Goal: Information Seeking & Learning: Find contact information

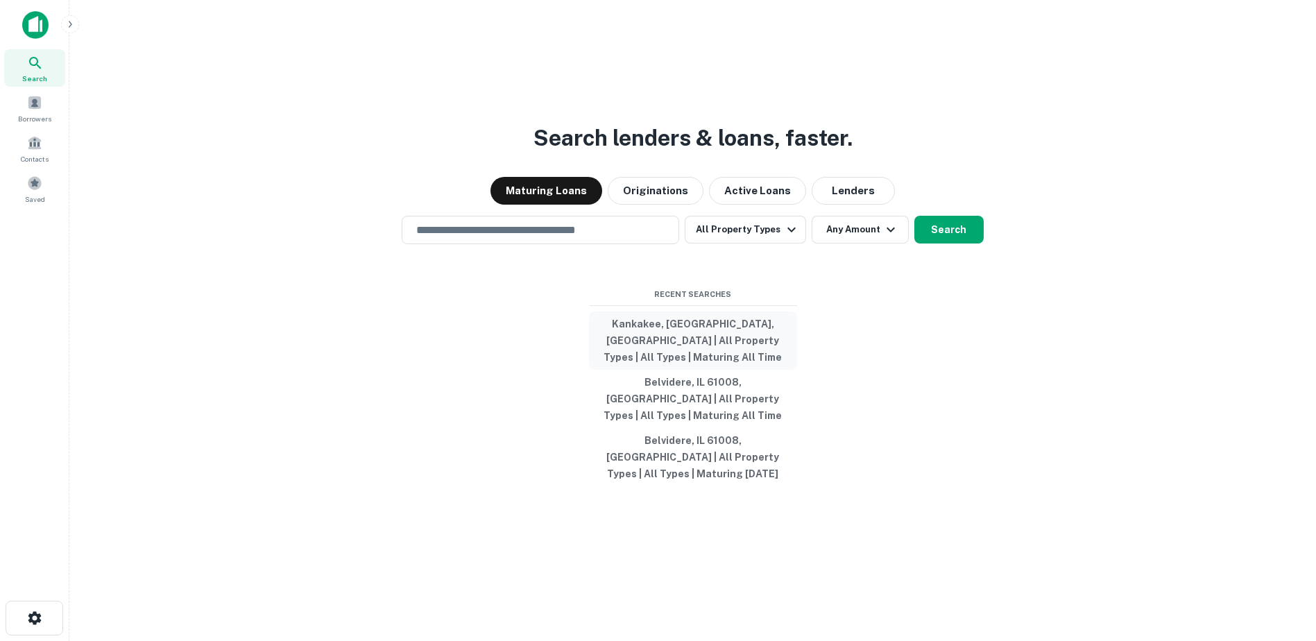
click at [683, 358] on button "Kankakee, [GEOGRAPHIC_DATA], [GEOGRAPHIC_DATA] | All Property Types | All Types…" at bounding box center [693, 341] width 208 height 58
type input "**********"
click at [572, 238] on input "**********" at bounding box center [530, 230] width 244 height 16
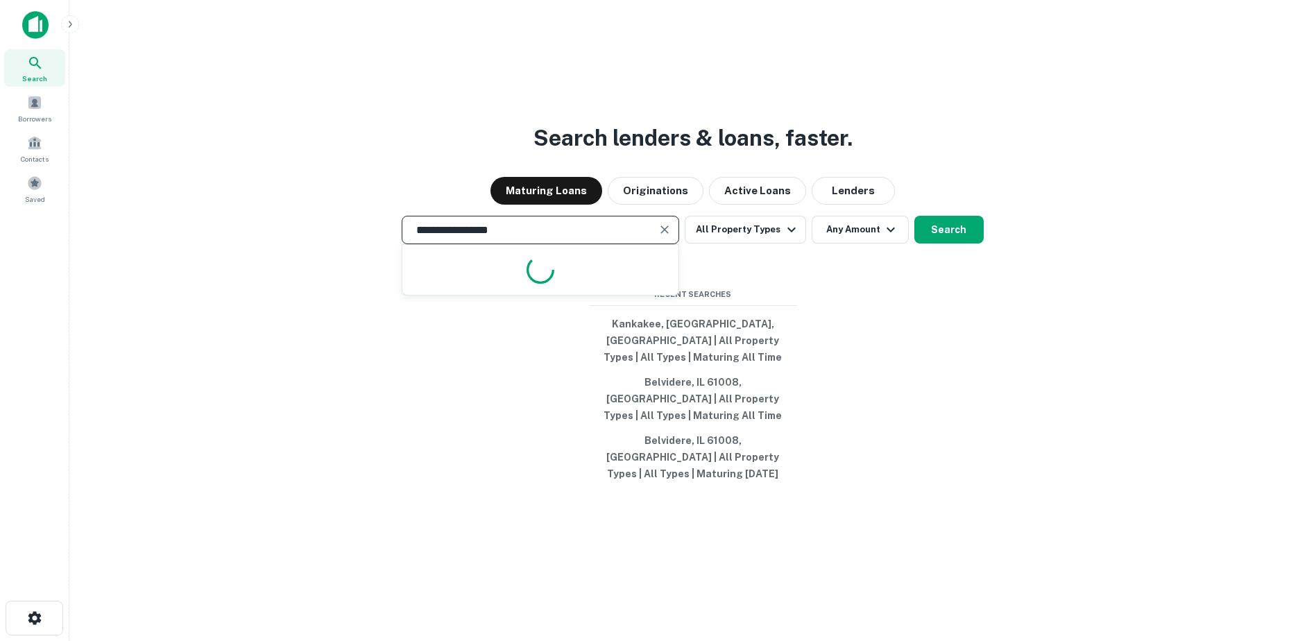
click at [572, 238] on input "**********" at bounding box center [530, 230] width 244 height 16
type input "**********"
click at [967, 239] on div "**********" at bounding box center [692, 353] width 1225 height 641
click at [966, 244] on button "Search" at bounding box center [948, 230] width 69 height 28
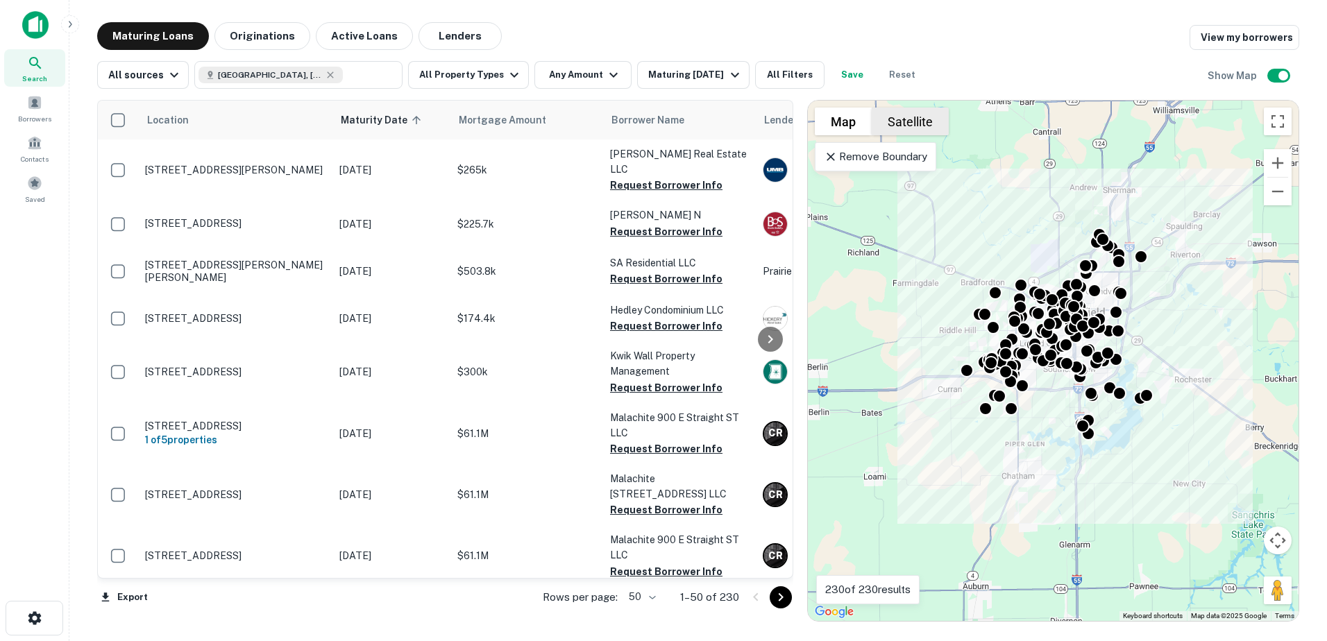
click at [929, 126] on button "Satellite" at bounding box center [909, 122] width 77 height 28
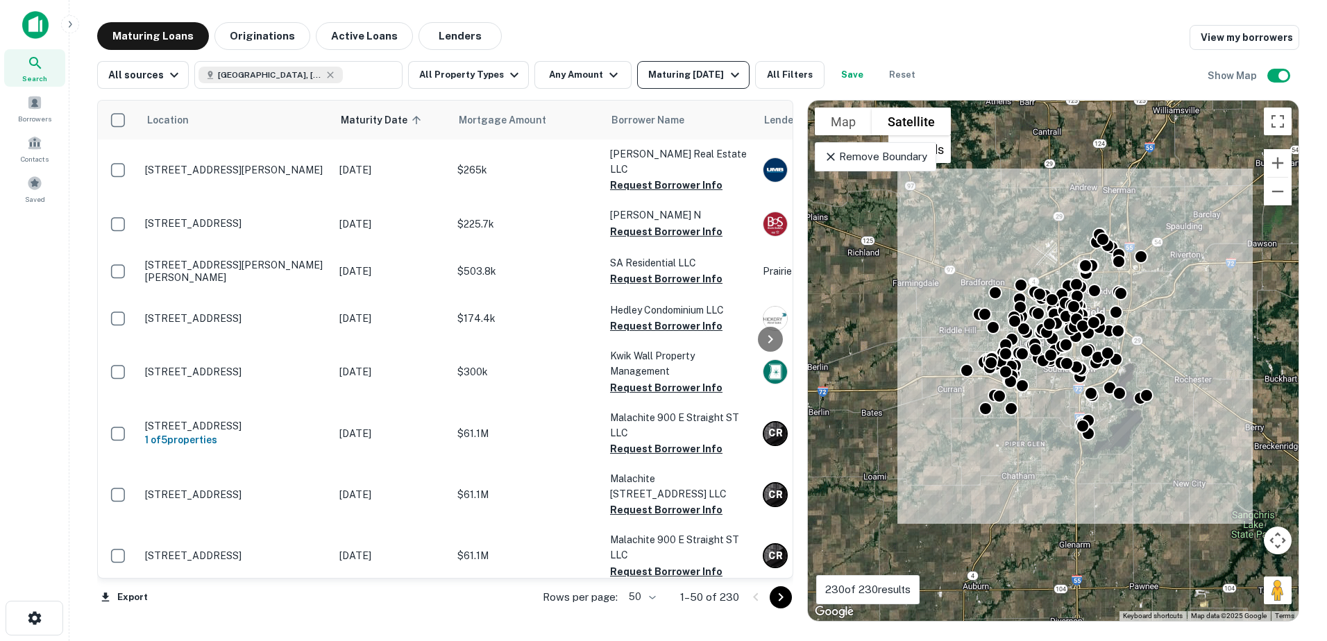
click at [726, 80] on icon "button" at bounding box center [734, 75] width 17 height 17
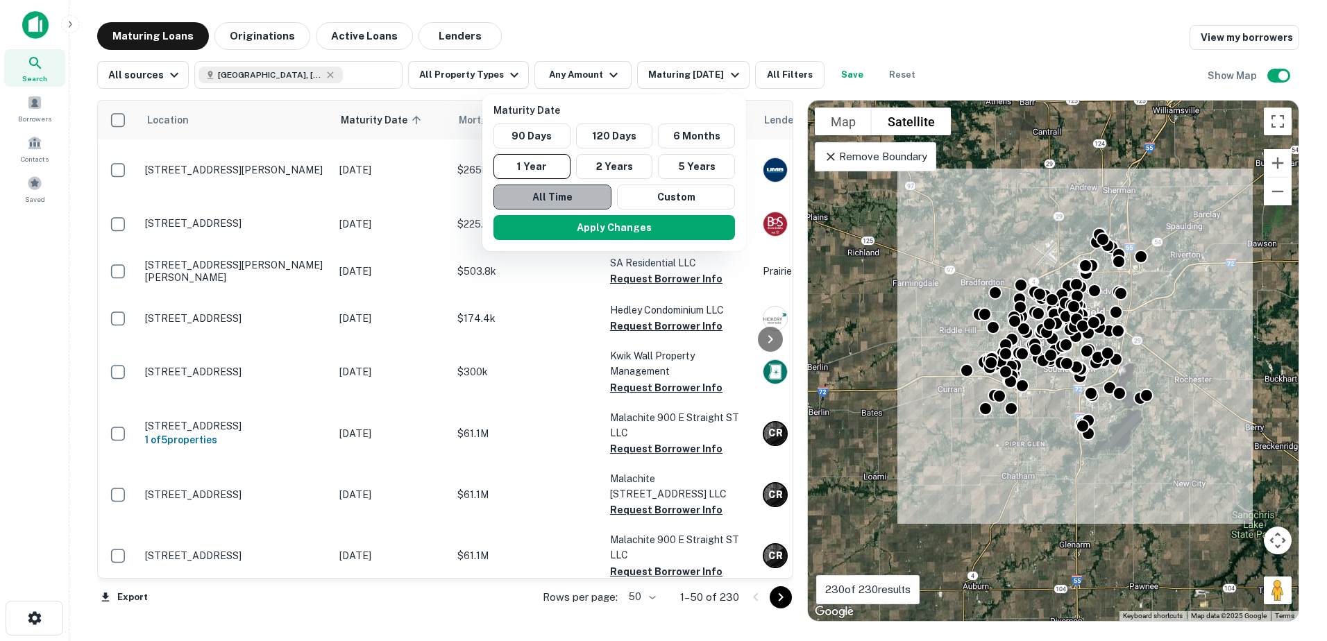
click at [511, 191] on button "All Time" at bounding box center [552, 197] width 118 height 25
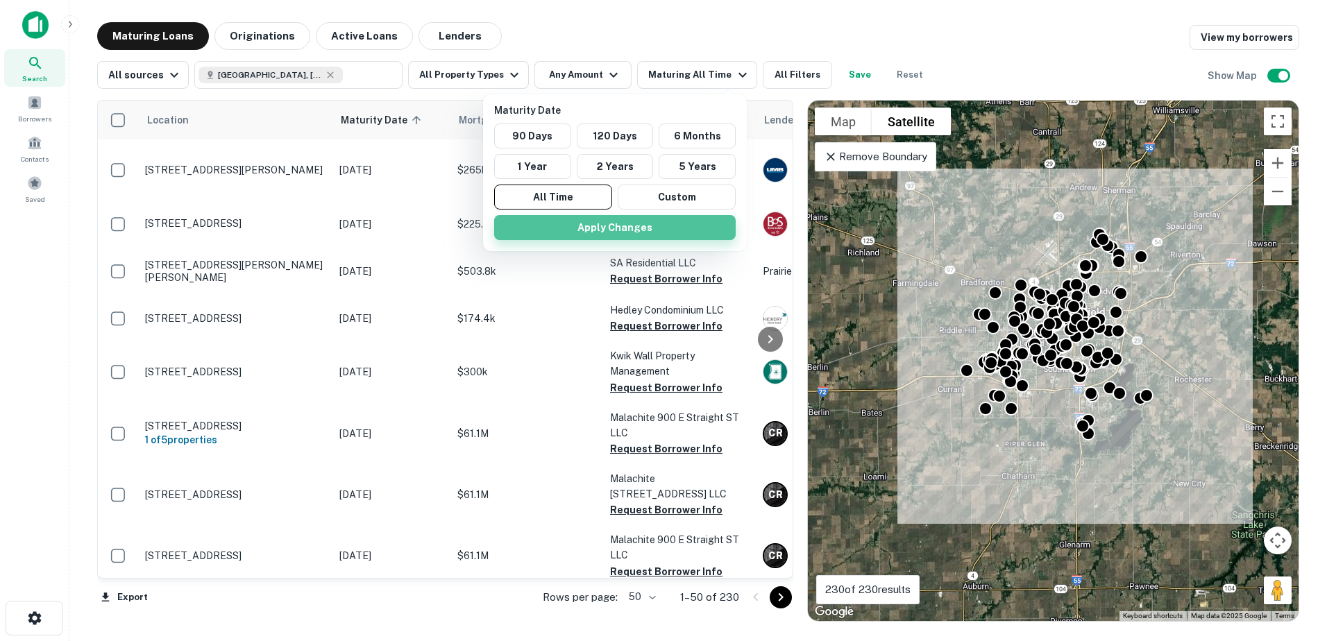
click at [544, 229] on button "Apply Changes" at bounding box center [614, 227] width 241 height 25
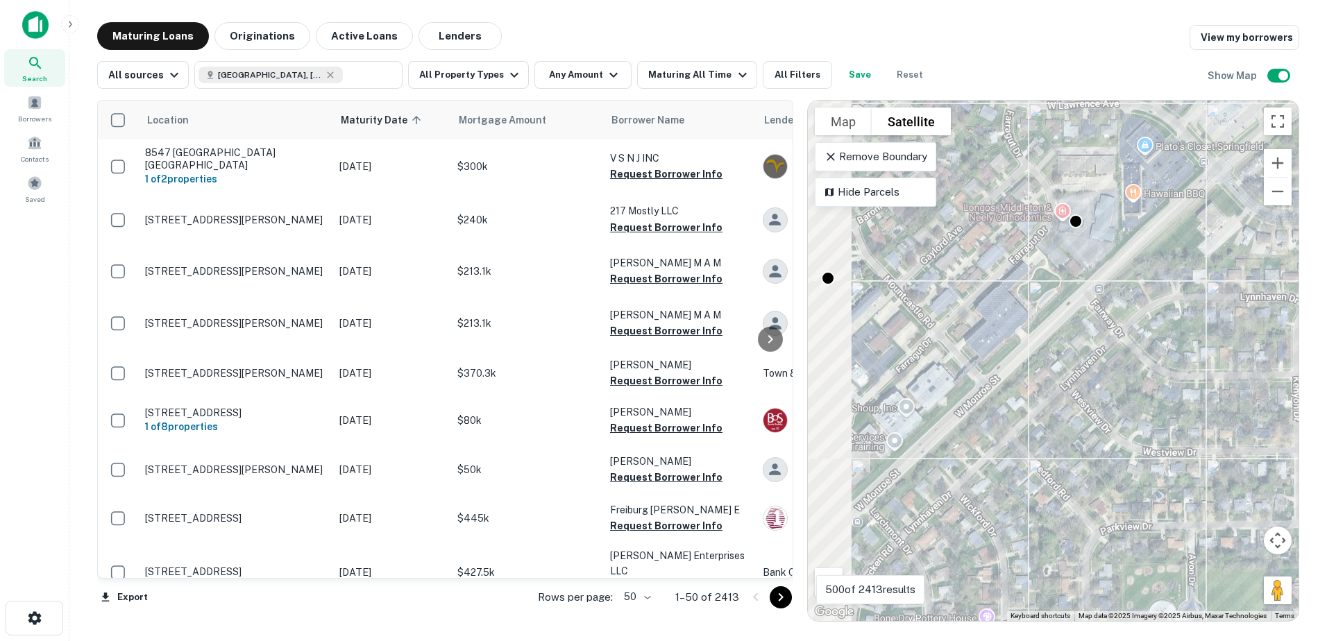
drag, startPoint x: 992, startPoint y: 300, endPoint x: 1109, endPoint y: 291, distance: 117.0
click at [1106, 293] on div "To activate drag with keyboard, press Alt + Enter. Once in keyboard drag state,…" at bounding box center [1053, 361] width 491 height 520
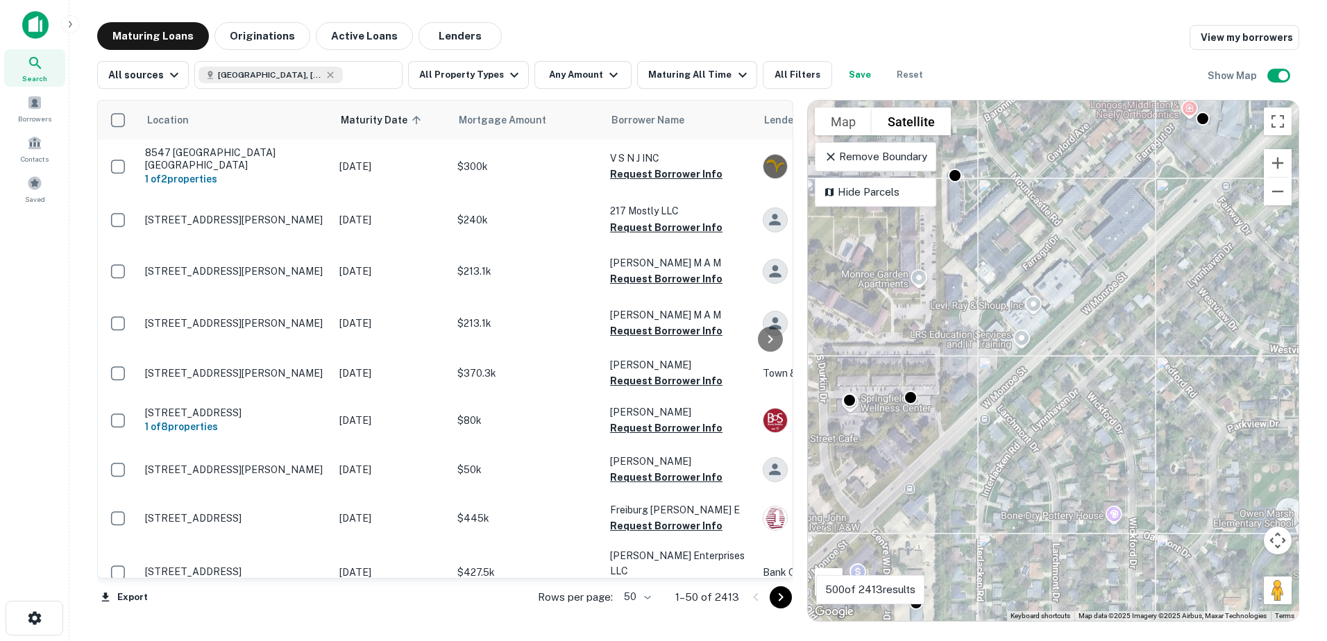
drag, startPoint x: 1021, startPoint y: 363, endPoint x: 1102, endPoint y: 291, distance: 108.6
click at [1102, 291] on div "To activate drag with keyboard, press Alt + Enter. Once in keyboard drag state,…" at bounding box center [1053, 361] width 491 height 520
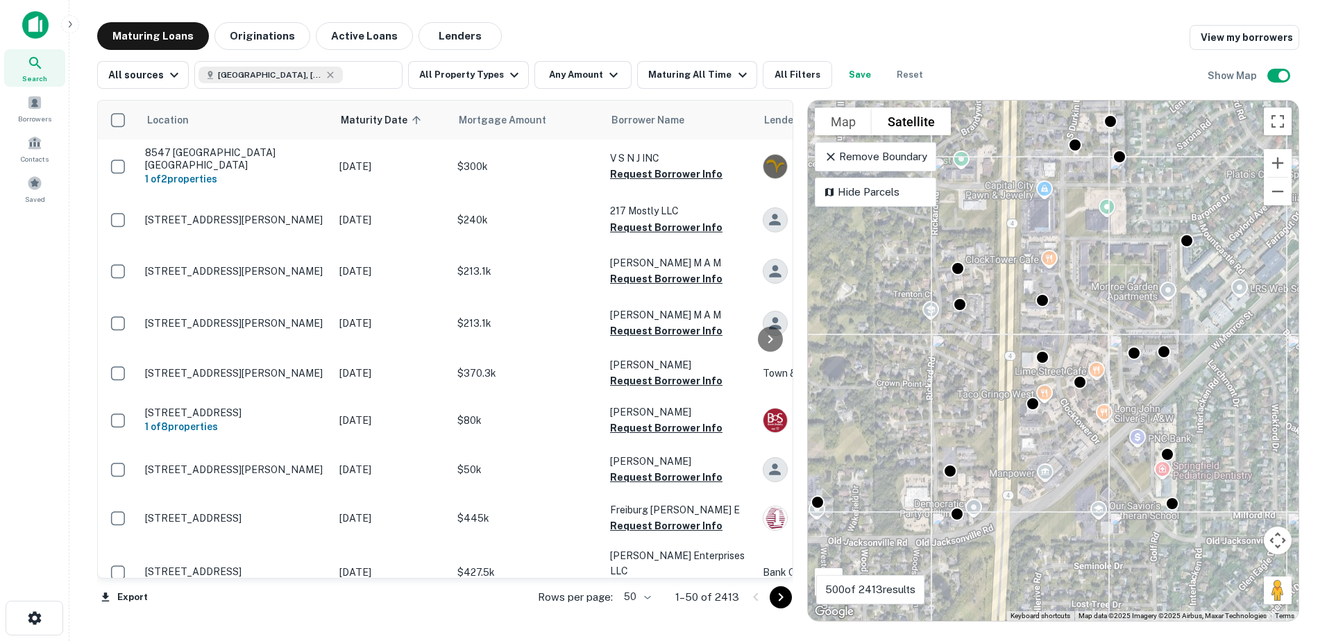
drag, startPoint x: 1003, startPoint y: 482, endPoint x: 1089, endPoint y: 445, distance: 93.8
click at [1090, 446] on div "To activate drag with keyboard, press Alt + Enter. Once in keyboard drag state,…" at bounding box center [1053, 361] width 491 height 520
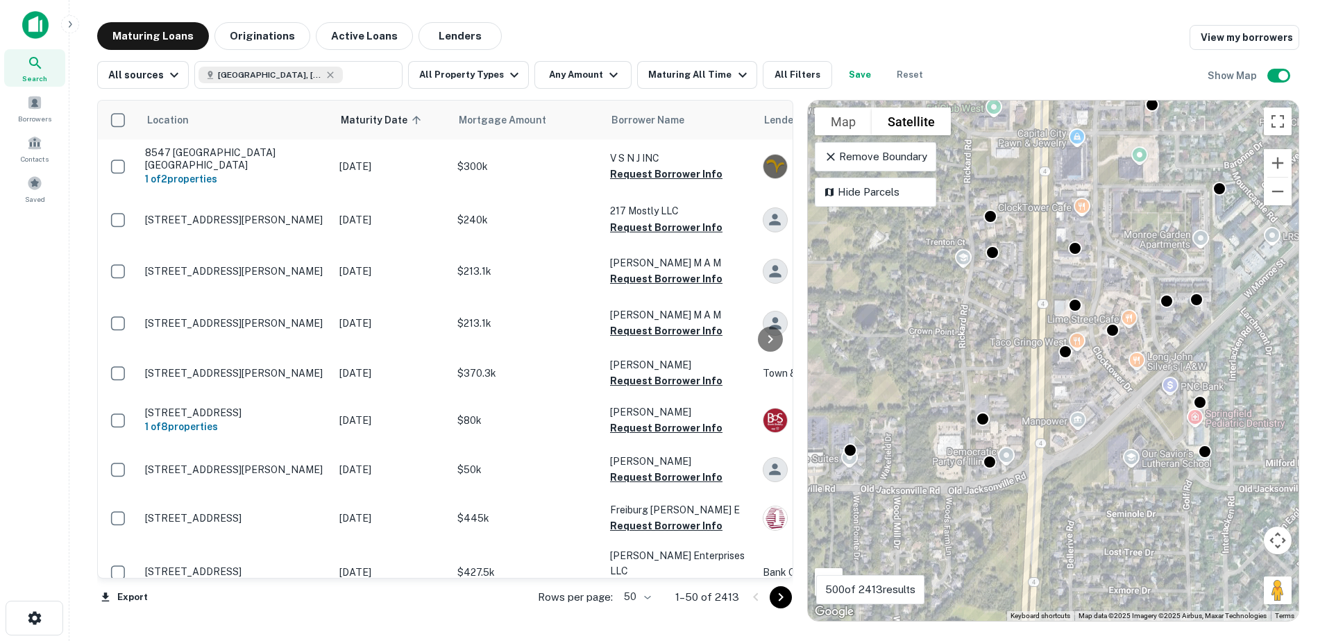
drag, startPoint x: 1104, startPoint y: 440, endPoint x: 1023, endPoint y: 516, distance: 111.4
click at [1024, 522] on div "To activate drag with keyboard, press Alt + Enter. Once in keyboard drag state,…" at bounding box center [1053, 361] width 491 height 520
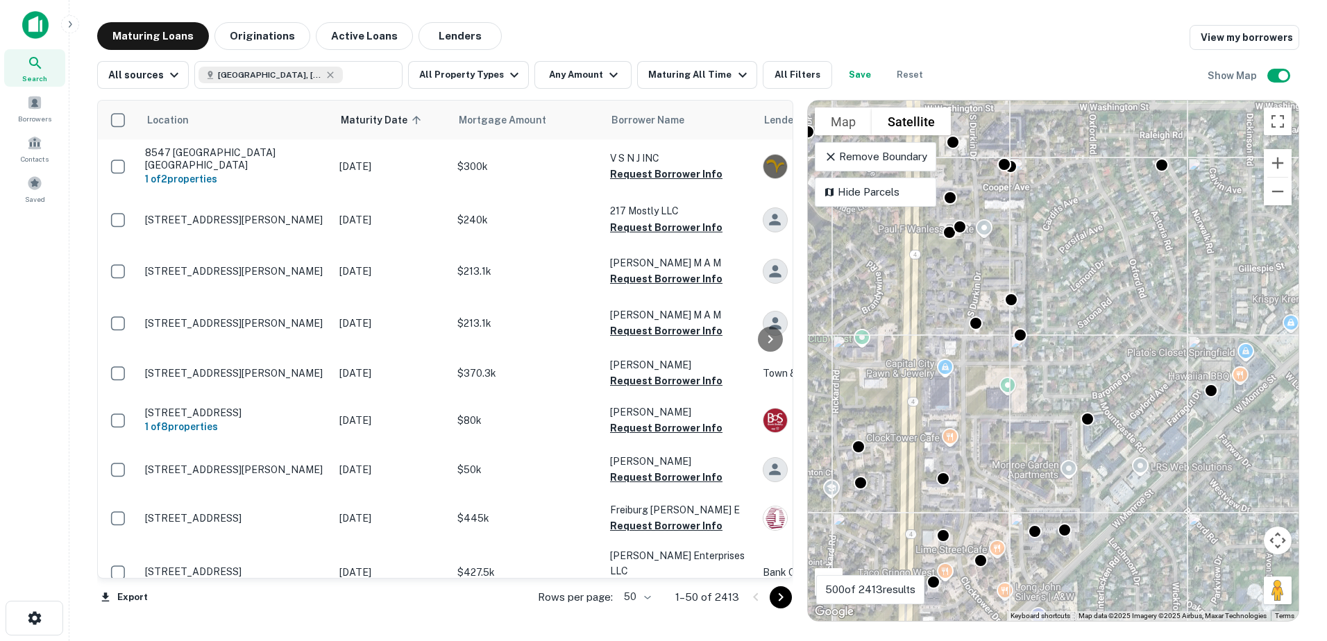
drag, startPoint x: 1033, startPoint y: 403, endPoint x: 1023, endPoint y: 486, distance: 83.2
click at [1048, 484] on div "To activate drag with keyboard, press Alt + Enter. Once in keyboard drag state,…" at bounding box center [1053, 361] width 491 height 520
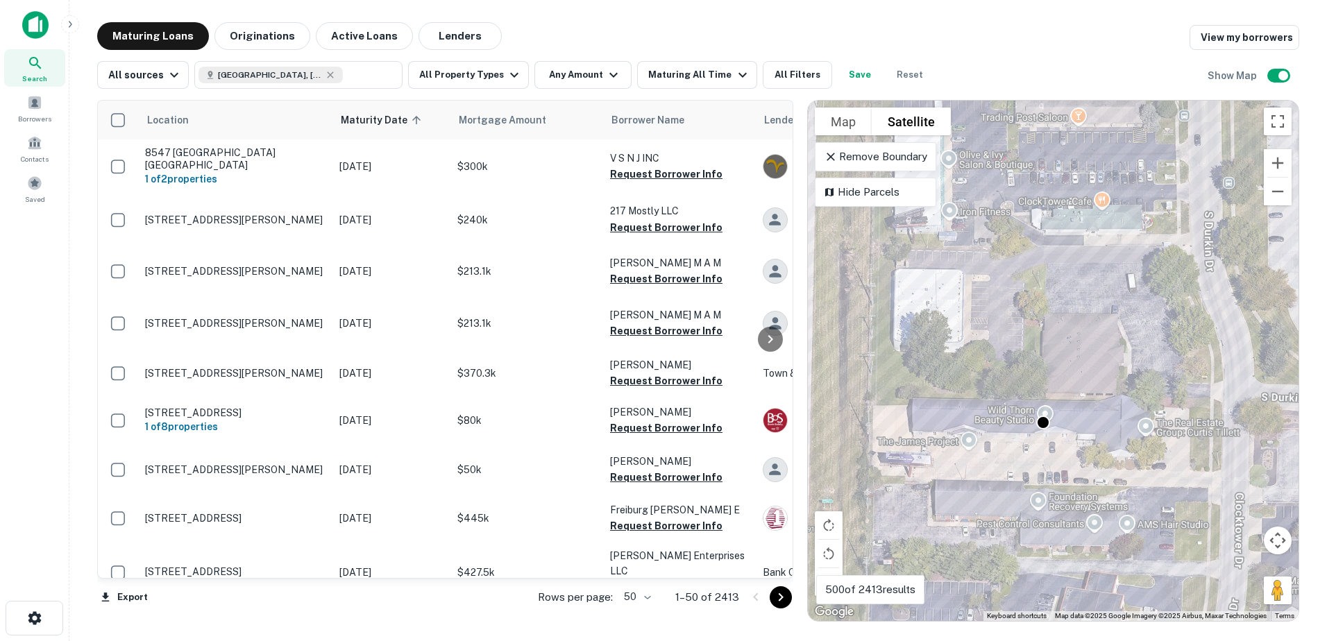
drag, startPoint x: 1003, startPoint y: 398, endPoint x: 964, endPoint y: 541, distance: 148.3
click at [966, 532] on div "To activate drag with keyboard, press Alt + Enter. Once in keyboard drag state,…" at bounding box center [1053, 361] width 491 height 520
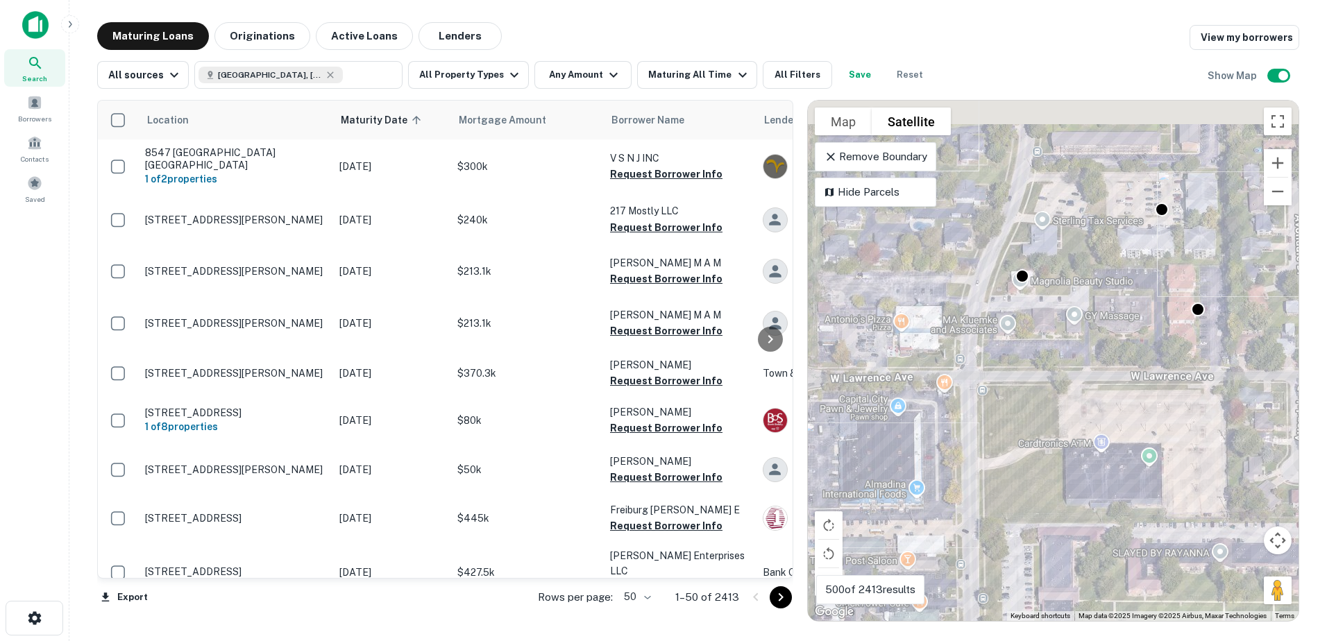
drag, startPoint x: 1037, startPoint y: 395, endPoint x: 943, endPoint y: 477, distance: 124.9
click at [944, 477] on div "To activate drag with keyboard, press Alt + Enter. Once in keyboard drag state,…" at bounding box center [1053, 361] width 491 height 520
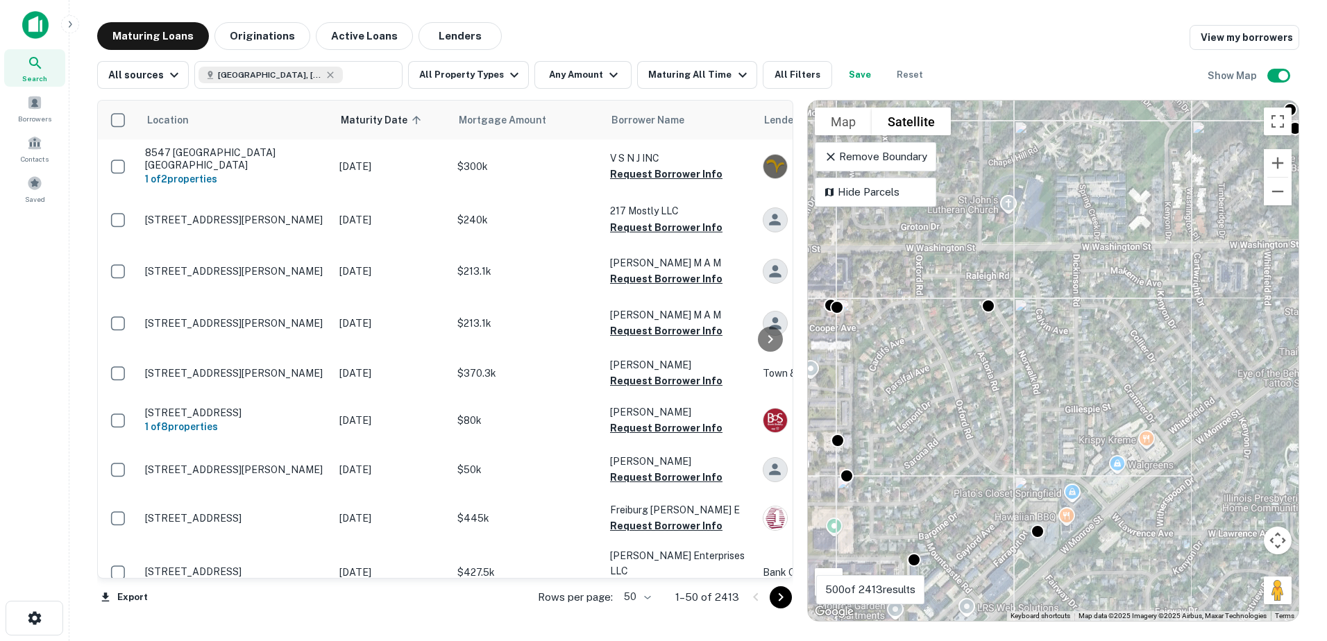
drag, startPoint x: 1154, startPoint y: 439, endPoint x: 1013, endPoint y: 452, distance: 142.1
click at [1013, 452] on div "To activate drag with keyboard, press Alt + Enter. Once in keyboard drag state,…" at bounding box center [1053, 361] width 491 height 520
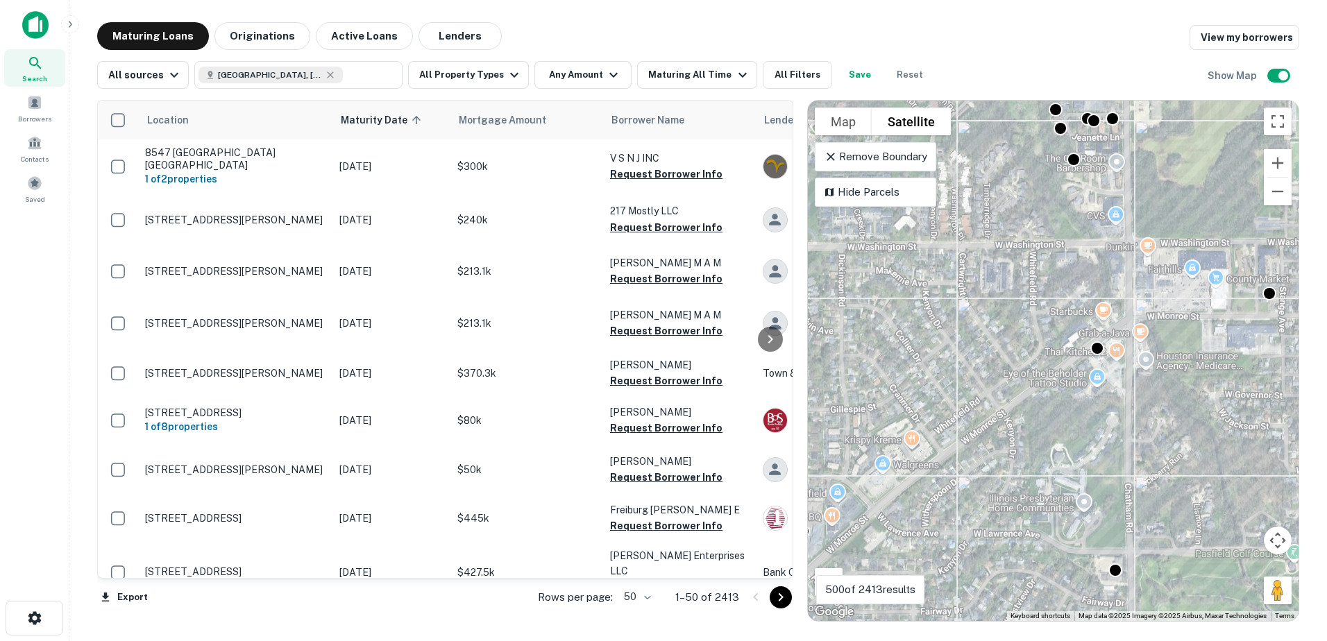
drag, startPoint x: 1205, startPoint y: 450, endPoint x: 975, endPoint y: 451, distance: 229.6
click at [975, 451] on div "To activate drag with keyboard, press Alt + Enter. Once in keyboard drag state,…" at bounding box center [1053, 361] width 491 height 520
drag, startPoint x: 1155, startPoint y: 443, endPoint x: 1044, endPoint y: 461, distance: 112.4
click at [1045, 461] on div "To activate drag with keyboard, press Alt + Enter. Once in keyboard drag state,…" at bounding box center [1053, 361] width 491 height 520
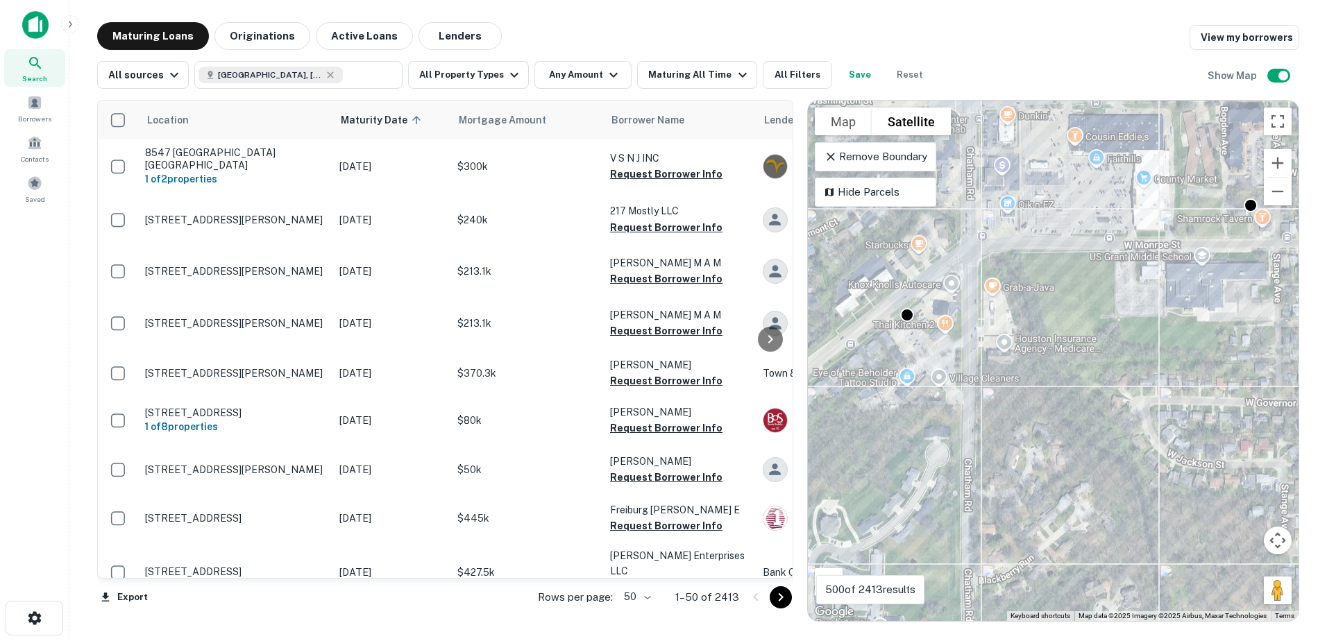
drag, startPoint x: 1043, startPoint y: 456, endPoint x: 1186, endPoint y: 468, distance: 143.5
click at [1186, 468] on div "To activate drag with keyboard, press Alt + Enter. Once in keyboard drag state,…" at bounding box center [1053, 361] width 491 height 520
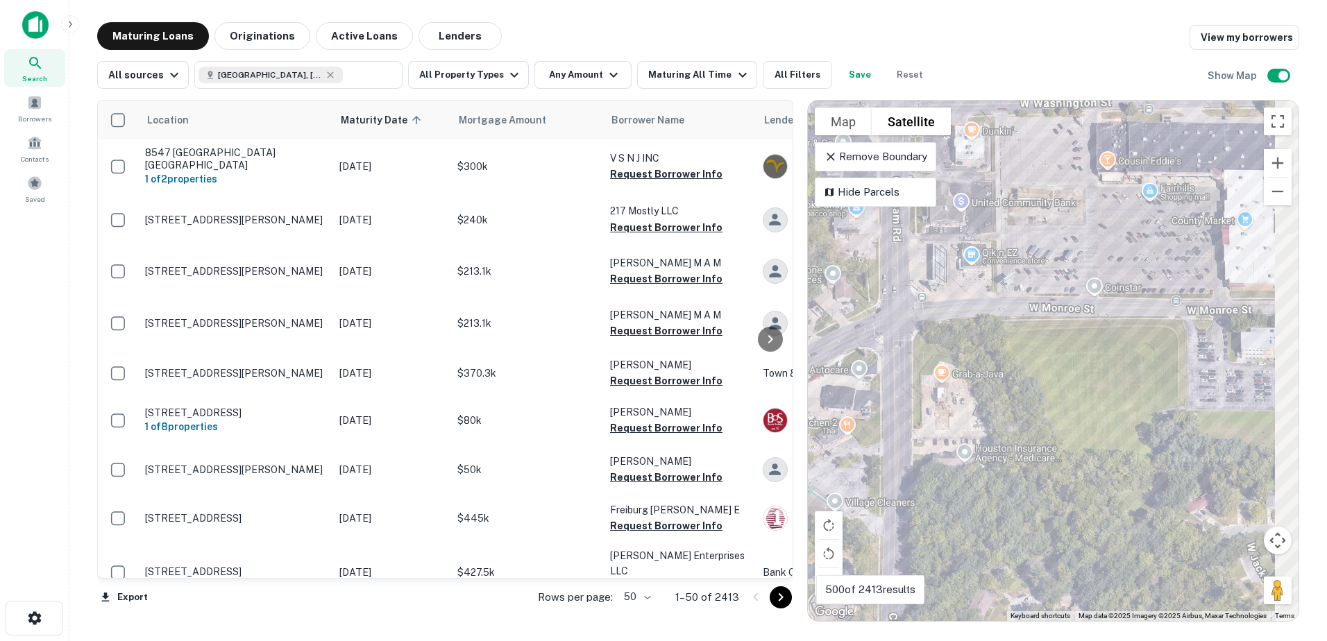
drag, startPoint x: 1089, startPoint y: 333, endPoint x: 944, endPoint y: 424, distance: 171.1
click at [944, 424] on div "To activate drag with keyboard, press Alt + Enter. Once in keyboard drag state,…" at bounding box center [1053, 361] width 491 height 520
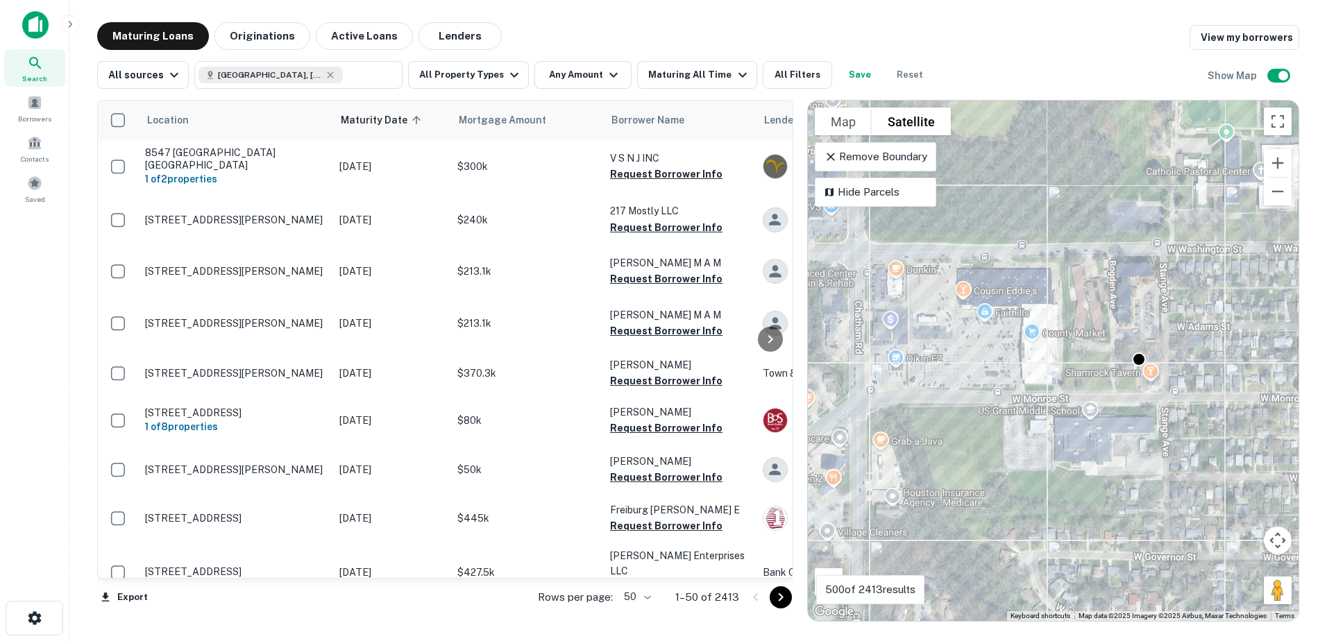
drag, startPoint x: 1126, startPoint y: 379, endPoint x: 1027, endPoint y: 410, distance: 103.1
click at [1027, 410] on div "To activate drag with keyboard, press Alt + Enter. Once in keyboard drag state,…" at bounding box center [1053, 361] width 491 height 520
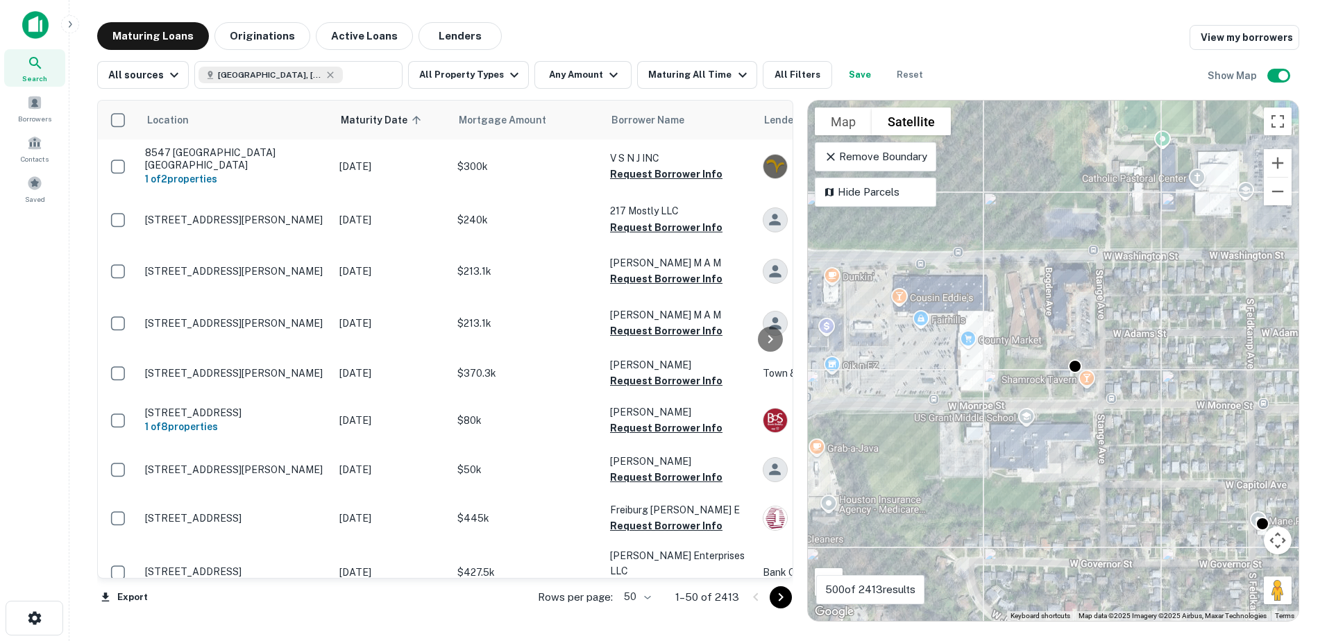
drag, startPoint x: 1091, startPoint y: 447, endPoint x: 1000, endPoint y: 440, distance: 91.2
click at [1000, 440] on div "To activate drag with keyboard, press Alt + Enter. Once in keyboard drag state,…" at bounding box center [1053, 361] width 491 height 520
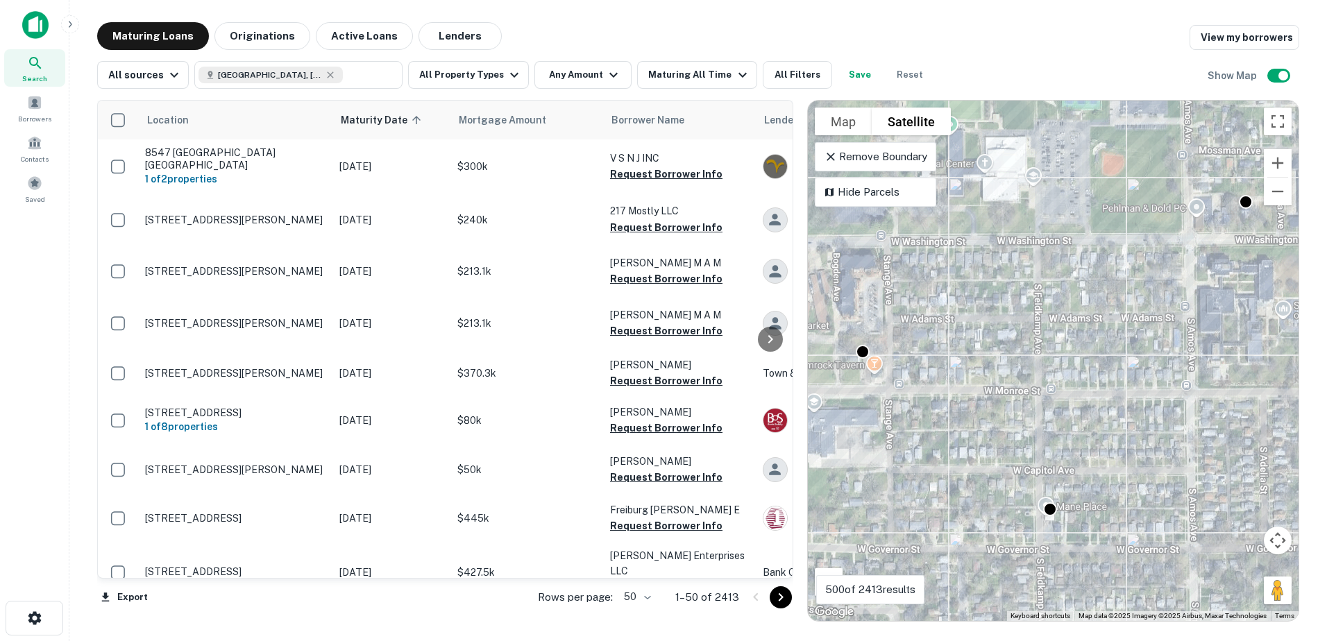
drag, startPoint x: 1164, startPoint y: 457, endPoint x: 1018, endPoint y: 451, distance: 145.8
click at [1018, 451] on div "To activate drag with keyboard, press Alt + Enter. Once in keyboard drag state,…" at bounding box center [1053, 361] width 491 height 520
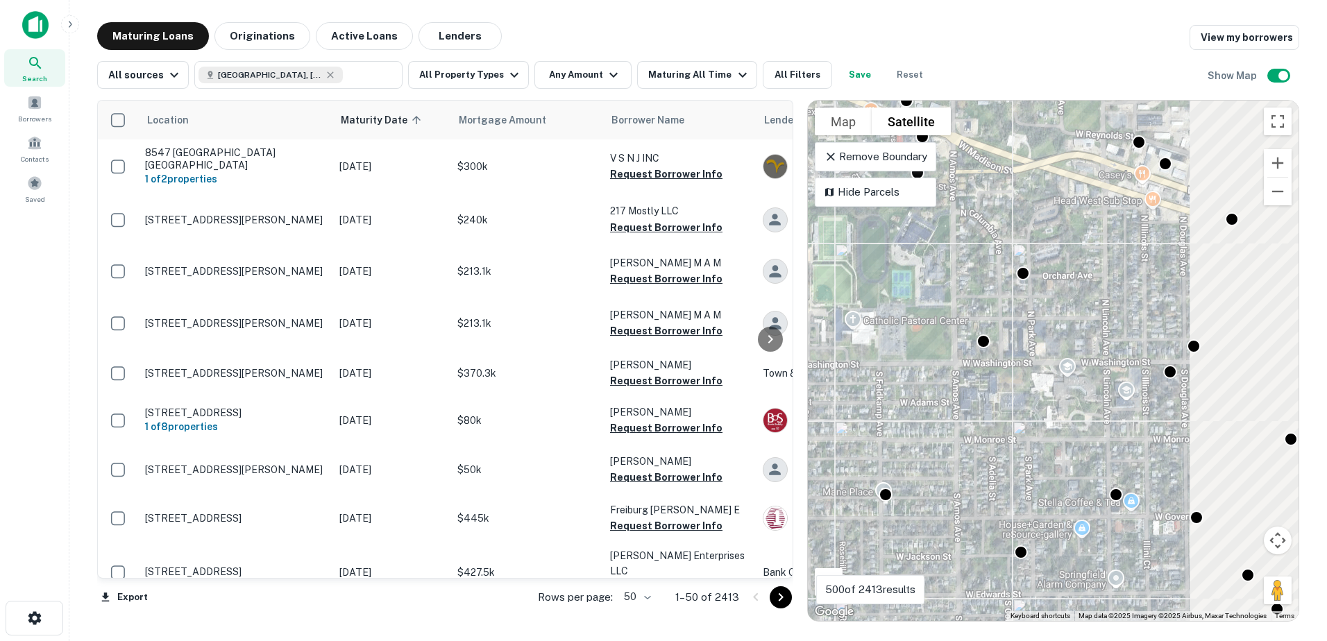
drag, startPoint x: 1186, startPoint y: 430, endPoint x: 998, endPoint y: 447, distance: 188.8
click at [998, 447] on div "To activate drag with keyboard, press Alt + Enter. Once in keyboard drag state,…" at bounding box center [1053, 361] width 491 height 520
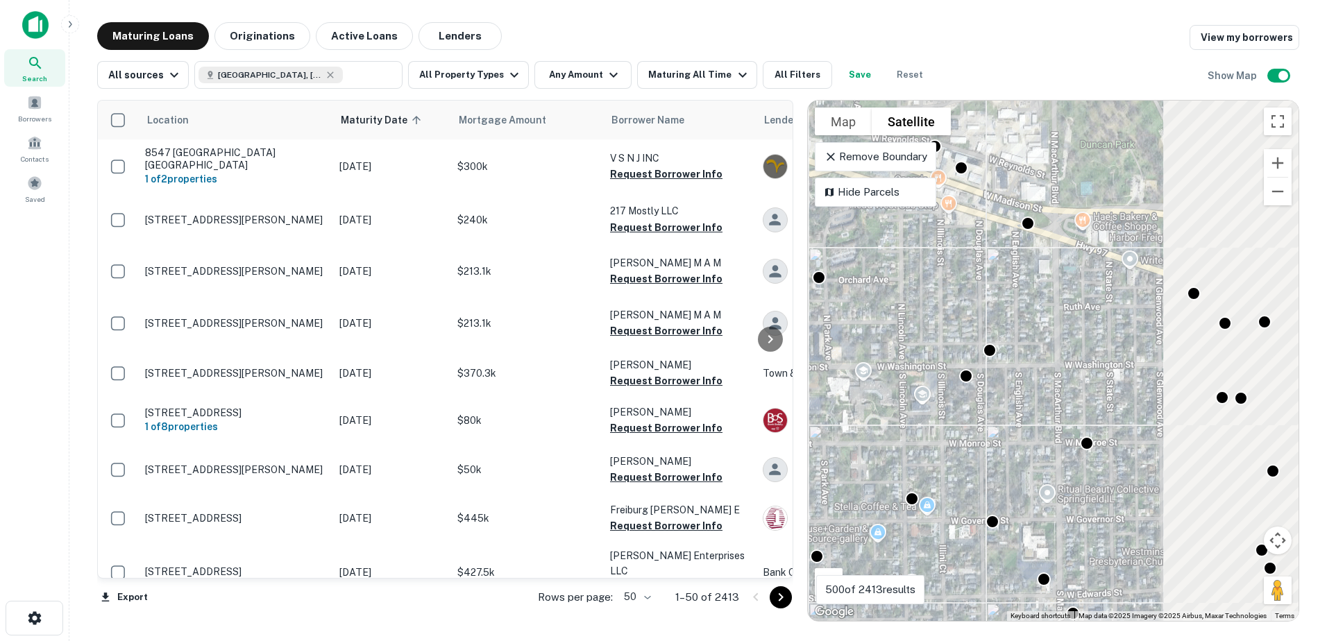
drag, startPoint x: 1176, startPoint y: 479, endPoint x: 1026, endPoint y: 480, distance: 149.9
click at [1026, 480] on div "To activate drag with keyboard, press Alt + Enter. Once in keyboard drag state,…" at bounding box center [1053, 361] width 491 height 520
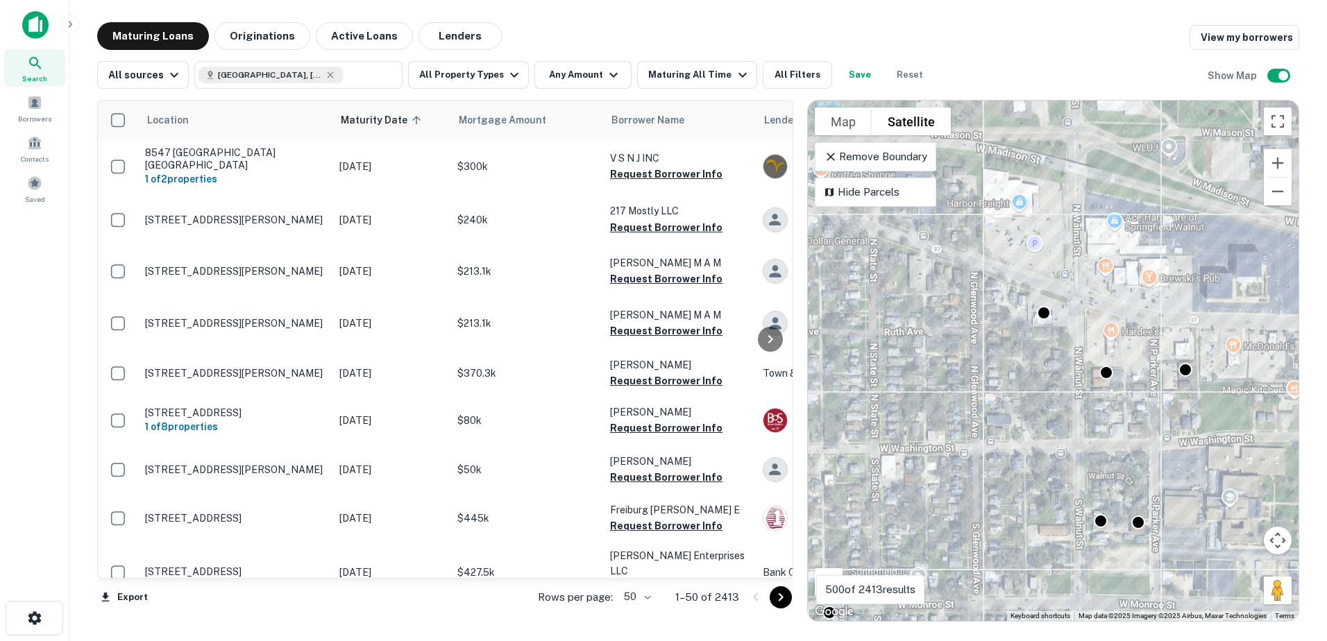
drag, startPoint x: 1174, startPoint y: 375, endPoint x: 1055, endPoint y: 429, distance: 130.4
click at [1055, 429] on div "To activate drag with keyboard, press Alt + Enter. Once in keyboard drag state,…" at bounding box center [1053, 361] width 491 height 520
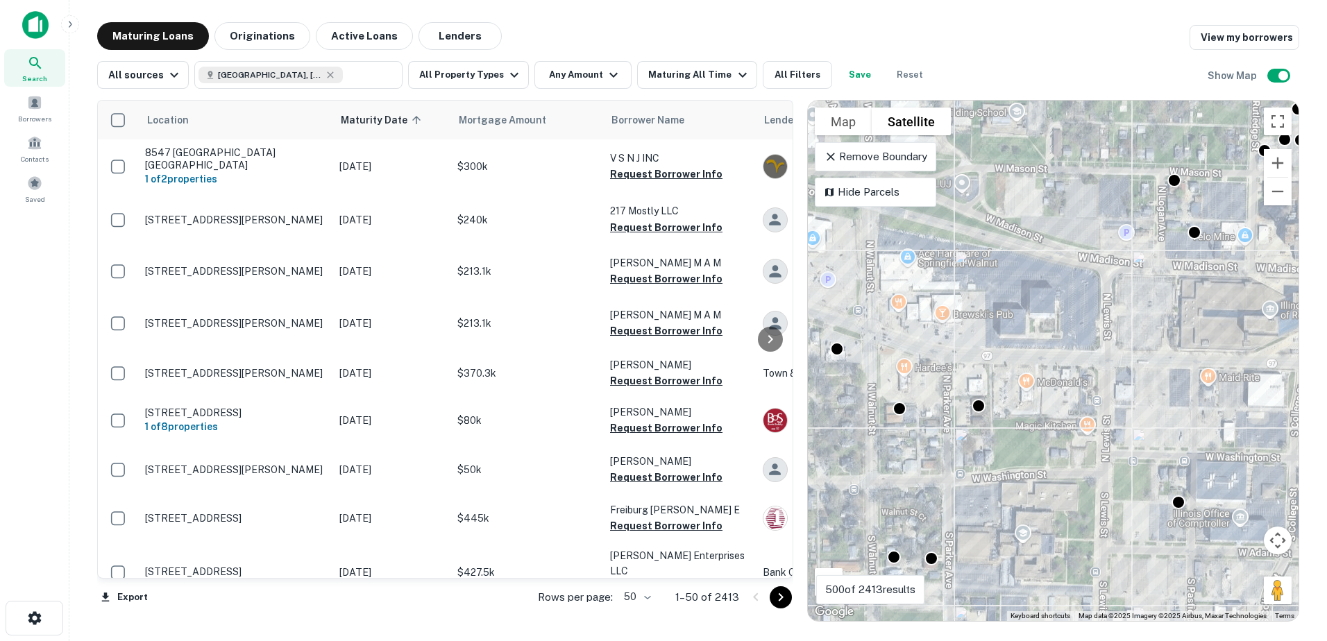
drag, startPoint x: 1199, startPoint y: 404, endPoint x: 1030, endPoint y: 423, distance: 169.6
click at [1030, 423] on div "To activate drag with keyboard, press Alt + Enter. Once in keyboard drag state,…" at bounding box center [1053, 361] width 491 height 520
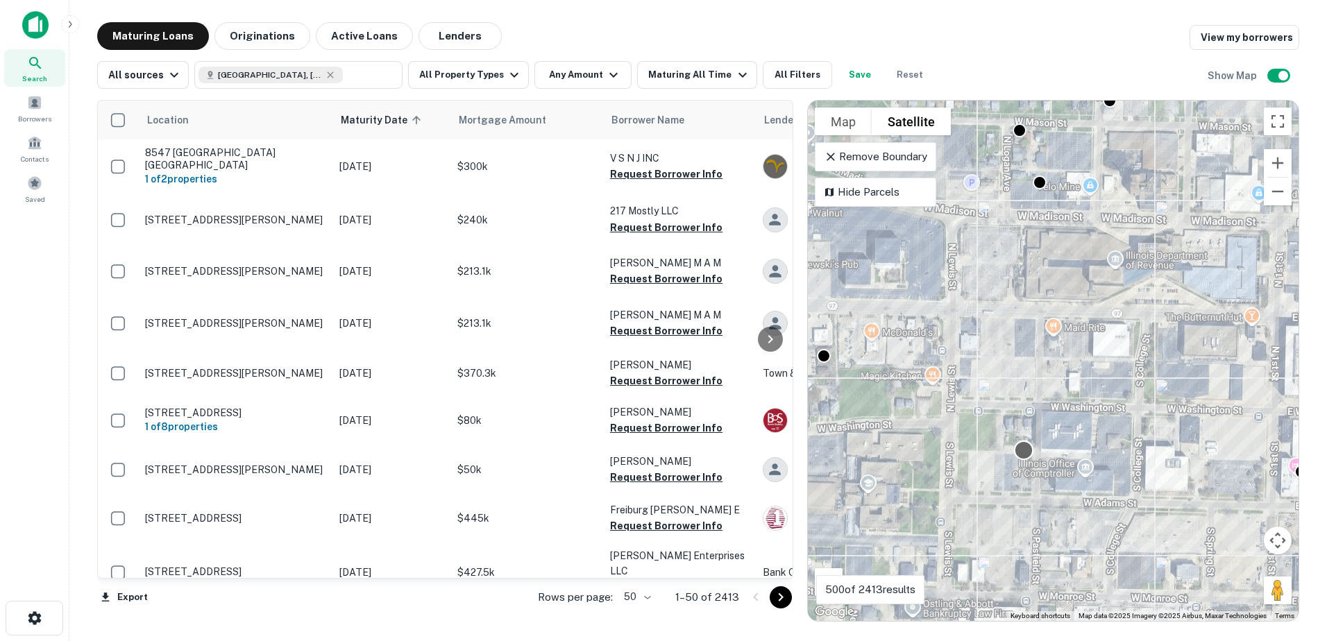
drag, startPoint x: 1190, startPoint y: 495, endPoint x: 1023, endPoint y: 438, distance: 176.6
click at [1028, 443] on div "To activate drag with keyboard, press Alt + Enter. Once in keyboard drag state,…" at bounding box center [1053, 361] width 491 height 520
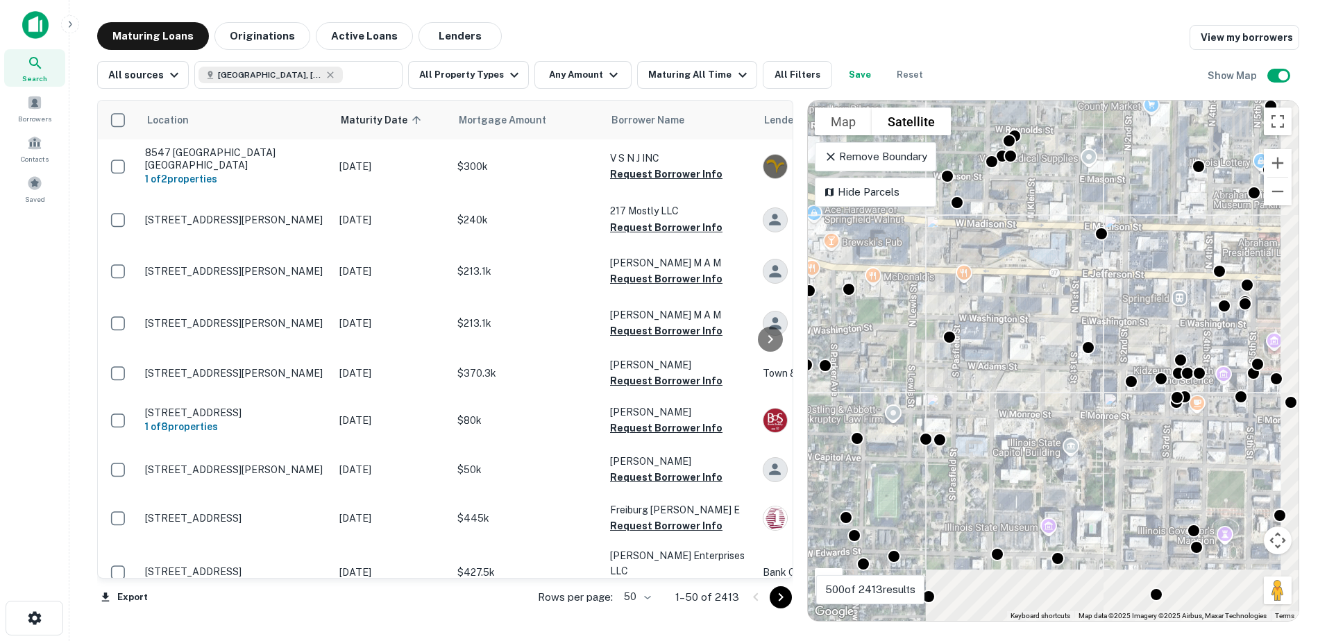
drag, startPoint x: 1109, startPoint y: 408, endPoint x: 1084, endPoint y: 370, distance: 46.0
click at [1084, 370] on div "To activate drag with keyboard, press Alt + Enter. Once in keyboard drag state,…" at bounding box center [1053, 361] width 491 height 520
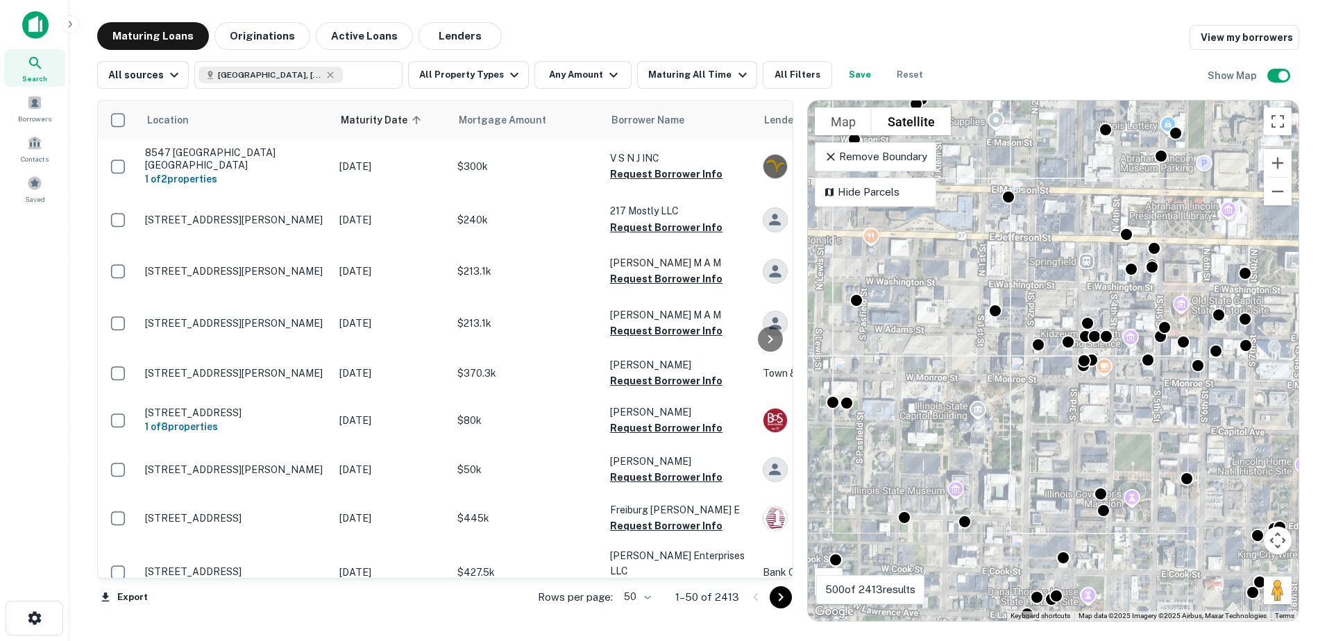
drag, startPoint x: 1127, startPoint y: 470, endPoint x: 1032, endPoint y: 456, distance: 95.5
click at [1032, 456] on div "To activate drag with keyboard, press Alt + Enter. Once in keyboard drag state,…" at bounding box center [1053, 361] width 491 height 520
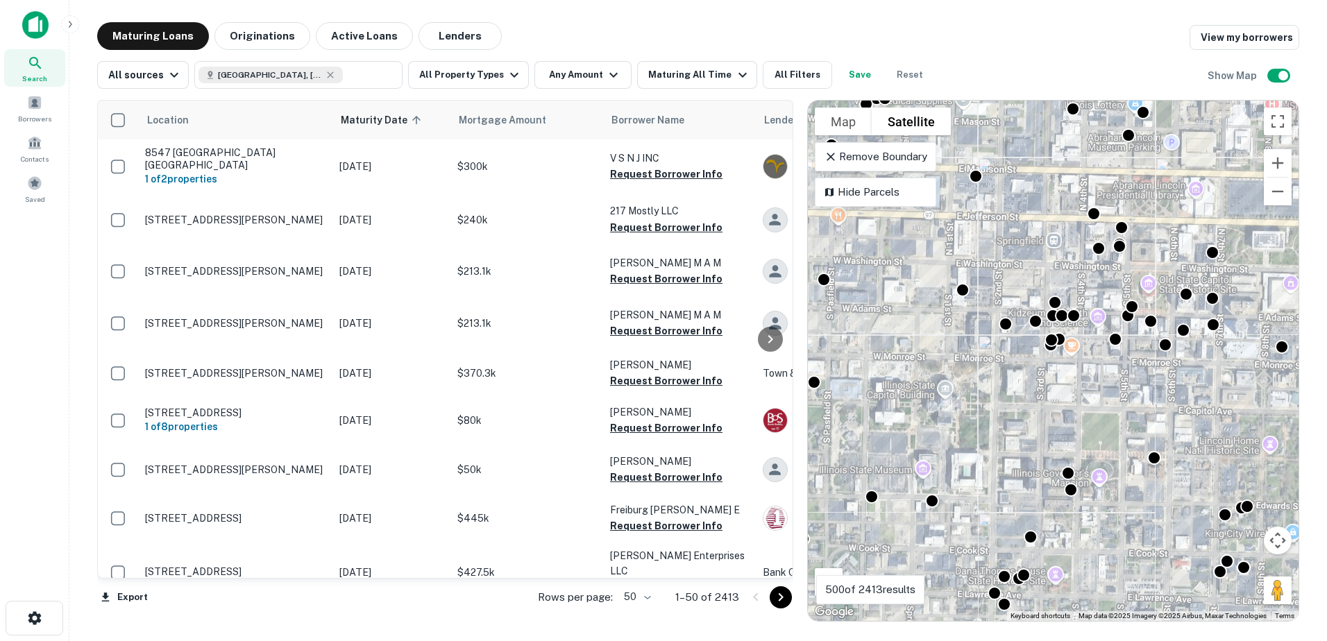
drag, startPoint x: 1077, startPoint y: 456, endPoint x: 1049, endPoint y: 429, distance: 38.8
click at [1049, 429] on div "To activate drag with keyboard, press Alt + Enter. Once in keyboard drag state,…" at bounding box center [1053, 361] width 491 height 520
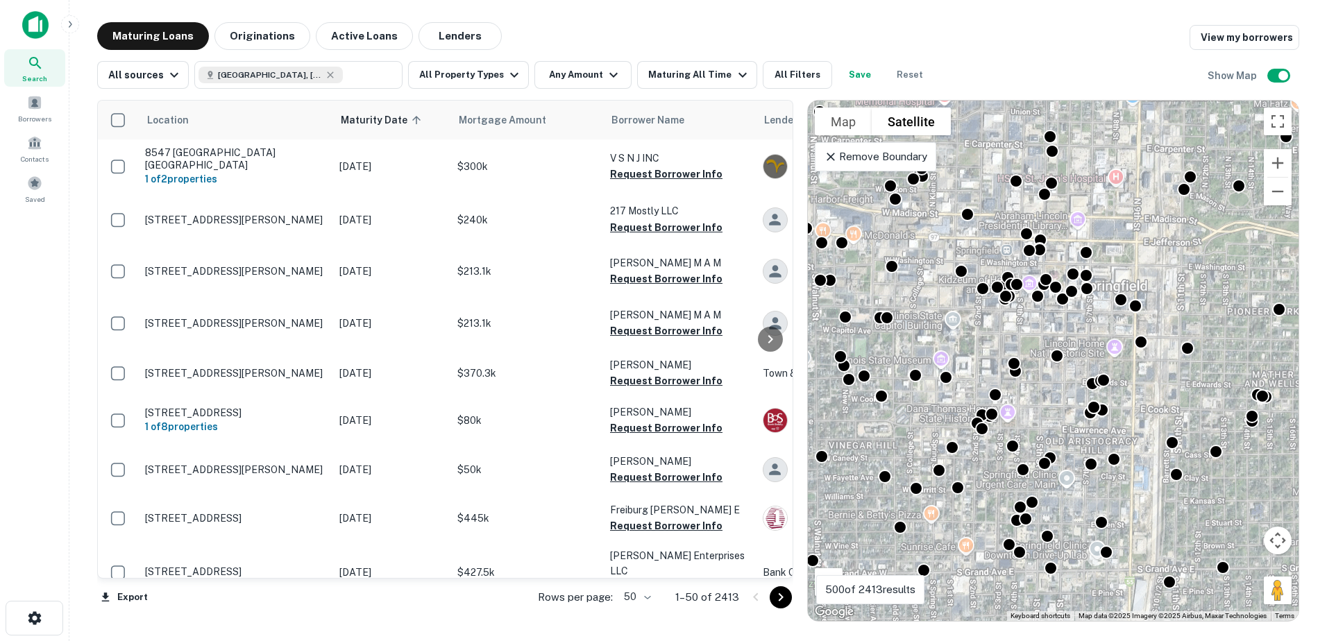
drag, startPoint x: 1166, startPoint y: 513, endPoint x: 1074, endPoint y: 448, distance: 112.0
click at [1074, 448] on div "To activate drag with keyboard, press Alt + Enter. Once in keyboard drag state,…" at bounding box center [1053, 361] width 491 height 520
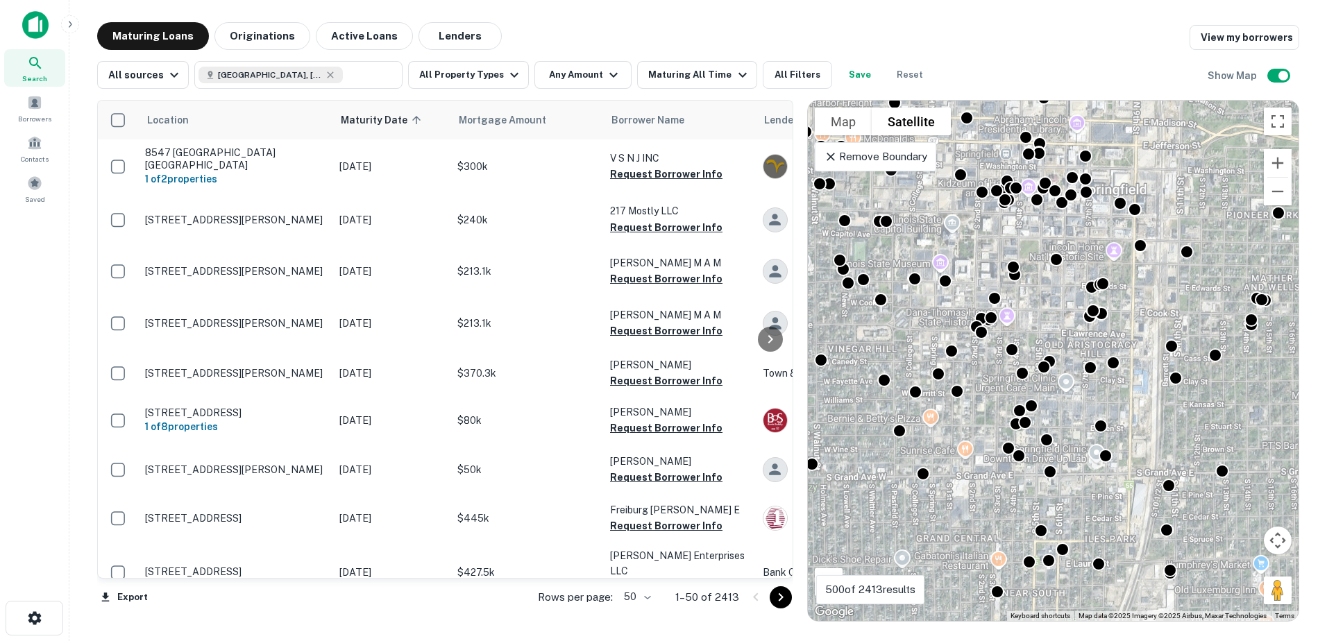
drag, startPoint x: 1103, startPoint y: 545, endPoint x: 1106, endPoint y: 443, distance: 102.0
click at [1106, 443] on div "To navigate, press the arrow keys. To activate drag with keyboard, press Alt + …" at bounding box center [1053, 361] width 491 height 520
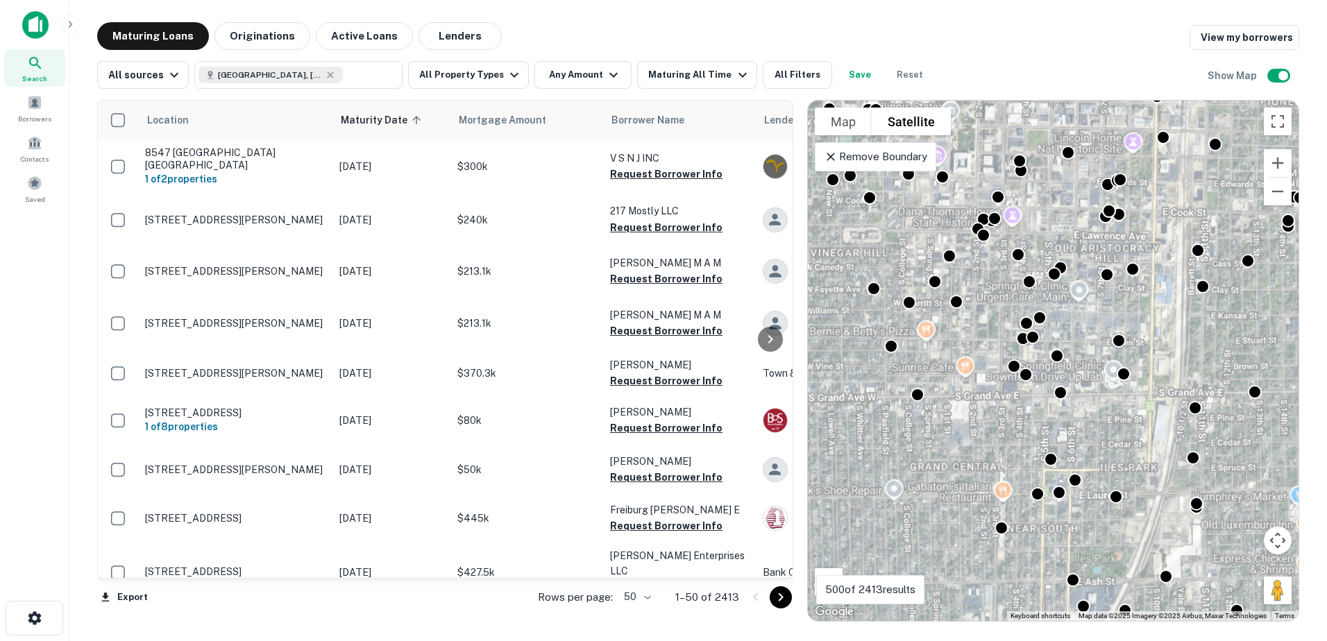
drag, startPoint x: 1096, startPoint y: 502, endPoint x: 1103, endPoint y: 467, distance: 35.4
click at [1106, 454] on div "To activate drag with keyboard, press Alt + Enter. Once in keyboard drag state,…" at bounding box center [1053, 361] width 491 height 520
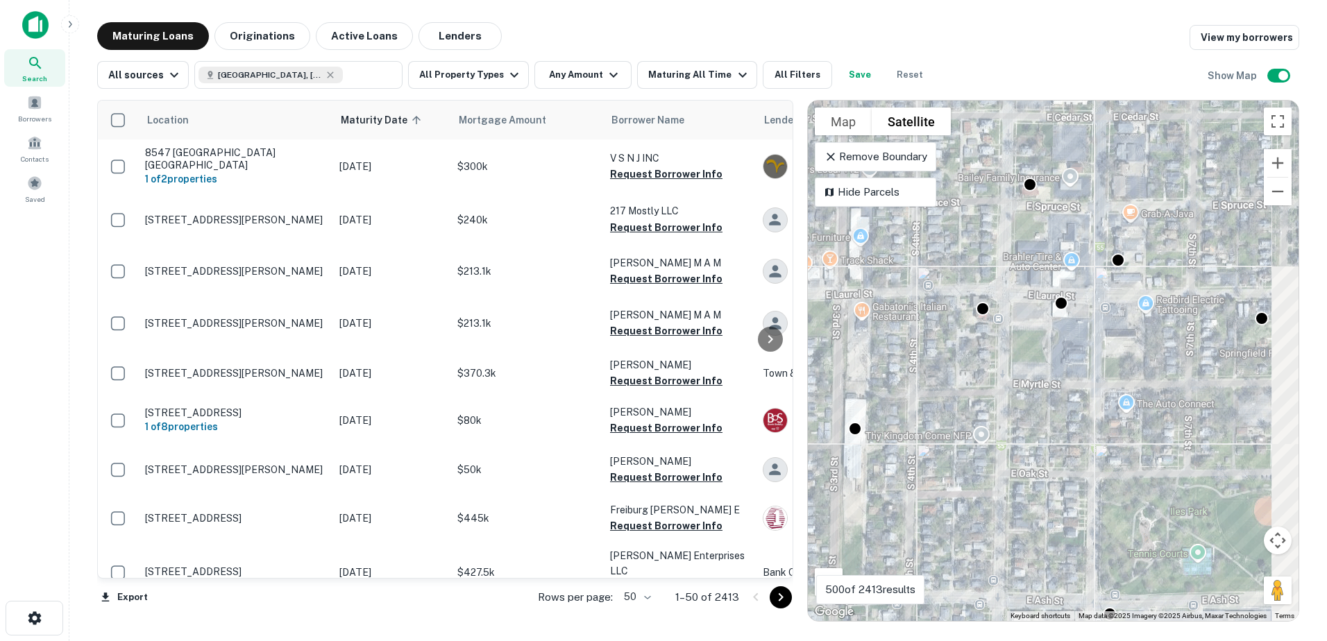
drag, startPoint x: 1175, startPoint y: 517, endPoint x: 1041, endPoint y: 434, distance: 158.3
click at [1041, 434] on div "To activate drag with keyboard, press Alt + Enter. Once in keyboard drag state,…" at bounding box center [1053, 361] width 491 height 520
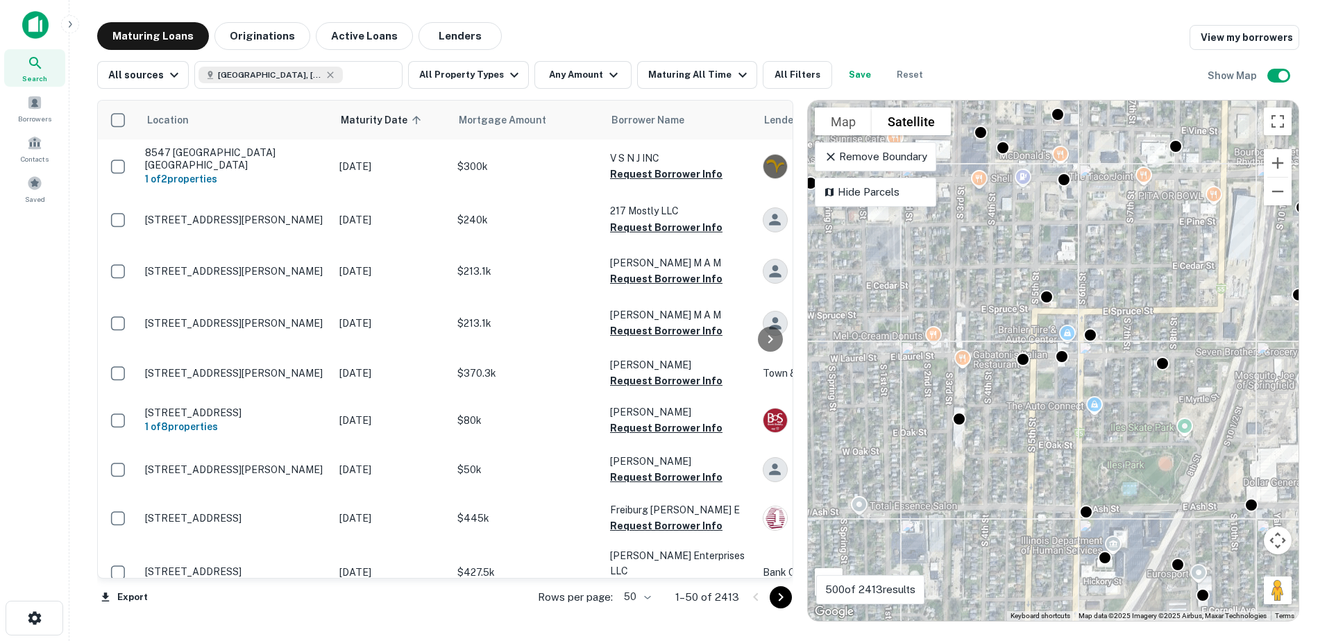
drag, startPoint x: 1145, startPoint y: 459, endPoint x: 1123, endPoint y: 357, distance: 104.2
click at [1127, 377] on div "To activate drag with keyboard, press Alt + Enter. Once in keyboard drag state,…" at bounding box center [1053, 361] width 491 height 520
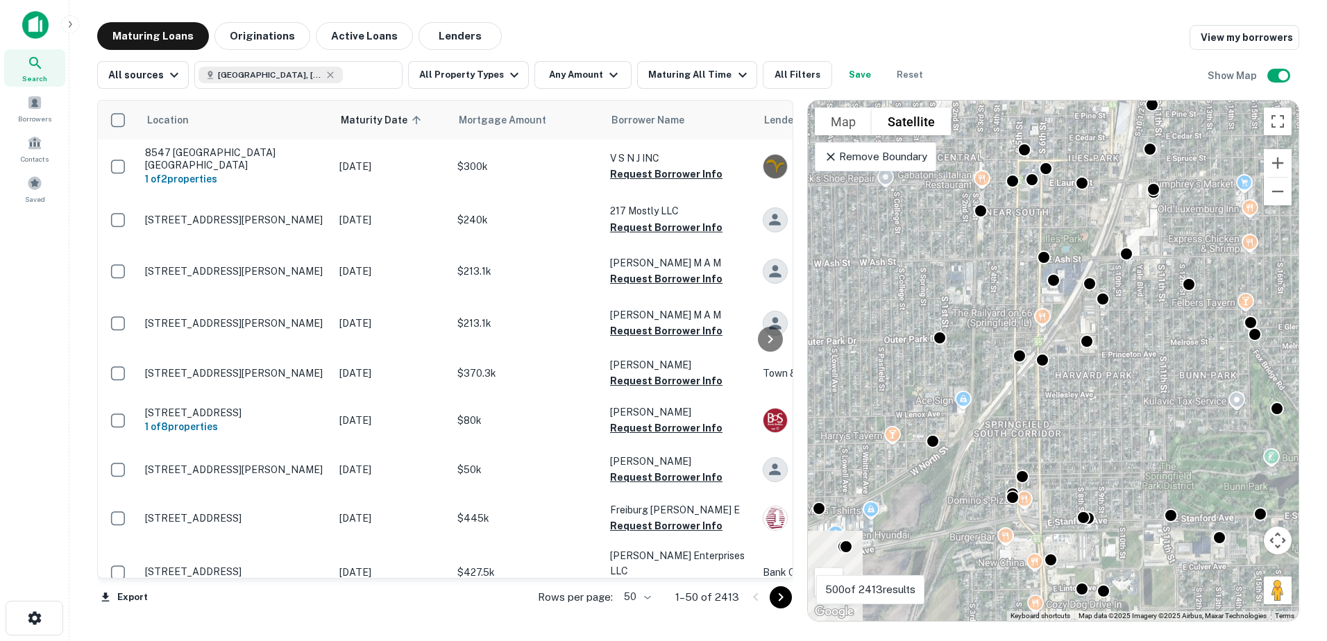
drag, startPoint x: 1041, startPoint y: 542, endPoint x: 1032, endPoint y: 433, distance: 109.3
click at [1032, 434] on div "To activate drag with keyboard, press Alt + Enter. Once in keyboard drag state,…" at bounding box center [1053, 361] width 491 height 520
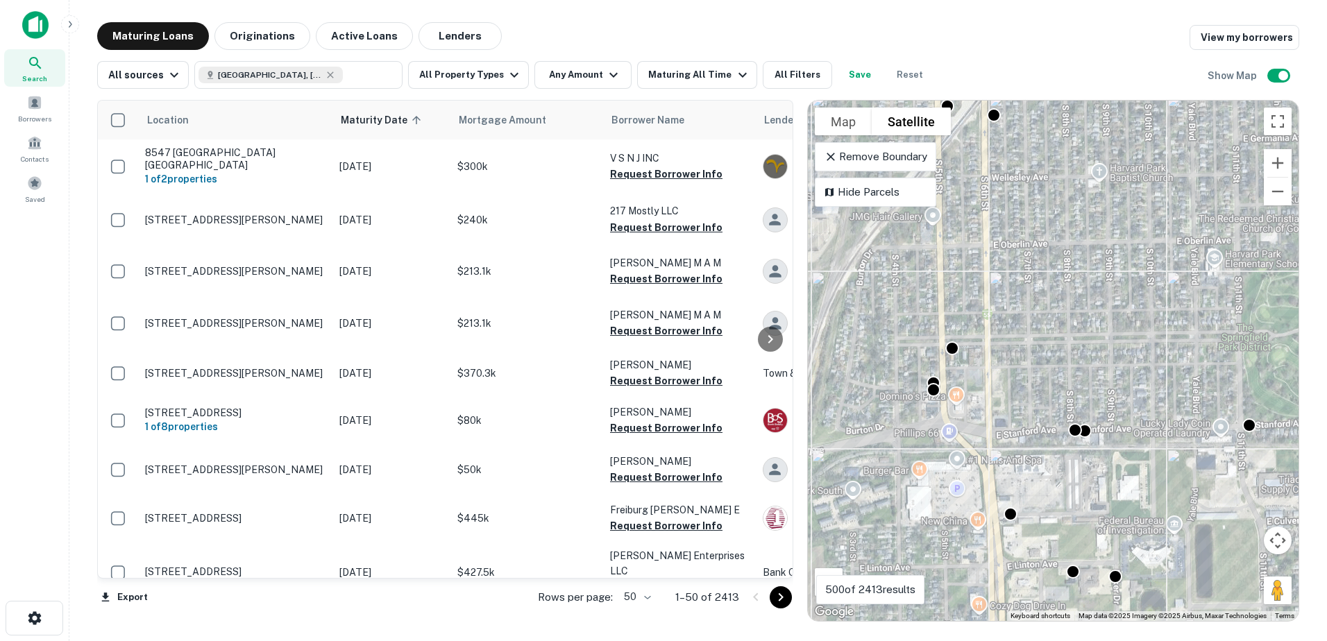
drag, startPoint x: 1077, startPoint y: 518, endPoint x: 1030, endPoint y: 429, distance: 100.6
click at [1030, 429] on div "To activate drag with keyboard, press Alt + Enter. Once in keyboard drag state,…" at bounding box center [1053, 361] width 491 height 520
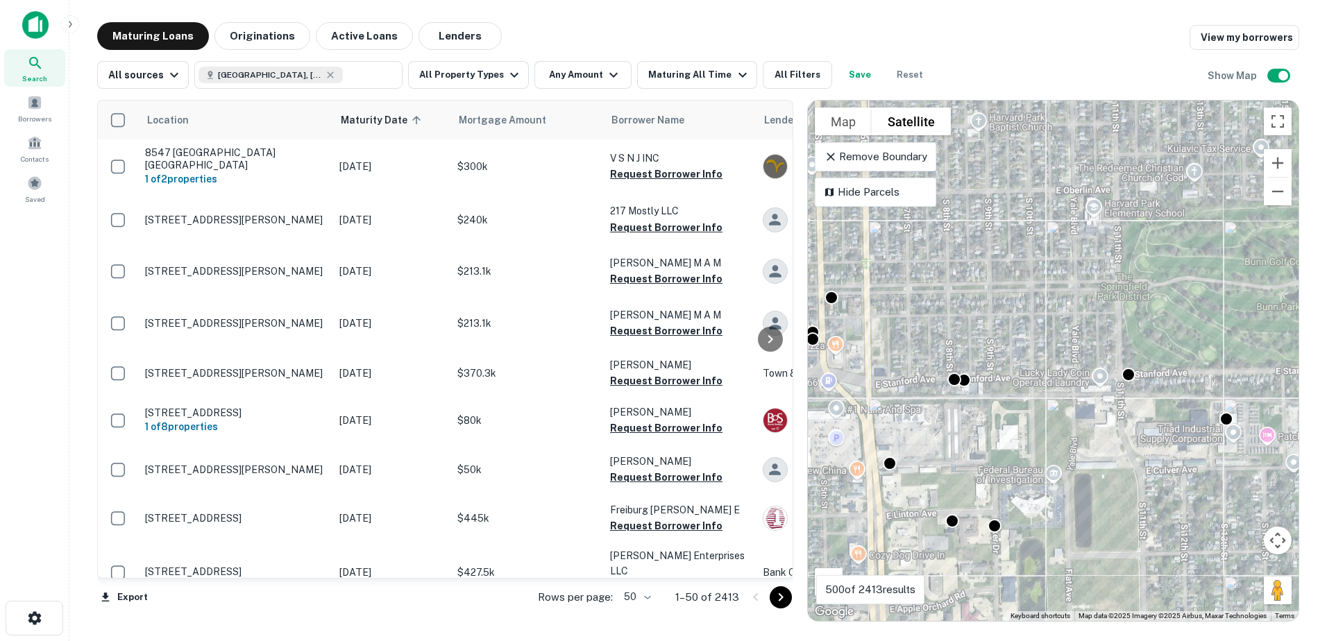
drag, startPoint x: 1211, startPoint y: 450, endPoint x: 1090, endPoint y: 398, distance: 132.1
click at [1090, 398] on div "To activate drag with keyboard, press Alt + Enter. Once in keyboard drag state,…" at bounding box center [1053, 361] width 491 height 520
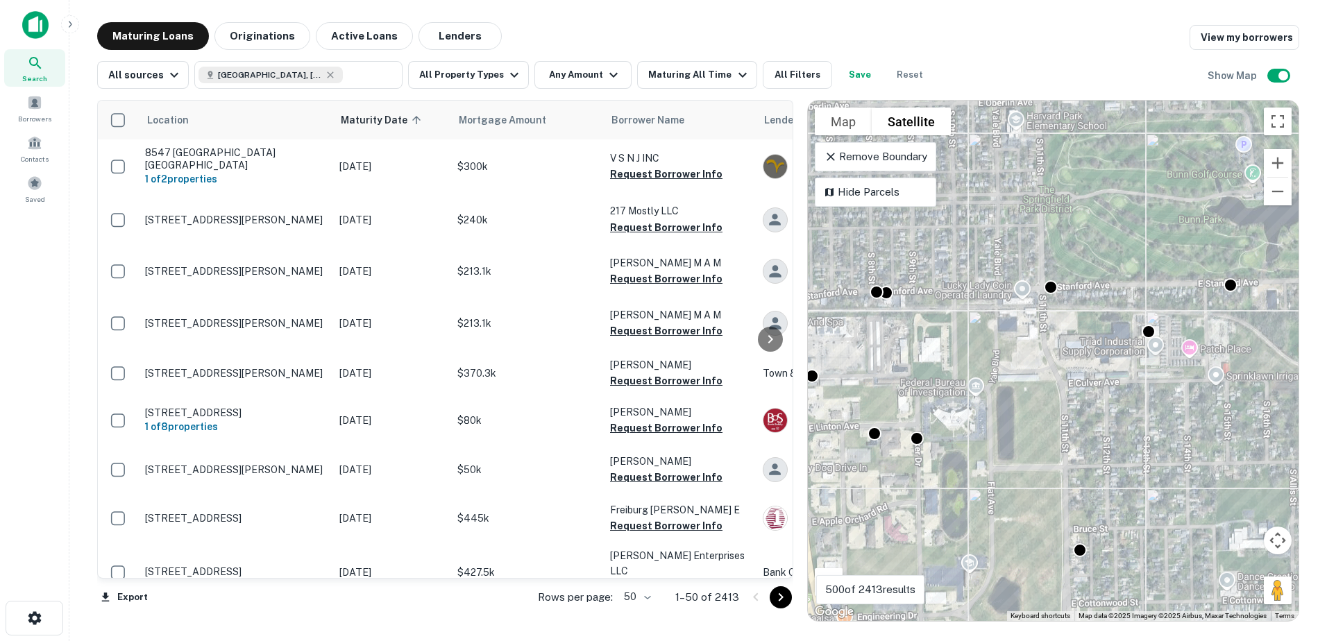
drag, startPoint x: 1039, startPoint y: 488, endPoint x: 965, endPoint y: 411, distance: 107.0
click at [965, 411] on div "To activate drag with keyboard, press Alt + Enter. Once in keyboard drag state,…" at bounding box center [1053, 361] width 491 height 520
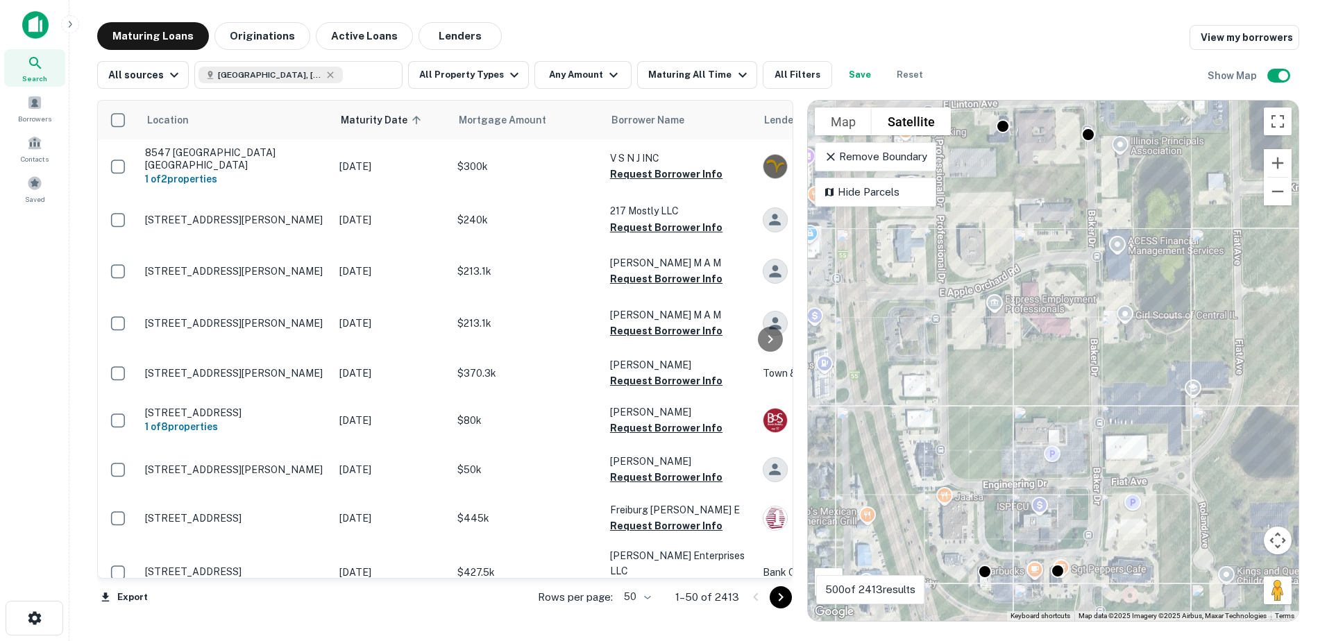
drag, startPoint x: 1095, startPoint y: 484, endPoint x: 1028, endPoint y: 481, distance: 66.7
click at [1030, 481] on div "To activate drag with keyboard, press Alt + Enter. Once in keyboard drag state,…" at bounding box center [1053, 361] width 491 height 520
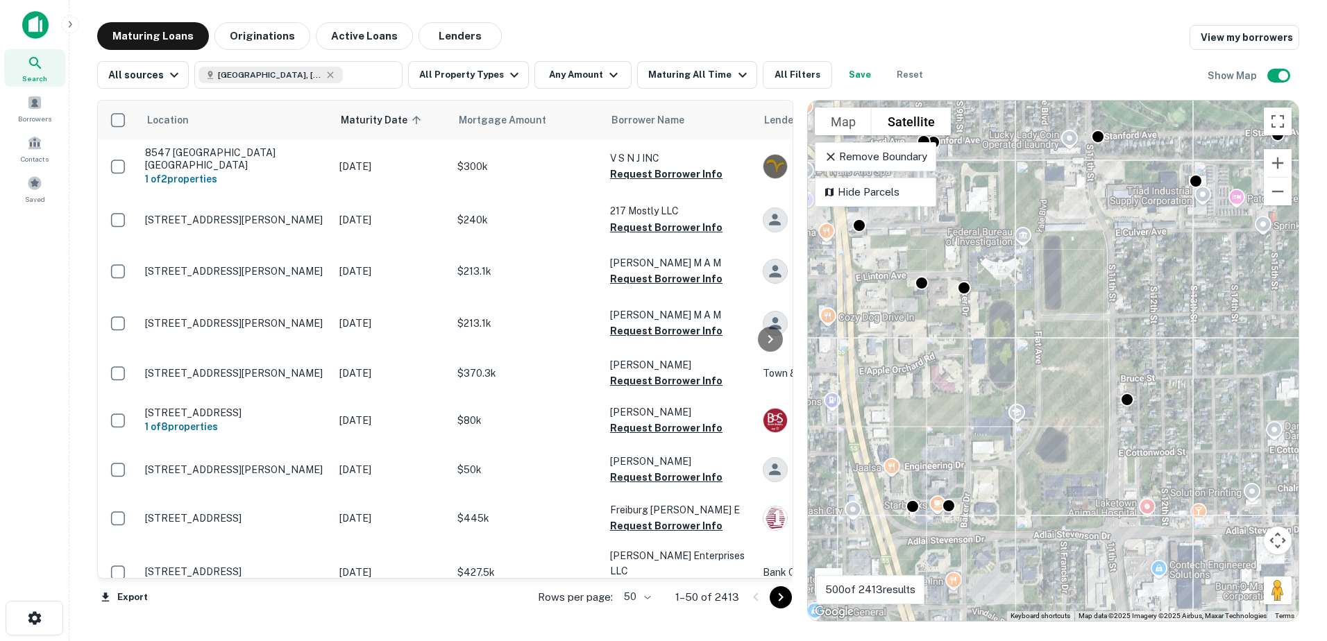
drag, startPoint x: 1108, startPoint y: 459, endPoint x: 1048, endPoint y: 450, distance: 61.1
click at [1048, 450] on div "To activate drag with keyboard, press Alt + Enter. Once in keyboard drag state,…" at bounding box center [1053, 361] width 491 height 520
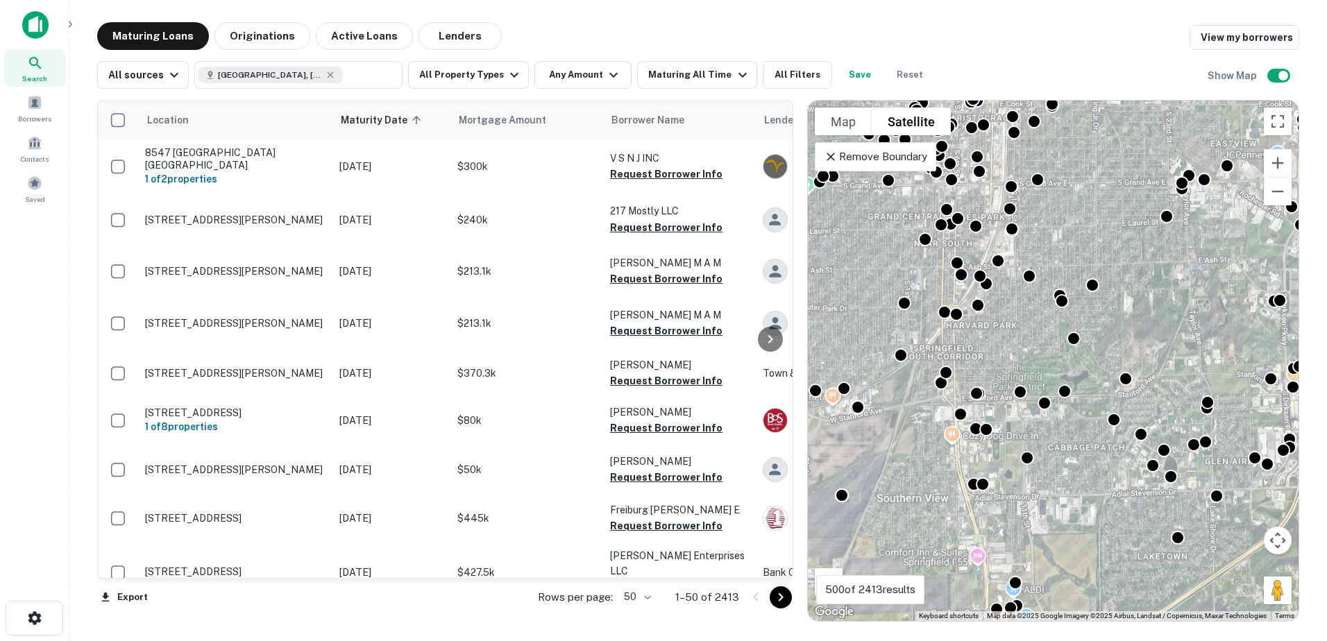
drag, startPoint x: 1193, startPoint y: 466, endPoint x: 1071, endPoint y: 472, distance: 122.2
click at [1071, 472] on div "To activate drag with keyboard, press Alt + Enter. Once in keyboard drag state,…" at bounding box center [1053, 361] width 491 height 520
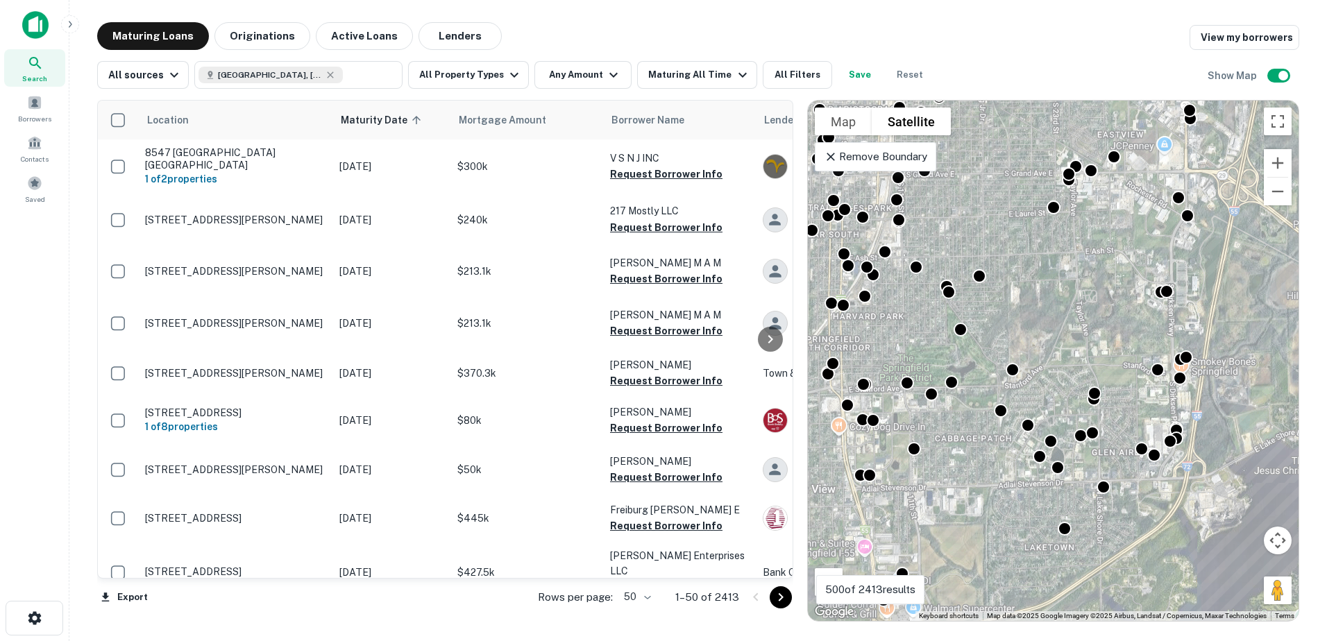
drag, startPoint x: 1175, startPoint y: 466, endPoint x: 1083, endPoint y: 459, distance: 92.5
click at [1083, 460] on div "To activate drag with keyboard, press Alt + Enter. Once in keyboard drag state,…" at bounding box center [1053, 361] width 491 height 520
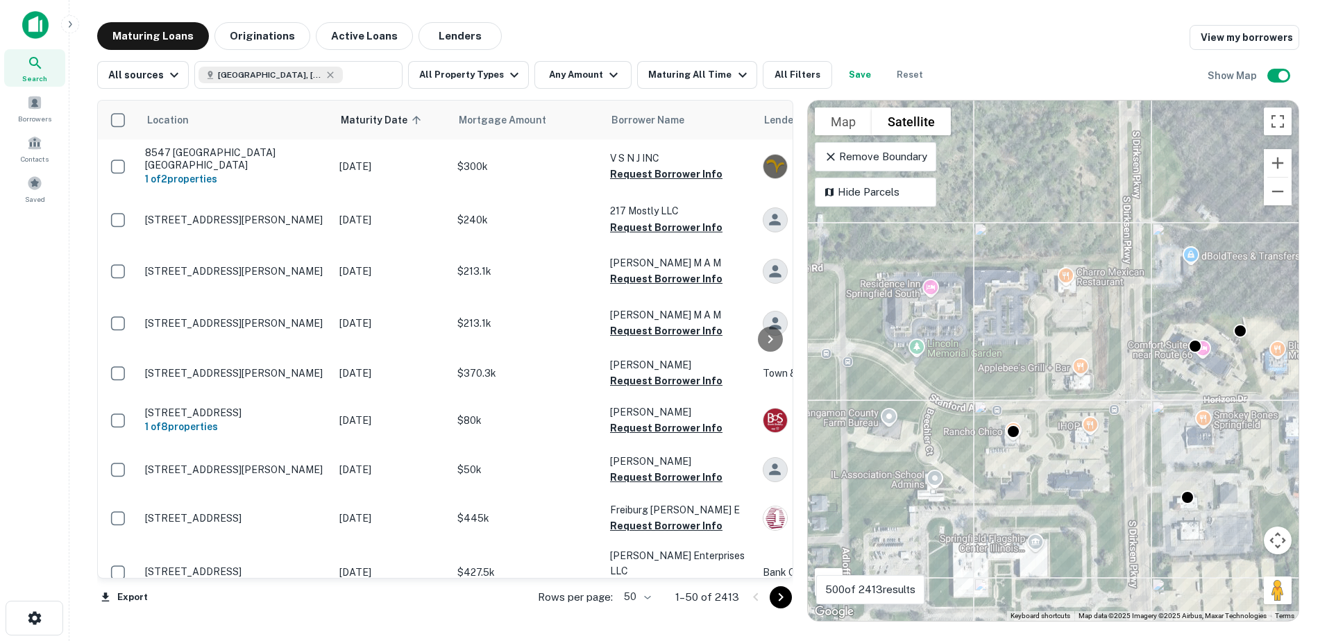
drag, startPoint x: 1232, startPoint y: 353, endPoint x: 1091, endPoint y: 432, distance: 161.2
click at [1091, 432] on div "To activate drag with keyboard, press Alt + Enter. Once in keyboard drag state,…" at bounding box center [1053, 361] width 491 height 520
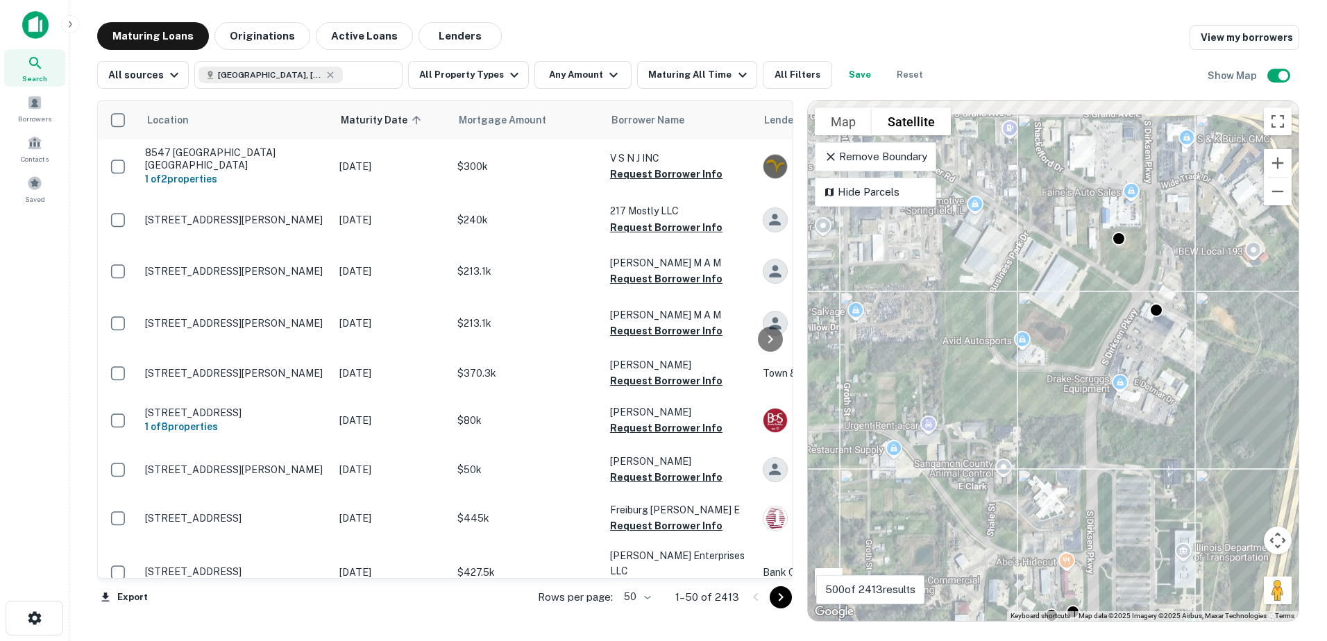
drag, startPoint x: 1157, startPoint y: 317, endPoint x: 1077, endPoint y: 465, distance: 167.9
click at [1077, 465] on div "To activate drag with keyboard, press Alt + Enter. Once in keyboard drag state,…" at bounding box center [1053, 361] width 491 height 520
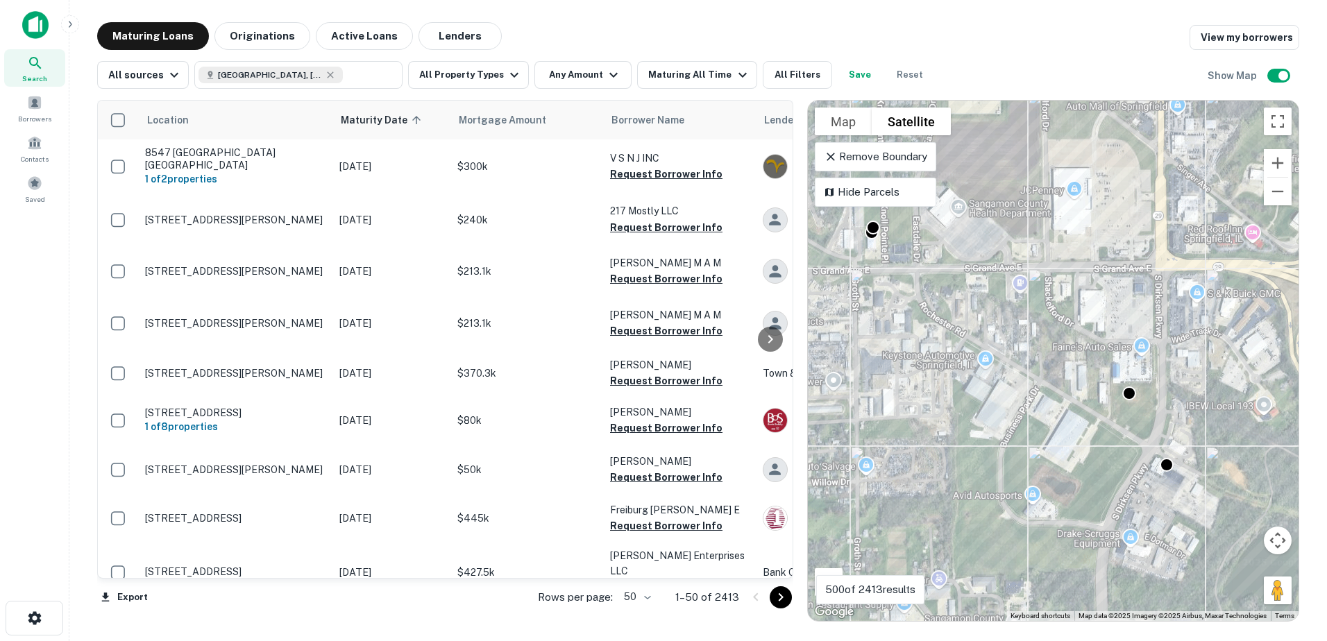
drag, startPoint x: 1095, startPoint y: 376, endPoint x: 1108, endPoint y: 518, distance: 142.8
click at [1108, 518] on div "To activate drag with keyboard, press Alt + Enter. Once in keyboard drag state,…" at bounding box center [1053, 361] width 491 height 520
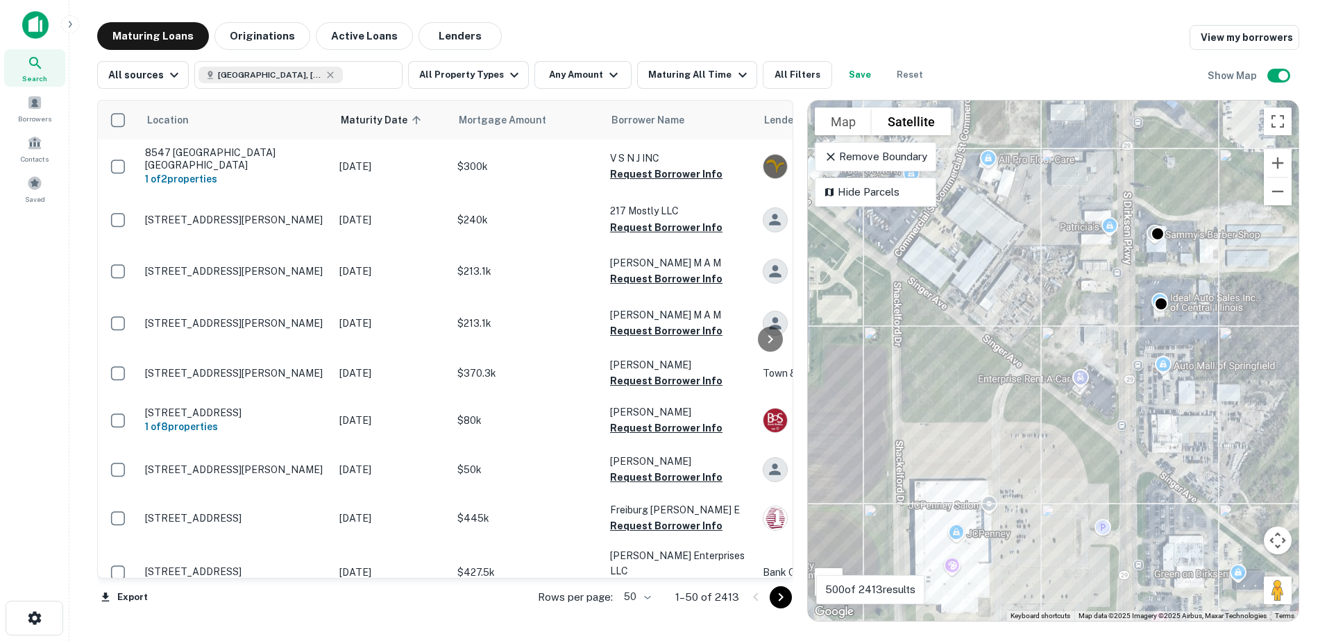
drag, startPoint x: 1093, startPoint y: 350, endPoint x: 1146, endPoint y: 402, distance: 74.6
click at [1146, 402] on div "To activate drag with keyboard, press Alt + Enter. Once in keyboard drag state,…" at bounding box center [1053, 361] width 491 height 520
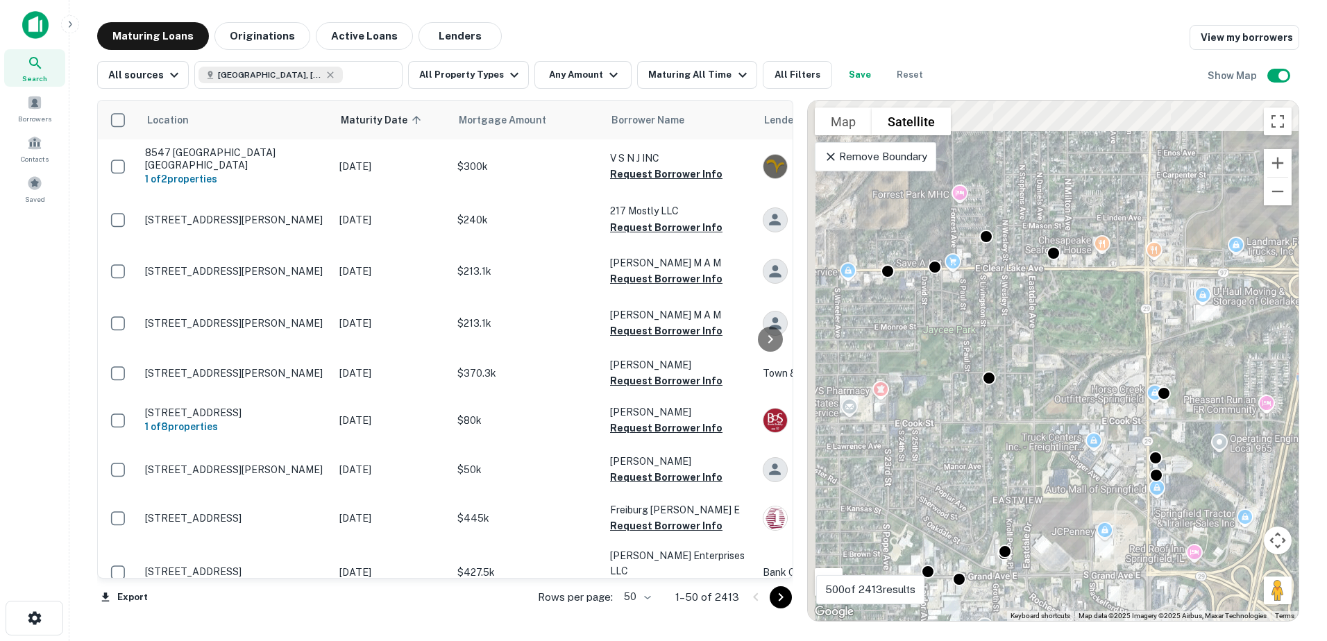
drag, startPoint x: 1019, startPoint y: 348, endPoint x: 1067, endPoint y: 407, distance: 76.0
click at [1068, 402] on div "To activate drag with keyboard, press Alt + Enter. Once in keyboard drag state,…" at bounding box center [1053, 361] width 491 height 520
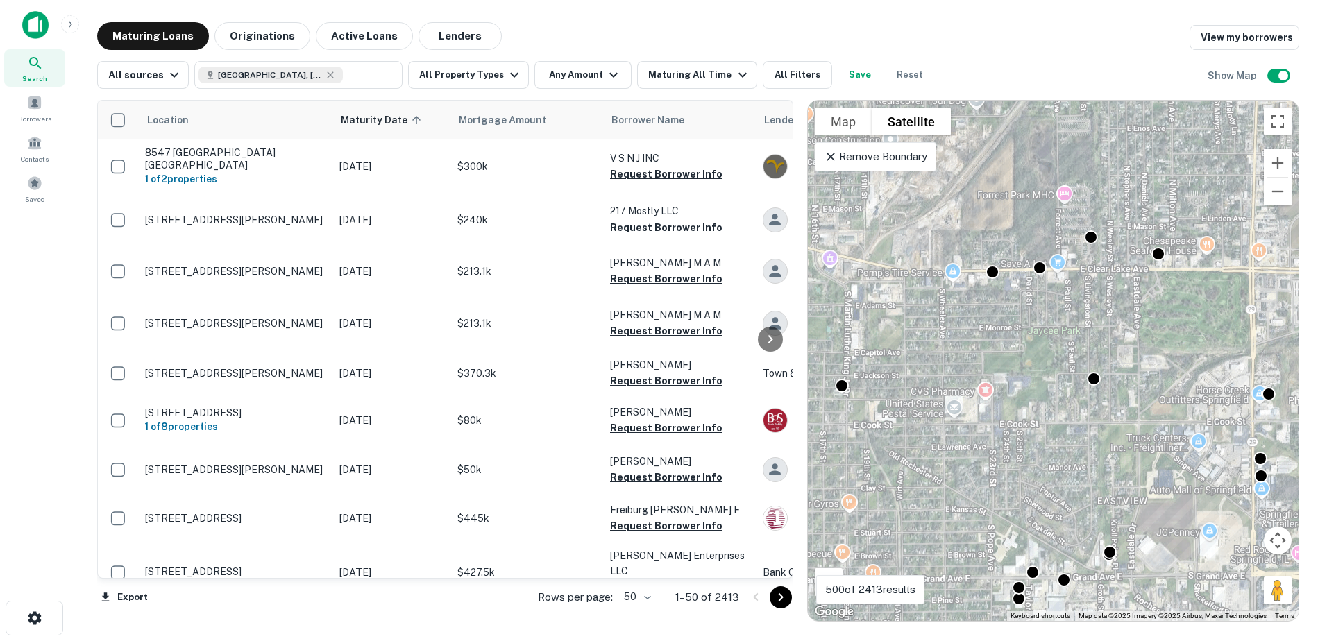
drag, startPoint x: 952, startPoint y: 350, endPoint x: 1054, endPoint y: 323, distance: 105.5
click at [1054, 323] on div "To activate drag with keyboard, press Alt + Enter. Once in keyboard drag state,…" at bounding box center [1053, 361] width 491 height 520
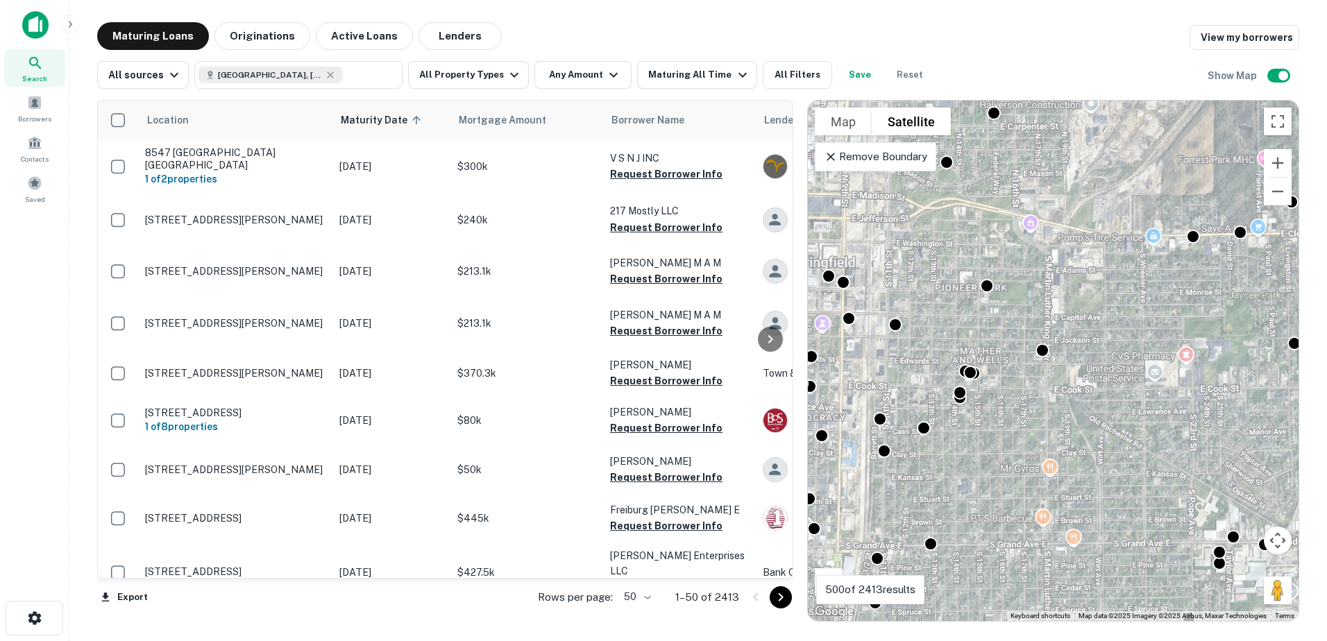
drag, startPoint x: 987, startPoint y: 423, endPoint x: 1012, endPoint y: 395, distance: 37.8
click at [1012, 396] on div "To activate drag with keyboard, press Alt + Enter. Once in keyboard drag state,…" at bounding box center [1053, 361] width 491 height 520
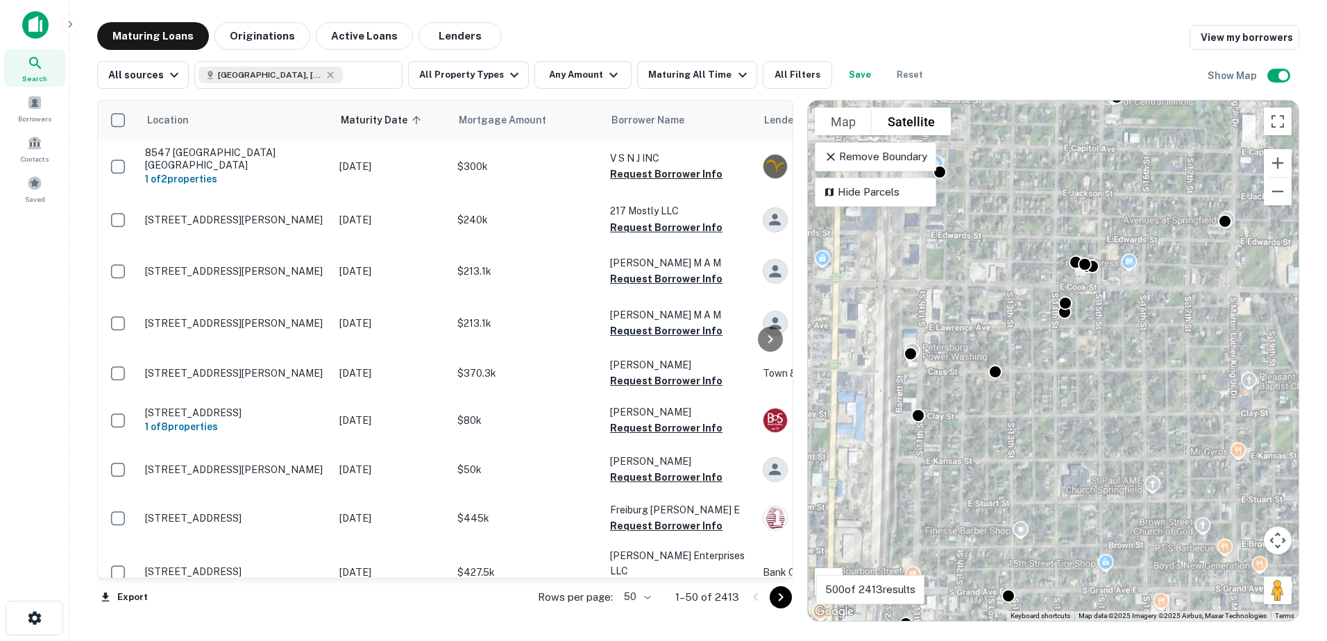
drag, startPoint x: 943, startPoint y: 463, endPoint x: 1032, endPoint y: 479, distance: 90.9
click at [1032, 479] on div "To activate drag with keyboard, press Alt + Enter. Once in keyboard drag state,…" at bounding box center [1053, 361] width 491 height 520
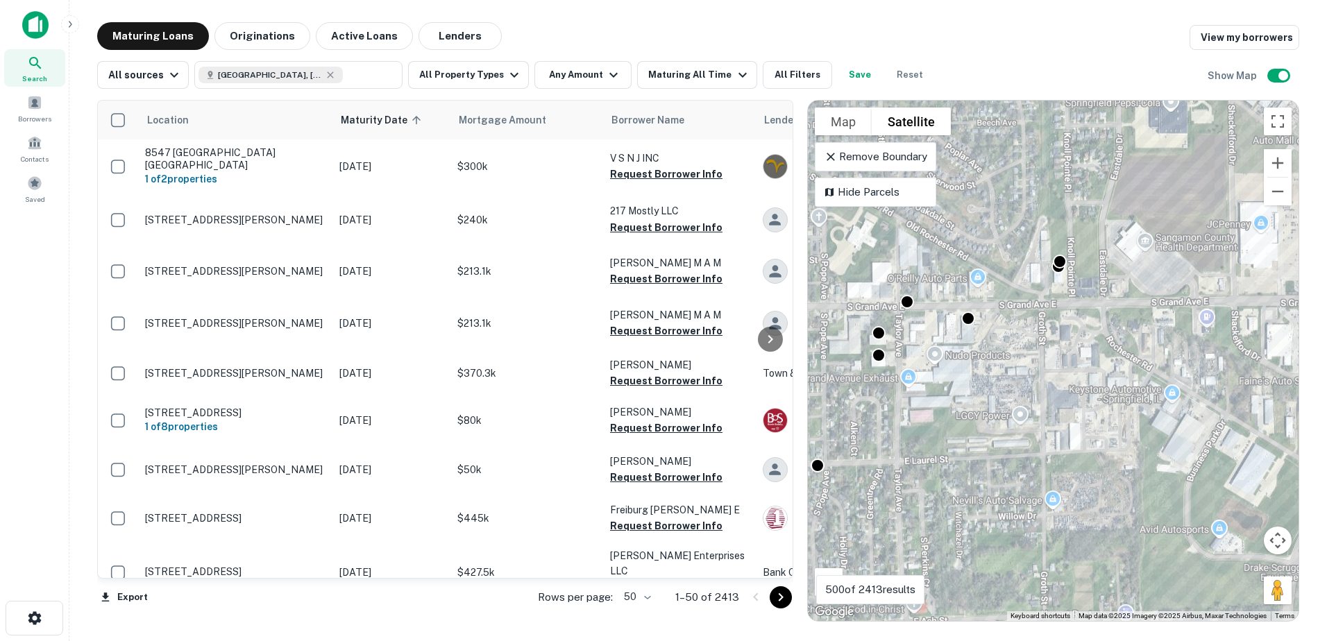
drag, startPoint x: 1082, startPoint y: 430, endPoint x: 1175, endPoint y: 535, distance: 140.1
click at [1175, 535] on div "To activate drag with keyboard, press Alt + Enter. Once in keyboard drag state,…" at bounding box center [1053, 361] width 491 height 520
drag, startPoint x: 1176, startPoint y: 468, endPoint x: 1018, endPoint y: 455, distance: 158.0
click at [1018, 455] on div "To activate drag with keyboard, press Alt + Enter. Once in keyboard drag state,…" at bounding box center [1053, 361] width 491 height 520
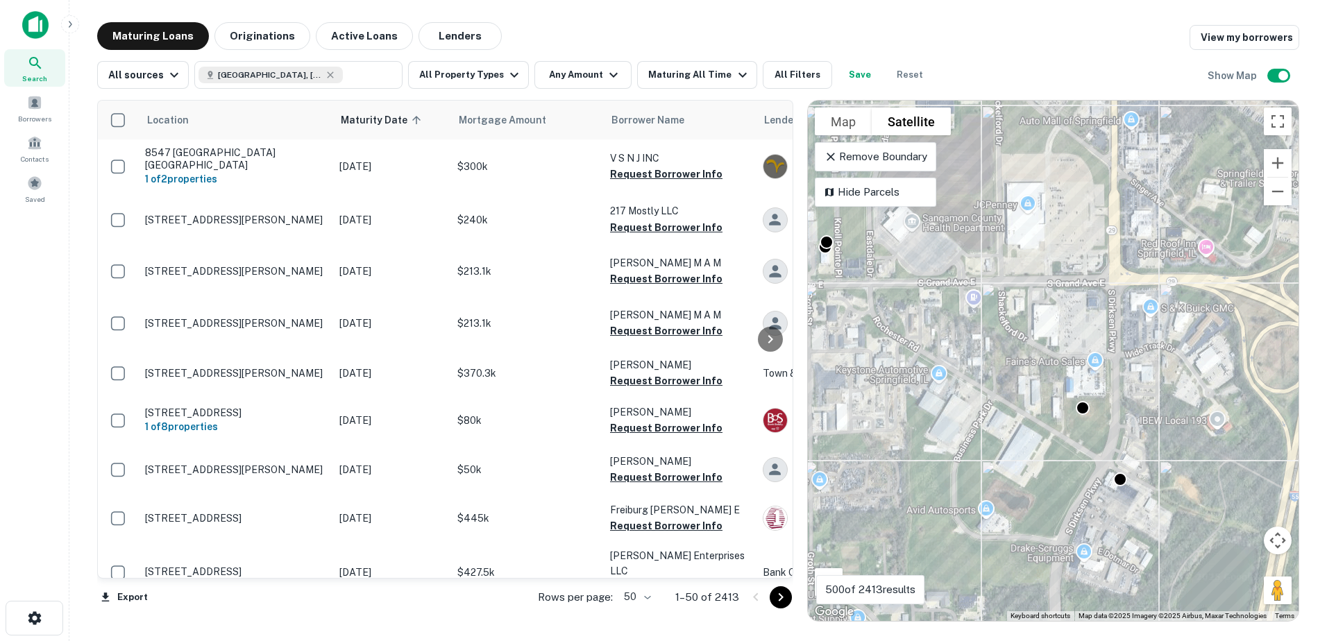
drag, startPoint x: 1094, startPoint y: 452, endPoint x: 984, endPoint y: 537, distance: 139.0
click at [984, 531] on div "To activate drag with keyboard, press Alt + Enter. Once in keyboard drag state,…" at bounding box center [1053, 361] width 491 height 520
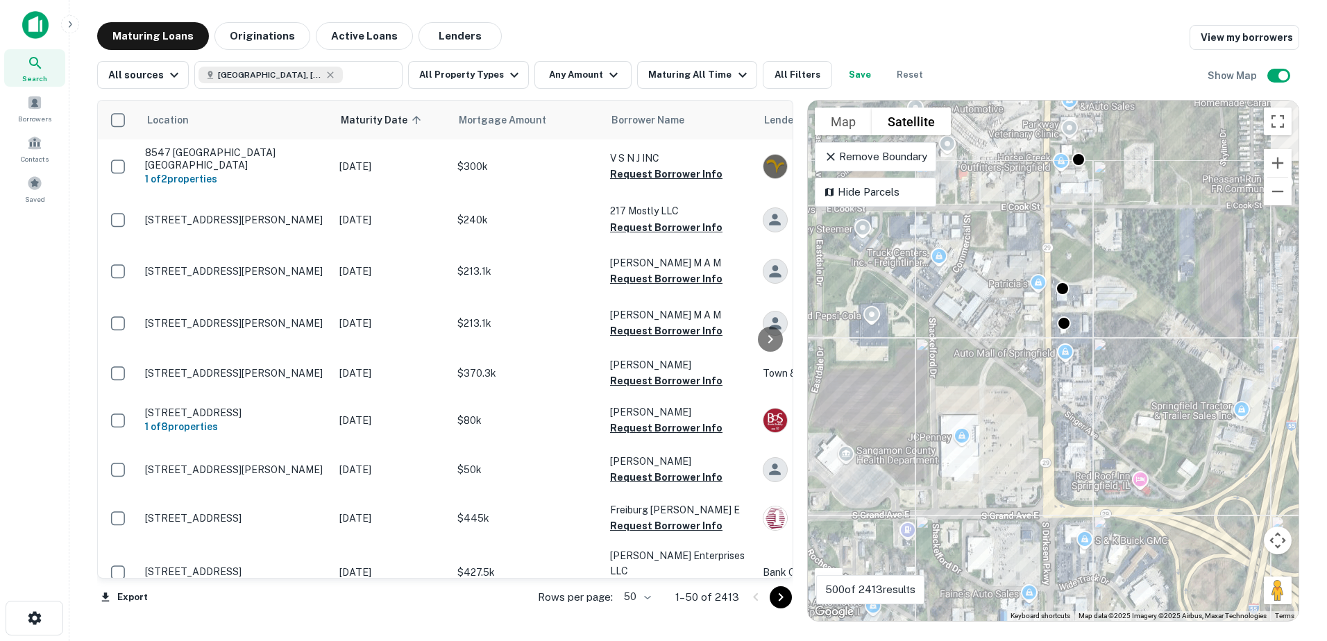
drag, startPoint x: 1041, startPoint y: 468, endPoint x: 1018, endPoint y: 535, distance: 70.4
click at [1018, 535] on div "To activate drag with keyboard, press Alt + Enter. Once in keyboard drag state,…" at bounding box center [1053, 361] width 491 height 520
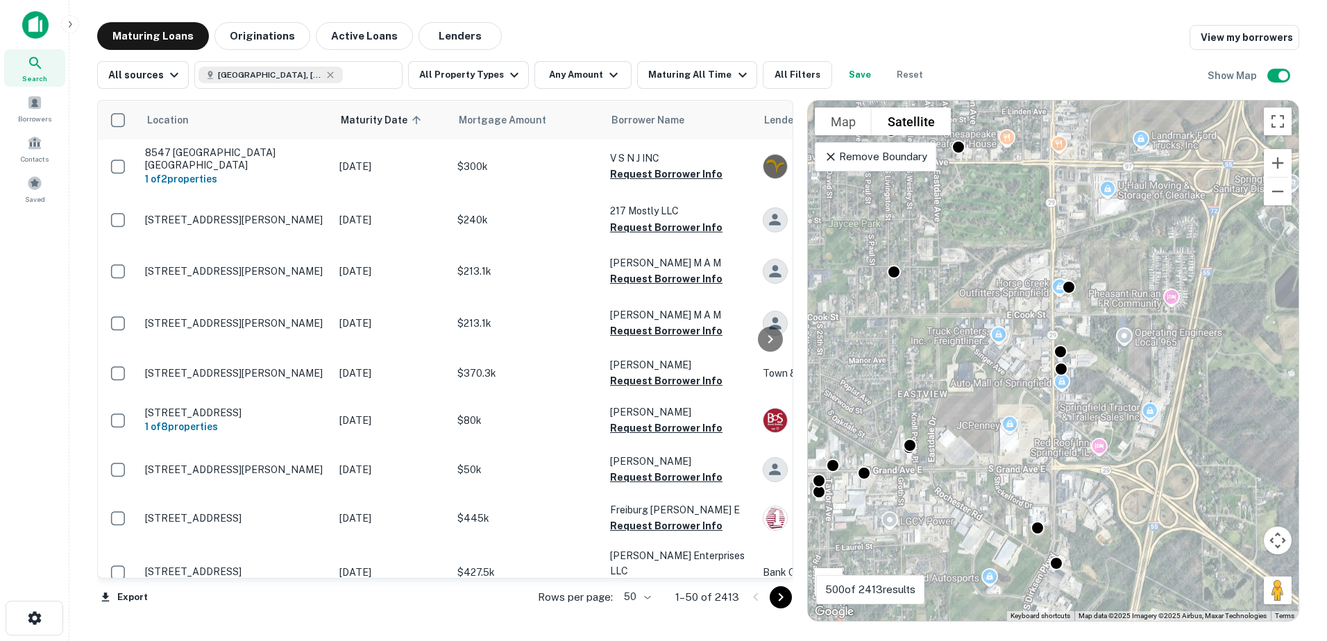
drag, startPoint x: 1046, startPoint y: 486, endPoint x: 1118, endPoint y: 332, distance: 169.5
click at [1115, 335] on div "To activate drag with keyboard, press Alt + Enter. Once in keyboard drag state,…" at bounding box center [1053, 361] width 491 height 520
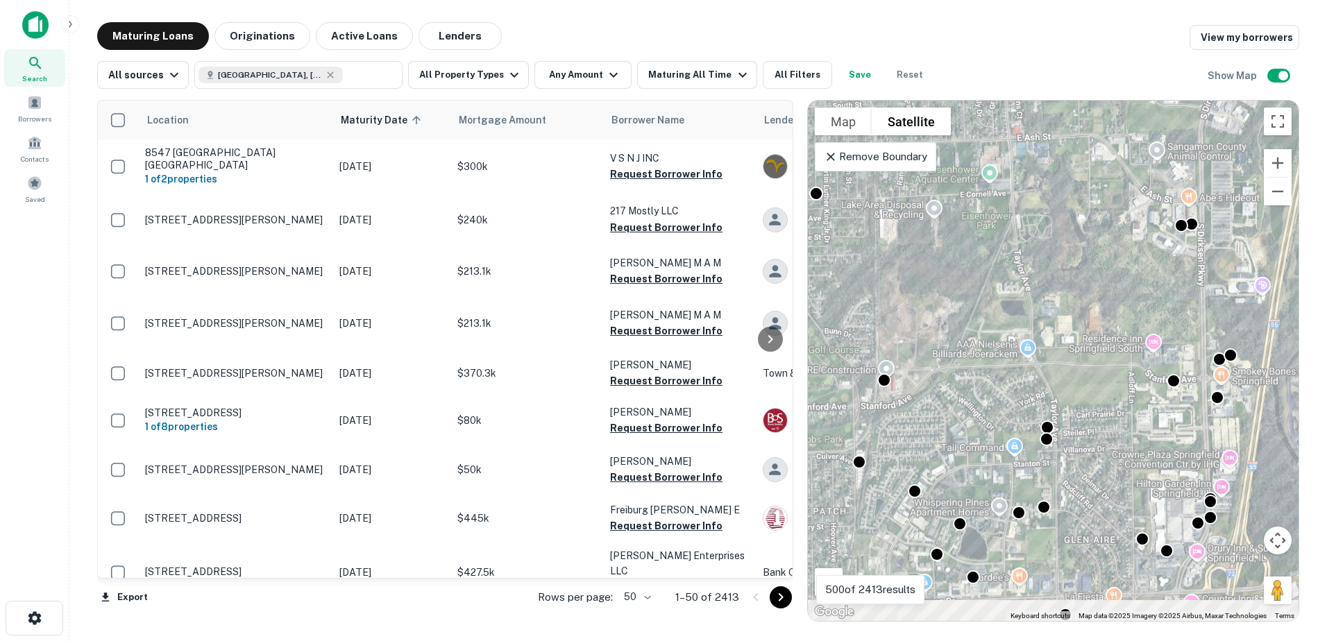
drag, startPoint x: 1059, startPoint y: 421, endPoint x: 1034, endPoint y: 318, distance: 106.5
click at [1034, 318] on div "To activate drag with keyboard, press Alt + Enter. Once in keyboard drag state,…" at bounding box center [1053, 361] width 491 height 520
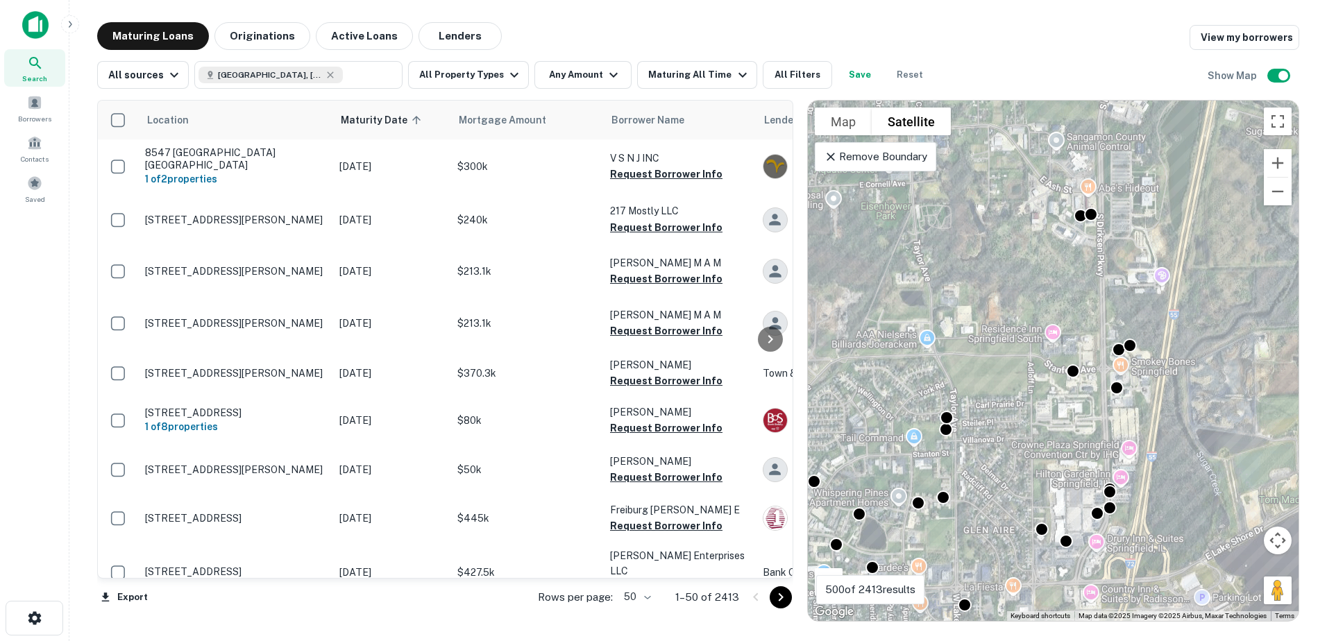
drag, startPoint x: 1103, startPoint y: 465, endPoint x: 1120, endPoint y: 341, distance: 125.3
click at [1114, 363] on div "To activate drag with keyboard, press Alt + Enter. Once in keyboard drag state,…" at bounding box center [1053, 361] width 491 height 520
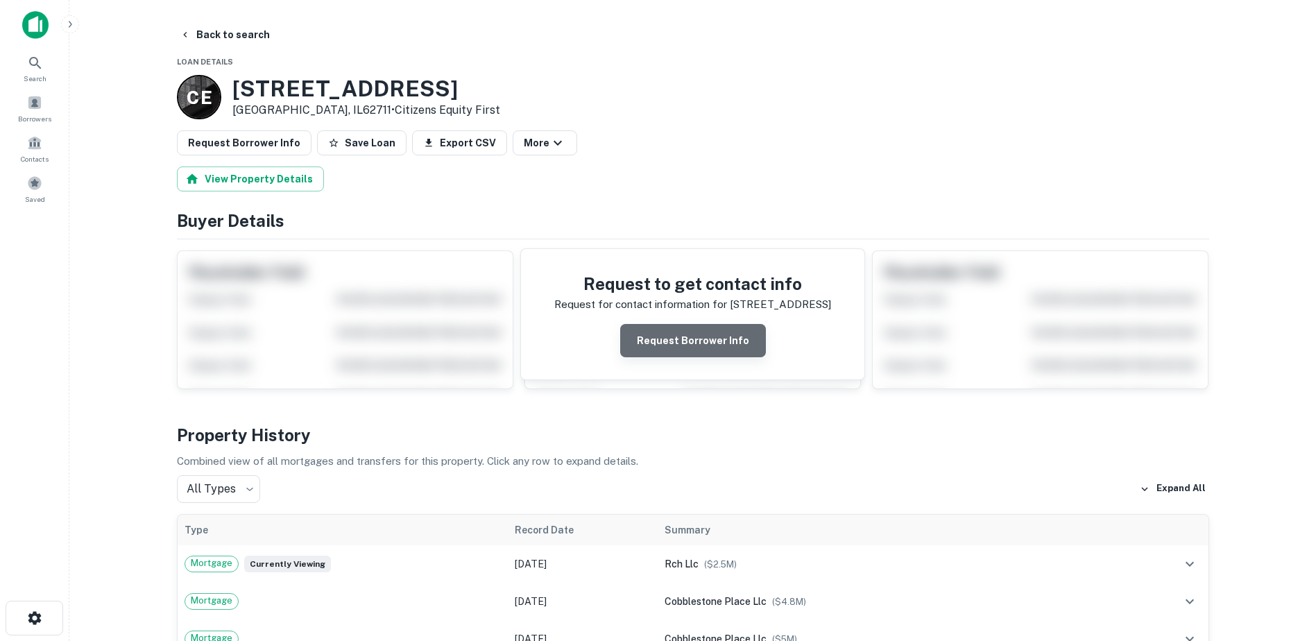
click at [695, 335] on button "Request Borrower Info" at bounding box center [693, 340] width 146 height 33
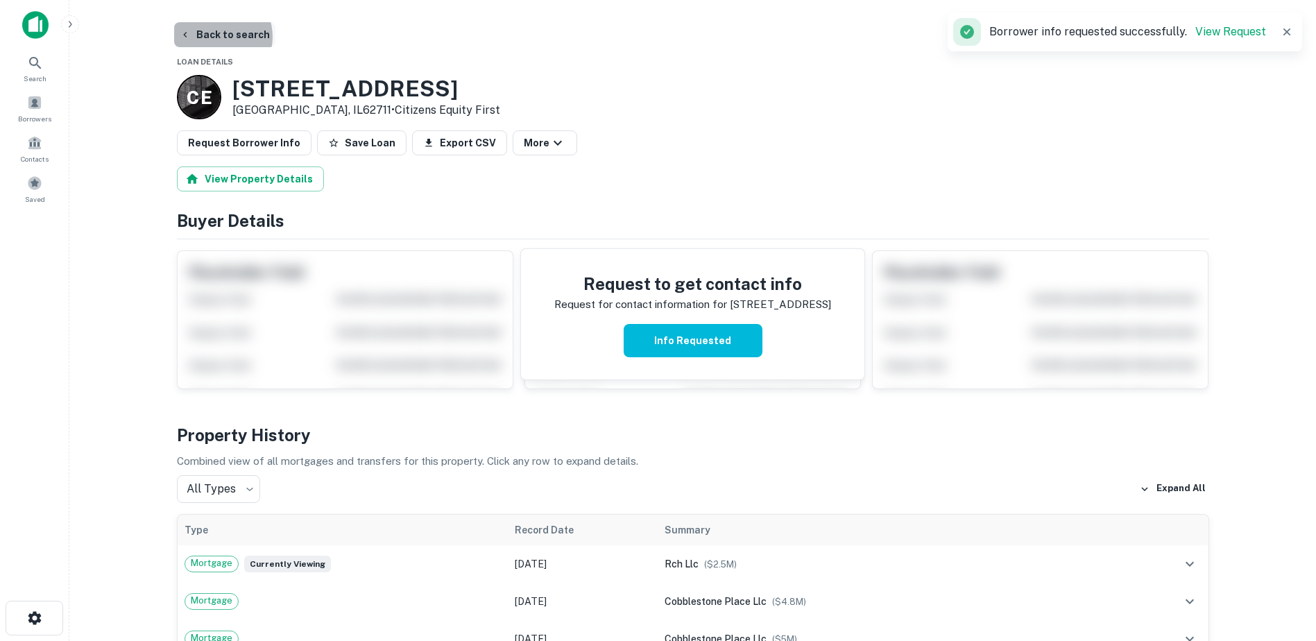
click at [216, 37] on button "Back to search" at bounding box center [224, 34] width 101 height 25
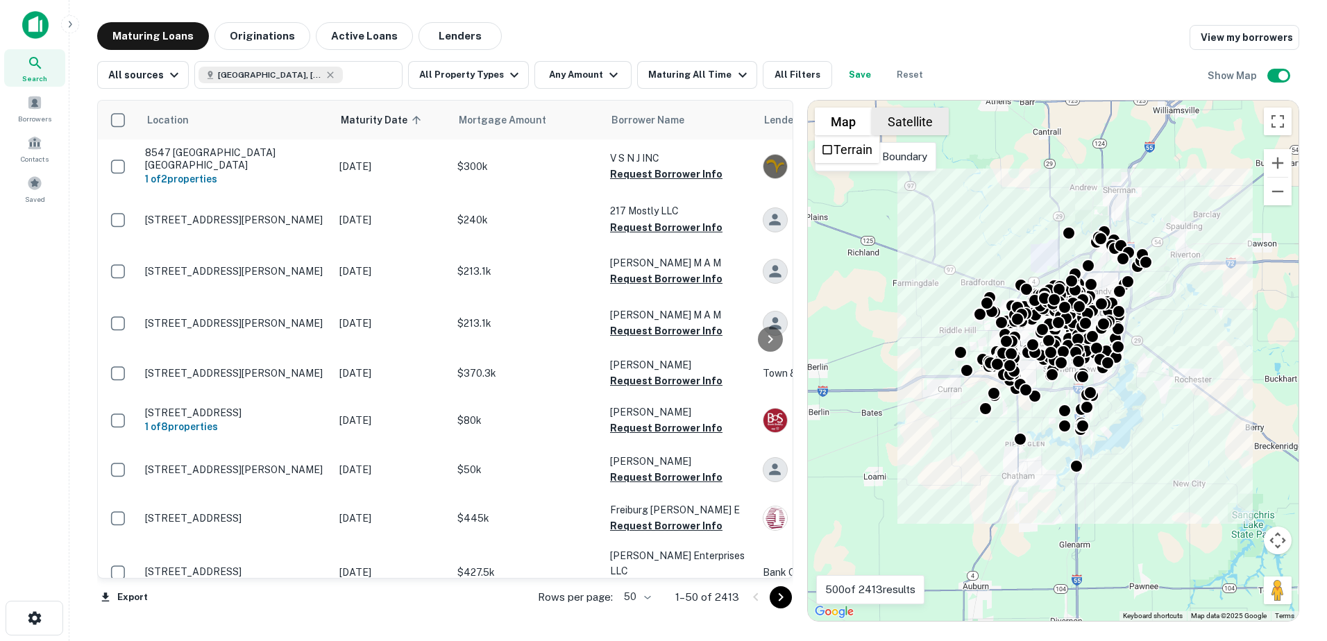
click at [884, 121] on button "Satellite" at bounding box center [909, 122] width 77 height 28
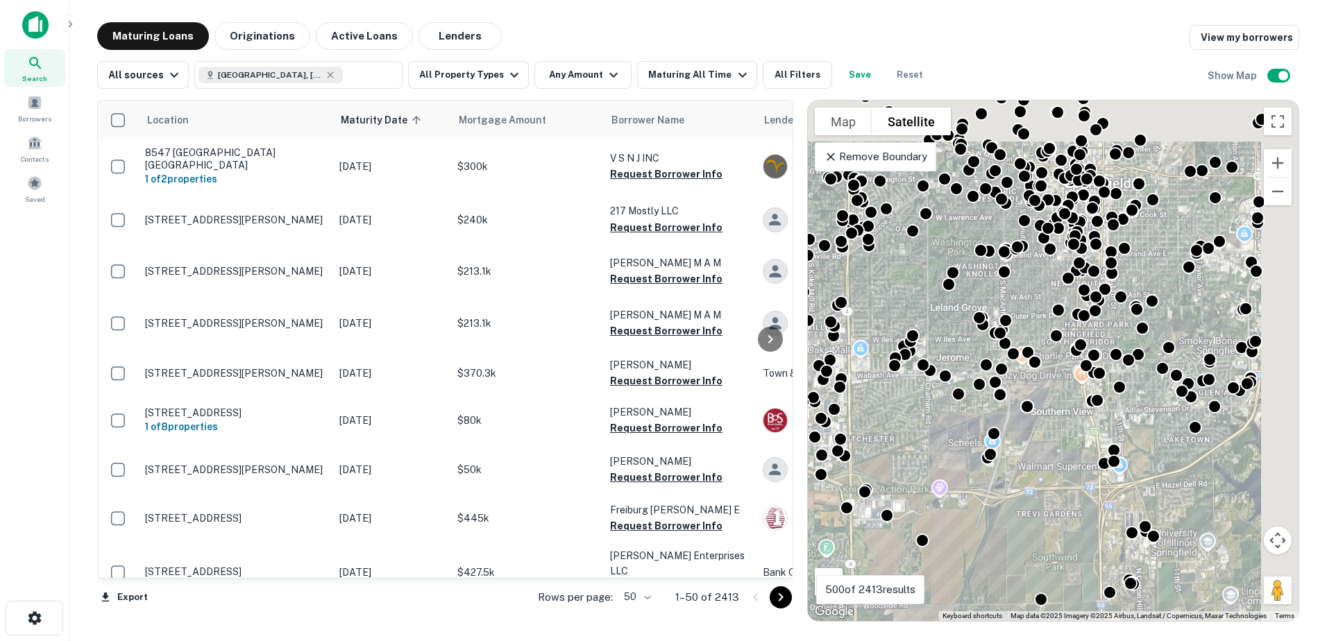
drag, startPoint x: 1166, startPoint y: 342, endPoint x: 1118, endPoint y: 441, distance: 110.2
click at [1118, 441] on div "To activate drag with keyboard, press Alt + Enter. Once in keyboard drag state,…" at bounding box center [1053, 361] width 491 height 520
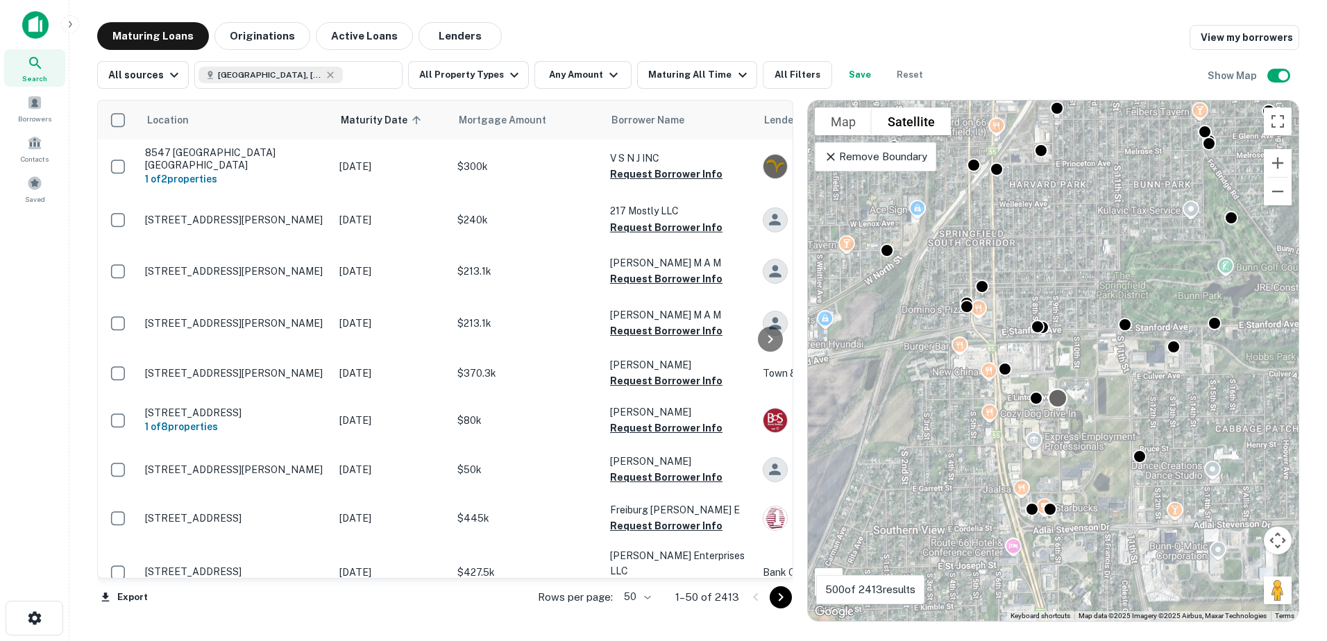
drag, startPoint x: 1062, startPoint y: 477, endPoint x: 1062, endPoint y: 374, distance: 103.4
click at [1067, 368] on div "To activate drag with keyboard, press Alt + Enter. Once in keyboard drag state,…" at bounding box center [1053, 361] width 491 height 520
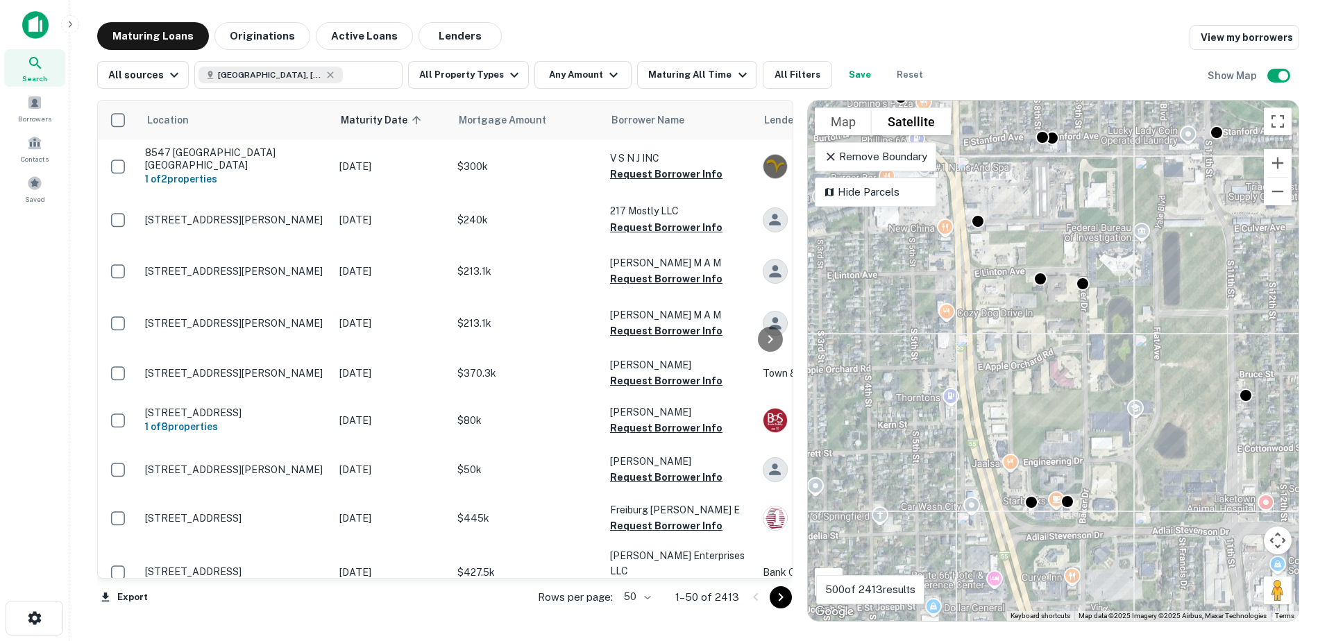
drag, startPoint x: 1057, startPoint y: 458, endPoint x: 1067, endPoint y: 357, distance: 101.8
click at [1067, 358] on div "To activate drag with keyboard, press Alt + Enter. Once in keyboard drag state,…" at bounding box center [1053, 361] width 491 height 520
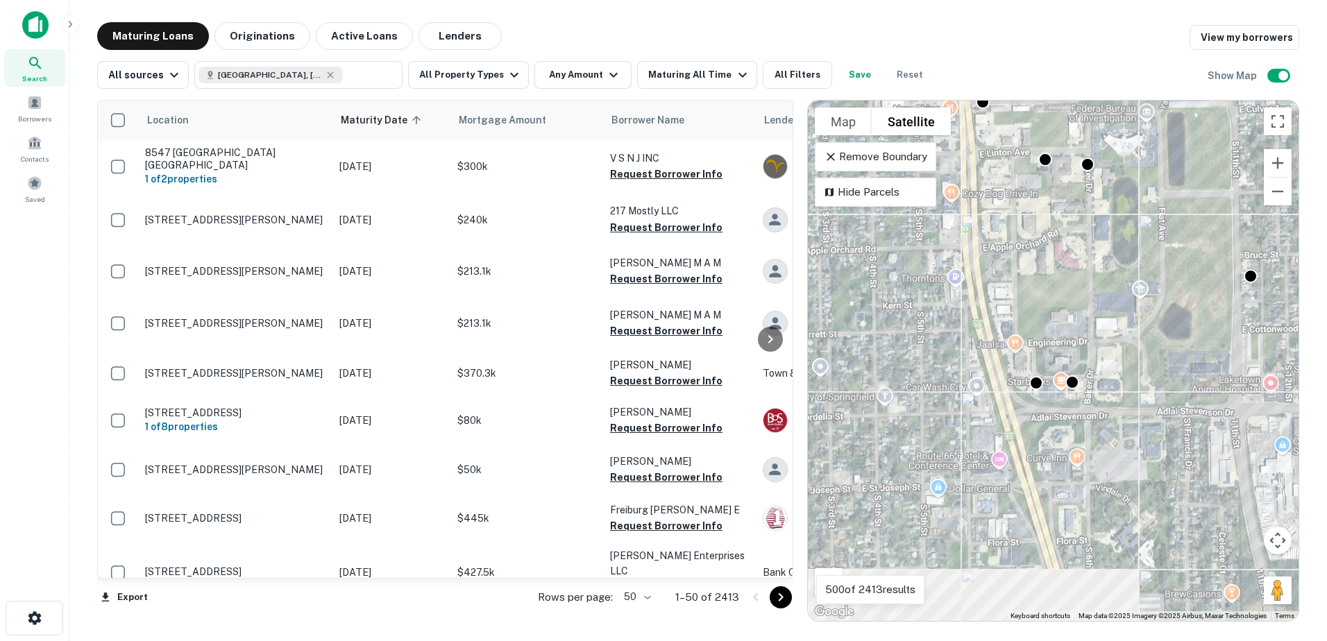
drag, startPoint x: 1057, startPoint y: 421, endPoint x: 1056, endPoint y: 395, distance: 26.4
click at [1056, 395] on div "To activate drag with keyboard, press Alt + Enter. Once in keyboard drag state,…" at bounding box center [1053, 361] width 491 height 520
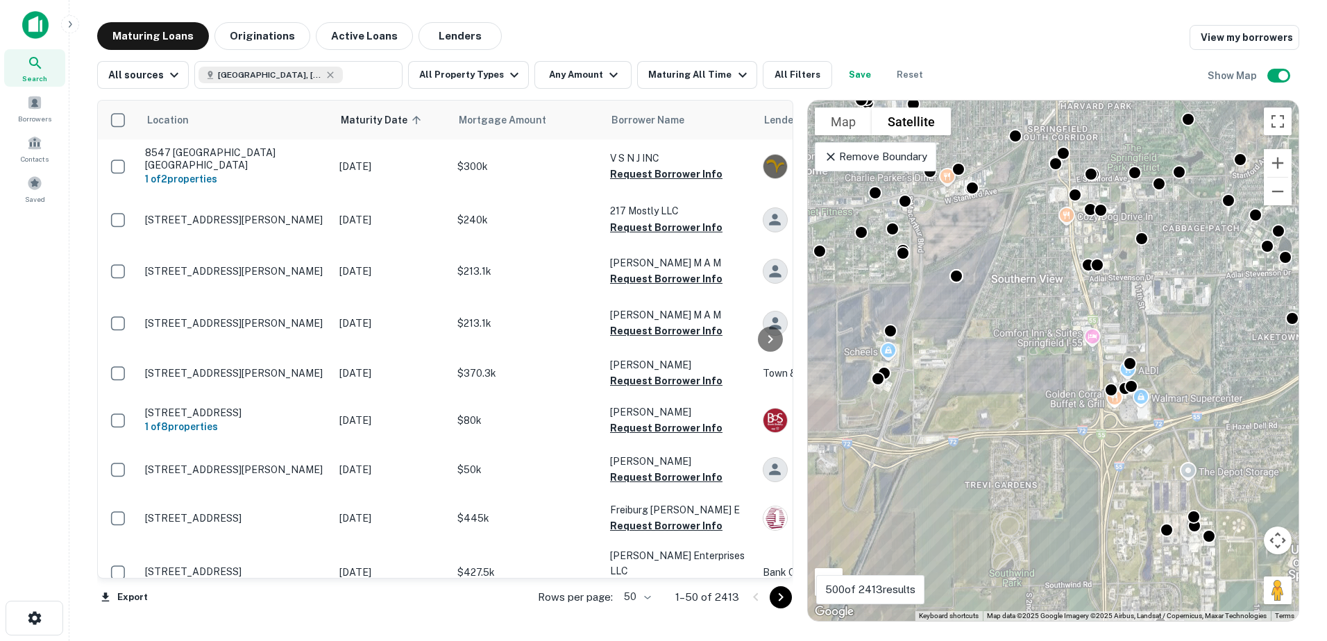
drag, startPoint x: 1075, startPoint y: 521, endPoint x: 1150, endPoint y: 436, distance: 113.6
click at [1151, 436] on div "To activate drag with keyboard, press Alt + Enter. Once in keyboard drag state,…" at bounding box center [1053, 361] width 491 height 520
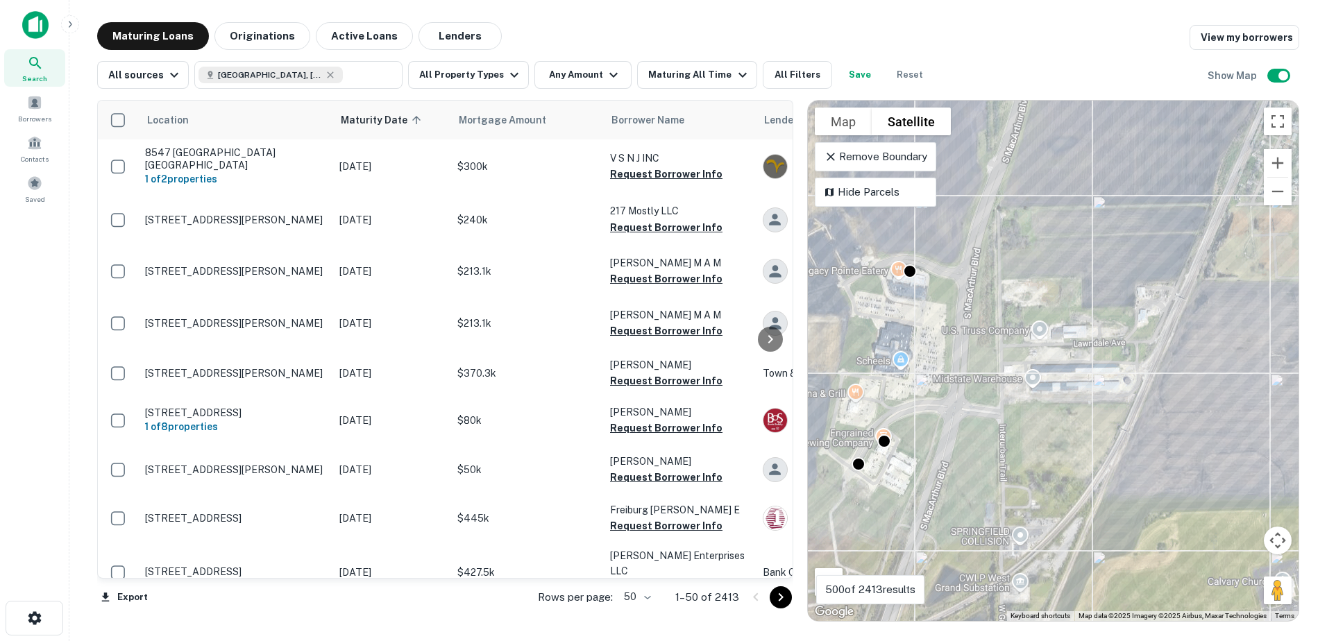
drag, startPoint x: 922, startPoint y: 443, endPoint x: 1025, endPoint y: 403, distance: 110.0
click at [1026, 403] on div "To activate drag with keyboard, press Alt + Enter. Once in keyboard drag state,…" at bounding box center [1053, 361] width 491 height 520
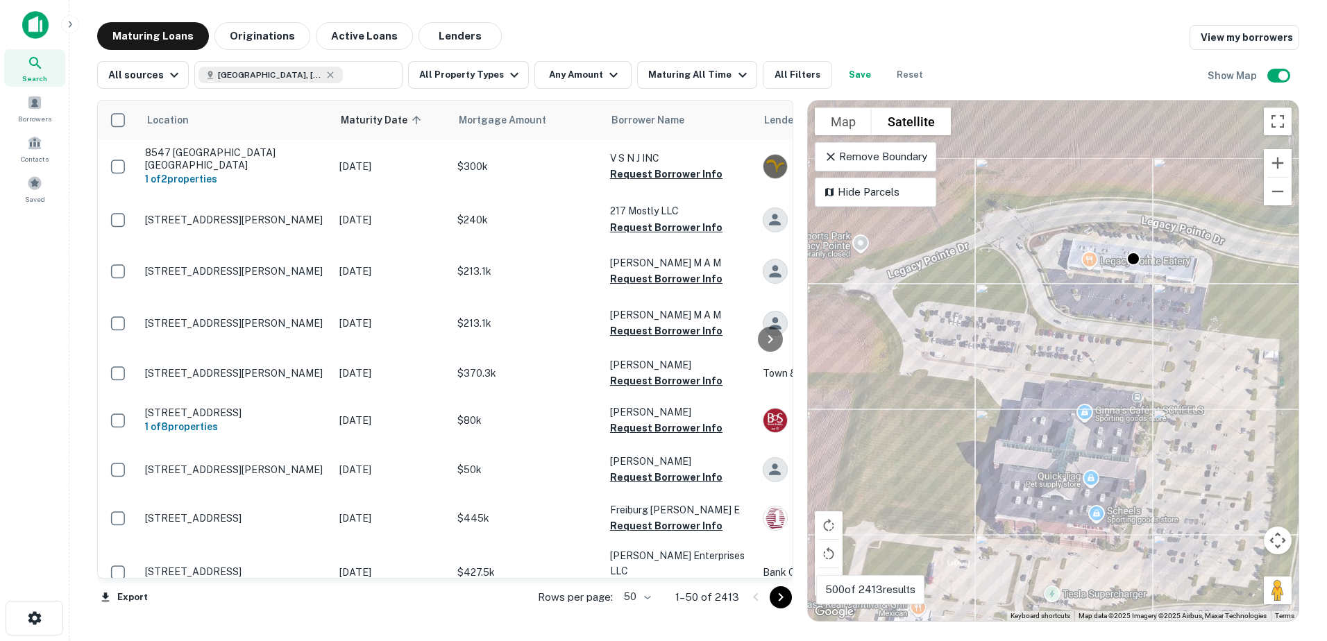
drag, startPoint x: 1145, startPoint y: 272, endPoint x: 1064, endPoint y: 368, distance: 126.0
click at [1064, 368] on div "To activate drag with keyboard, press Alt + Enter. Once in keyboard drag state,…" at bounding box center [1053, 361] width 491 height 520
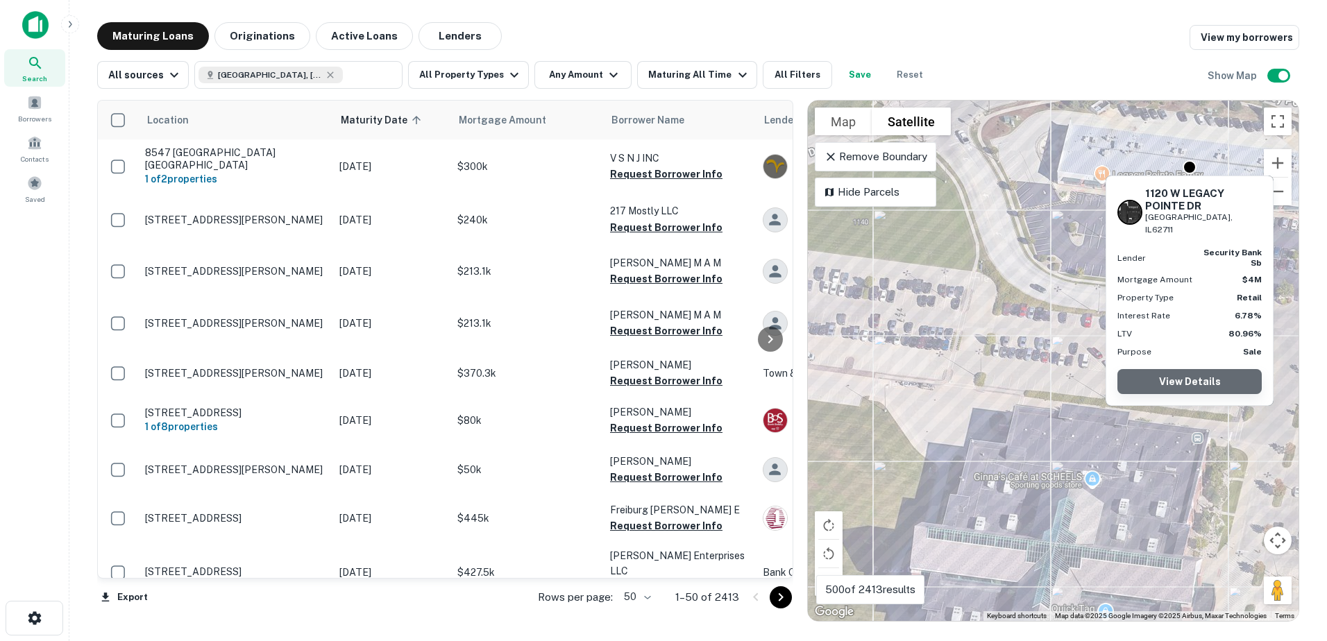
click at [1193, 369] on link "View Details" at bounding box center [1189, 381] width 144 height 25
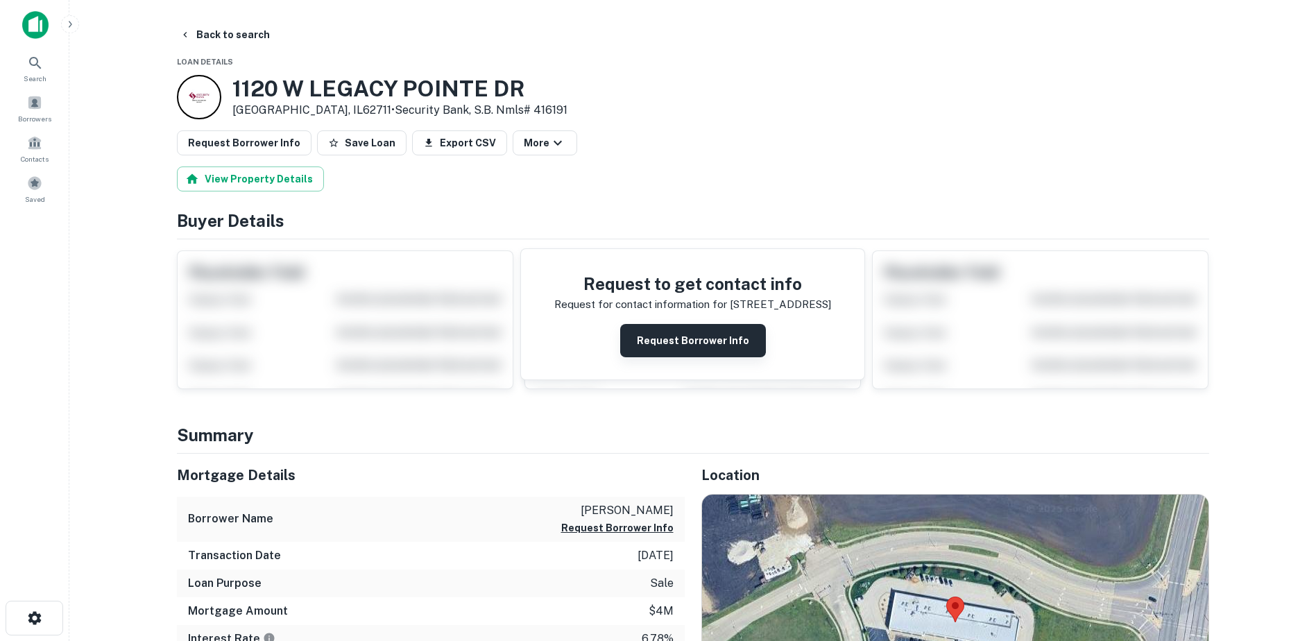
click at [728, 345] on button "Request Borrower Info" at bounding box center [693, 340] width 146 height 33
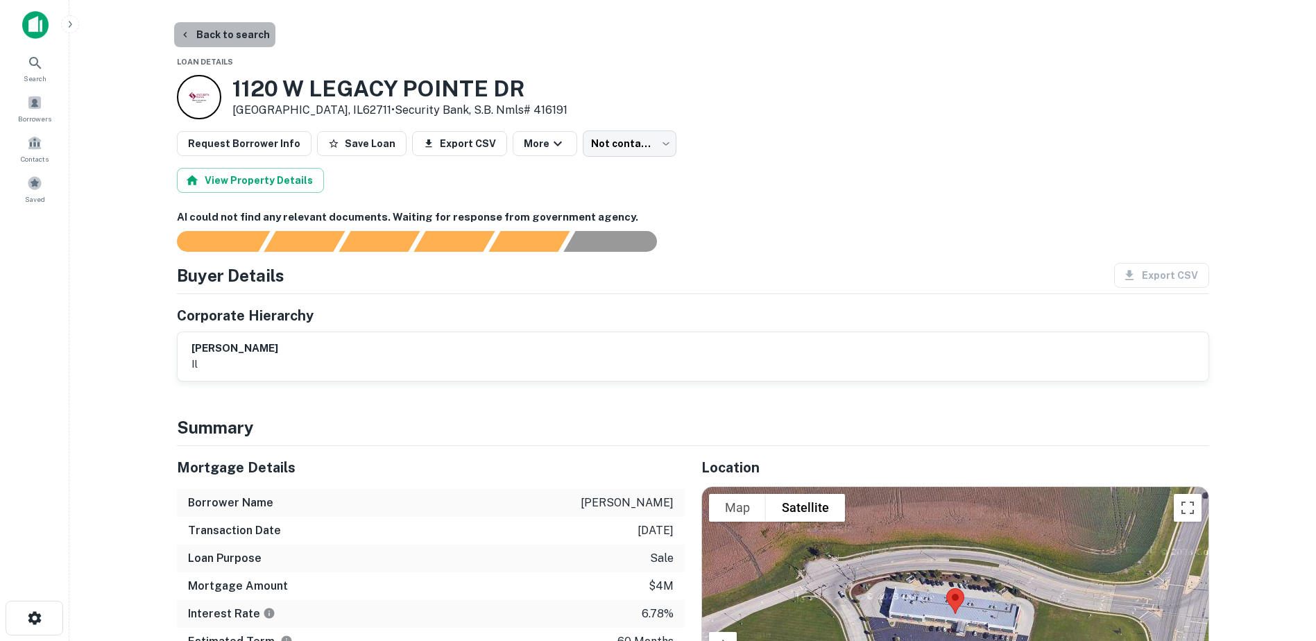
click at [259, 38] on button "Back to search" at bounding box center [224, 34] width 101 height 25
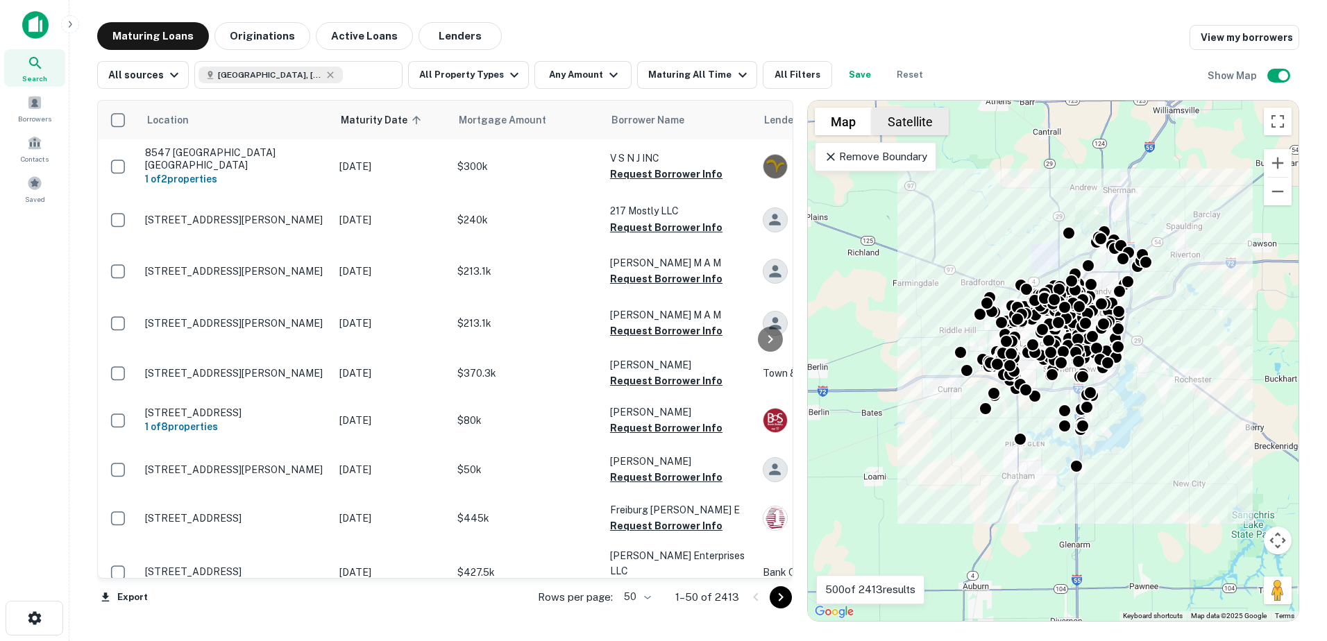
click at [904, 130] on button "Satellite" at bounding box center [909, 122] width 77 height 28
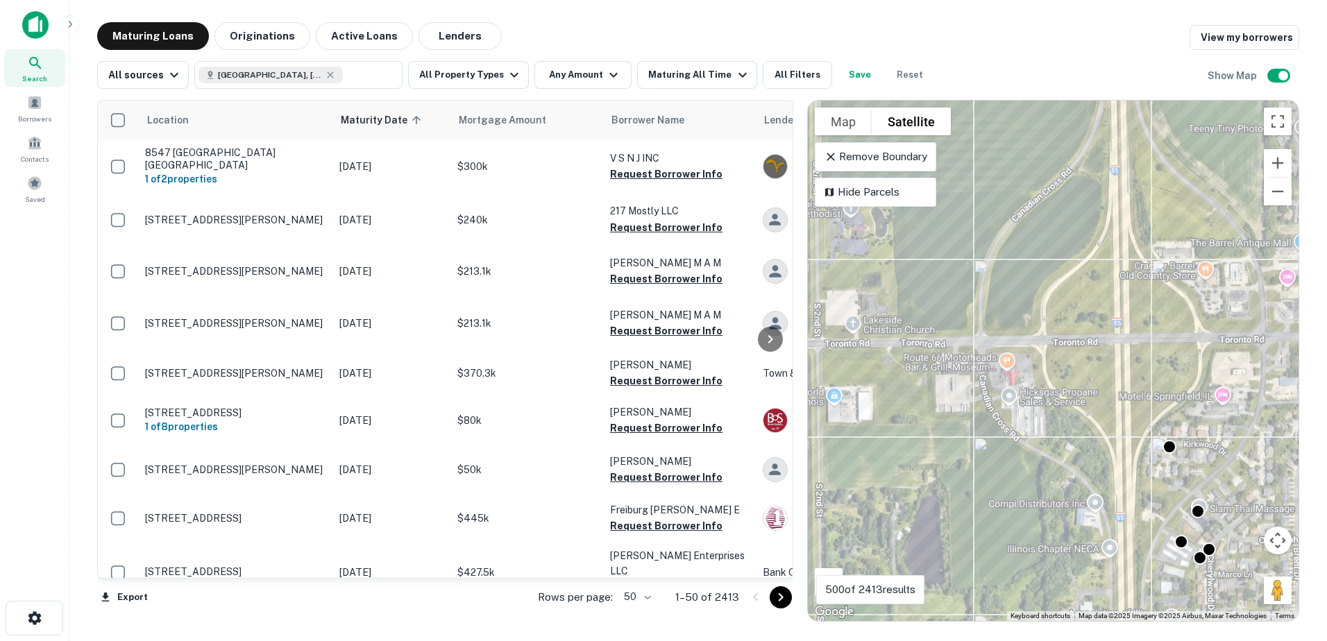
drag, startPoint x: 1231, startPoint y: 370, endPoint x: 1206, endPoint y: 451, distance: 85.1
click at [1214, 444] on div "To activate drag with keyboard, press Alt + Enter. Once in keyboard drag state,…" at bounding box center [1053, 361] width 491 height 520
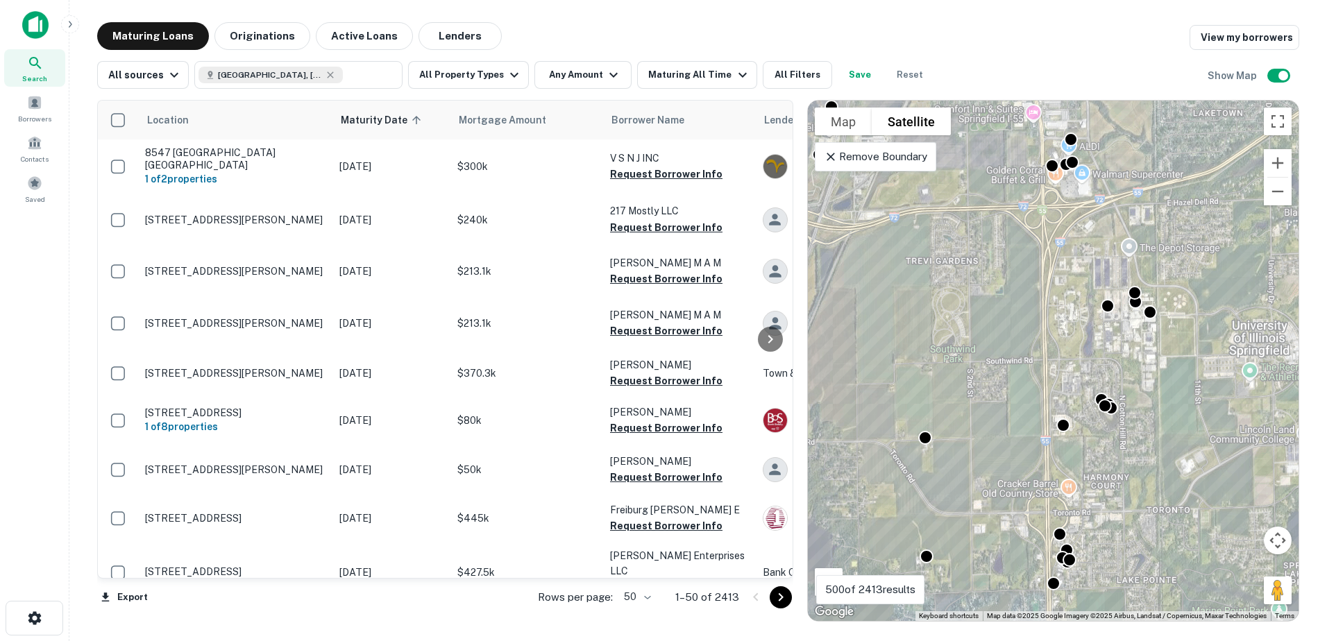
drag, startPoint x: 1197, startPoint y: 421, endPoint x: 1043, endPoint y: 501, distance: 173.5
click at [1050, 502] on div "To activate drag with keyboard, press Alt + Enter. Once in keyboard drag state,…" at bounding box center [1053, 361] width 491 height 520
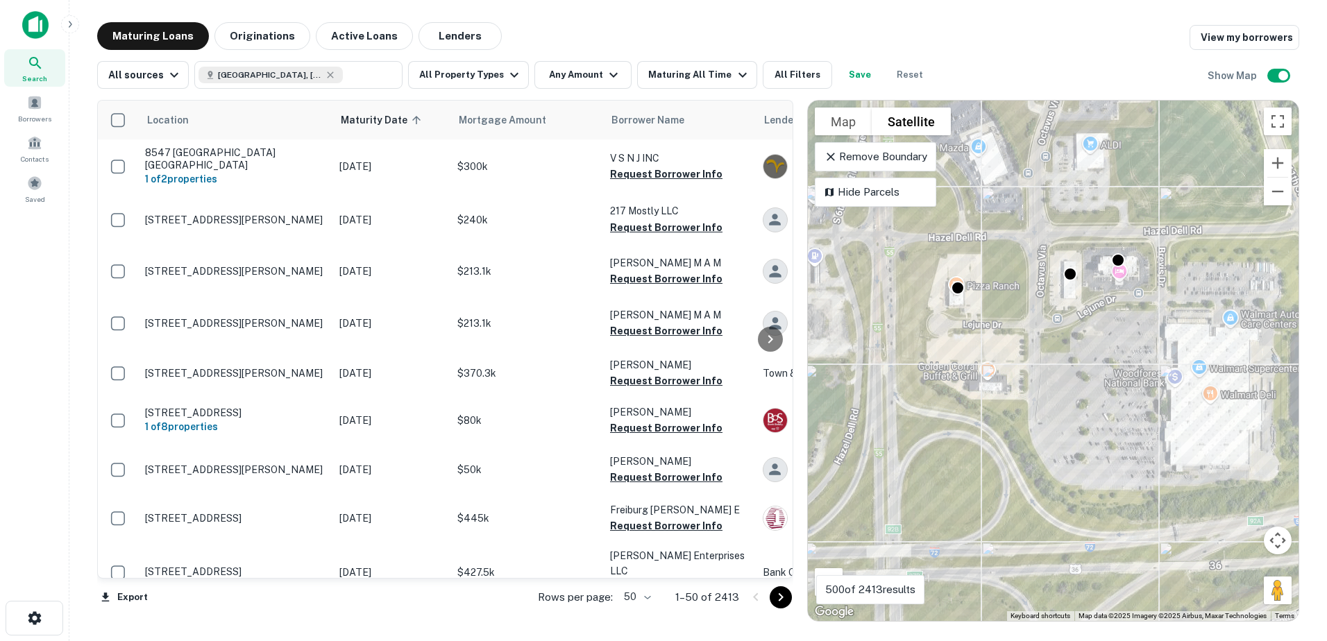
drag, startPoint x: 1039, startPoint y: 366, endPoint x: 1062, endPoint y: 481, distance: 117.6
click at [1062, 481] on div "To activate drag with keyboard, press Alt + Enter. Once in keyboard drag state,…" at bounding box center [1053, 361] width 491 height 520
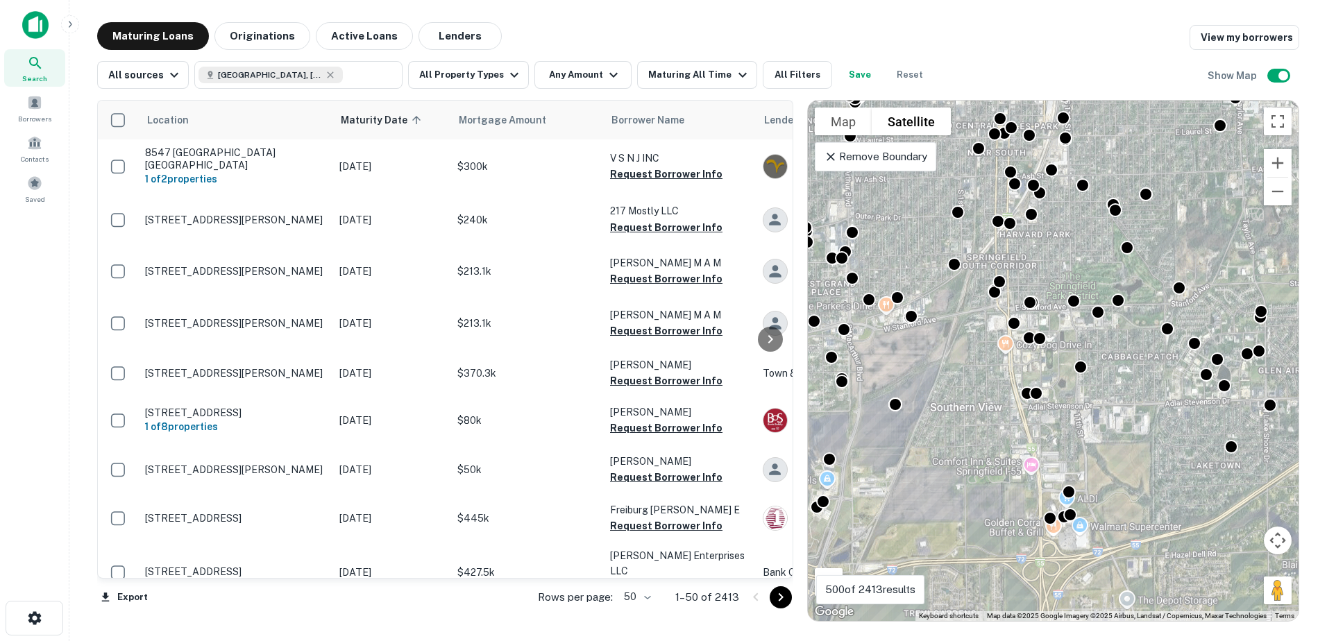
drag, startPoint x: 1035, startPoint y: 342, endPoint x: 1036, endPoint y: 446, distance: 104.1
click at [1036, 446] on div "To activate drag with keyboard, press Alt + Enter. Once in keyboard drag state,…" at bounding box center [1053, 361] width 491 height 520
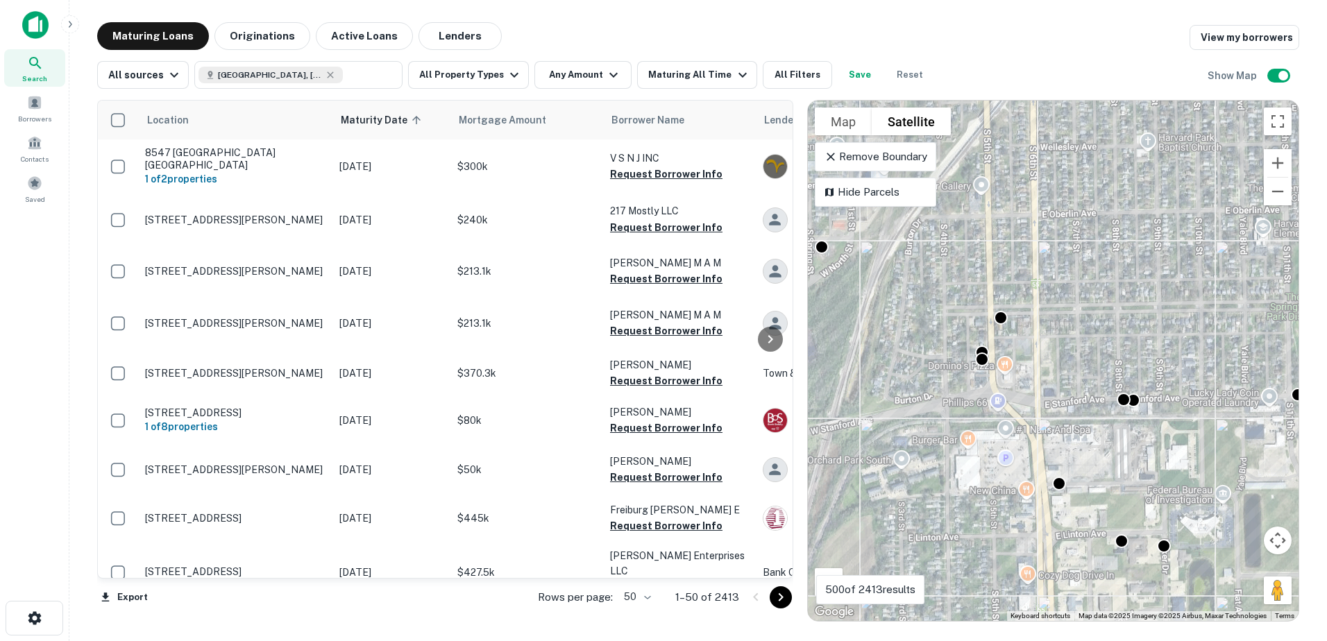
drag, startPoint x: 953, startPoint y: 349, endPoint x: 1031, endPoint y: 398, distance: 91.6
click at [1030, 398] on div "To activate drag with keyboard, press Alt + Enter. Once in keyboard drag state,…" at bounding box center [1053, 361] width 491 height 520
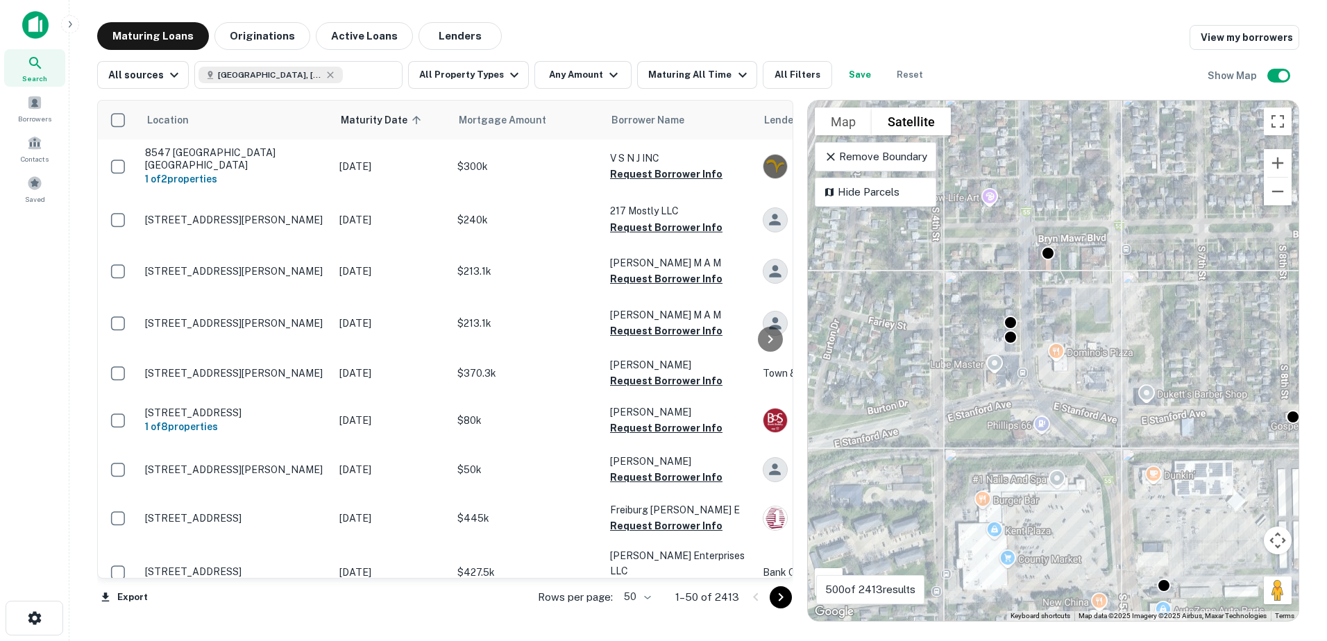
drag, startPoint x: 961, startPoint y: 387, endPoint x: 1083, endPoint y: 396, distance: 122.4
click at [1083, 396] on div "To activate drag with keyboard, press Alt + Enter. Once in keyboard drag state,…" at bounding box center [1053, 361] width 491 height 520
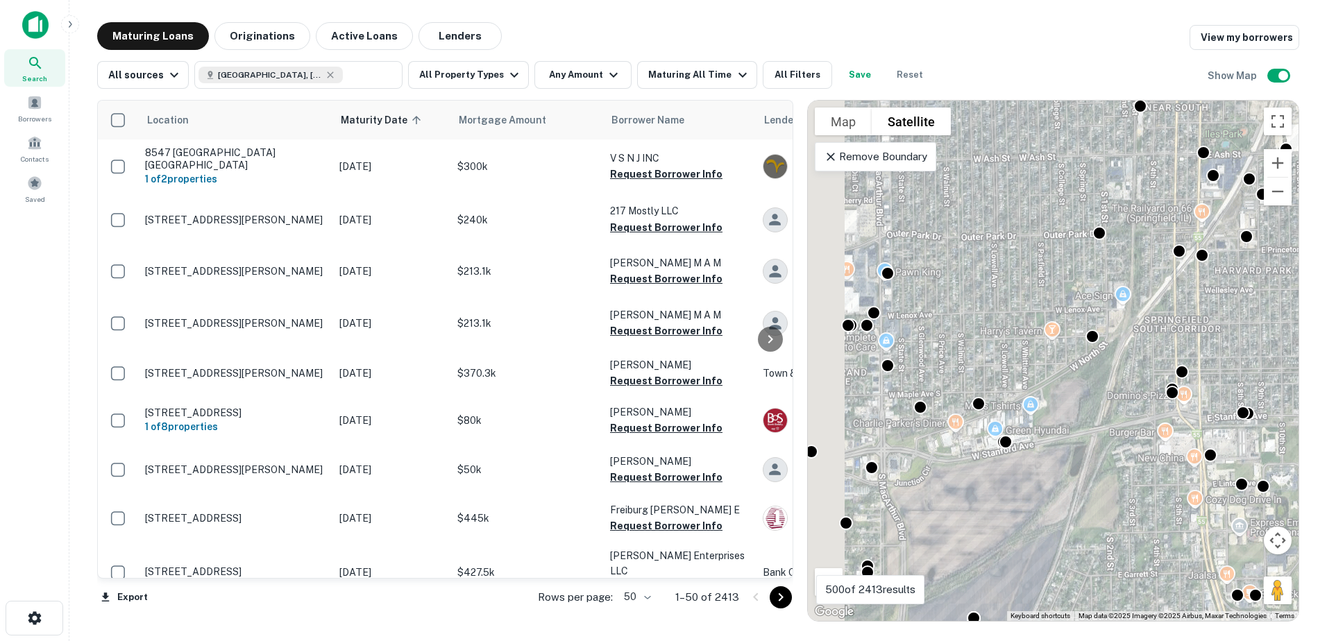
drag, startPoint x: 969, startPoint y: 509, endPoint x: 1046, endPoint y: 515, distance: 76.6
click at [1044, 516] on div "To activate drag with keyboard, press Alt + Enter. Once in keyboard drag state,…" at bounding box center [1053, 361] width 491 height 520
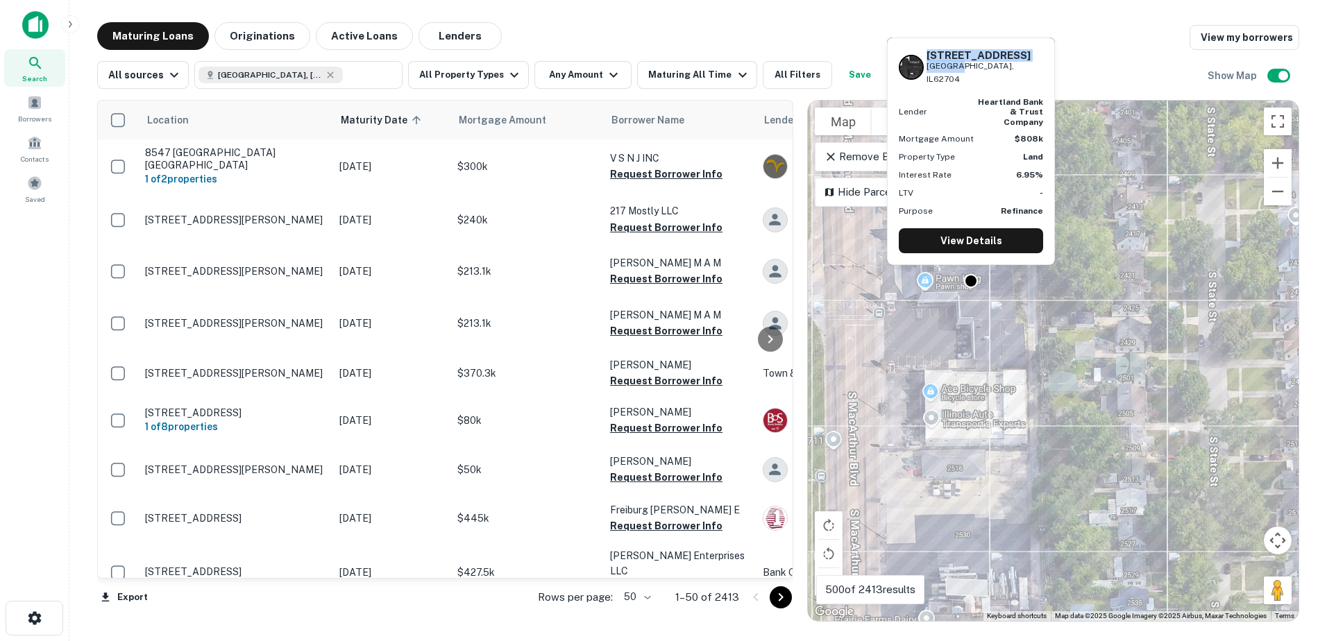
drag, startPoint x: 926, startPoint y: 62, endPoint x: 954, endPoint y: 84, distance: 36.1
click at [954, 84] on div "2428 S MACARTHUR BLVD Springfield, IL62704" at bounding box center [970, 67] width 144 height 37
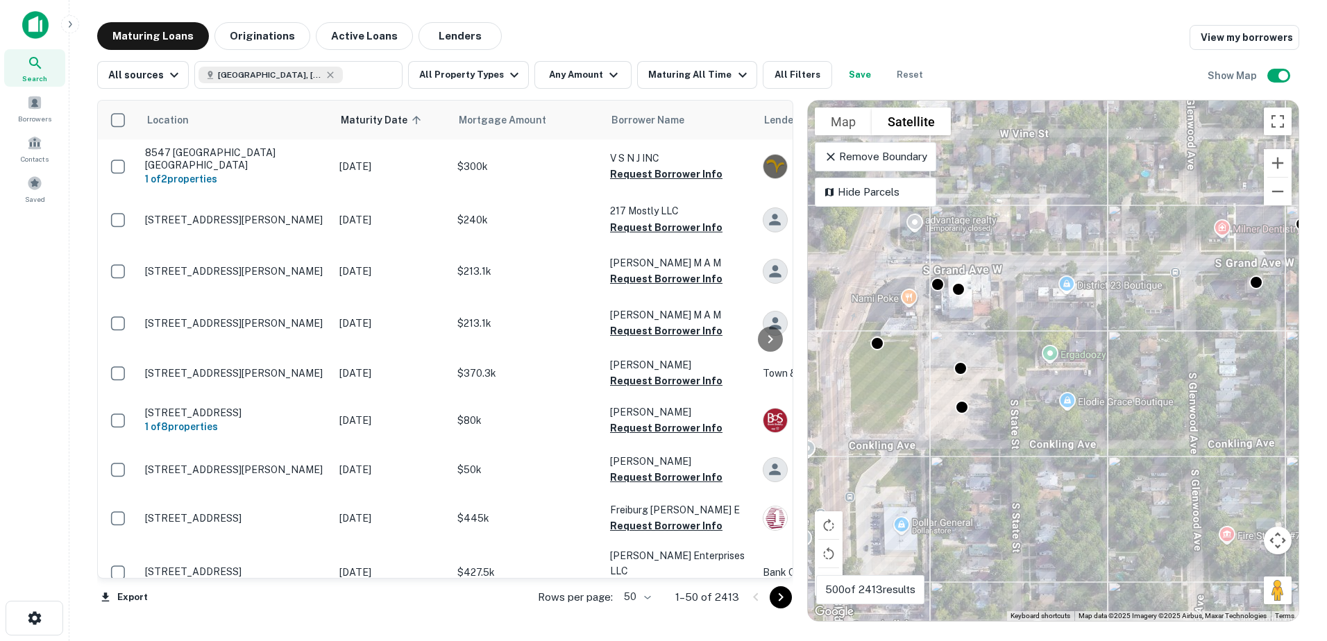
drag, startPoint x: 960, startPoint y: 280, endPoint x: 980, endPoint y: 420, distance: 141.6
click at [980, 420] on div "To activate drag with keyboard, press Alt + Enter. Once in keyboard drag state,…" at bounding box center [1053, 361] width 491 height 520
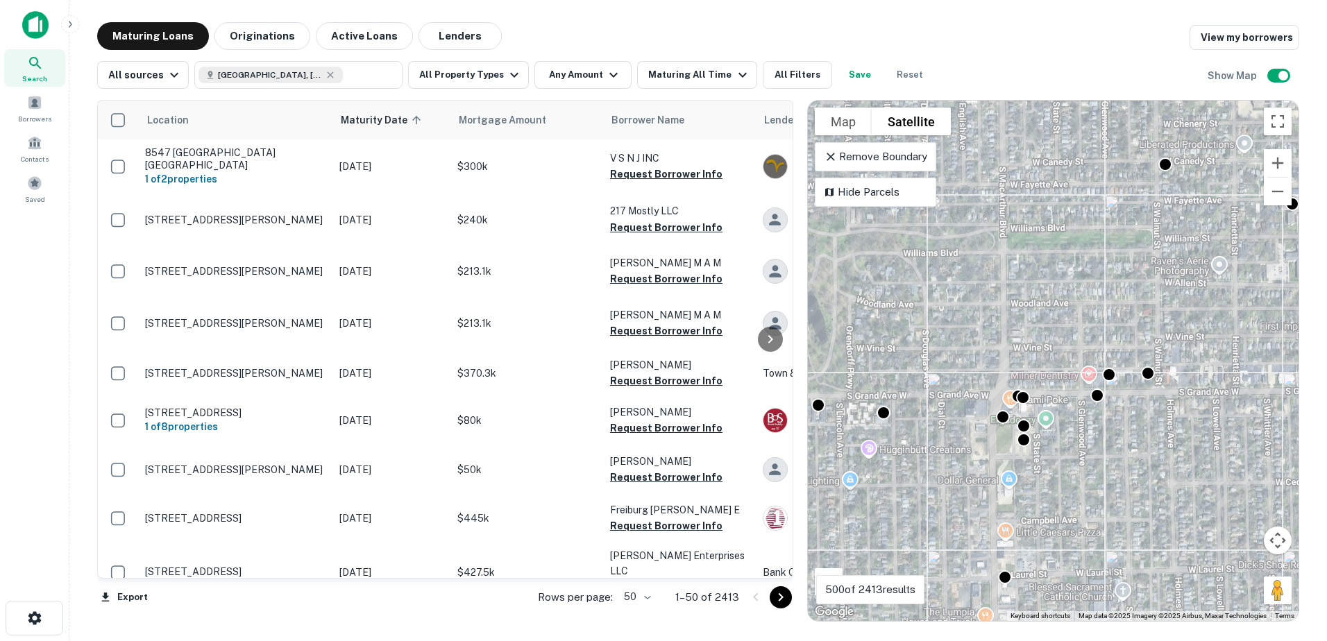
drag, startPoint x: 997, startPoint y: 394, endPoint x: 1171, endPoint y: 438, distance: 179.5
click at [1157, 438] on div "To activate drag with keyboard, press Alt + Enter. Once in keyboard drag state,…" at bounding box center [1053, 361] width 491 height 520
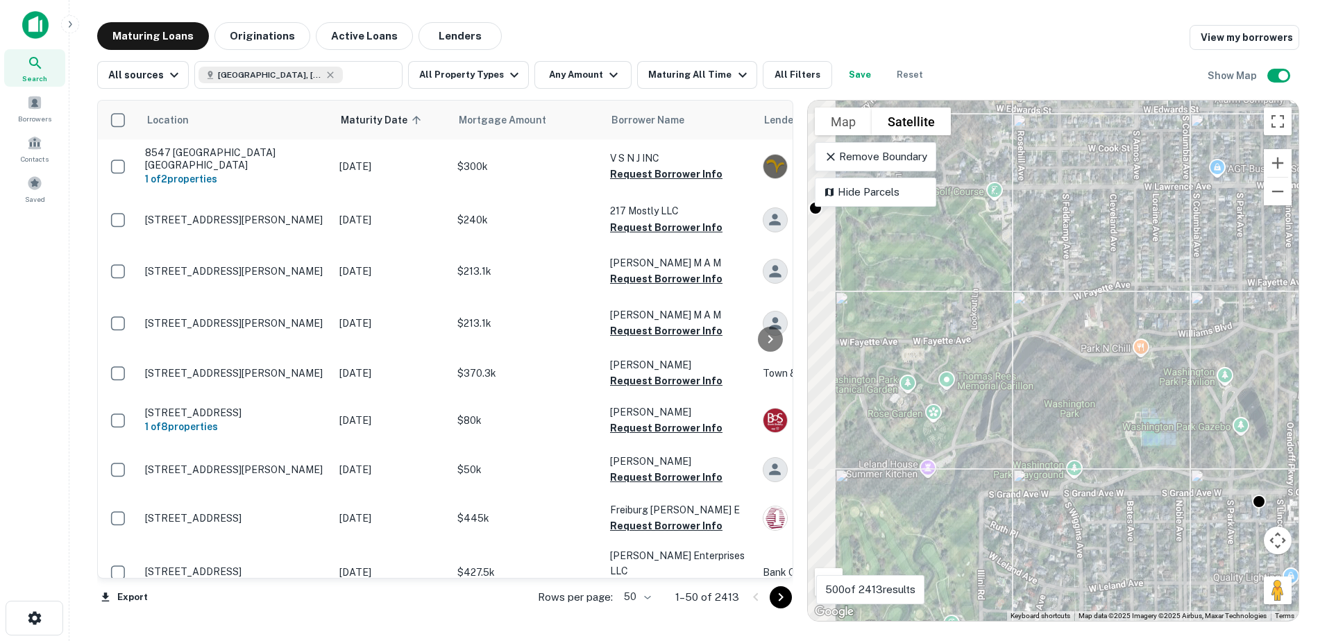
drag, startPoint x: 1079, startPoint y: 440, endPoint x: 1083, endPoint y: 506, distance: 66.7
click at [1085, 505] on div "To activate drag with keyboard, press Alt + Enter. Once in keyboard drag state,…" at bounding box center [1053, 361] width 491 height 520
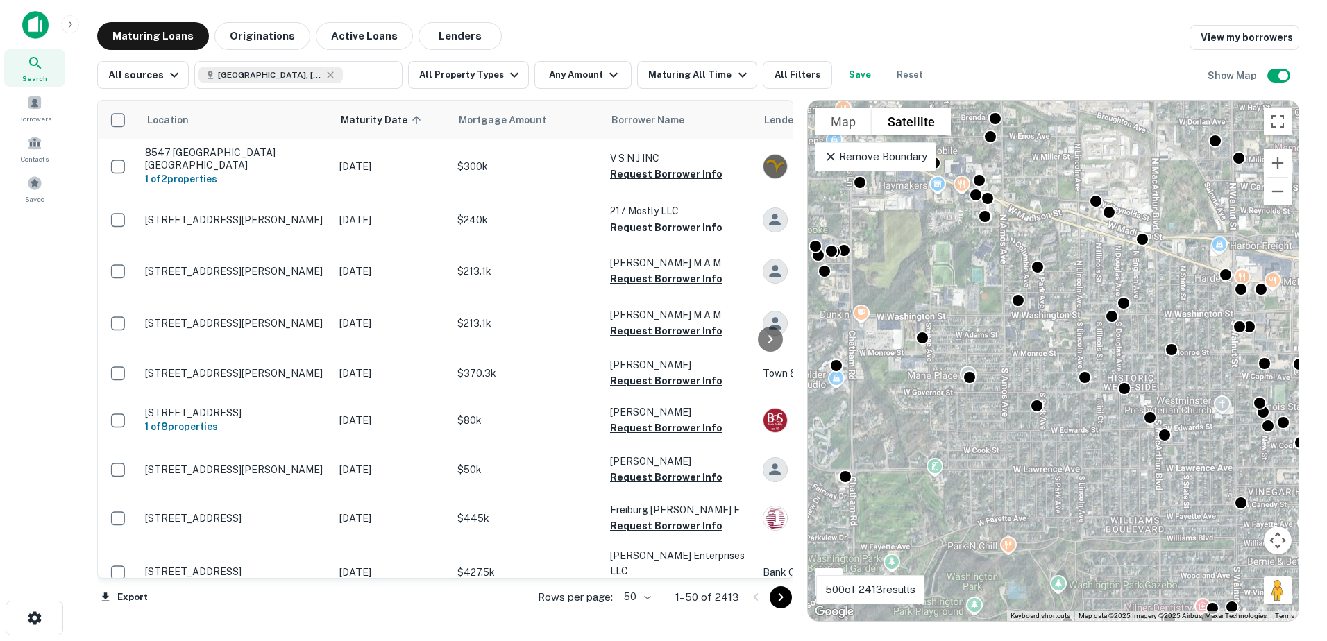
drag, startPoint x: 1115, startPoint y: 334, endPoint x: 1086, endPoint y: 401, distance: 72.7
click at [1091, 407] on div "To activate drag with keyboard, press Alt + Enter. Once in keyboard drag state,…" at bounding box center [1053, 361] width 491 height 520
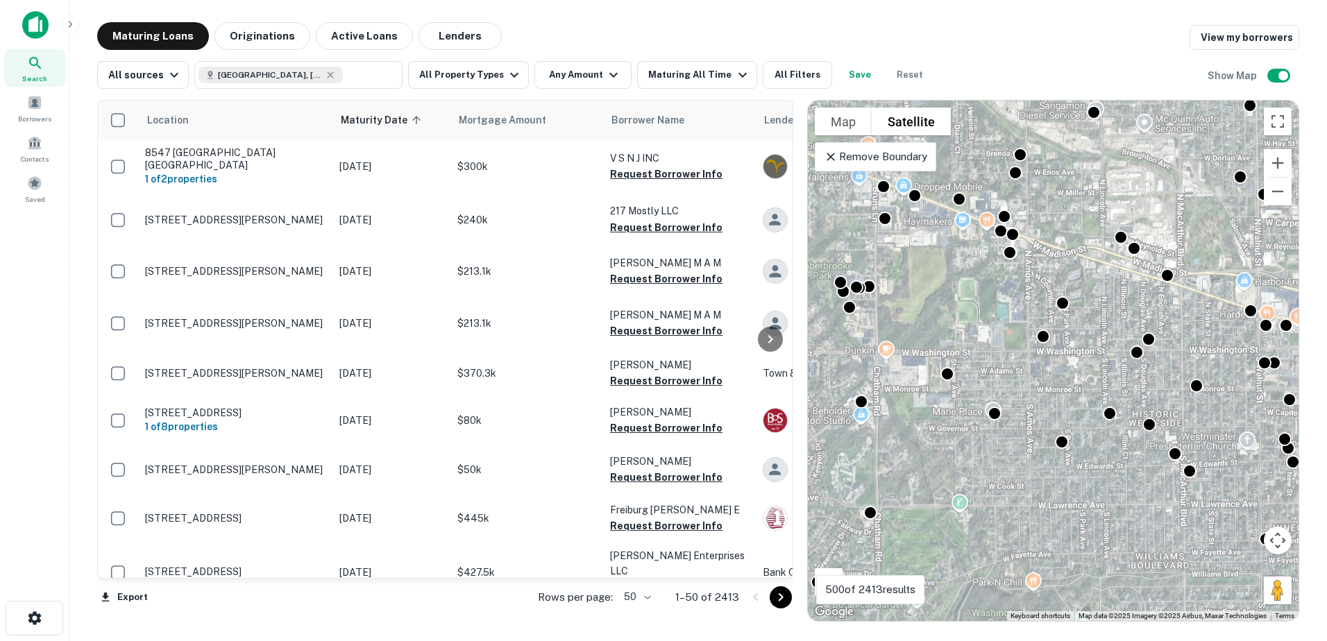
drag, startPoint x: 1060, startPoint y: 387, endPoint x: 1107, endPoint y: 440, distance: 70.3
click at [1105, 441] on div "To activate drag with keyboard, press Alt + Enter. Once in keyboard drag state,…" at bounding box center [1053, 361] width 491 height 520
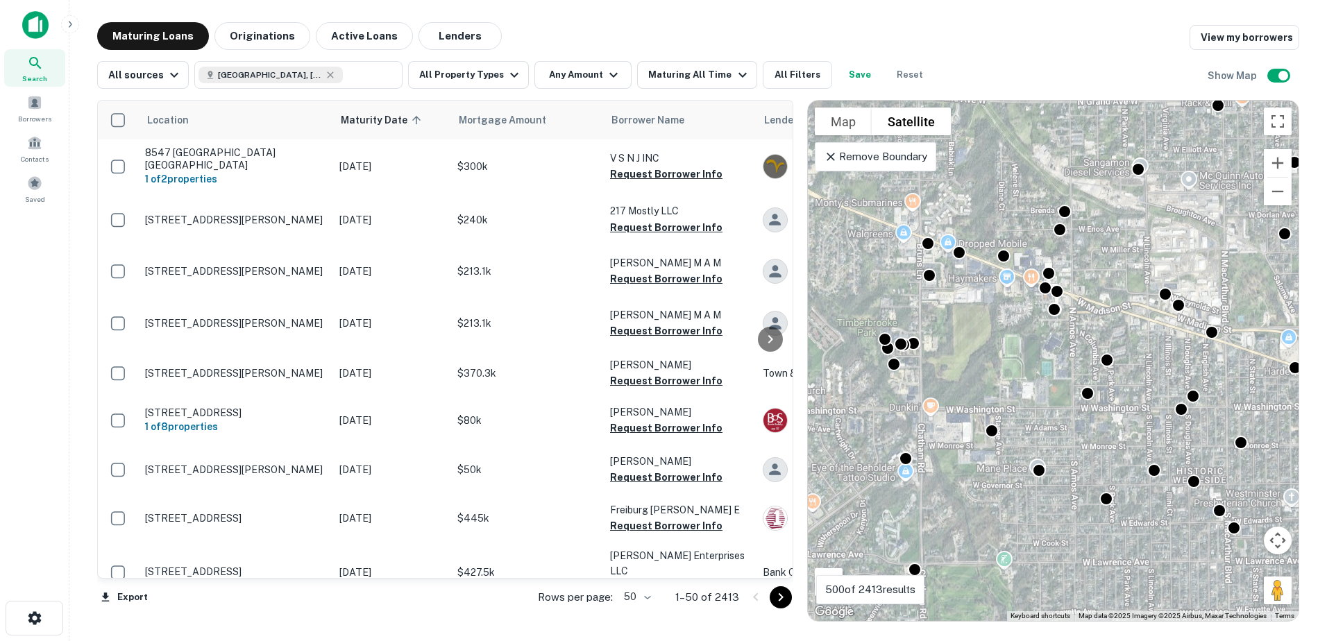
drag, startPoint x: 1042, startPoint y: 377, endPoint x: 1119, endPoint y: 432, distance: 94.9
click at [1119, 432] on div "To activate drag with keyboard, press Alt + Enter. Once in keyboard drag state,…" at bounding box center [1053, 361] width 491 height 520
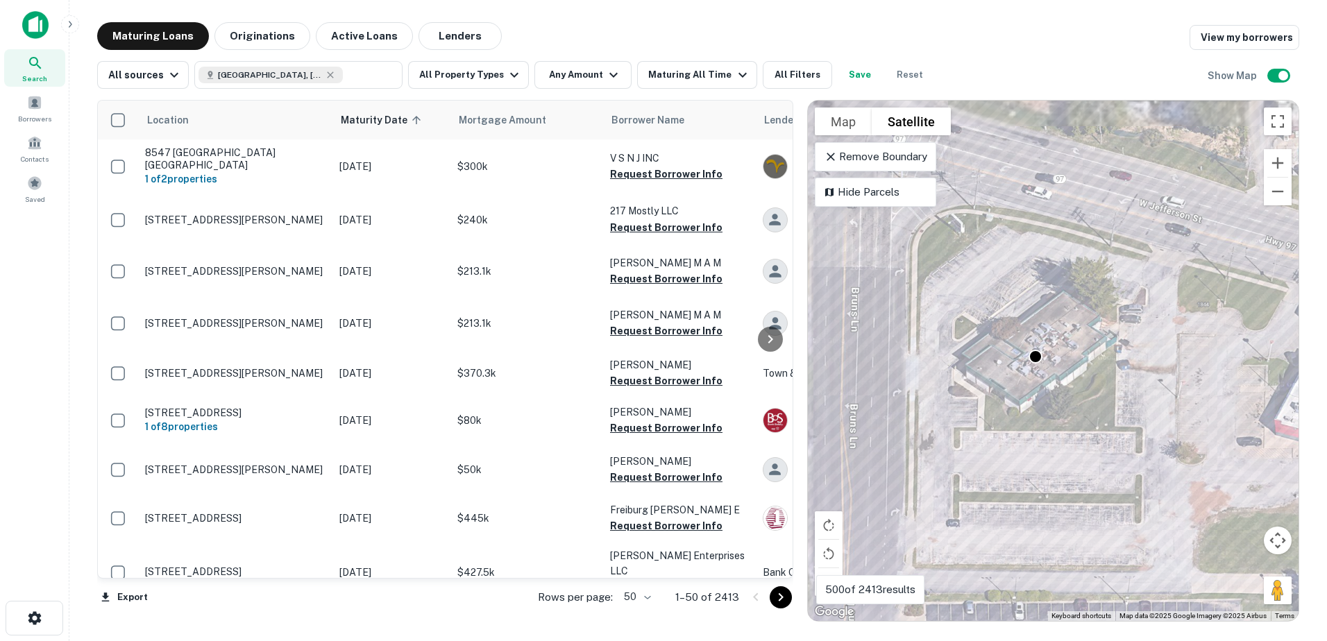
drag, startPoint x: 989, startPoint y: 279, endPoint x: 1108, endPoint y: 434, distance: 195.9
click at [1108, 434] on div "To activate drag with keyboard, press Alt + Enter. Once in keyboard drag state,…" at bounding box center [1053, 361] width 491 height 520
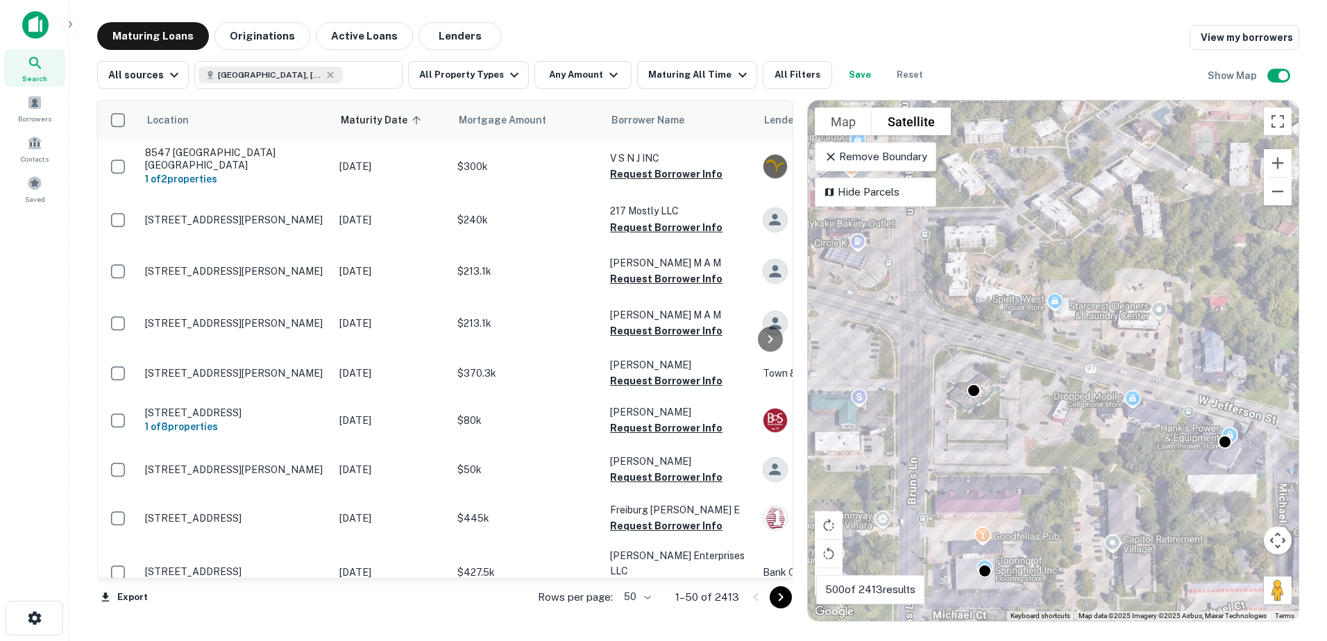
drag, startPoint x: 1020, startPoint y: 450, endPoint x: 1000, endPoint y: 351, distance: 100.6
click at [1000, 354] on div "To activate drag with keyboard, press Alt + Enter. Once in keyboard drag state,…" at bounding box center [1053, 361] width 491 height 520
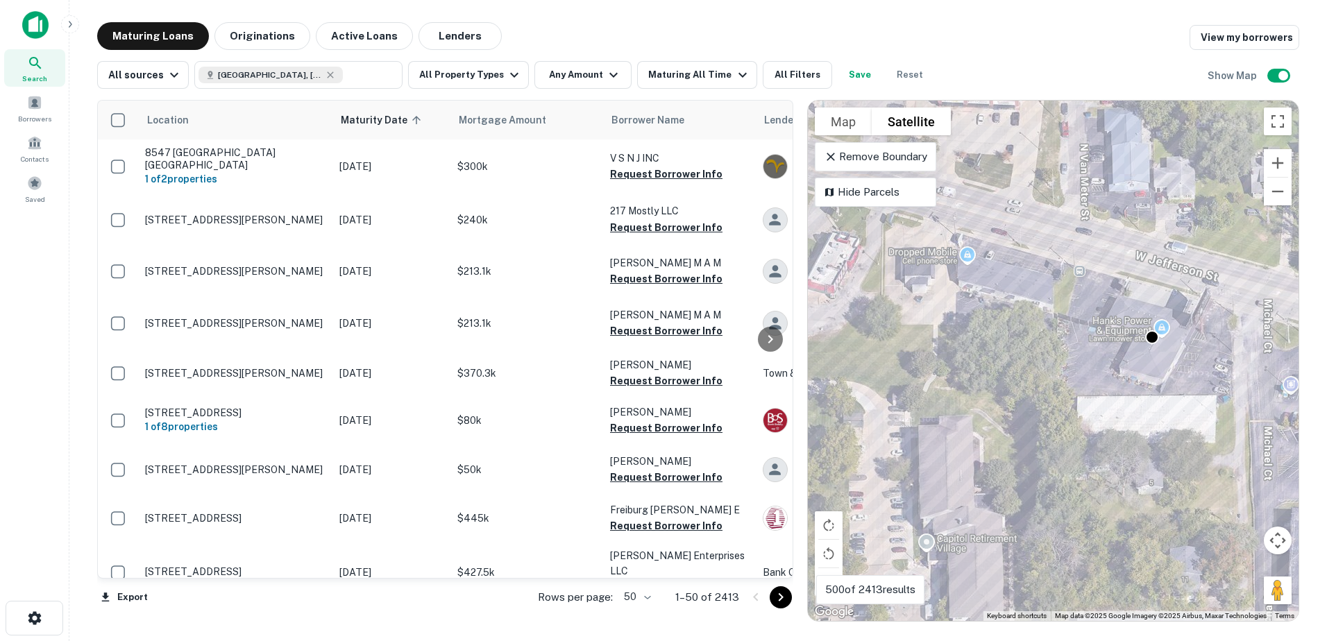
drag, startPoint x: 1180, startPoint y: 355, endPoint x: 1053, endPoint y: 371, distance: 128.0
click at [1053, 371] on div "To activate drag with keyboard, press Alt + Enter. Once in keyboard drag state,…" at bounding box center [1053, 361] width 491 height 520
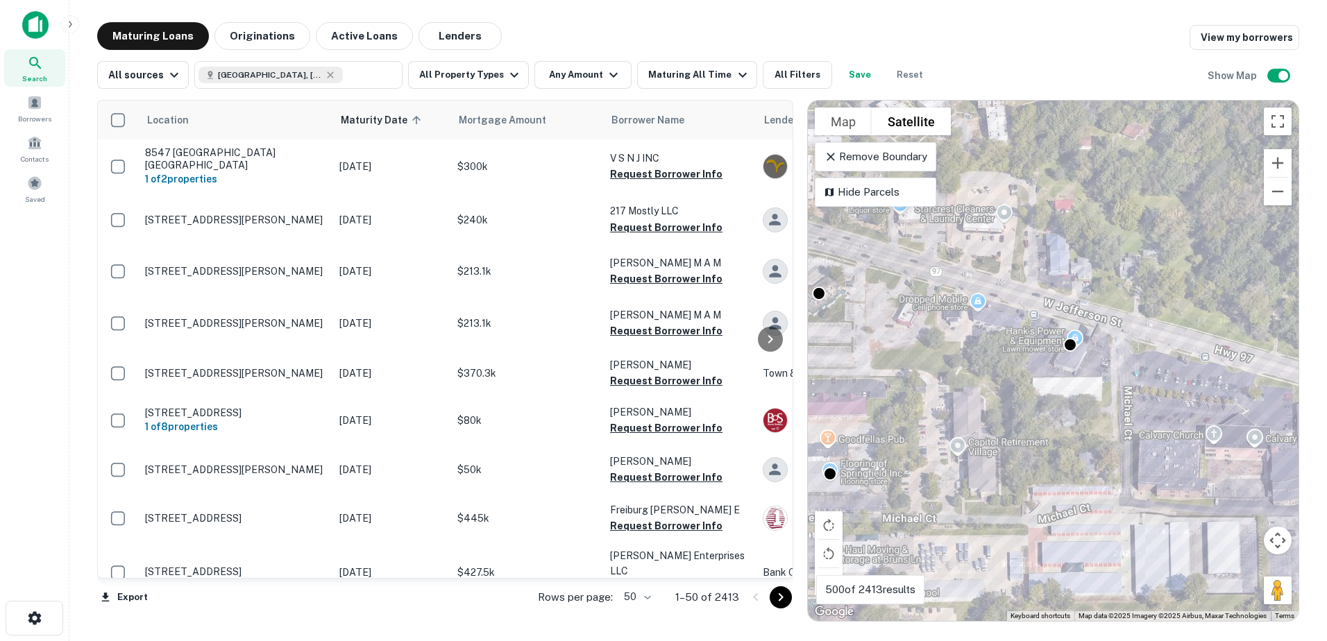
drag, startPoint x: 1174, startPoint y: 425, endPoint x: 1010, endPoint y: 373, distance: 171.6
click at [1010, 373] on div "To activate drag with keyboard, press Alt + Enter. Once in keyboard drag state,…" at bounding box center [1053, 361] width 491 height 520
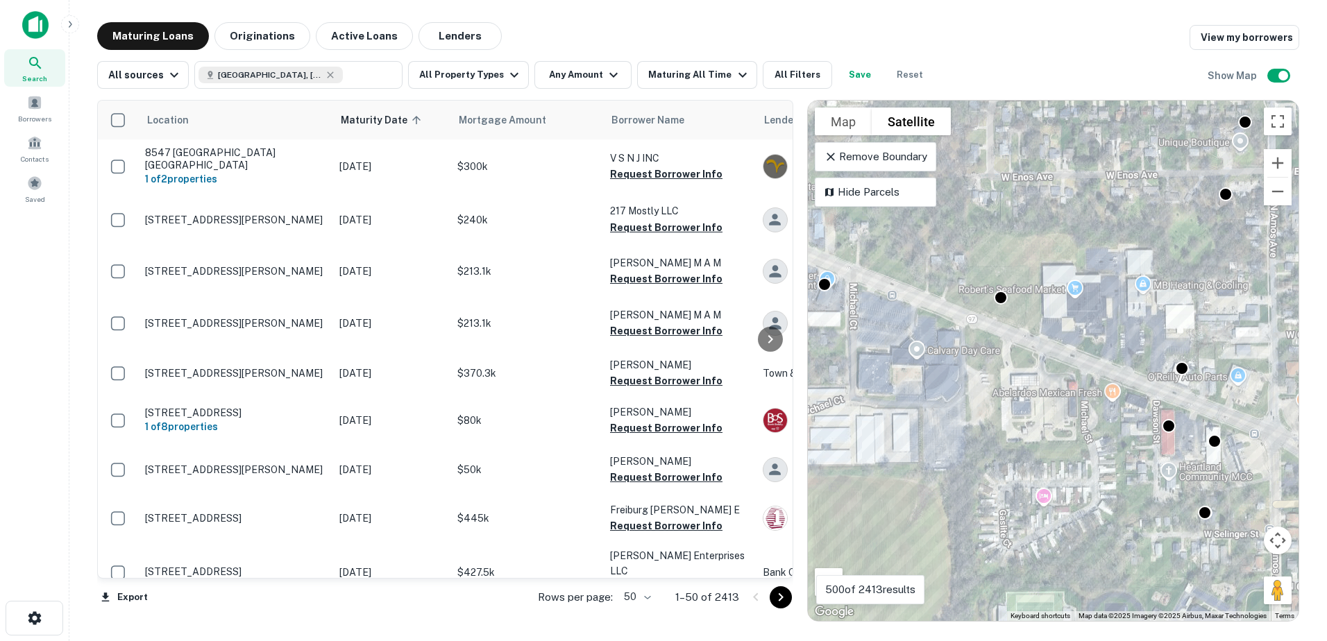
drag, startPoint x: 1106, startPoint y: 420, endPoint x: 1003, endPoint y: 379, distance: 110.8
click at [1003, 379] on div "To activate drag with keyboard, press Alt + Enter. Once in keyboard drag state,…" at bounding box center [1053, 361] width 491 height 520
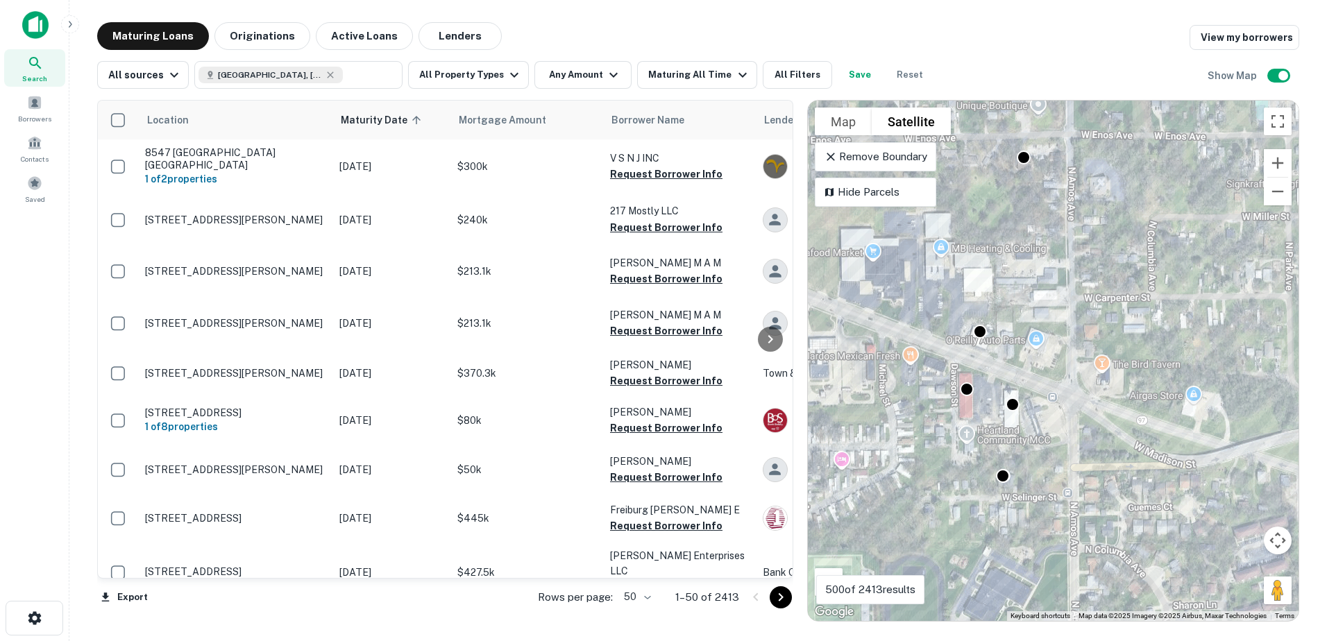
drag, startPoint x: 1154, startPoint y: 410, endPoint x: 973, endPoint y: 379, distance: 183.7
click at [973, 379] on div "To activate drag with keyboard, press Alt + Enter. Once in keyboard drag state,…" at bounding box center [1053, 361] width 491 height 520
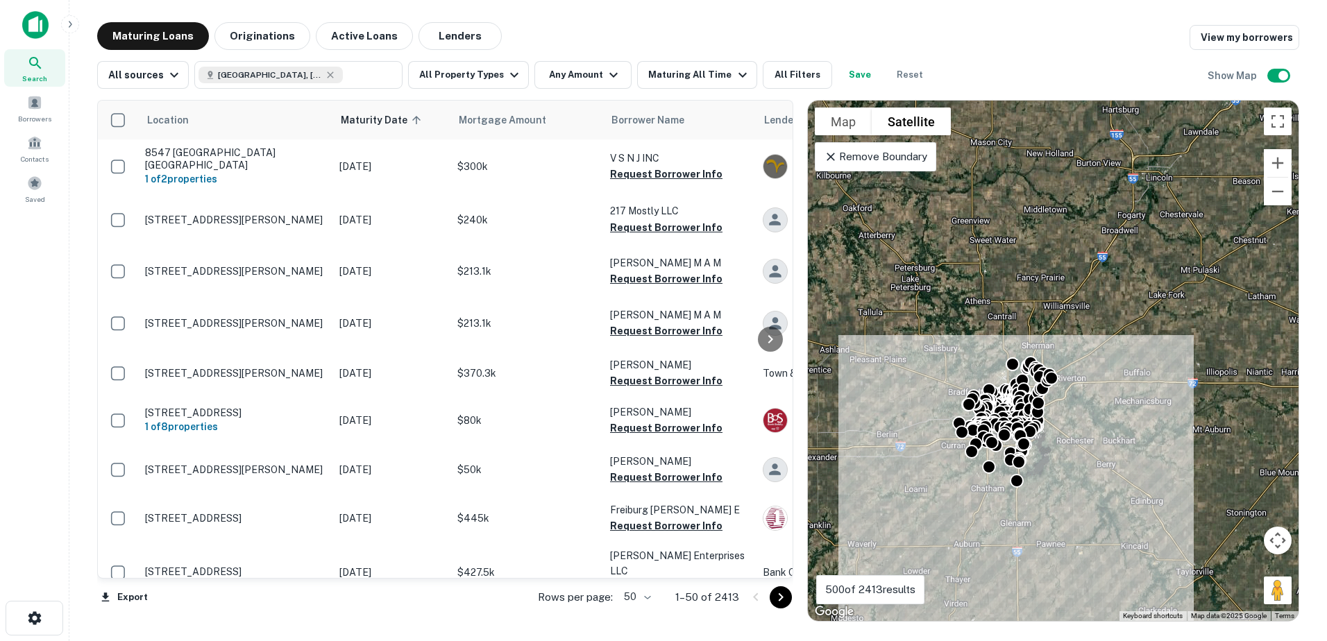
drag, startPoint x: 1023, startPoint y: 255, endPoint x: 1048, endPoint y: 328, distance: 77.0
click at [1048, 328] on div "To activate drag with keyboard, press Alt + Enter. Once in keyboard drag state,…" at bounding box center [1053, 361] width 491 height 520
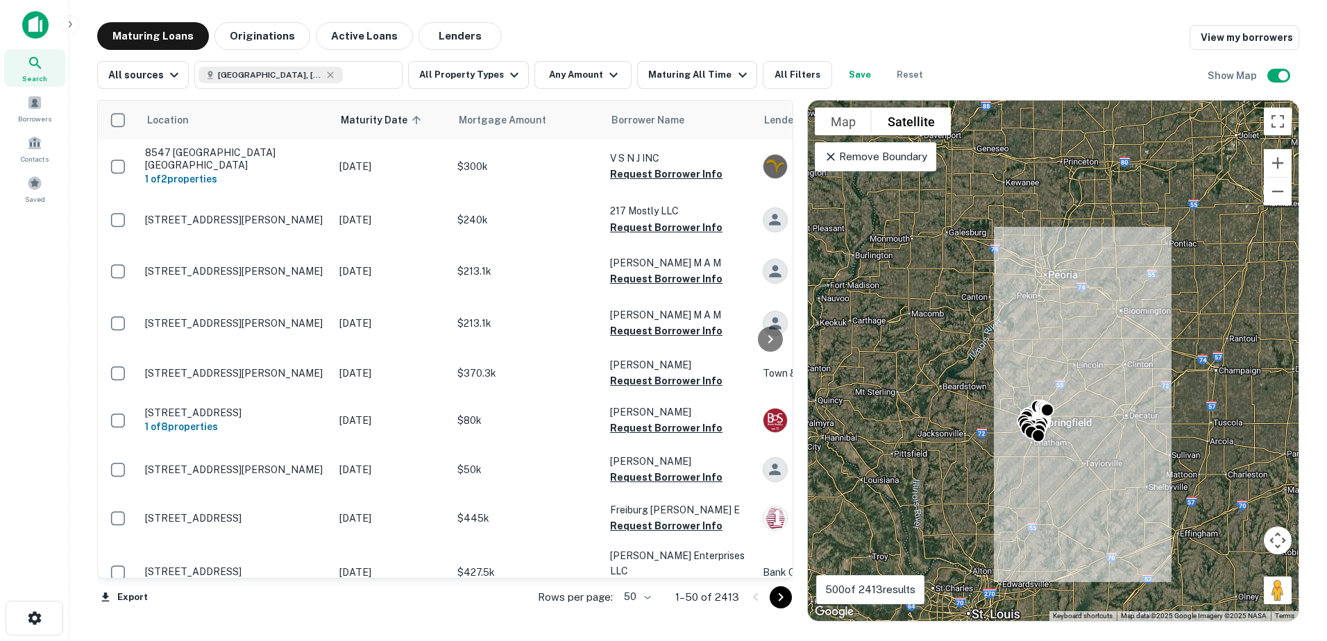
drag, startPoint x: 1074, startPoint y: 228, endPoint x: 1064, endPoint y: 307, distance: 79.1
click at [1064, 307] on div "To activate drag with keyboard, press Alt + Enter. Once in keyboard drag state,…" at bounding box center [1053, 361] width 491 height 520
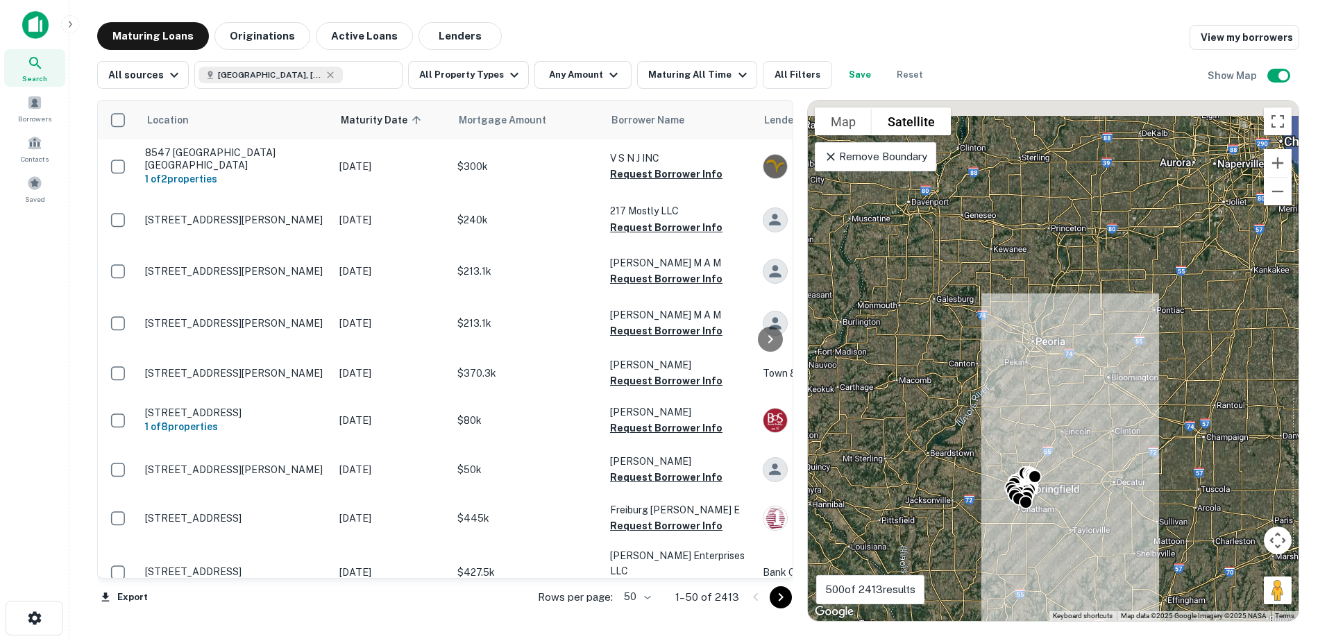
drag, startPoint x: 1069, startPoint y: 262, endPoint x: 1054, endPoint y: 319, distance: 59.6
click at [1054, 319] on div "To activate drag with keyboard, press Alt + Enter. Once in keyboard drag state,…" at bounding box center [1053, 361] width 491 height 520
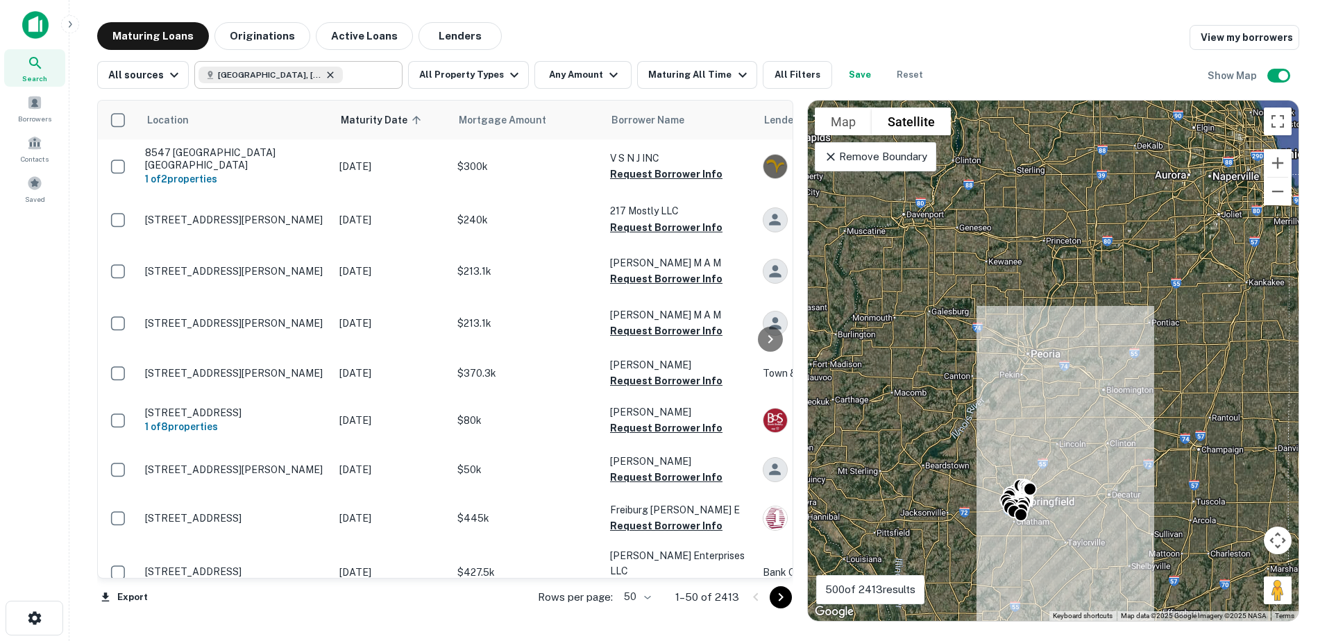
click at [325, 72] on icon at bounding box center [330, 74] width 11 height 11
click at [302, 72] on input "**********" at bounding box center [286, 74] width 177 height 19
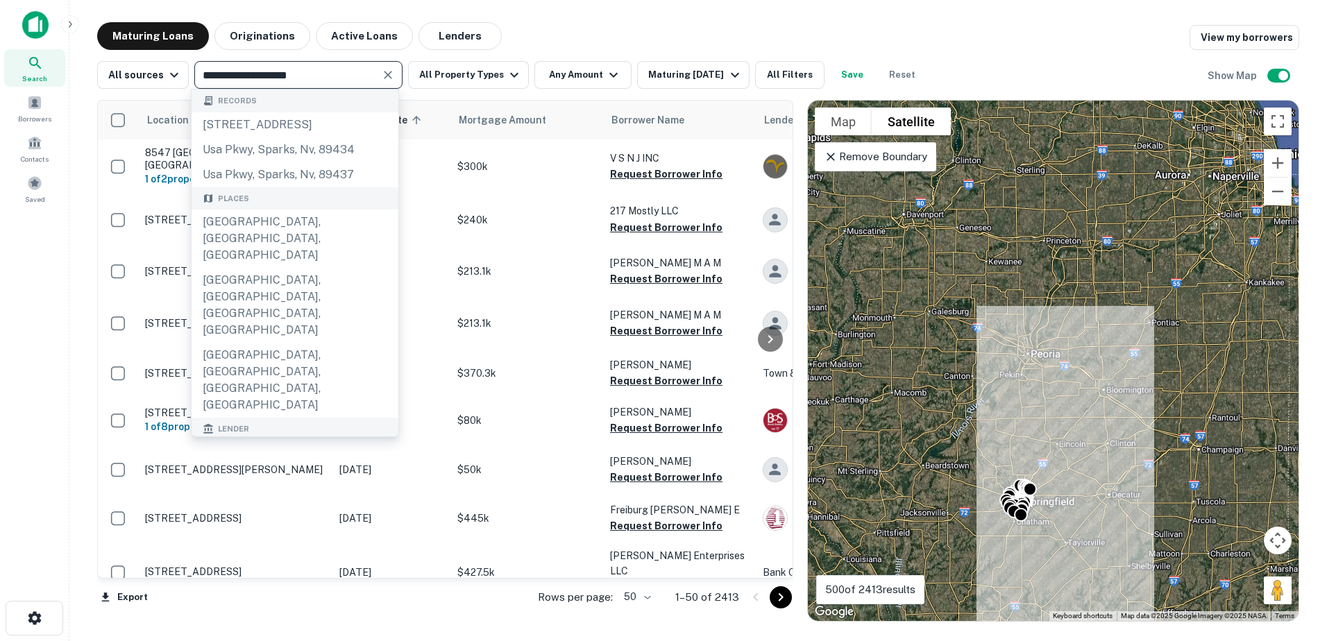
click at [302, 72] on input "**********" at bounding box center [286, 74] width 177 height 19
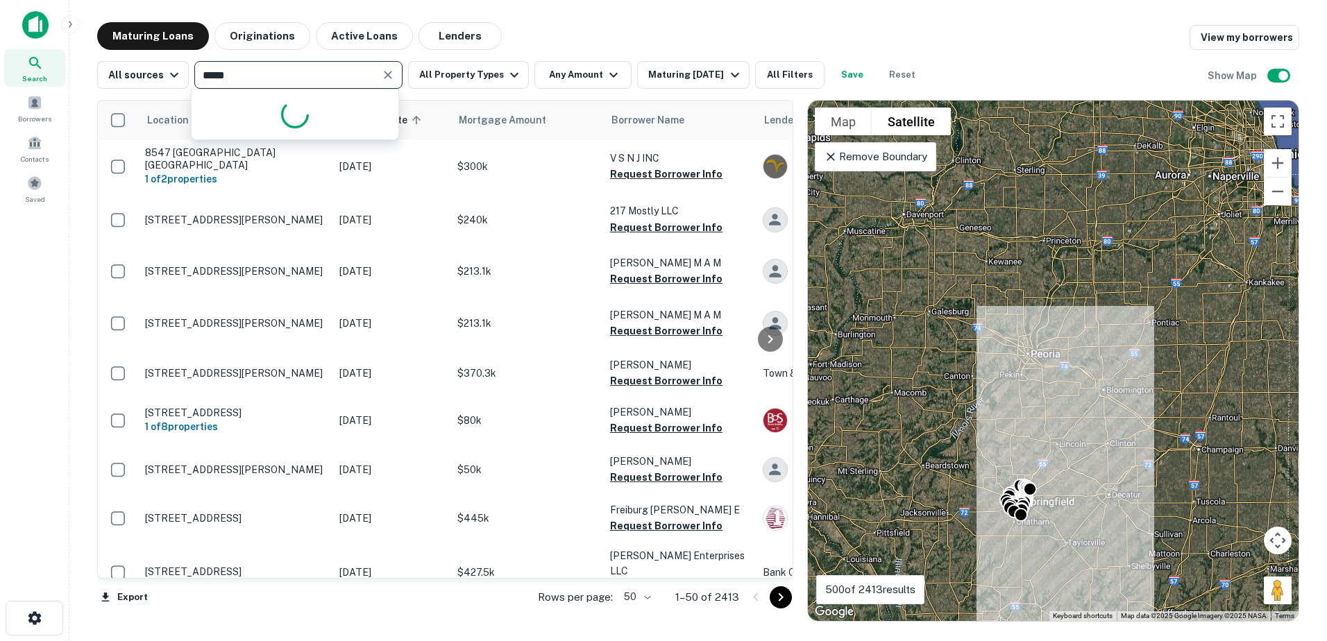
type input "******"
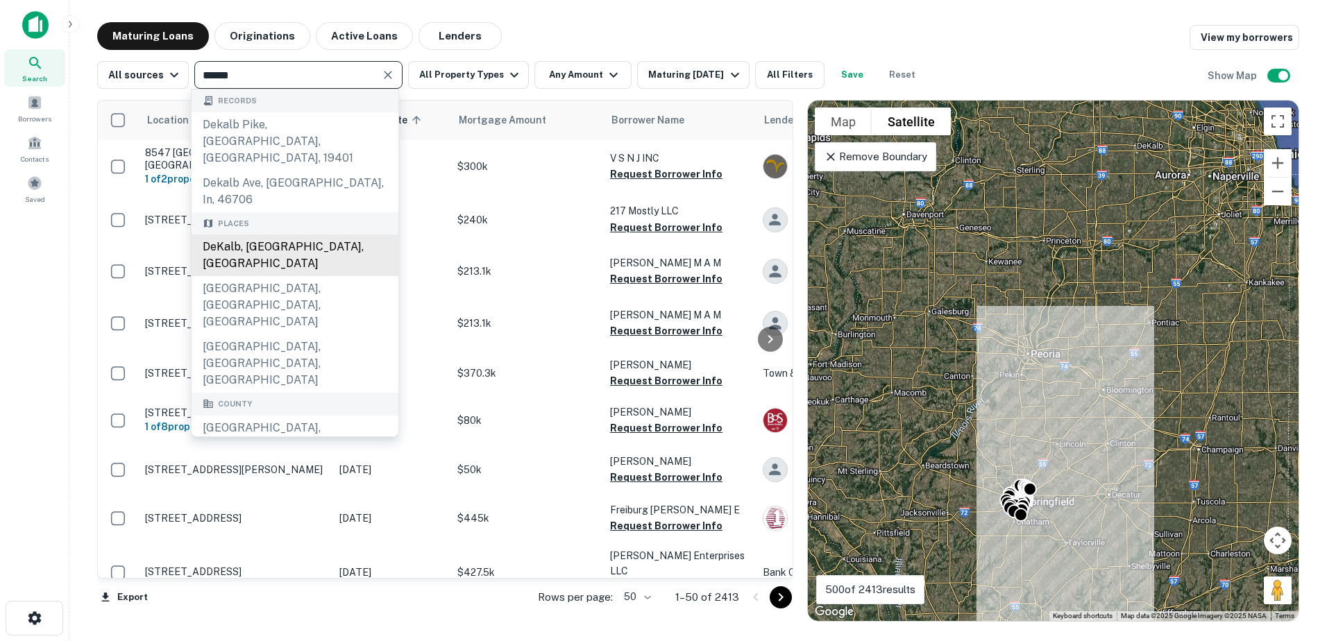
click at [305, 234] on div "DeKalb, [GEOGRAPHIC_DATA], [GEOGRAPHIC_DATA]" at bounding box center [294, 255] width 207 height 42
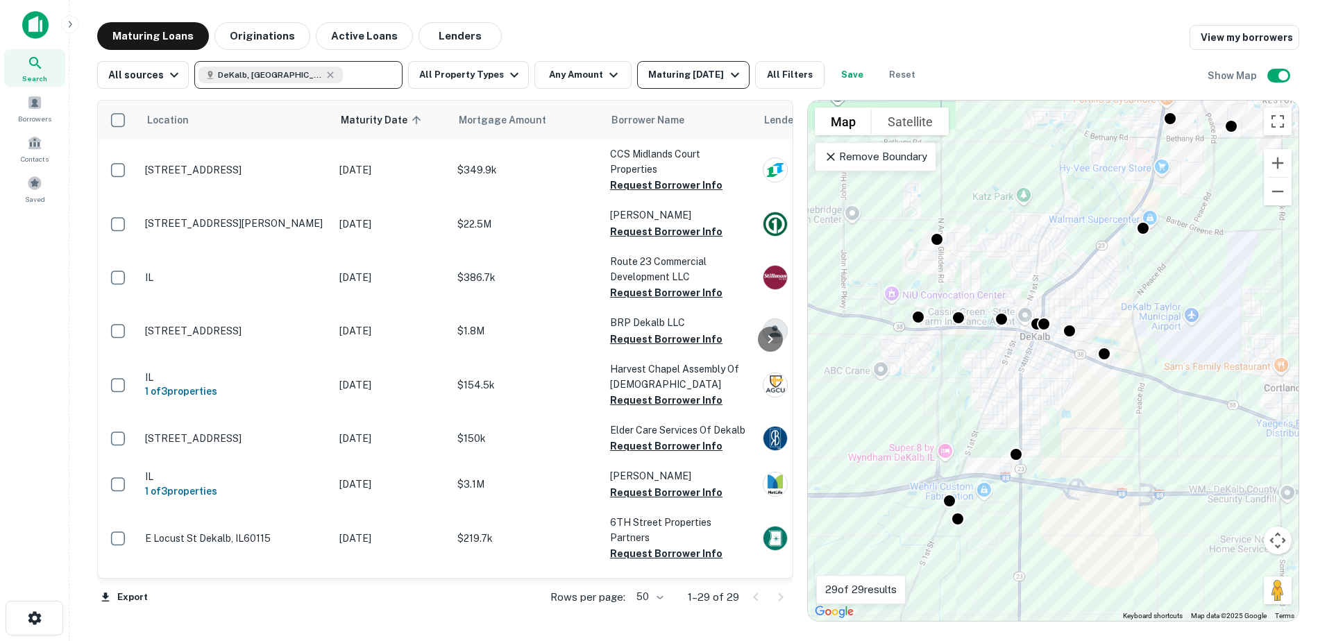
click at [724, 69] on div "Maturing In 6 Months" at bounding box center [695, 75] width 94 height 17
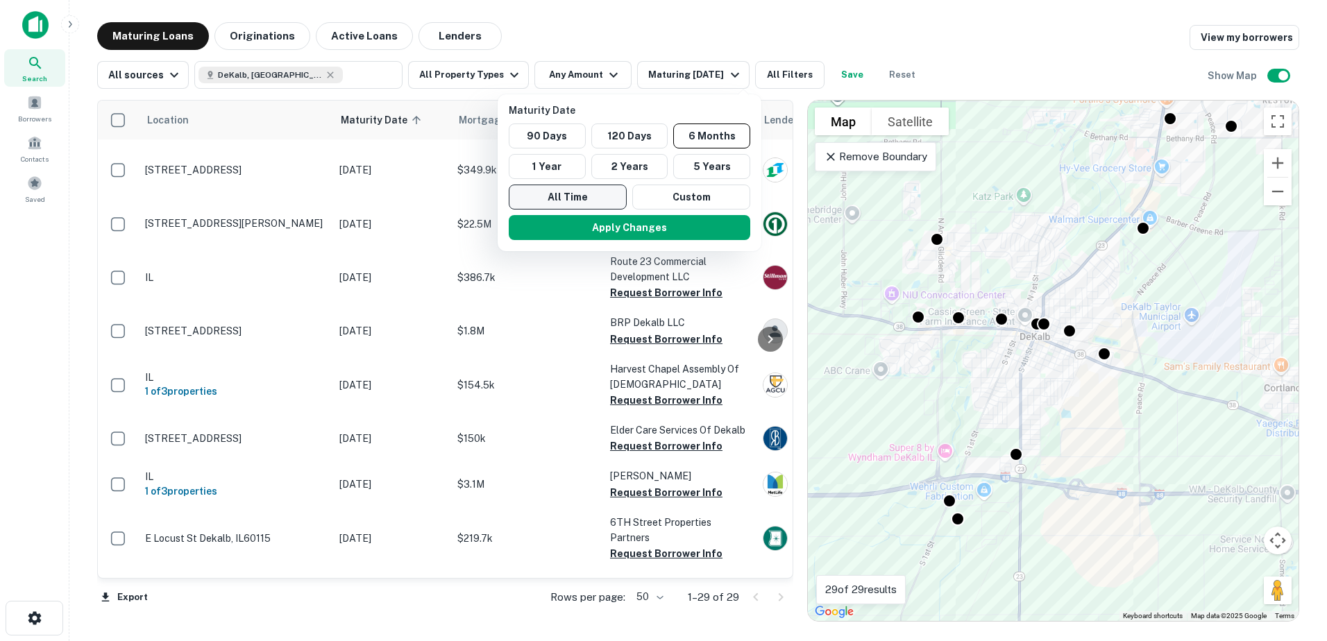
click at [574, 186] on button "All Time" at bounding box center [568, 197] width 118 height 25
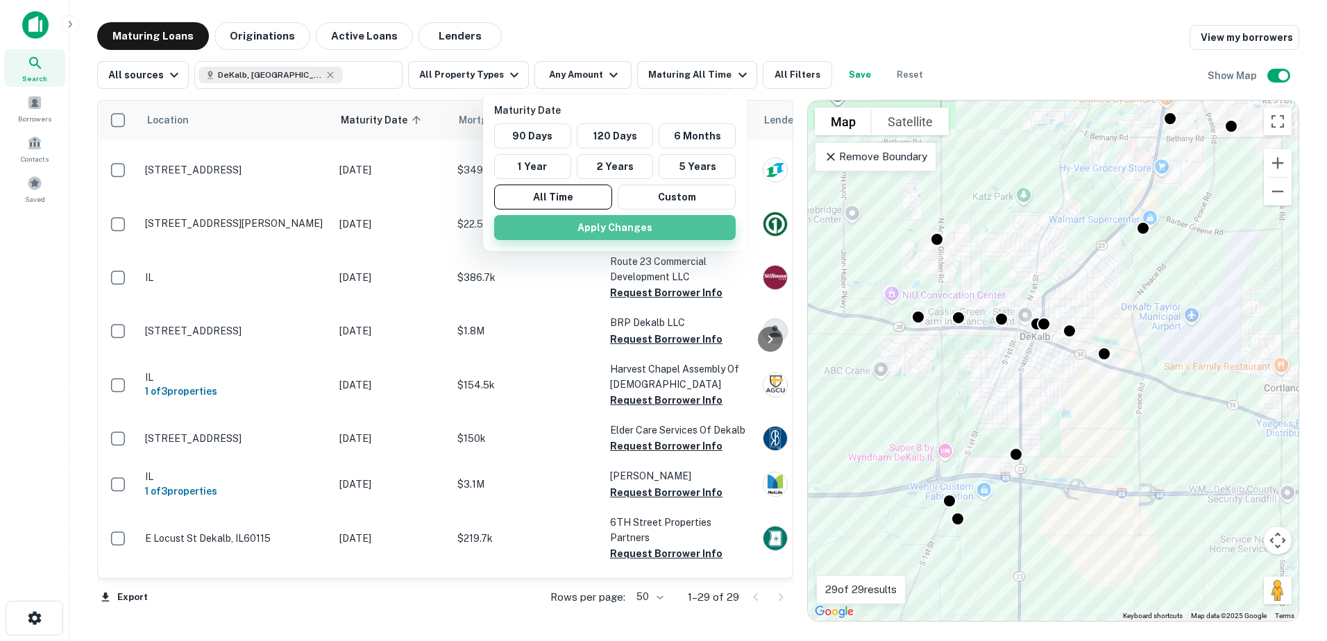
click at [580, 234] on button "Apply Changes" at bounding box center [614, 227] width 241 height 25
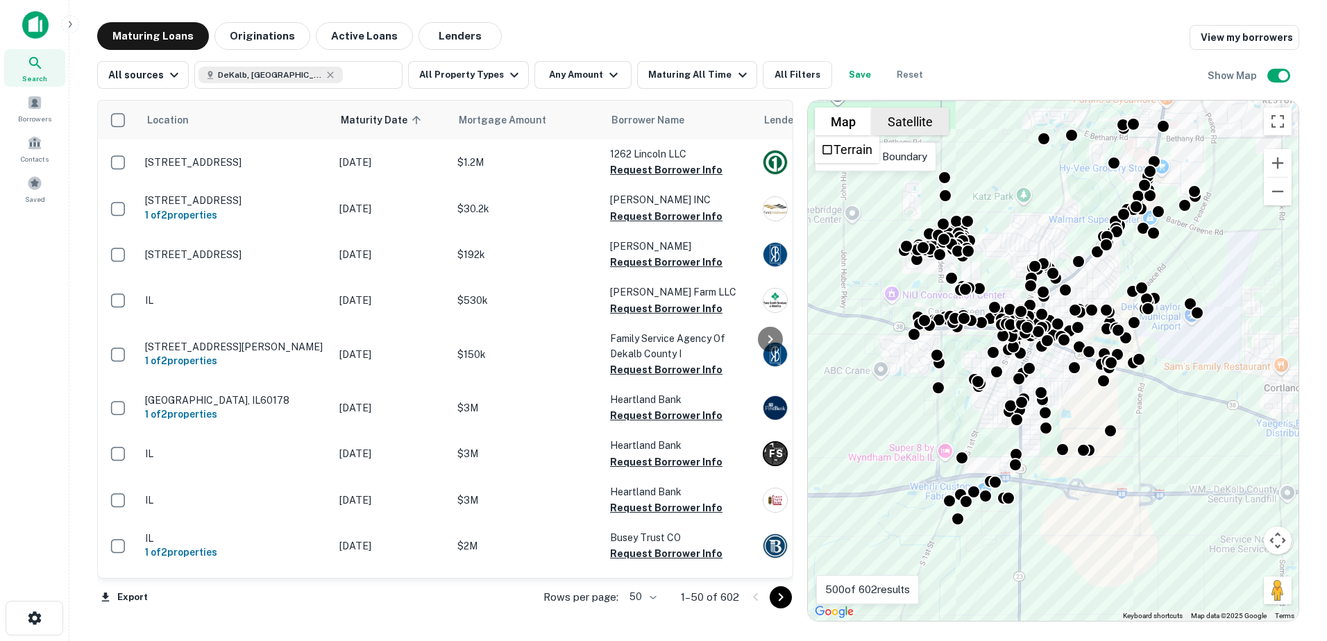
click at [910, 119] on button "Satellite" at bounding box center [909, 122] width 77 height 28
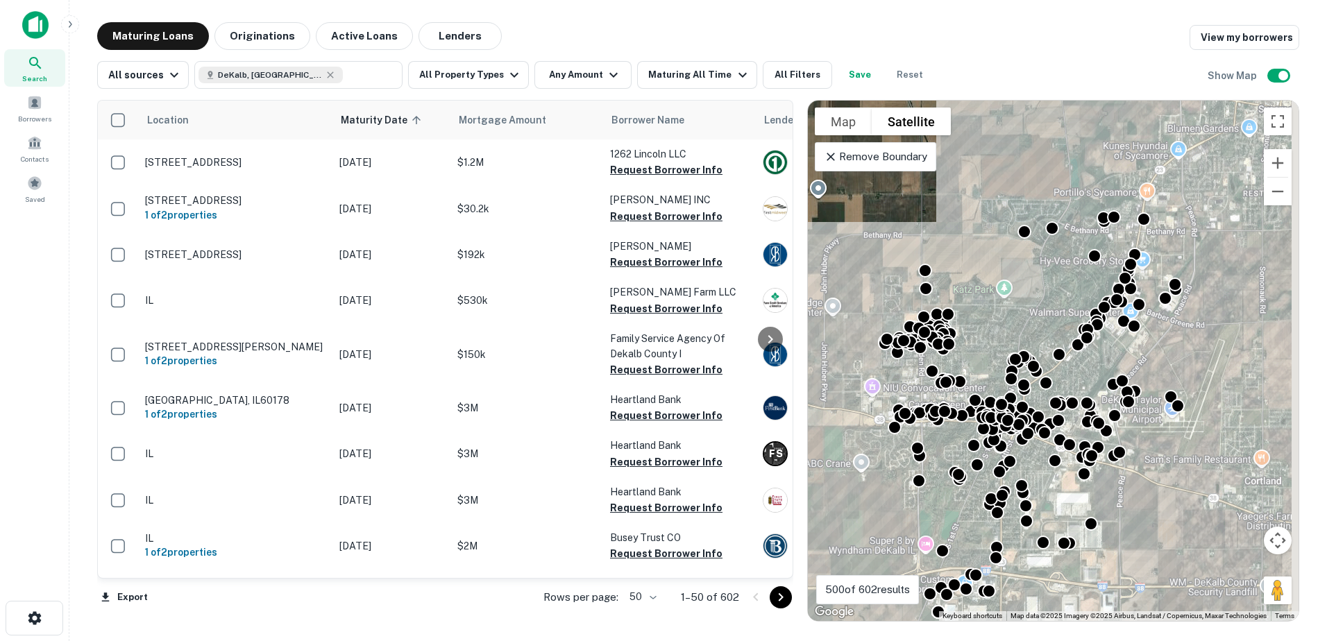
drag, startPoint x: 1102, startPoint y: 278, endPoint x: 1098, endPoint y: 288, distance: 10.3
click at [1098, 288] on div "To activate drag with keyboard, press Alt + Enter. Once in keyboard drag state,…" at bounding box center [1053, 361] width 491 height 520
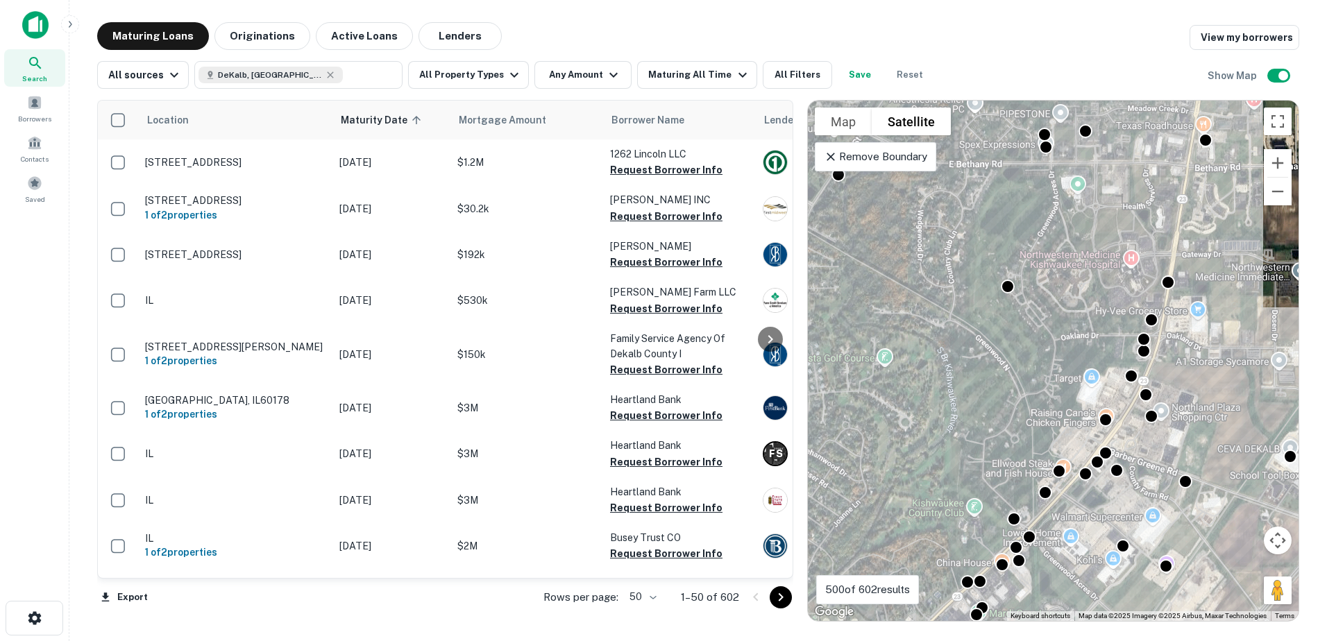
drag, startPoint x: 1183, startPoint y: 197, endPoint x: 1129, endPoint y: 316, distance: 130.7
click at [1130, 316] on div "To activate drag with keyboard, press Alt + Enter. Once in keyboard drag state,…" at bounding box center [1053, 361] width 491 height 520
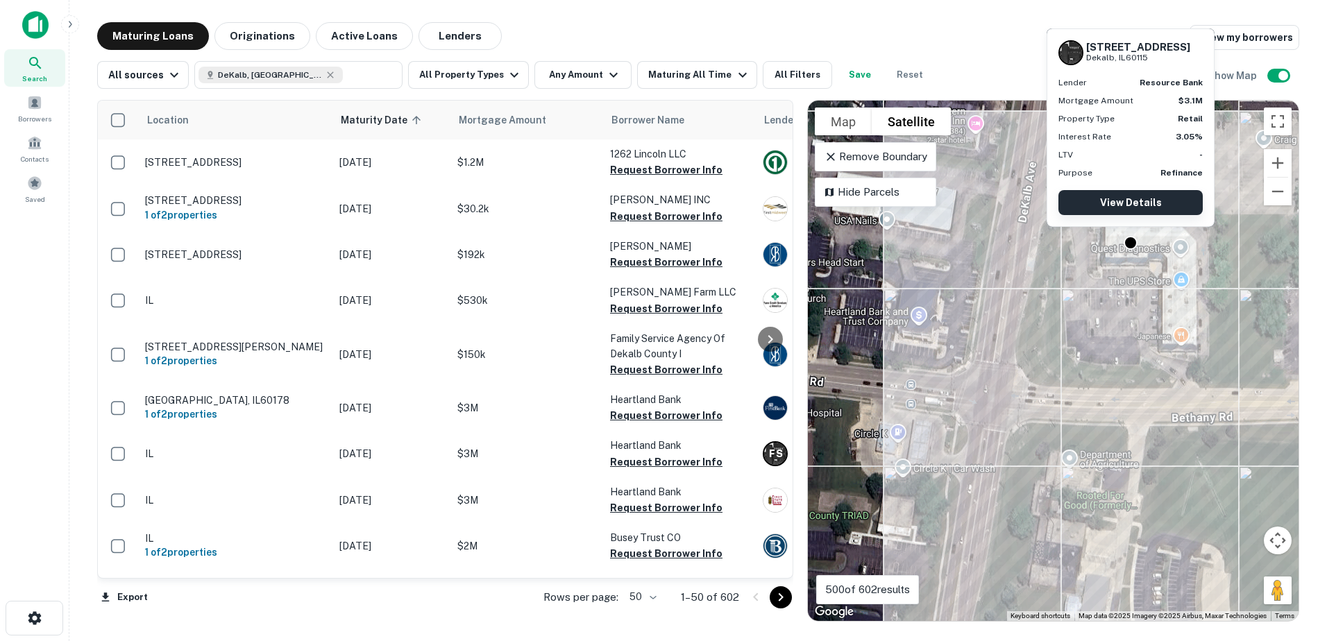
click at [1138, 196] on link "View Details" at bounding box center [1130, 202] width 144 height 25
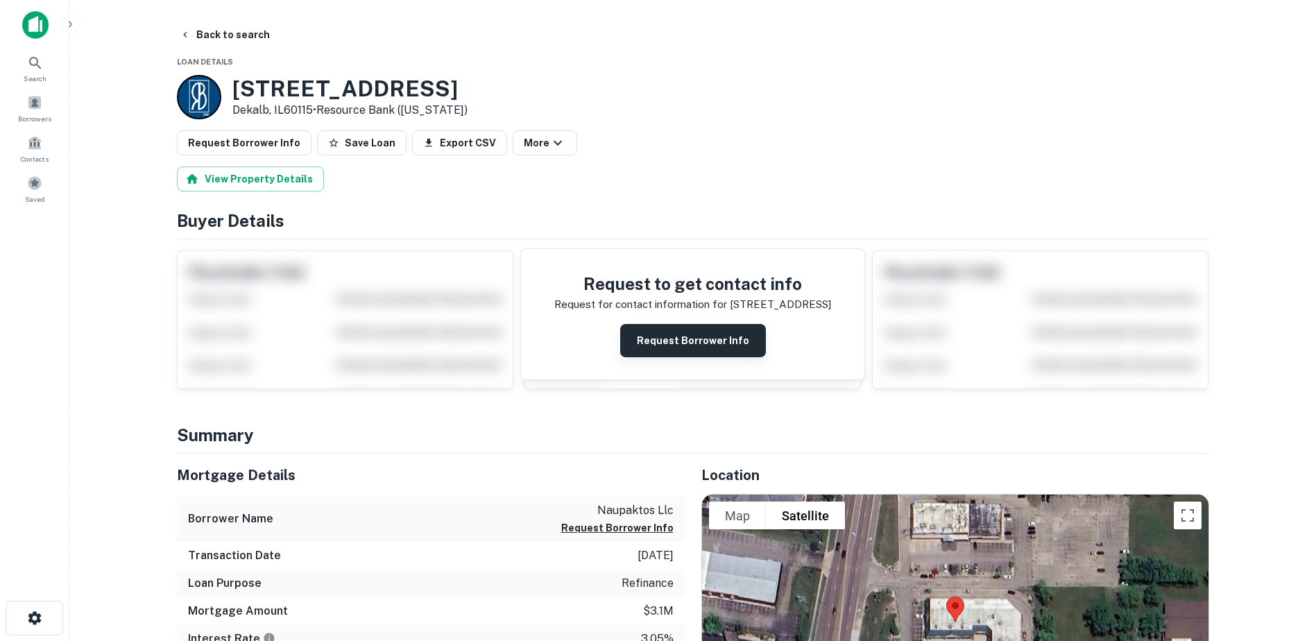
click at [664, 330] on button "Request Borrower Info" at bounding box center [693, 340] width 146 height 33
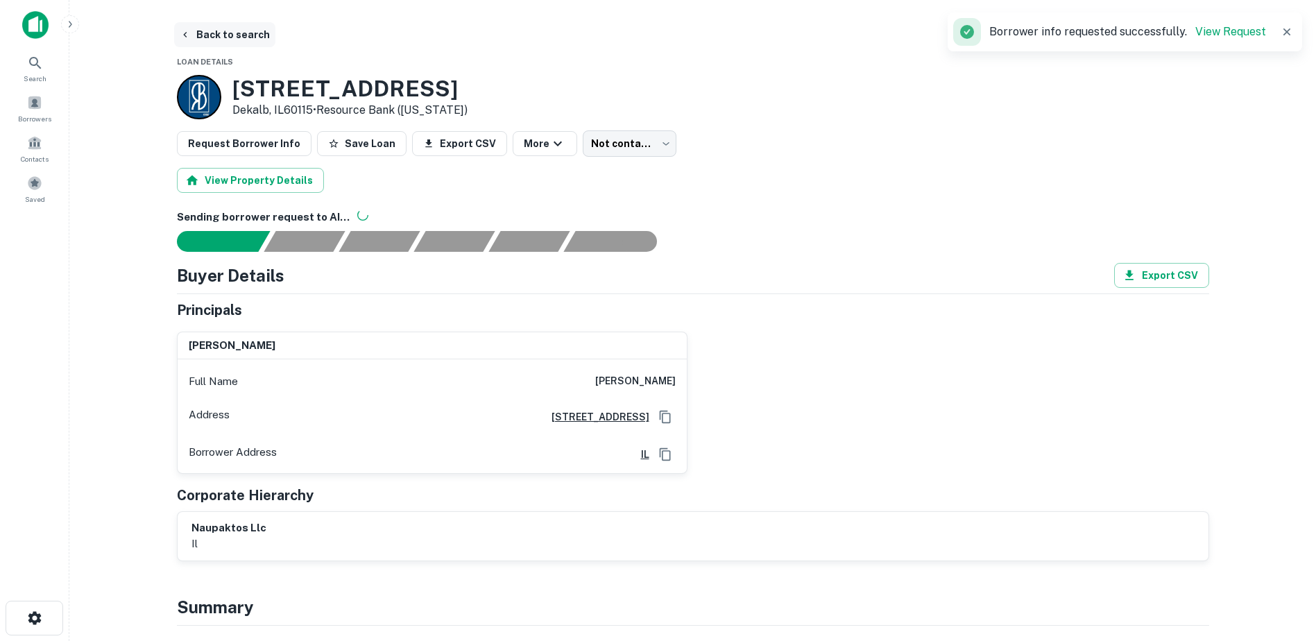
click at [228, 37] on button "Back to search" at bounding box center [224, 34] width 101 height 25
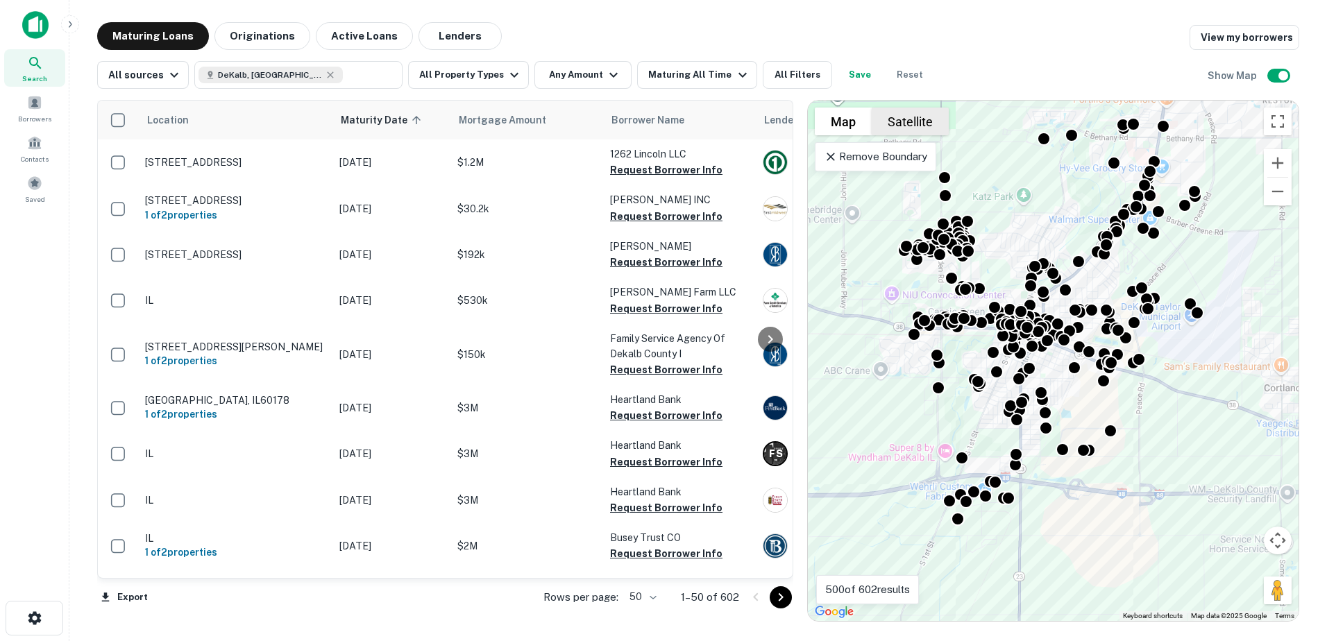
click at [901, 122] on button "Satellite" at bounding box center [909, 122] width 77 height 28
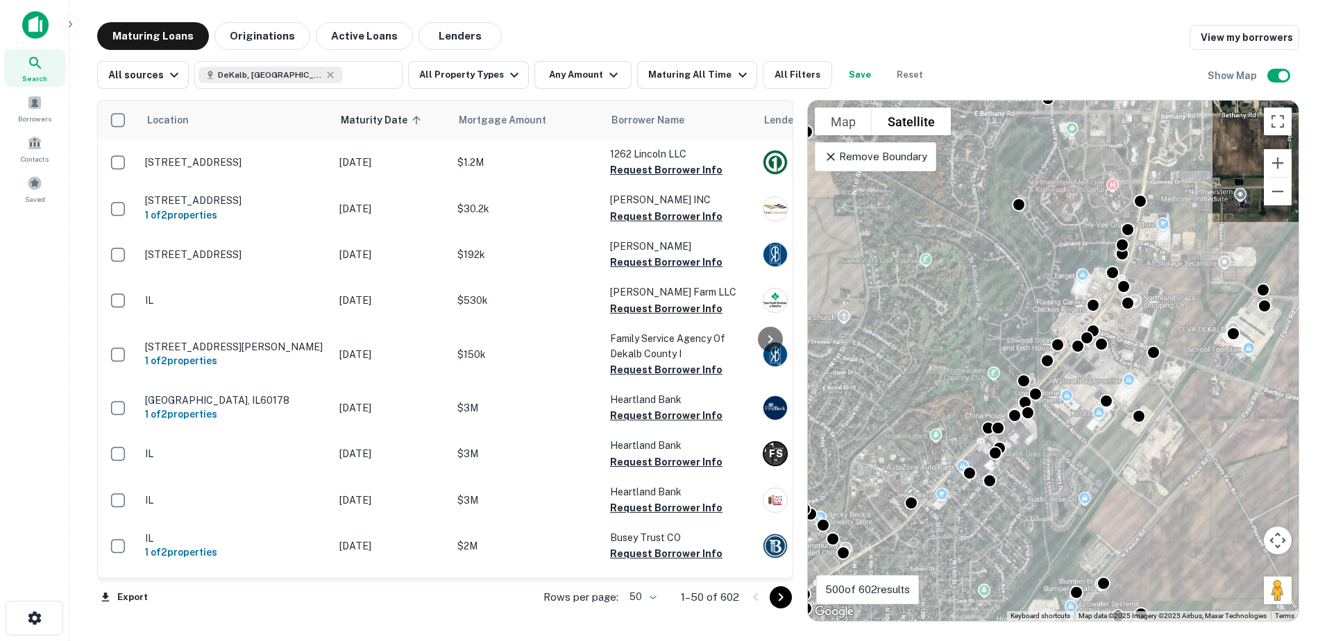
drag, startPoint x: 1159, startPoint y: 263, endPoint x: 1159, endPoint y: 323, distance: 59.7
click at [1157, 339] on div "To activate drag with keyboard, press Alt + Enter. Once in keyboard drag state,…" at bounding box center [1053, 361] width 491 height 520
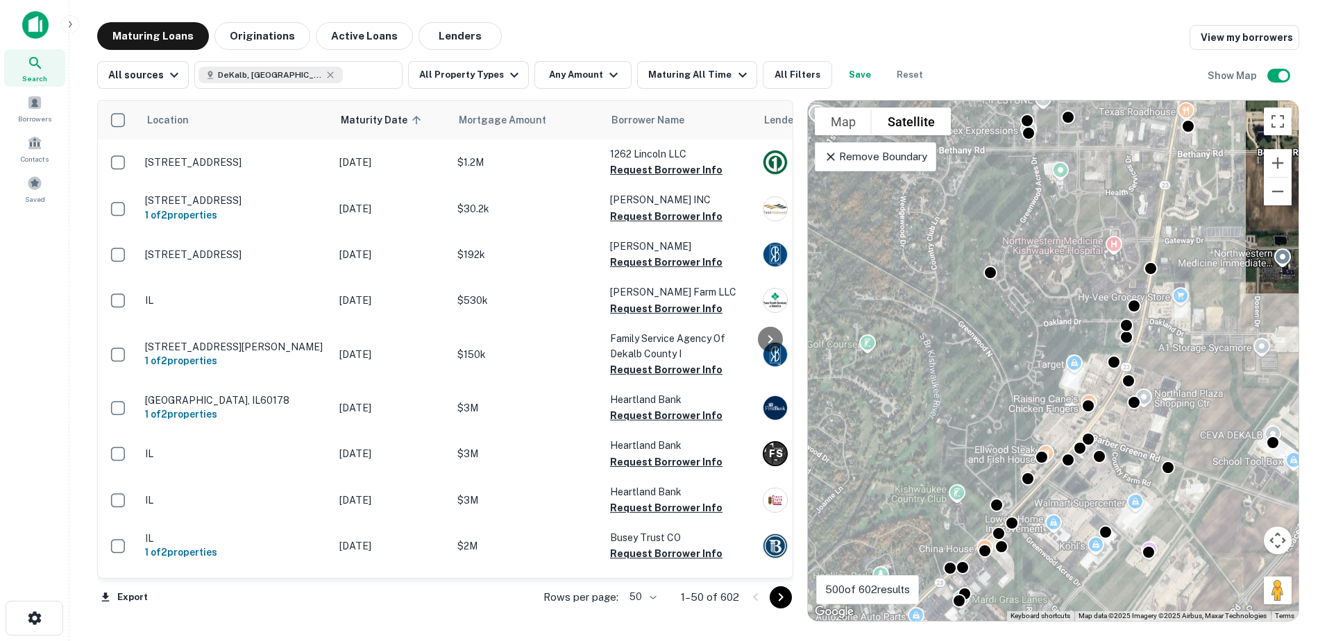
drag, startPoint x: 1157, startPoint y: 253, endPoint x: 1143, endPoint y: 339, distance: 87.3
click at [1143, 339] on div "To activate drag with keyboard, press Alt + Enter. Once in keyboard drag state,…" at bounding box center [1053, 361] width 491 height 520
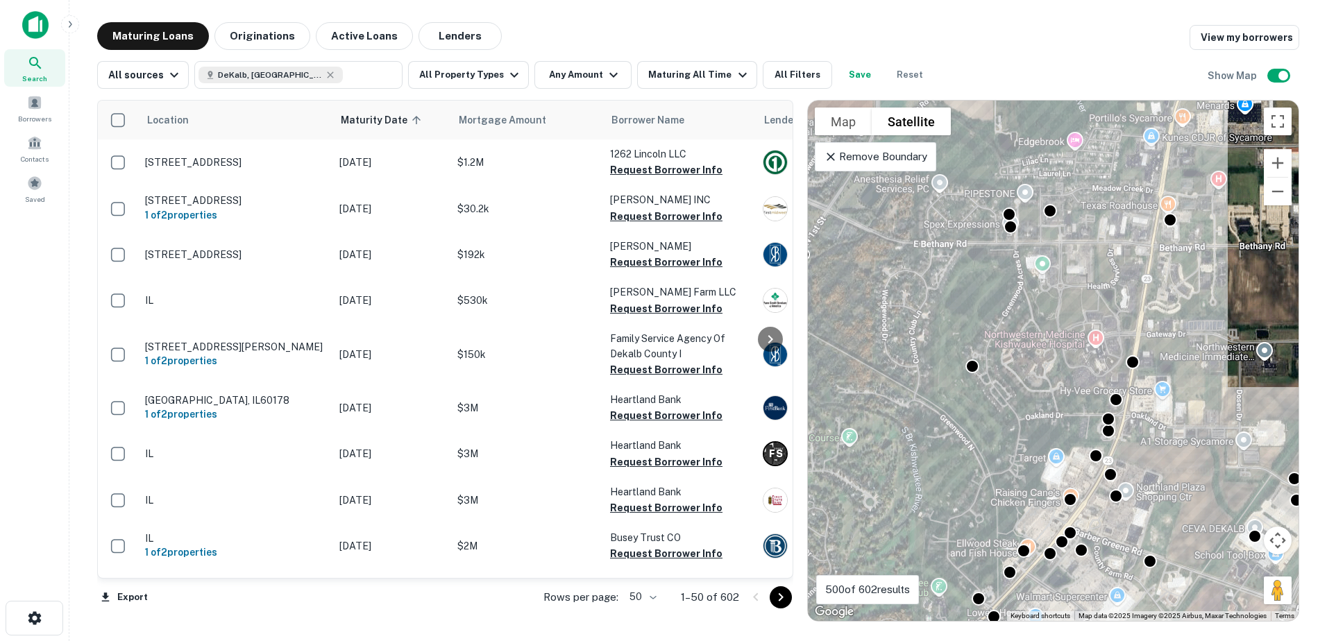
drag, startPoint x: 1154, startPoint y: 244, endPoint x: 1136, endPoint y: 341, distance: 99.5
click at [1136, 341] on div "To activate drag with keyboard, press Alt + Enter. Once in keyboard drag state,…" at bounding box center [1053, 361] width 491 height 520
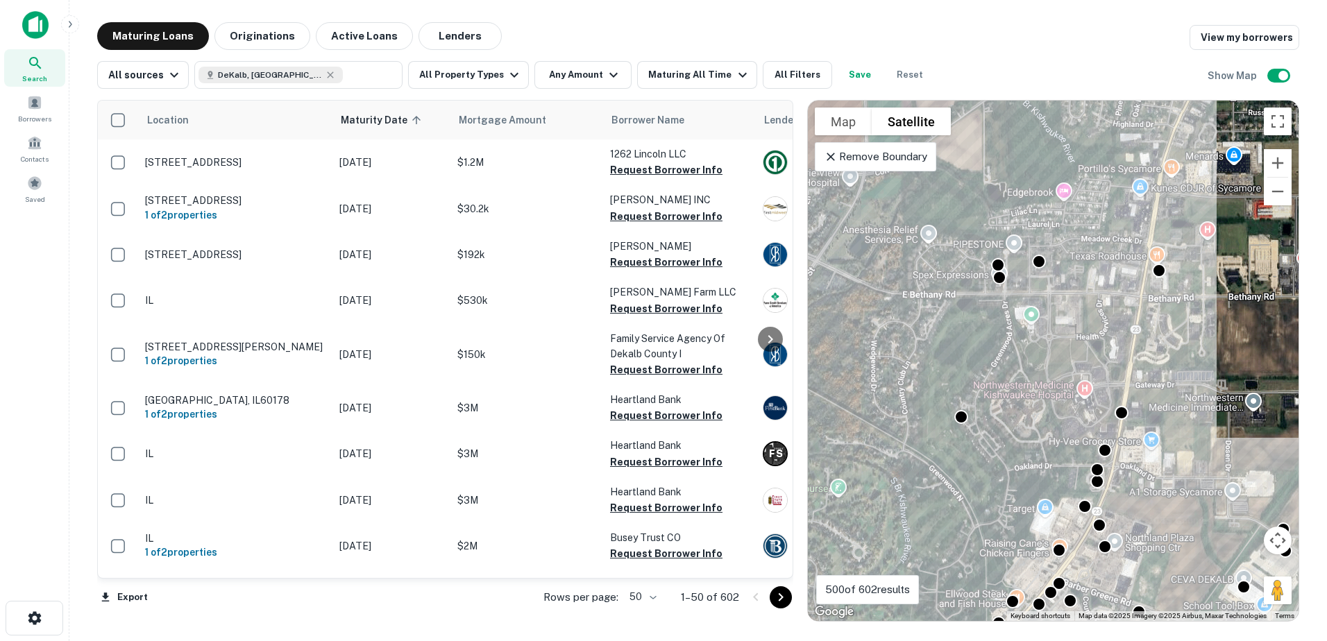
drag, startPoint x: 1137, startPoint y: 266, endPoint x: 1134, endPoint y: 318, distance: 51.5
click at [1134, 318] on div "To activate drag with keyboard, press Alt + Enter. Once in keyboard drag state,…" at bounding box center [1053, 361] width 491 height 520
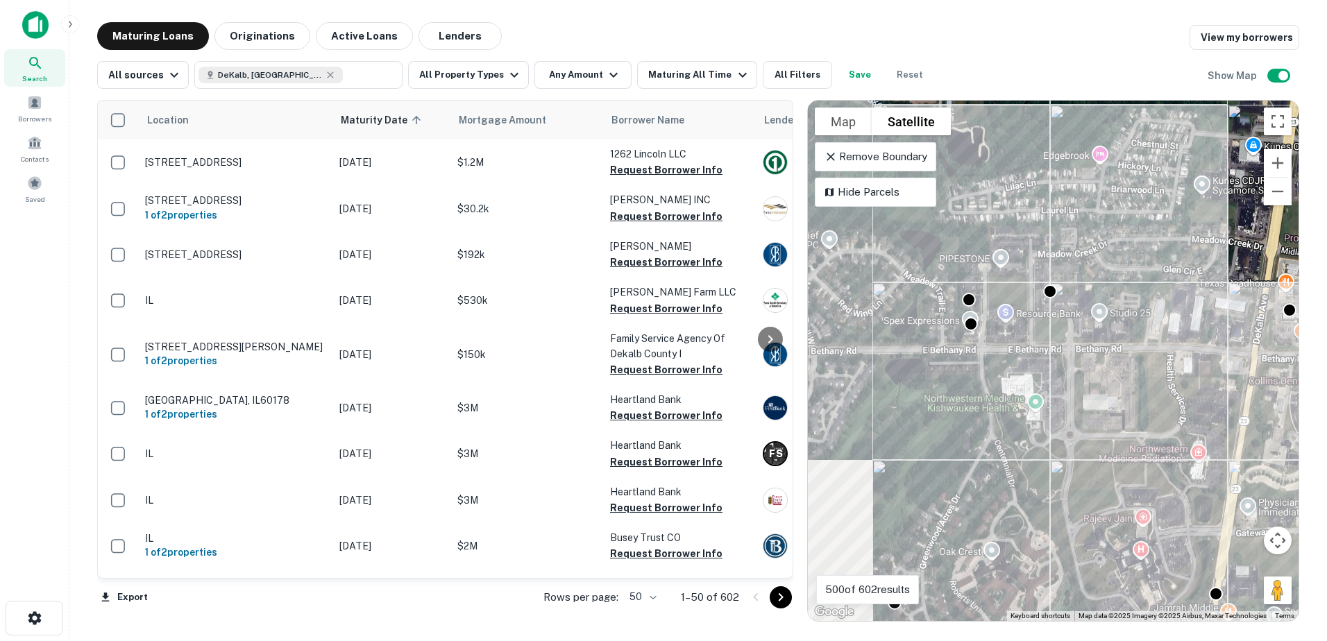
drag, startPoint x: 938, startPoint y: 312, endPoint x: 1055, endPoint y: 305, distance: 117.5
click at [1055, 305] on div "To activate drag with keyboard, press Alt + Enter. Once in keyboard drag state,…" at bounding box center [1053, 361] width 491 height 520
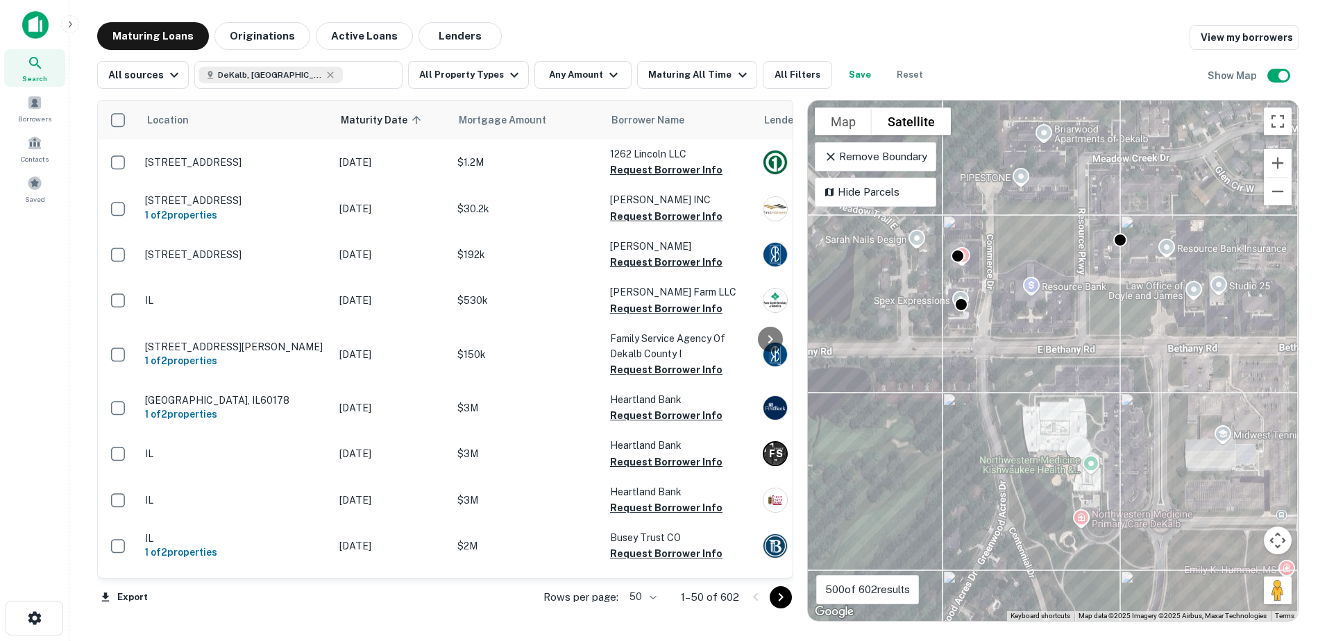
drag, startPoint x: 986, startPoint y: 330, endPoint x: 1084, endPoint y: 303, distance: 101.3
click at [1084, 303] on div "To activate drag with keyboard, press Alt + Enter. Once in keyboard drag state,…" at bounding box center [1053, 361] width 491 height 520
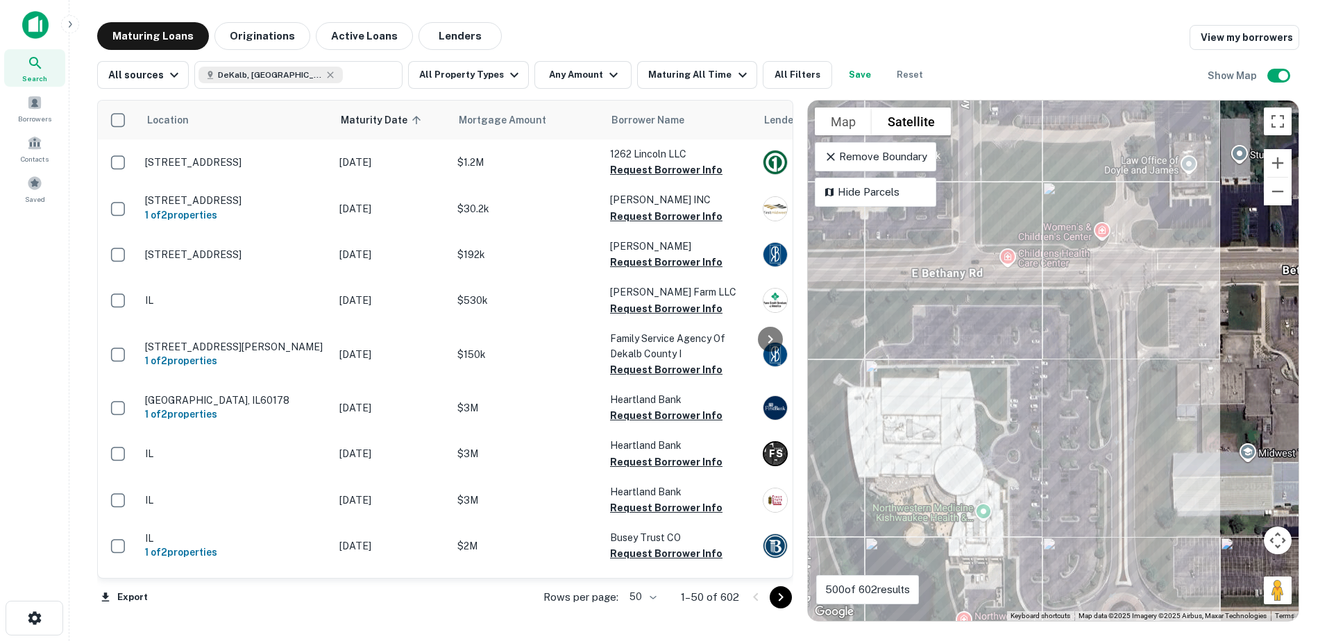
drag, startPoint x: 1094, startPoint y: 379, endPoint x: 830, endPoint y: 300, distance: 275.7
click at [830, 300] on div "To activate drag with keyboard, press Alt + Enter. Once in keyboard drag state,…" at bounding box center [1053, 361] width 491 height 520
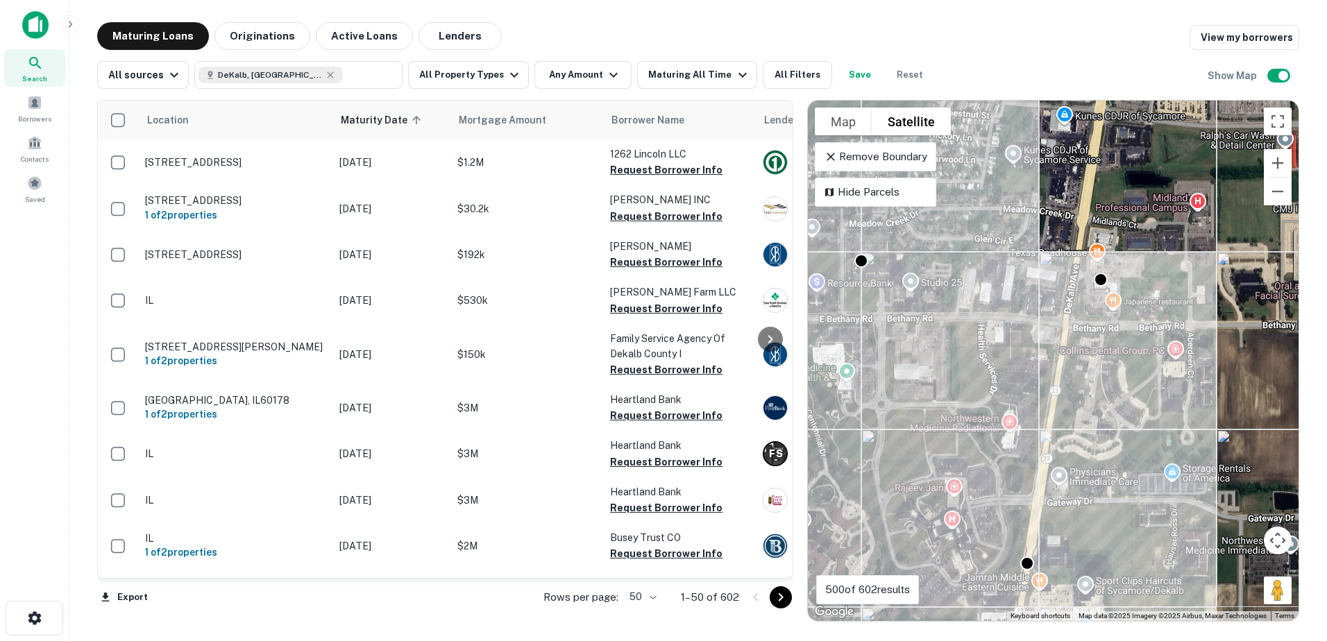
drag, startPoint x: 1156, startPoint y: 382, endPoint x: 925, endPoint y: 343, distance: 234.4
click at [945, 358] on div "To activate drag with keyboard, press Alt + Enter. Once in keyboard drag state,…" at bounding box center [1053, 361] width 491 height 520
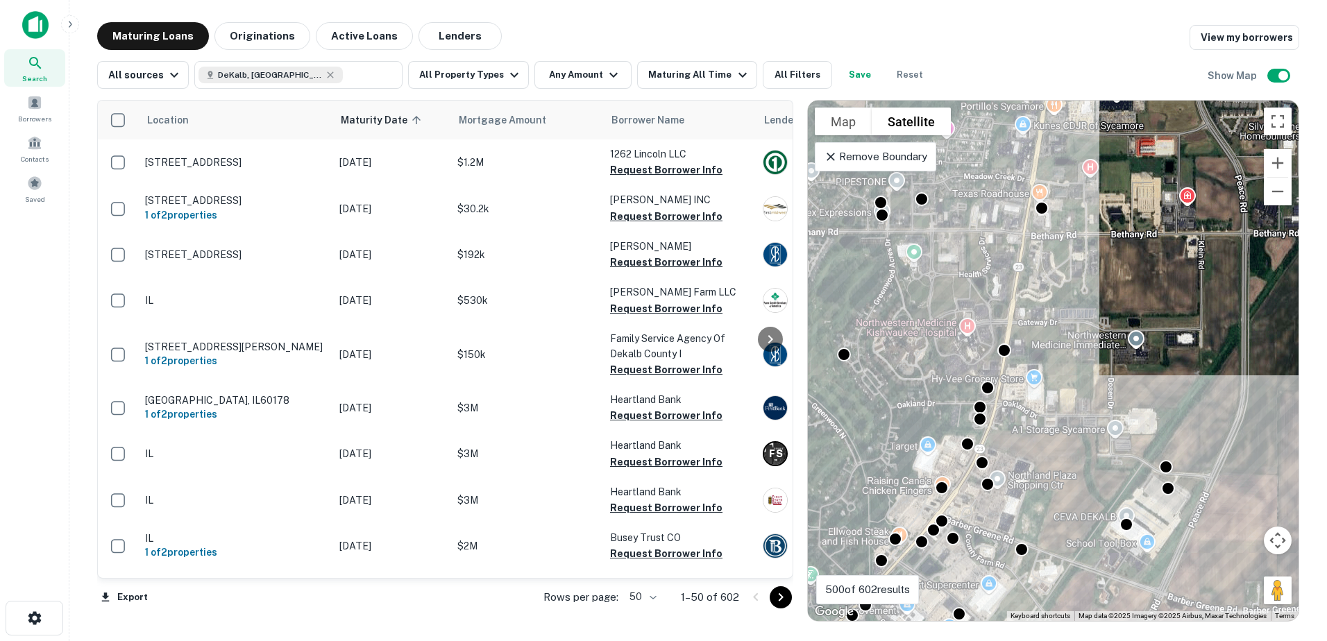
drag, startPoint x: 964, startPoint y: 523, endPoint x: 1046, endPoint y: 417, distance: 134.5
click at [1046, 417] on div "To activate drag with keyboard, press Alt + Enter. Once in keyboard drag state,…" at bounding box center [1053, 361] width 491 height 520
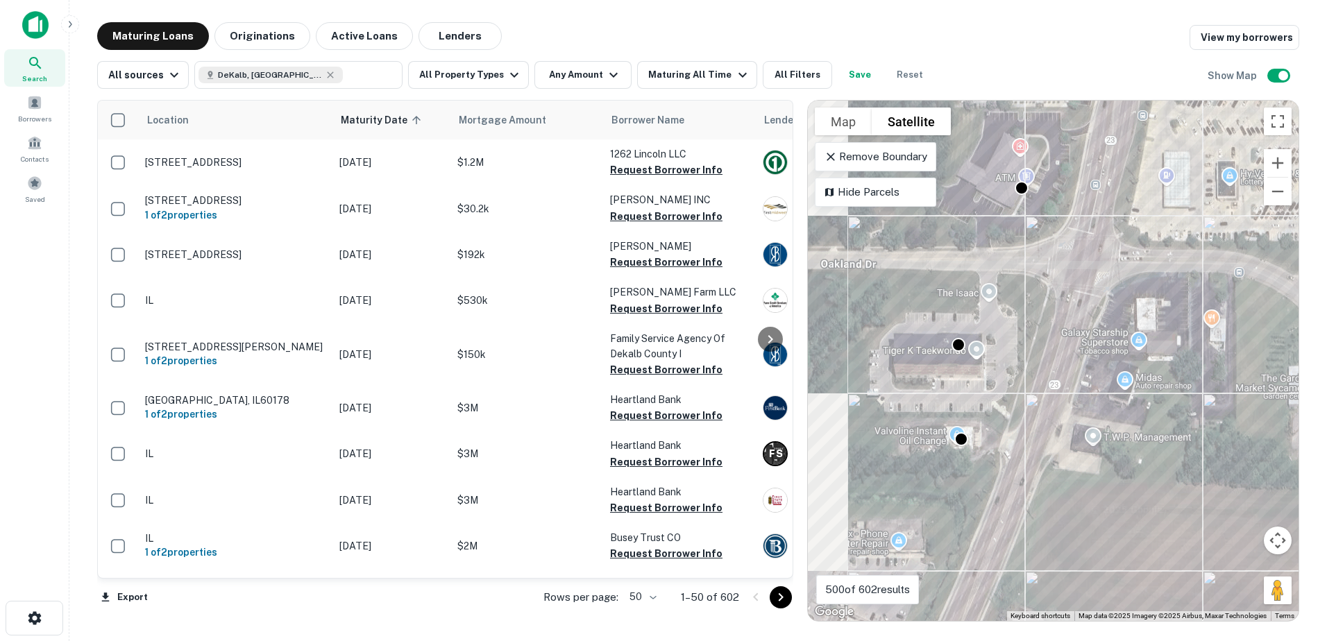
drag, startPoint x: 984, startPoint y: 420, endPoint x: 1031, endPoint y: 389, distance: 56.4
click at [1030, 391] on div "To activate drag with keyboard, press Alt + Enter. Once in keyboard drag state,…" at bounding box center [1053, 361] width 491 height 520
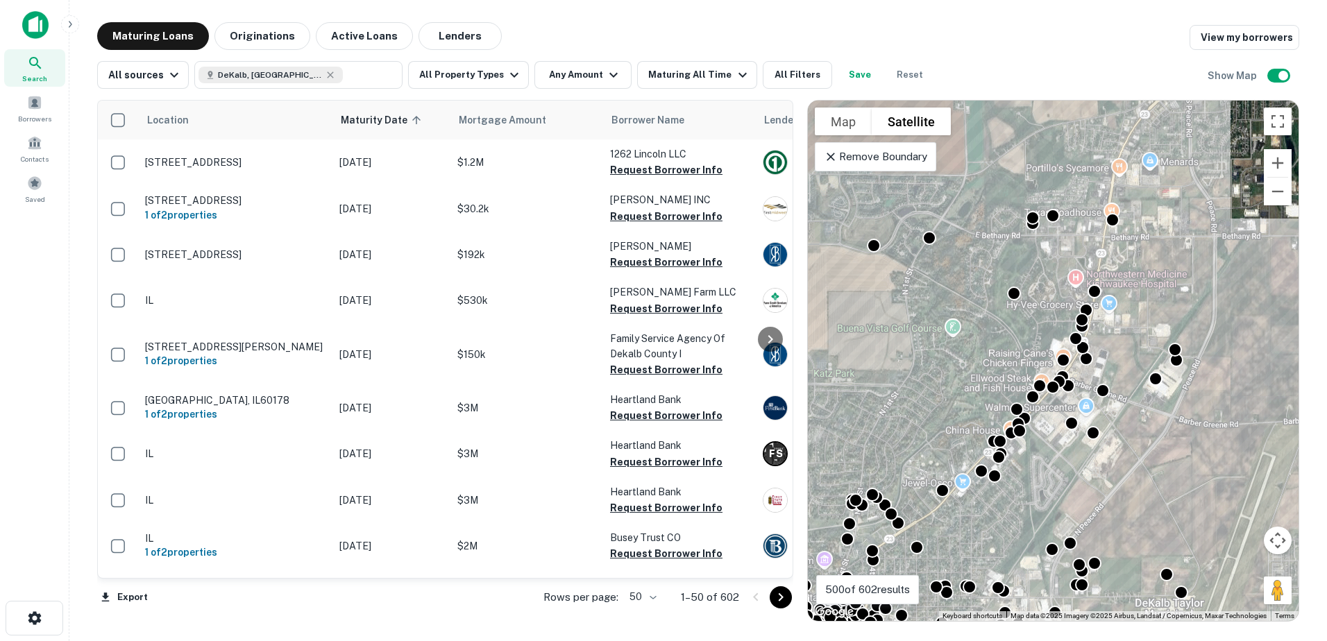
drag, startPoint x: 1034, startPoint y: 472, endPoint x: 1094, endPoint y: 409, distance: 87.3
click at [1097, 410] on div "To activate drag with keyboard, press Alt + Enter. Once in keyboard drag state,…" at bounding box center [1053, 361] width 491 height 520
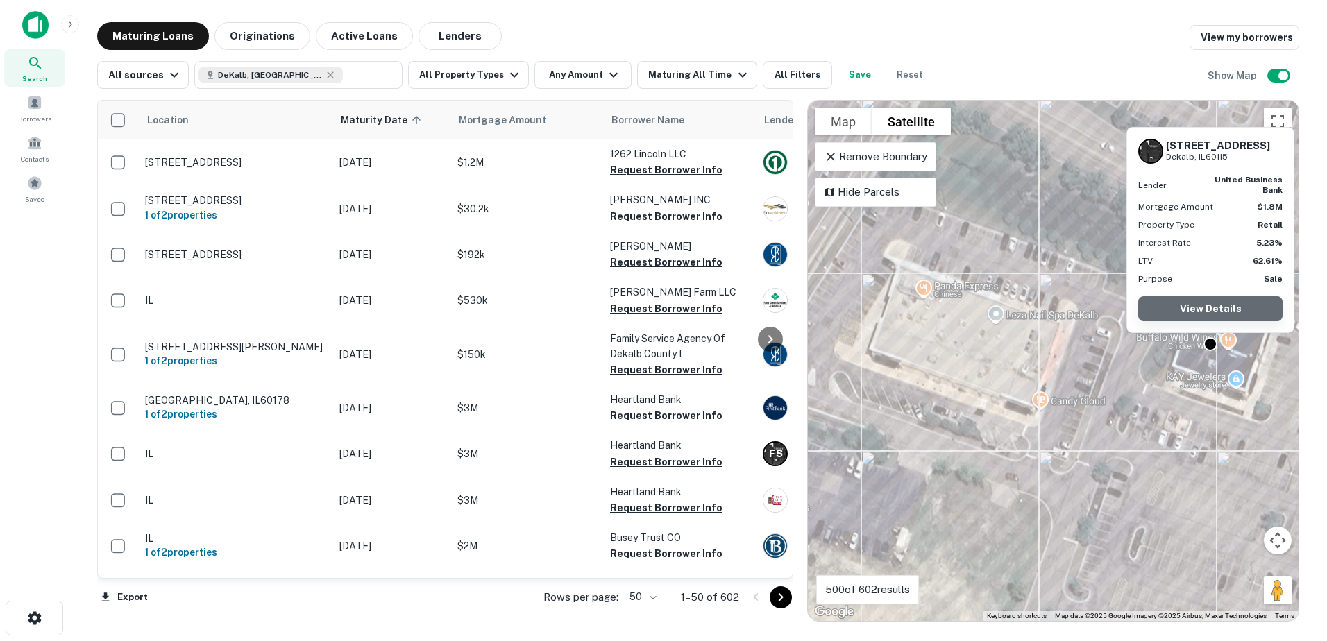
click at [1213, 309] on link "View Details" at bounding box center [1210, 308] width 144 height 25
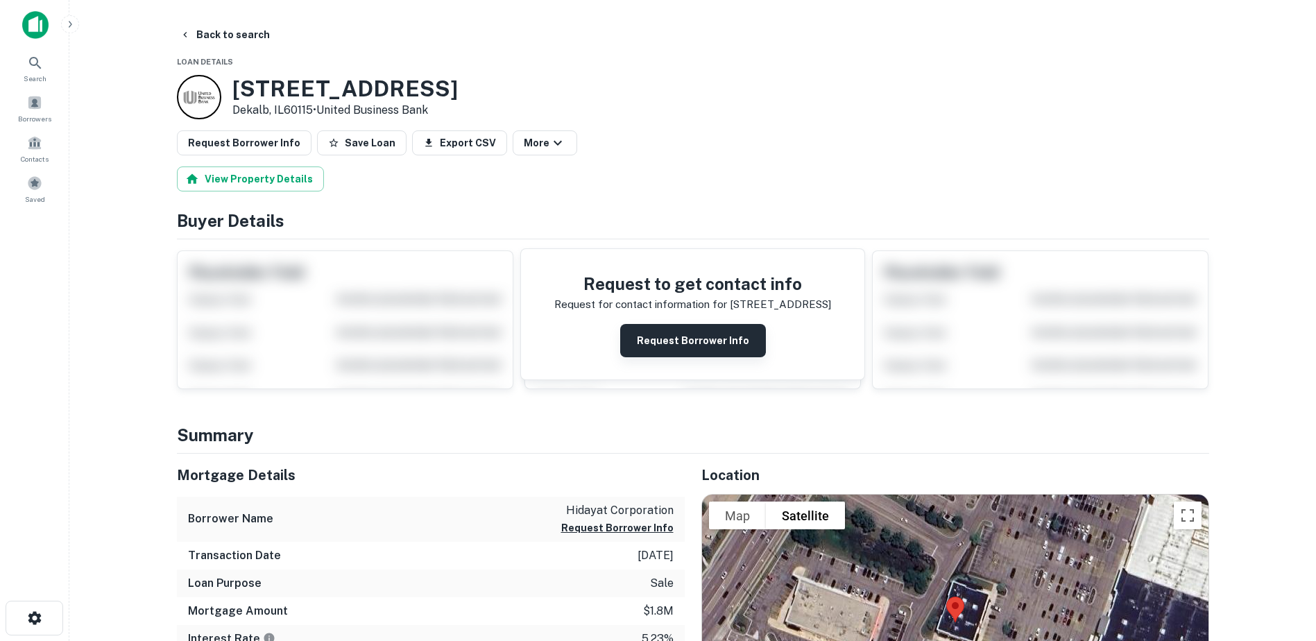
click at [749, 343] on button "Request Borrower Info" at bounding box center [693, 340] width 146 height 33
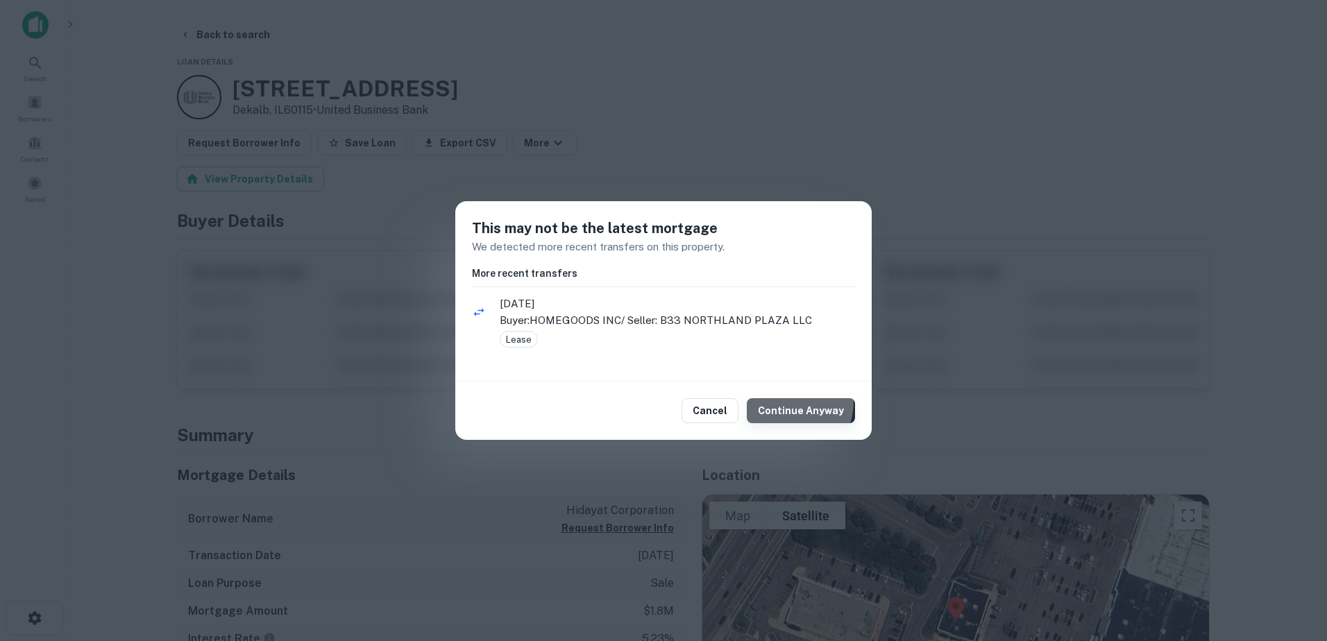
click at [778, 400] on button "Continue Anyway" at bounding box center [801, 410] width 108 height 25
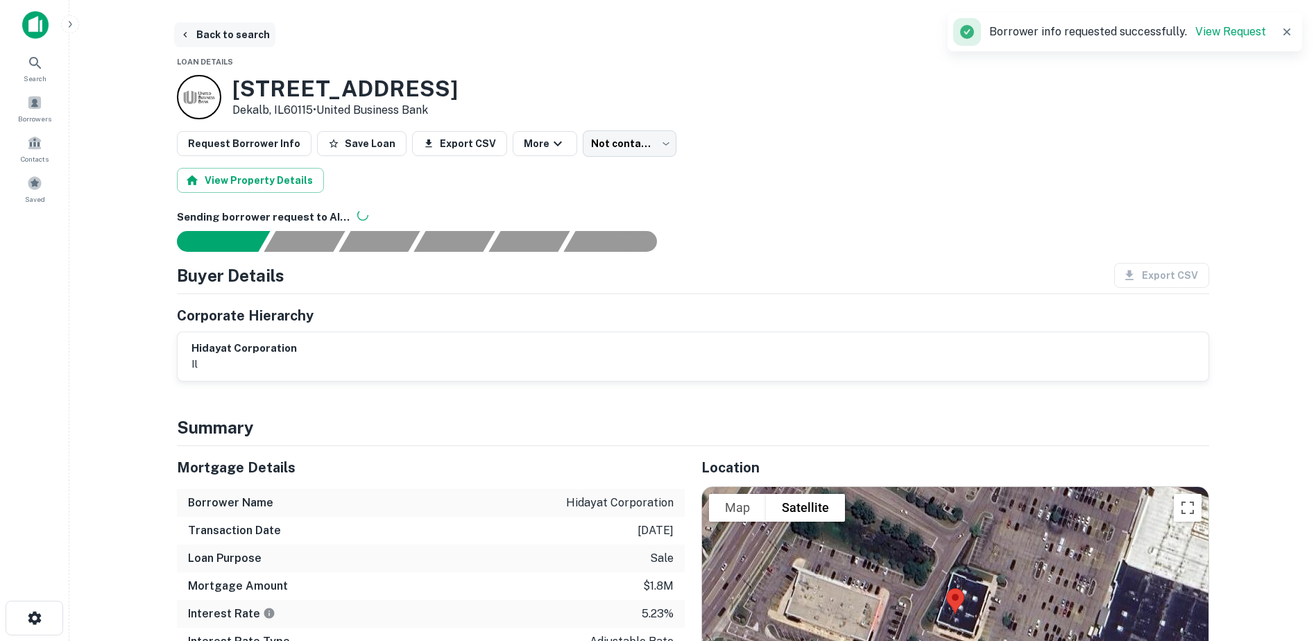
click at [254, 38] on button "Back to search" at bounding box center [224, 34] width 101 height 25
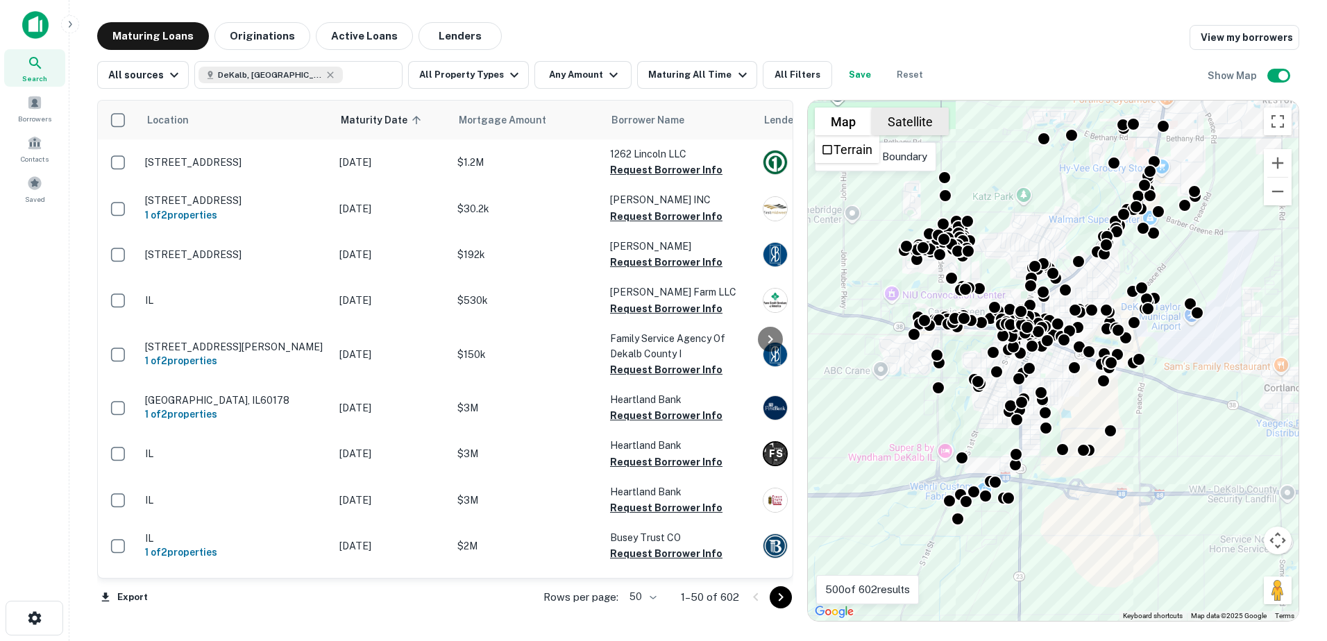
click at [889, 132] on button "Satellite" at bounding box center [909, 122] width 77 height 28
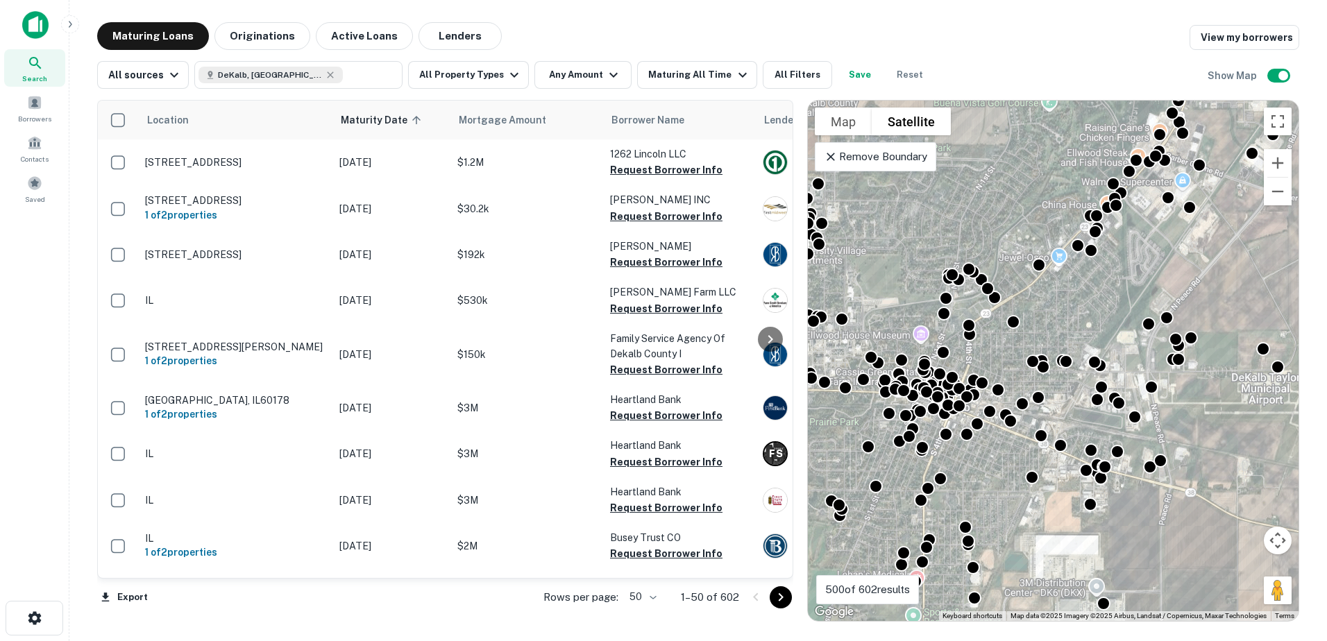
drag, startPoint x: 1112, startPoint y: 314, endPoint x: 1098, endPoint y: 382, distance: 69.5
click at [1098, 382] on div "To activate drag with keyboard, press Alt + Enter. Once in keyboard drag state,…" at bounding box center [1053, 361] width 491 height 520
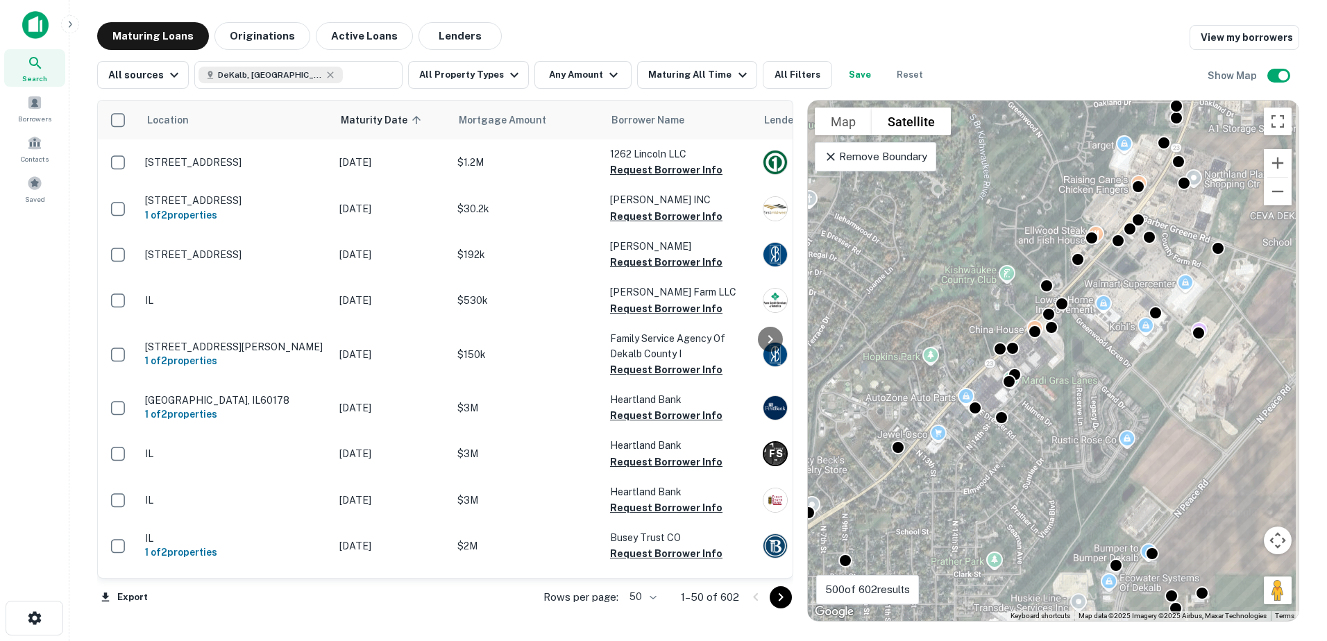
drag, startPoint x: 1116, startPoint y: 343, endPoint x: 1097, endPoint y: 400, distance: 59.9
click at [1097, 398] on div "To activate drag with keyboard, press Alt + Enter. Once in keyboard drag state,…" at bounding box center [1053, 361] width 491 height 520
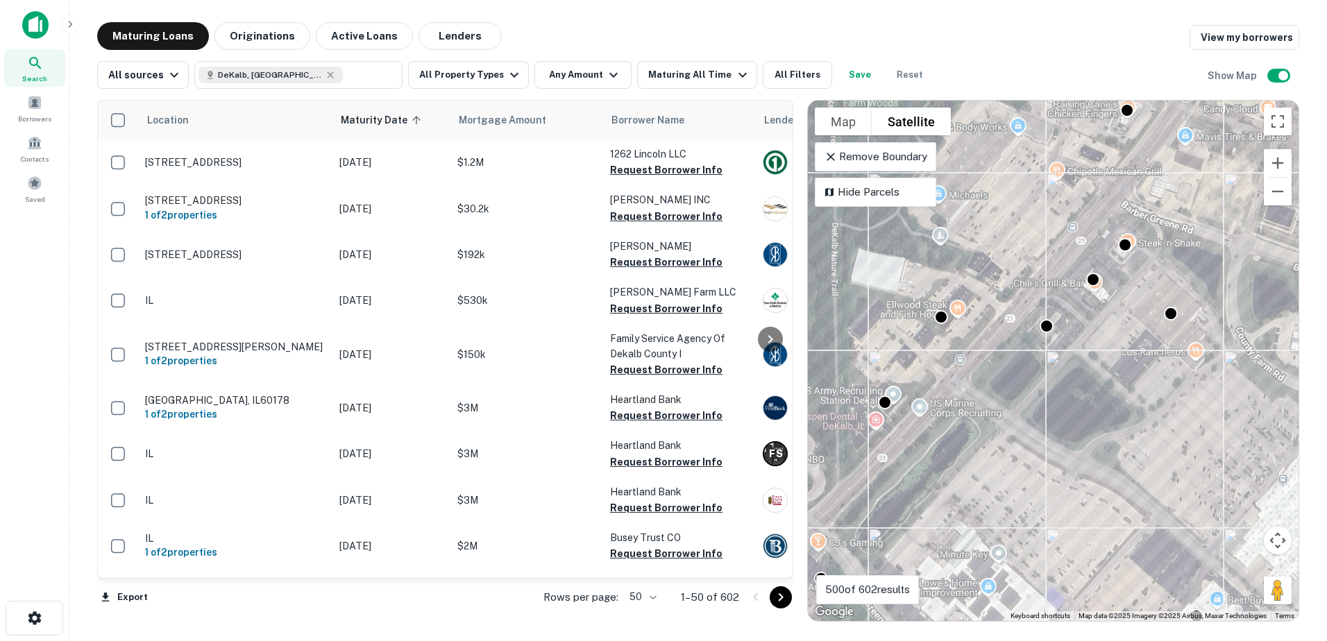
drag, startPoint x: 1087, startPoint y: 359, endPoint x: 1051, endPoint y: 467, distance: 114.1
click at [1052, 480] on div "To activate drag with keyboard, press Alt + Enter. Once in keyboard drag state,…" at bounding box center [1053, 361] width 491 height 520
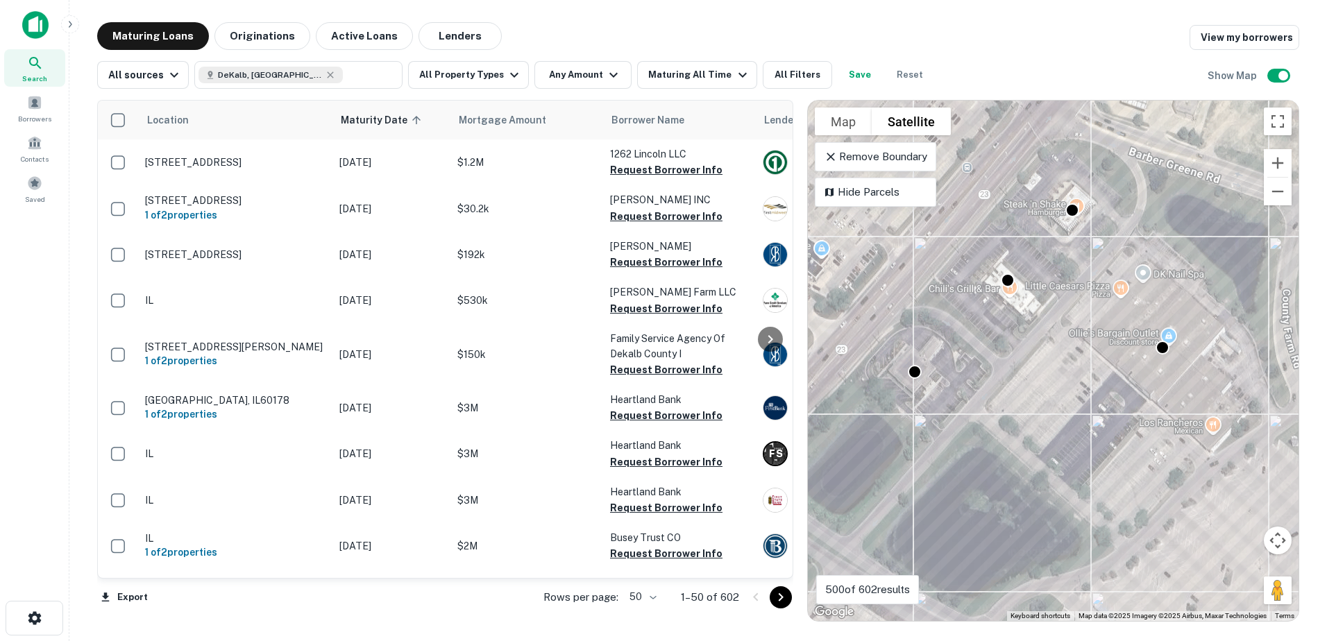
drag, startPoint x: 1161, startPoint y: 391, endPoint x: 1097, endPoint y: 404, distance: 65.9
click at [1098, 404] on div "To activate drag with keyboard, press Alt + Enter. Once in keyboard drag state,…" at bounding box center [1053, 361] width 491 height 520
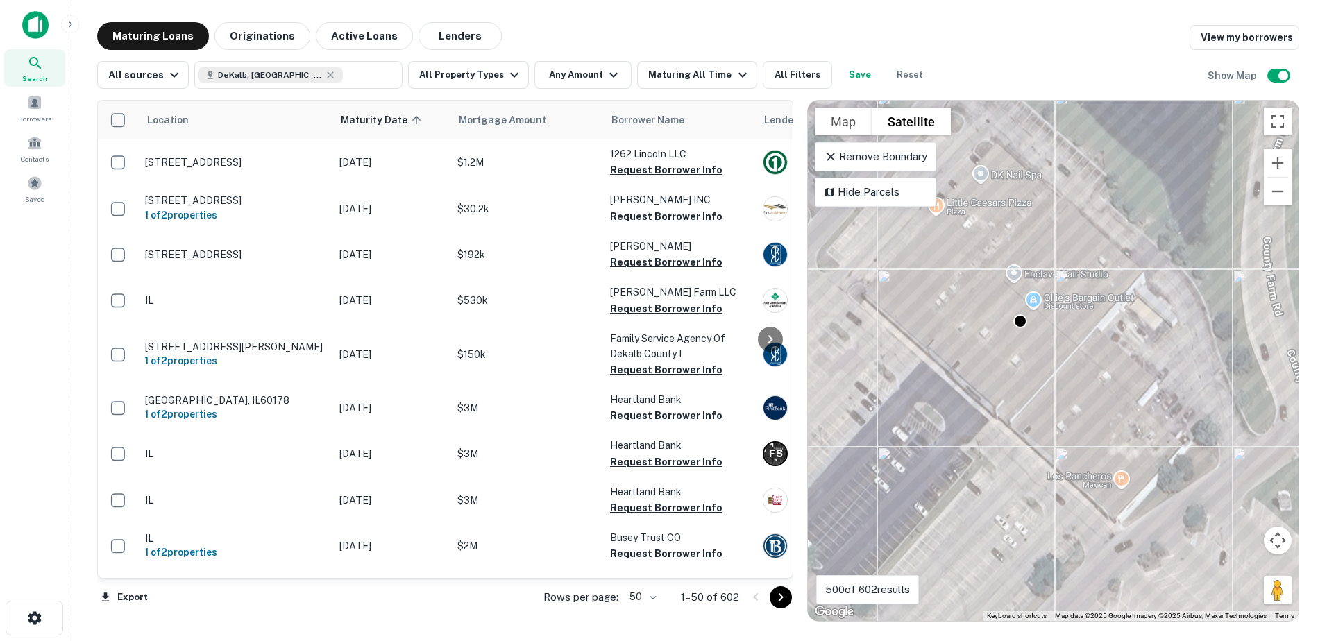
drag, startPoint x: 1147, startPoint y: 361, endPoint x: 987, endPoint y: 357, distance: 160.3
click at [987, 357] on div "To activate drag with keyboard, press Alt + Enter. Once in keyboard drag state,…" at bounding box center [1053, 361] width 491 height 520
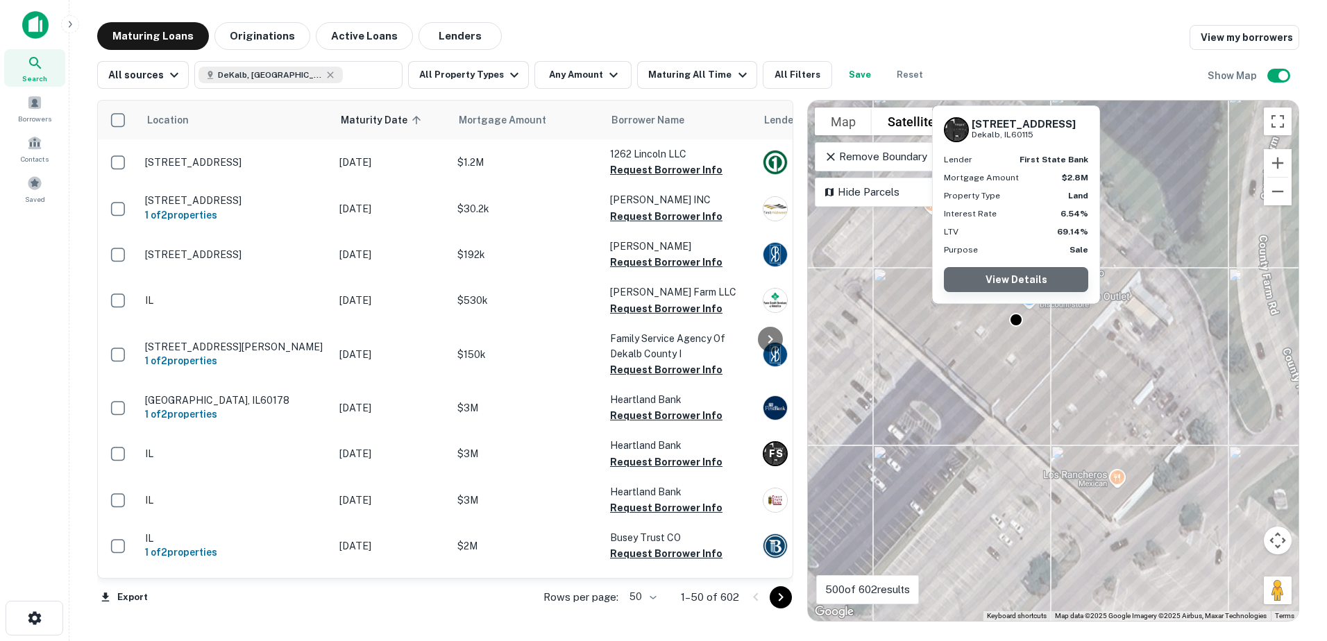
click at [1024, 285] on link "View Details" at bounding box center [1016, 279] width 144 height 25
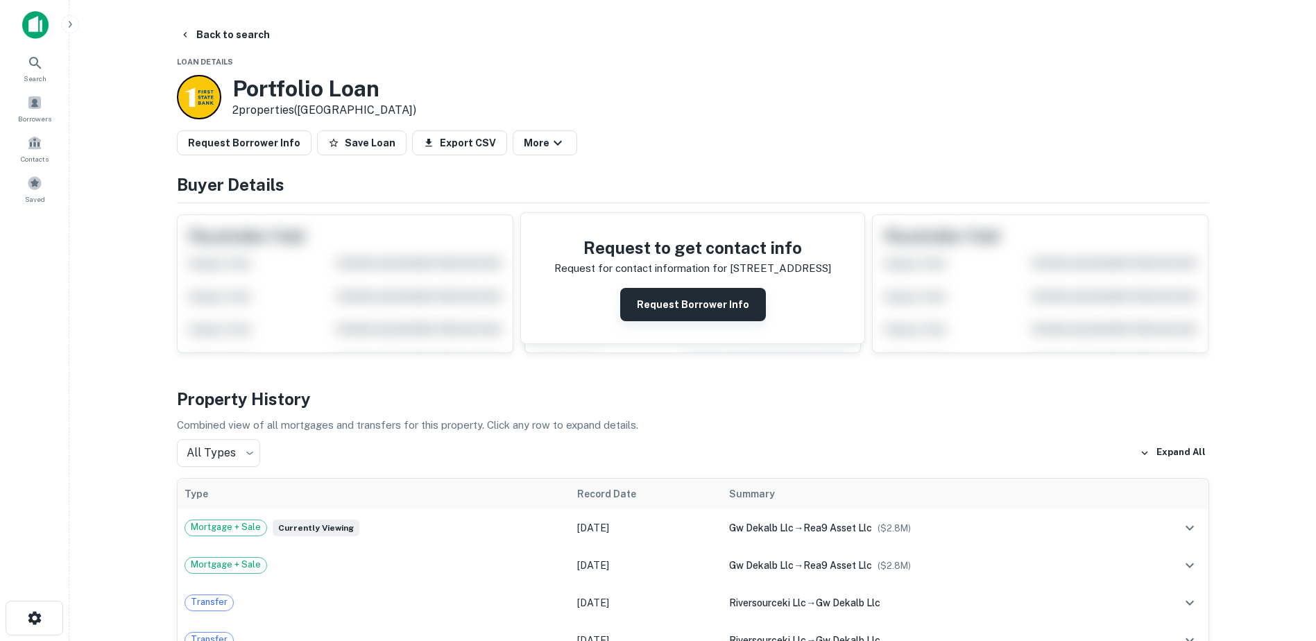
click at [714, 315] on button "Request Borrower Info" at bounding box center [693, 304] width 146 height 33
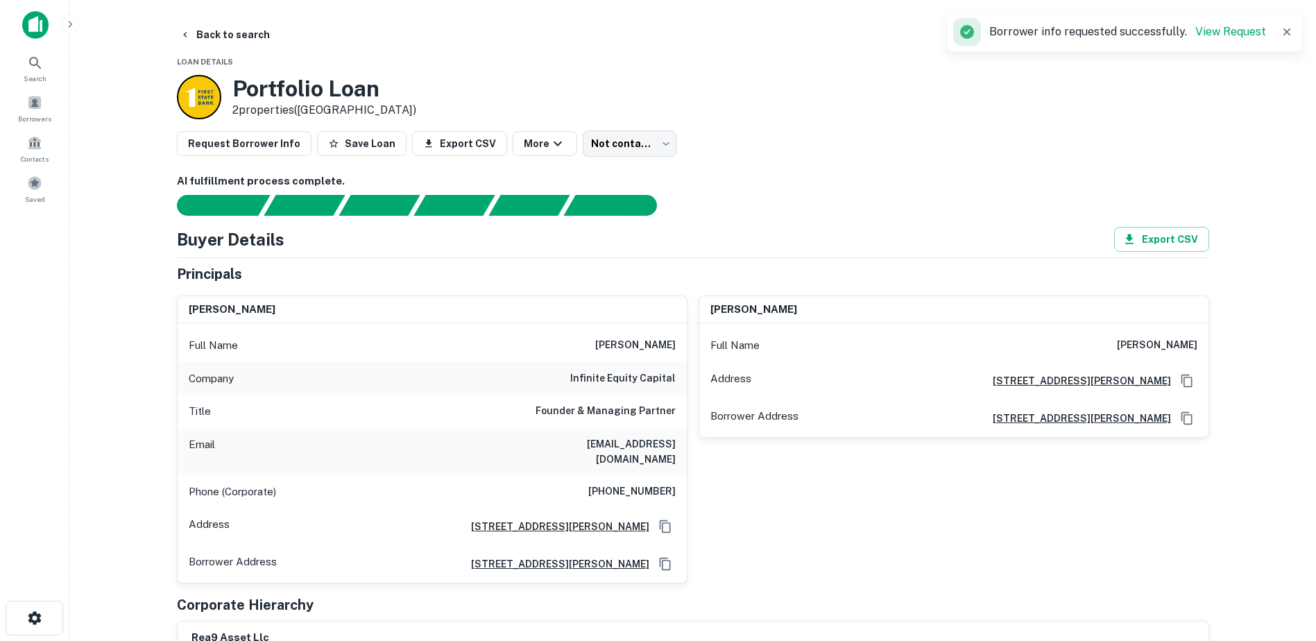
click at [189, 35] on icon "button" at bounding box center [185, 34] width 11 height 11
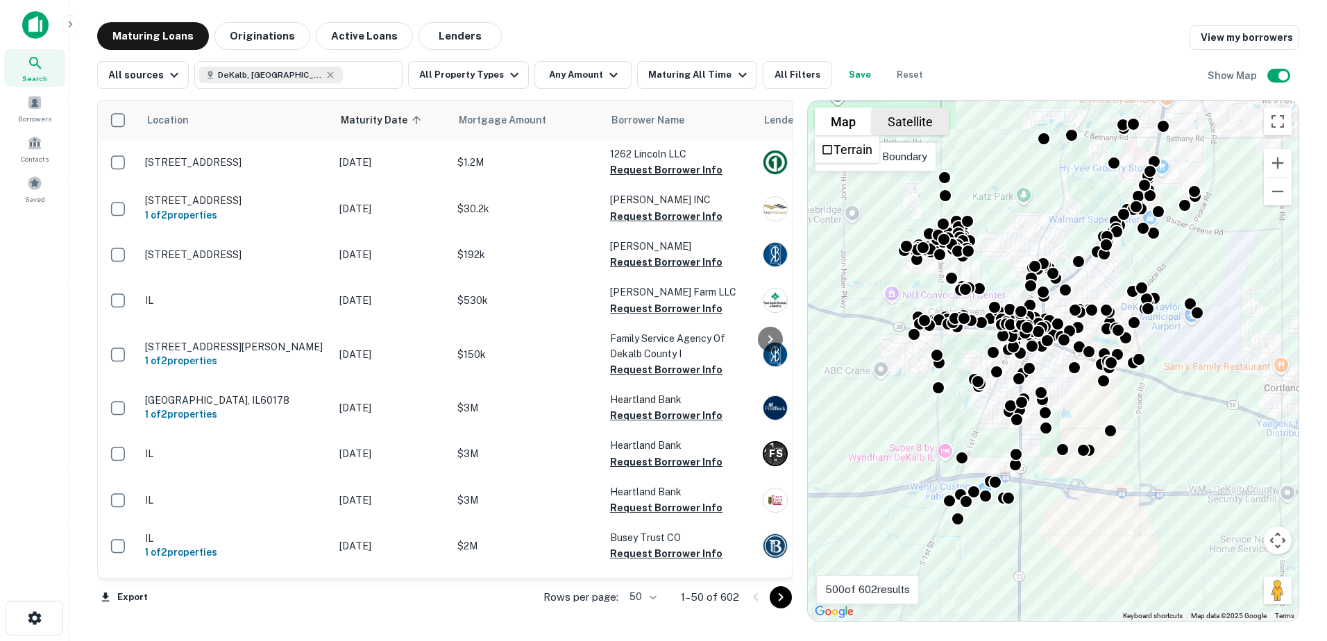
click at [899, 126] on button "Satellite" at bounding box center [909, 122] width 77 height 28
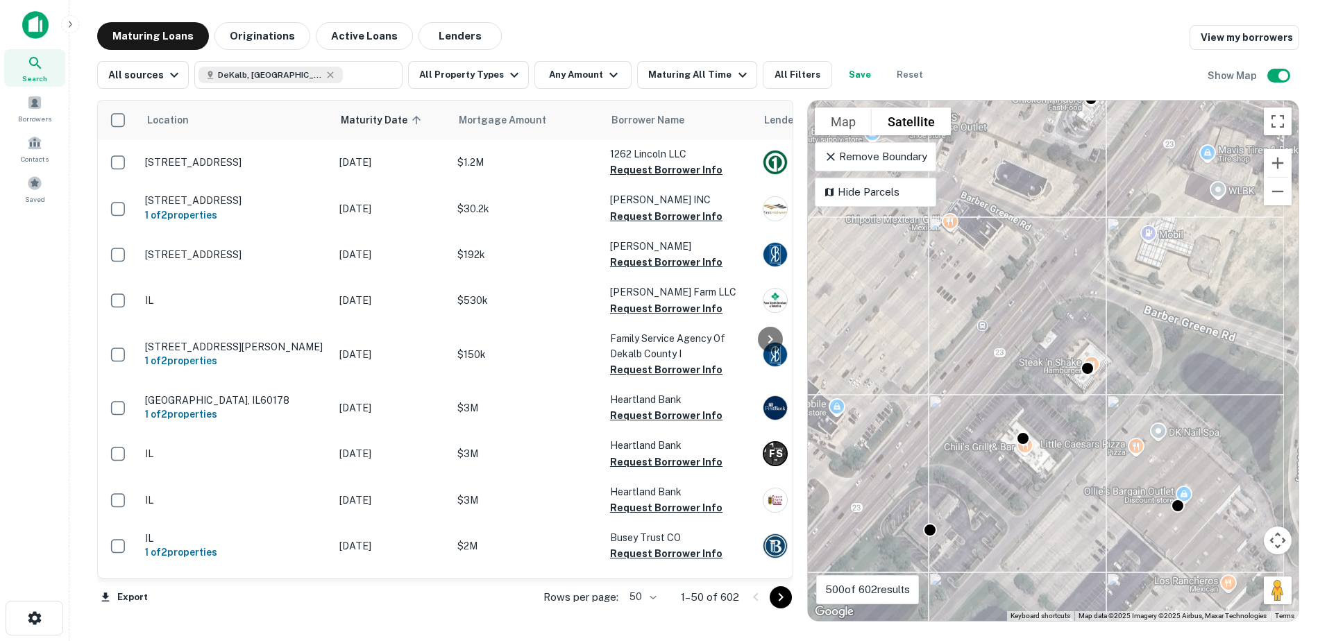
drag, startPoint x: 1110, startPoint y: 271, endPoint x: 1071, endPoint y: 215, distance: 67.7
click at [1071, 215] on div "To activate drag with keyboard, press Alt + Enter. Once in keyboard drag state,…" at bounding box center [1053, 361] width 491 height 520
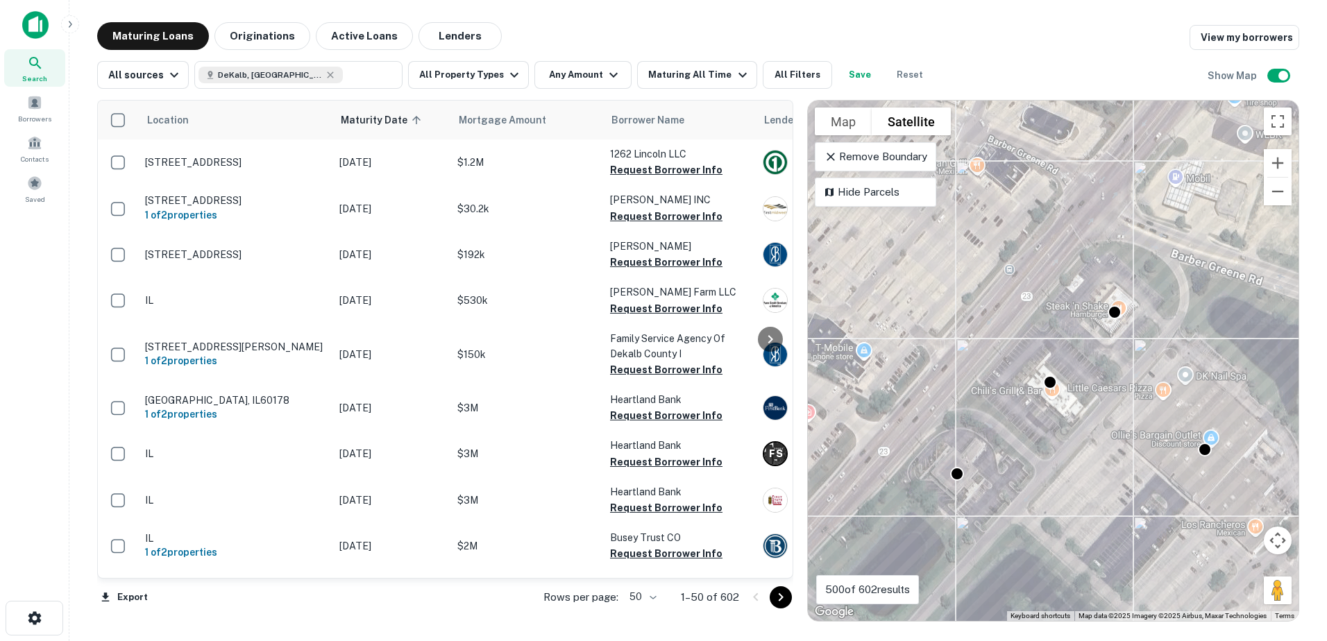
drag, startPoint x: 1006, startPoint y: 332, endPoint x: 1075, endPoint y: 225, distance: 126.4
click at [1075, 225] on div "To activate drag with keyboard, press Alt + Enter. Once in keyboard drag state,…" at bounding box center [1053, 361] width 491 height 520
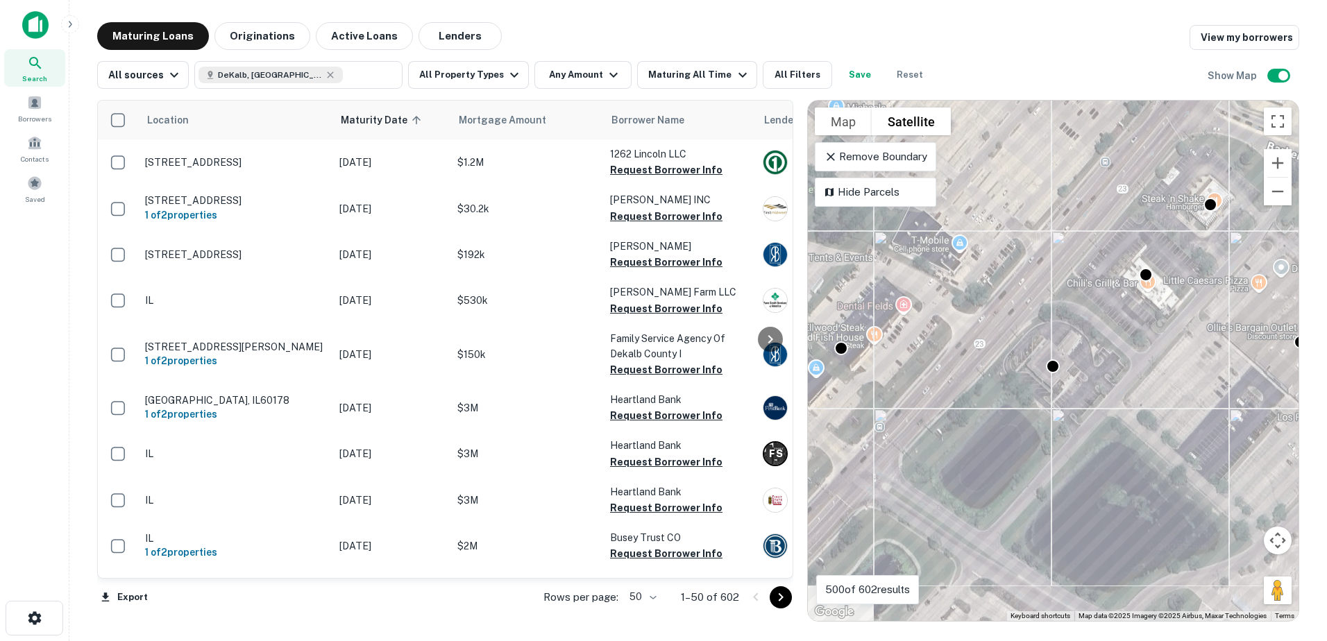
drag, startPoint x: 946, startPoint y: 375, endPoint x: 1034, endPoint y: 305, distance: 112.0
click at [1033, 305] on div "To activate drag with keyboard, press Alt + Enter. Once in keyboard drag state,…" at bounding box center [1053, 361] width 491 height 520
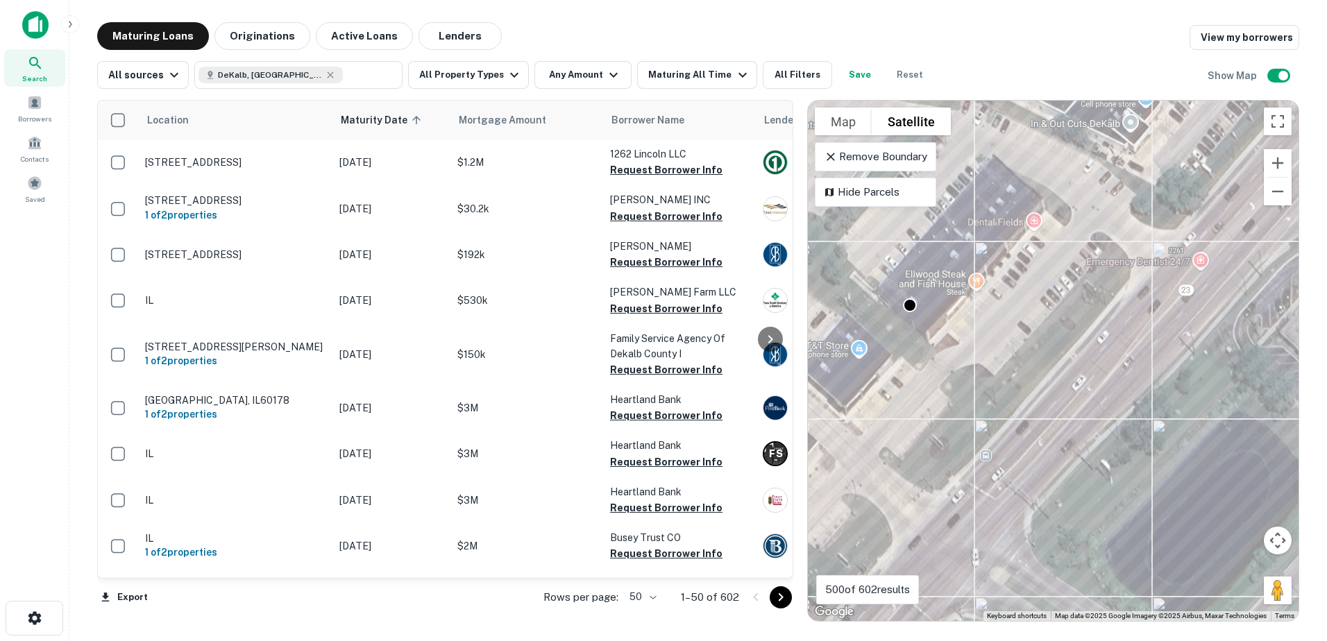
drag, startPoint x: 912, startPoint y: 332, endPoint x: 1012, endPoint y: 335, distance: 99.9
click at [1012, 335] on div "To activate drag with keyboard, press Alt + Enter. Once in keyboard drag state,…" at bounding box center [1053, 361] width 491 height 520
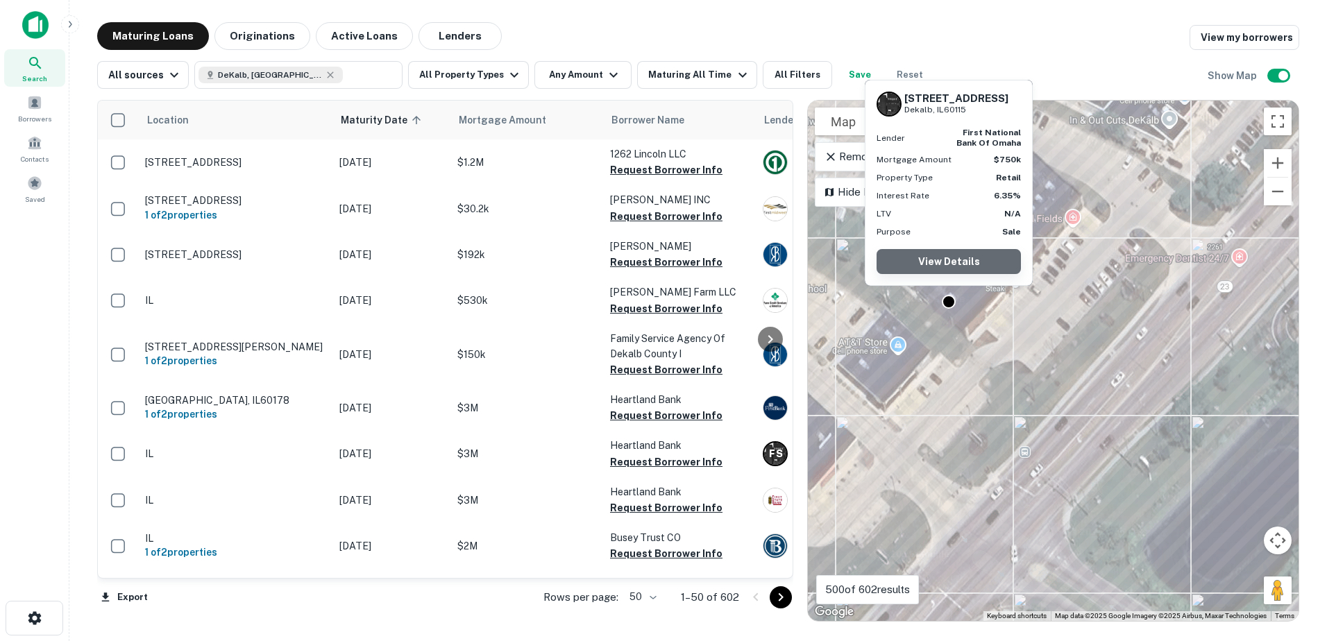
click at [954, 253] on link "View Details" at bounding box center [948, 261] width 144 height 25
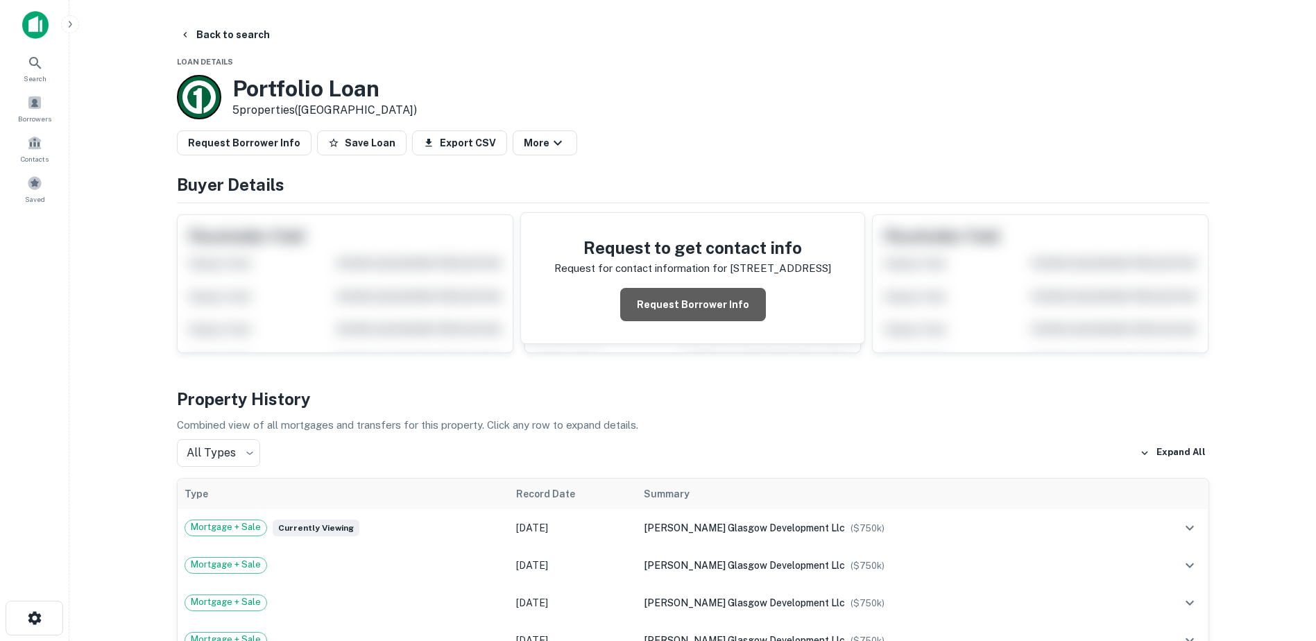
drag, startPoint x: 695, startPoint y: 297, endPoint x: 690, endPoint y: 291, distance: 7.8
click at [695, 296] on button "Request Borrower Info" at bounding box center [693, 304] width 146 height 33
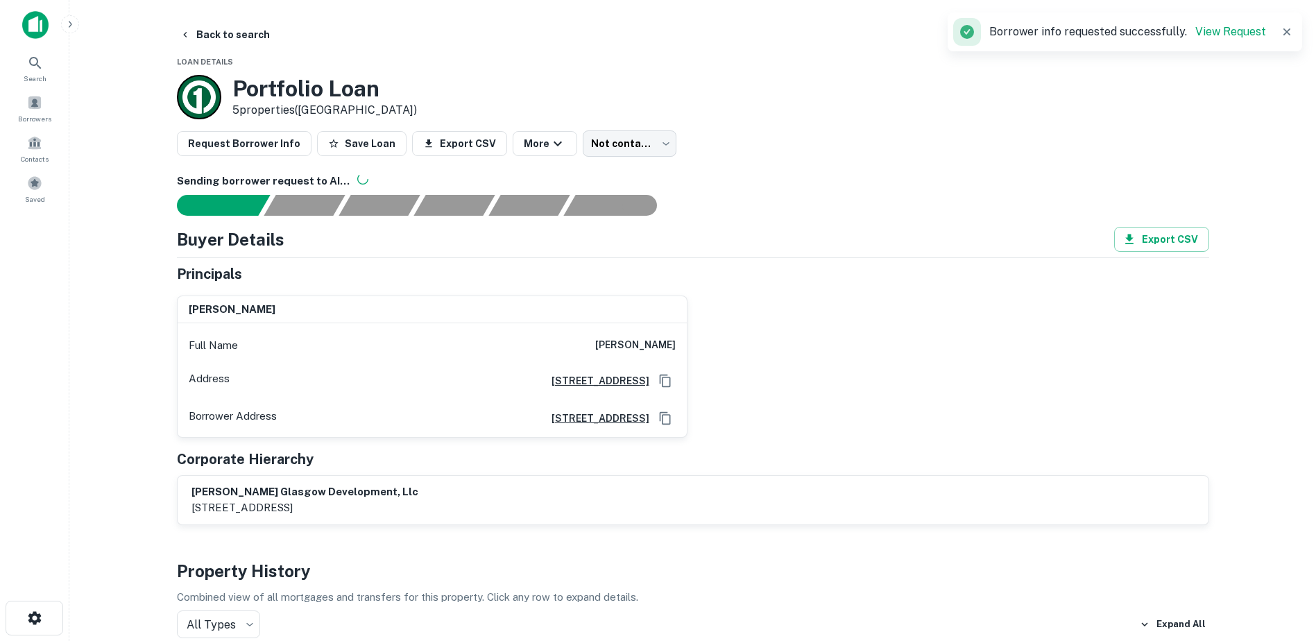
click at [219, 41] on button "Back to search" at bounding box center [224, 34] width 101 height 25
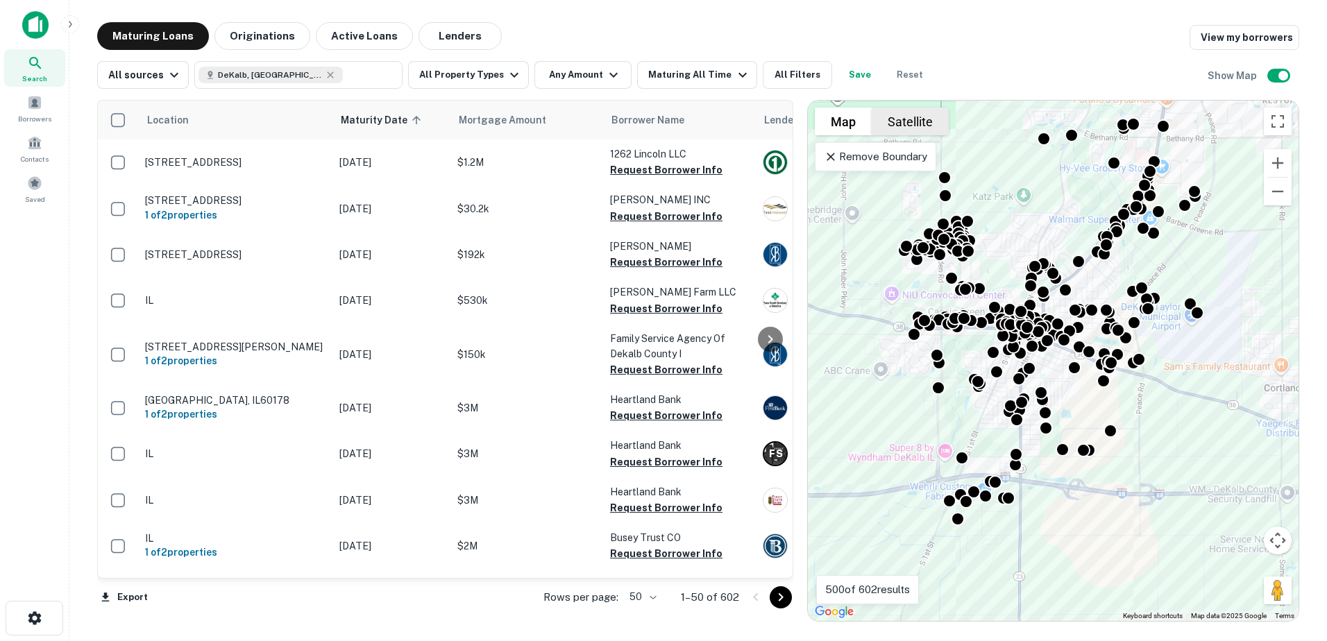
click at [906, 123] on button "Satellite" at bounding box center [909, 122] width 77 height 28
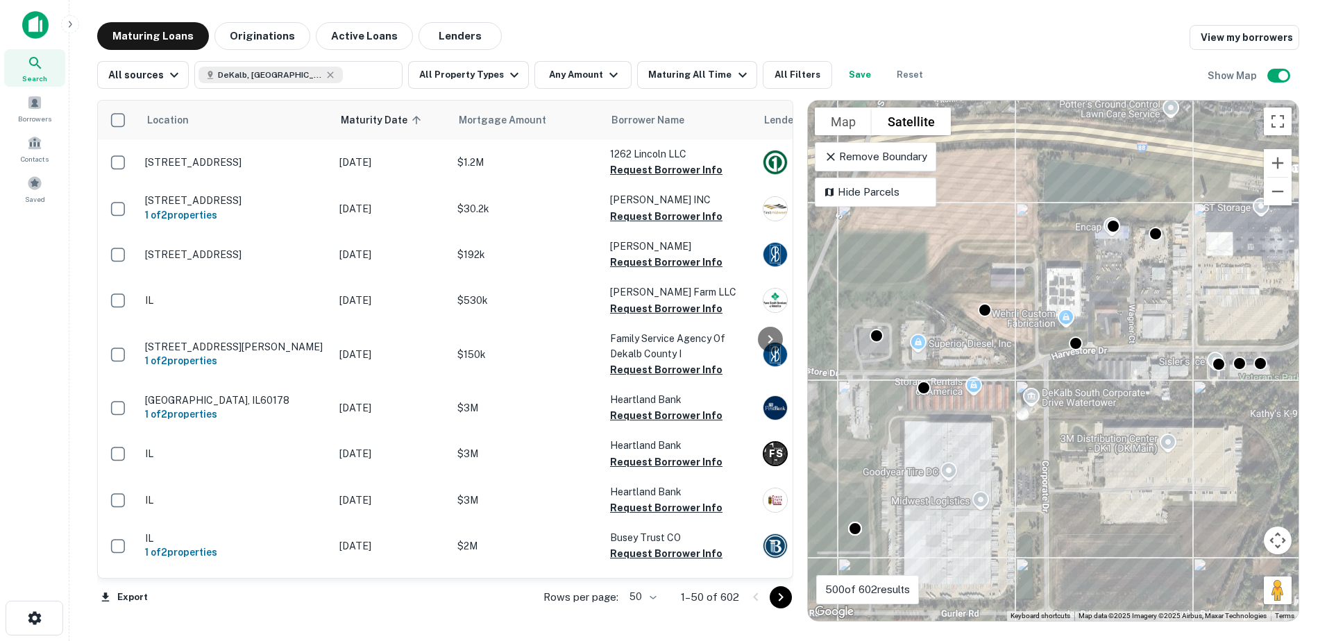
drag, startPoint x: 1019, startPoint y: 479, endPoint x: 994, endPoint y: 443, distance: 43.3
click at [996, 443] on div "To activate drag with keyboard, press Alt + Enter. Once in keyboard drag state,…" at bounding box center [1053, 361] width 491 height 520
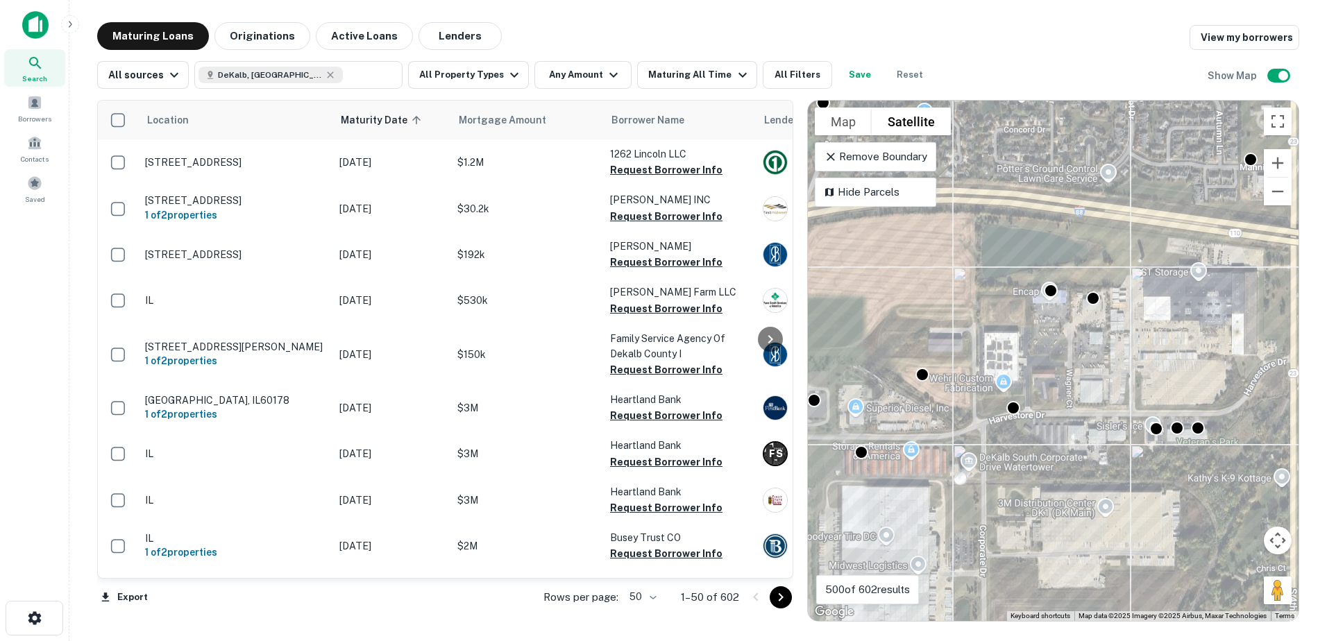
drag, startPoint x: 1082, startPoint y: 373, endPoint x: 1025, endPoint y: 441, distance: 89.1
click at [1026, 441] on div "To activate drag with keyboard, press Alt + Enter. Once in keyboard drag state,…" at bounding box center [1053, 361] width 491 height 520
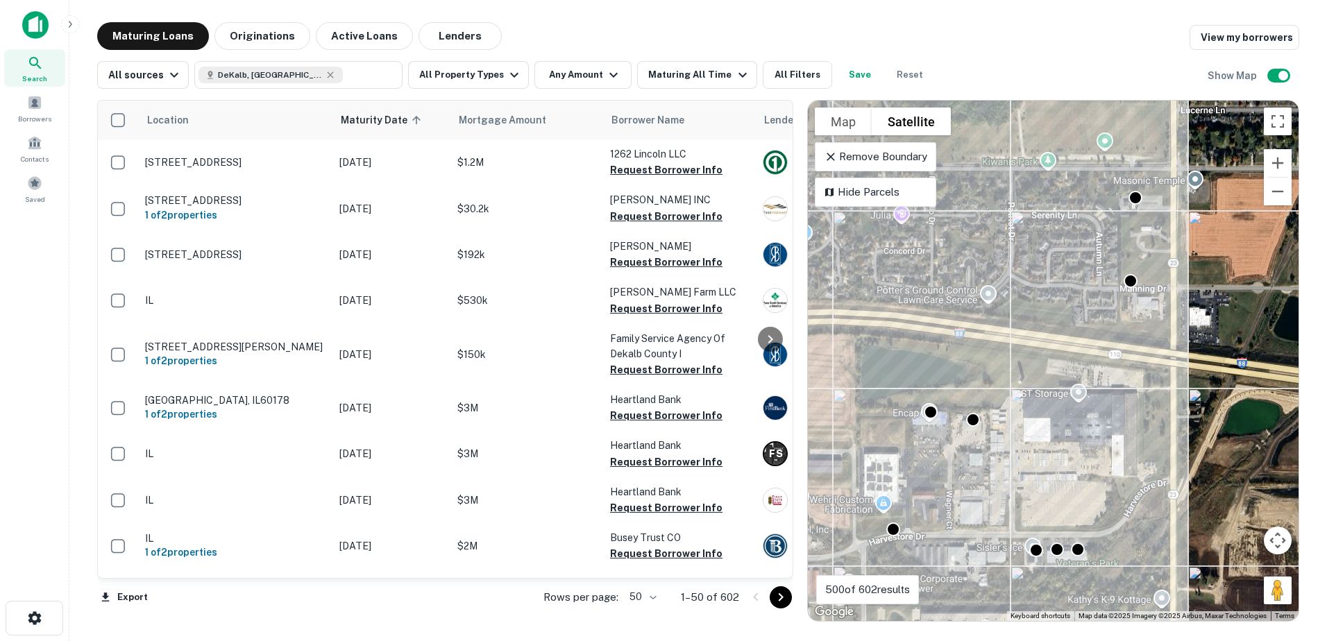
drag, startPoint x: 1066, startPoint y: 384, endPoint x: 989, endPoint y: 454, distance: 104.2
click at [991, 452] on div "To activate drag with keyboard, press Alt + Enter. Once in keyboard drag state,…" at bounding box center [1053, 361] width 491 height 520
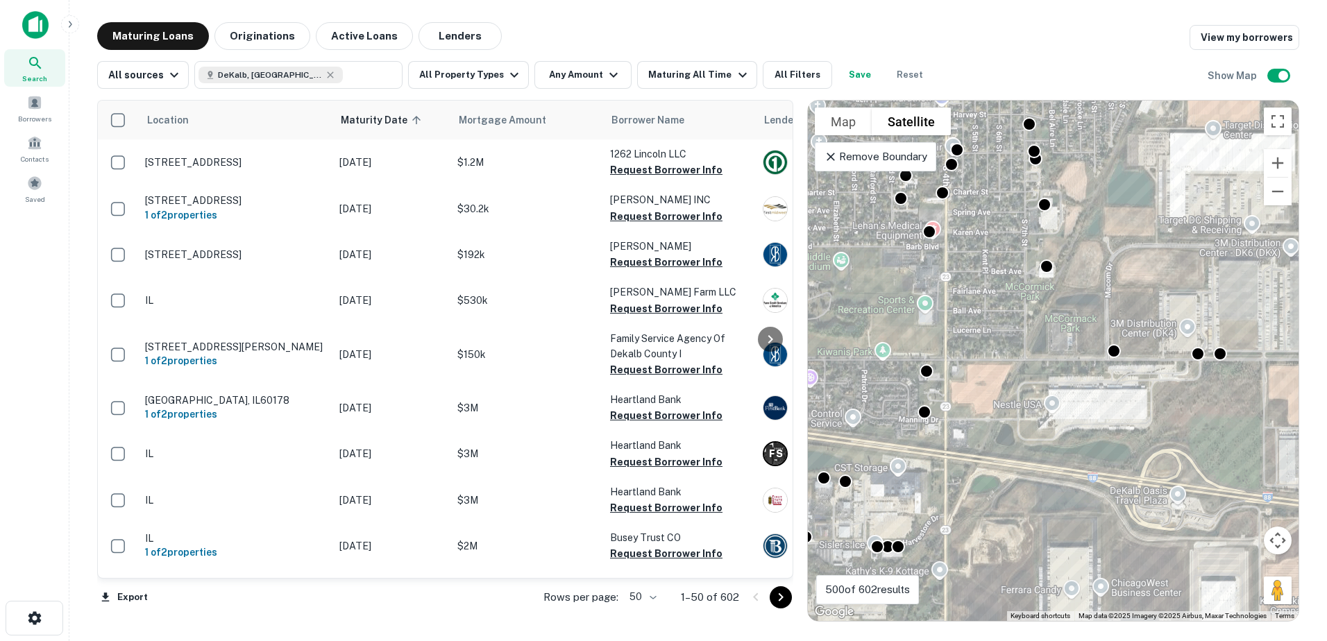
drag, startPoint x: 1045, startPoint y: 404, endPoint x: 927, endPoint y: 446, distance: 125.1
click at [921, 449] on div "To activate drag with keyboard, press Alt + Enter. Once in keyboard drag state,…" at bounding box center [1053, 361] width 491 height 520
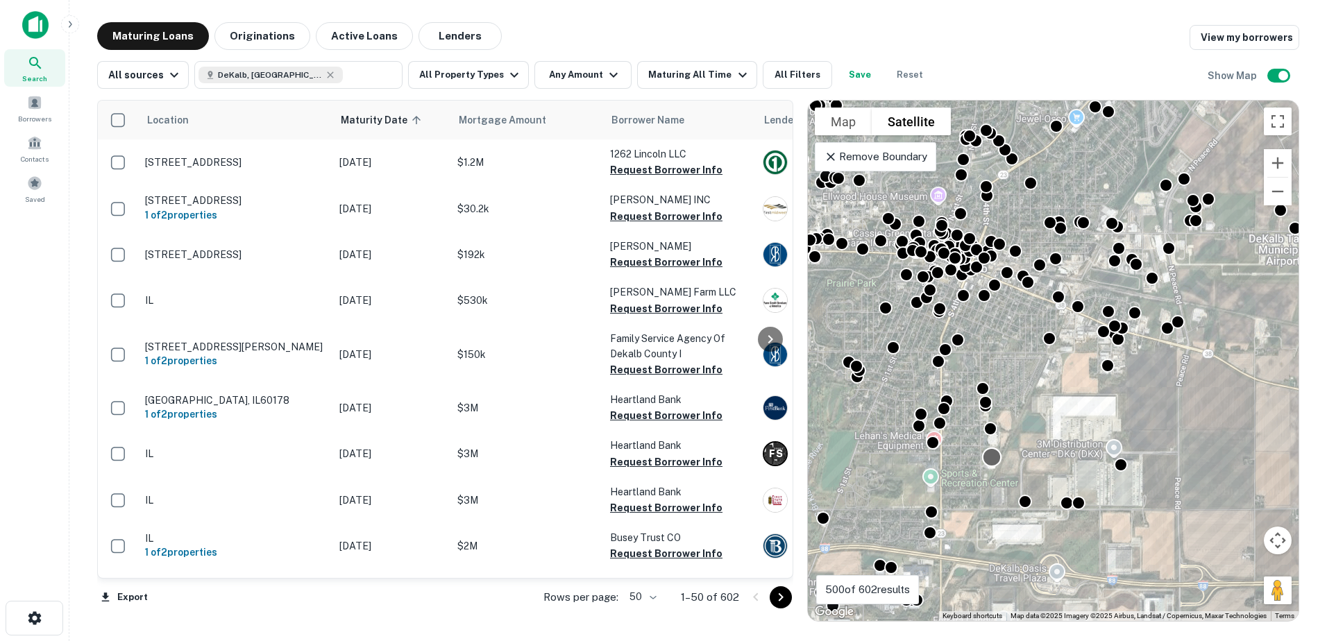
drag, startPoint x: 999, startPoint y: 355, endPoint x: 994, endPoint y: 461, distance: 106.3
click at [994, 461] on div at bounding box center [992, 457] width 20 height 20
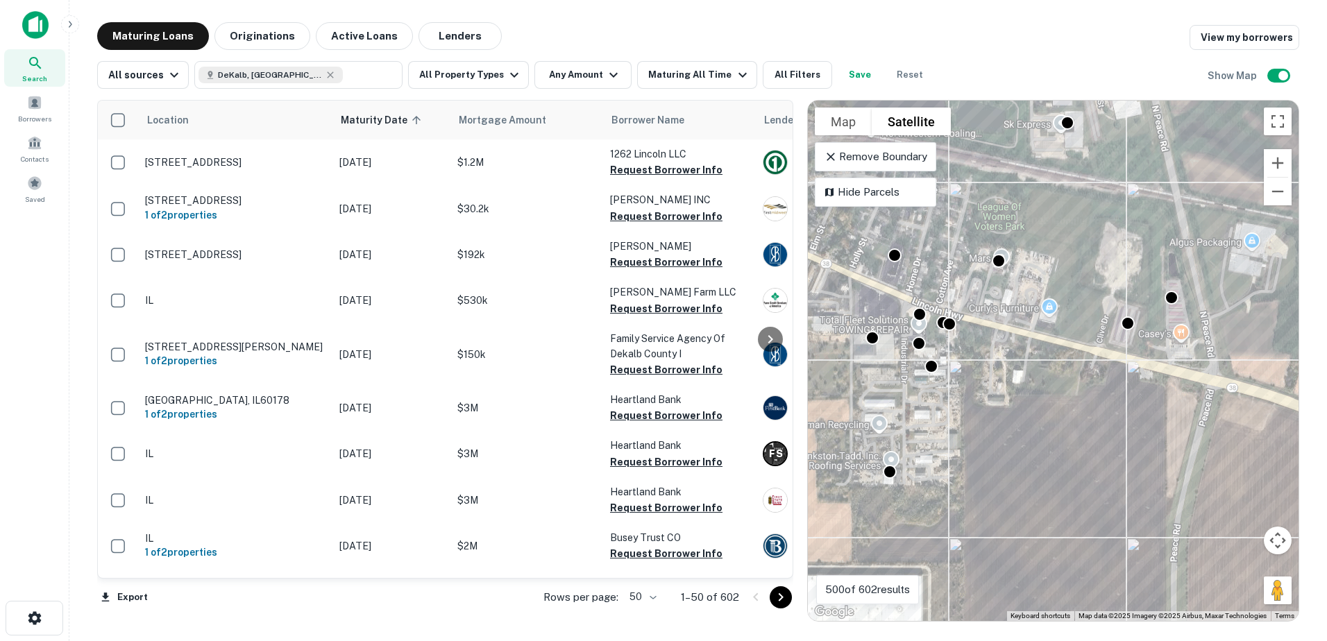
drag, startPoint x: 1125, startPoint y: 367, endPoint x: 991, endPoint y: 415, distance: 142.2
click at [991, 415] on div "To activate drag with keyboard, press Alt + Enter. Once in keyboard drag state,…" at bounding box center [1053, 361] width 491 height 520
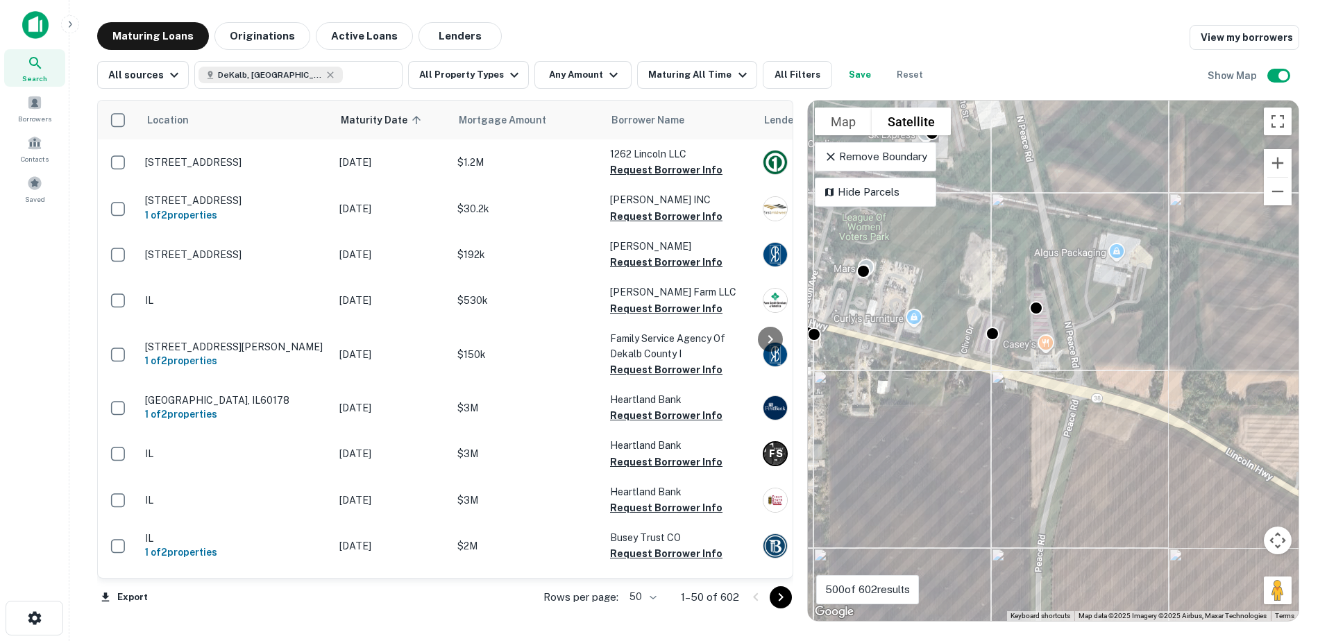
drag, startPoint x: 1079, startPoint y: 395, endPoint x: 939, endPoint y: 403, distance: 139.7
click at [939, 403] on div "To activate drag with keyboard, press Alt + Enter. Once in keyboard drag state,…" at bounding box center [1053, 361] width 491 height 520
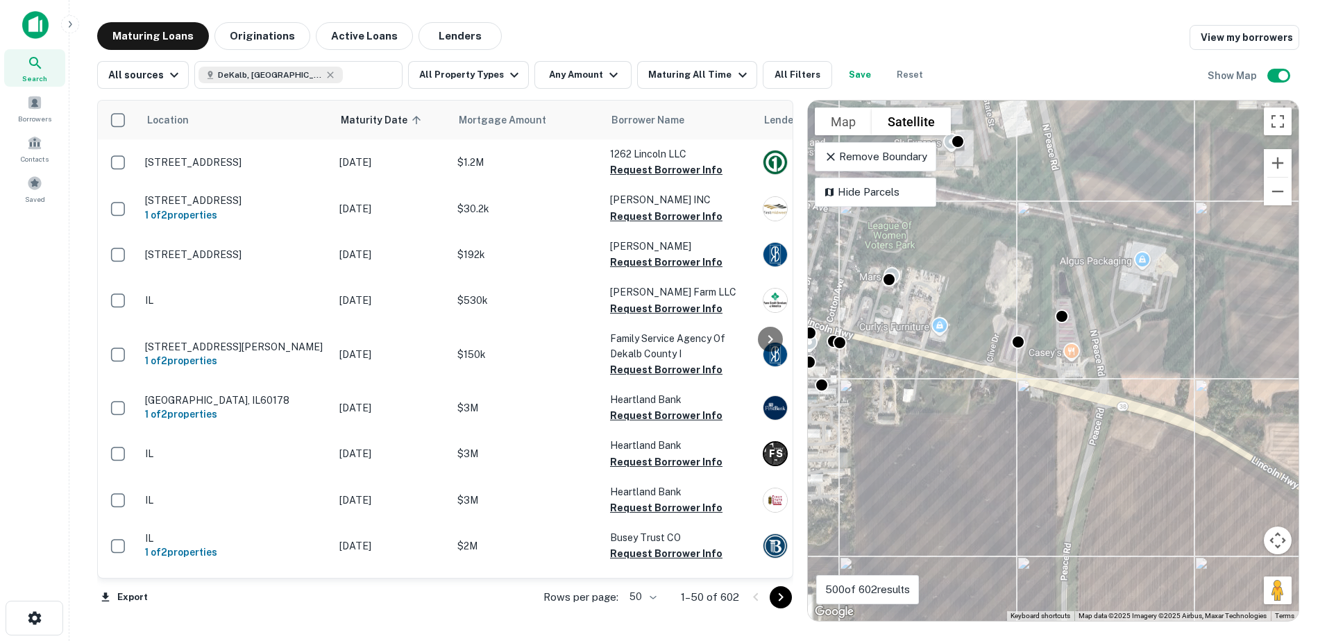
drag, startPoint x: 943, startPoint y: 405, endPoint x: 1000, endPoint y: 426, distance: 61.2
click at [1000, 426] on div "To activate drag with keyboard, press Alt + Enter. Once in keyboard drag state,…" at bounding box center [1053, 361] width 491 height 520
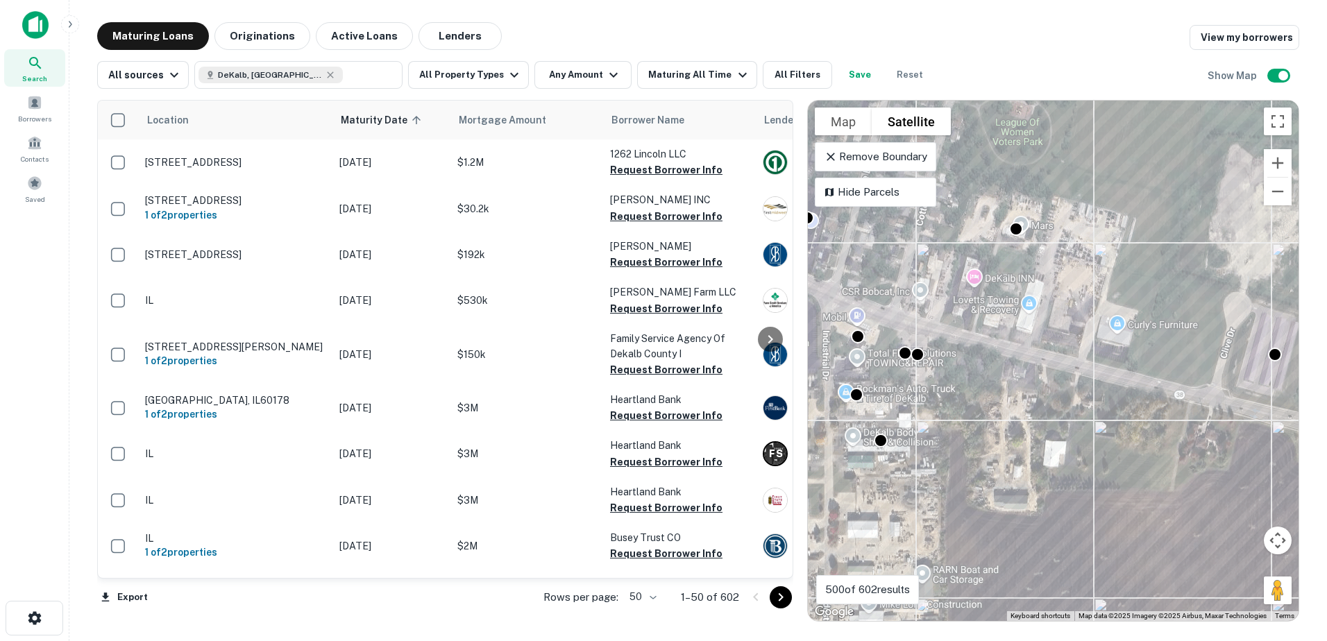
drag, startPoint x: 940, startPoint y: 400, endPoint x: 1039, endPoint y: 445, distance: 109.3
click at [1039, 445] on div "To activate drag with keyboard, press Alt + Enter. Once in keyboard drag state,…" at bounding box center [1053, 361] width 491 height 520
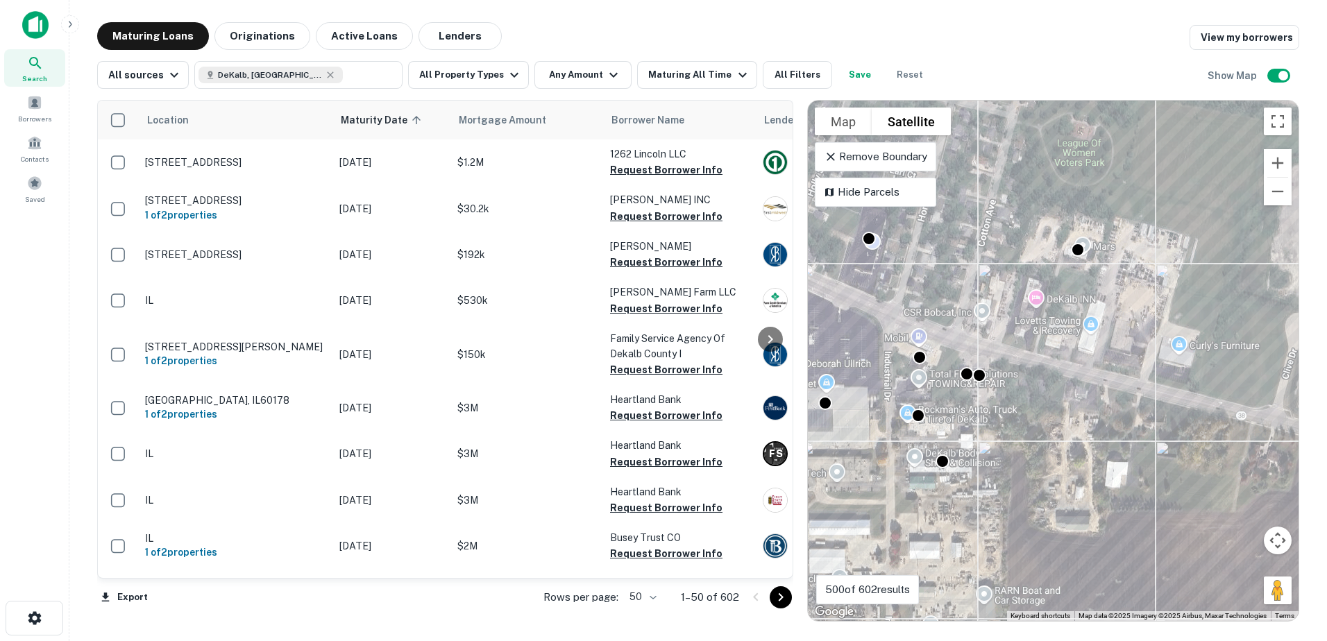
drag, startPoint x: 921, startPoint y: 405, endPoint x: 996, endPoint y: 428, distance: 79.0
click at [996, 428] on div "To activate drag with keyboard, press Alt + Enter. Once in keyboard drag state,…" at bounding box center [1053, 361] width 491 height 520
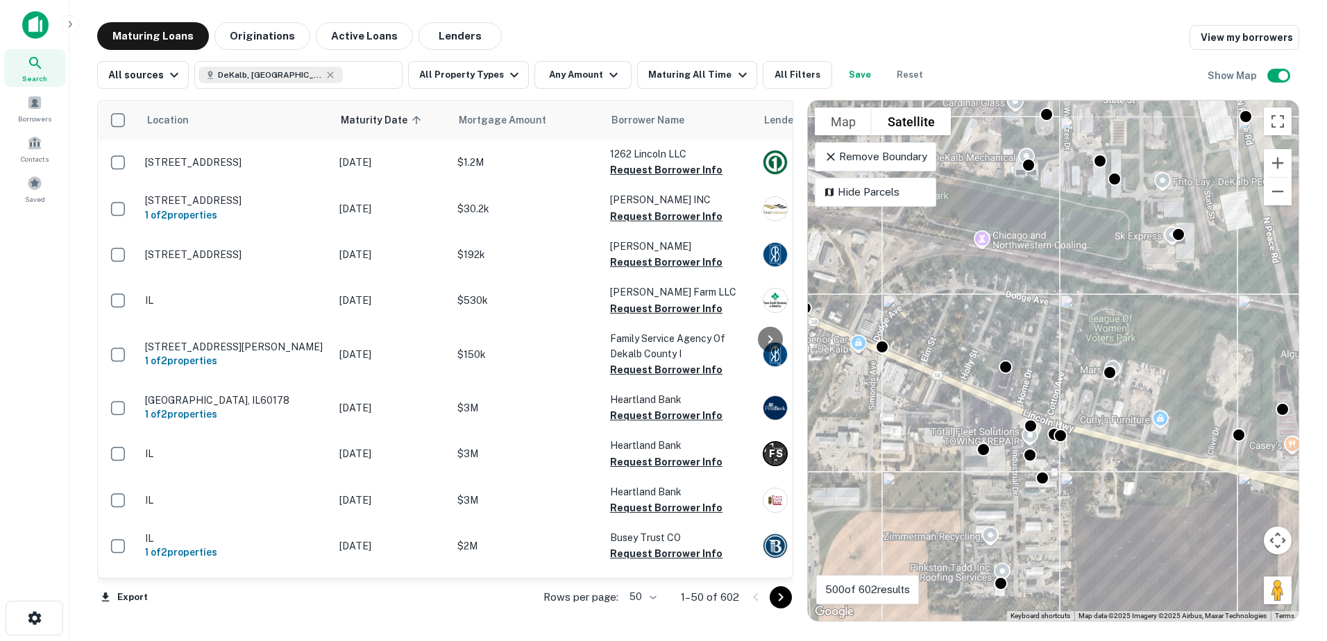
drag, startPoint x: 935, startPoint y: 410, endPoint x: 1005, endPoint y: 448, distance: 79.2
click at [1005, 448] on div "To activate drag with keyboard, press Alt + Enter. Once in keyboard drag state,…" at bounding box center [1053, 361] width 491 height 520
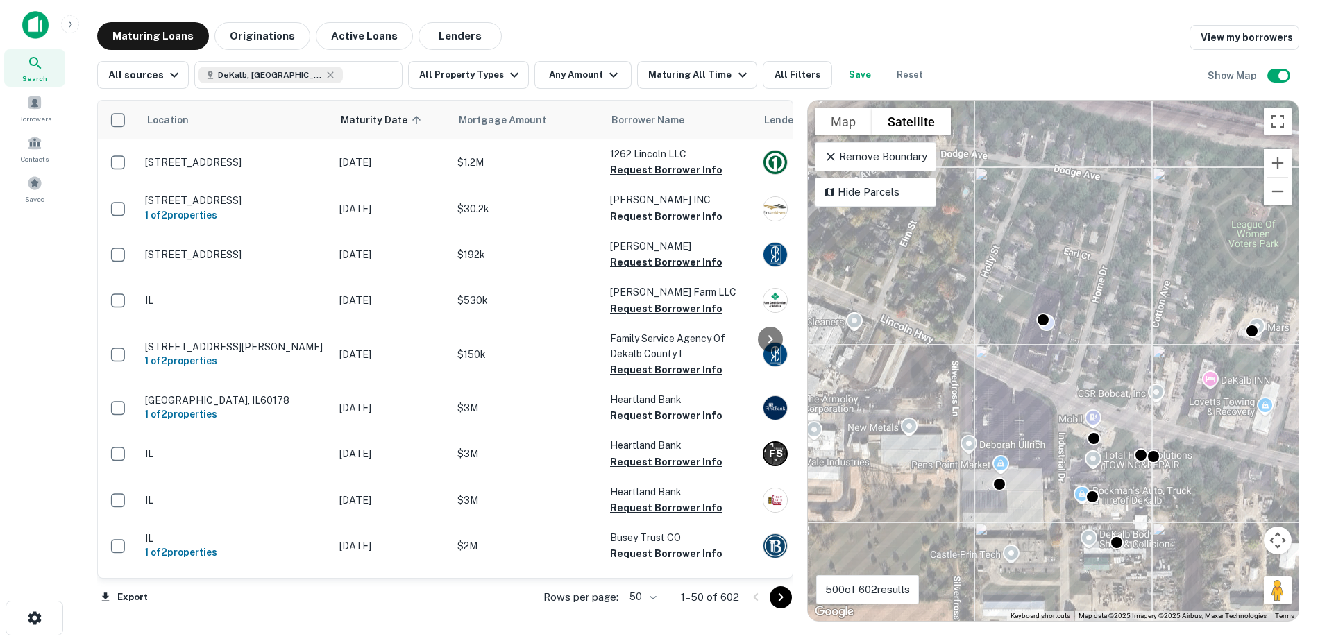
drag, startPoint x: 992, startPoint y: 398, endPoint x: 1036, endPoint y: 429, distance: 53.7
click at [1023, 426] on div "To activate drag with keyboard, press Alt + Enter. Once in keyboard drag state,…" at bounding box center [1053, 361] width 491 height 520
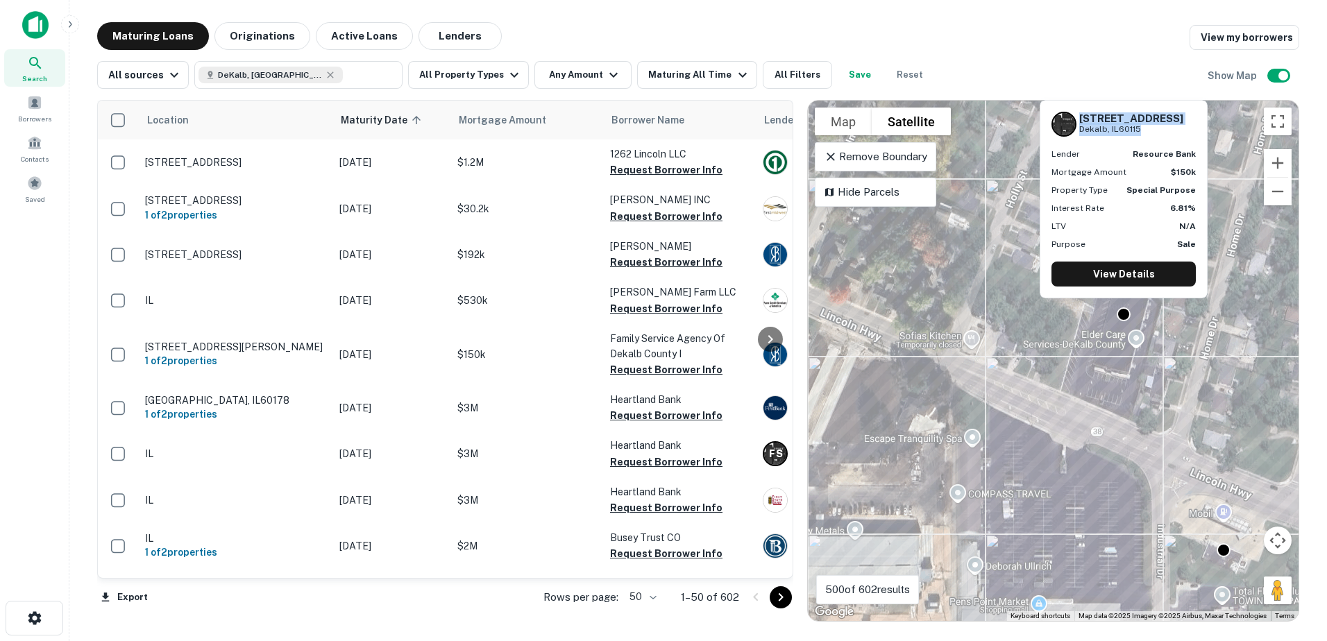
drag, startPoint x: 1077, startPoint y: 114, endPoint x: 1139, endPoint y: 130, distance: 63.8
click at [1139, 130] on div "1701 E Lincoln Hwy Dekalb, IL60115" at bounding box center [1123, 124] width 144 height 25
copy div "1701 E Lincoln Hwy Dekalb, IL60115"
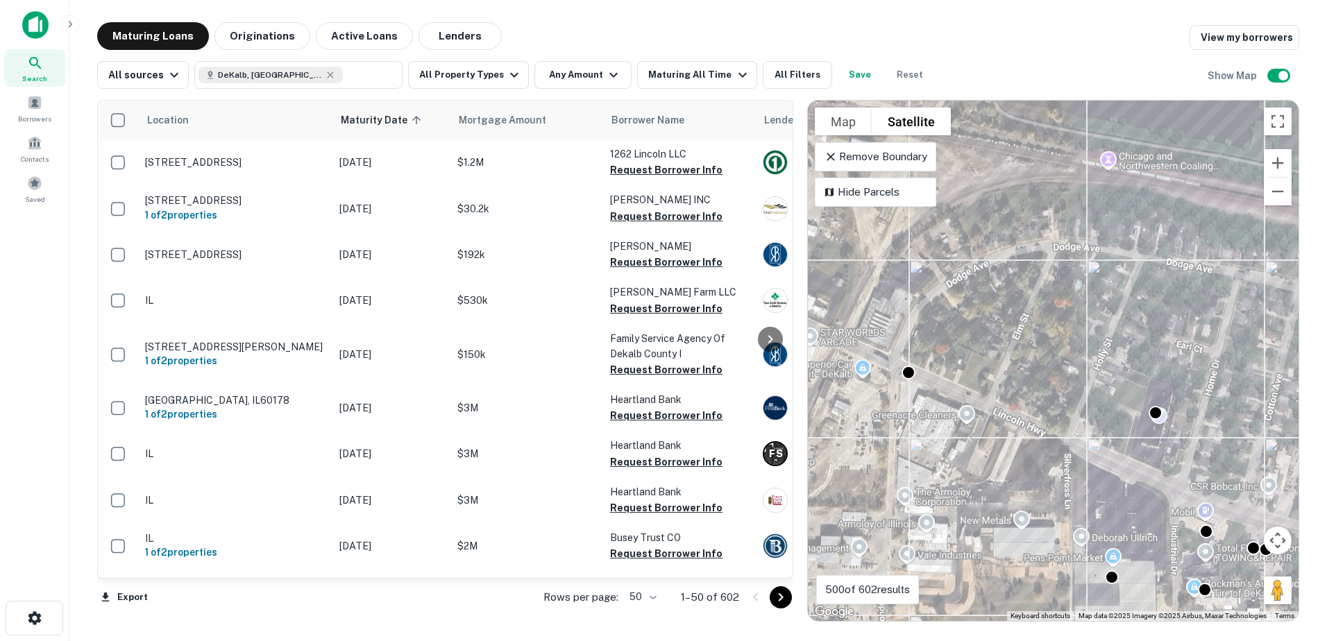
drag, startPoint x: 948, startPoint y: 427, endPoint x: 1072, endPoint y: 477, distance: 133.9
click at [1072, 477] on div "To activate drag with keyboard, press Alt + Enter. Once in keyboard drag state,…" at bounding box center [1053, 361] width 491 height 520
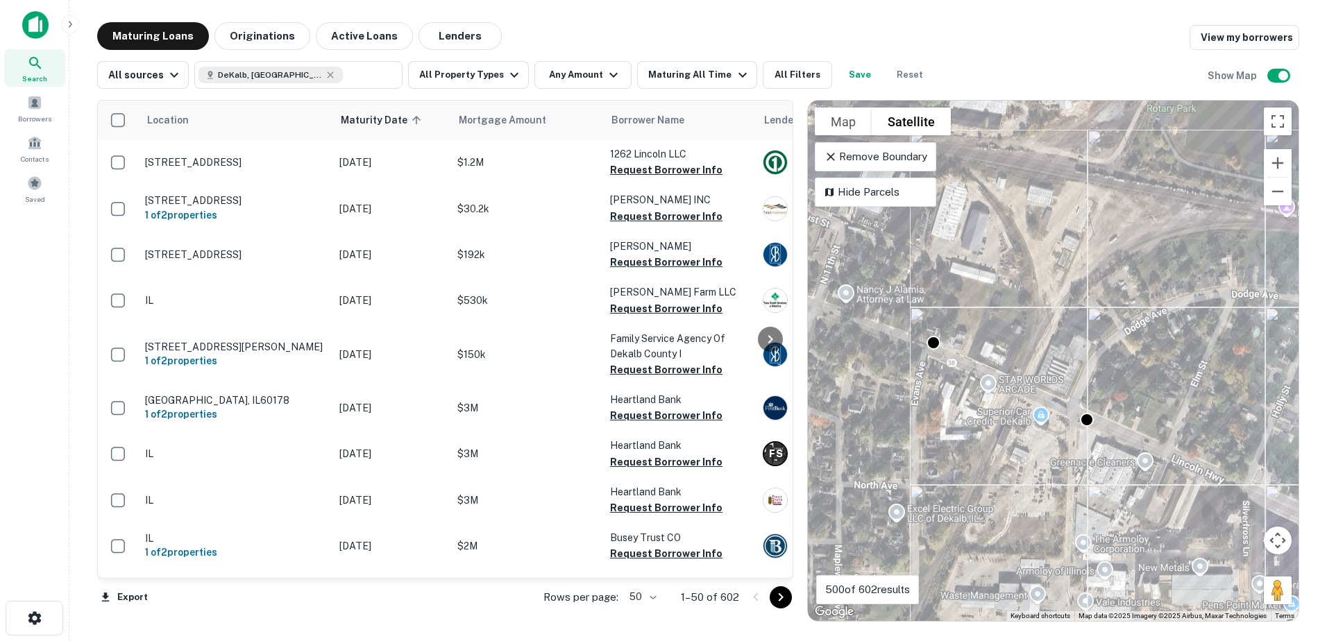
drag, startPoint x: 887, startPoint y: 421, endPoint x: 1059, endPoint y: 468, distance: 177.7
click at [1059, 468] on div "To activate drag with keyboard, press Alt + Enter. Once in keyboard drag state,…" at bounding box center [1053, 361] width 491 height 520
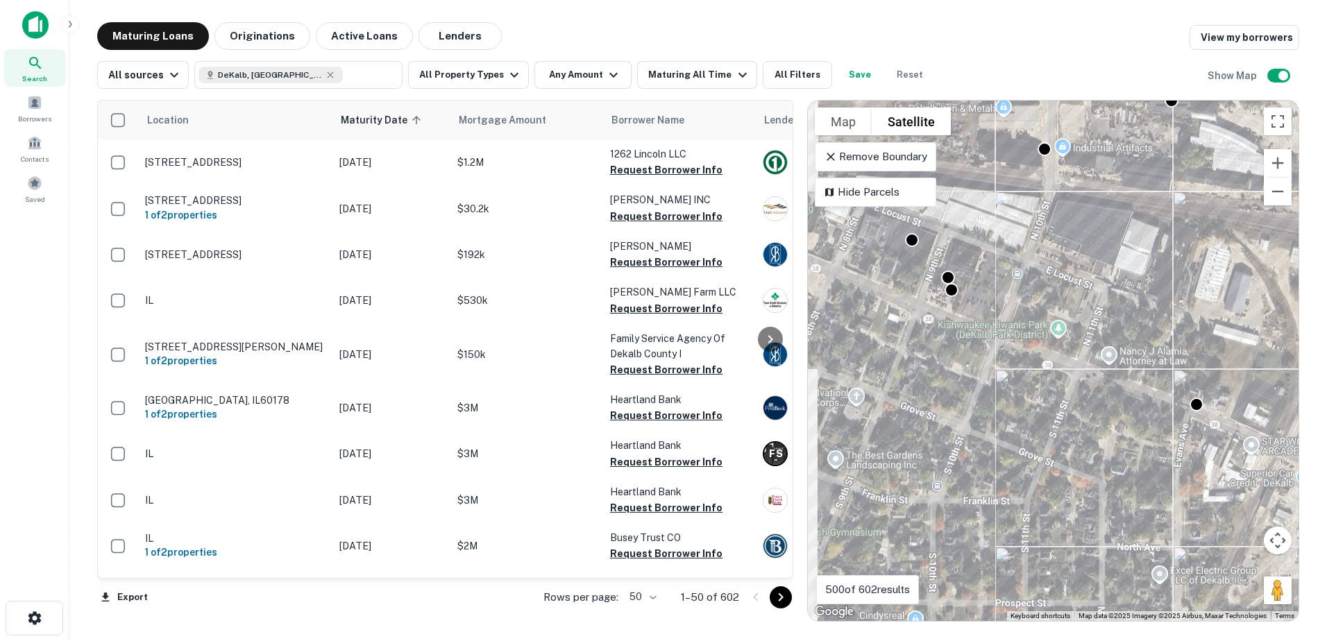
drag, startPoint x: 956, startPoint y: 445, endPoint x: 1143, endPoint y: 490, distance: 191.8
click at [1143, 490] on div "To activate drag with keyboard, press Alt + Enter. Once in keyboard drag state,…" at bounding box center [1053, 361] width 491 height 520
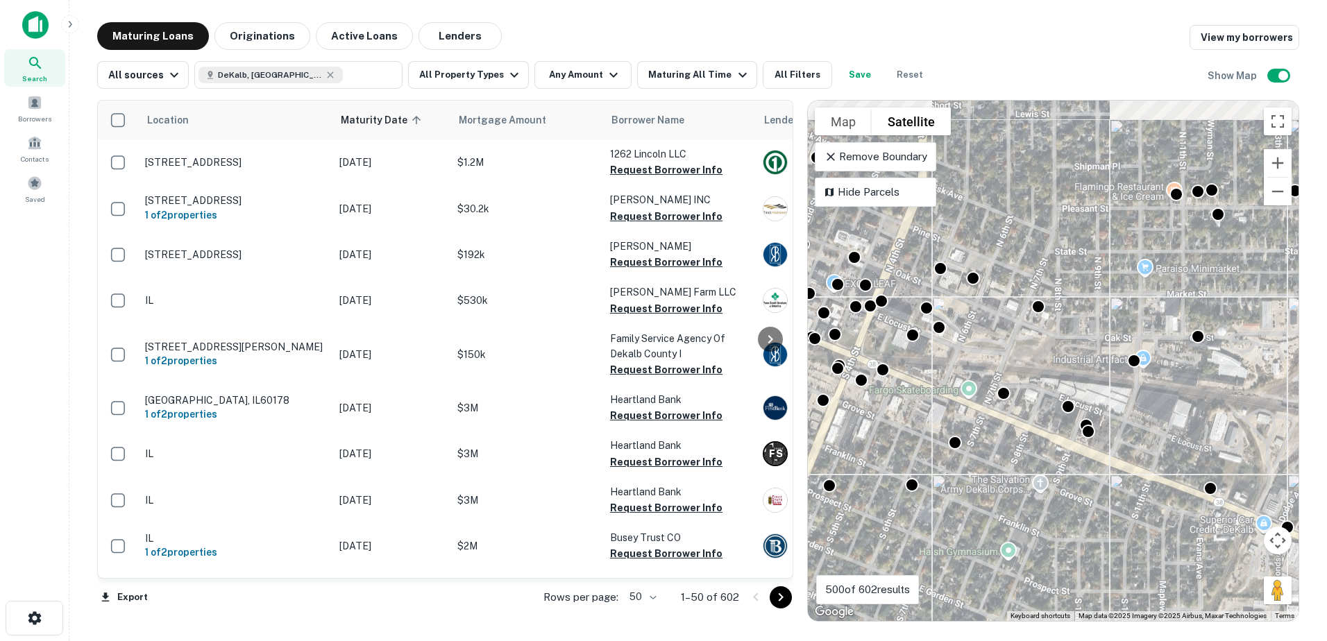
drag, startPoint x: 968, startPoint y: 403, endPoint x: 1086, endPoint y: 462, distance: 132.5
click at [1086, 462] on div "To activate drag with keyboard, press Alt + Enter. Once in keyboard drag state,…" at bounding box center [1053, 361] width 491 height 520
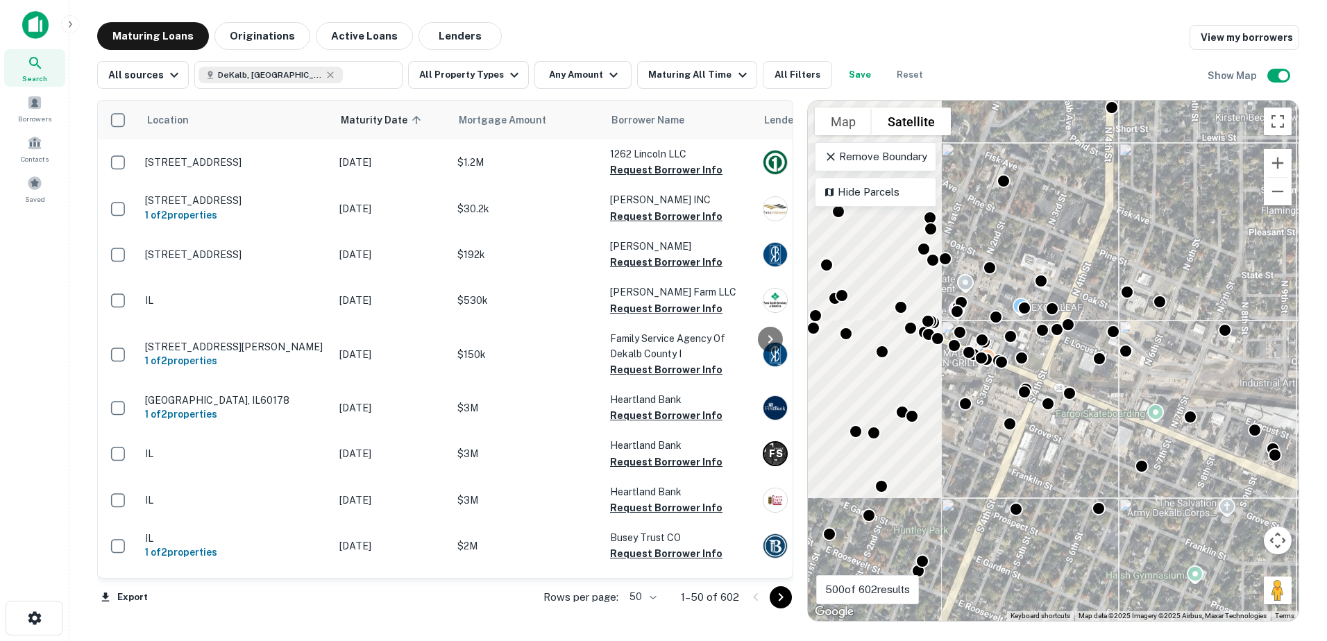
drag, startPoint x: 975, startPoint y: 435, endPoint x: 1138, endPoint y: 457, distance: 164.5
click at [1138, 459] on div at bounding box center [1141, 466] width 14 height 14
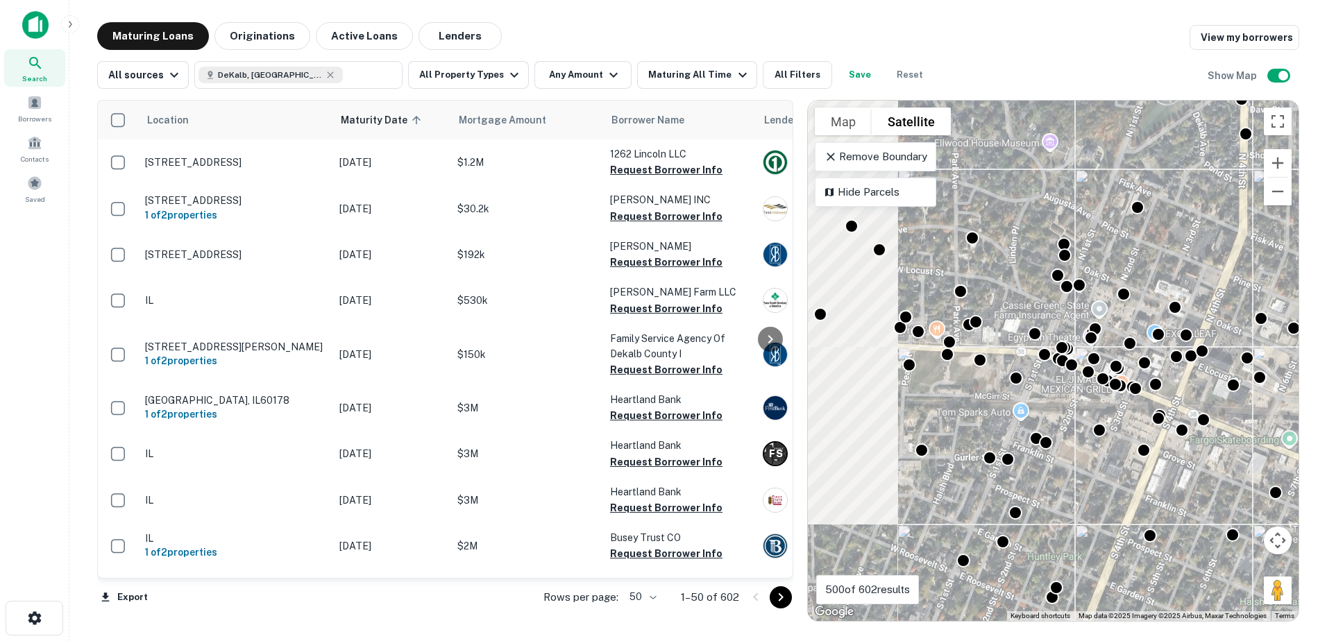
drag, startPoint x: 993, startPoint y: 434, endPoint x: 1132, endPoint y: 455, distance: 139.6
click at [1132, 455] on div "To activate drag with keyboard, press Alt + Enter. Once in keyboard drag state,…" at bounding box center [1053, 361] width 491 height 520
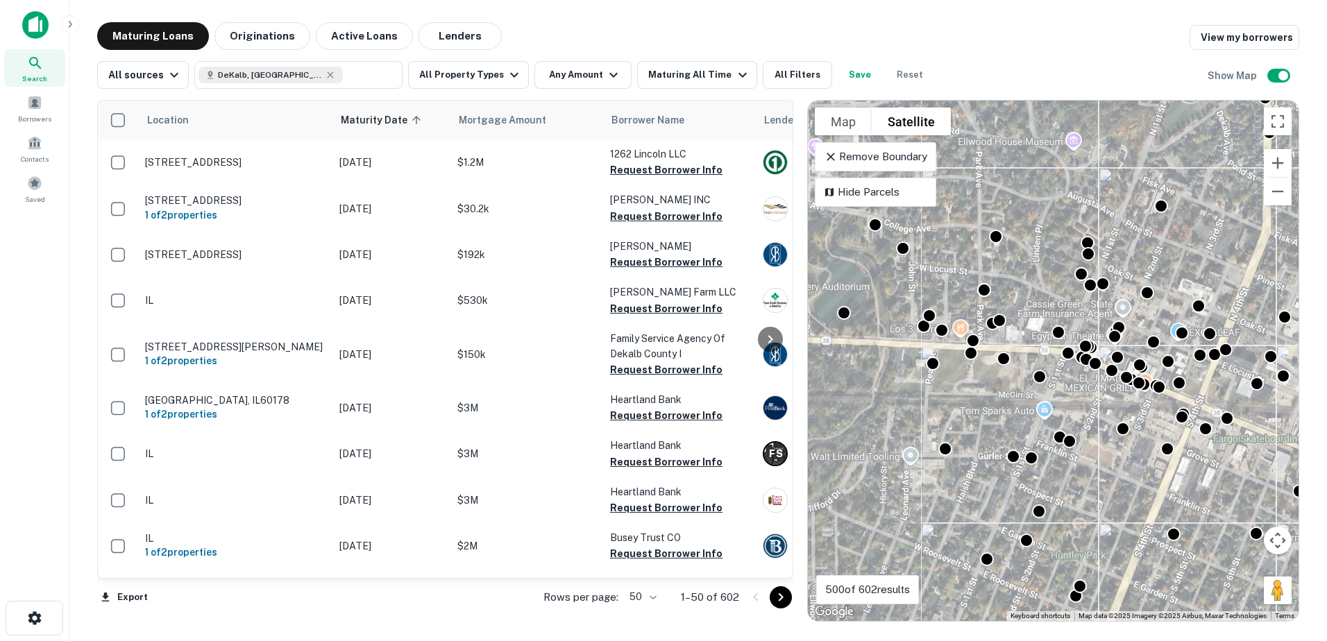
drag, startPoint x: 980, startPoint y: 421, endPoint x: 1033, endPoint y: 426, distance: 53.6
click at [1033, 426] on div "To activate drag with keyboard, press Alt + Enter. Once in keyboard drag state,…" at bounding box center [1053, 361] width 491 height 520
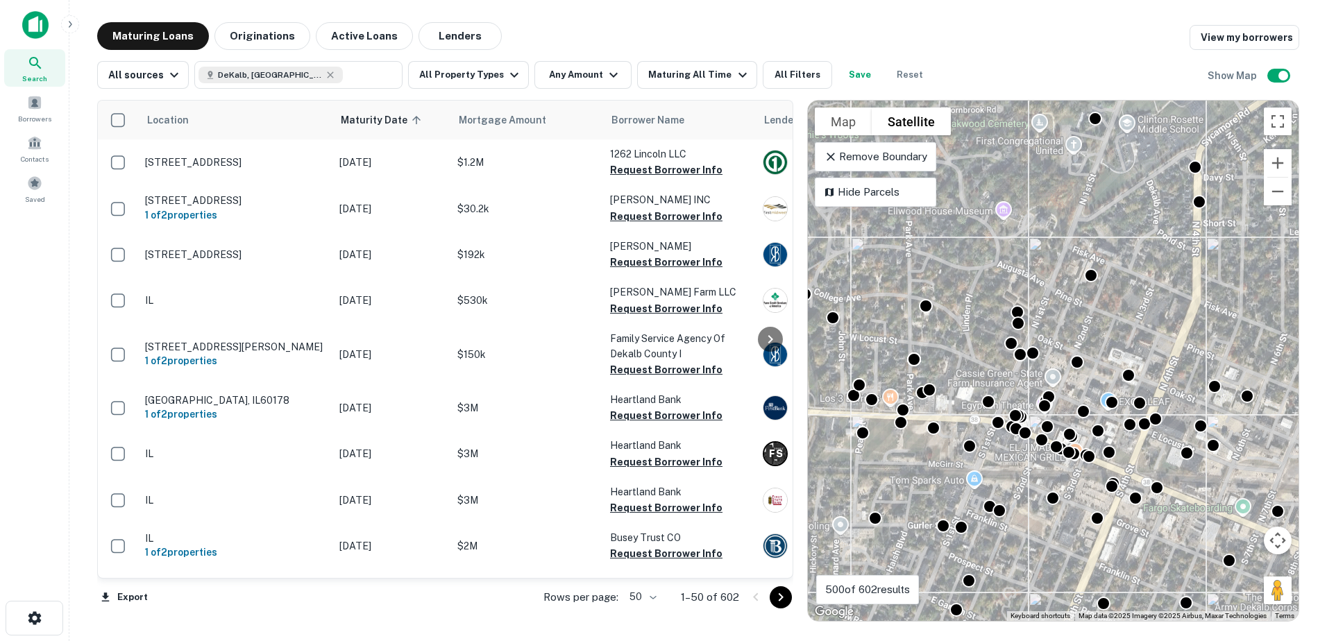
drag, startPoint x: 1071, startPoint y: 436, endPoint x: 1003, endPoint y: 565, distance: 145.9
click at [1009, 569] on div "To activate drag with keyboard, press Alt + Enter. Once in keyboard drag state,…" at bounding box center [1053, 361] width 491 height 520
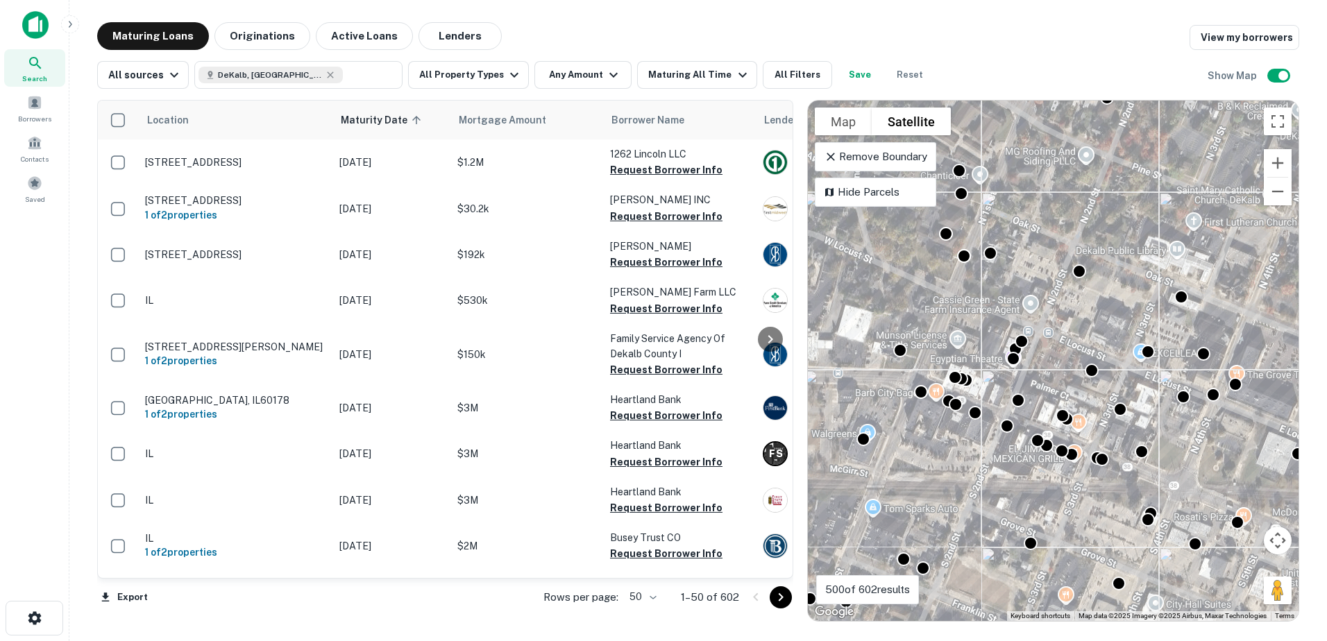
drag, startPoint x: 1053, startPoint y: 460, endPoint x: 960, endPoint y: 517, distance: 109.0
click at [966, 518] on div "To activate drag with keyboard, press Alt + Enter. Once in keyboard drag state,…" at bounding box center [1053, 361] width 491 height 520
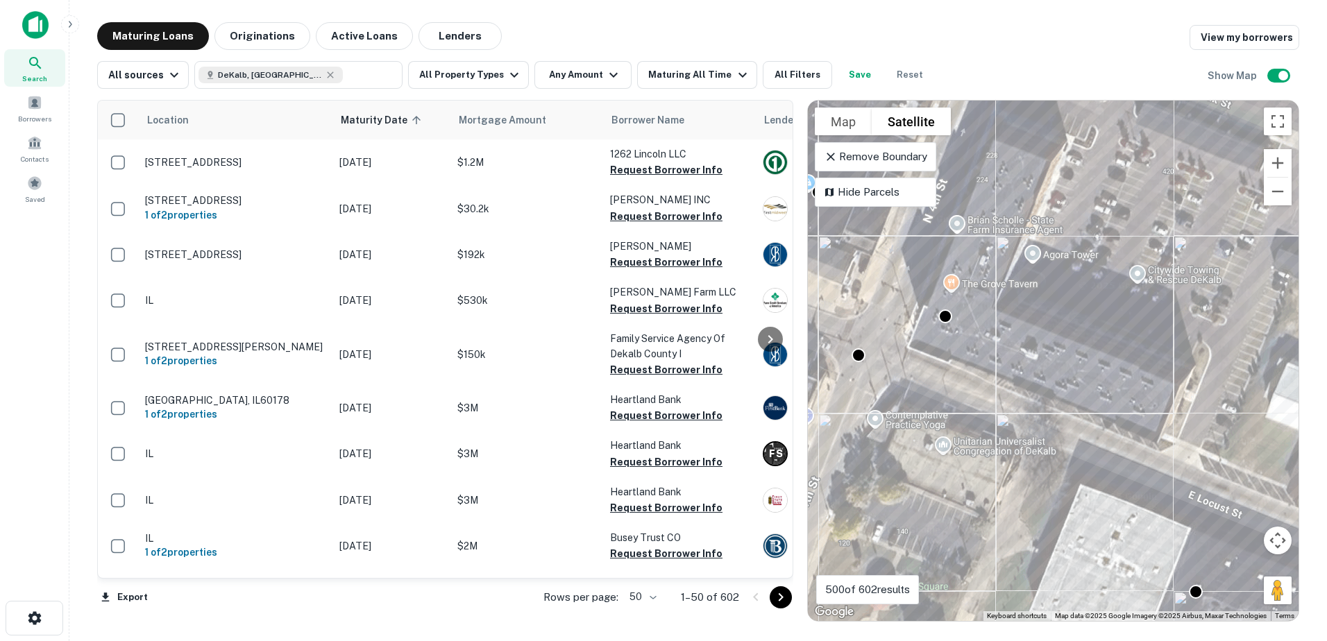
drag, startPoint x: 1089, startPoint y: 497, endPoint x: 1071, endPoint y: 573, distance: 78.6
click at [1071, 573] on div "To activate drag with keyboard, press Alt + Enter. Once in keyboard drag state,…" at bounding box center [1053, 361] width 491 height 520
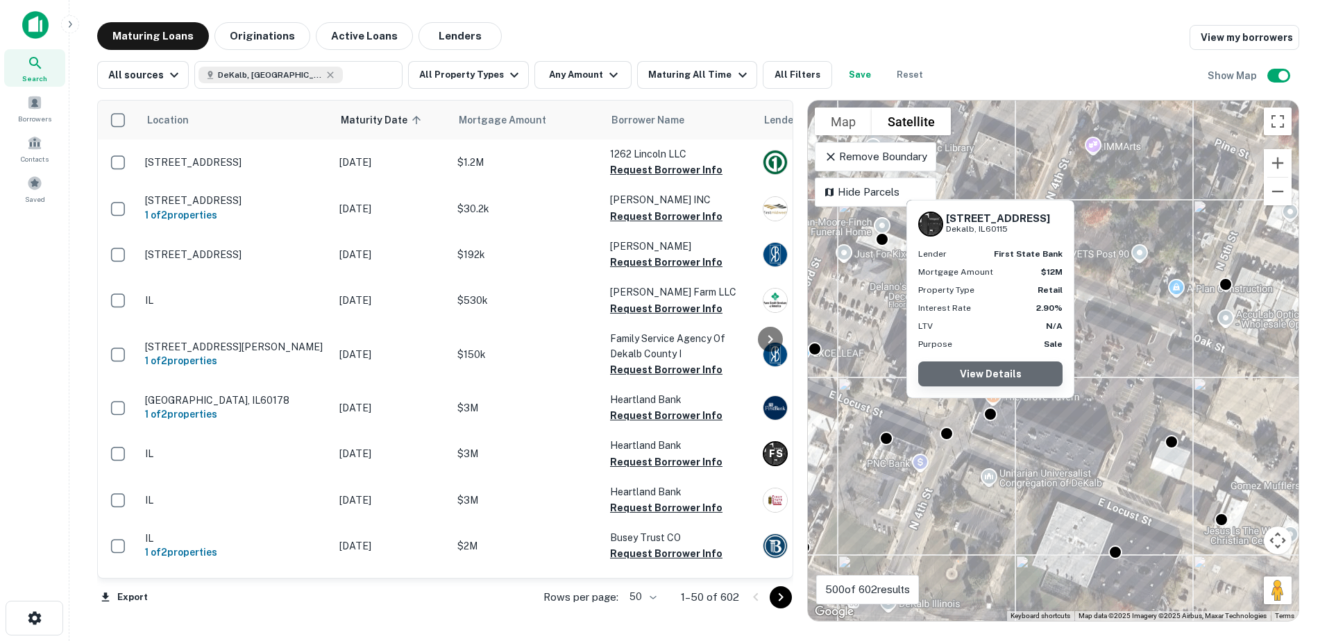
click at [1018, 364] on link "View Details" at bounding box center [990, 373] width 144 height 25
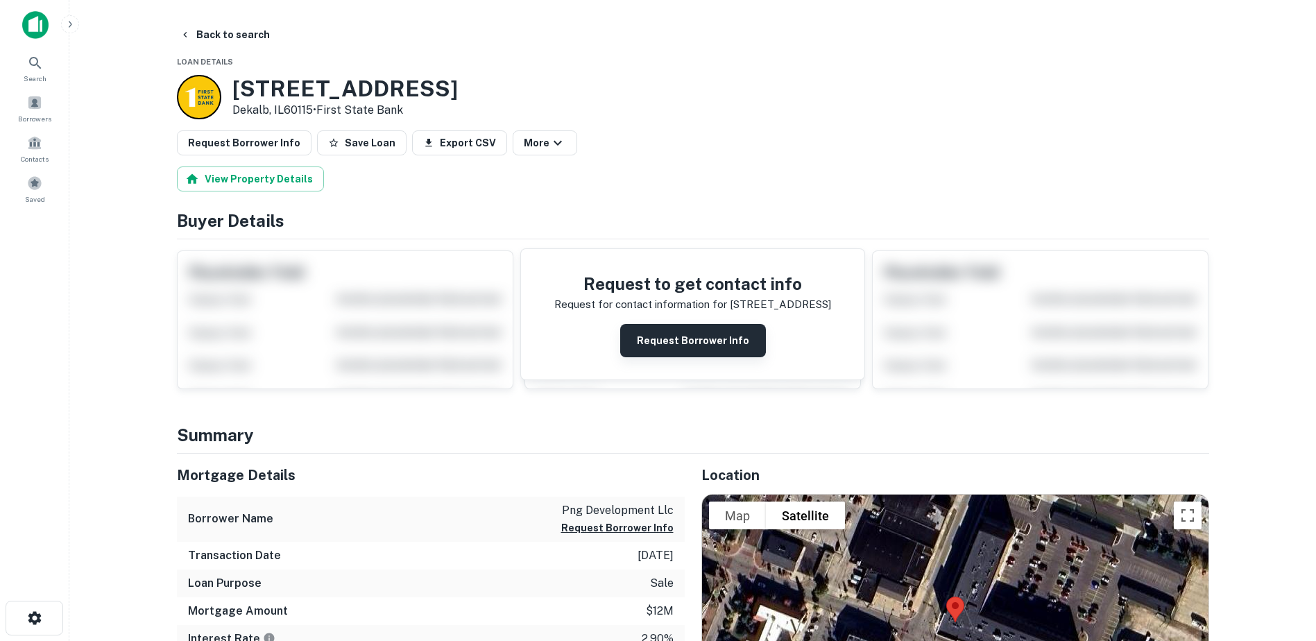
click at [730, 350] on button "Request Borrower Info" at bounding box center [693, 340] width 146 height 33
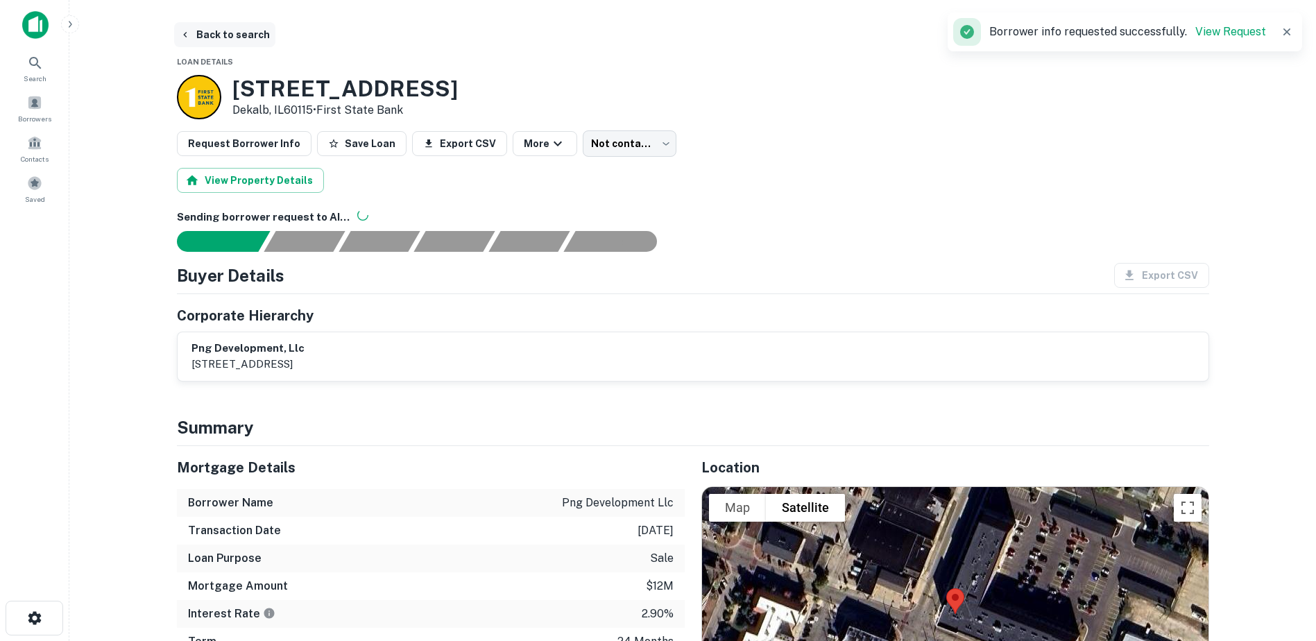
click at [206, 40] on button "Back to search" at bounding box center [224, 34] width 101 height 25
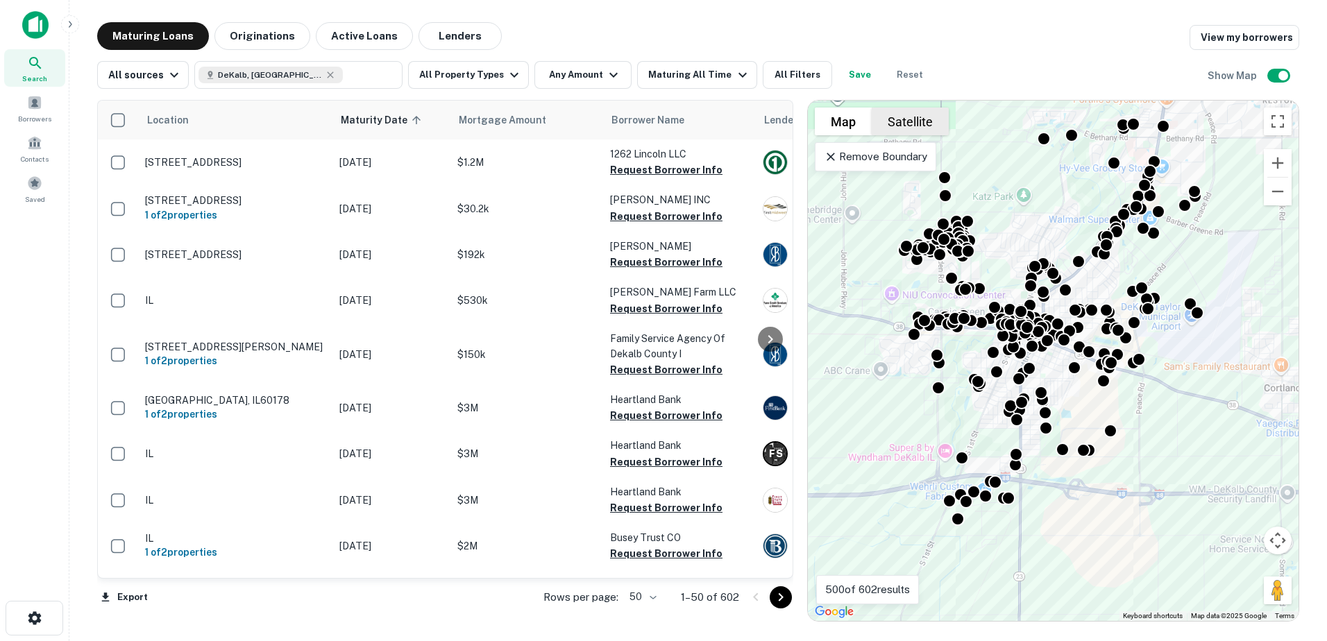
click at [903, 97] on div "Location Maturity Date sorted ascending Mortgage Amount Borrower Name Lender Pu…" at bounding box center [698, 355] width 1202 height 533
click at [901, 117] on button "Satellite" at bounding box center [909, 122] width 77 height 28
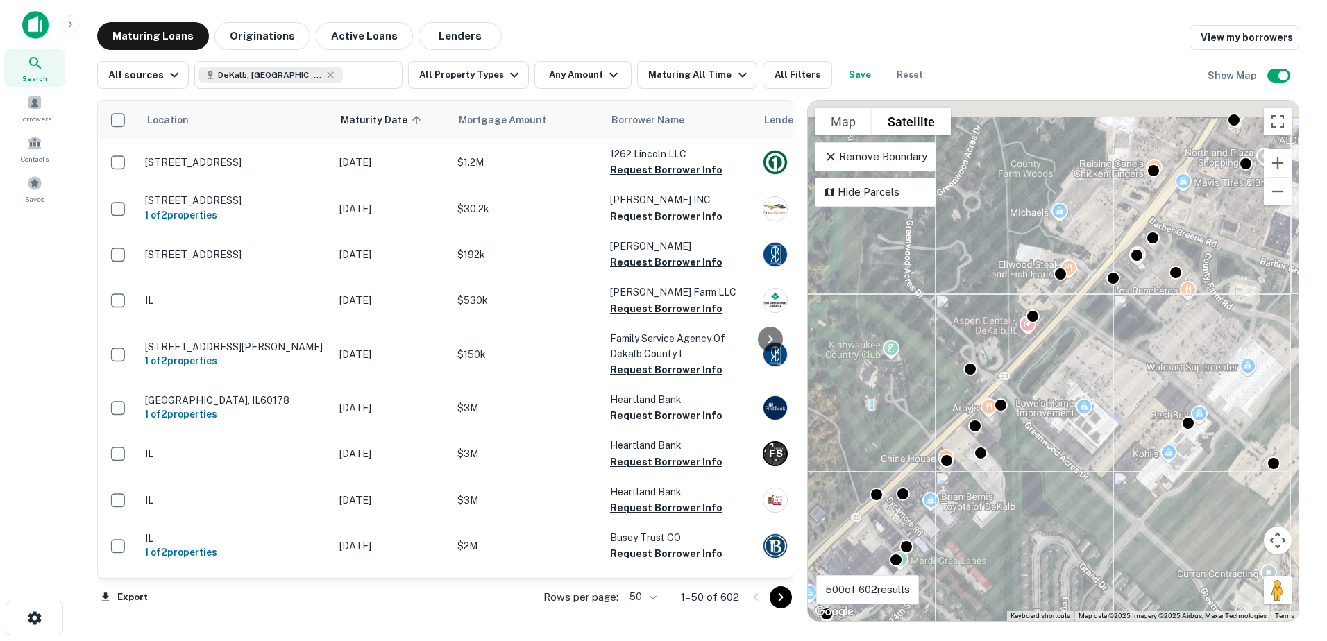
drag, startPoint x: 1049, startPoint y: 391, endPoint x: 1040, endPoint y: 471, distance: 81.0
click at [1040, 471] on div "To activate drag with keyboard, press Alt + Enter. Once in keyboard drag state,…" at bounding box center [1053, 361] width 491 height 520
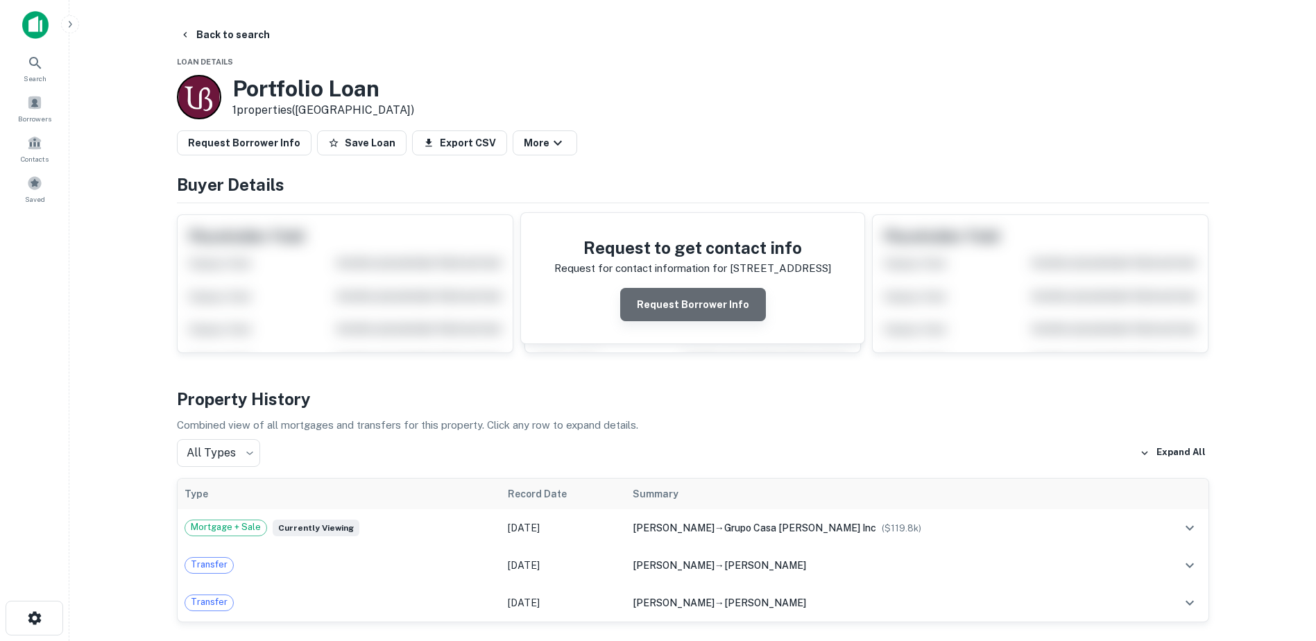
click at [713, 312] on button "Request Borrower Info" at bounding box center [693, 304] width 146 height 33
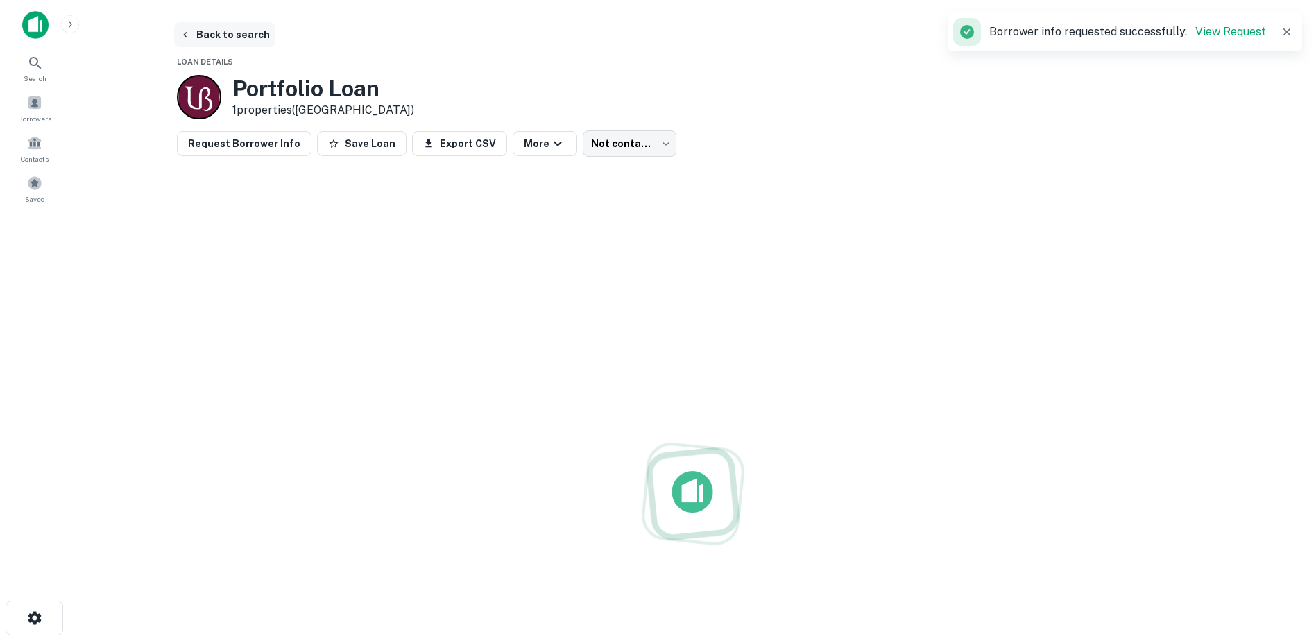
click at [211, 40] on button "Back to search" at bounding box center [224, 34] width 101 height 25
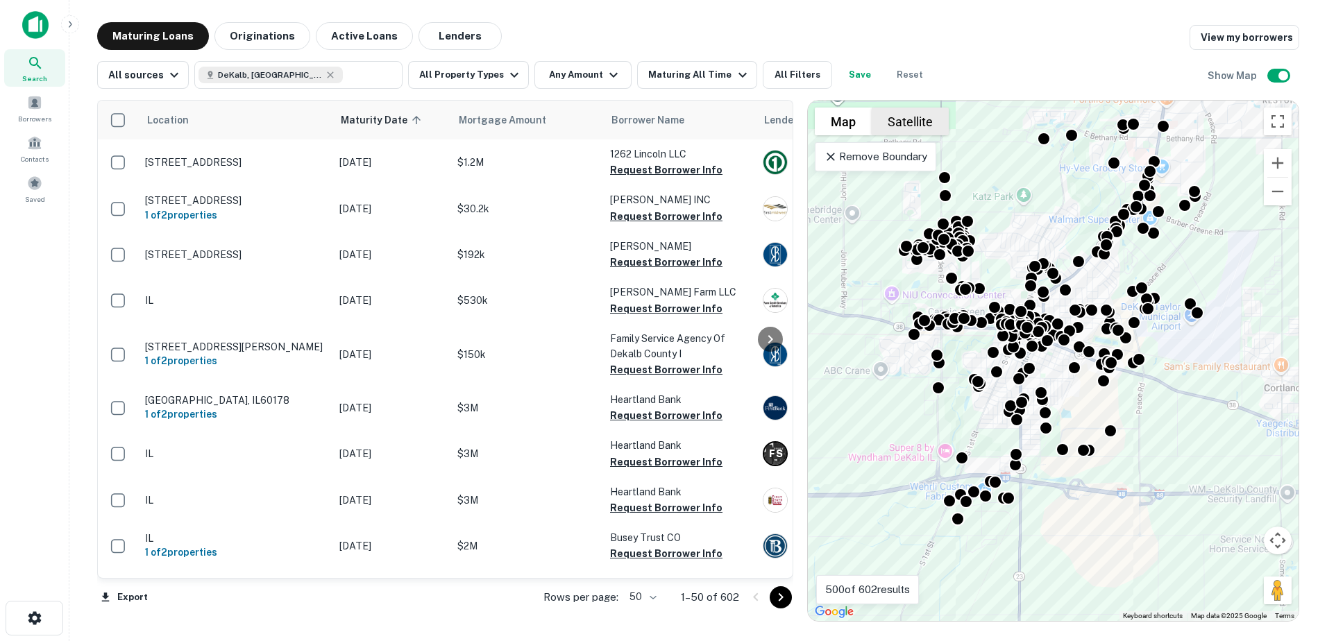
click at [891, 130] on button "Satellite" at bounding box center [909, 122] width 77 height 28
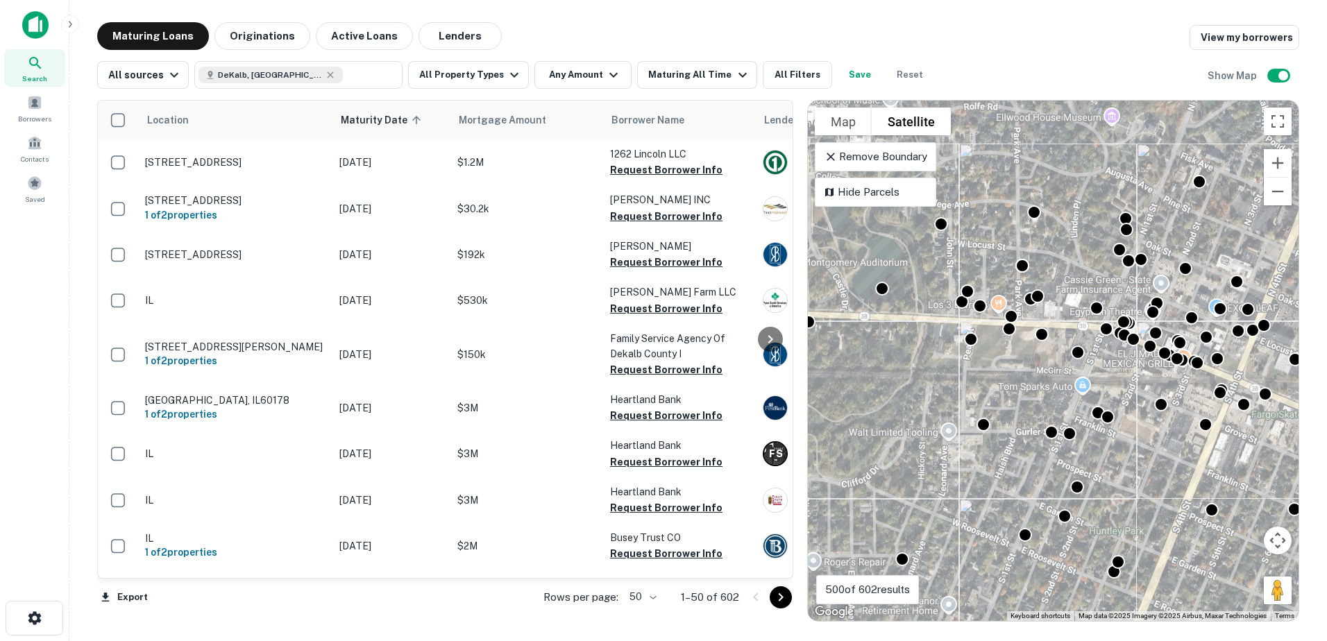
drag, startPoint x: 1183, startPoint y: 287, endPoint x: 1059, endPoint y: 404, distance: 170.8
click at [1061, 405] on div "To activate drag with keyboard, press Alt + Enter. Once in keyboard drag state,…" at bounding box center [1053, 361] width 491 height 520
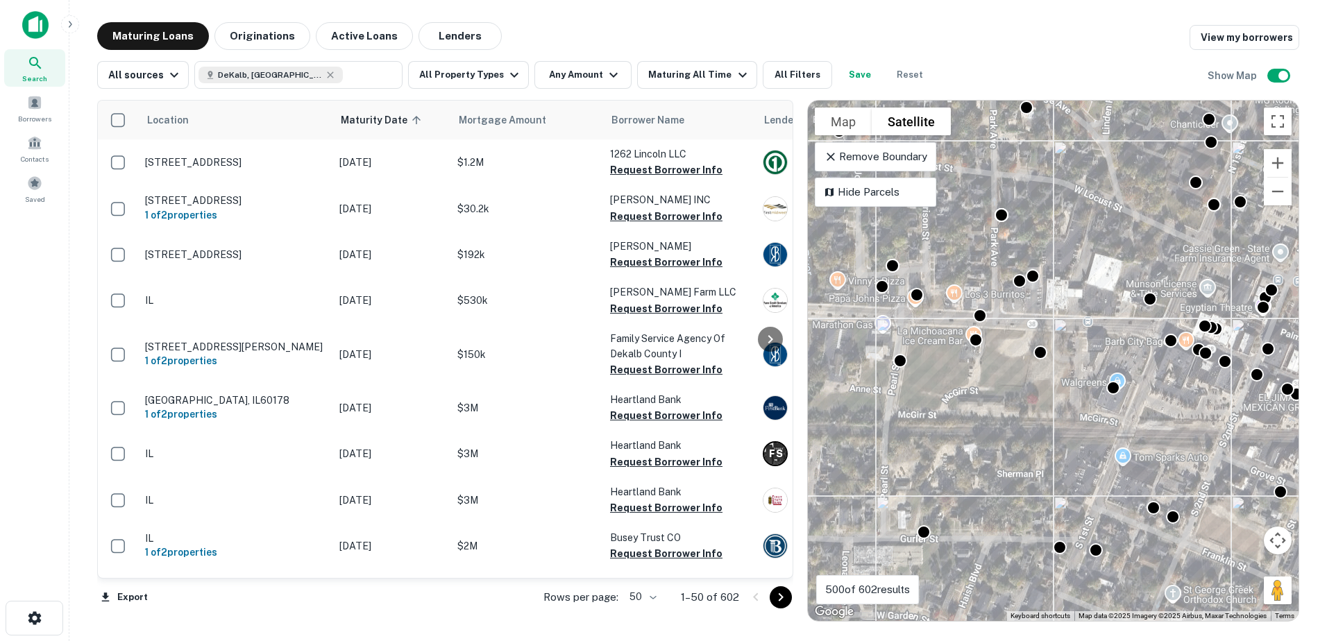
drag, startPoint x: 966, startPoint y: 318, endPoint x: 1027, endPoint y: 357, distance: 72.0
click at [1026, 357] on div "To activate drag with keyboard, press Alt + Enter. Once in keyboard drag state,…" at bounding box center [1053, 361] width 491 height 520
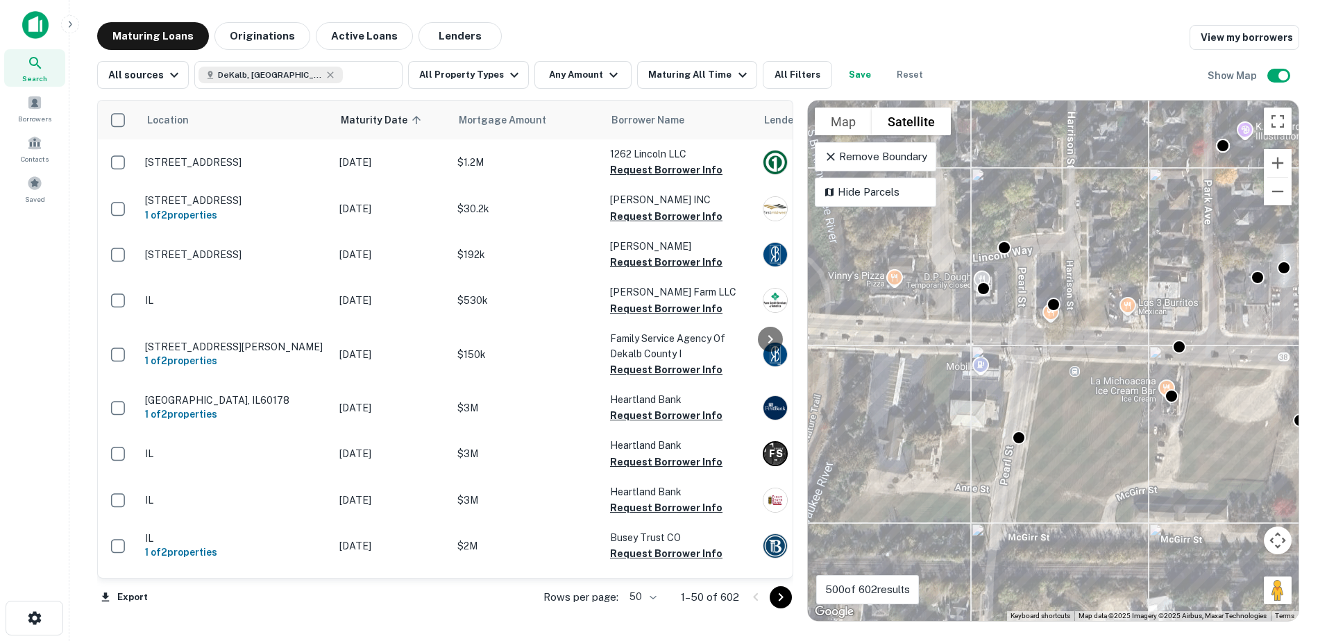
drag, startPoint x: 965, startPoint y: 364, endPoint x: 1077, endPoint y: 366, distance: 111.7
click at [1077, 366] on div "To activate drag with keyboard, press Alt + Enter. Once in keyboard drag state,…" at bounding box center [1053, 361] width 491 height 520
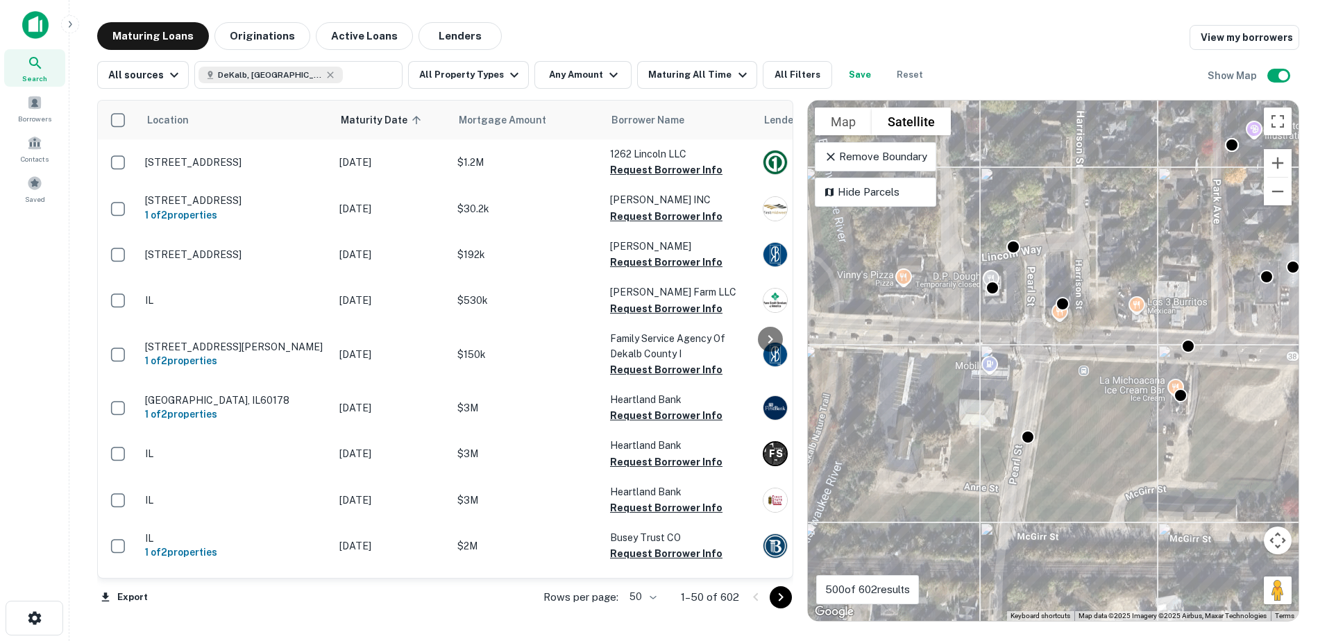
drag, startPoint x: 1014, startPoint y: 373, endPoint x: 1109, endPoint y: 369, distance: 94.4
click at [1109, 369] on div "To activate drag with keyboard, press Alt + Enter. Once in keyboard drag state,…" at bounding box center [1053, 361] width 491 height 520
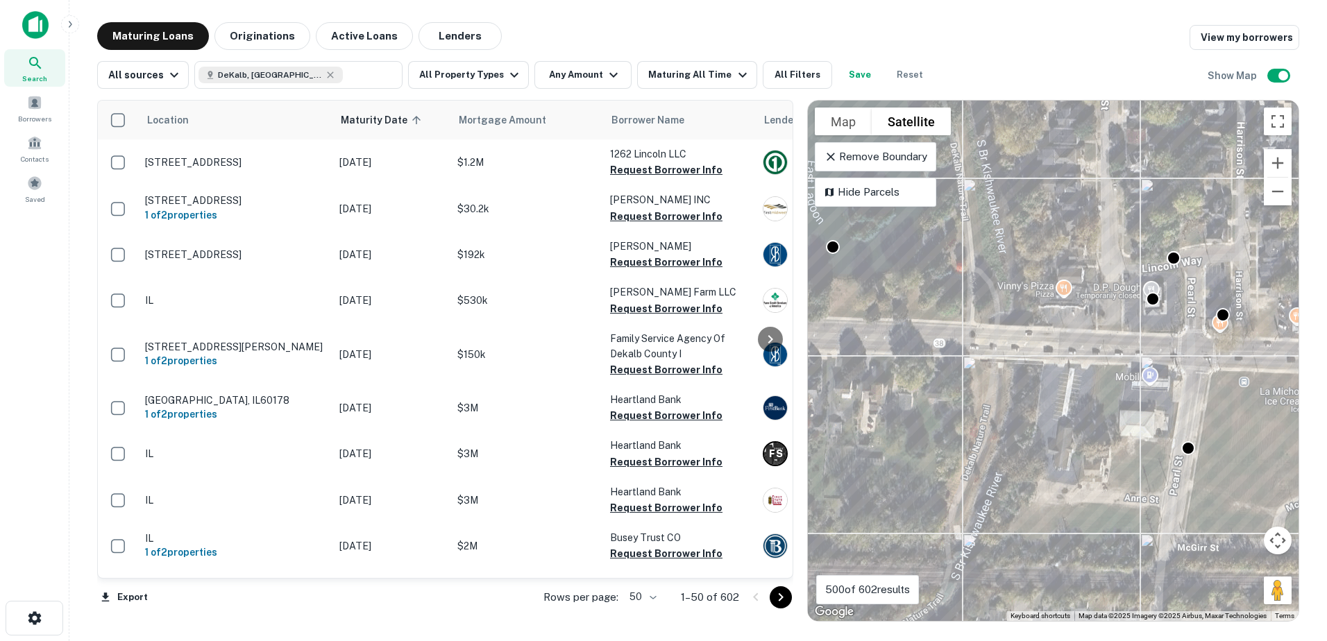
drag, startPoint x: 959, startPoint y: 361, endPoint x: 1031, endPoint y: 384, distance: 75.7
click at [1024, 386] on div "To activate drag with keyboard, press Alt + Enter. Once in keyboard drag state,…" at bounding box center [1053, 361] width 491 height 520
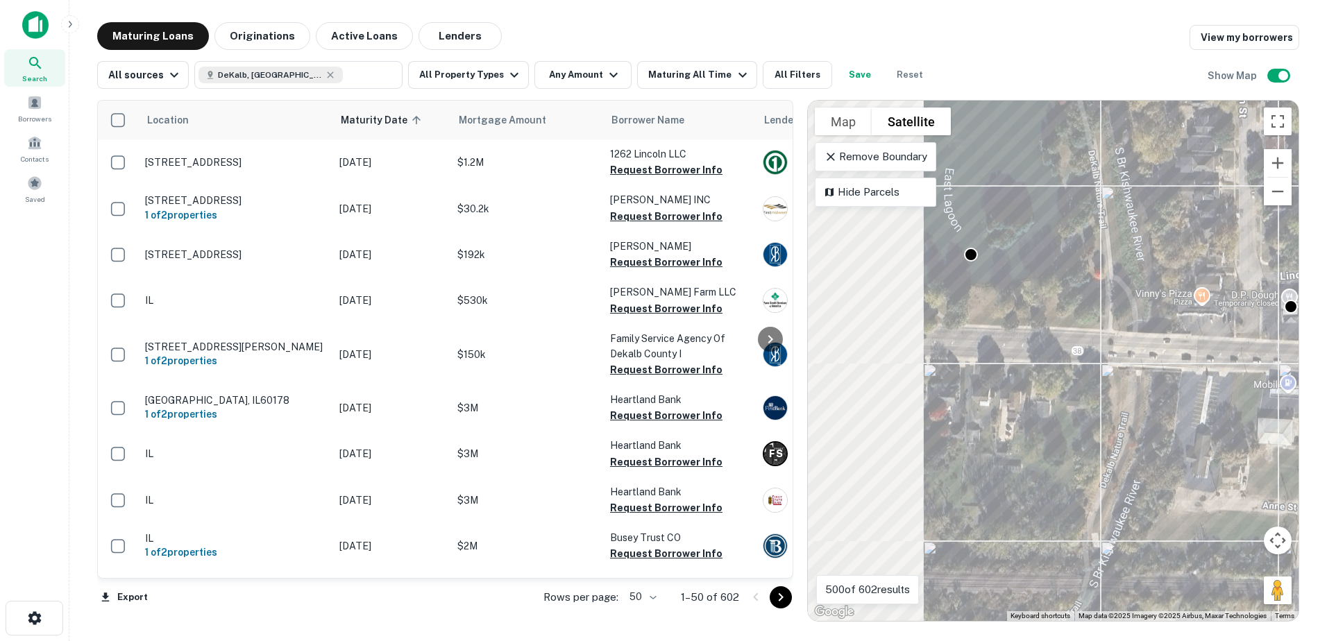
drag, startPoint x: 1034, startPoint y: 380, endPoint x: 1209, endPoint y: 386, distance: 175.6
click at [1202, 386] on div "To activate drag with keyboard, press Alt + Enter. Once in keyboard drag state,…" at bounding box center [1053, 361] width 491 height 520
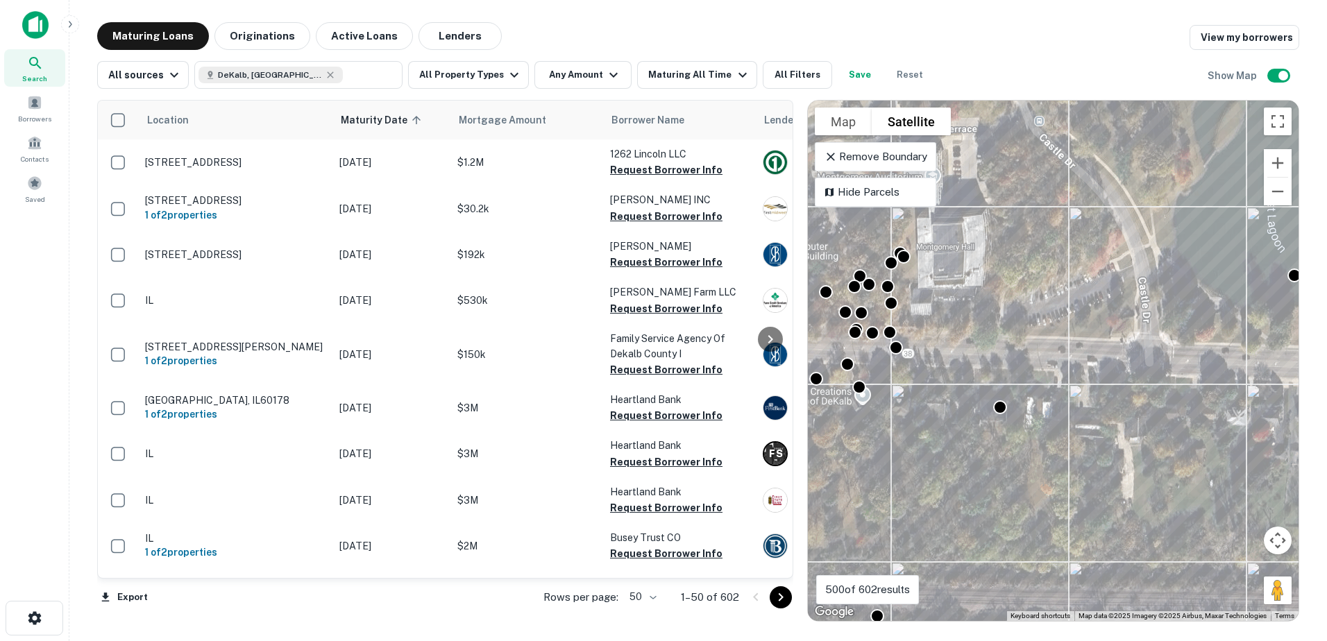
drag, startPoint x: 1107, startPoint y: 366, endPoint x: 1116, endPoint y: 365, distance: 8.4
click at [1116, 365] on div "To activate drag with keyboard, press Alt + Enter. Once in keyboard drag state,…" at bounding box center [1053, 361] width 491 height 520
drag, startPoint x: 1048, startPoint y: 362, endPoint x: 1125, endPoint y: 370, distance: 78.1
click at [1125, 370] on div "To activate drag with keyboard, press Alt + Enter. Once in keyboard drag state,…" at bounding box center [1053, 361] width 491 height 520
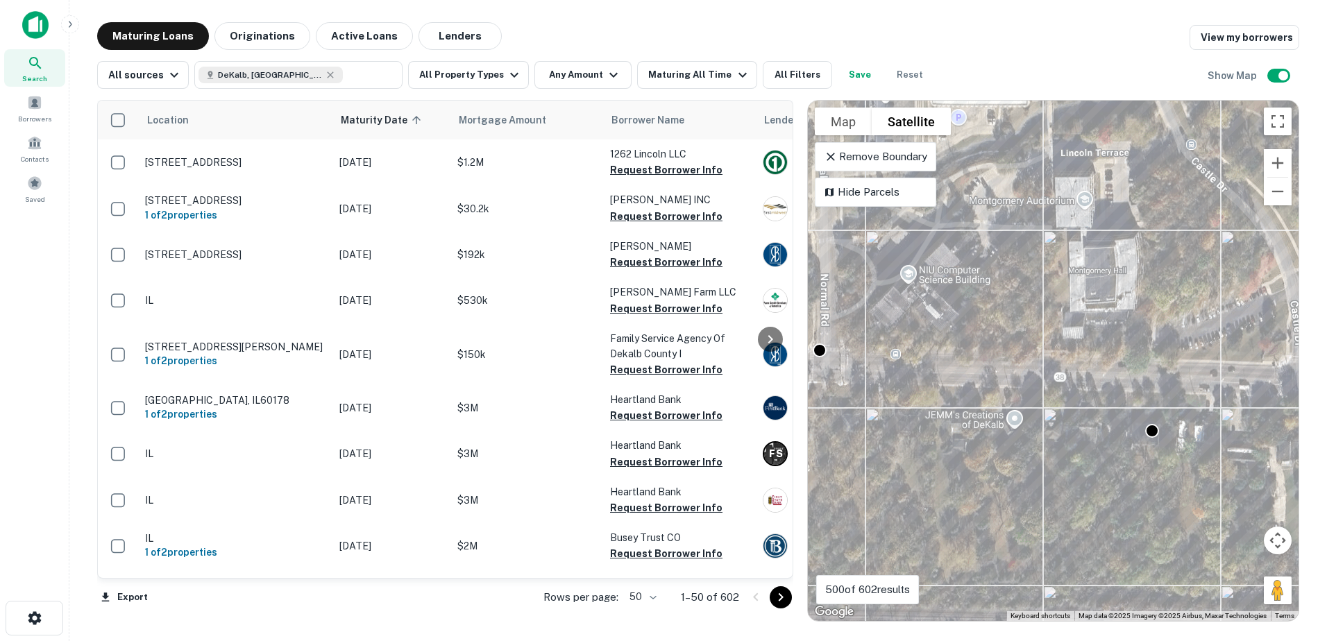
drag, startPoint x: 875, startPoint y: 341, endPoint x: 1007, endPoint y: 337, distance: 131.9
click at [1007, 339] on div "To activate drag with keyboard, press Alt + Enter. Once in keyboard drag state,…" at bounding box center [1053, 361] width 491 height 520
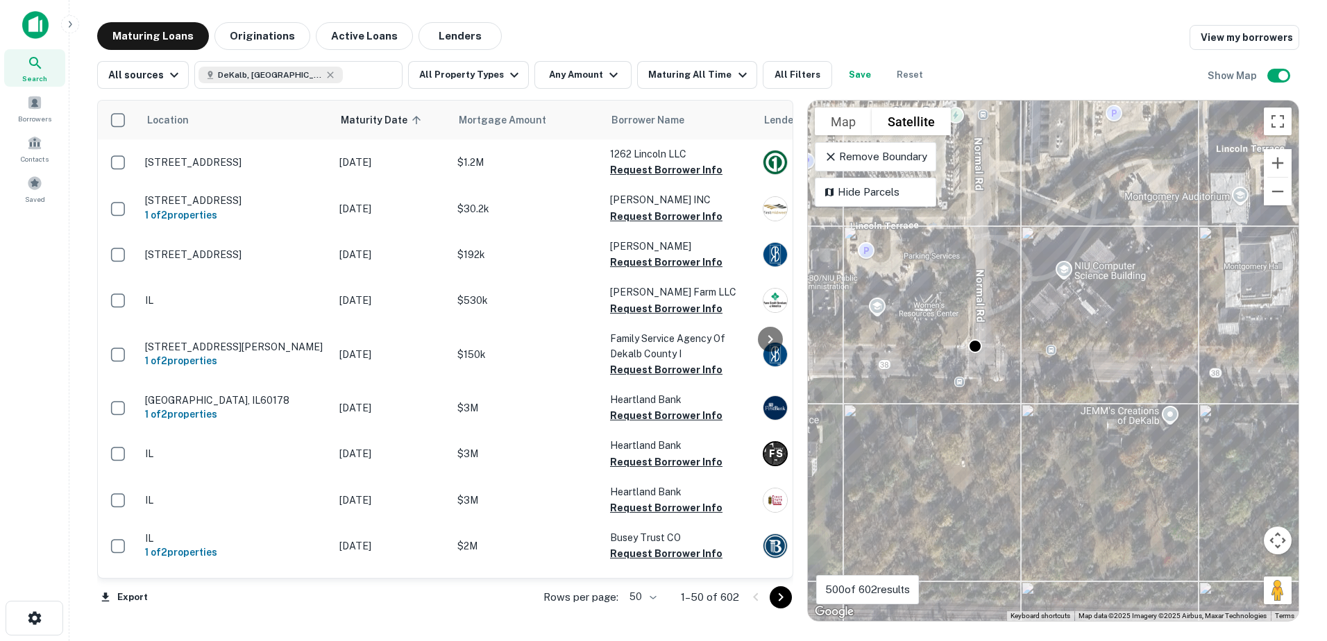
drag, startPoint x: 934, startPoint y: 331, endPoint x: 1055, endPoint y: 318, distance: 121.4
click at [1057, 317] on div "To activate drag with keyboard, press Alt + Enter. Once in keyboard drag state,…" at bounding box center [1053, 361] width 491 height 520
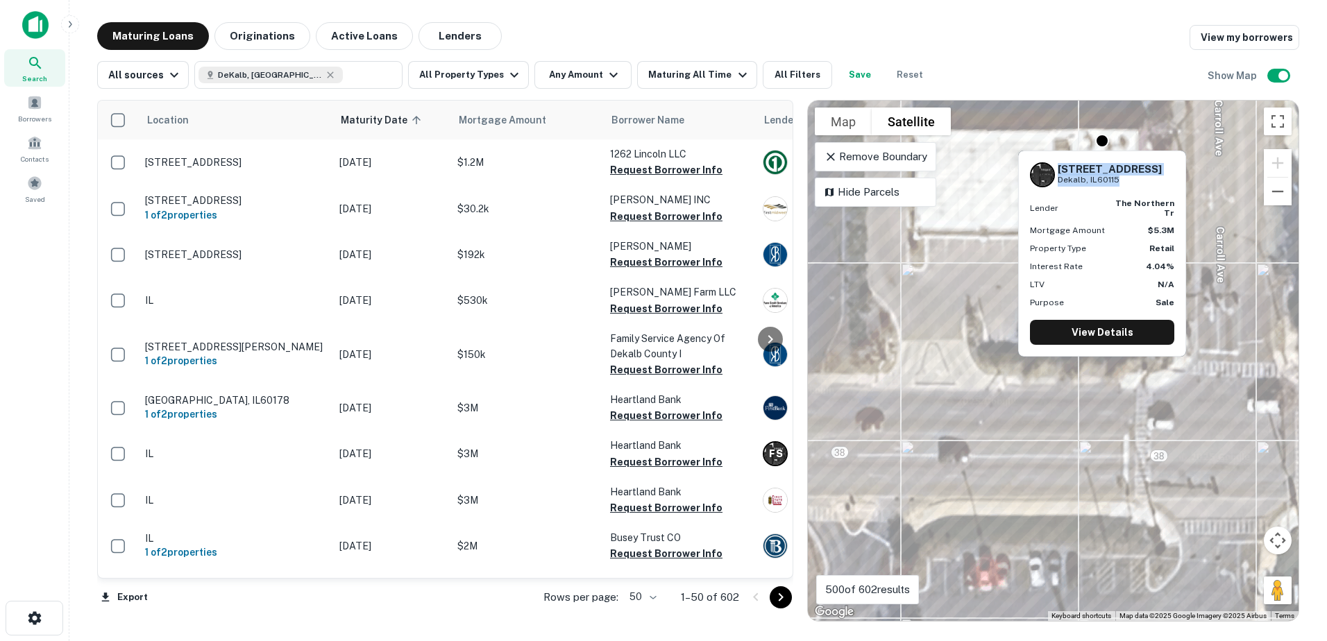
drag, startPoint x: 1057, startPoint y: 168, endPoint x: 1119, endPoint y: 185, distance: 64.6
click at [1119, 185] on div "701 W LINCOLN HWY Dekalb, IL60115" at bounding box center [1102, 174] width 144 height 25
copy div "701 W LINCOLN HWY Dekalb, IL60115"
click at [1086, 320] on link "View Details" at bounding box center [1102, 332] width 144 height 25
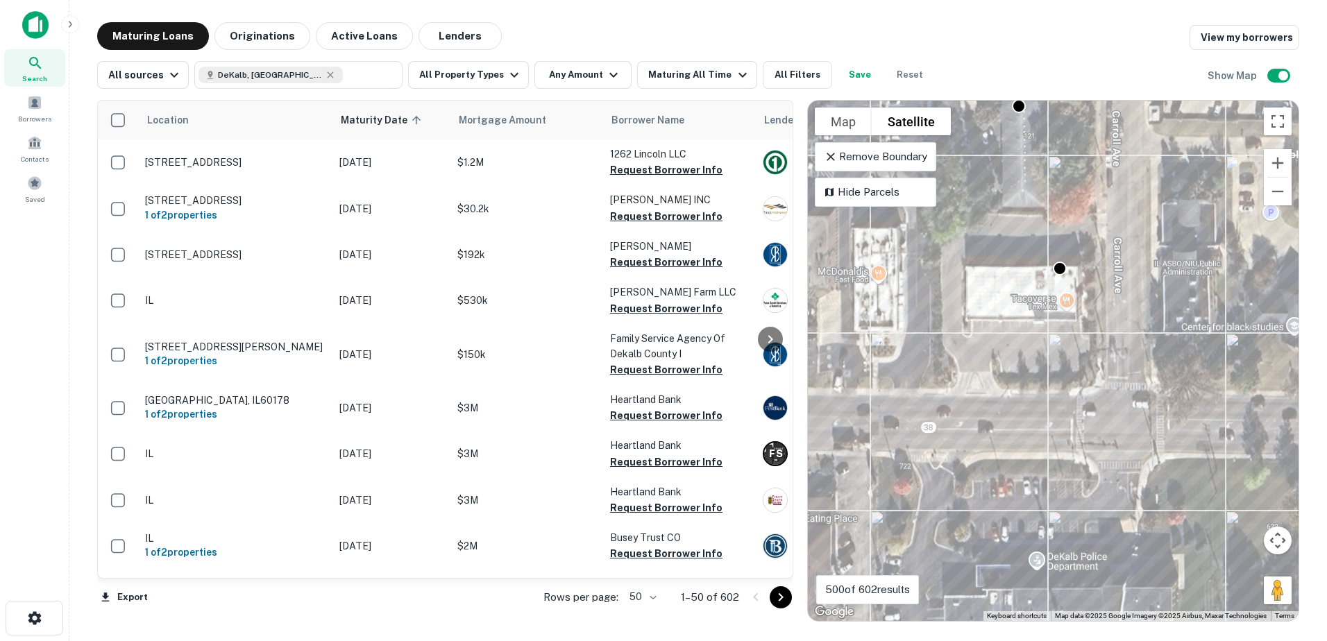
drag, startPoint x: 978, startPoint y: 394, endPoint x: 1130, endPoint y: 382, distance: 152.5
click at [1130, 382] on div "To activate drag with keyboard, press Alt + Enter. Once in keyboard drag state,…" at bounding box center [1053, 361] width 491 height 520
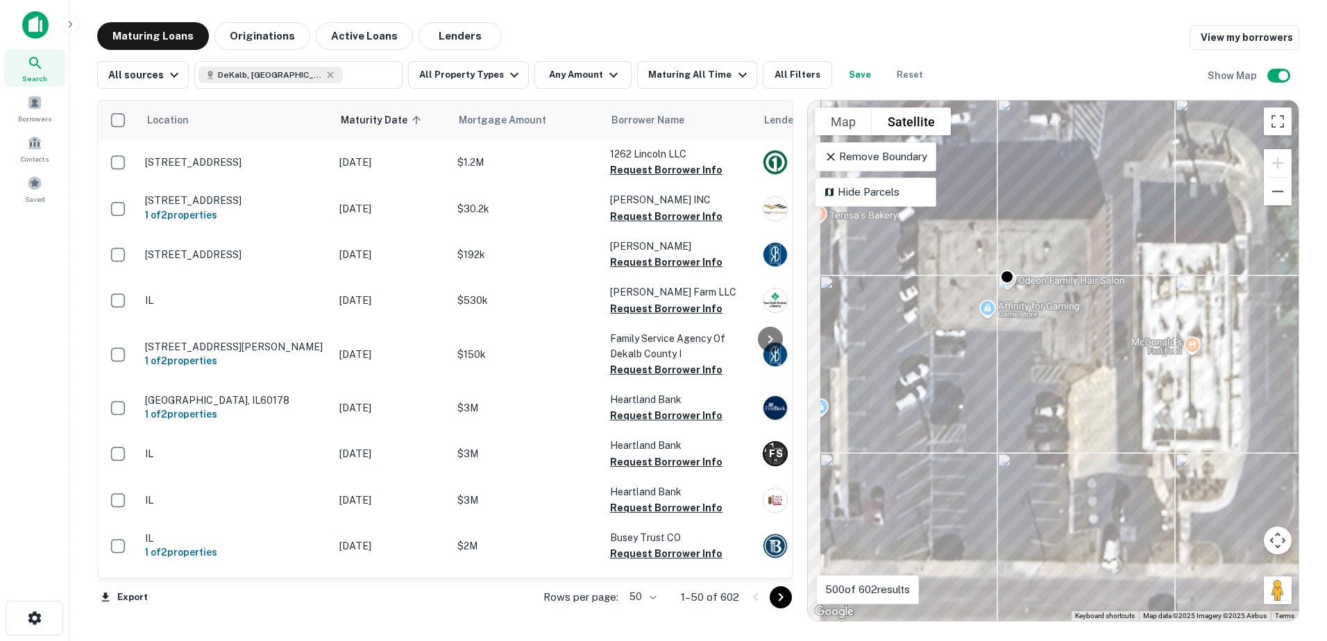
drag, startPoint x: 978, startPoint y: 352, endPoint x: 998, endPoint y: 380, distance: 34.8
click at [997, 380] on div "To activate drag with keyboard, press Alt + Enter. Once in keyboard drag state,…" at bounding box center [1053, 361] width 491 height 520
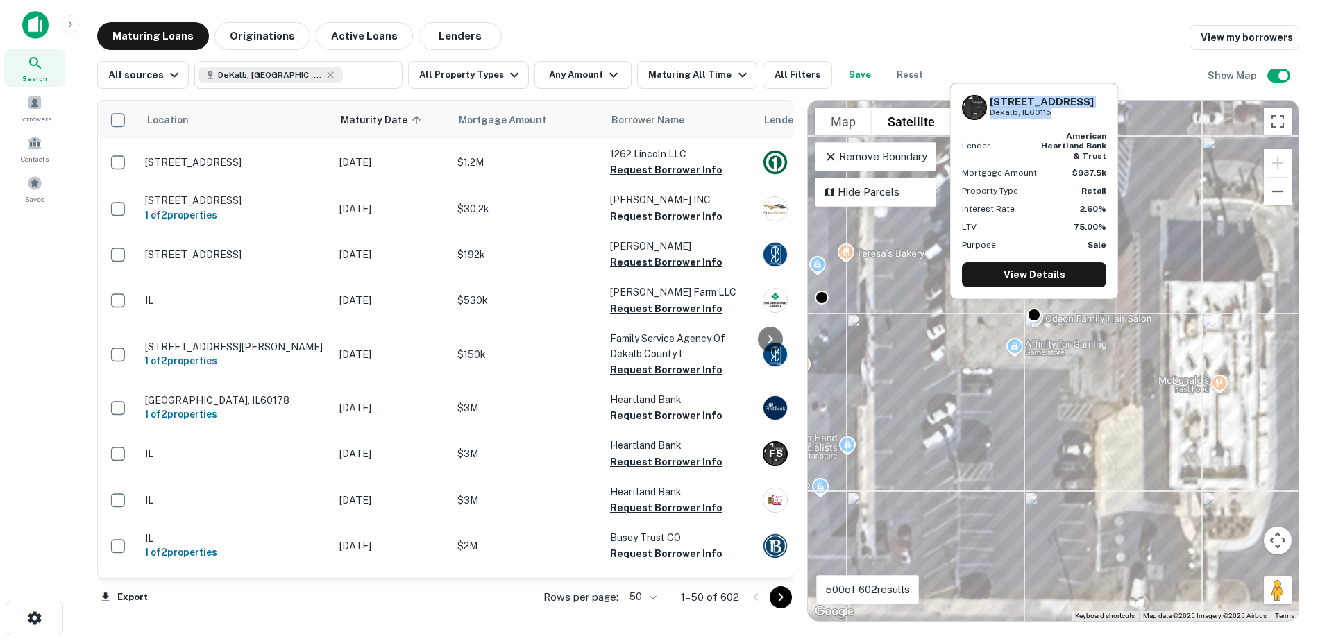
drag, startPoint x: 989, startPoint y: 101, endPoint x: 1087, endPoint y: 115, distance: 99.6
click at [1087, 115] on div "811 W LINCOLN HWY Dekalb, IL60115" at bounding box center [1034, 107] width 144 height 25
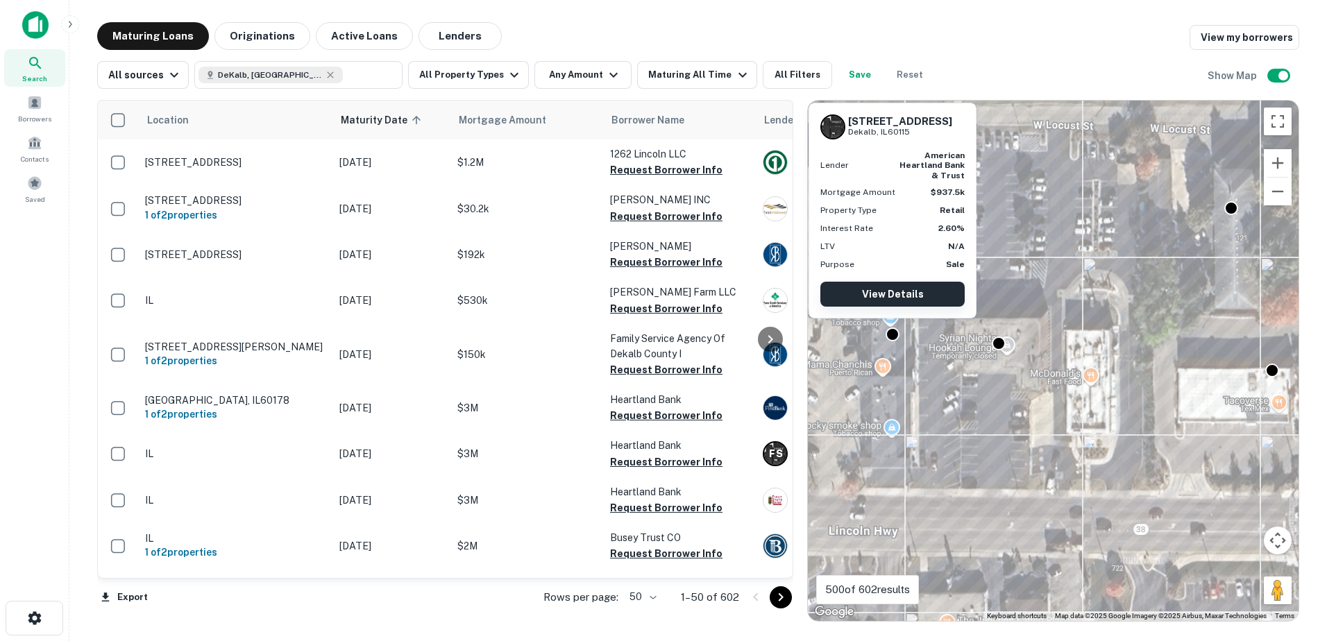
drag, startPoint x: 899, startPoint y: 312, endPoint x: 903, endPoint y: 298, distance: 14.3
click at [903, 298] on link "View Details" at bounding box center [892, 294] width 144 height 25
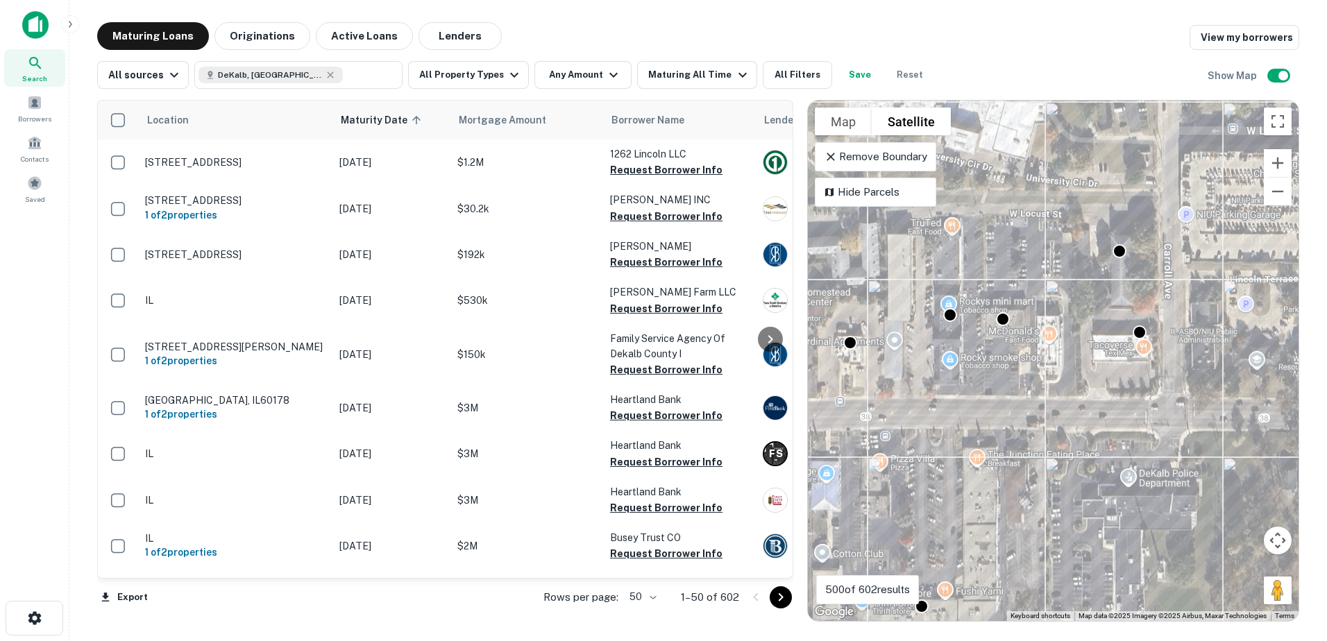
drag, startPoint x: 969, startPoint y: 413, endPoint x: 993, endPoint y: 376, distance: 44.6
click at [993, 376] on div "To activate drag with keyboard, press Alt + Enter. Once in keyboard drag state,…" at bounding box center [1053, 361] width 491 height 520
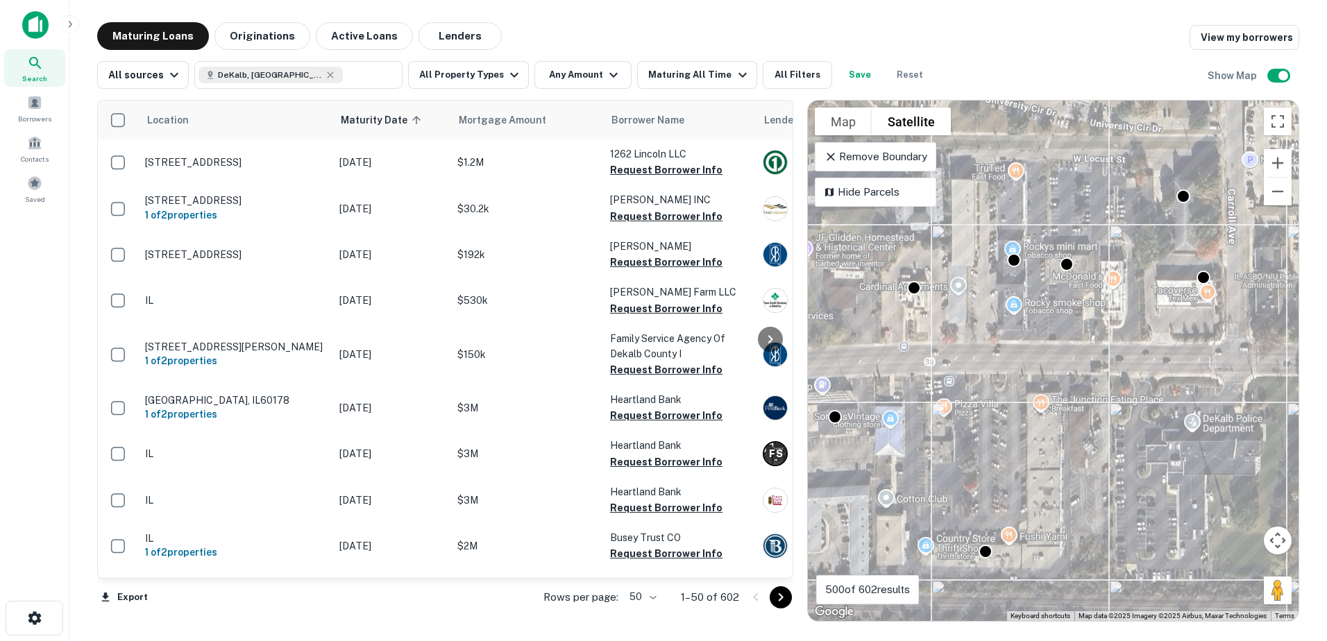
drag, startPoint x: 903, startPoint y: 393, endPoint x: 969, endPoint y: 334, distance: 88.4
click at [969, 334] on div "To activate drag with keyboard, press Alt + Enter. Once in keyboard drag state,…" at bounding box center [1053, 361] width 491 height 520
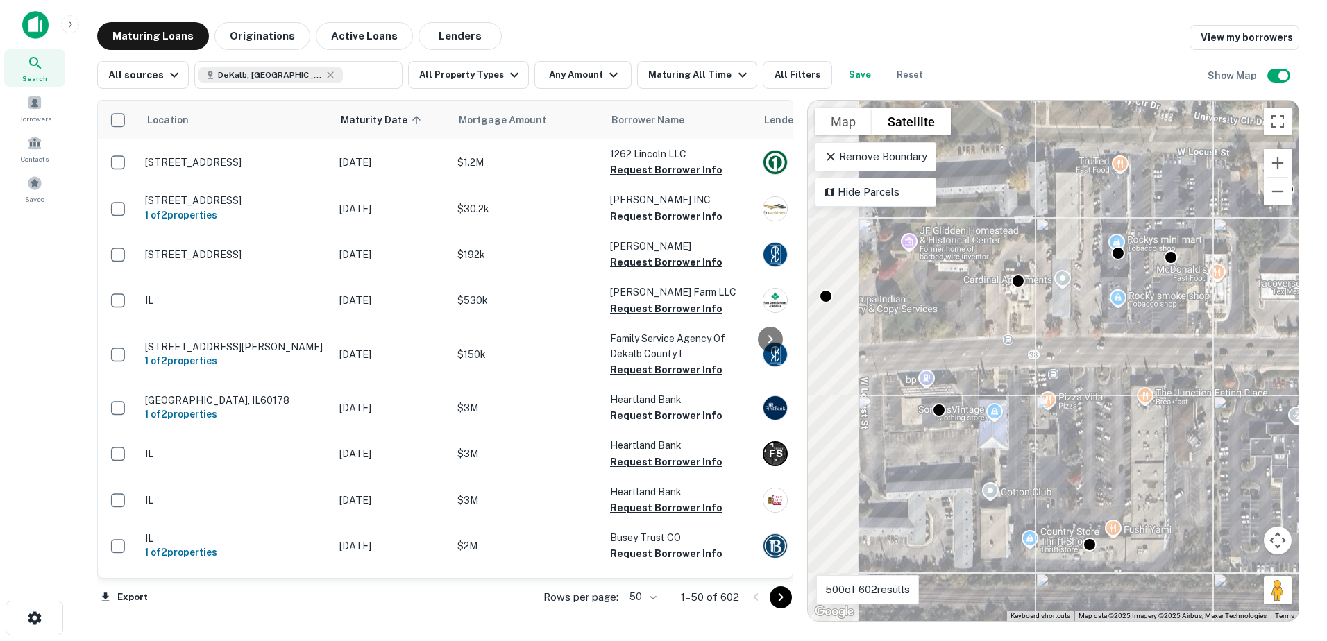
drag, startPoint x: 932, startPoint y: 454, endPoint x: 1066, endPoint y: 452, distance: 133.9
click at [1066, 452] on div "To activate drag with keyboard, press Alt + Enter. Once in keyboard drag state,…" at bounding box center [1053, 361] width 491 height 520
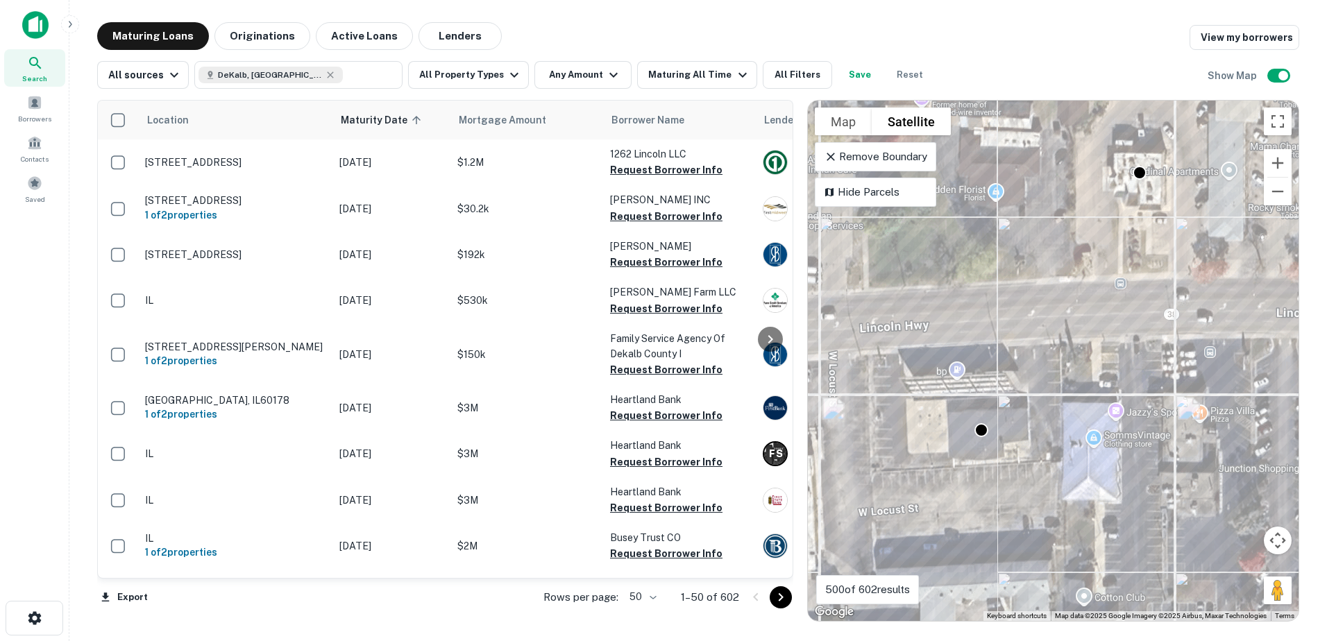
drag, startPoint x: 955, startPoint y: 365, endPoint x: 1110, endPoint y: 405, distance: 159.9
click at [1109, 405] on div "To activate drag with keyboard, press Alt + Enter. Once in keyboard drag state,…" at bounding box center [1053, 361] width 491 height 520
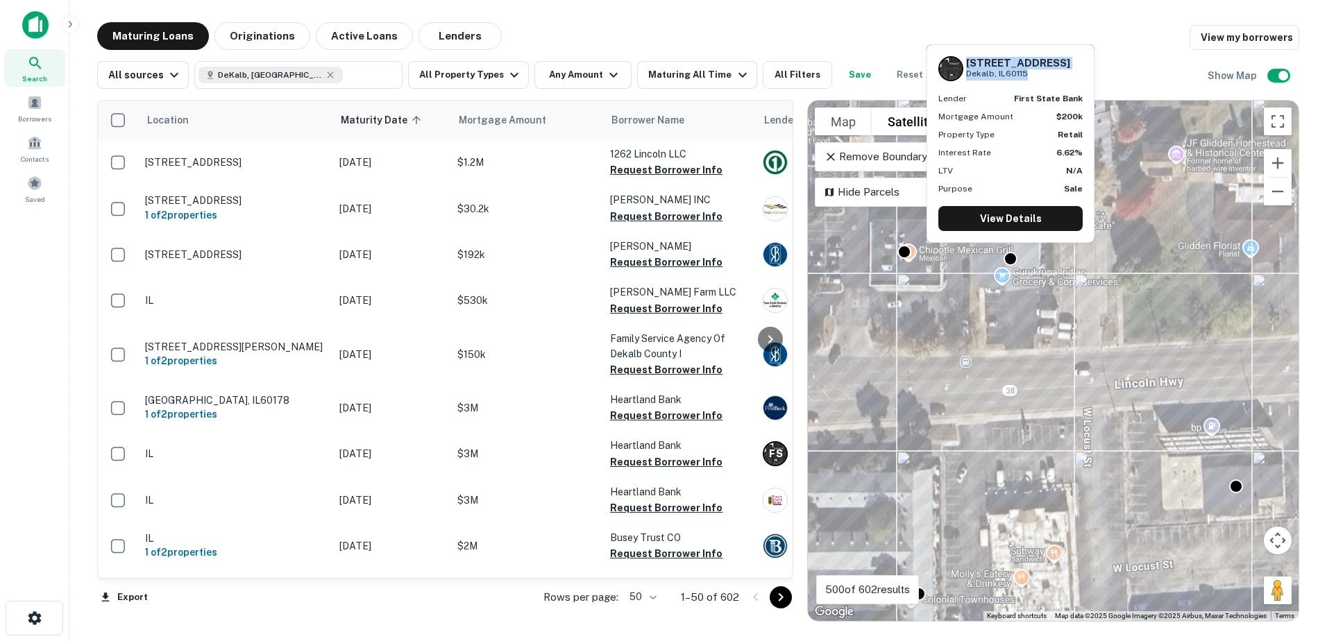
drag, startPoint x: 966, startPoint y: 60, endPoint x: 1044, endPoint y: 70, distance: 78.3
click at [1044, 70] on div "1005 W Lincoln Hwy Dekalb, IL60115" at bounding box center [1018, 69] width 104 height 24
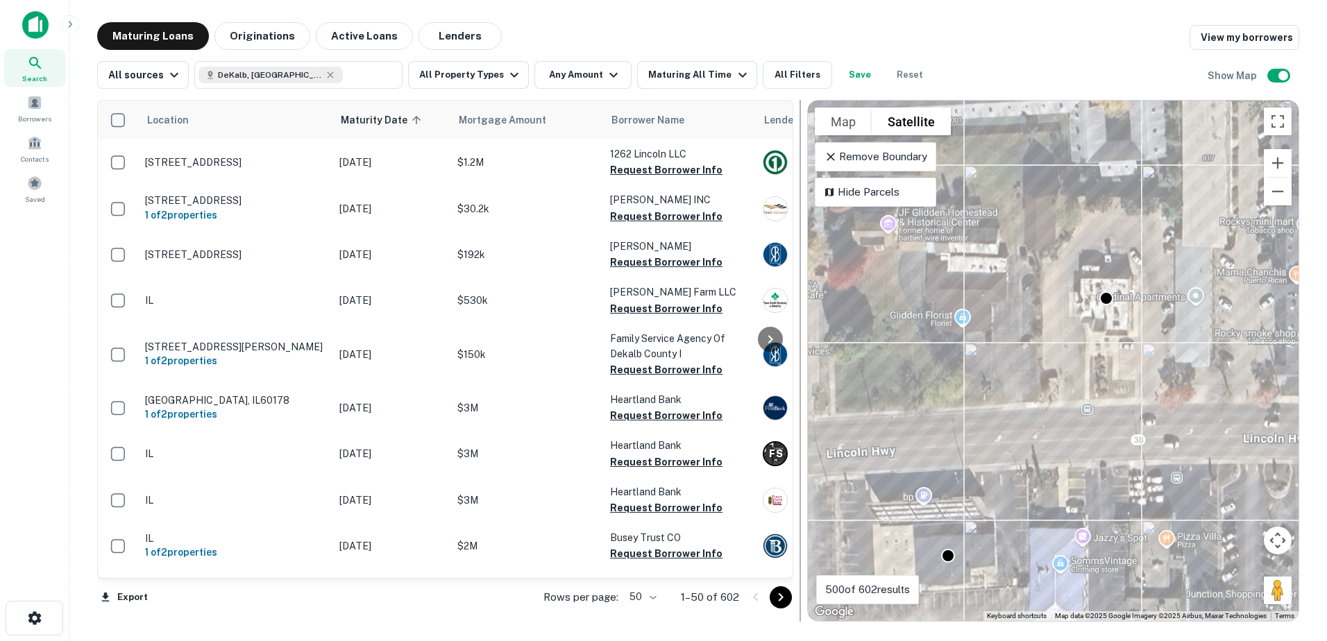
drag, startPoint x: 1093, startPoint y: 278, endPoint x: 803, endPoint y: 350, distance: 298.8
click at [803, 350] on div "Location Maturity Date sorted ascending Mortgage Amount Borrower Name Lender Pu…" at bounding box center [698, 355] width 1202 height 533
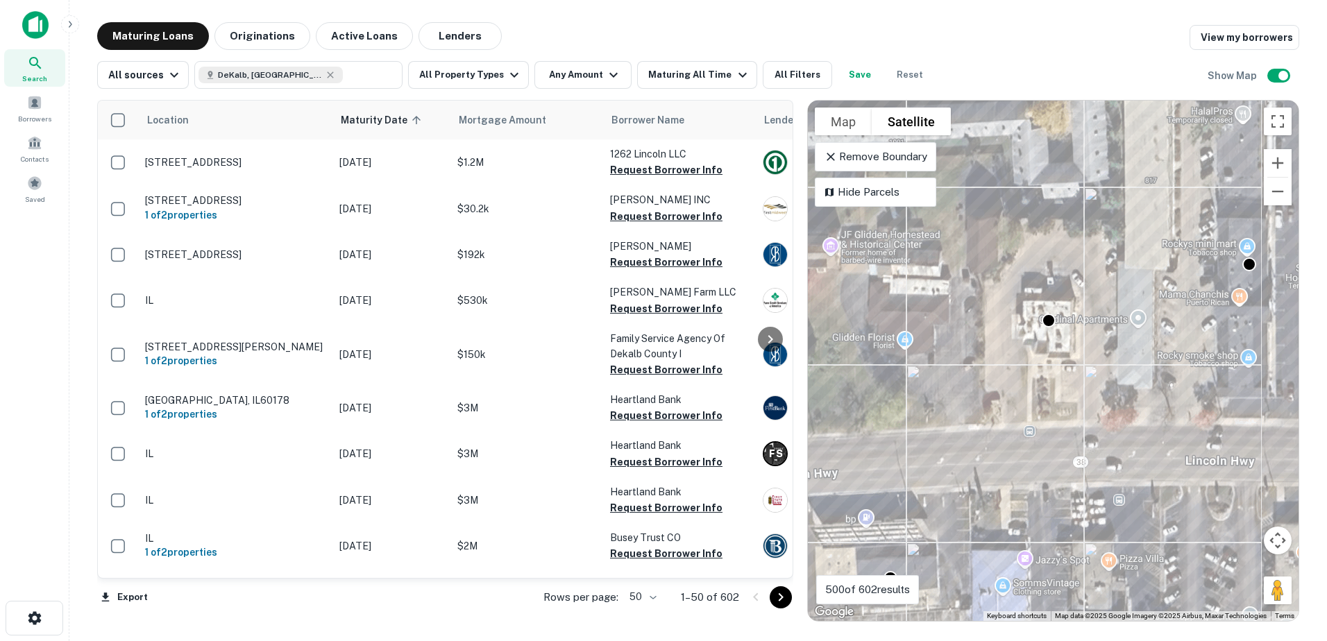
drag, startPoint x: 1062, startPoint y: 344, endPoint x: 914, endPoint y: 346, distance: 148.5
click at [914, 346] on div "To activate drag with keyboard, press Alt + Enter. Once in keyboard drag state,…" at bounding box center [1053, 361] width 491 height 520
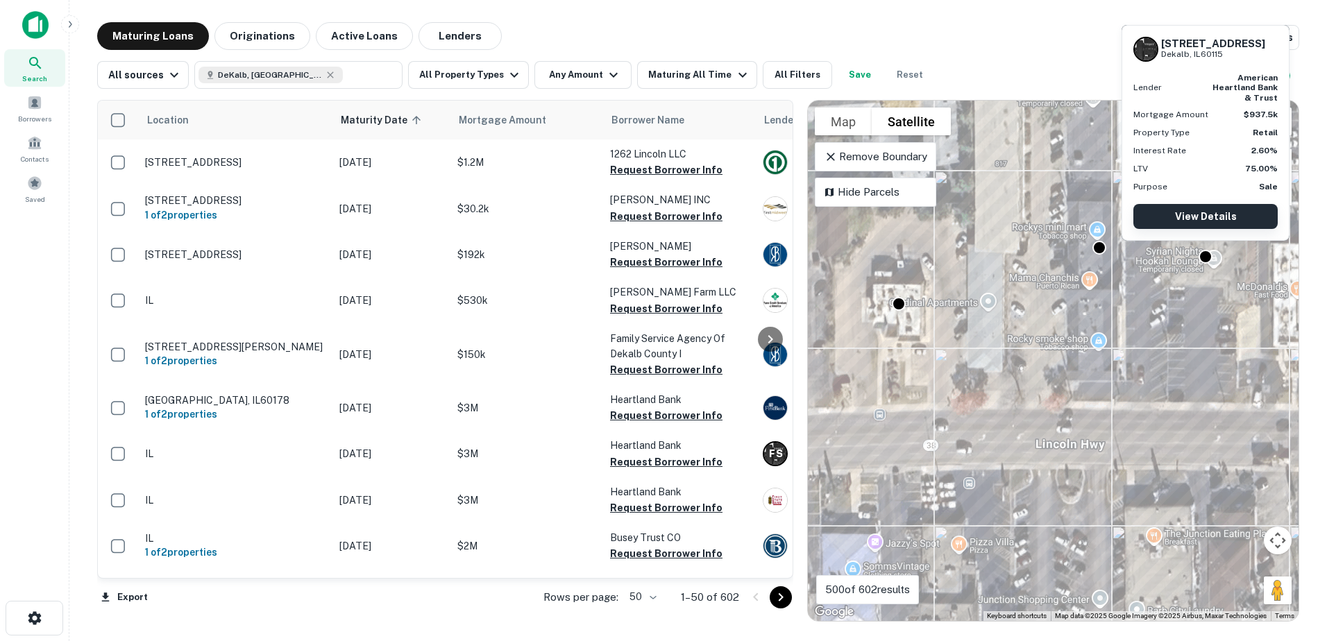
click at [1212, 221] on link "View Details" at bounding box center [1205, 216] width 144 height 25
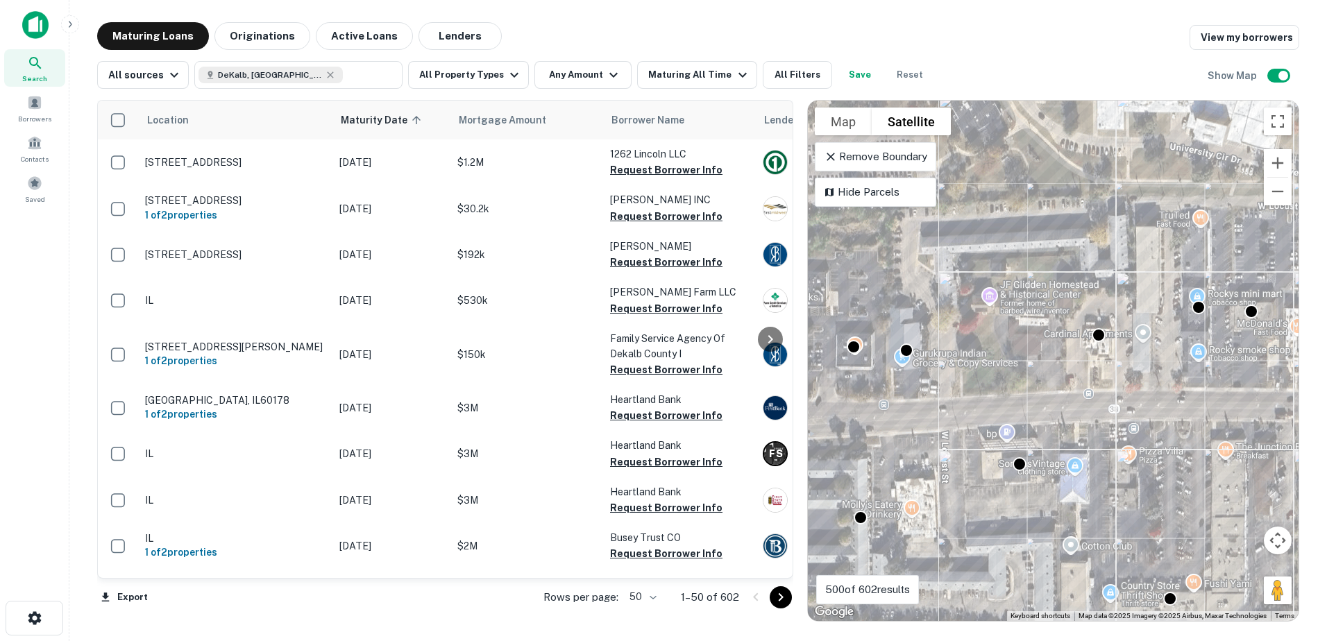
drag, startPoint x: 962, startPoint y: 466, endPoint x: 1133, endPoint y: 431, distance: 174.8
click at [1133, 431] on div "To activate drag with keyboard, press Alt + Enter. Once in keyboard drag state,…" at bounding box center [1053, 361] width 491 height 520
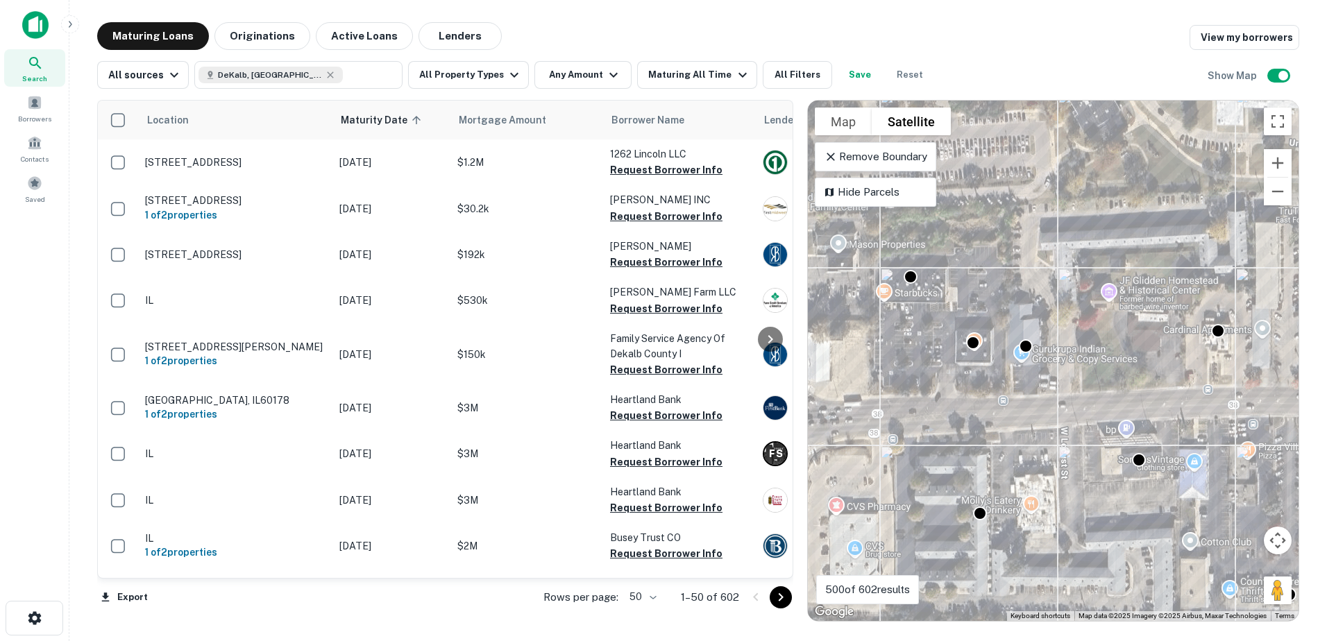
drag, startPoint x: 911, startPoint y: 383, endPoint x: 1026, endPoint y: 382, distance: 115.2
click at [1026, 382] on div "To activate drag with keyboard, press Alt + Enter. Once in keyboard drag state,…" at bounding box center [1053, 361] width 491 height 520
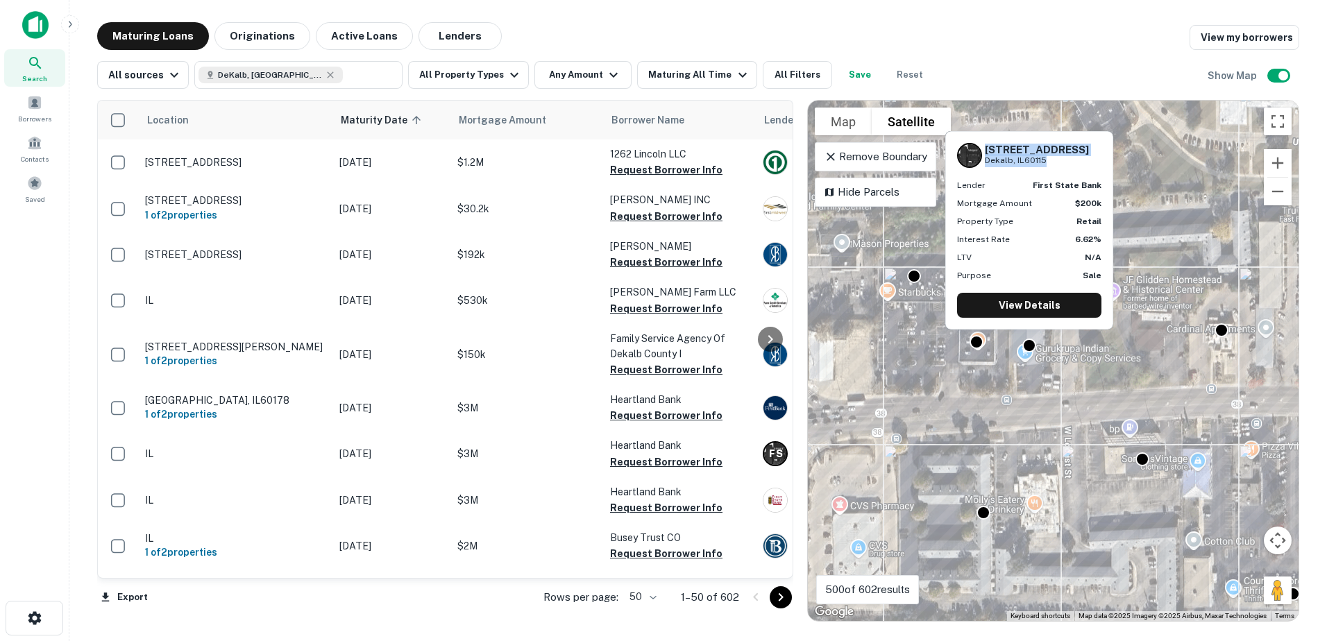
drag, startPoint x: 992, startPoint y: 150, endPoint x: 1073, endPoint y: 171, distance: 83.8
click at [1073, 171] on div "1005 W Lincoln Hwy Dekalb, IL60115 Lender first state bank Mortgage Amount $200…" at bounding box center [1029, 230] width 167 height 197
copy div "1005 W Lincoln Hwy Dekalb, IL60115"
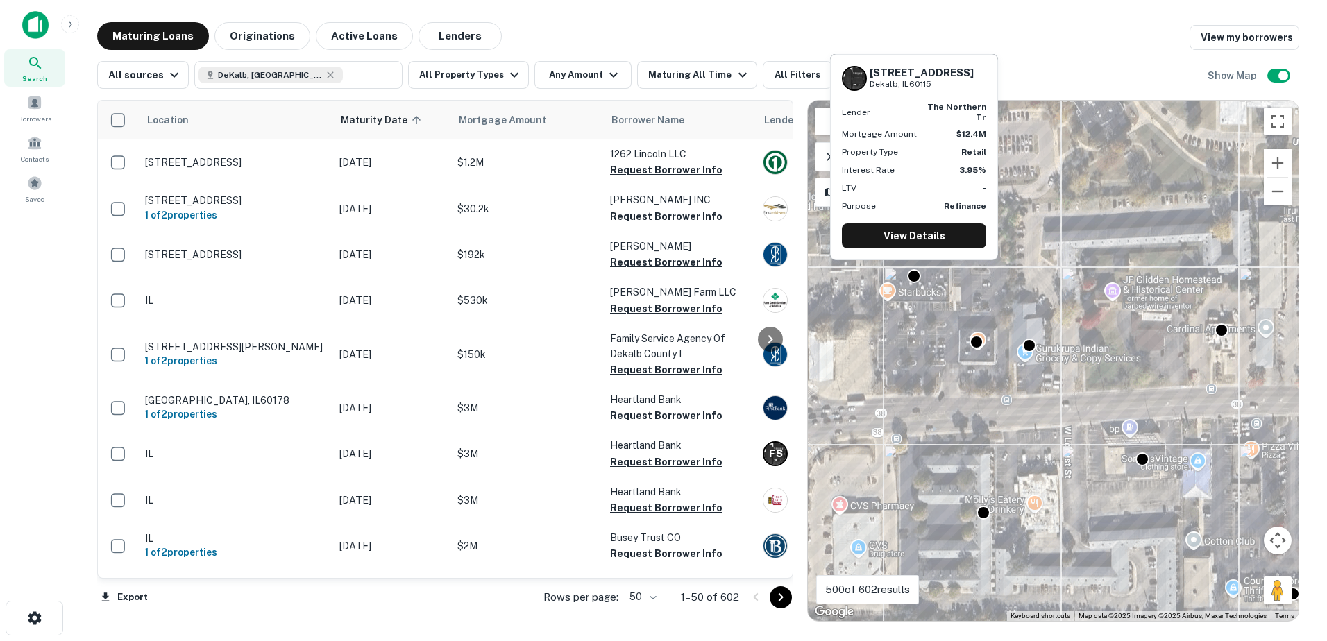
click at [922, 223] on div "1015 W LINCOLN HWY Dekalb, IL60115 Lender the northern tr Mortgage Amount $12.4…" at bounding box center [913, 157] width 167 height 205
click at [922, 228] on link "View Details" at bounding box center [914, 235] width 144 height 25
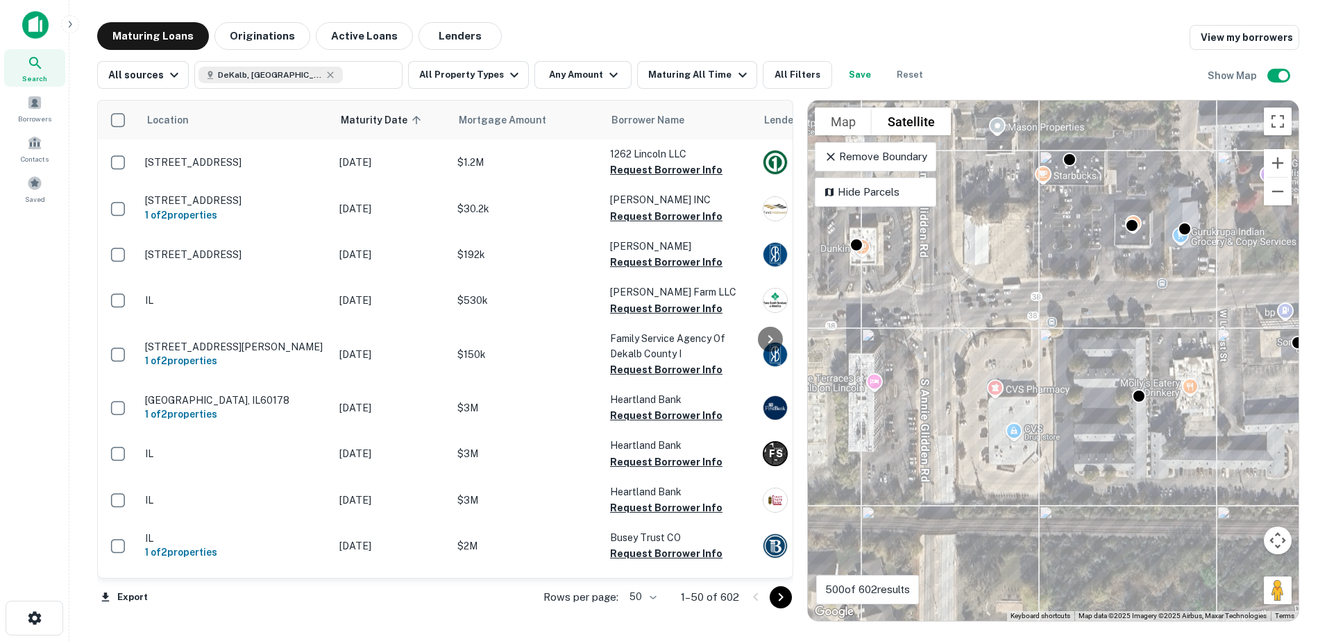
drag, startPoint x: 923, startPoint y: 398, endPoint x: 1073, endPoint y: 286, distance: 186.9
click at [1073, 286] on div "To activate drag with keyboard, press Alt + Enter. Once in keyboard drag state,…" at bounding box center [1053, 361] width 491 height 520
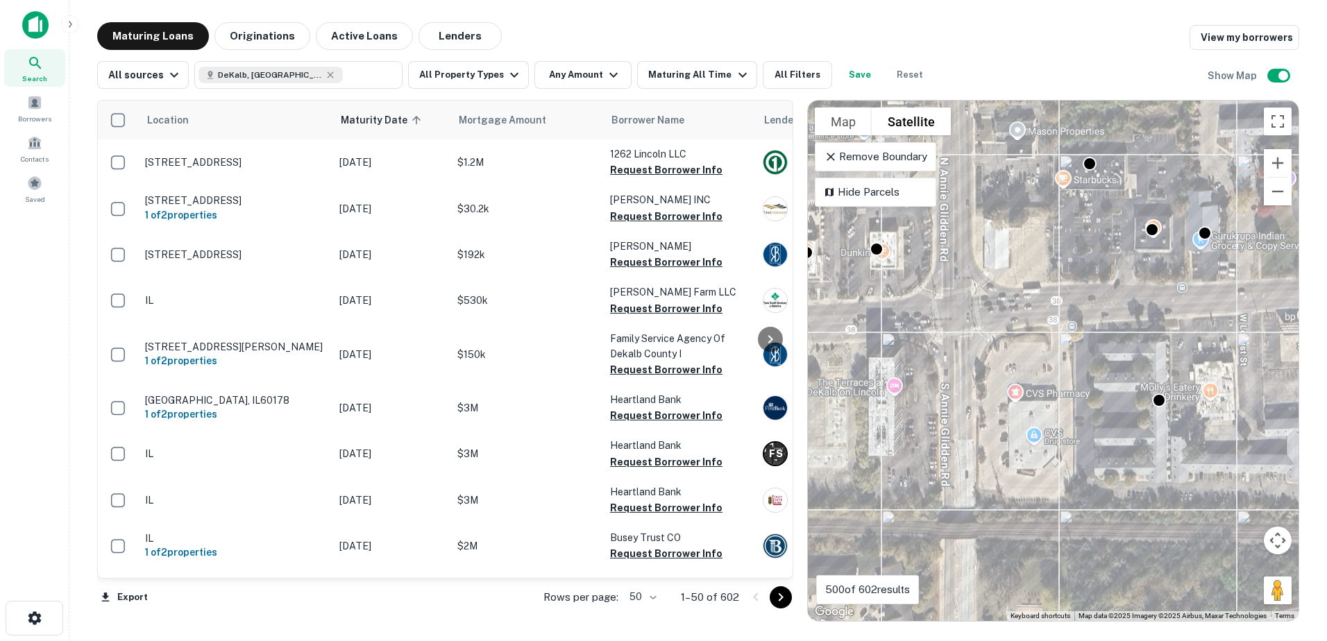
drag, startPoint x: 957, startPoint y: 372, endPoint x: 1129, endPoint y: 445, distance: 187.5
click at [1129, 445] on div "To activate drag with keyboard, press Alt + Enter. Once in keyboard drag state,…" at bounding box center [1053, 361] width 491 height 520
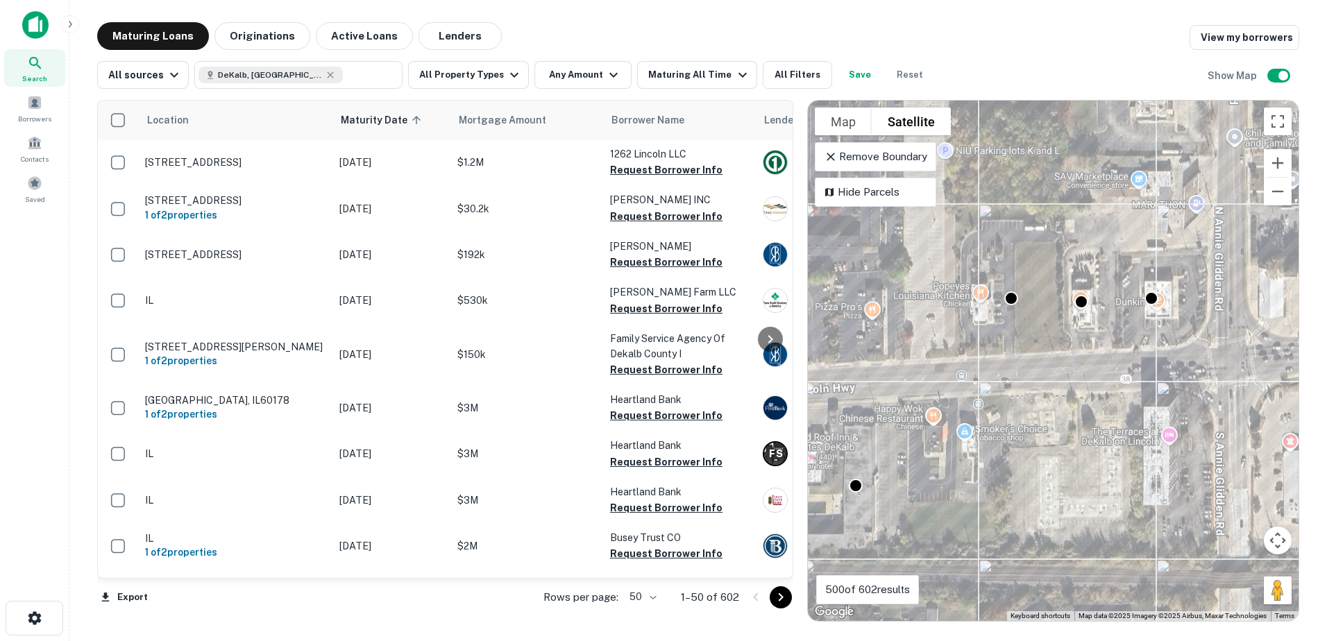
drag, startPoint x: 987, startPoint y: 390, endPoint x: 1129, endPoint y: 409, distance: 142.9
click at [1129, 409] on div "To activate drag with keyboard, press Alt + Enter. Once in keyboard drag state,…" at bounding box center [1053, 361] width 491 height 520
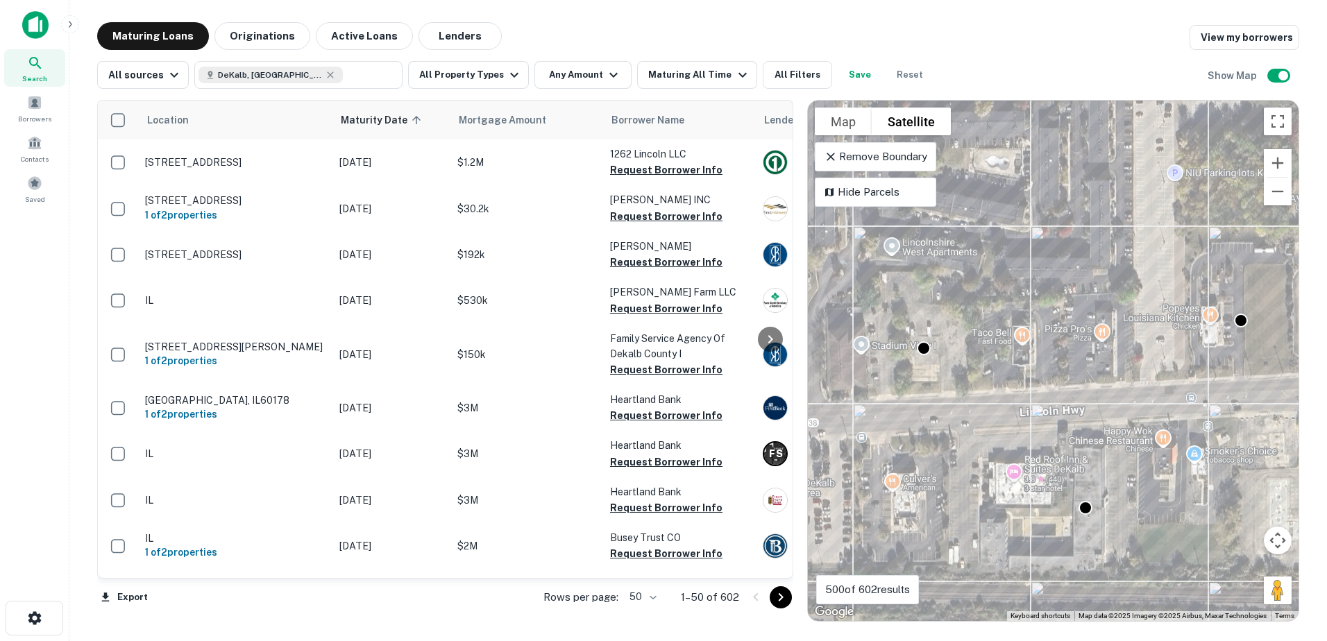
drag, startPoint x: 966, startPoint y: 445, endPoint x: 1110, endPoint y: 479, distance: 148.4
click at [1110, 479] on div "To activate drag with keyboard, press Alt + Enter. Once in keyboard drag state,…" at bounding box center [1053, 361] width 491 height 520
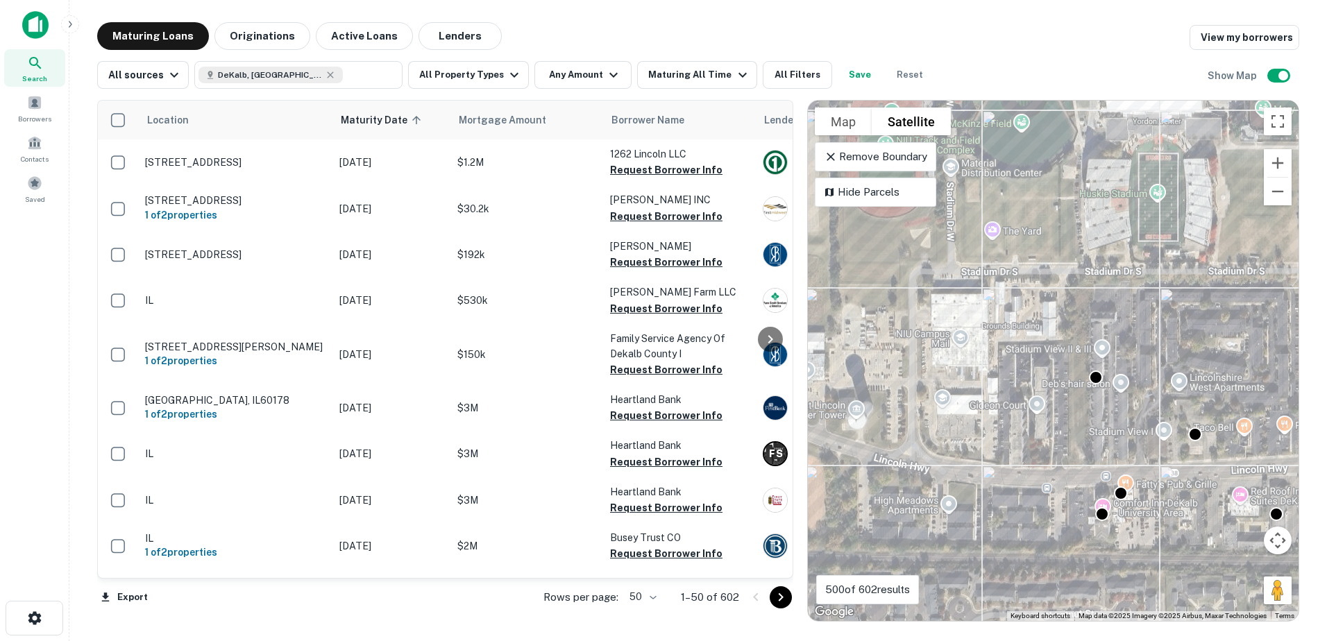
drag, startPoint x: 927, startPoint y: 488, endPoint x: 1077, endPoint y: 493, distance: 150.6
click at [1077, 493] on div "To activate drag with keyboard, press Alt + Enter. Once in keyboard drag state,…" at bounding box center [1053, 361] width 491 height 520
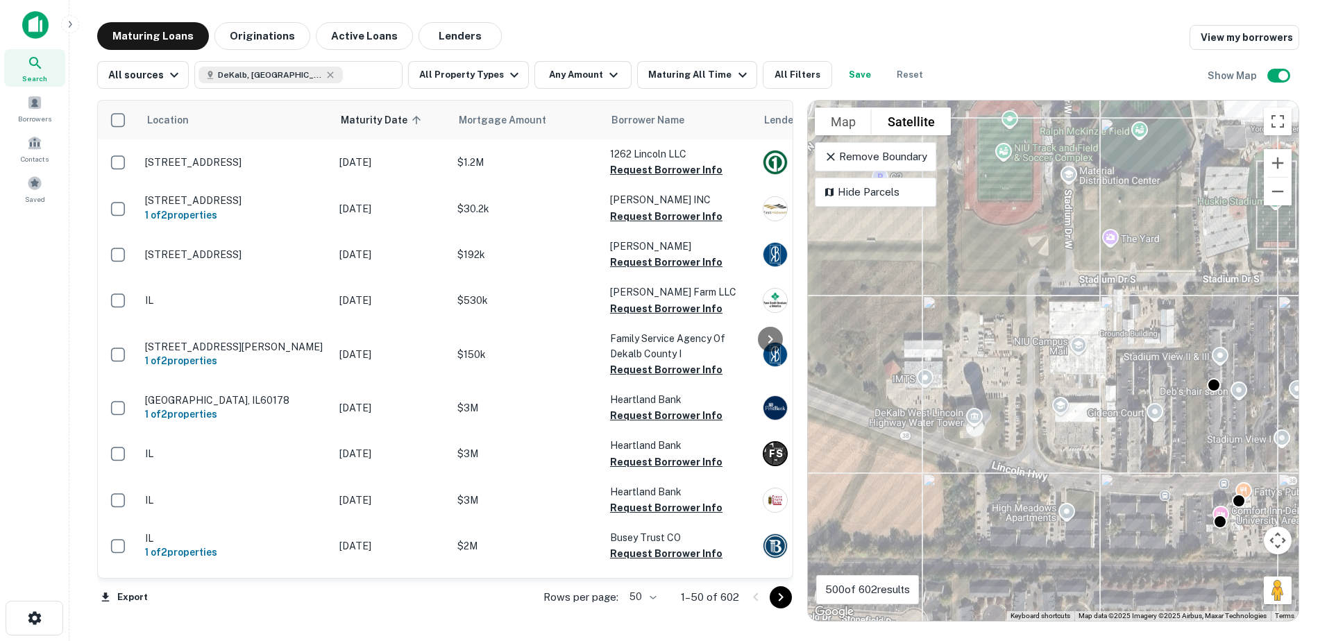
drag, startPoint x: 955, startPoint y: 477, endPoint x: 1083, endPoint y: 484, distance: 127.9
click at [1083, 484] on div "To activate drag with keyboard, press Alt + Enter. Once in keyboard drag state,…" at bounding box center [1053, 361] width 491 height 520
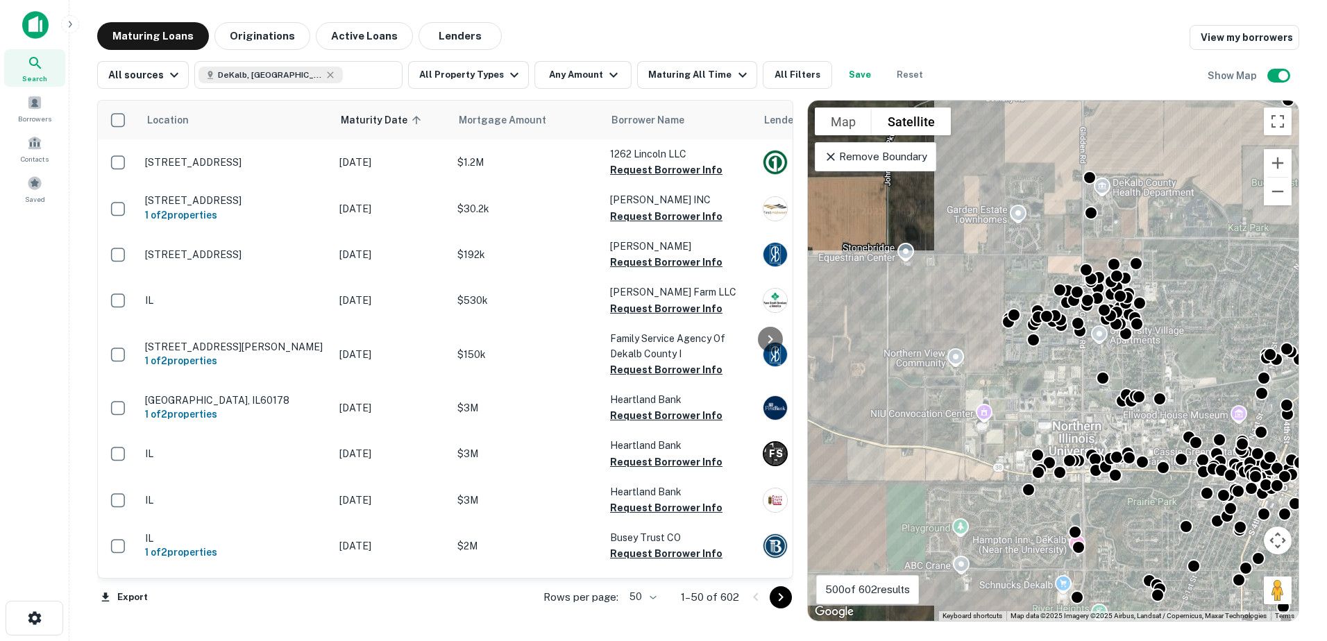
drag, startPoint x: 1061, startPoint y: 341, endPoint x: 1041, endPoint y: 446, distance: 107.2
click at [1041, 446] on div "To activate drag with keyboard, press Alt + Enter. Once in keyboard drag state,…" at bounding box center [1053, 361] width 491 height 520
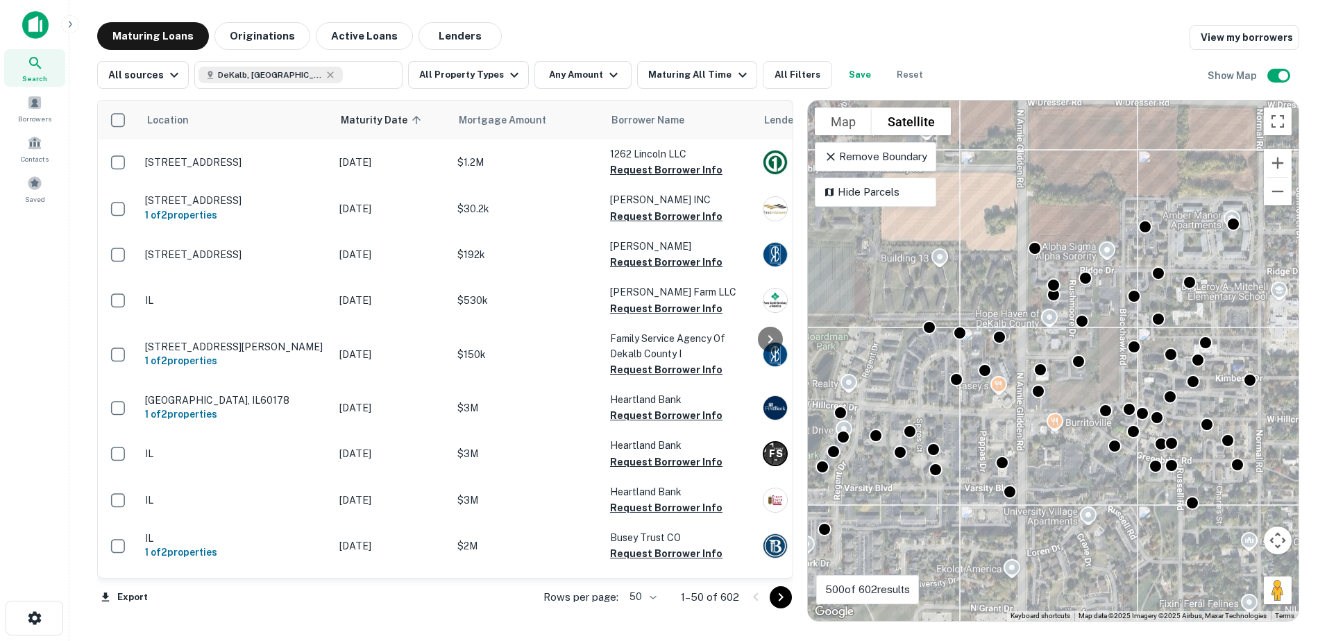
drag, startPoint x: 1163, startPoint y: 468, endPoint x: 1059, endPoint y: 487, distance: 105.2
click at [1059, 487] on div "To activate drag with keyboard, press Alt + Enter. Once in keyboard drag state,…" at bounding box center [1053, 361] width 491 height 520
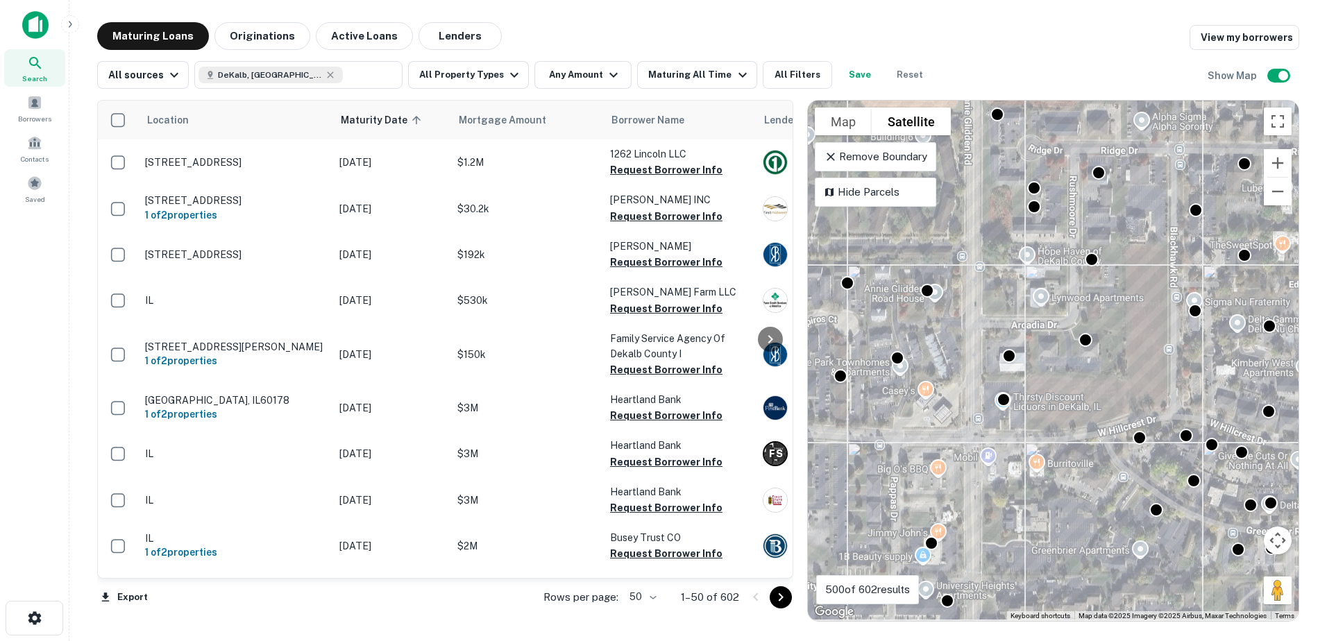
drag, startPoint x: 1114, startPoint y: 467, endPoint x: 1163, endPoint y: 491, distance: 55.5
click at [1163, 495] on div "To activate drag with keyboard, press Alt + Enter. Once in keyboard drag state,…" at bounding box center [1053, 361] width 491 height 520
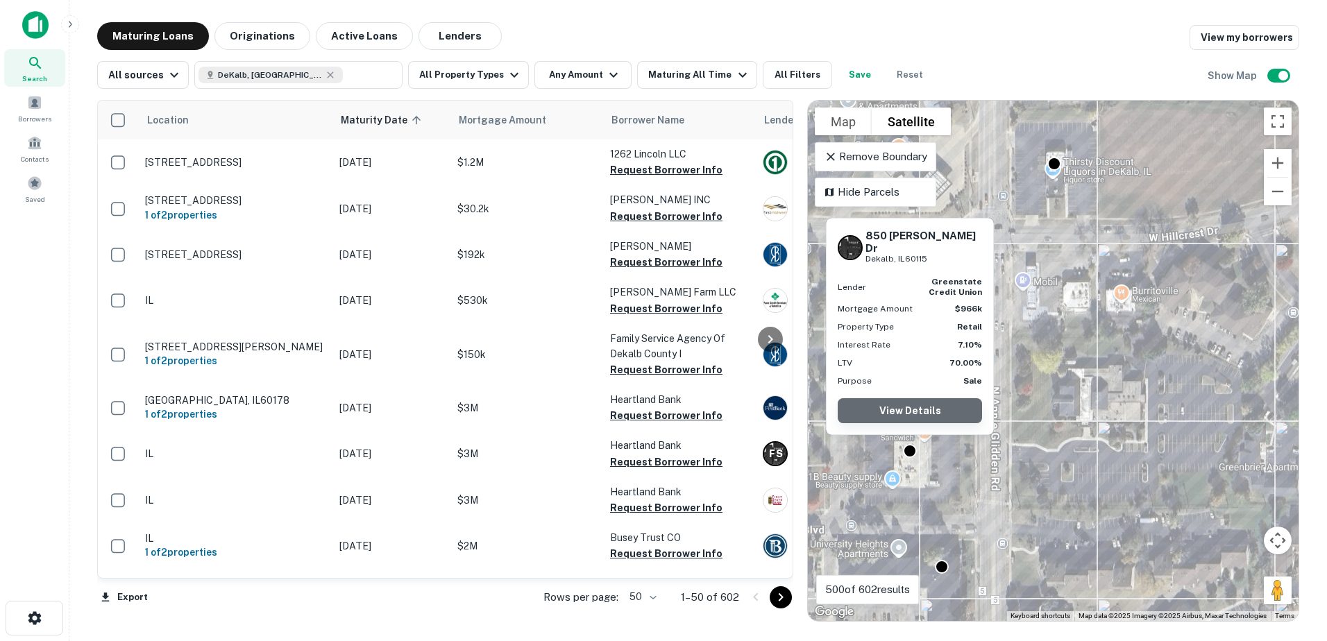
click at [916, 412] on link "View Details" at bounding box center [909, 410] width 144 height 25
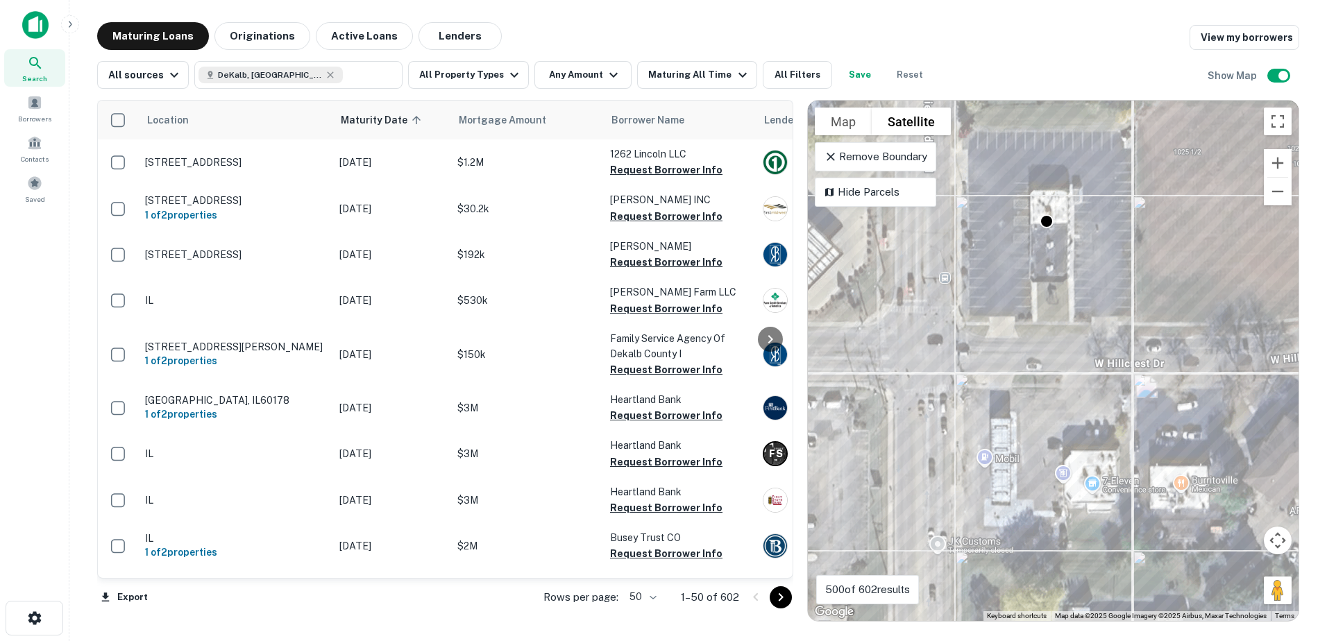
drag, startPoint x: 1076, startPoint y: 218, endPoint x: 1077, endPoint y: 387, distance: 169.3
click at [1077, 387] on div "To activate drag with keyboard, press Alt + Enter. Once in keyboard drag state,…" at bounding box center [1053, 361] width 491 height 520
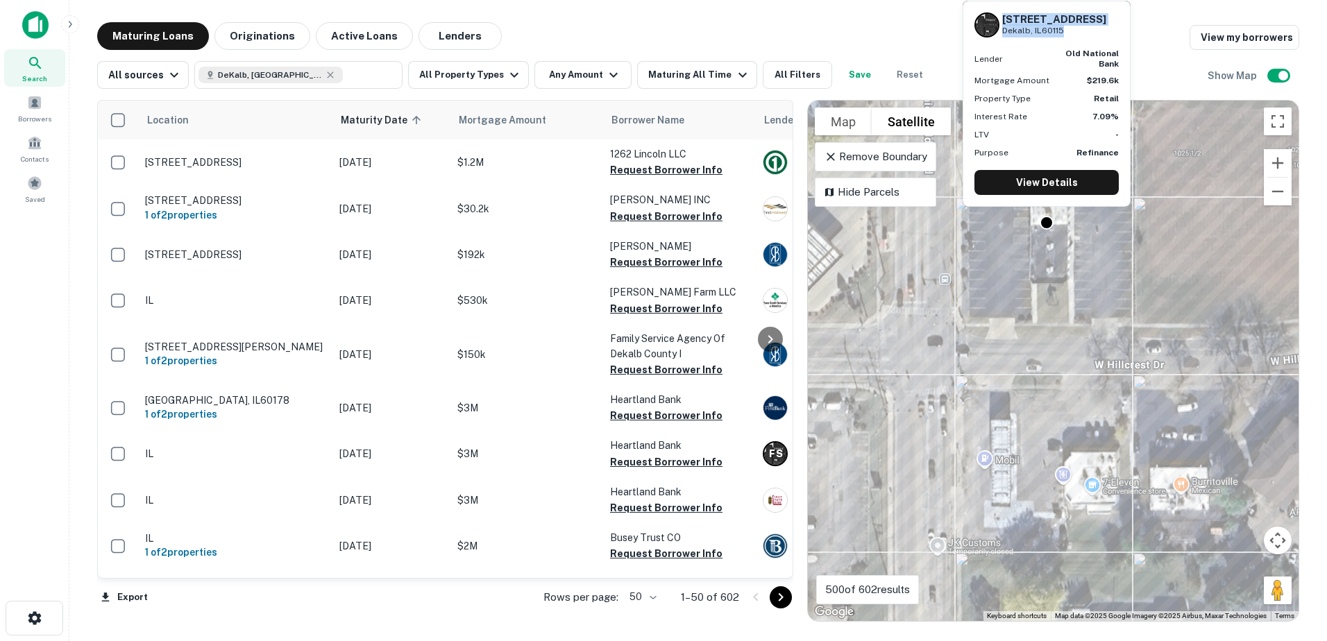
drag, startPoint x: 1004, startPoint y: 20, endPoint x: 1064, endPoint y: 35, distance: 62.1
click at [1064, 35] on div "1039 W HILLCREST DR Dekalb, IL60115" at bounding box center [1054, 25] width 104 height 24
copy div "1039 W HILLCREST DR Dekalb, IL60115"
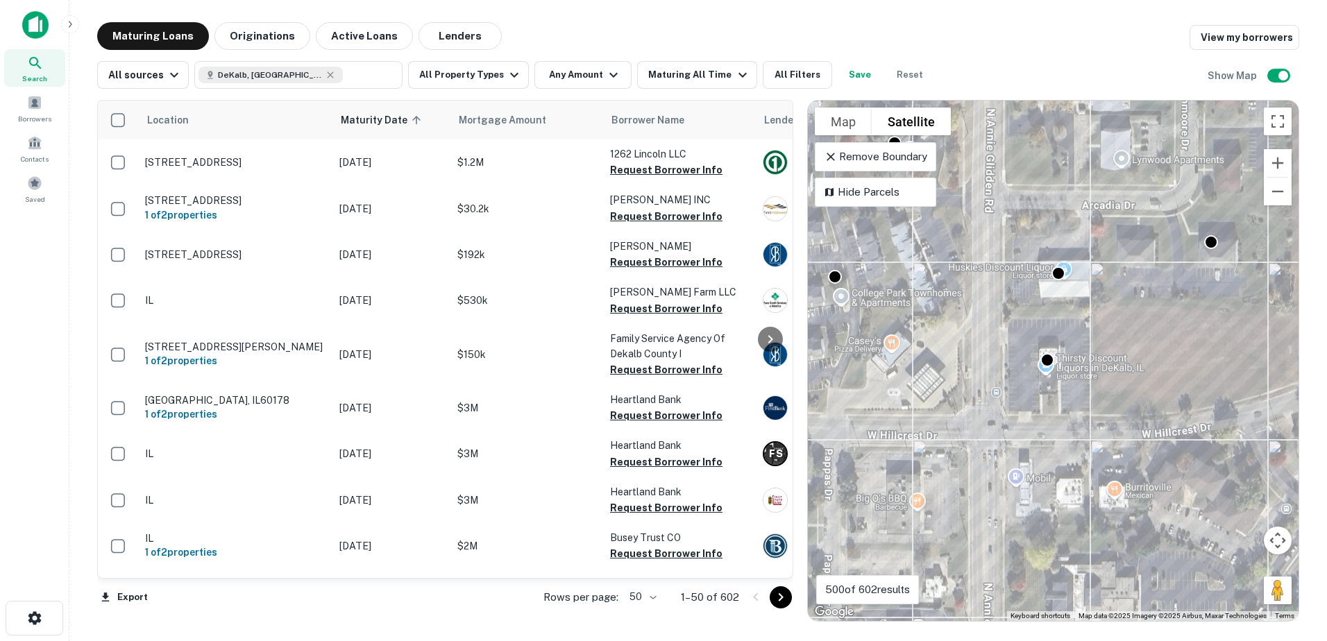
drag, startPoint x: 986, startPoint y: 387, endPoint x: 976, endPoint y: 434, distance: 48.2
click at [976, 434] on div "To activate drag with keyboard, press Alt + Enter. Once in keyboard drag state,…" at bounding box center [1053, 361] width 491 height 520
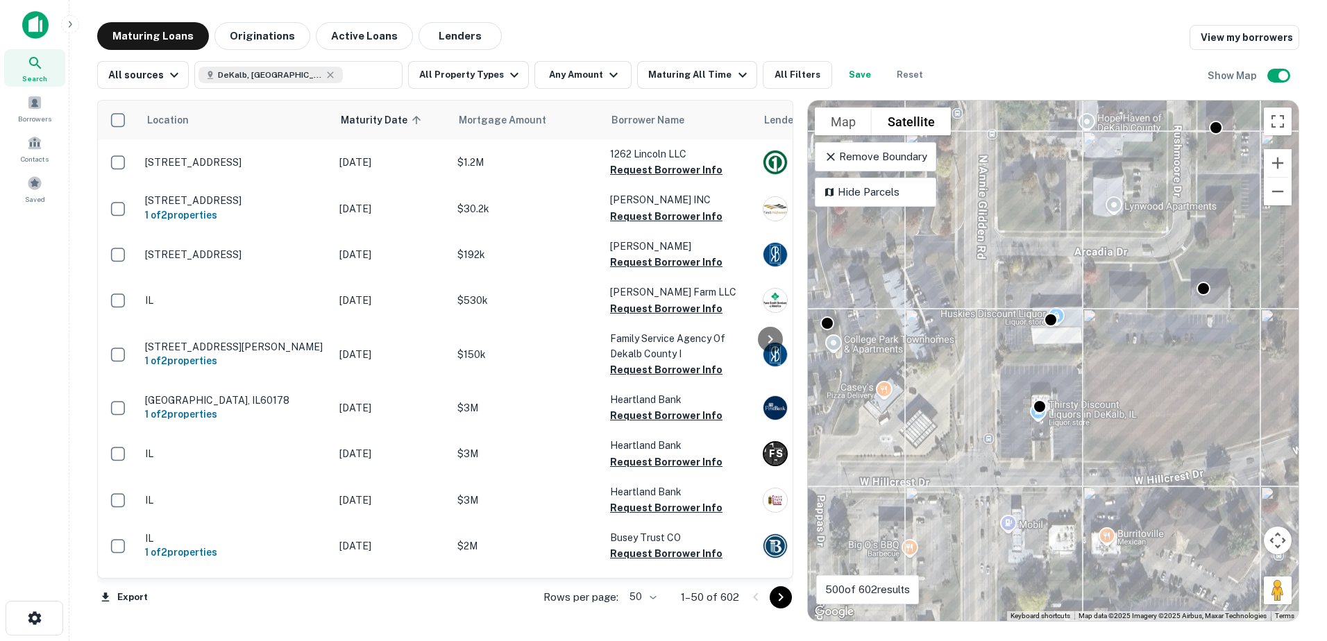
drag, startPoint x: 1005, startPoint y: 409, endPoint x: 1176, endPoint y: 420, distance: 171.0
click at [1176, 420] on div "To activate drag with keyboard, press Alt + Enter. Once in keyboard drag state,…" at bounding box center [1053, 361] width 491 height 520
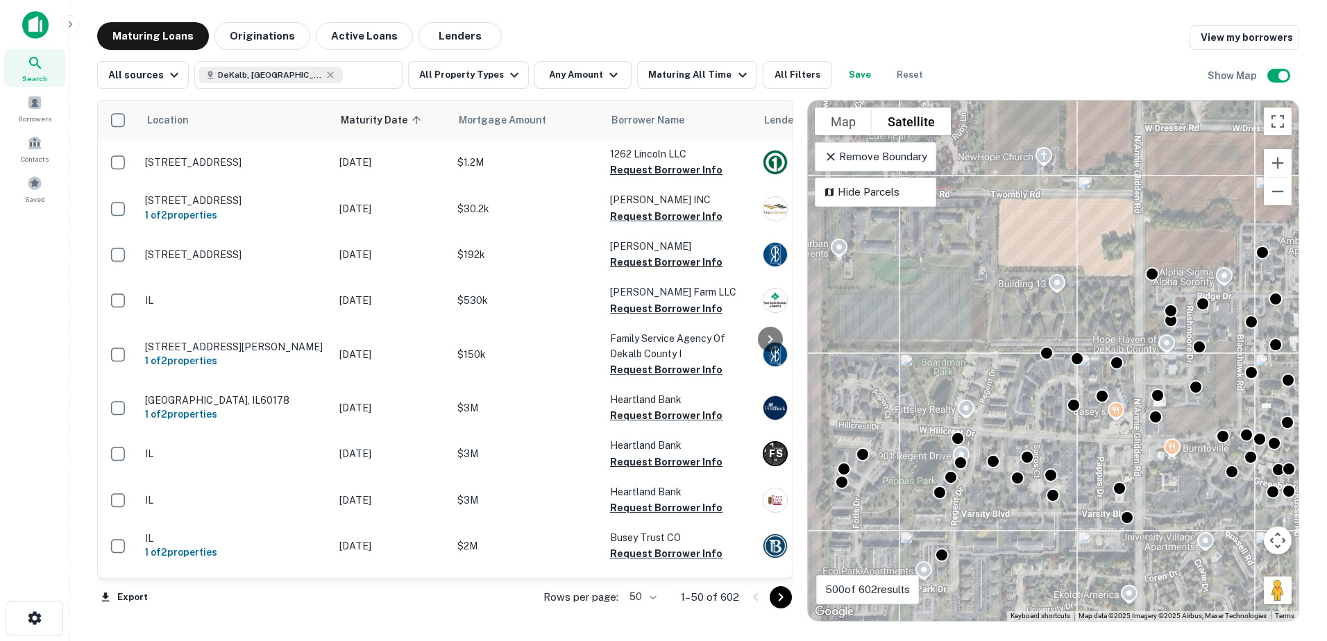
drag, startPoint x: 1158, startPoint y: 501, endPoint x: 960, endPoint y: 456, distance: 202.8
click at [960, 456] on div "To activate drag with keyboard, press Alt + Enter. Once in keyboard drag state,…" at bounding box center [1053, 361] width 491 height 520
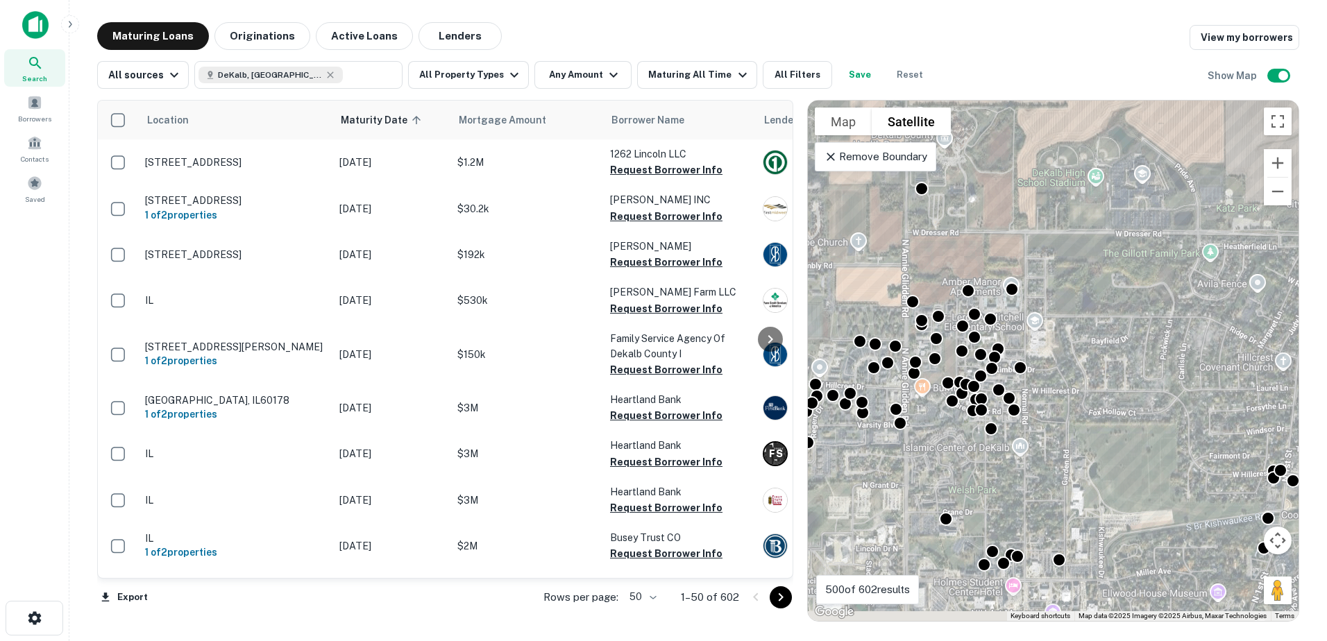
drag, startPoint x: 1055, startPoint y: 466, endPoint x: 932, endPoint y: 395, distance: 141.7
click at [944, 411] on div "To activate drag with keyboard, press Alt + Enter. Once in keyboard drag state,…" at bounding box center [1053, 361] width 491 height 520
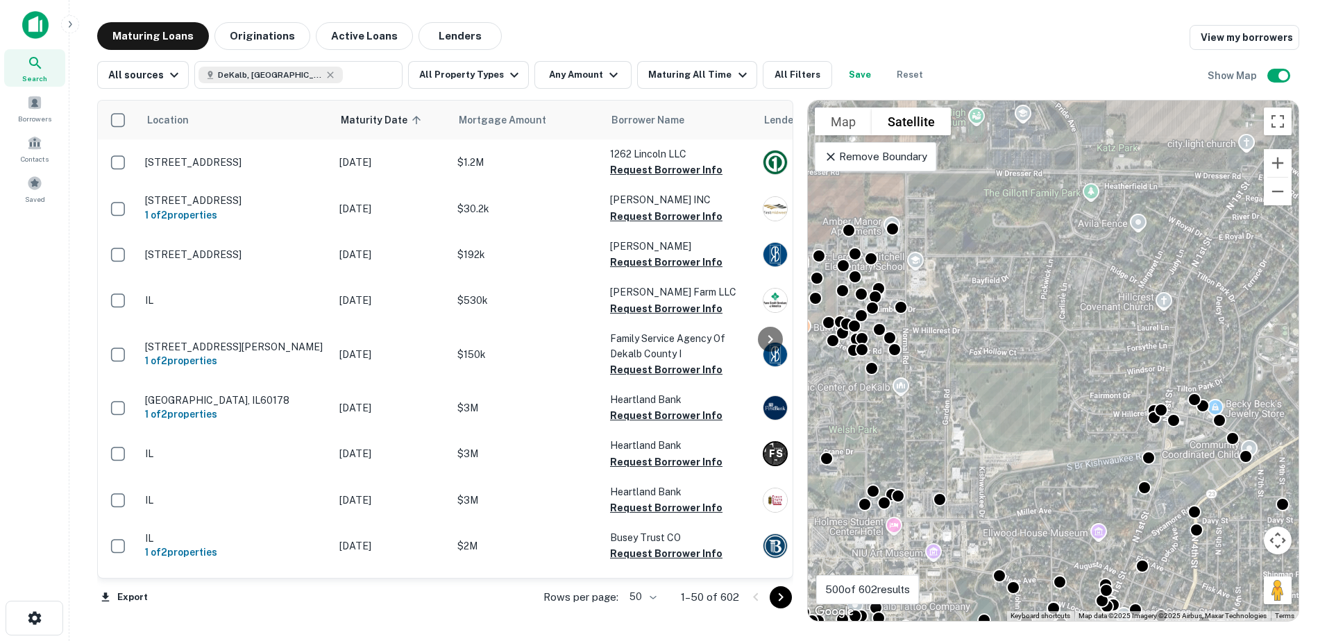
drag, startPoint x: 984, startPoint y: 432, endPoint x: 853, endPoint y: 432, distance: 131.8
click at [853, 432] on div "To activate drag with keyboard, press Alt + Enter. Once in keyboard drag state,…" at bounding box center [1053, 361] width 491 height 520
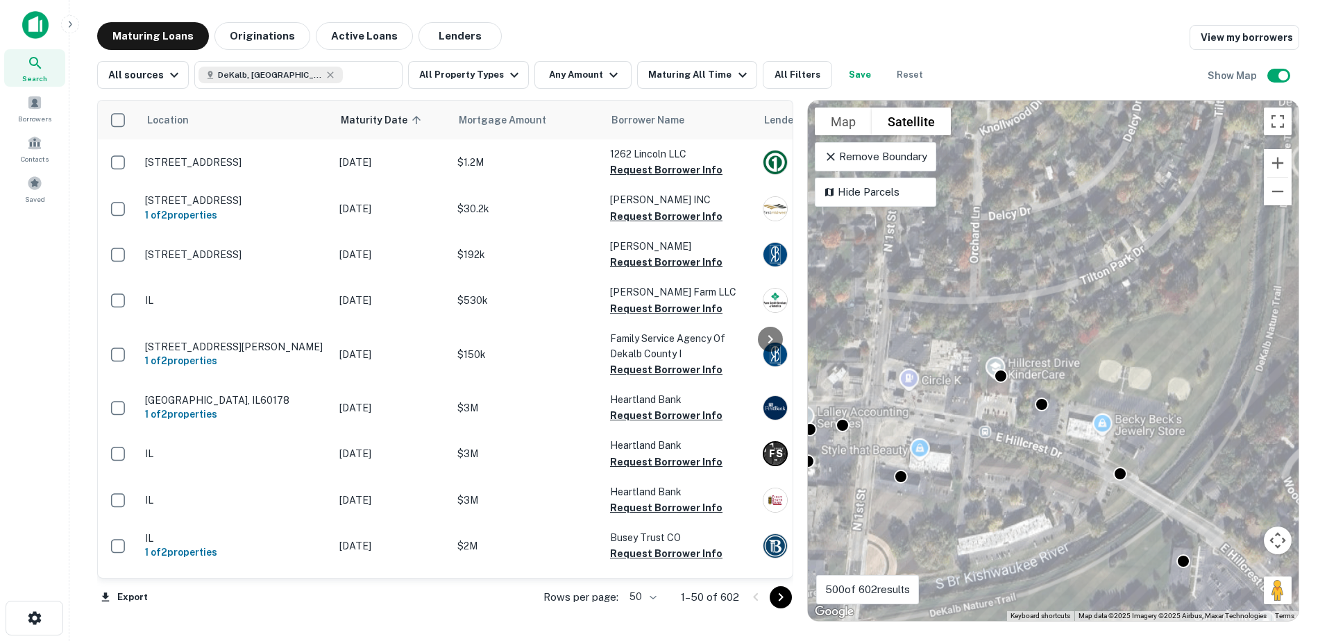
drag, startPoint x: 1044, startPoint y: 477, endPoint x: 1037, endPoint y: 357, distance: 119.6
click at [1037, 357] on div "To activate drag with keyboard, press Alt + Enter. Once in keyboard drag state,…" at bounding box center [1053, 361] width 491 height 520
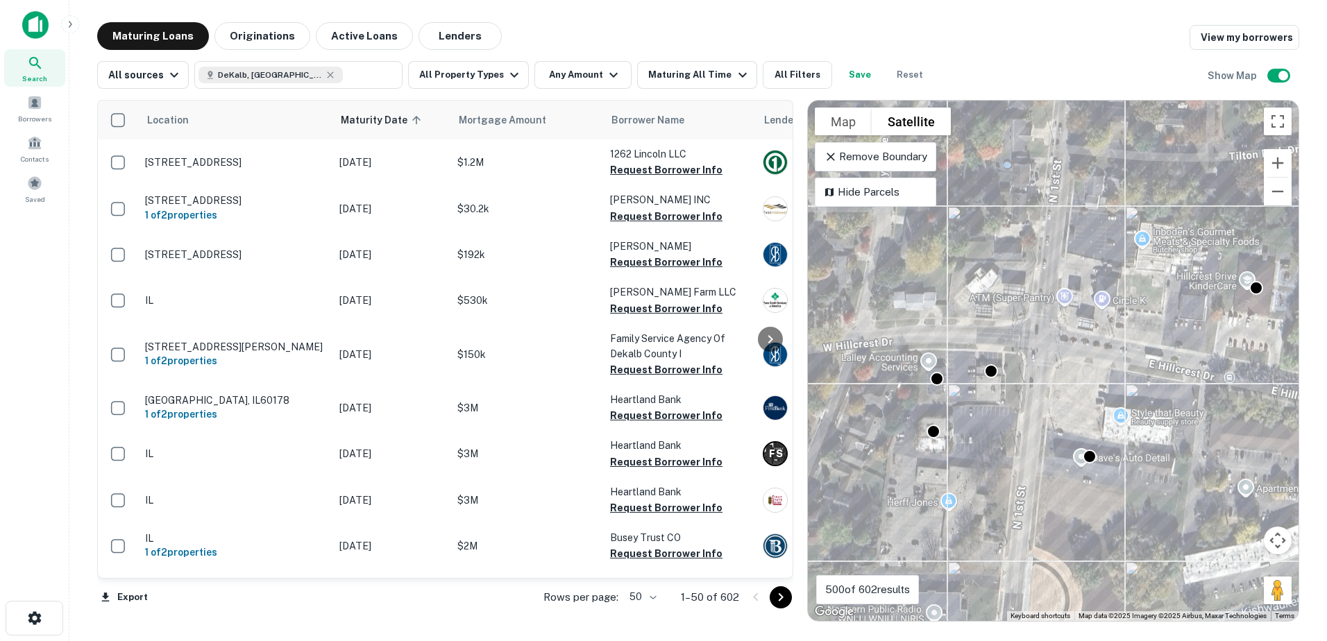
drag, startPoint x: 963, startPoint y: 456, endPoint x: 1043, endPoint y: 452, distance: 80.6
click at [1043, 452] on div "To activate drag with keyboard, press Alt + Enter. Once in keyboard drag state,…" at bounding box center [1053, 361] width 491 height 520
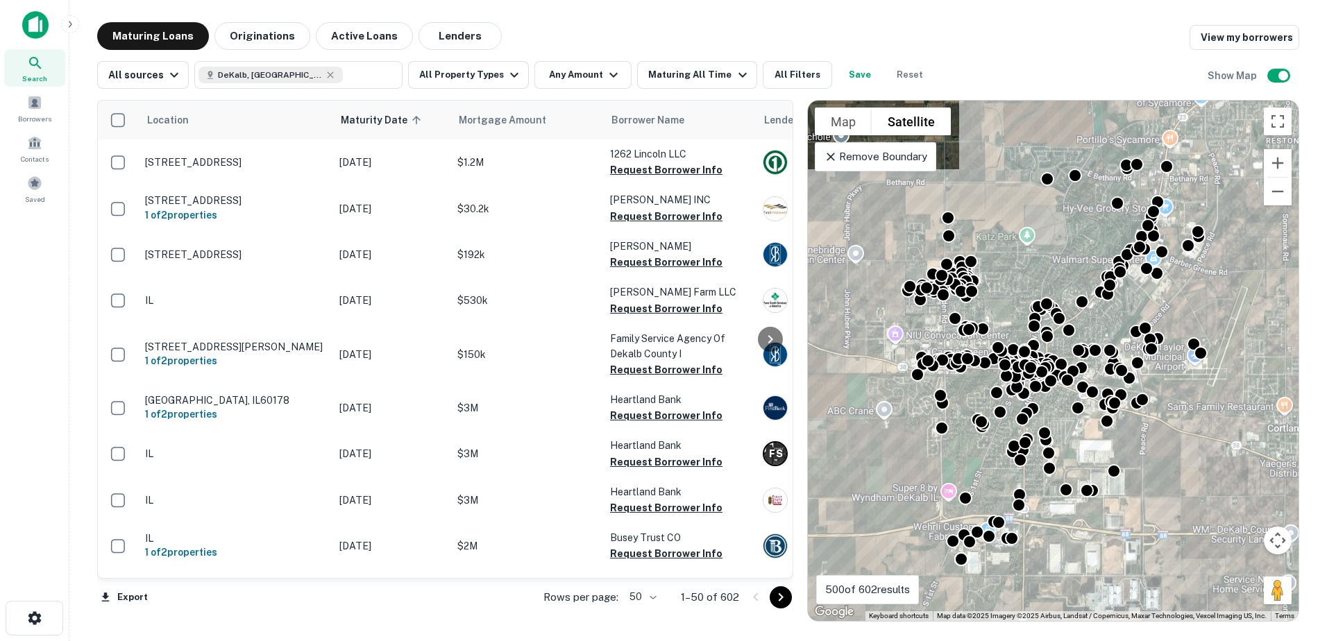
drag, startPoint x: 944, startPoint y: 466, endPoint x: 1045, endPoint y: 279, distance: 212.6
click at [1044, 279] on div "To activate drag with keyboard, press Alt + Enter. Once in keyboard drag state,…" at bounding box center [1053, 361] width 491 height 520
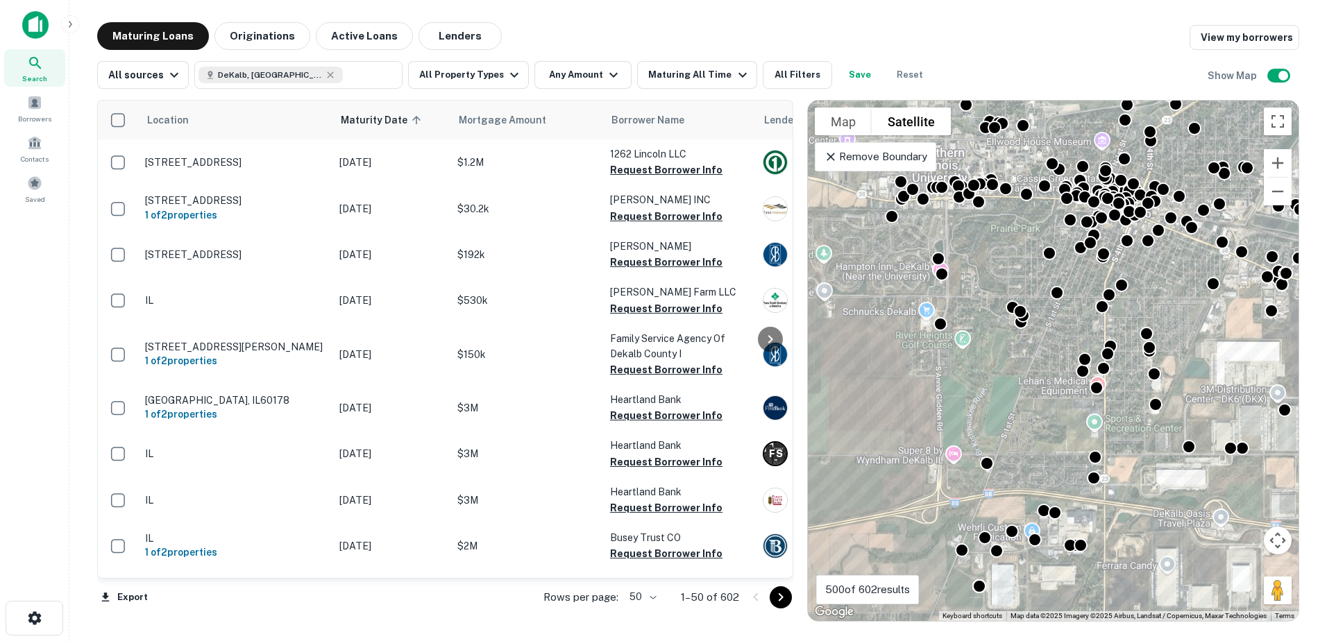
drag, startPoint x: 1124, startPoint y: 394, endPoint x: 1123, endPoint y: 406, distance: 11.8
click at [1123, 406] on div "To activate drag with keyboard, press Alt + Enter. Once in keyboard drag state,…" at bounding box center [1053, 361] width 491 height 520
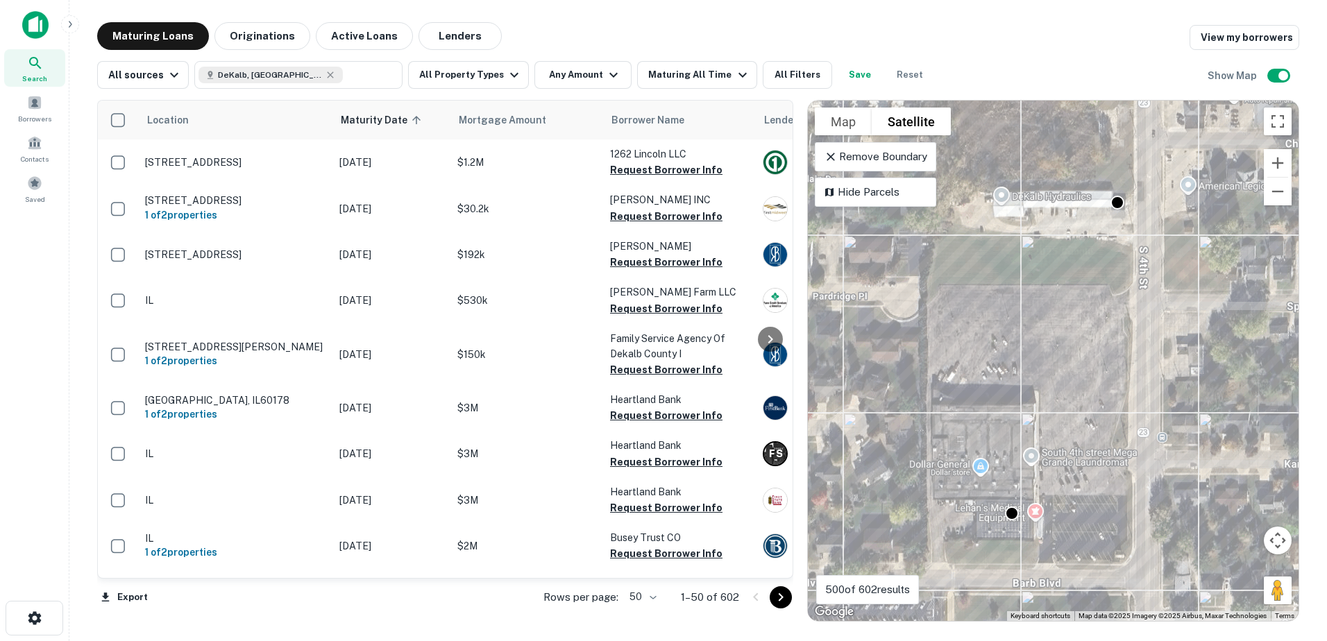
drag, startPoint x: 1071, startPoint y: 538, endPoint x: 1071, endPoint y: 442, distance: 95.7
click at [1071, 443] on div "To activate drag with keyboard, press Alt + Enter. Once in keyboard drag state,…" at bounding box center [1053, 361] width 491 height 520
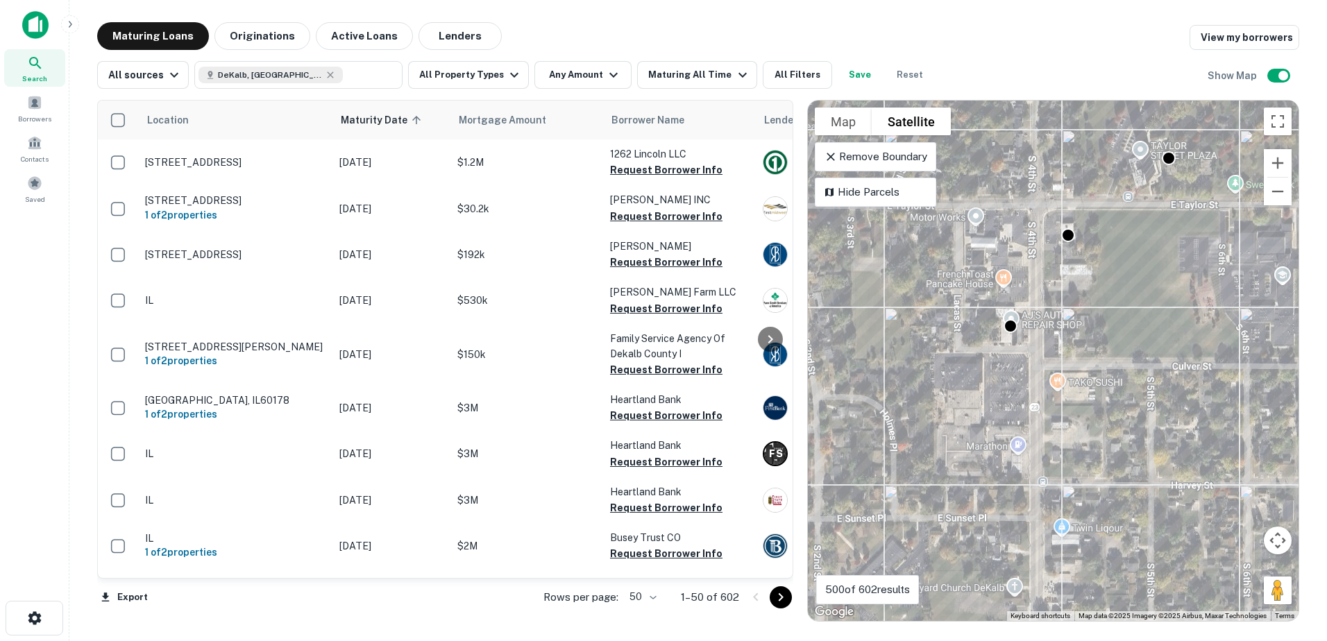
drag, startPoint x: 1105, startPoint y: 334, endPoint x: 1094, endPoint y: 467, distance: 133.7
click at [1094, 466] on div "To activate drag with keyboard, press Alt + Enter. Once in keyboard drag state,…" at bounding box center [1053, 361] width 491 height 520
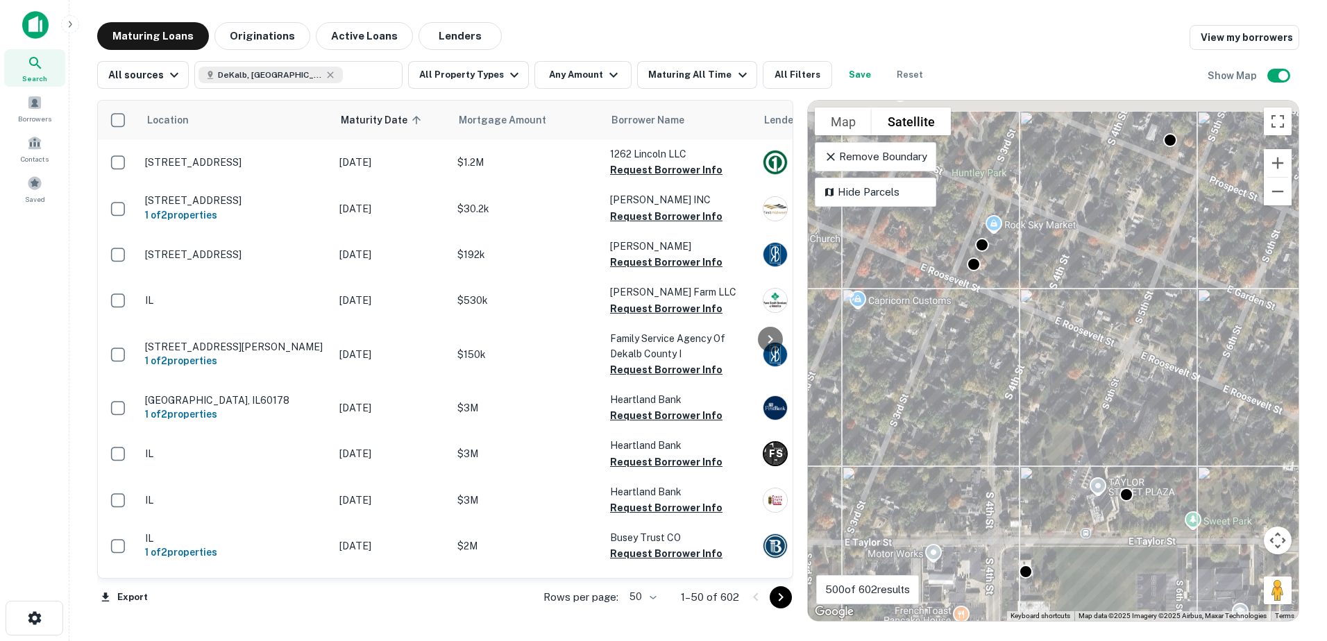
drag, startPoint x: 1105, startPoint y: 377, endPoint x: 1082, endPoint y: 477, distance: 102.5
click at [1085, 484] on div "To activate drag with keyboard, press Alt + Enter. Once in keyboard drag state,…" at bounding box center [1053, 361] width 491 height 520
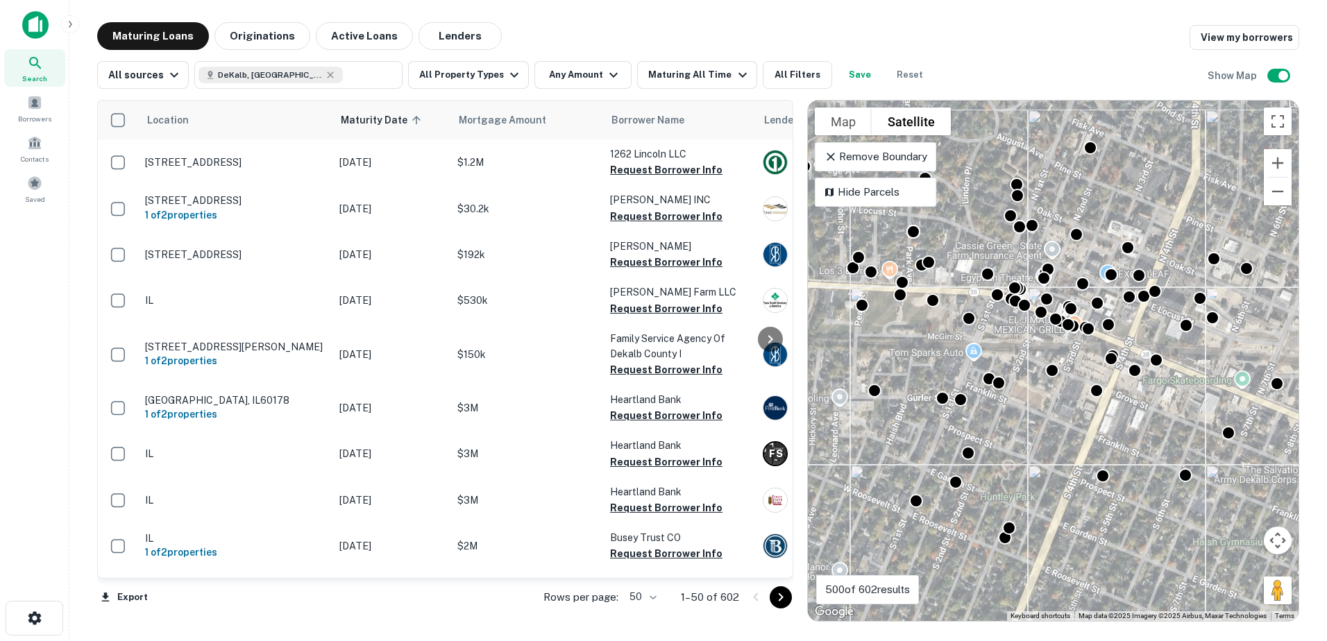
drag, startPoint x: 1092, startPoint y: 390, endPoint x: 1069, endPoint y: 547, distance: 158.5
click at [1069, 547] on div "To activate drag with keyboard, press Alt + Enter. Once in keyboard drag state,…" at bounding box center [1053, 361] width 491 height 520
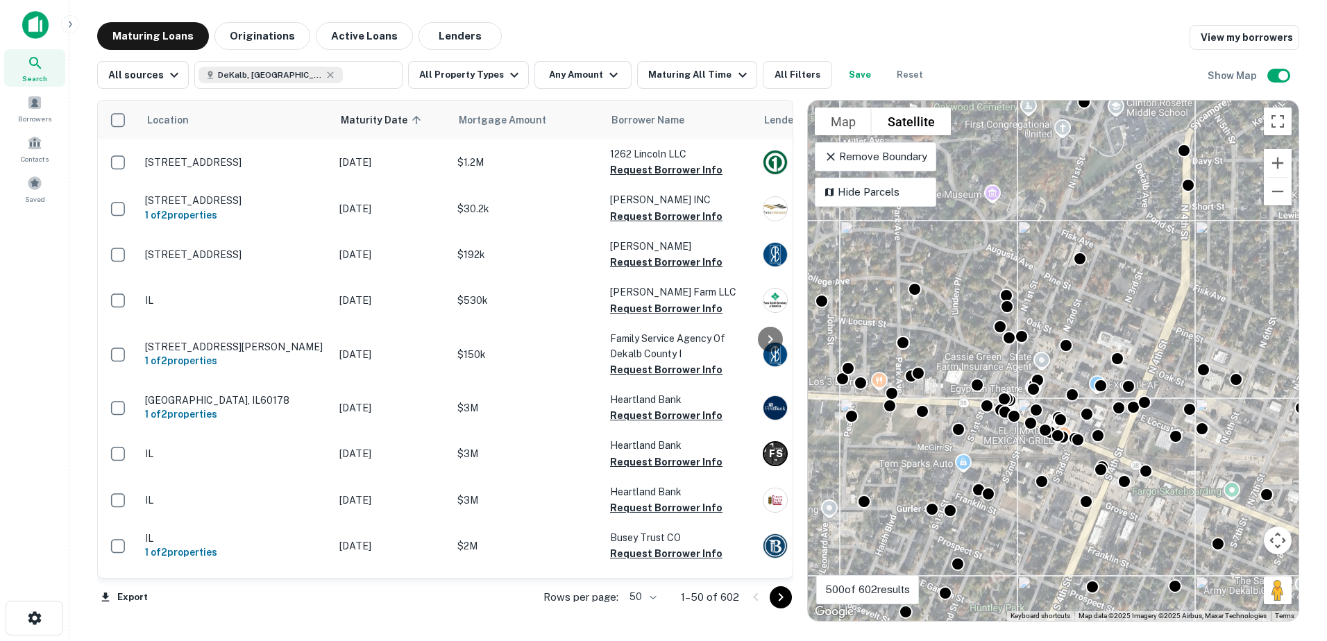
drag, startPoint x: 1069, startPoint y: 420, endPoint x: 1073, endPoint y: 549, distance: 129.8
click at [1073, 548] on div "To activate drag with keyboard, press Alt + Enter. Once in keyboard drag state,…" at bounding box center [1053, 361] width 491 height 520
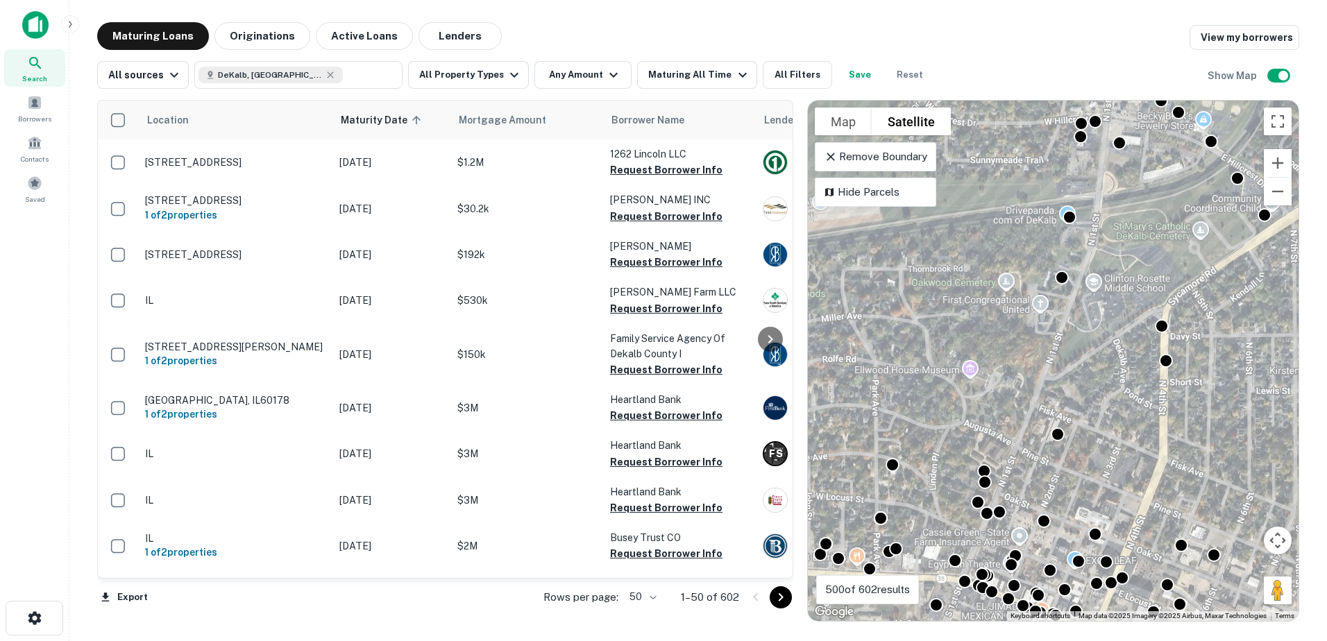
drag, startPoint x: 1107, startPoint y: 384, endPoint x: 1068, endPoint y: 488, distance: 111.1
click at [1071, 486] on div "To activate drag with keyboard, press Alt + Enter. Once in keyboard drag state,…" at bounding box center [1053, 361] width 491 height 520
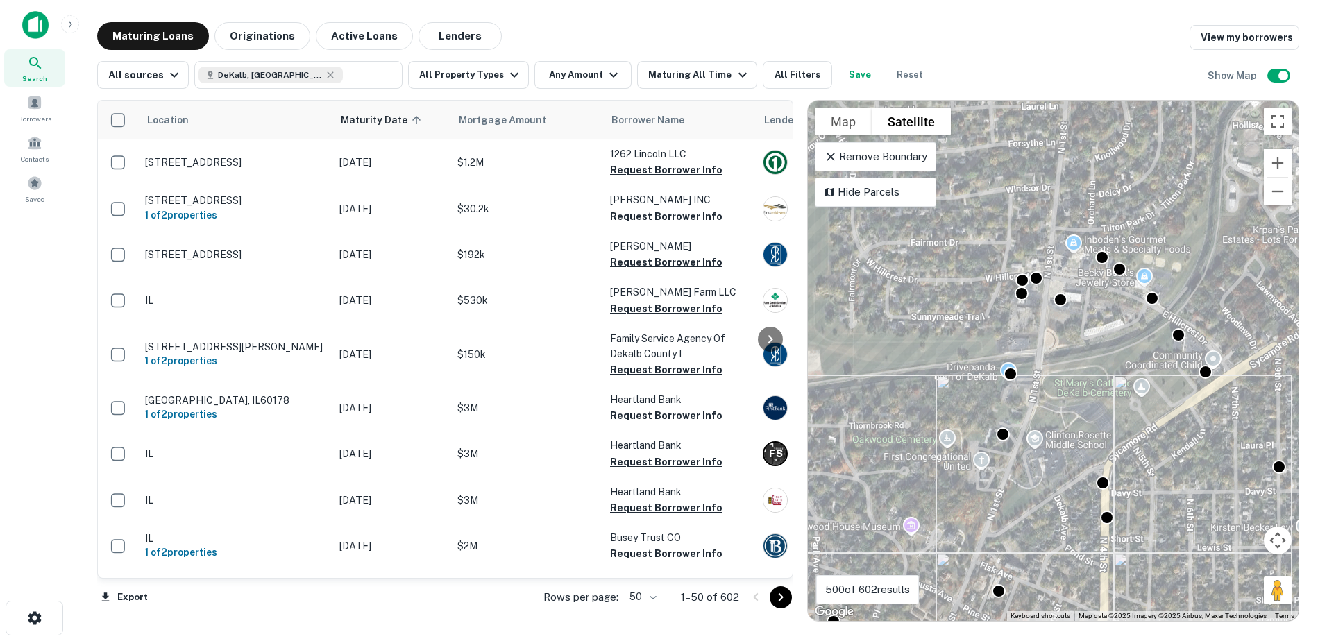
drag, startPoint x: 1082, startPoint y: 363, endPoint x: 1067, endPoint y: 452, distance: 90.0
click at [1068, 452] on div "To activate drag with keyboard, press Alt + Enter. Once in keyboard drag state,…" at bounding box center [1053, 361] width 491 height 520
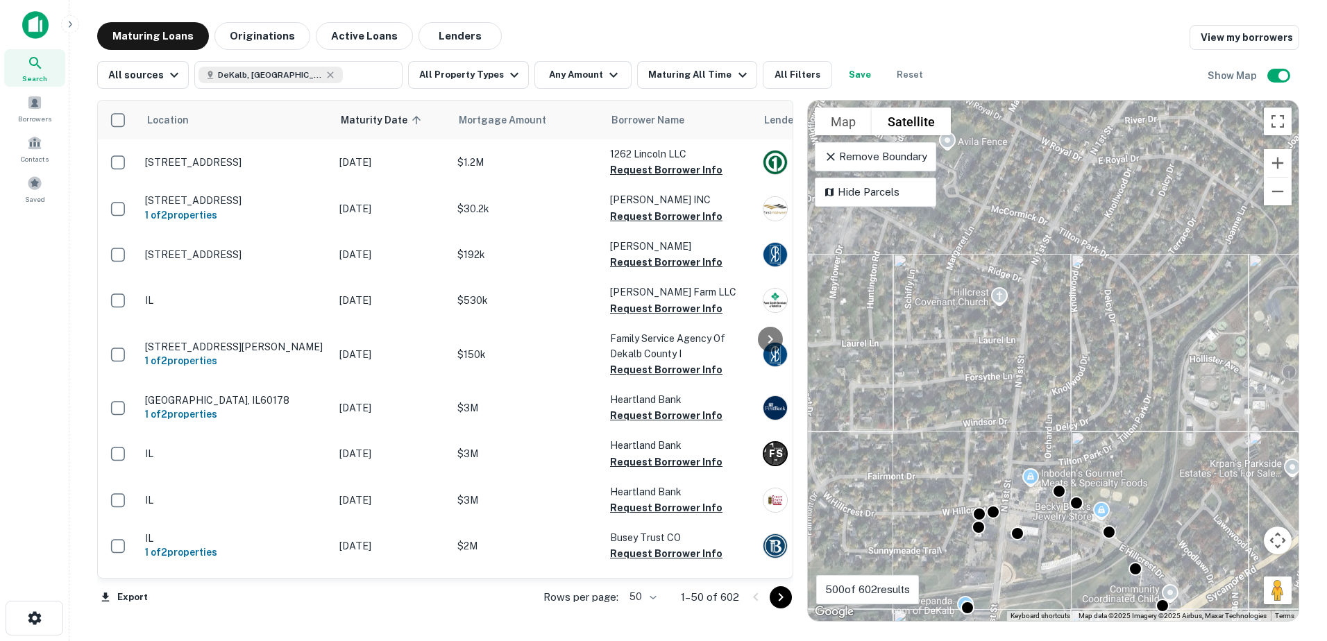
drag, startPoint x: 1071, startPoint y: 449, endPoint x: 1058, endPoint y: 506, distance: 58.2
click at [1058, 506] on div "To activate drag with keyboard, press Alt + Enter. Once in keyboard drag state,…" at bounding box center [1053, 361] width 491 height 520
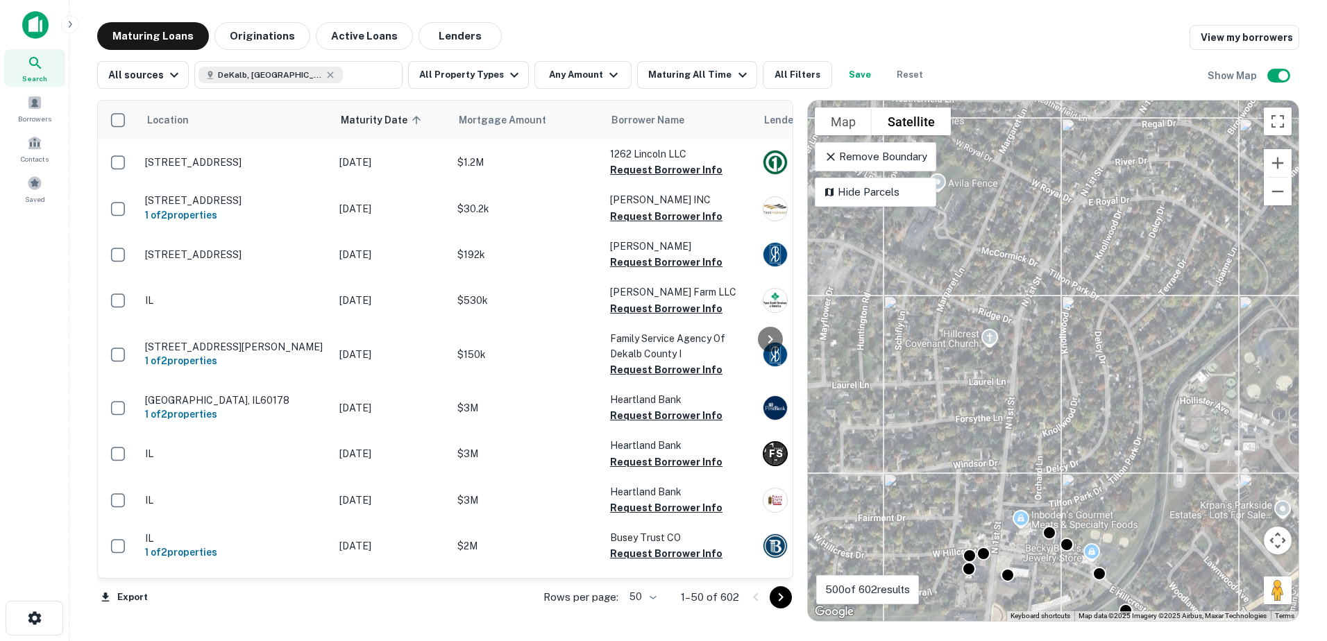
drag, startPoint x: 1080, startPoint y: 410, endPoint x: 1060, endPoint y: 495, distance: 86.8
click at [1060, 495] on div "To activate drag with keyboard, press Alt + Enter. Once in keyboard drag state,…" at bounding box center [1053, 361] width 491 height 520
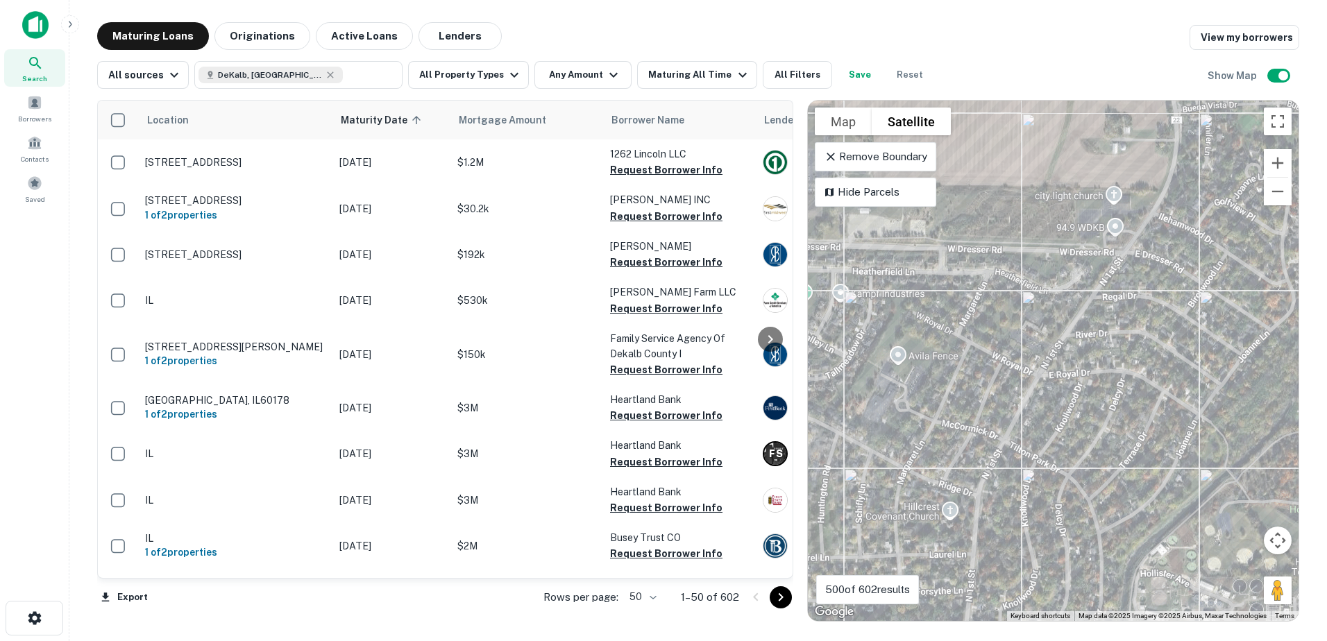
drag, startPoint x: 1059, startPoint y: 476, endPoint x: 1053, endPoint y: 500, distance: 25.1
click at [1053, 500] on div "To activate drag with keyboard, press Alt + Enter. Once in keyboard drag state,…" at bounding box center [1053, 361] width 491 height 520
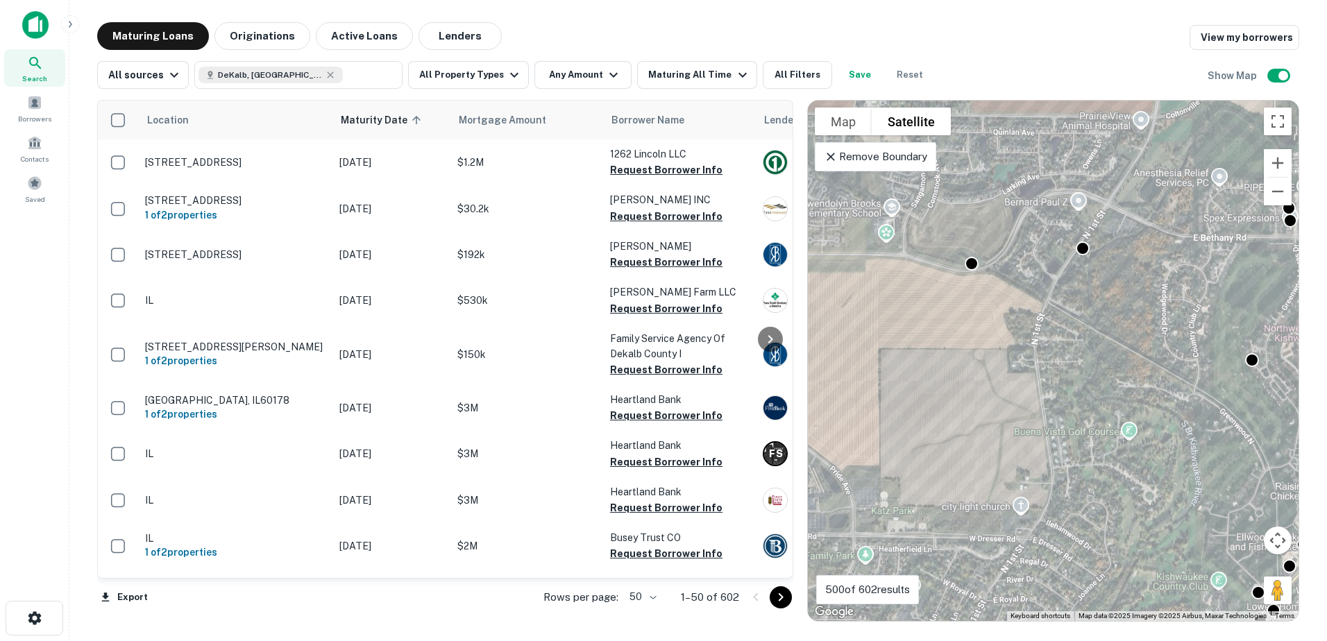
drag, startPoint x: 1072, startPoint y: 439, endPoint x: 985, endPoint y: 547, distance: 138.1
click at [1016, 556] on div "To activate drag with keyboard, press Alt + Enter. Once in keyboard drag state,…" at bounding box center [1053, 361] width 491 height 520
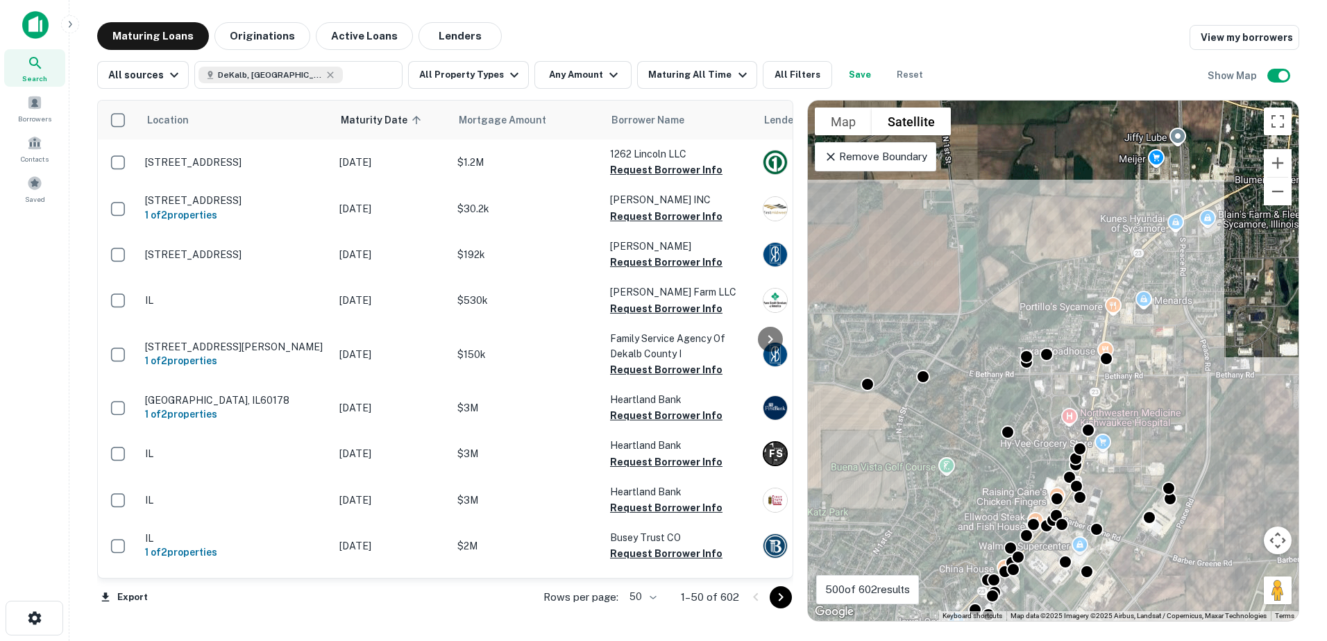
drag, startPoint x: 1157, startPoint y: 504, endPoint x: 1023, endPoint y: 502, distance: 133.2
click at [1023, 502] on div "To activate drag with keyboard, press Alt + Enter. Once in keyboard drag state,…" at bounding box center [1053, 361] width 491 height 520
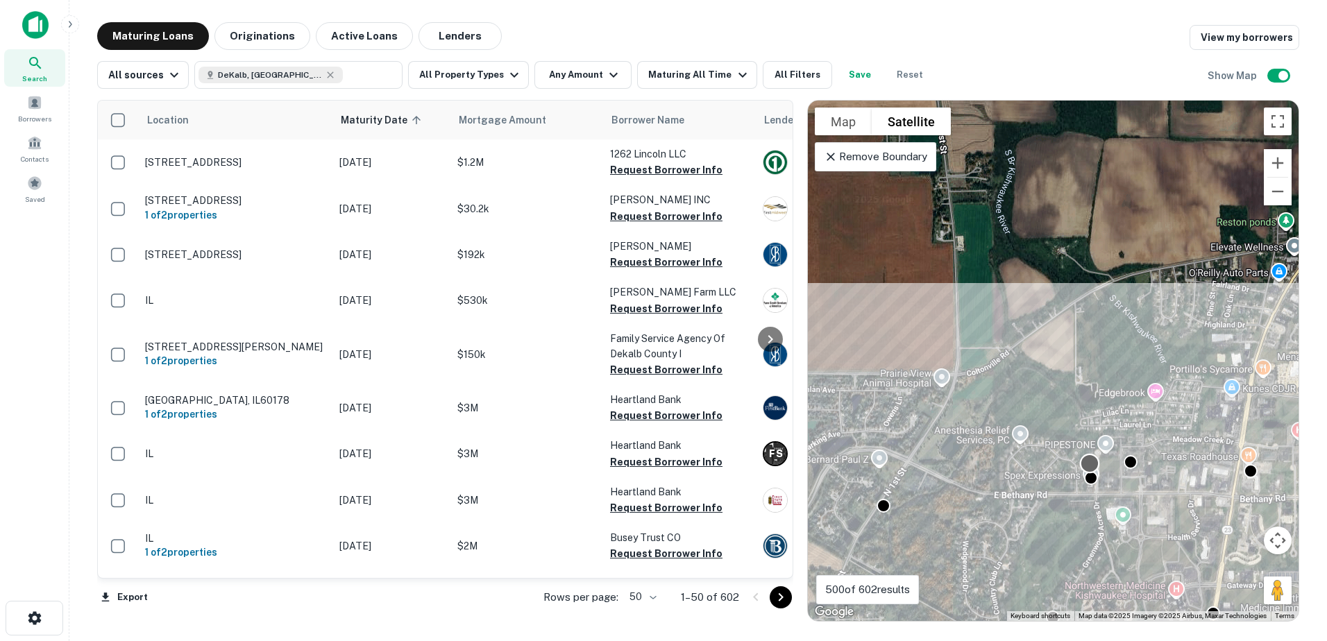
drag, startPoint x: 983, startPoint y: 482, endPoint x: 1123, endPoint y: 449, distance: 144.0
click at [1100, 454] on div at bounding box center [1090, 464] width 20 height 20
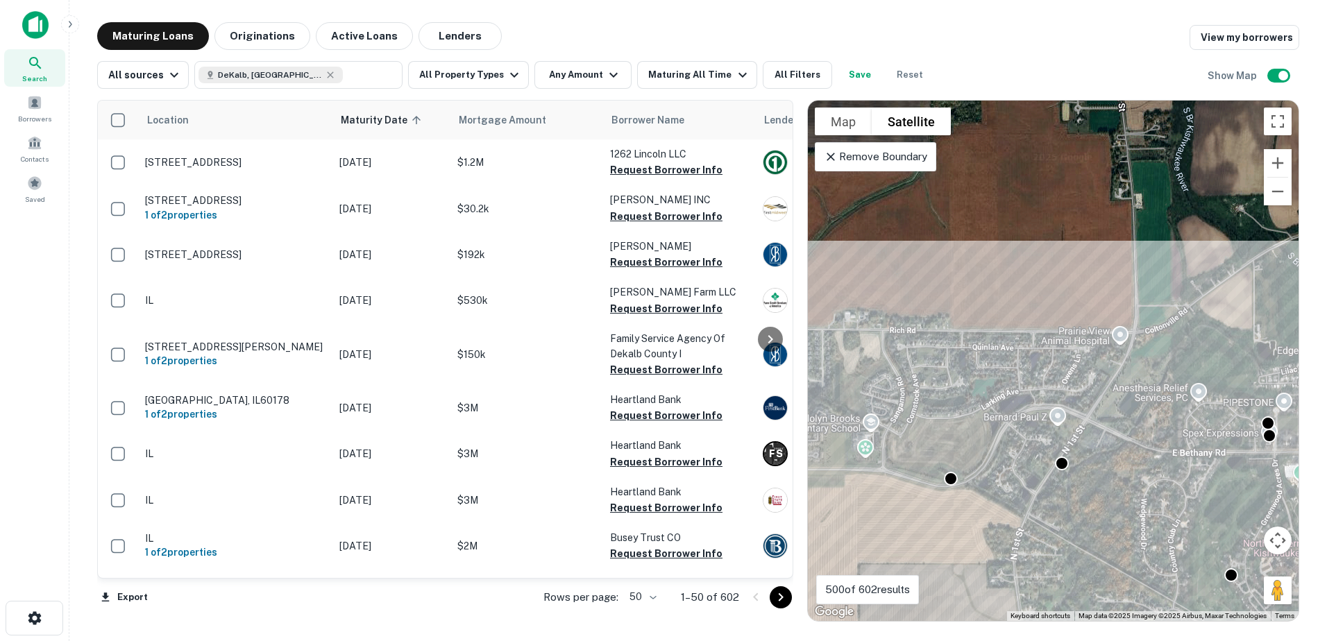
drag, startPoint x: 980, startPoint y: 462, endPoint x: 1116, endPoint y: 417, distance: 143.3
click at [1102, 420] on div "To activate drag with keyboard, press Alt + Enter. Once in keyboard drag state,…" at bounding box center [1053, 361] width 491 height 520
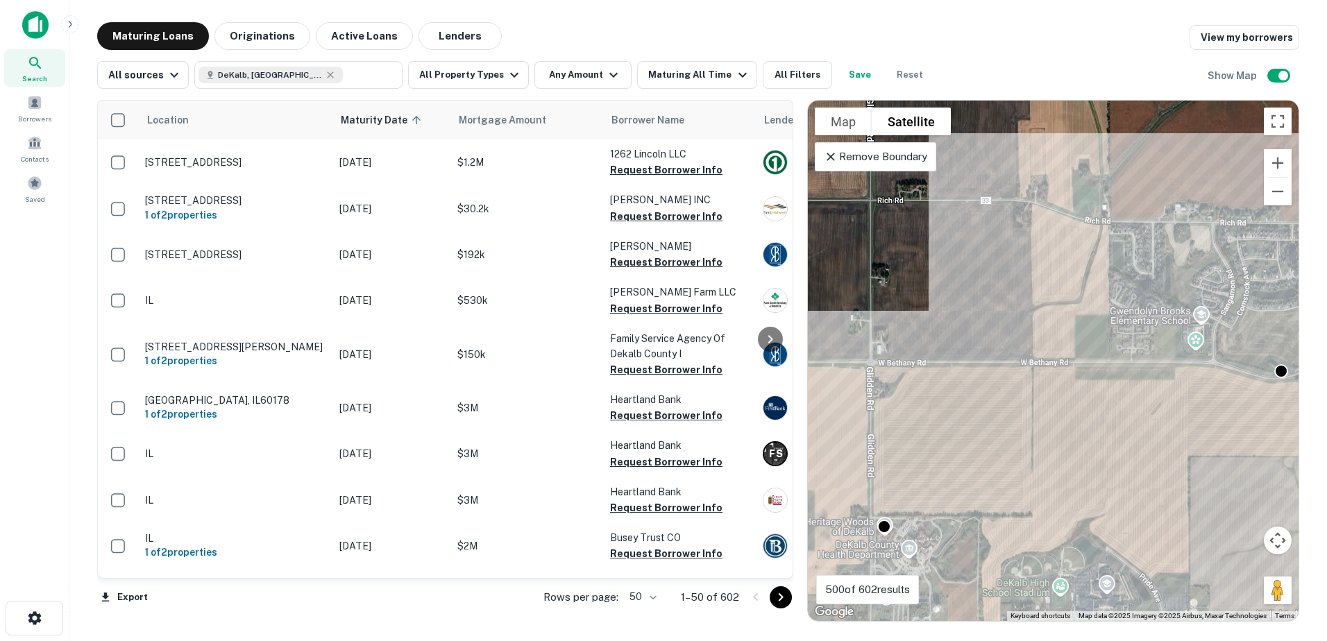
click at [1095, 402] on div "To activate drag with keyboard, press Alt + Enter. Once in keyboard drag state,…" at bounding box center [1053, 361] width 491 height 520
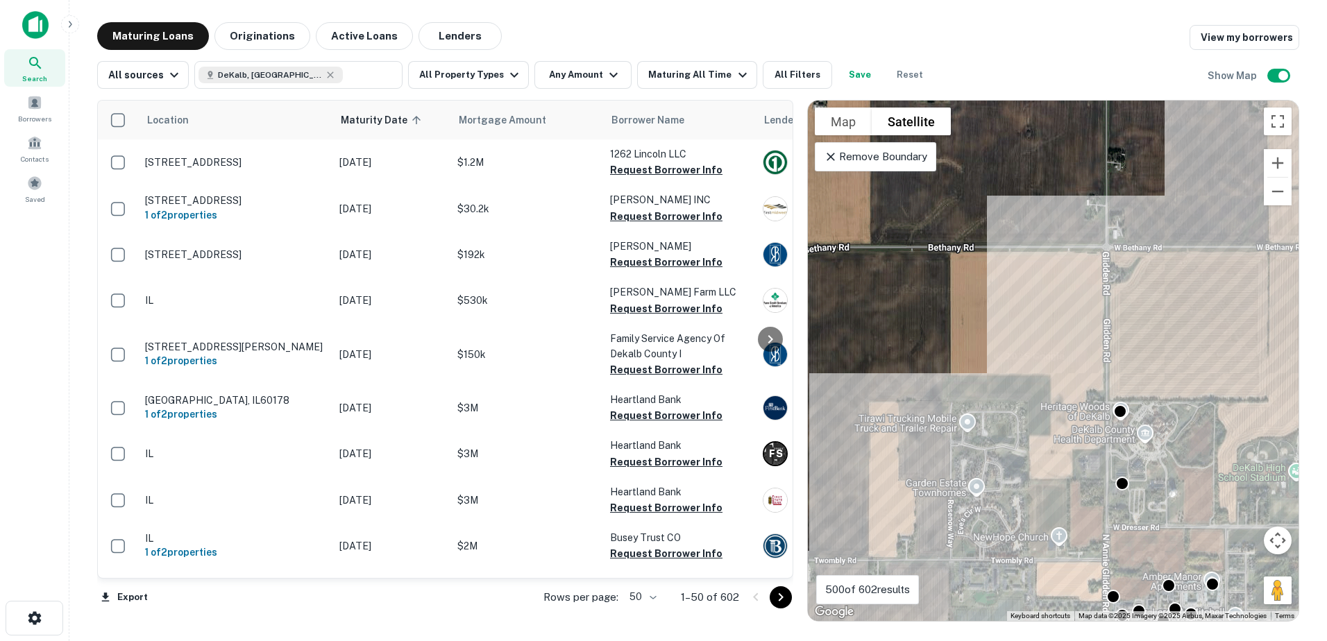
drag, startPoint x: 1038, startPoint y: 469, endPoint x: 1136, endPoint y: 373, distance: 137.4
click at [1134, 377] on div "To activate drag with keyboard, press Alt + Enter. Once in keyboard drag state,…" at bounding box center [1053, 361] width 491 height 520
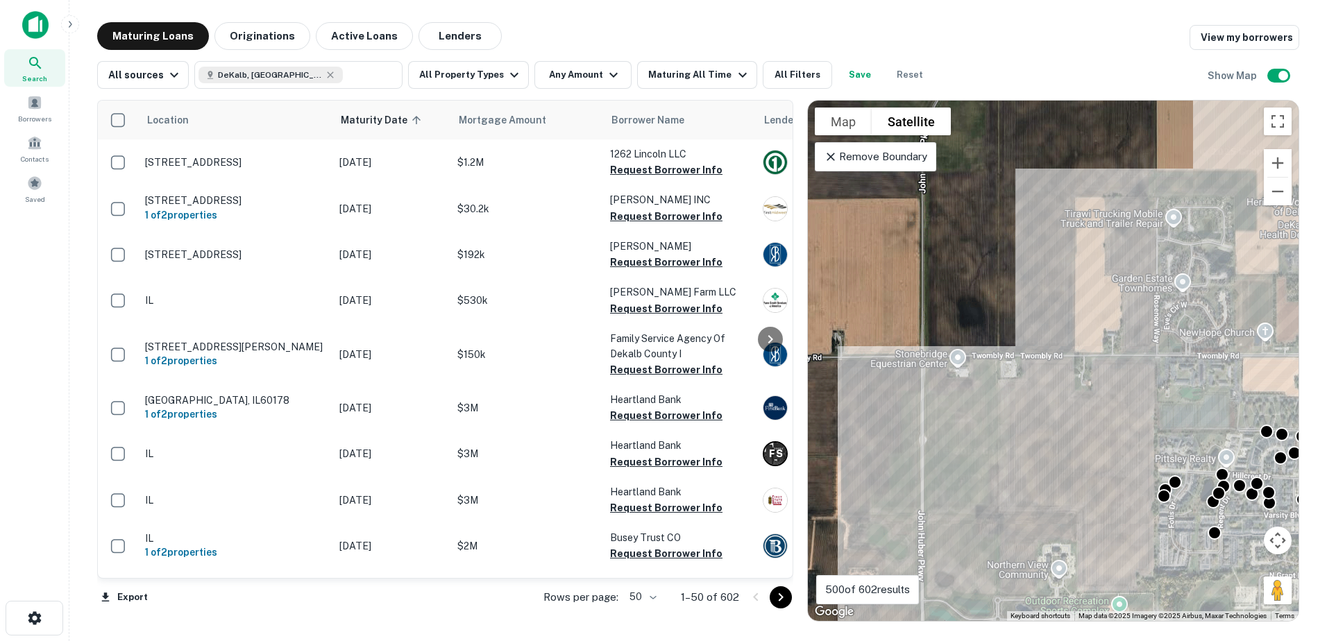
drag, startPoint x: 1103, startPoint y: 433, endPoint x: 896, endPoint y: 404, distance: 208.7
click at [933, 410] on div "To activate drag with keyboard, press Alt + Enter. Once in keyboard drag state,…" at bounding box center [1053, 361] width 491 height 520
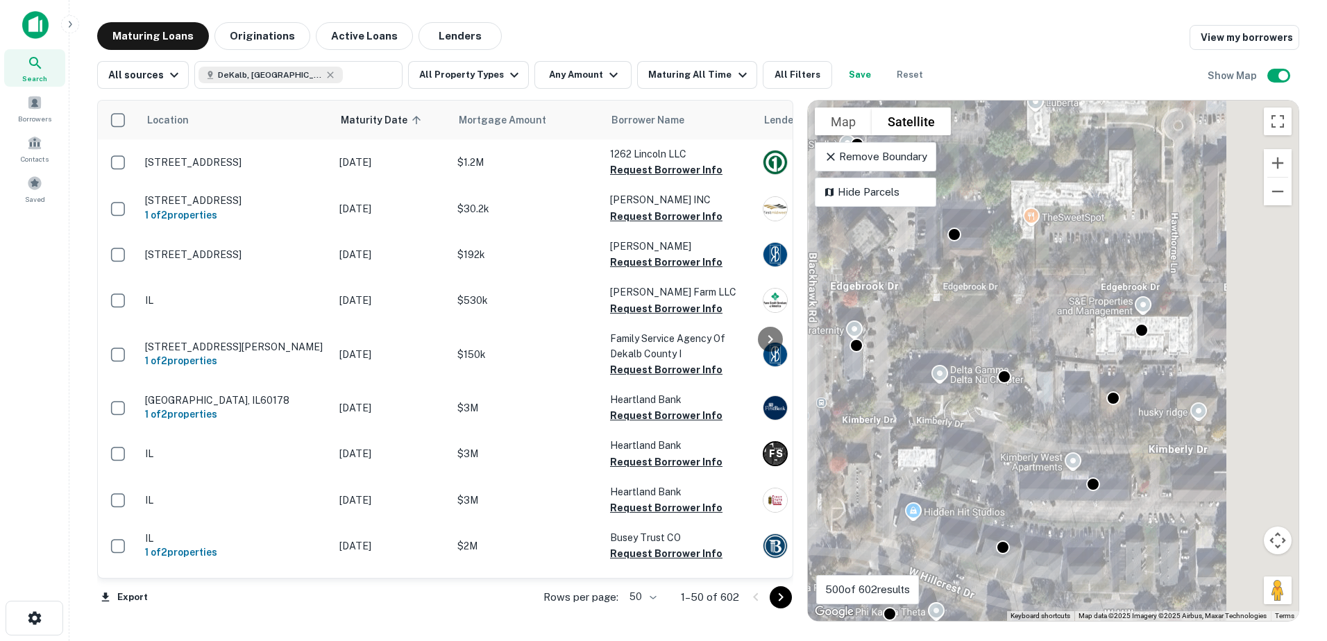
drag, startPoint x: 1193, startPoint y: 323, endPoint x: 1056, endPoint y: 358, distance: 141.2
click at [1056, 358] on div "To activate drag with keyboard, press Alt + Enter. Once in keyboard drag state,…" at bounding box center [1053, 361] width 491 height 520
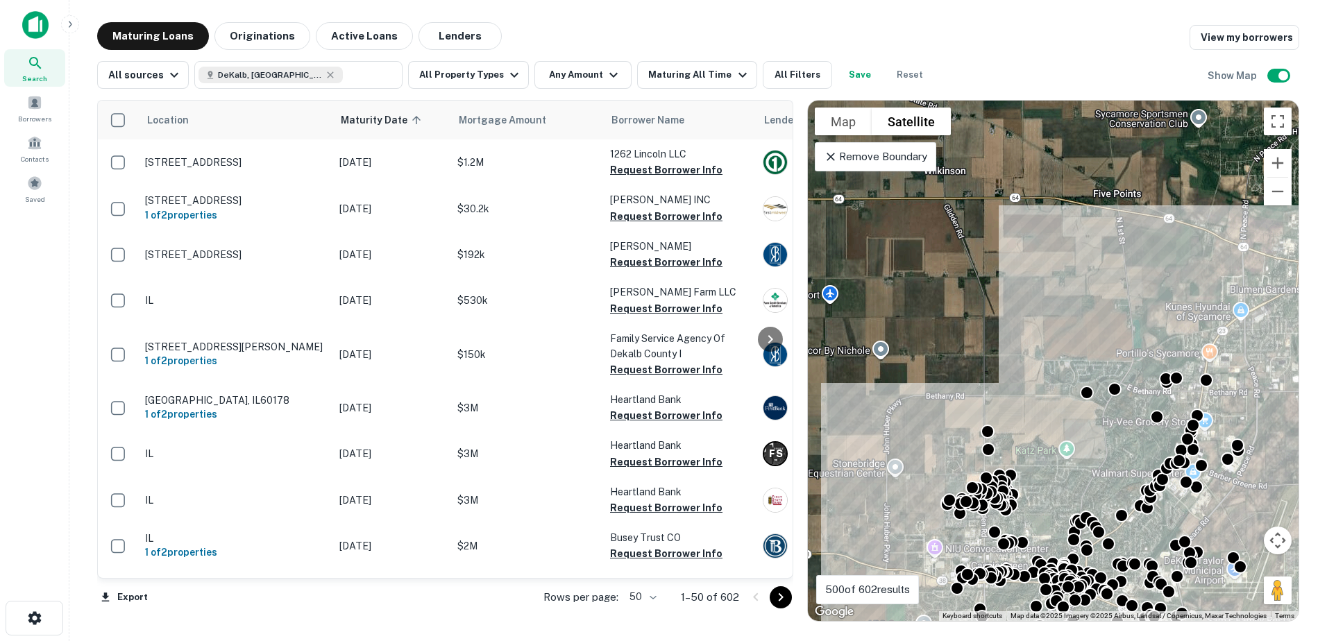
drag, startPoint x: 1191, startPoint y: 420, endPoint x: 1105, endPoint y: 477, distance: 103.3
click at [1105, 477] on div "To activate drag with keyboard, press Alt + Enter. Once in keyboard drag state,…" at bounding box center [1053, 361] width 491 height 520
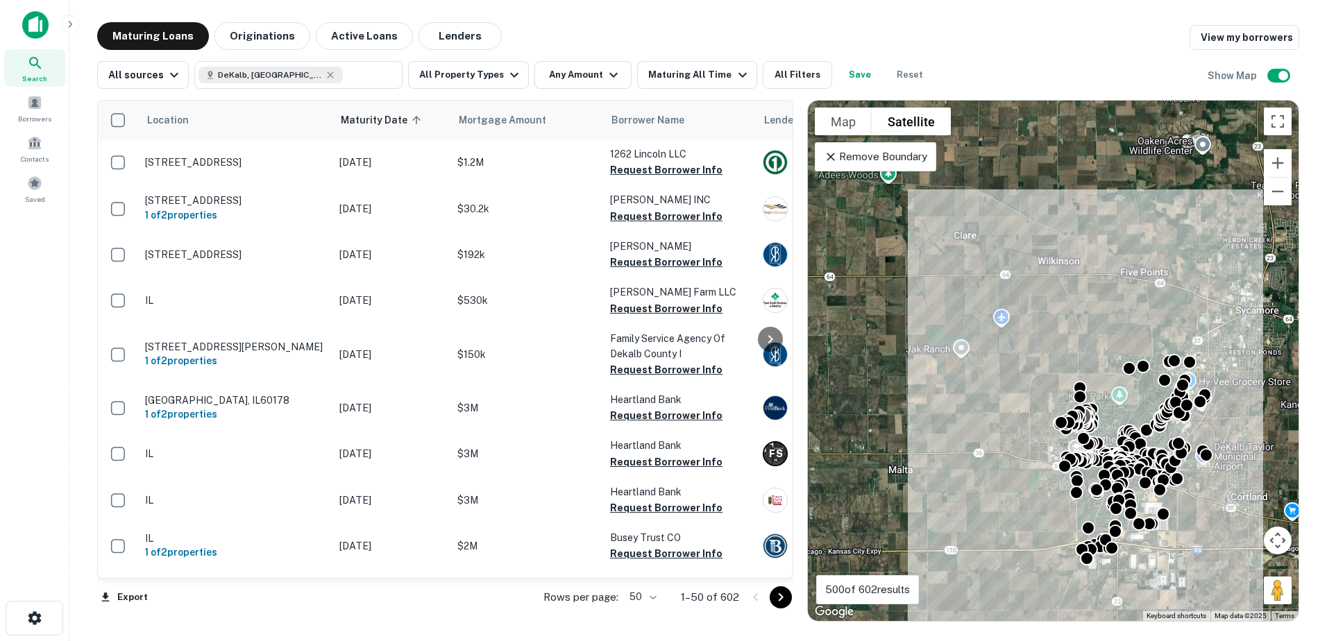
drag, startPoint x: 1046, startPoint y: 488, endPoint x: 1104, endPoint y: 401, distance: 104.5
click at [1091, 407] on div at bounding box center [1082, 416] width 18 height 18
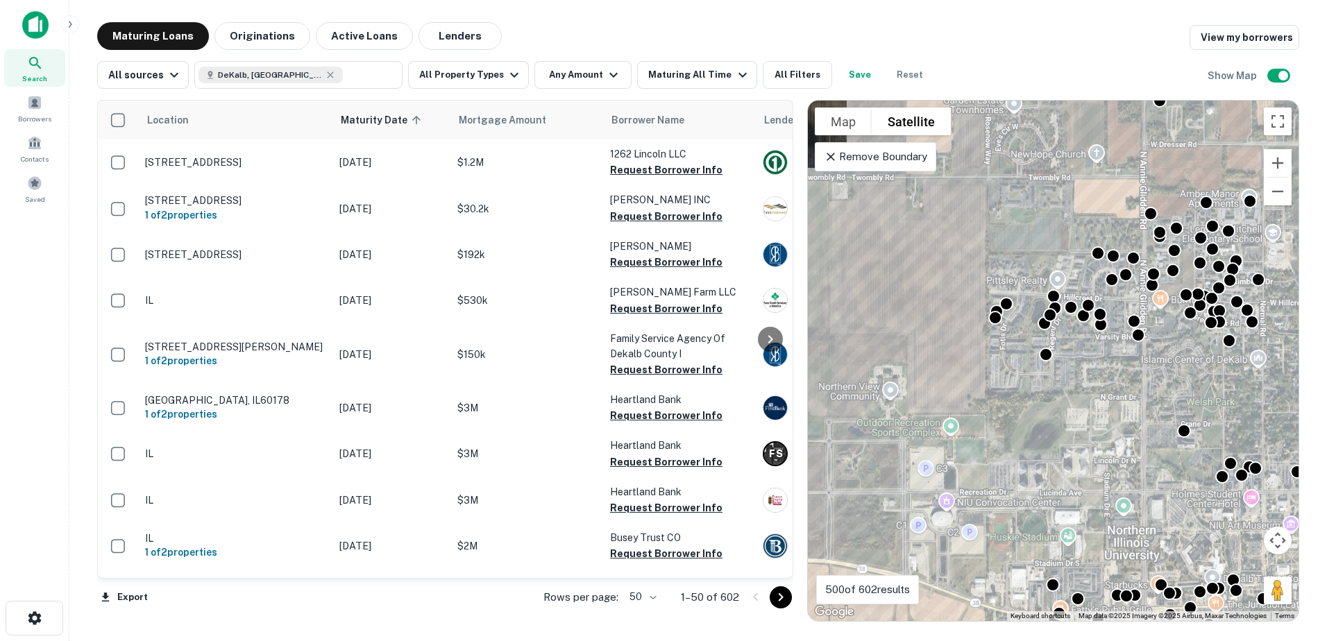
drag, startPoint x: 1109, startPoint y: 375, endPoint x: 1092, endPoint y: 434, distance: 61.3
click at [1092, 434] on div "To activate drag with keyboard, press Alt + Enter. Once in keyboard drag state,…" at bounding box center [1053, 361] width 491 height 520
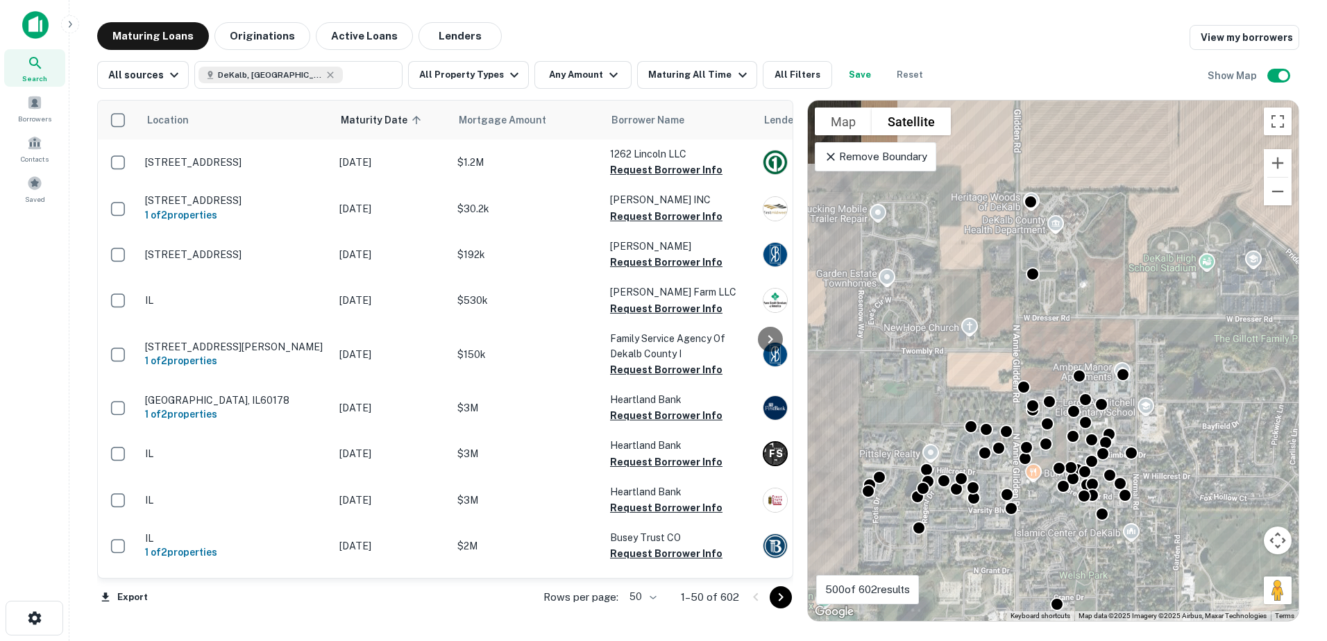
drag, startPoint x: 1150, startPoint y: 432, endPoint x: 1048, endPoint y: 513, distance: 130.9
click at [1048, 513] on div "To activate drag with keyboard, press Alt + Enter. Once in keyboard drag state,…" at bounding box center [1053, 361] width 491 height 520
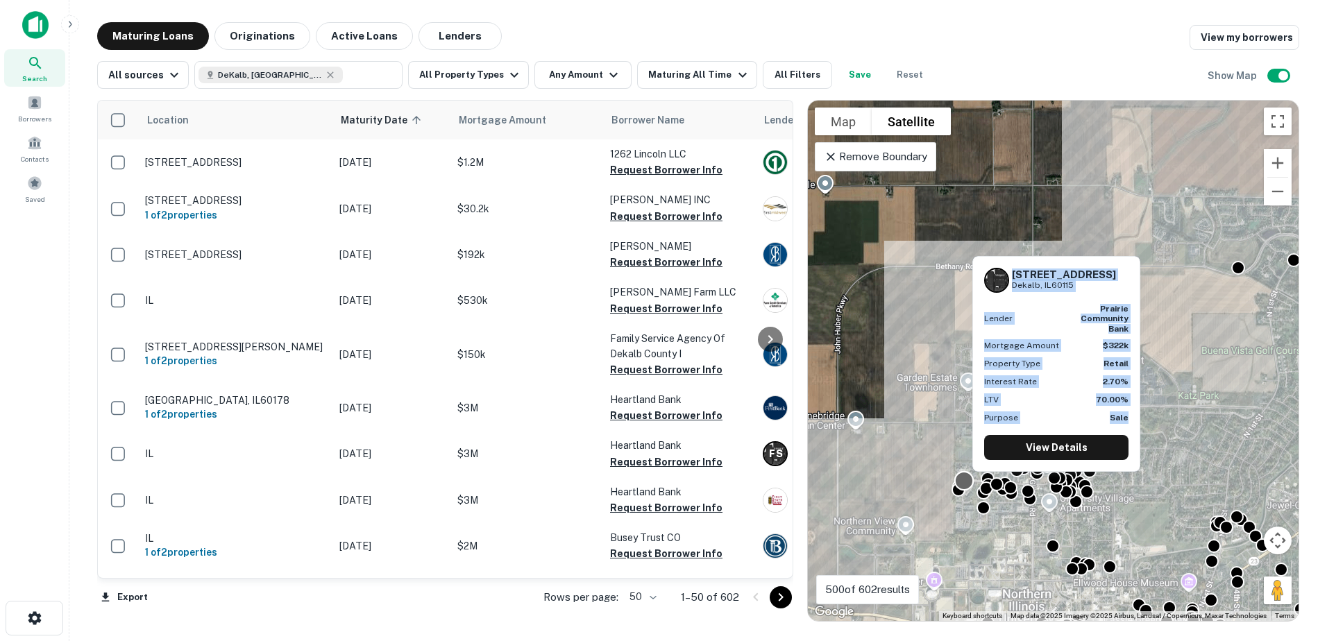
click at [953, 474] on body "Search Borrowers Contacts Saved Maturing Loans Originations Active Loans Lender…" at bounding box center [663, 320] width 1327 height 641
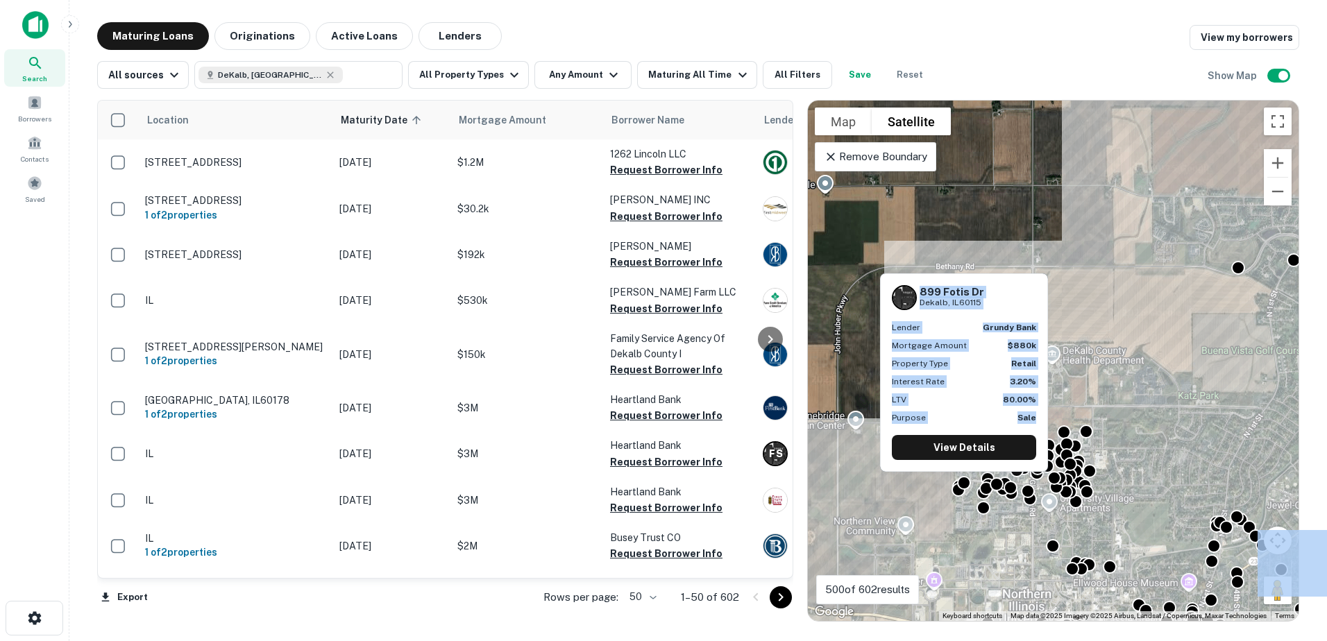
drag, startPoint x: 960, startPoint y: 475, endPoint x: 1152, endPoint y: 333, distance: 239.2
click at [1152, 333] on div "To activate drag with keyboard, press Alt + Enter. Once in keyboard drag state,…" at bounding box center [1053, 361] width 491 height 520
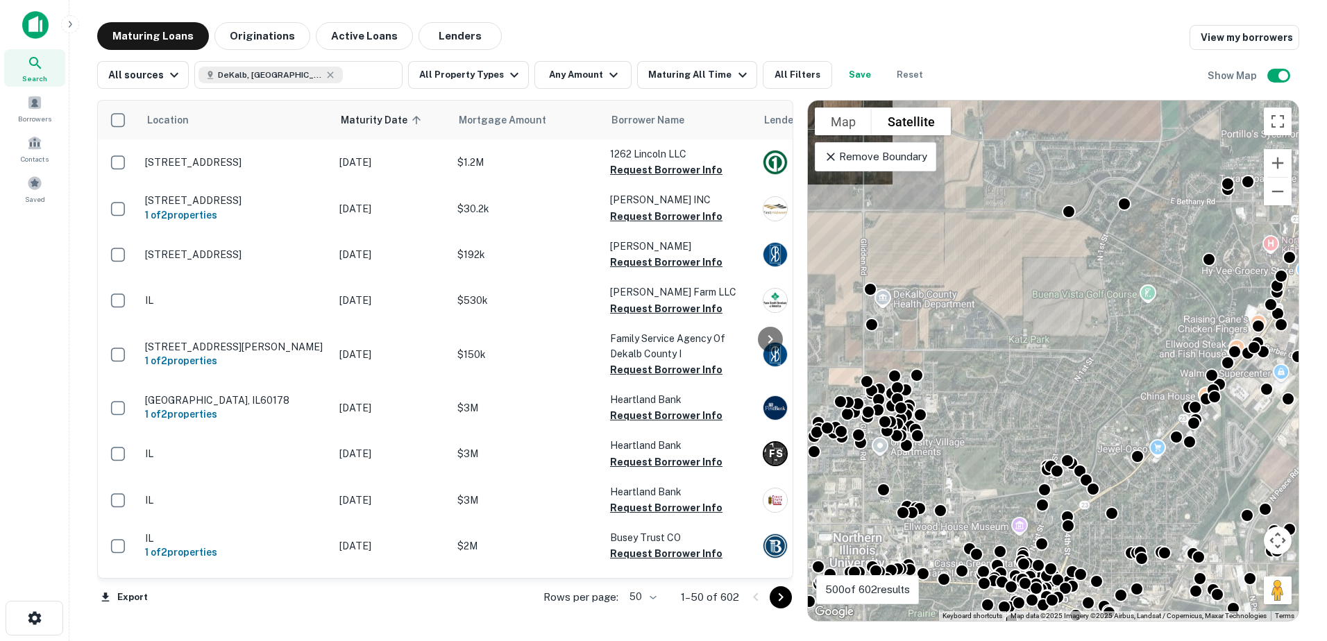
drag, startPoint x: 1168, startPoint y: 470, endPoint x: 1001, endPoint y: 412, distance: 176.2
click at [1001, 412] on div "To activate drag with keyboard, press Alt + Enter. Once in keyboard drag state,…" at bounding box center [1053, 361] width 491 height 520
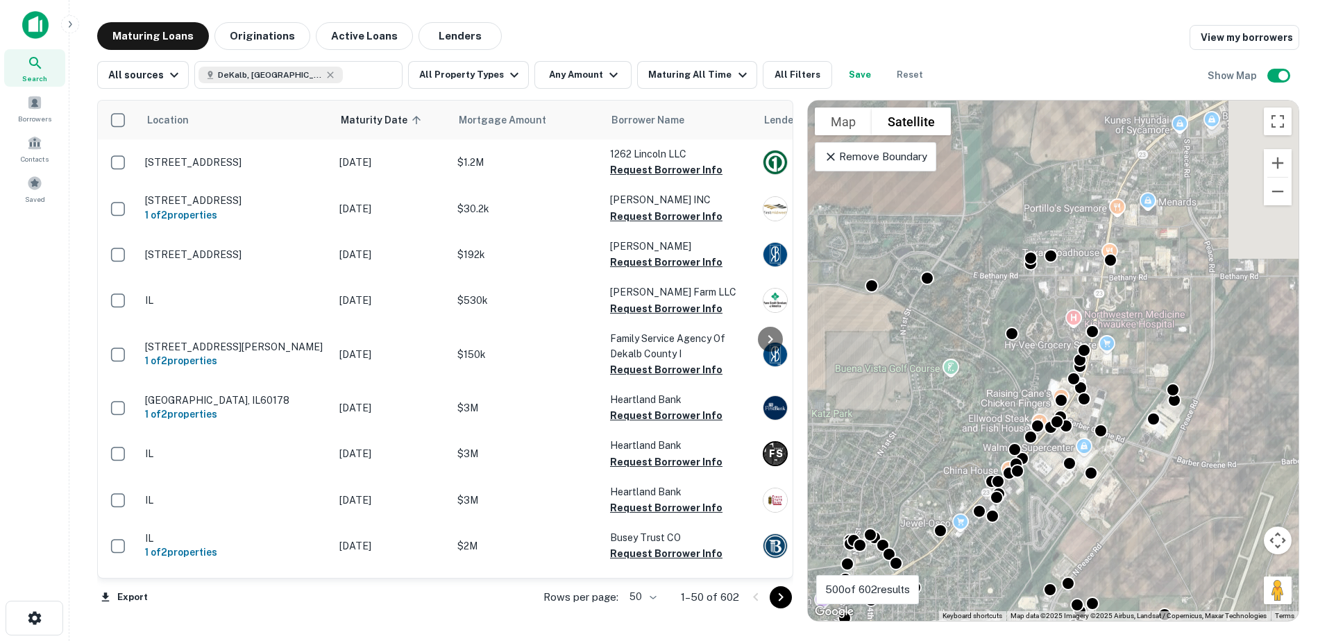
drag, startPoint x: 1132, startPoint y: 332, endPoint x: 997, endPoint y: 368, distance: 139.8
click at [997, 368] on div "To activate drag with keyboard, press Alt + Enter. Once in keyboard drag state,…" at bounding box center [1053, 361] width 491 height 520
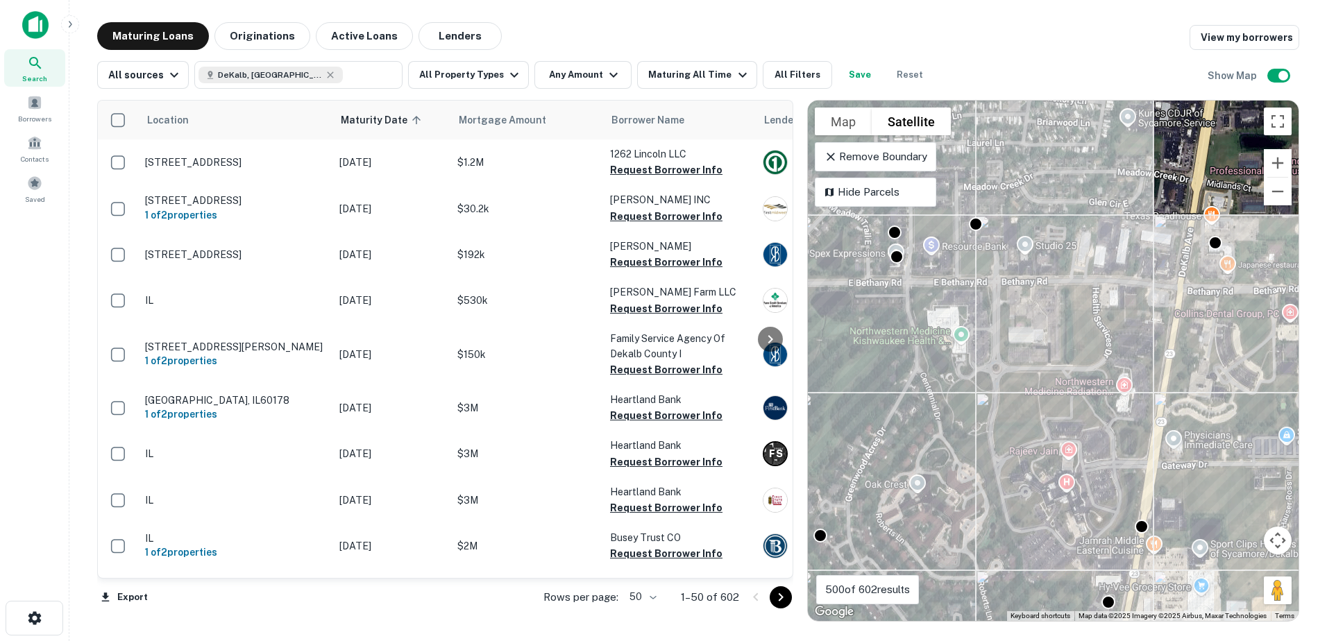
drag, startPoint x: 1028, startPoint y: 342, endPoint x: 1161, endPoint y: 327, distance: 133.3
click at [1161, 327] on div "To activate drag with keyboard, press Alt + Enter. Once in keyboard drag state,…" at bounding box center [1053, 361] width 491 height 520
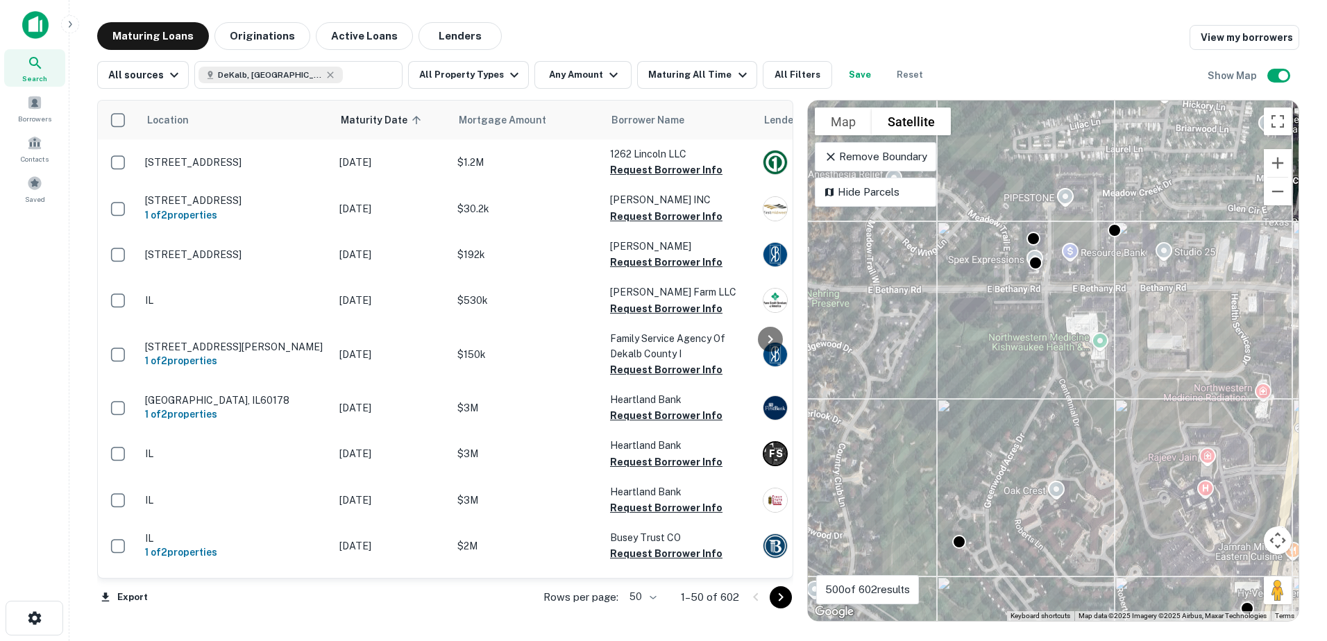
drag, startPoint x: 1025, startPoint y: 341, endPoint x: 1168, endPoint y: 344, distance: 143.7
click at [1168, 344] on div "To activate drag with keyboard, press Alt + Enter. Once in keyboard drag state,…" at bounding box center [1053, 361] width 491 height 520
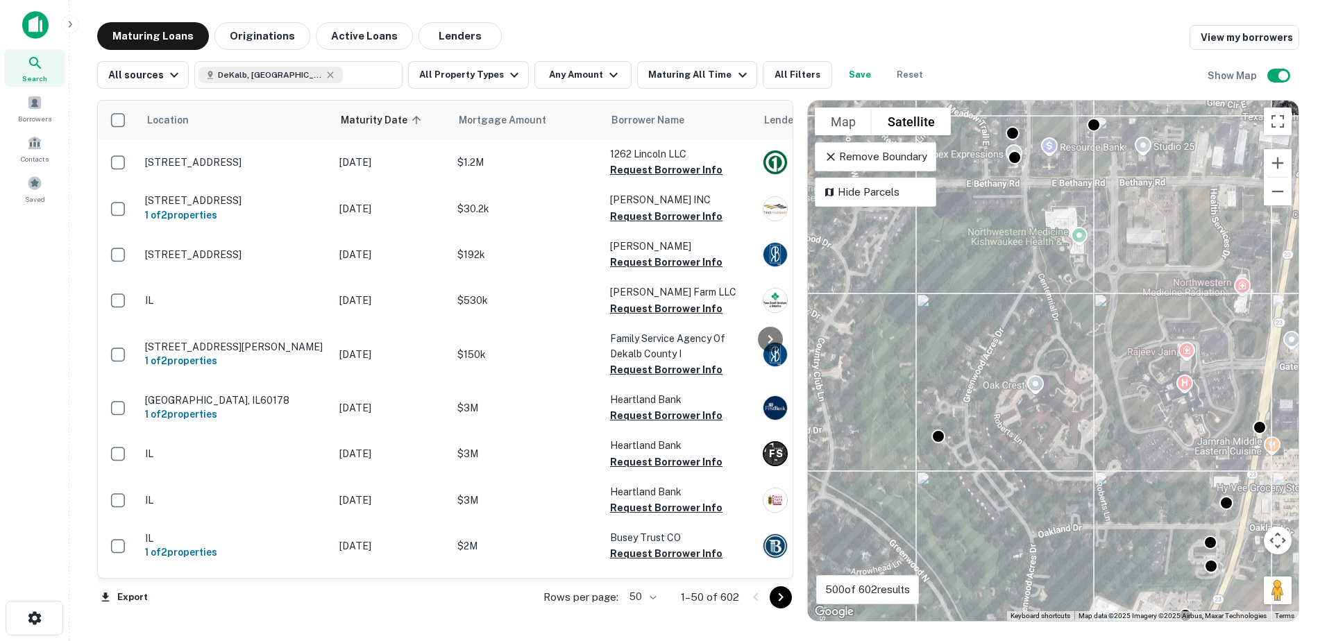
drag, startPoint x: 1114, startPoint y: 404, endPoint x: 1080, endPoint y: 280, distance: 128.8
click at [1080, 281] on div "To activate drag with keyboard, press Alt + Enter. Once in keyboard drag state,…" at bounding box center [1053, 361] width 491 height 520
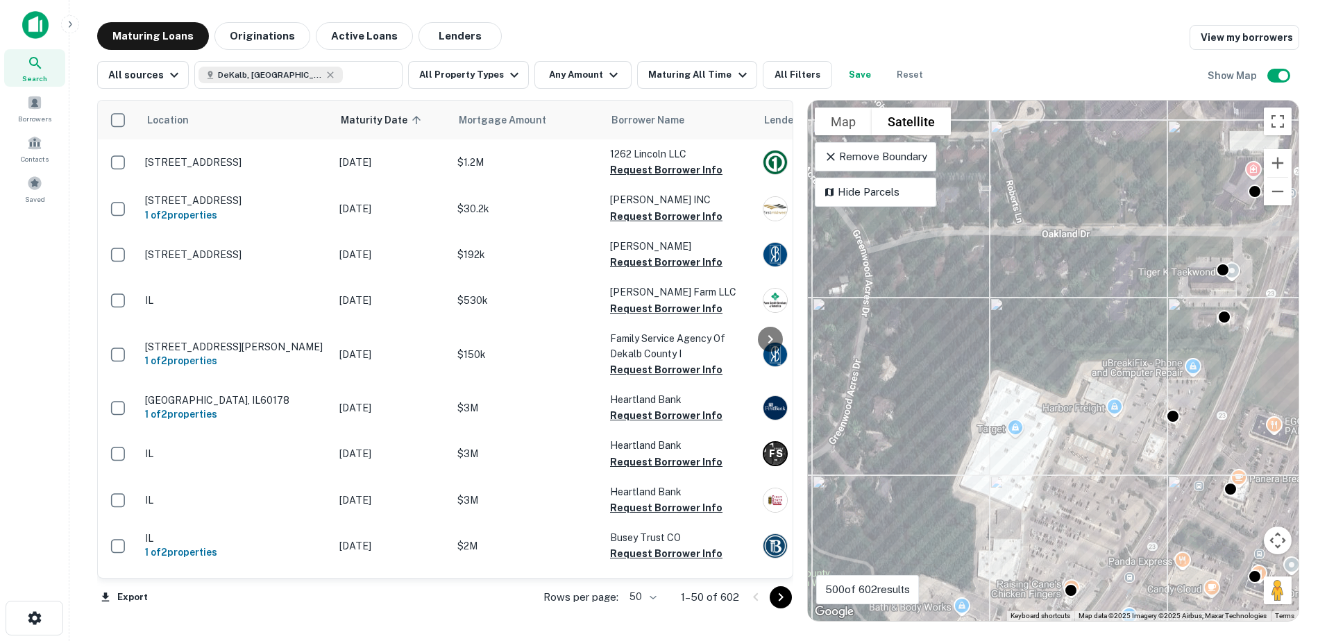
drag, startPoint x: 1134, startPoint y: 525, endPoint x: 1104, endPoint y: 447, distance: 82.8
click at [1105, 449] on div "To activate drag with keyboard, press Alt + Enter. Once in keyboard drag state,…" at bounding box center [1053, 361] width 491 height 520
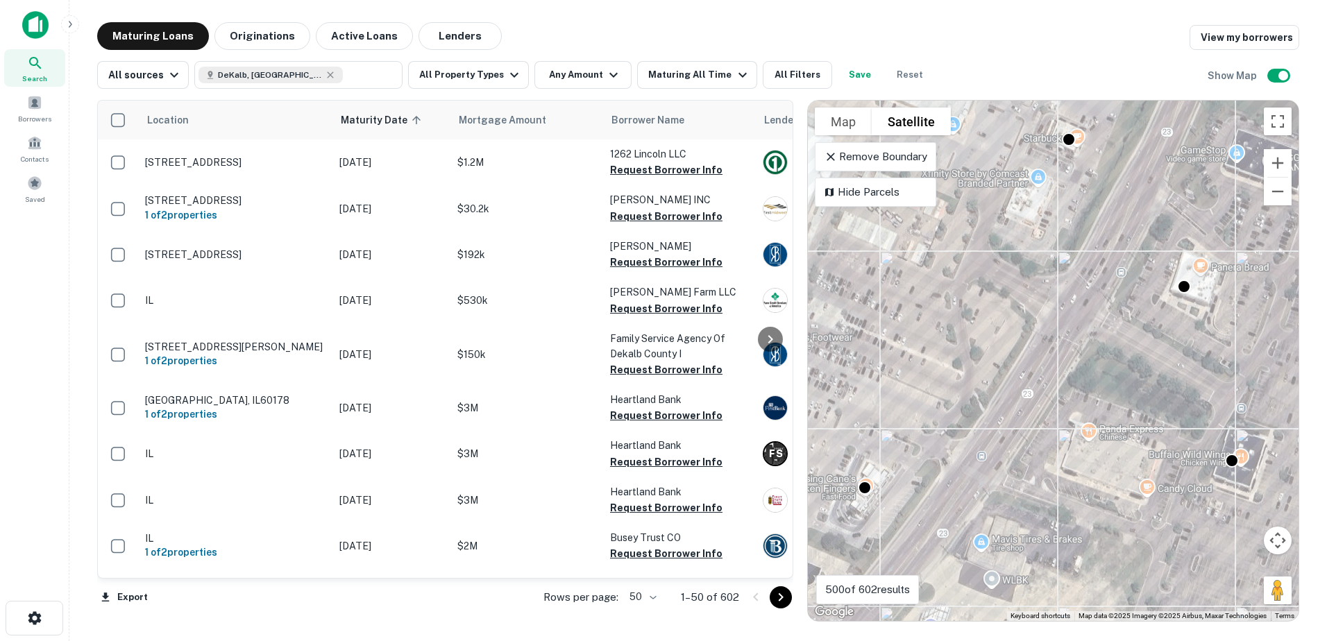
drag, startPoint x: 1210, startPoint y: 500, endPoint x: 1098, endPoint y: 475, distance: 114.5
click at [1098, 475] on div "To activate drag with keyboard, press Alt + Enter. Once in keyboard drag state,…" at bounding box center [1053, 361] width 491 height 520
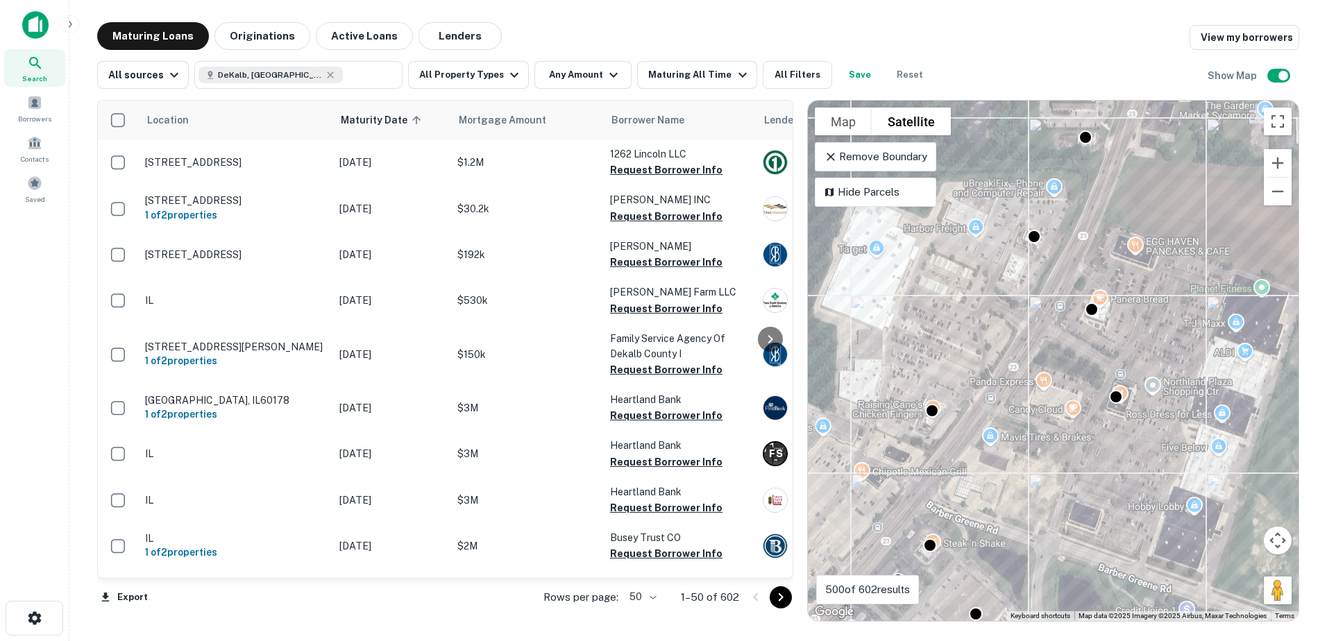
drag, startPoint x: 1070, startPoint y: 498, endPoint x: 1084, endPoint y: 418, distance: 81.7
click at [1084, 420] on div "To activate drag with keyboard, press Alt + Enter. Once in keyboard drag state,…" at bounding box center [1053, 361] width 491 height 520
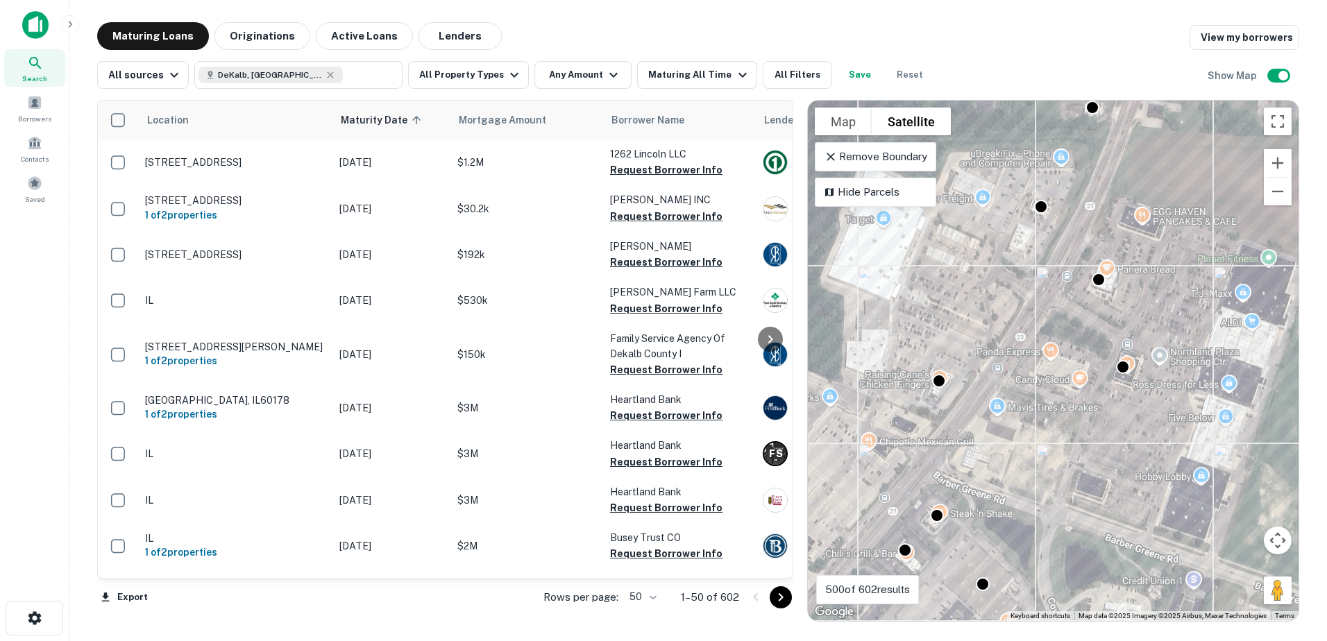
drag, startPoint x: 1045, startPoint y: 466, endPoint x: 1096, endPoint y: 403, distance: 81.4
click at [1091, 409] on div "To activate drag with keyboard, press Alt + Enter. Once in keyboard drag state,…" at bounding box center [1053, 361] width 491 height 520
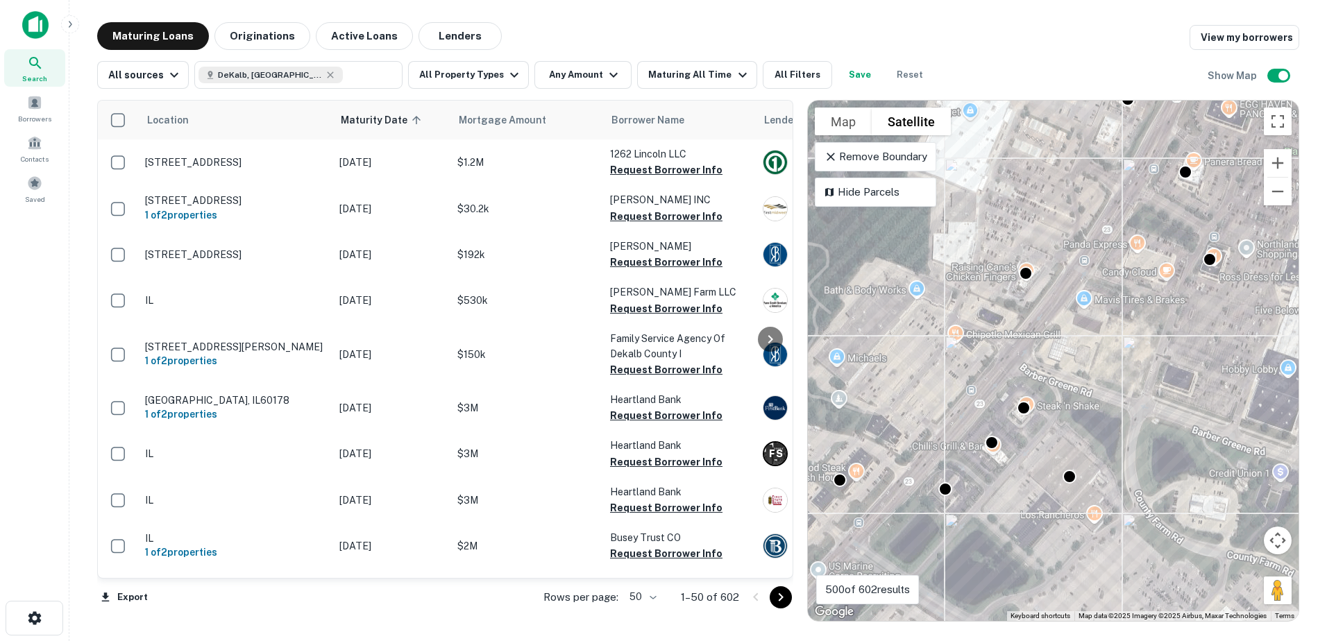
drag, startPoint x: 1027, startPoint y: 488, endPoint x: 1070, endPoint y: 429, distance: 73.0
click at [1069, 430] on div "To activate drag with keyboard, press Alt + Enter. Once in keyboard drag state,…" at bounding box center [1053, 361] width 491 height 520
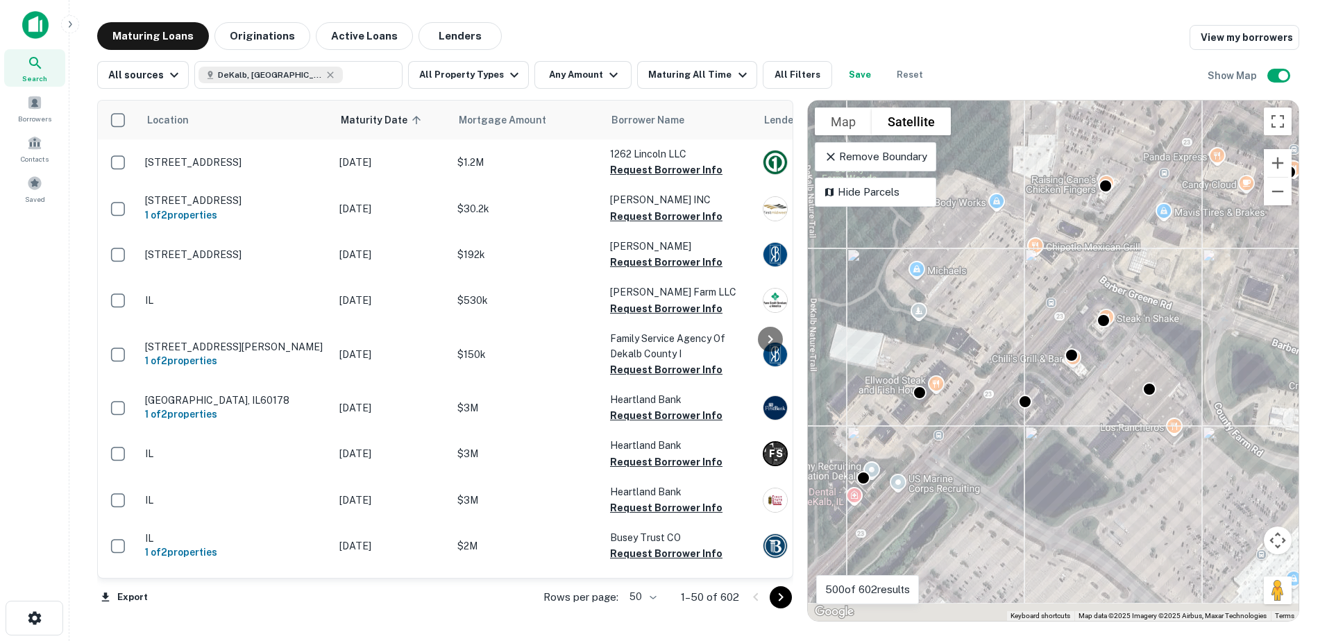
drag, startPoint x: 1032, startPoint y: 465, endPoint x: 1096, endPoint y: 418, distance: 79.9
click at [1094, 418] on div "To activate drag with keyboard, press Alt + Enter. Once in keyboard drag state,…" at bounding box center [1053, 361] width 491 height 520
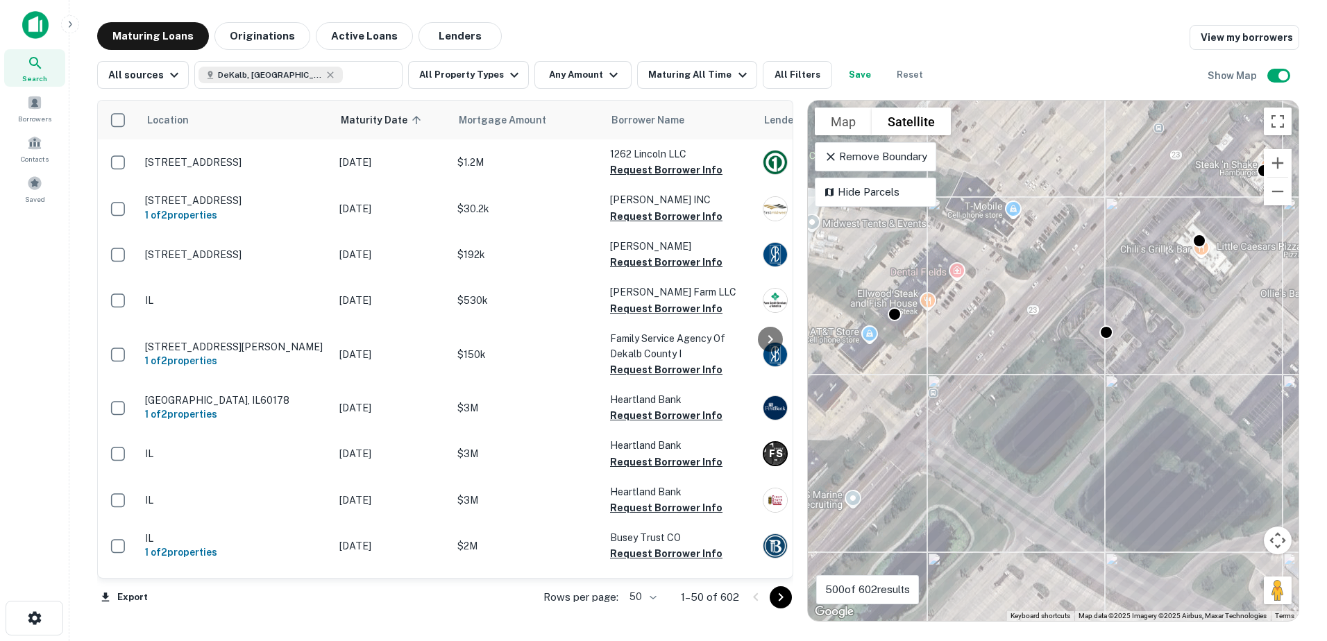
drag, startPoint x: 1028, startPoint y: 447, endPoint x: 1054, endPoint y: 421, distance: 36.3
click at [1050, 426] on div "To activate drag with keyboard, press Alt + Enter. Once in keyboard drag state,…" at bounding box center [1053, 361] width 491 height 520
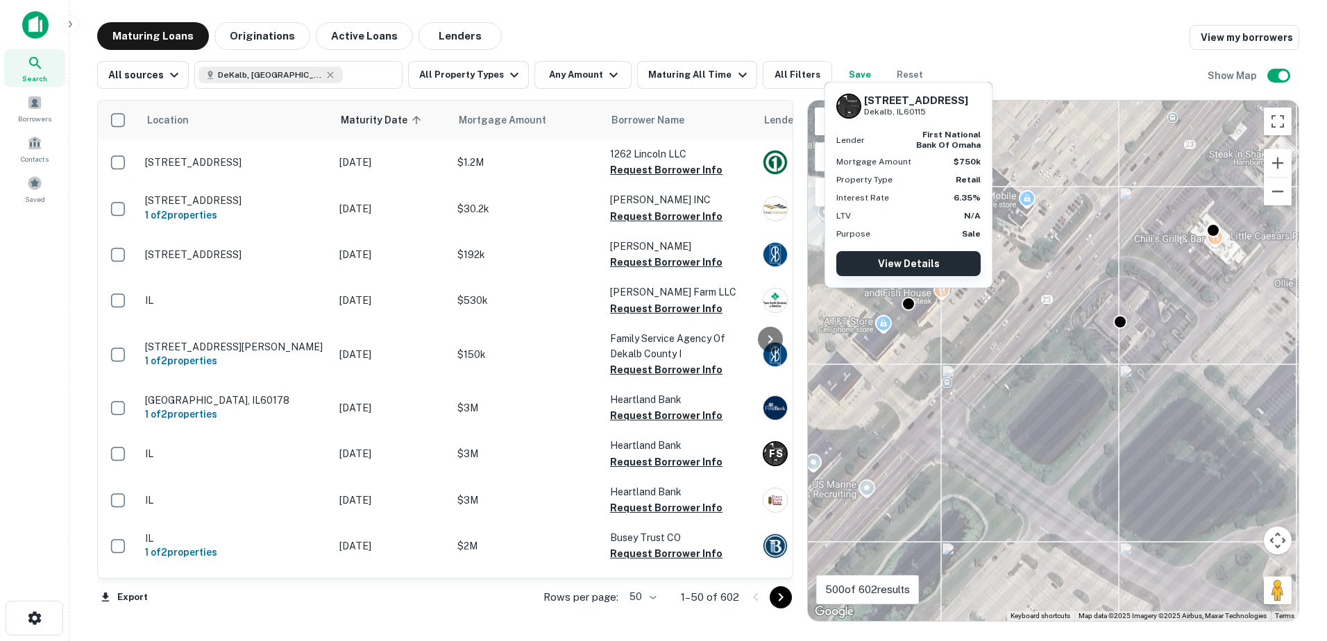
click at [937, 264] on link "View Details" at bounding box center [908, 263] width 144 height 25
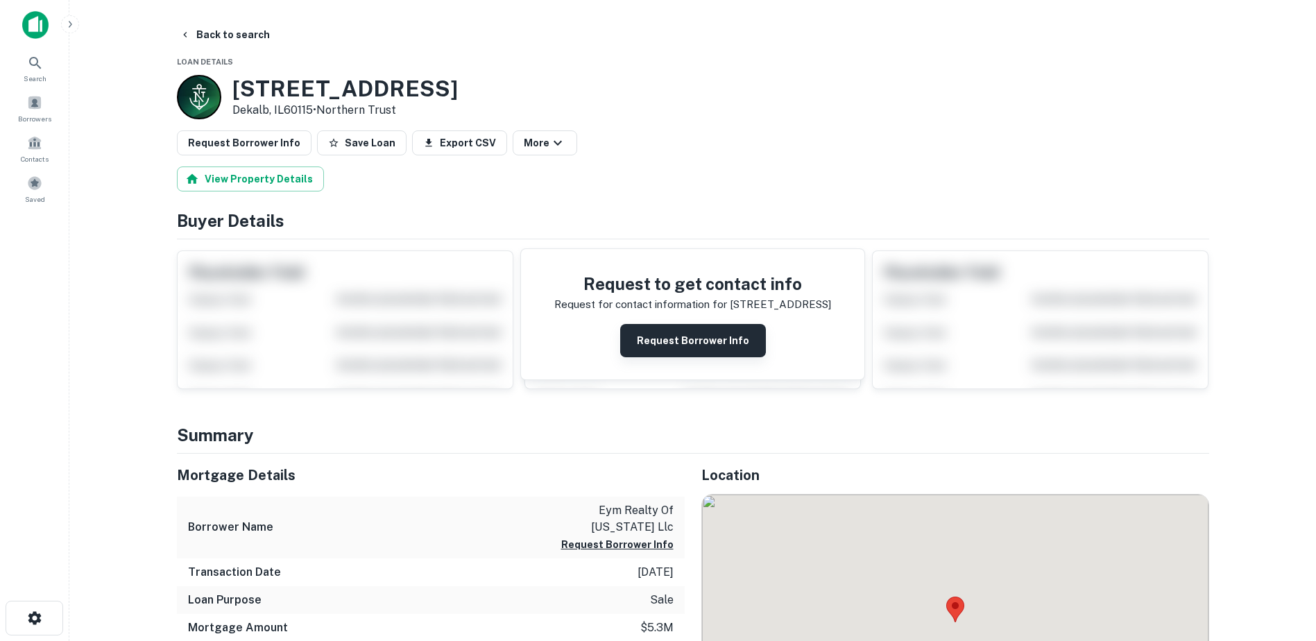
click at [712, 345] on button "Request Borrower Info" at bounding box center [693, 340] width 146 height 33
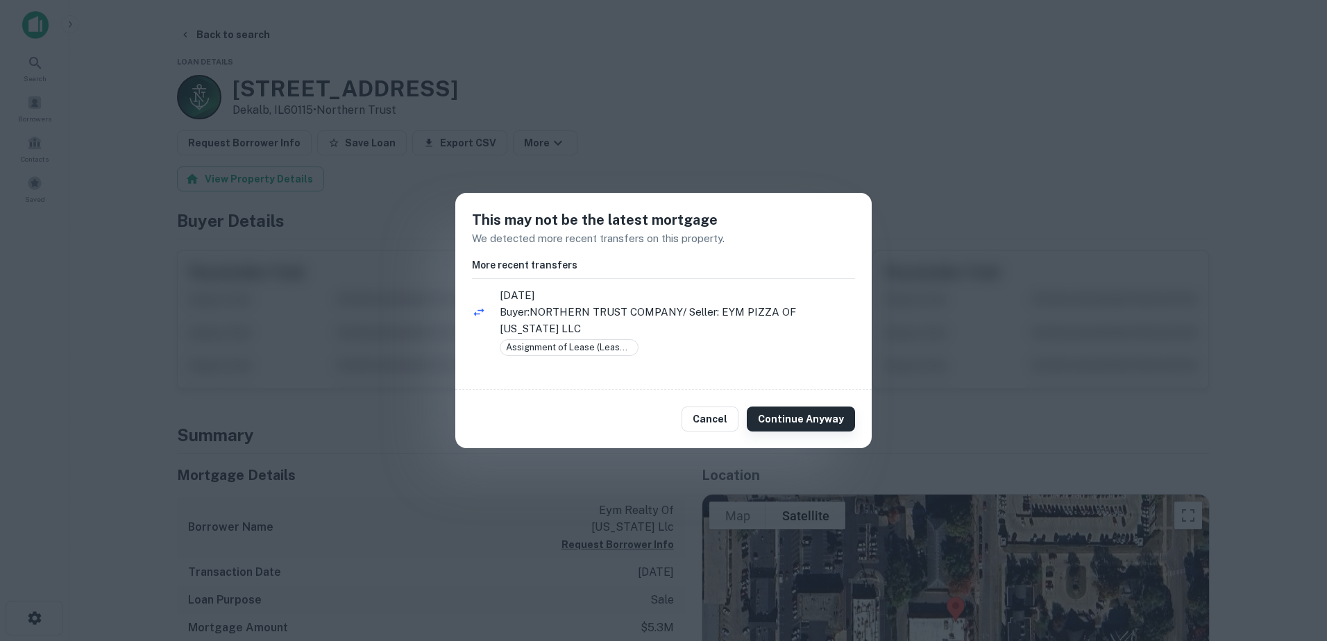
click at [849, 428] on button "Continue Anyway" at bounding box center [801, 419] width 108 height 25
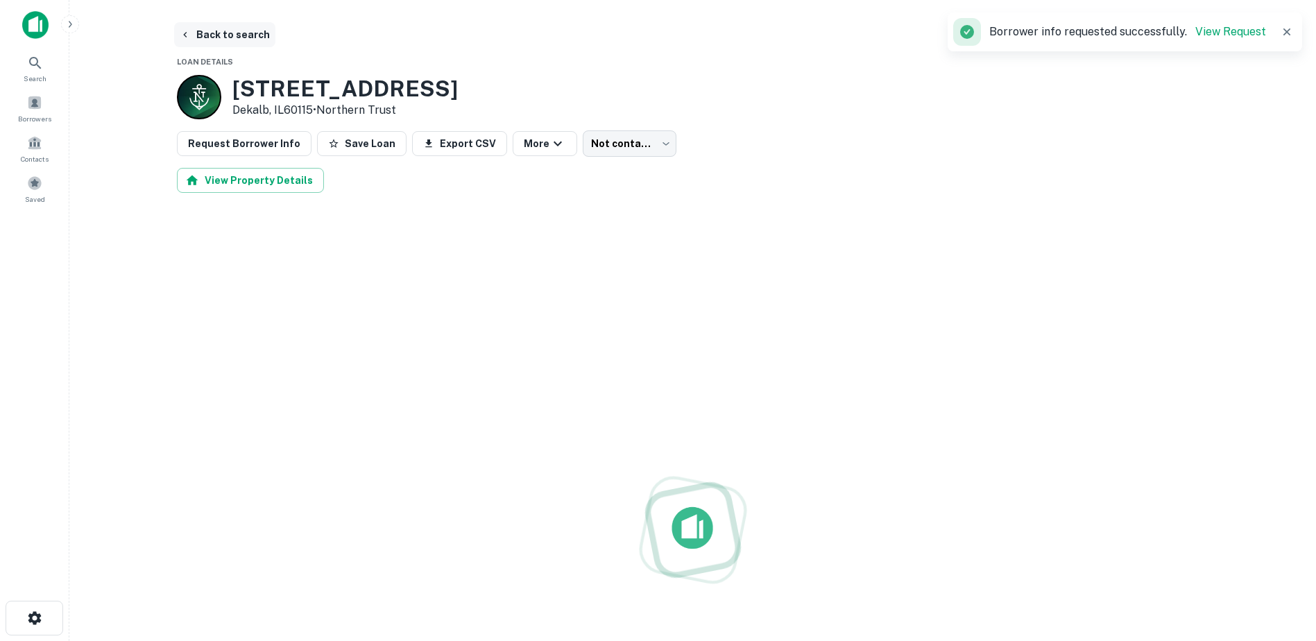
click at [236, 29] on button "Back to search" at bounding box center [224, 34] width 101 height 25
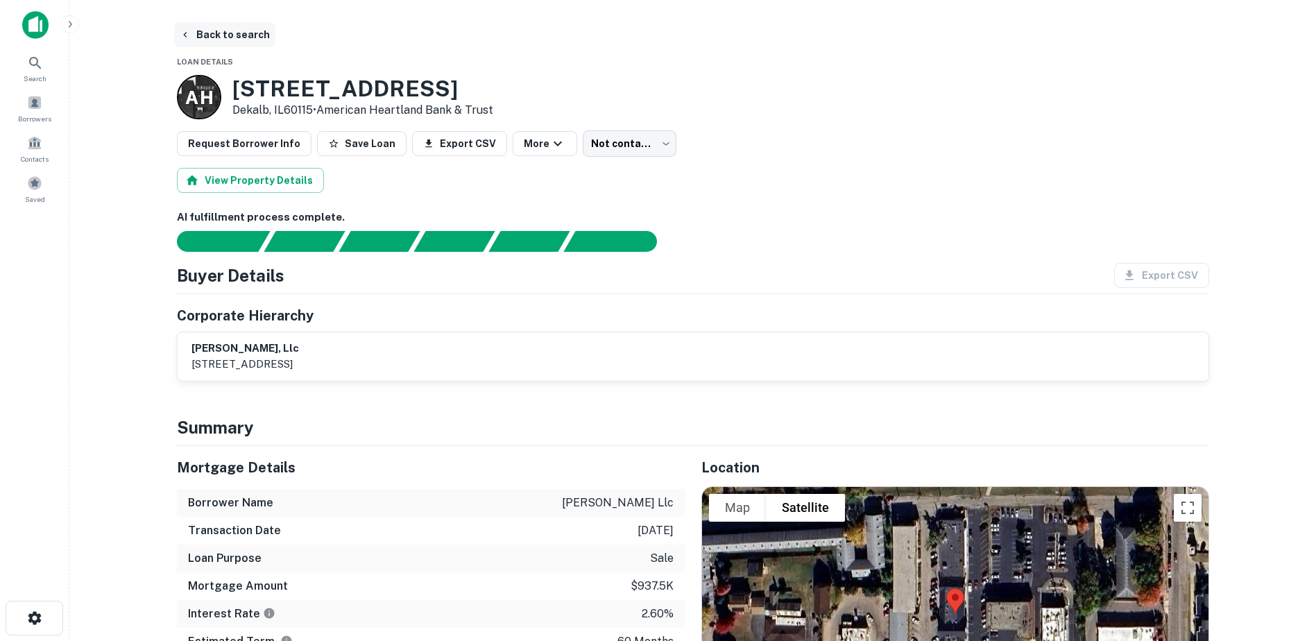
click at [205, 25] on button "Back to search" at bounding box center [224, 34] width 101 height 25
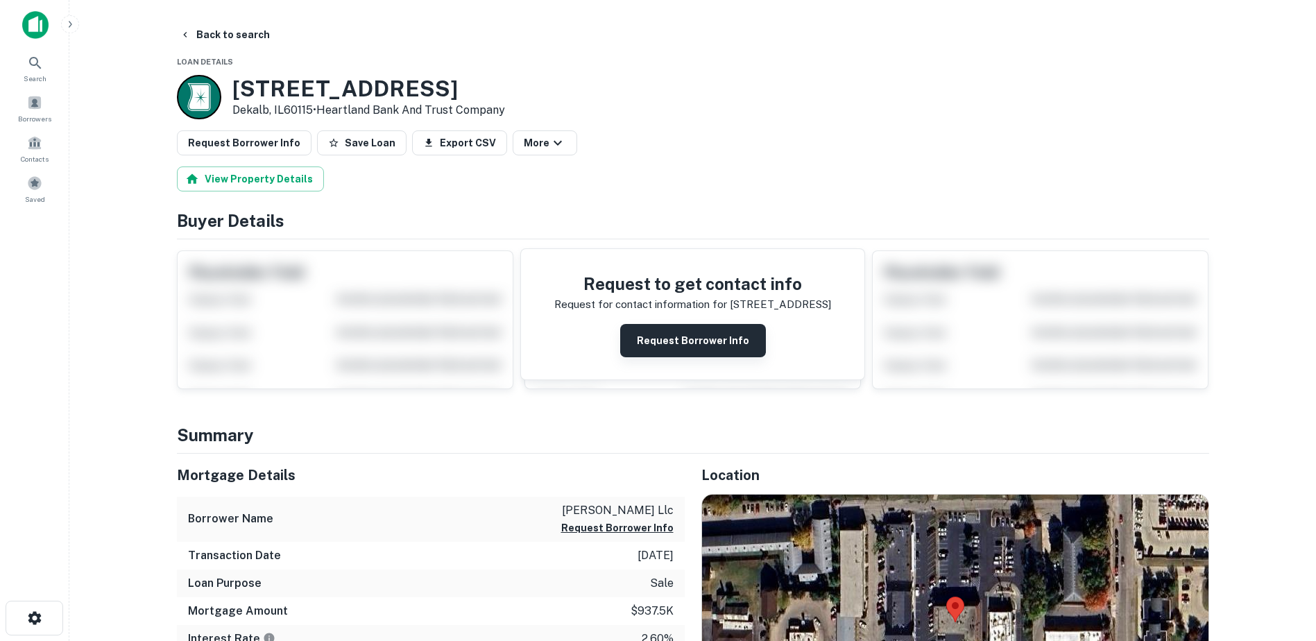
click at [715, 330] on button "Request Borrower Info" at bounding box center [693, 340] width 146 height 33
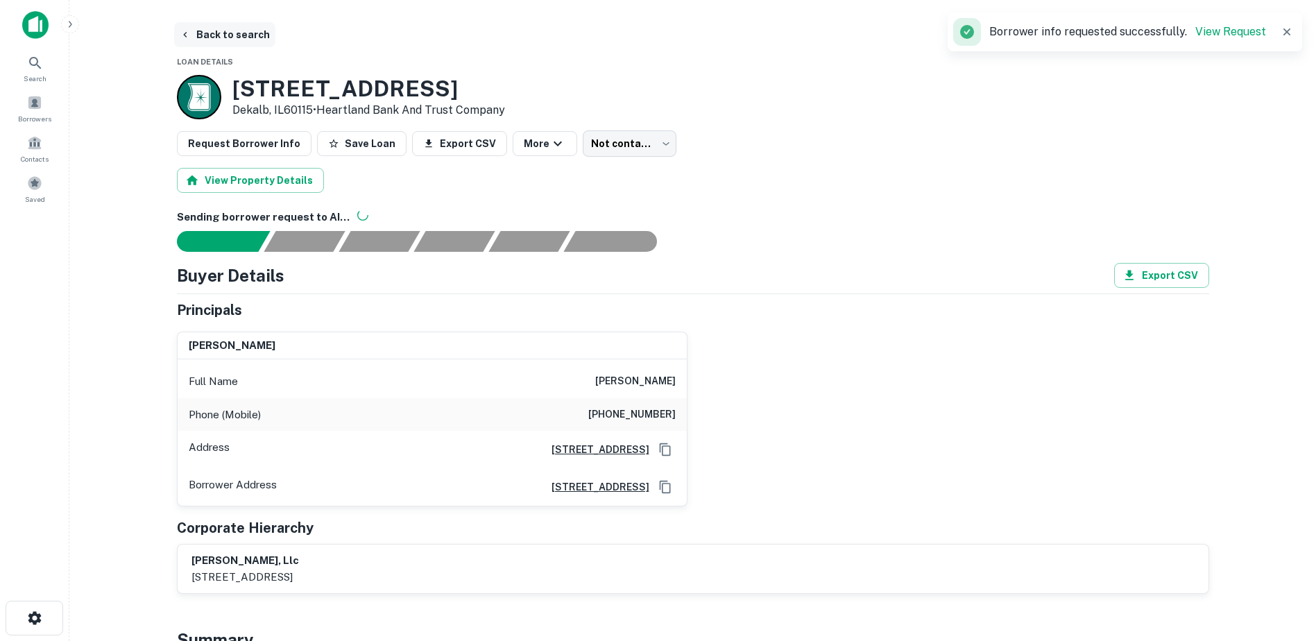
click at [241, 35] on button "Back to search" at bounding box center [224, 34] width 101 height 25
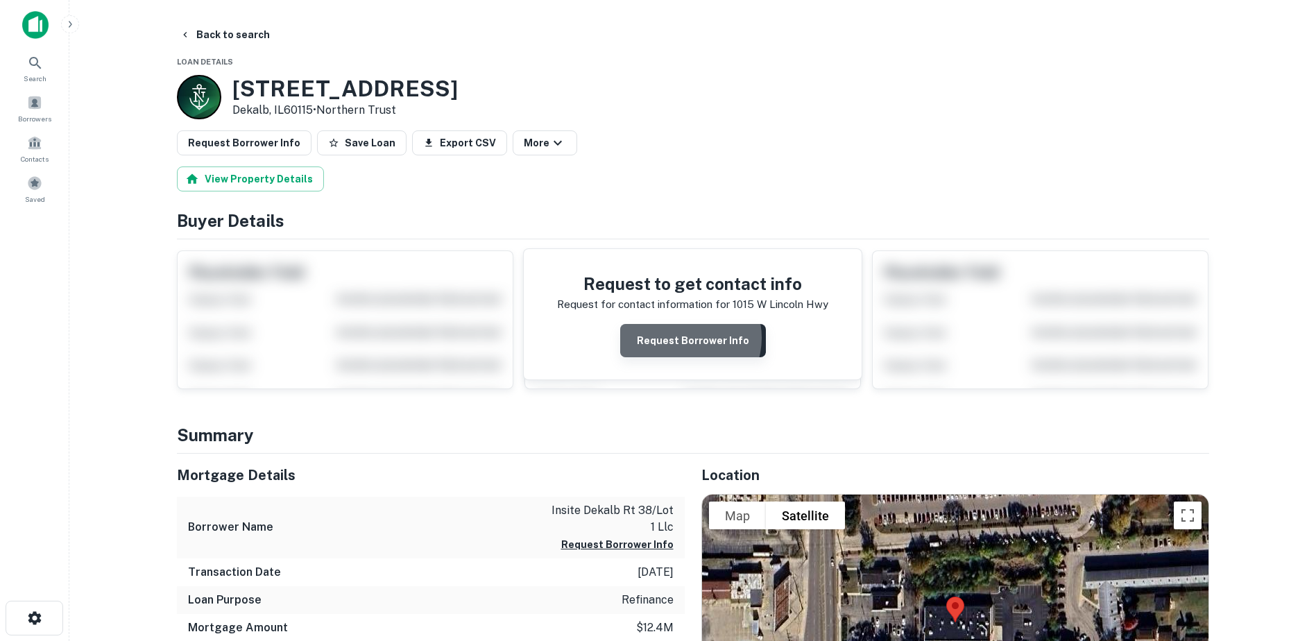
click at [688, 338] on button "Request Borrower Info" at bounding box center [693, 340] width 146 height 33
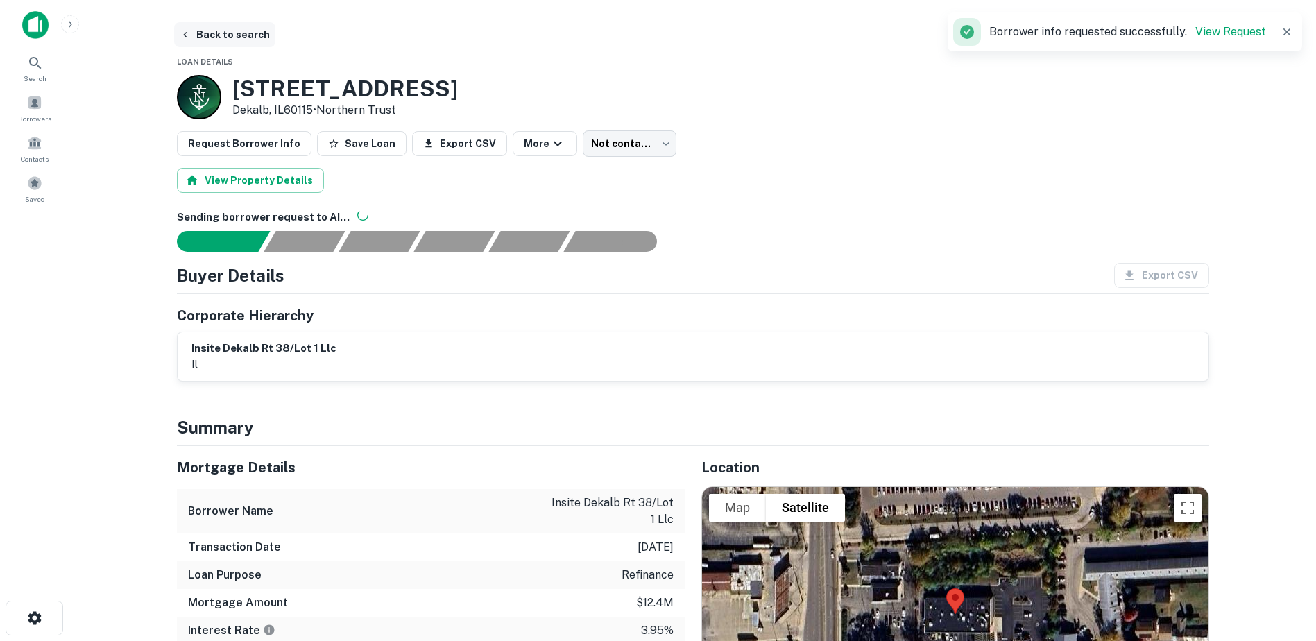
click at [241, 37] on button "Back to search" at bounding box center [224, 34] width 101 height 25
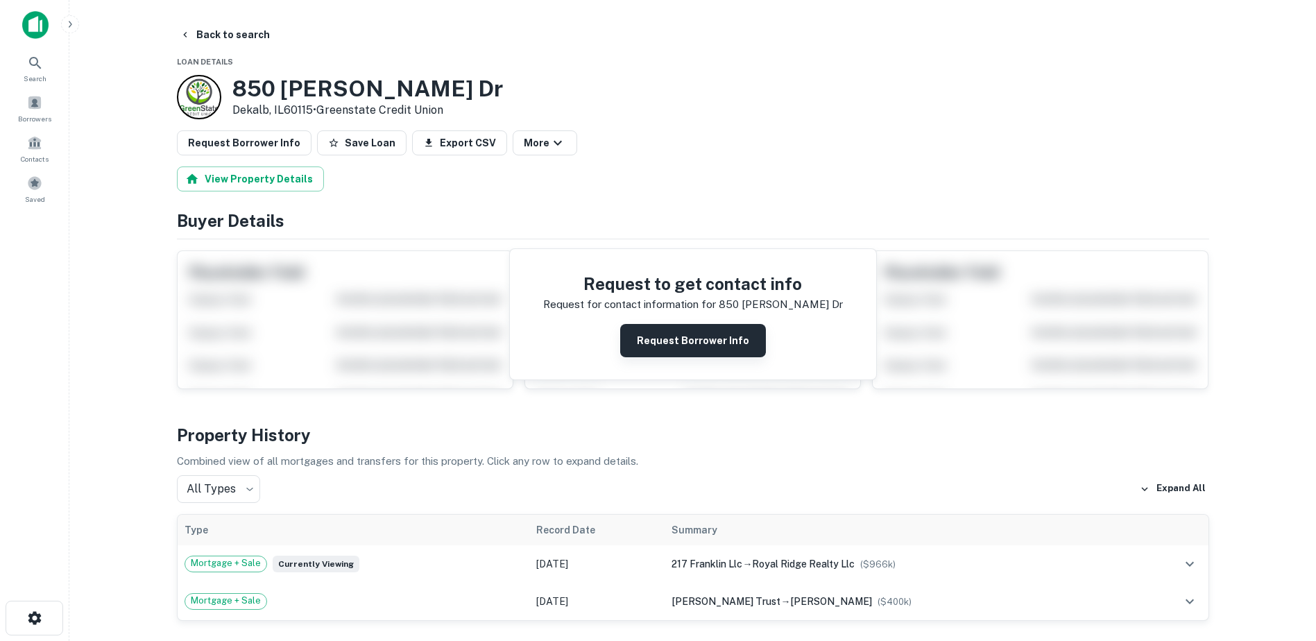
click at [710, 332] on button "Request Borrower Info" at bounding box center [693, 340] width 146 height 33
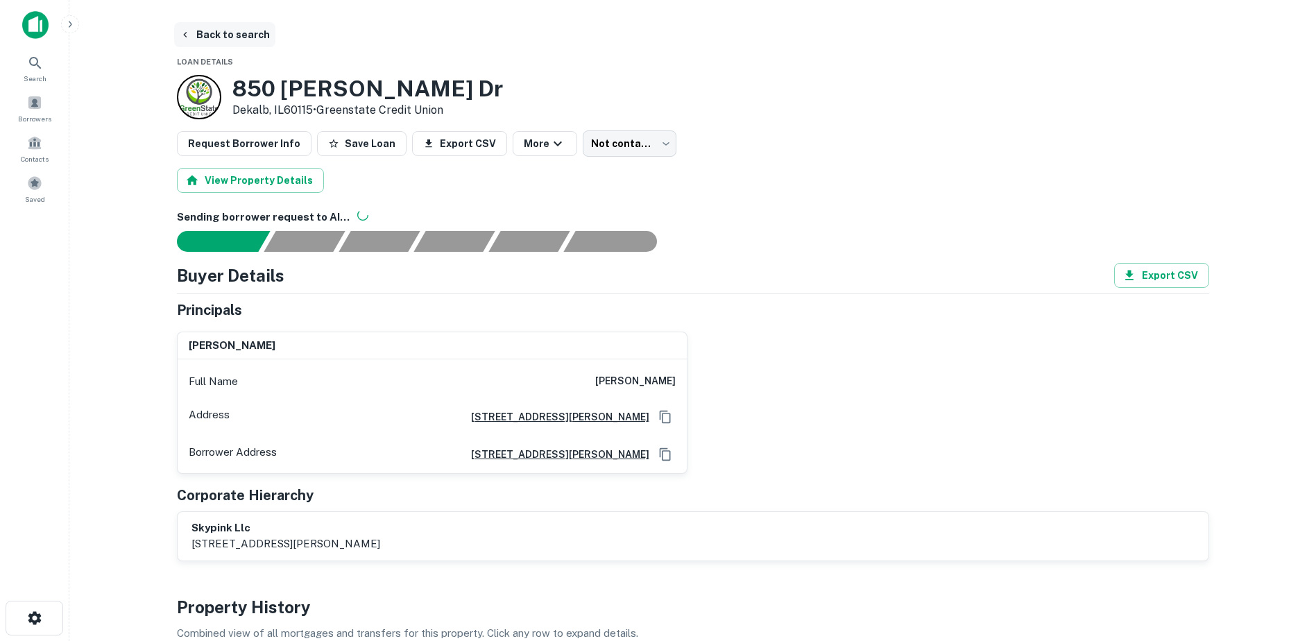
click at [242, 33] on button "Back to search" at bounding box center [224, 34] width 101 height 25
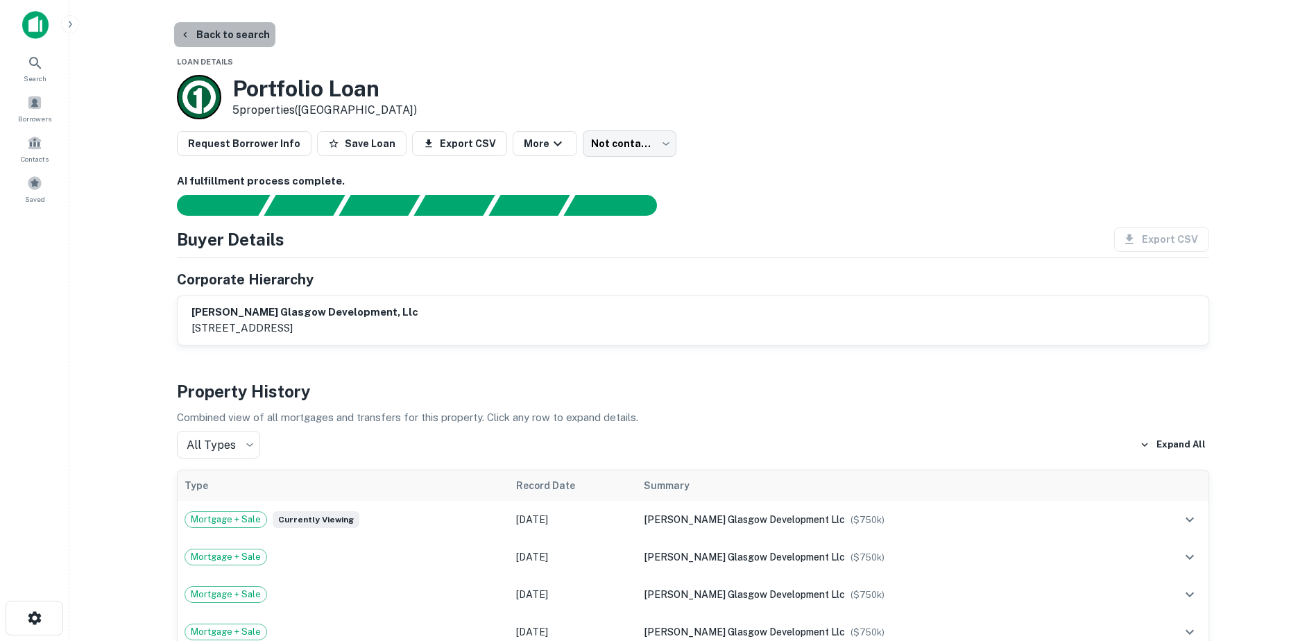
click at [229, 43] on button "Back to search" at bounding box center [224, 34] width 101 height 25
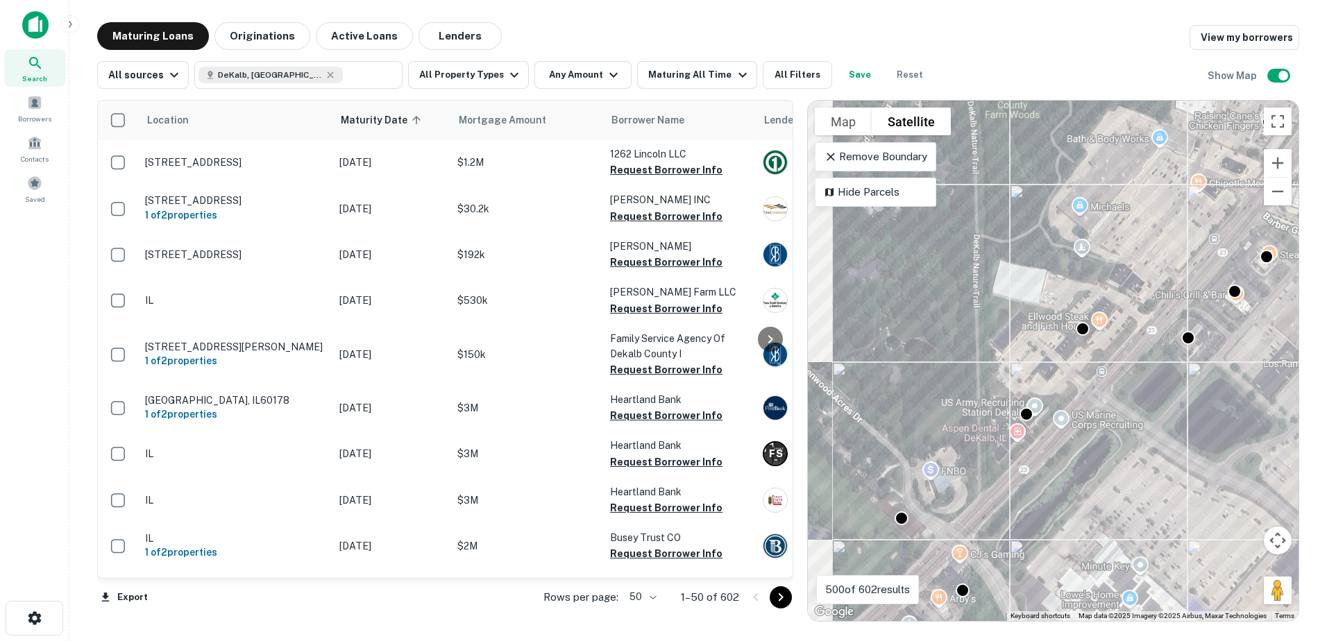
drag, startPoint x: 1024, startPoint y: 463, endPoint x: 1136, endPoint y: 414, distance: 122.1
click at [1136, 415] on div "To activate drag with keyboard, press Alt + Enter. Once in keyboard drag state,…" at bounding box center [1053, 361] width 491 height 520
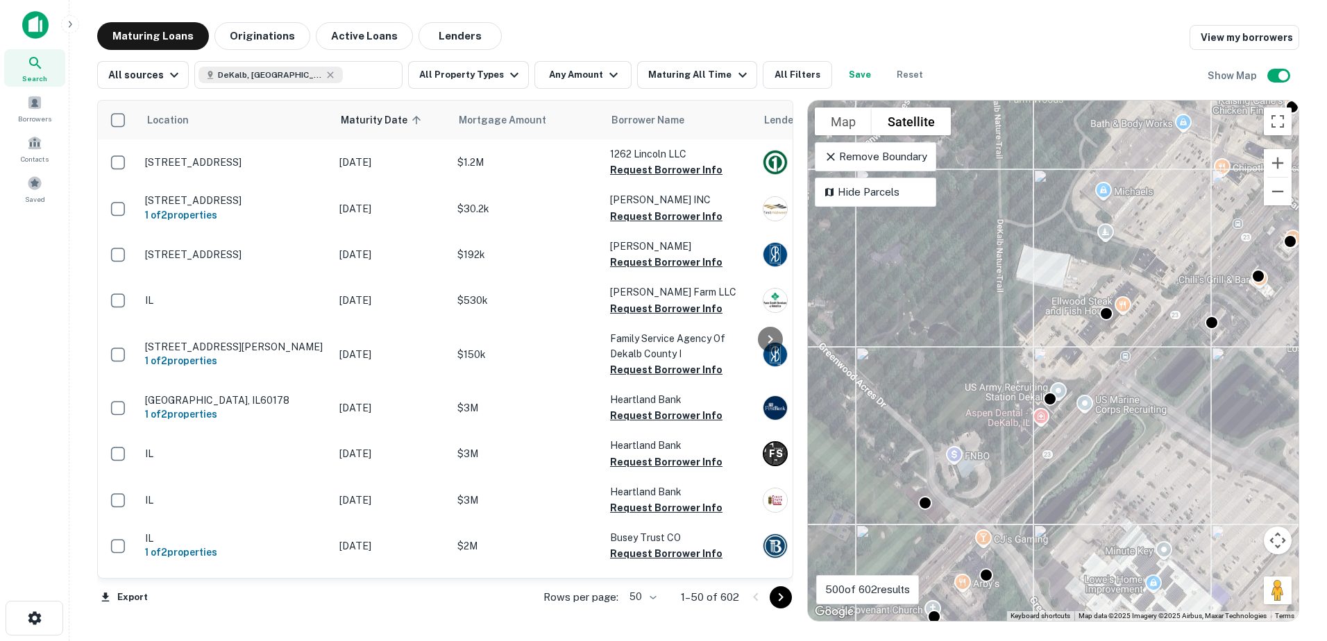
drag, startPoint x: 1071, startPoint y: 527, endPoint x: 1096, endPoint y: 440, distance: 90.9
click at [1096, 441] on div "To activate drag with keyboard, press Alt + Enter. Once in keyboard drag state,…" at bounding box center [1053, 361] width 491 height 520
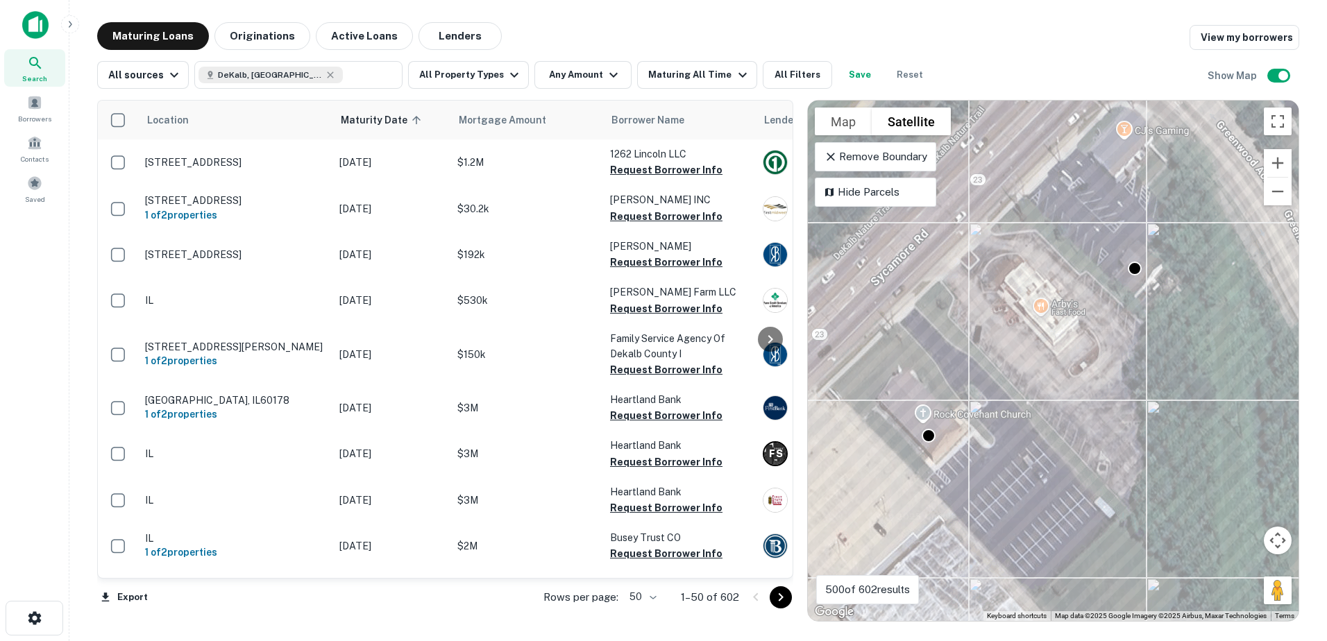
drag, startPoint x: 999, startPoint y: 484, endPoint x: 1039, endPoint y: 390, distance: 102.3
click at [1036, 394] on div "To activate drag with keyboard, press Alt + Enter. Once in keyboard drag state,…" at bounding box center [1053, 361] width 491 height 520
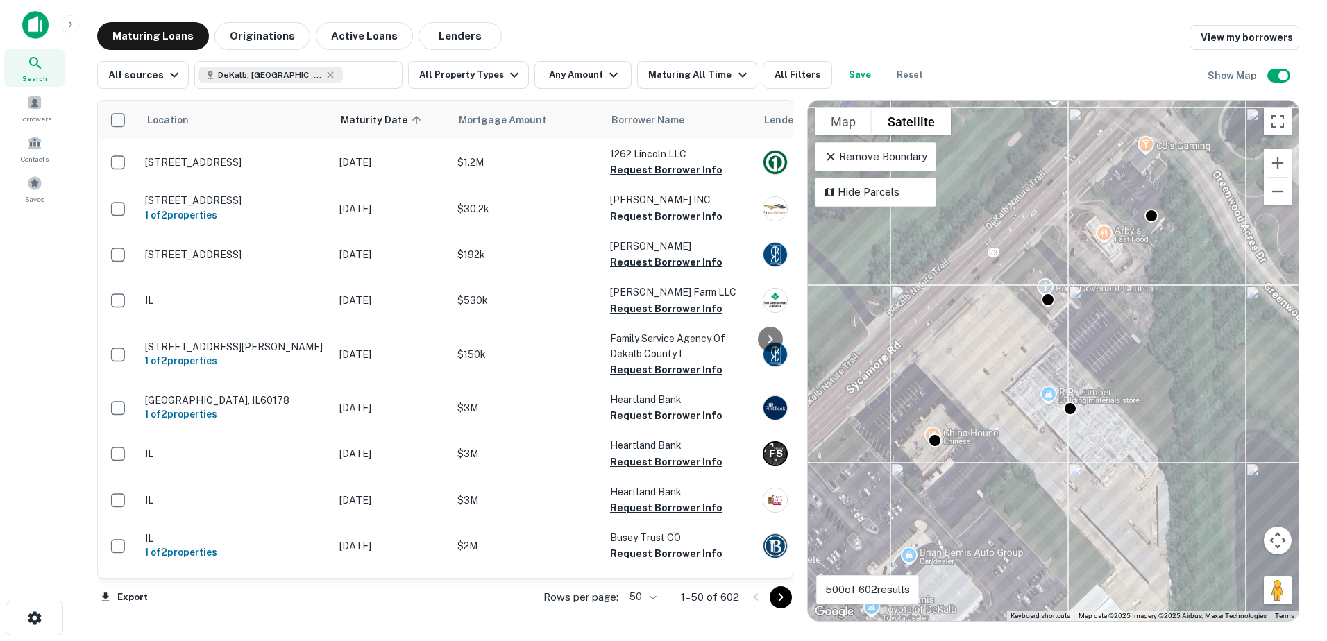
drag, startPoint x: 1029, startPoint y: 444, endPoint x: 1084, endPoint y: 343, distance: 115.2
click at [1084, 343] on div "To activate drag with keyboard, press Alt + Enter. Once in keyboard drag state,…" at bounding box center [1053, 361] width 491 height 520
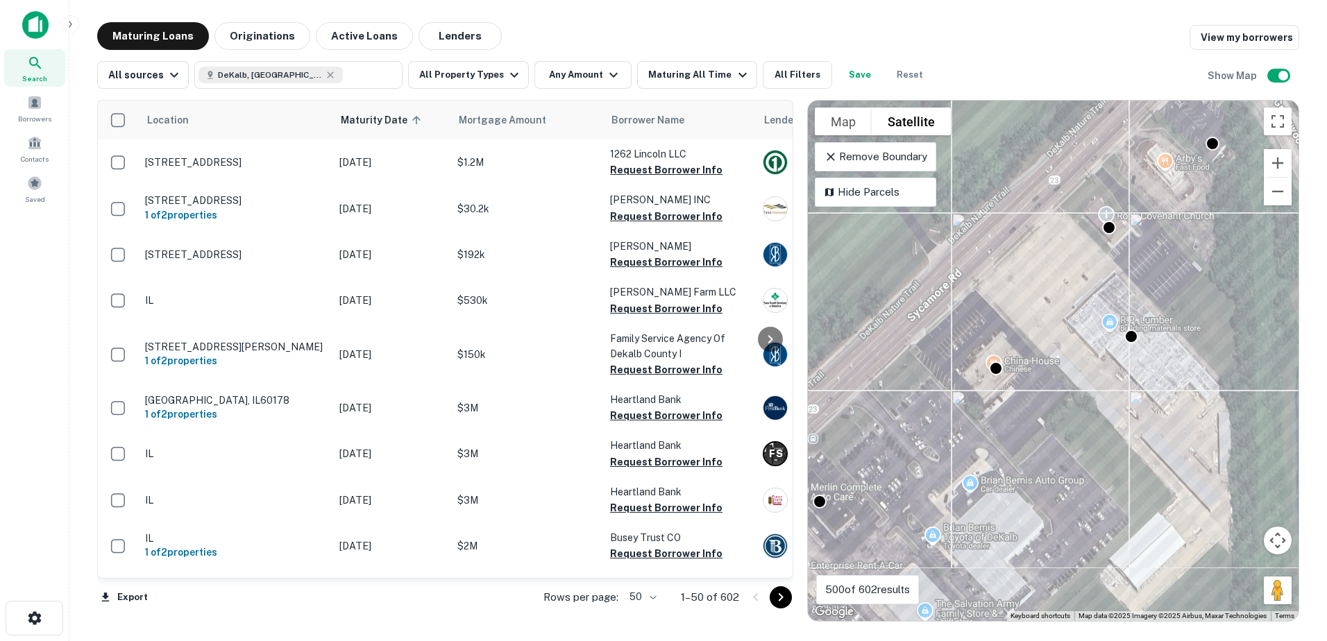
drag, startPoint x: 1031, startPoint y: 429, endPoint x: 1092, endPoint y: 357, distance: 94.0
click at [1092, 357] on div "To activate drag with keyboard, press Alt + Enter. Once in keyboard drag state,…" at bounding box center [1053, 361] width 491 height 520
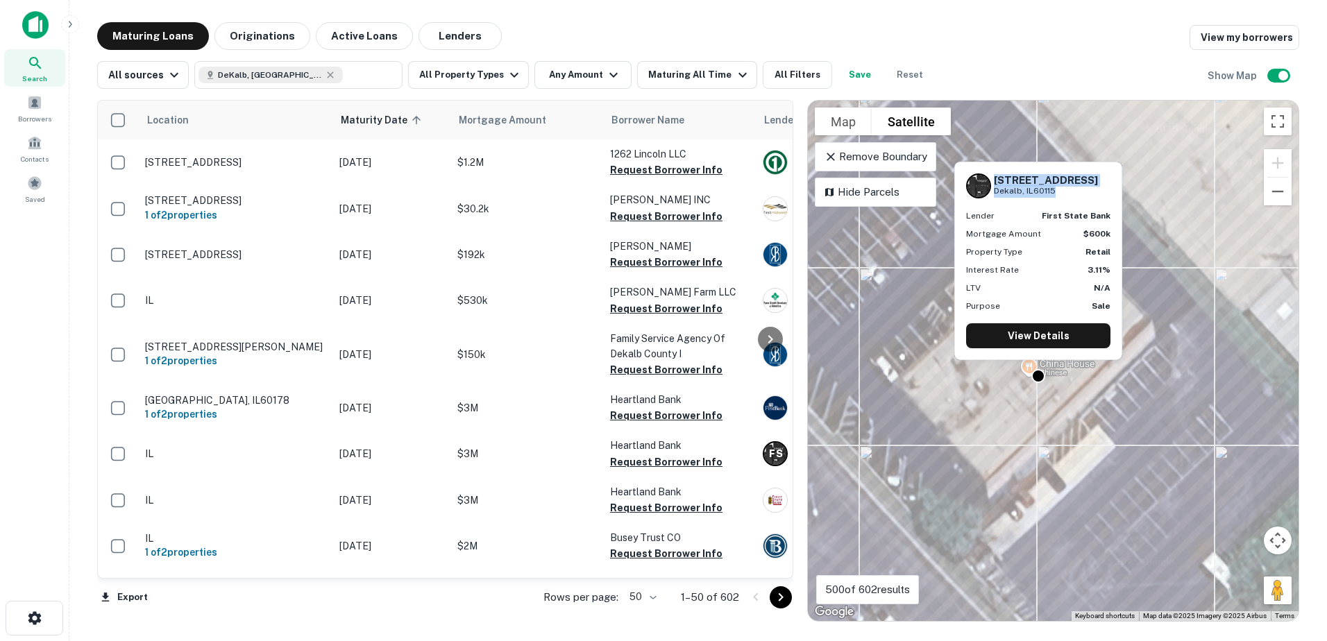
drag, startPoint x: 993, startPoint y: 177, endPoint x: 1066, endPoint y: 201, distance: 76.6
click at [1066, 201] on div "1900 Sycamore Rd Dekalb, IL60115 Lender first state bank Mortgage Amount $600k …" at bounding box center [1038, 260] width 167 height 197
copy div "1900 Sycamore Rd Dekalb, IL60115"
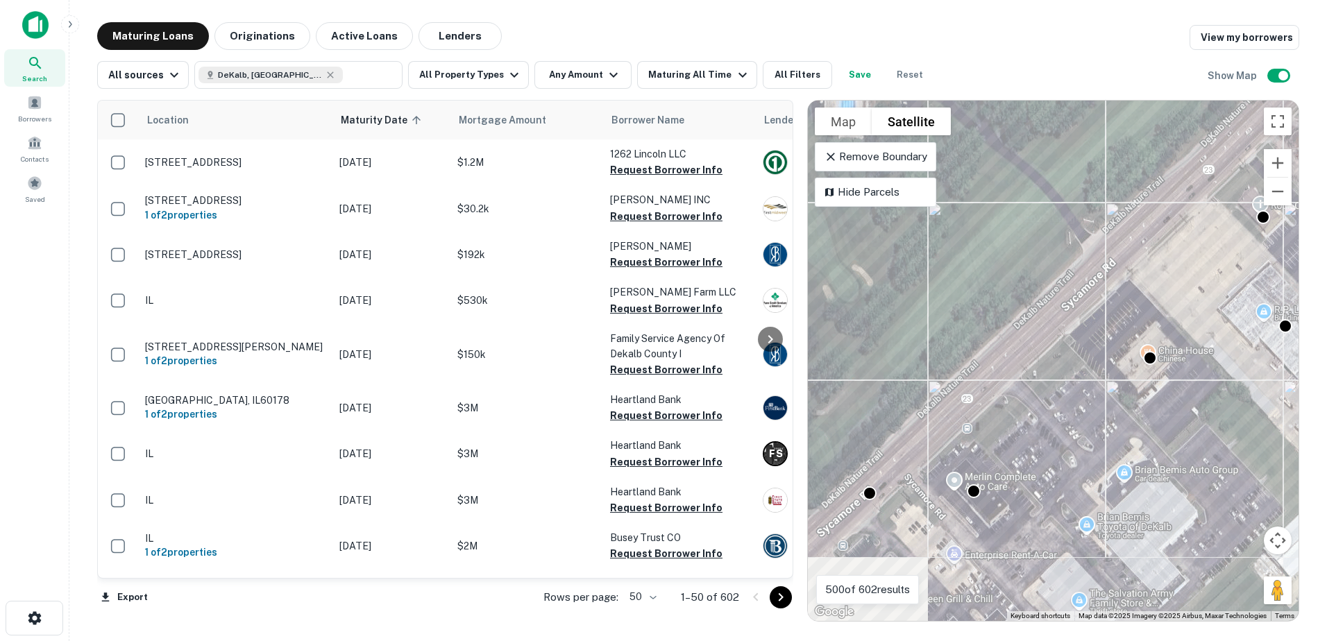
drag, startPoint x: 987, startPoint y: 503, endPoint x: 1107, endPoint y: 410, distance: 151.8
click at [1107, 411] on div "To activate drag with keyboard, press Alt + Enter. Once in keyboard drag state,…" at bounding box center [1053, 361] width 491 height 520
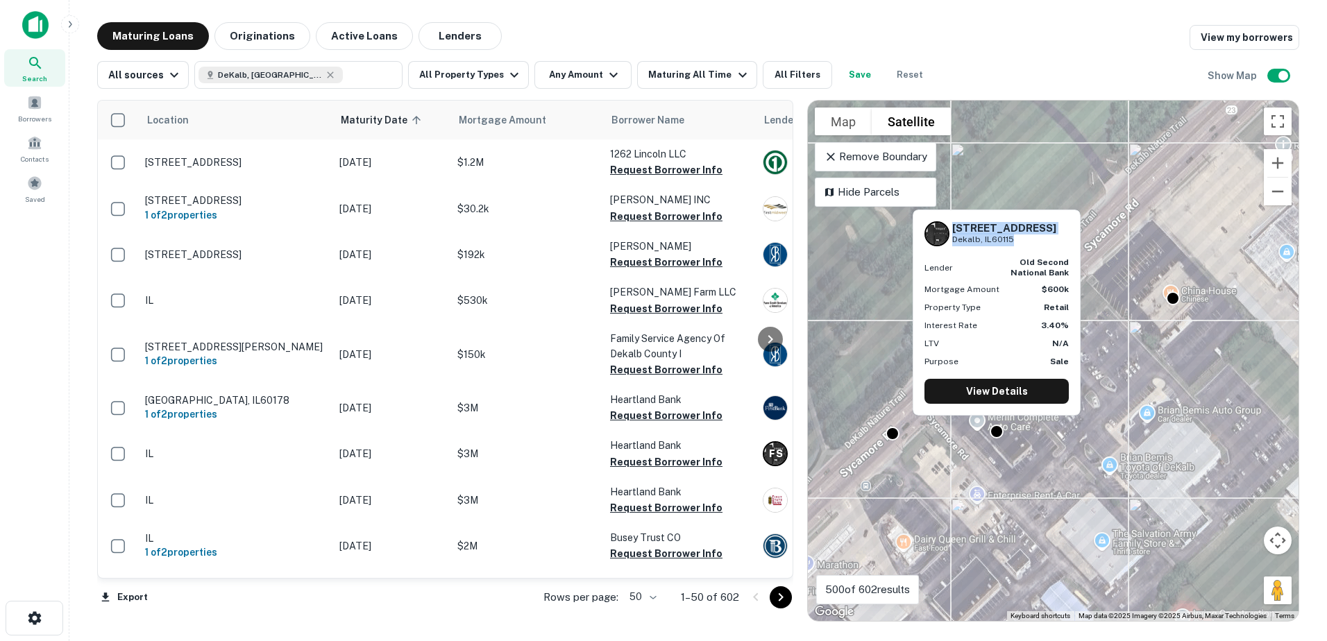
drag, startPoint x: 951, startPoint y: 223, endPoint x: 1018, endPoint y: 237, distance: 68.2
click at [1018, 237] on div "1812 Sycamore Rd Dekalb, IL60115" at bounding box center [996, 233] width 144 height 25
copy div "1812 Sycamore Rd Dekalb, IL60115"
click at [1006, 392] on link "View Details" at bounding box center [996, 391] width 144 height 25
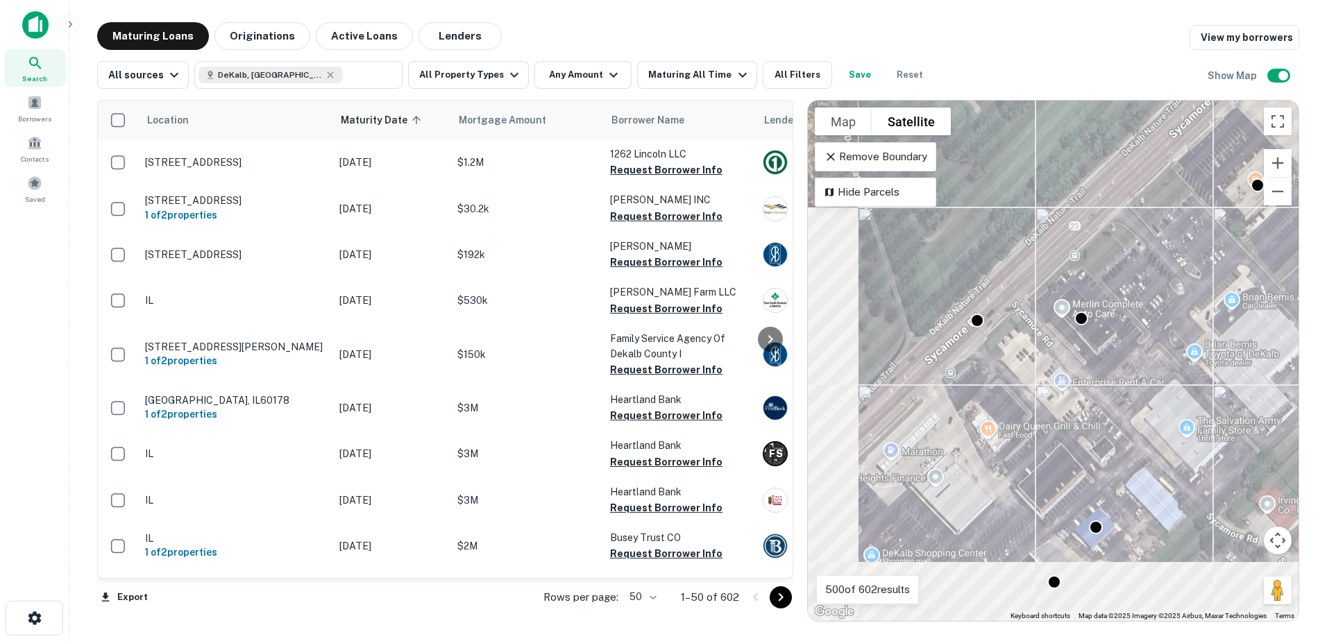
drag, startPoint x: 970, startPoint y: 374, endPoint x: 985, endPoint y: 349, distance: 29.3
click at [985, 351] on div "To activate drag with keyboard, press Alt + Enter. Once in keyboard drag state,…" at bounding box center [1053, 361] width 491 height 520
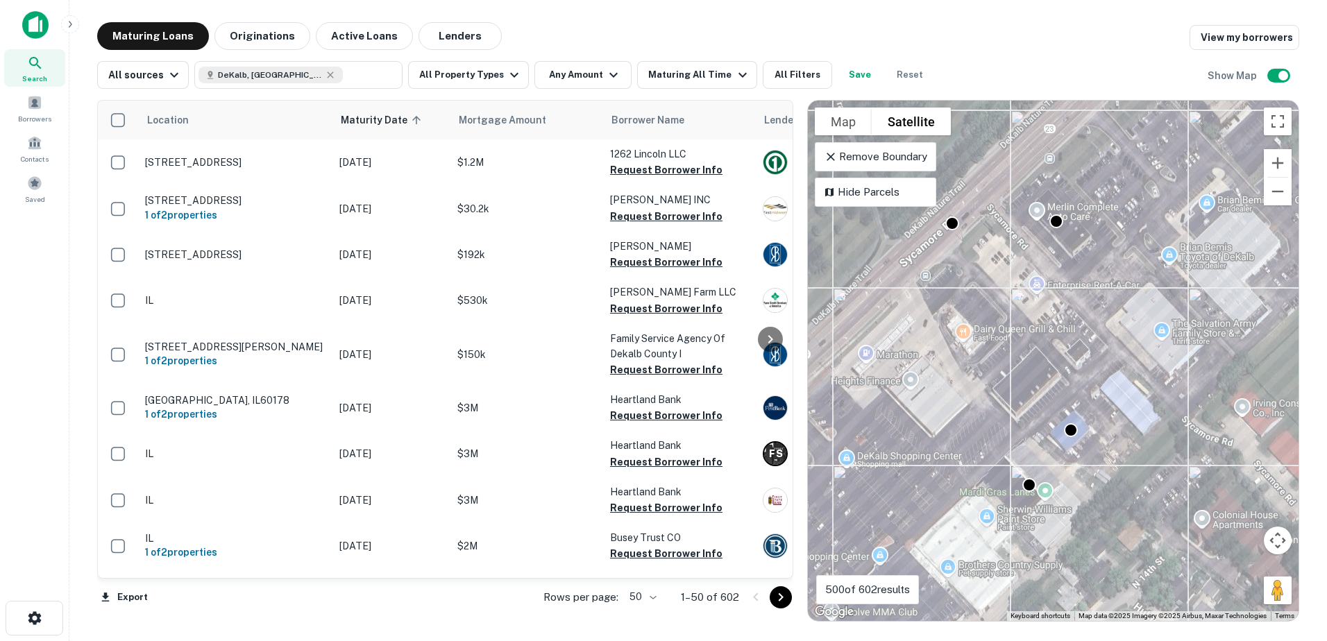
drag, startPoint x: 1004, startPoint y: 463, endPoint x: 967, endPoint y: 375, distance: 95.5
click at [967, 375] on div "To activate drag with keyboard, press Alt + Enter. Once in keyboard drag state,…" at bounding box center [1053, 361] width 491 height 520
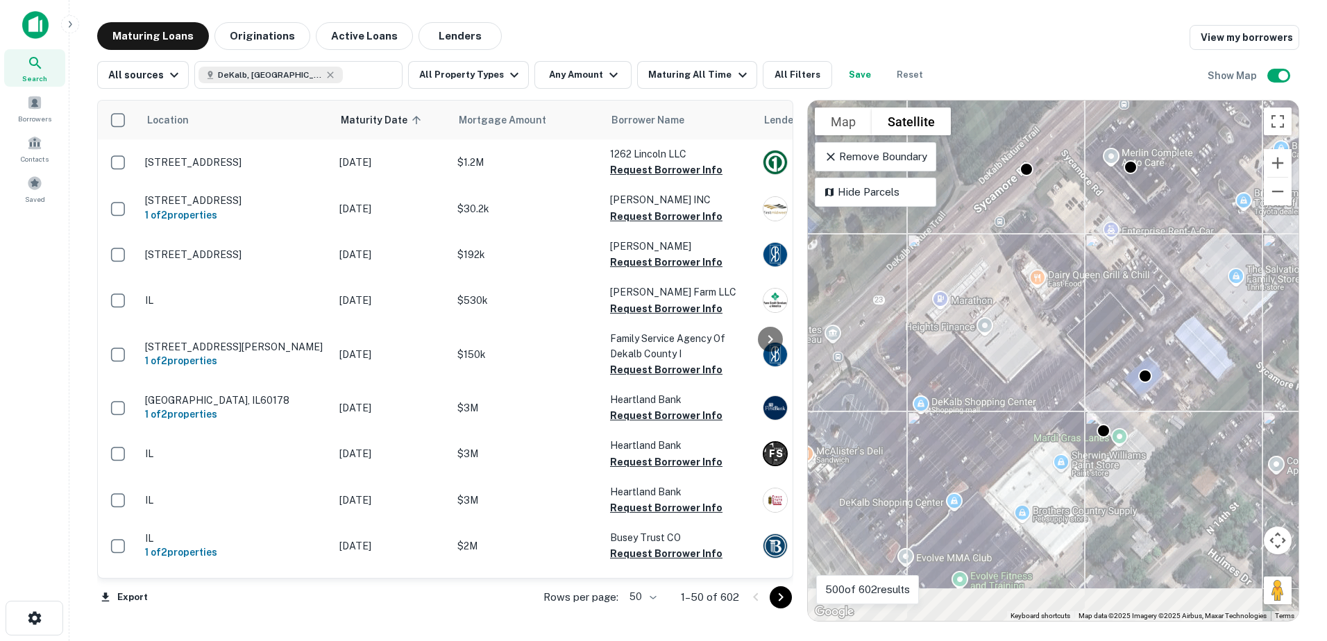
drag, startPoint x: 926, startPoint y: 467, endPoint x: 1005, endPoint y: 414, distance: 95.6
click at [1012, 407] on div "To activate drag with keyboard, press Alt + Enter. Once in keyboard drag state,…" at bounding box center [1053, 361] width 491 height 520
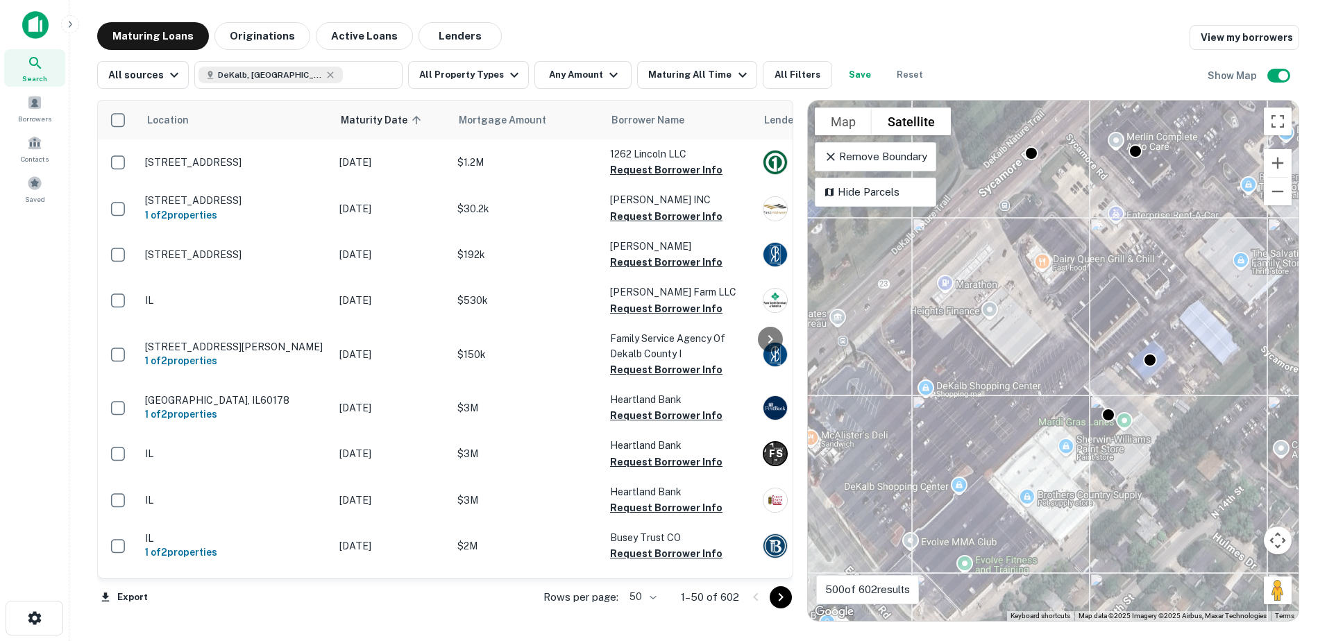
drag, startPoint x: 958, startPoint y: 465, endPoint x: 1059, endPoint y: 408, distance: 115.6
click at [1058, 408] on div "To activate drag with keyboard, press Alt + Enter. Once in keyboard drag state,…" at bounding box center [1053, 361] width 491 height 520
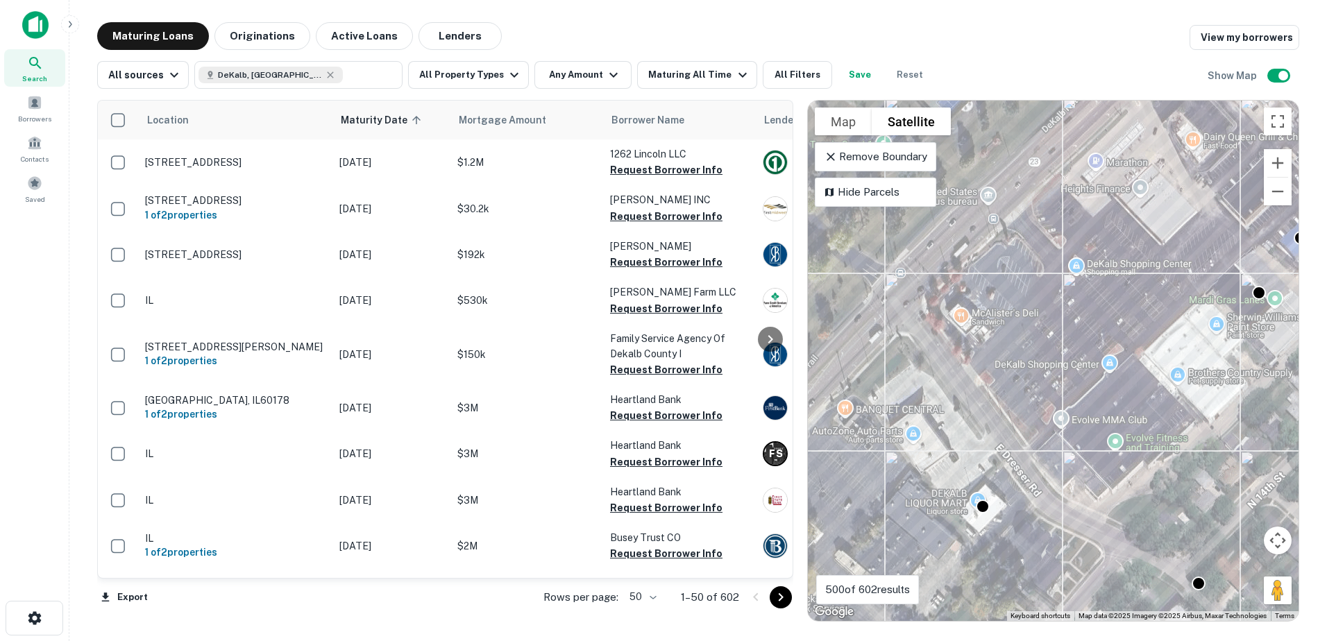
drag, startPoint x: 1013, startPoint y: 436, endPoint x: 1021, endPoint y: 423, distance: 16.2
click at [1021, 423] on div "To activate drag with keyboard, press Alt + Enter. Once in keyboard drag state,…" at bounding box center [1053, 361] width 491 height 520
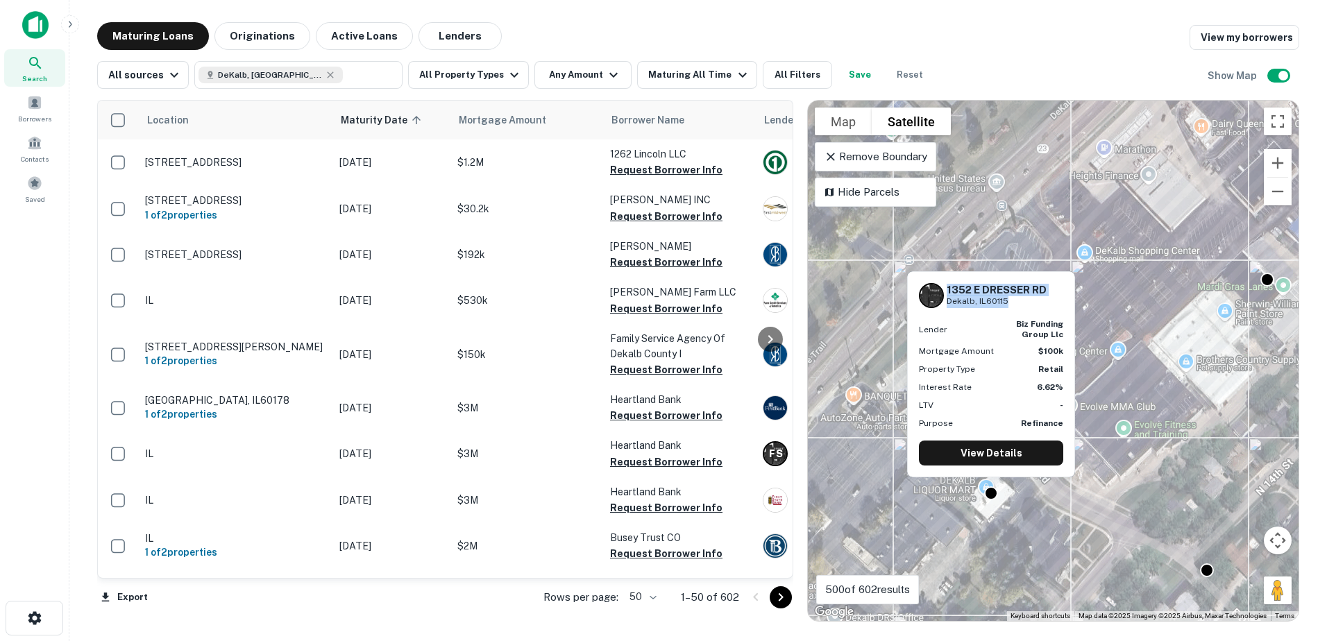
drag, startPoint x: 947, startPoint y: 288, endPoint x: 1008, endPoint y: 301, distance: 62.5
click at [1008, 301] on div "1352 E DRESSER RD Dekalb, IL60115" at bounding box center [996, 296] width 100 height 24
copy div "1352 E DRESSER RD Dekalb, IL60115"
drag, startPoint x: 947, startPoint y: 289, endPoint x: 1031, endPoint y: 303, distance: 85.2
click at [1031, 303] on div "1352 E DRESSER RD Dekalb, IL60115" at bounding box center [996, 296] width 100 height 24
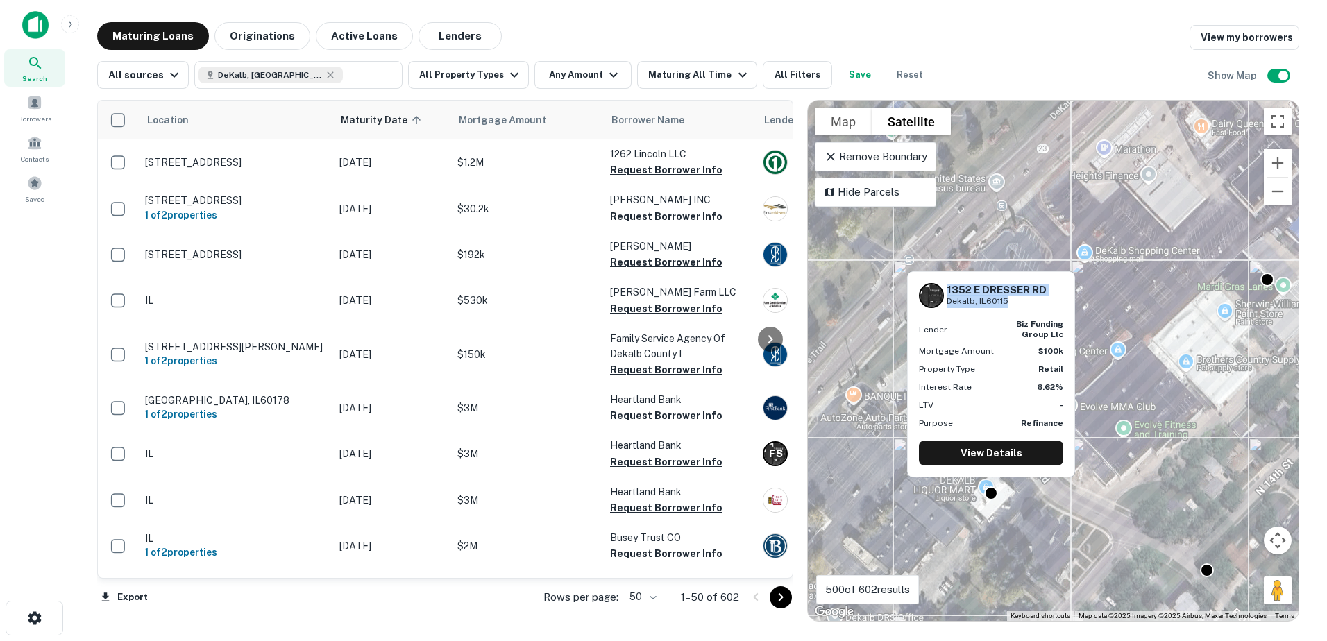
copy div "1352 E DRESSER RD Dekalb, IL60115"
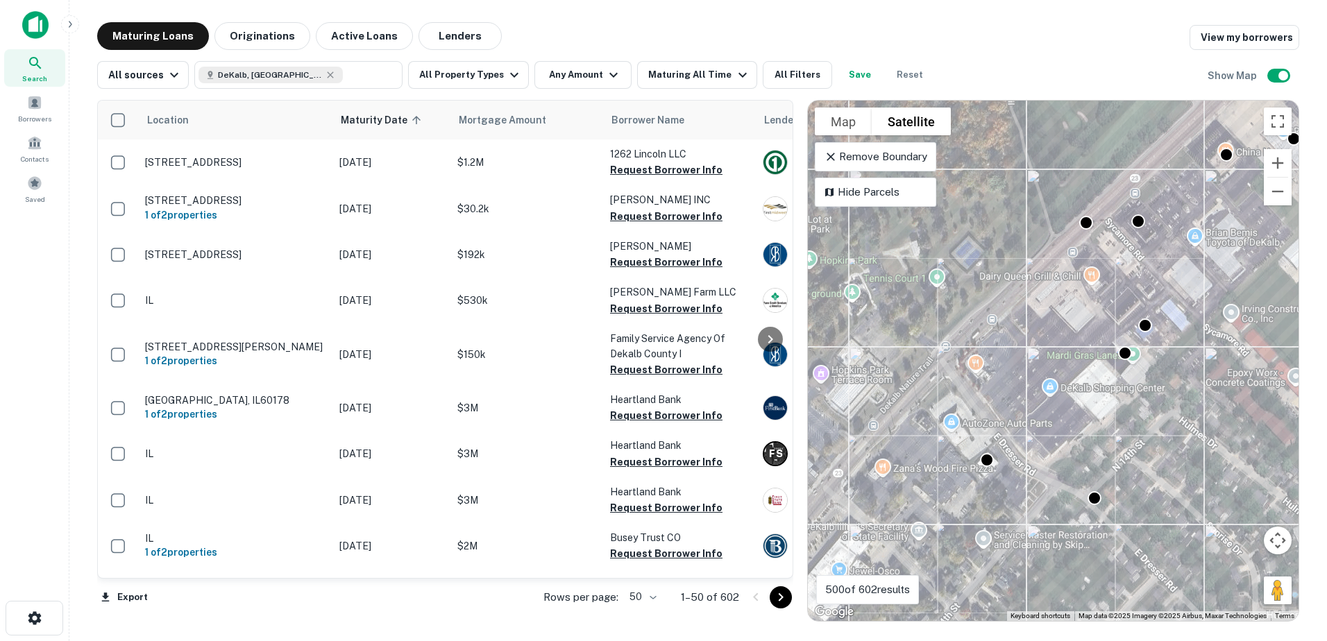
drag, startPoint x: 971, startPoint y: 499, endPoint x: 1143, endPoint y: 341, distance: 234.2
click at [1143, 341] on div "To activate drag with keyboard, press Alt + Enter. Once in keyboard drag state,…" at bounding box center [1053, 361] width 491 height 520
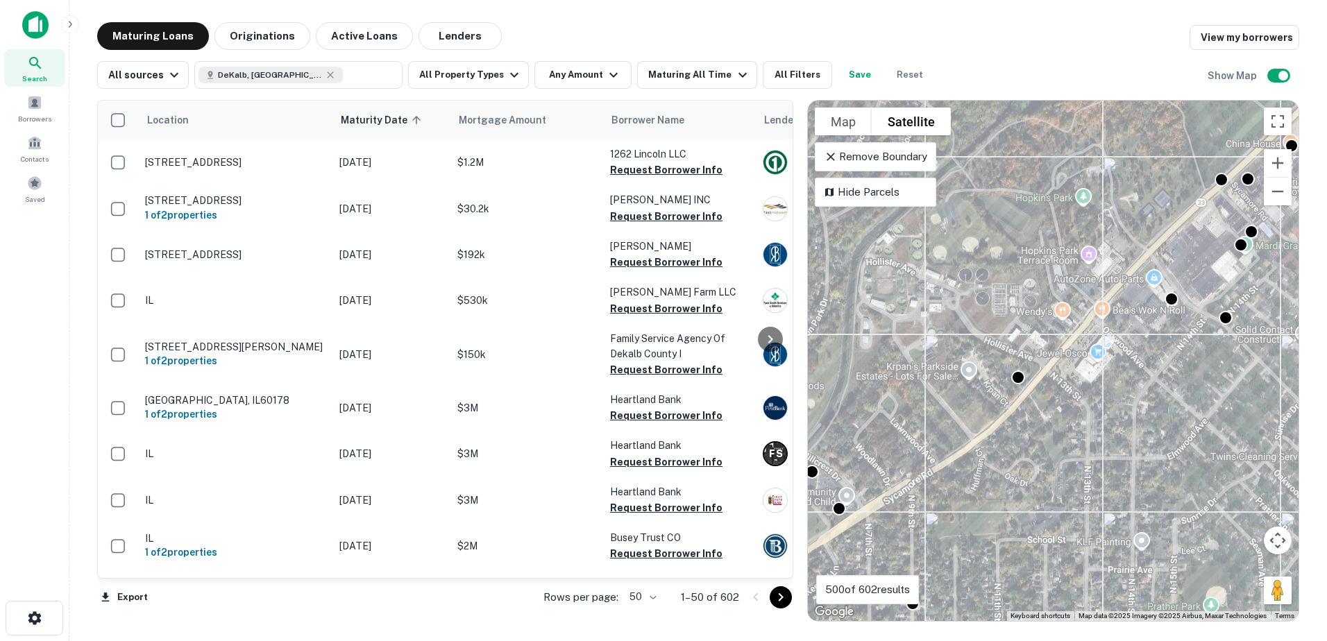
drag, startPoint x: 1012, startPoint y: 470, endPoint x: 1131, endPoint y: 364, distance: 159.7
click at [1131, 364] on div "To activate drag with keyboard, press Alt + Enter. Once in keyboard drag state,…" at bounding box center [1053, 361] width 491 height 520
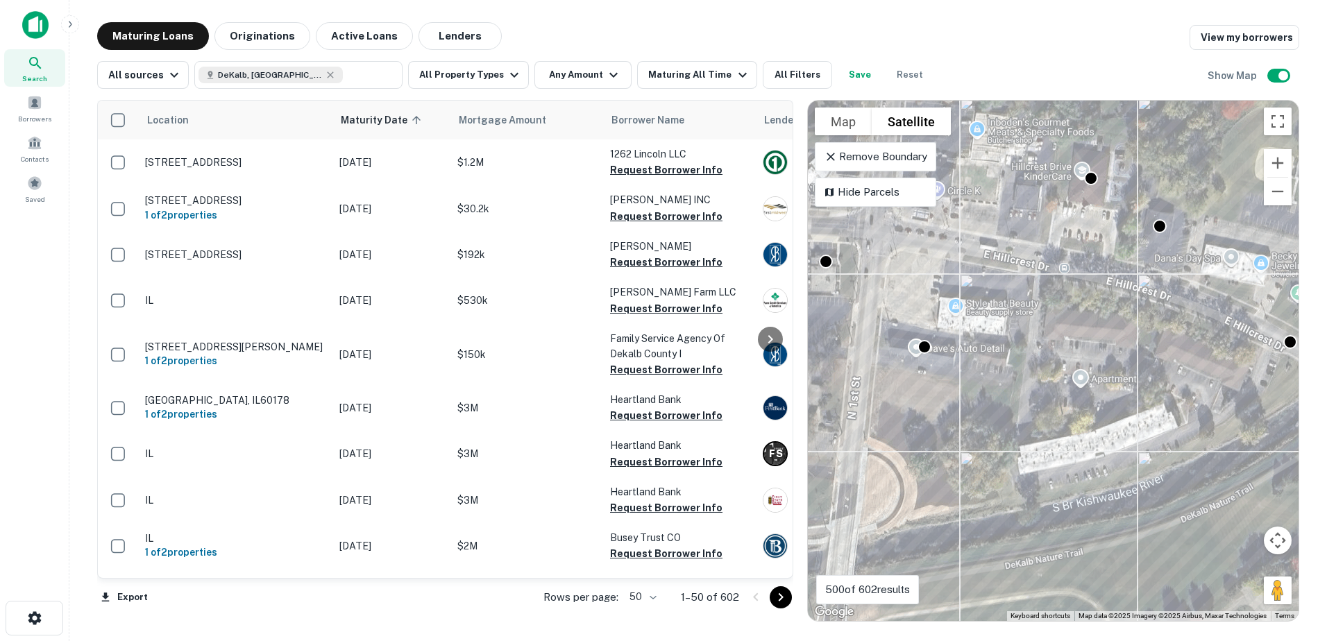
drag, startPoint x: 910, startPoint y: 375, endPoint x: 1028, endPoint y: 354, distance: 120.6
click at [1028, 354] on div "To activate drag with keyboard, press Alt + Enter. Once in keyboard drag state,…" at bounding box center [1053, 361] width 491 height 520
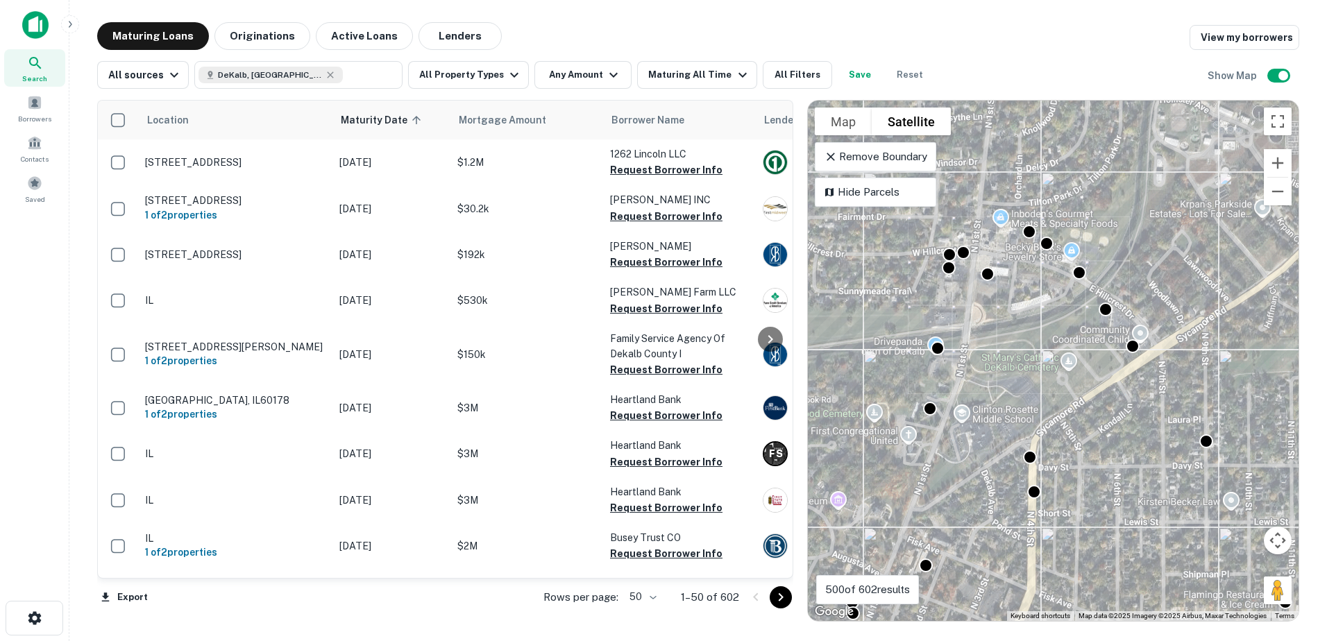
drag, startPoint x: 1007, startPoint y: 425, endPoint x: 966, endPoint y: 375, distance: 64.1
click at [968, 379] on div "To activate drag with keyboard, press Alt + Enter. Once in keyboard drag state,…" at bounding box center [1053, 361] width 491 height 520
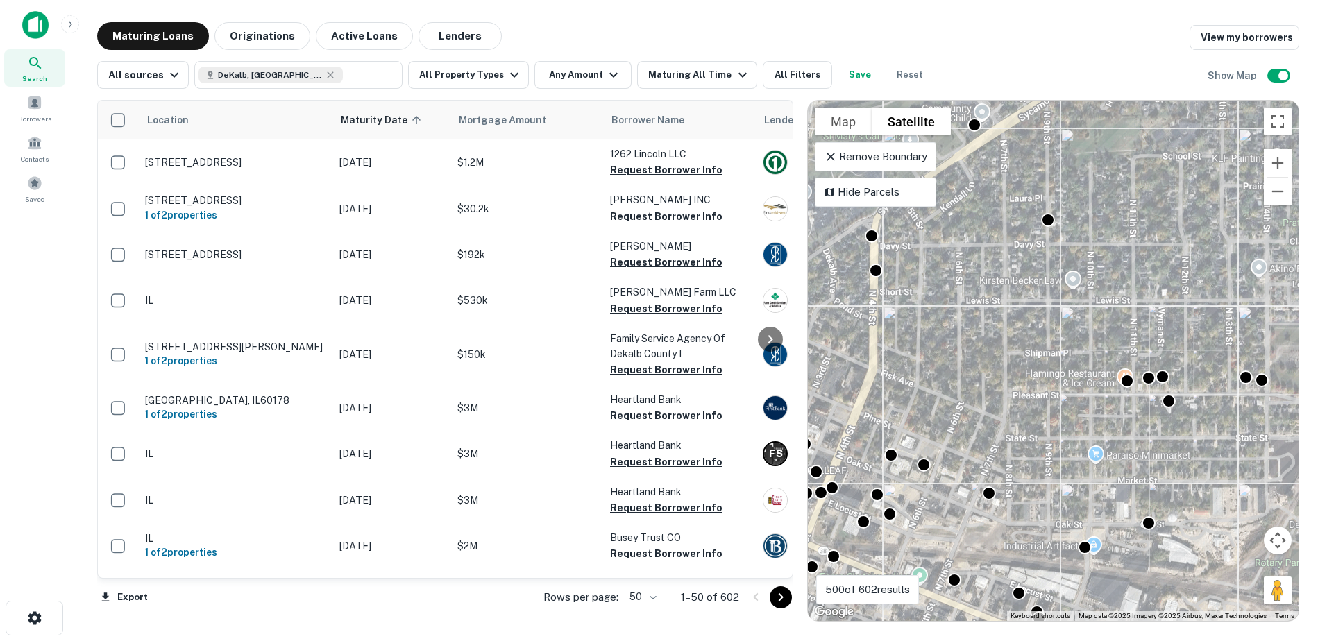
drag, startPoint x: 919, startPoint y: 448, endPoint x: 1174, endPoint y: 432, distance: 255.9
click at [1173, 432] on div "To activate drag with keyboard, press Alt + Enter. Once in keyboard drag state,…" at bounding box center [1053, 361] width 491 height 520
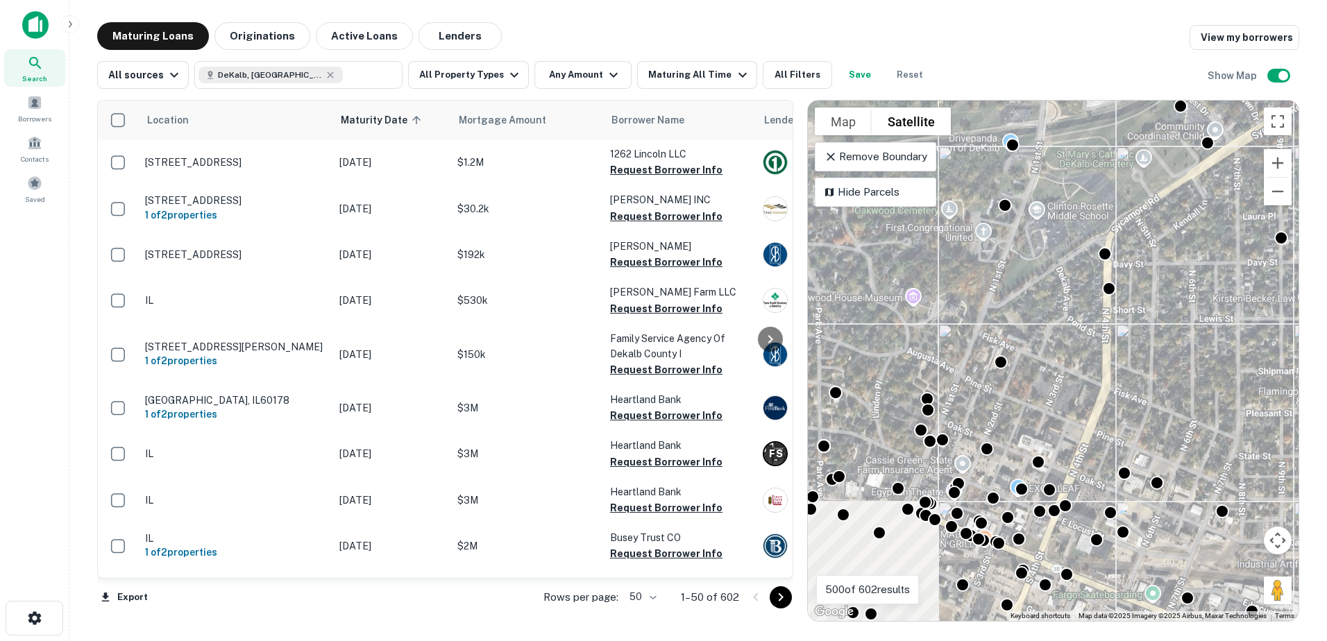
drag, startPoint x: 967, startPoint y: 428, endPoint x: 1119, endPoint y: 453, distance: 154.0
click at [1154, 457] on div "To activate drag with keyboard, press Alt + Enter. Once in keyboard drag state,…" at bounding box center [1053, 361] width 491 height 520
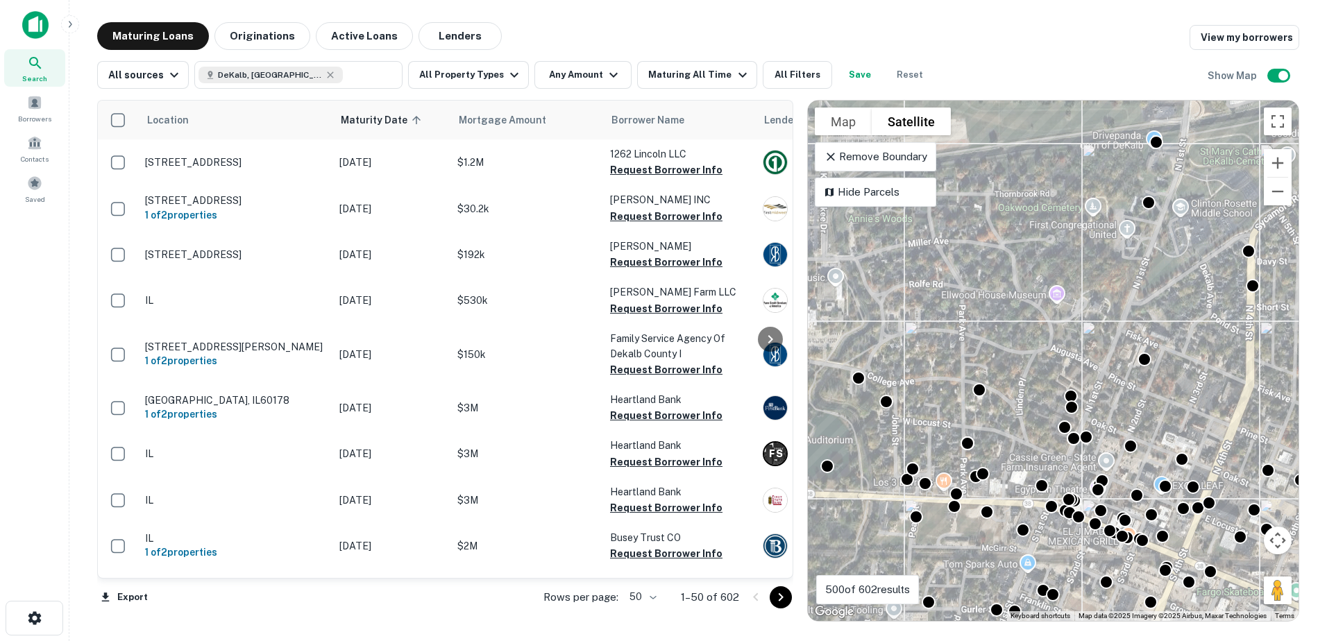
drag, startPoint x: 968, startPoint y: 446, endPoint x: 1117, endPoint y: 443, distance: 149.2
click at [1117, 443] on div "To navigate, press the arrow keys. To activate drag with keyboard, press Alt + …" at bounding box center [1053, 361] width 491 height 520
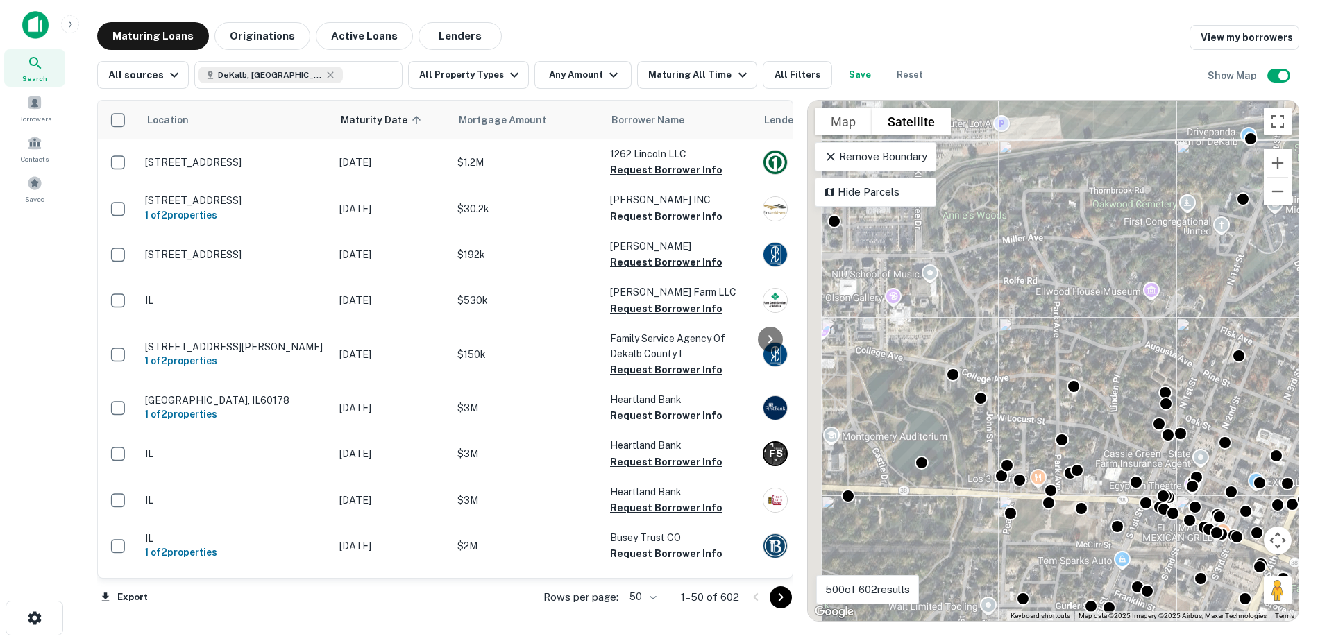
drag, startPoint x: 962, startPoint y: 372, endPoint x: 1075, endPoint y: 414, distance: 120.7
click at [1075, 414] on div "To activate drag with keyboard, press Alt + Enter. Once in keyboard drag state,…" at bounding box center [1053, 361] width 491 height 520
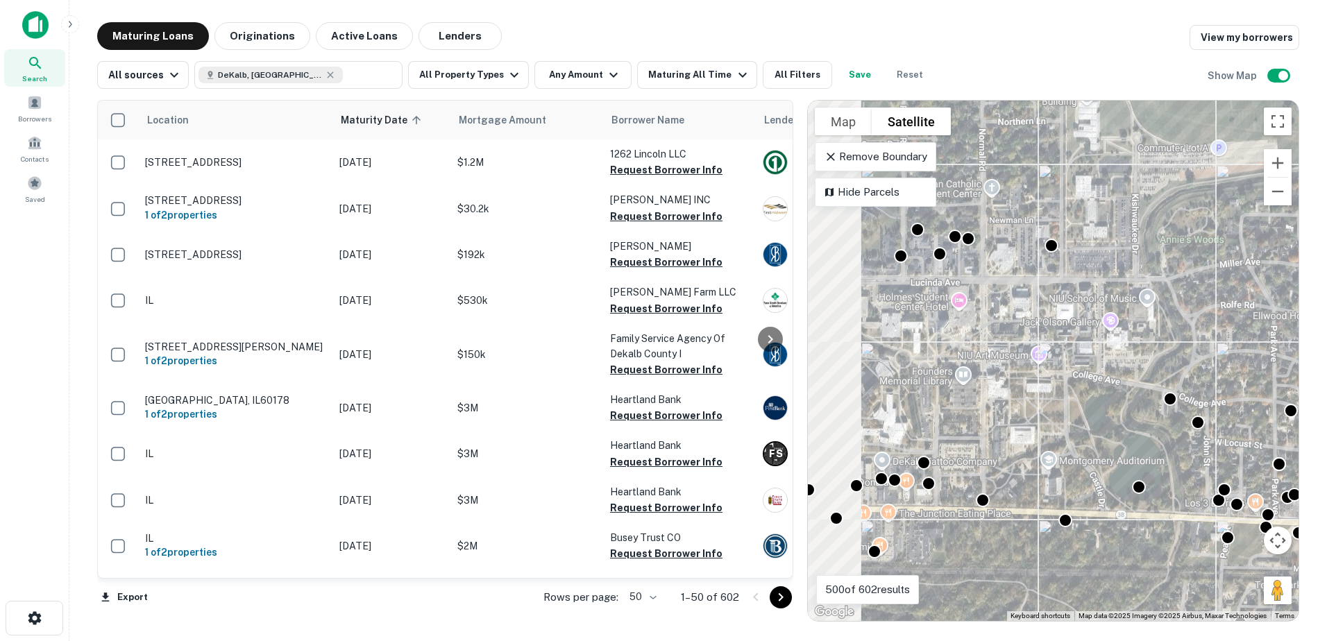
drag, startPoint x: 1048, startPoint y: 407, endPoint x: 1179, endPoint y: 413, distance: 131.3
click at [1179, 413] on div "To activate drag with keyboard, press Alt + Enter. Once in keyboard drag state,…" at bounding box center [1053, 361] width 491 height 520
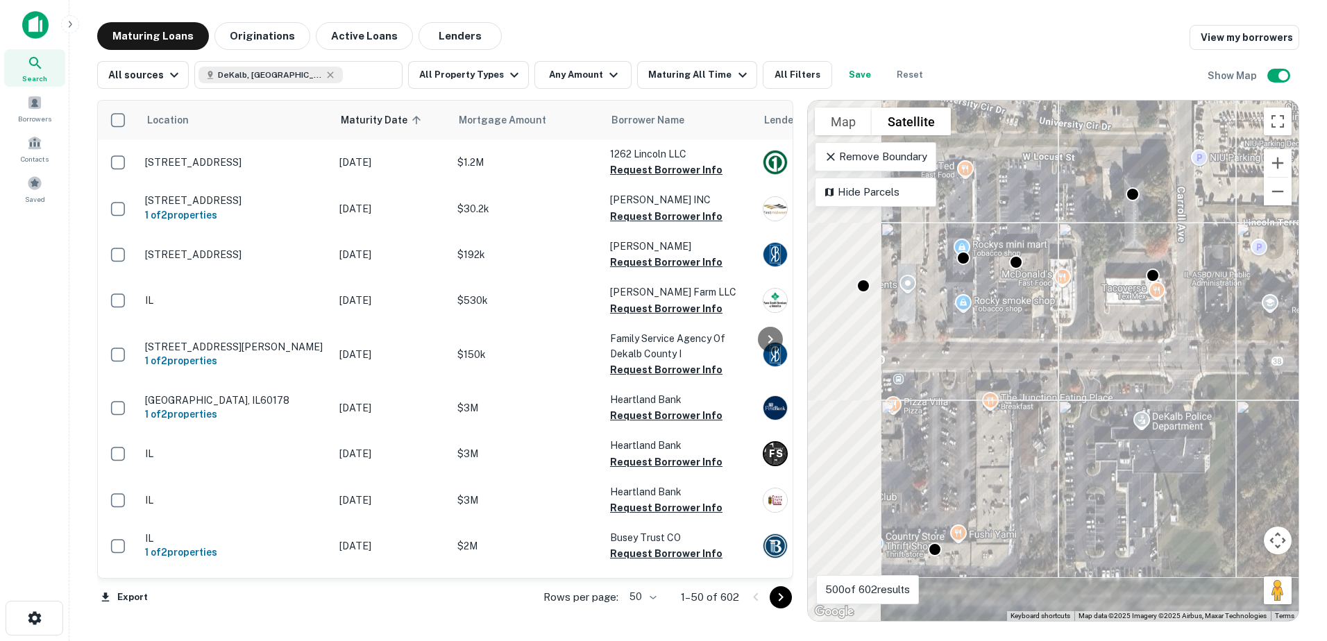
drag, startPoint x: 937, startPoint y: 515, endPoint x: 1094, endPoint y: 346, distance: 230.2
click at [1095, 346] on div "To activate drag with keyboard, press Alt + Enter. Once in keyboard drag state,…" at bounding box center [1053, 361] width 491 height 520
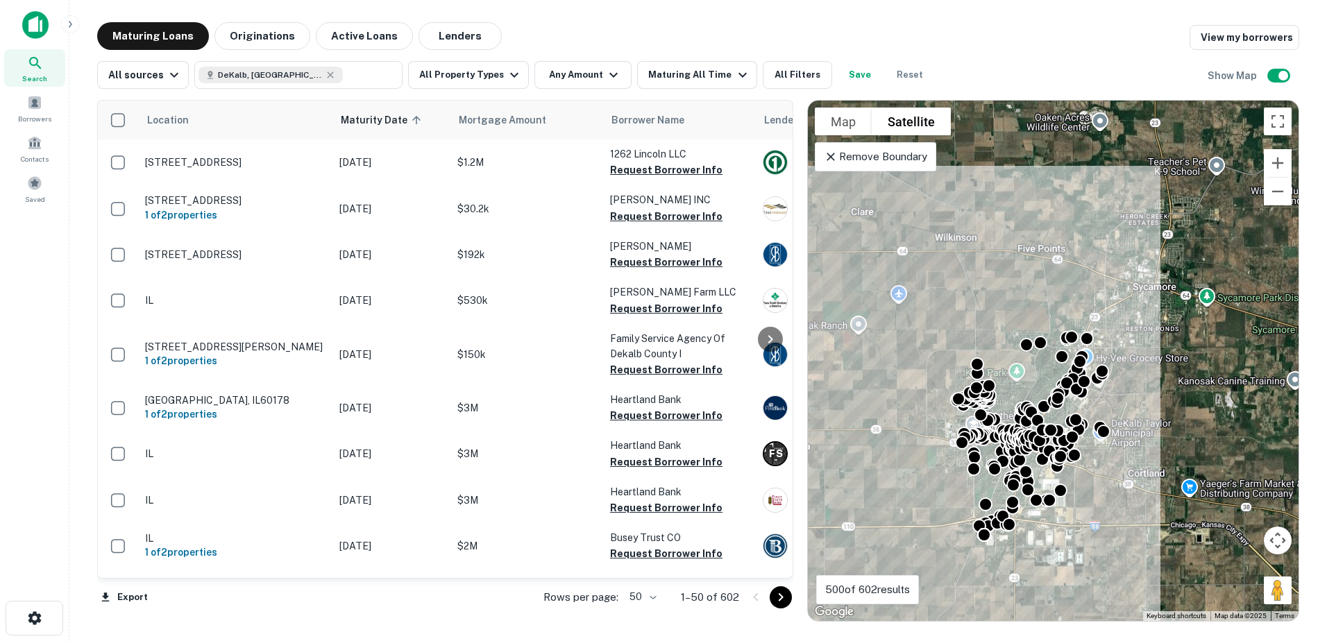
drag, startPoint x: 1168, startPoint y: 312, endPoint x: 1113, endPoint y: 353, distance: 69.0
click at [1119, 350] on div "To activate drag with keyboard, press Alt + Enter. Once in keyboard drag state,…" at bounding box center [1053, 361] width 491 height 520
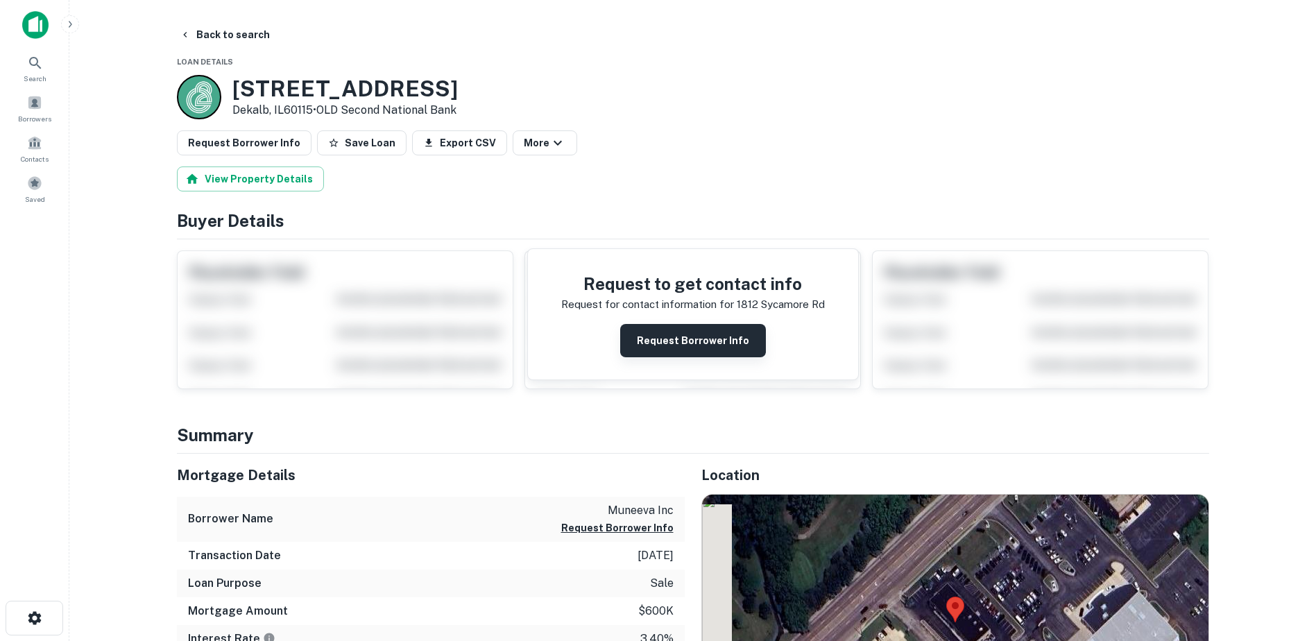
click at [722, 341] on button "Request Borrower Info" at bounding box center [693, 340] width 146 height 33
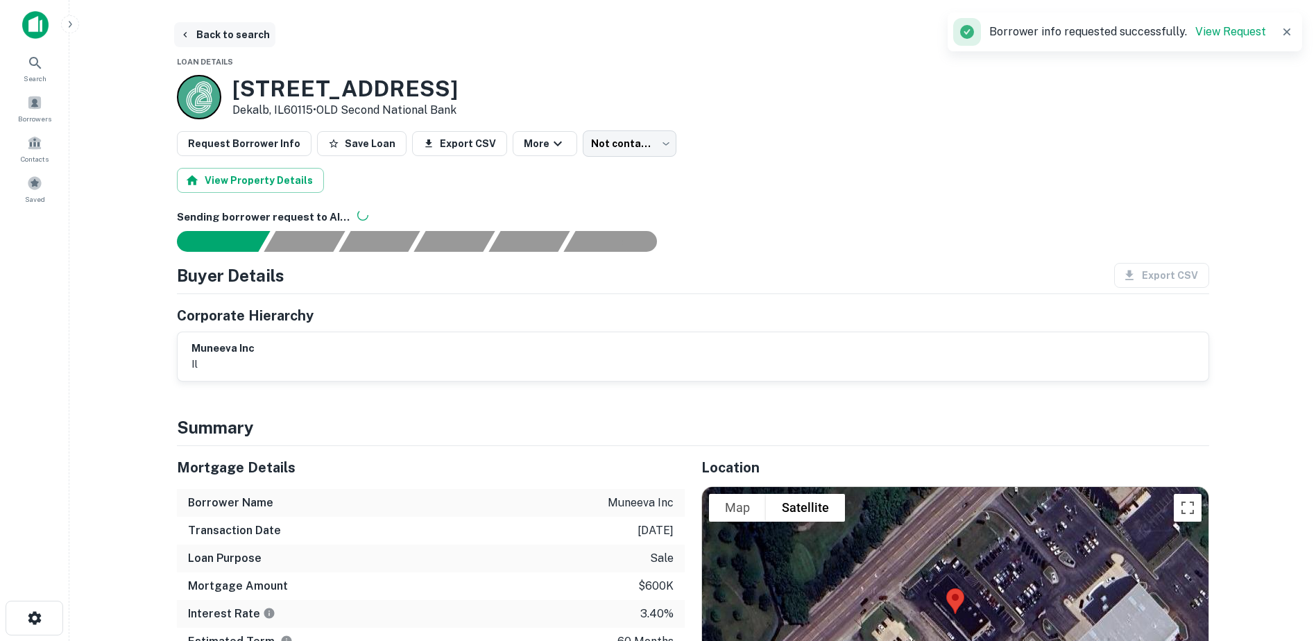
click at [200, 35] on button "Back to search" at bounding box center [224, 34] width 101 height 25
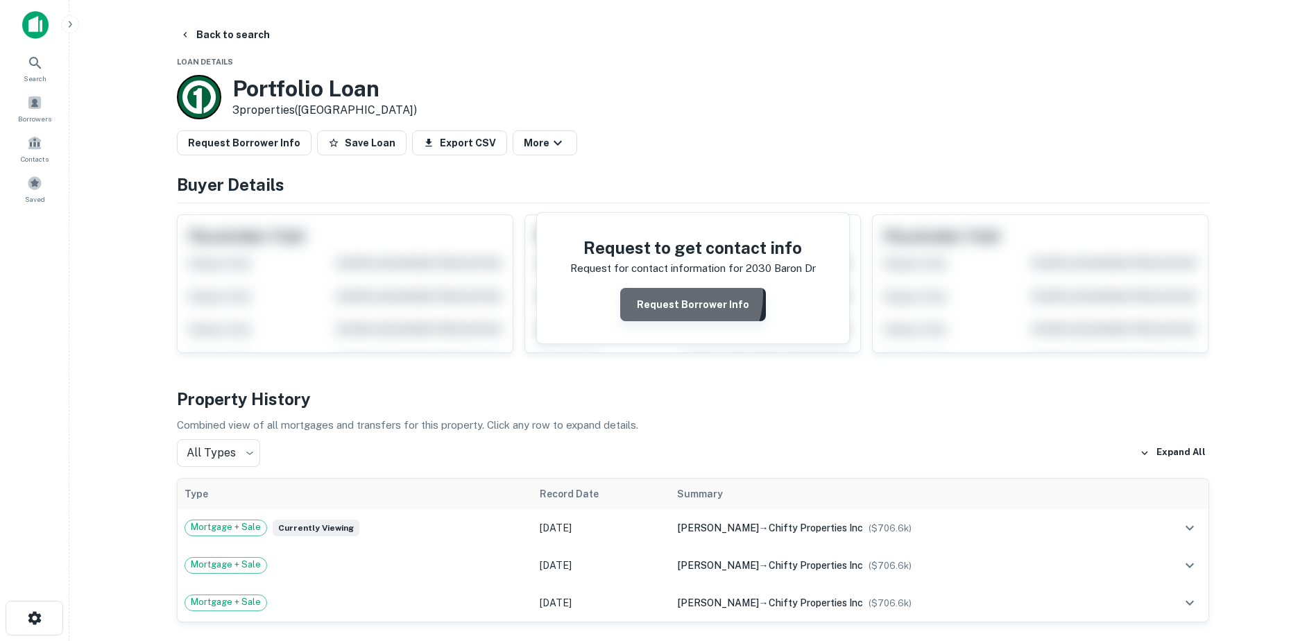
click at [675, 295] on button "Request Borrower Info" at bounding box center [693, 304] width 146 height 33
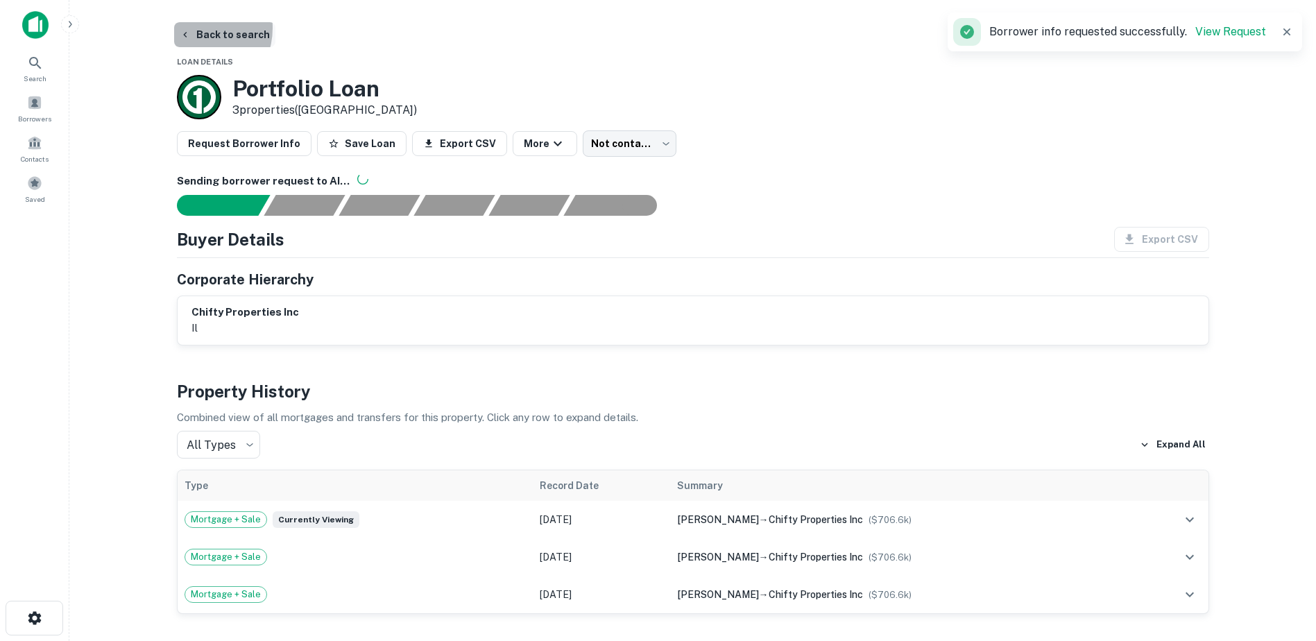
click at [194, 28] on button "Back to search" at bounding box center [224, 34] width 101 height 25
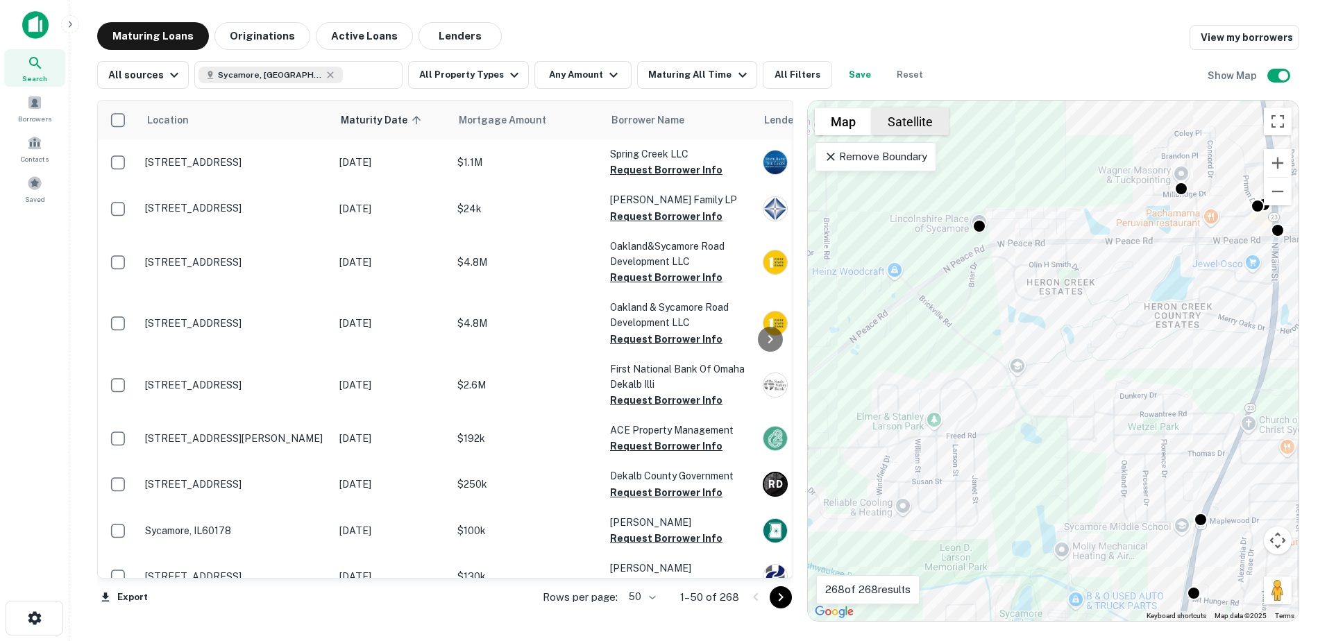
click at [926, 119] on button "Satellite" at bounding box center [909, 122] width 77 height 28
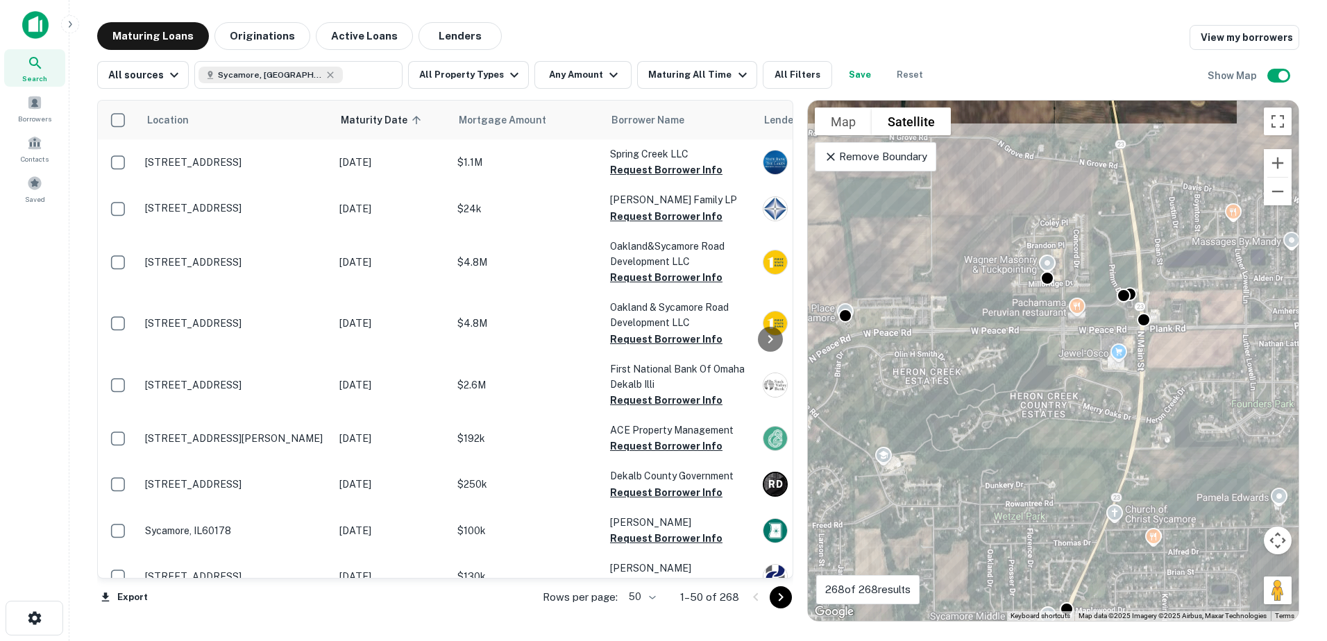
drag, startPoint x: 1221, startPoint y: 278, endPoint x: 1085, endPoint y: 369, distance: 163.9
click at [1085, 369] on div "To activate drag with keyboard, press Alt + Enter. Once in keyboard drag state,…" at bounding box center [1053, 361] width 491 height 520
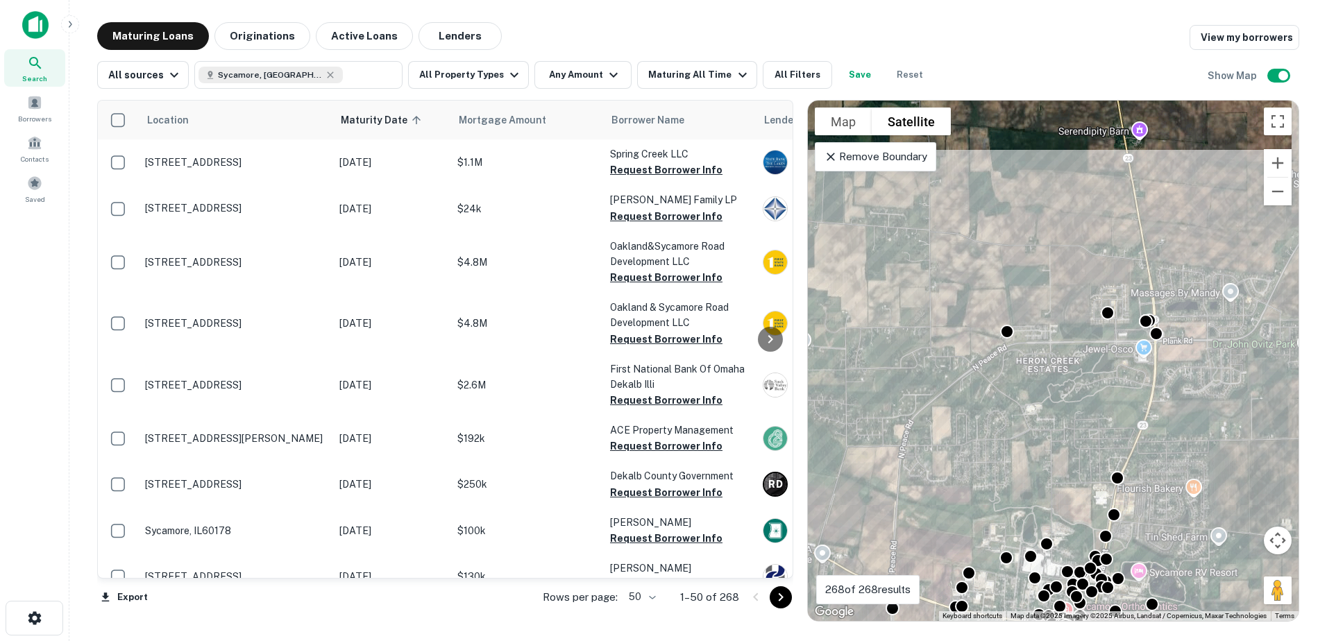
drag, startPoint x: 1102, startPoint y: 487, endPoint x: 1109, endPoint y: 404, distance: 83.6
click at [1109, 404] on div "To activate drag with keyboard, press Alt + Enter. Once in keyboard drag state,…" at bounding box center [1053, 361] width 491 height 520
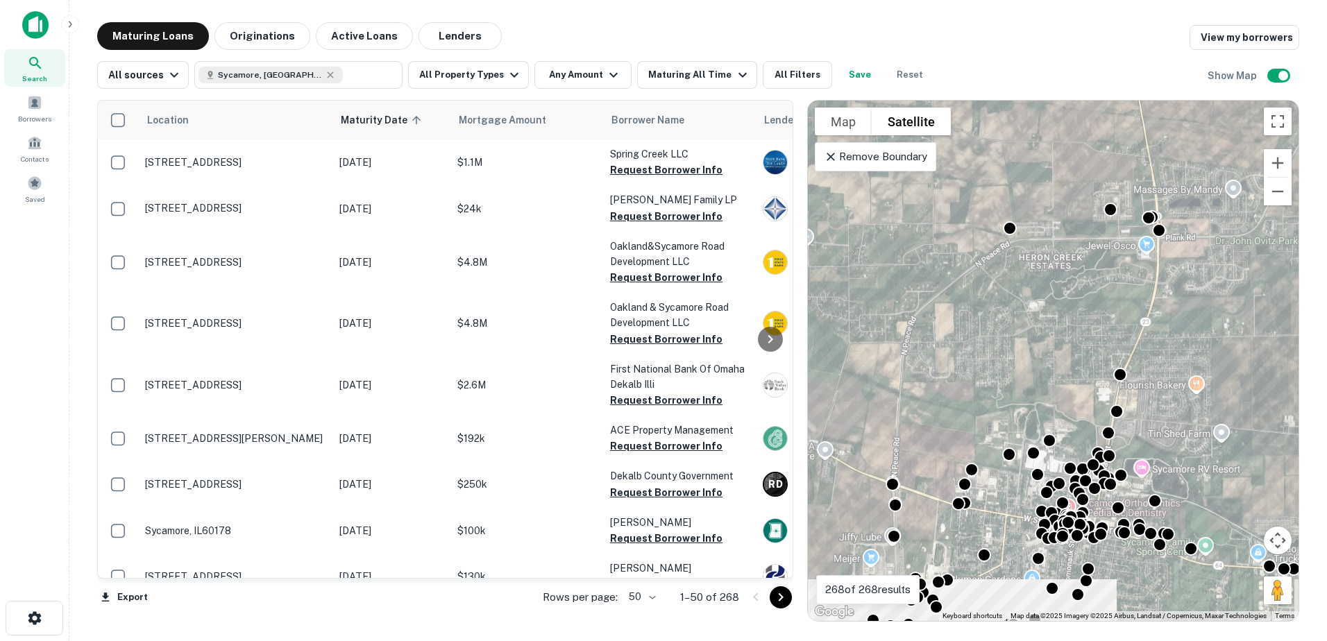
drag, startPoint x: 1105, startPoint y: 441, endPoint x: 1101, endPoint y: 376, distance: 64.7
click at [1101, 376] on div "To activate drag with keyboard, press Alt + Enter. Once in keyboard drag state,…" at bounding box center [1053, 361] width 491 height 520
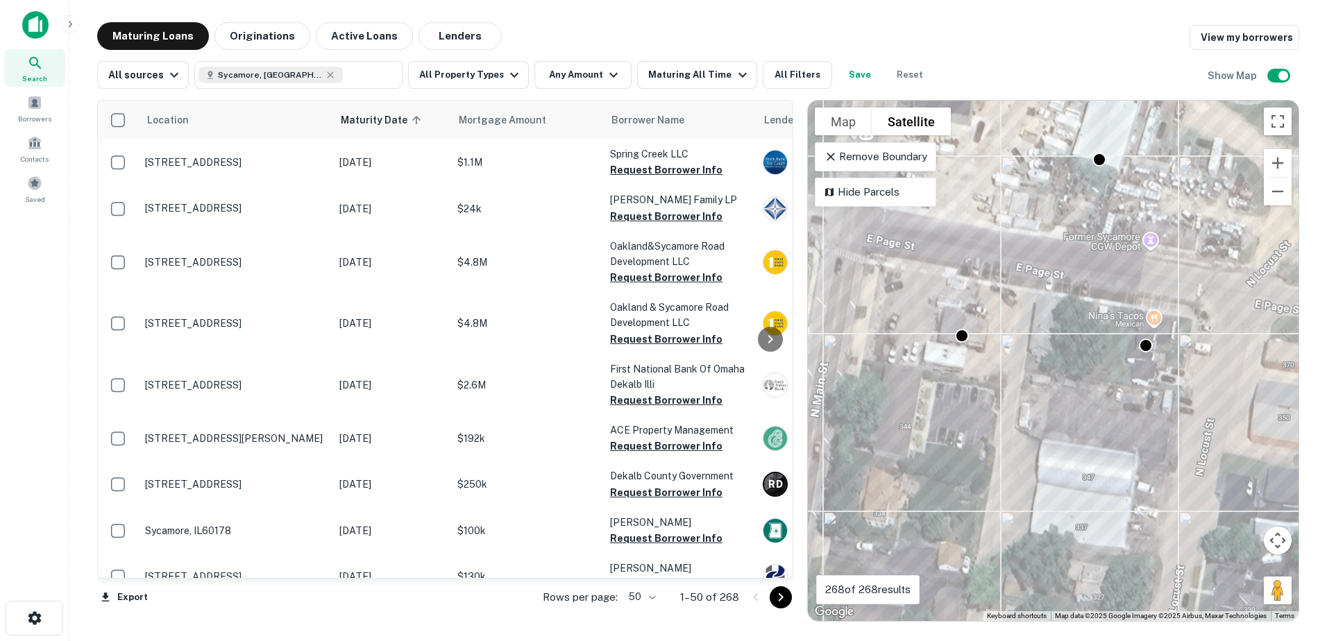
drag, startPoint x: 1177, startPoint y: 373, endPoint x: 1122, endPoint y: 386, distance: 56.9
click at [1123, 386] on div "To activate drag with keyboard, press Alt + Enter. Once in keyboard drag state,…" at bounding box center [1053, 361] width 491 height 520
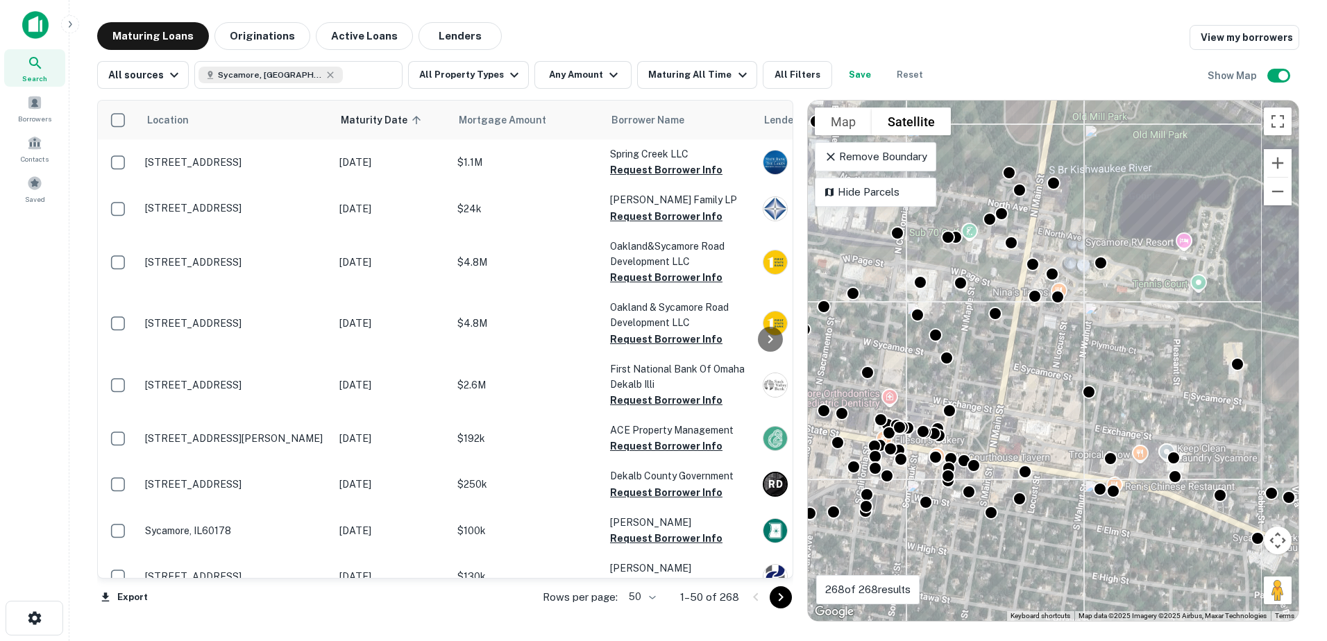
drag, startPoint x: 1182, startPoint y: 562, endPoint x: 1052, endPoint y: 457, distance: 166.2
click at [1052, 457] on div "To navigate, press the arrow keys. To activate drag with keyboard, press Alt + …" at bounding box center [1053, 361] width 491 height 520
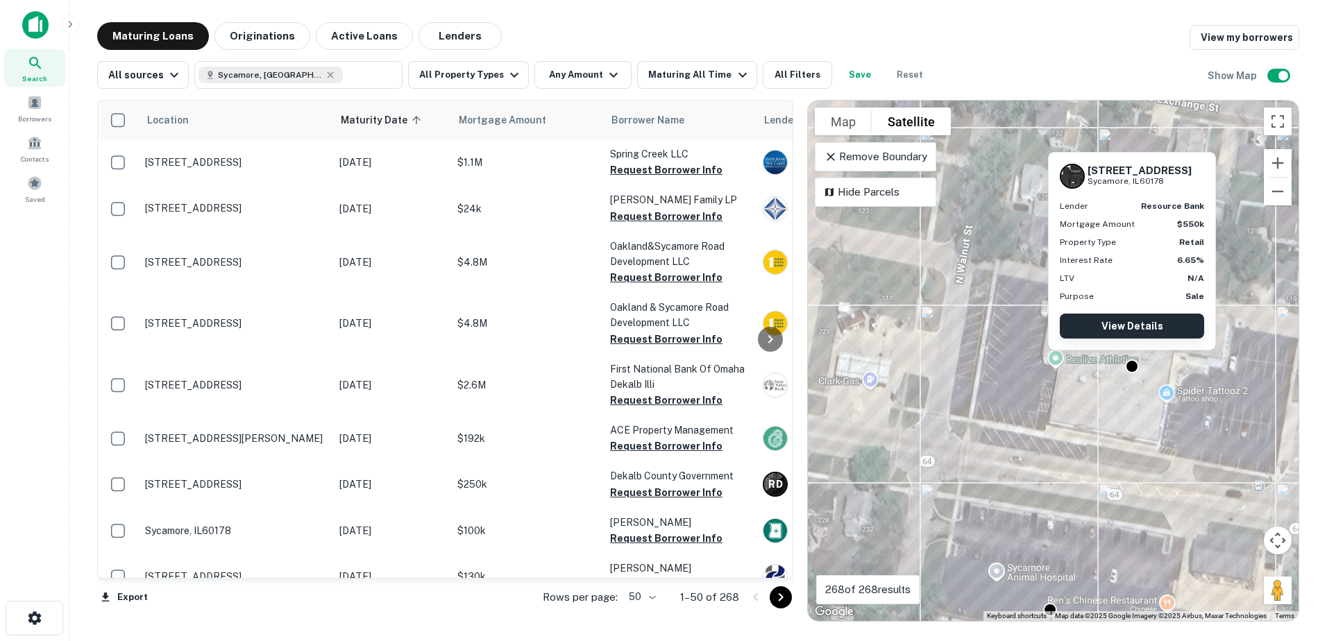
click at [1125, 323] on link "View Details" at bounding box center [1131, 326] width 144 height 25
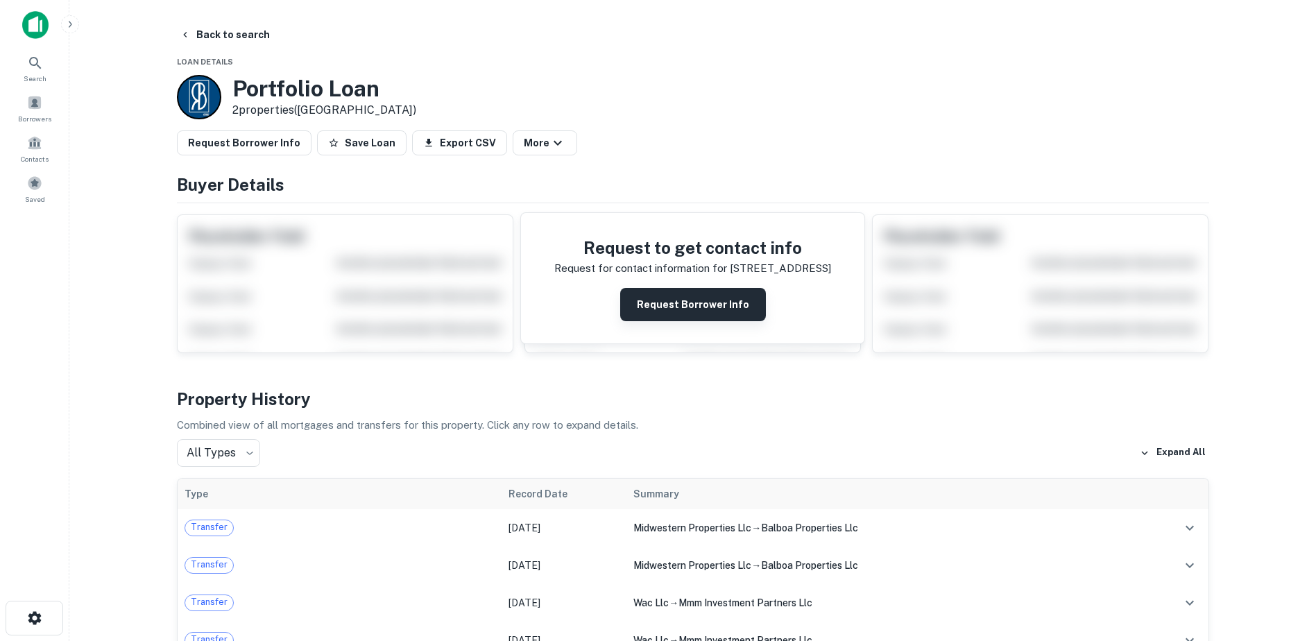
click at [734, 312] on button "Request Borrower Info" at bounding box center [693, 304] width 146 height 33
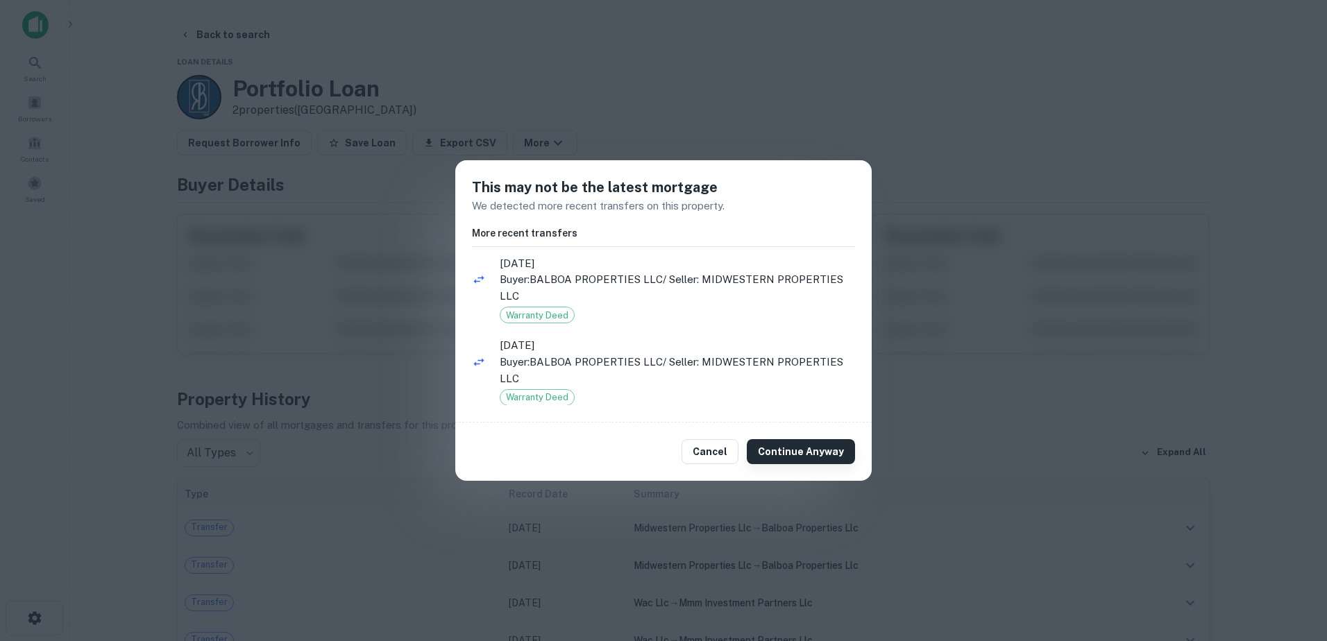
click at [832, 450] on button "Continue Anyway" at bounding box center [801, 451] width 108 height 25
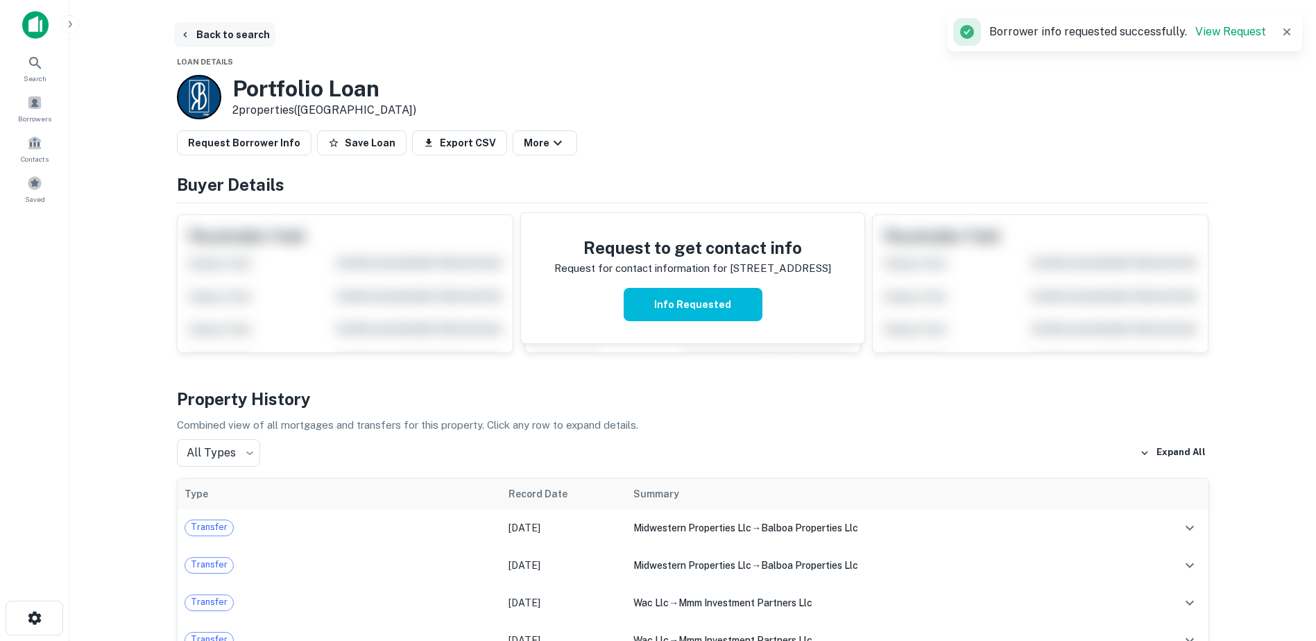
click at [194, 33] on button "Back to search" at bounding box center [224, 34] width 101 height 25
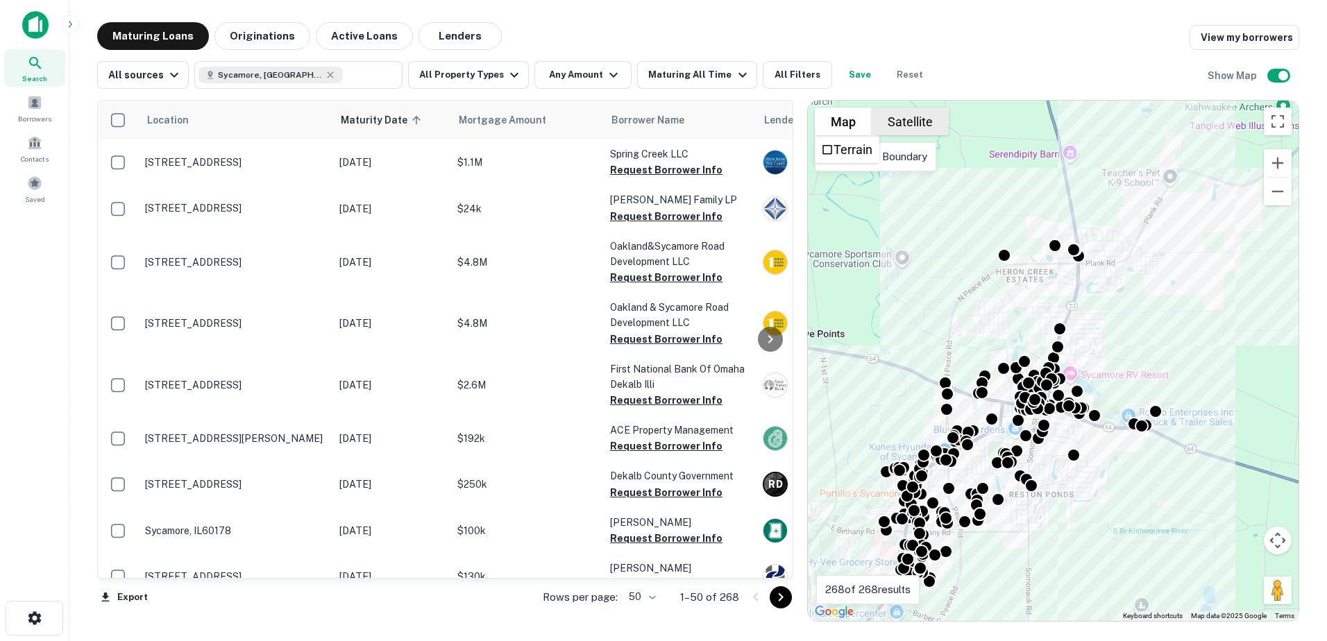
click at [909, 126] on button "Satellite" at bounding box center [909, 122] width 77 height 28
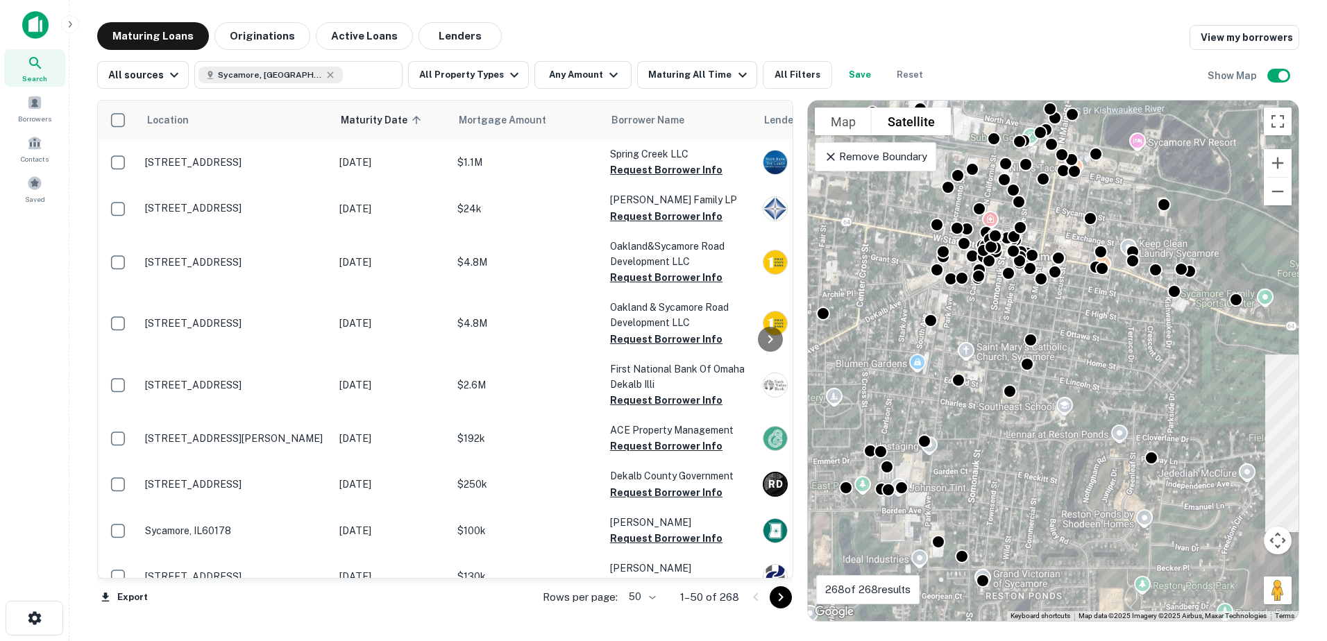
drag, startPoint x: 1032, startPoint y: 328, endPoint x: 977, endPoint y: 439, distance: 123.8
click at [978, 436] on div "To activate drag with keyboard, press Alt + Enter. Once in keyboard drag state,…" at bounding box center [1053, 361] width 491 height 520
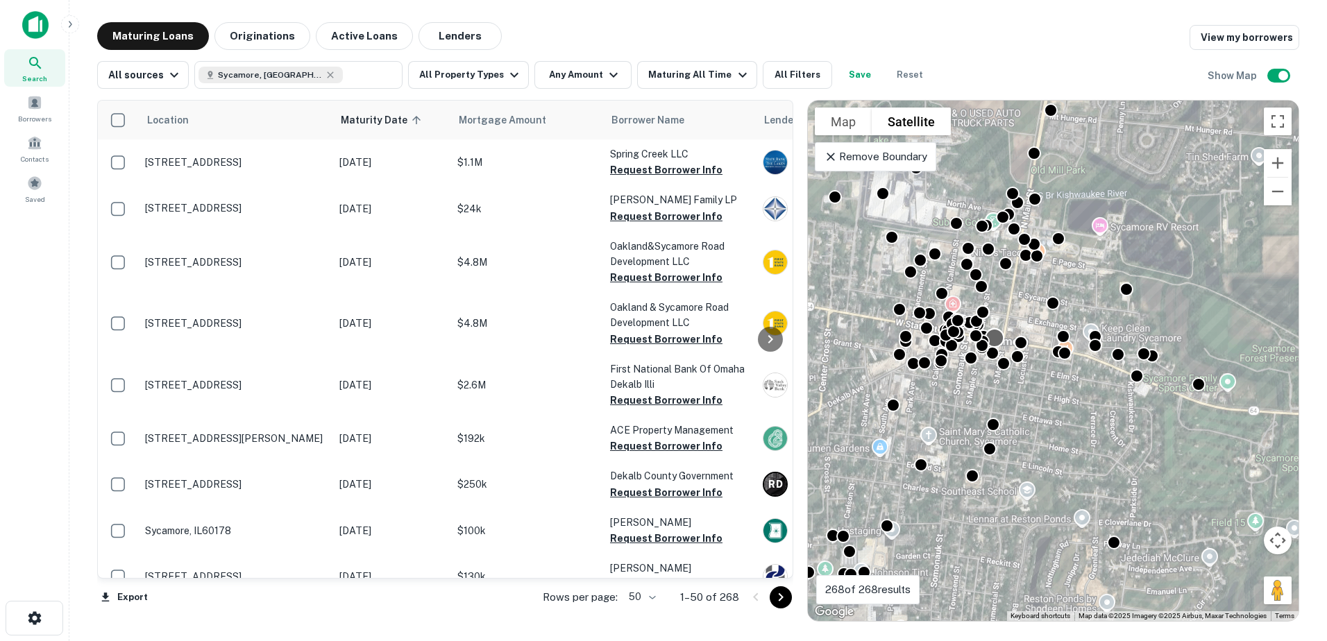
drag, startPoint x: 999, startPoint y: 366, endPoint x: 1007, endPoint y: 486, distance: 120.3
click at [1009, 370] on div at bounding box center [1003, 364] width 14 height 14
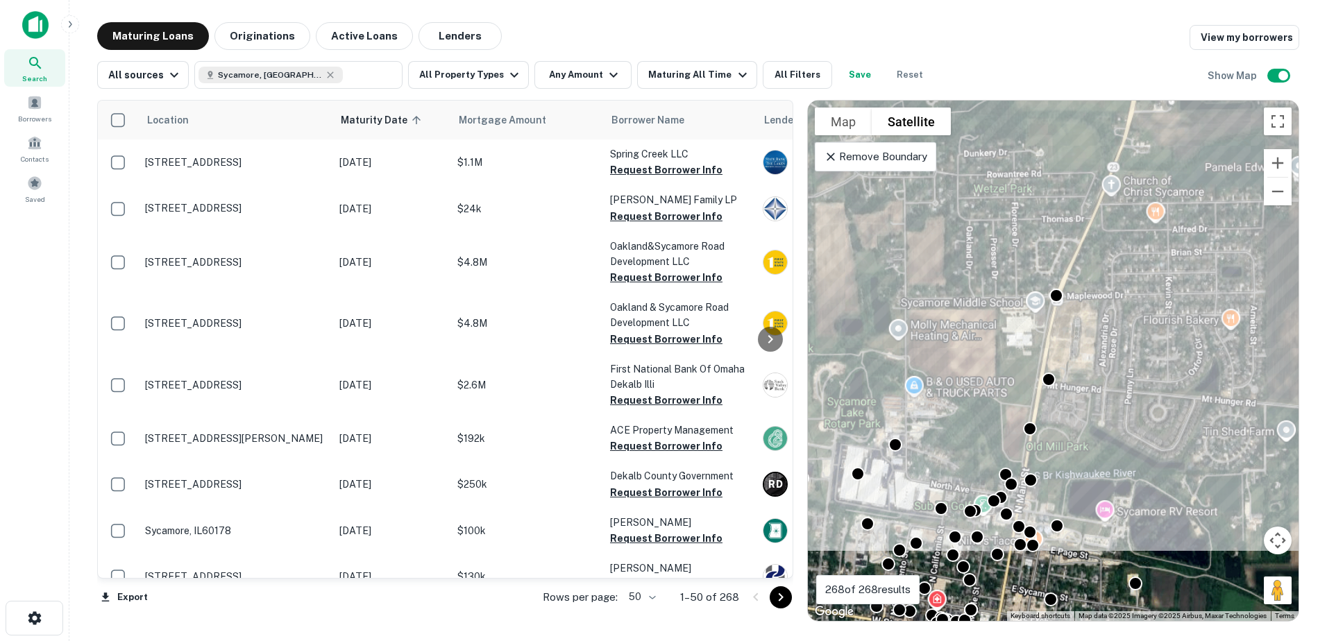
drag, startPoint x: 1054, startPoint y: 413, endPoint x: 1072, endPoint y: 244, distance: 170.9
click at [1072, 252] on div "To activate drag with keyboard, press Alt + Enter. Once in keyboard drag state,…" at bounding box center [1053, 361] width 491 height 520
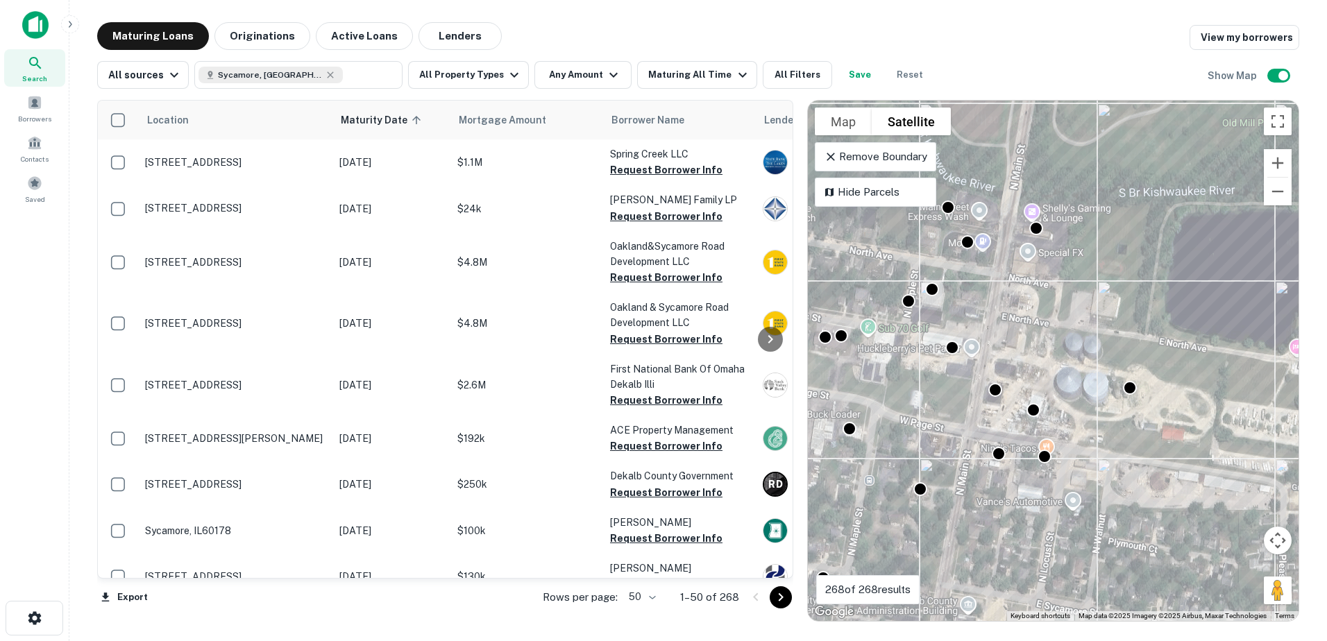
drag, startPoint x: 993, startPoint y: 368, endPoint x: 1000, endPoint y: 341, distance: 28.1
click at [1000, 341] on div "To activate drag with keyboard, press Alt + Enter. Once in keyboard drag state,…" at bounding box center [1053, 361] width 491 height 520
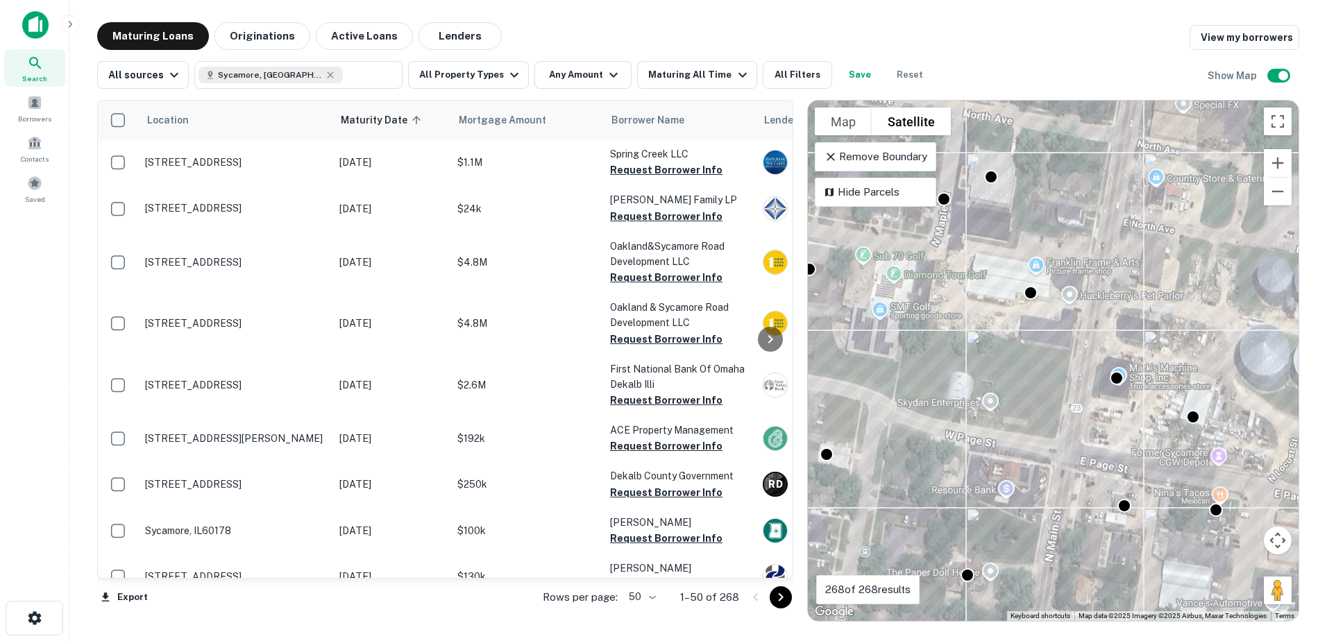
drag, startPoint x: 953, startPoint y: 360, endPoint x: 1041, endPoint y: 317, distance: 98.0
click at [1041, 317] on div "To activate drag with keyboard, press Alt + Enter. Once in keyboard drag state,…" at bounding box center [1053, 361] width 491 height 520
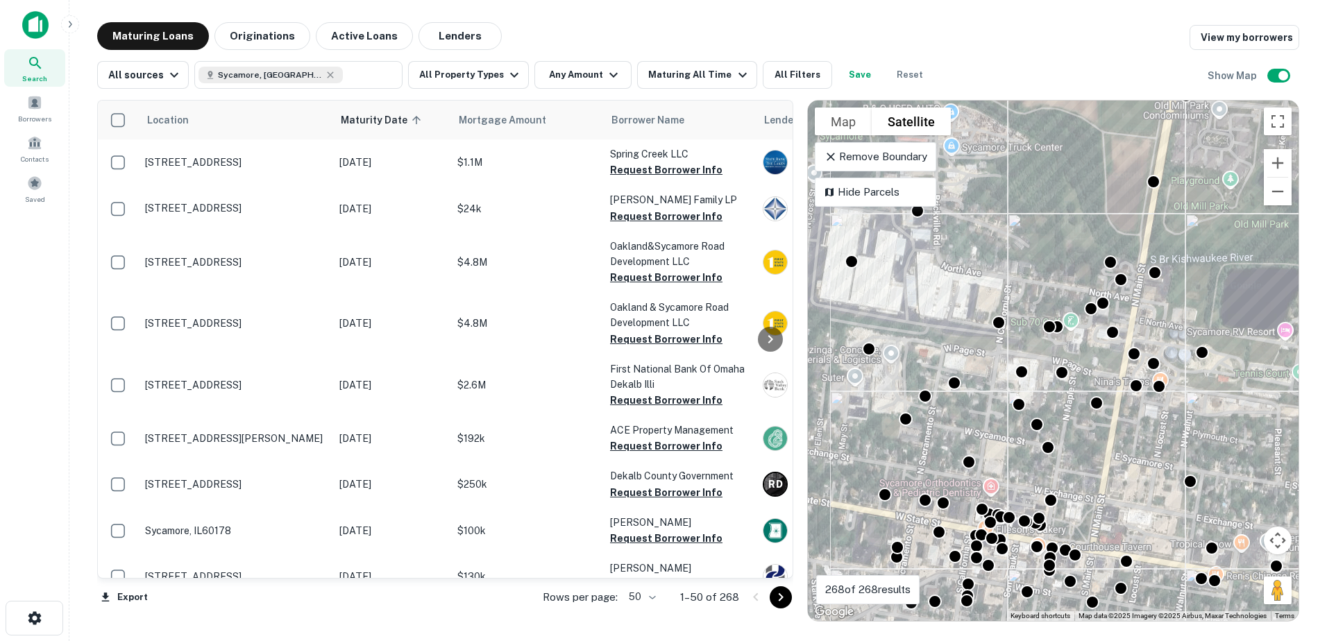
drag, startPoint x: 1088, startPoint y: 432, endPoint x: 1112, endPoint y: 411, distance: 32.4
click at [1111, 413] on div "To activate drag with keyboard, press Alt + Enter. Once in keyboard drag state,…" at bounding box center [1053, 361] width 491 height 520
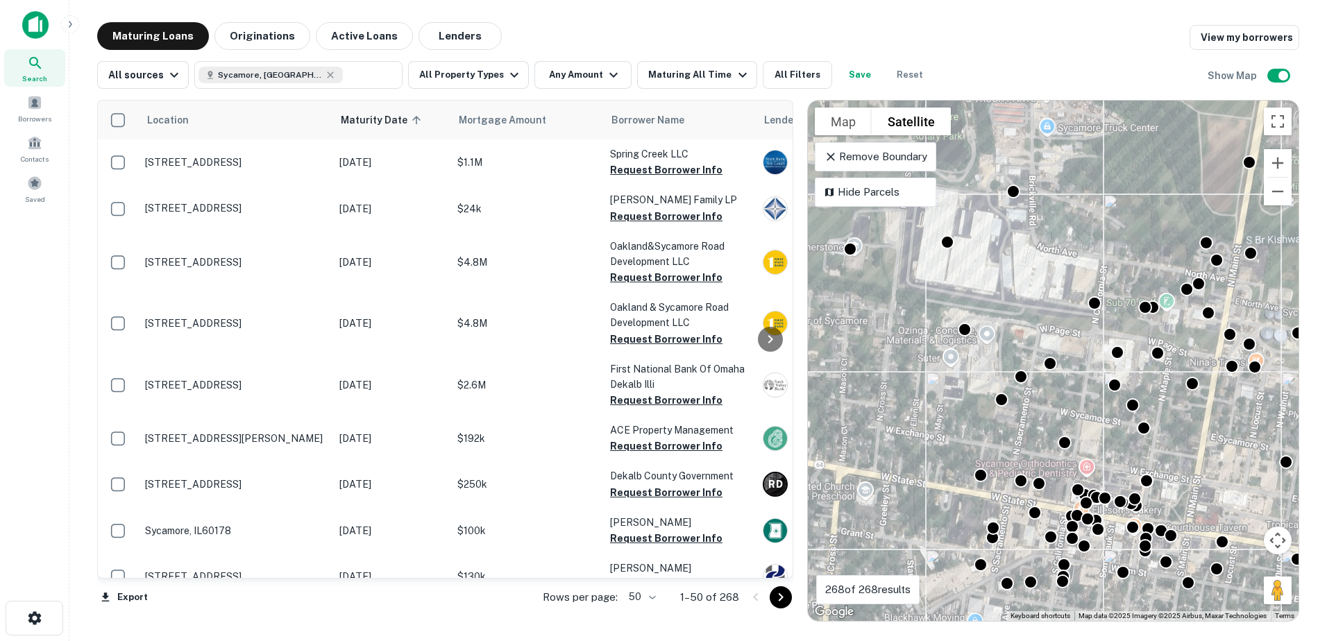
drag, startPoint x: 965, startPoint y: 395, endPoint x: 1046, endPoint y: 386, distance: 81.6
click at [1047, 386] on div "To activate drag with keyboard, press Alt + Enter. Once in keyboard drag state,…" at bounding box center [1053, 361] width 491 height 520
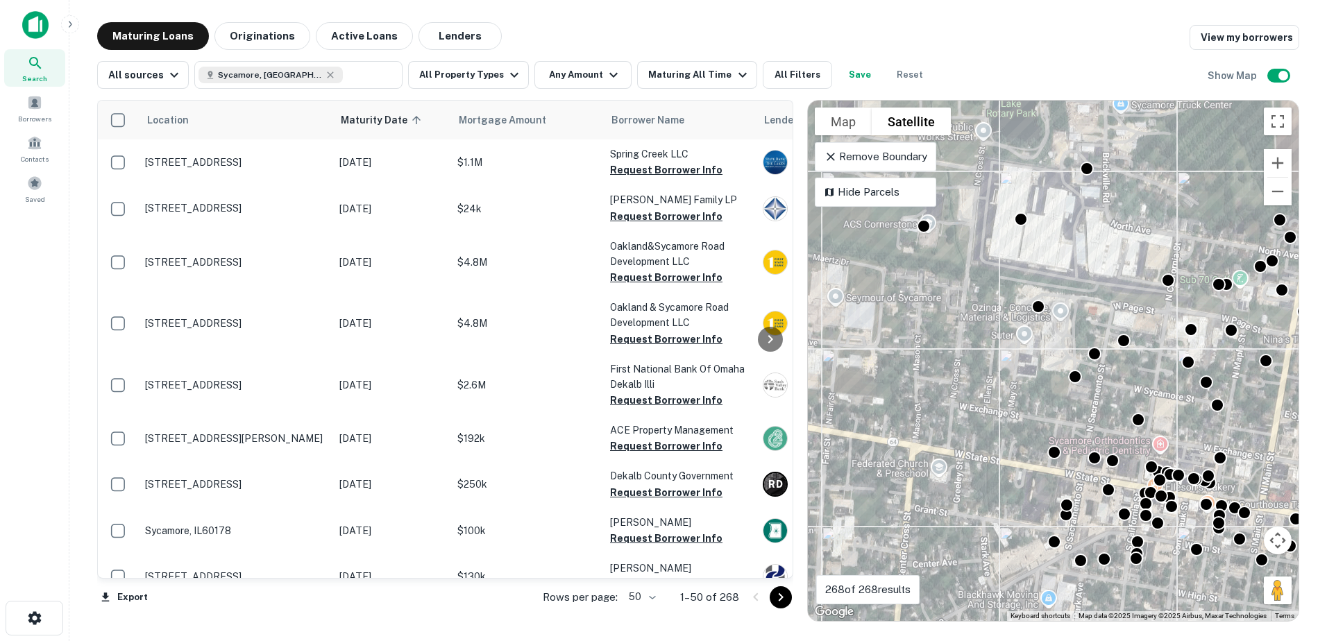
drag, startPoint x: 966, startPoint y: 411, endPoint x: 1066, endPoint y: 359, distance: 112.9
click at [1052, 372] on div "To activate drag with keyboard, press Alt + Enter. Once in keyboard drag state,…" at bounding box center [1053, 361] width 491 height 520
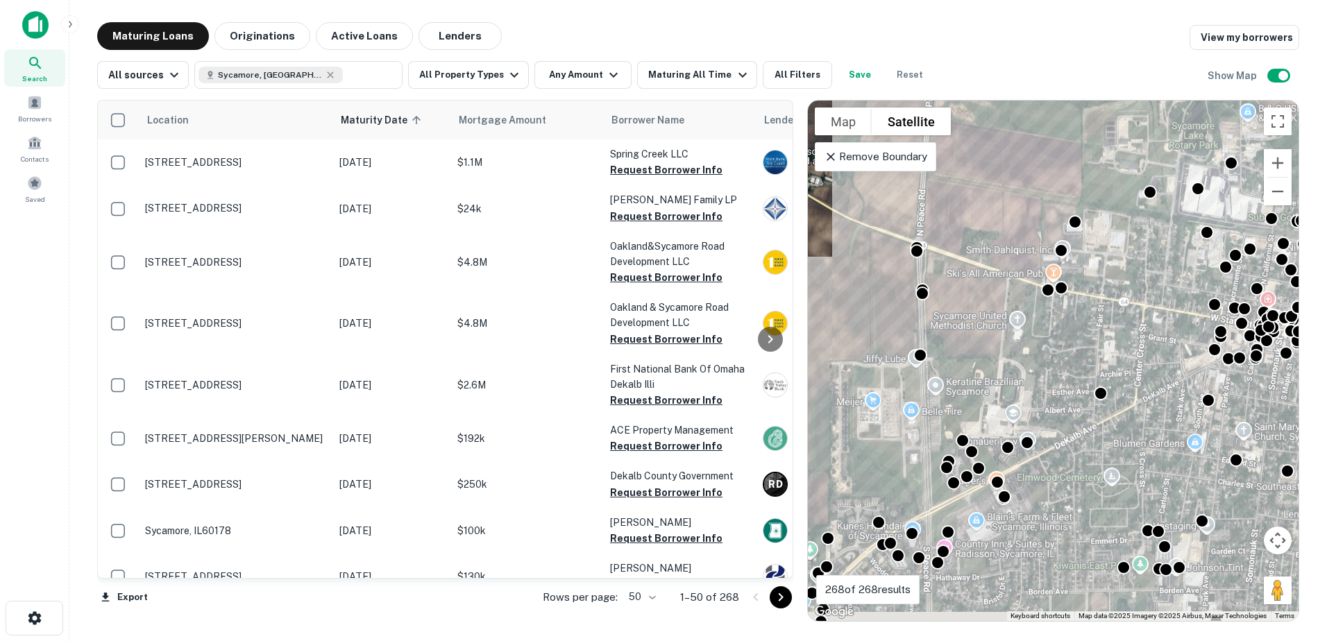
drag, startPoint x: 1000, startPoint y: 456, endPoint x: 1040, endPoint y: 341, distance: 121.3
click at [1040, 341] on div "To activate drag with keyboard, press Alt + Enter. Once in keyboard drag state,…" at bounding box center [1053, 361] width 491 height 520
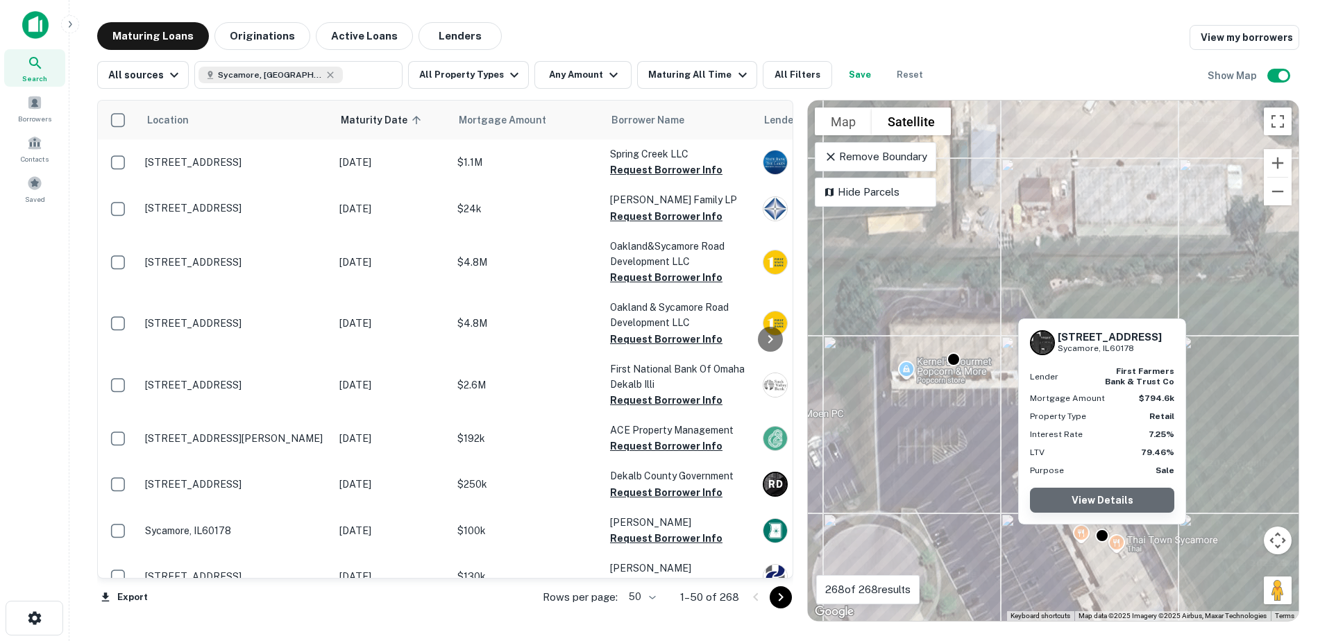
click at [1095, 502] on link "View Details" at bounding box center [1102, 500] width 144 height 25
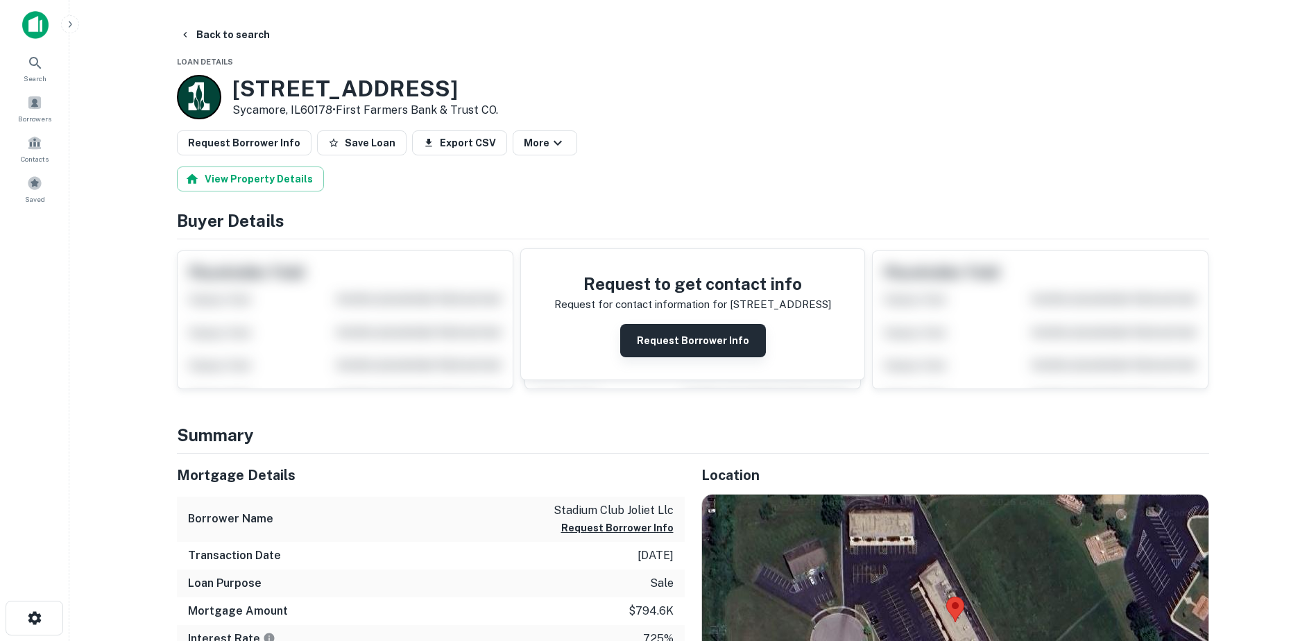
click at [682, 332] on button "Request Borrower Info" at bounding box center [693, 340] width 146 height 33
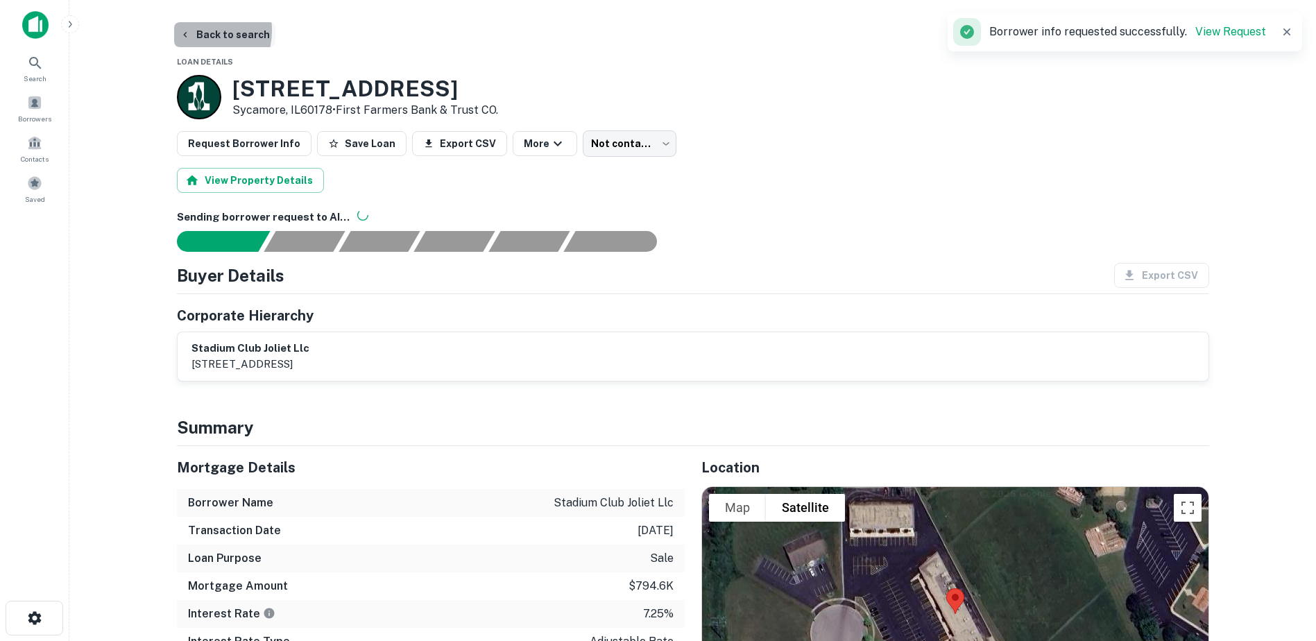
click at [194, 31] on button "Back to search" at bounding box center [224, 34] width 101 height 25
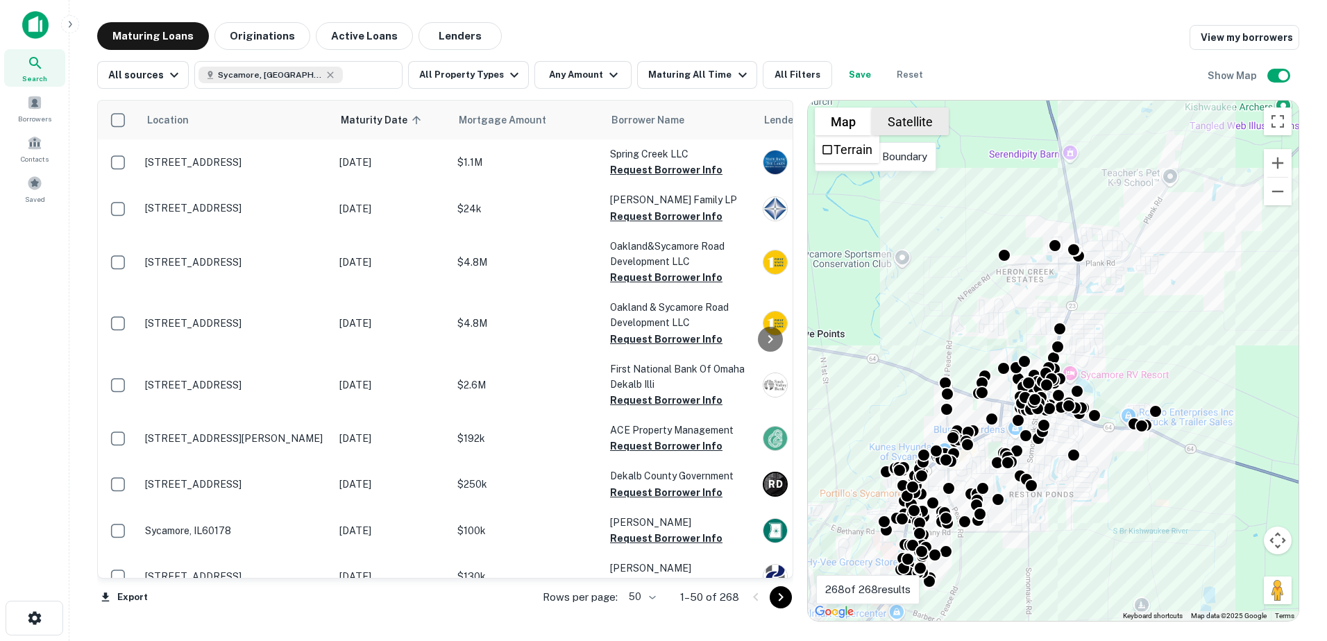
click at [903, 122] on button "Satellite" at bounding box center [909, 122] width 77 height 28
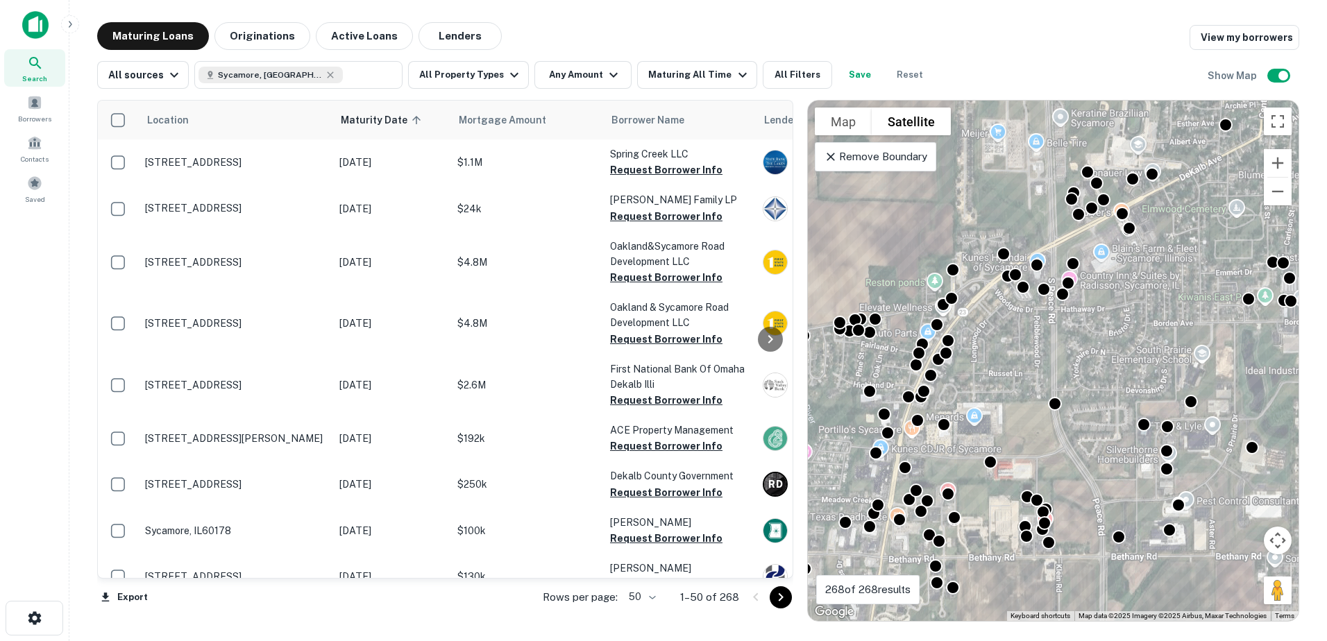
drag, startPoint x: 971, startPoint y: 486, endPoint x: 1091, endPoint y: 431, distance: 132.2
click at [1082, 436] on div "To activate drag with keyboard, press Alt + Enter. Once in keyboard drag state,…" at bounding box center [1053, 361] width 491 height 520
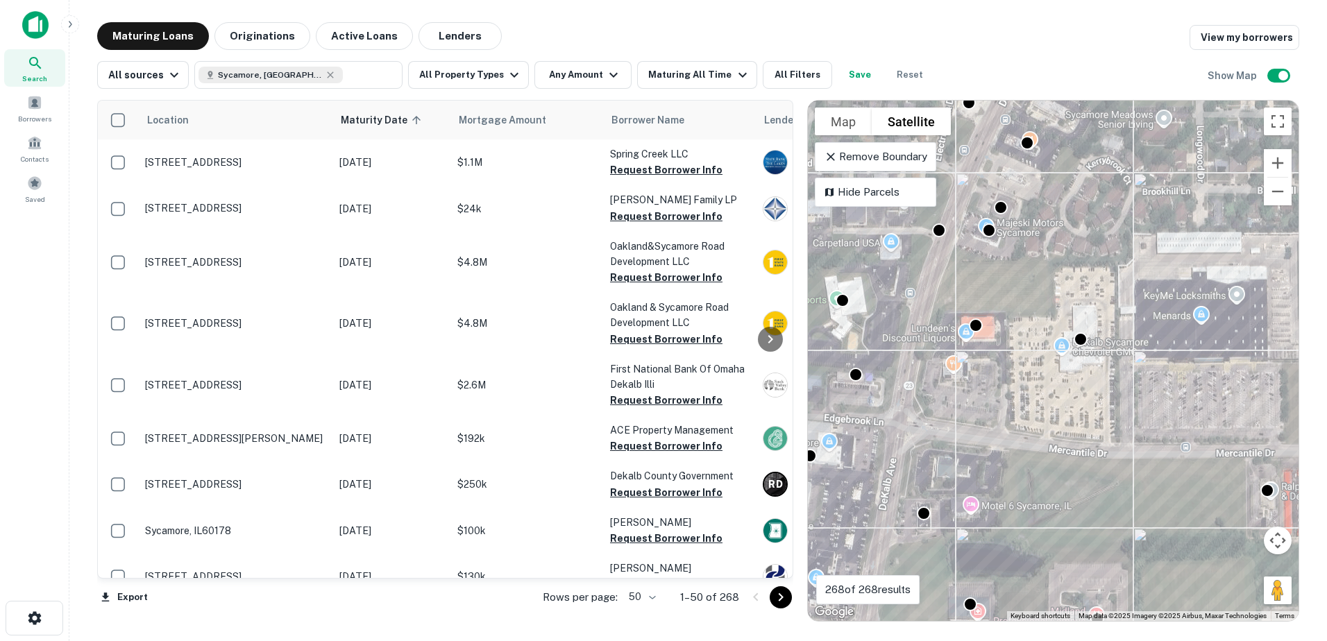
drag, startPoint x: 957, startPoint y: 428, endPoint x: 1086, endPoint y: 391, distance: 134.4
click at [1086, 391] on div "To activate drag with keyboard, press Alt + Enter. Once in keyboard drag state,…" at bounding box center [1053, 361] width 491 height 520
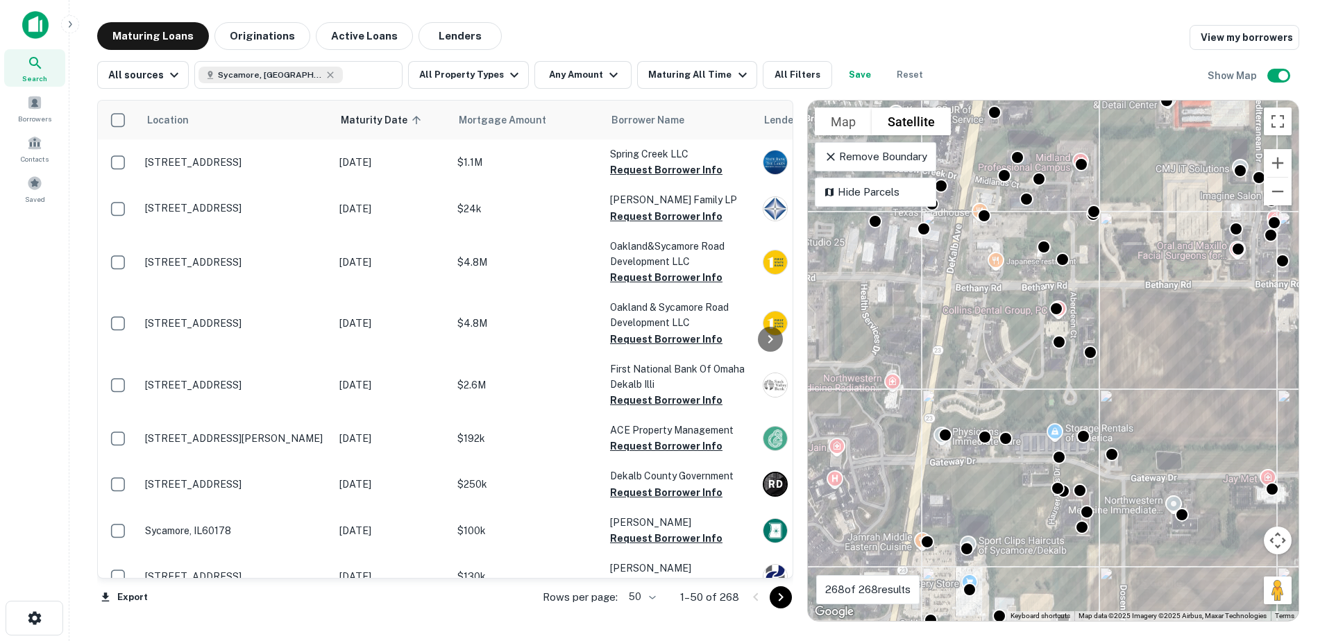
drag, startPoint x: 1055, startPoint y: 547, endPoint x: 1039, endPoint y: 409, distance: 138.9
click at [1038, 412] on div "To activate drag with keyboard, press Alt + Enter. Once in keyboard drag state,…" at bounding box center [1053, 361] width 491 height 520
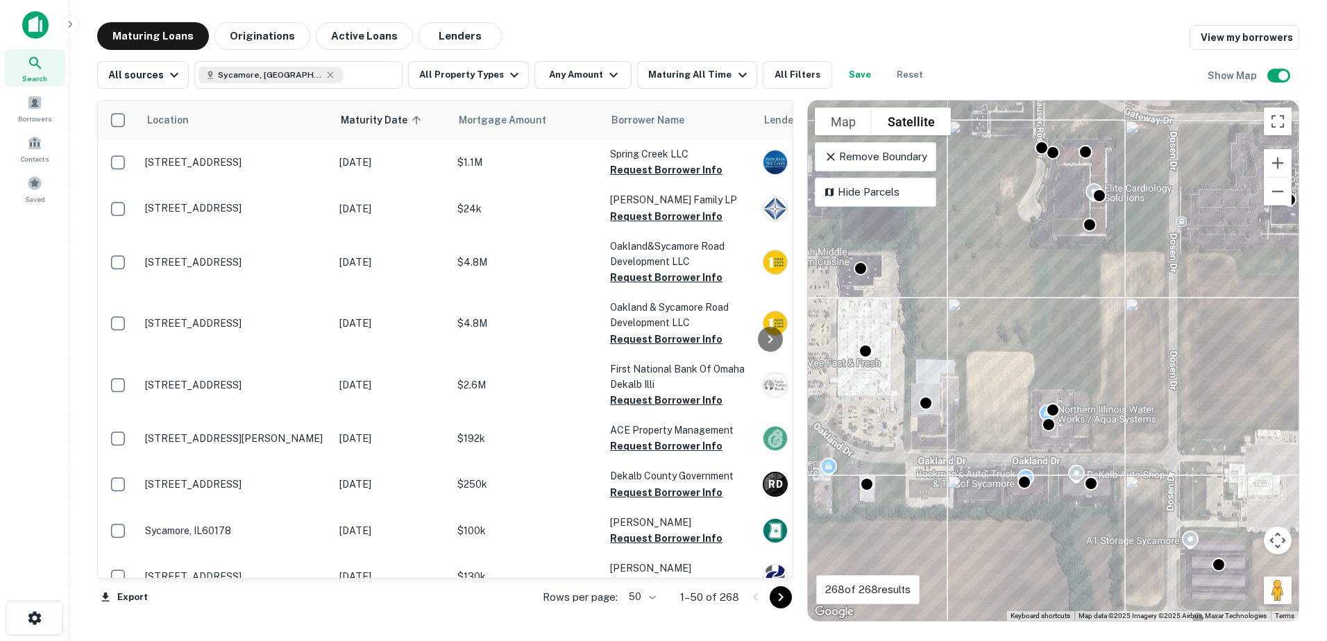
drag, startPoint x: 998, startPoint y: 450, endPoint x: 1106, endPoint y: 474, distance: 110.8
click at [1105, 474] on div "To activate drag with keyboard, press Alt + Enter. Once in keyboard drag state,…" at bounding box center [1053, 361] width 491 height 520
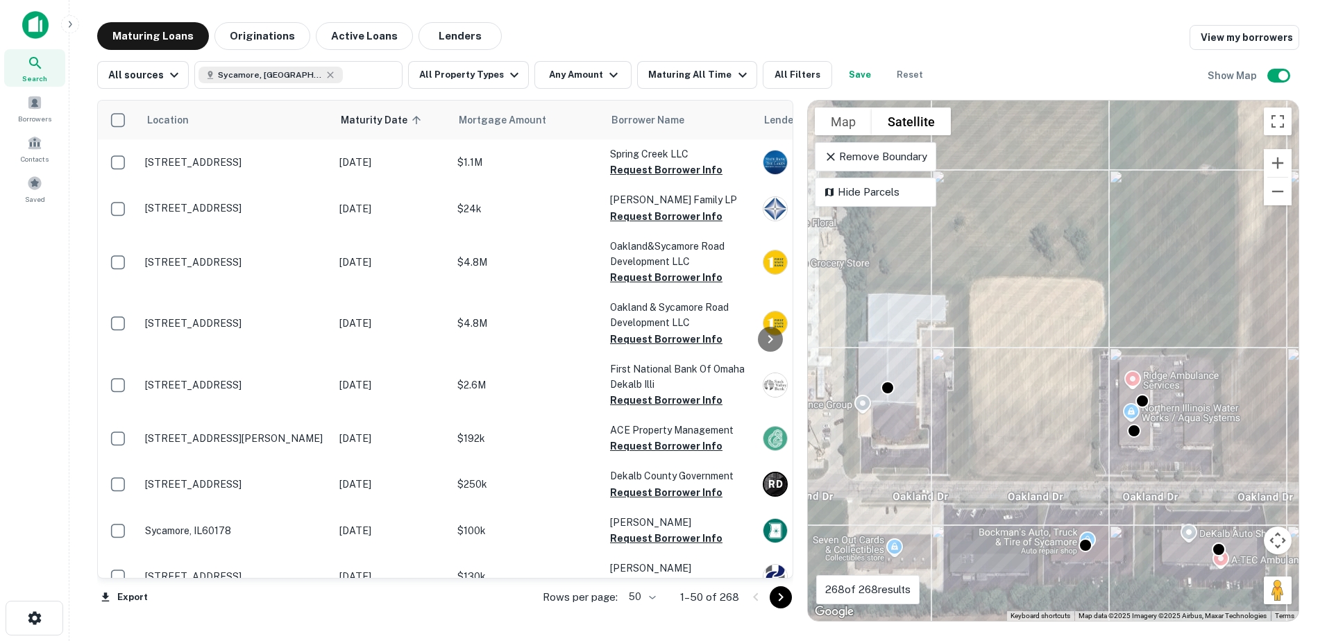
drag, startPoint x: 1006, startPoint y: 475, endPoint x: 1100, endPoint y: 474, distance: 93.7
click at [1111, 473] on div "To activate drag with keyboard, press Alt + Enter. Once in keyboard drag state,…" at bounding box center [1053, 361] width 491 height 520
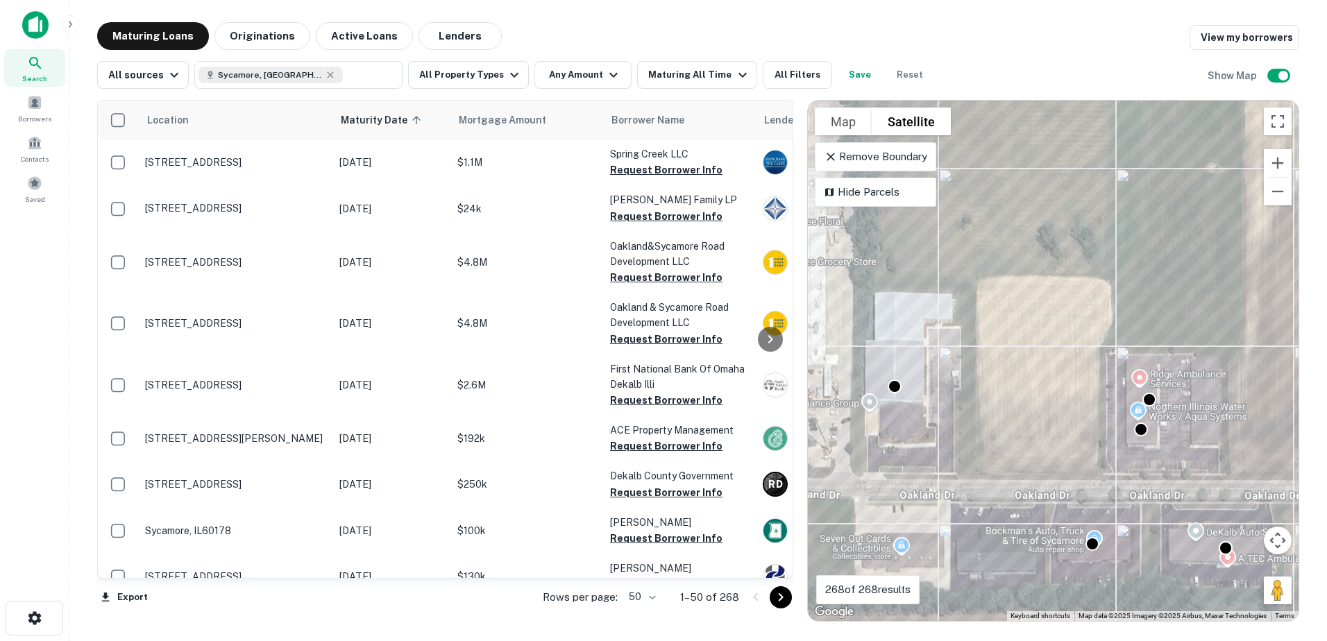
drag, startPoint x: 890, startPoint y: 464, endPoint x: 1095, endPoint y: 480, distance: 205.3
click at [1095, 480] on div "To activate drag with keyboard, press Alt + Enter. Once in keyboard drag state,…" at bounding box center [1053, 361] width 491 height 520
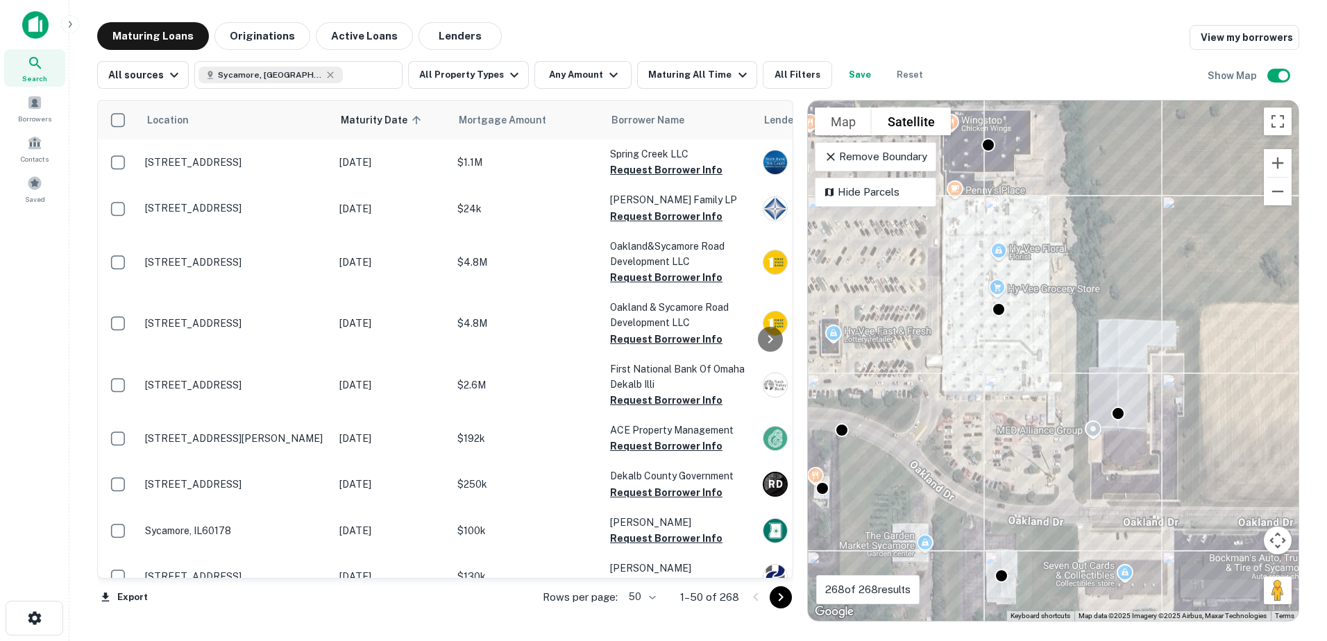
drag, startPoint x: 985, startPoint y: 433, endPoint x: 1037, endPoint y: 499, distance: 83.5
click at [1037, 499] on div "To activate drag with keyboard, press Alt + Enter. Once in keyboard drag state,…" at bounding box center [1053, 361] width 491 height 520
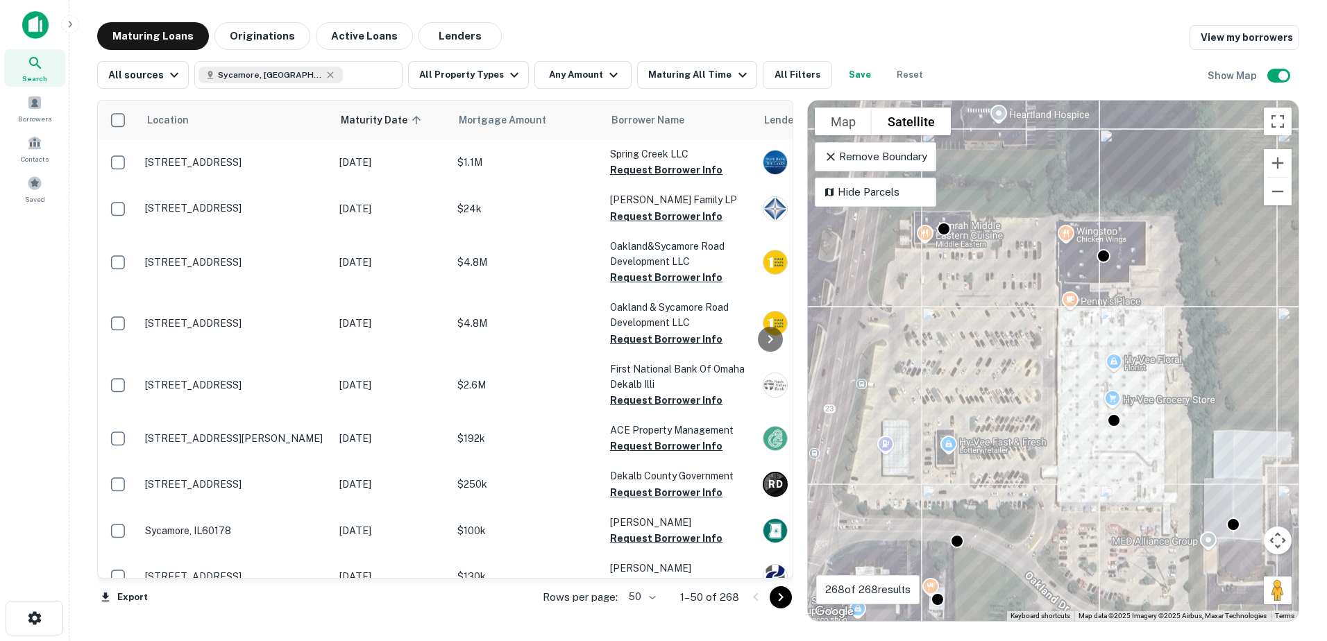
drag, startPoint x: 1003, startPoint y: 468, endPoint x: 1057, endPoint y: 500, distance: 62.5
click at [1057, 500] on div "To activate drag with keyboard, press Alt + Enter. Once in keyboard drag state,…" at bounding box center [1053, 361] width 491 height 520
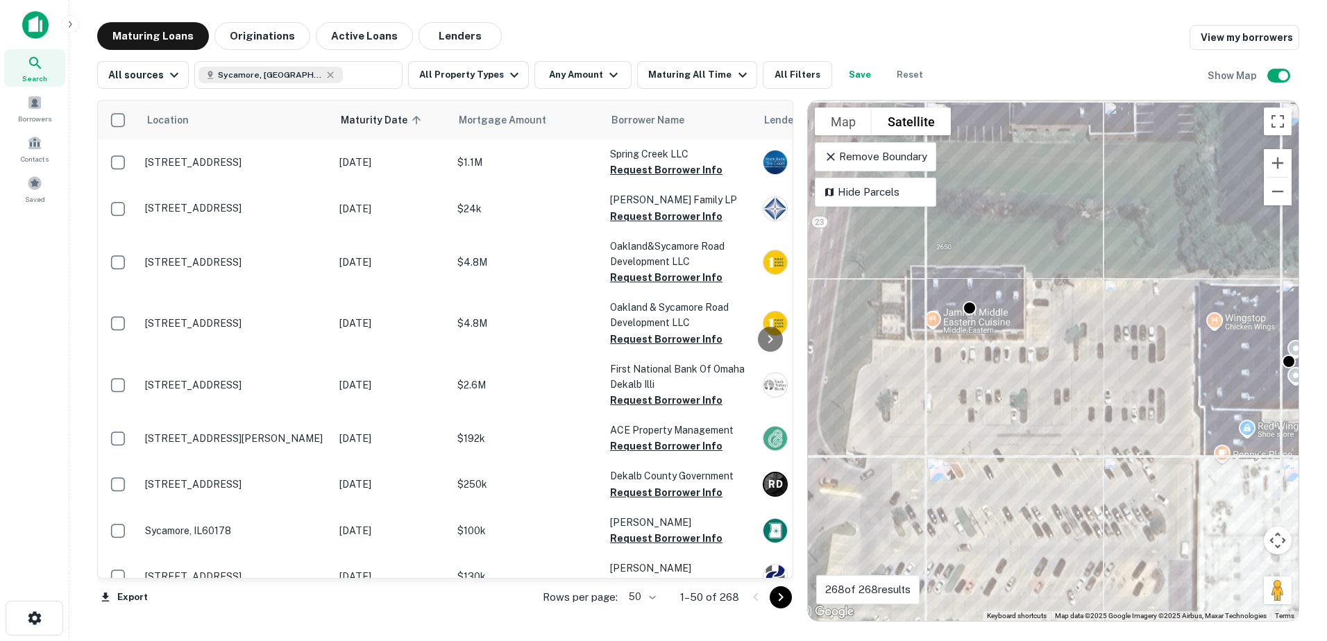
drag, startPoint x: 957, startPoint y: 283, endPoint x: 969, endPoint y: 375, distance: 92.3
click at [969, 375] on div "To activate drag with keyboard, press Alt + Enter. Once in keyboard drag state,…" at bounding box center [1053, 361] width 491 height 520
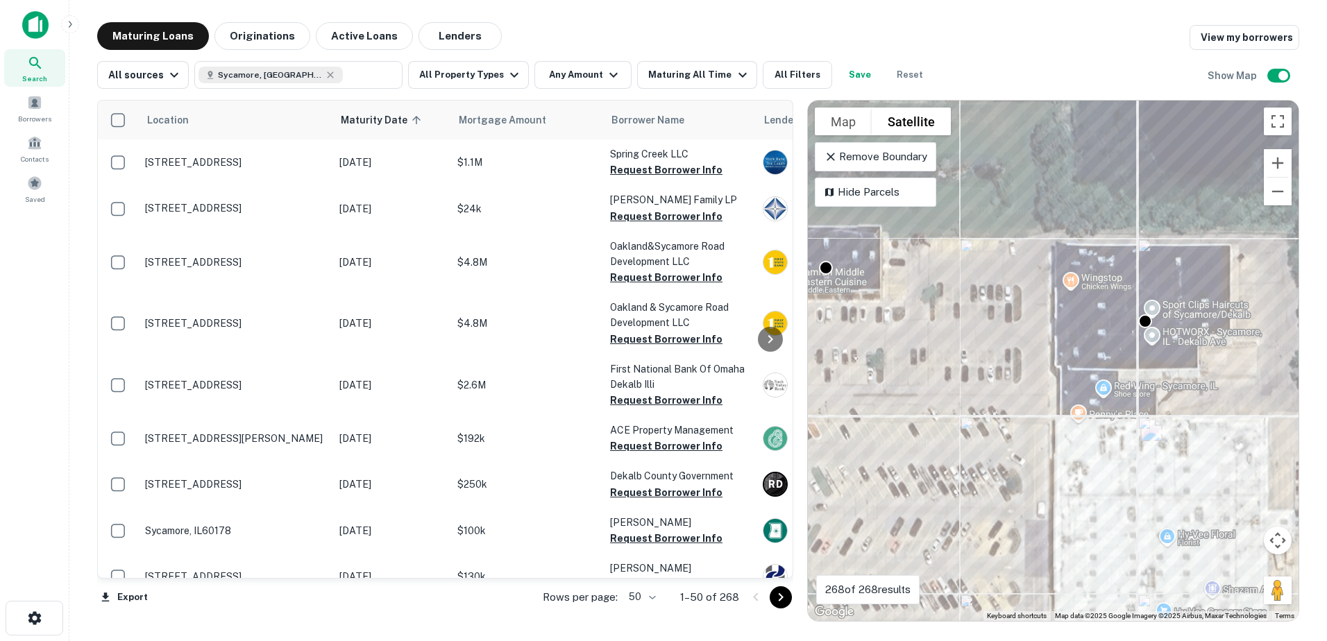
drag, startPoint x: 1107, startPoint y: 420, endPoint x: 953, endPoint y: 371, distance: 162.4
click at [953, 371] on div "To activate drag with keyboard, press Alt + Enter. Once in keyboard drag state,…" at bounding box center [1053, 361] width 491 height 520
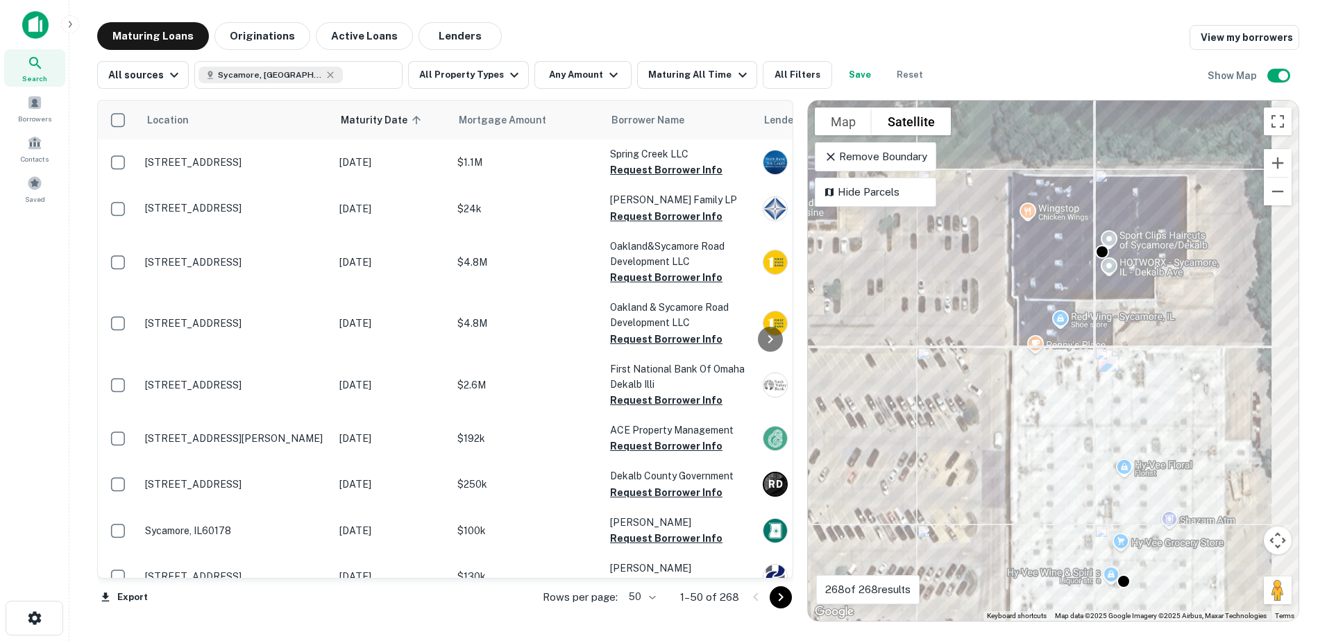
drag, startPoint x: 1018, startPoint y: 412, endPoint x: 957, endPoint y: 298, distance: 130.1
click at [960, 305] on div "To activate drag with keyboard, press Alt + Enter. Once in keyboard drag state,…" at bounding box center [1053, 361] width 491 height 520
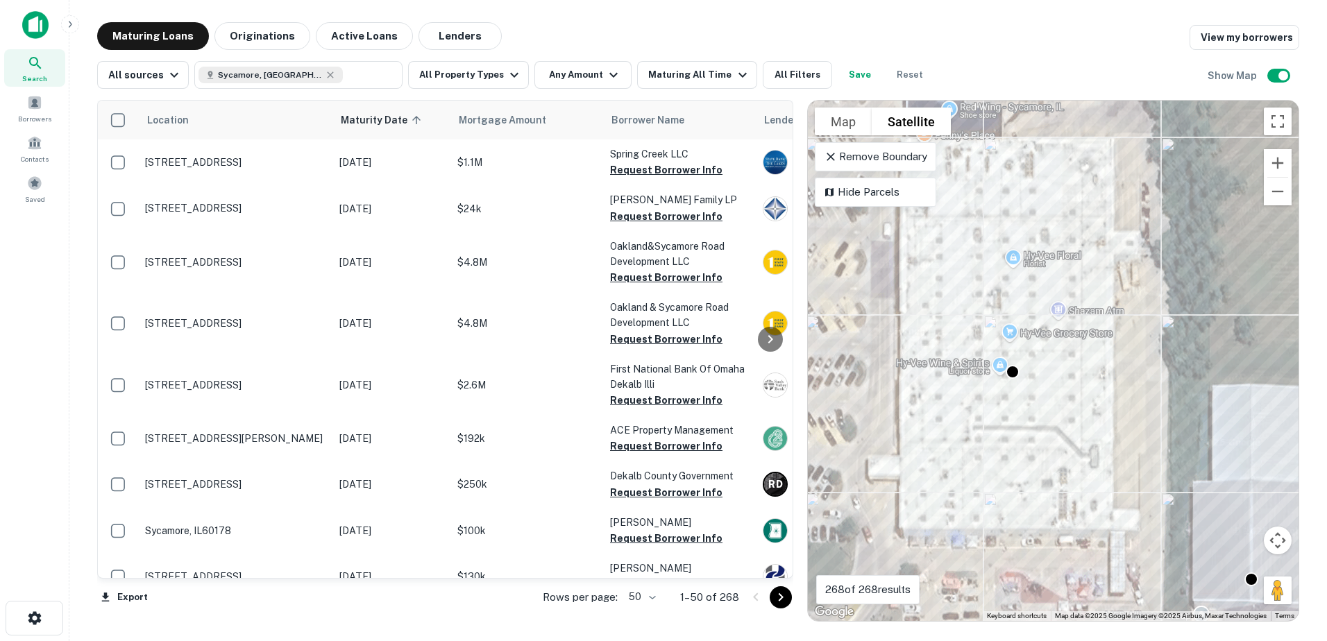
drag, startPoint x: 966, startPoint y: 332, endPoint x: 1009, endPoint y: 434, distance: 111.3
click at [1009, 429] on div "To activate drag with keyboard, press Alt + Enter. Once in keyboard drag state,…" at bounding box center [1053, 361] width 491 height 520
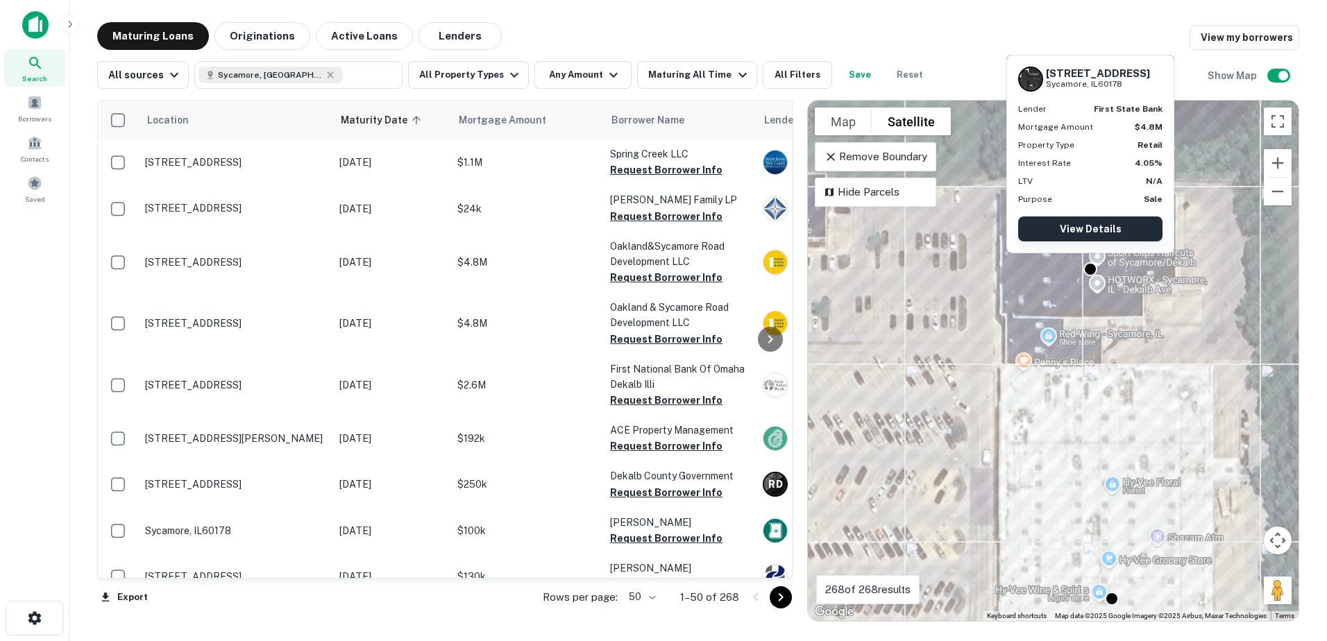
click at [1061, 222] on link "View Details" at bounding box center [1090, 228] width 144 height 25
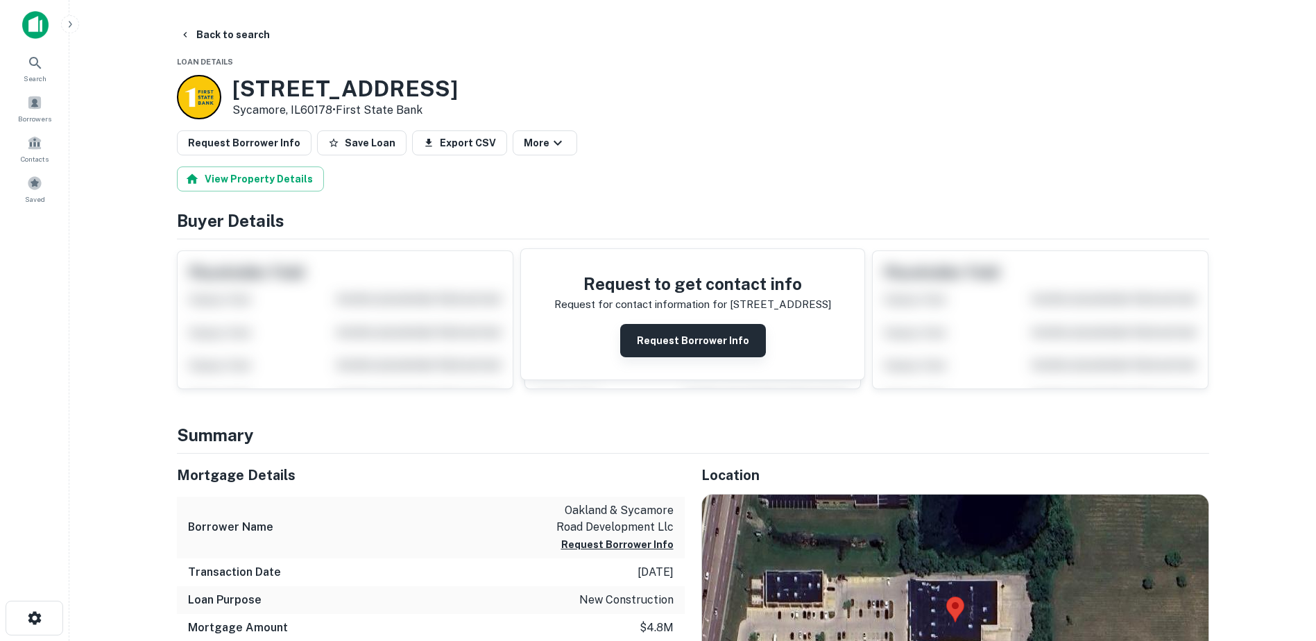
click at [749, 338] on button "Request Borrower Info" at bounding box center [693, 340] width 146 height 33
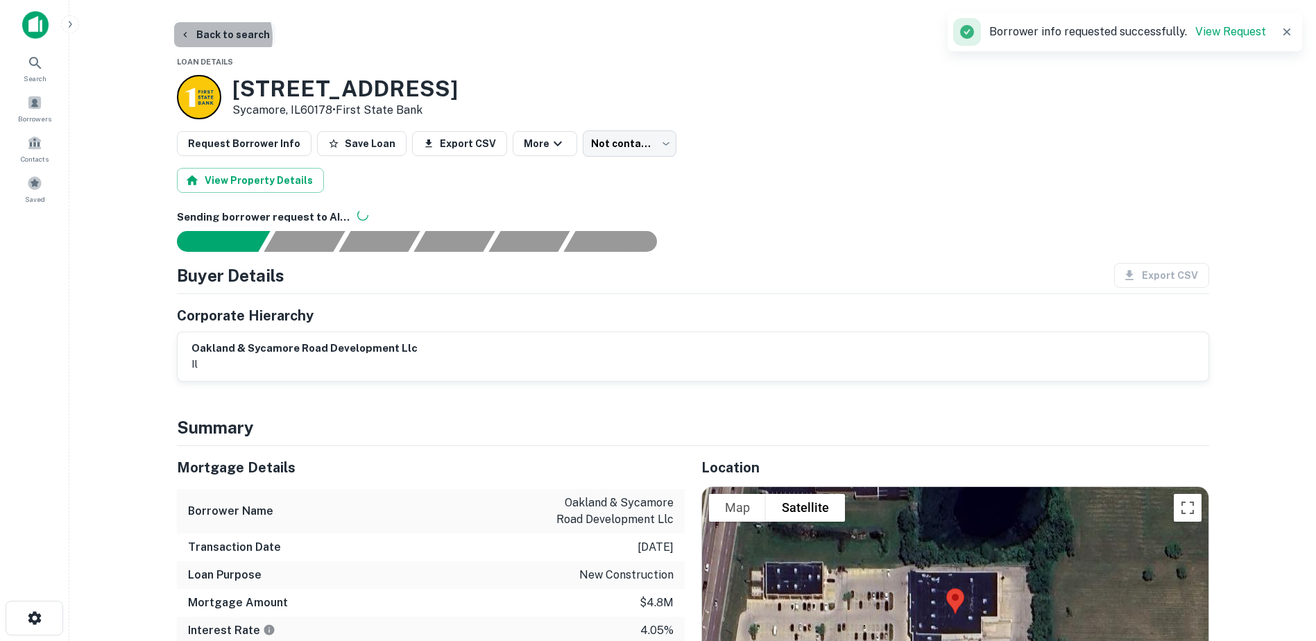
click at [210, 37] on button "Back to search" at bounding box center [224, 34] width 101 height 25
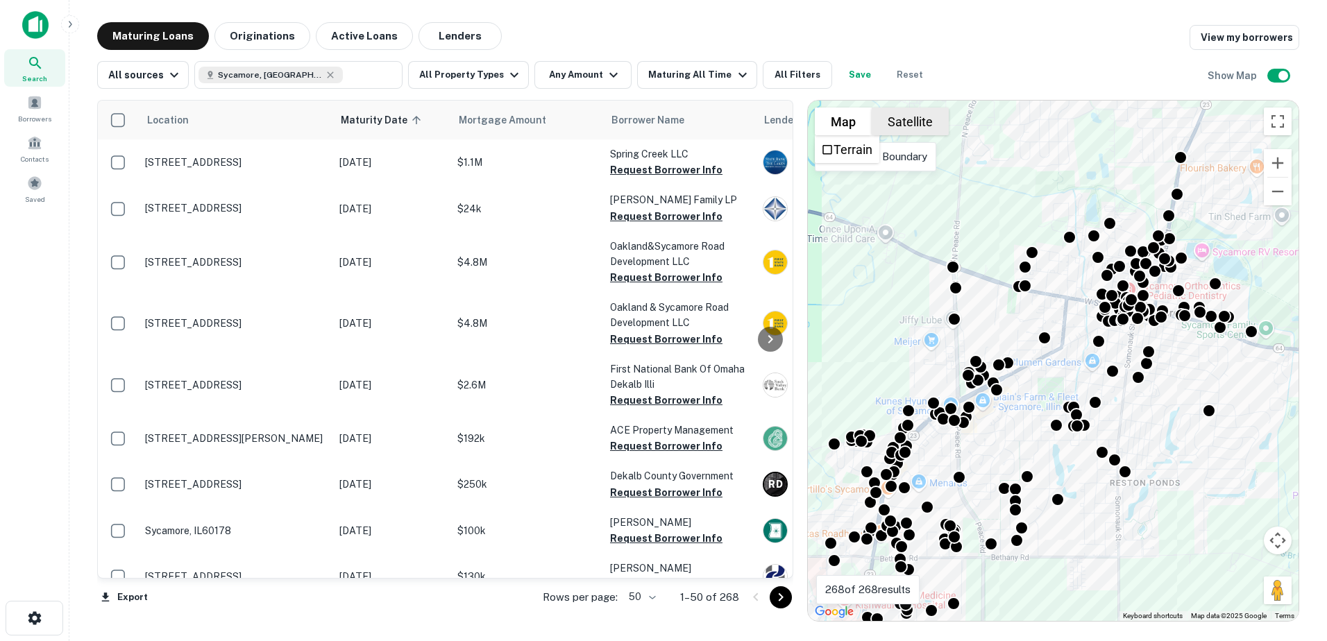
click at [884, 120] on button "Satellite" at bounding box center [909, 122] width 77 height 28
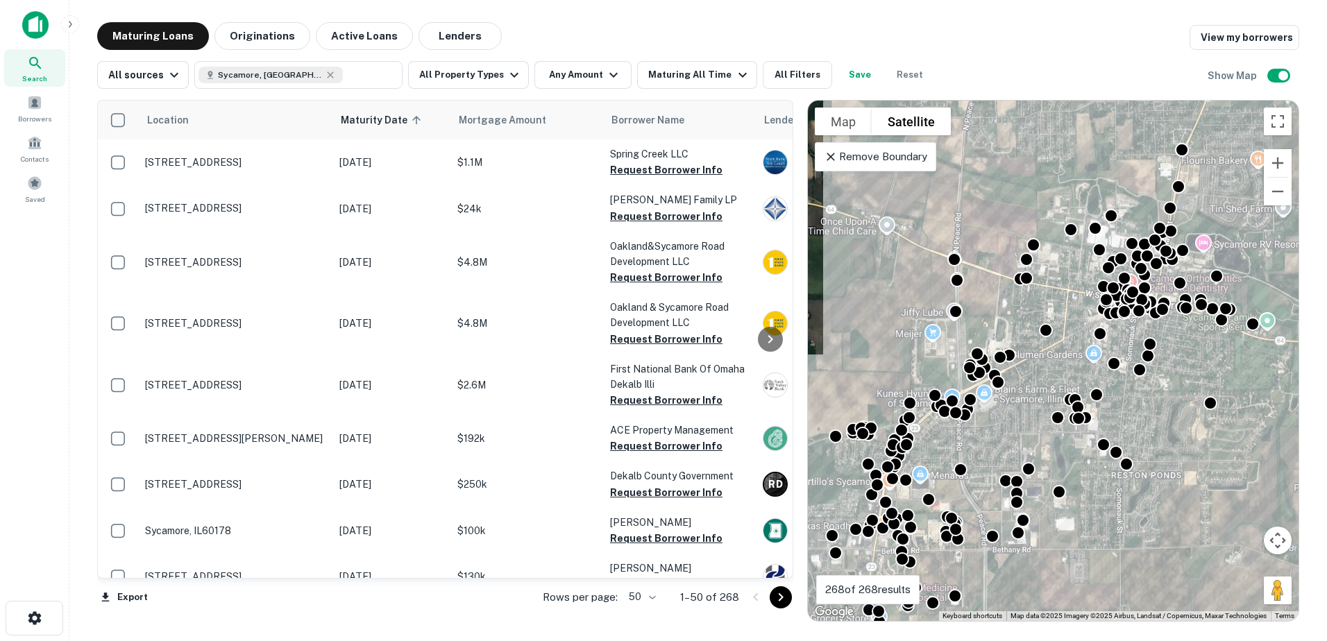
drag, startPoint x: 978, startPoint y: 502, endPoint x: 1012, endPoint y: 375, distance: 131.4
click at [1007, 385] on div "To activate drag with keyboard, press Alt + Enter. Once in keyboard drag state,…" at bounding box center [1053, 361] width 491 height 520
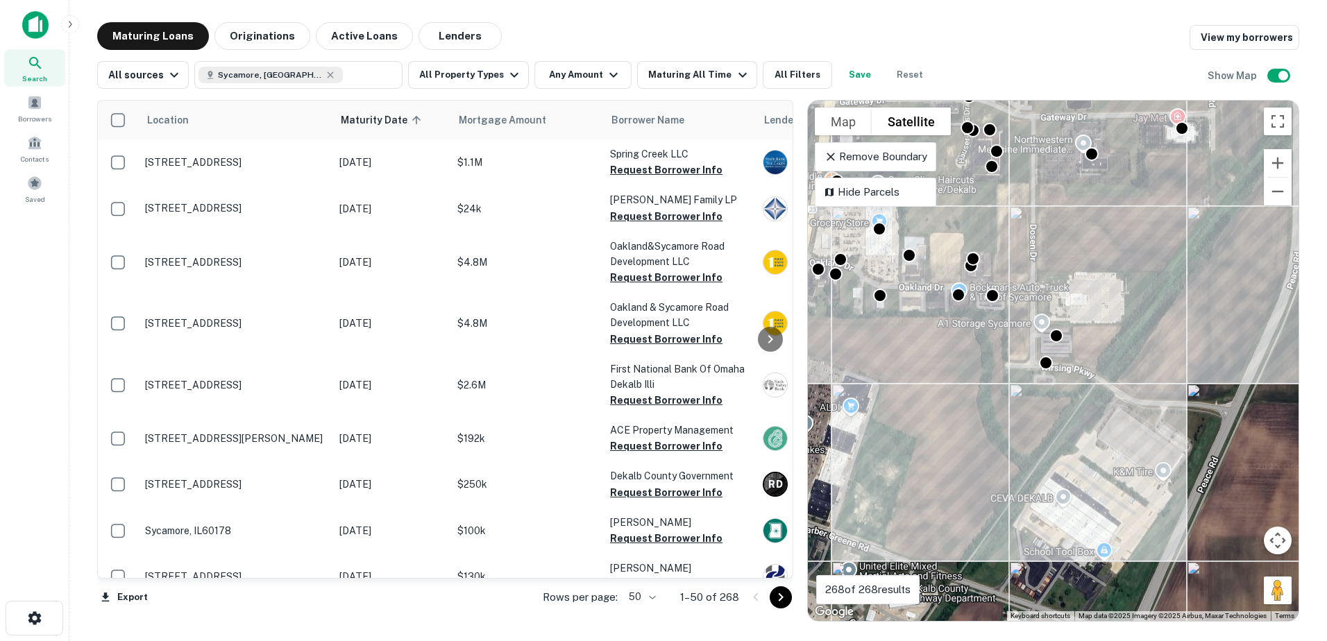
drag, startPoint x: 962, startPoint y: 394, endPoint x: 965, endPoint y: 446, distance: 52.1
click at [965, 446] on div "To activate drag with keyboard, press Alt + Enter. Once in keyboard drag state,…" at bounding box center [1053, 361] width 491 height 520
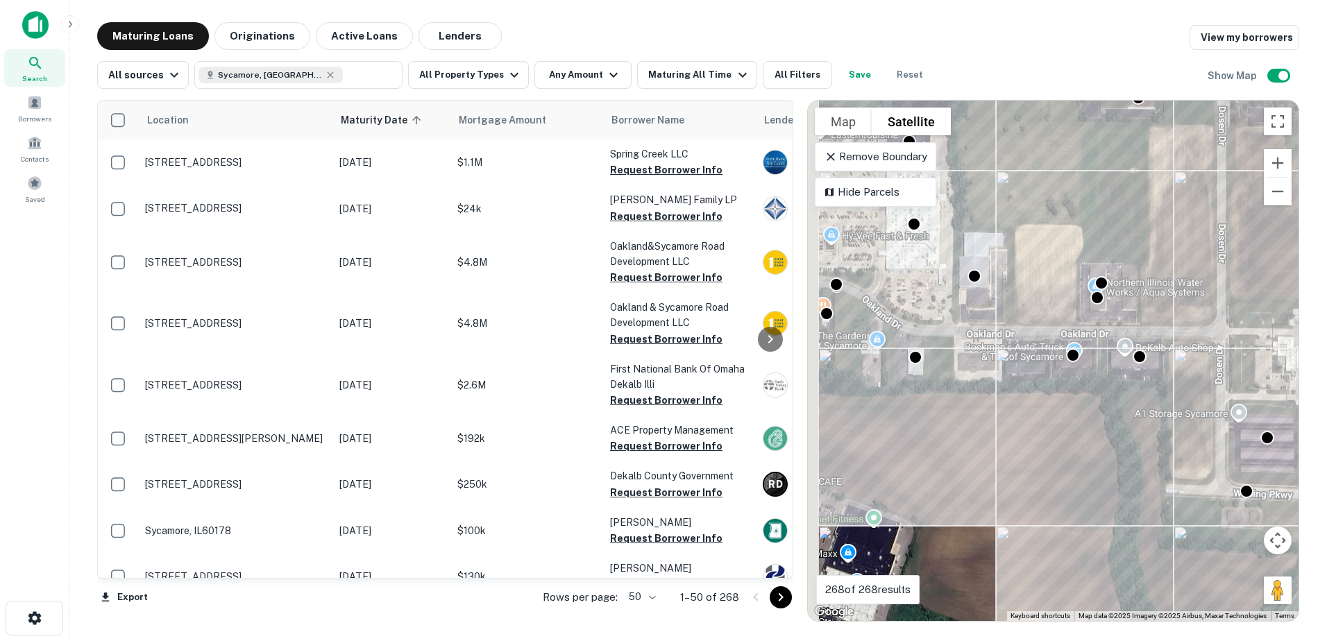
drag, startPoint x: 928, startPoint y: 384, endPoint x: 1077, endPoint y: 438, distance: 157.8
click at [1076, 438] on div "To activate drag with keyboard, press Alt + Enter. Once in keyboard drag state,…" at bounding box center [1053, 361] width 491 height 520
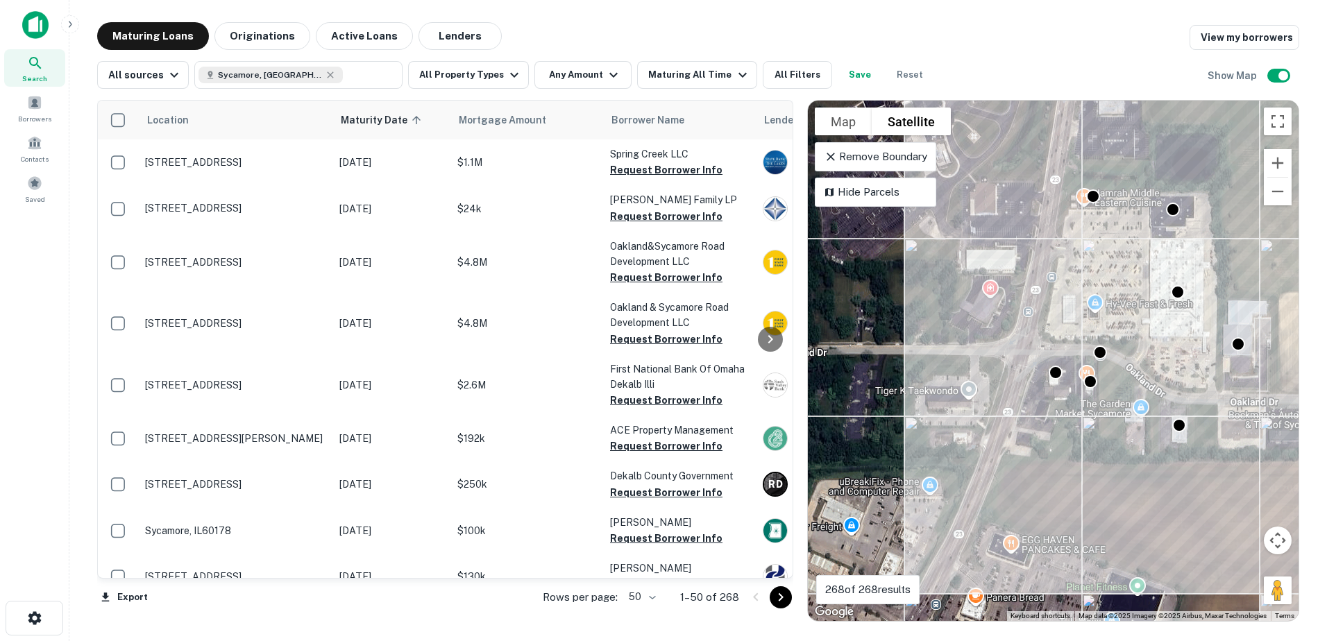
drag, startPoint x: 1043, startPoint y: 386, endPoint x: 1016, endPoint y: 429, distance: 50.6
click at [1016, 429] on div "To activate drag with keyboard, press Alt + Enter. Once in keyboard drag state,…" at bounding box center [1053, 361] width 491 height 520
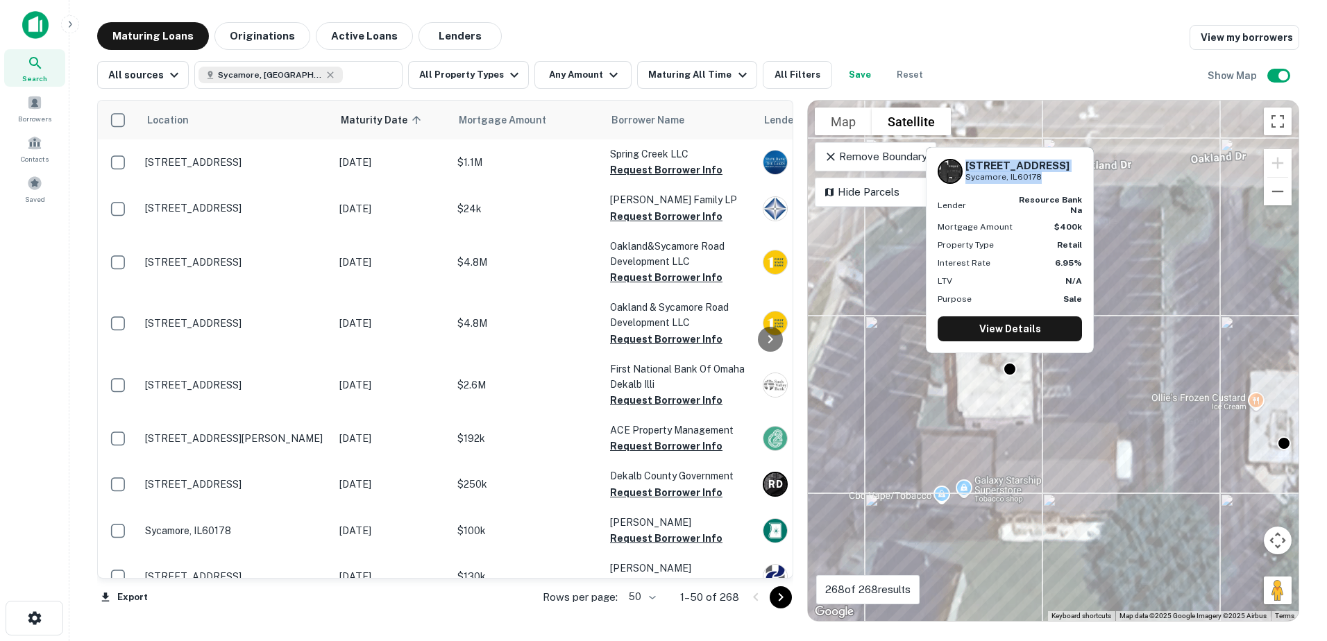
drag, startPoint x: 964, startPoint y: 162, endPoint x: 1037, endPoint y: 178, distance: 74.6
click at [1037, 178] on div "2810 Dekalb Ave Sycamore, IL60178" at bounding box center [1009, 171] width 144 height 25
copy div "2810 Dekalb Ave Sycamore, IL60178"
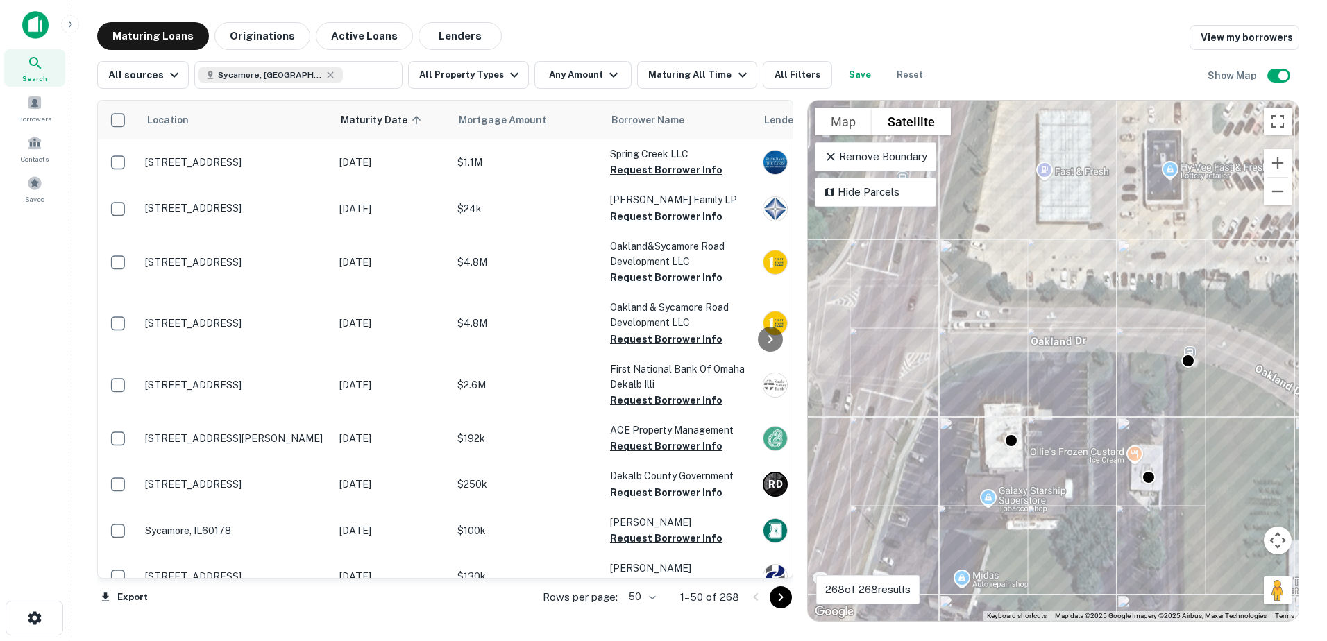
drag, startPoint x: 978, startPoint y: 354, endPoint x: 1089, endPoint y: 489, distance: 175.4
click at [1089, 489] on div "To activate drag with keyboard, press Alt + Enter. Once in keyboard drag state,…" at bounding box center [1053, 361] width 491 height 520
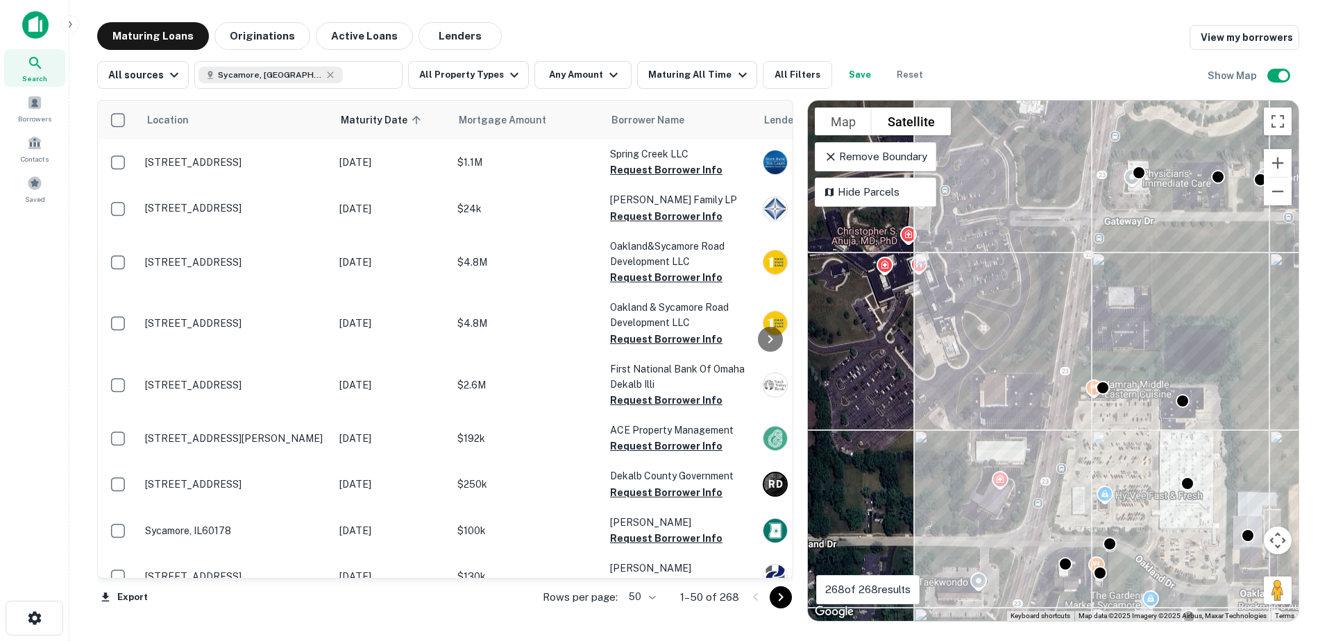
drag, startPoint x: 1037, startPoint y: 325, endPoint x: 1004, endPoint y: 403, distance: 85.2
click at [1009, 397] on div "To activate drag with keyboard, press Alt + Enter. Once in keyboard drag state,…" at bounding box center [1053, 361] width 491 height 520
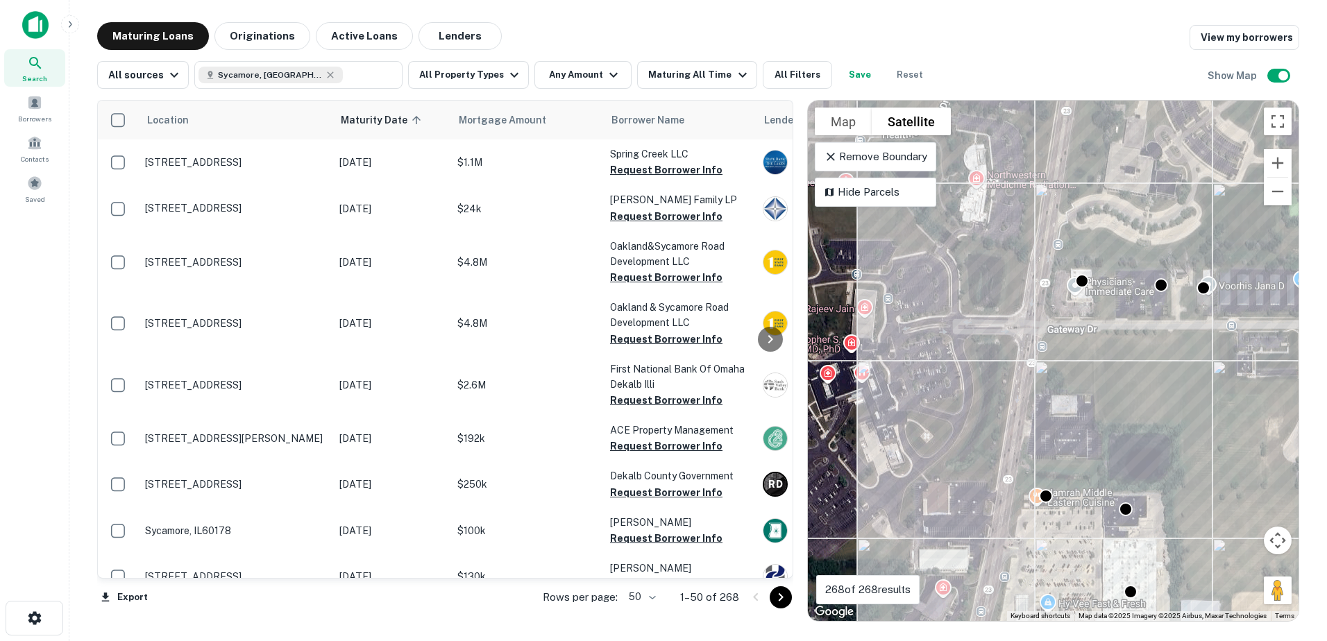
drag, startPoint x: 1022, startPoint y: 345, endPoint x: 949, endPoint y: 373, distance: 78.0
click at [953, 372] on div "To activate drag with keyboard, press Alt + Enter. Once in keyboard drag state,…" at bounding box center [1053, 361] width 491 height 520
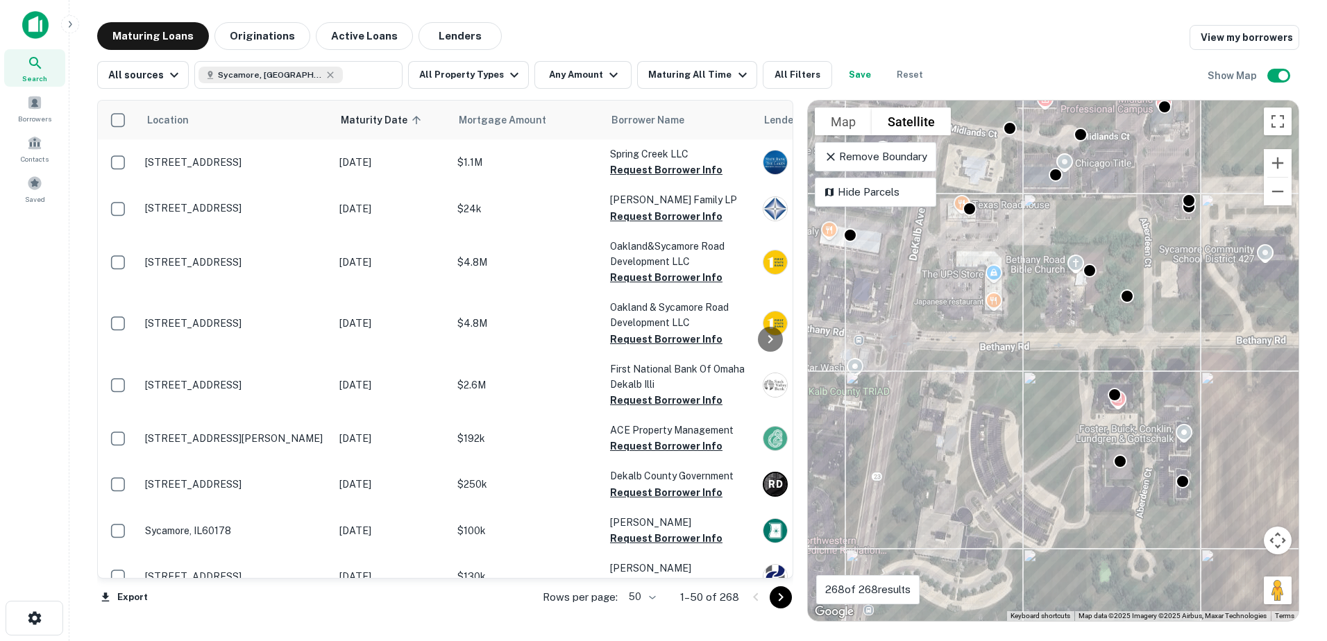
drag, startPoint x: 1078, startPoint y: 288, endPoint x: 1114, endPoint y: 367, distance: 86.9
click at [1114, 367] on div "To activate drag with keyboard, press Alt + Enter. Once in keyboard drag state,…" at bounding box center [1053, 361] width 491 height 520
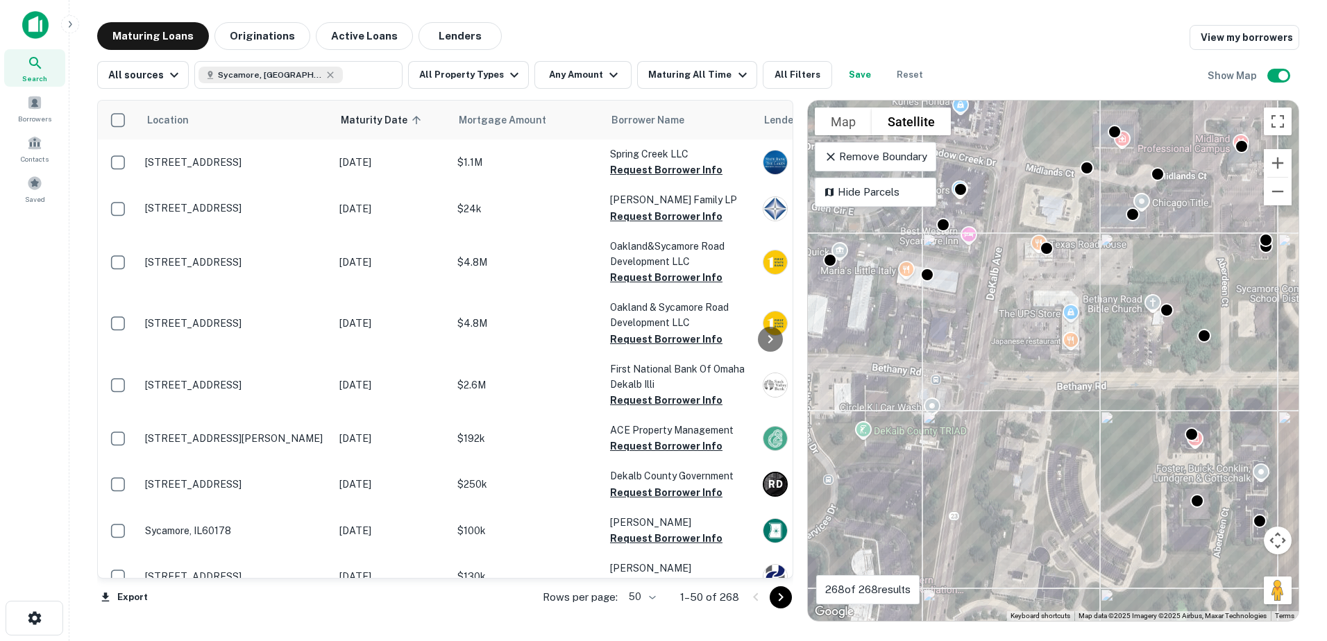
drag, startPoint x: 993, startPoint y: 300, endPoint x: 1075, endPoint y: 341, distance: 91.2
click at [1075, 341] on div "To activate drag with keyboard, press Alt + Enter. Once in keyboard drag state,…" at bounding box center [1053, 361] width 491 height 520
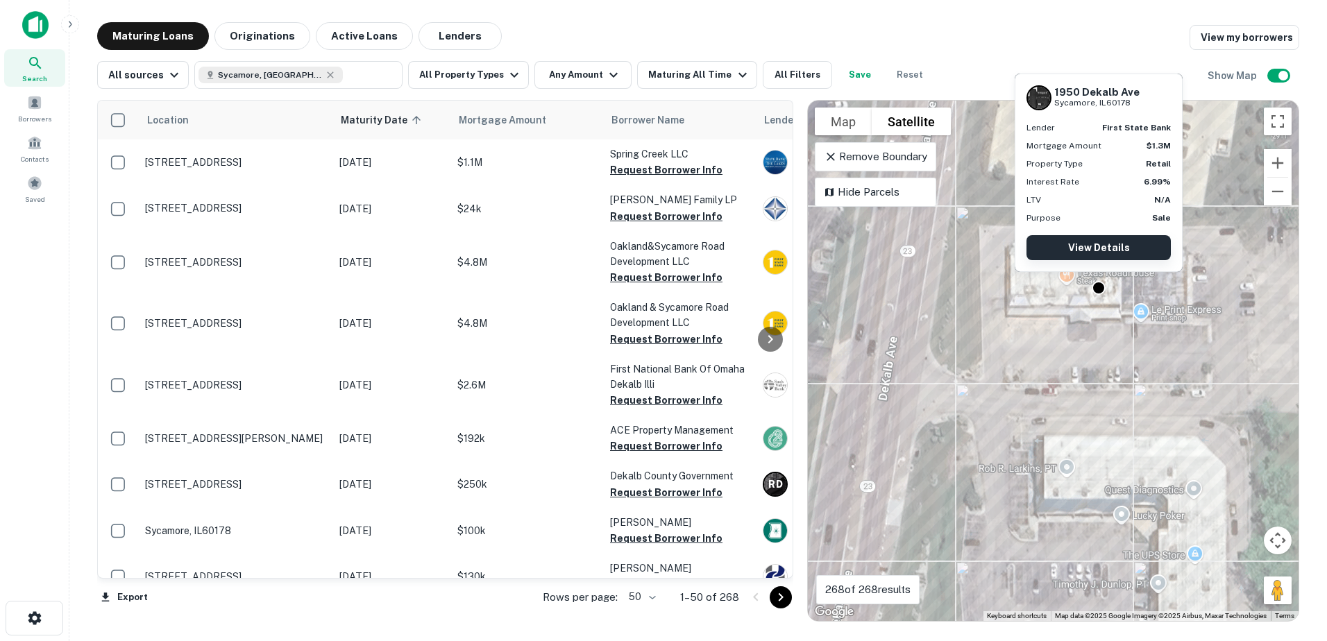
click at [1093, 241] on link "View Details" at bounding box center [1098, 247] width 144 height 25
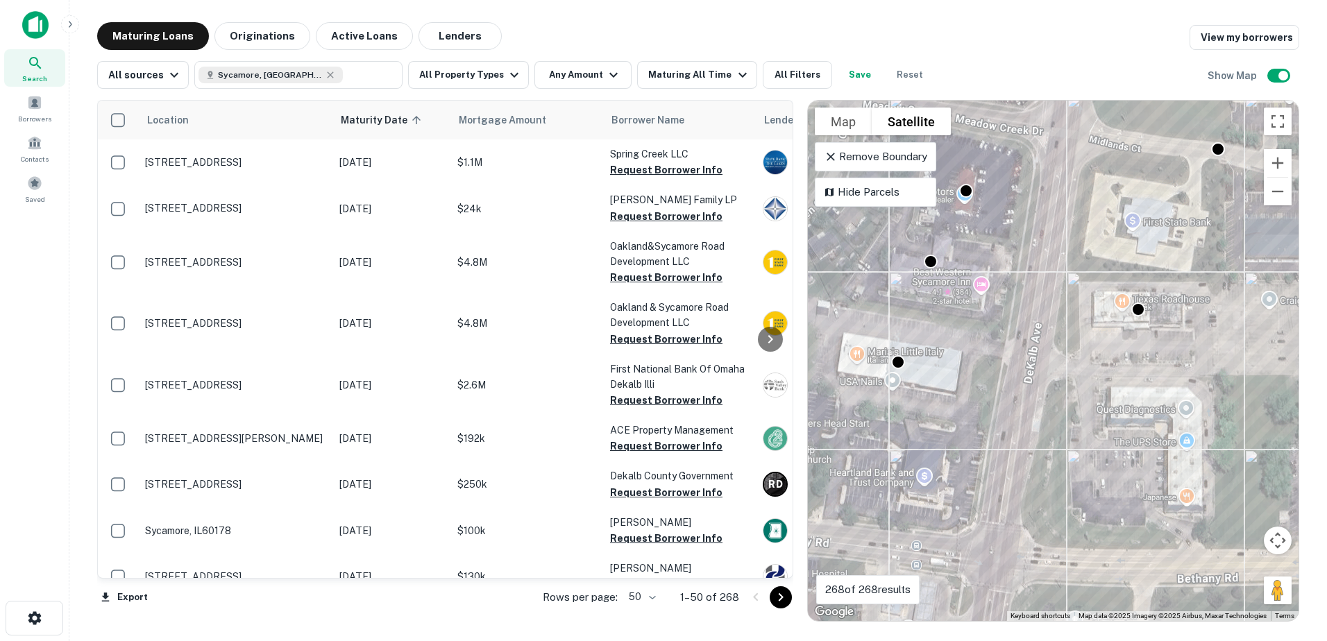
drag, startPoint x: 962, startPoint y: 373, endPoint x: 1145, endPoint y: 389, distance: 183.9
click at [1145, 389] on div "To activate drag with keyboard, press Alt + Enter. Once in keyboard drag state,…" at bounding box center [1053, 361] width 491 height 520
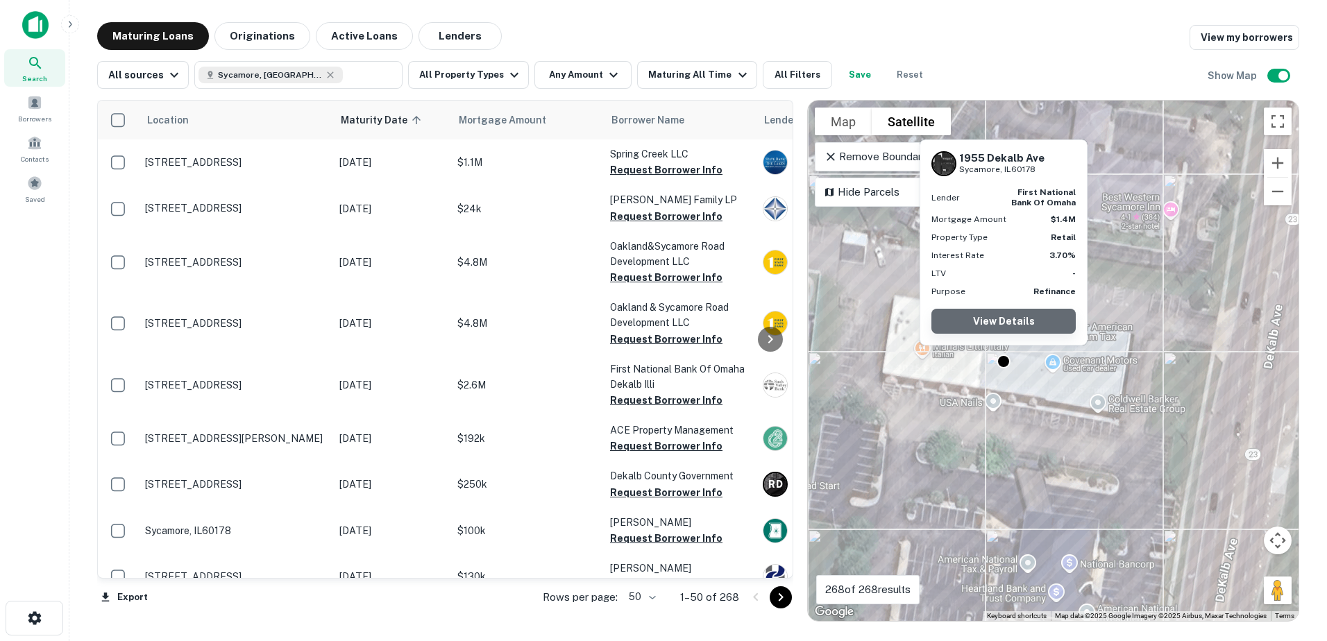
click at [1003, 318] on link "View Details" at bounding box center [1003, 321] width 144 height 25
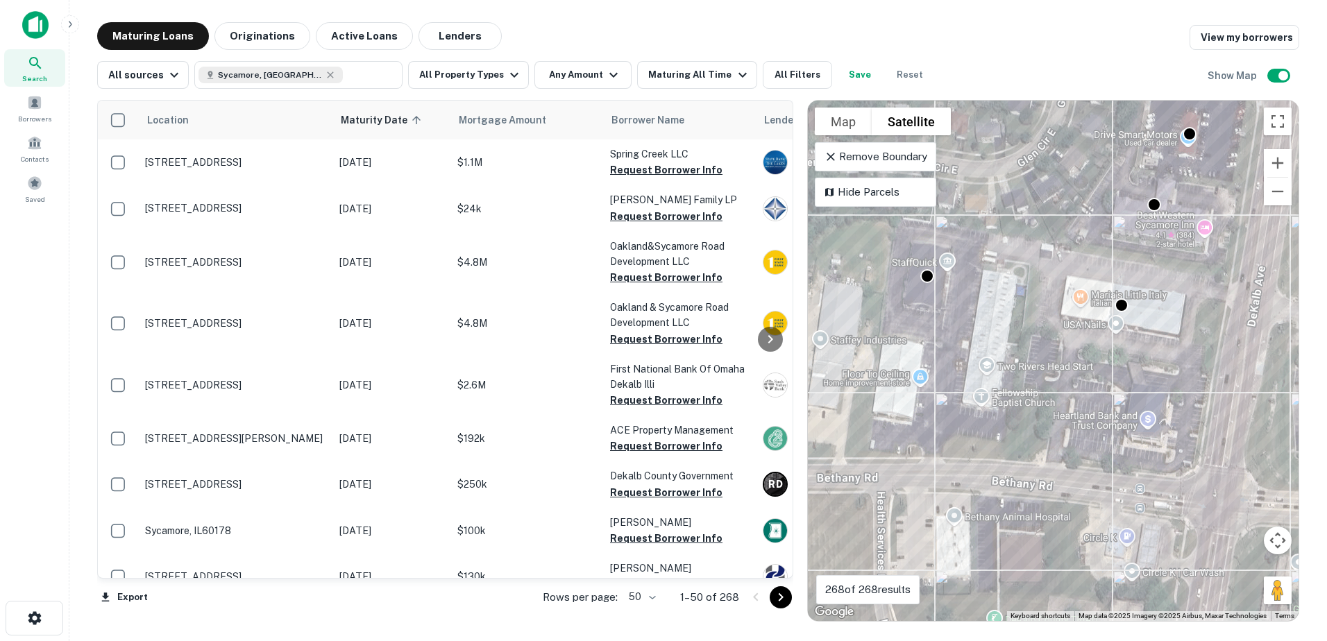
drag, startPoint x: 1060, startPoint y: 497, endPoint x: 1174, endPoint y: 398, distance: 151.0
click at [1170, 398] on div "To activate drag with keyboard, press Alt + Enter. Once in keyboard drag state,…" at bounding box center [1053, 361] width 491 height 520
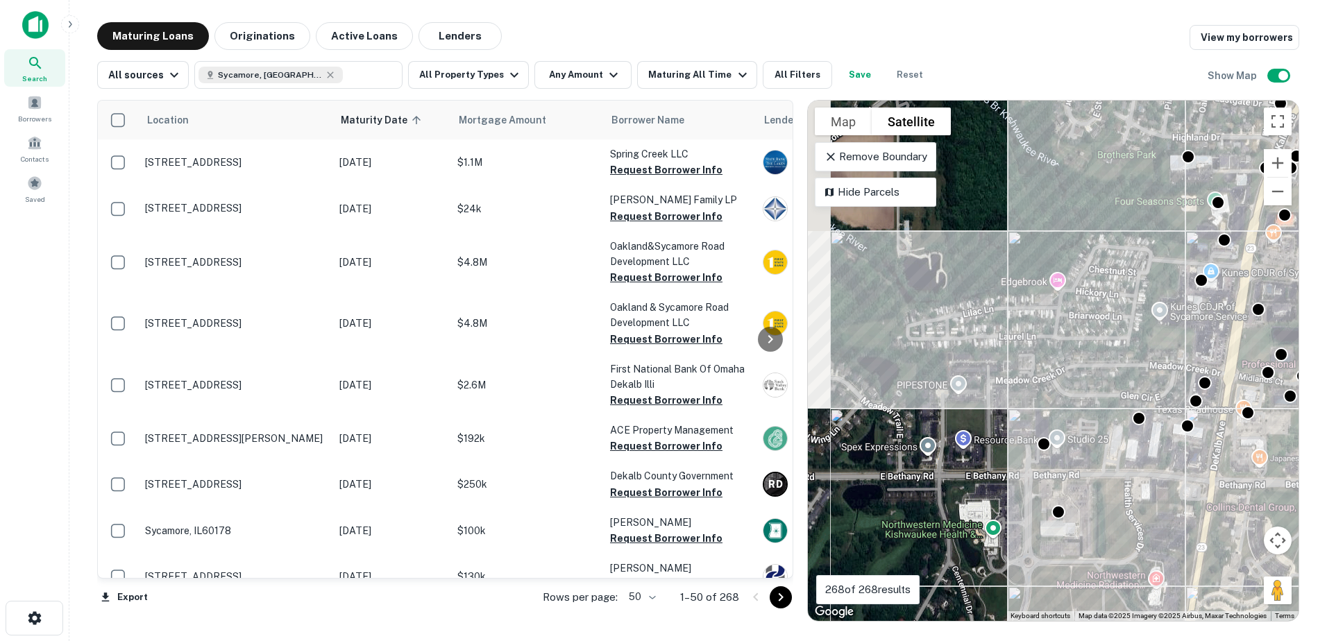
drag, startPoint x: 964, startPoint y: 429, endPoint x: 1116, endPoint y: 450, distance: 154.0
click at [1116, 450] on div "To activate drag with keyboard, press Alt + Enter. Once in keyboard drag state,…" at bounding box center [1053, 361] width 491 height 520
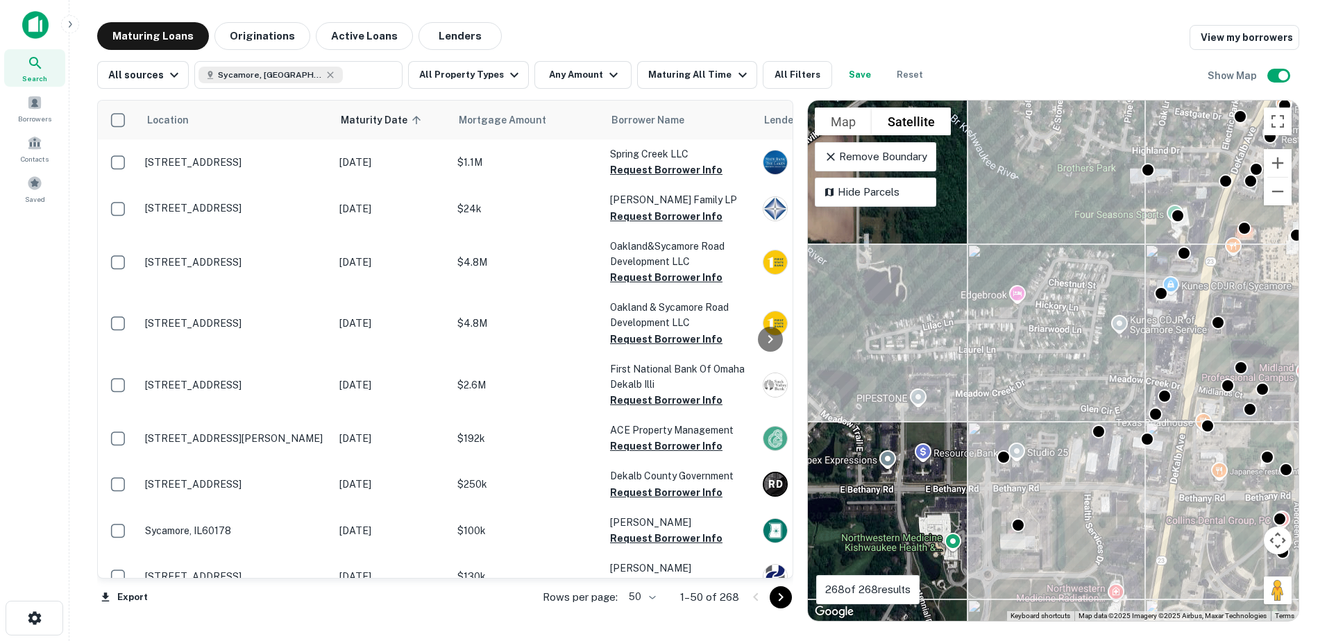
drag, startPoint x: 1088, startPoint y: 423, endPoint x: 941, endPoint y: 456, distance: 150.0
click at [942, 456] on div "To activate drag with keyboard, press Alt + Enter. Once in keyboard drag state,…" at bounding box center [1053, 361] width 491 height 520
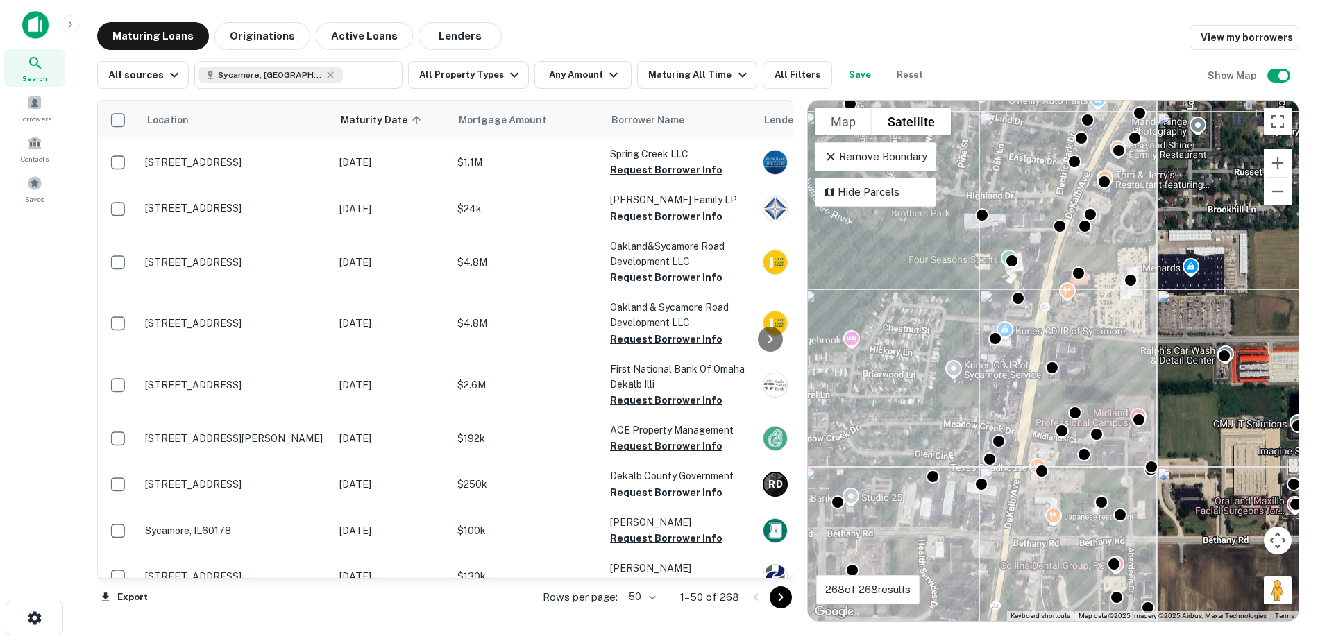
drag, startPoint x: 1027, startPoint y: 361, endPoint x: 1018, endPoint y: 390, distance: 30.7
click at [1018, 388] on div "To activate drag with keyboard, press Alt + Enter. Once in keyboard drag state,…" at bounding box center [1053, 361] width 491 height 520
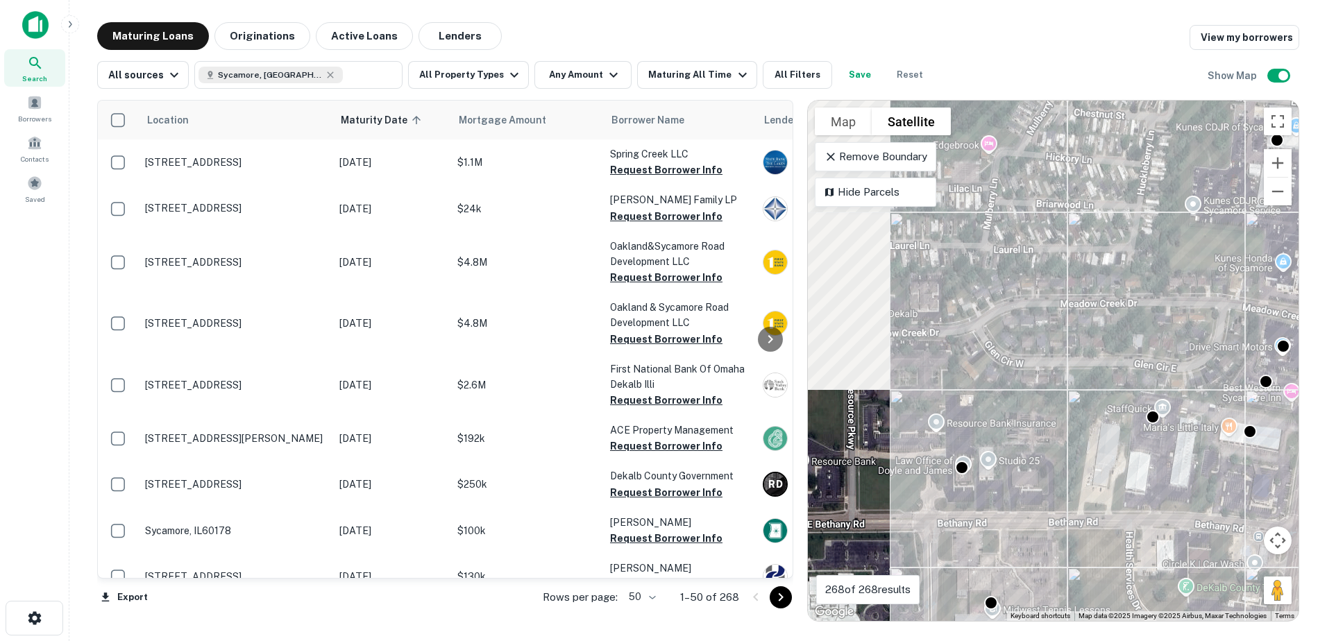
drag, startPoint x: 862, startPoint y: 488, endPoint x: 1030, endPoint y: 479, distance: 168.8
click at [1030, 479] on div "To activate drag with keyboard, press Alt + Enter. Once in keyboard drag state,…" at bounding box center [1053, 361] width 491 height 520
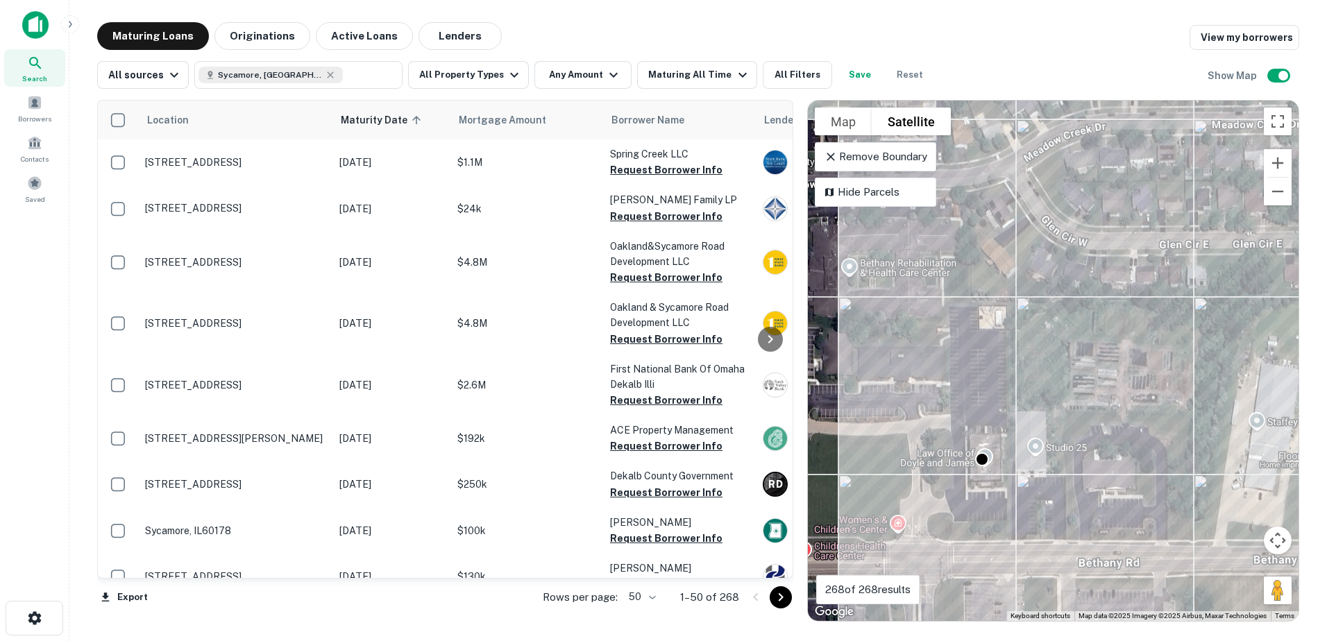
drag, startPoint x: 1091, startPoint y: 358, endPoint x: 996, endPoint y: 432, distance: 121.2
click at [996, 432] on div "To activate drag with keyboard, press Alt + Enter. Once in keyboard drag state,…" at bounding box center [1053, 361] width 491 height 520
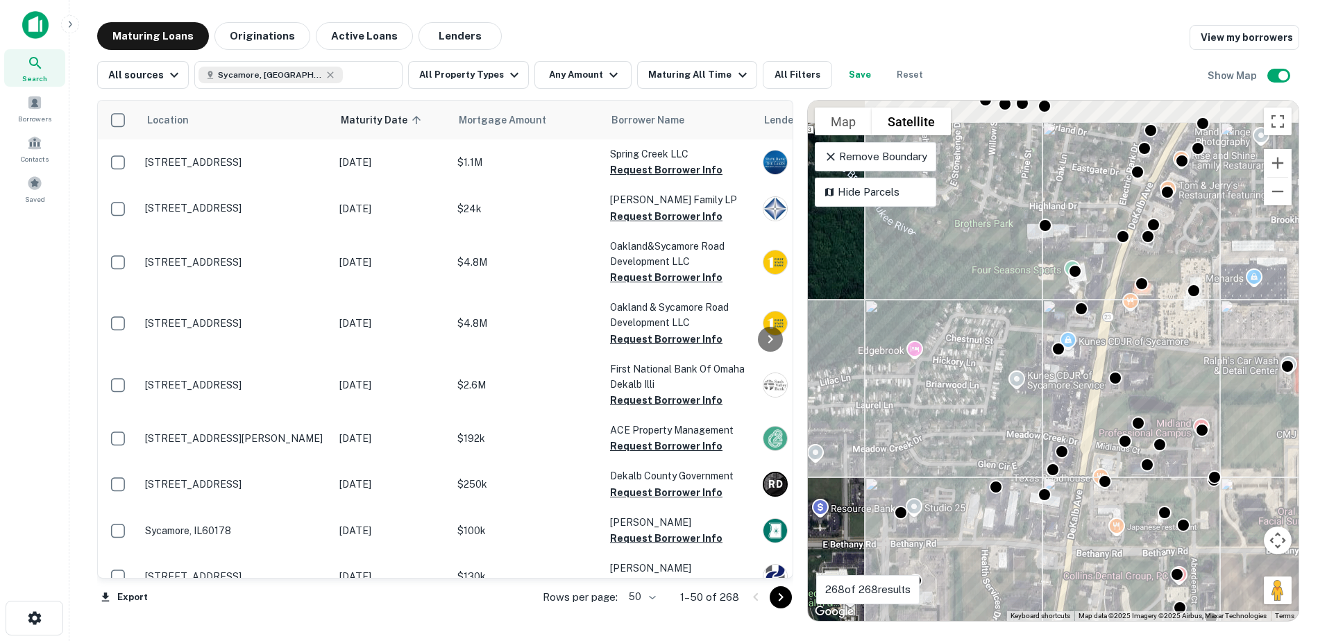
drag, startPoint x: 1195, startPoint y: 311, endPoint x: 1080, endPoint y: 389, distance: 139.5
click at [1086, 388] on div "To activate drag with keyboard, press Alt + Enter. Once in keyboard drag state,…" at bounding box center [1053, 361] width 491 height 520
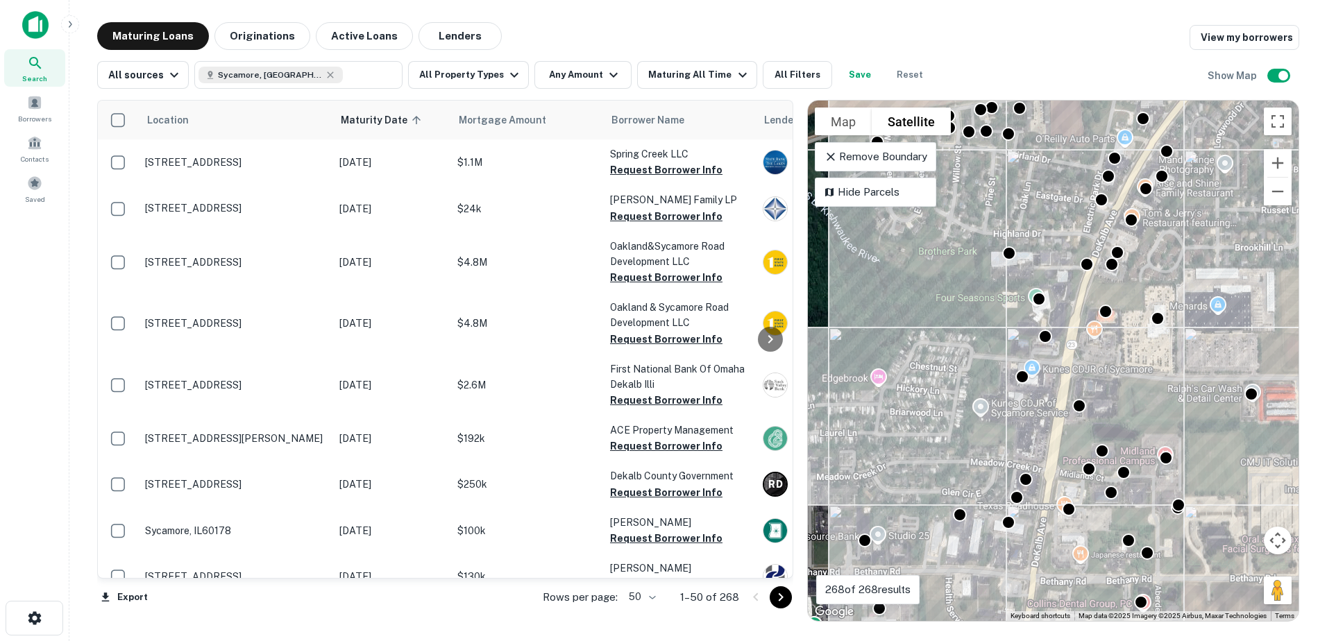
drag, startPoint x: 1102, startPoint y: 330, endPoint x: 1072, endPoint y: 356, distance: 40.3
click at [1074, 355] on div "To activate drag with keyboard, press Alt + Enter. Once in keyboard drag state,…" at bounding box center [1053, 361] width 491 height 520
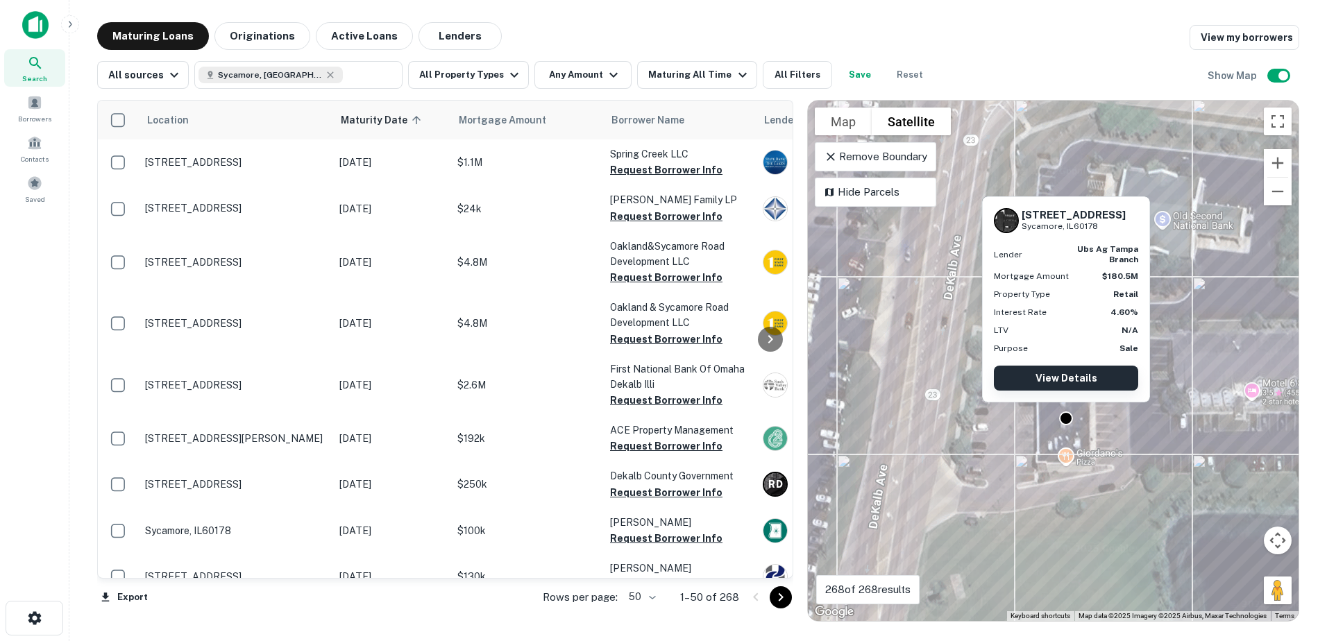
click at [1075, 385] on link "View Details" at bounding box center [1065, 378] width 144 height 25
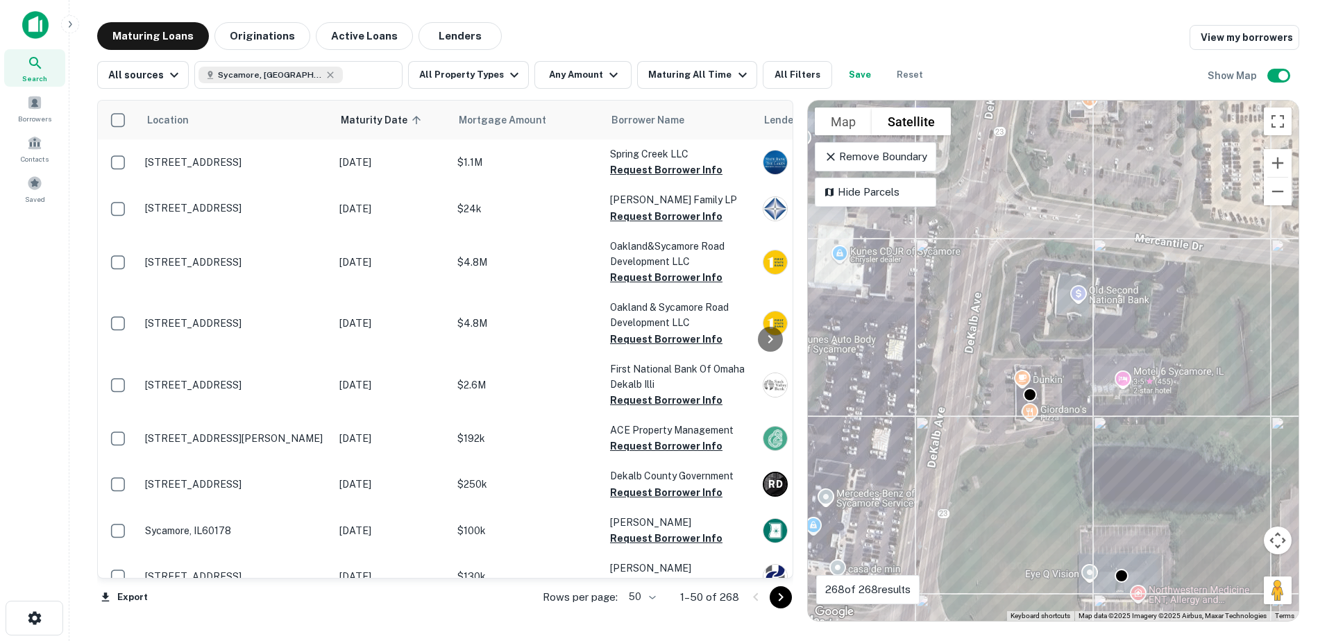
drag, startPoint x: 1007, startPoint y: 373, endPoint x: 1006, endPoint y: 441, distance: 68.0
click at [1006, 438] on div "To activate drag with keyboard, press Alt + Enter. Once in keyboard drag state,…" at bounding box center [1053, 361] width 491 height 520
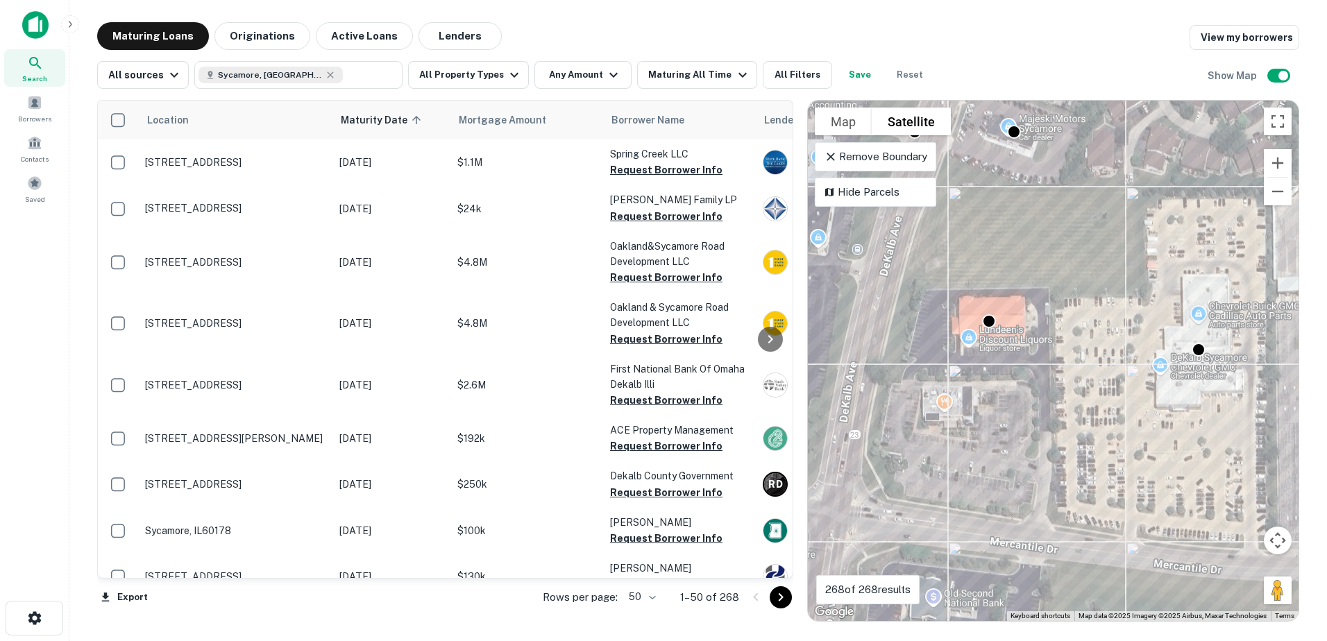
drag, startPoint x: 1059, startPoint y: 434, endPoint x: 982, endPoint y: 409, distance: 81.0
click at [984, 410] on div "To activate drag with keyboard, press Alt + Enter. Once in keyboard drag state,…" at bounding box center [1053, 361] width 491 height 520
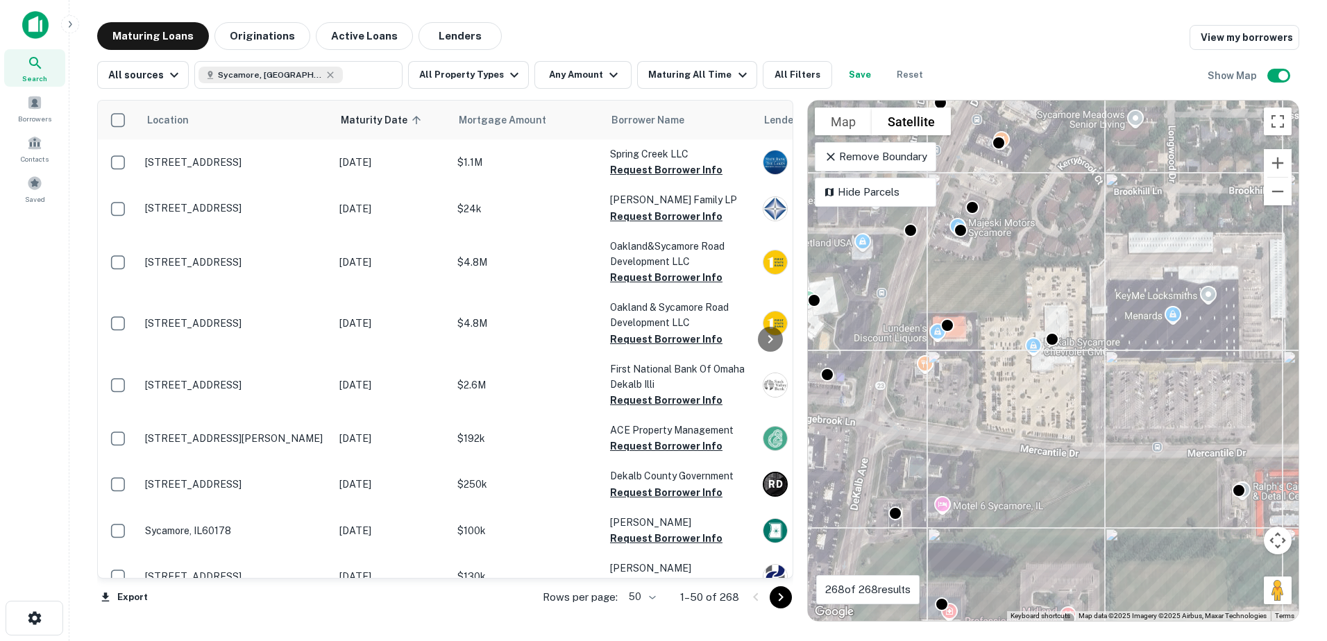
drag, startPoint x: 1069, startPoint y: 430, endPoint x: 1246, endPoint y: 448, distance: 177.8
click at [1228, 447] on div "To activate drag with keyboard, press Alt + Enter. Once in keyboard drag state,…" at bounding box center [1053, 361] width 491 height 520
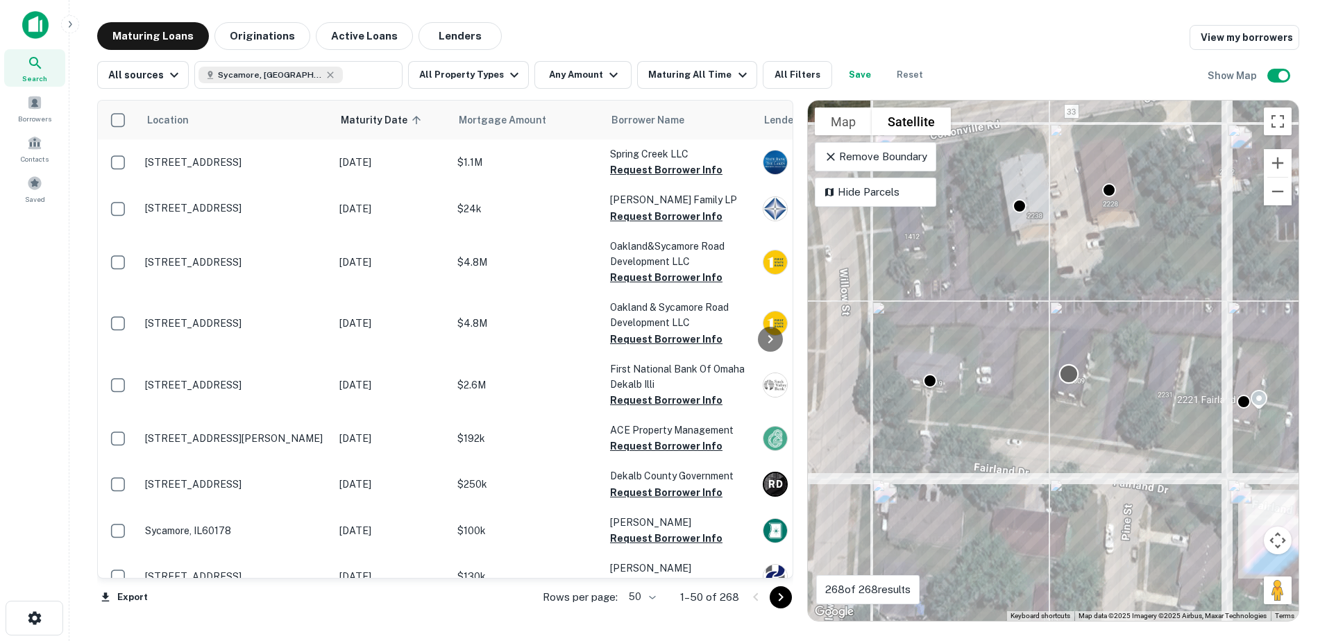
drag, startPoint x: 1134, startPoint y: 366, endPoint x: 1064, endPoint y: 375, distance: 70.6
click at [1064, 375] on div "To activate drag with keyboard, press Alt + Enter. Once in keyboard drag state,…" at bounding box center [1053, 361] width 491 height 520
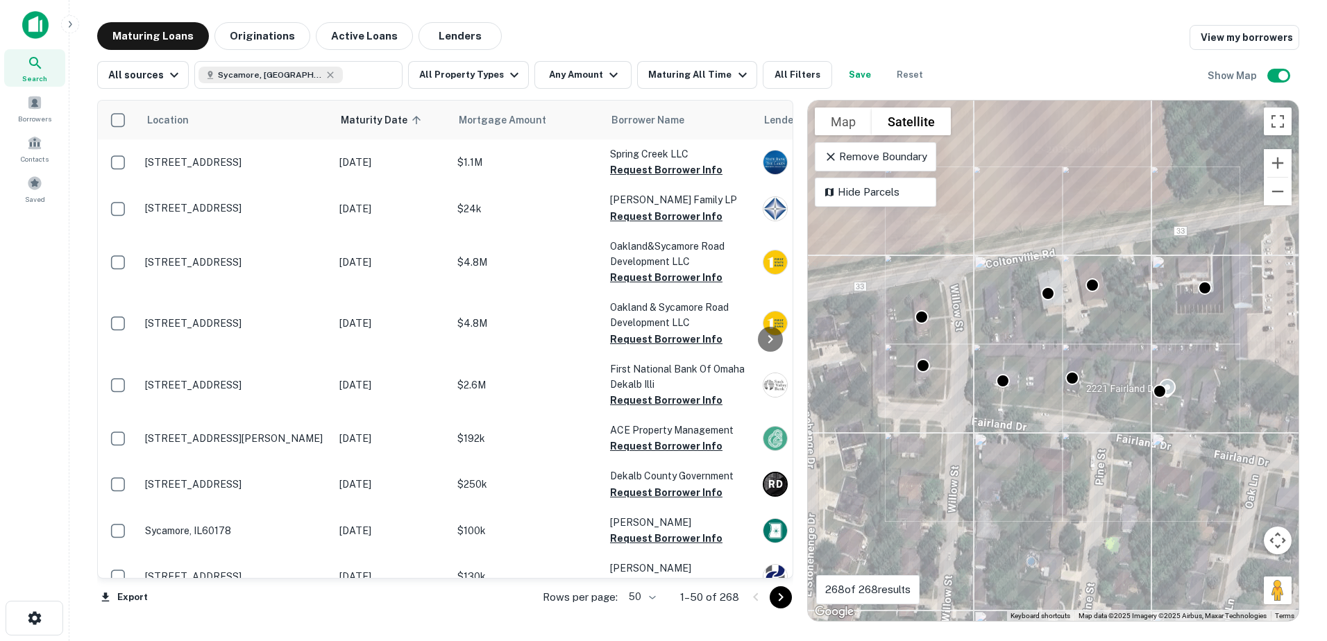
drag, startPoint x: 1118, startPoint y: 398, endPoint x: 948, endPoint y: 377, distance: 171.2
click at [948, 377] on div "To activate drag with keyboard, press Alt + Enter. Once in keyboard drag state,…" at bounding box center [1053, 361] width 491 height 520
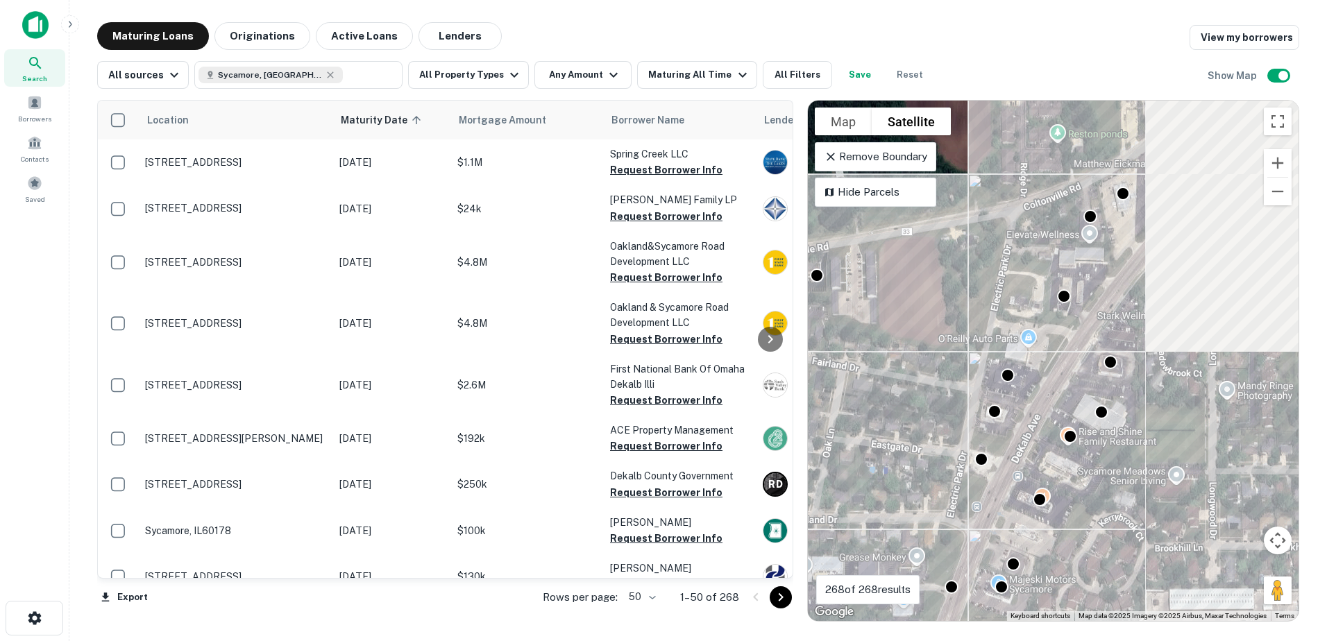
drag, startPoint x: 1166, startPoint y: 427, endPoint x: 971, endPoint y: 382, distance: 200.1
click at [971, 382] on div "To activate drag with keyboard, press Alt + Enter. Once in keyboard drag state,…" at bounding box center [1053, 361] width 491 height 520
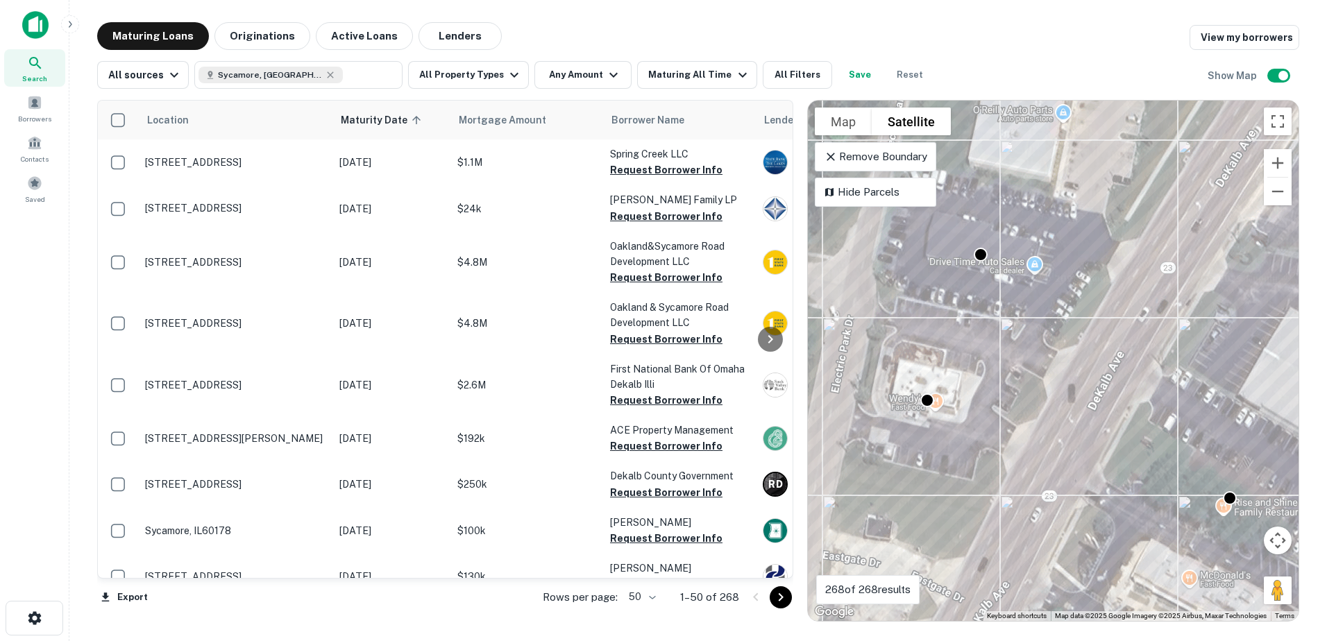
drag, startPoint x: 1053, startPoint y: 357, endPoint x: 1019, endPoint y: 484, distance: 132.1
click at [1023, 479] on div "To activate drag with keyboard, press Alt + Enter. Once in keyboard drag state,…" at bounding box center [1053, 361] width 491 height 520
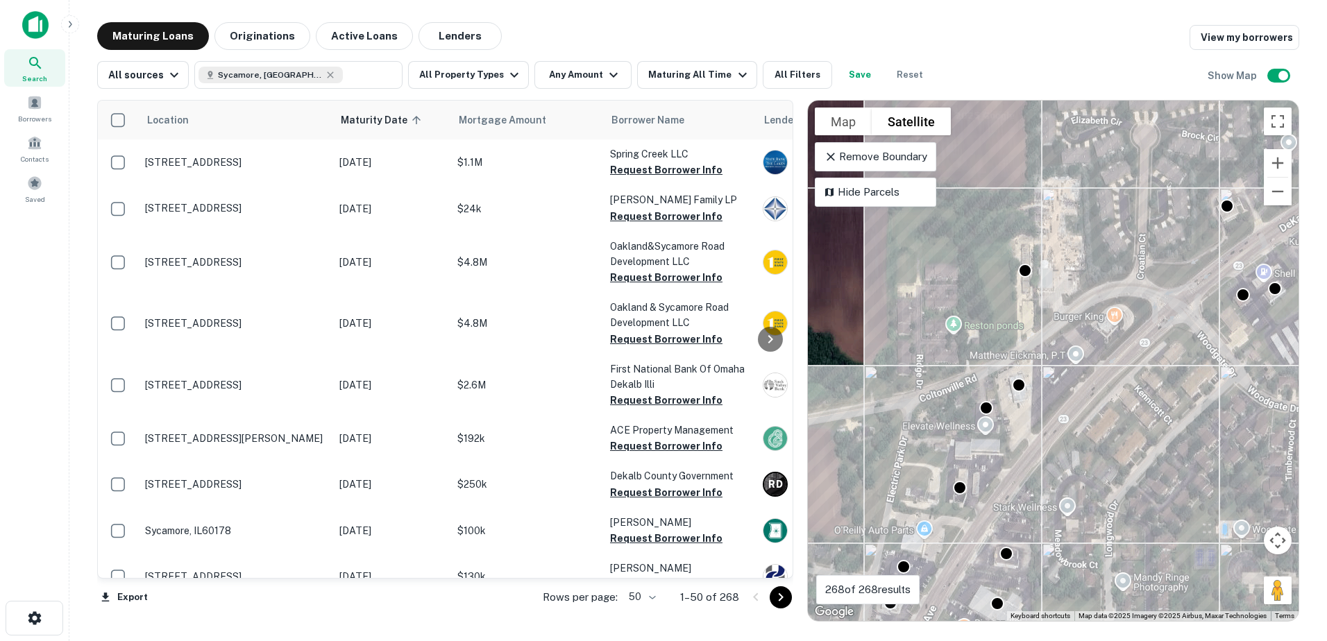
drag, startPoint x: 1143, startPoint y: 372, endPoint x: 1064, endPoint y: 431, distance: 99.2
click at [1064, 431] on div "To activate drag with keyboard, press Alt + Enter. Once in keyboard drag state,…" at bounding box center [1053, 361] width 491 height 520
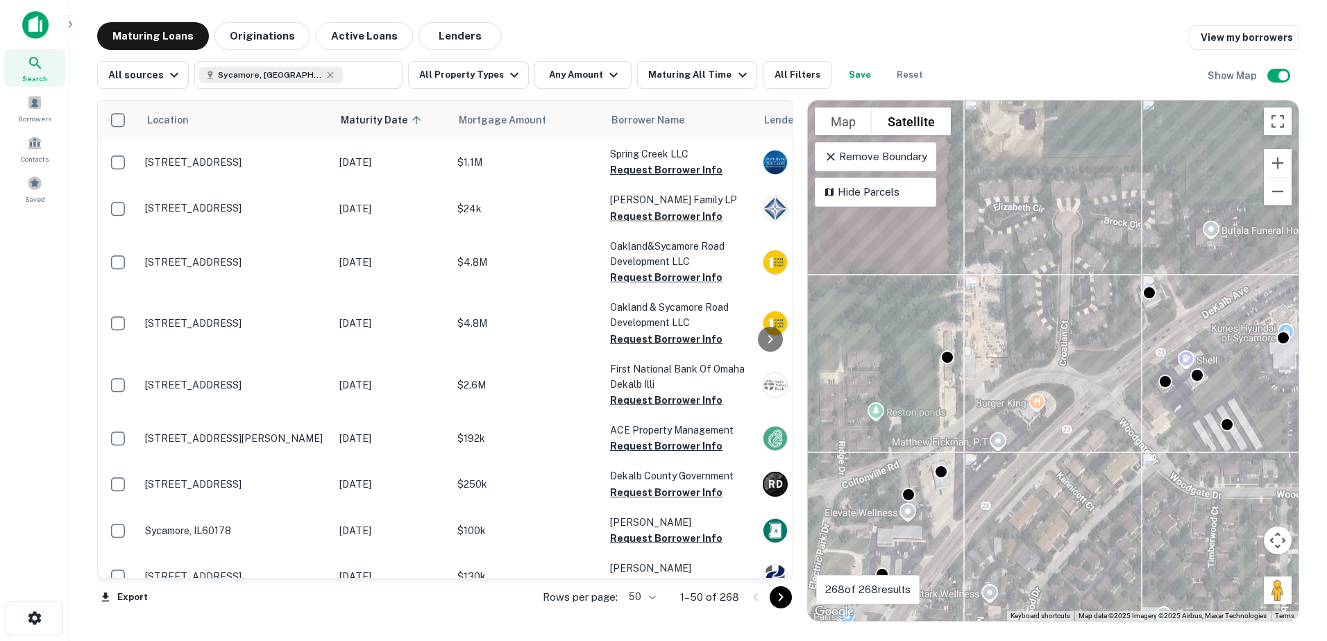
drag, startPoint x: 1162, startPoint y: 320, endPoint x: 1080, endPoint y: 414, distance: 125.4
click at [1080, 414] on div "To activate drag with keyboard, press Alt + Enter. Once in keyboard drag state,…" at bounding box center [1053, 361] width 491 height 520
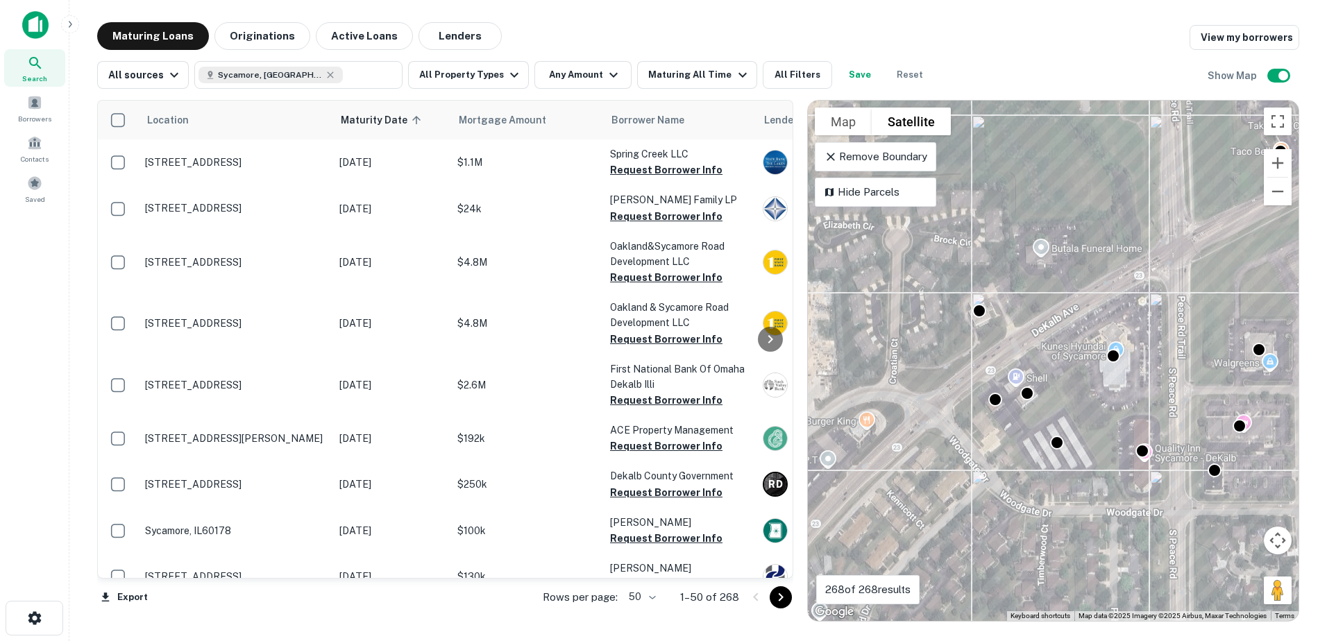
drag, startPoint x: 1111, startPoint y: 382, endPoint x: 971, endPoint y: 384, distance: 140.9
click at [971, 384] on div "To activate drag with keyboard, press Alt + Enter. Once in keyboard drag state,…" at bounding box center [1053, 361] width 491 height 520
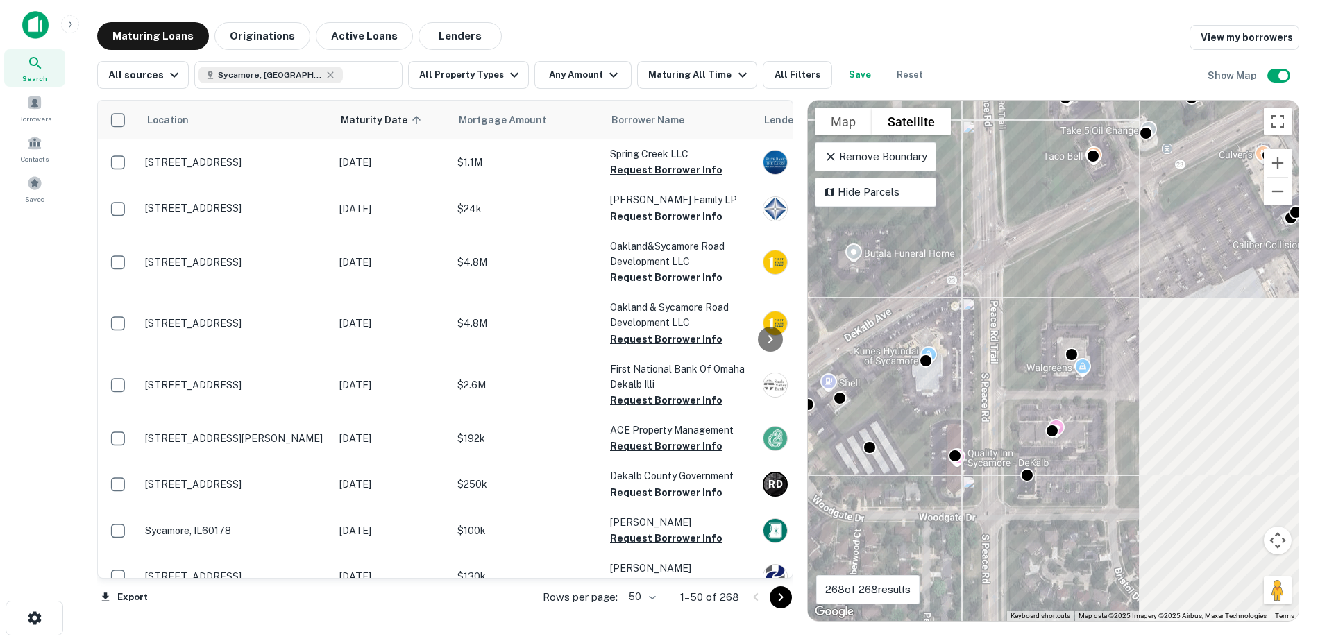
drag, startPoint x: 1113, startPoint y: 403, endPoint x: 883, endPoint y: 407, distance: 229.7
click at [883, 407] on div "To activate drag with keyboard, press Alt + Enter. Once in keyboard drag state,…" at bounding box center [1053, 361] width 491 height 520
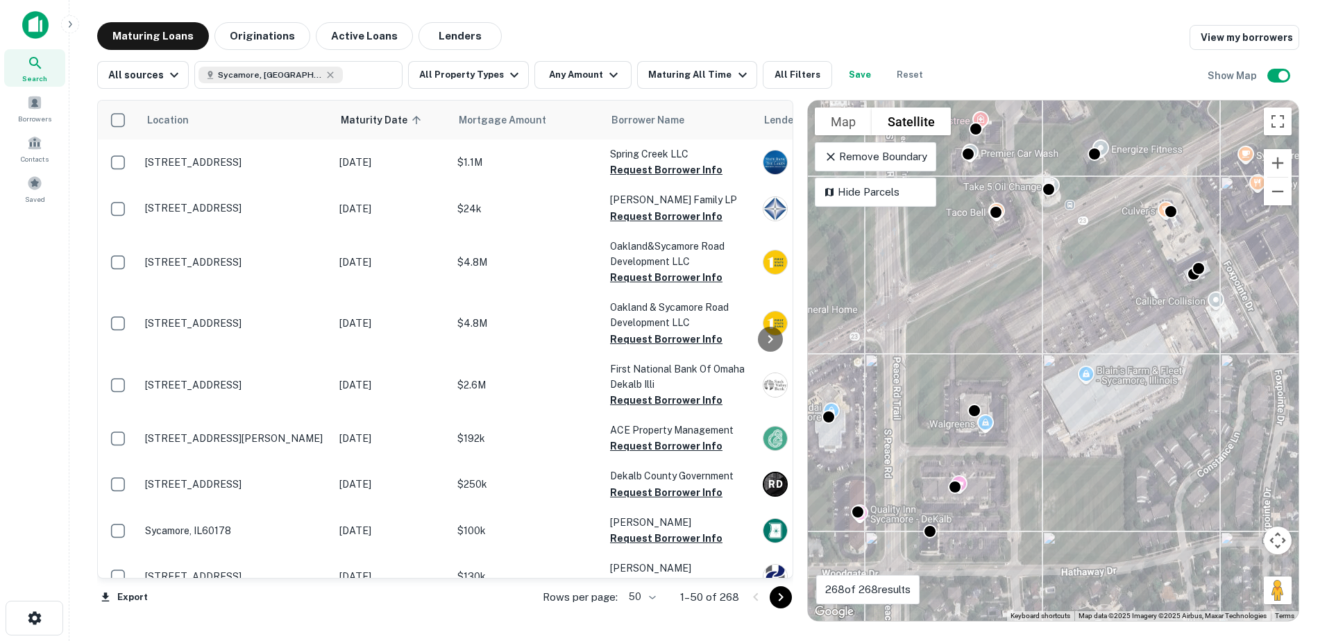
drag, startPoint x: 1052, startPoint y: 332, endPoint x: 989, endPoint y: 415, distance: 103.9
click at [989, 415] on div "To activate drag with keyboard, press Alt + Enter. Once in keyboard drag state,…" at bounding box center [1053, 361] width 491 height 520
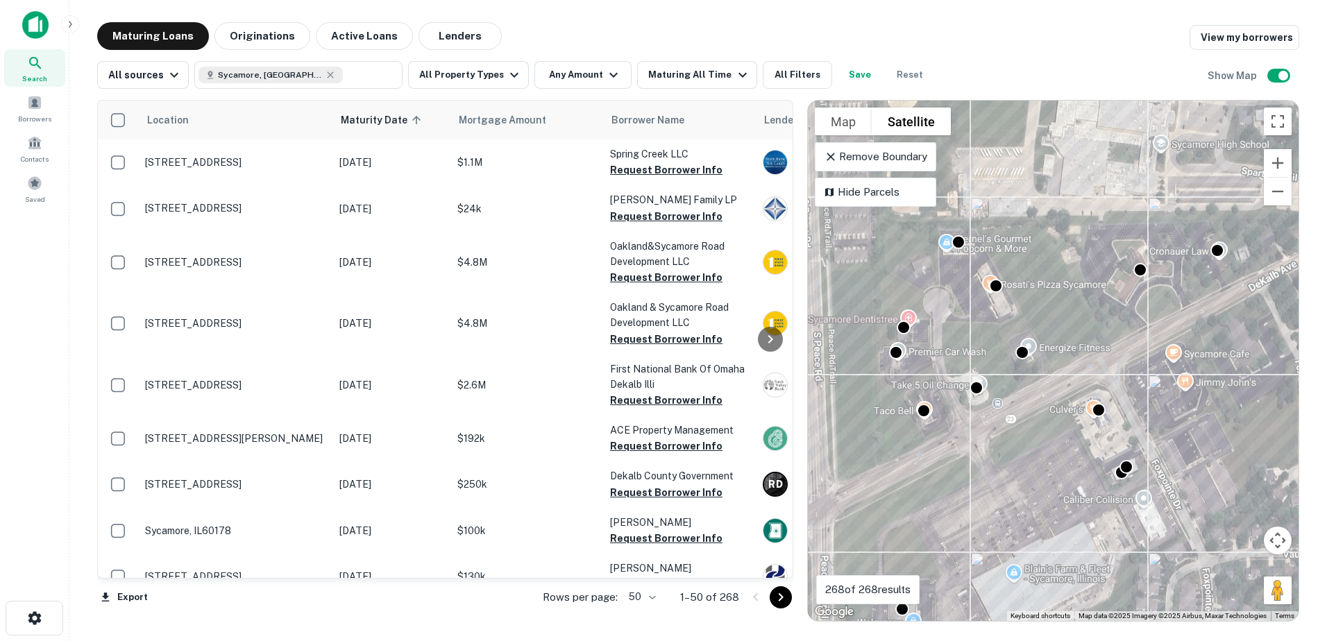
drag, startPoint x: 1026, startPoint y: 308, endPoint x: 998, endPoint y: 457, distance: 151.7
click at [998, 457] on div "To activate drag with keyboard, press Alt + Enter. Once in keyboard drag state,…" at bounding box center [1053, 361] width 491 height 520
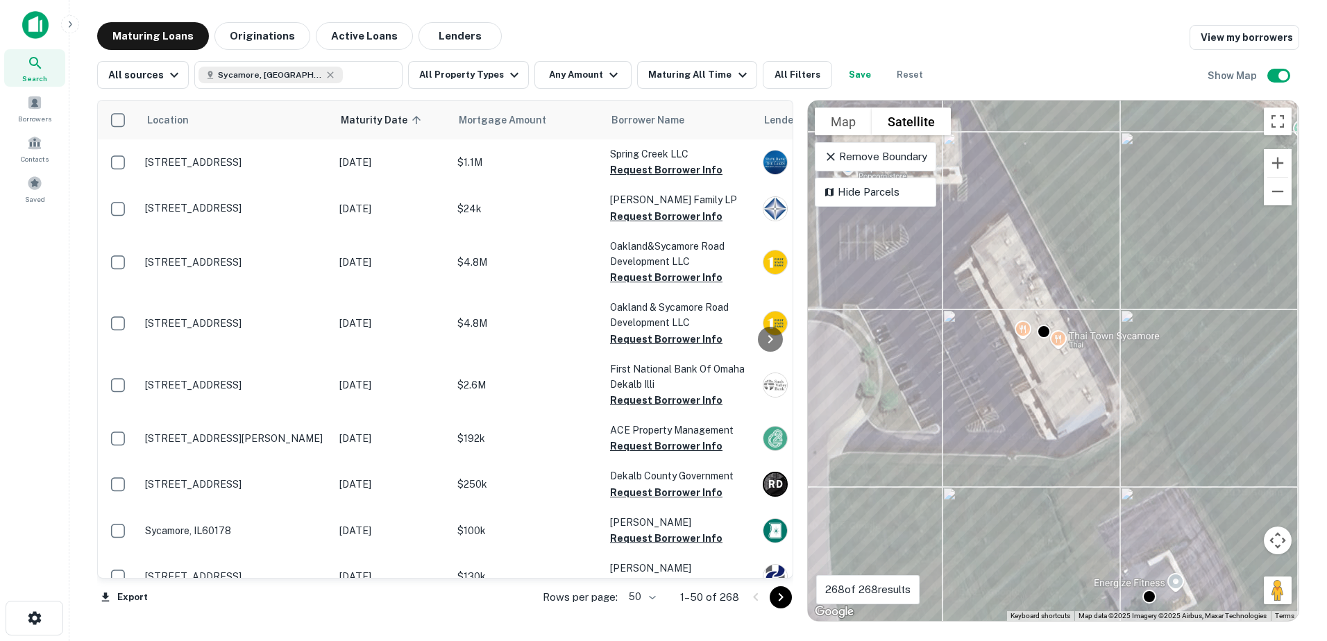
drag, startPoint x: 978, startPoint y: 365, endPoint x: 1037, endPoint y: 432, distance: 89.5
click at [1037, 432] on div "To activate drag with keyboard, press Alt + Enter. Once in keyboard drag state,…" at bounding box center [1053, 361] width 491 height 520
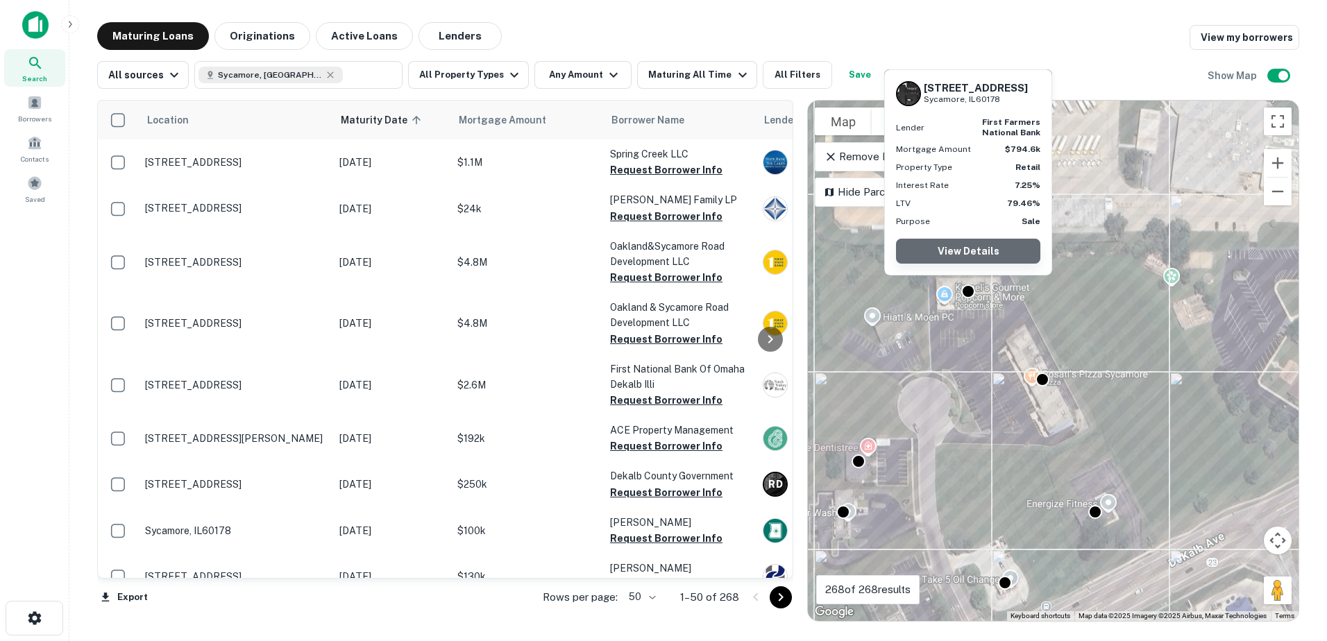
click at [975, 255] on link "View Details" at bounding box center [968, 251] width 144 height 25
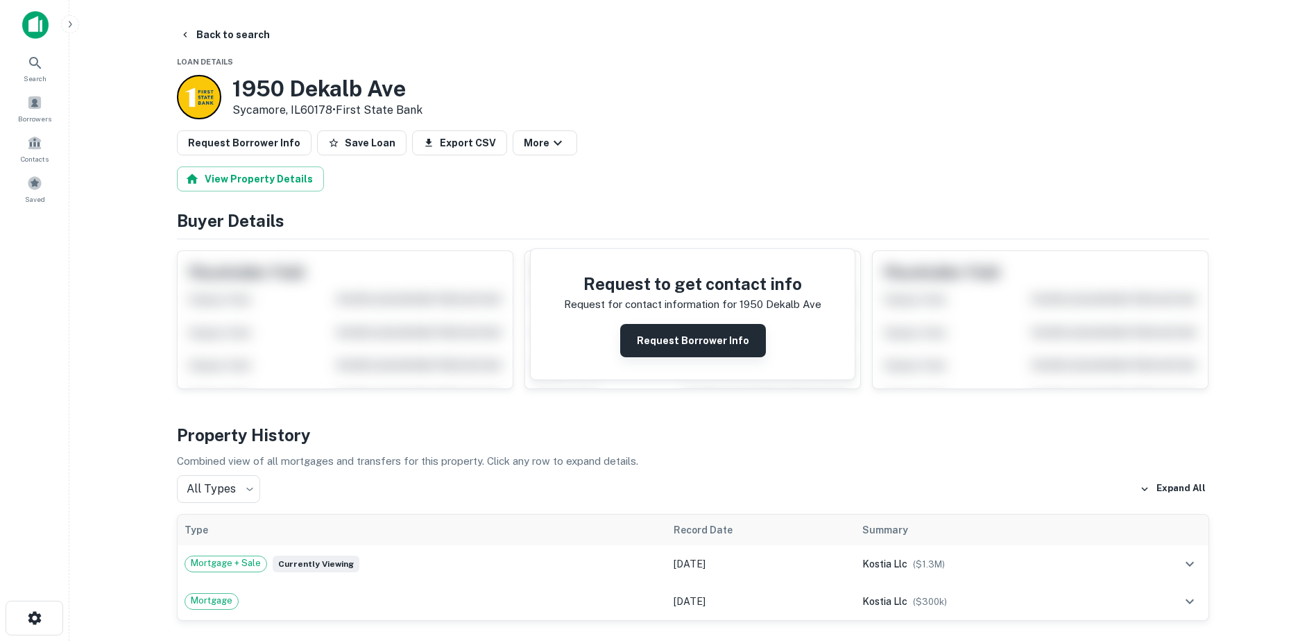
click at [699, 338] on button "Request Borrower Info" at bounding box center [693, 340] width 146 height 33
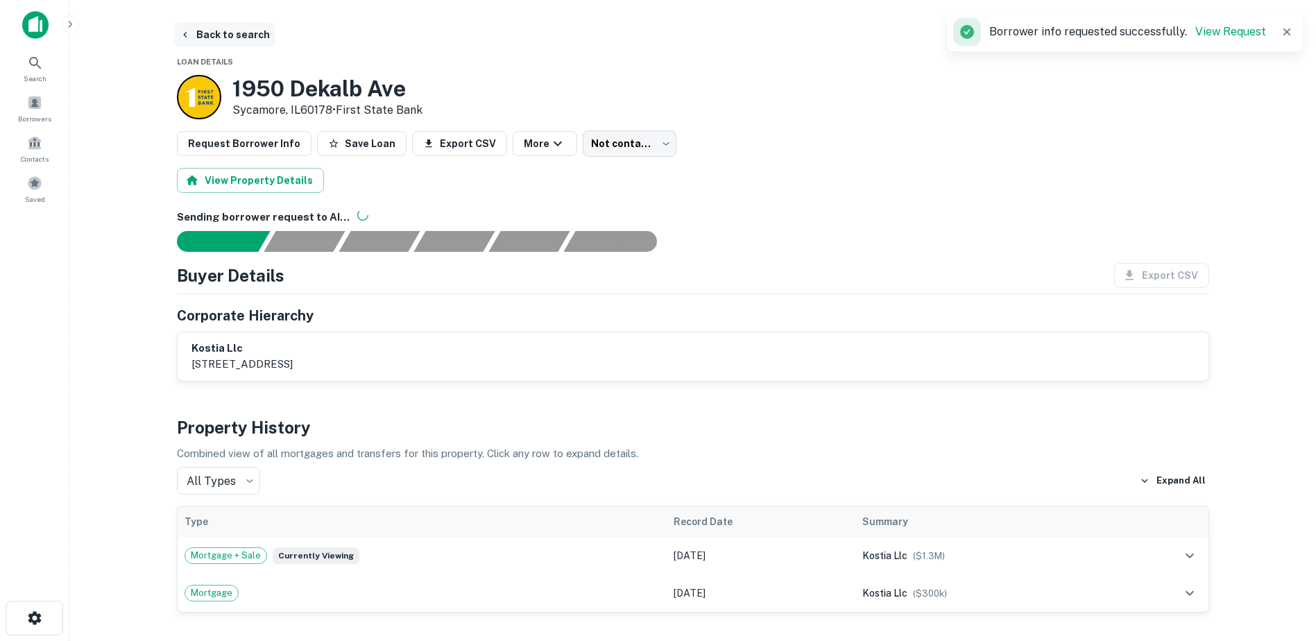
click at [243, 32] on button "Back to search" at bounding box center [224, 34] width 101 height 25
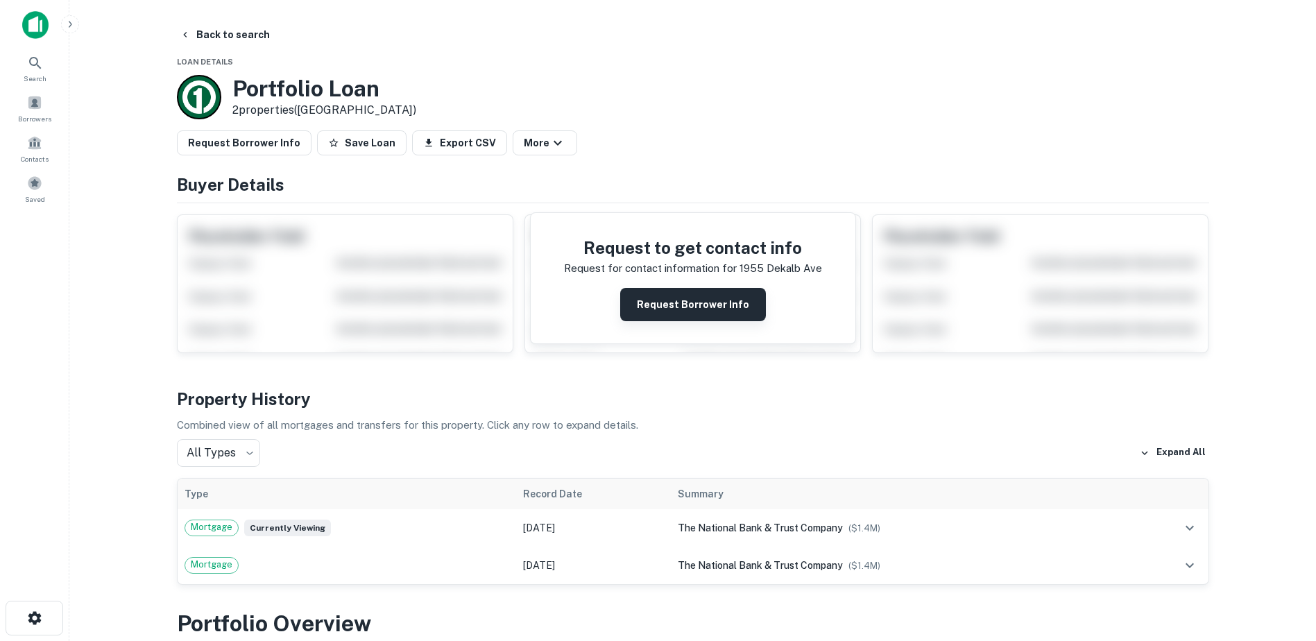
click at [656, 304] on button "Request Borrower Info" at bounding box center [693, 304] width 146 height 33
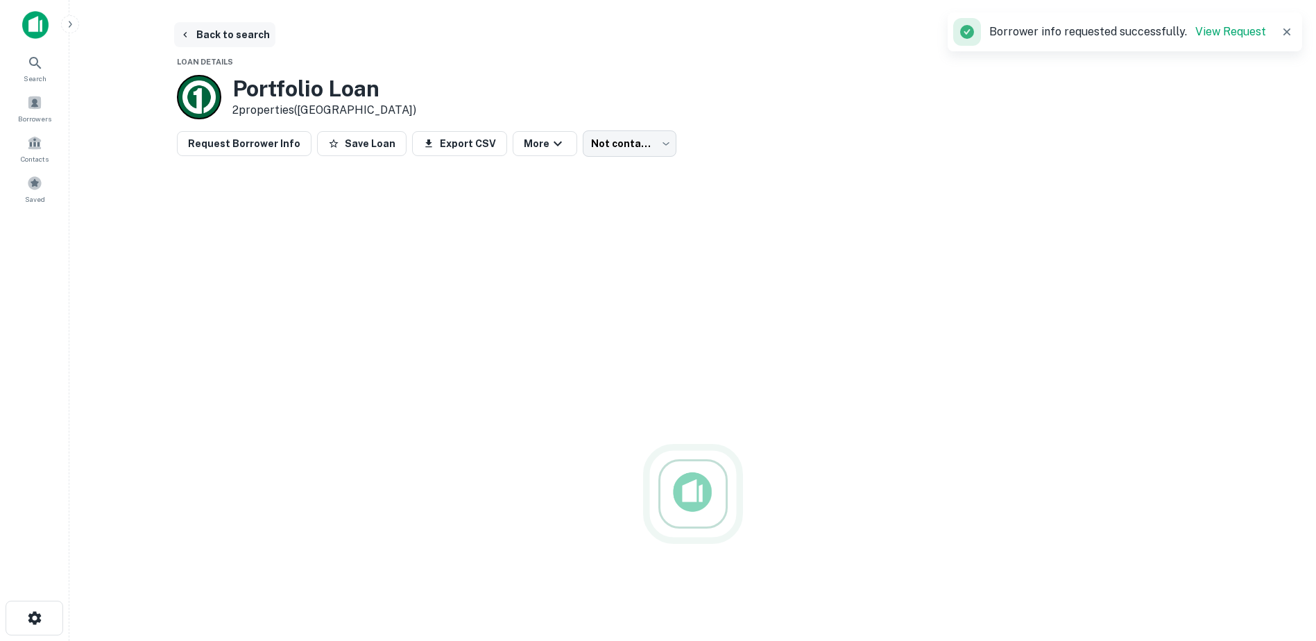
click at [252, 34] on button "Back to search" at bounding box center [224, 34] width 101 height 25
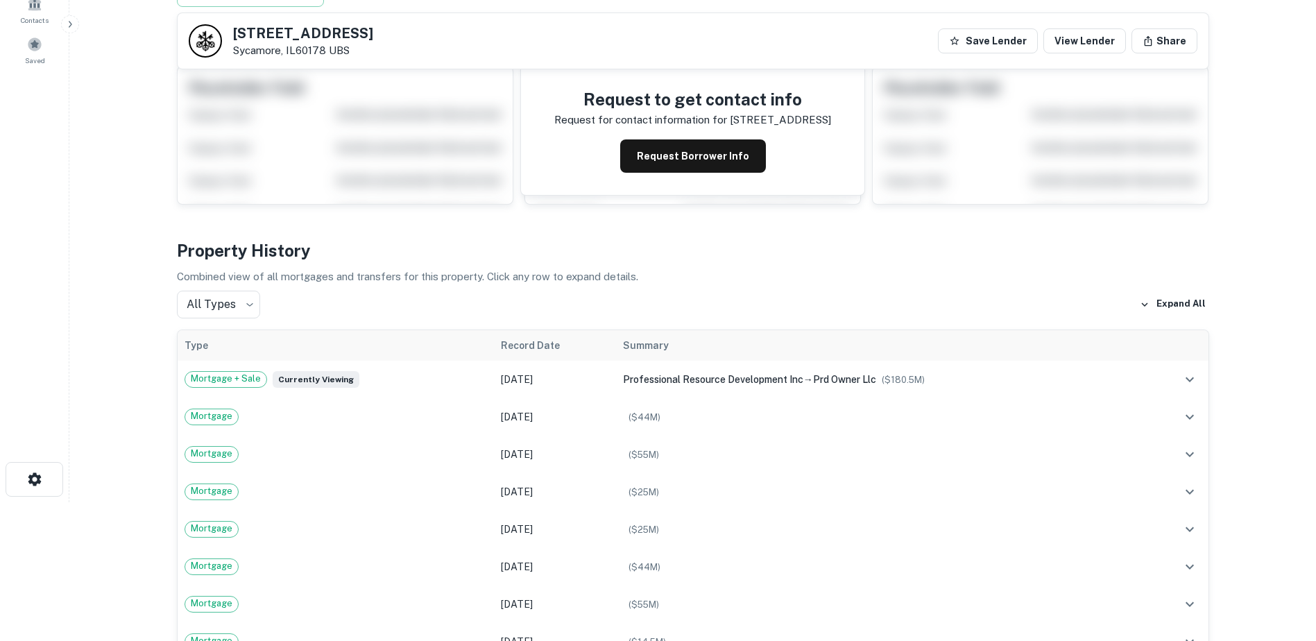
scroll to position [208, 0]
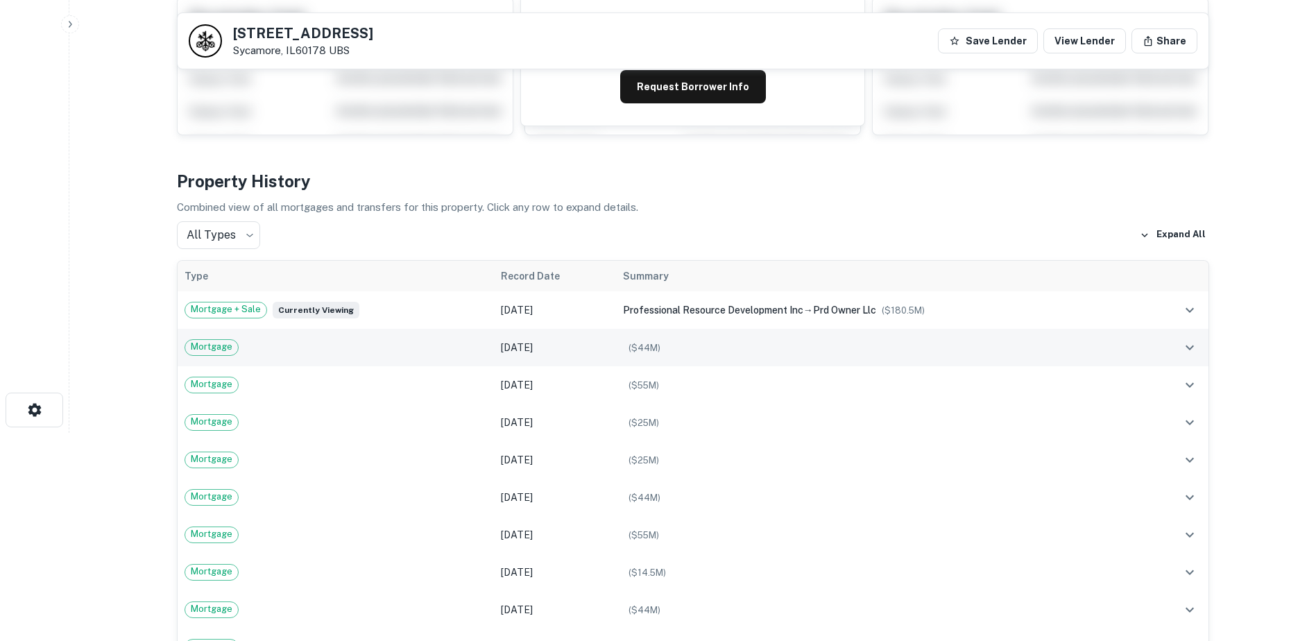
drag, startPoint x: 994, startPoint y: 357, endPoint x: 995, endPoint y: 346, distance: 11.8
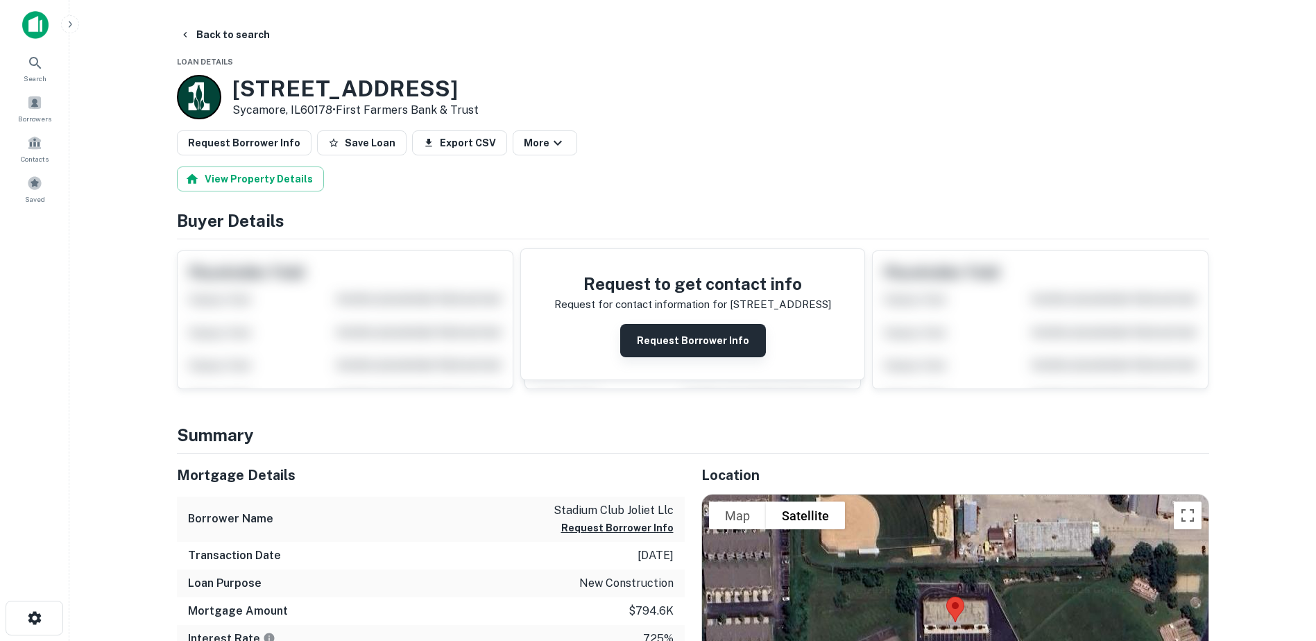
click at [757, 342] on button "Request Borrower Info" at bounding box center [693, 340] width 146 height 33
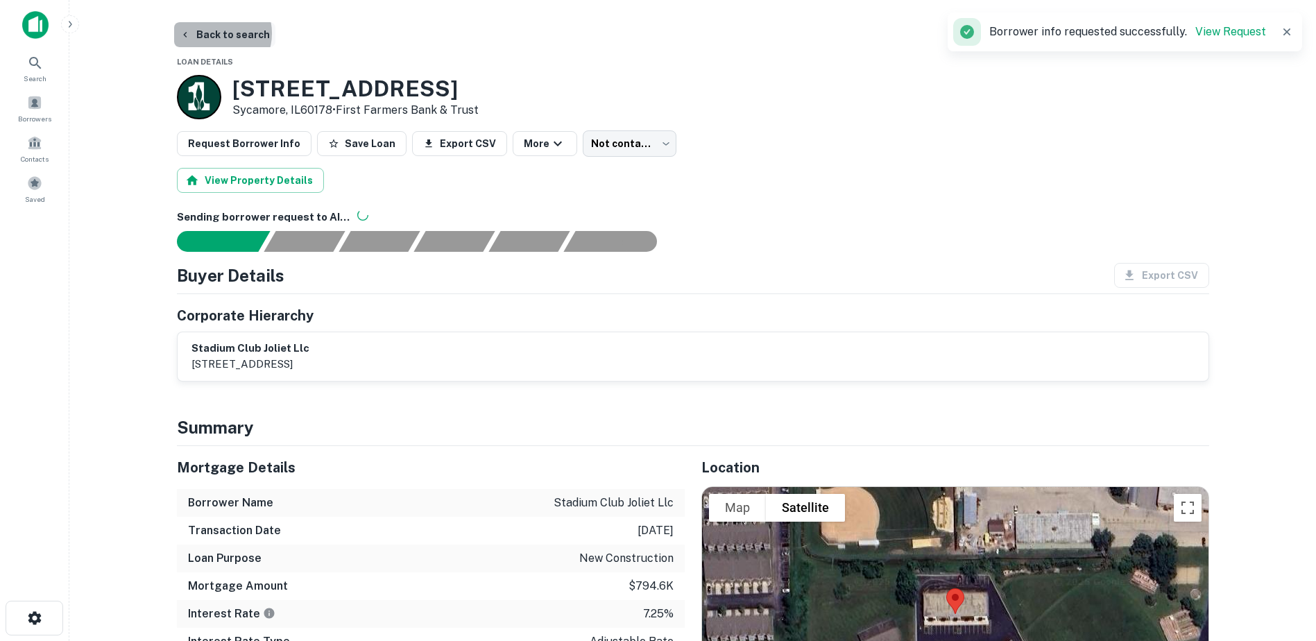
click at [214, 33] on button "Back to search" at bounding box center [224, 34] width 101 height 25
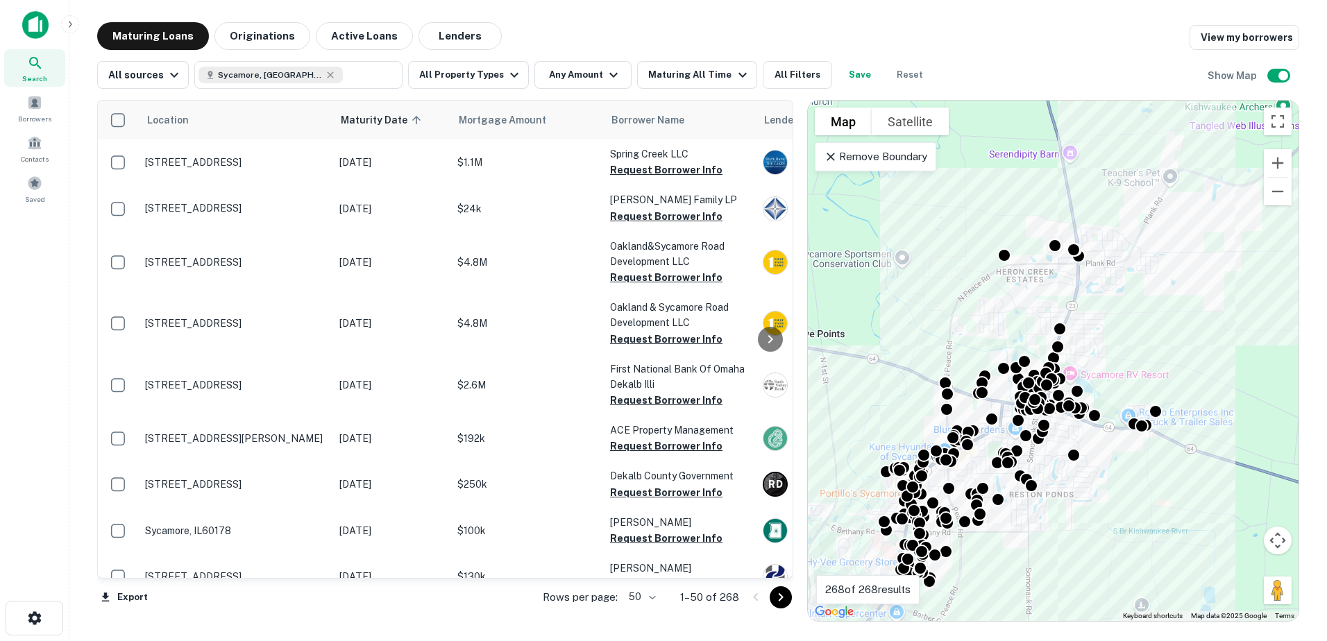
click at [904, 139] on div "To activate drag with keyboard, press Alt + Enter. Once in keyboard drag state,…" at bounding box center [1053, 361] width 491 height 520
click at [905, 127] on button "Satellite" at bounding box center [909, 122] width 77 height 28
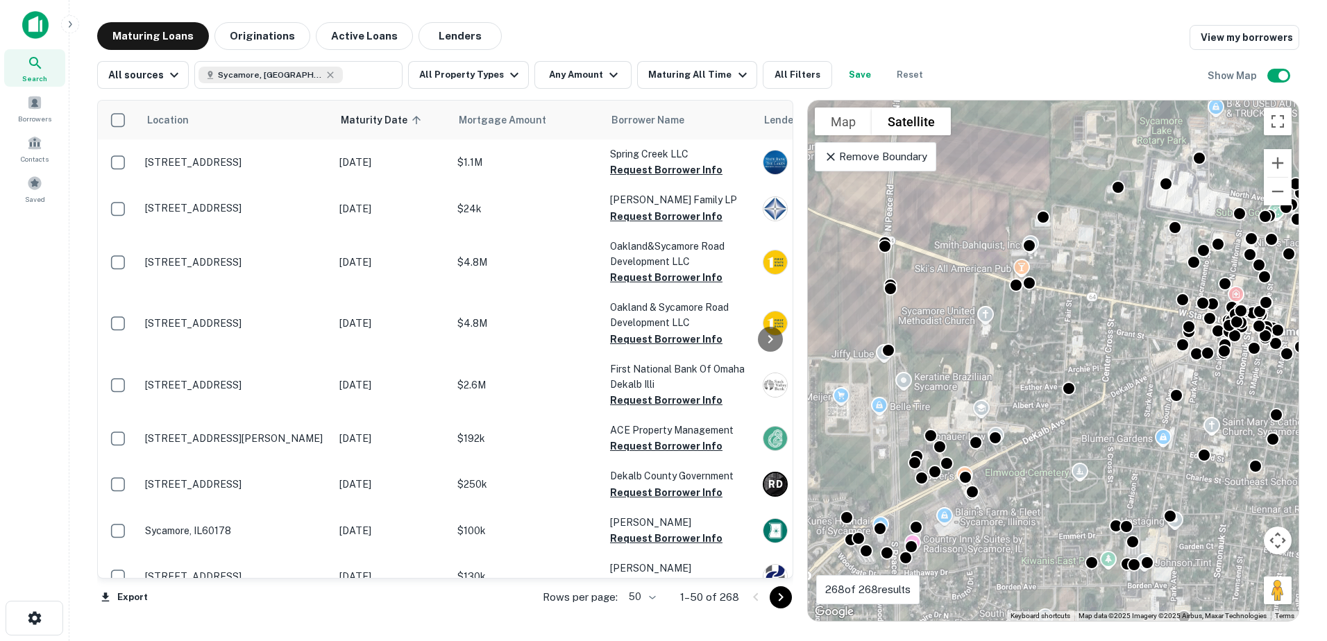
drag, startPoint x: 973, startPoint y: 493, endPoint x: 1071, endPoint y: 488, distance: 97.9
click at [1071, 488] on div "To activate drag with keyboard, press Alt + Enter. Once in keyboard drag state,…" at bounding box center [1053, 361] width 491 height 520
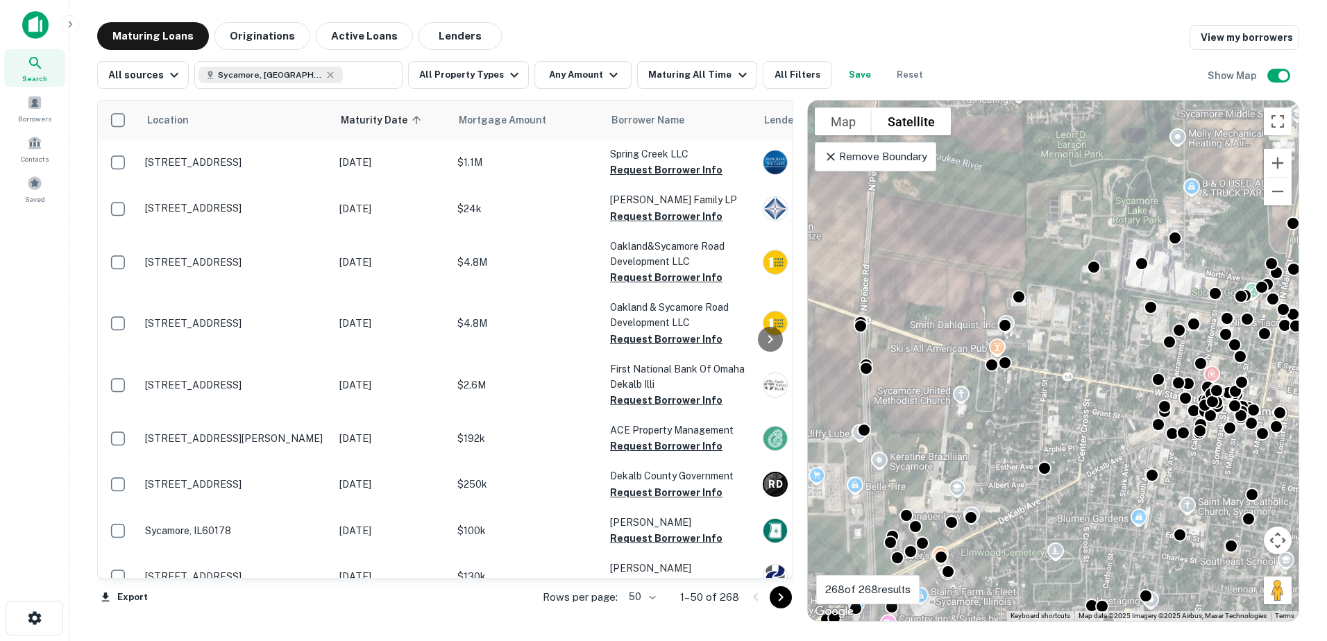
drag, startPoint x: 938, startPoint y: 391, endPoint x: 907, endPoint y: 475, distance: 88.7
click at [907, 475] on div "To activate drag with keyboard, press Alt + Enter. Once in keyboard drag state,…" at bounding box center [1053, 361] width 491 height 520
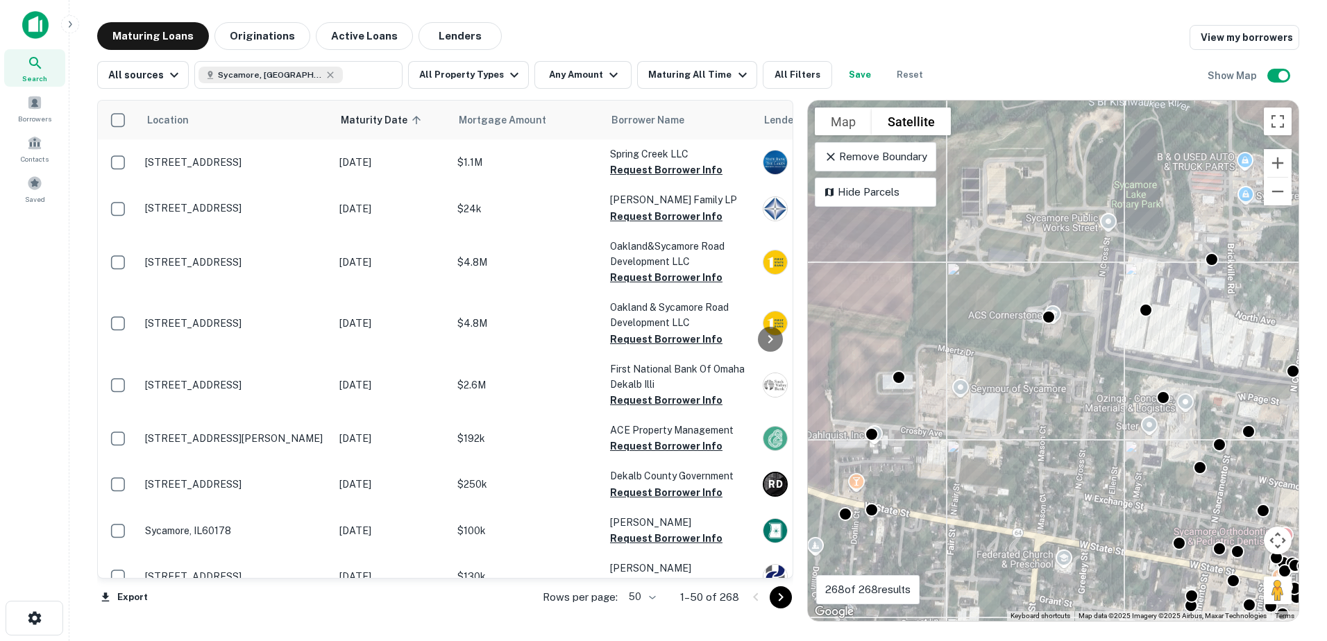
drag, startPoint x: 1037, startPoint y: 370, endPoint x: 868, endPoint y: 438, distance: 181.8
click at [868, 438] on div "To activate drag with keyboard, press Alt + Enter. Once in keyboard drag state,…" at bounding box center [1053, 361] width 491 height 520
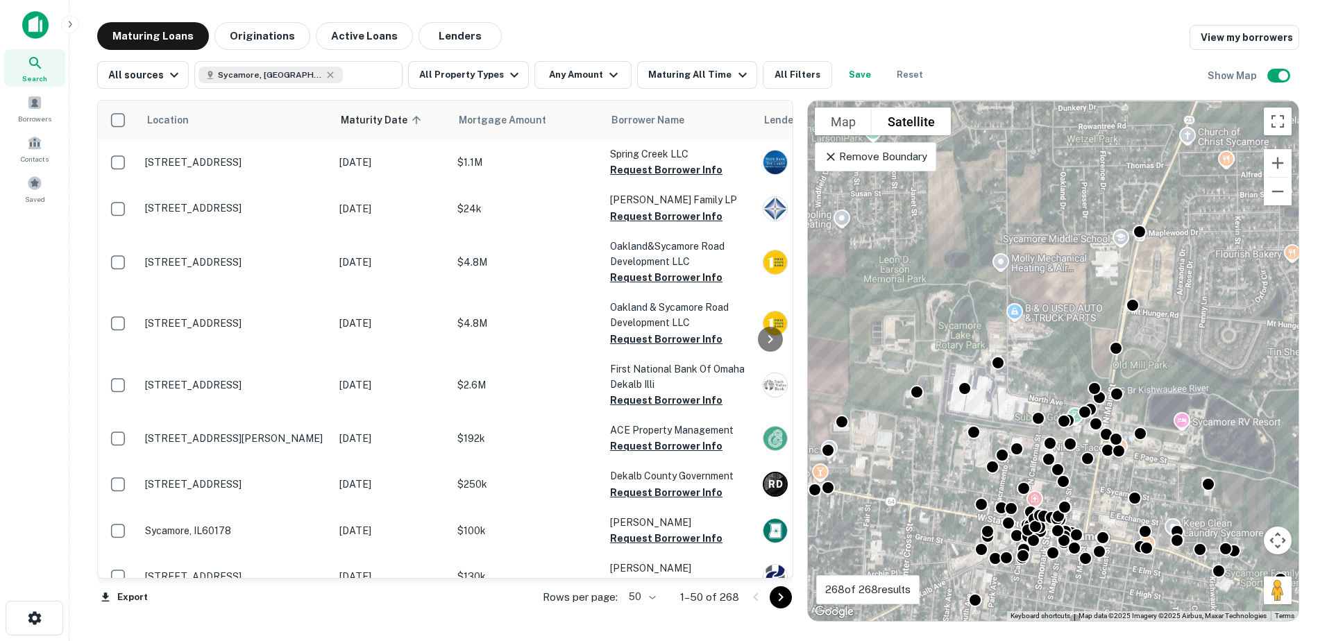
drag, startPoint x: 1030, startPoint y: 362, endPoint x: 923, endPoint y: 438, distance: 131.5
click at [924, 438] on div "To activate drag with keyboard, press Alt + Enter. Once in keyboard drag state,…" at bounding box center [1053, 361] width 491 height 520
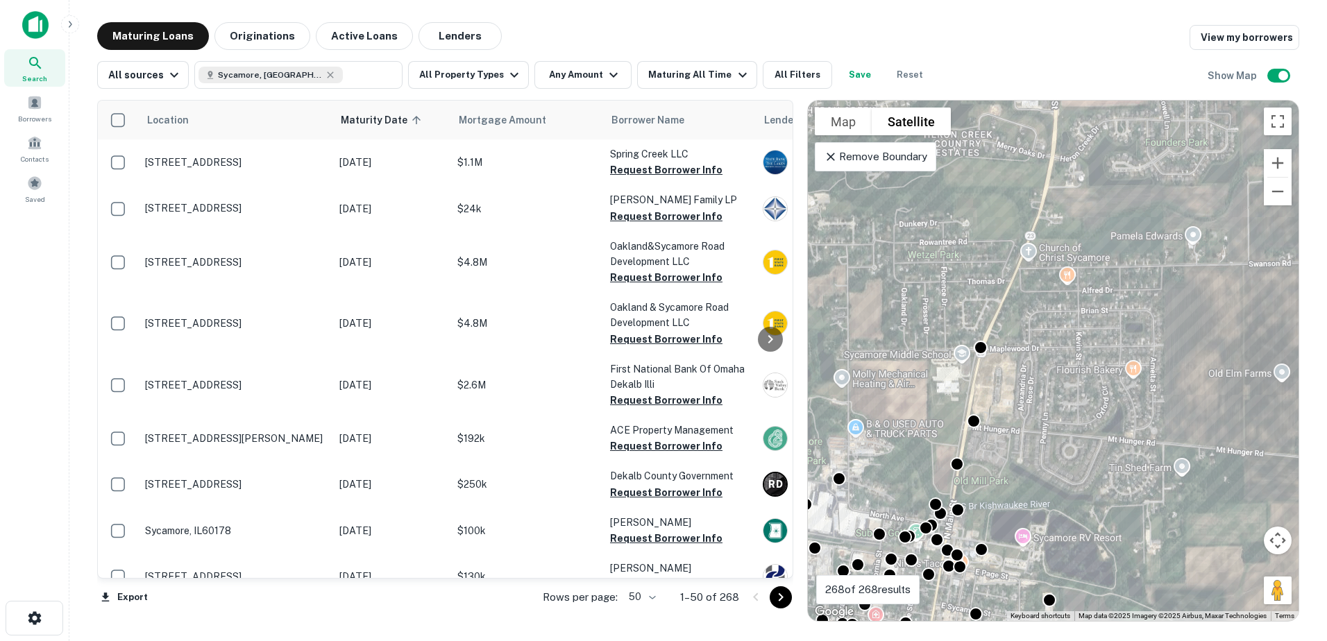
drag, startPoint x: 991, startPoint y: 475, endPoint x: 991, endPoint y: 540, distance: 65.2
click at [991, 540] on div "To activate drag with keyboard, press Alt + Enter. Once in keyboard drag state,…" at bounding box center [1053, 361] width 491 height 520
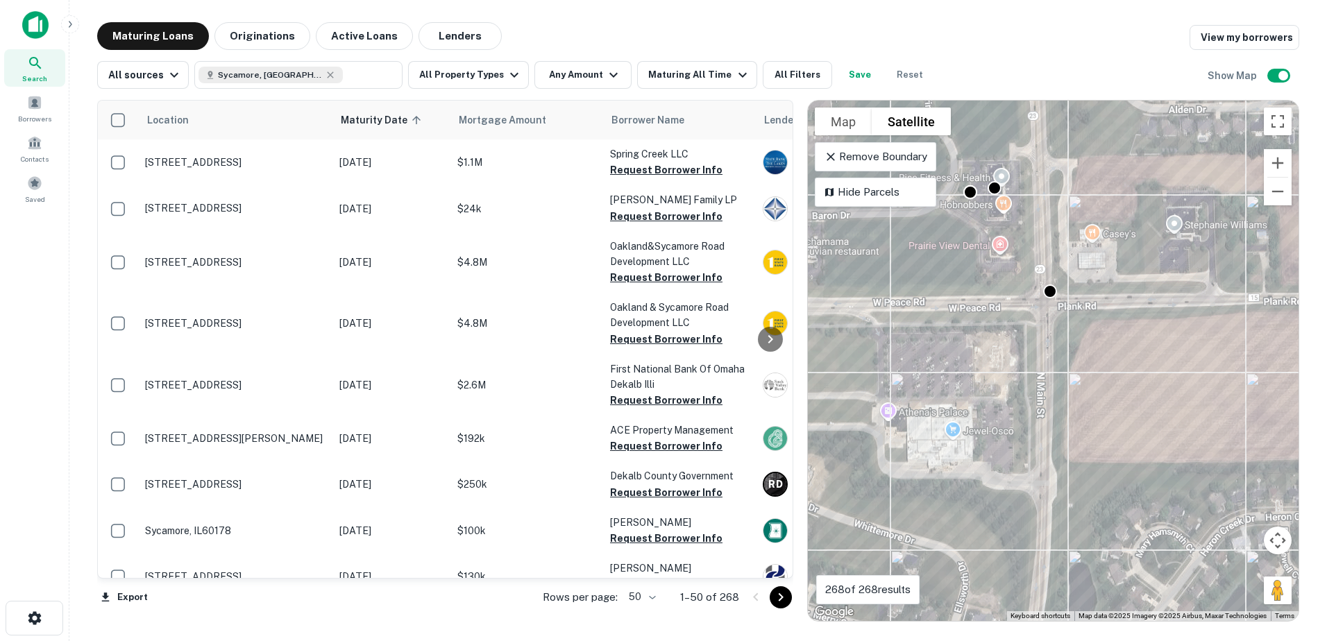
drag, startPoint x: 1022, startPoint y: 357, endPoint x: 1028, endPoint y: 462, distance: 105.6
click at [1028, 462] on div "To activate drag with keyboard, press Alt + Enter. Once in keyboard drag state,…" at bounding box center [1053, 361] width 491 height 520
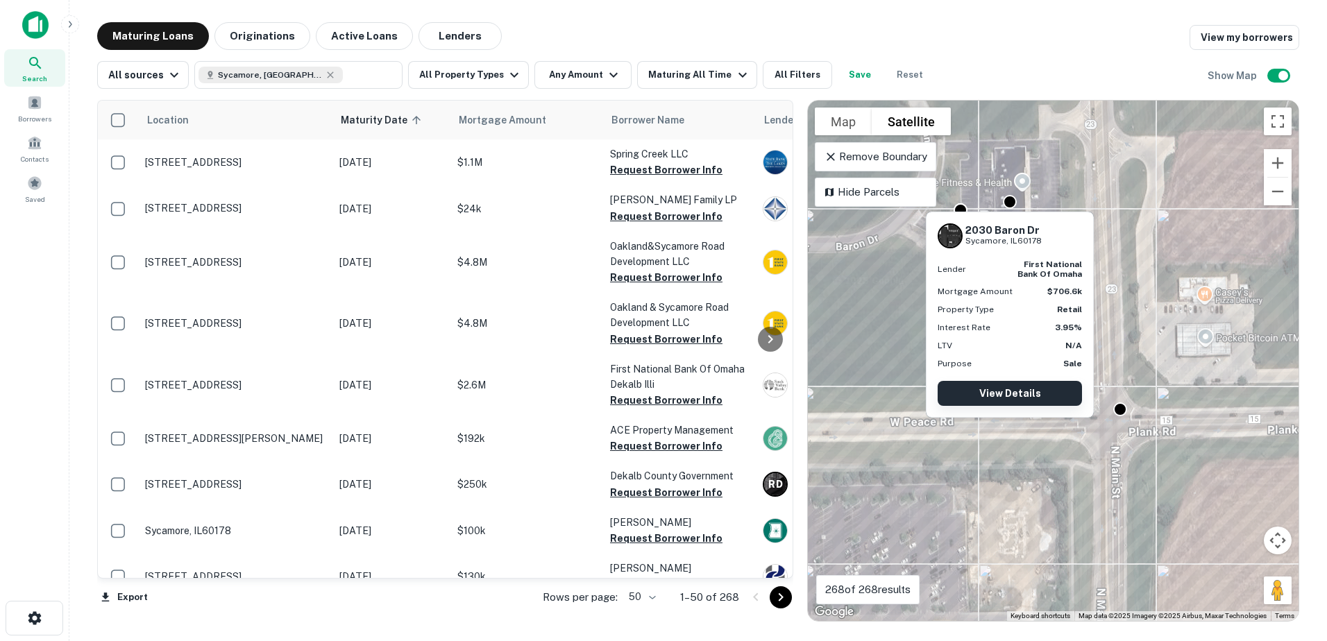
click at [997, 386] on link "View Details" at bounding box center [1009, 393] width 144 height 25
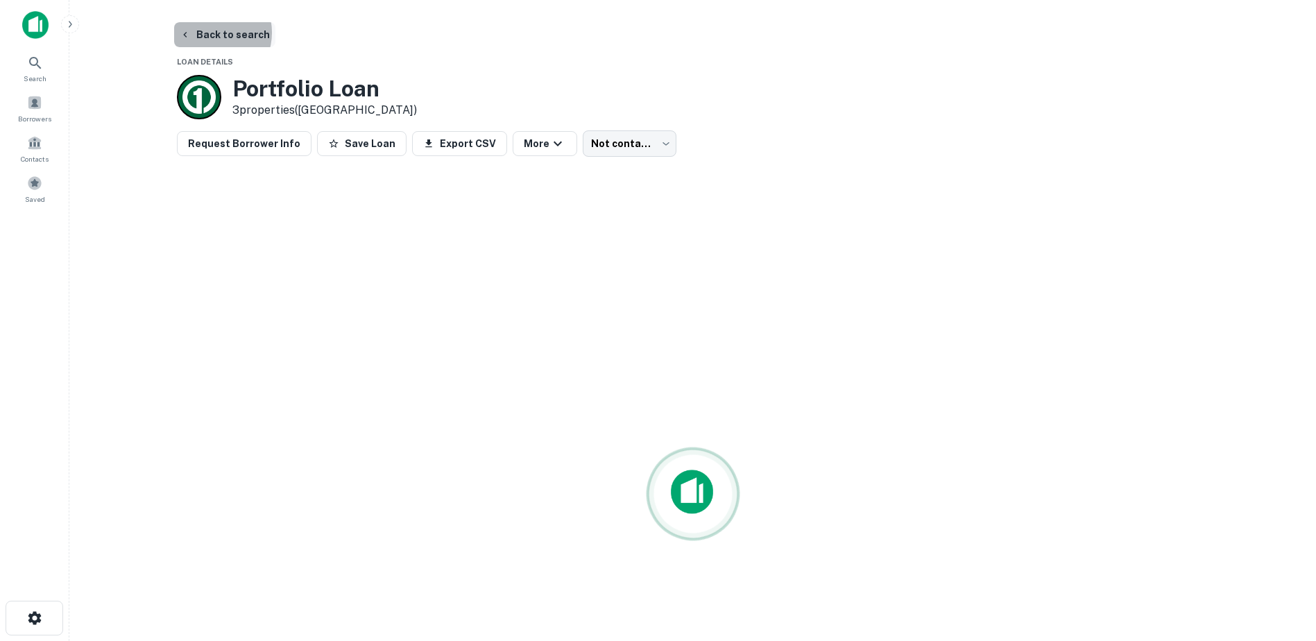
click at [210, 33] on button "Back to search" at bounding box center [224, 34] width 101 height 25
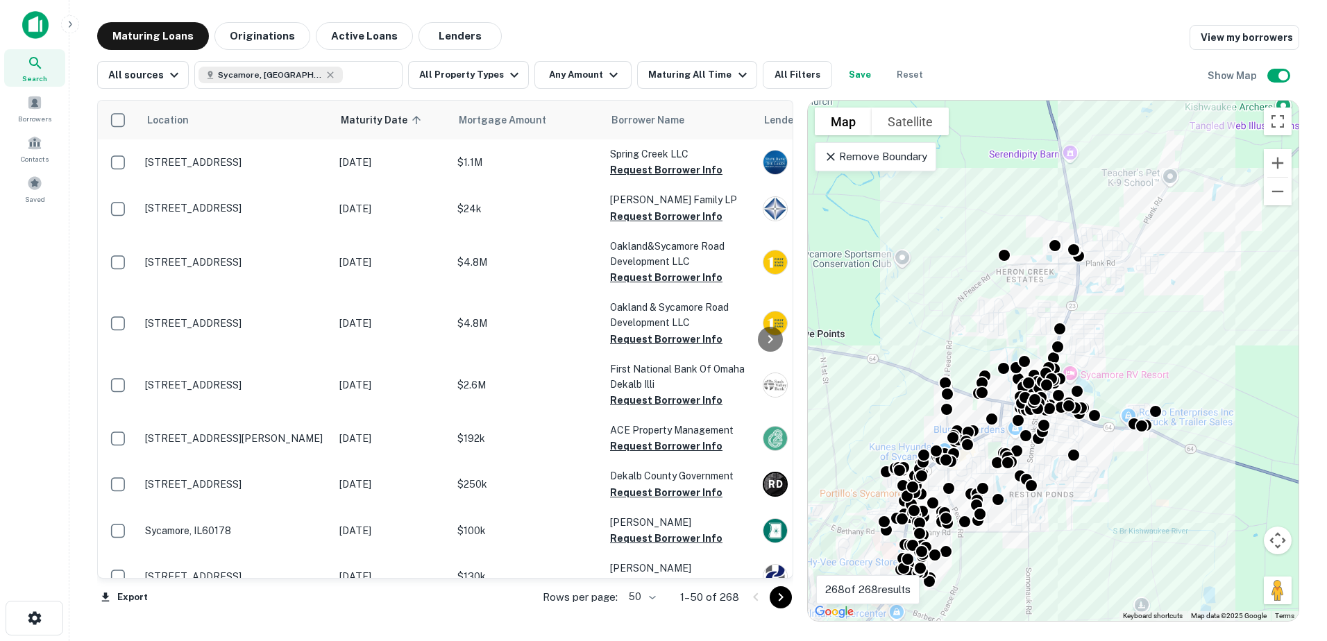
click at [905, 126] on button "Satellite" at bounding box center [909, 122] width 77 height 28
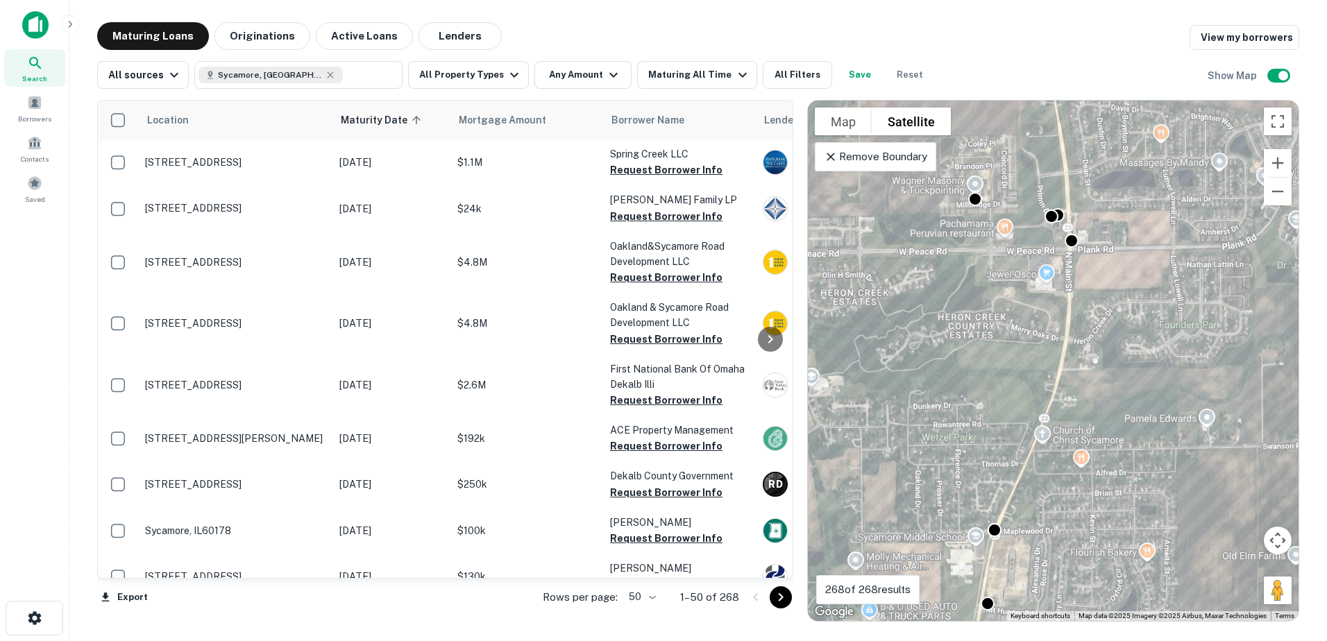
drag, startPoint x: 1036, startPoint y: 252, endPoint x: 1059, endPoint y: 384, distance: 134.6
click at [1059, 384] on div "To activate drag with keyboard, press Alt + Enter. Once in keyboard drag state,…" at bounding box center [1053, 361] width 491 height 520
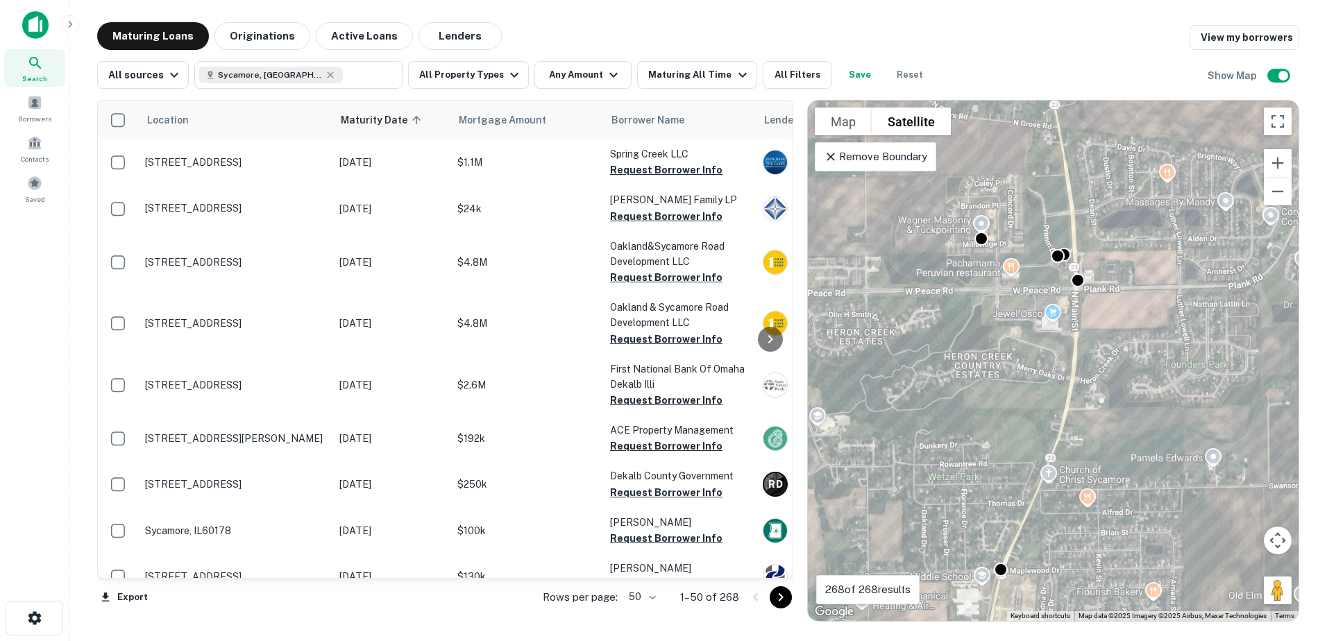
drag, startPoint x: 1032, startPoint y: 393, endPoint x: 1099, endPoint y: 314, distance: 103.8
click at [1089, 327] on div "To activate drag with keyboard, press Alt + Enter. Once in keyboard drag state,…" at bounding box center [1053, 361] width 491 height 520
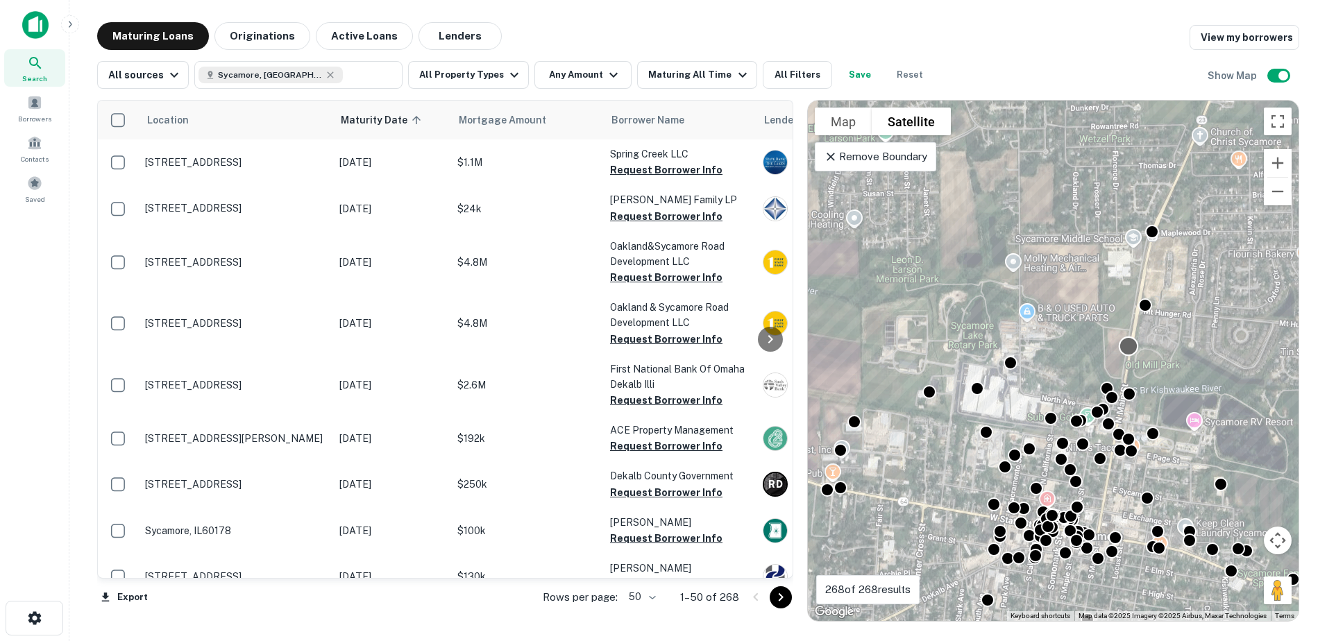
drag, startPoint x: 1161, startPoint y: 469, endPoint x: 1132, endPoint y: 355, distance: 118.1
click at [1132, 355] on div "To activate drag with keyboard, press Alt + Enter. Once in keyboard drag state,…" at bounding box center [1053, 361] width 491 height 520
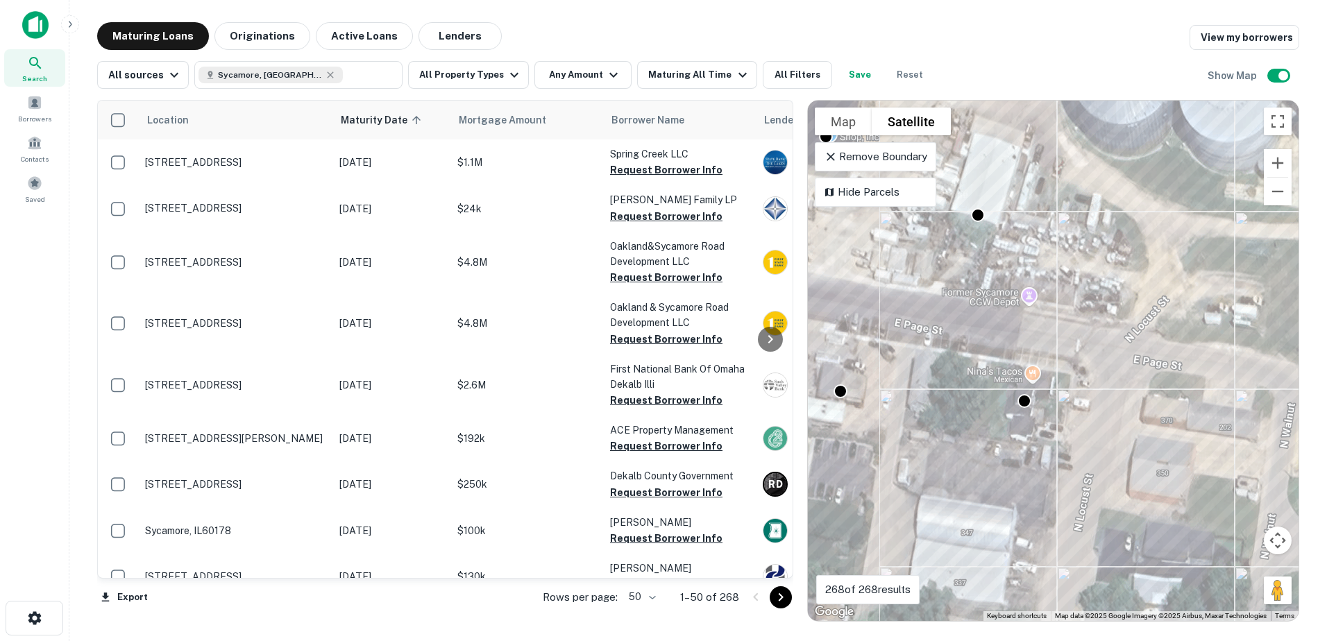
drag, startPoint x: 985, startPoint y: 394, endPoint x: 1163, endPoint y: 408, distance: 178.8
click at [1163, 408] on div "To activate drag with keyboard, press Alt + Enter. Once in keyboard drag state,…" at bounding box center [1053, 361] width 491 height 520
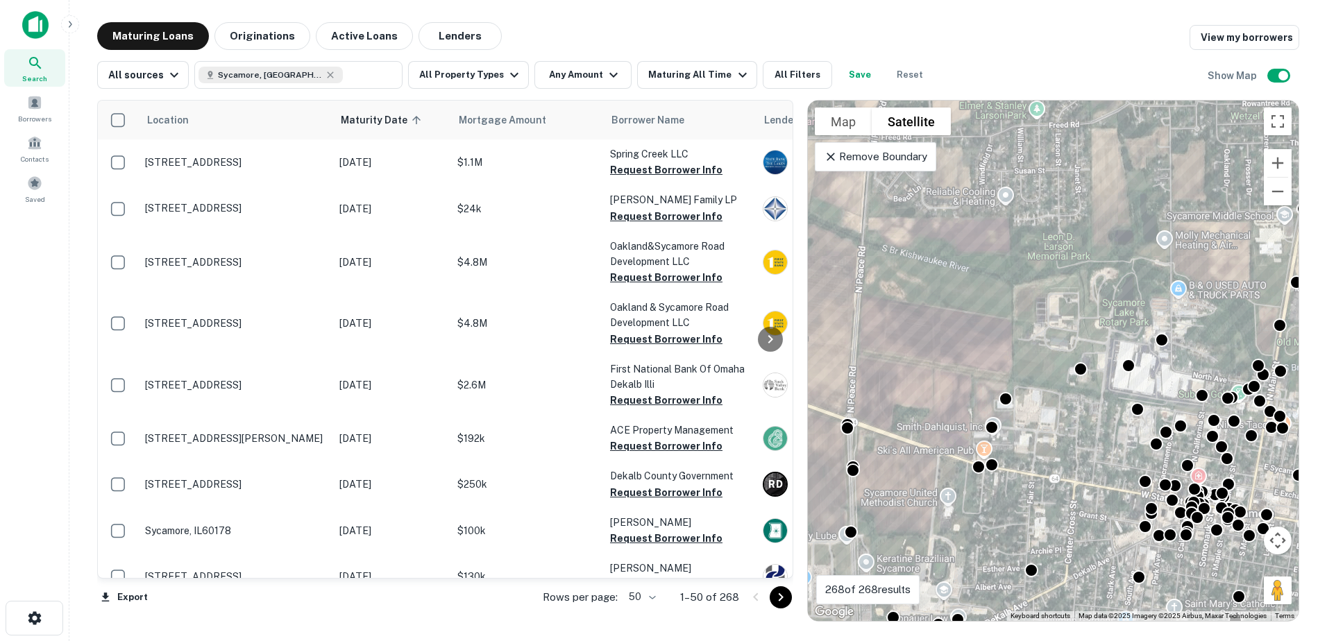
drag, startPoint x: 848, startPoint y: 386, endPoint x: 1010, endPoint y: 407, distance: 163.6
click at [1010, 407] on div "To activate drag with keyboard, press Alt + Enter. Once in keyboard drag state,…" at bounding box center [1053, 361] width 491 height 520
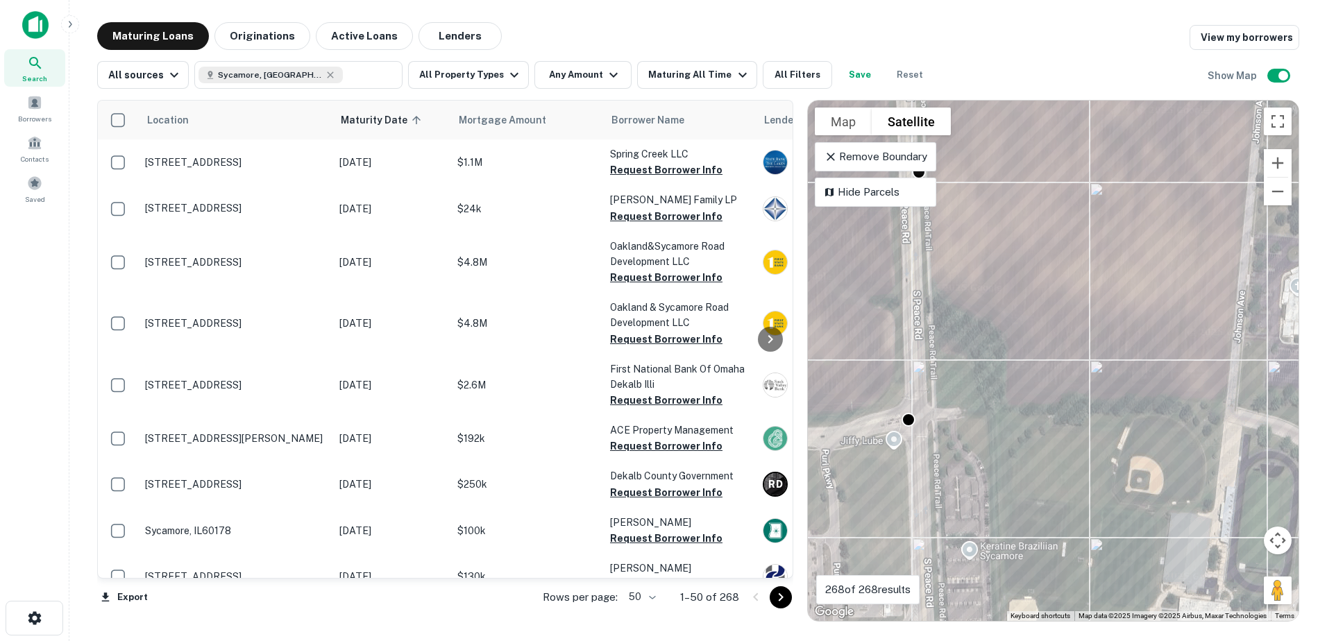
drag, startPoint x: 1009, startPoint y: 486, endPoint x: 1037, endPoint y: 375, distance: 113.7
click at [1035, 383] on div "To activate drag with keyboard, press Alt + Enter. Once in keyboard drag state,…" at bounding box center [1053, 361] width 491 height 520
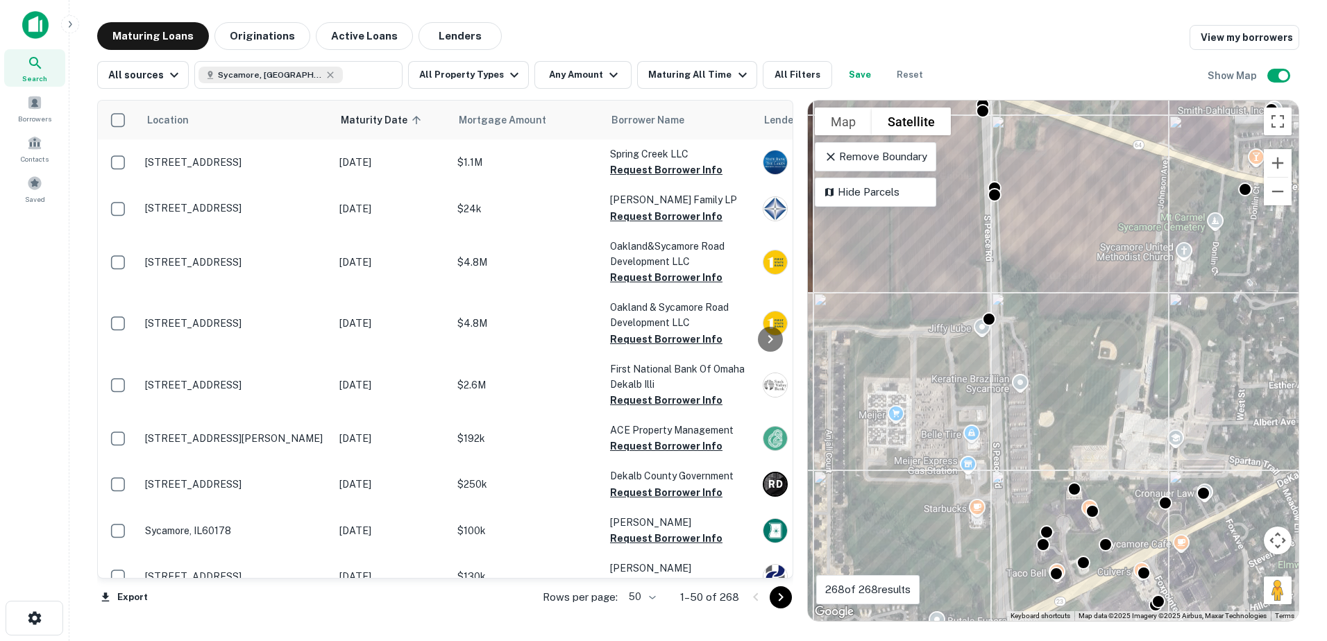
drag, startPoint x: 1060, startPoint y: 460, endPoint x: 1046, endPoint y: 340, distance: 120.8
click at [1049, 353] on div "To activate drag with keyboard, press Alt + Enter. Once in keyboard drag state,…" at bounding box center [1053, 361] width 491 height 520
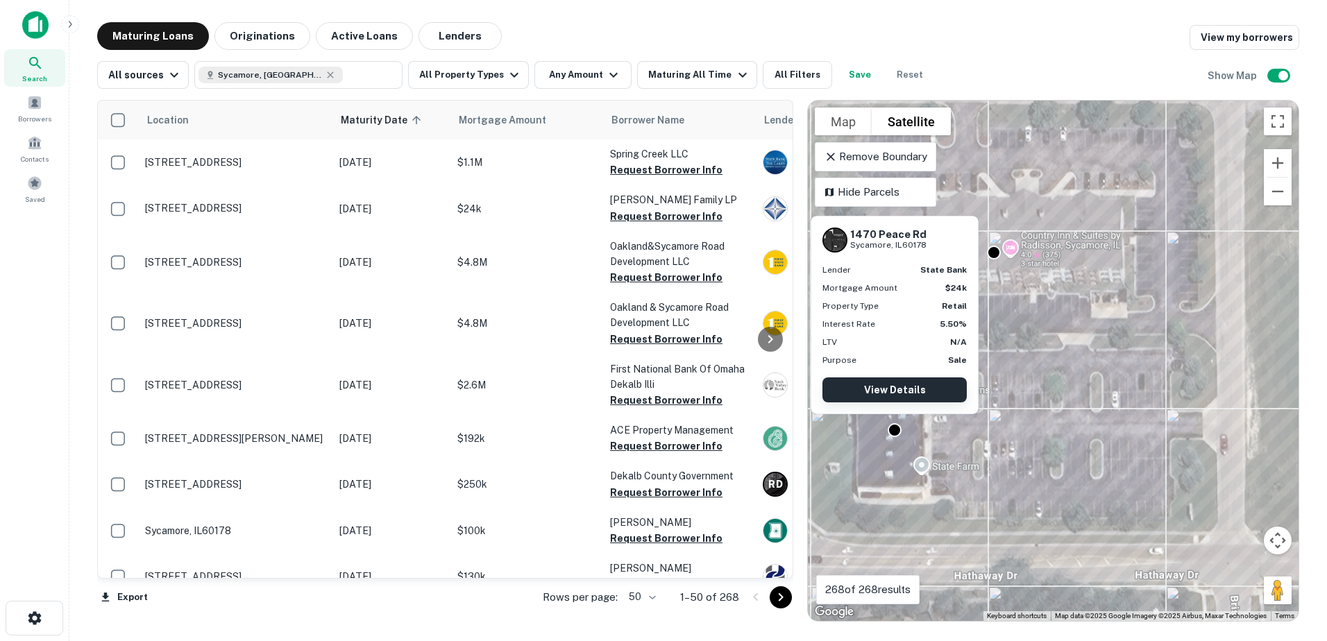
click at [914, 391] on link "View Details" at bounding box center [894, 389] width 144 height 25
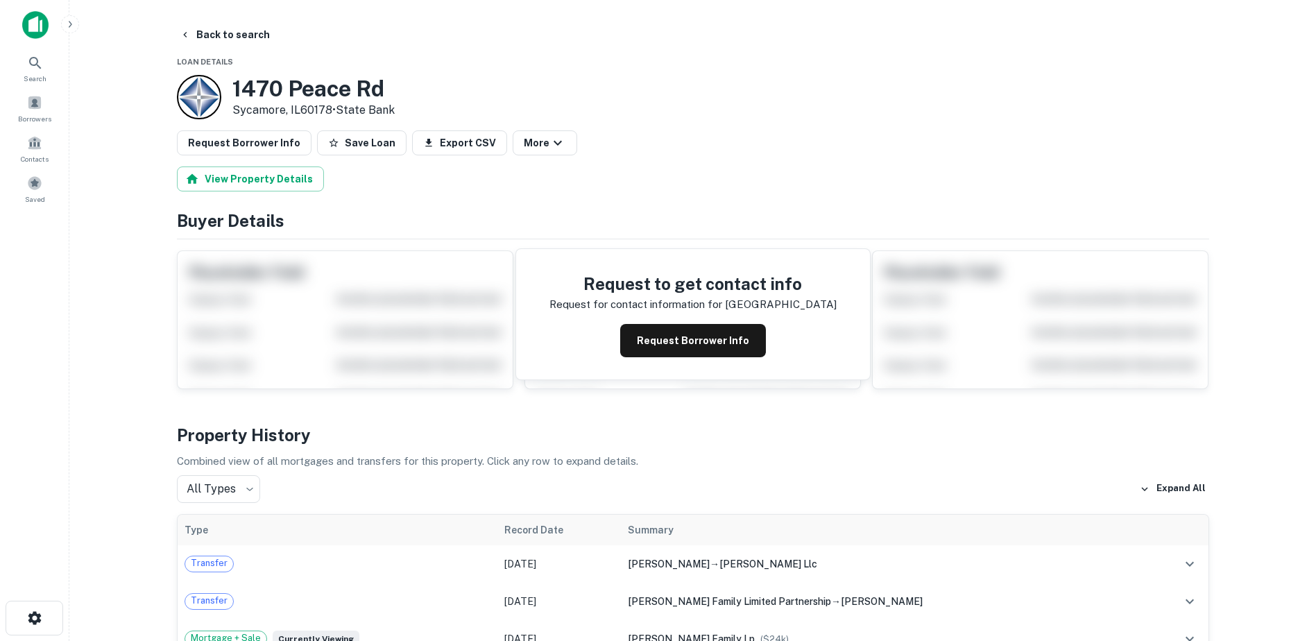
click at [673, 321] on div "Request to get contact info Request for contact information for [STREET_ADDRESS…" at bounding box center [693, 314] width 354 height 130
click at [662, 334] on button "Request Borrower Info" at bounding box center [693, 340] width 146 height 33
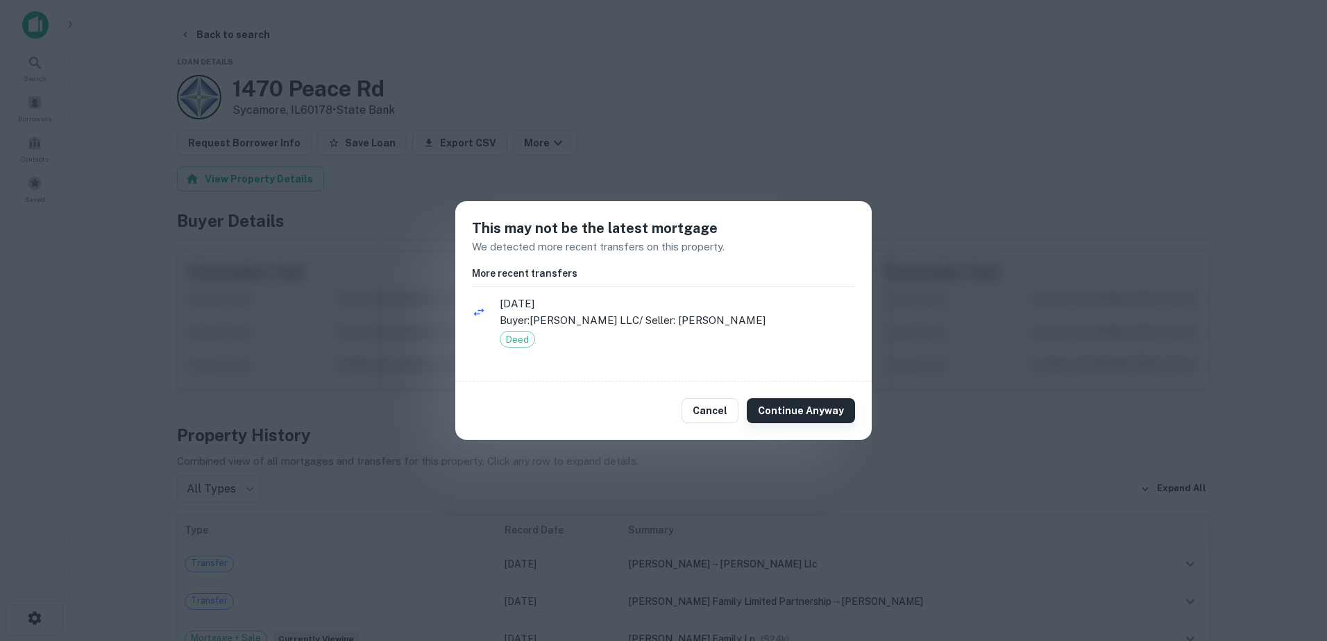
click at [781, 402] on button "Continue Anyway" at bounding box center [801, 410] width 108 height 25
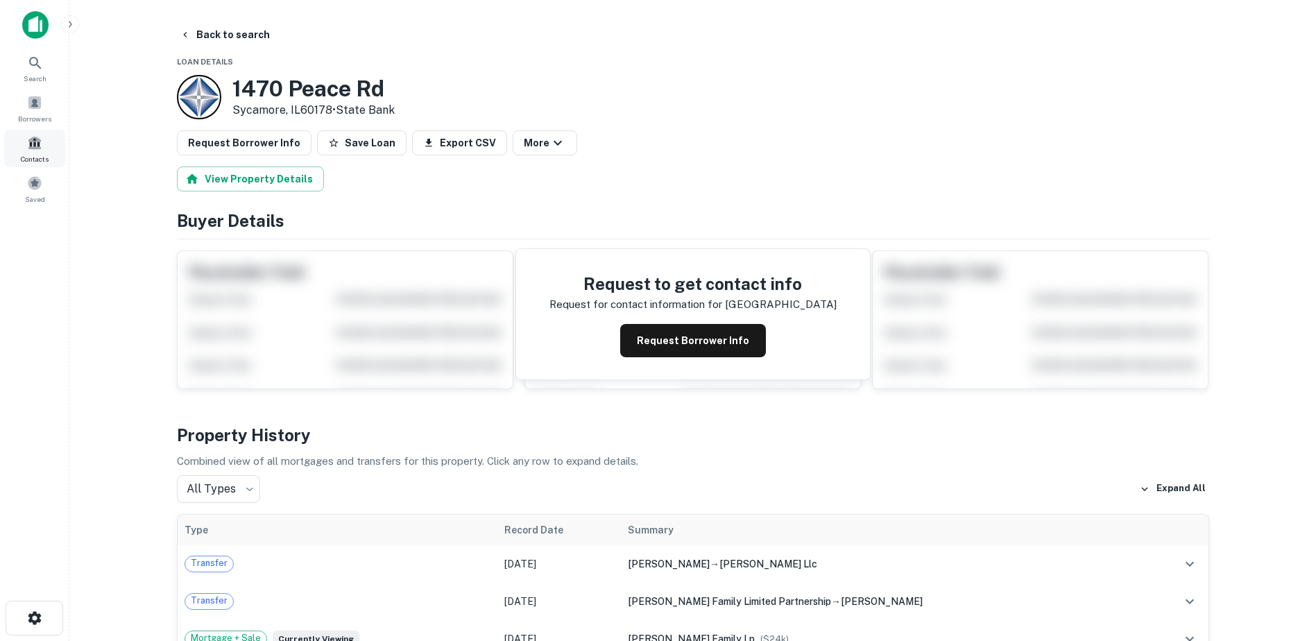
click at [48, 143] on div "Contacts" at bounding box center [34, 148] width 61 height 37
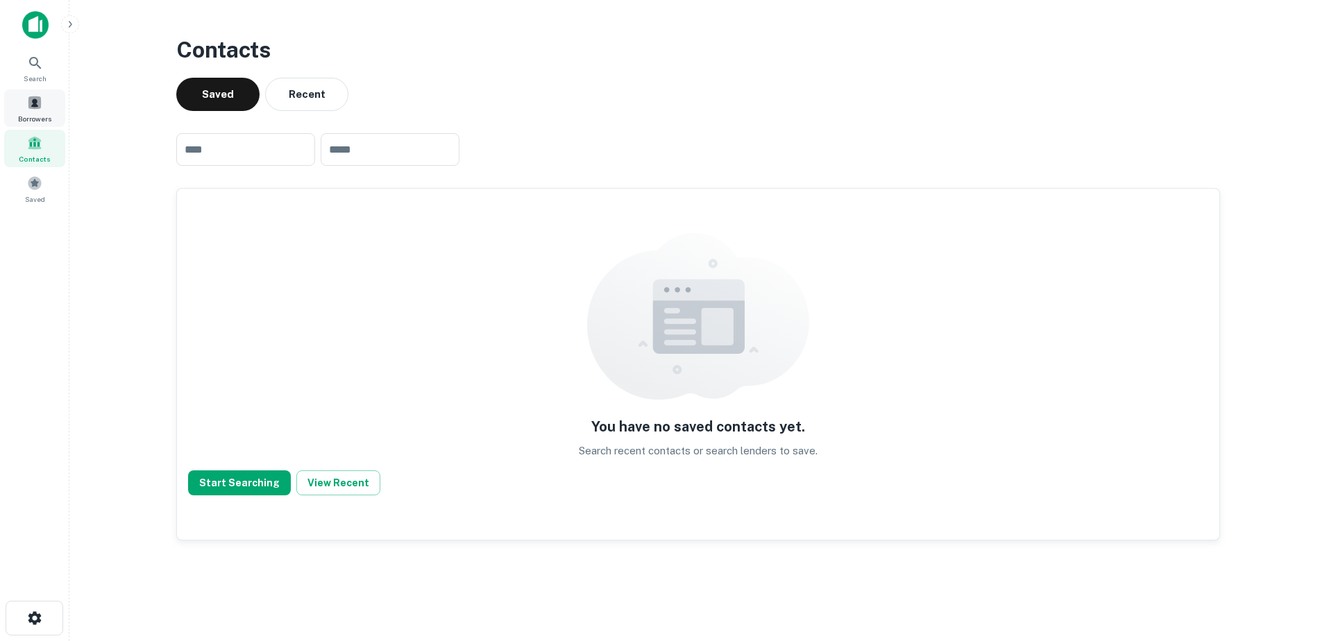
click at [40, 100] on span at bounding box center [34, 102] width 15 height 15
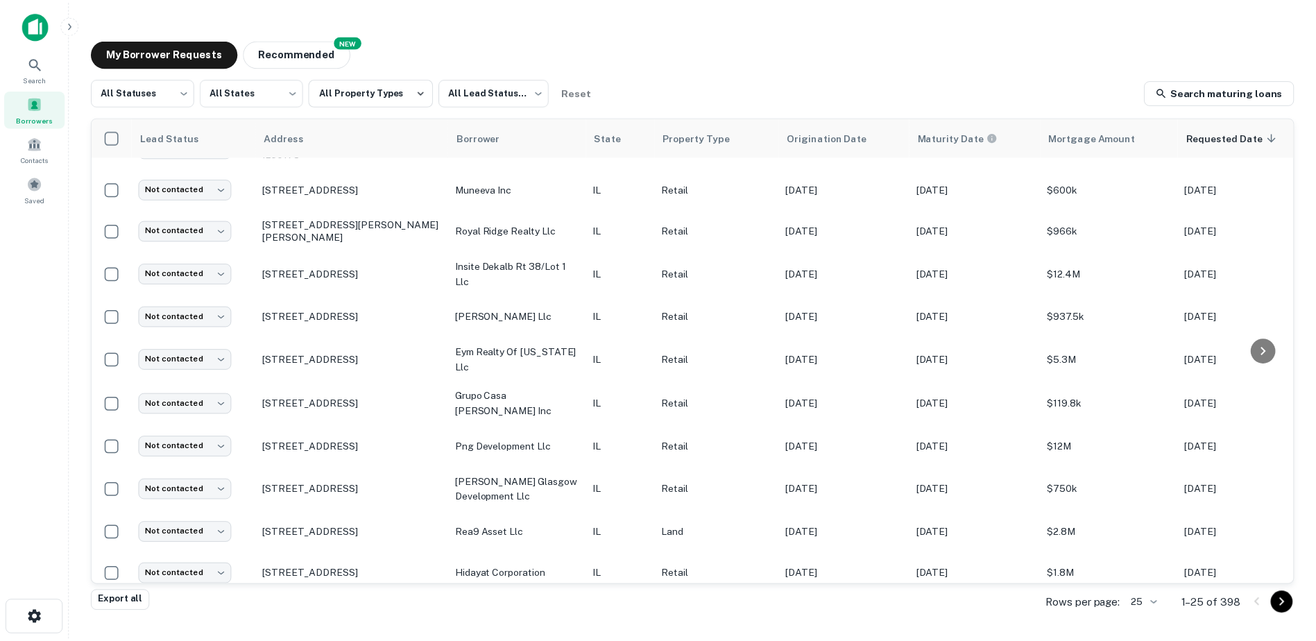
scroll to position [636, 0]
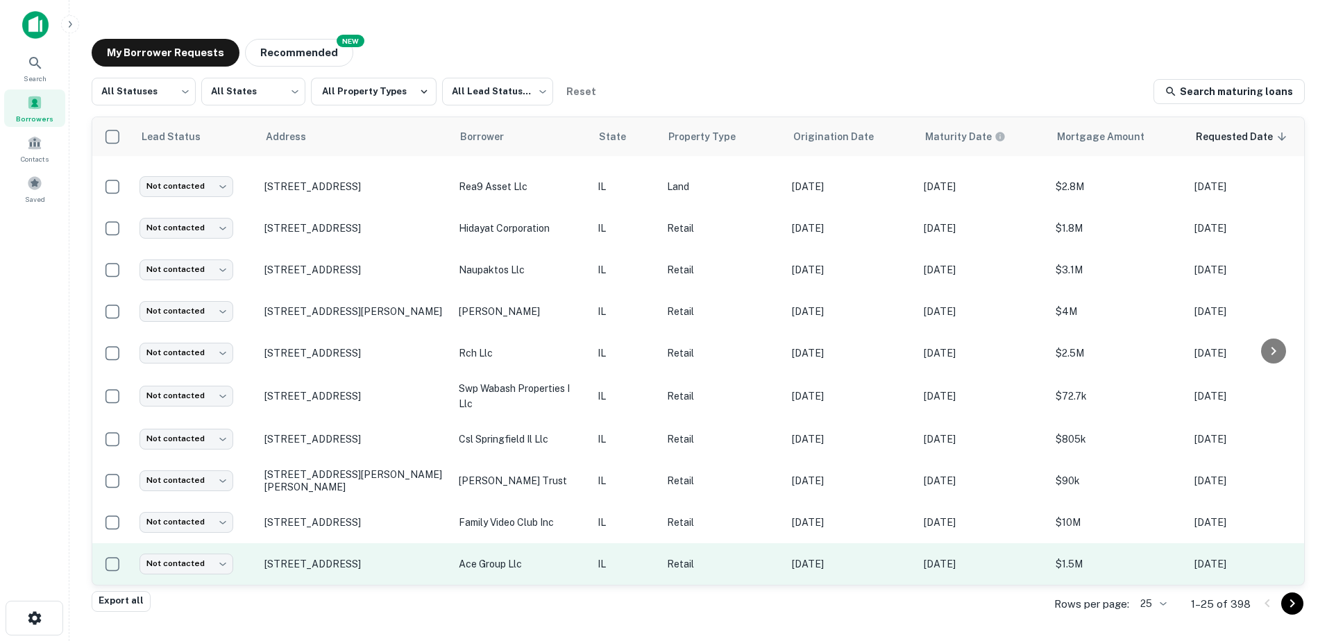
click at [501, 556] on p "ace group llc" at bounding box center [521, 563] width 125 height 15
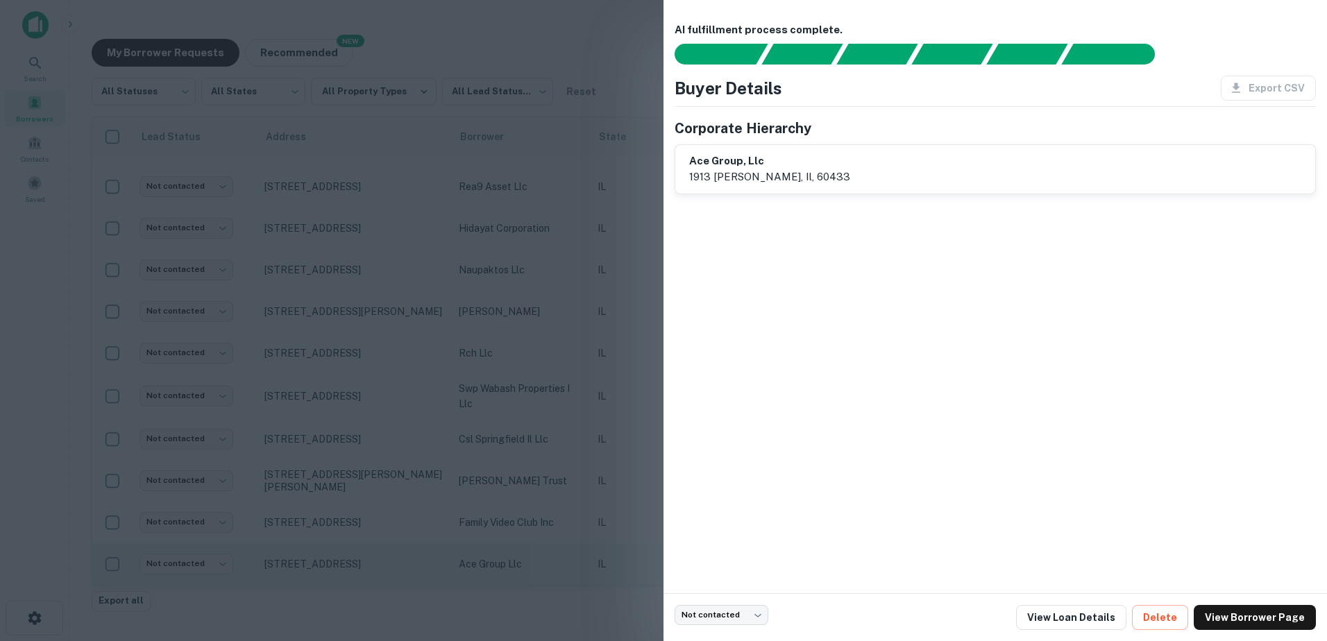
click at [501, 556] on div at bounding box center [663, 320] width 1327 height 641
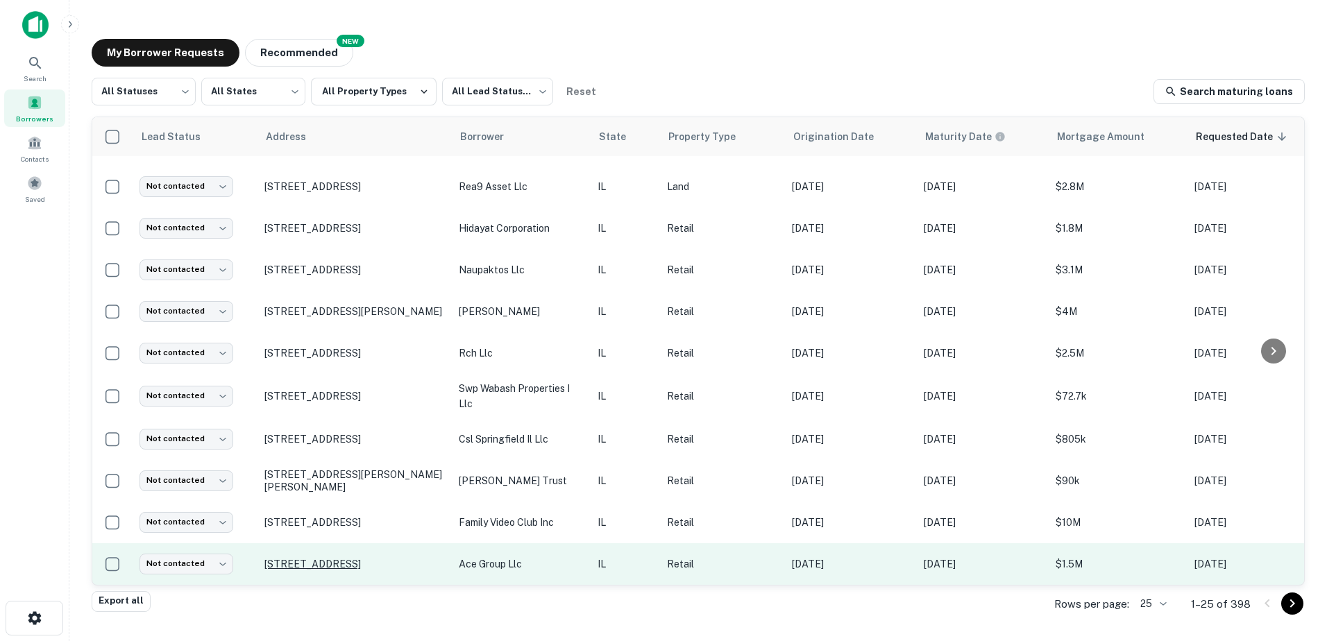
click at [318, 558] on p "[STREET_ADDRESS]" at bounding box center [354, 564] width 180 height 12
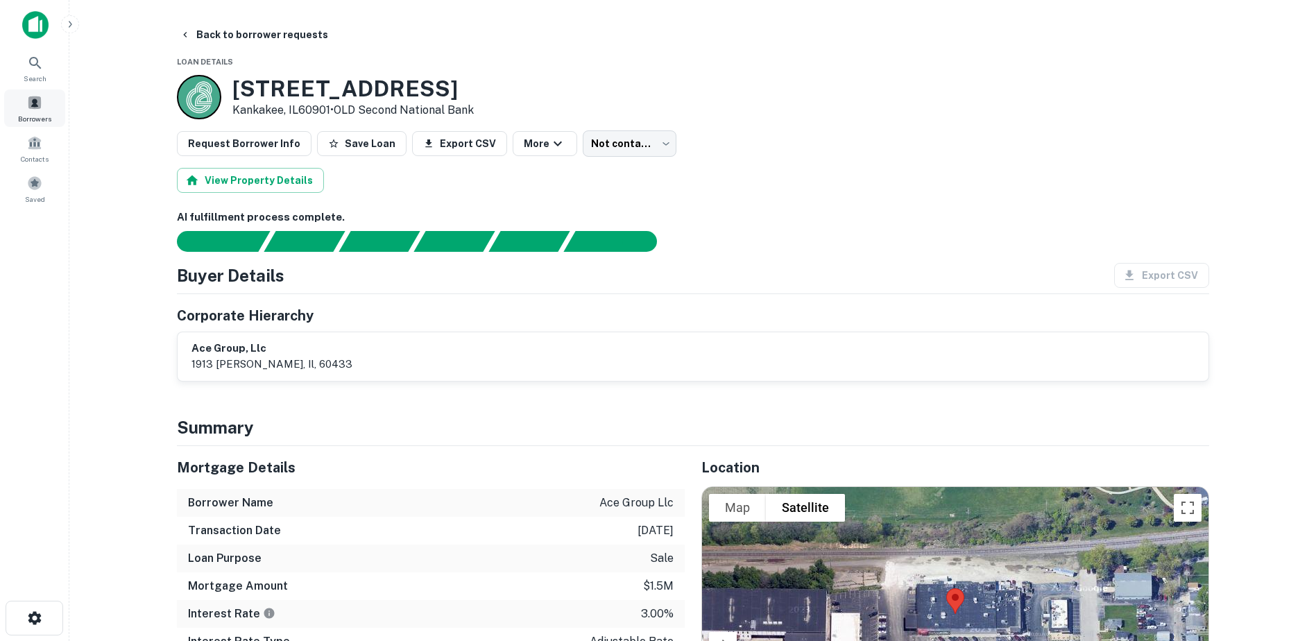
click at [35, 114] on span "Borrowers" at bounding box center [34, 118] width 33 height 11
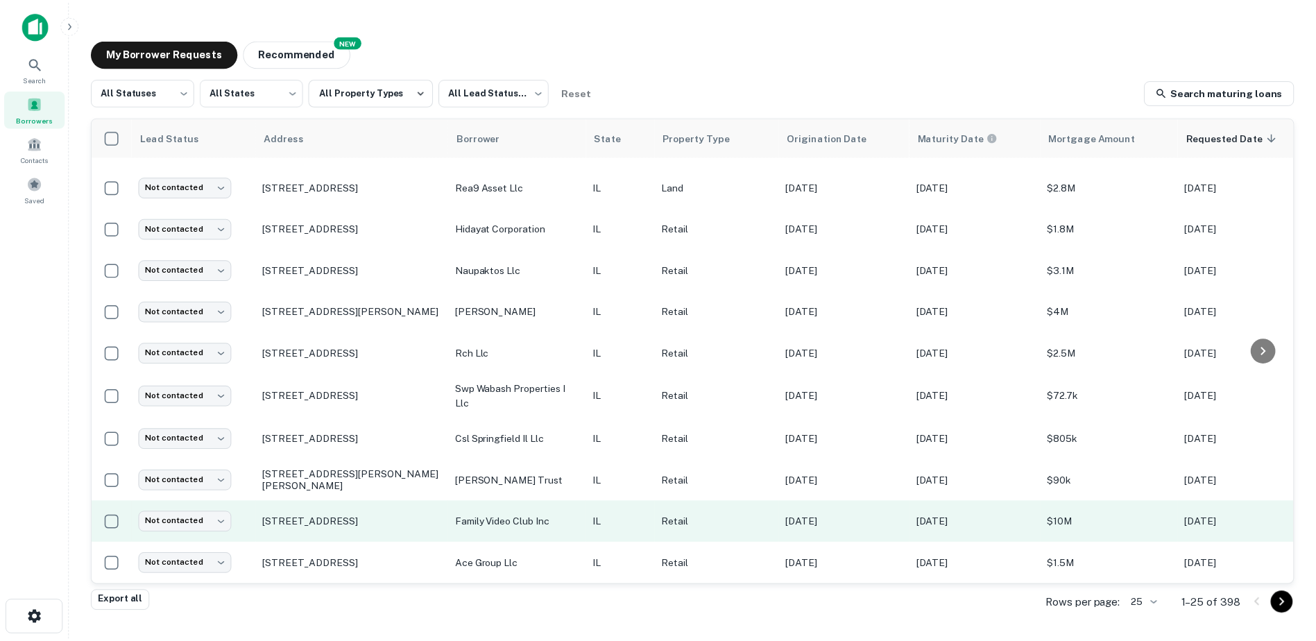
scroll to position [636, 0]
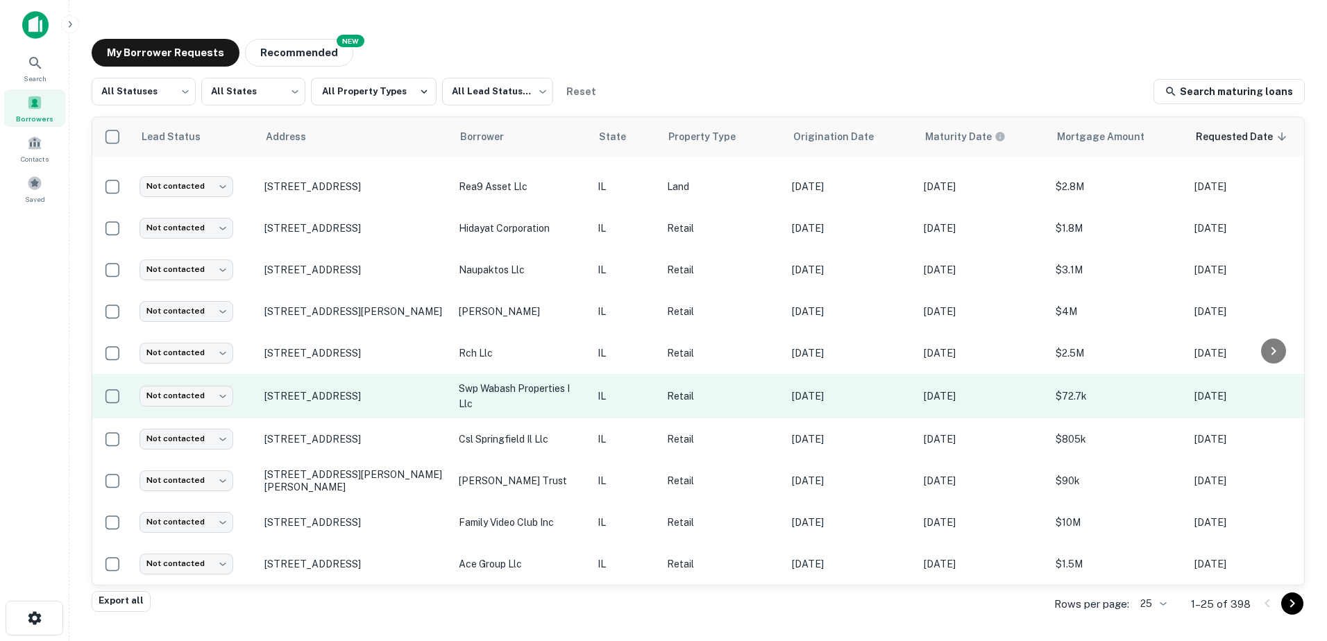
click at [484, 397] on p "swp wabash properties i llc" at bounding box center [521, 396] width 125 height 31
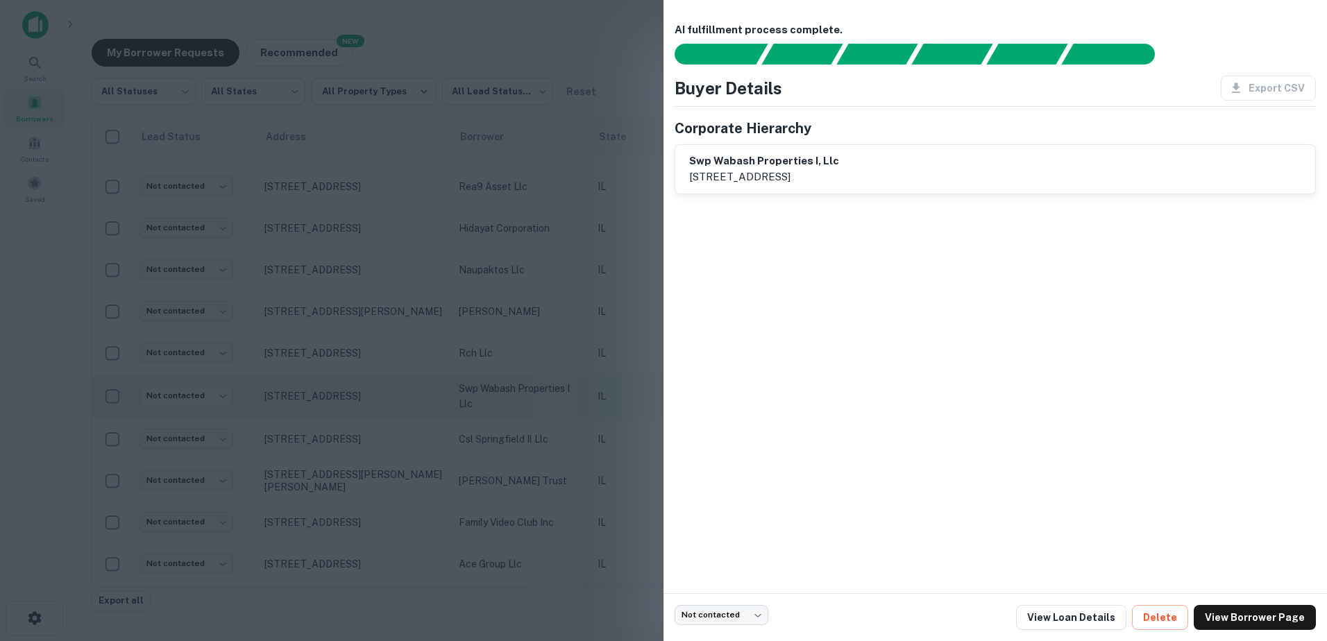
click at [460, 398] on div at bounding box center [663, 320] width 1327 height 641
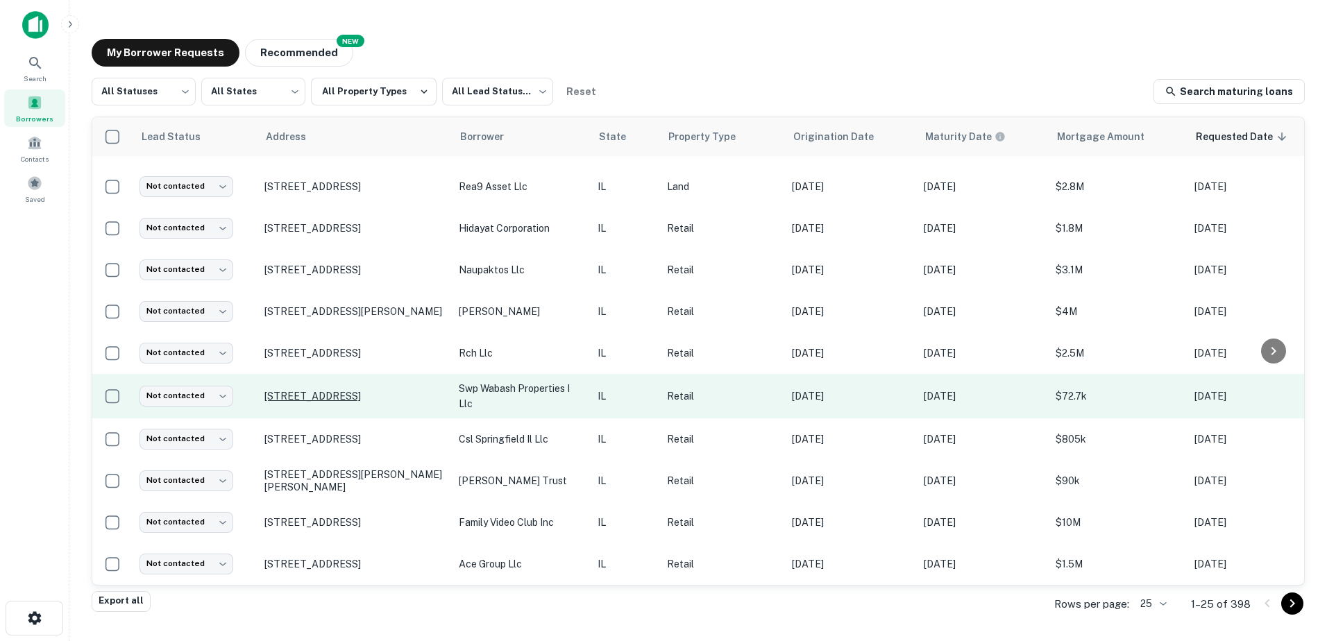
click at [390, 390] on p "[STREET_ADDRESS]" at bounding box center [354, 396] width 180 height 12
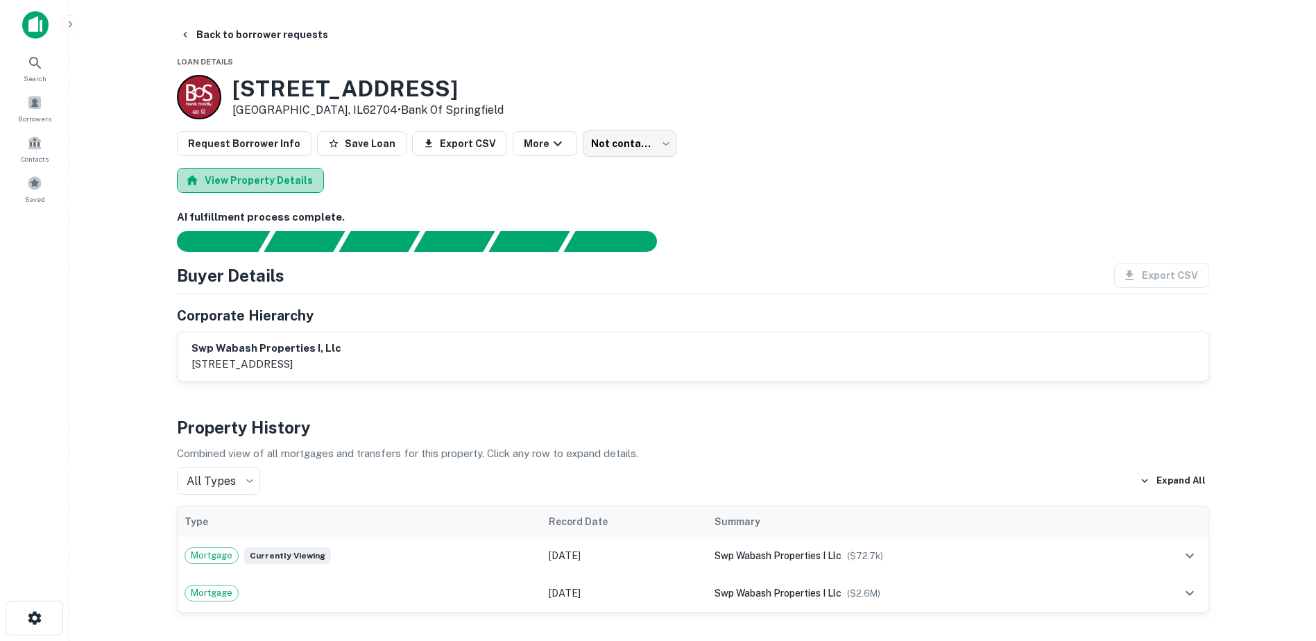
click at [287, 177] on button "View Property Details" at bounding box center [250, 180] width 147 height 25
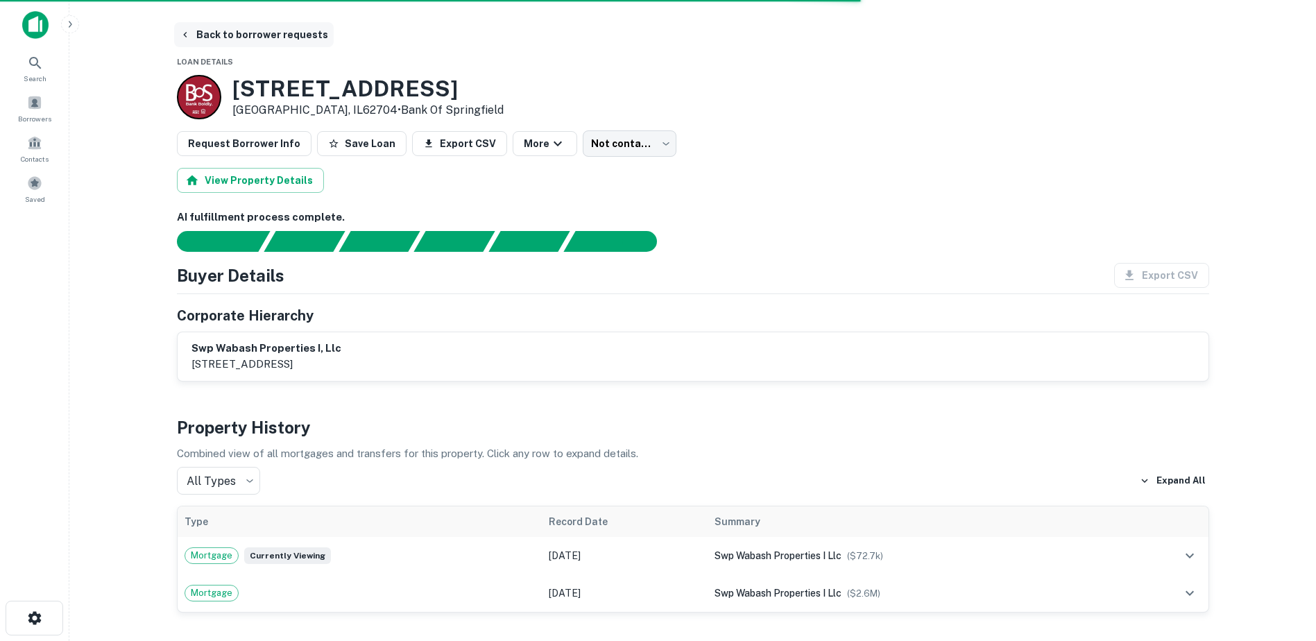
click at [196, 39] on button "Back to borrower requests" at bounding box center [254, 34] width 160 height 25
click at [19, 20] on div at bounding box center [34, 30] width 69 height 38
click at [35, 20] on img at bounding box center [35, 25] width 26 height 28
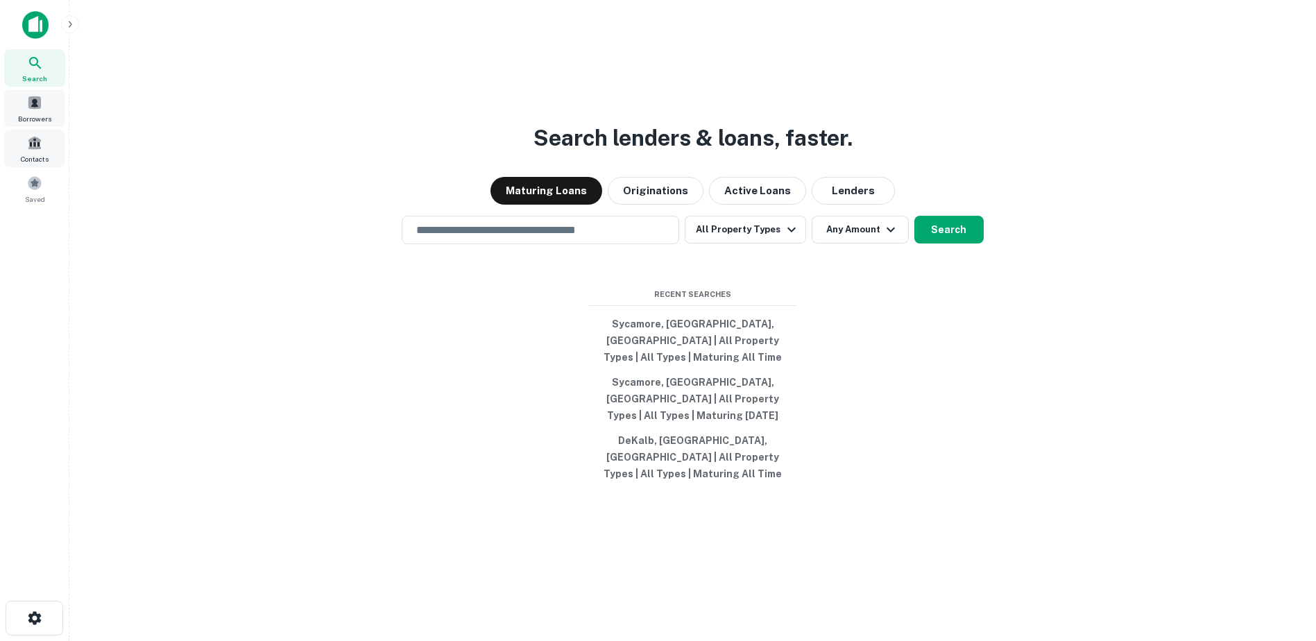
click at [48, 116] on span "Borrowers" at bounding box center [34, 118] width 33 height 11
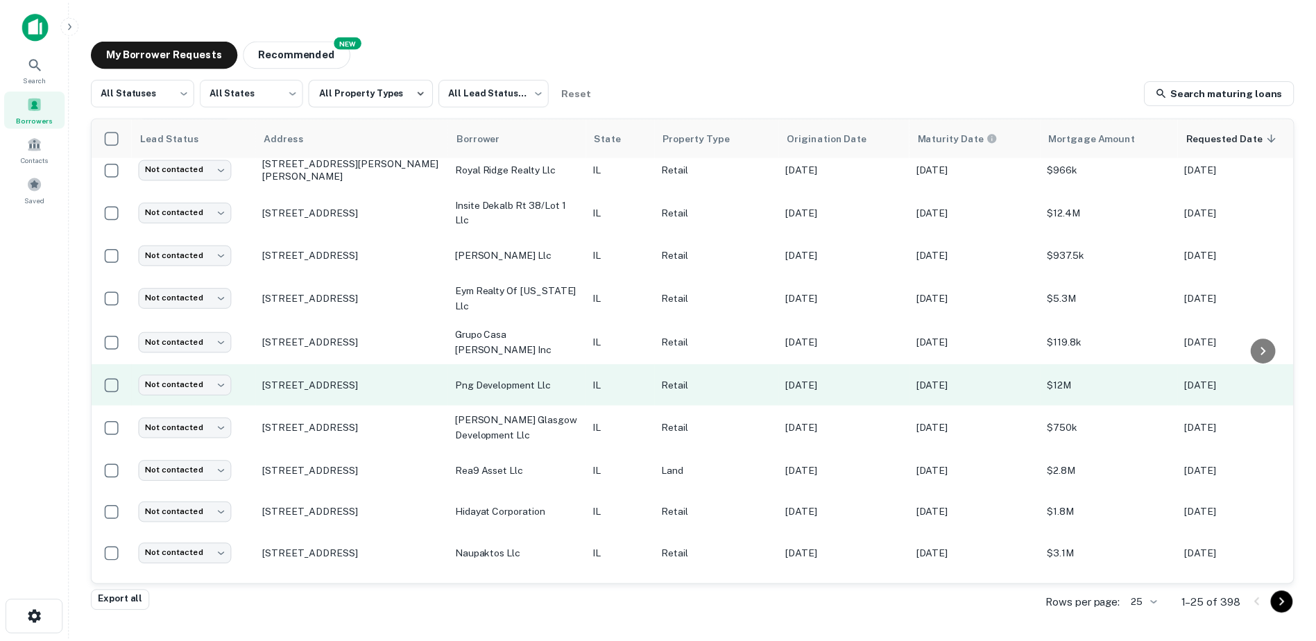
scroll to position [636, 0]
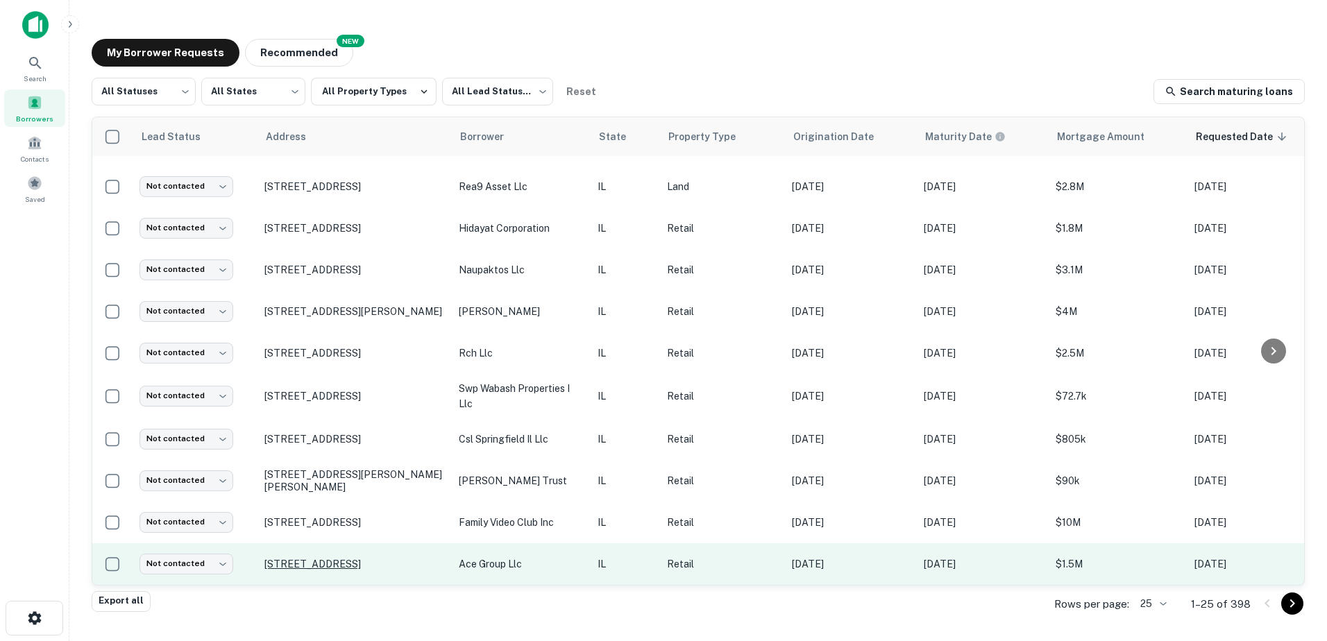
click at [436, 558] on p "1557 W Court St Kankakee, IL60901" at bounding box center [354, 564] width 180 height 12
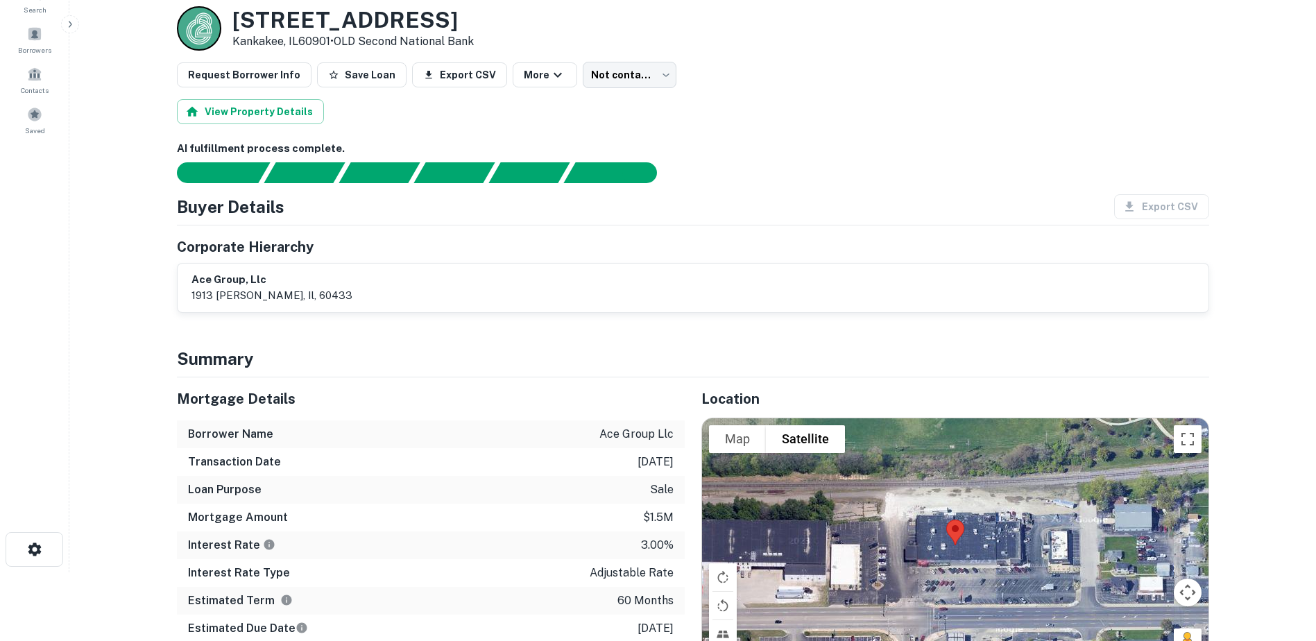
scroll to position [69, 0]
drag, startPoint x: 1025, startPoint y: 286, endPoint x: 1015, endPoint y: 289, distance: 11.0
click at [1025, 287] on div "ace group, llc 1913 s. briggs, joliet, il, 60433" at bounding box center [692, 287] width 1003 height 32
drag, startPoint x: 389, startPoint y: 286, endPoint x: 376, endPoint y: 287, distance: 13.2
click at [376, 287] on div "ace group, llc 1913 s. briggs, joliet, il, 60433" at bounding box center [692, 287] width 1003 height 32
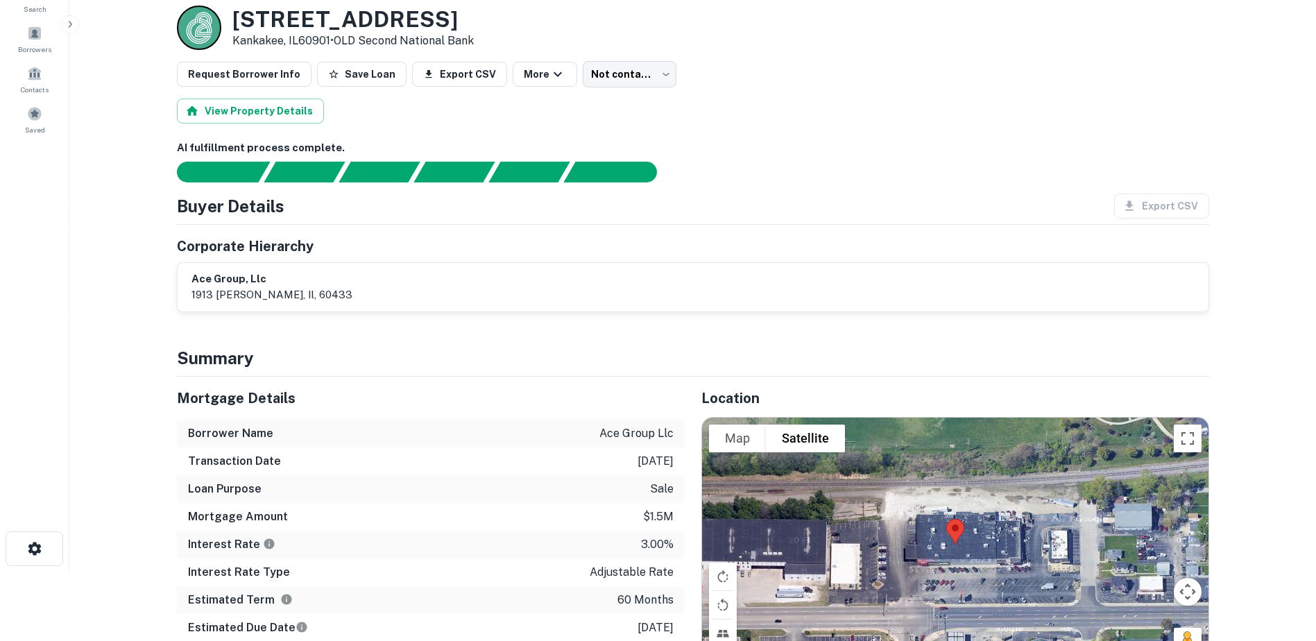
click at [279, 278] on h6 "ace group, llc" at bounding box center [271, 279] width 161 height 16
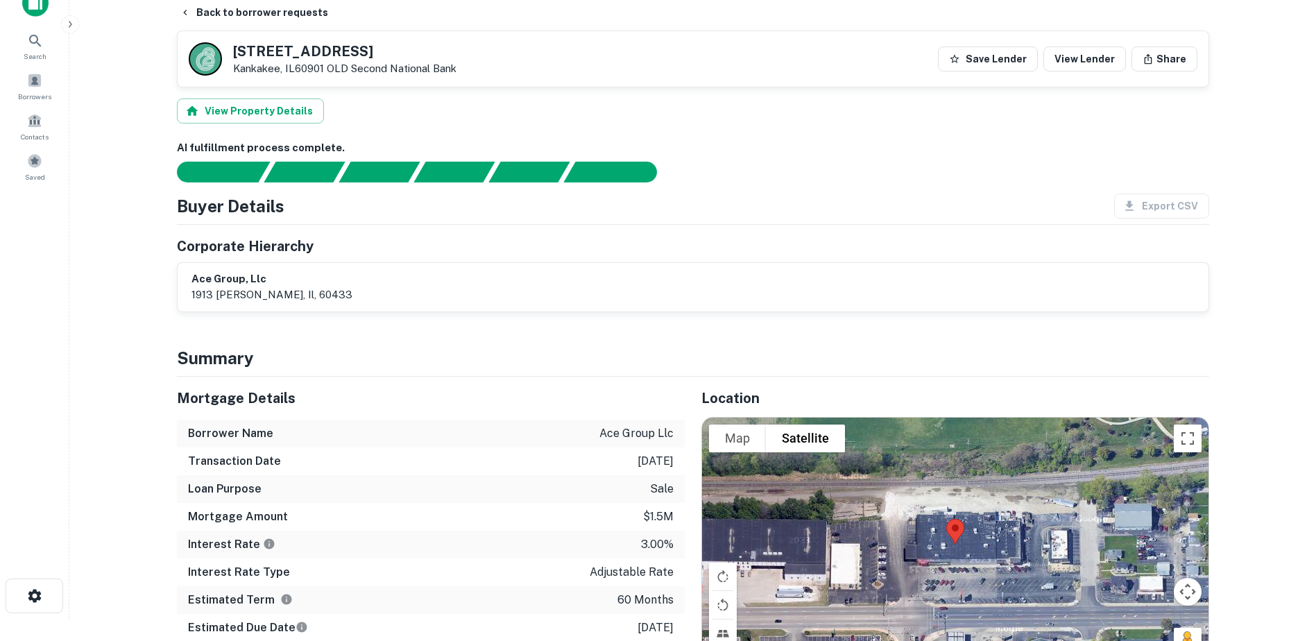
scroll to position [0, 0]
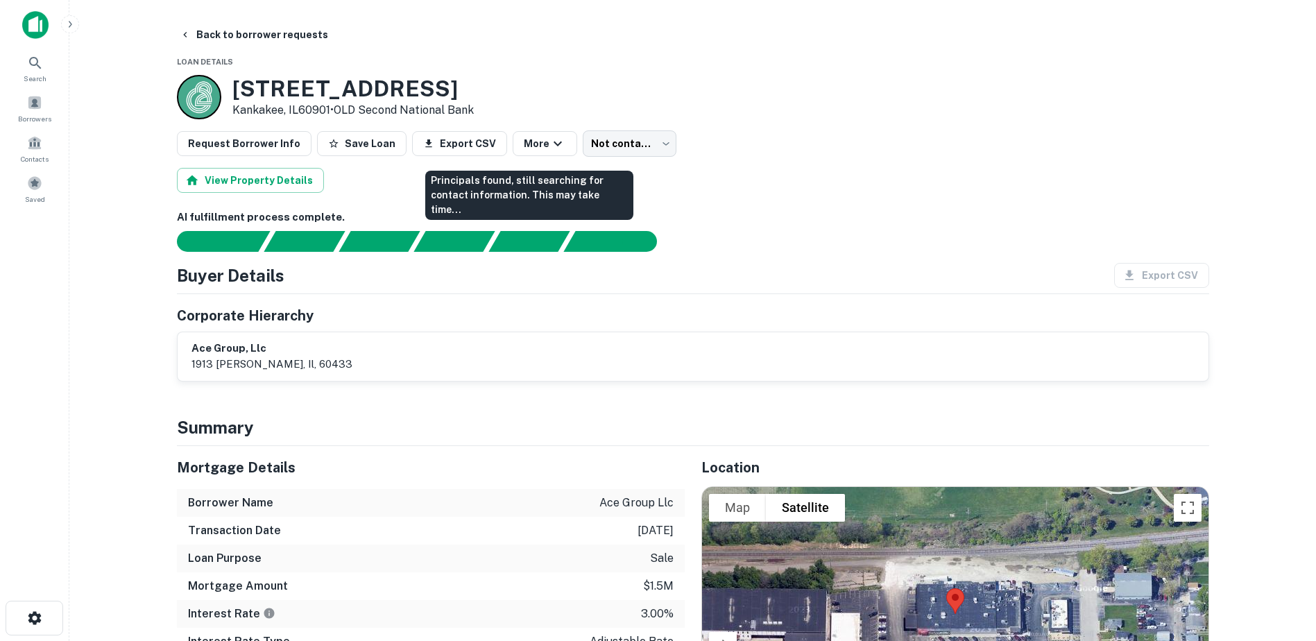
drag, startPoint x: 493, startPoint y: 246, endPoint x: 487, endPoint y: 252, distance: 8.4
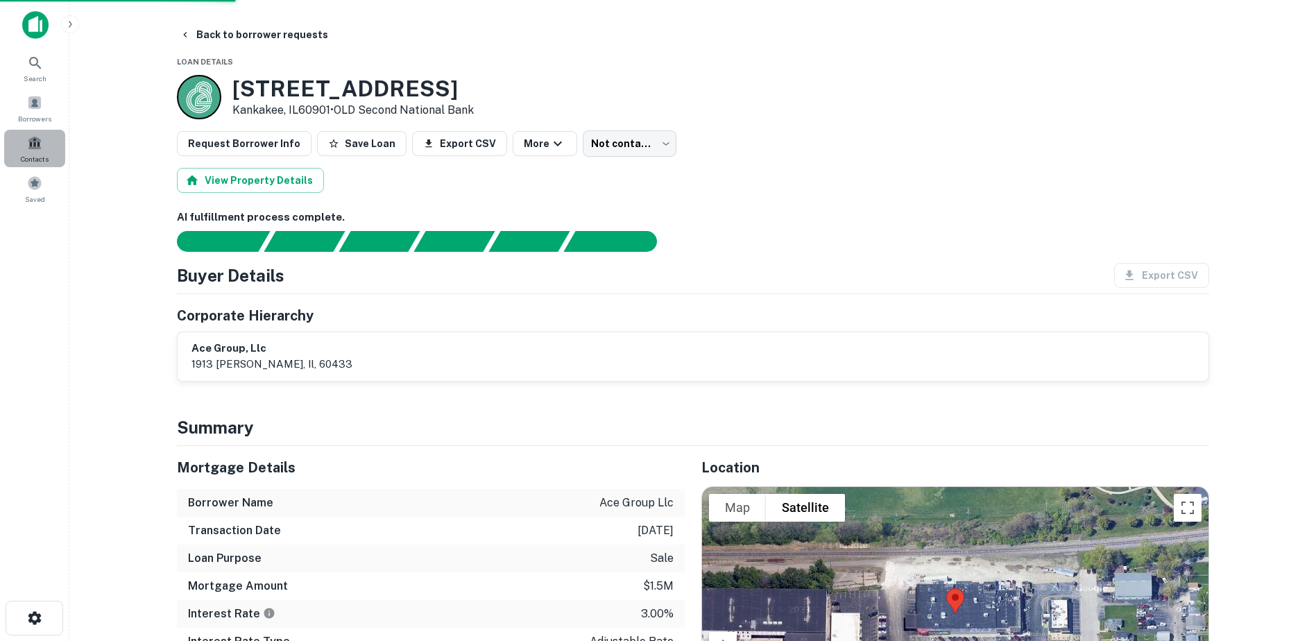
click at [33, 150] on span at bounding box center [34, 142] width 15 height 15
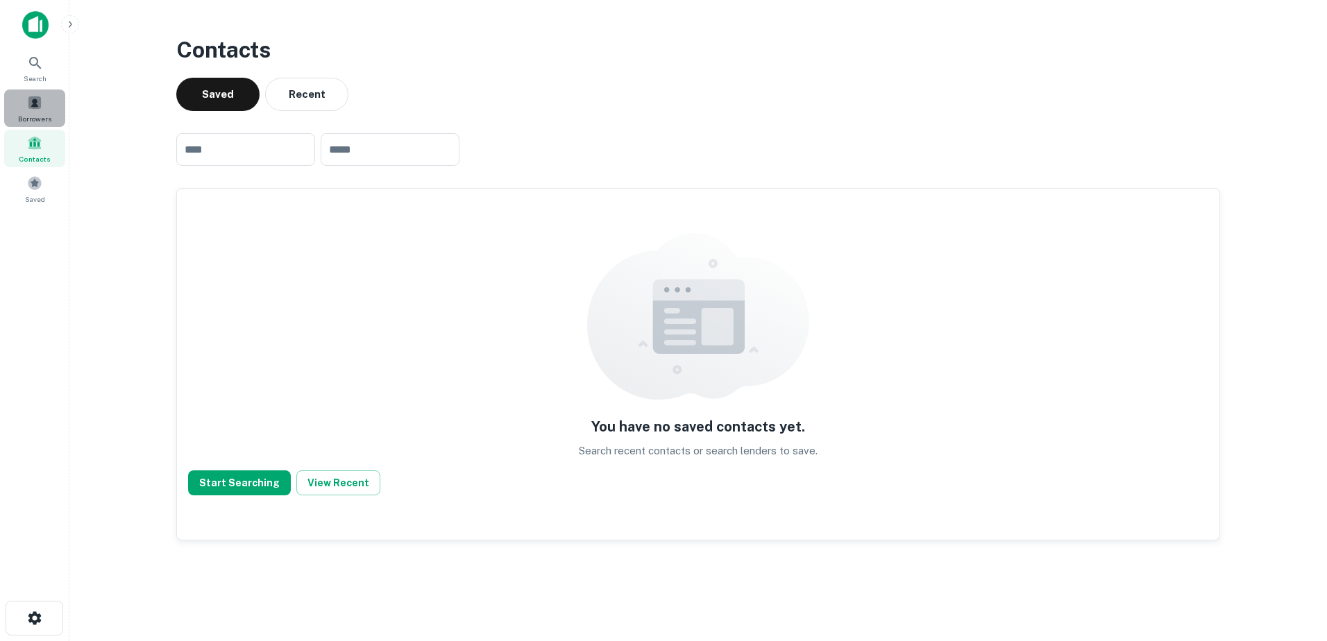
click at [35, 114] on span "Borrowers" at bounding box center [34, 118] width 33 height 11
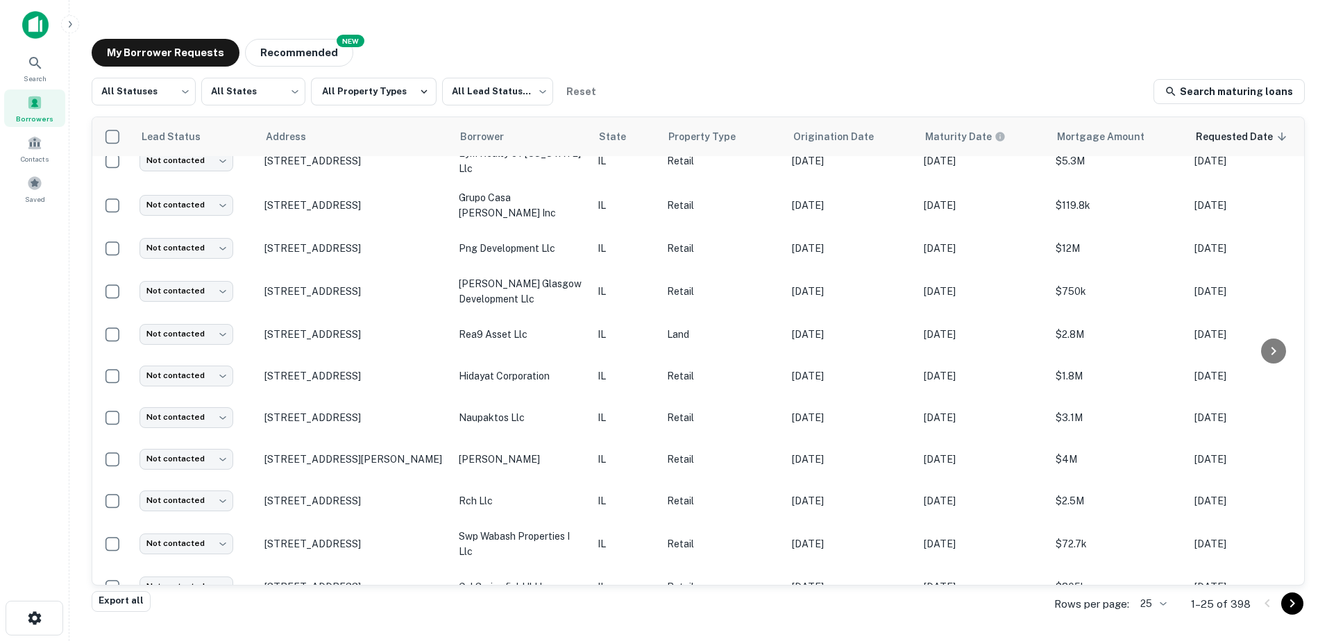
click at [1295, 603] on icon "Go to next page" at bounding box center [1292, 603] width 17 height 17
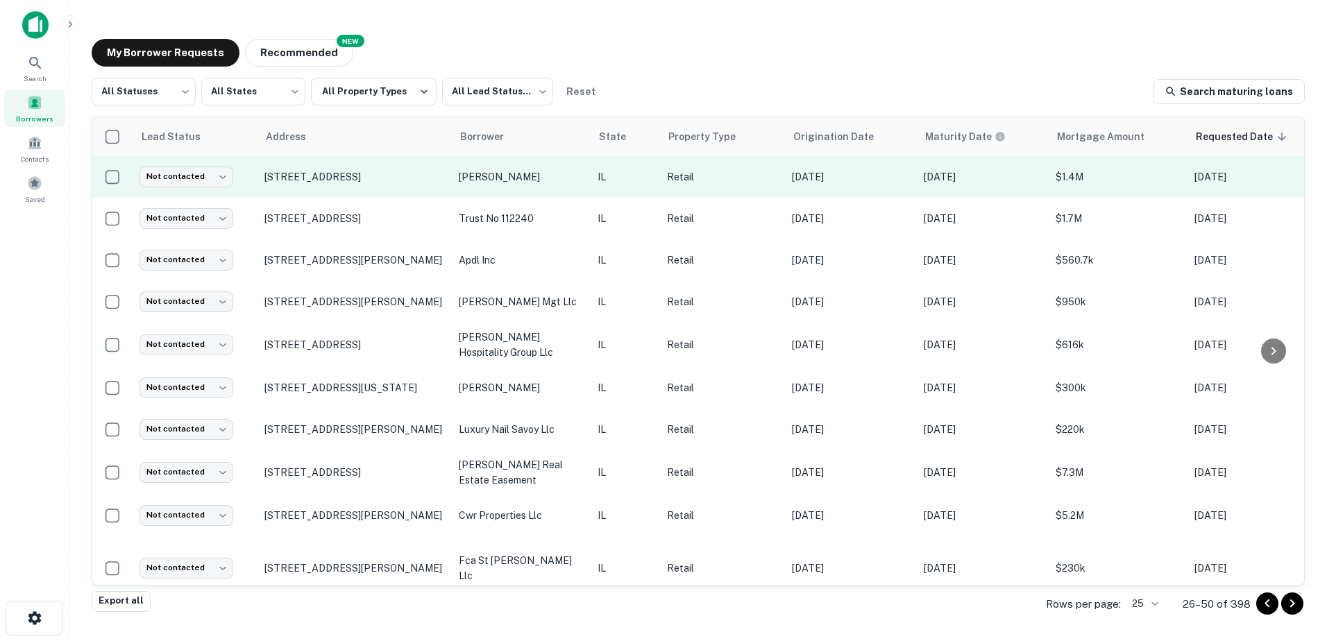
click at [473, 182] on p "[PERSON_NAME]" at bounding box center [521, 176] width 125 height 15
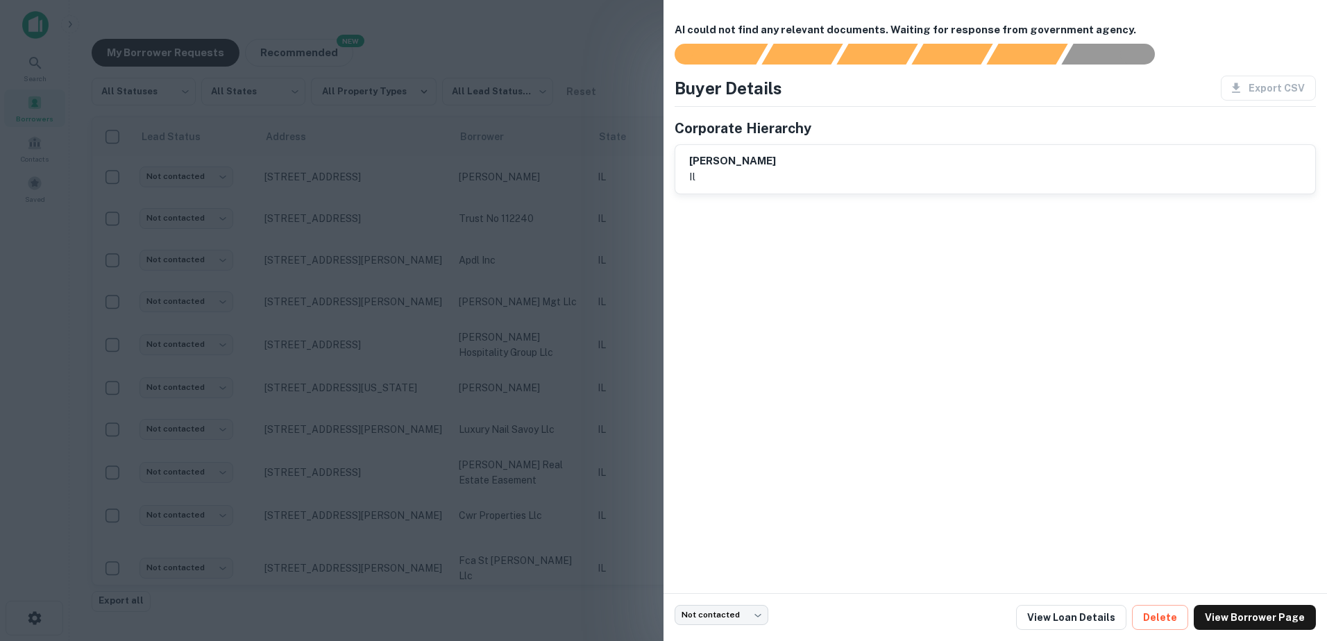
click at [468, 185] on div at bounding box center [663, 320] width 1327 height 641
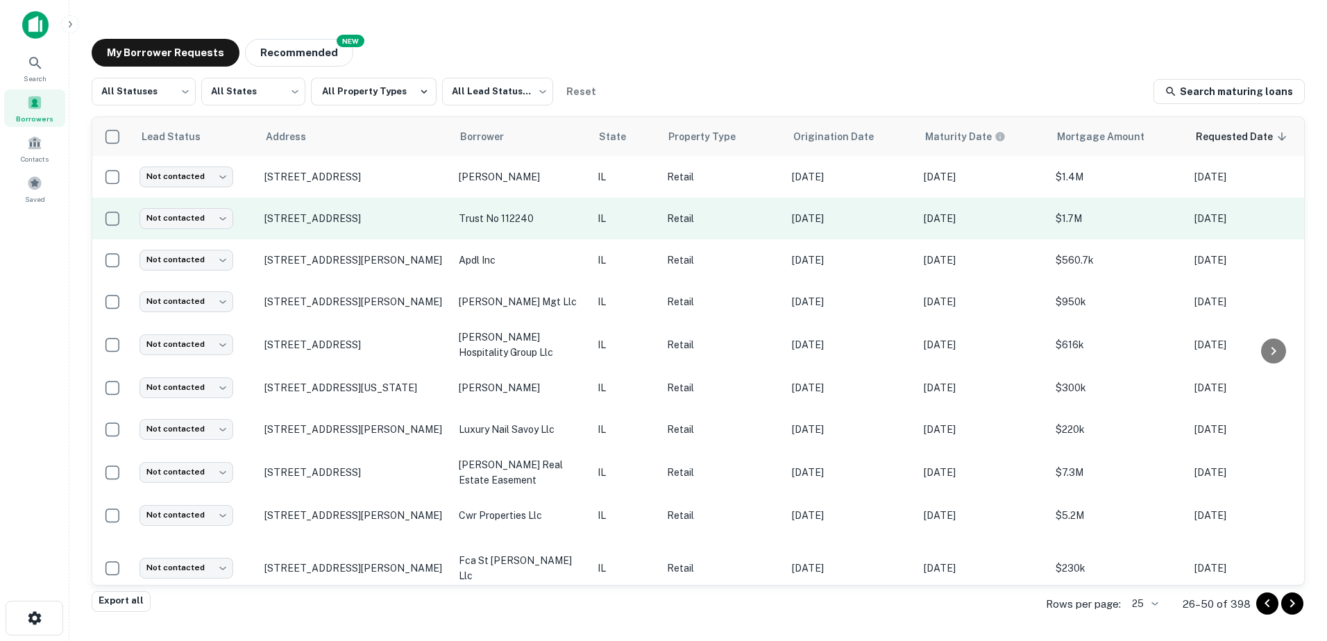
click at [468, 209] on td "trust no 112240" at bounding box center [521, 219] width 139 height 42
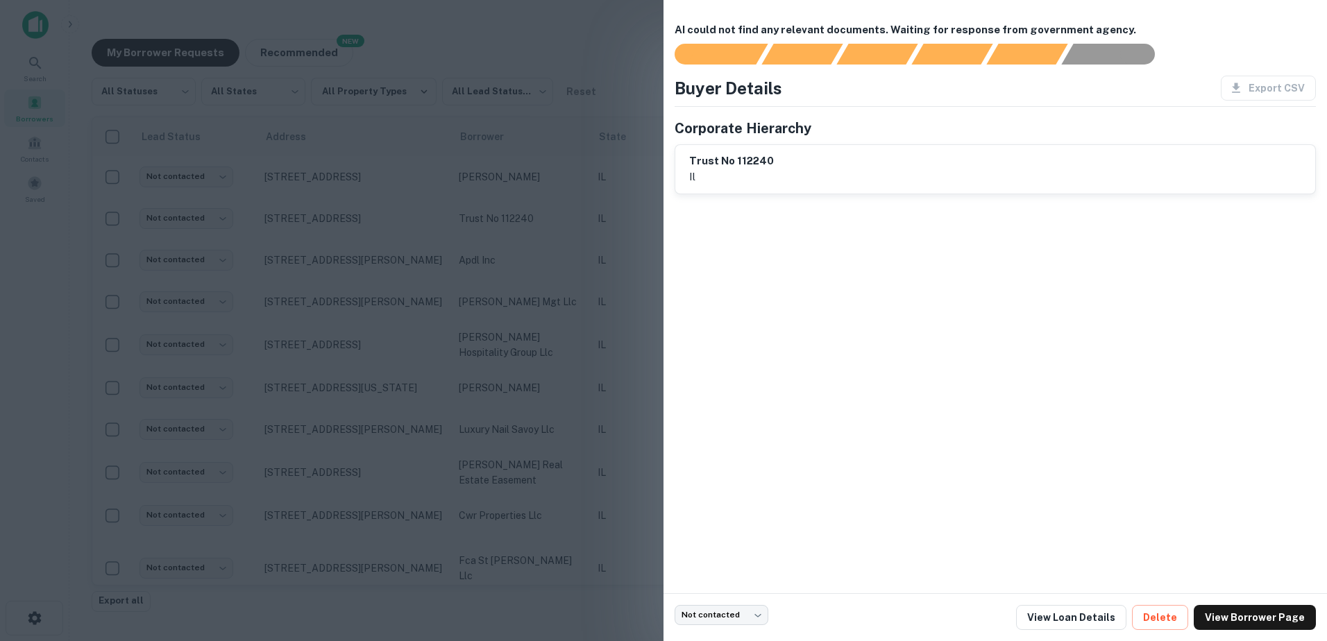
click at [468, 210] on div at bounding box center [663, 320] width 1327 height 641
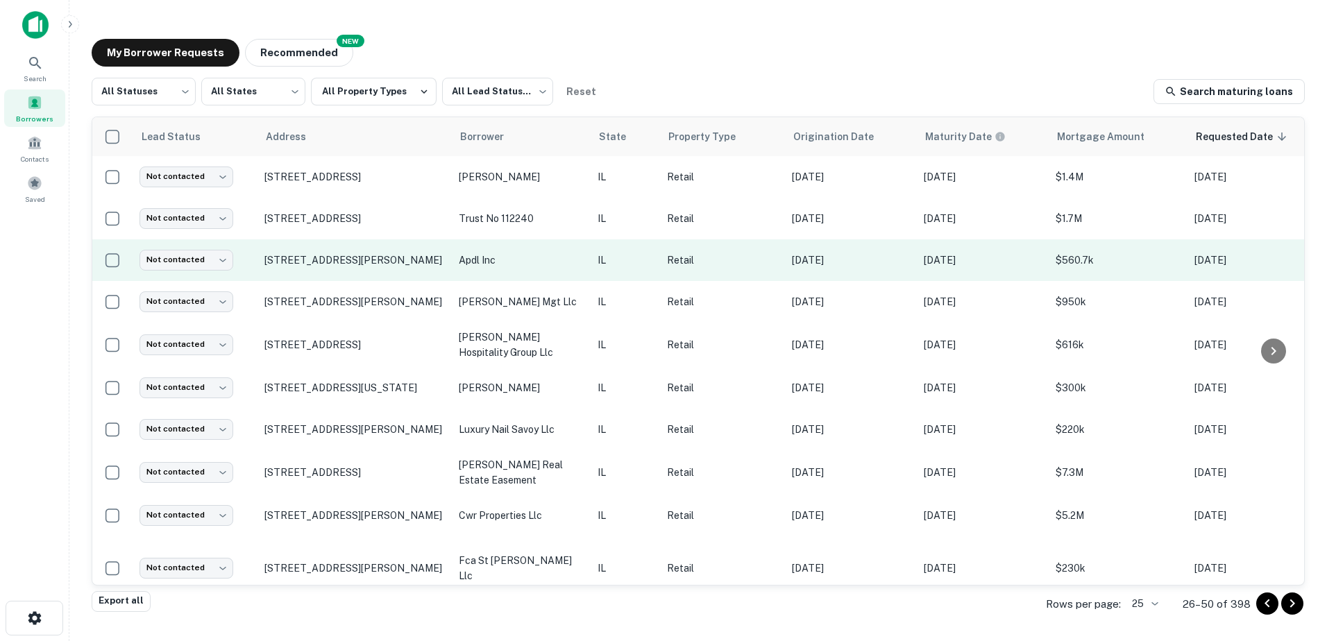
click at [462, 243] on td "apdl inc" at bounding box center [521, 260] width 139 height 42
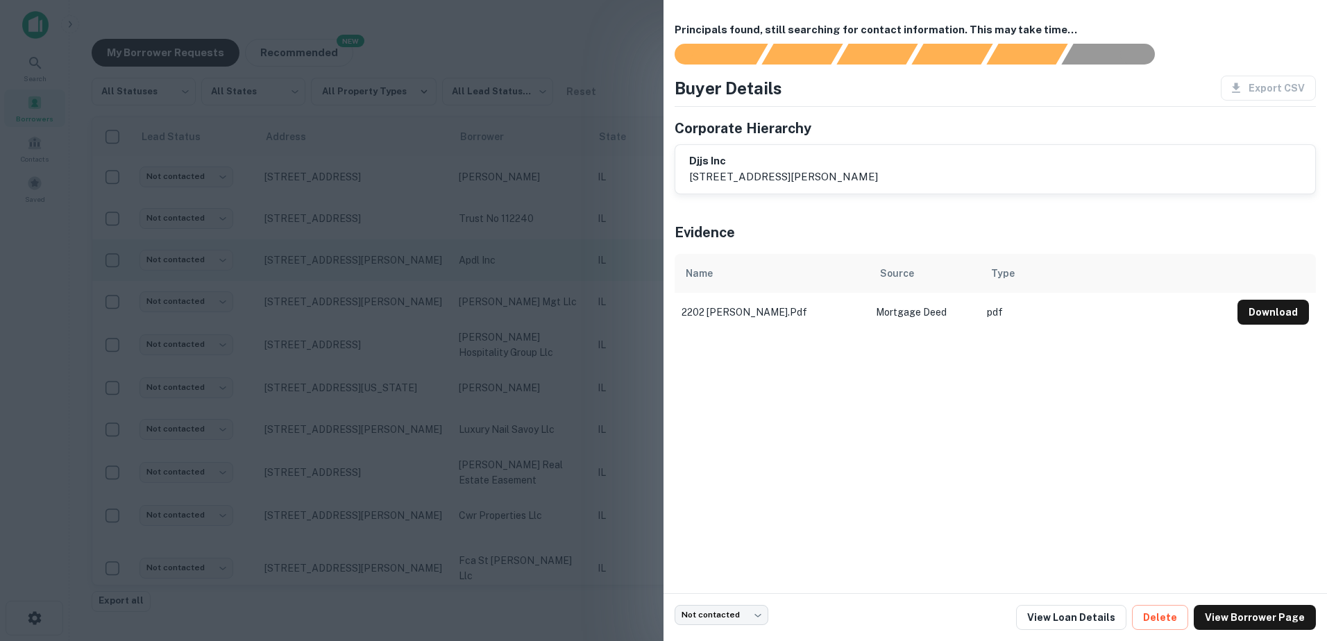
click at [461, 246] on div at bounding box center [663, 320] width 1327 height 641
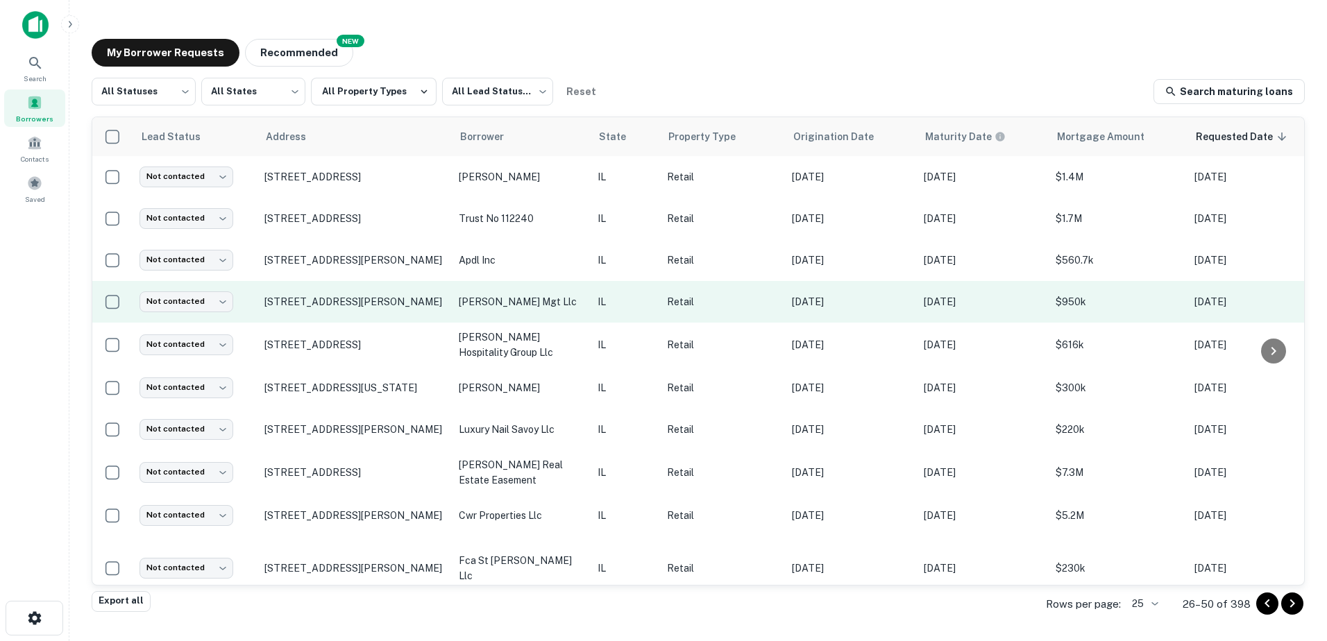
click at [462, 285] on td "[PERSON_NAME] mgt llc" at bounding box center [521, 302] width 139 height 42
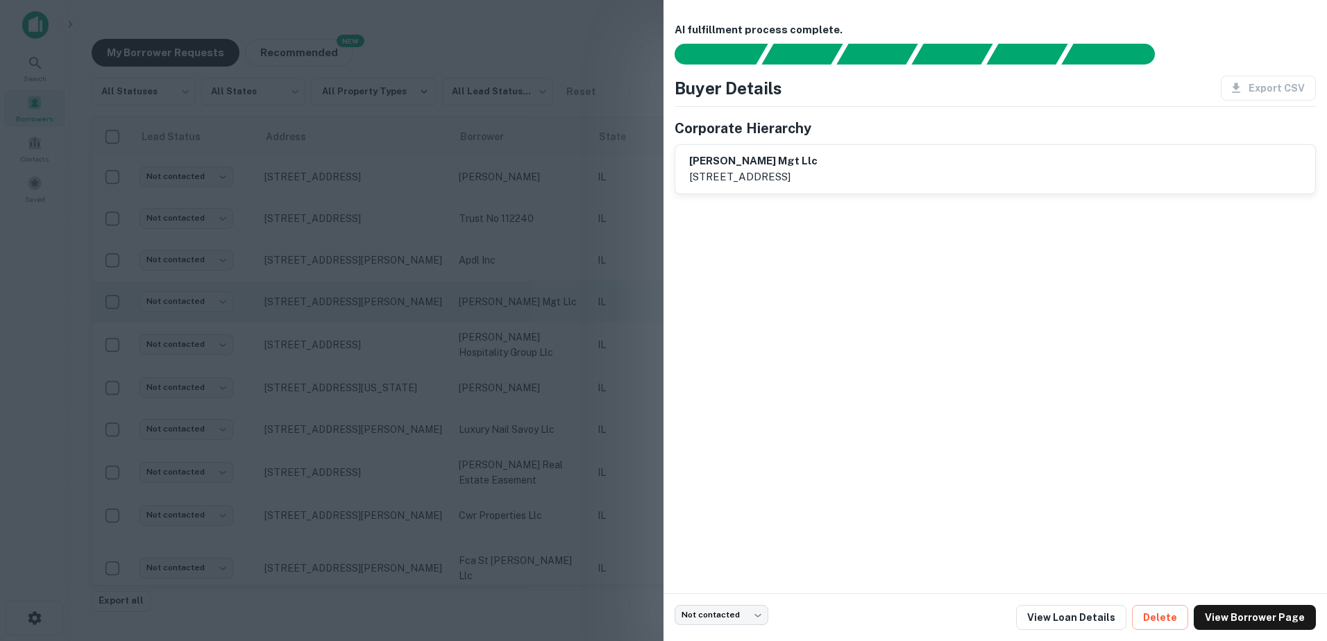
click at [463, 291] on div at bounding box center [663, 320] width 1327 height 641
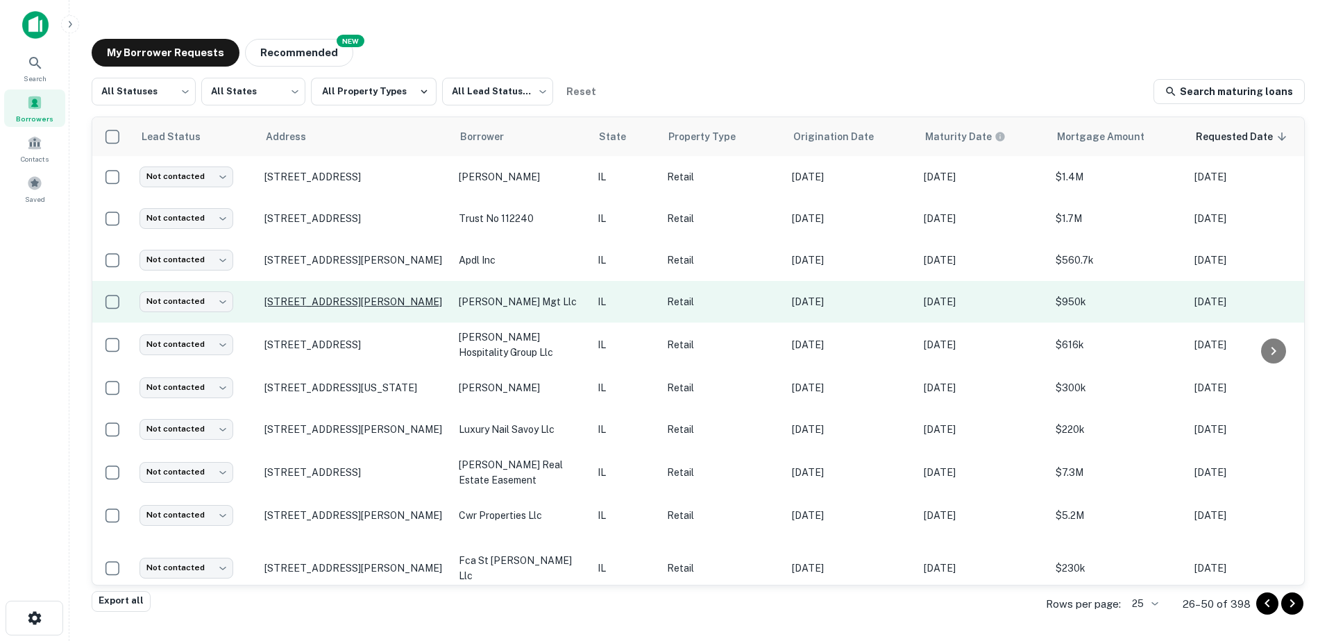
click at [389, 304] on p "[STREET_ADDRESS][PERSON_NAME]" at bounding box center [354, 302] width 180 height 12
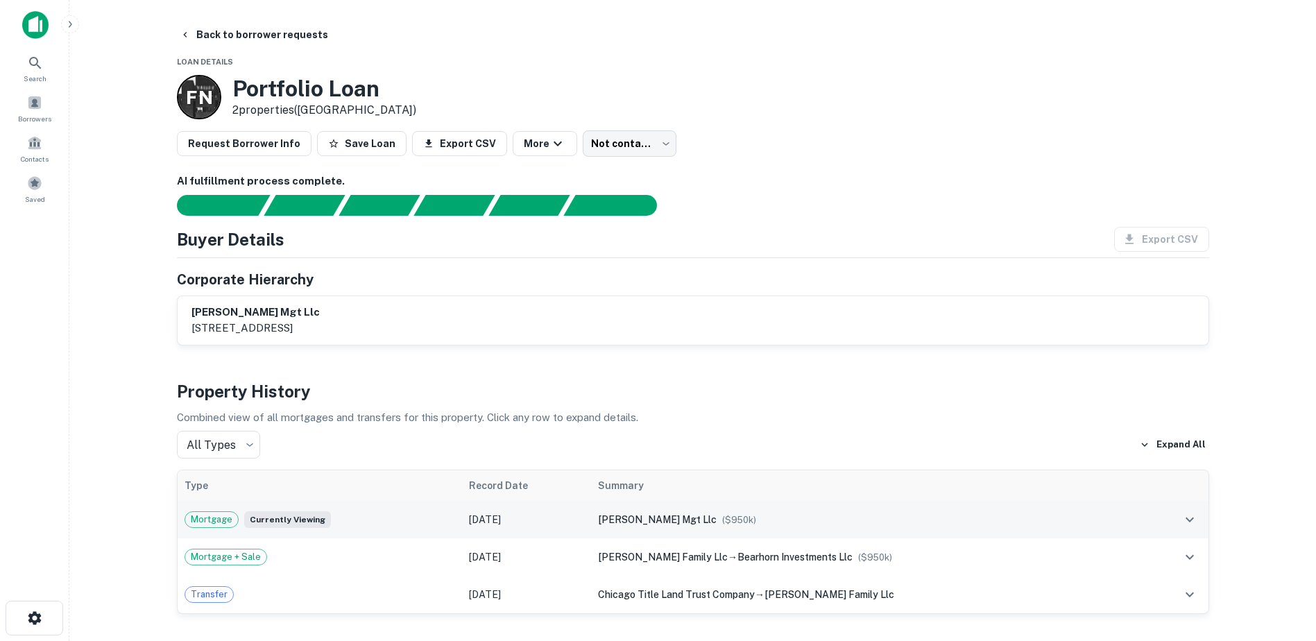
click at [1191, 512] on icon "expand row" at bounding box center [1190, 519] width 17 height 17
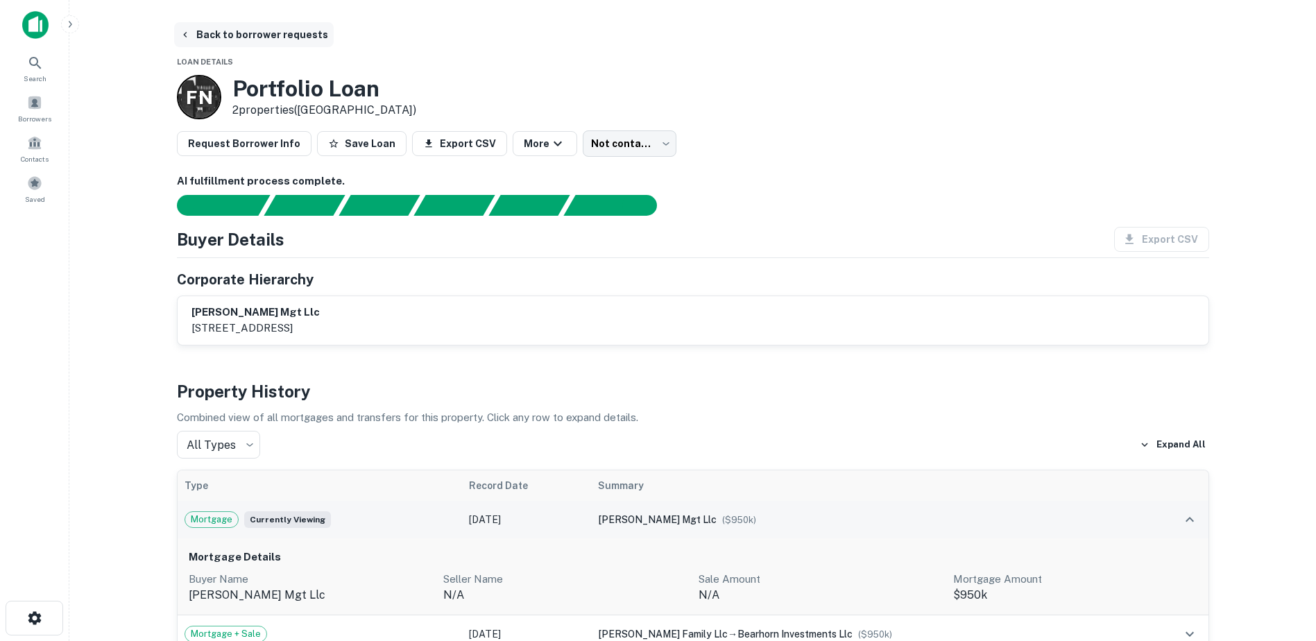
click at [196, 28] on button "Back to borrower requests" at bounding box center [254, 34] width 160 height 25
click at [188, 32] on icon "button" at bounding box center [185, 34] width 11 height 11
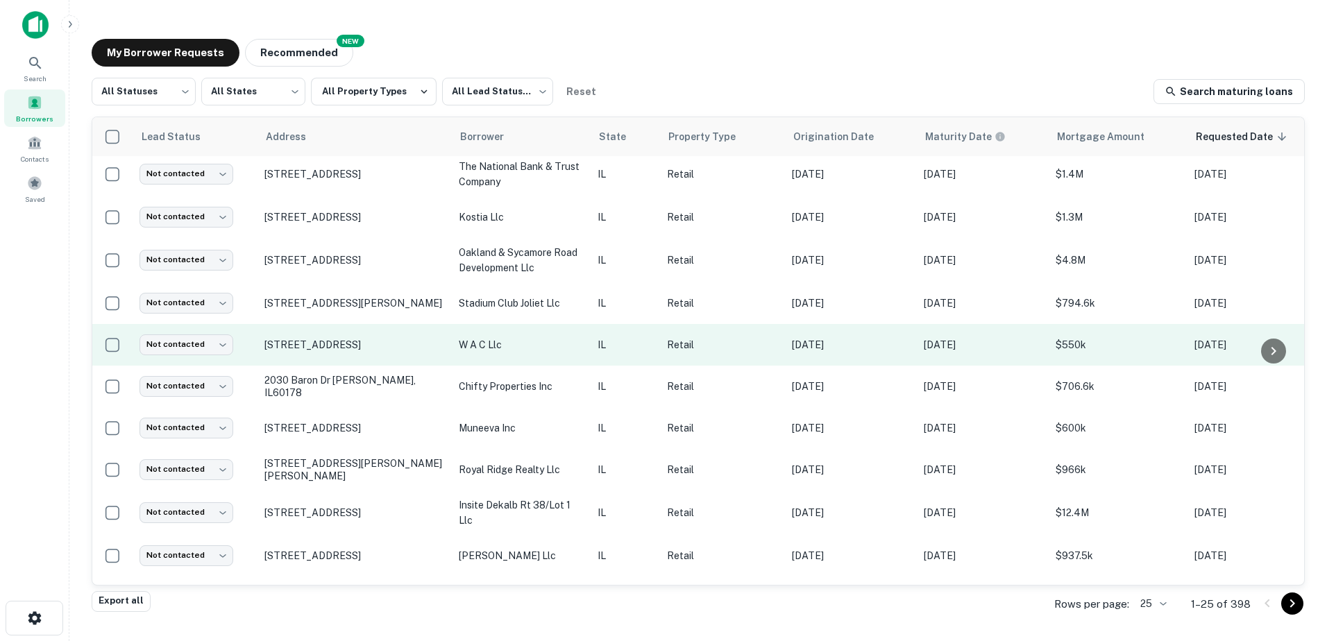
scroll to position [69, 0]
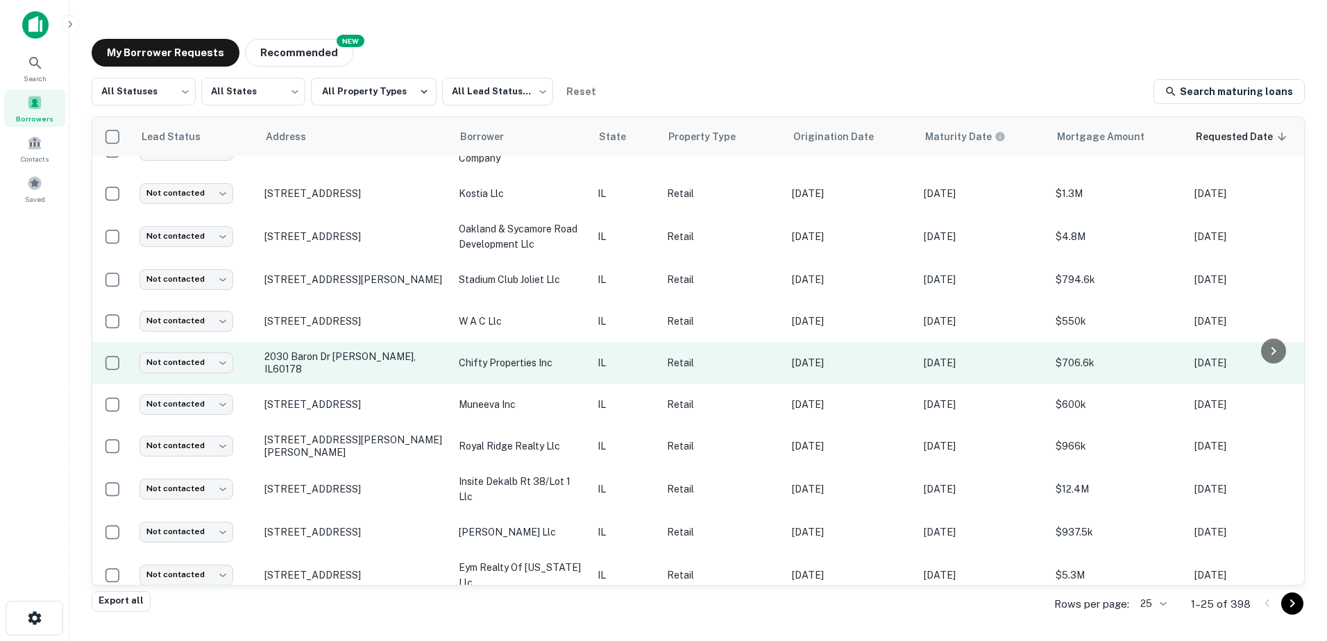
click at [347, 352] on td "2030 Baron Dr [PERSON_NAME], IL60178" at bounding box center [354, 363] width 194 height 42
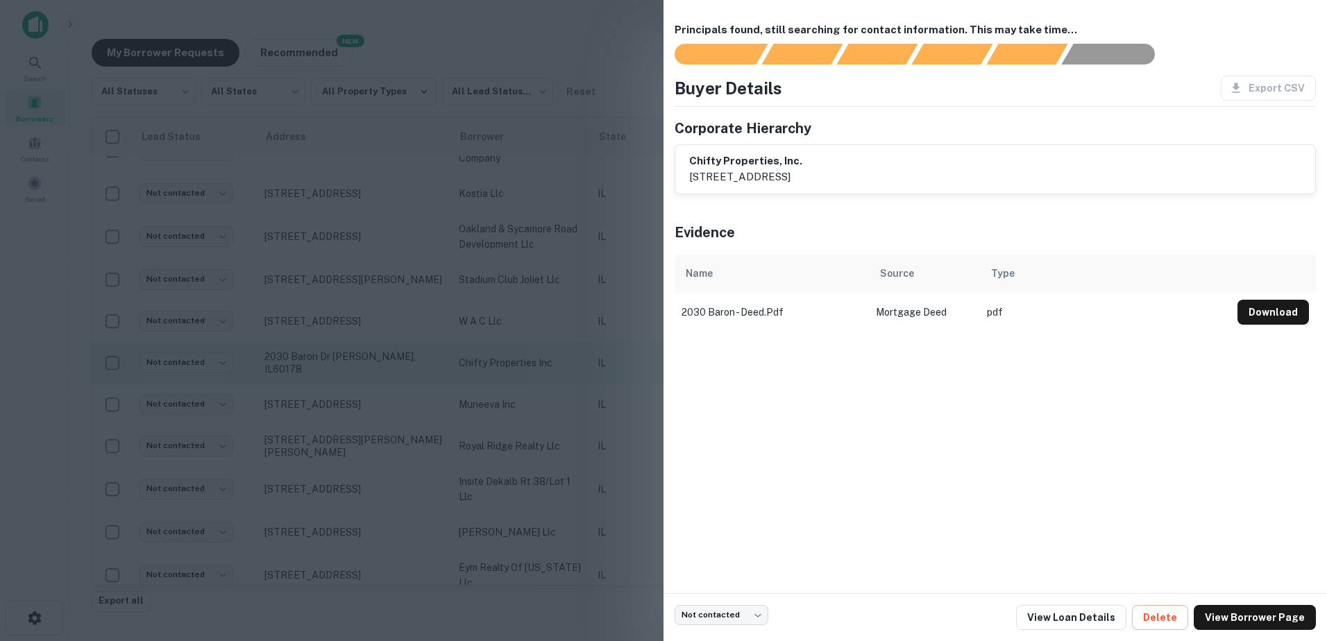
click at [347, 352] on div at bounding box center [663, 320] width 1327 height 641
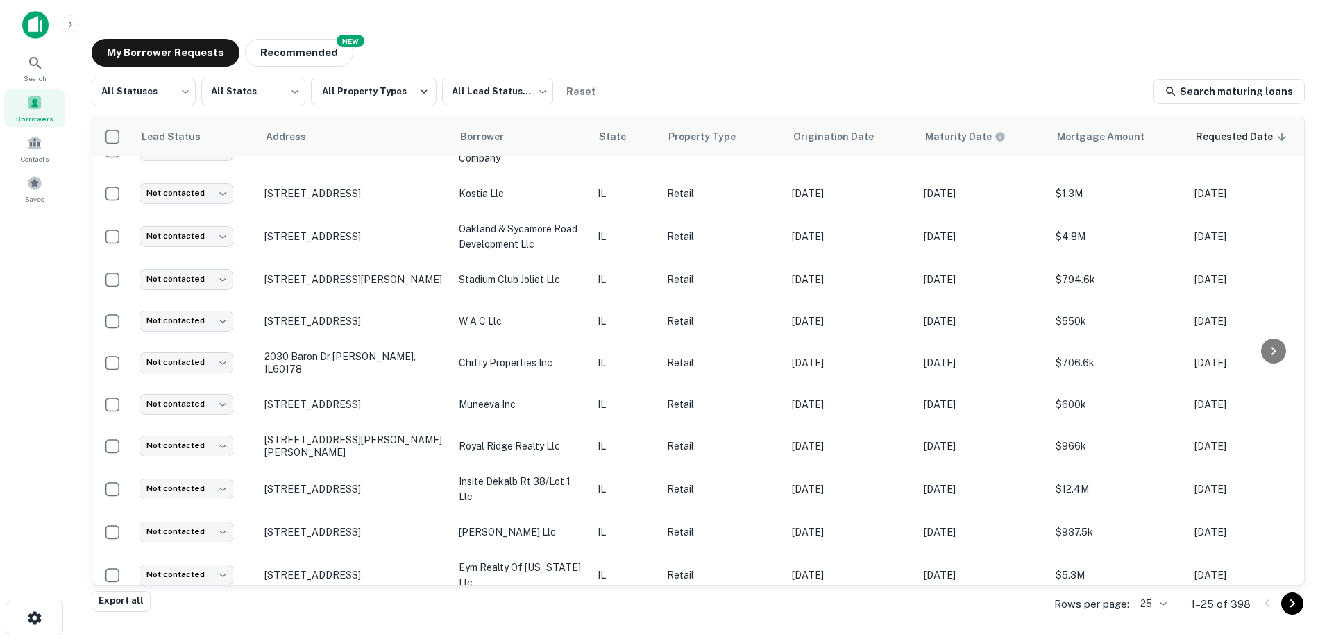
click at [1295, 602] on icon "Go to next page" at bounding box center [1292, 603] width 17 height 17
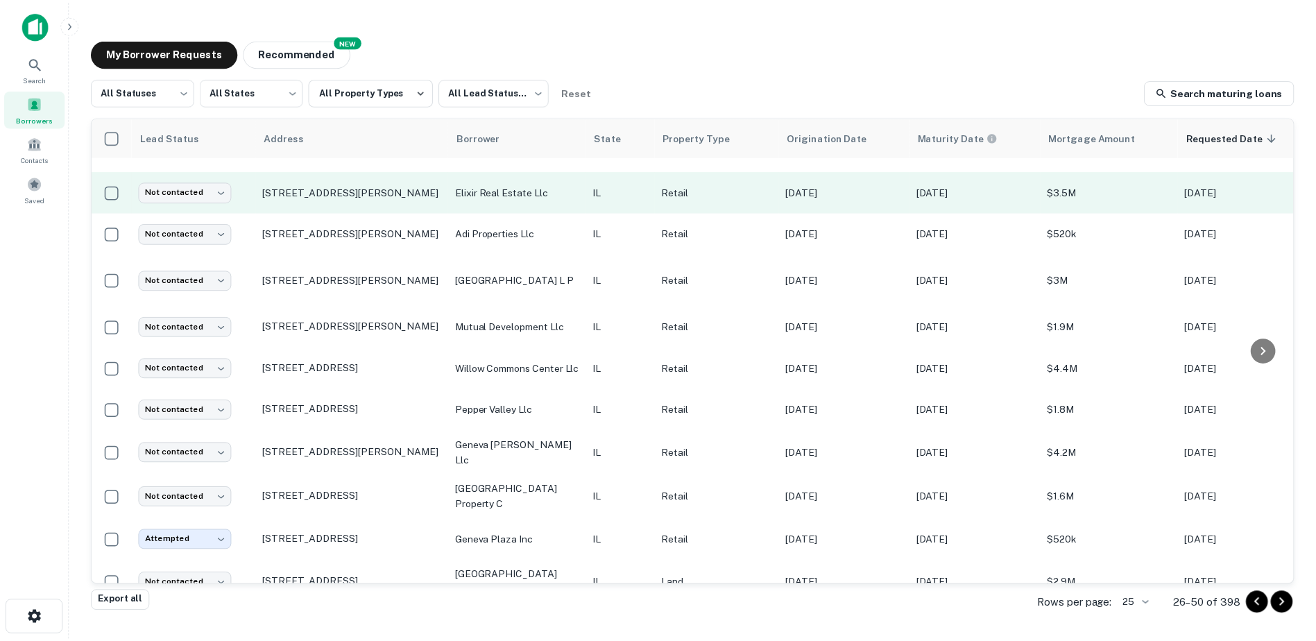
scroll to position [679, 0]
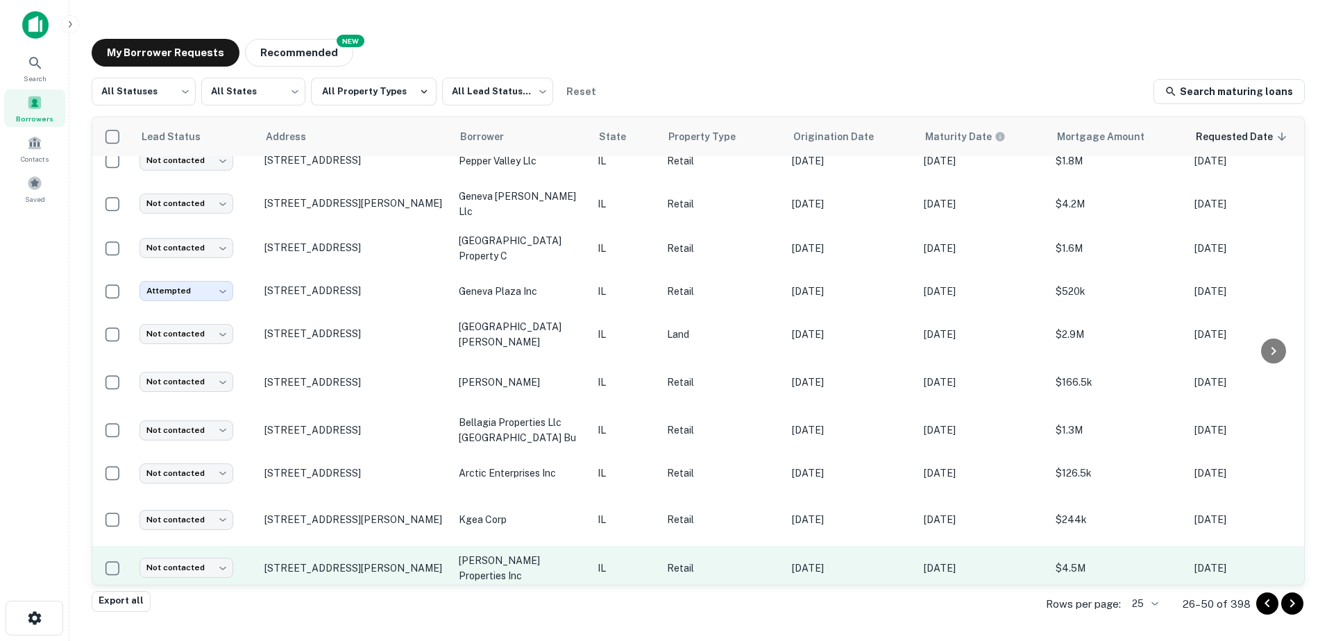
click at [489, 546] on td "[PERSON_NAME] properties inc" at bounding box center [521, 568] width 139 height 44
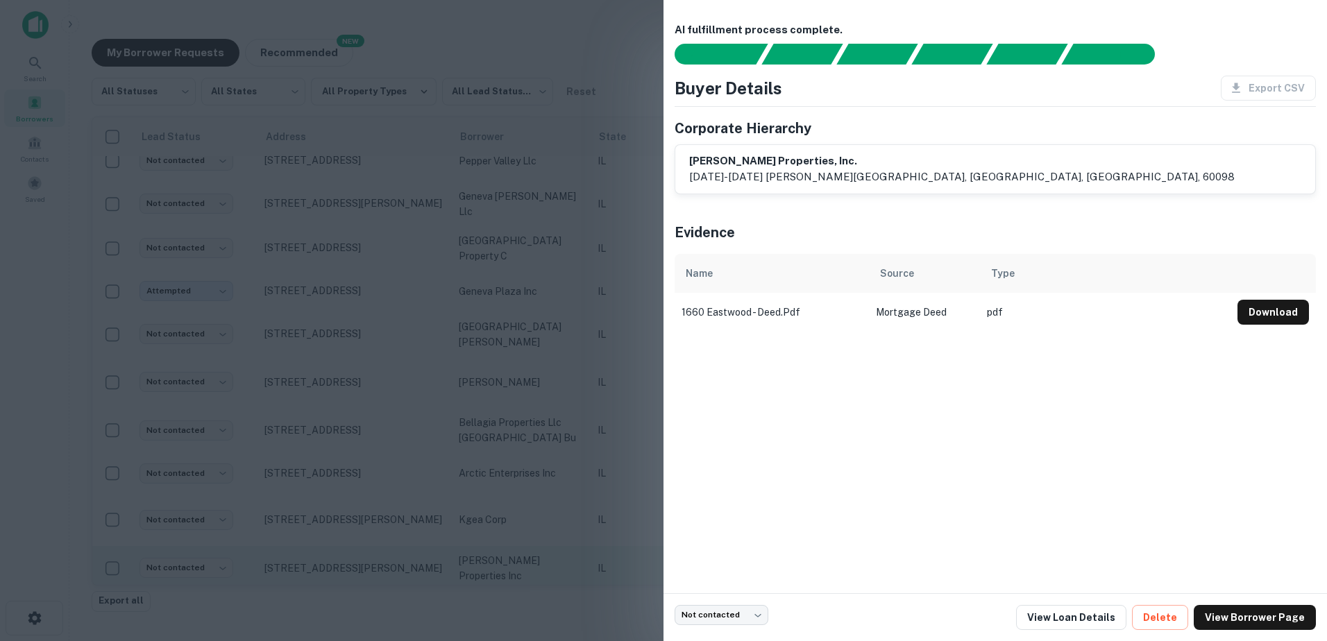
click at [486, 538] on div at bounding box center [663, 320] width 1327 height 641
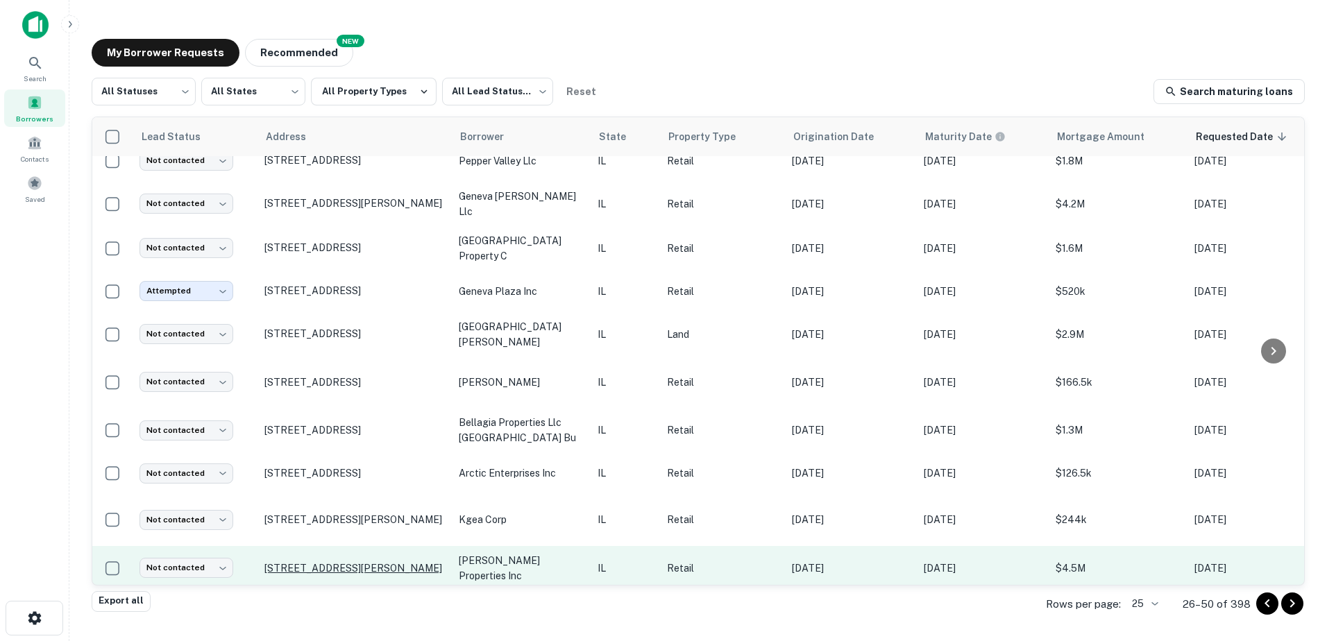
click at [327, 562] on p "[STREET_ADDRESS][PERSON_NAME]" at bounding box center [354, 568] width 180 height 12
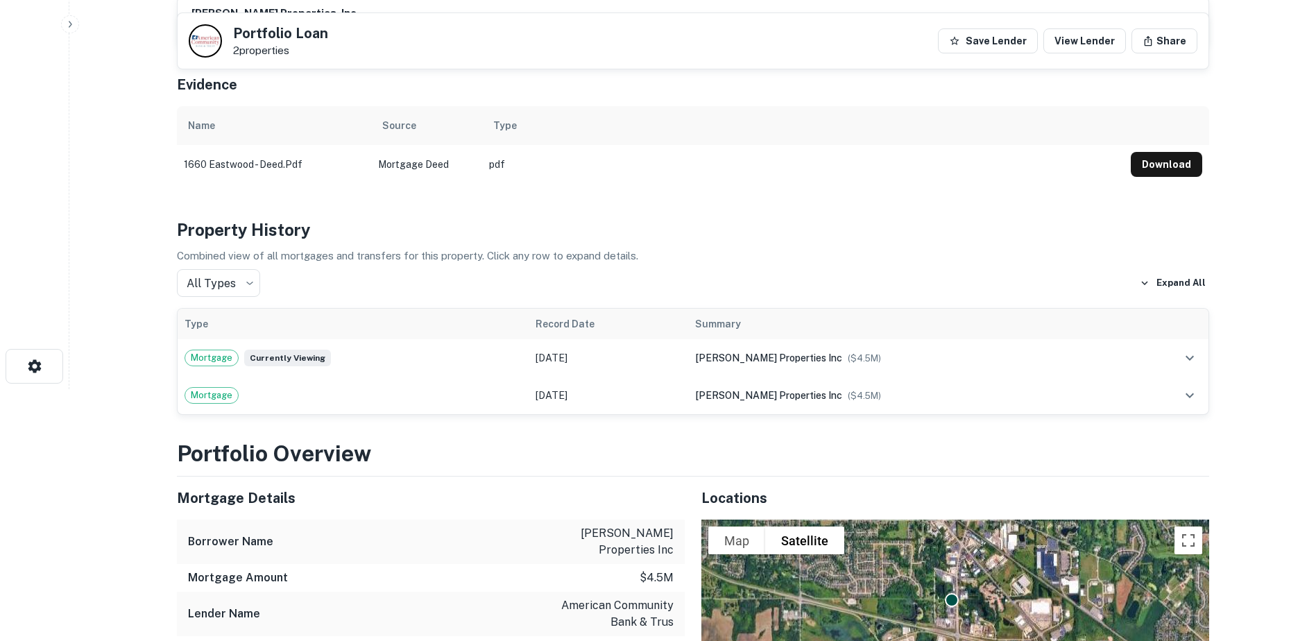
scroll to position [139, 0]
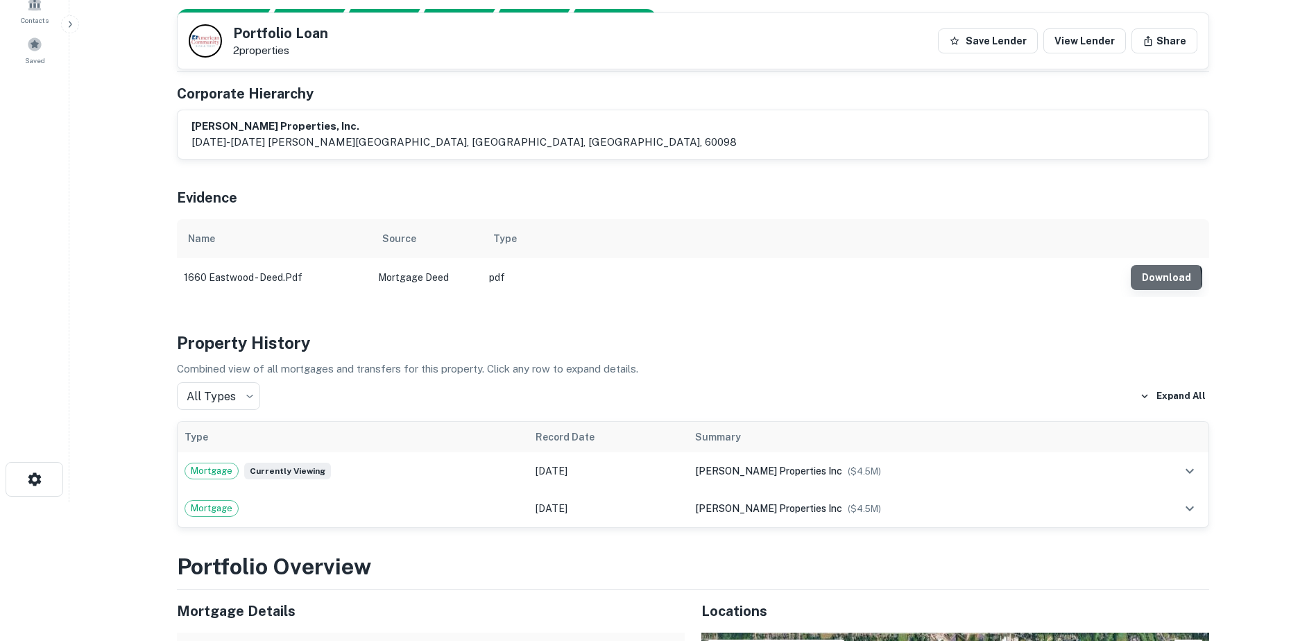
click at [1150, 280] on button "Download" at bounding box center [1166, 277] width 71 height 25
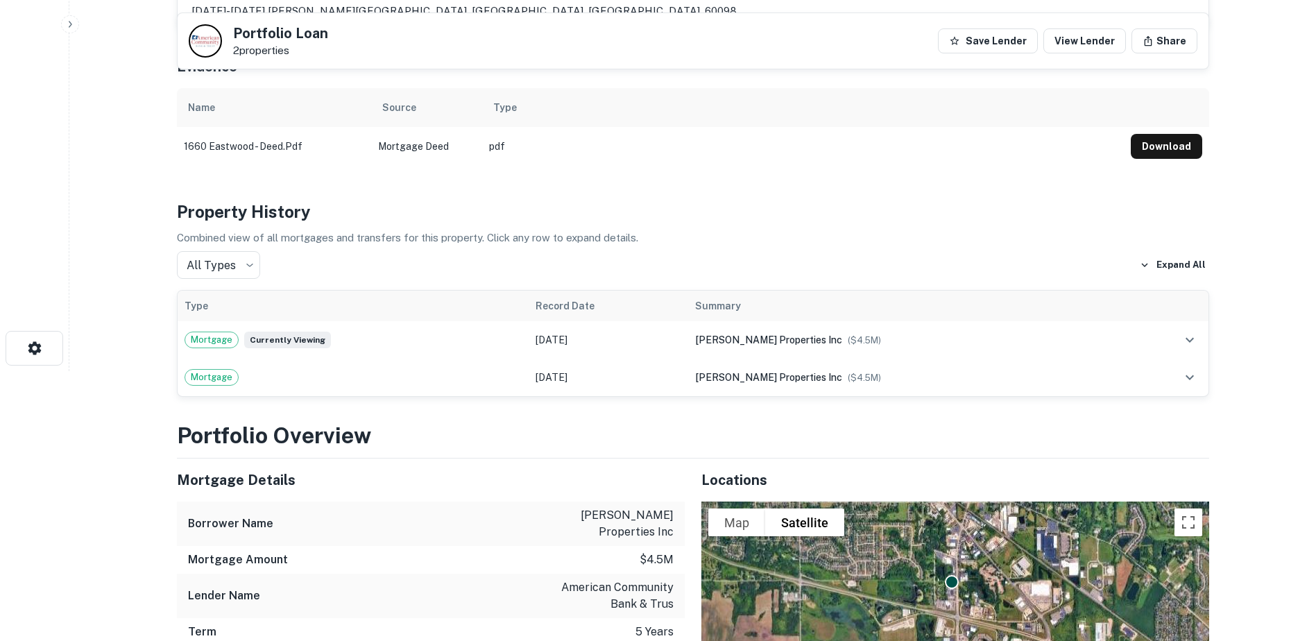
scroll to position [278, 0]
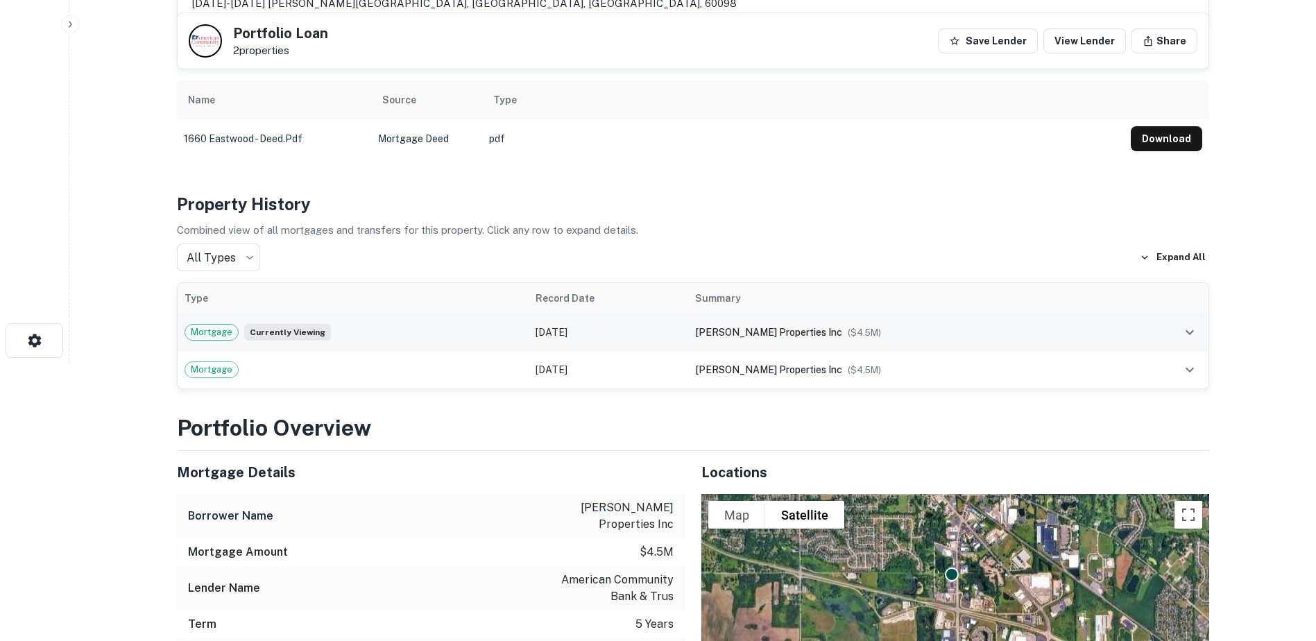
click at [648, 329] on td "[DATE]" at bounding box center [609, 332] width 160 height 37
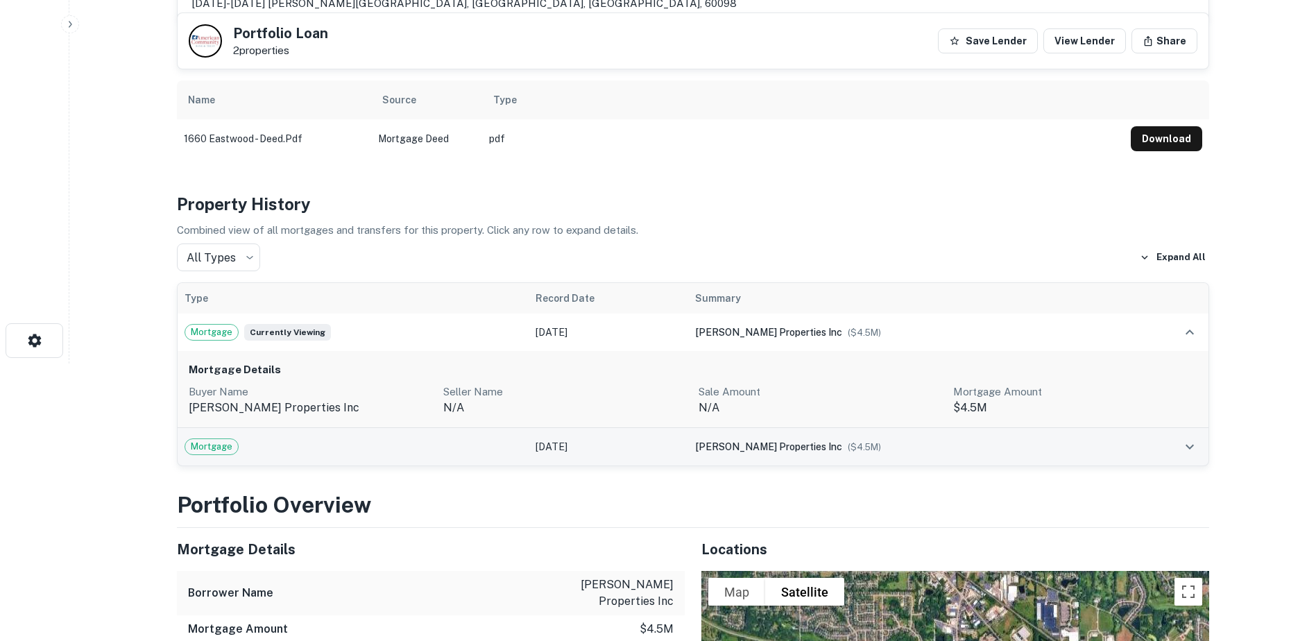
click at [654, 443] on td "[DATE]" at bounding box center [609, 446] width 160 height 37
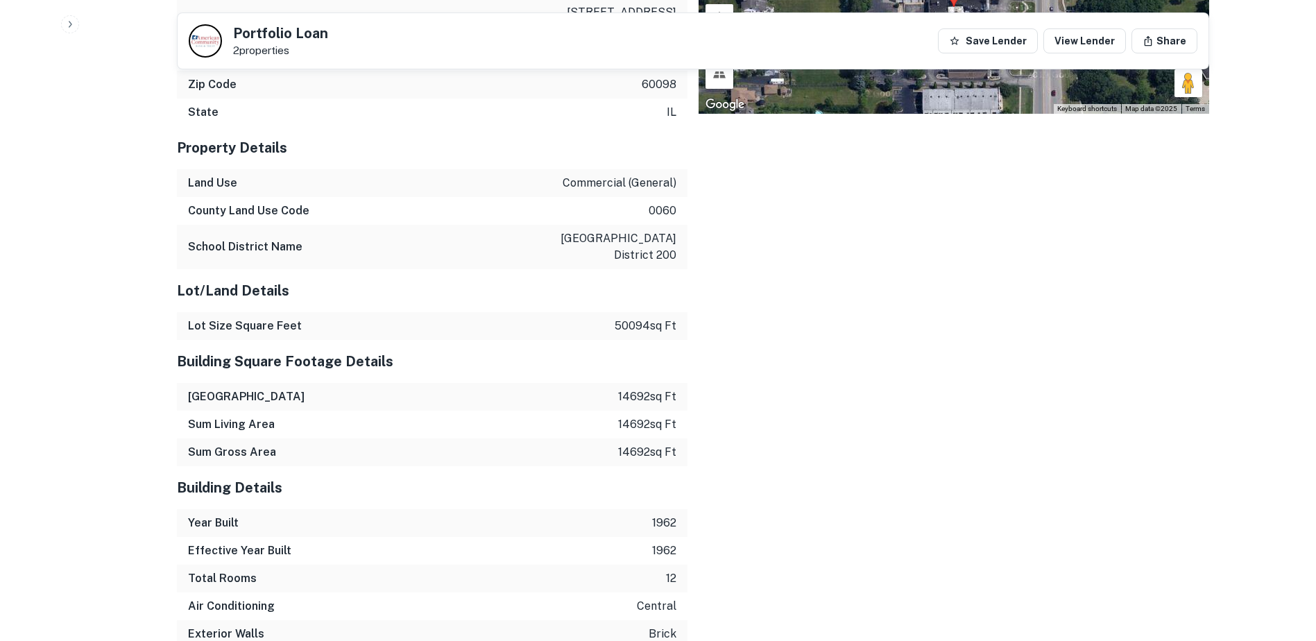
scroll to position [1596, 0]
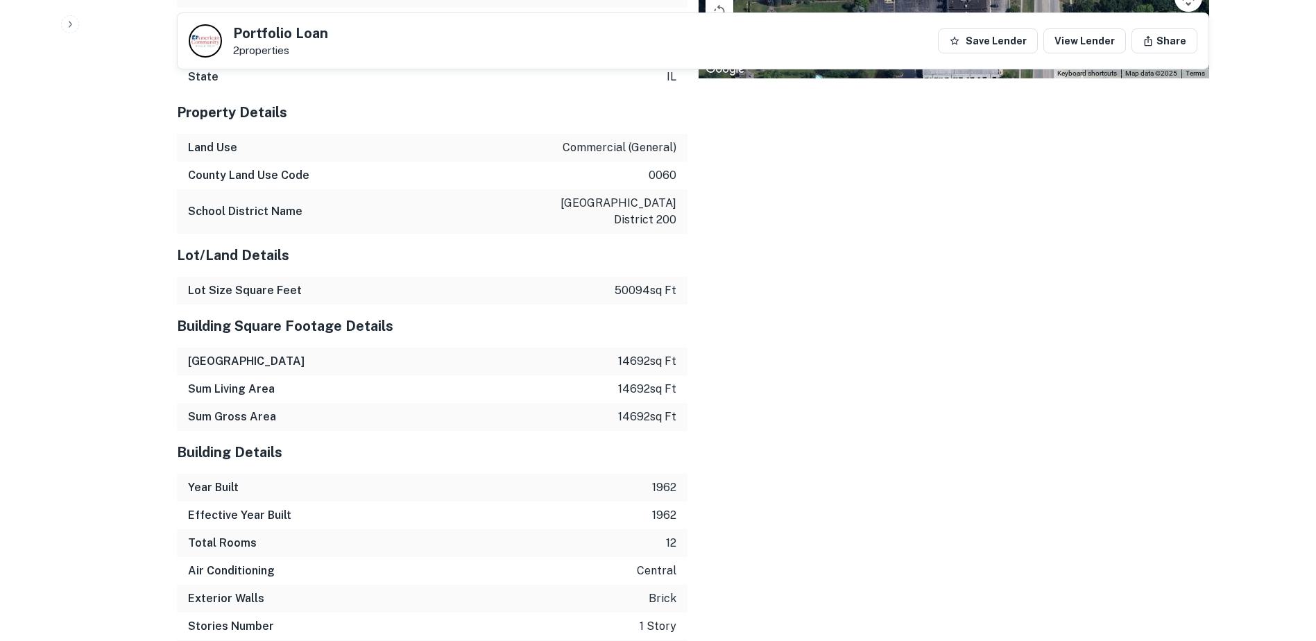
drag, startPoint x: 658, startPoint y: 366, endPoint x: 658, endPoint y: 359, distance: 7.6
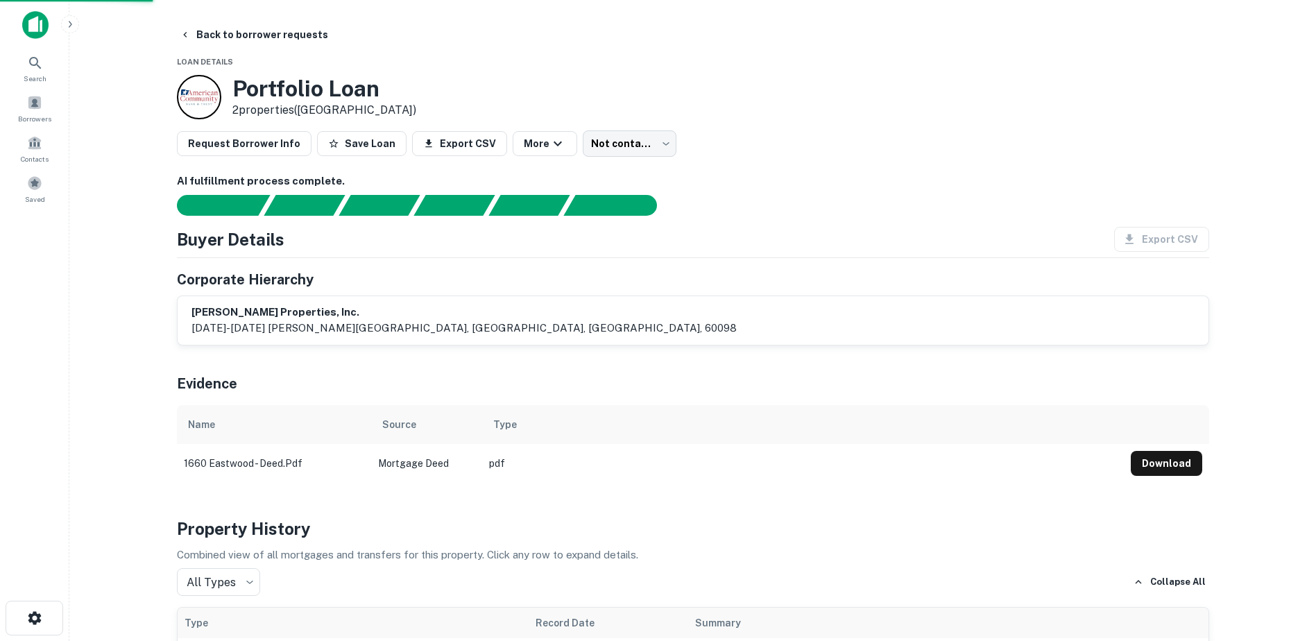
drag, startPoint x: 657, startPoint y: 337, endPoint x: 661, endPoint y: 327, distance: 10.6
click at [55, 110] on div "Borrowers" at bounding box center [34, 107] width 61 height 37
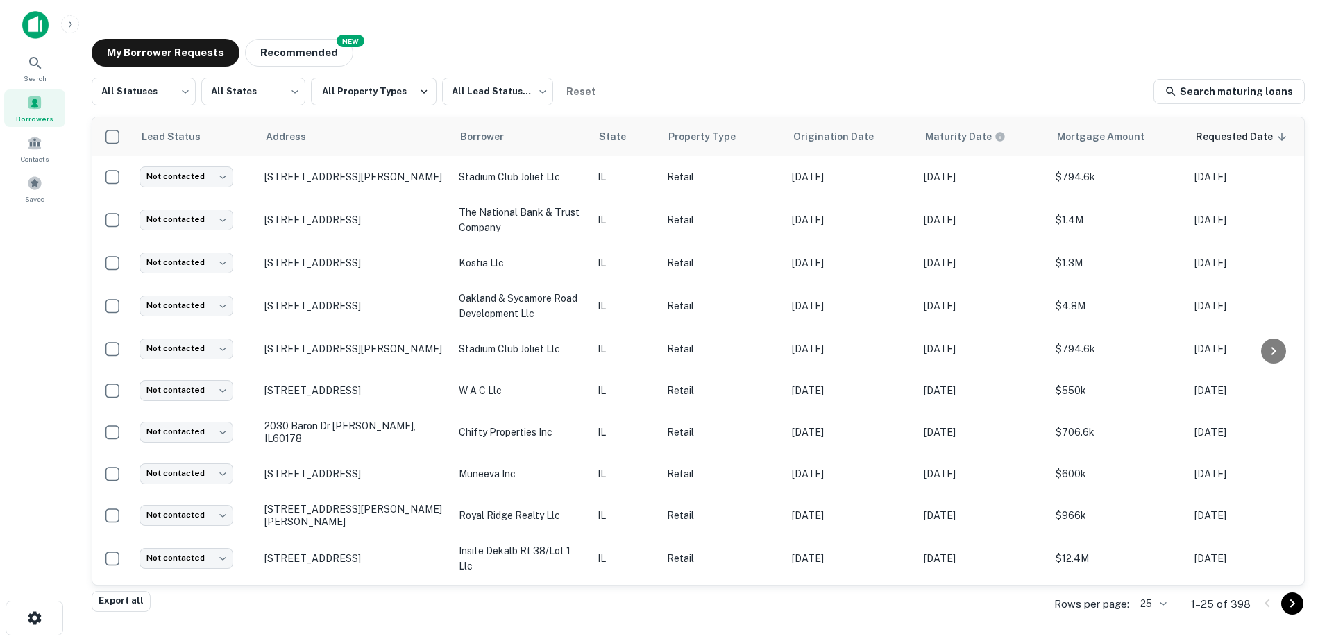
click at [1295, 601] on icon "Go to next page" at bounding box center [1292, 603] width 17 height 17
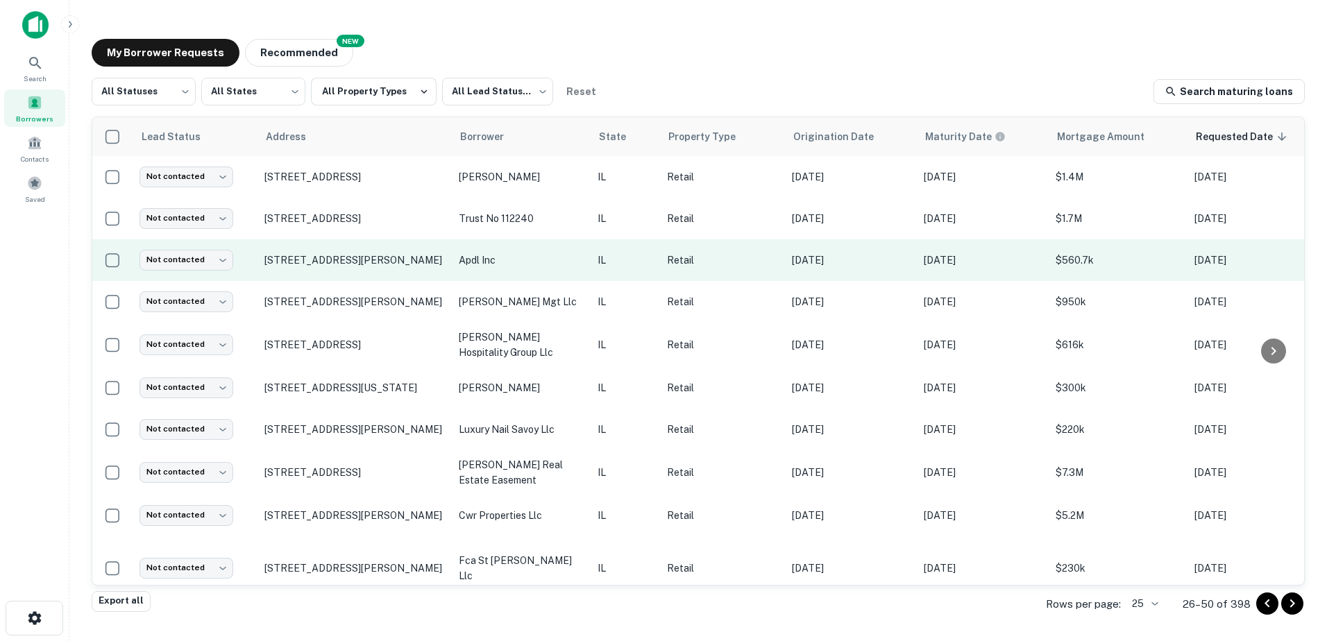
click at [462, 268] on td "apdl inc" at bounding box center [521, 260] width 139 height 42
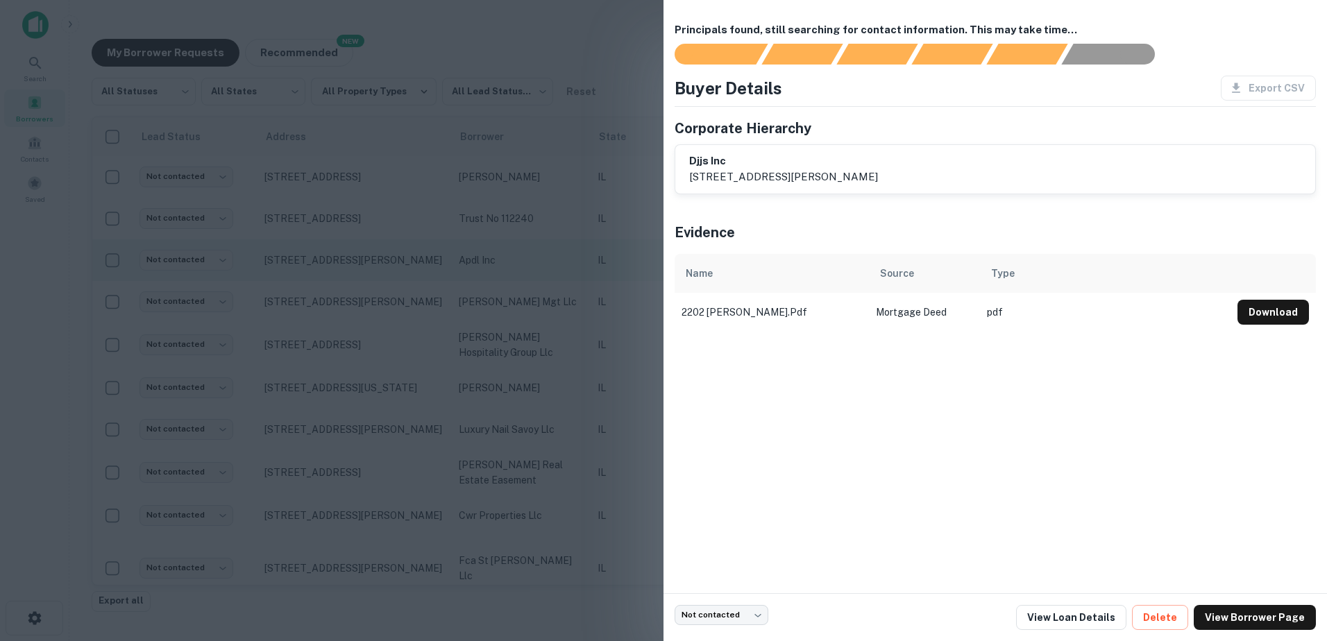
click at [462, 268] on div at bounding box center [663, 320] width 1327 height 641
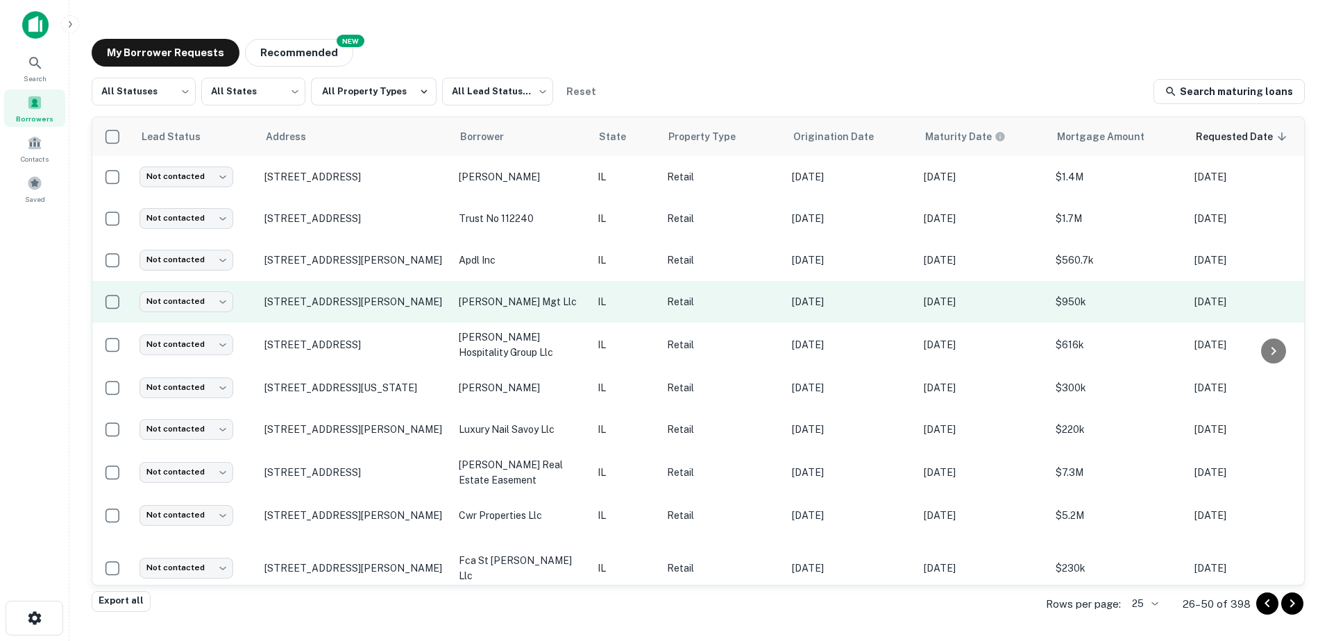
click at [471, 296] on p "arana mgt llc" at bounding box center [521, 301] width 125 height 15
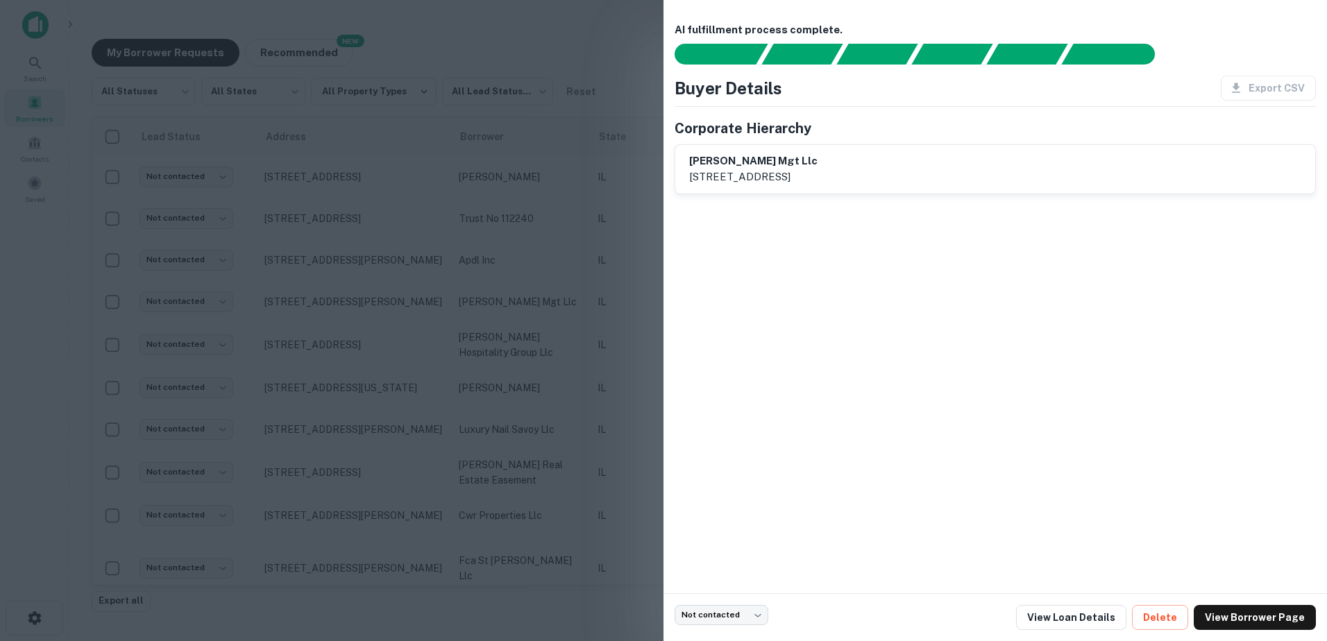
click at [473, 302] on div at bounding box center [663, 320] width 1327 height 641
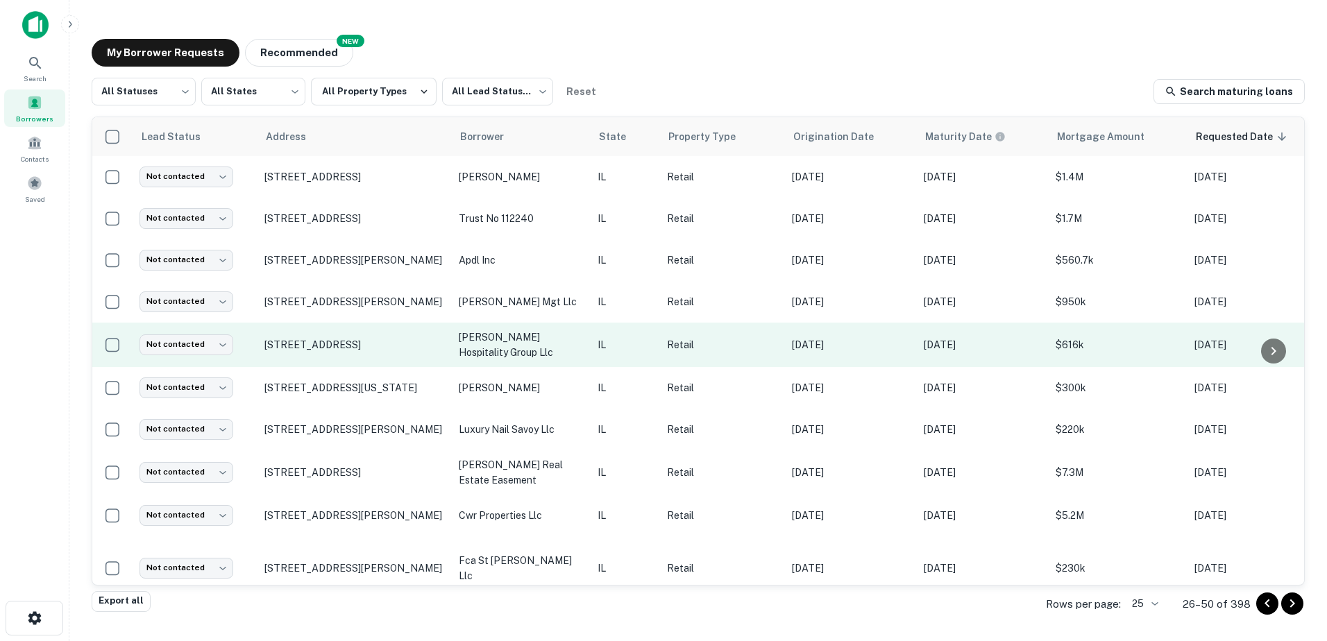
click at [481, 336] on p "smith hospitality group llc" at bounding box center [521, 345] width 125 height 31
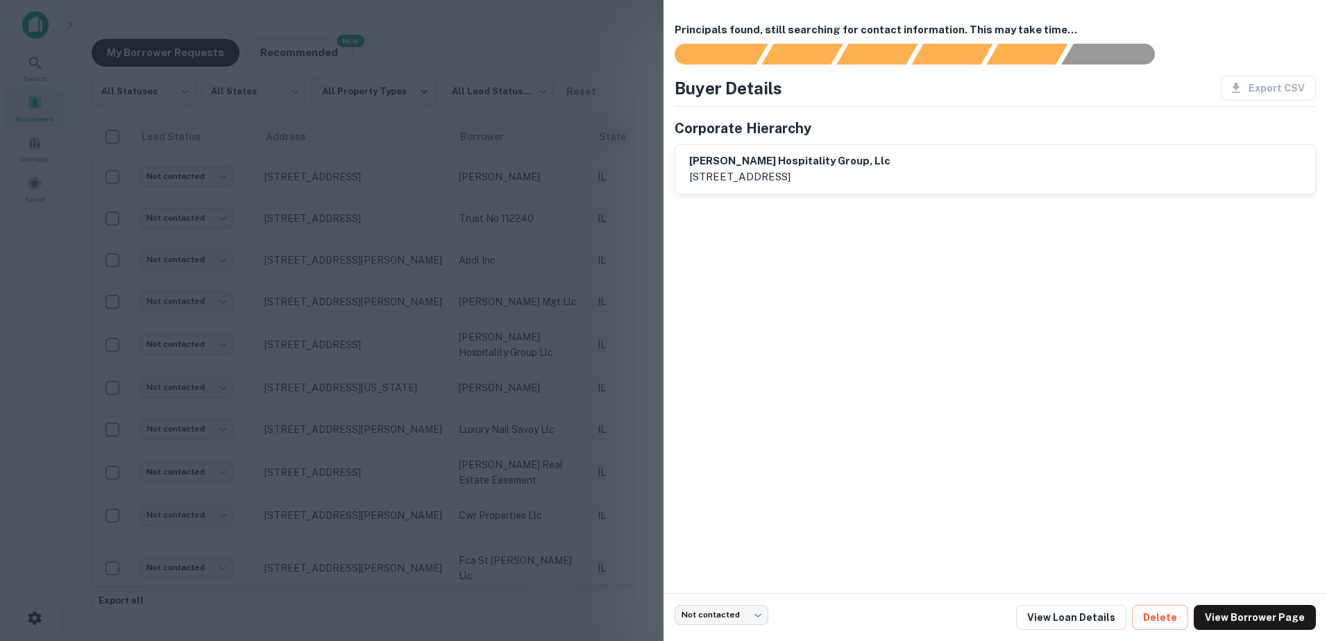
click at [486, 357] on div at bounding box center [663, 320] width 1327 height 641
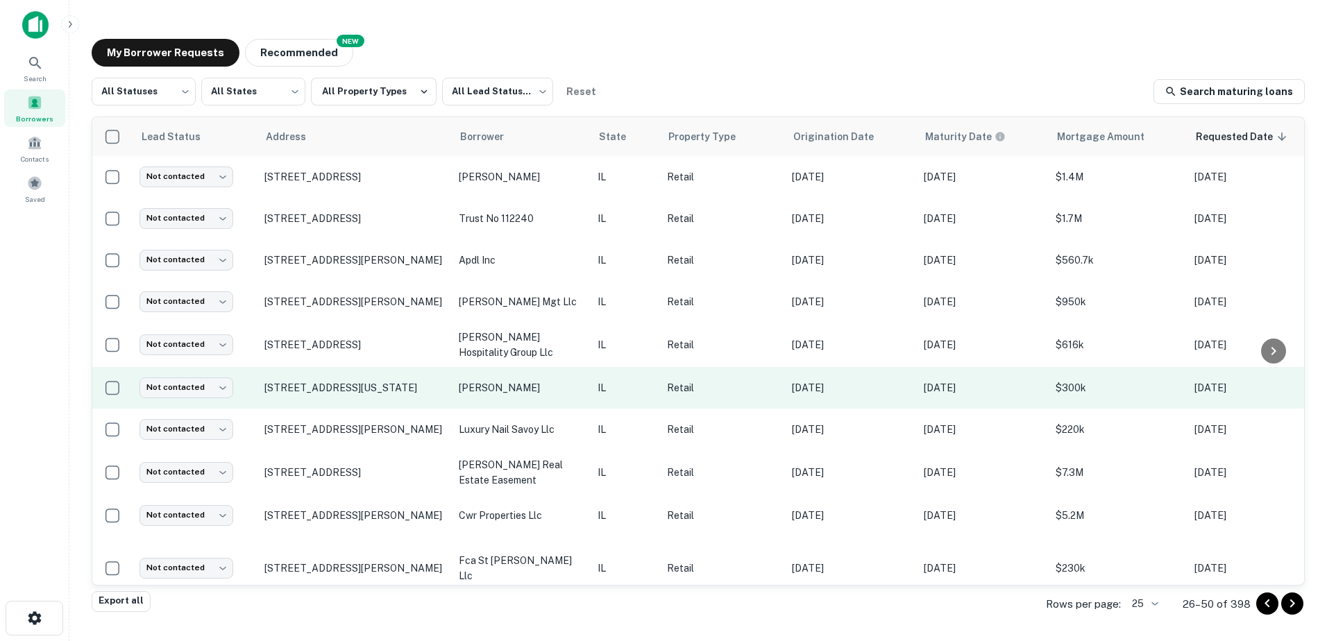
click at [496, 370] on td "inman tamra" at bounding box center [521, 388] width 139 height 42
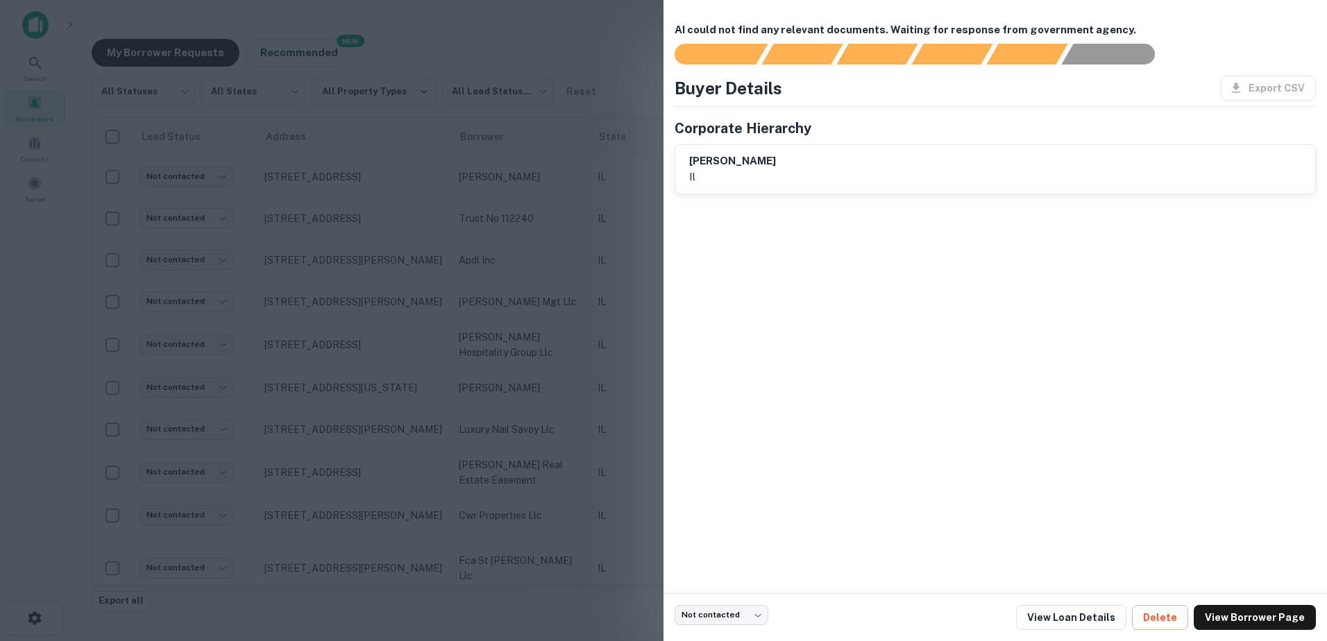
click at [497, 371] on div at bounding box center [663, 320] width 1327 height 641
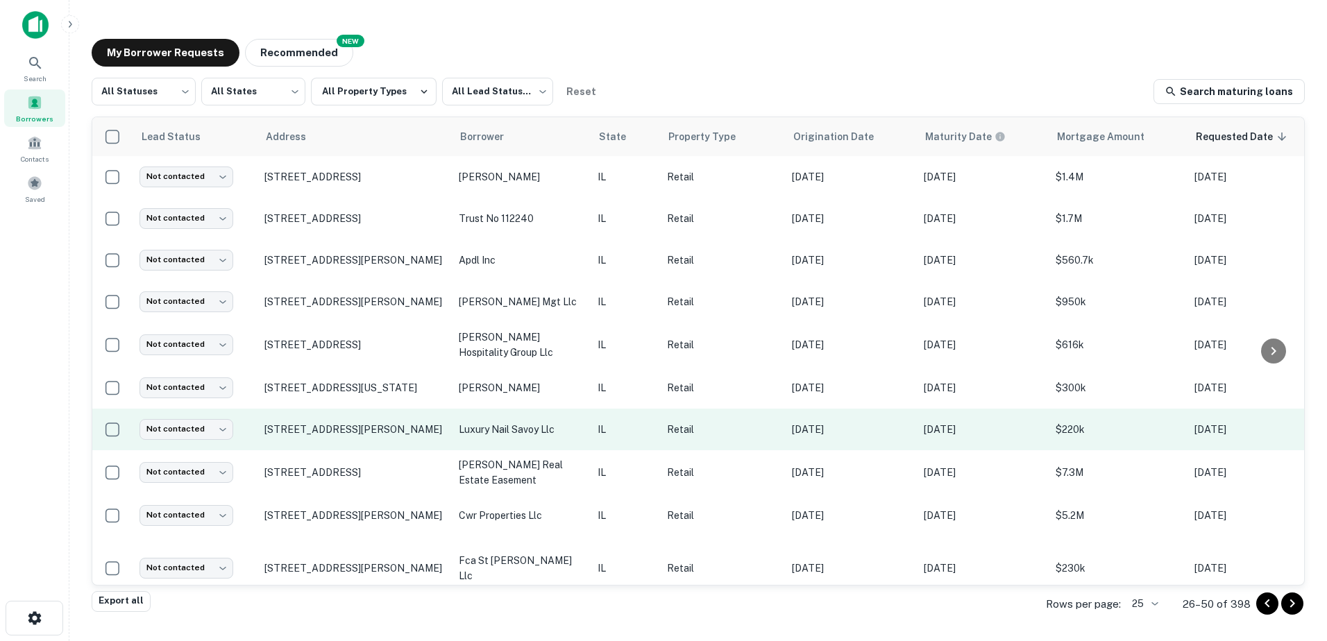
click at [514, 418] on td "luxury nail savoy llc" at bounding box center [521, 430] width 139 height 42
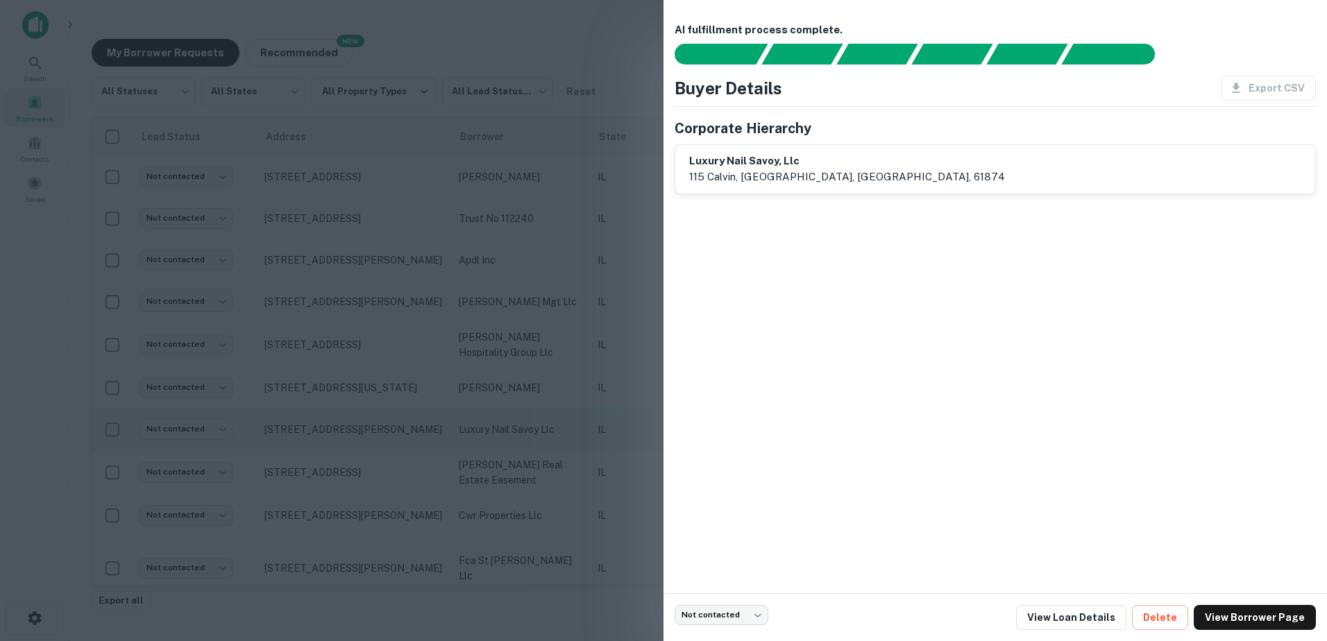
click at [514, 418] on div at bounding box center [663, 320] width 1327 height 641
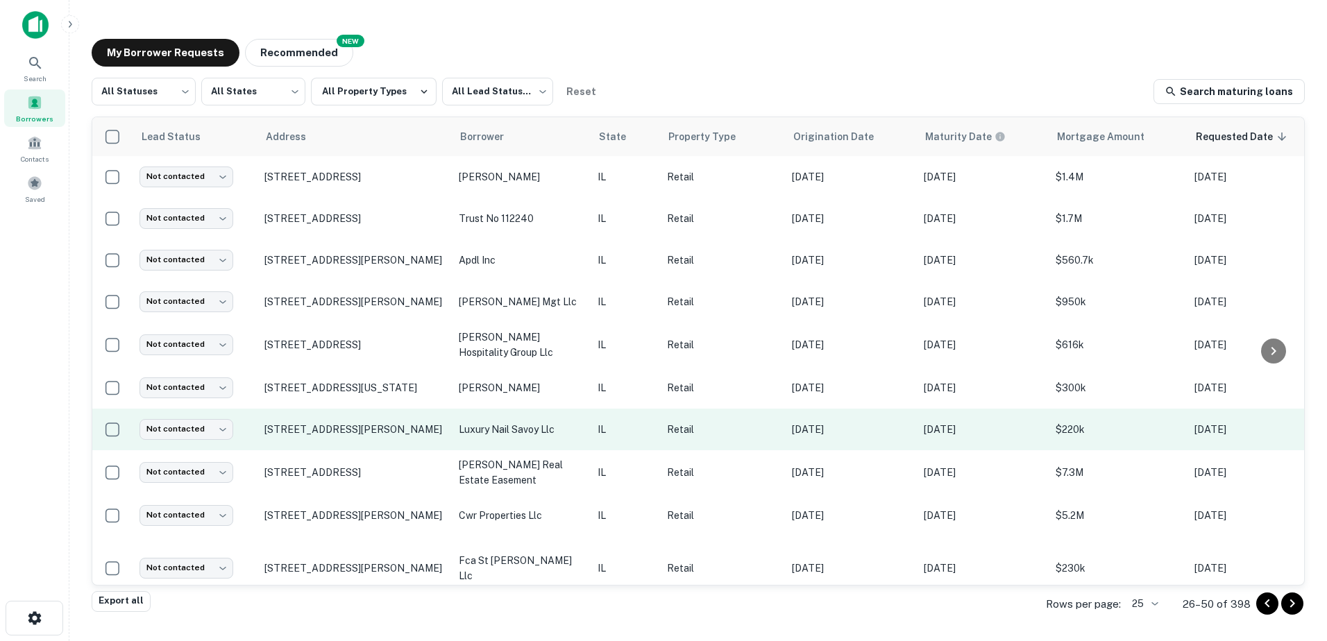
click at [508, 435] on td "luxury nail savoy llc" at bounding box center [521, 430] width 139 height 42
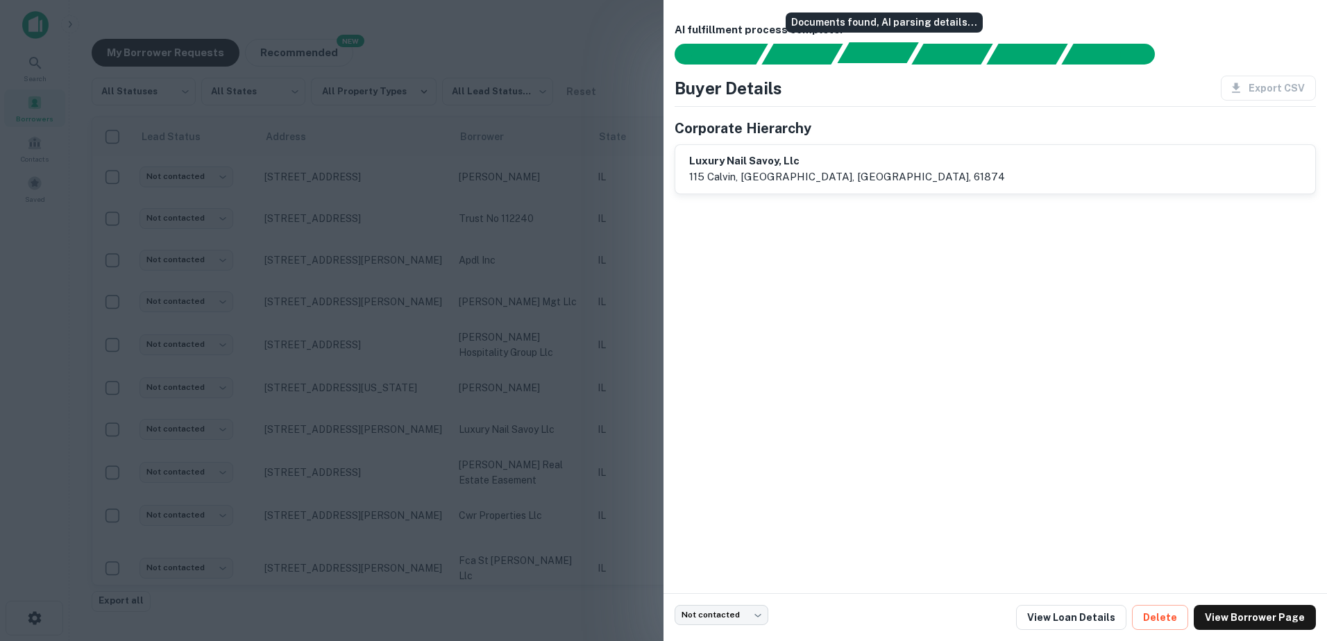
click at [885, 45] on div "Documents found, AI parsing details..." at bounding box center [877, 52] width 81 height 21
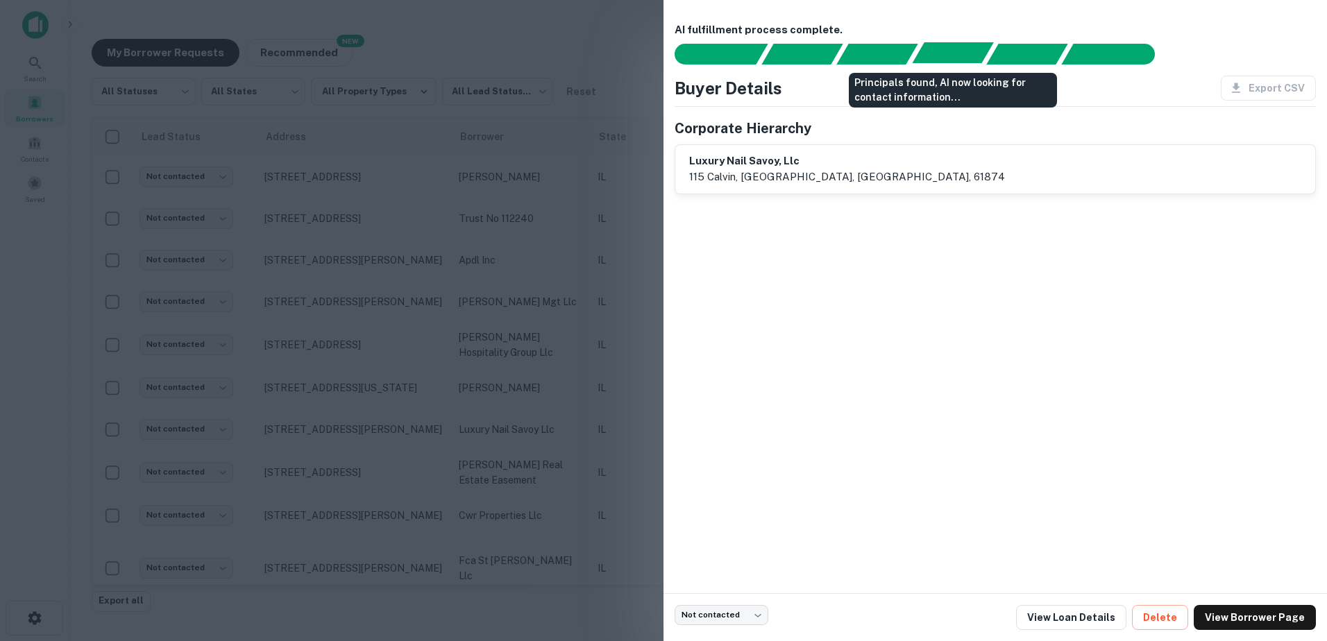
click at [963, 56] on div "Principals found, AI now looking for contact information..." at bounding box center [952, 52] width 81 height 21
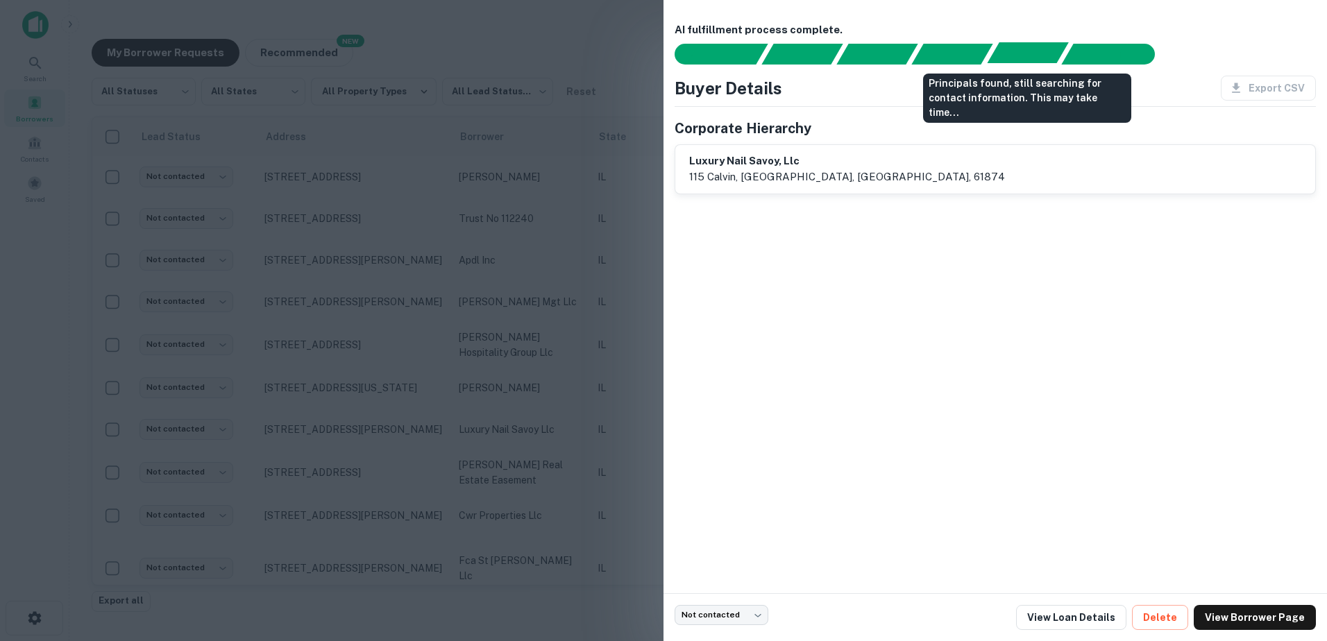
click at [1028, 50] on div "Principals found, still searching for contact information. This may take time..." at bounding box center [1027, 52] width 81 height 21
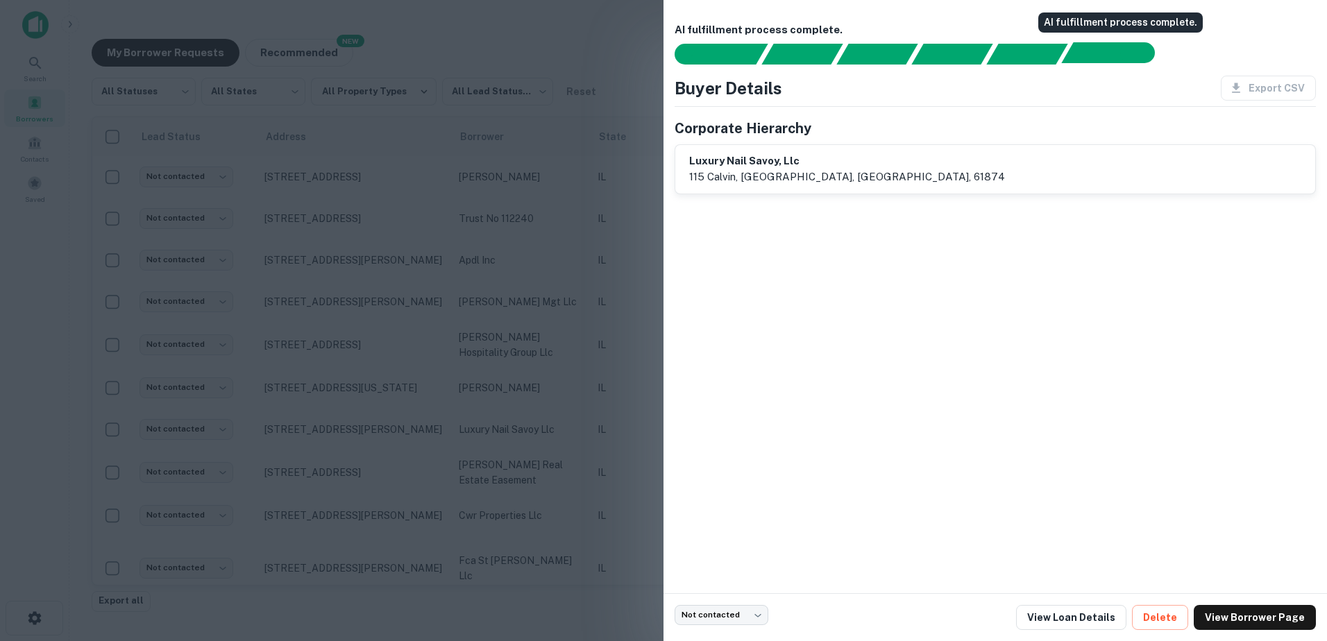
click at [1095, 56] on div "AI fulfillment process complete." at bounding box center [1101, 52] width 81 height 21
click at [547, 494] on div at bounding box center [663, 320] width 1327 height 641
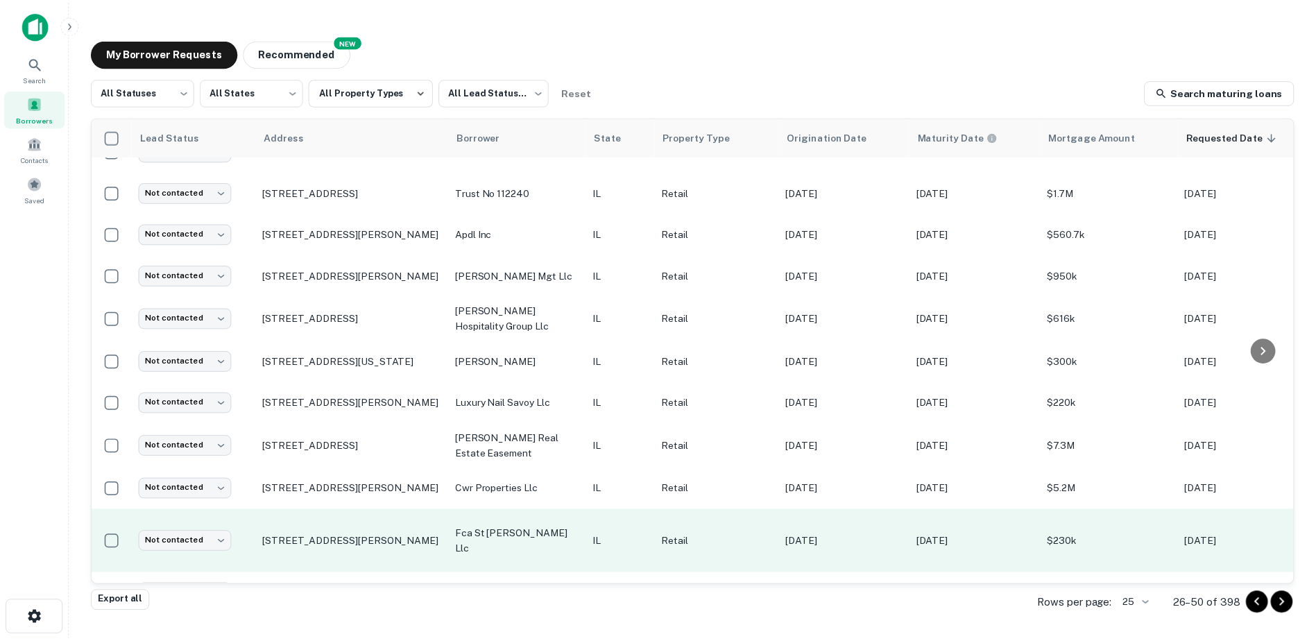
scroll to position [69, 0]
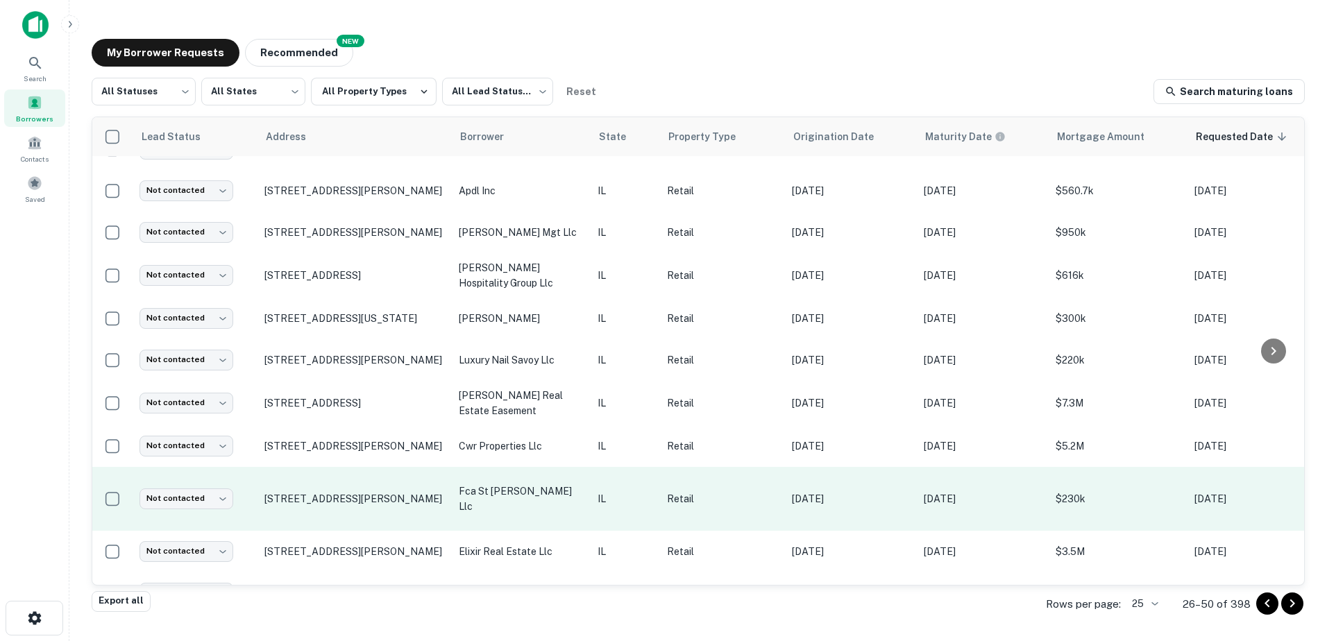
click at [562, 502] on p "fca st charles llc" at bounding box center [521, 499] width 125 height 31
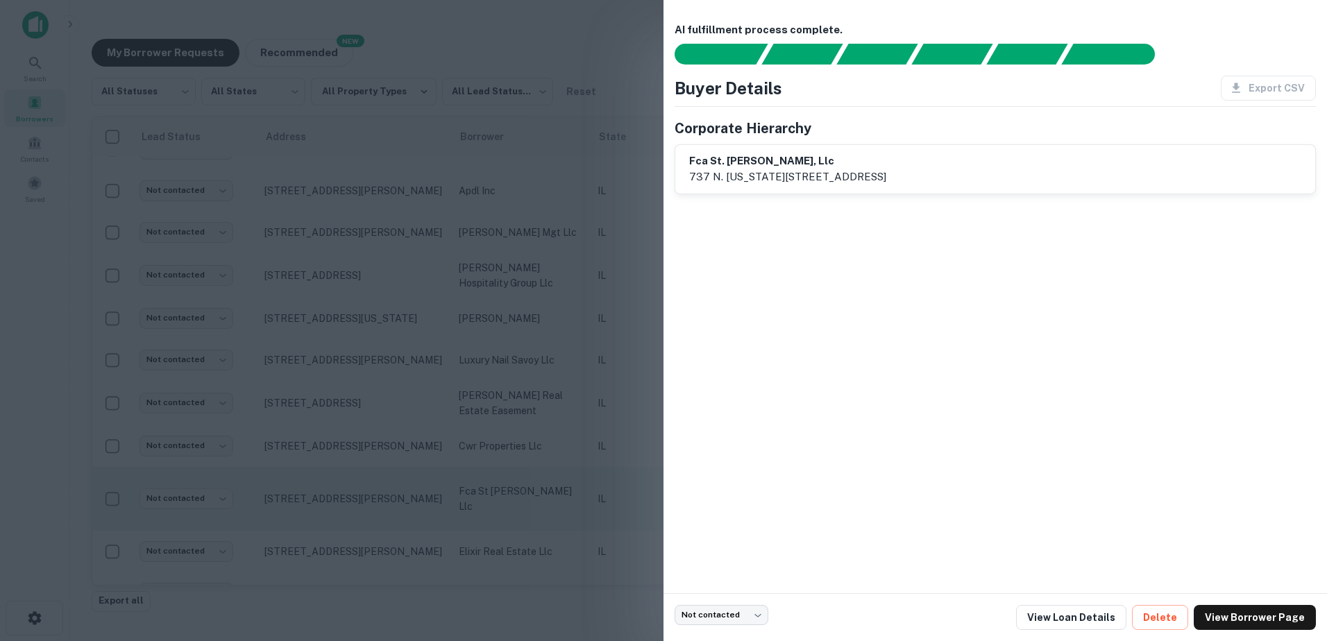
click at [562, 504] on div at bounding box center [663, 320] width 1327 height 641
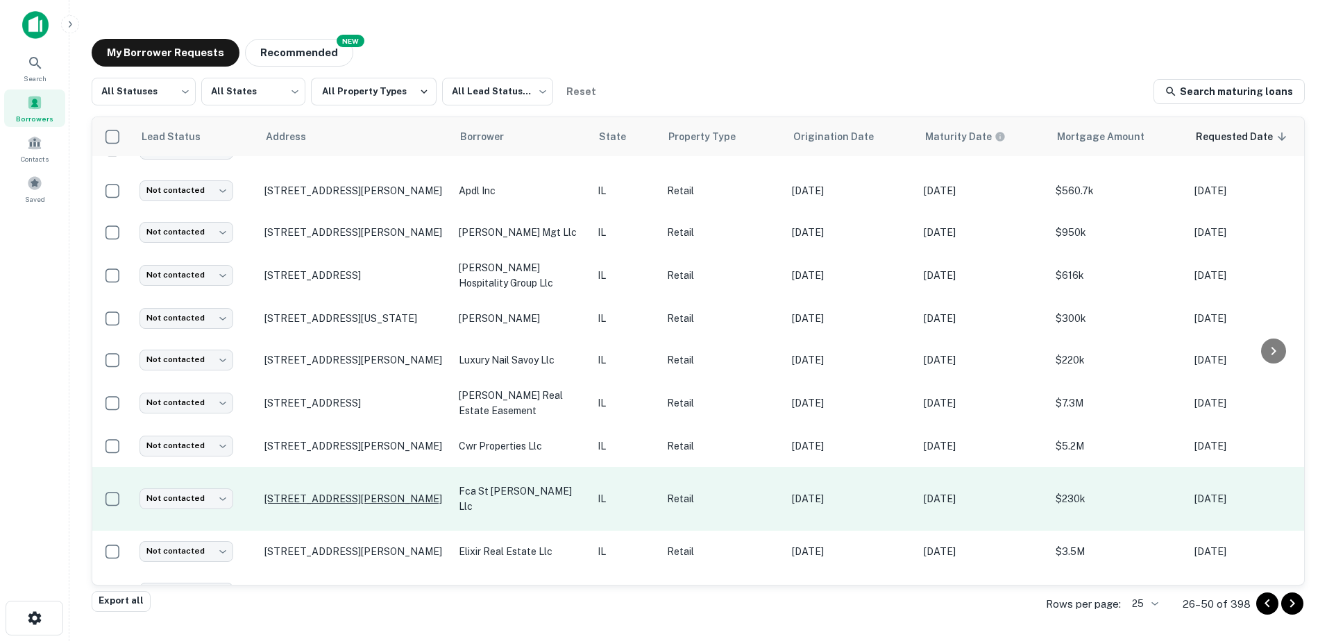
click at [400, 495] on p "2000 W Main St Saint Charles, IL60174" at bounding box center [354, 499] width 180 height 12
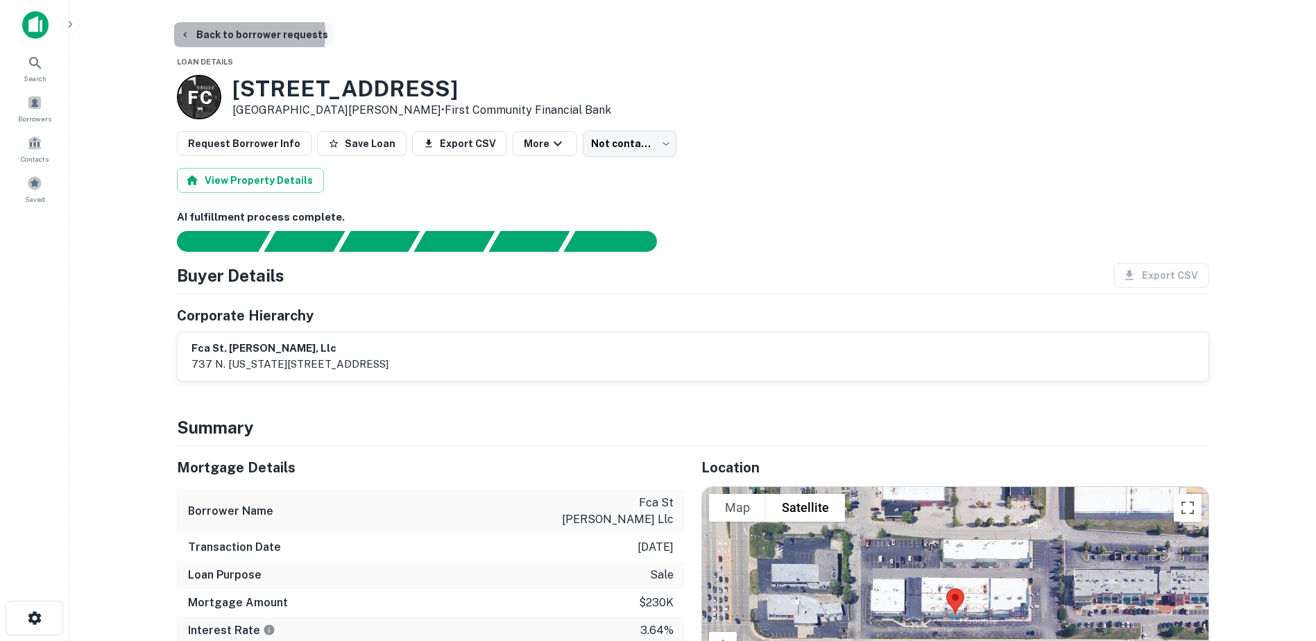
click at [222, 33] on button "Back to borrower requests" at bounding box center [254, 34] width 160 height 25
click at [201, 38] on button "Back to borrower requests" at bounding box center [254, 34] width 160 height 25
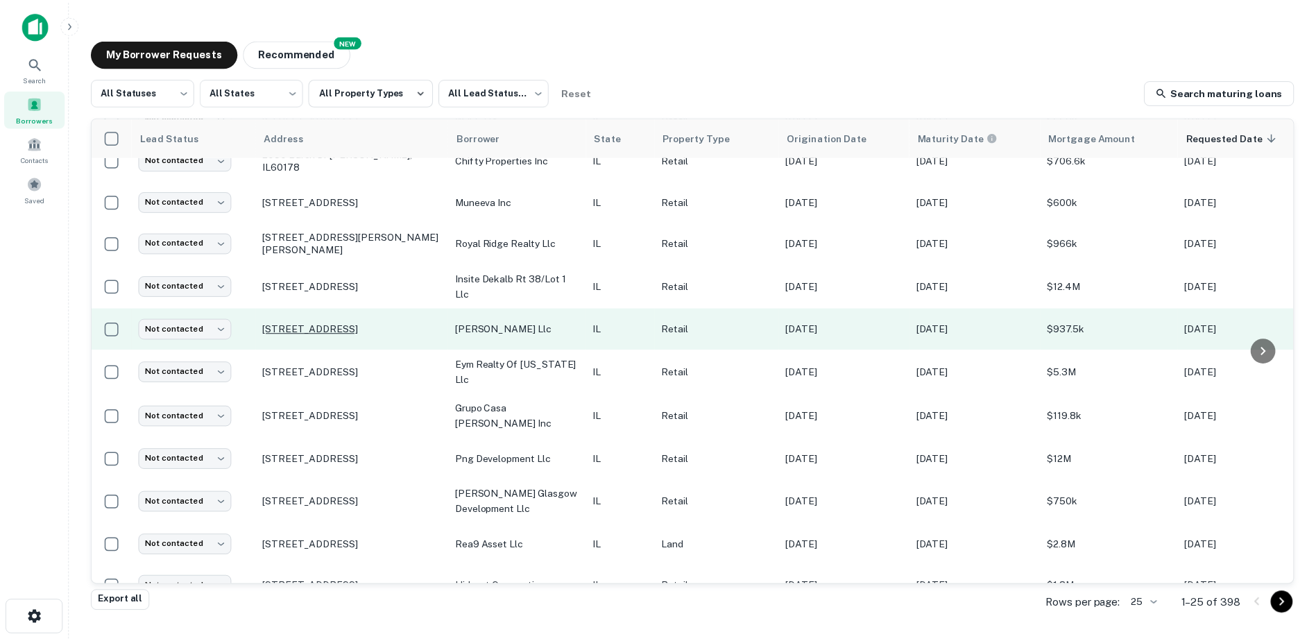
scroll to position [555, 0]
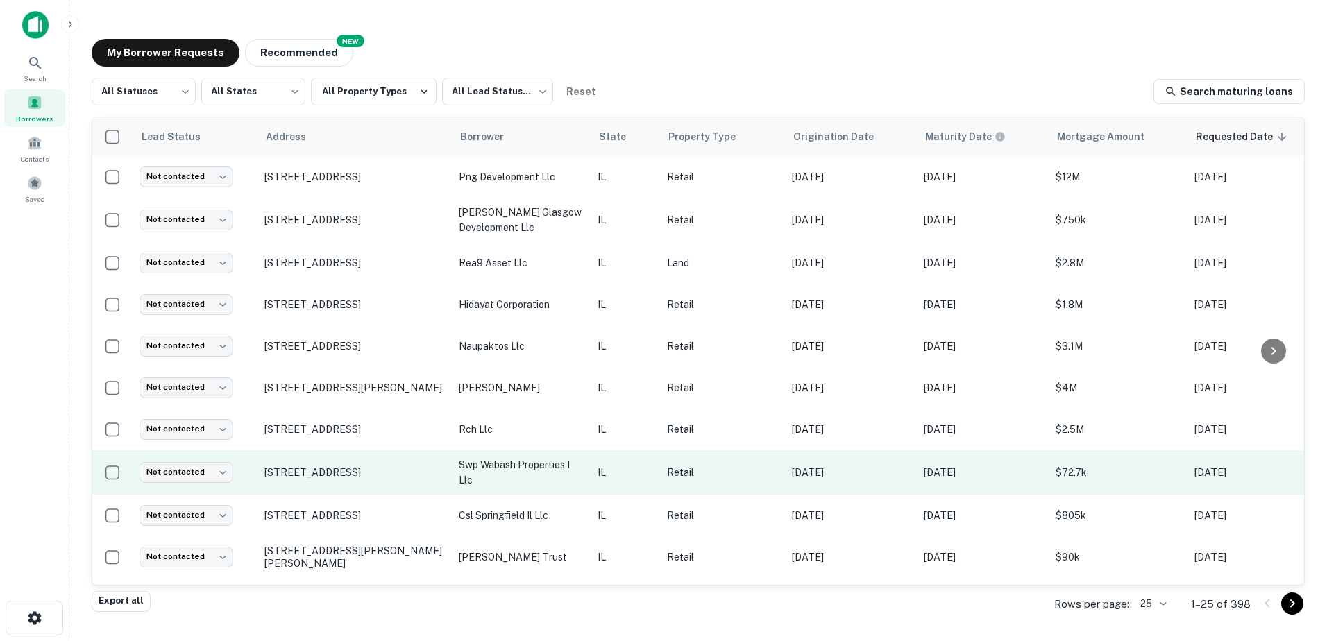
click at [364, 472] on p "[STREET_ADDRESS]" at bounding box center [354, 472] width 180 height 12
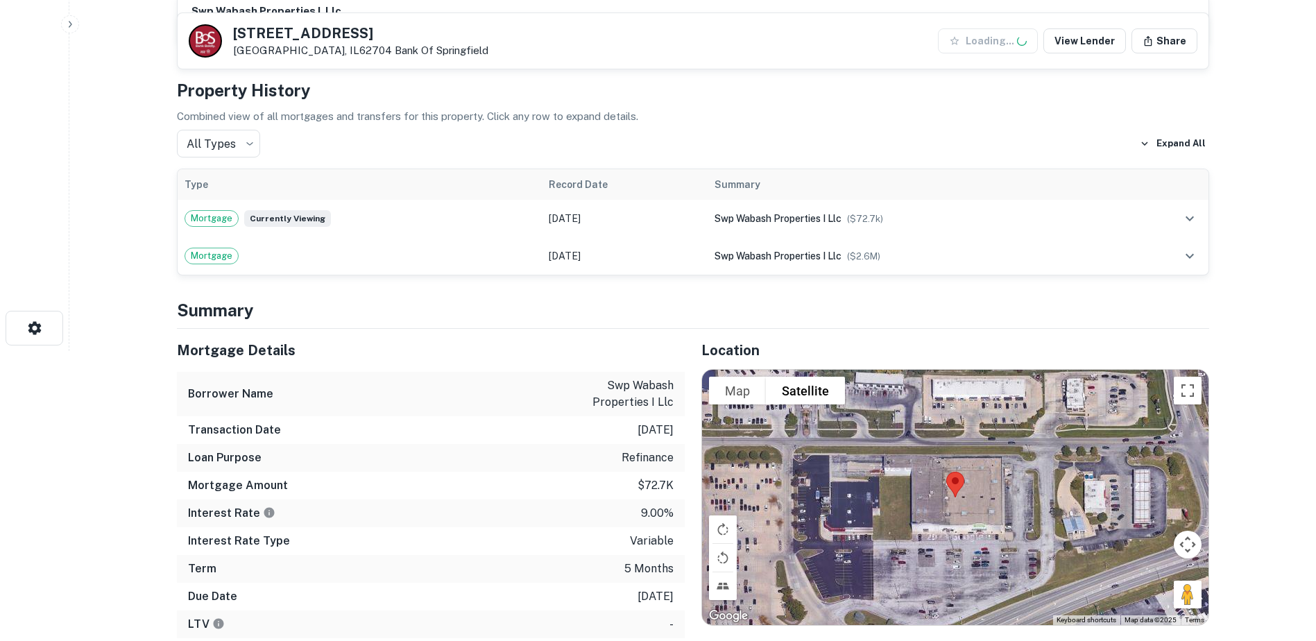
scroll to position [694, 0]
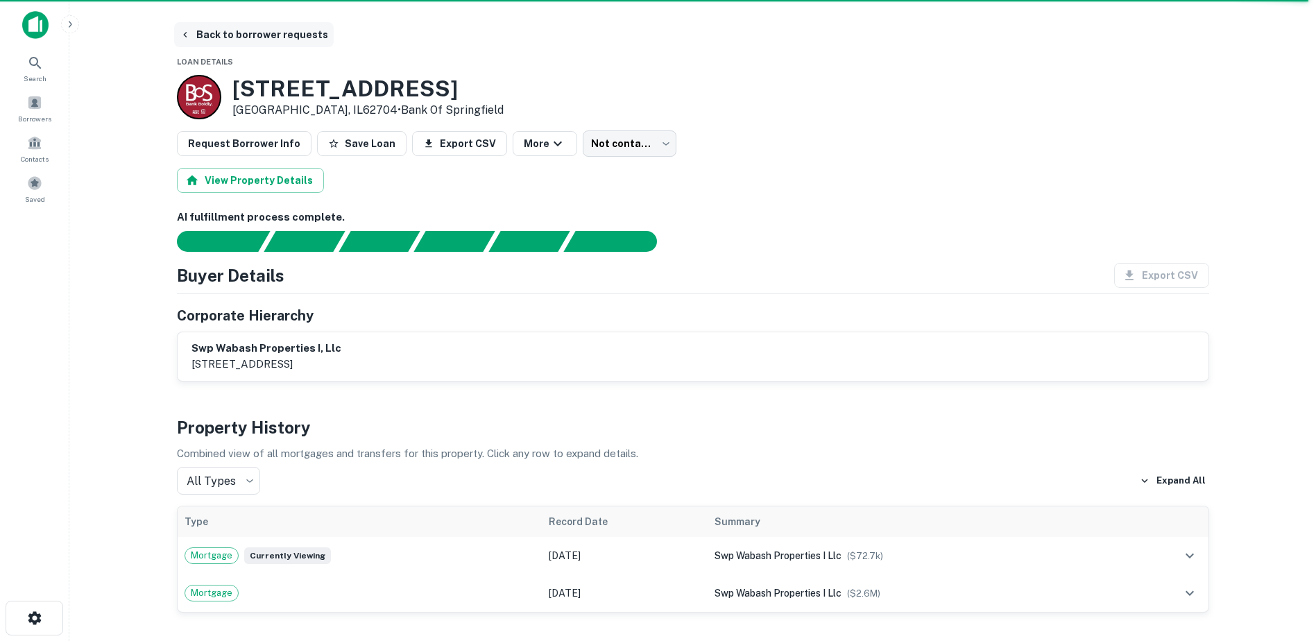
click at [182, 28] on button "Back to borrower requests" at bounding box center [254, 34] width 160 height 25
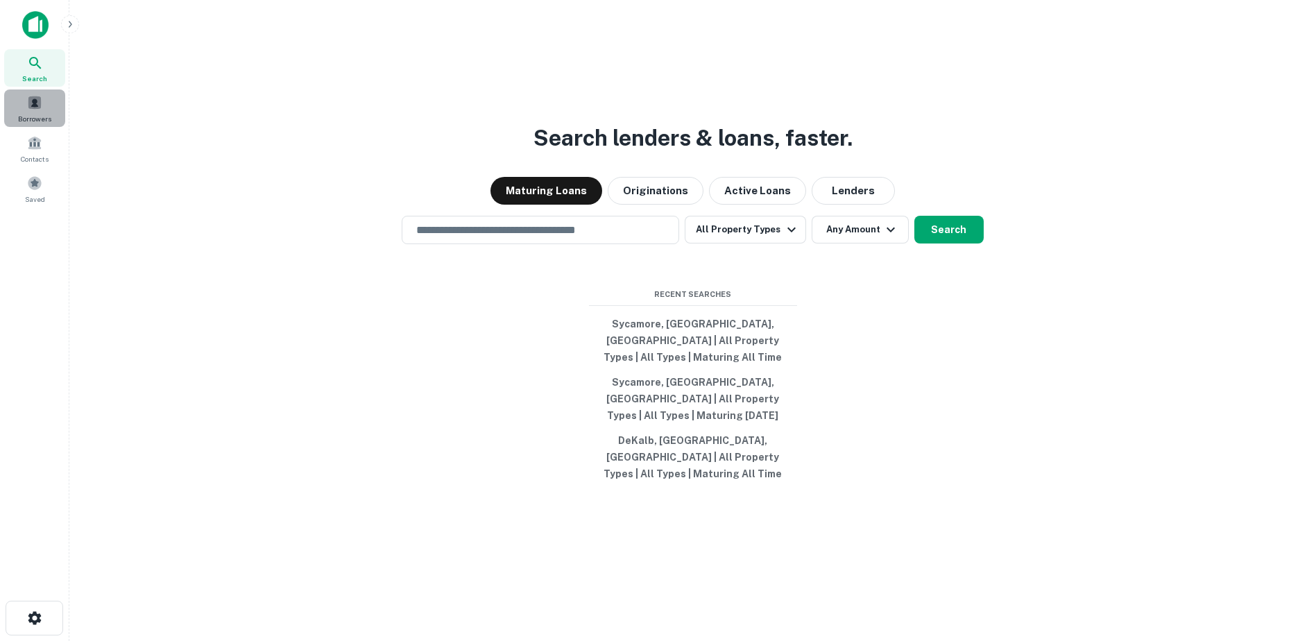
click at [62, 108] on div "Borrowers" at bounding box center [34, 107] width 61 height 37
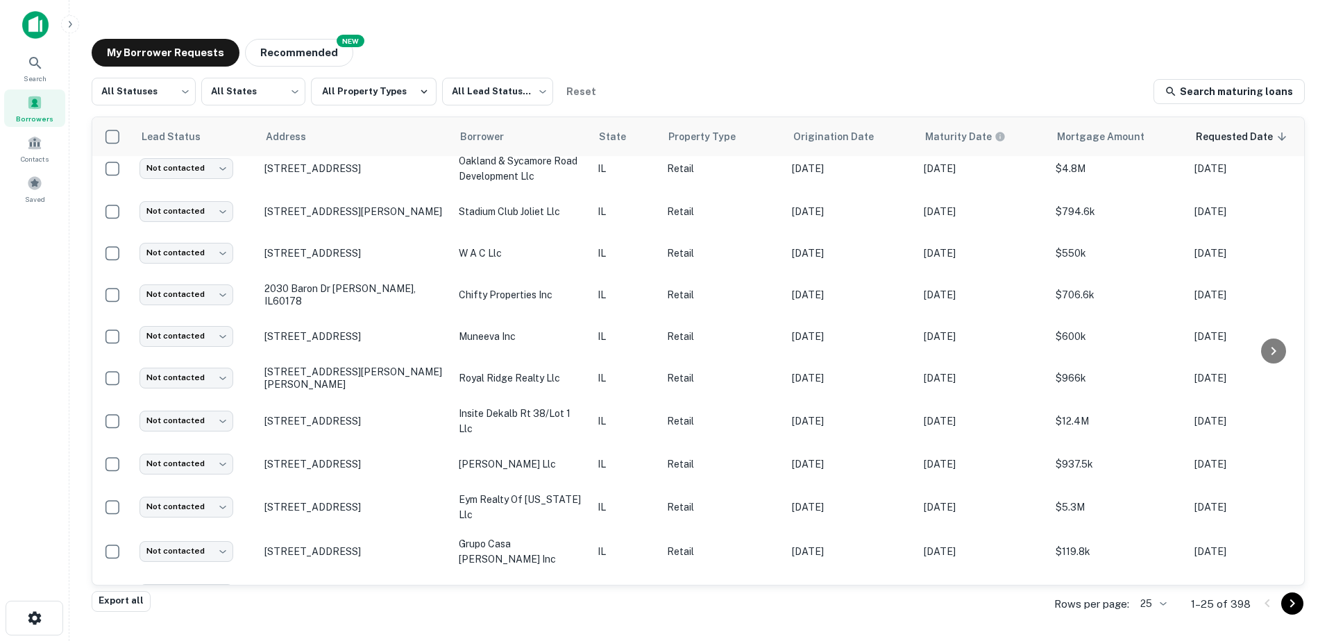
scroll to position [278, 0]
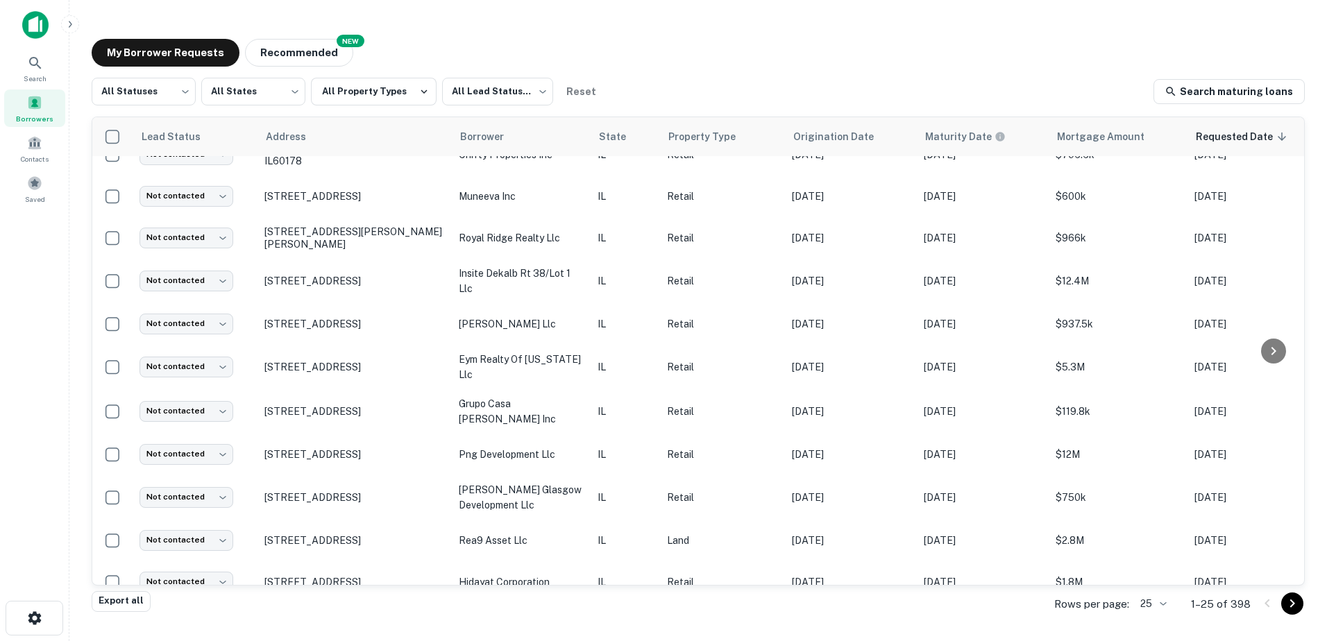
click at [1293, 597] on icon "Go to next page" at bounding box center [1292, 603] width 17 height 17
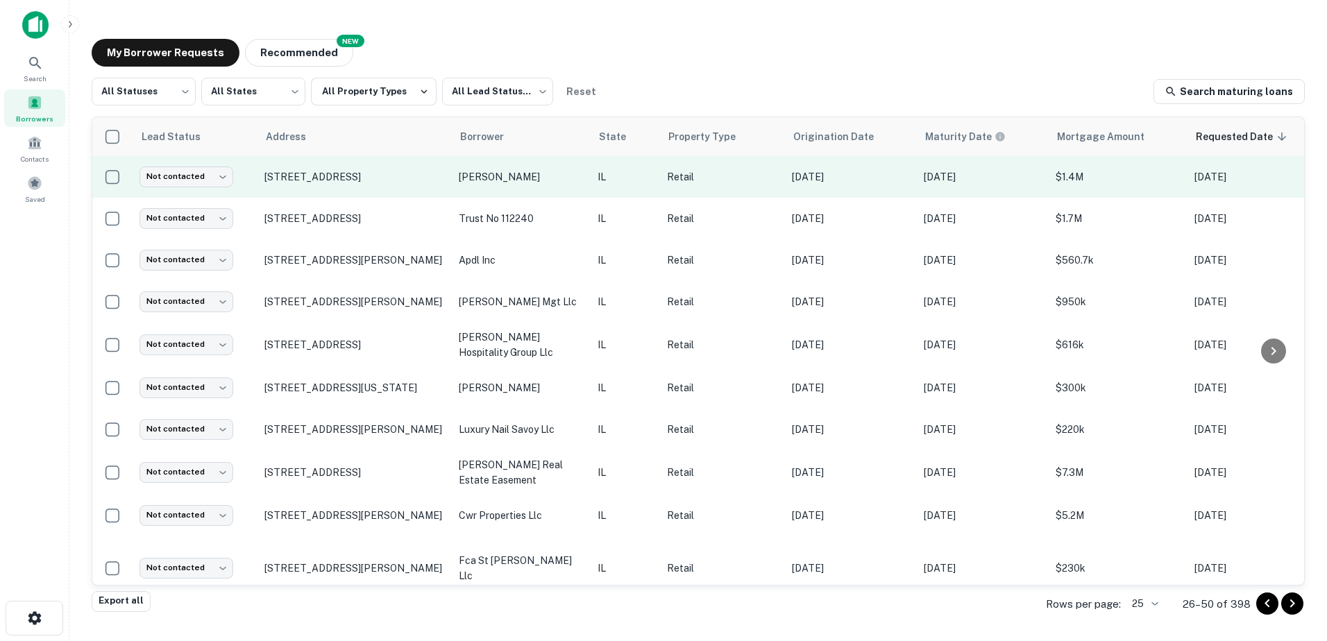
click at [495, 178] on p "[PERSON_NAME]" at bounding box center [521, 176] width 125 height 15
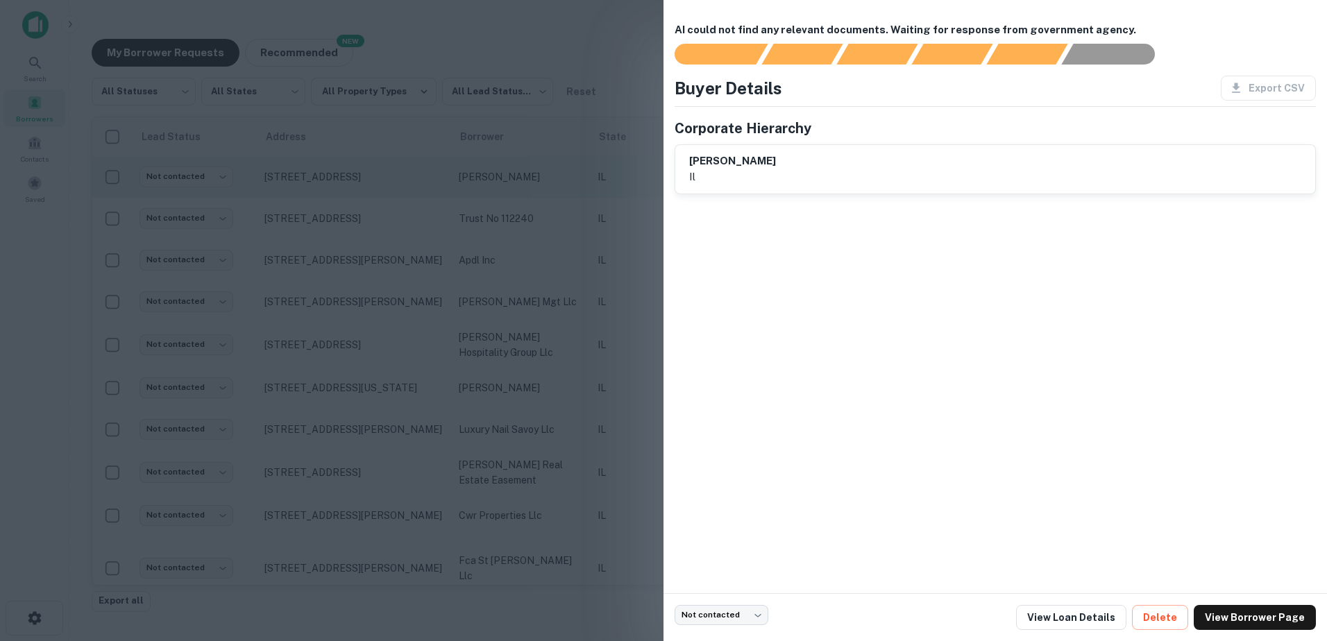
click at [495, 178] on div at bounding box center [663, 320] width 1327 height 641
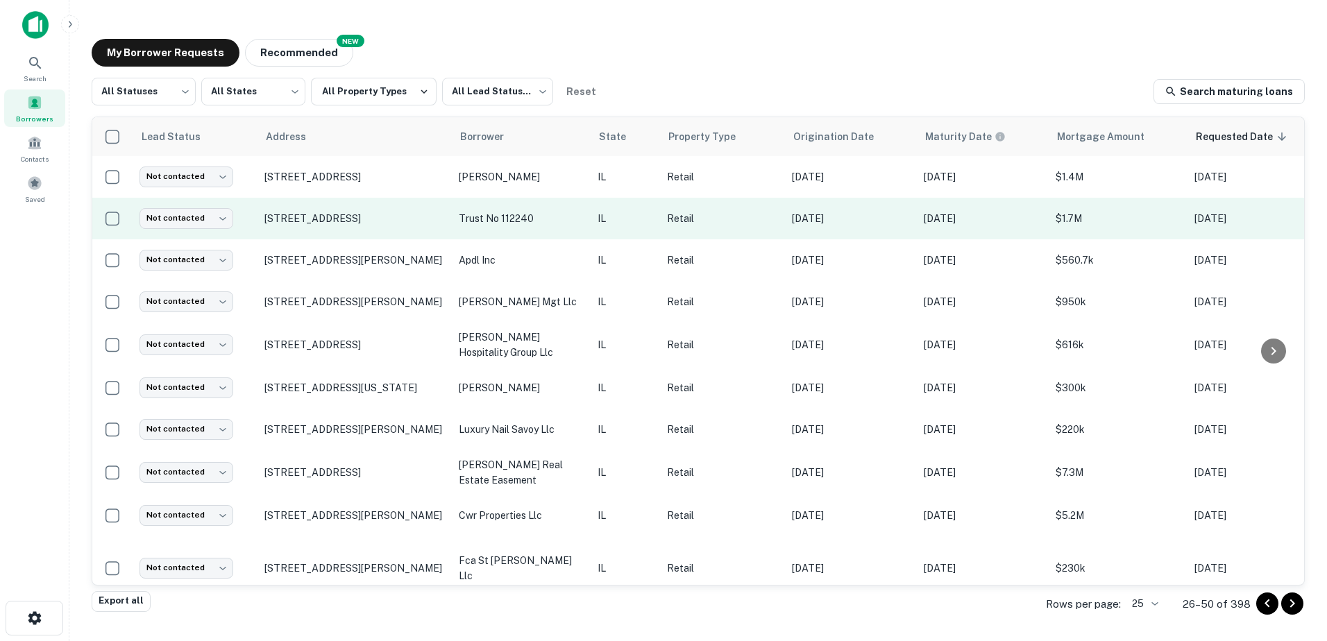
click at [504, 219] on p "trust no 112240" at bounding box center [521, 218] width 125 height 15
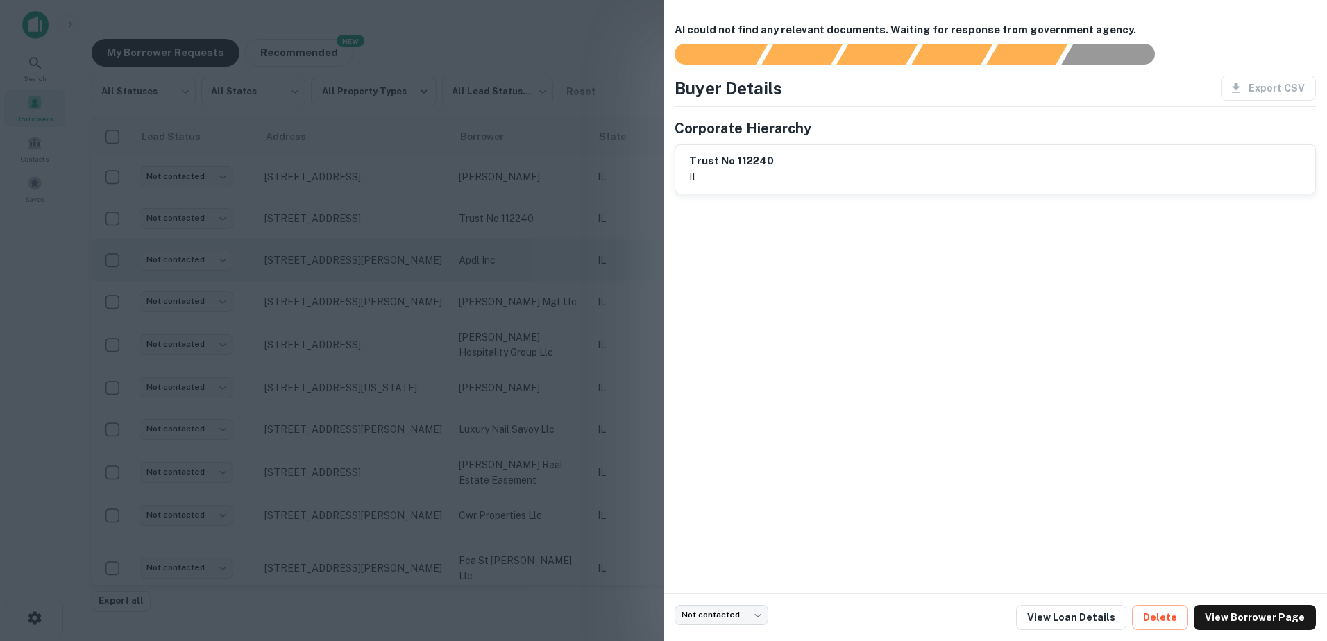
click at [504, 269] on div at bounding box center [663, 320] width 1327 height 641
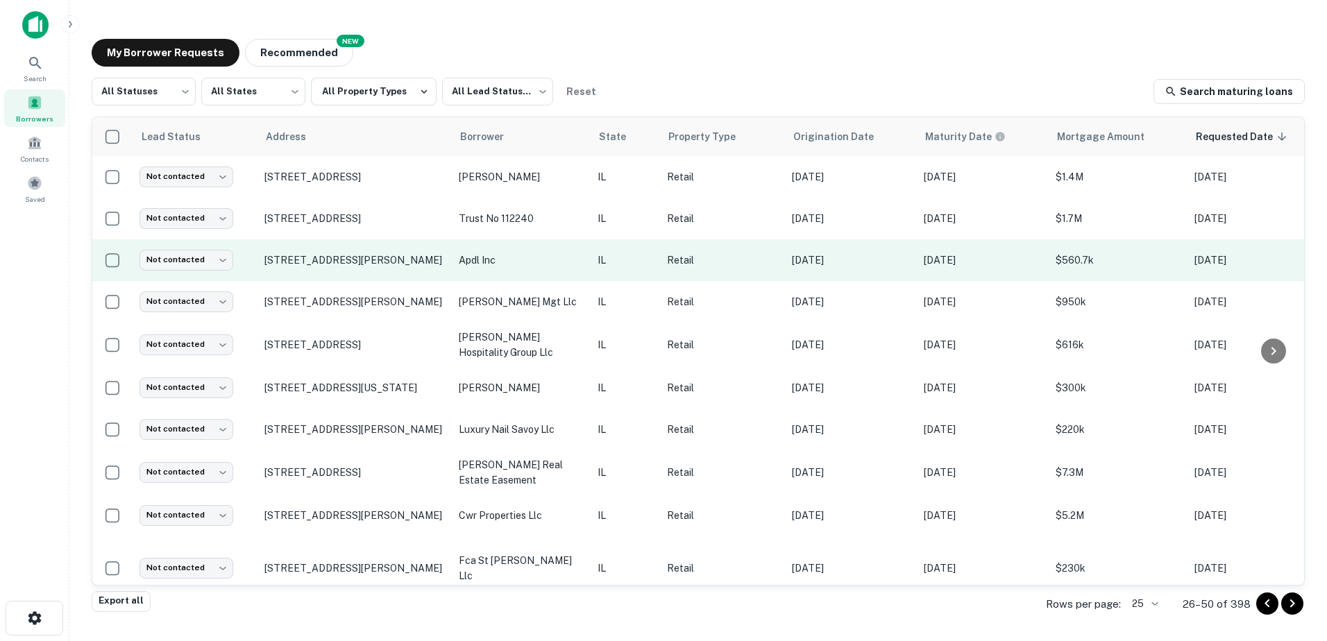
click at [506, 270] on td "apdl inc" at bounding box center [521, 260] width 139 height 42
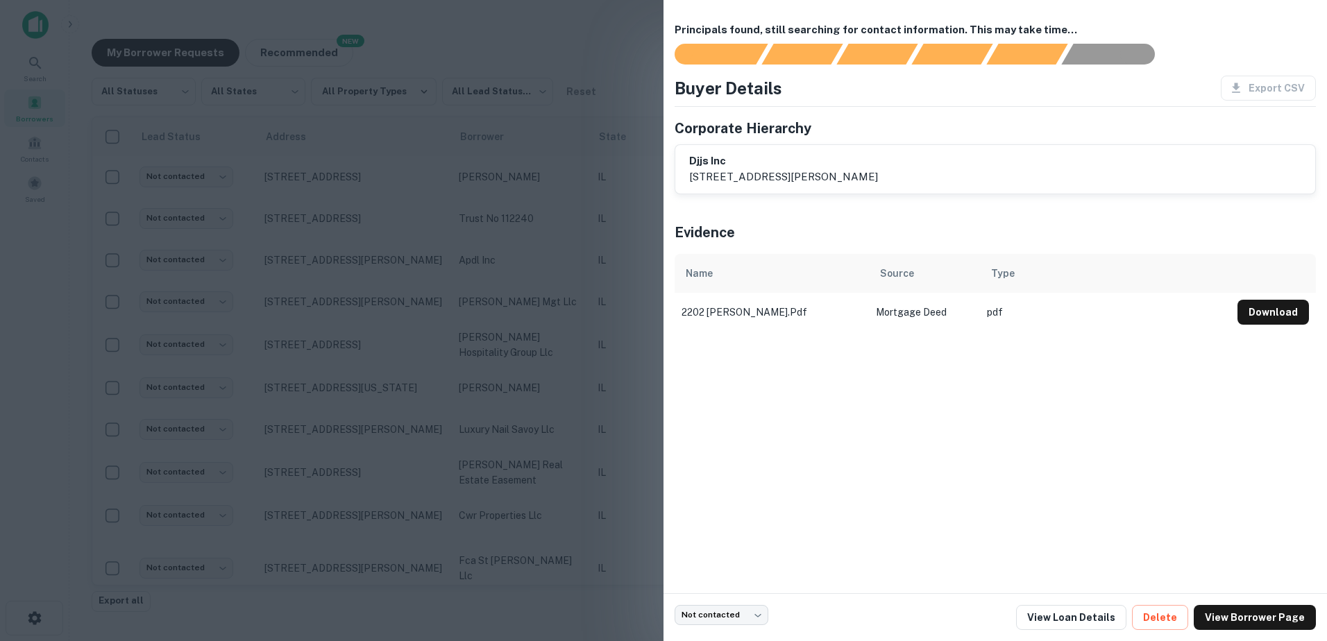
click at [508, 304] on div at bounding box center [663, 320] width 1327 height 641
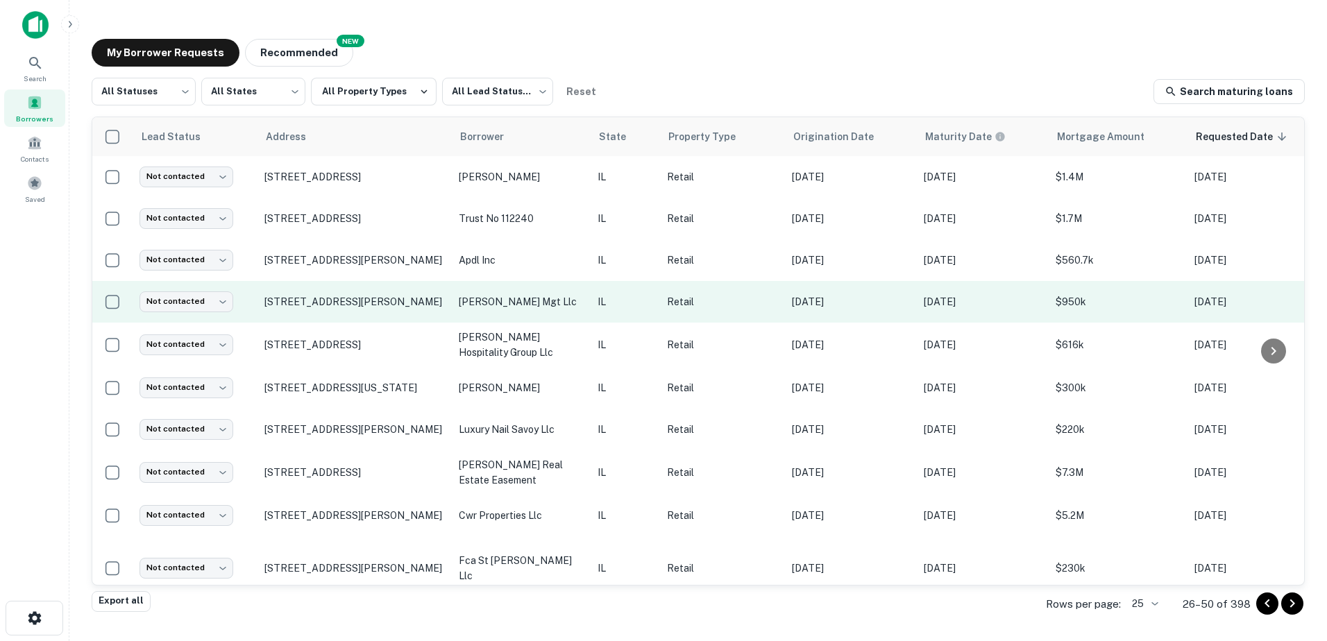
click at [513, 310] on td "[PERSON_NAME] mgt llc" at bounding box center [521, 302] width 139 height 42
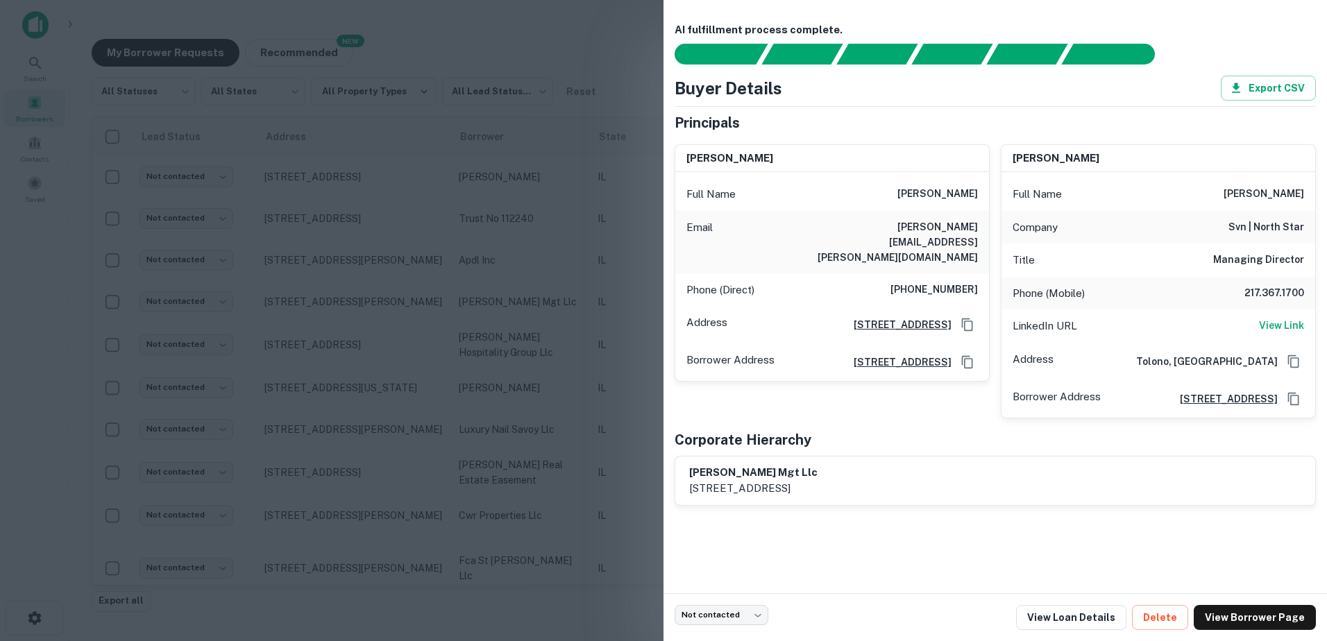
click at [599, 350] on div at bounding box center [663, 320] width 1327 height 641
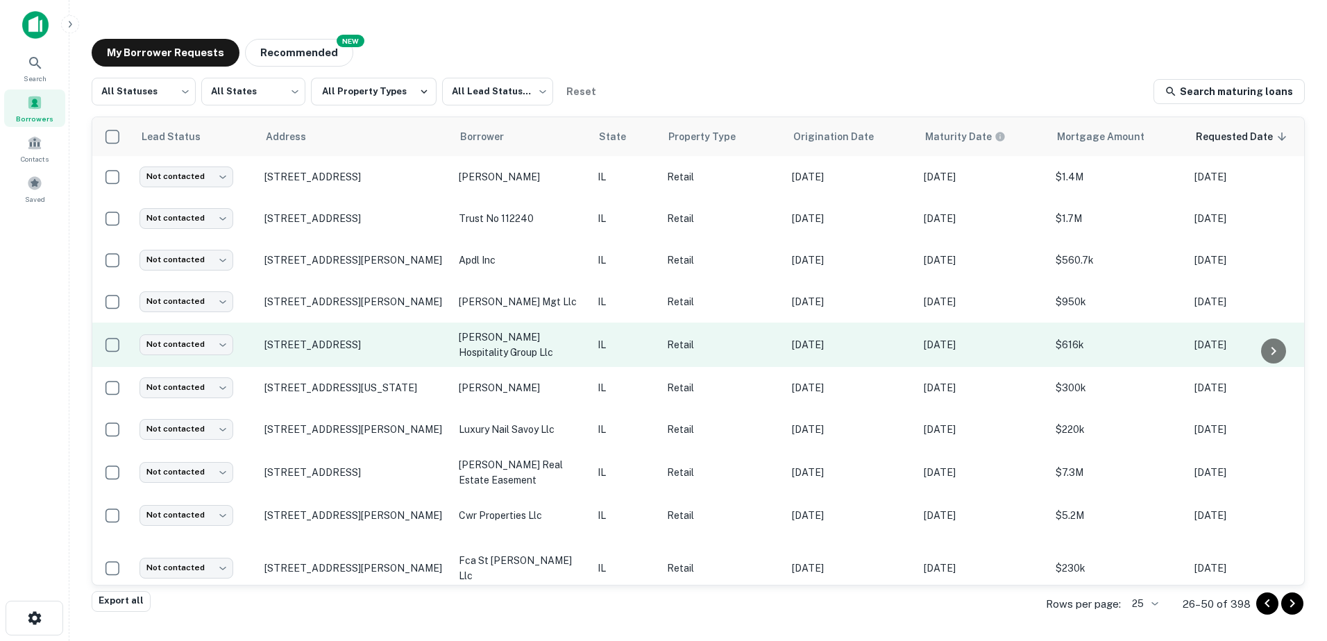
click at [597, 354] on td "IL" at bounding box center [624, 345] width 69 height 44
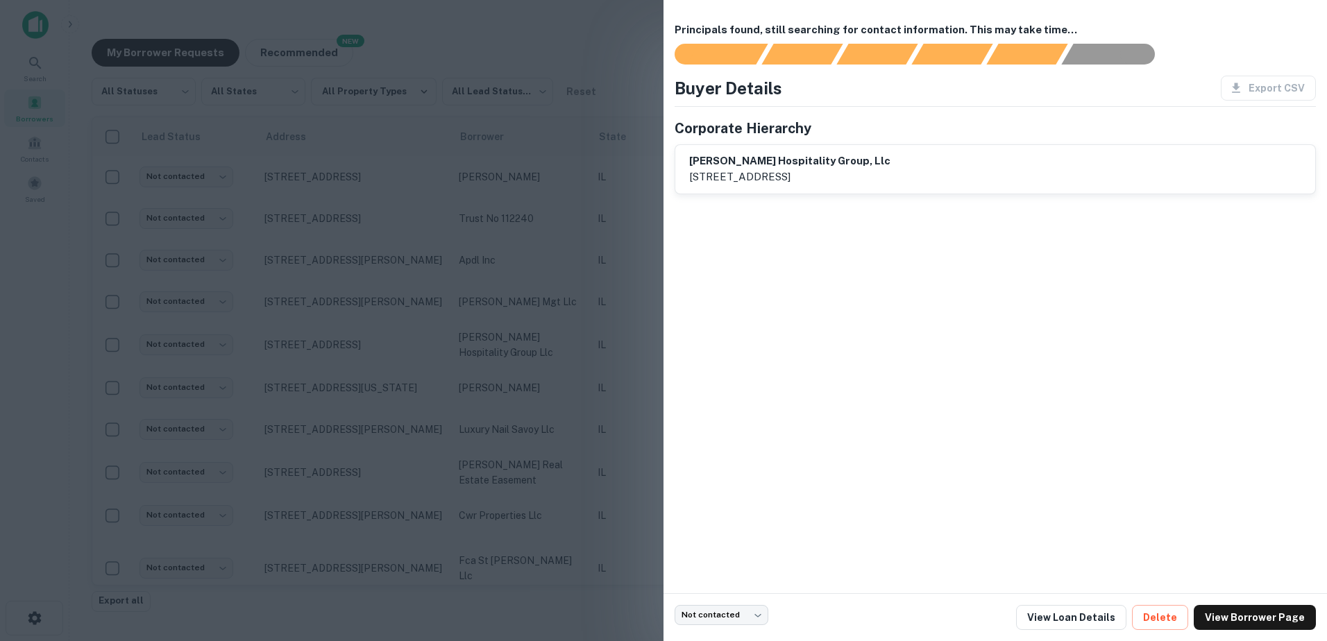
click at [578, 389] on div at bounding box center [663, 320] width 1327 height 641
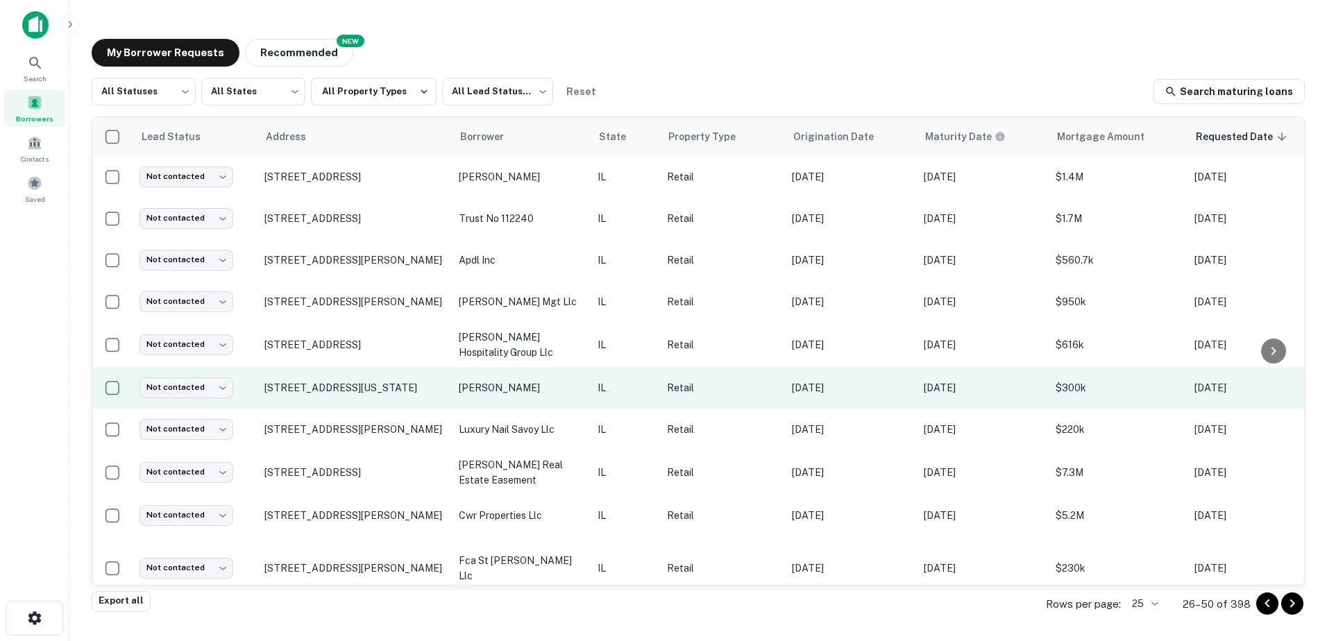
click at [574, 391] on p "[PERSON_NAME]" at bounding box center [521, 387] width 125 height 15
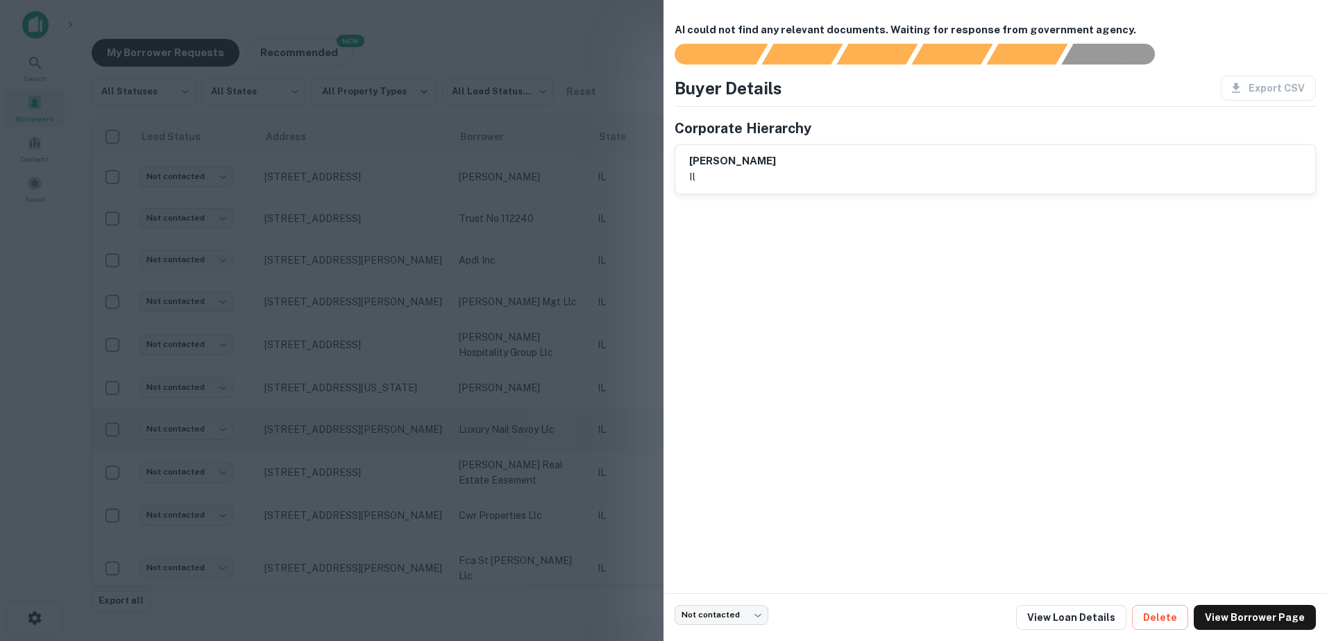
click at [568, 410] on div at bounding box center [663, 320] width 1327 height 641
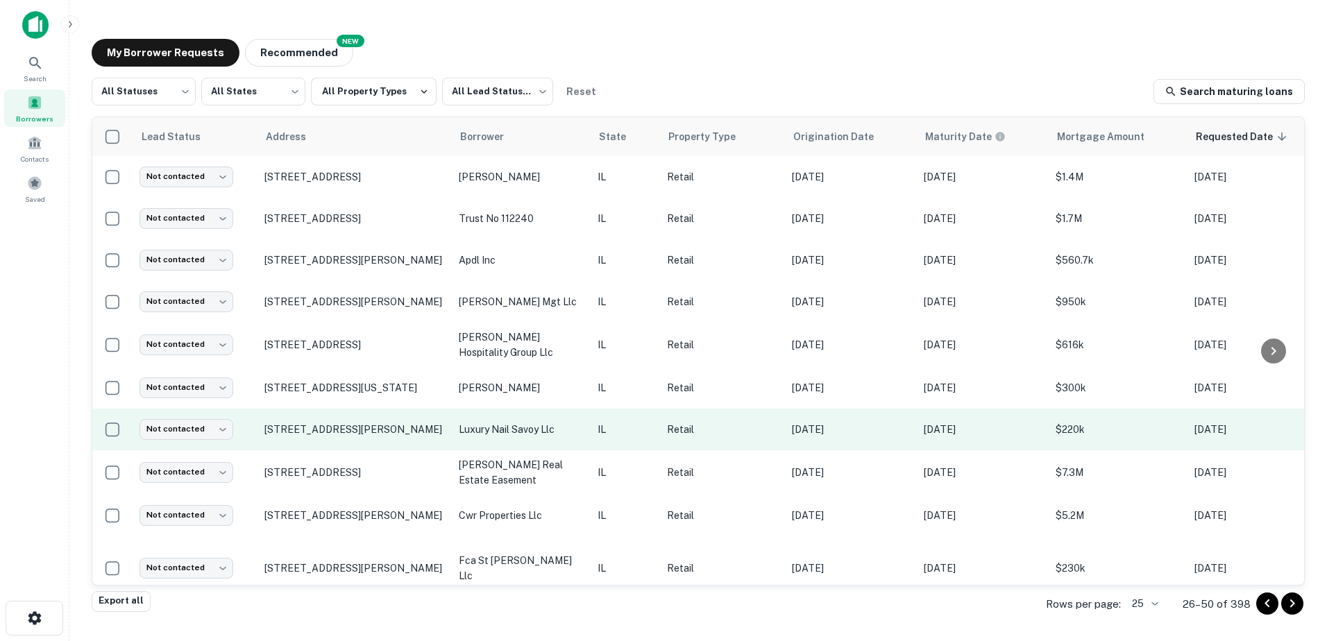
click at [567, 418] on td "luxury nail savoy llc" at bounding box center [521, 430] width 139 height 42
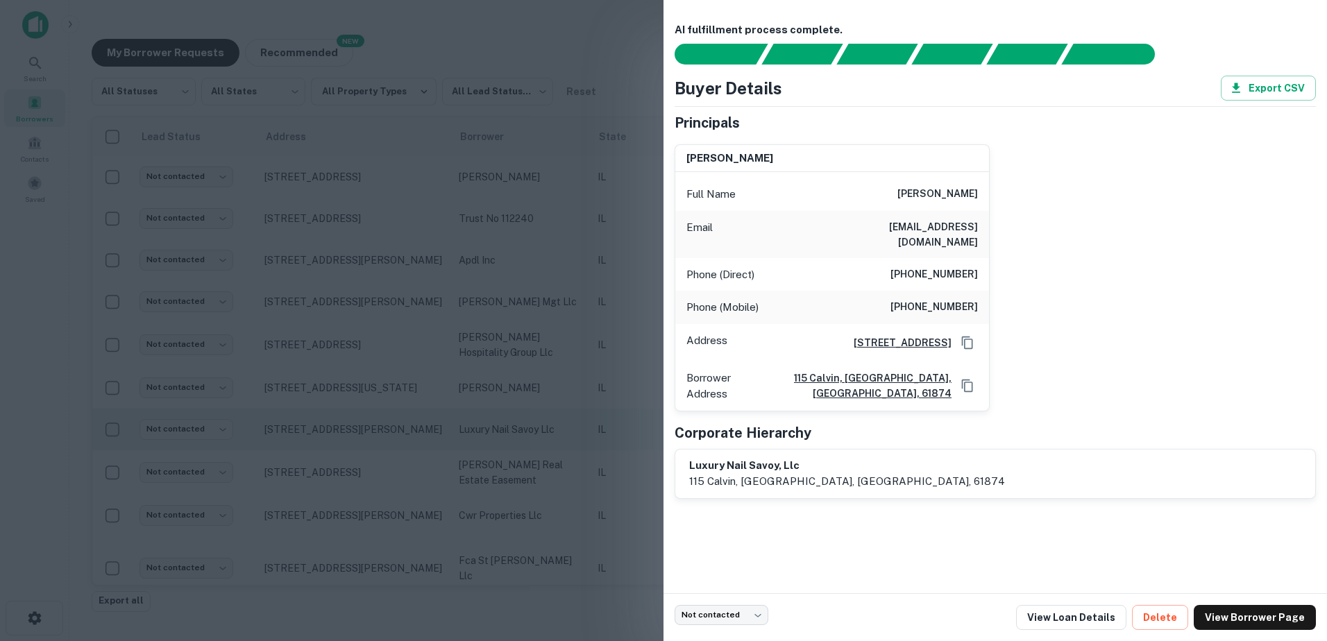
drag, startPoint x: 555, startPoint y: 427, endPoint x: 541, endPoint y: 427, distance: 13.9
click at [554, 427] on div at bounding box center [663, 320] width 1327 height 641
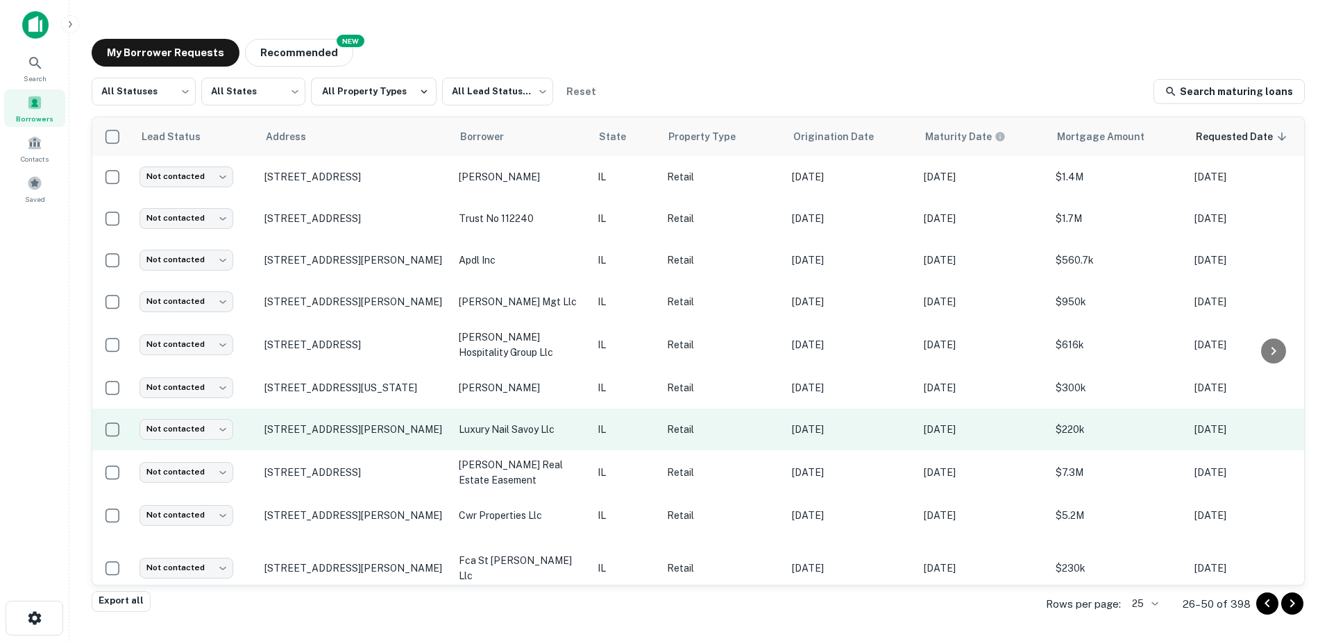
click at [377, 413] on td "[STREET_ADDRESS][PERSON_NAME]" at bounding box center [354, 430] width 194 height 42
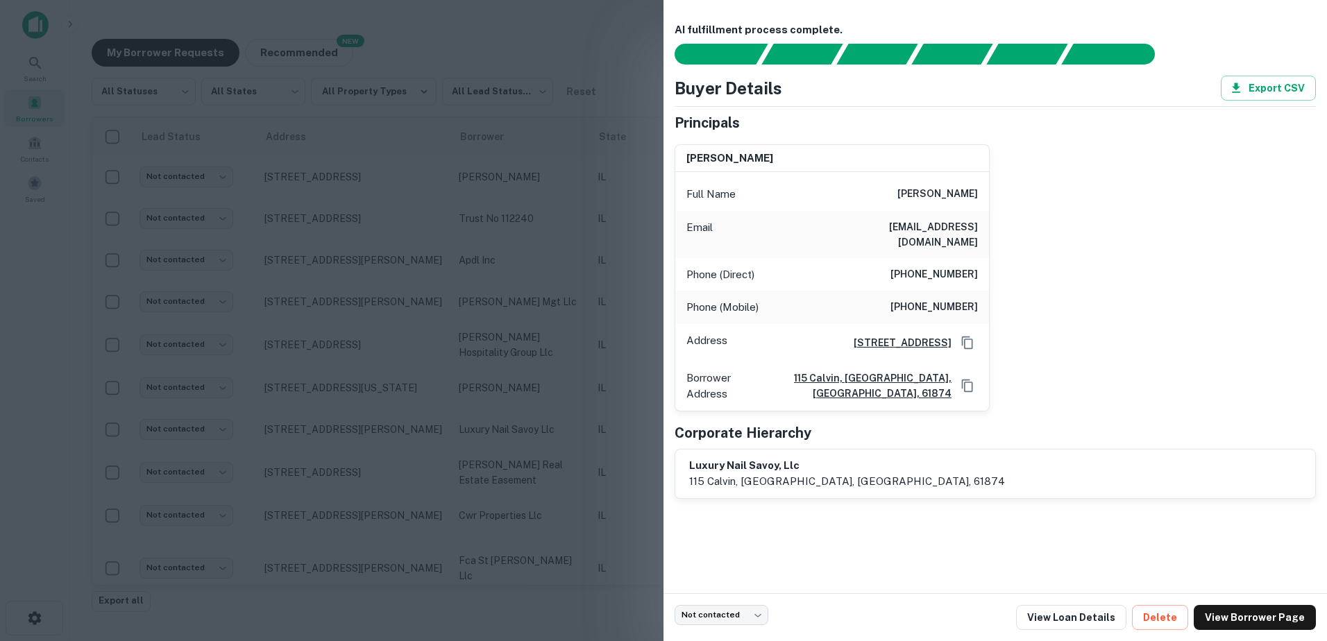
click at [377, 420] on div at bounding box center [663, 320] width 1327 height 641
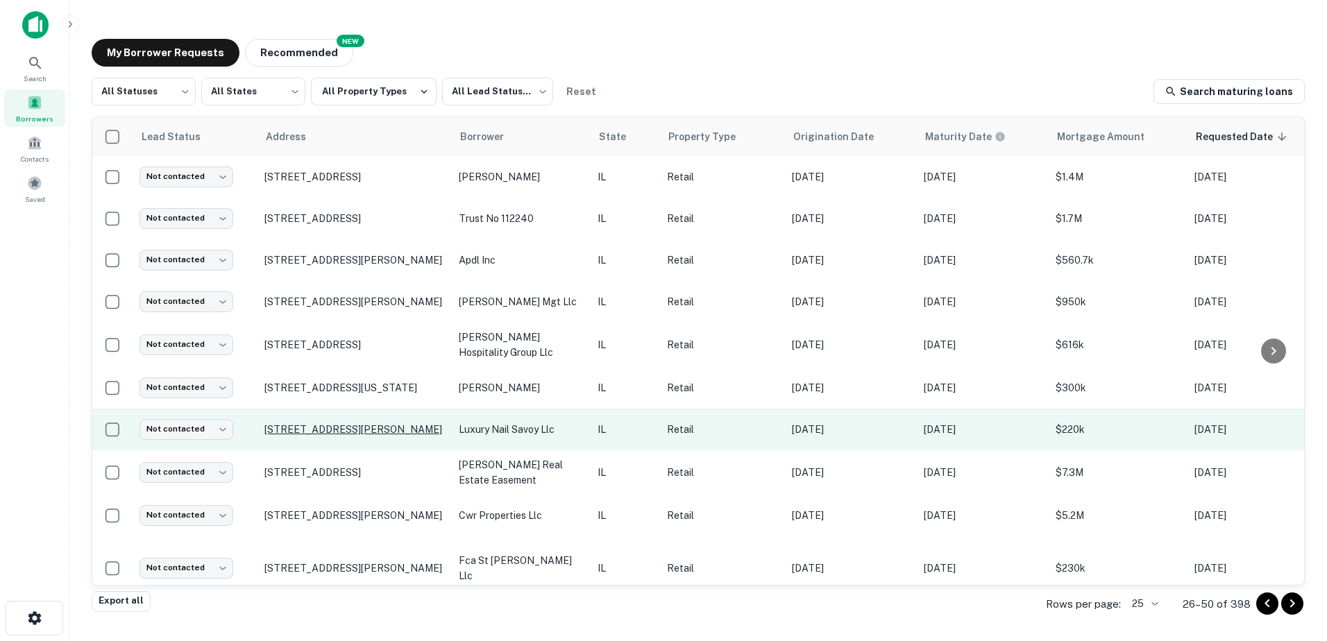
click at [370, 427] on p "[STREET_ADDRESS][PERSON_NAME]" at bounding box center [354, 429] width 180 height 12
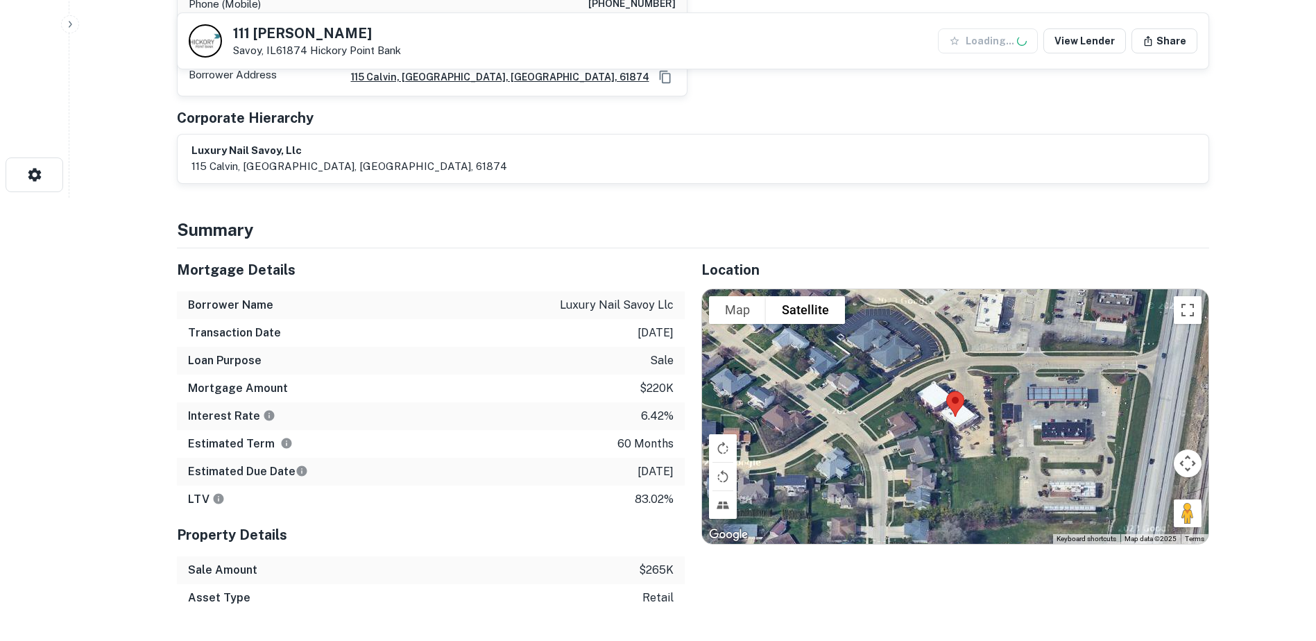
scroll to position [624, 0]
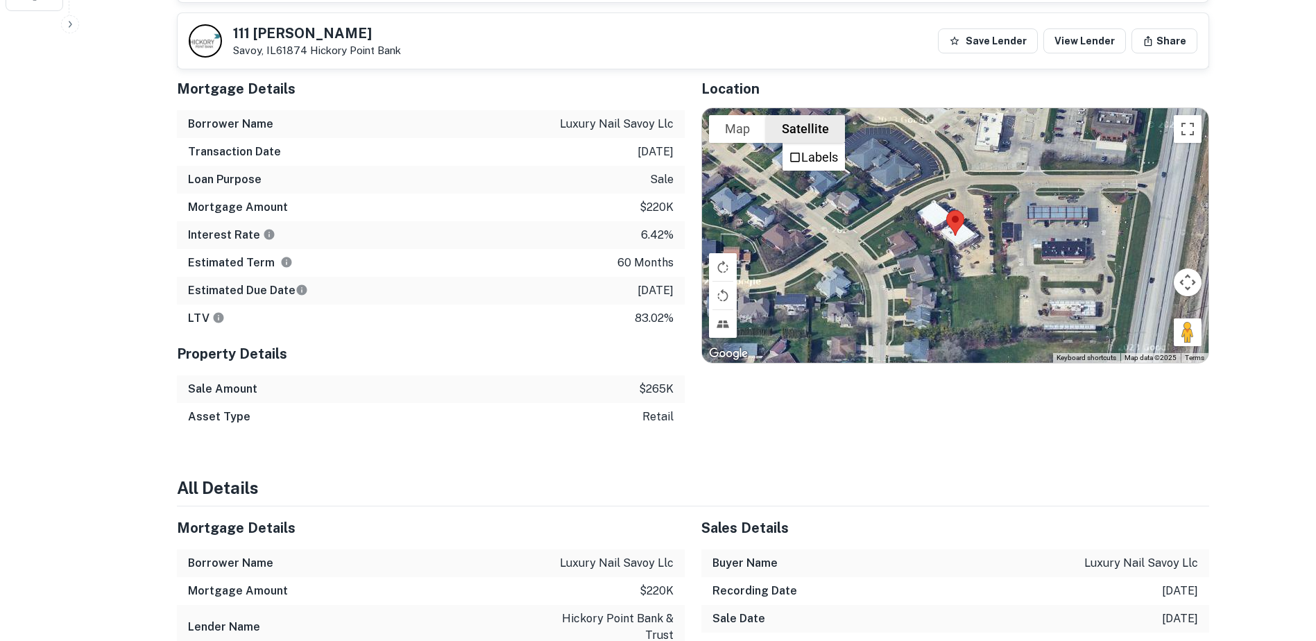
click at [805, 150] on label "Labels" at bounding box center [819, 157] width 37 height 15
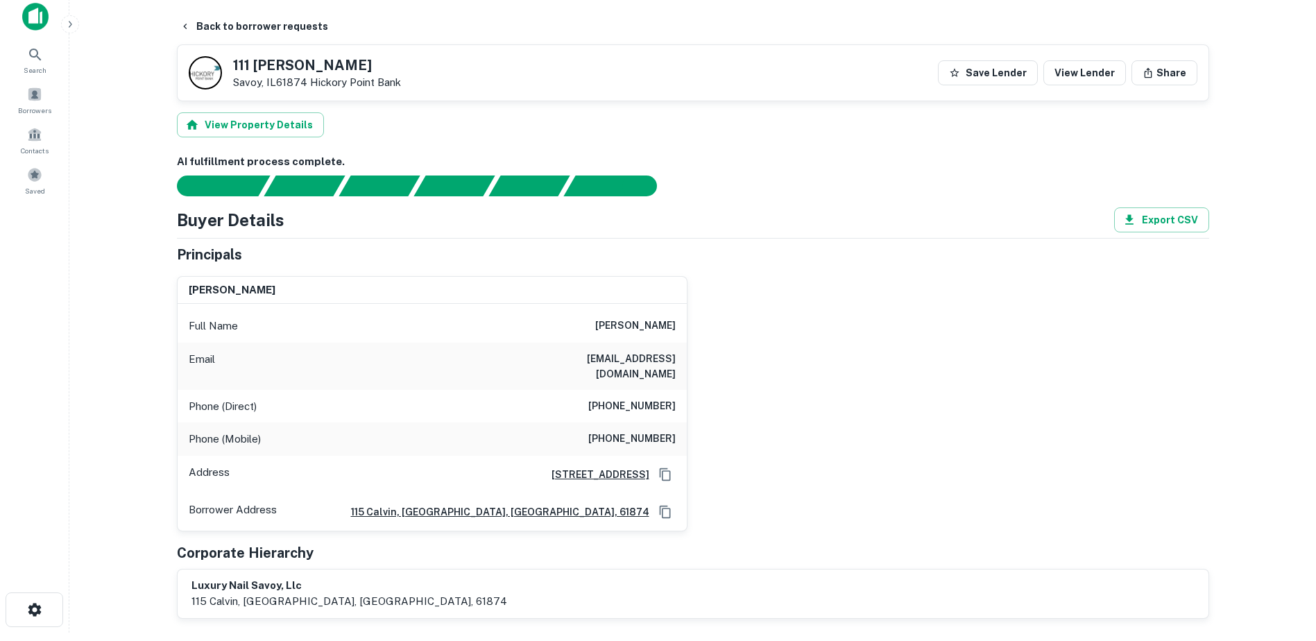
scroll to position [0, 0]
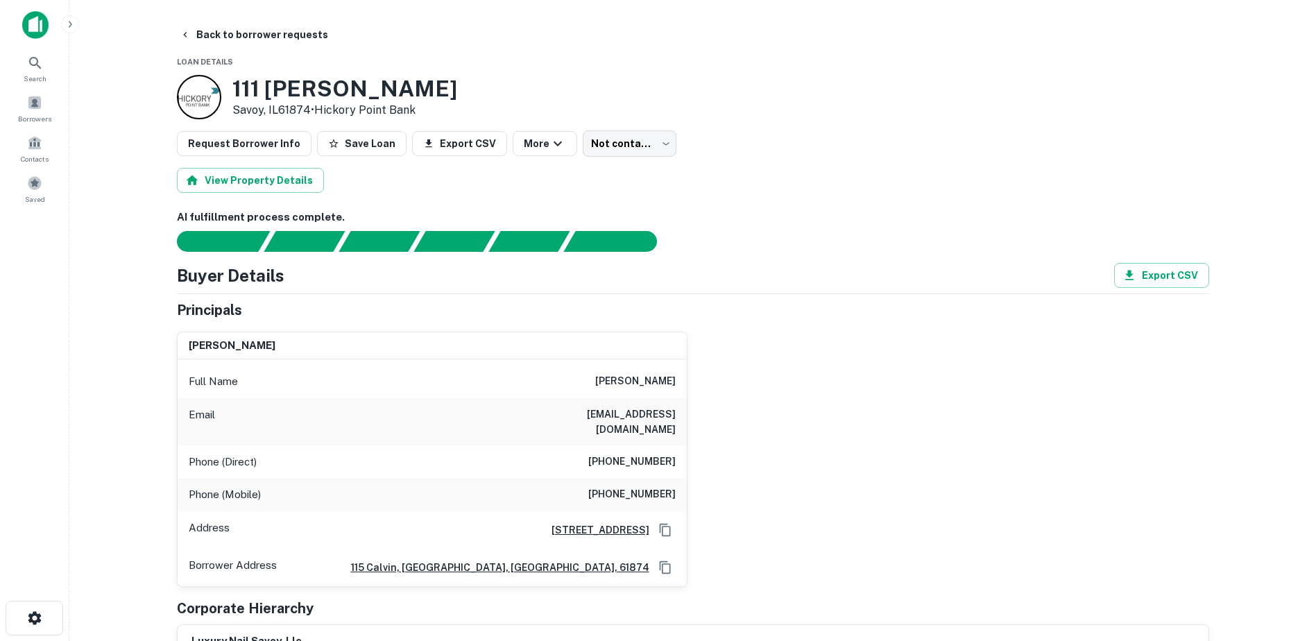
drag, startPoint x: 563, startPoint y: 201, endPoint x: 562, endPoint y: 192, distance: 8.4
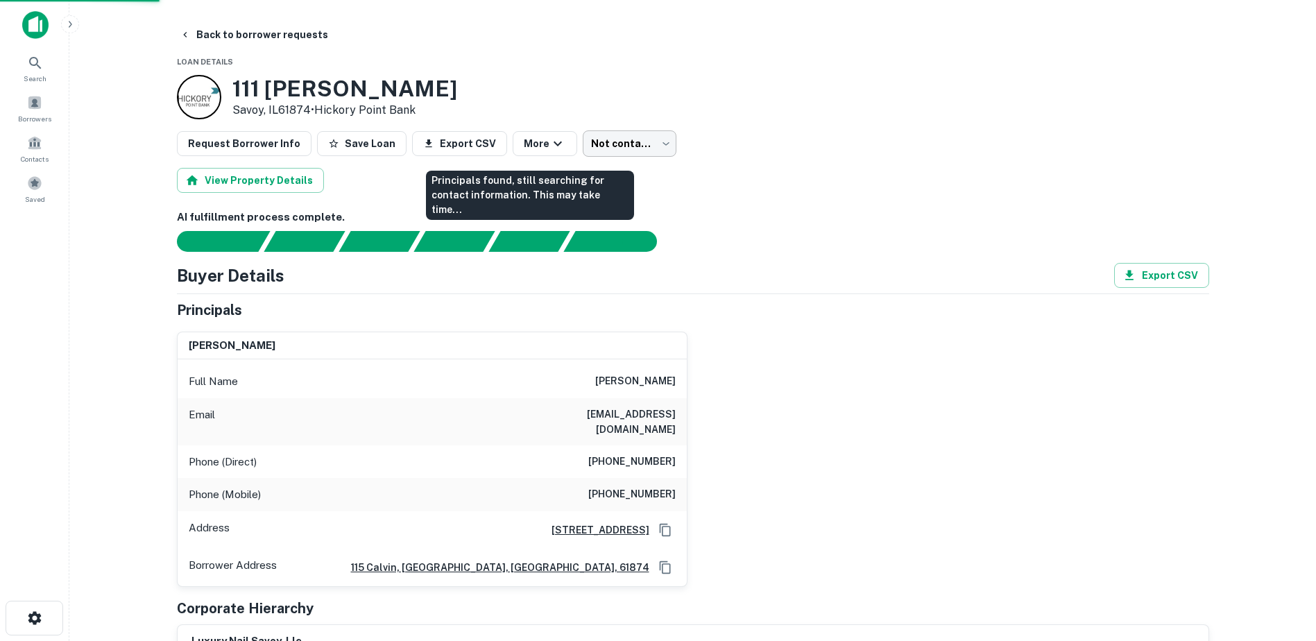
drag, startPoint x: 588, startPoint y: 153, endPoint x: 597, endPoint y: 145, distance: 11.8
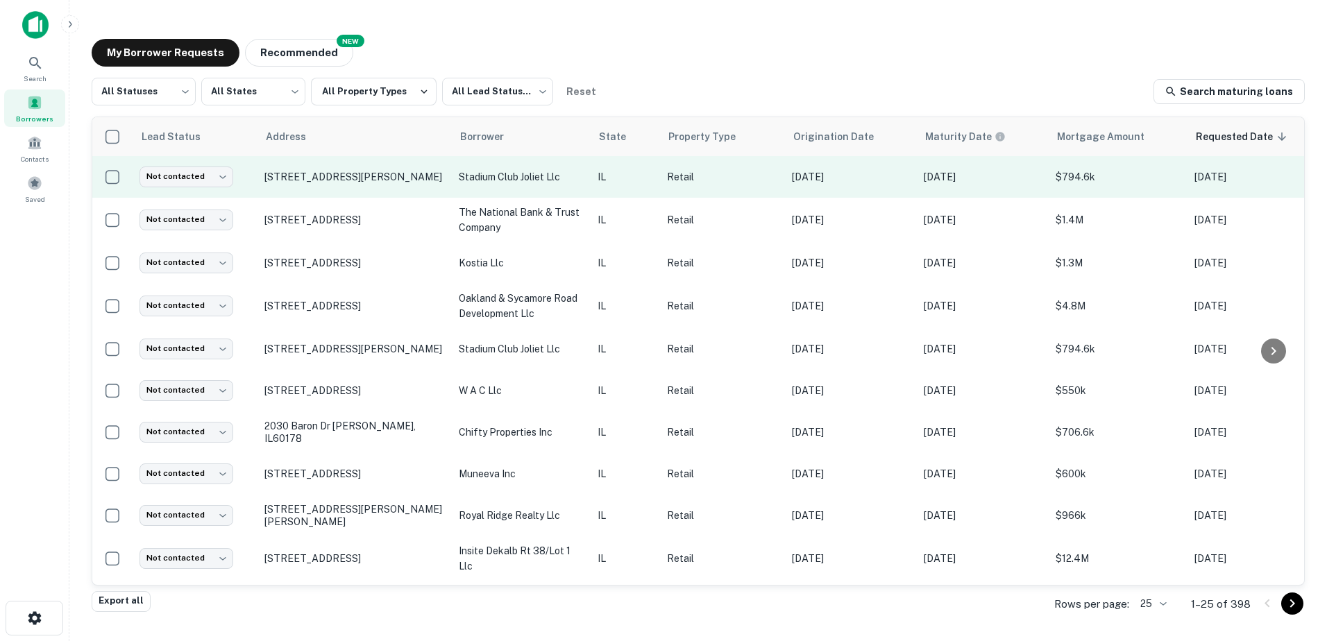
click at [597, 191] on td "IL" at bounding box center [624, 177] width 69 height 42
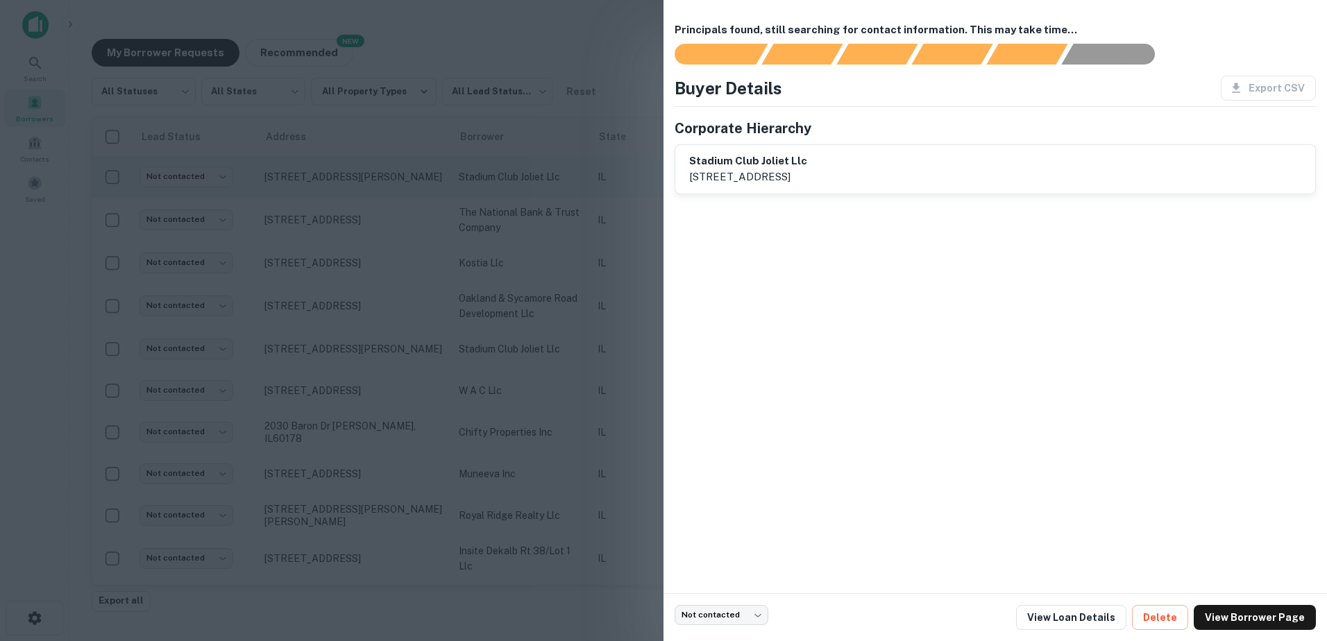
click at [597, 191] on div at bounding box center [663, 320] width 1327 height 641
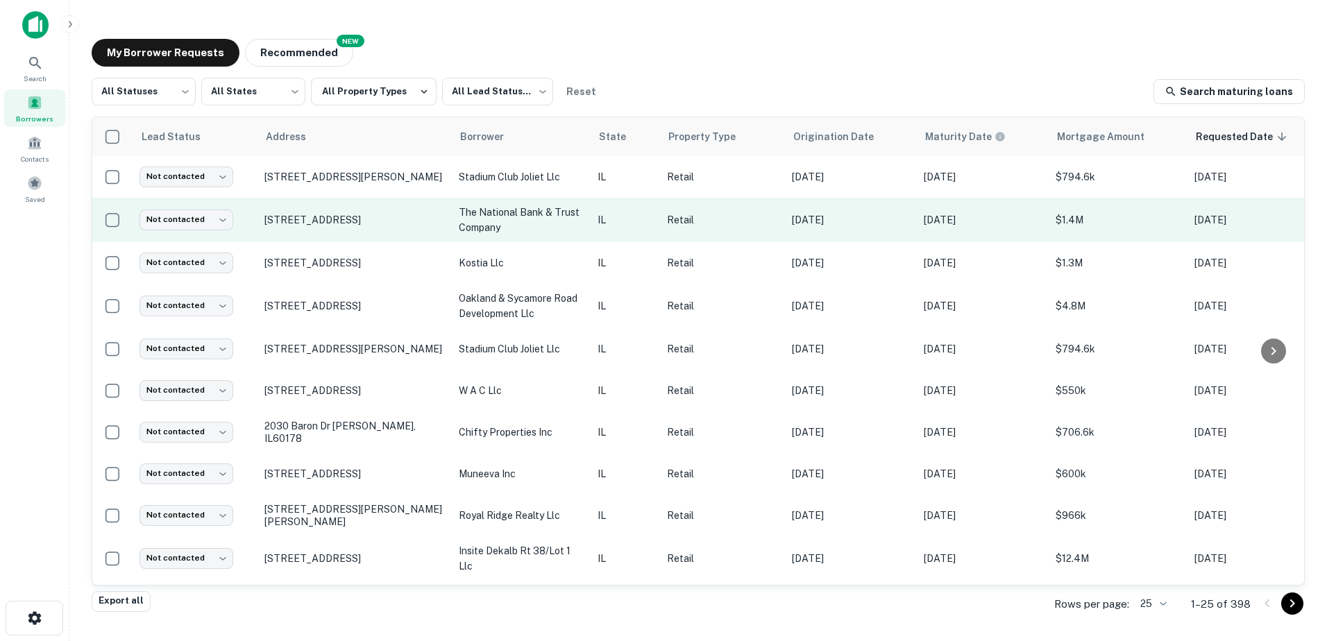
click at [586, 215] on td "the national bank & trust company" at bounding box center [521, 220] width 139 height 44
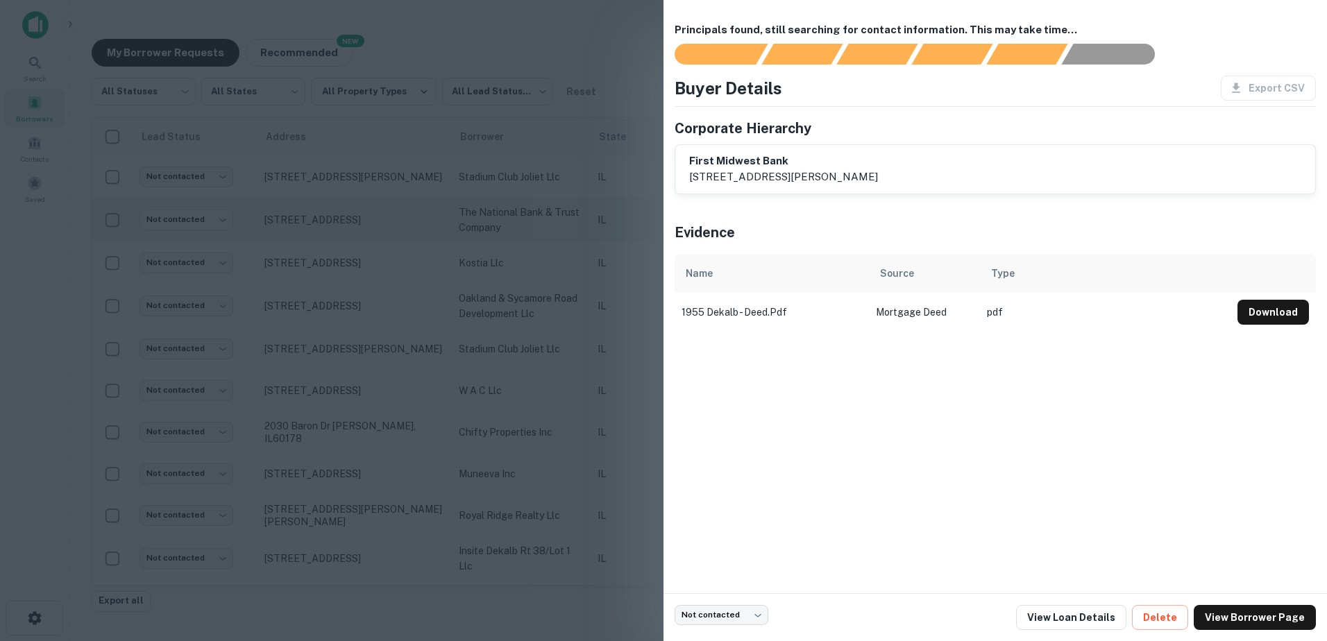
drag, startPoint x: 586, startPoint y: 215, endPoint x: 584, endPoint y: 224, distance: 9.3
click at [586, 216] on div at bounding box center [663, 320] width 1327 height 641
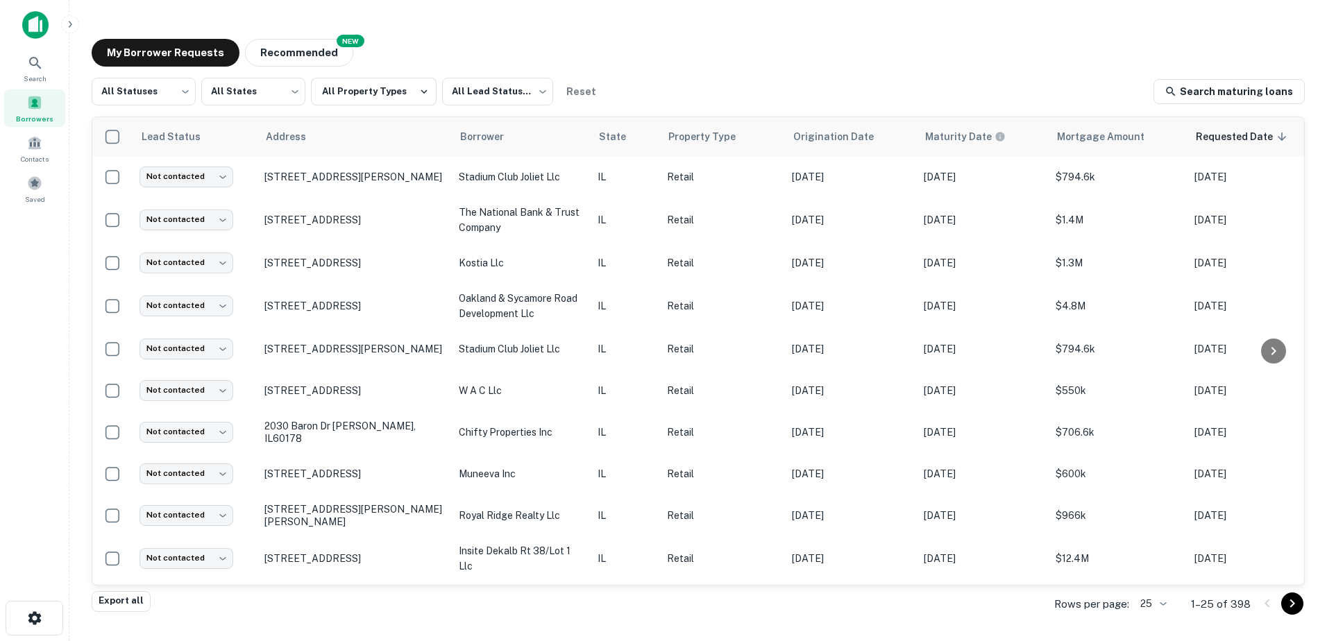
click at [1296, 602] on icon "Go to next page" at bounding box center [1292, 603] width 17 height 17
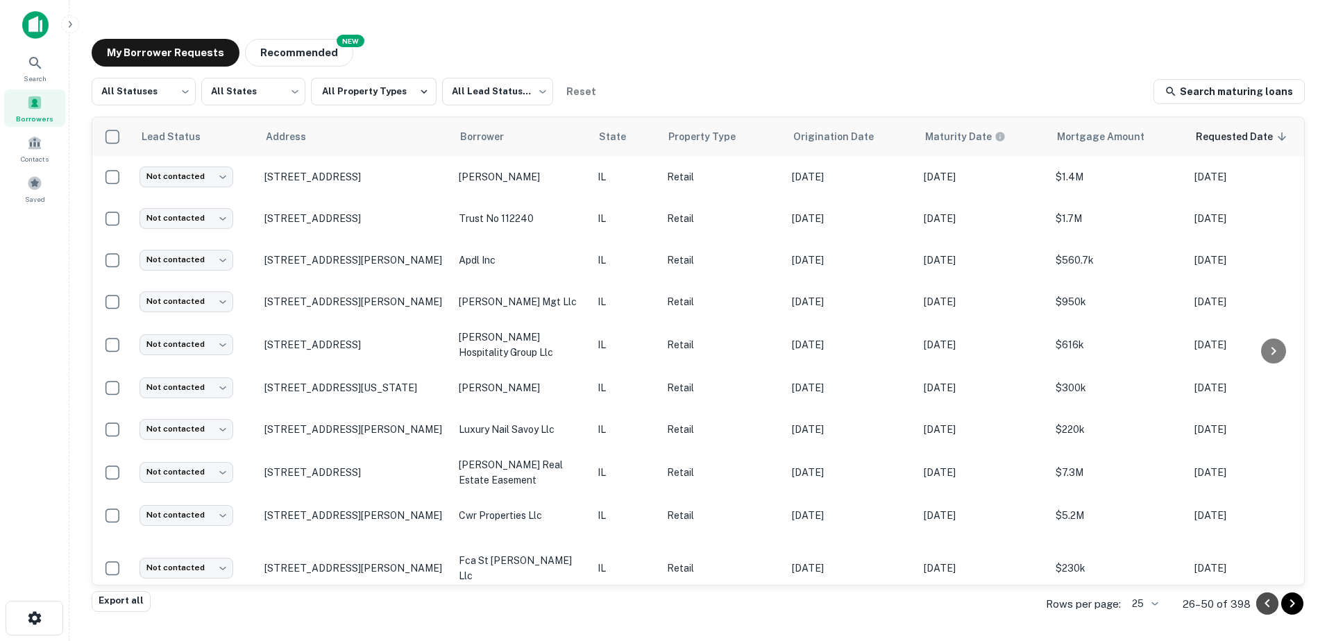
click at [1261, 609] on icon "Go to previous page" at bounding box center [1267, 603] width 17 height 17
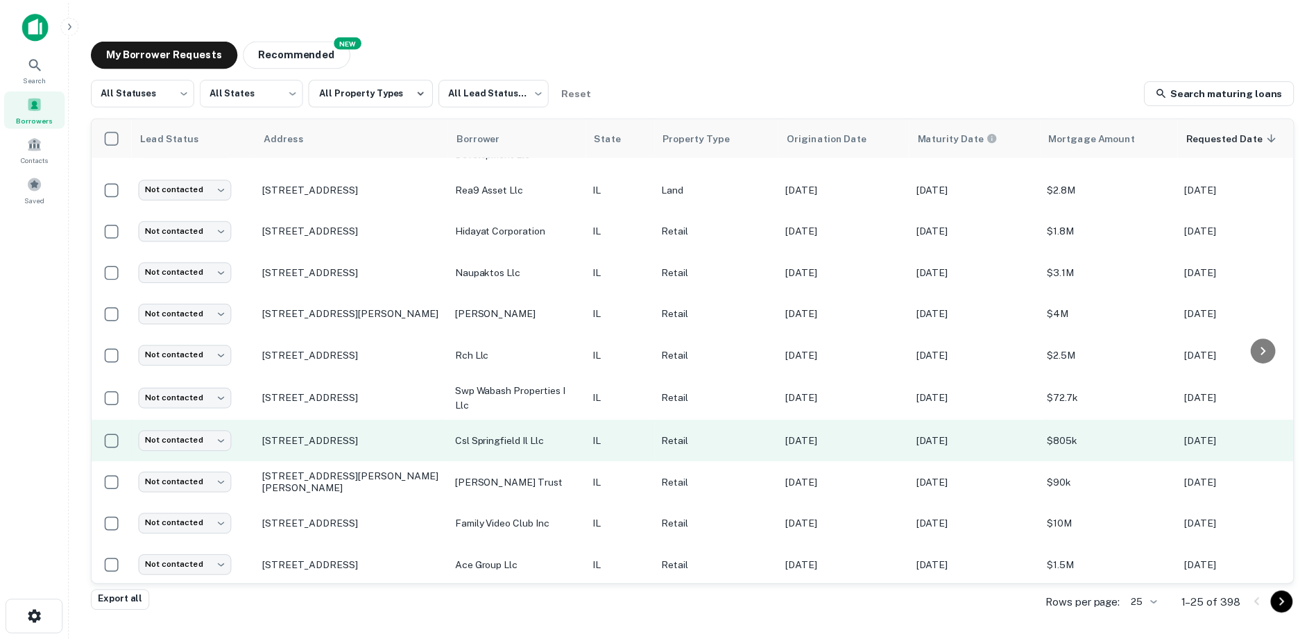
scroll to position [636, 0]
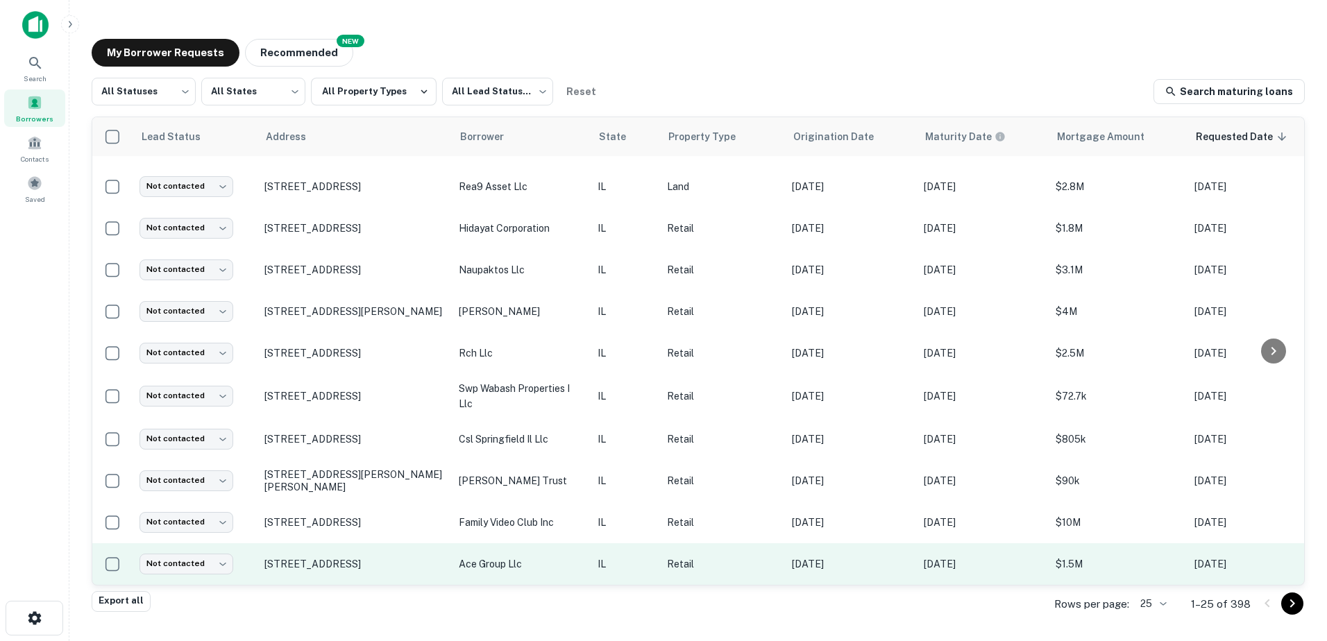
click at [554, 544] on td "ace group llc" at bounding box center [521, 564] width 139 height 42
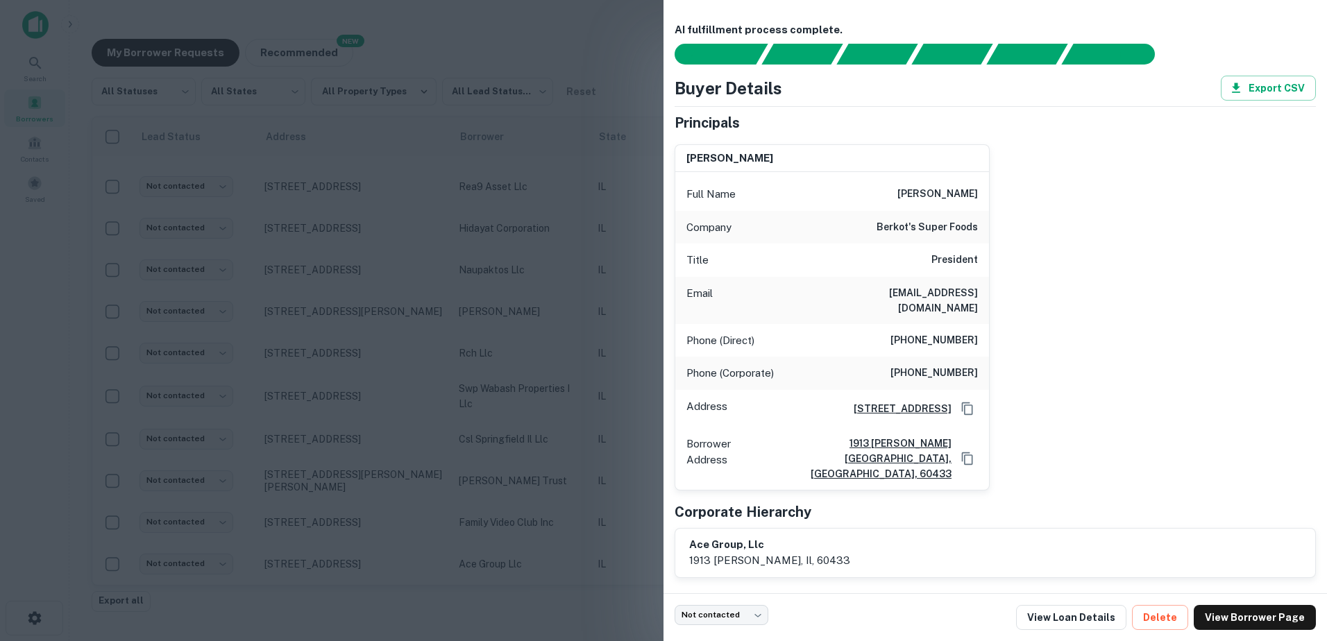
click at [555, 534] on div at bounding box center [663, 320] width 1327 height 641
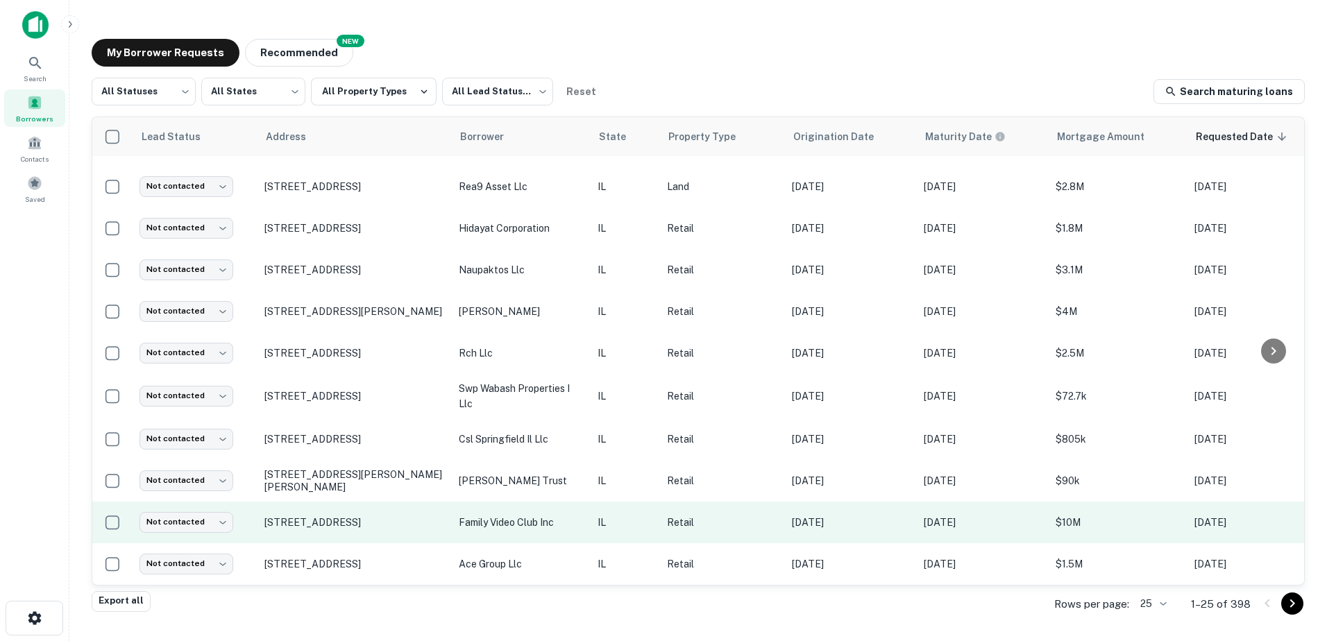
click at [563, 516] on p "family video club inc" at bounding box center [521, 522] width 125 height 15
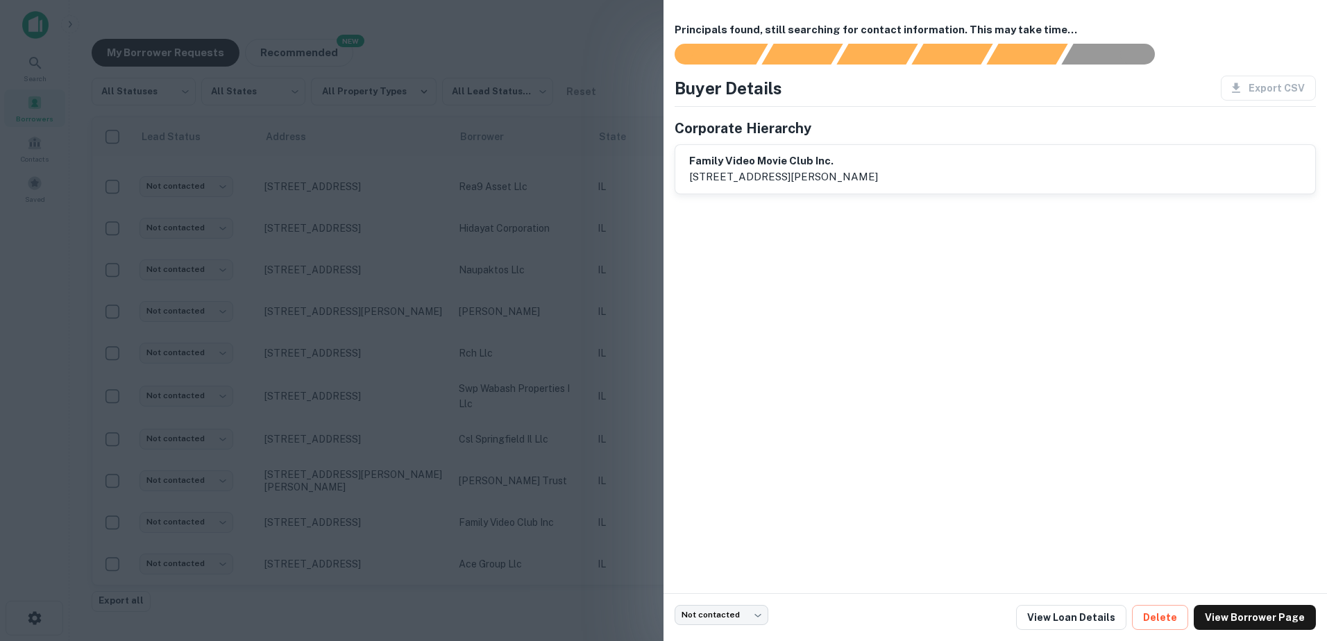
click at [563, 516] on div at bounding box center [663, 320] width 1327 height 641
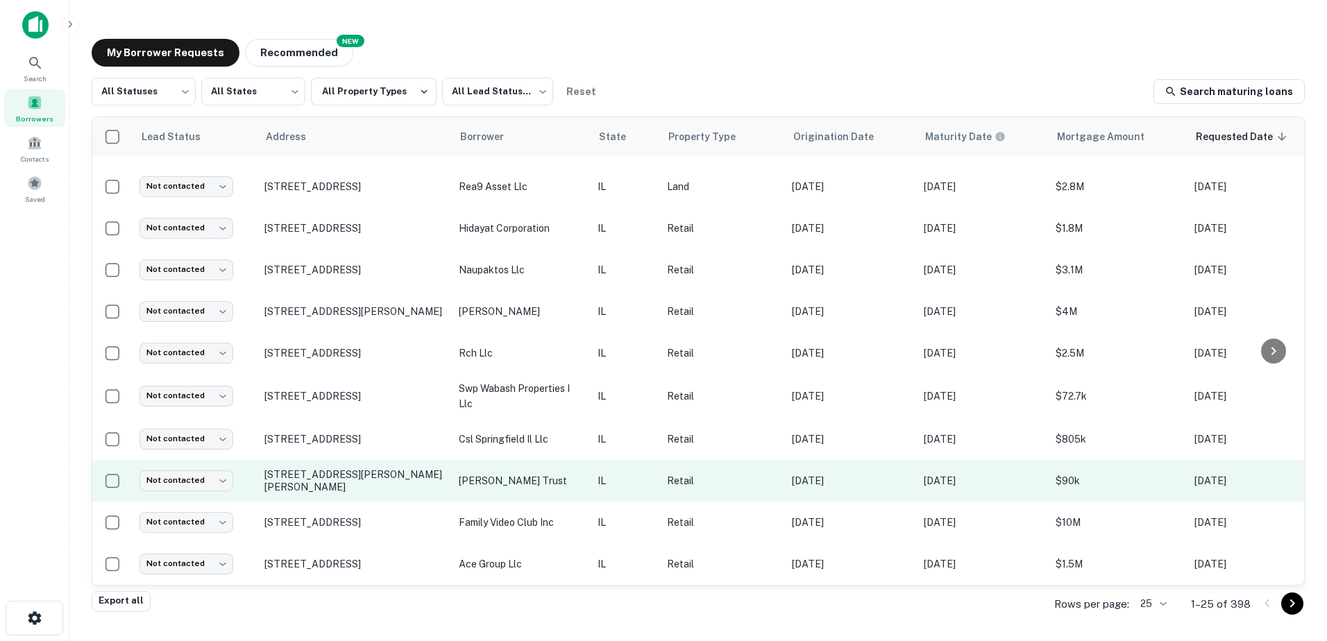
click at [569, 477] on p "[PERSON_NAME] trust" at bounding box center [521, 480] width 125 height 15
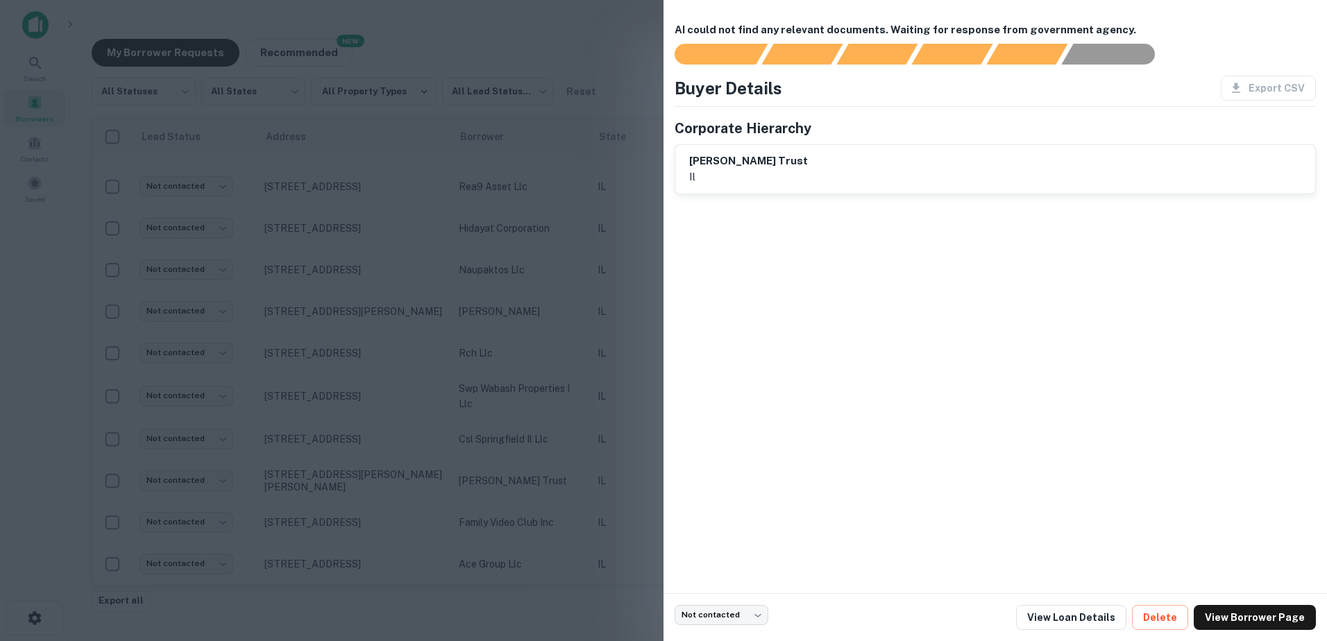
click at [568, 477] on div at bounding box center [663, 320] width 1327 height 641
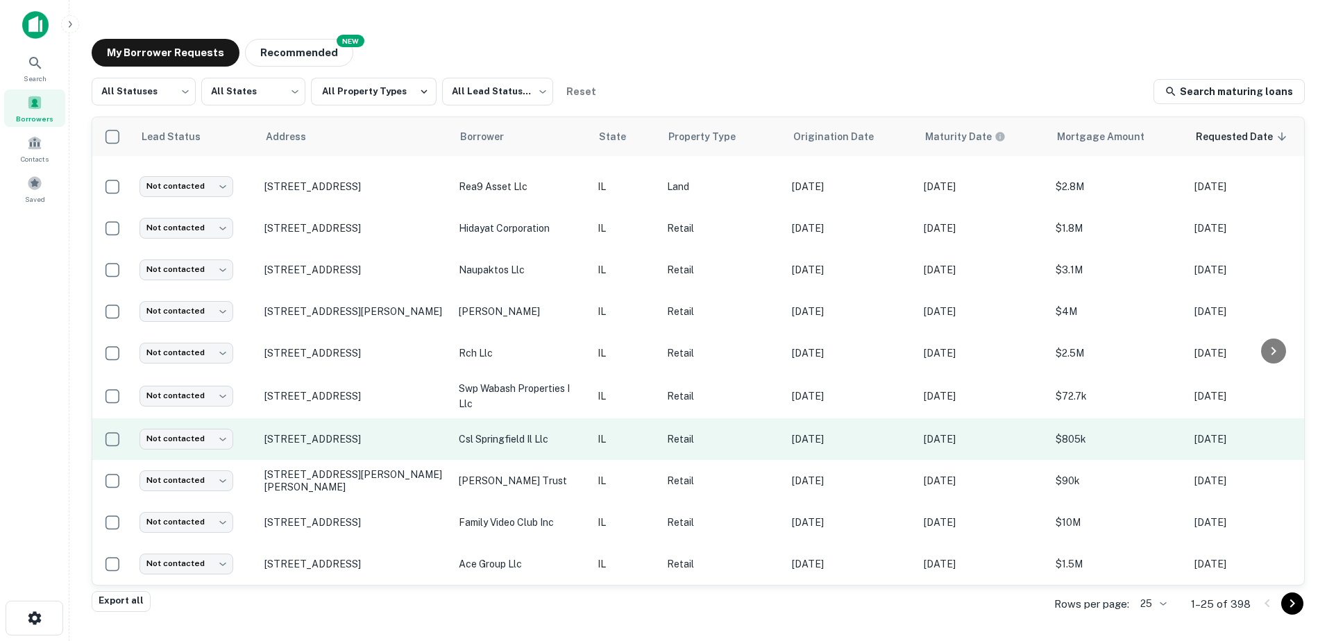
click at [571, 437] on td "csl springfield il llc" at bounding box center [521, 439] width 139 height 42
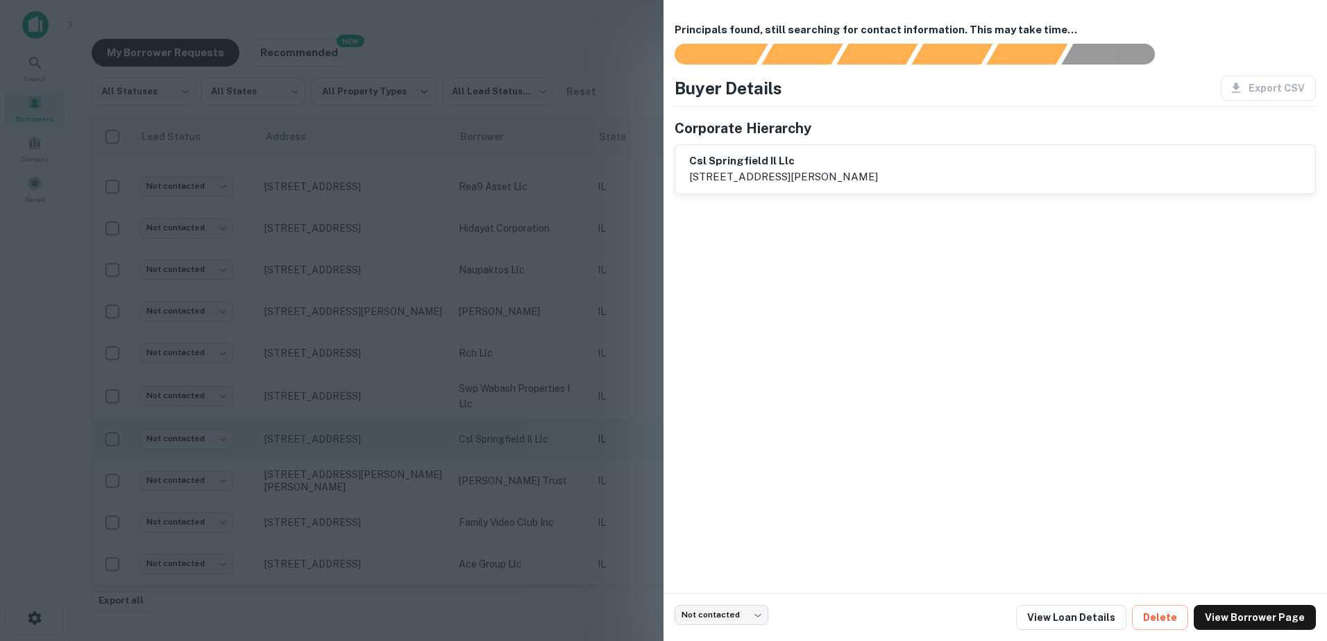
click at [571, 437] on div at bounding box center [663, 320] width 1327 height 641
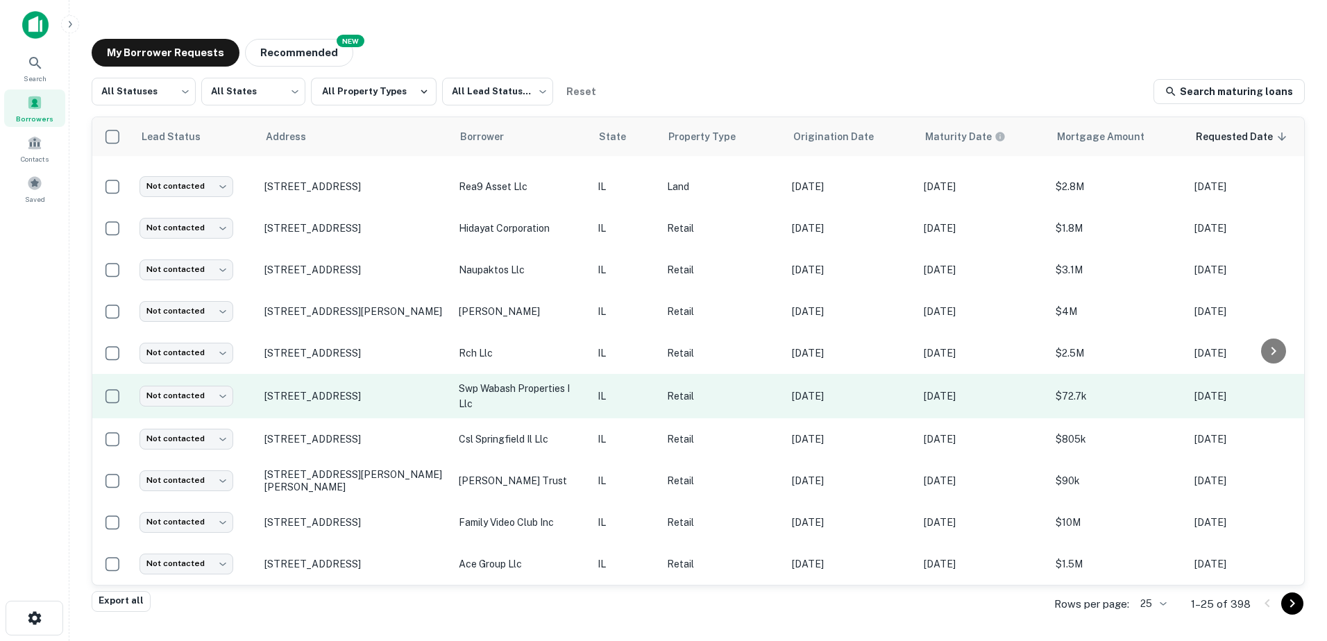
click at [586, 378] on td "swp wabash properties i llc" at bounding box center [521, 396] width 139 height 44
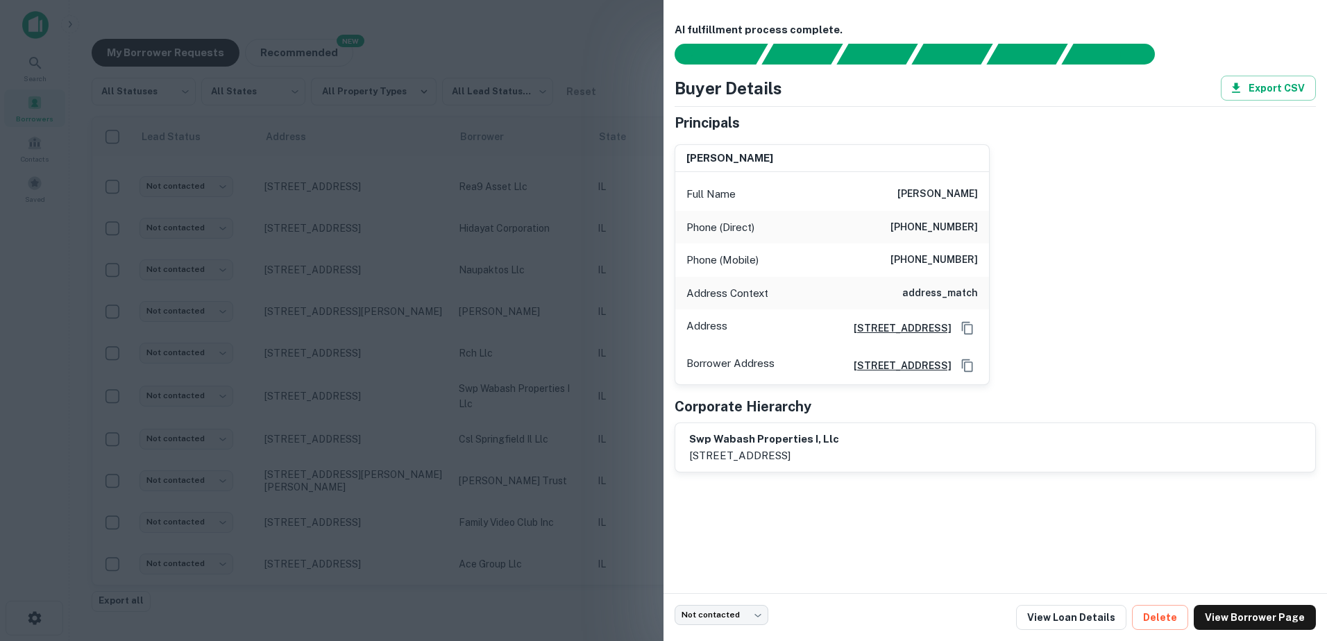
click at [581, 382] on div at bounding box center [663, 320] width 1327 height 641
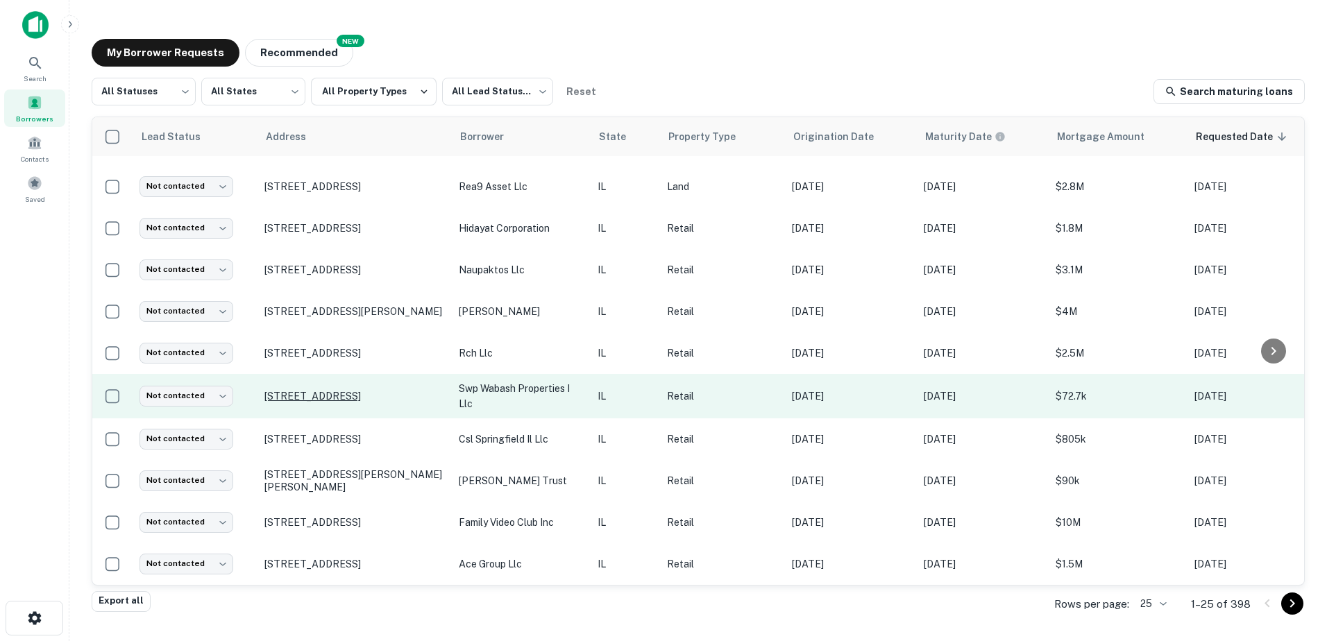
click at [410, 390] on p "3051 Wabash Ave Springfield, IL62704" at bounding box center [354, 396] width 180 height 12
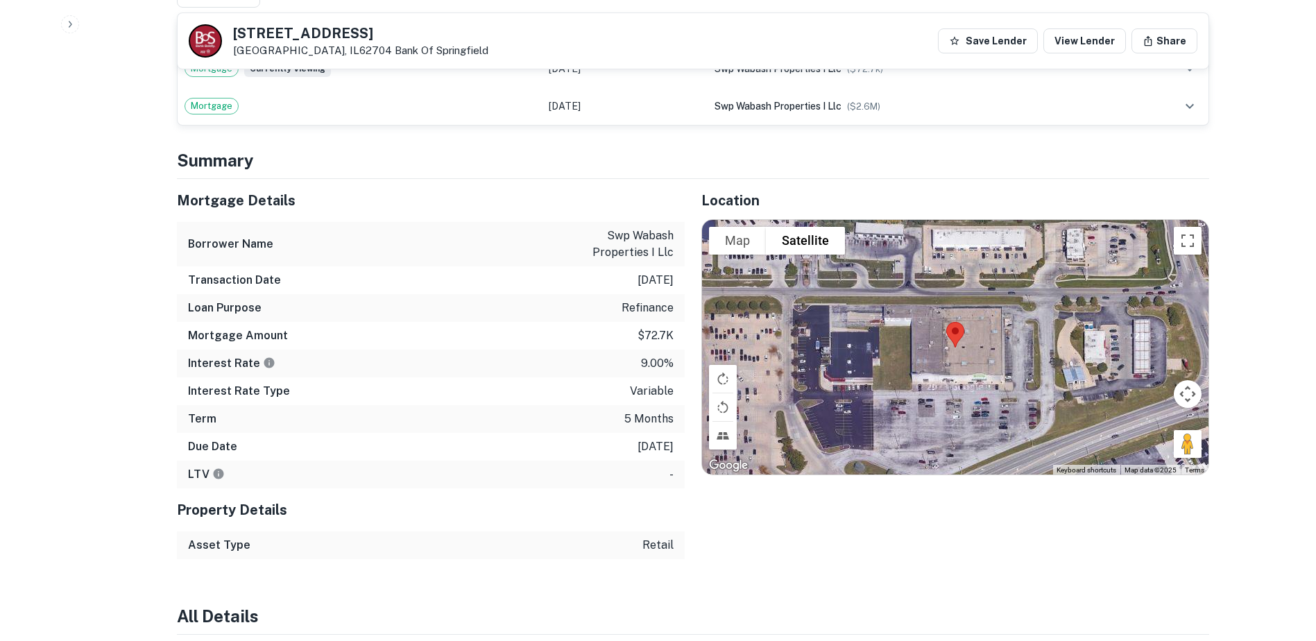
scroll to position [694, 0]
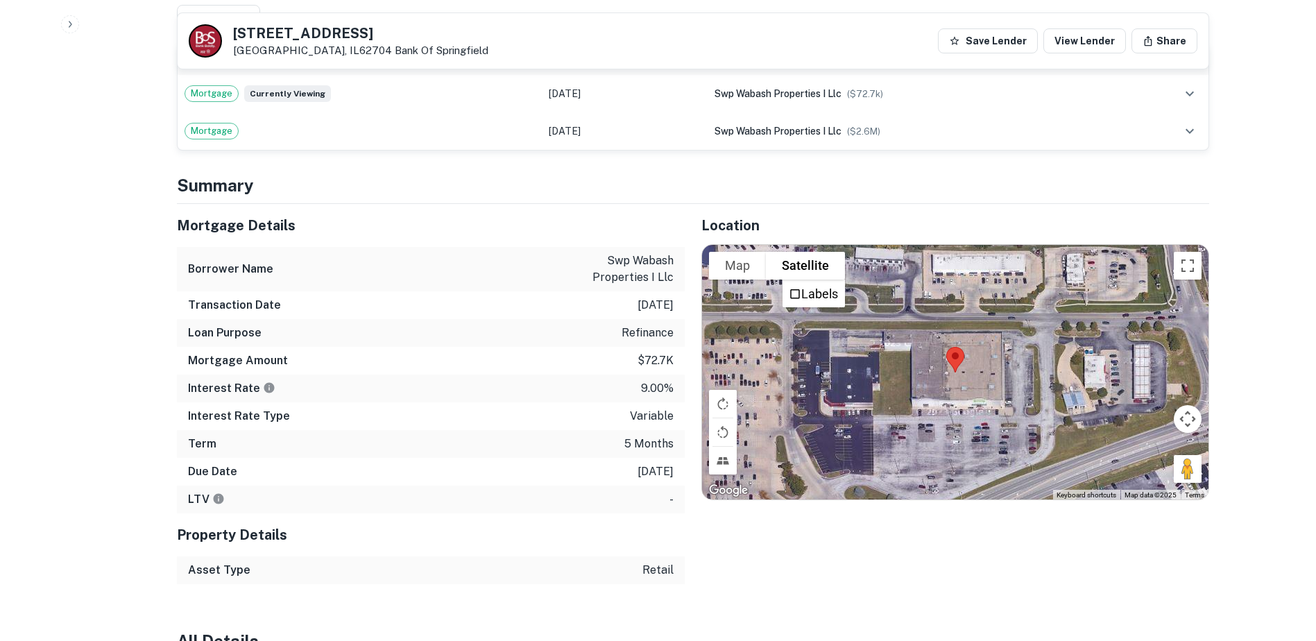
click at [779, 297] on div at bounding box center [955, 372] width 506 height 255
click at [813, 296] on label "Labels" at bounding box center [819, 294] width 37 height 15
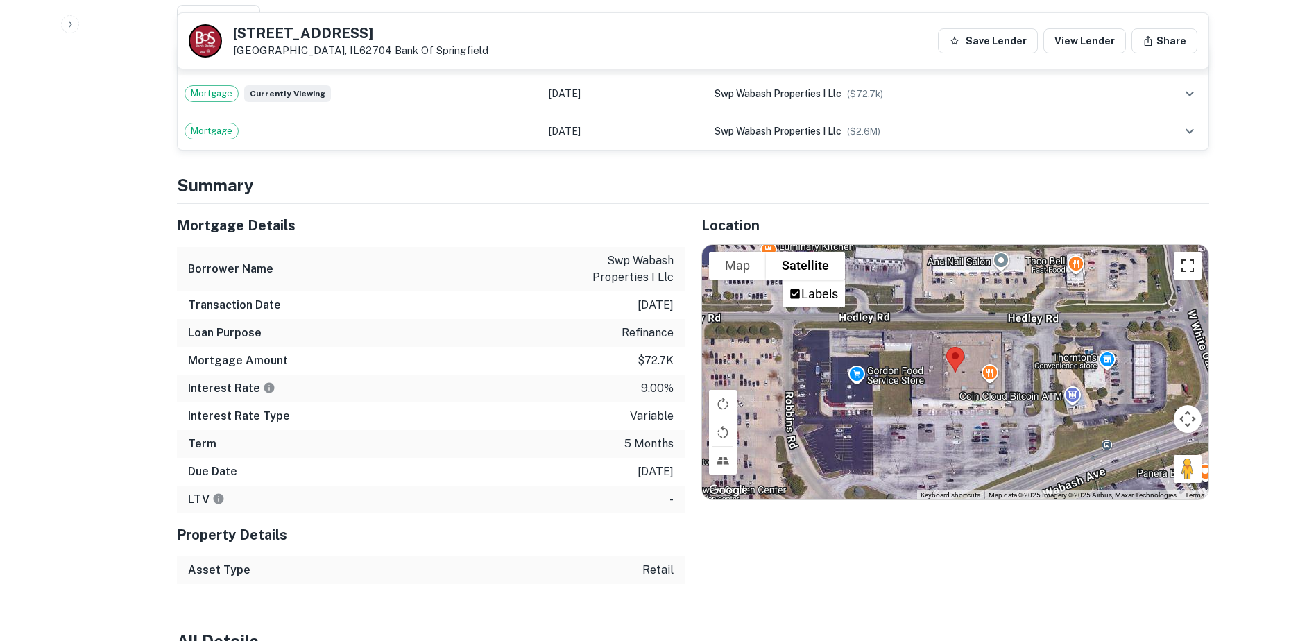
click at [1188, 269] on button "Toggle fullscreen view" at bounding box center [1188, 266] width 28 height 28
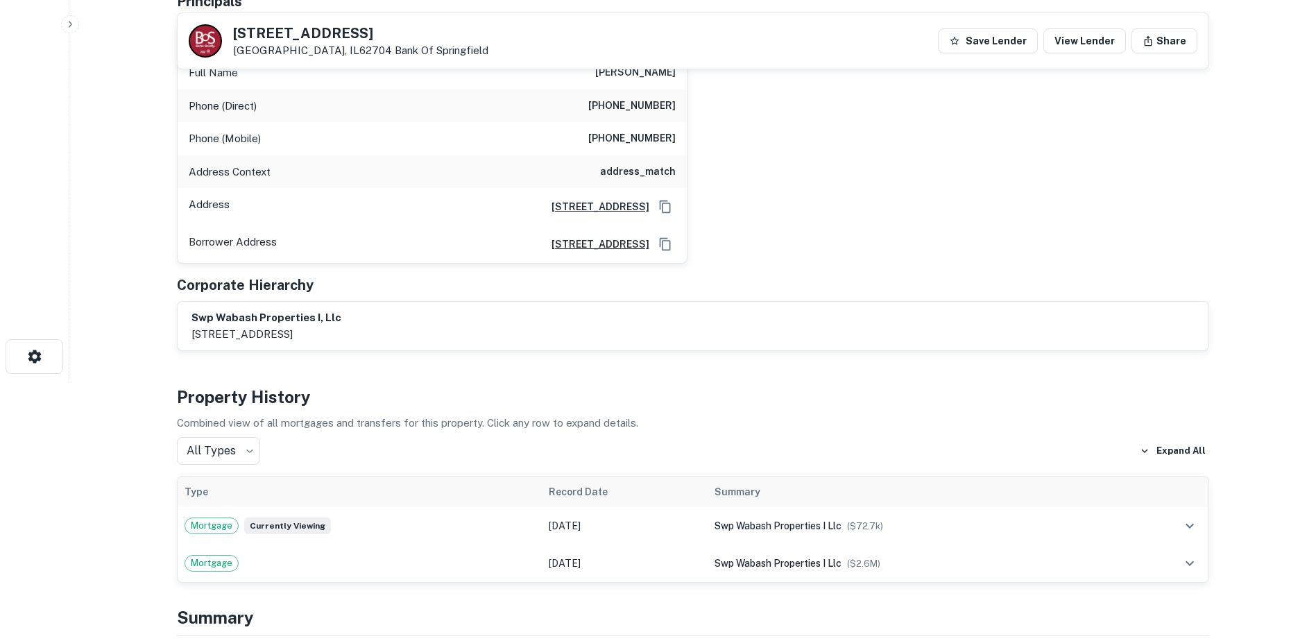
scroll to position [69, 0]
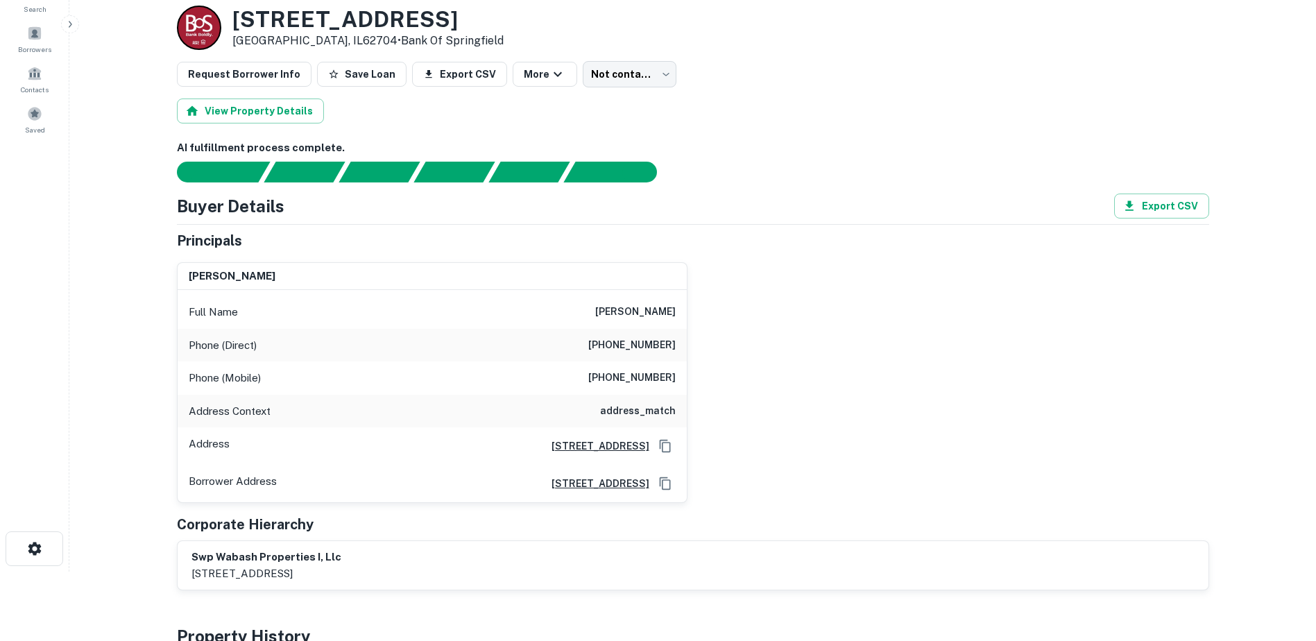
click at [623, 307] on h6 "arthur f seppi" at bounding box center [635, 312] width 80 height 17
copy h6 "arthur f seppi"
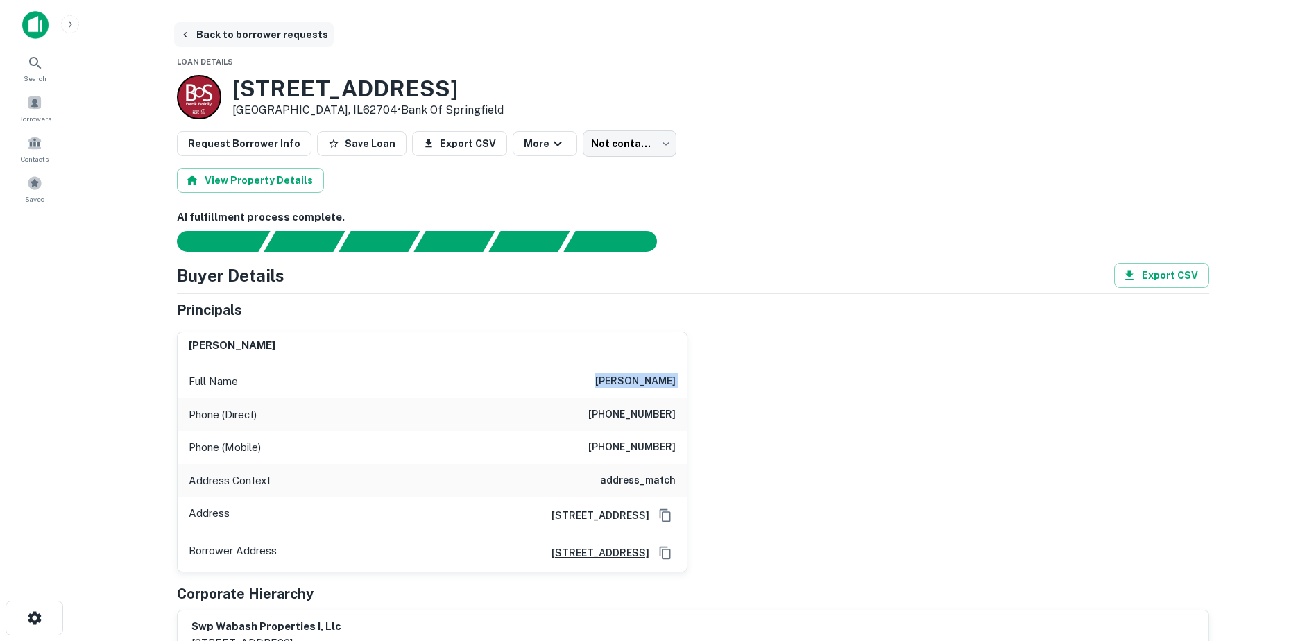
click at [259, 42] on button "Back to borrower requests" at bounding box center [254, 34] width 160 height 25
click at [255, 44] on button "Back to borrower requests" at bounding box center [254, 34] width 160 height 25
click at [254, 44] on button "Back to borrower requests" at bounding box center [254, 34] width 160 height 25
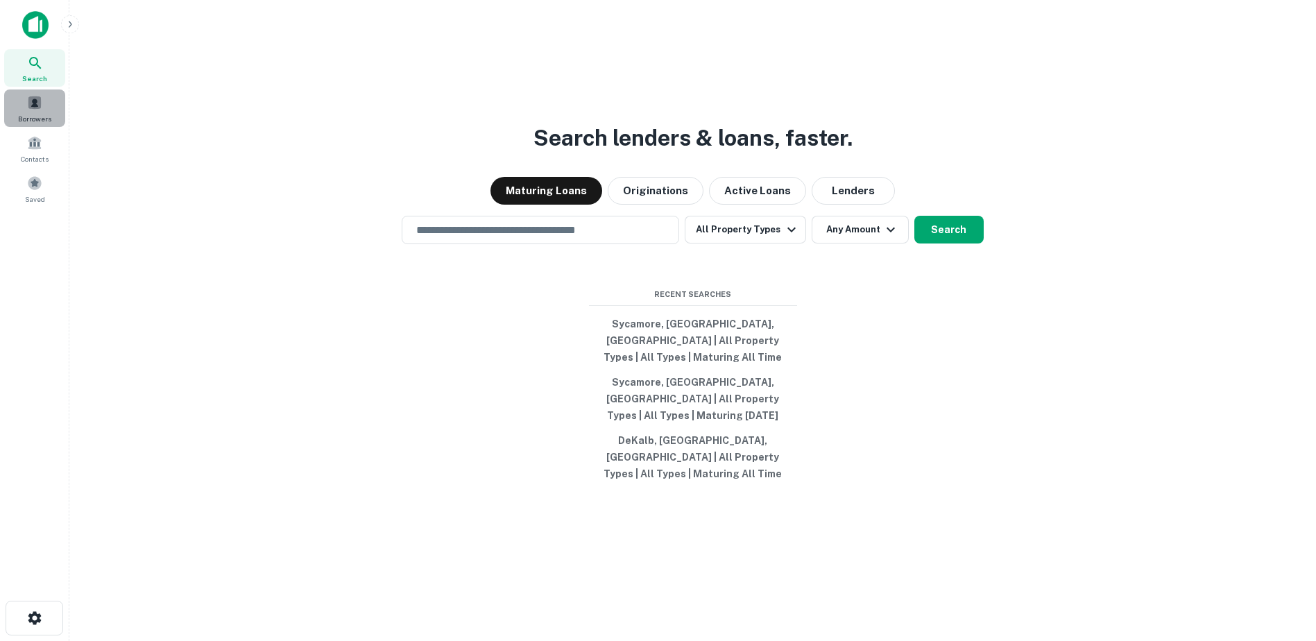
click at [33, 100] on span at bounding box center [34, 102] width 15 height 15
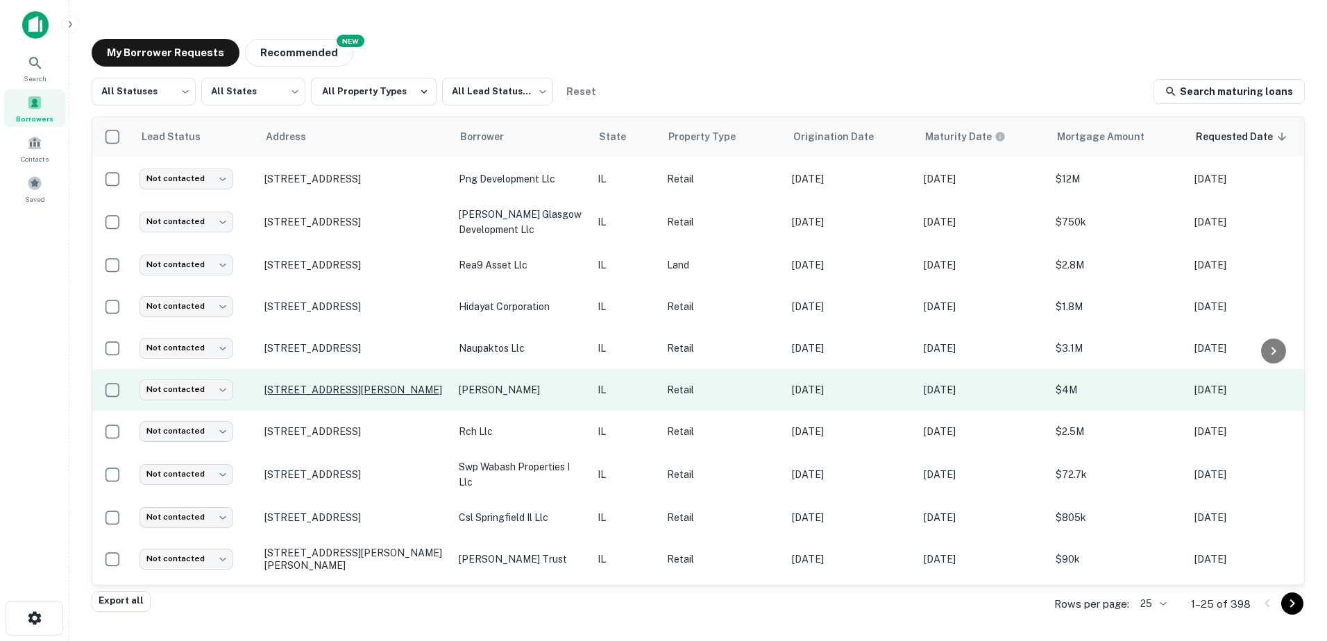
scroll to position [636, 0]
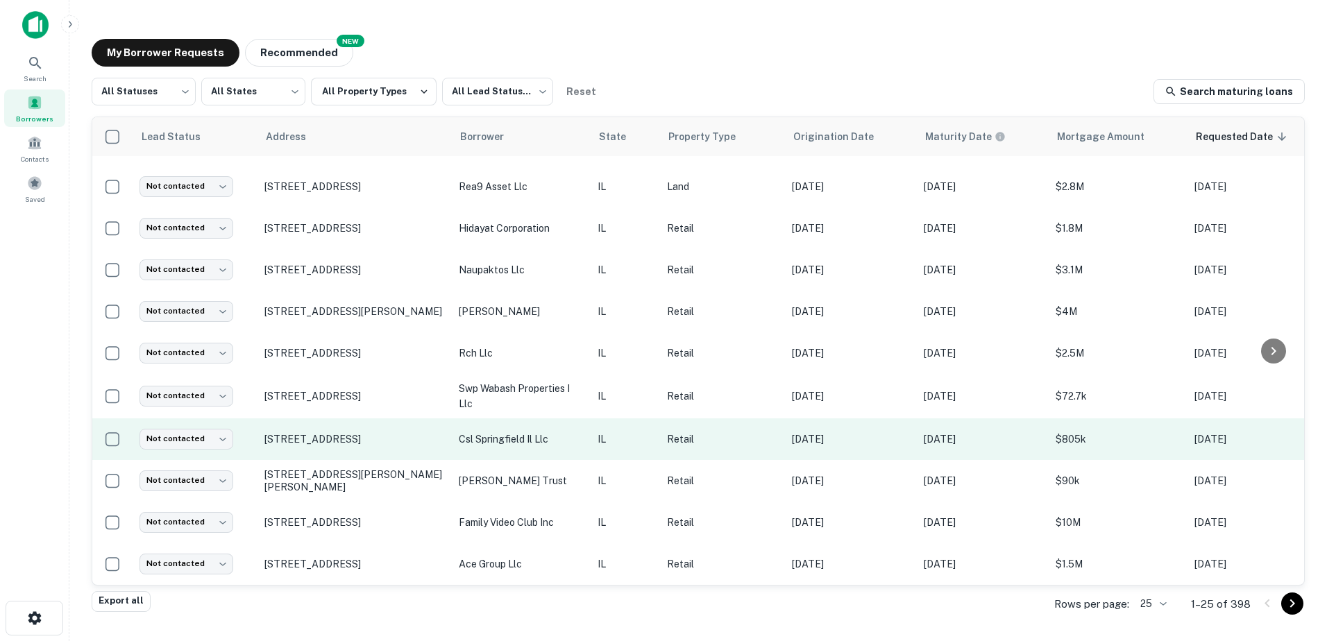
click at [495, 438] on td "csl springfield il llc" at bounding box center [521, 439] width 139 height 42
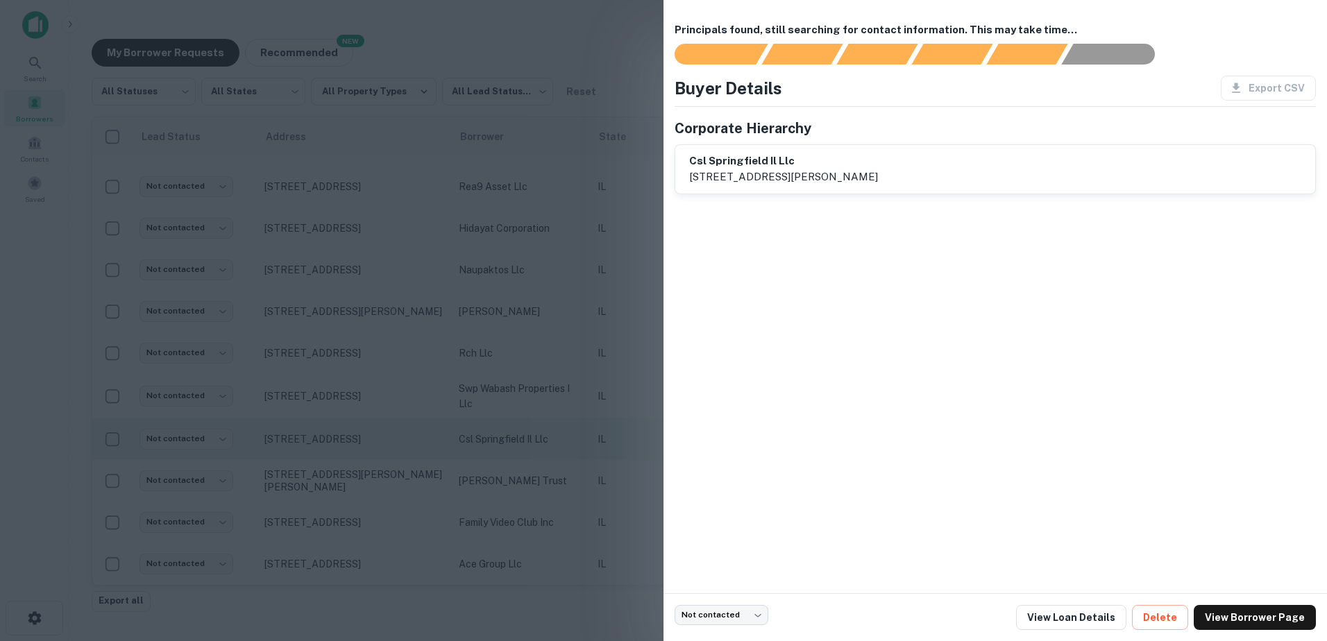
click at [495, 424] on div at bounding box center [663, 320] width 1327 height 641
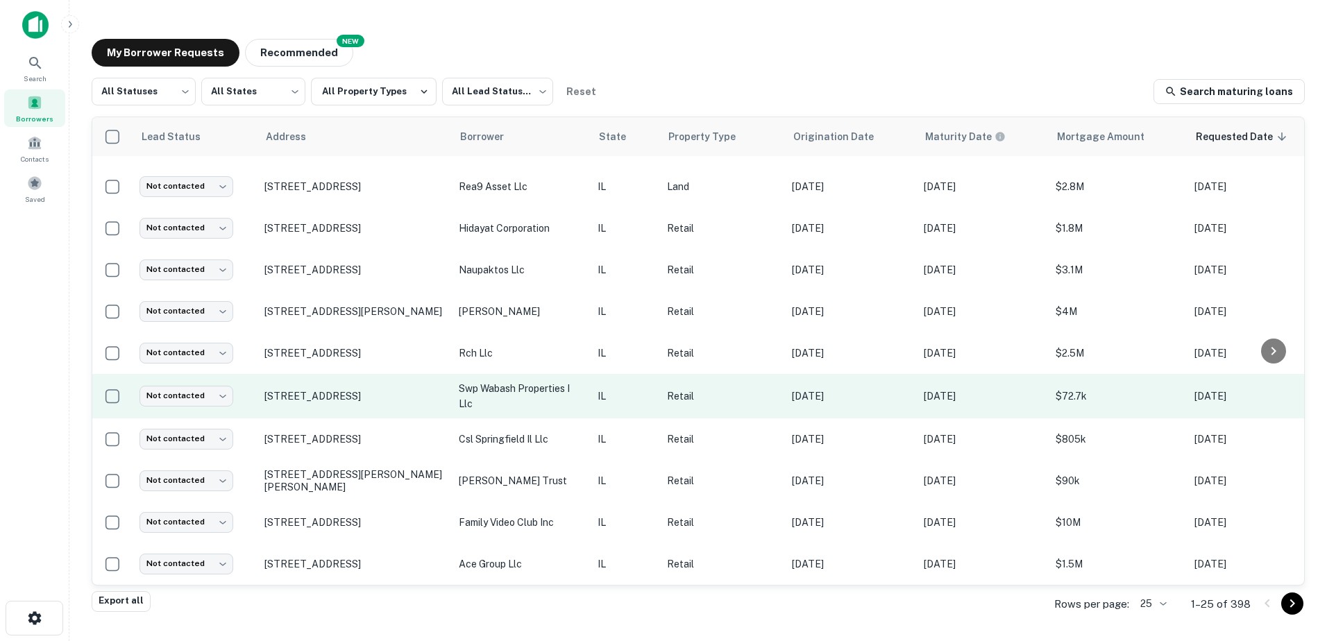
click at [494, 391] on p "swp wabash properties i llc" at bounding box center [521, 396] width 125 height 31
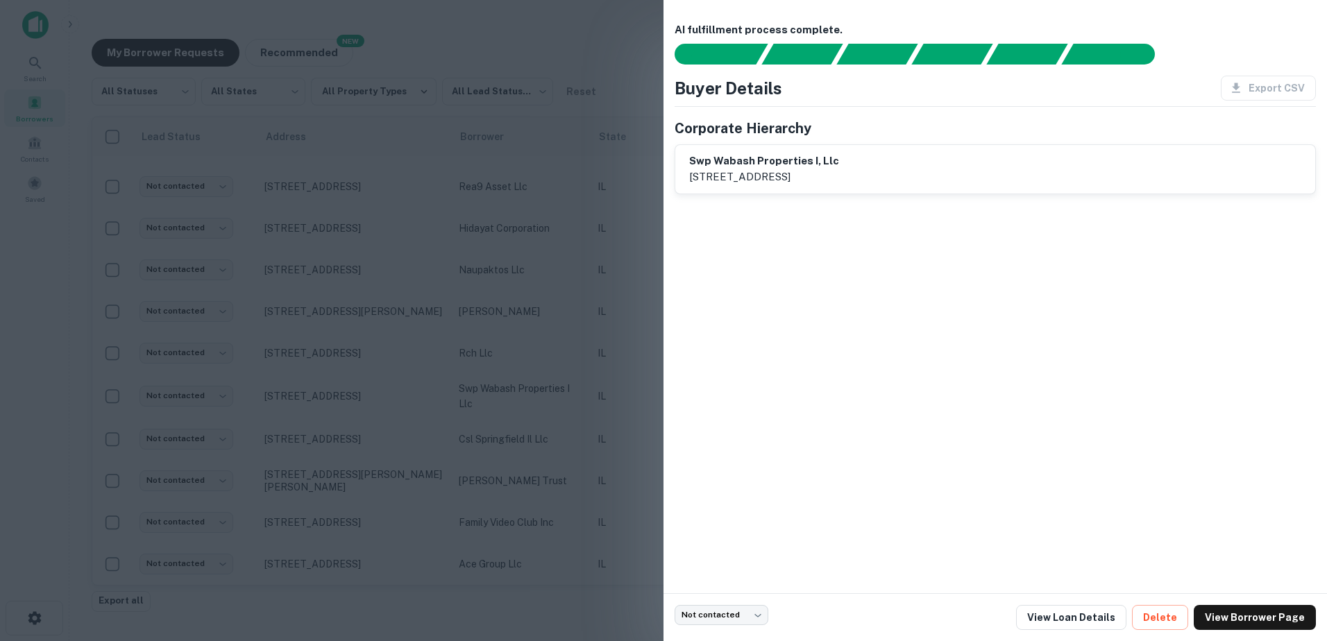
click at [492, 391] on div at bounding box center [663, 320] width 1327 height 641
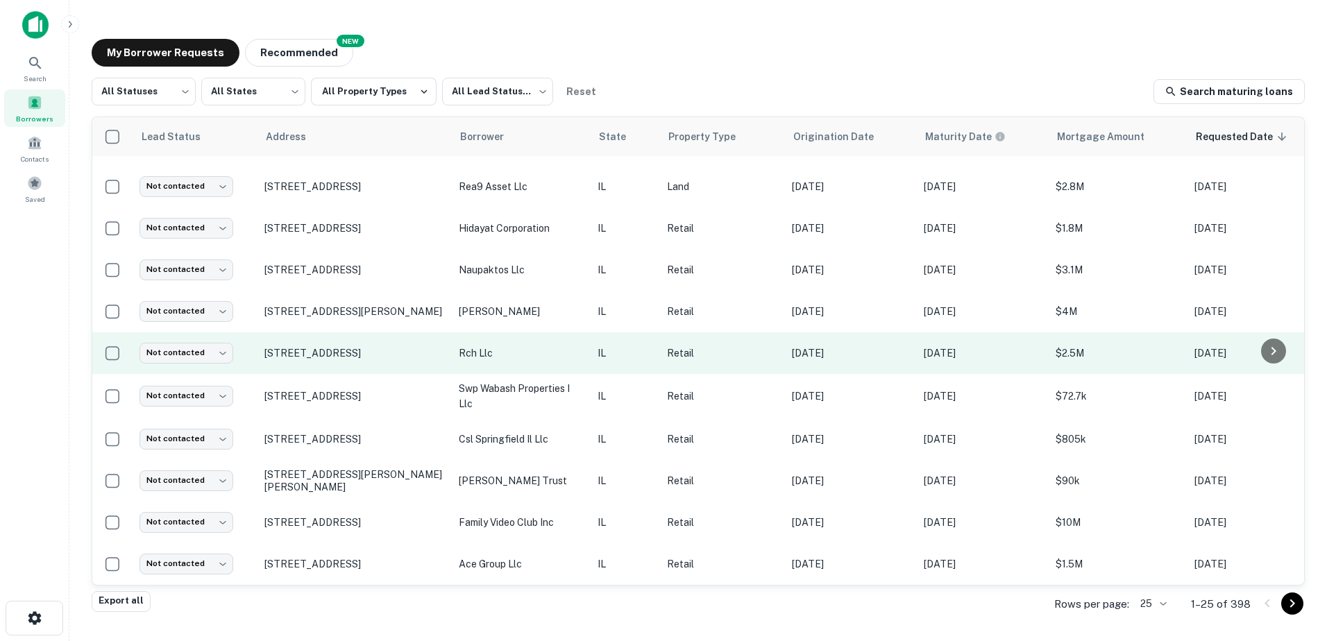
click at [487, 359] on td "rch llc" at bounding box center [521, 353] width 139 height 42
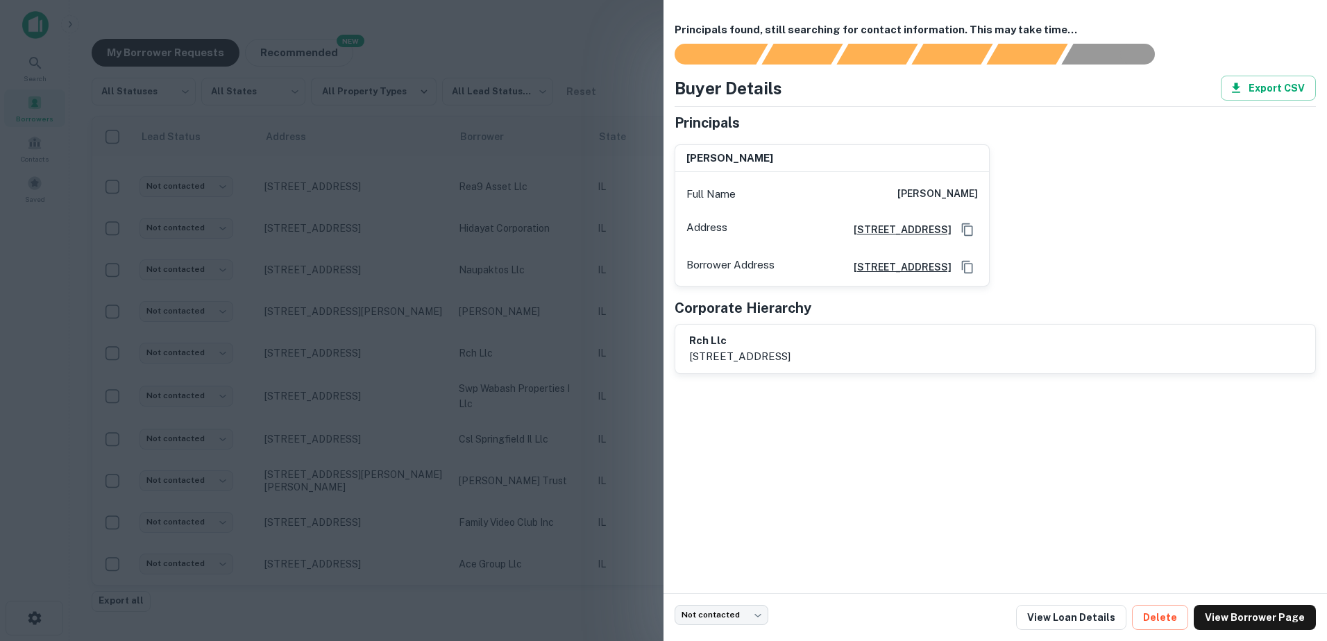
click at [471, 352] on div at bounding box center [663, 320] width 1327 height 641
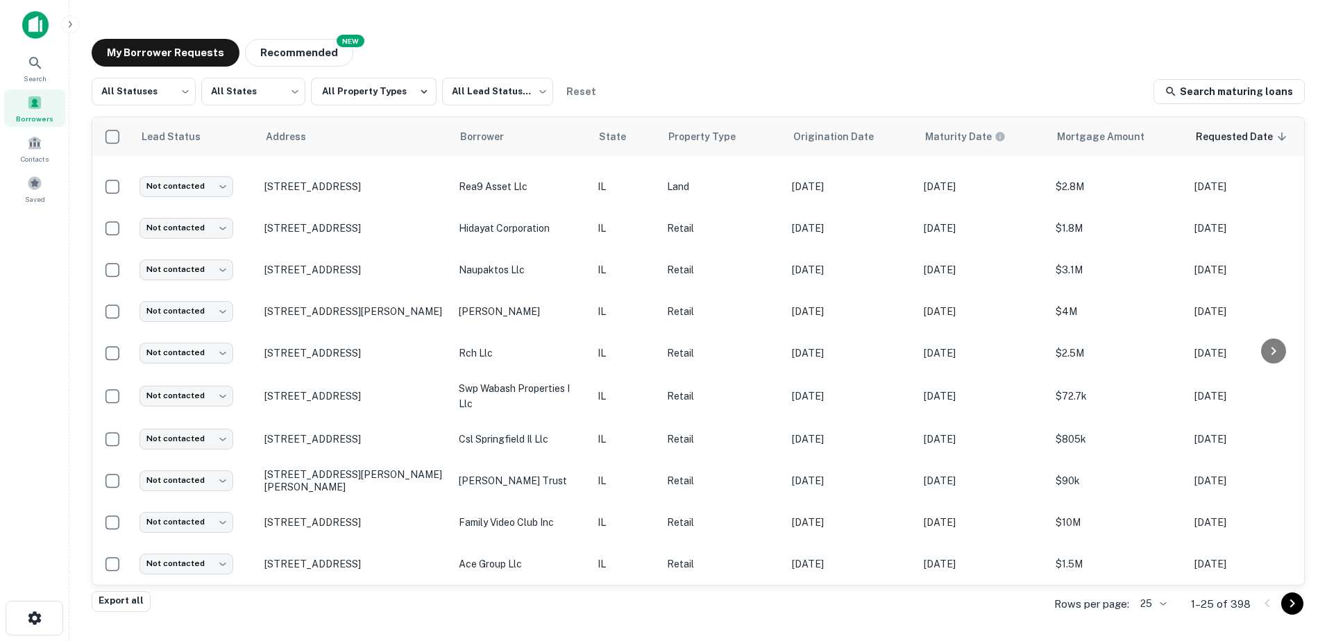
click at [1295, 606] on icon "Go to next page" at bounding box center [1292, 603] width 17 height 17
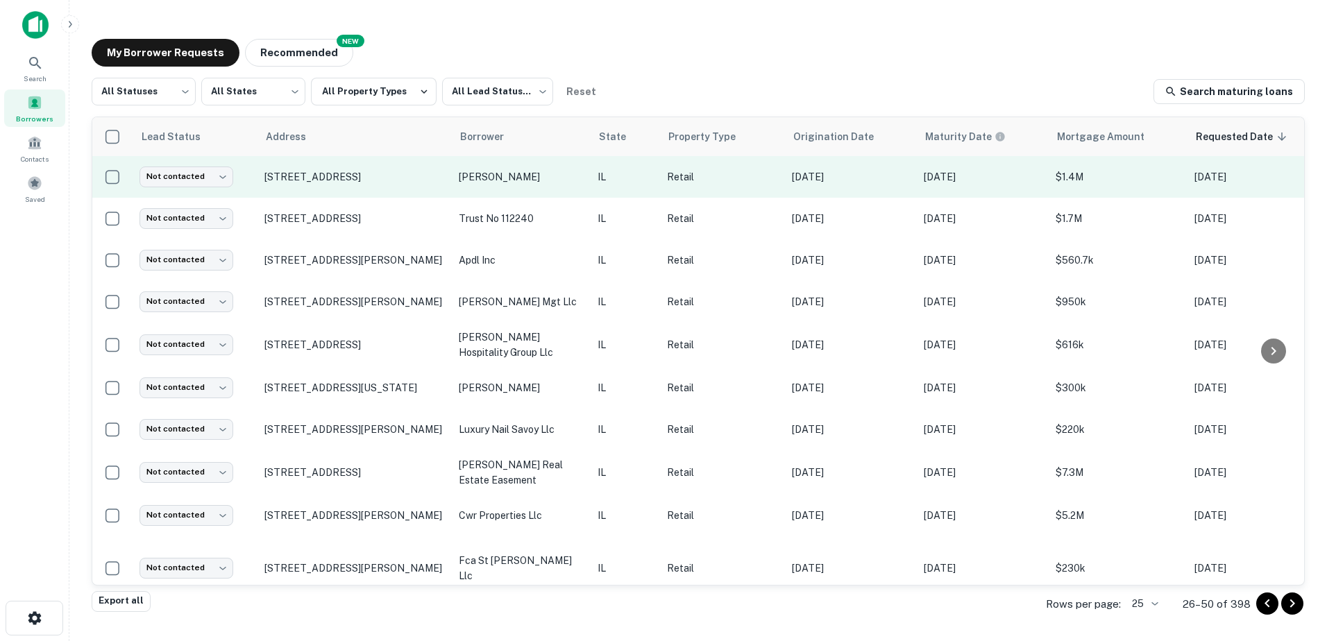
click at [576, 194] on td "[PERSON_NAME]" at bounding box center [521, 177] width 139 height 42
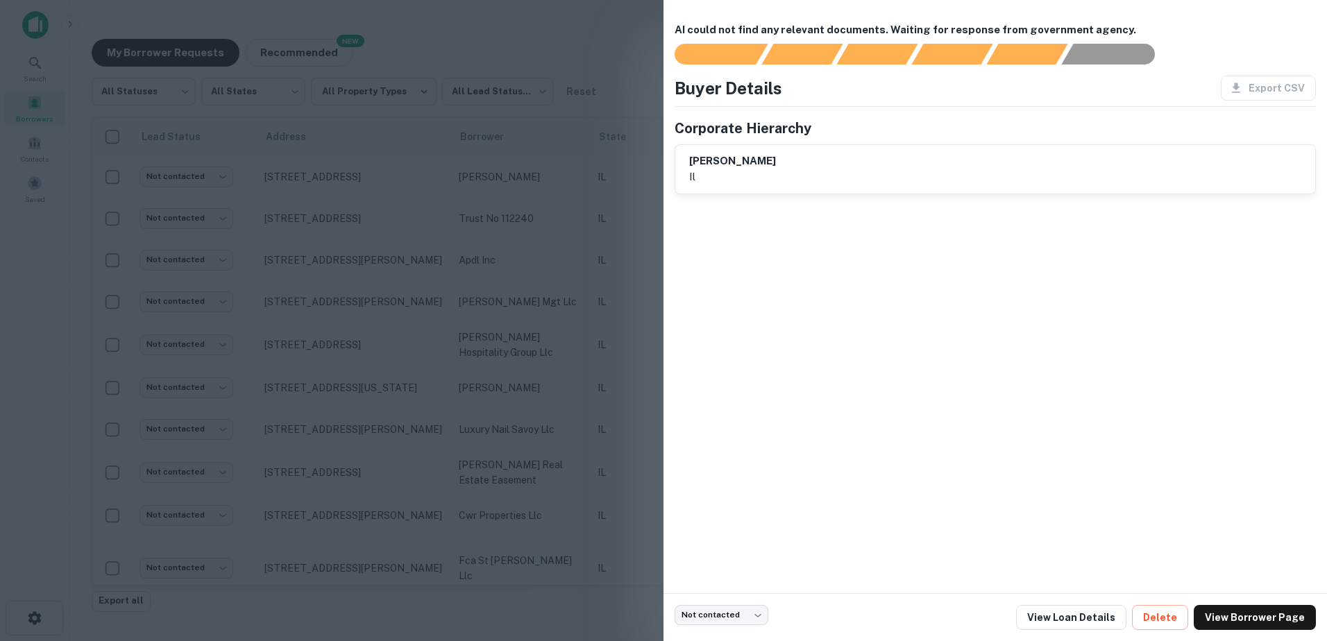
click at [574, 194] on div at bounding box center [663, 320] width 1327 height 641
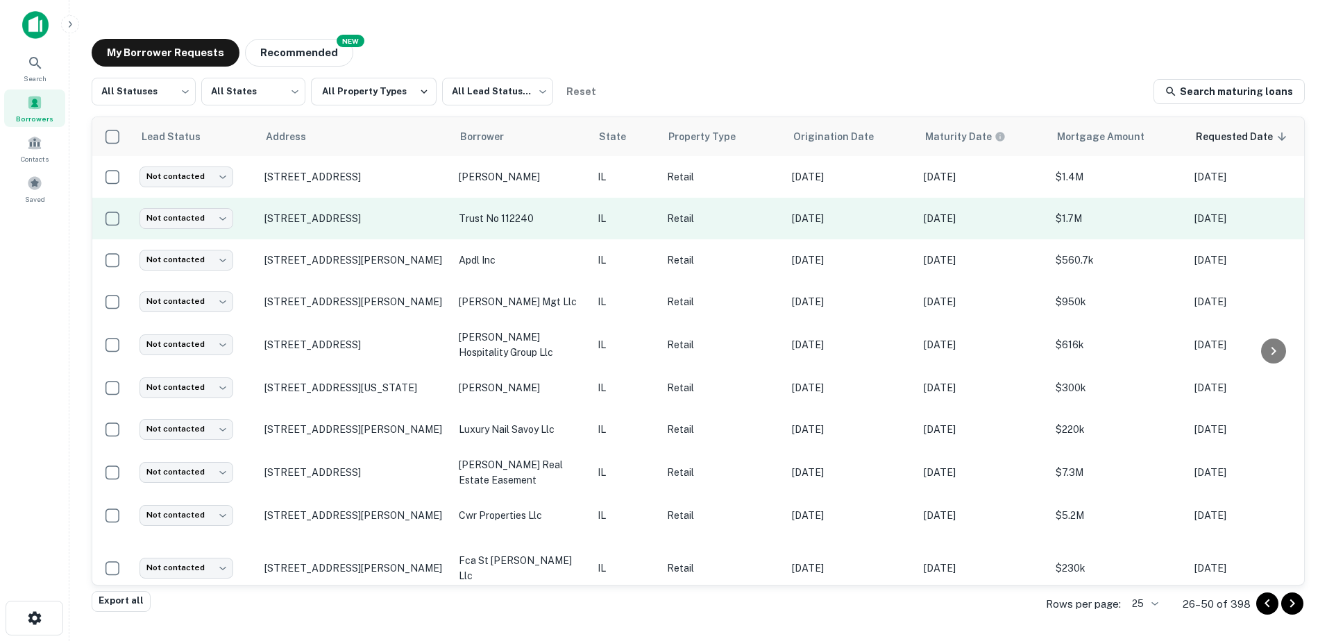
click at [559, 221] on p "trust no 112240" at bounding box center [521, 218] width 125 height 15
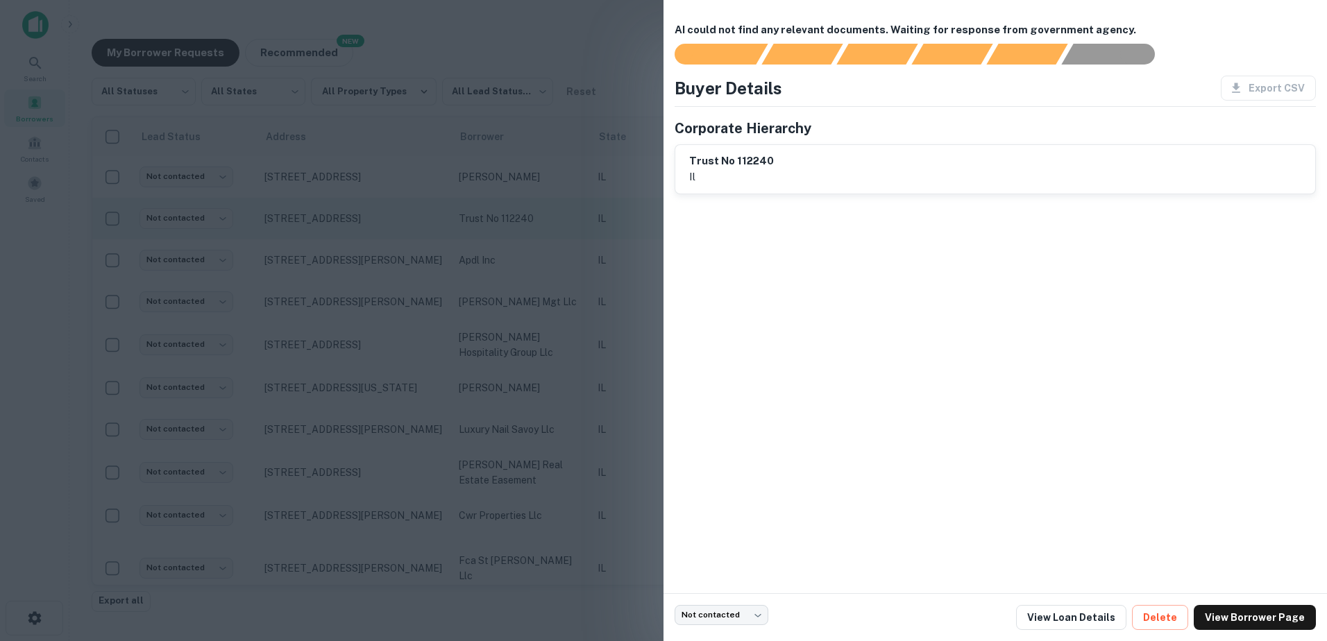
drag, startPoint x: 559, startPoint y: 221, endPoint x: 559, endPoint y: 238, distance: 17.3
click at [559, 222] on div at bounding box center [663, 320] width 1327 height 641
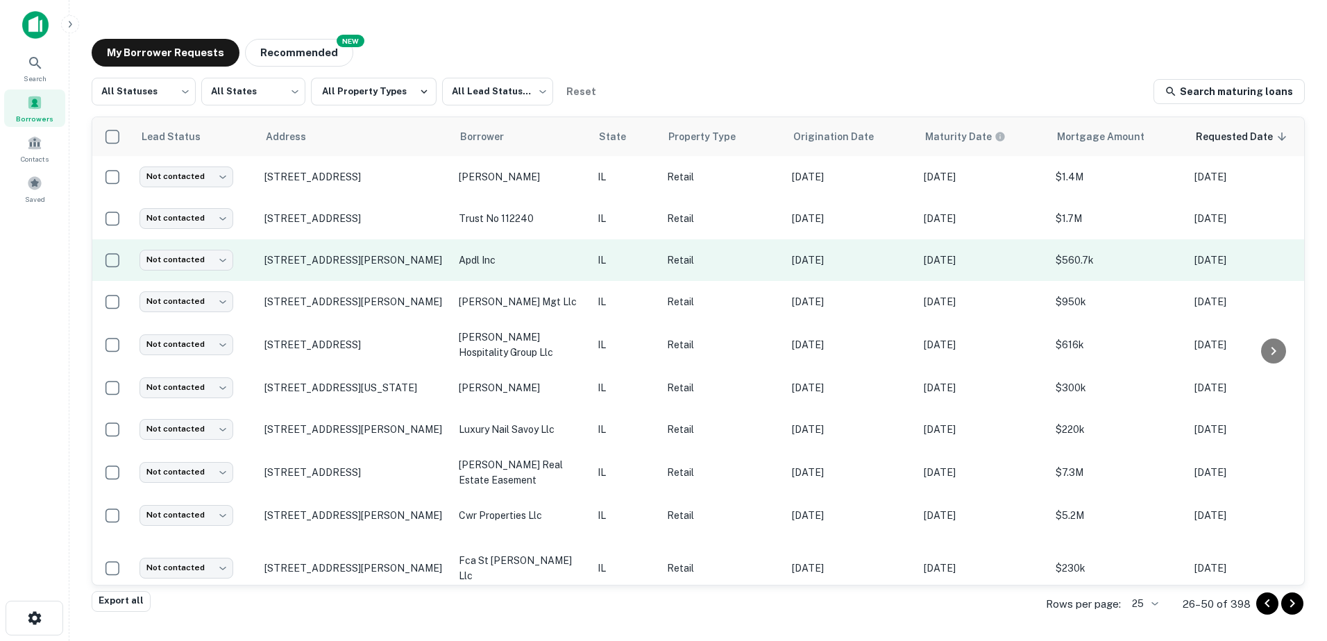
click at [561, 268] on td "apdl inc" at bounding box center [521, 260] width 139 height 42
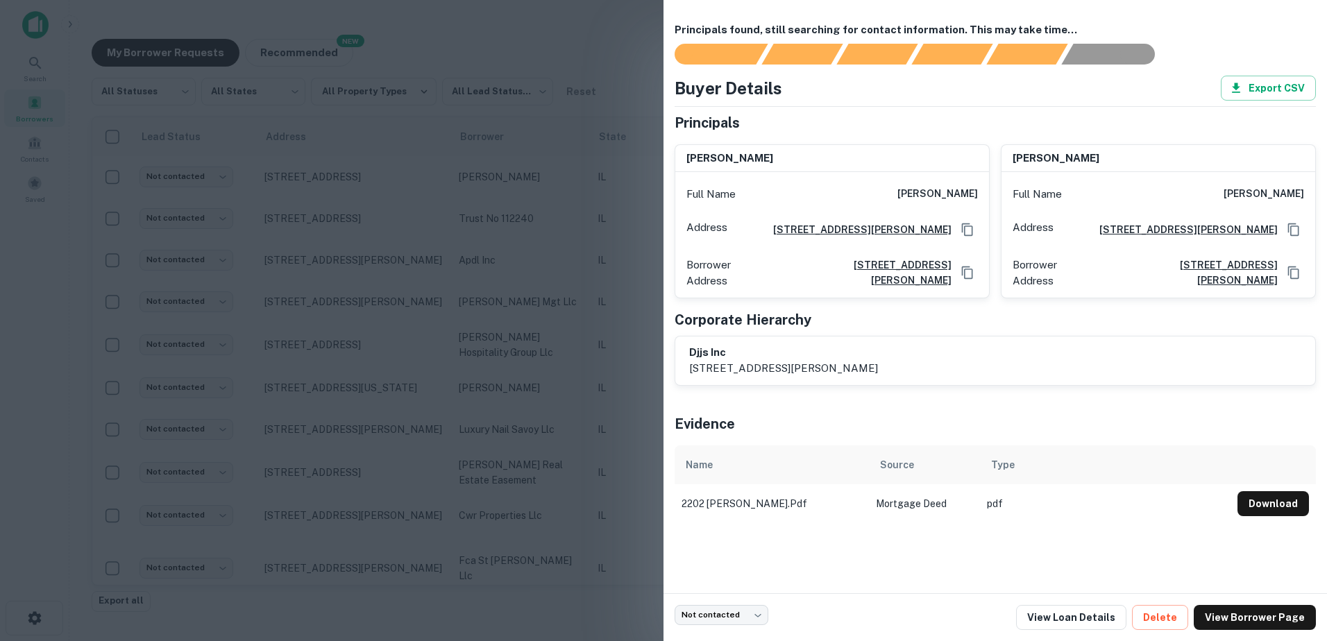
click at [561, 269] on div at bounding box center [663, 320] width 1327 height 641
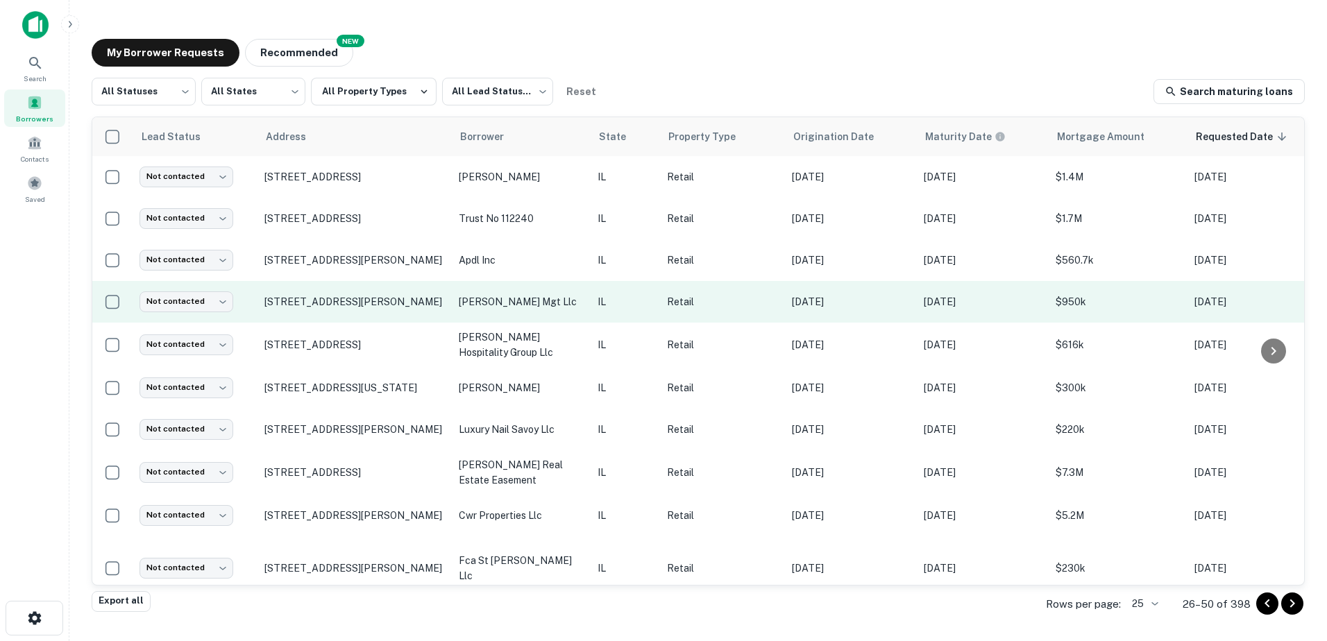
click at [560, 309] on td "[PERSON_NAME] mgt llc" at bounding box center [521, 302] width 139 height 42
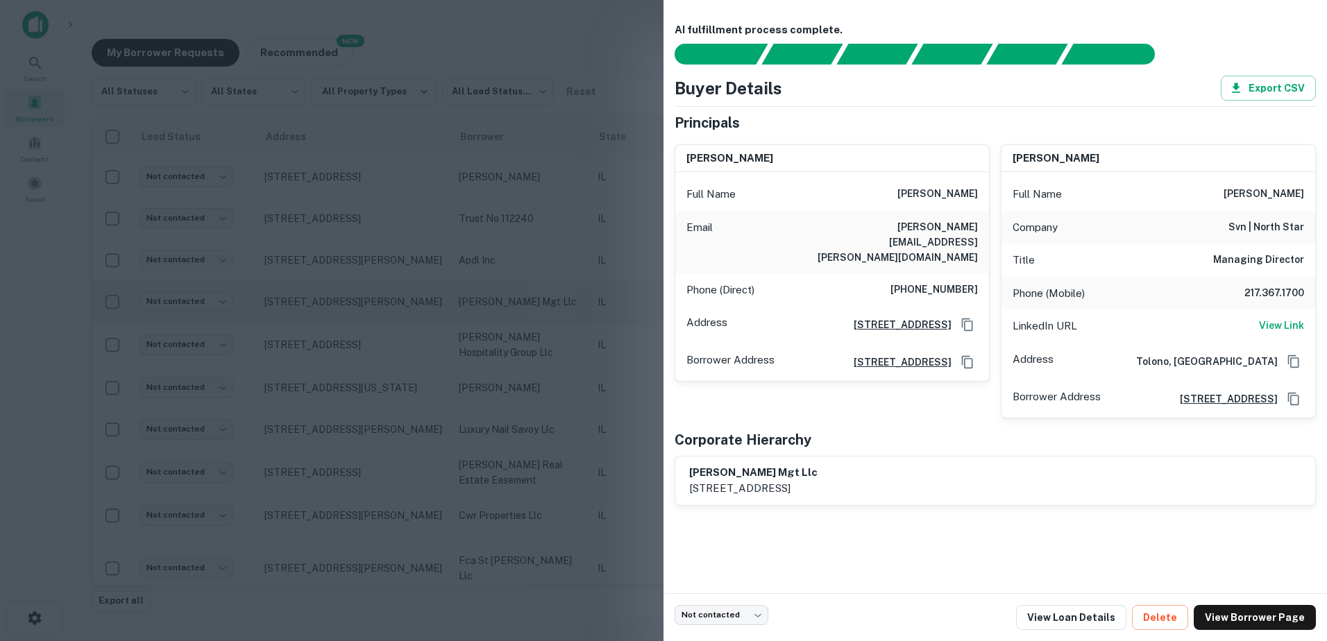
click at [560, 309] on div at bounding box center [663, 320] width 1327 height 641
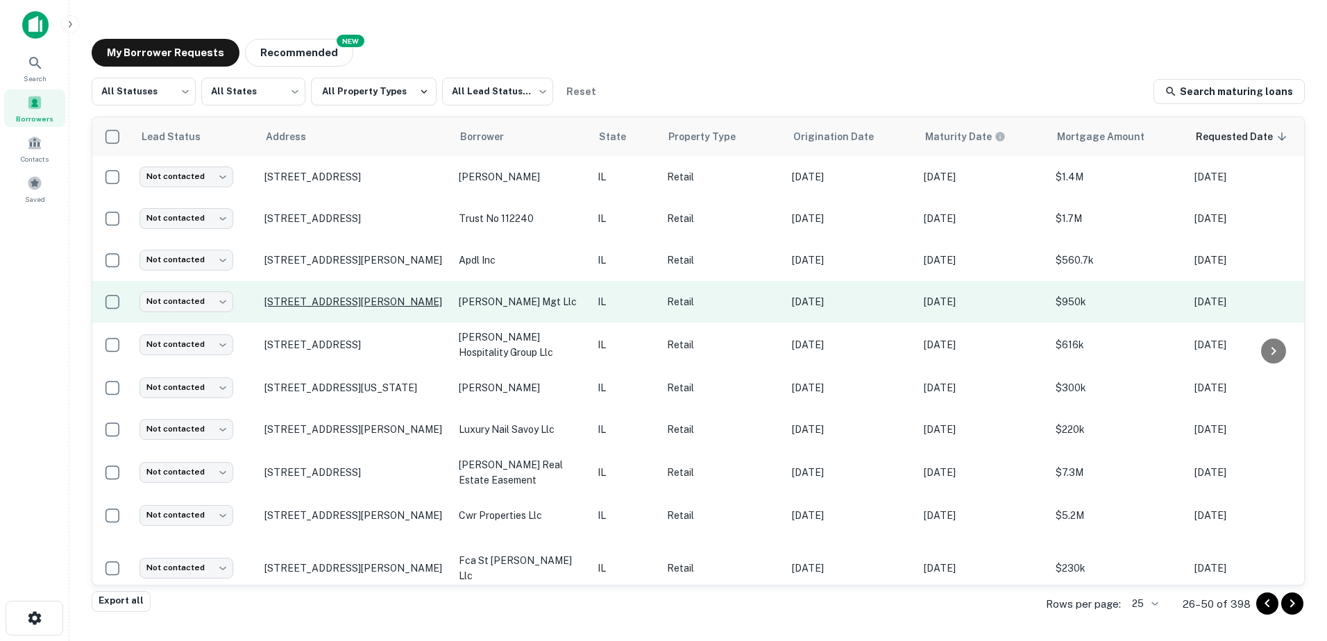
click at [408, 298] on p "[STREET_ADDRESS][PERSON_NAME]" at bounding box center [354, 302] width 180 height 12
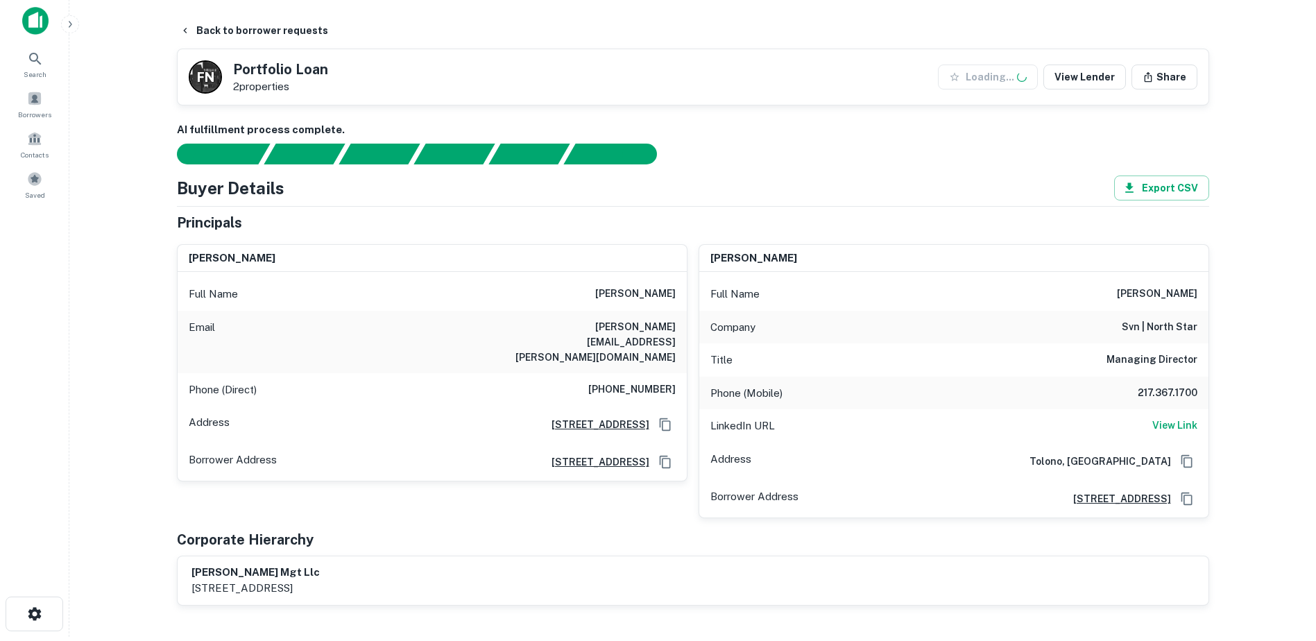
scroll to position [278, 0]
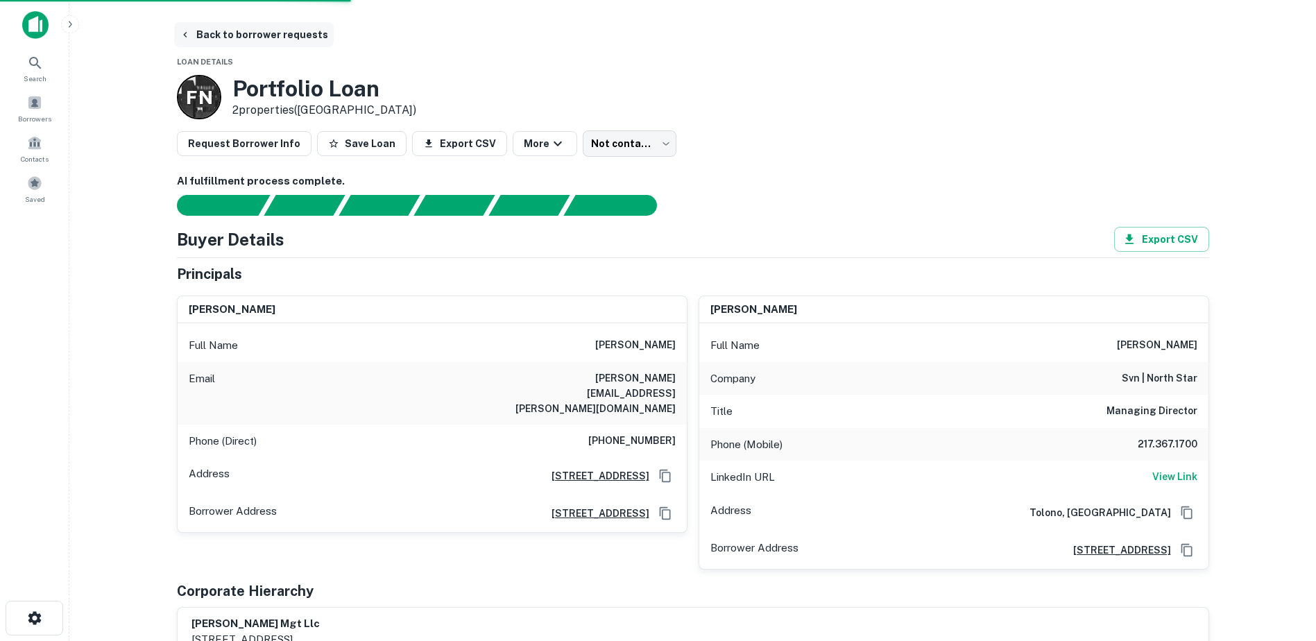
click at [253, 35] on button "Back to borrower requests" at bounding box center [254, 34] width 160 height 25
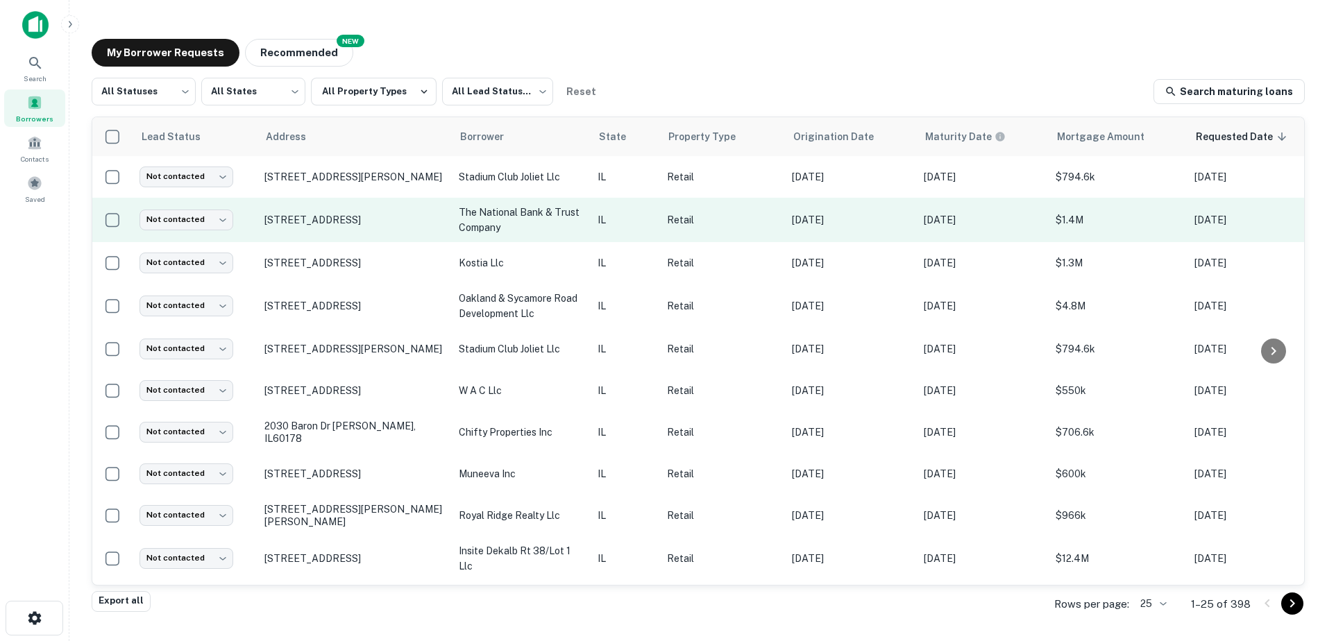
click at [577, 227] on p "the national bank & trust company" at bounding box center [521, 220] width 125 height 31
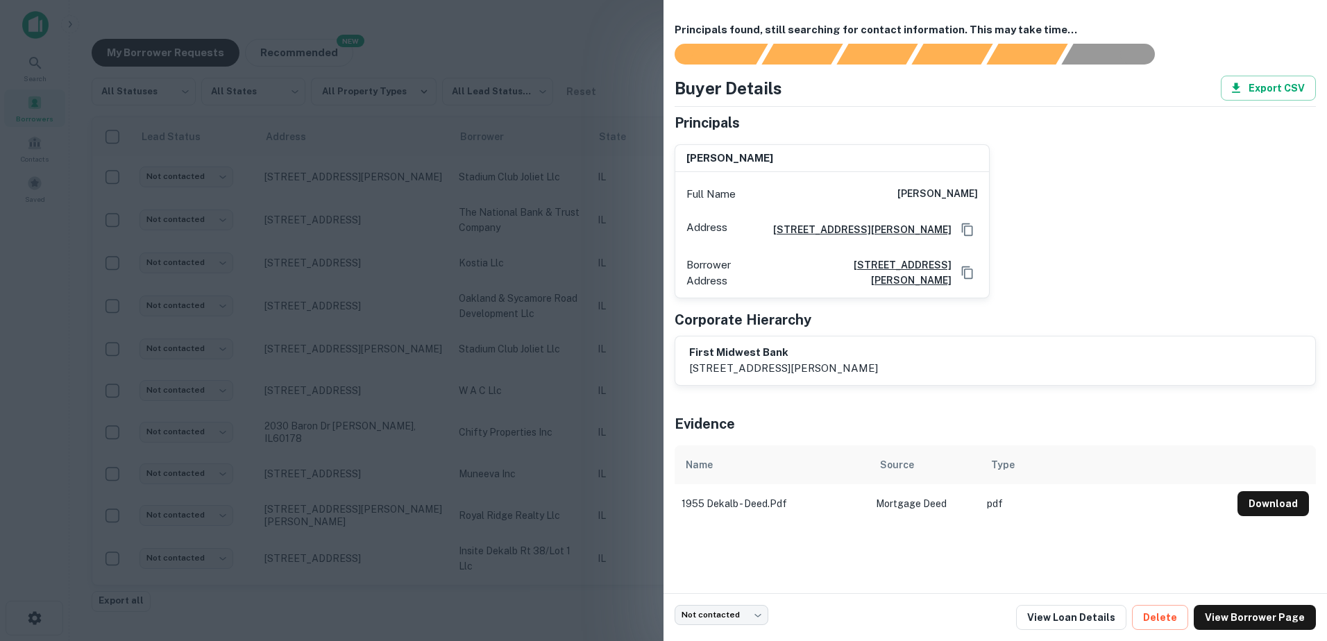
click at [569, 249] on div at bounding box center [663, 320] width 1327 height 641
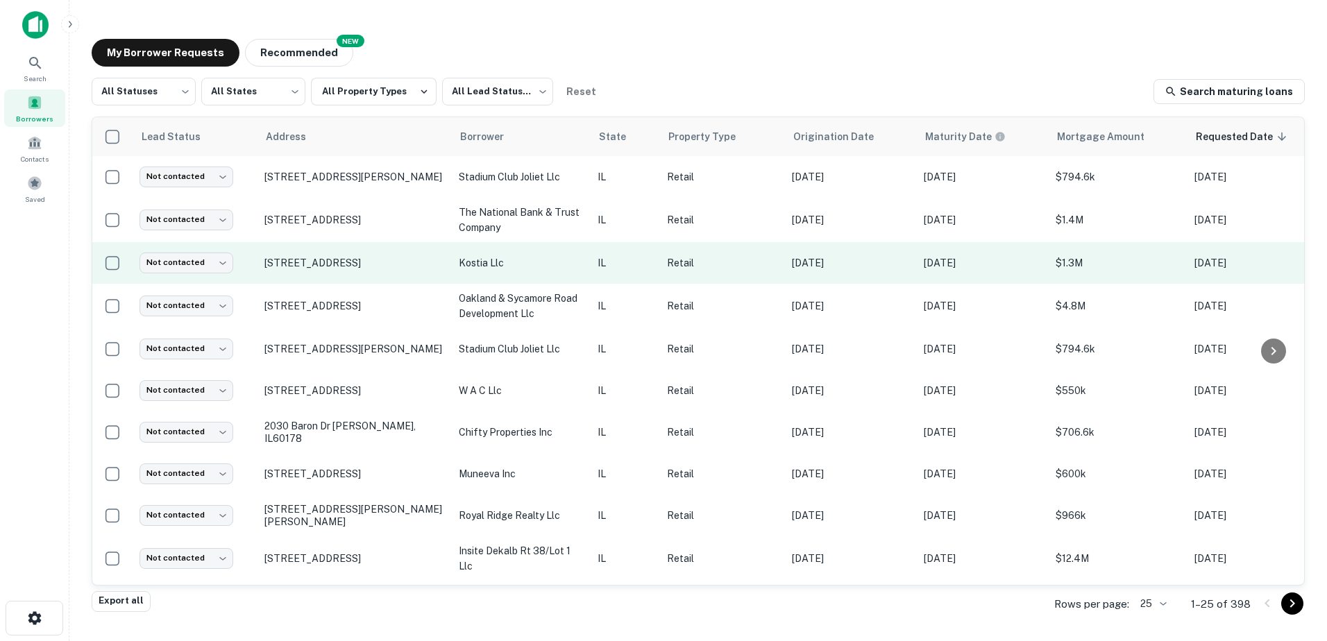
click at [568, 277] on td "kostia llc" at bounding box center [521, 263] width 139 height 42
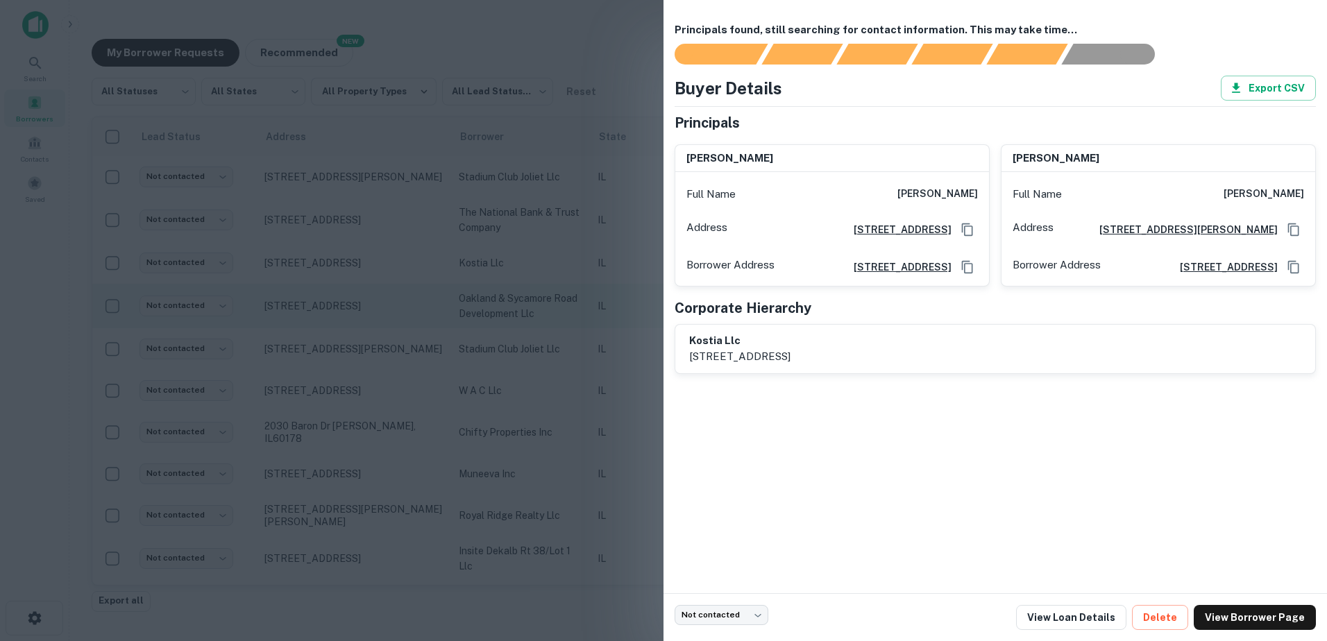
click at [565, 295] on div at bounding box center [663, 320] width 1327 height 641
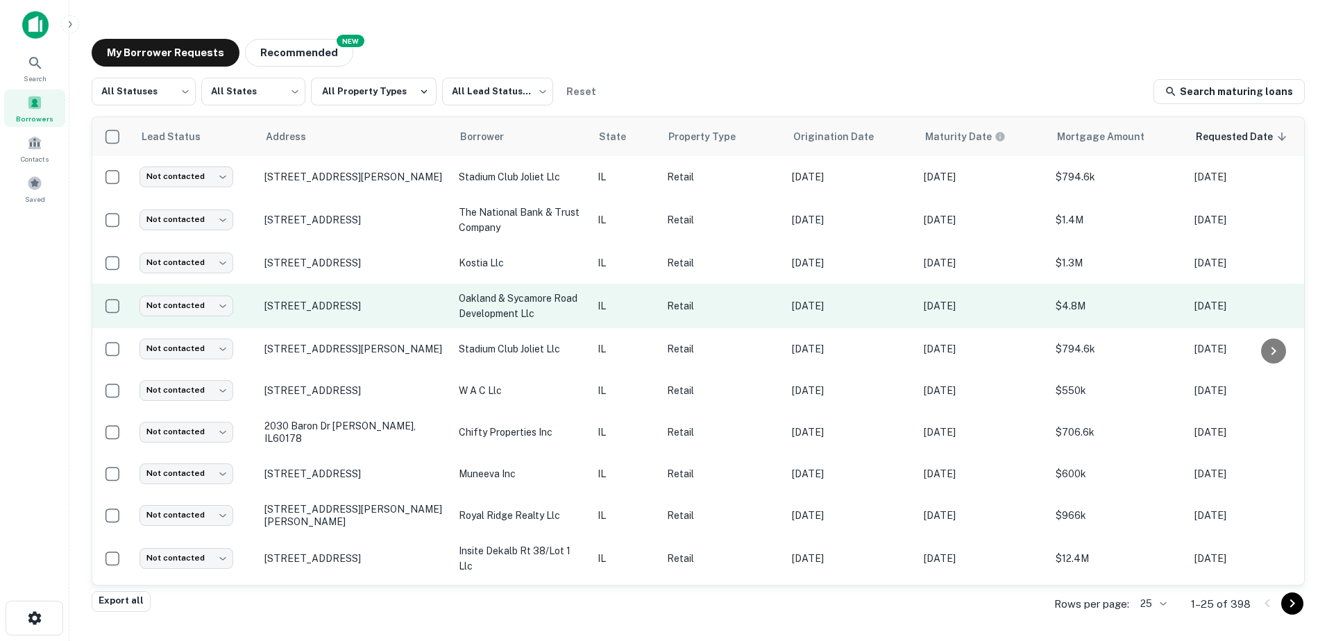
click at [560, 322] on td "oakland & sycamore road development llc" at bounding box center [521, 306] width 139 height 44
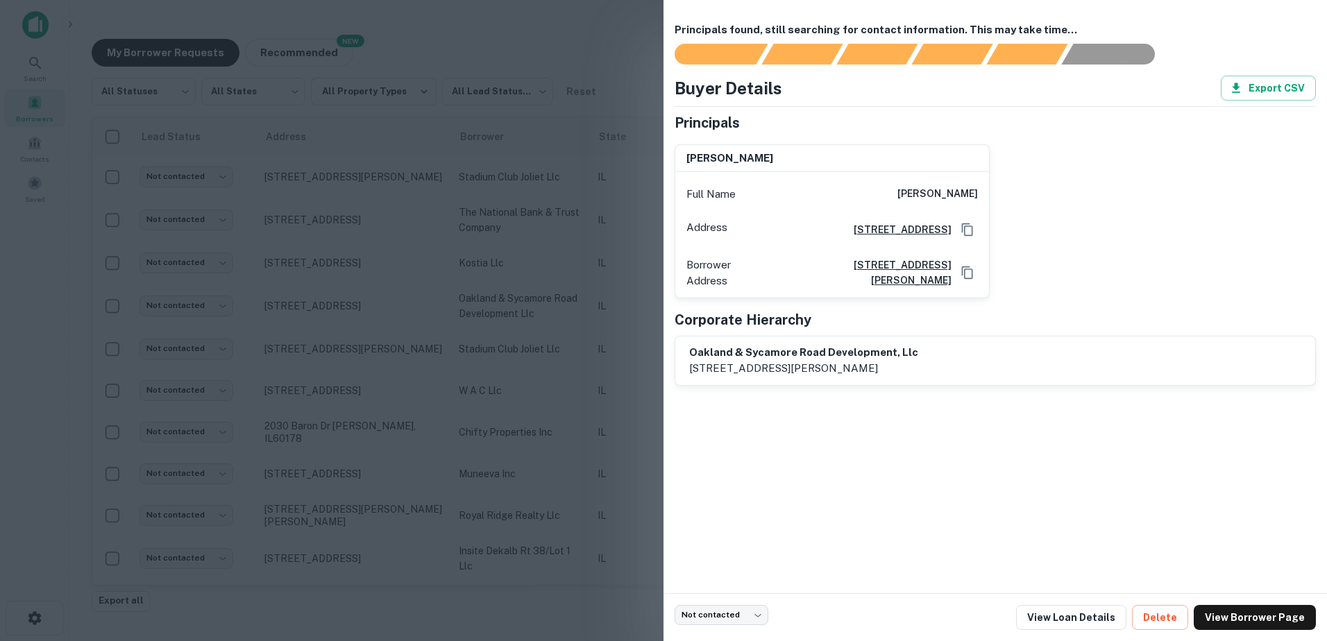
click at [581, 452] on div at bounding box center [663, 320] width 1327 height 641
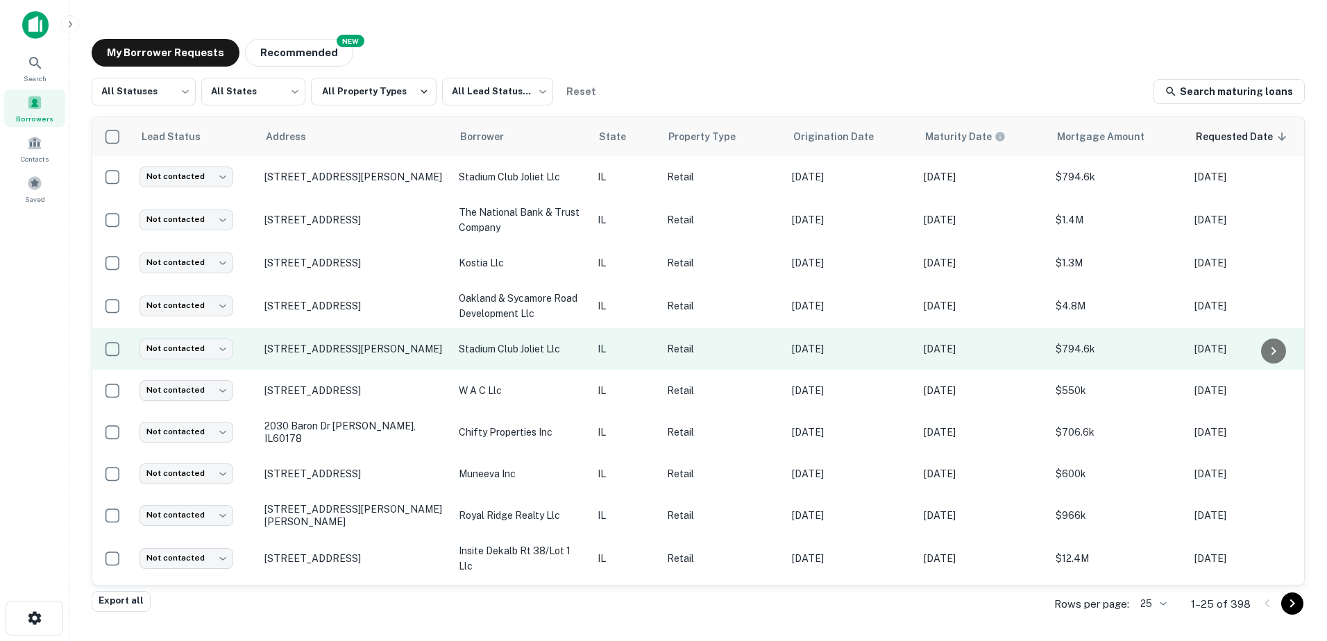
click at [583, 366] on td "stadium club joliet llc" at bounding box center [521, 349] width 139 height 42
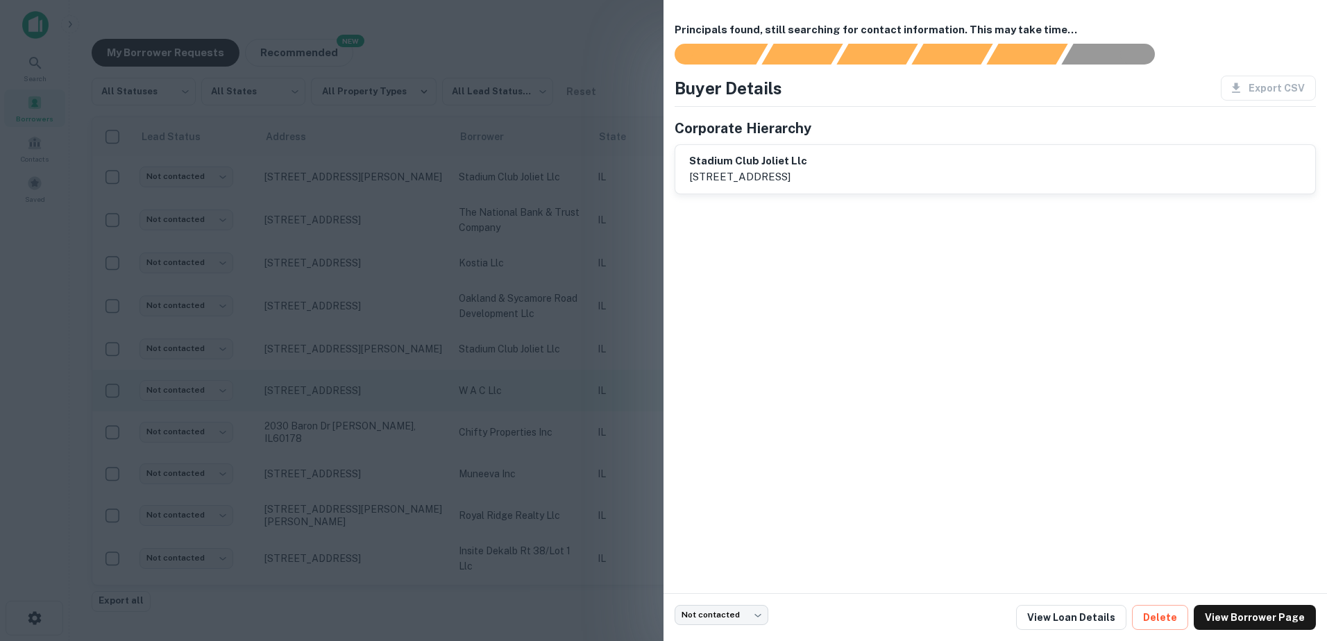
drag, startPoint x: 580, startPoint y: 370, endPoint x: 577, endPoint y: 386, distance: 16.2
click at [580, 370] on div at bounding box center [663, 320] width 1327 height 641
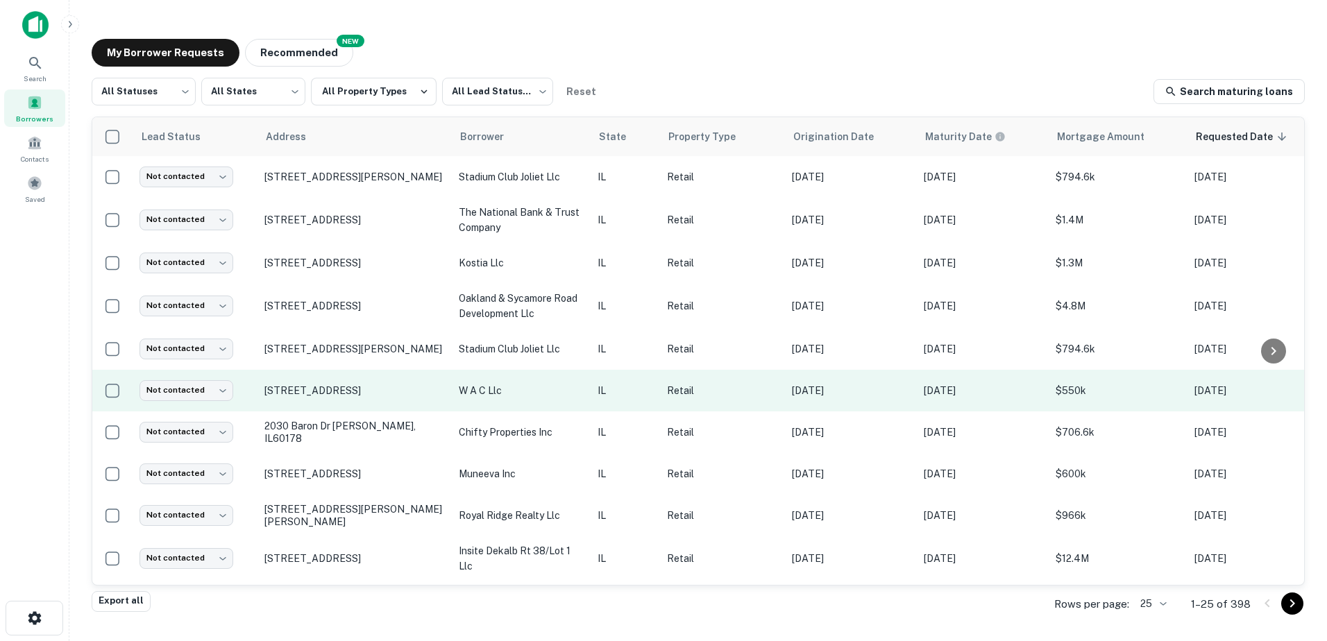
click at [572, 404] on td "w a c llc" at bounding box center [521, 391] width 139 height 42
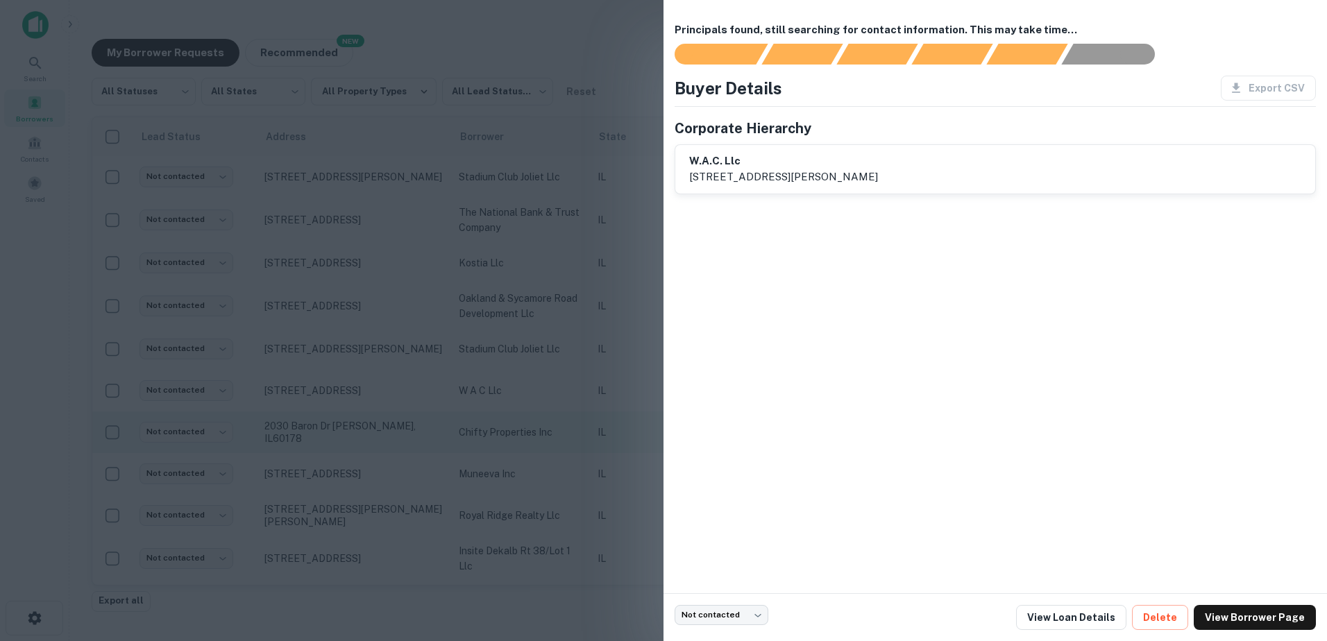
click at [564, 435] on div at bounding box center [663, 320] width 1327 height 641
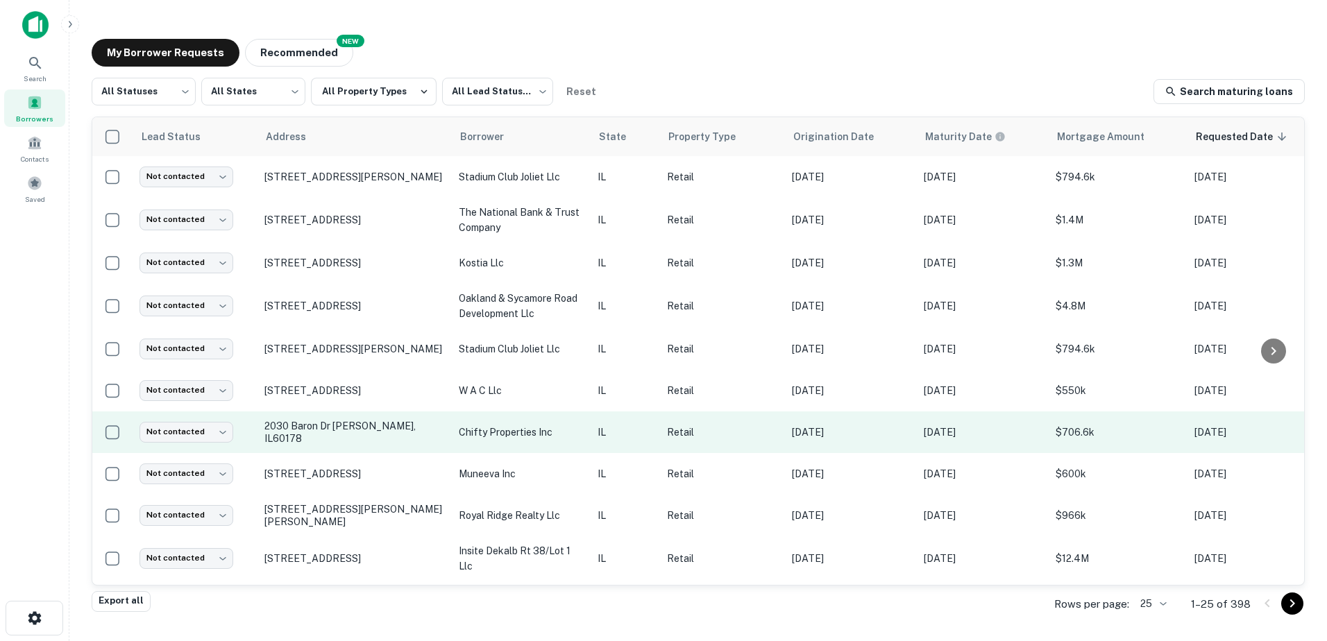
click at [564, 441] on td "chifty properties inc" at bounding box center [521, 432] width 139 height 42
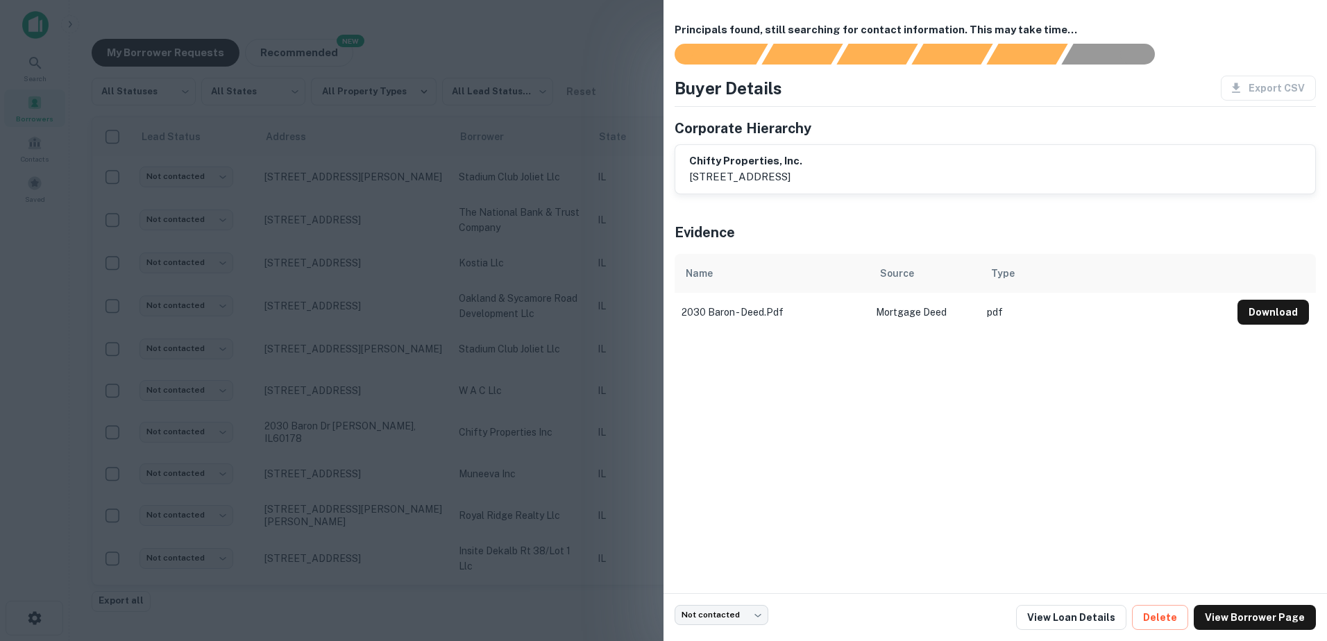
click at [565, 440] on div at bounding box center [663, 320] width 1327 height 641
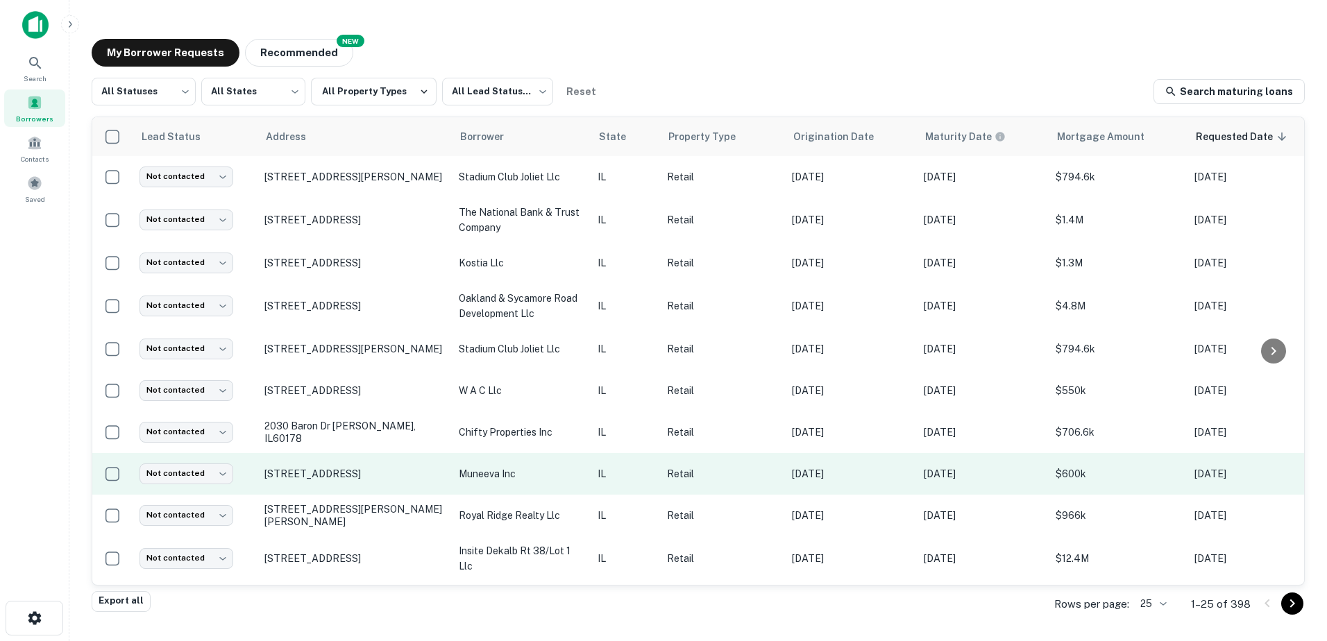
click at [563, 478] on p "muneeva inc" at bounding box center [521, 473] width 125 height 15
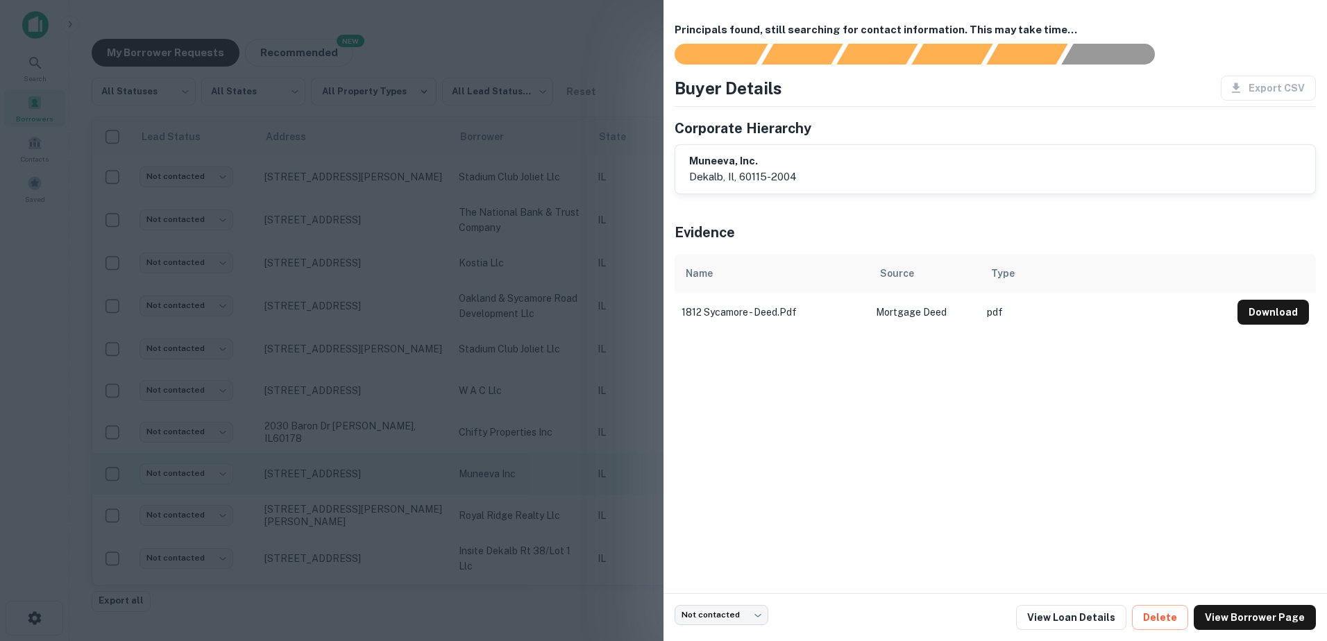
click at [563, 478] on div at bounding box center [663, 320] width 1327 height 641
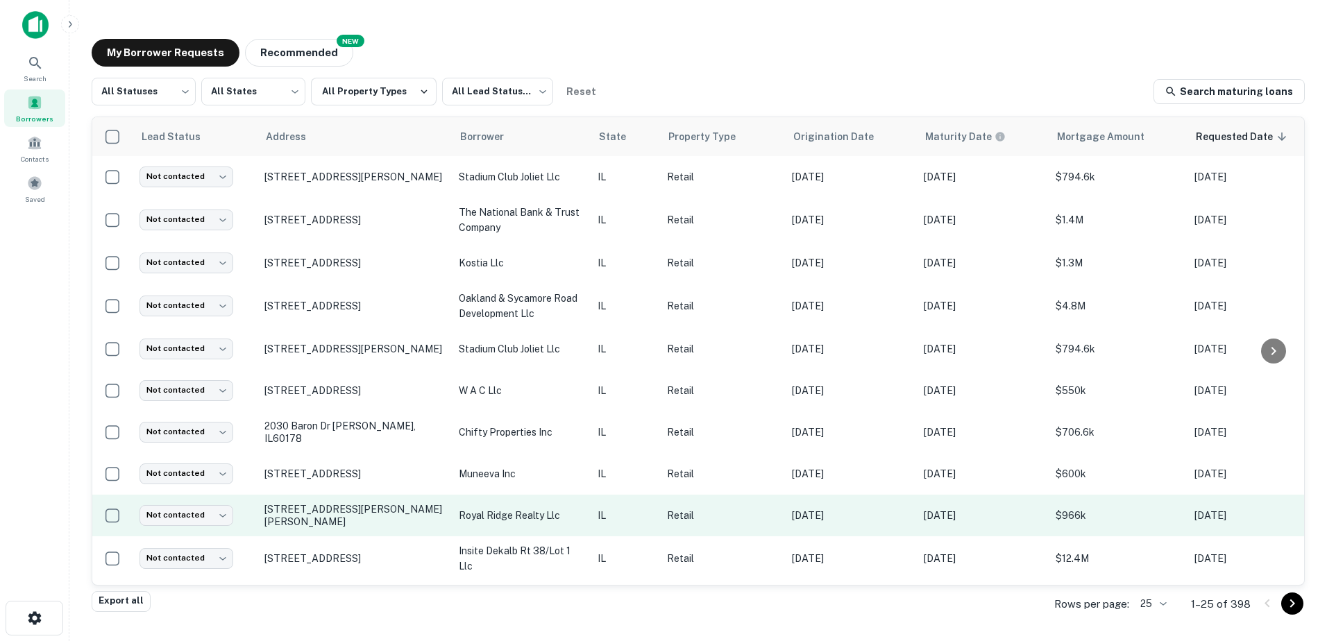
click at [571, 528] on td "royal ridge realty llc" at bounding box center [521, 516] width 139 height 42
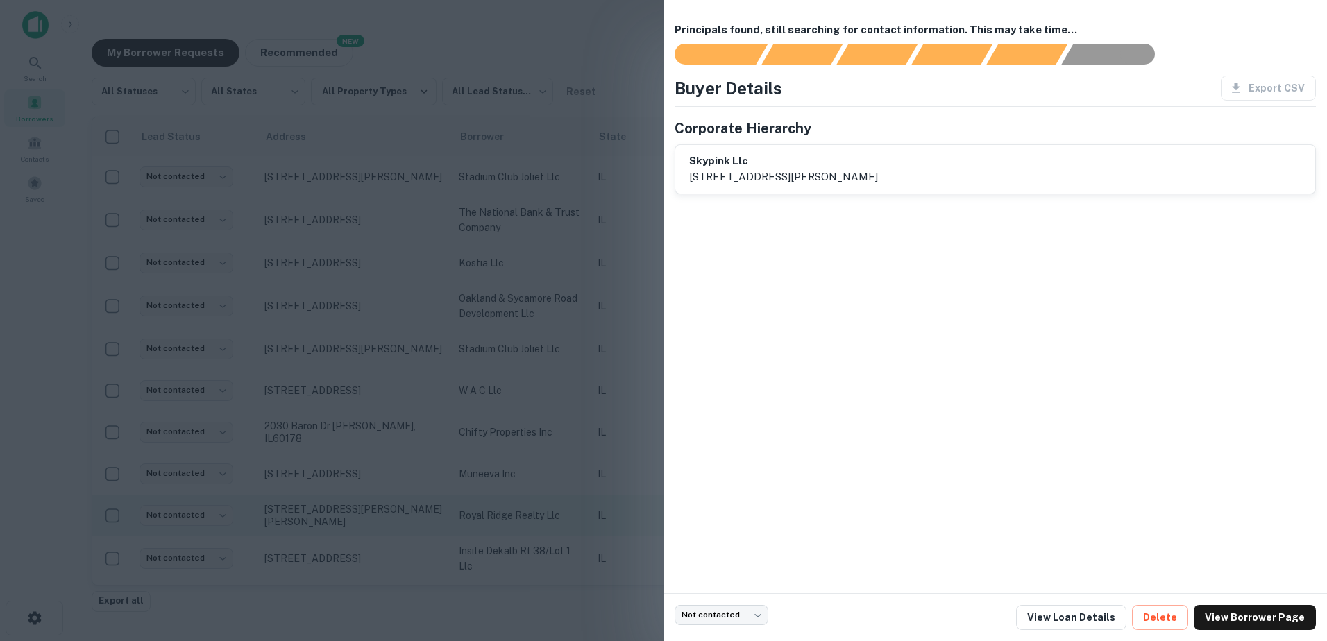
click at [571, 528] on div at bounding box center [663, 320] width 1327 height 641
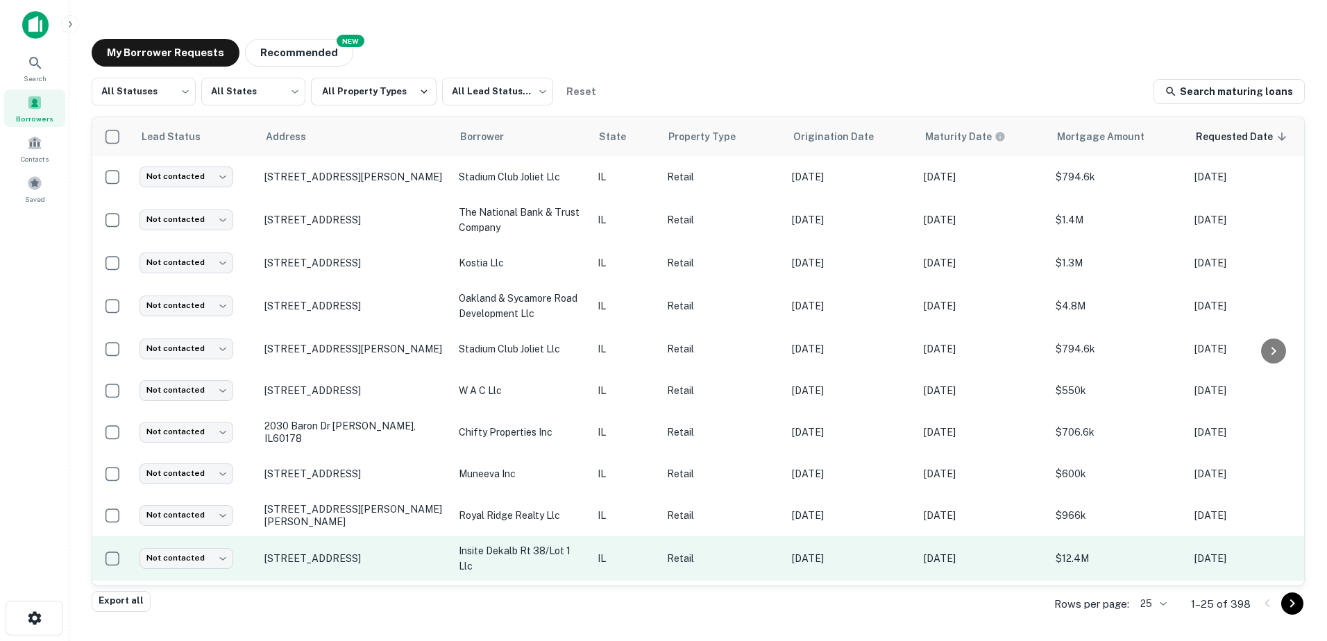
click at [573, 561] on p "insite dekalb rt 38/lot 1 llc" at bounding box center [521, 558] width 125 height 31
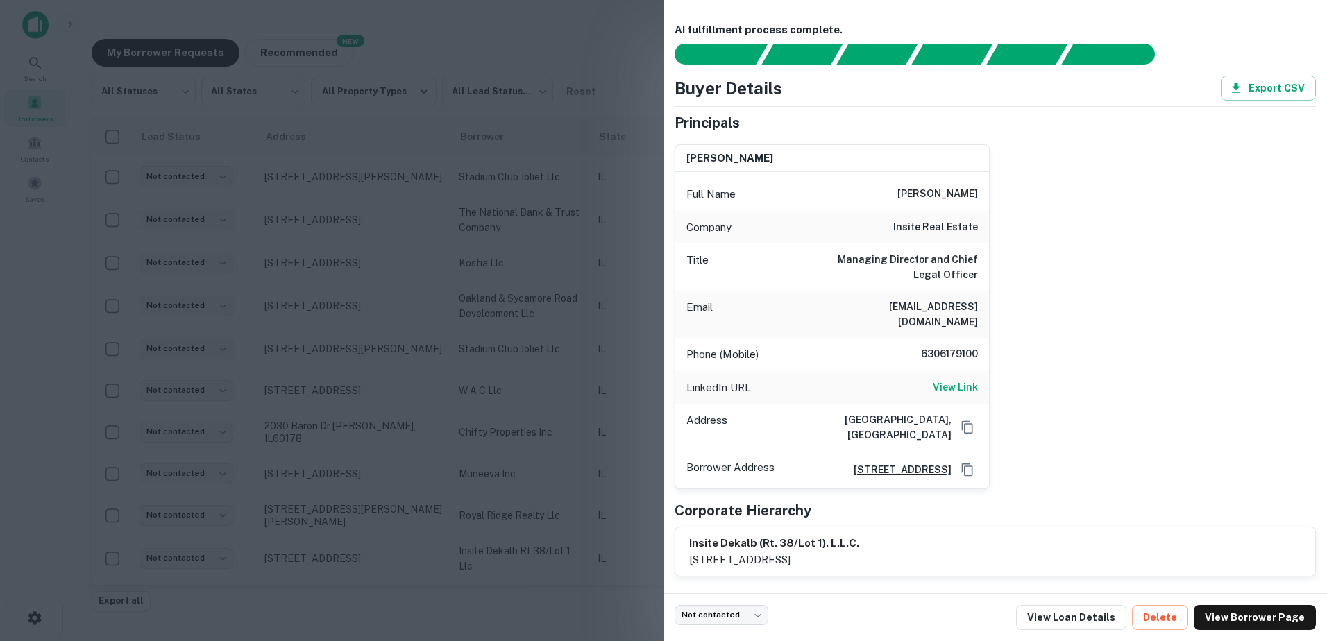
click at [573, 554] on div at bounding box center [663, 320] width 1327 height 641
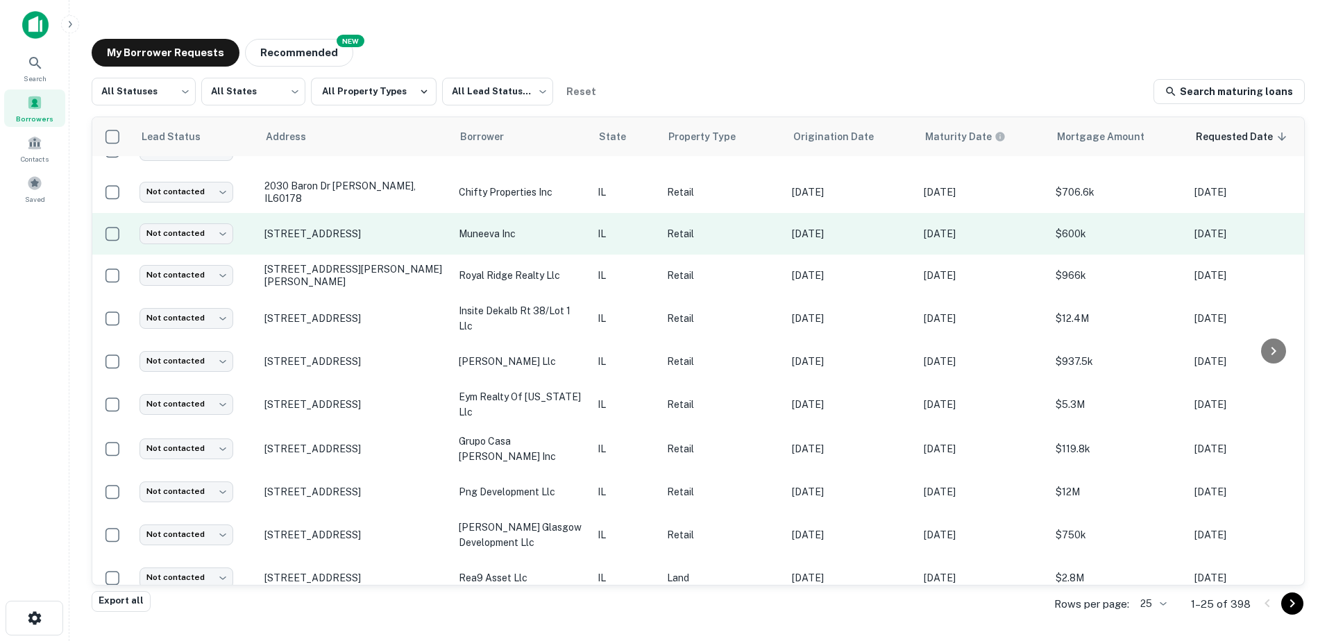
scroll to position [208, 0]
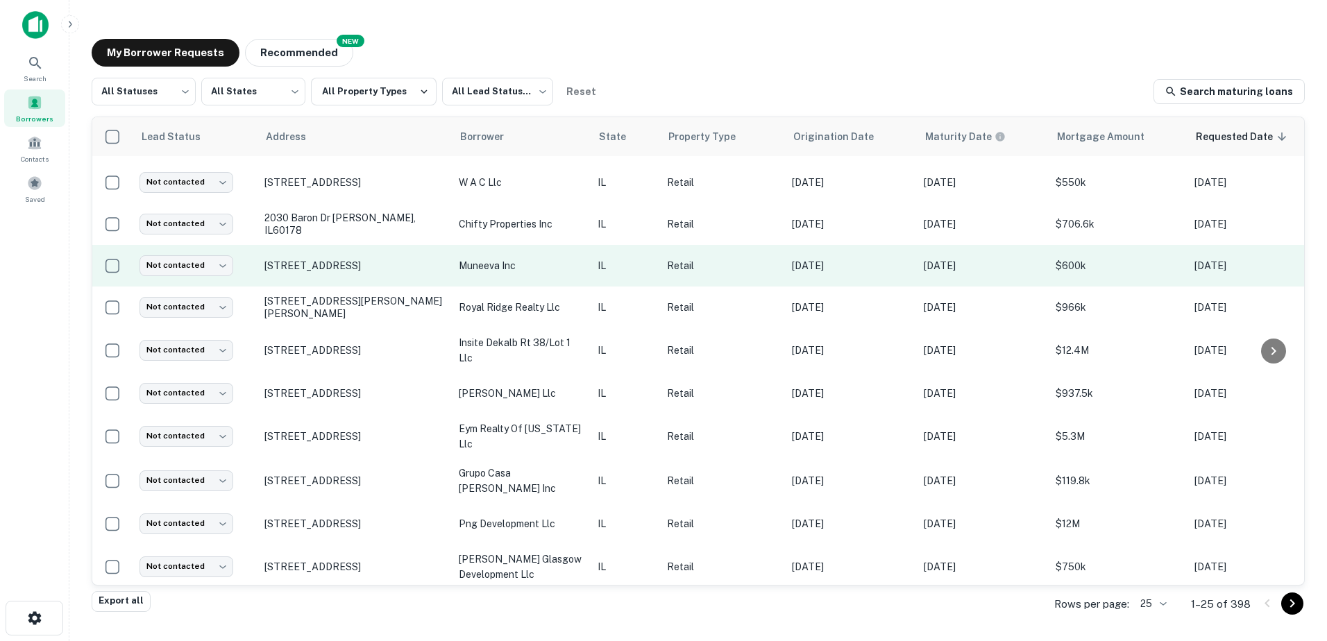
click at [572, 262] on p "muneeva inc" at bounding box center [521, 265] width 125 height 15
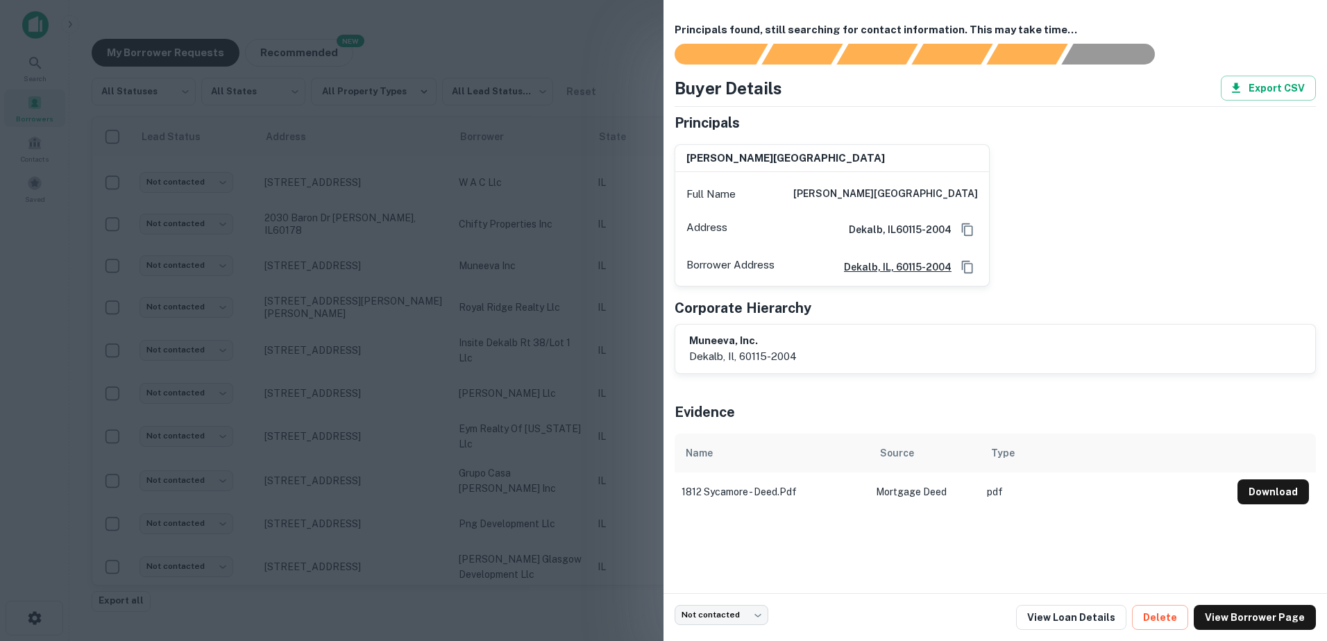
click at [572, 264] on div at bounding box center [663, 320] width 1327 height 641
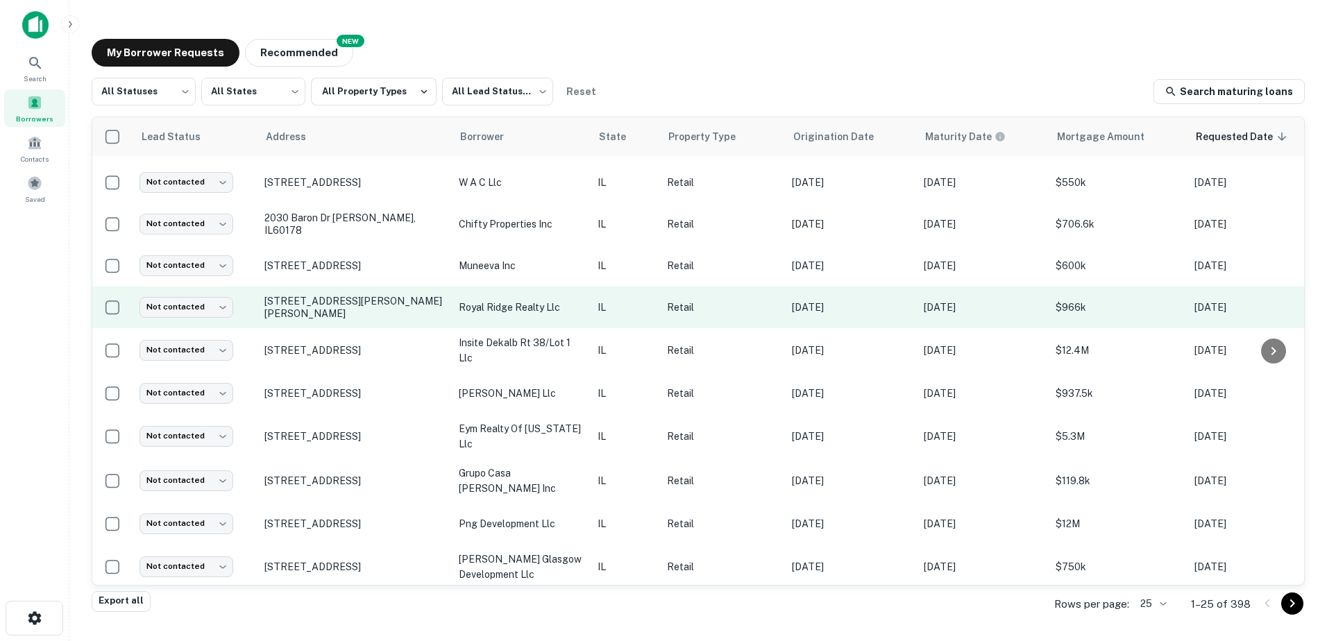
click at [569, 318] on td "royal ridge realty llc" at bounding box center [521, 308] width 139 height 42
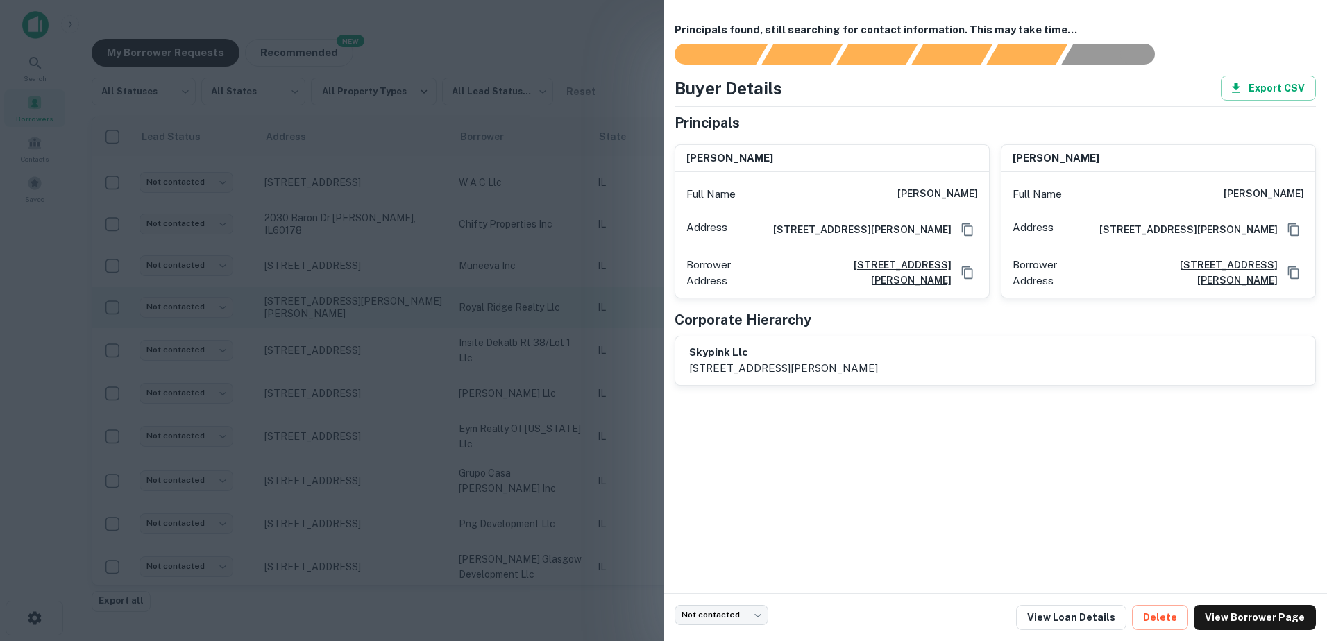
click at [569, 318] on div at bounding box center [663, 320] width 1327 height 641
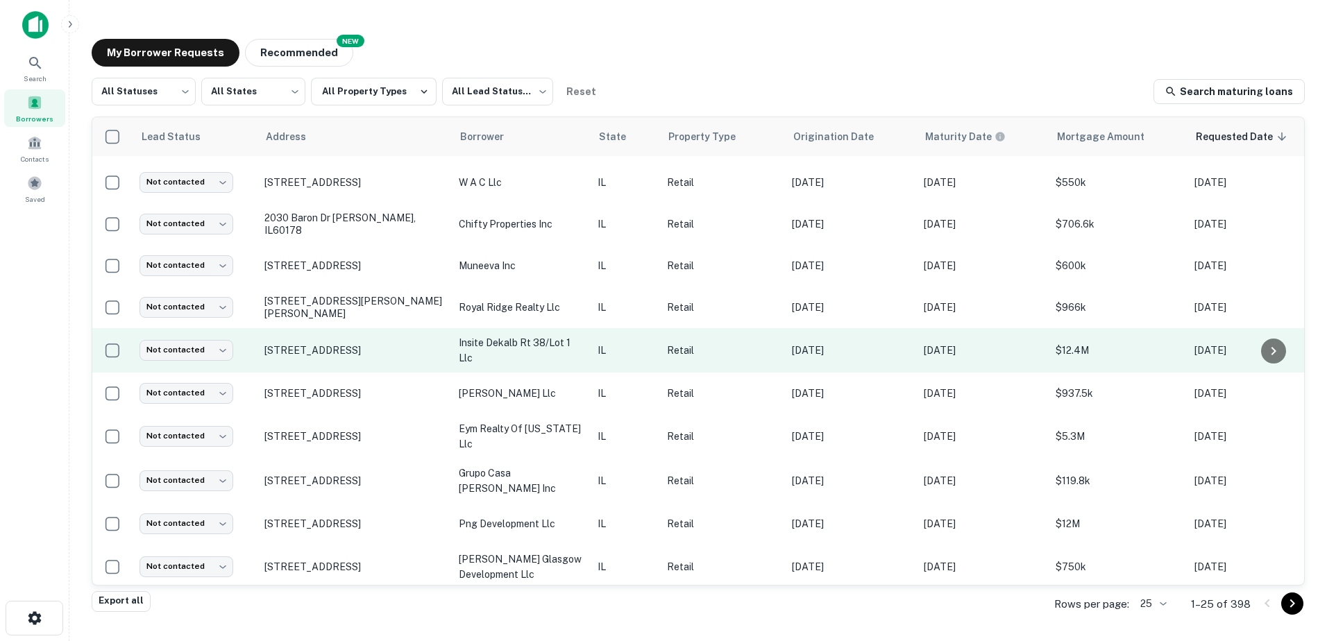
click at [568, 353] on p "insite dekalb rt 38/lot 1 llc" at bounding box center [521, 350] width 125 height 31
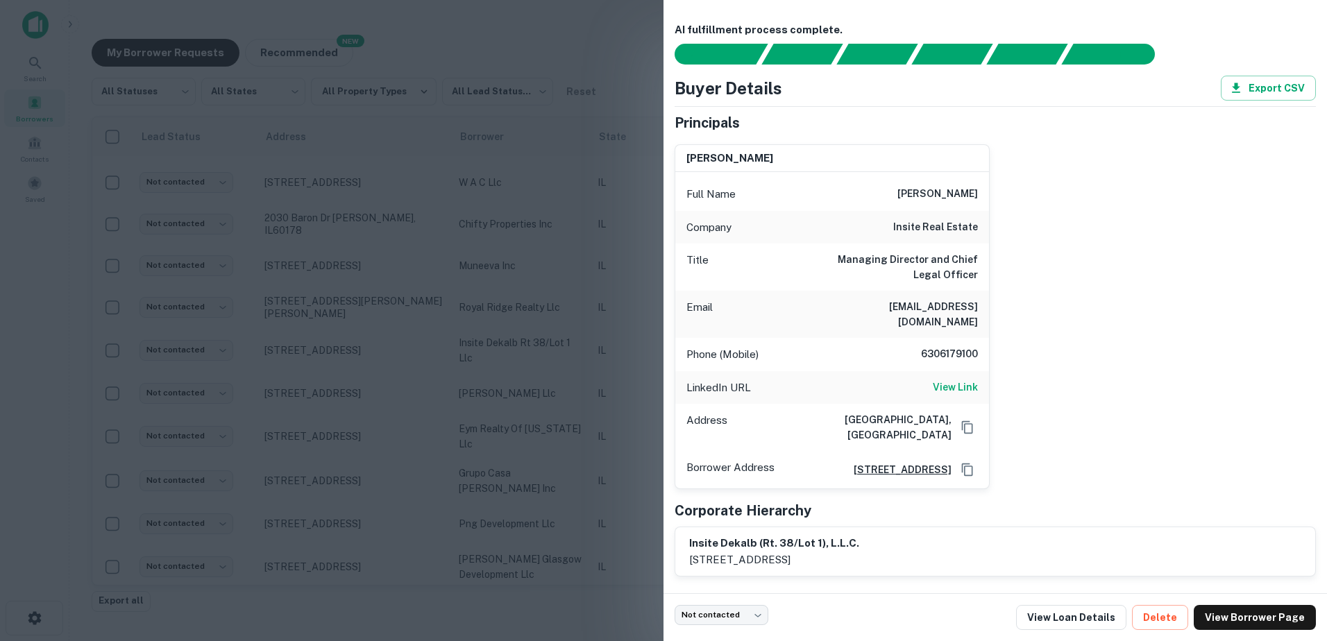
click at [565, 375] on div at bounding box center [663, 320] width 1327 height 641
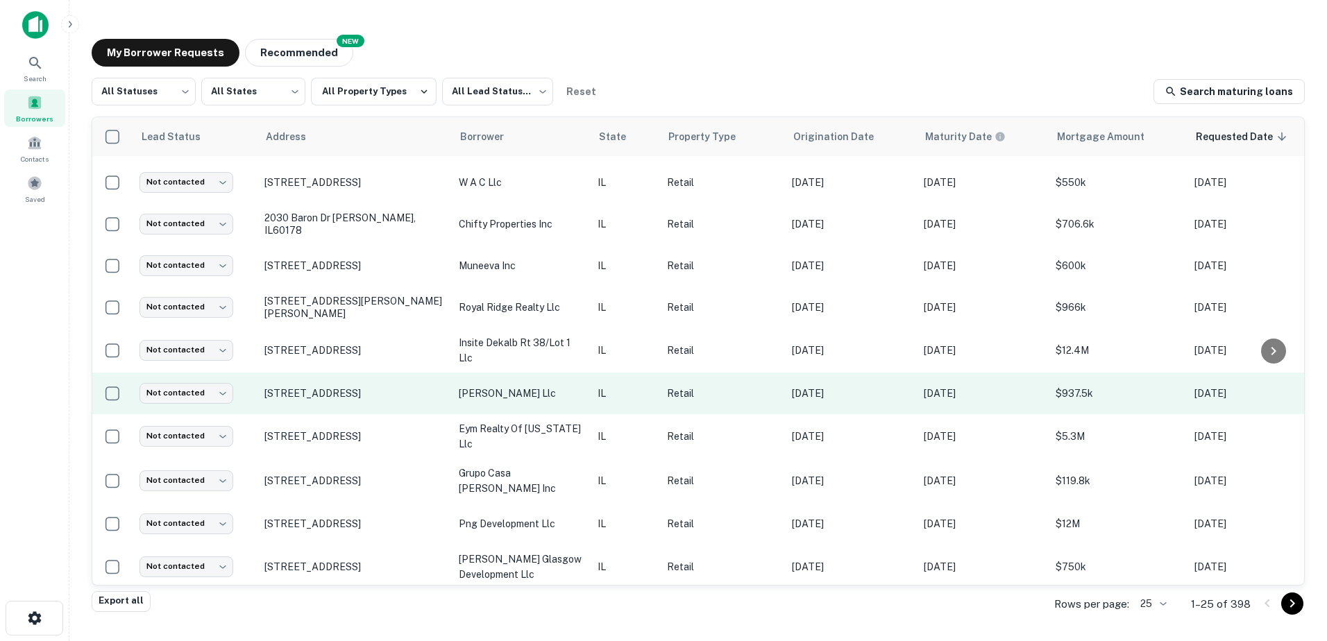
click at [563, 408] on td "[PERSON_NAME] llc" at bounding box center [521, 394] width 139 height 42
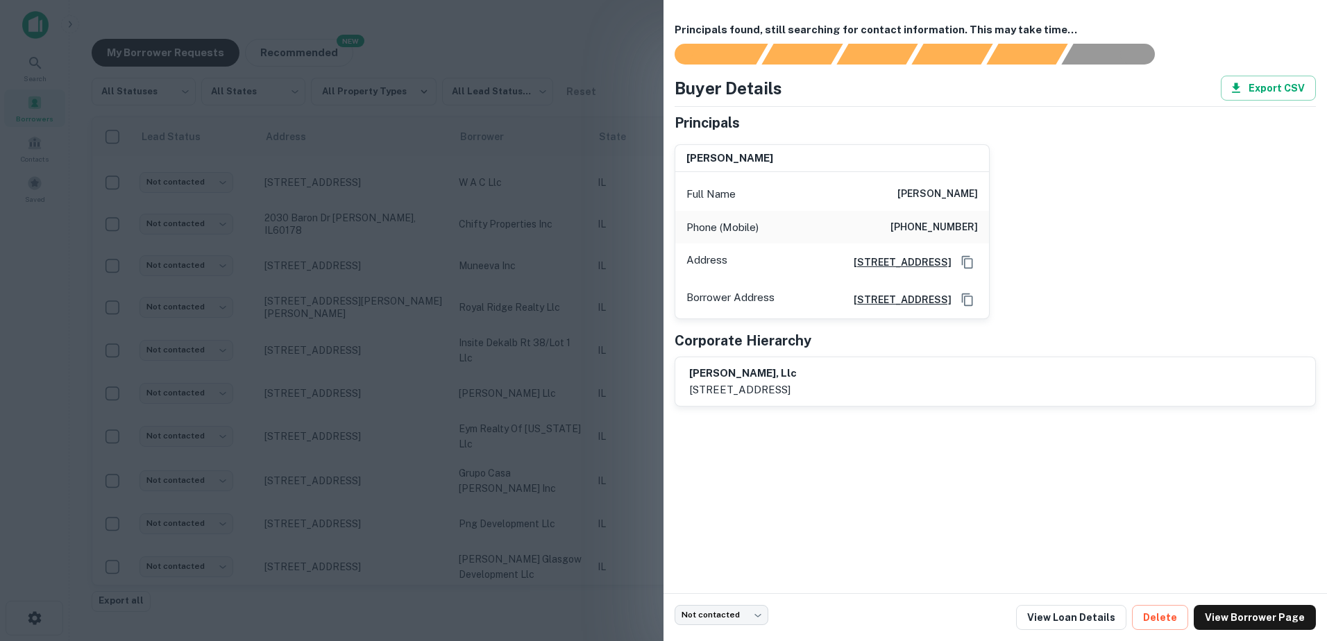
click at [571, 452] on div at bounding box center [663, 320] width 1327 height 641
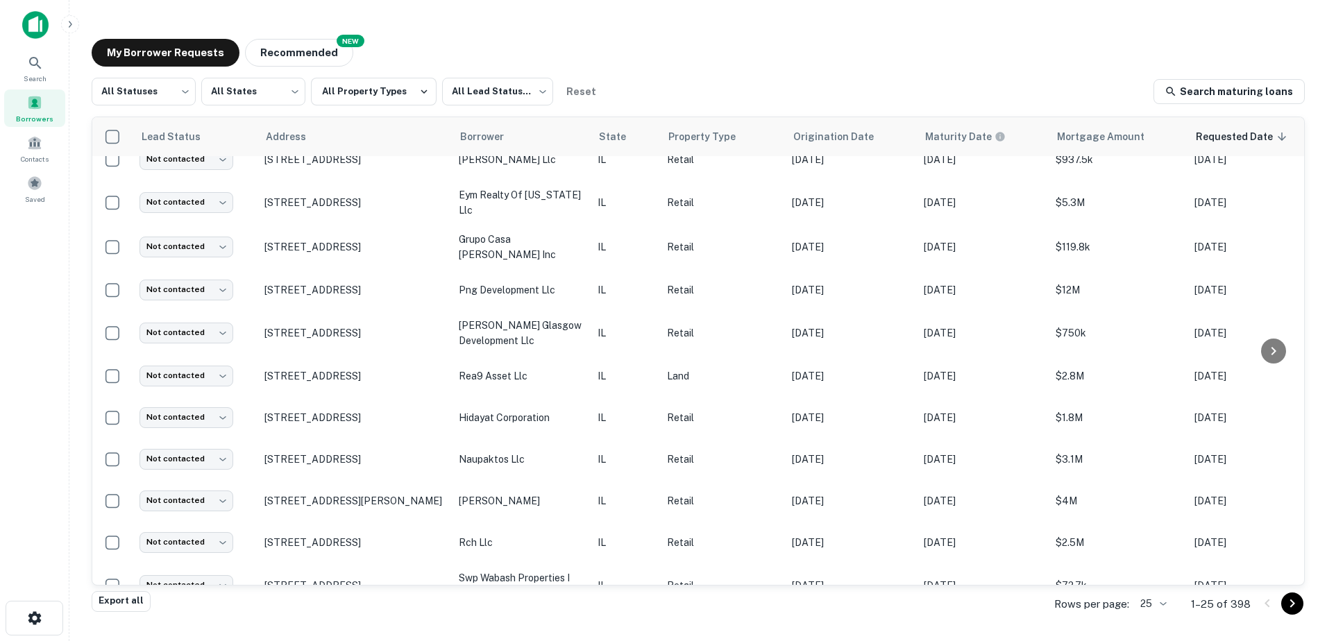
scroll to position [636, 0]
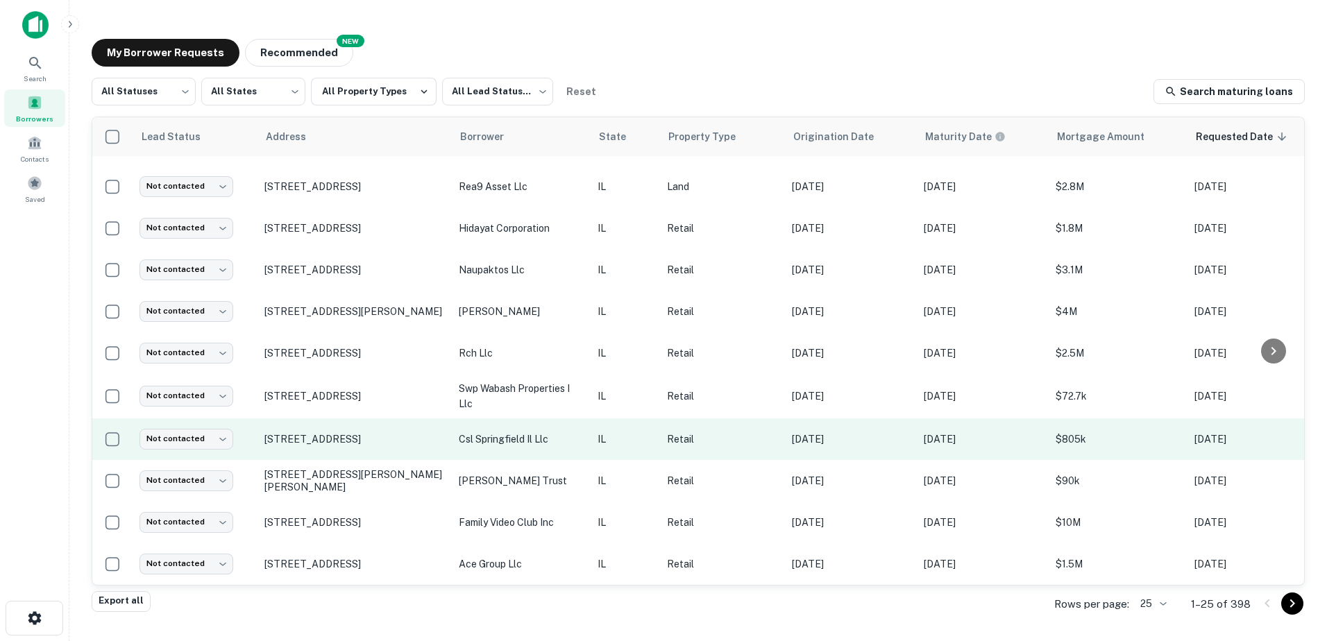
click at [445, 443] on td "[STREET_ADDRESS]" at bounding box center [354, 439] width 194 height 42
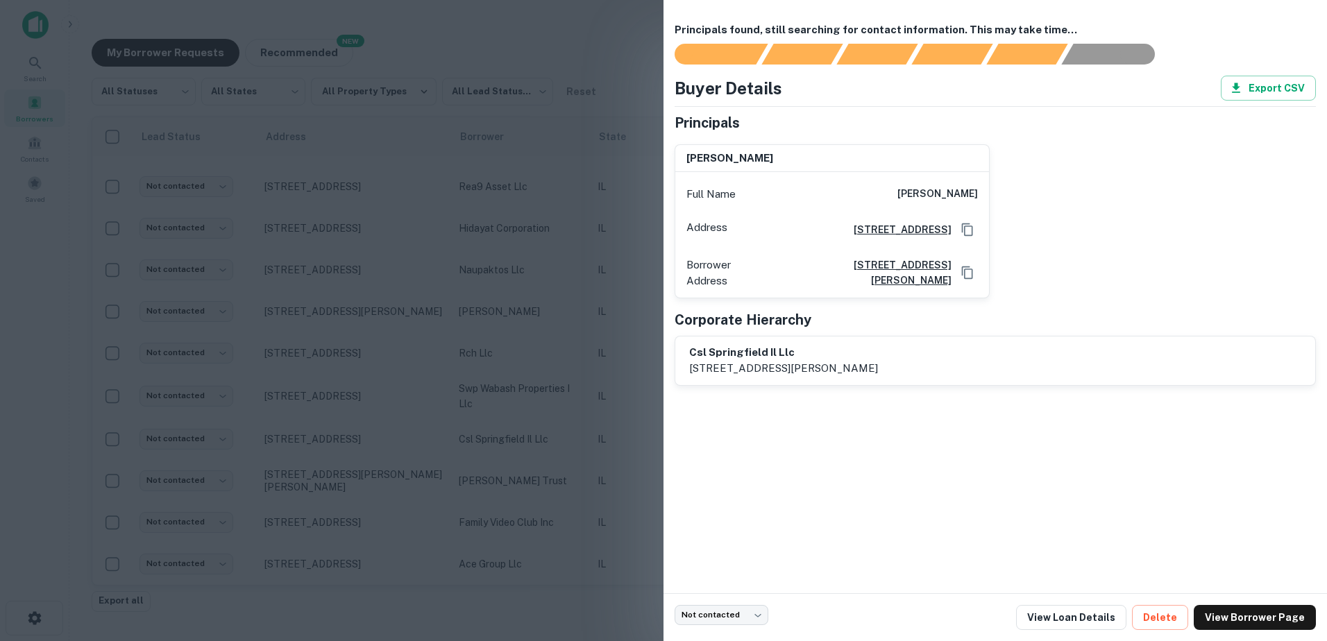
click at [447, 442] on div at bounding box center [663, 320] width 1327 height 641
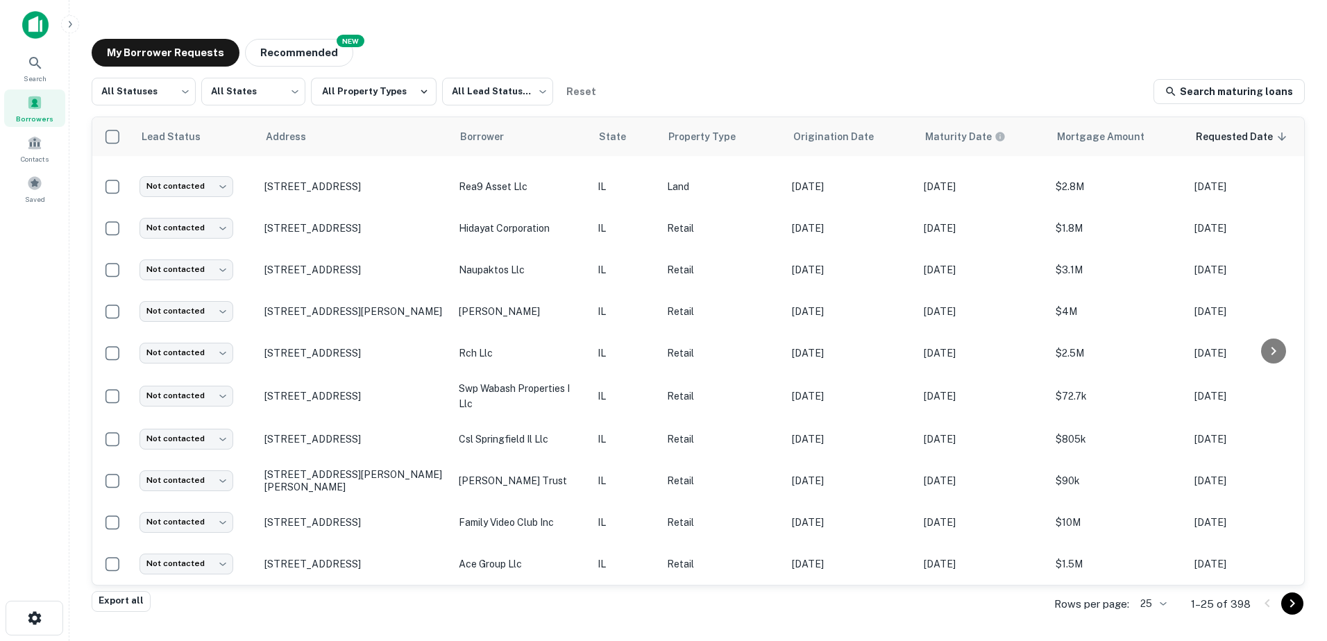
click at [1293, 613] on button "Go to next page" at bounding box center [1292, 603] width 22 height 22
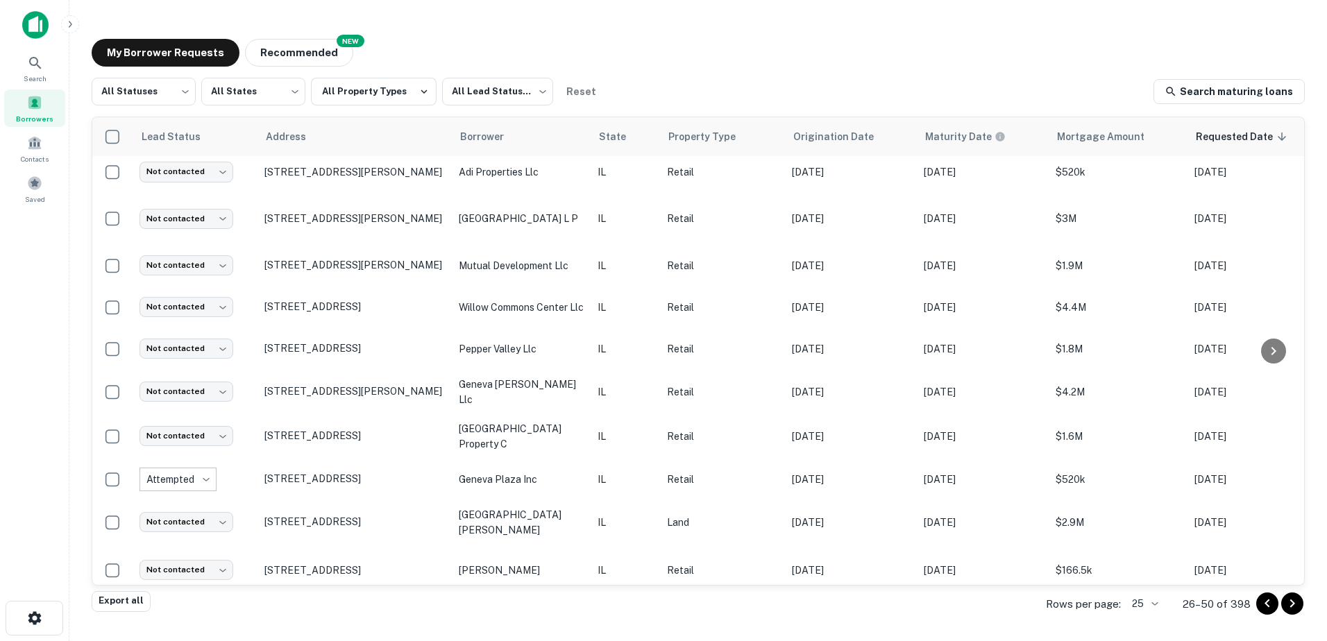
scroll to position [636, 0]
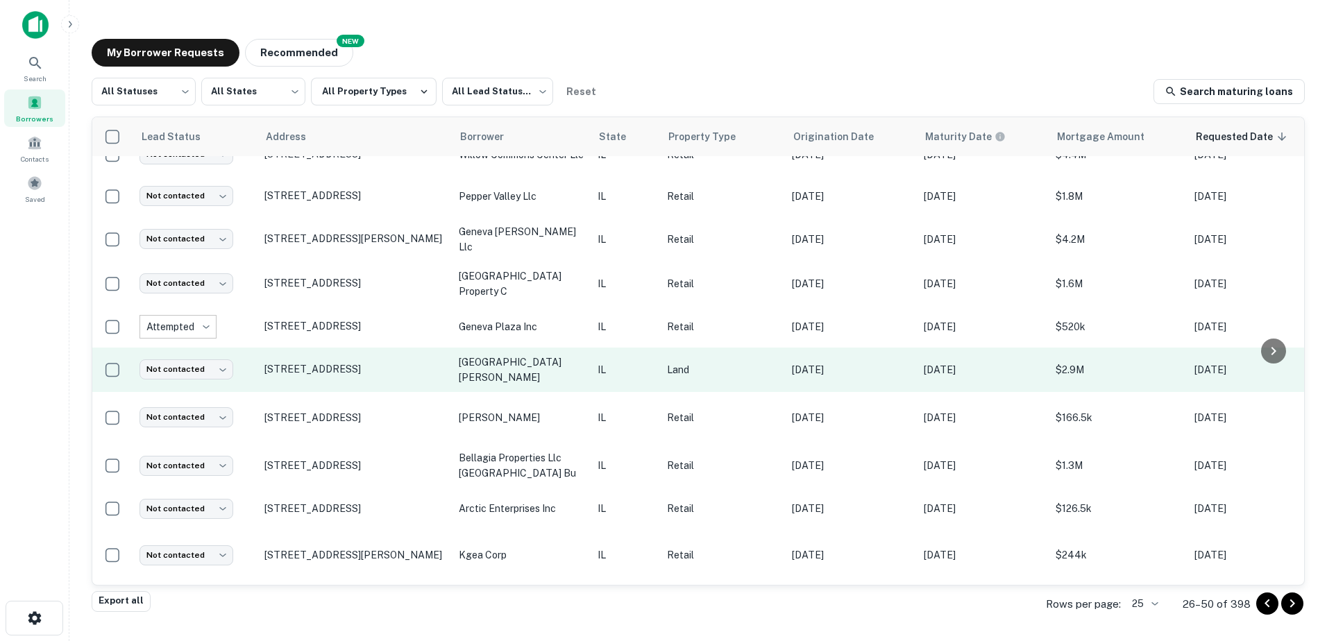
click at [588, 373] on td "[GEOGRAPHIC_DATA][PERSON_NAME]" at bounding box center [521, 370] width 139 height 44
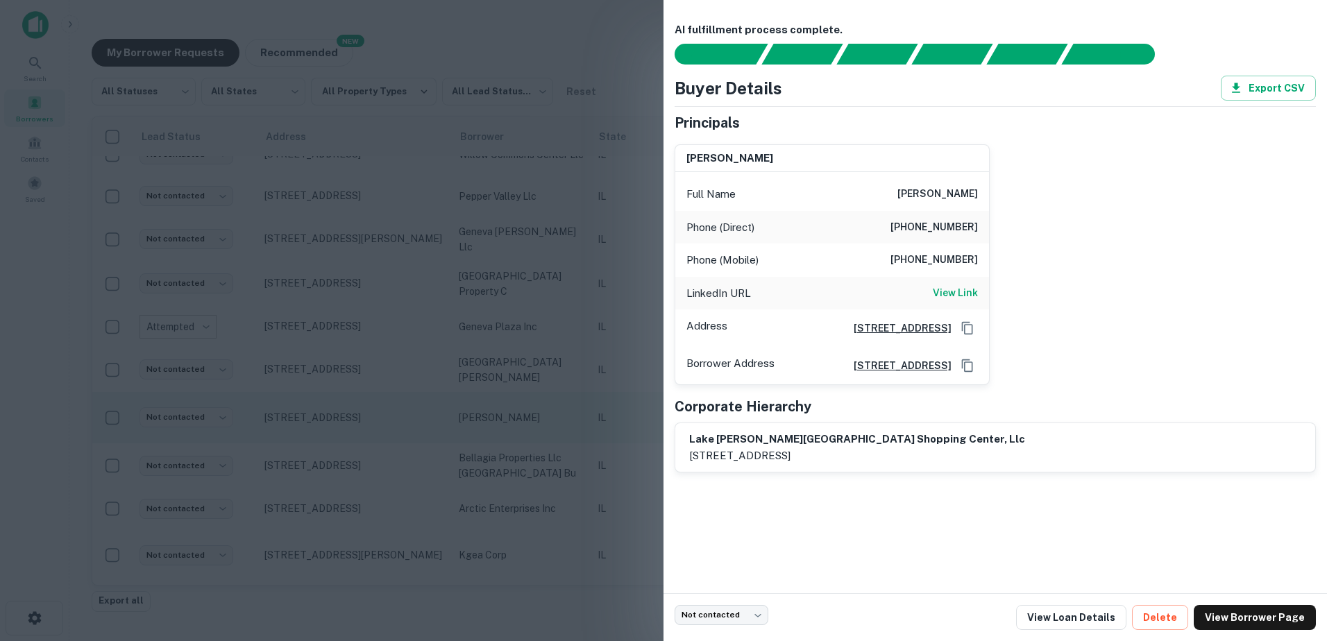
click at [505, 410] on div at bounding box center [663, 320] width 1327 height 641
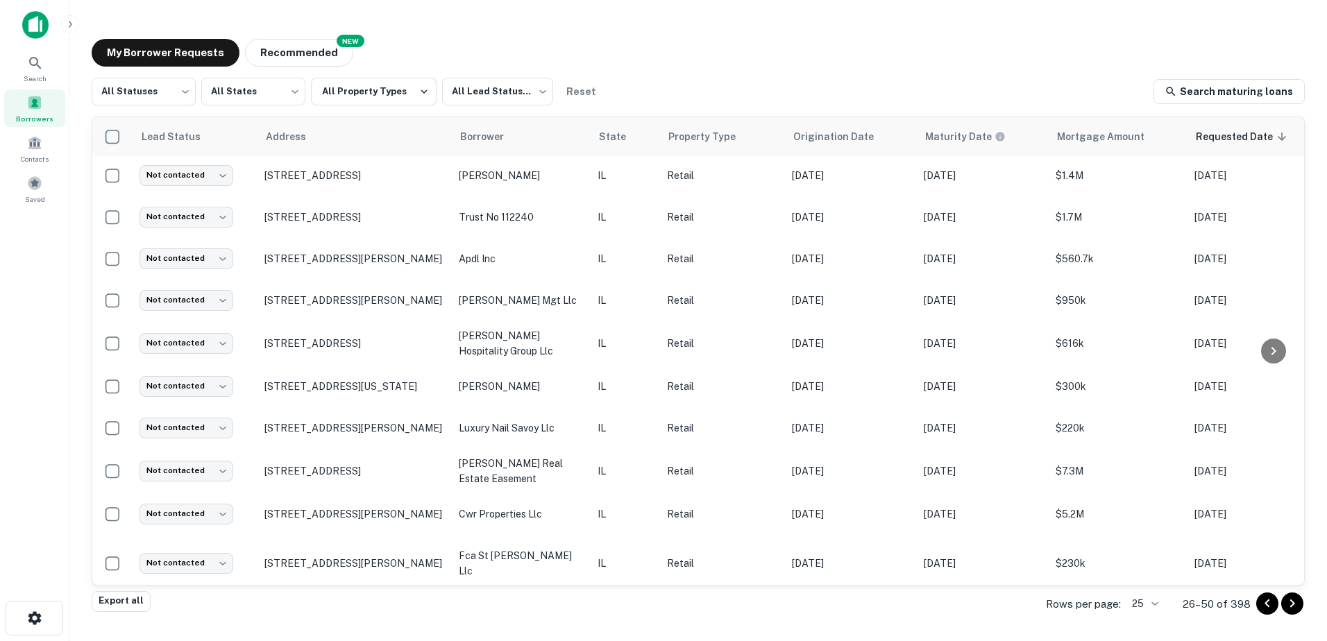
scroll to position [0, 0]
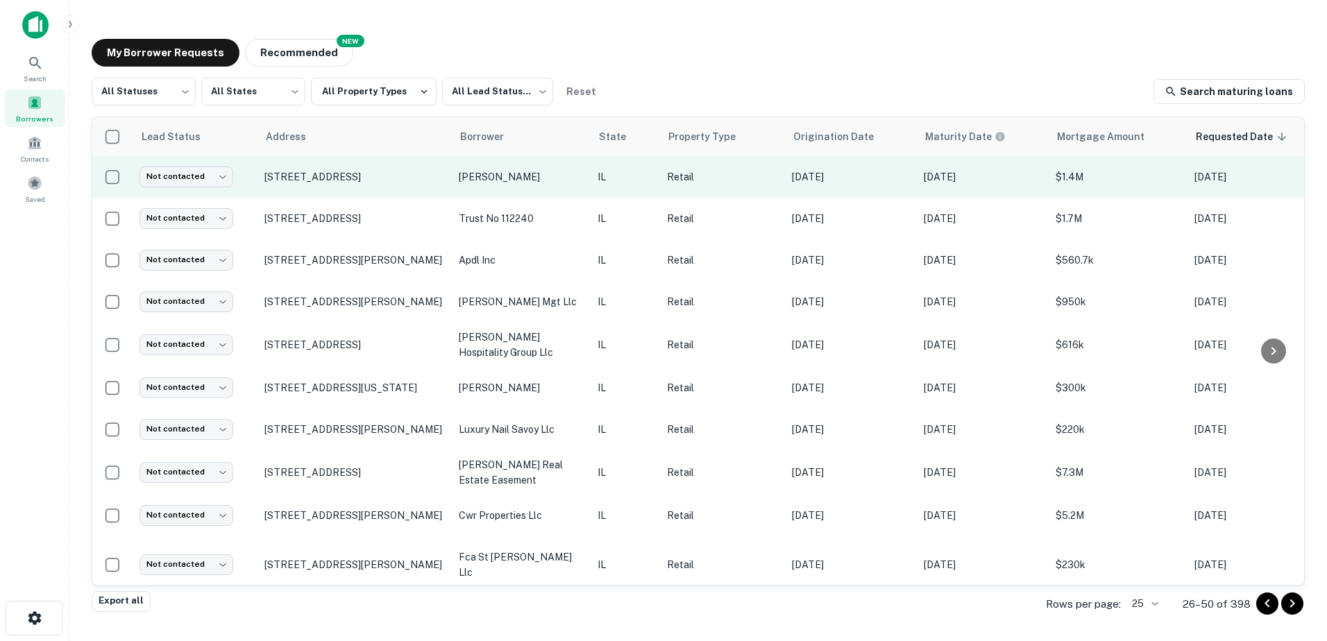
click at [574, 189] on td "[PERSON_NAME]" at bounding box center [521, 177] width 139 height 42
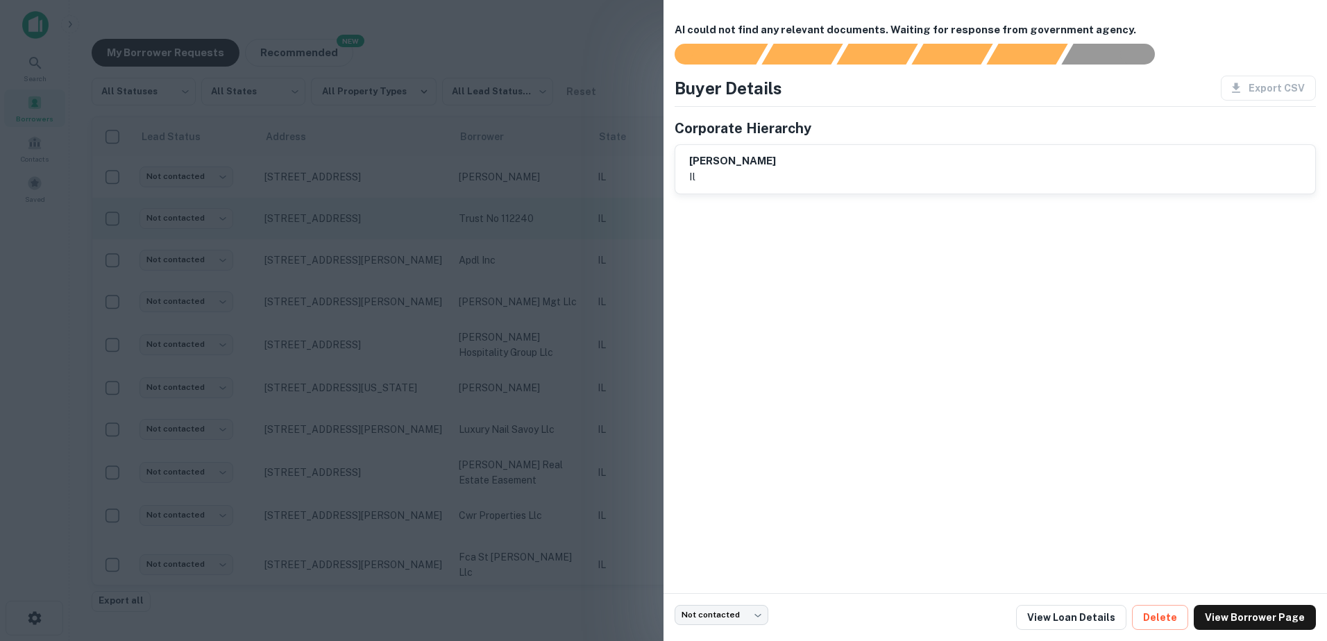
click at [575, 203] on div at bounding box center [663, 320] width 1327 height 641
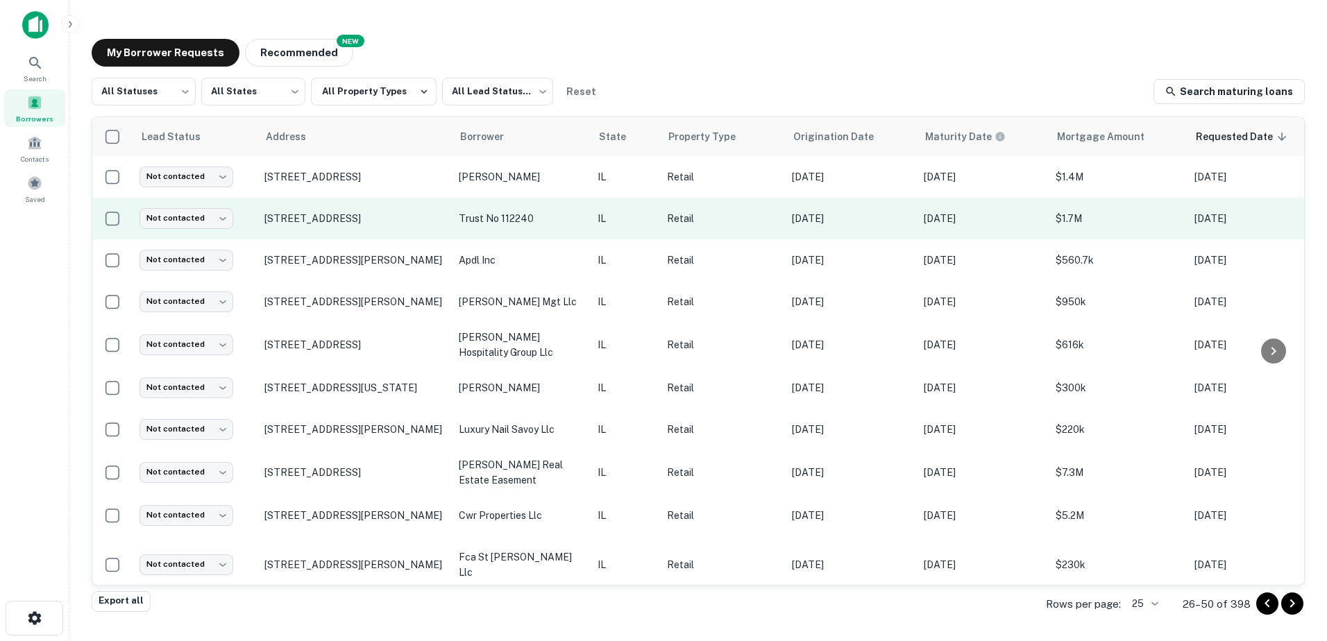
click at [571, 224] on p "trust no 112240" at bounding box center [521, 218] width 125 height 15
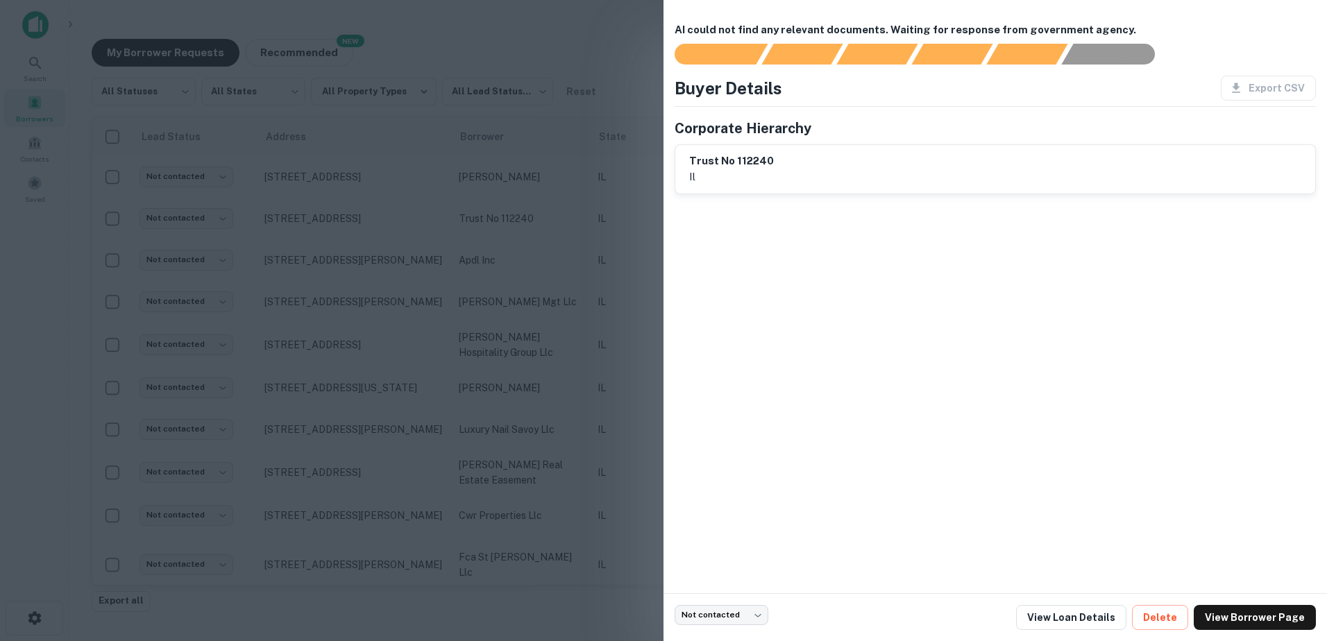
click at [549, 274] on div at bounding box center [663, 320] width 1327 height 641
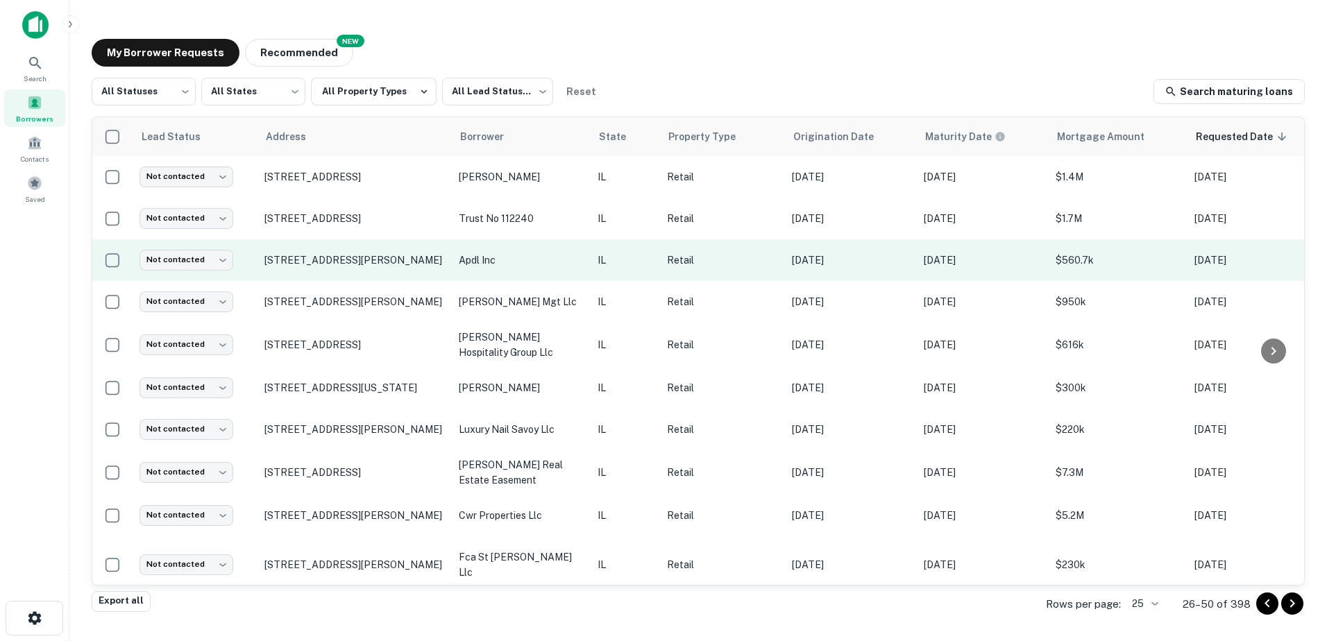
click at [546, 258] on p "apdl inc" at bounding box center [521, 260] width 125 height 15
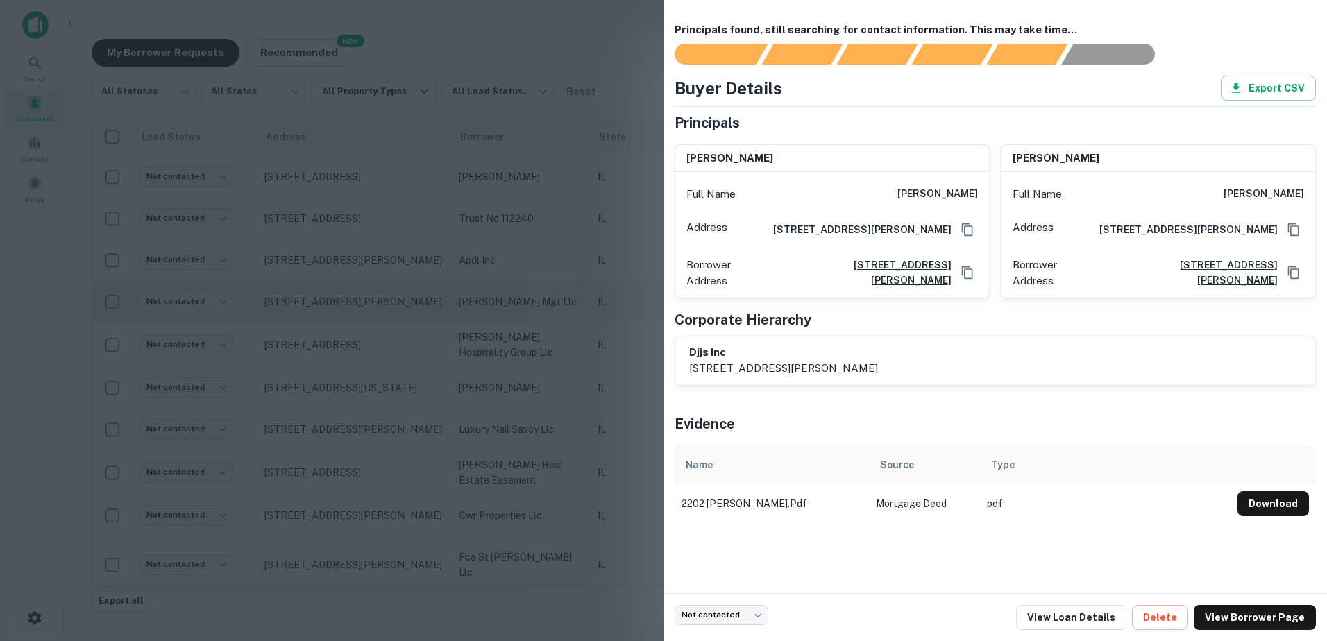
click at [542, 309] on div at bounding box center [663, 320] width 1327 height 641
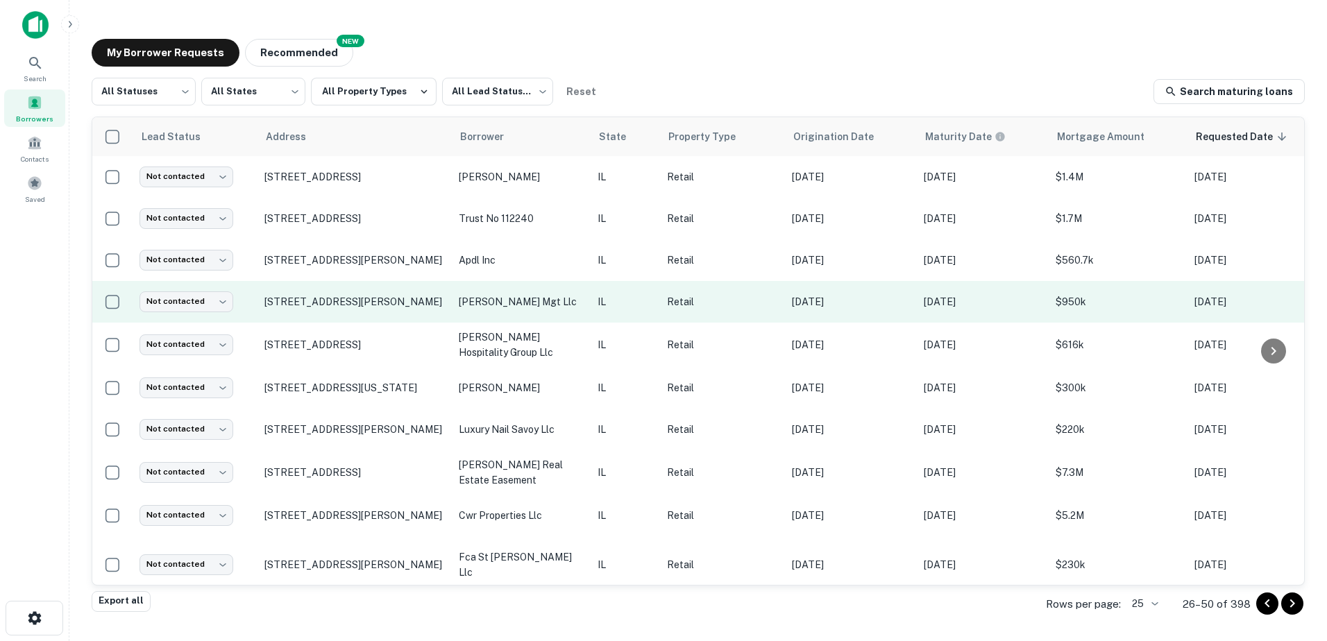
click at [543, 311] on td "[PERSON_NAME] mgt llc" at bounding box center [521, 302] width 139 height 42
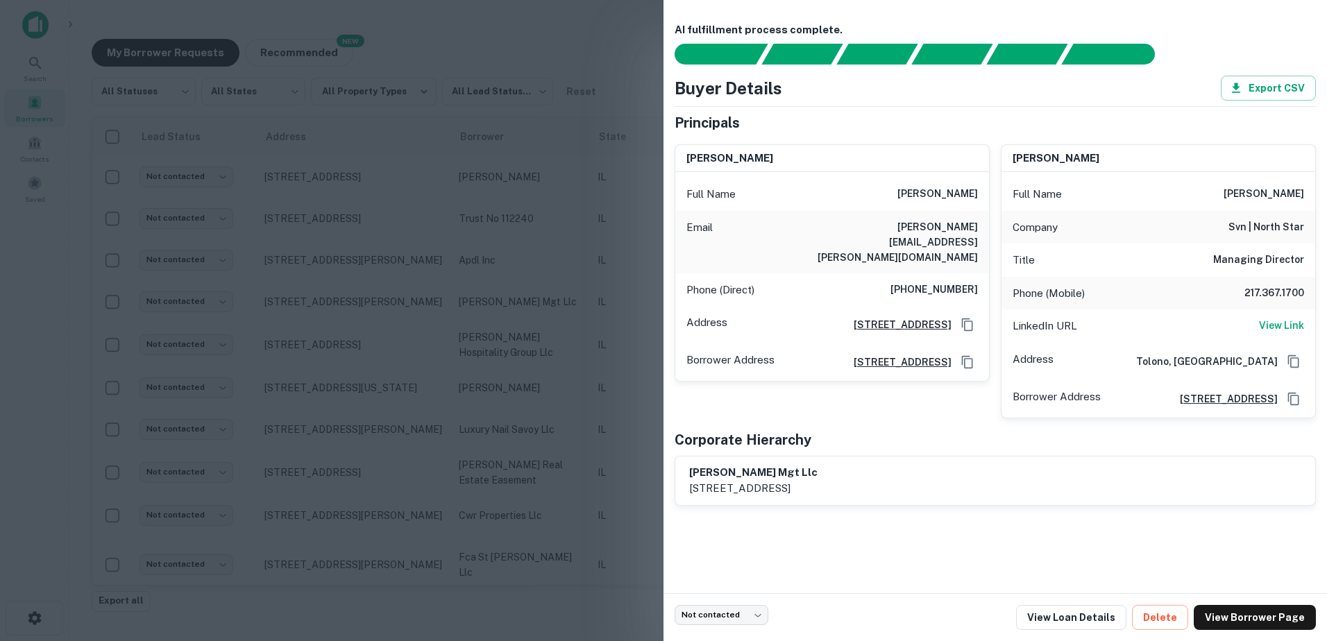
click at [537, 346] on div at bounding box center [663, 320] width 1327 height 641
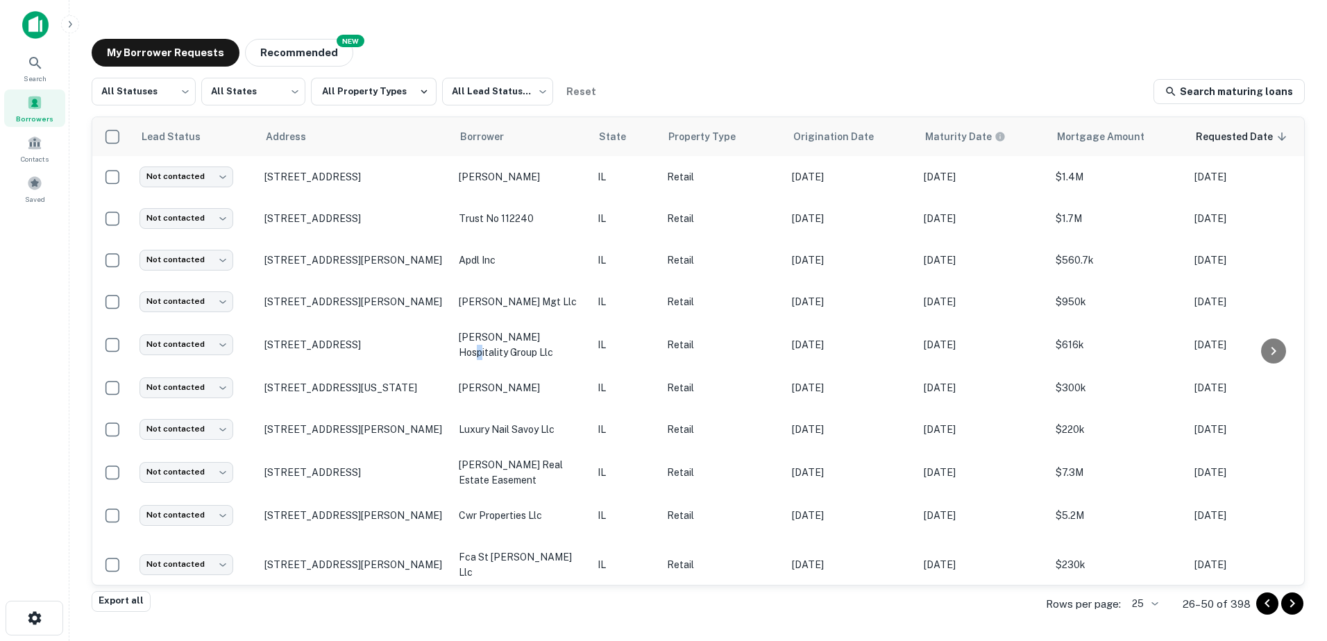
click at [537, 346] on p "[PERSON_NAME] hospitality group llc" at bounding box center [521, 345] width 125 height 31
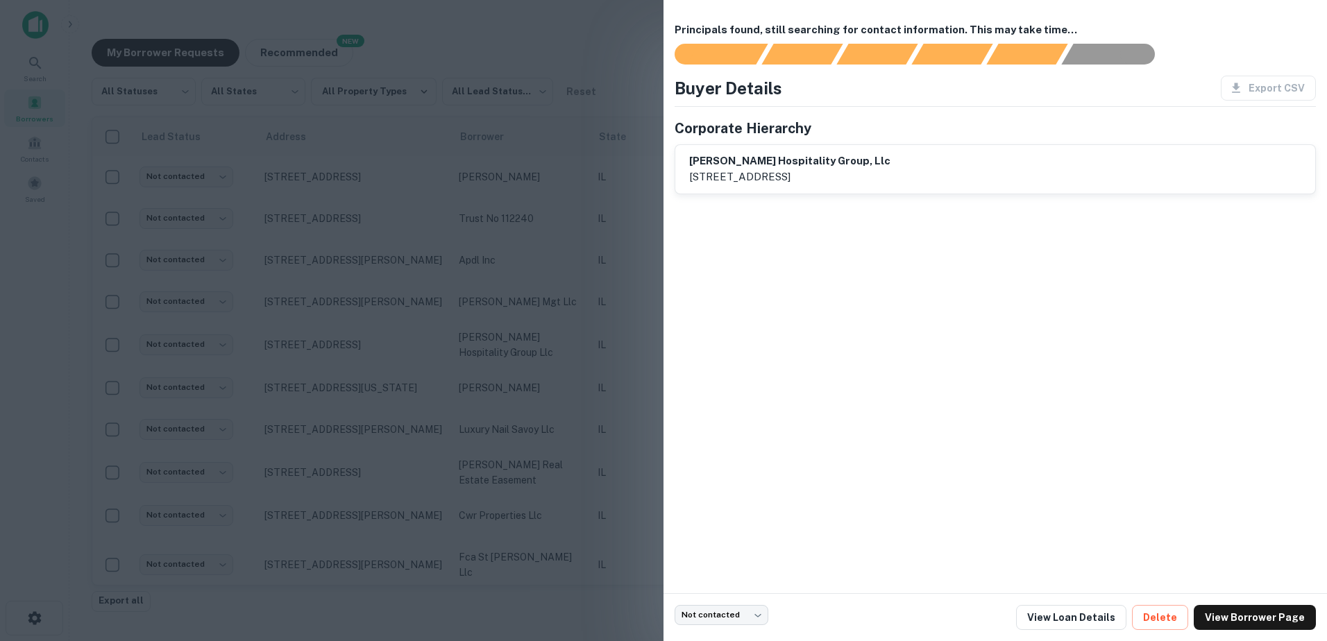
click at [535, 358] on div at bounding box center [663, 320] width 1327 height 641
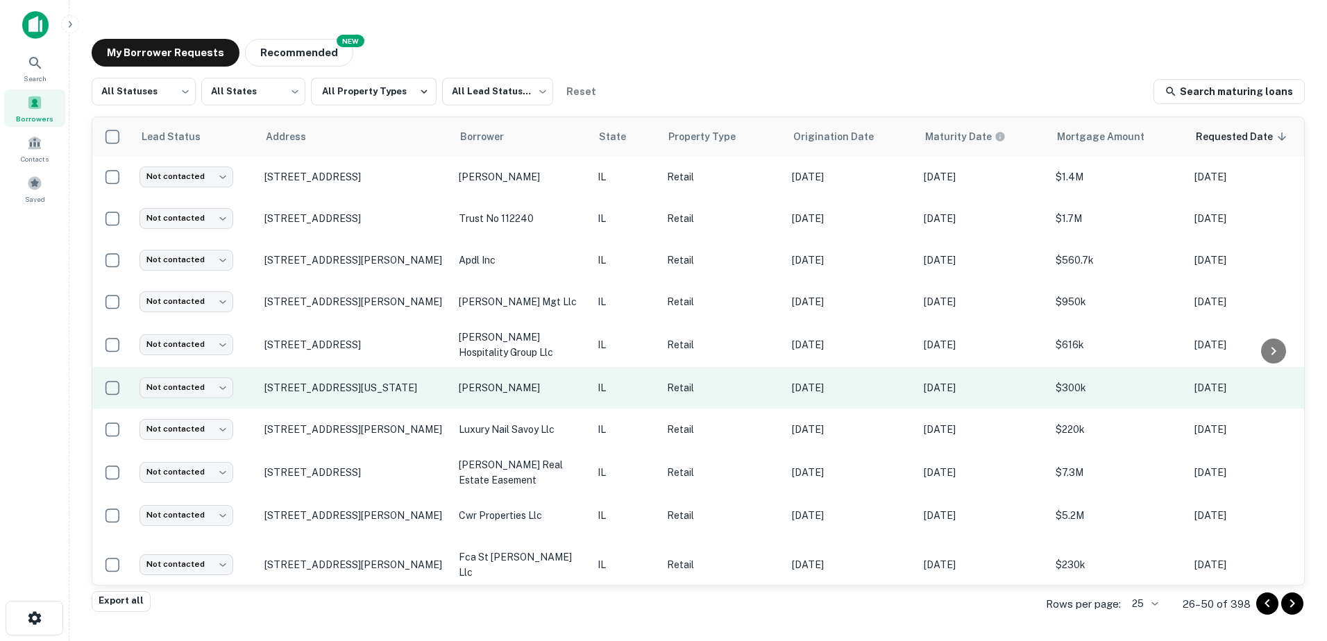
click at [538, 382] on p "[PERSON_NAME]" at bounding box center [521, 387] width 125 height 15
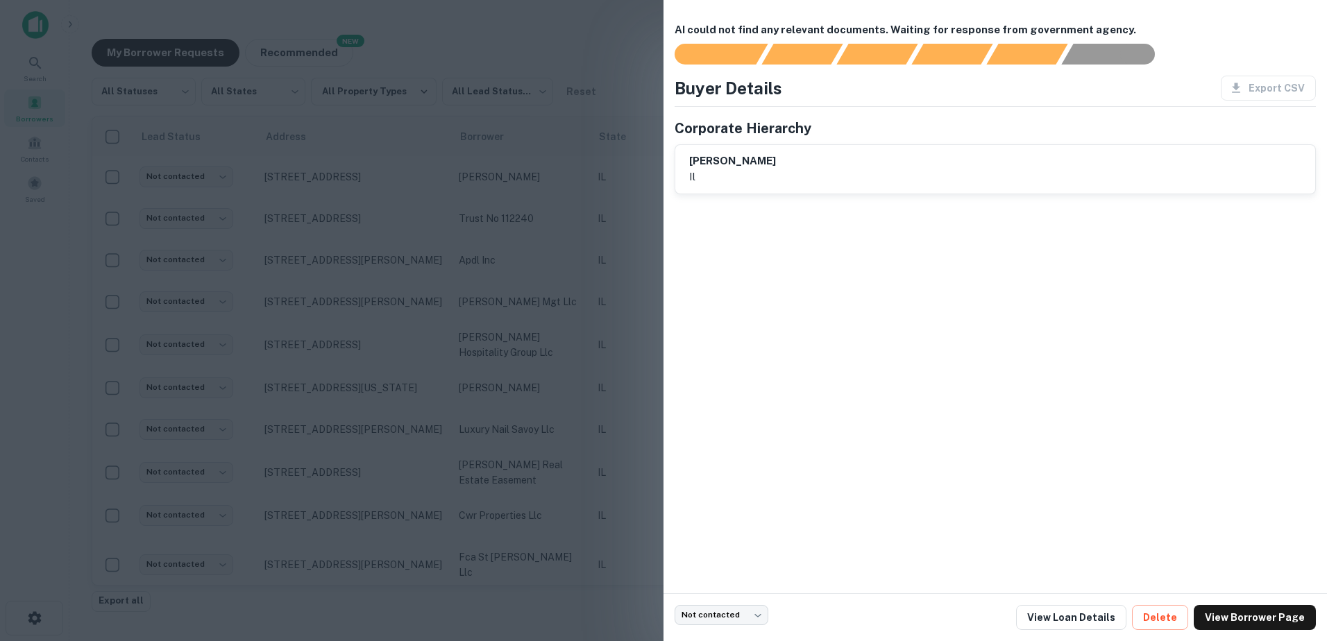
click at [536, 396] on div at bounding box center [663, 320] width 1327 height 641
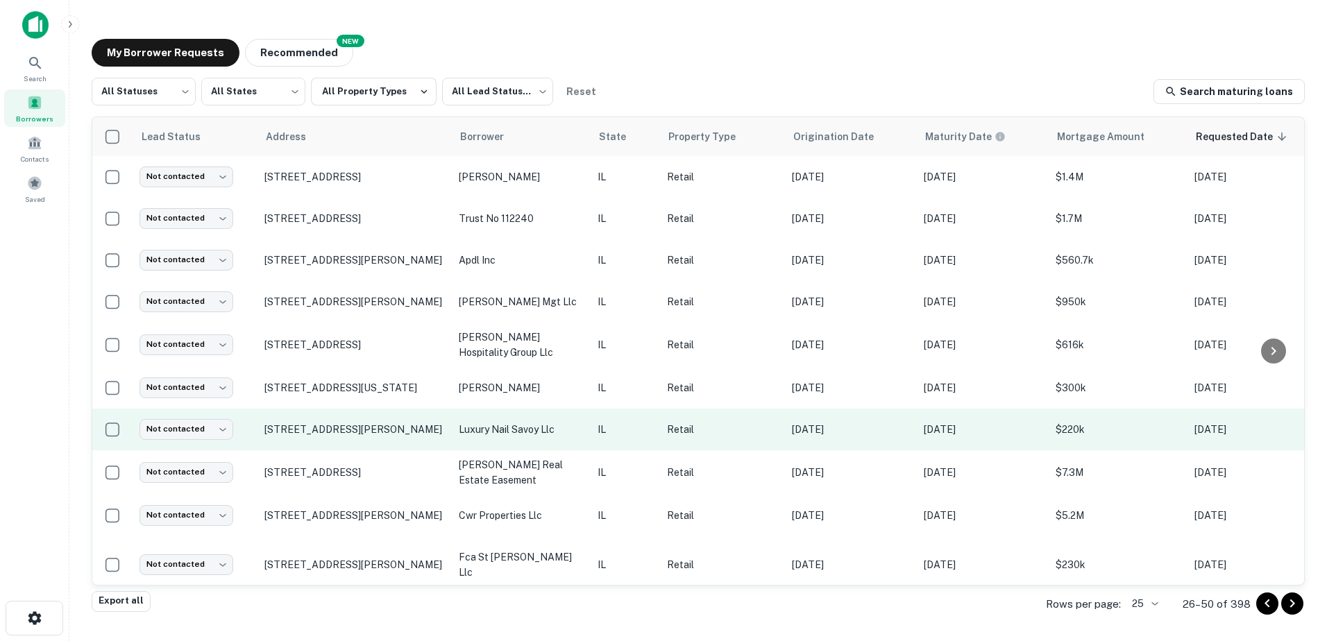
click at [540, 418] on td "luxury nail savoy llc" at bounding box center [521, 430] width 139 height 42
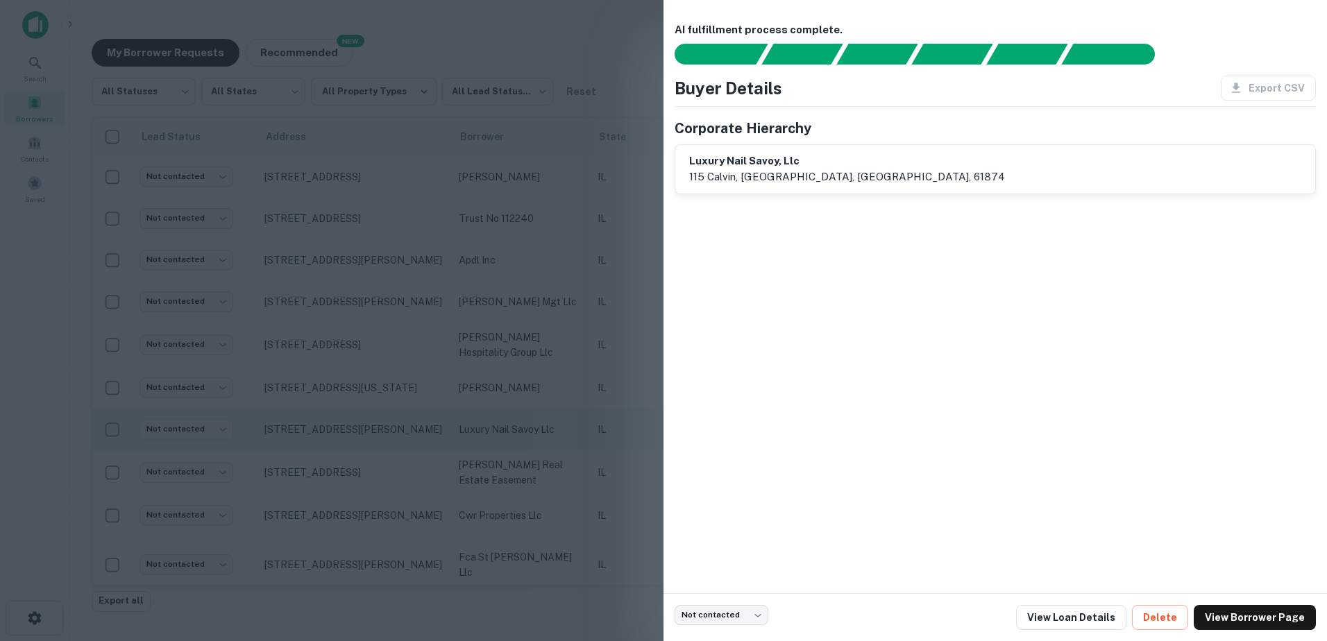
click at [540, 420] on div at bounding box center [663, 320] width 1327 height 641
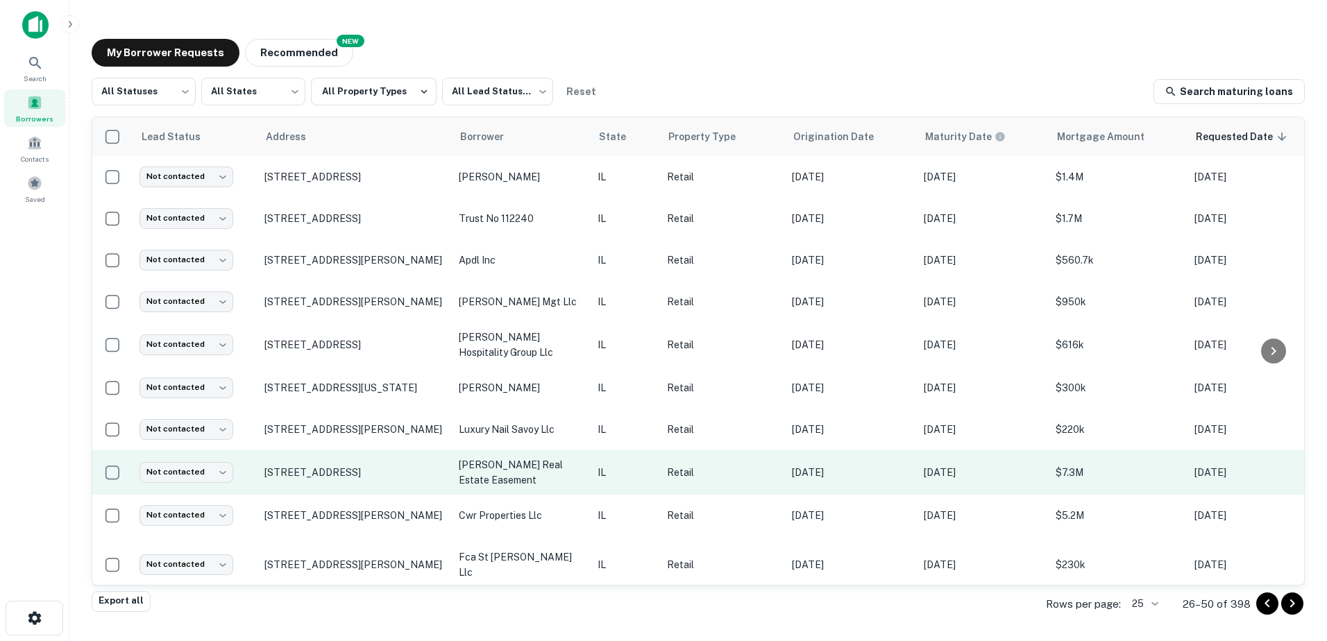
click at [543, 470] on p "[PERSON_NAME] real estate easement" at bounding box center [521, 472] width 125 height 31
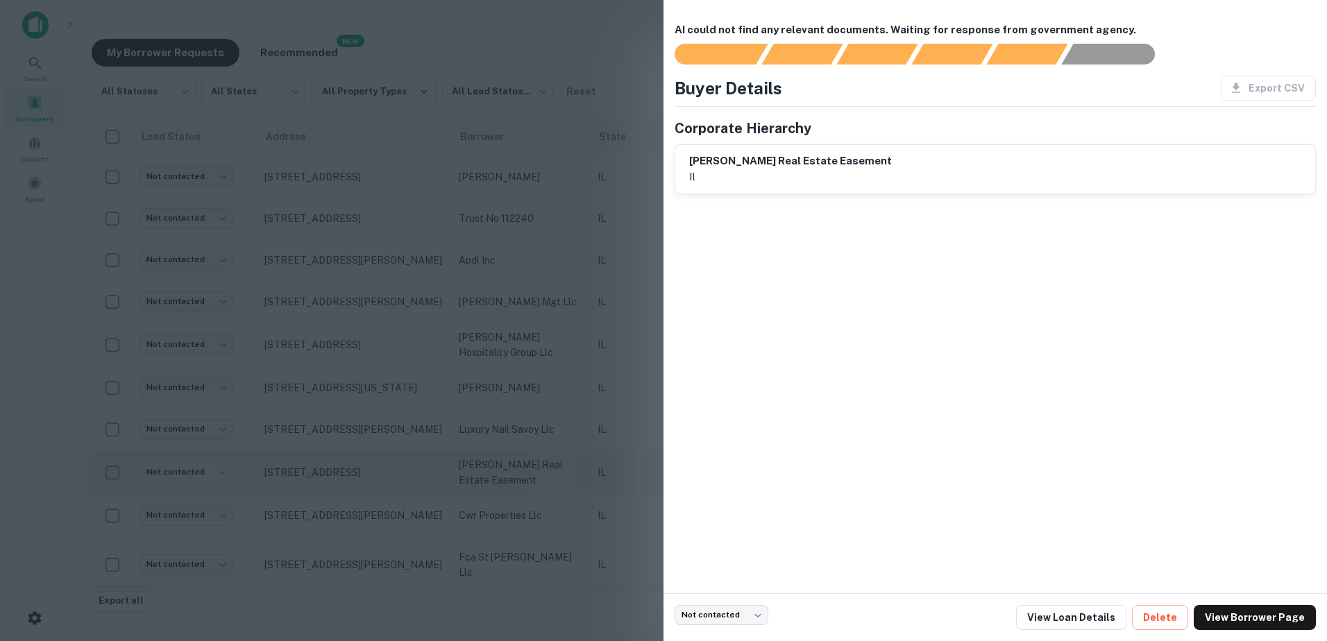
drag, startPoint x: 543, startPoint y: 470, endPoint x: 538, endPoint y: 481, distance: 12.4
click at [538, 481] on div at bounding box center [663, 320] width 1327 height 641
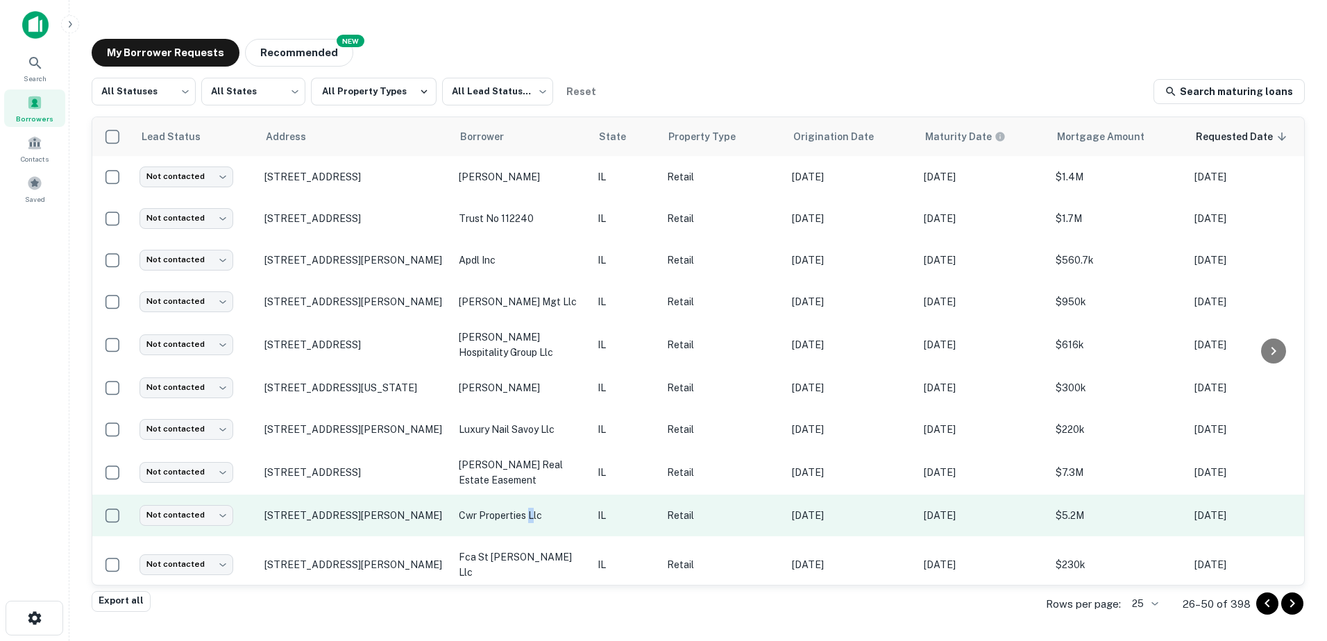
click at [530, 511] on p "cwr properties llc" at bounding box center [521, 515] width 125 height 15
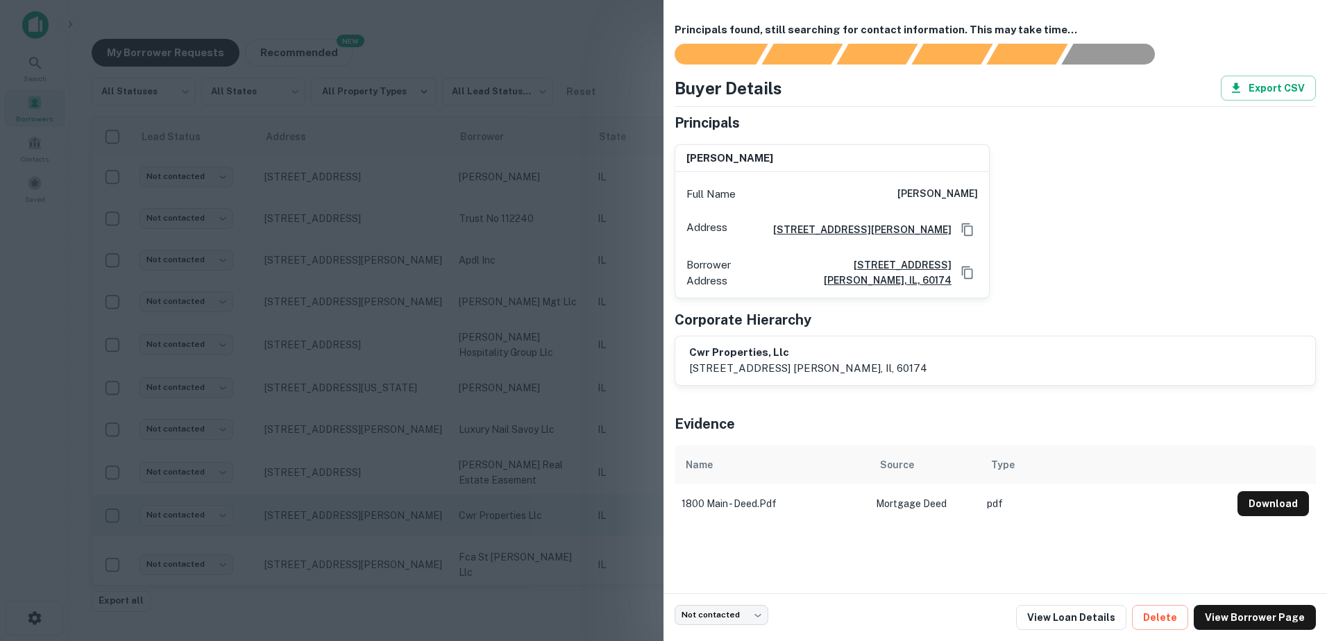
drag, startPoint x: 511, startPoint y: 487, endPoint x: 518, endPoint y: 504, distance: 18.0
click at [512, 491] on div at bounding box center [663, 320] width 1327 height 641
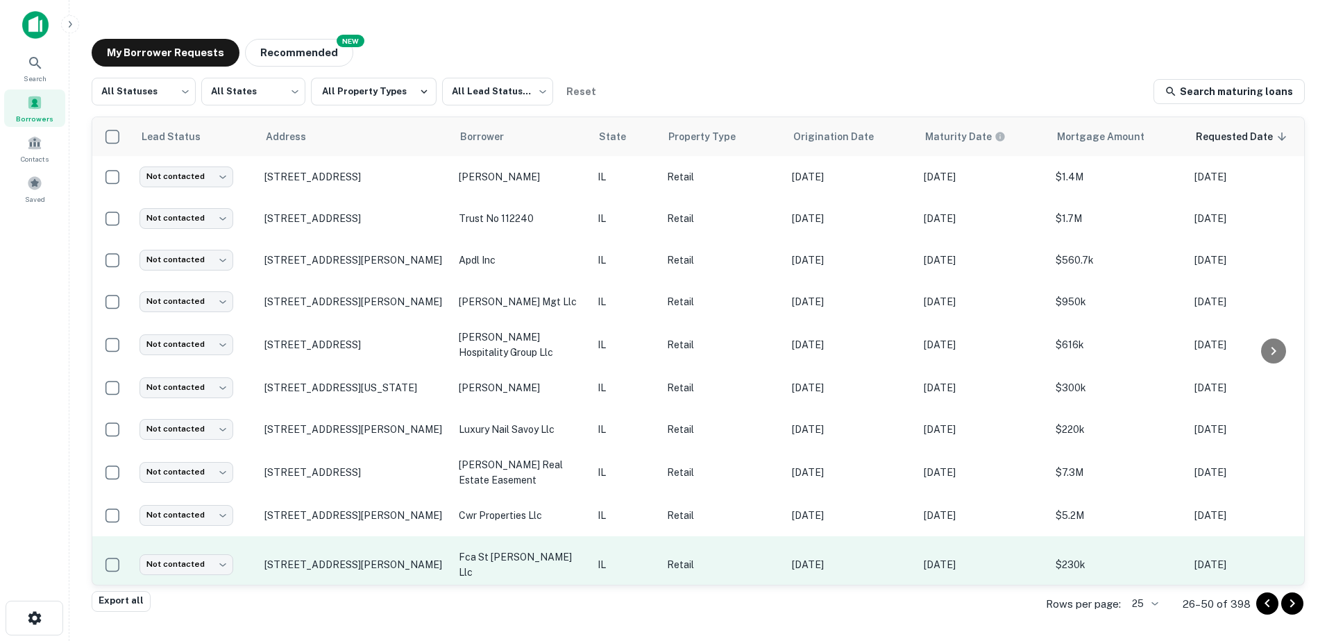
click at [588, 563] on td "fca st [PERSON_NAME] llc" at bounding box center [521, 564] width 139 height 57
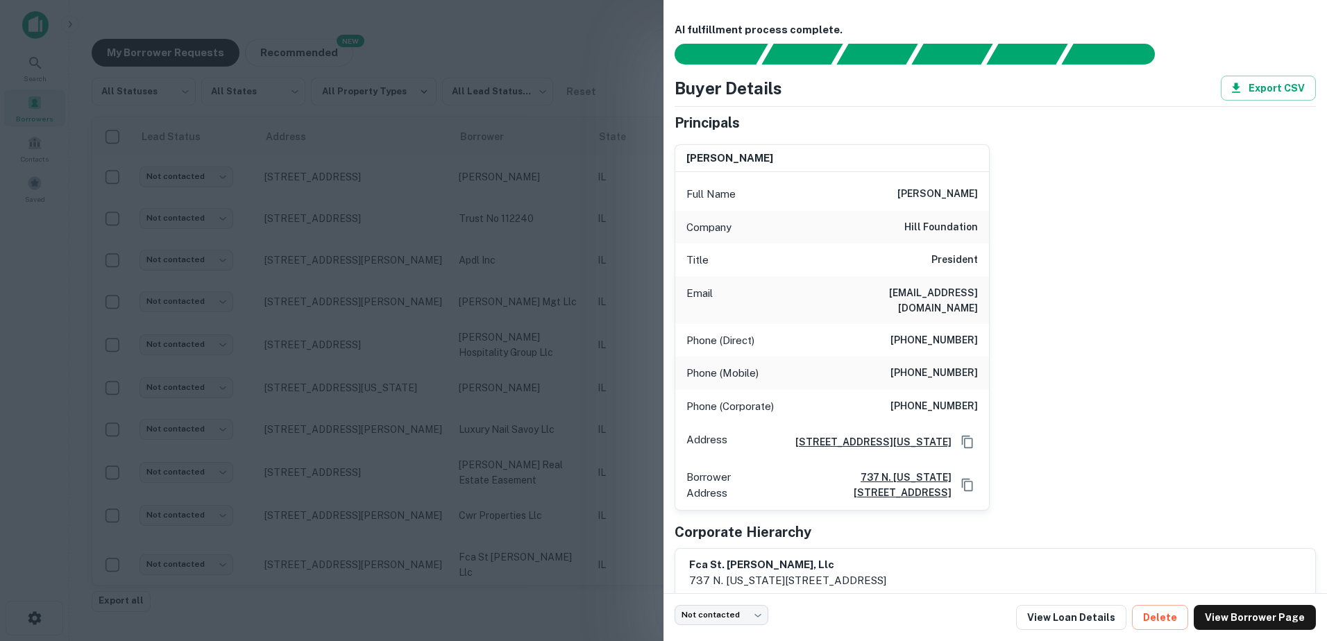
click at [574, 560] on div at bounding box center [663, 320] width 1327 height 641
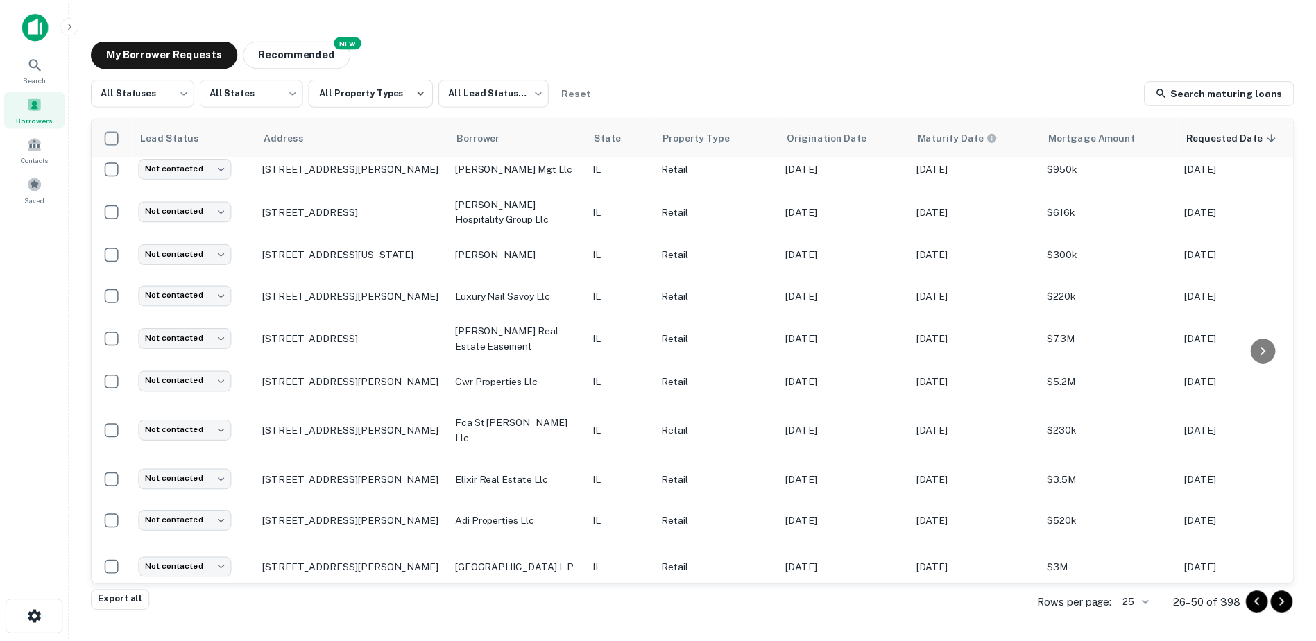
scroll to position [278, 0]
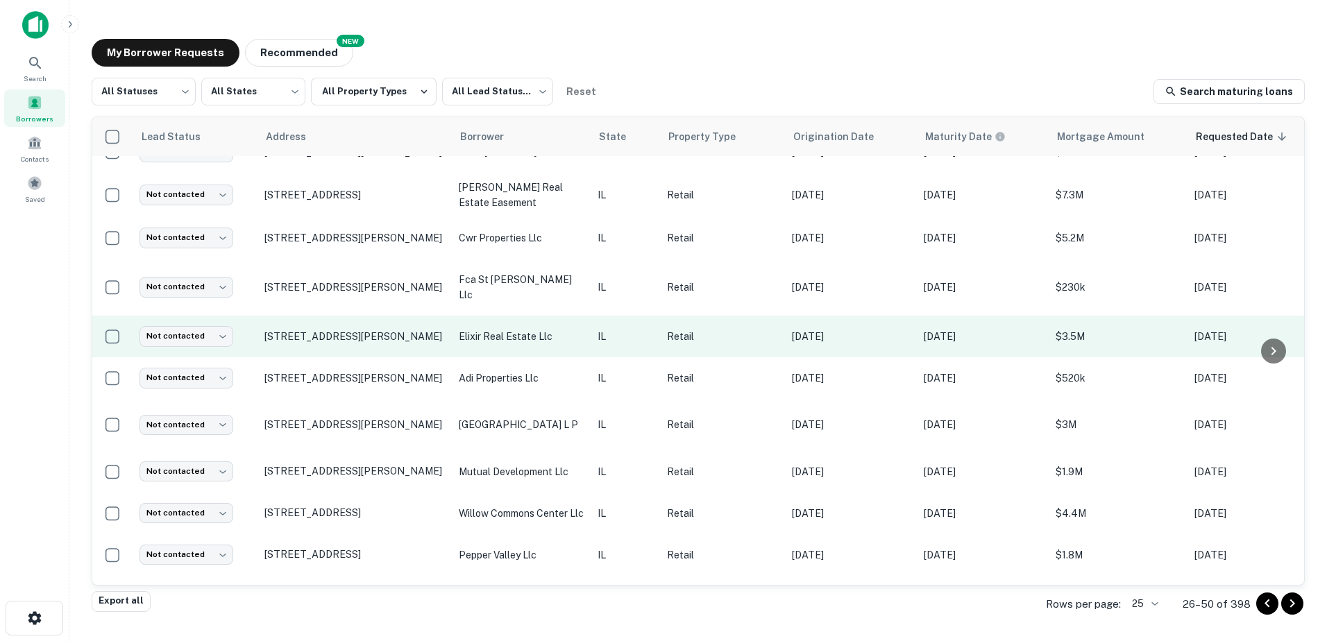
click at [574, 343] on p "elixir real estate llc" at bounding box center [521, 336] width 125 height 15
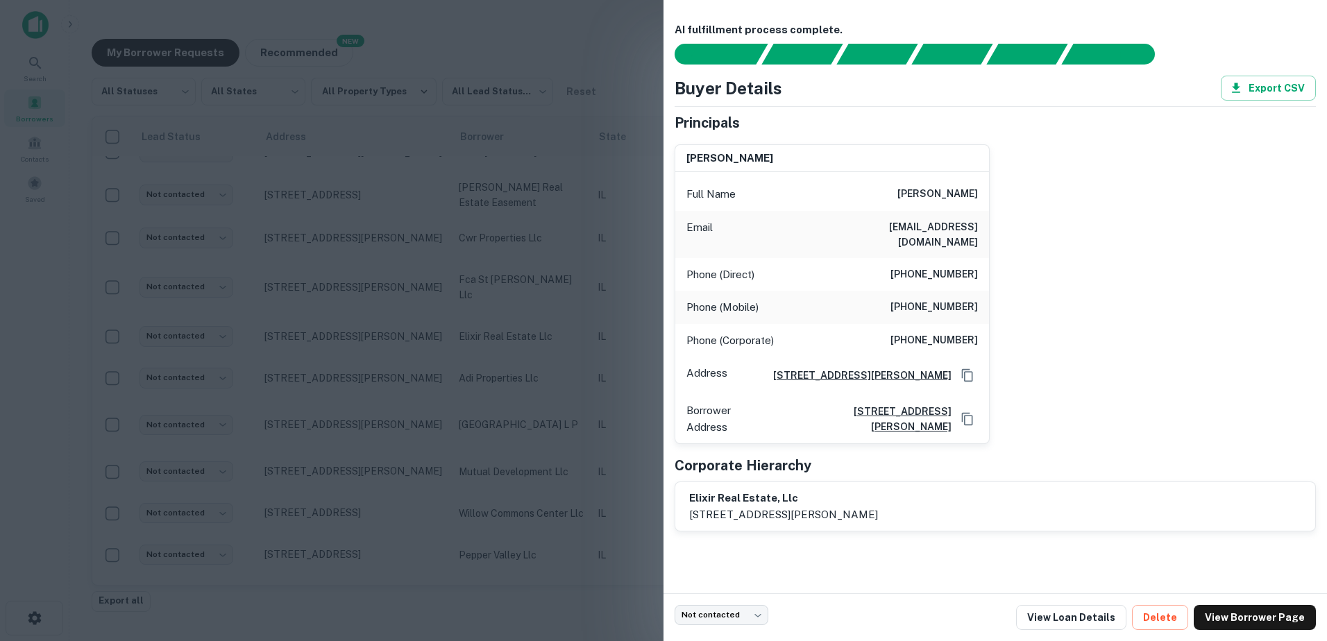
click at [570, 350] on div at bounding box center [663, 320] width 1327 height 641
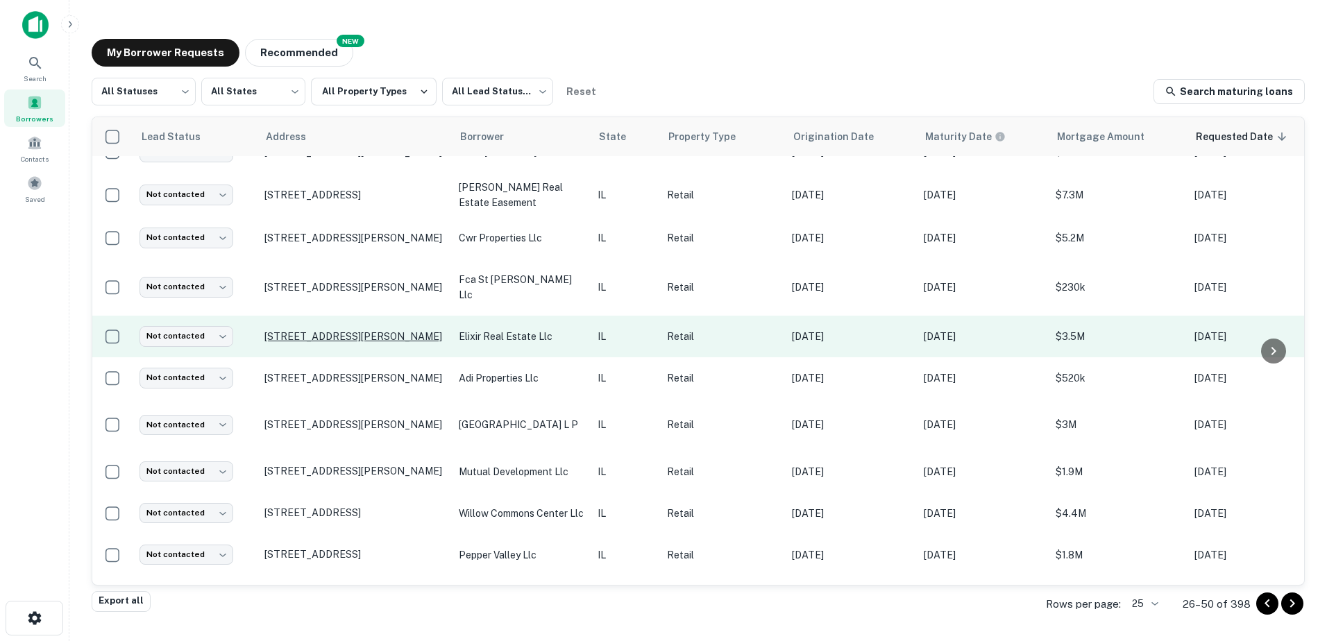
click at [369, 343] on p "[STREET_ADDRESS][PERSON_NAME]" at bounding box center [354, 336] width 180 height 12
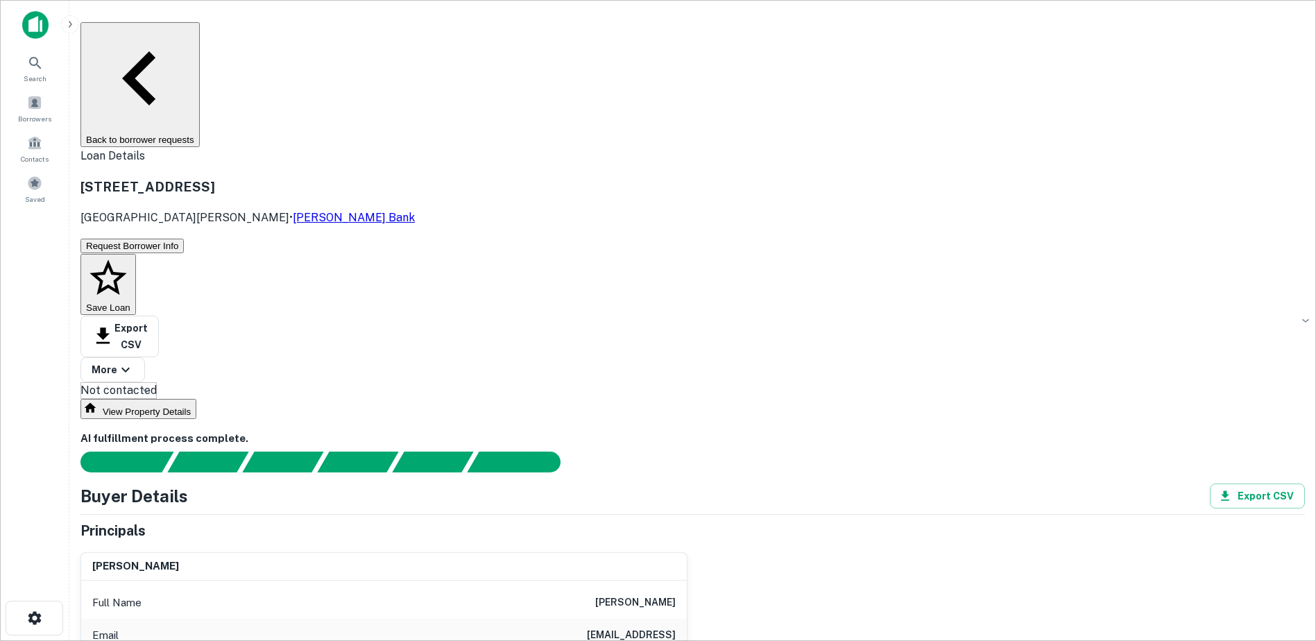
click at [631, 595] on h6 "manish patel" at bounding box center [635, 603] width 80 height 17
copy h6 "manish patel"
click at [186, 26] on button "Back to borrower requests" at bounding box center [139, 84] width 119 height 125
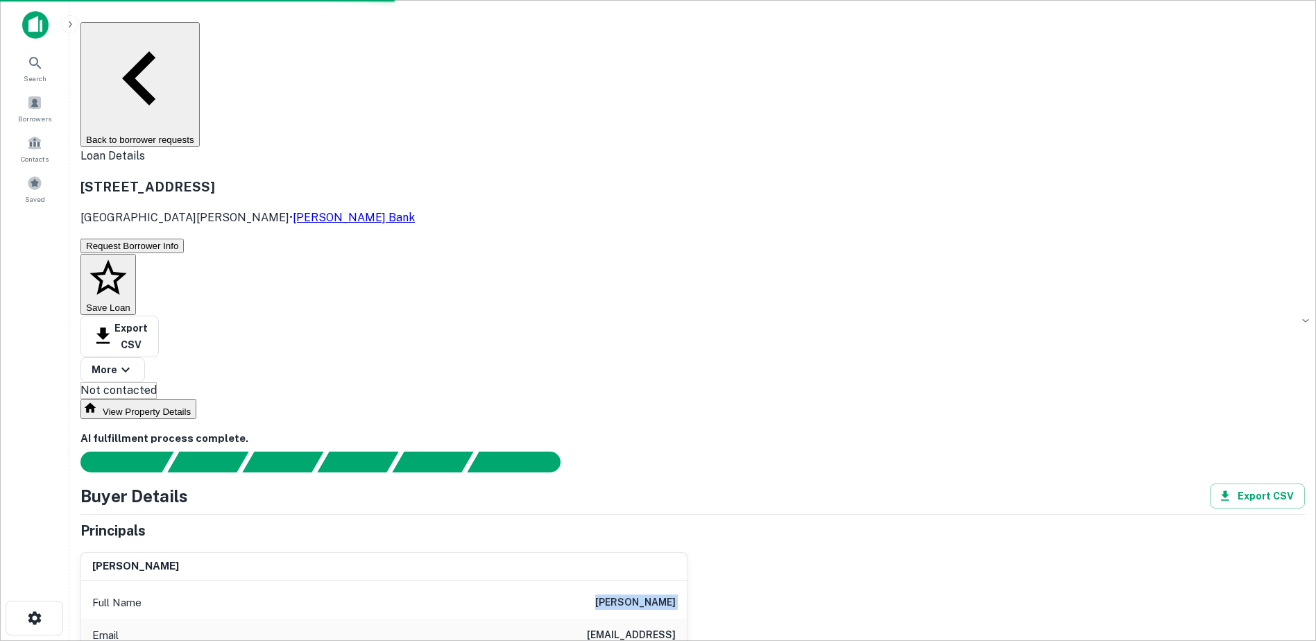
click at [200, 40] on button "Back to borrower requests" at bounding box center [139, 84] width 119 height 125
click at [200, 37] on button "Back to borrower requests" at bounding box center [139, 84] width 119 height 125
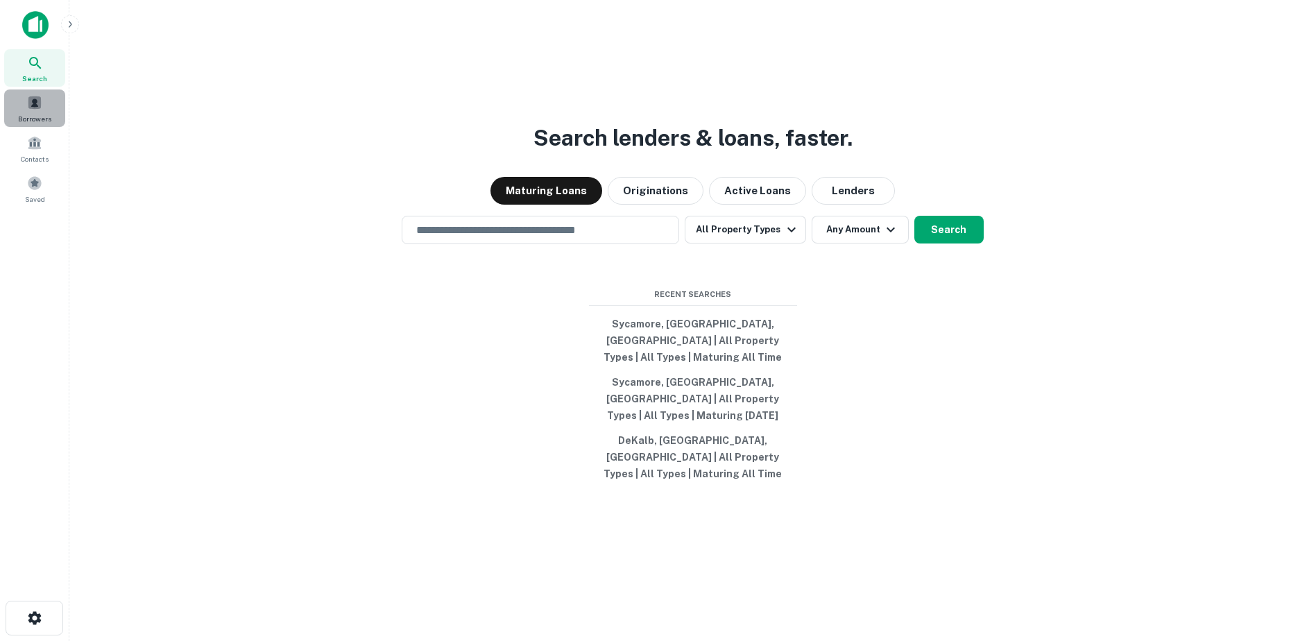
click at [56, 112] on div "Borrowers" at bounding box center [34, 107] width 61 height 37
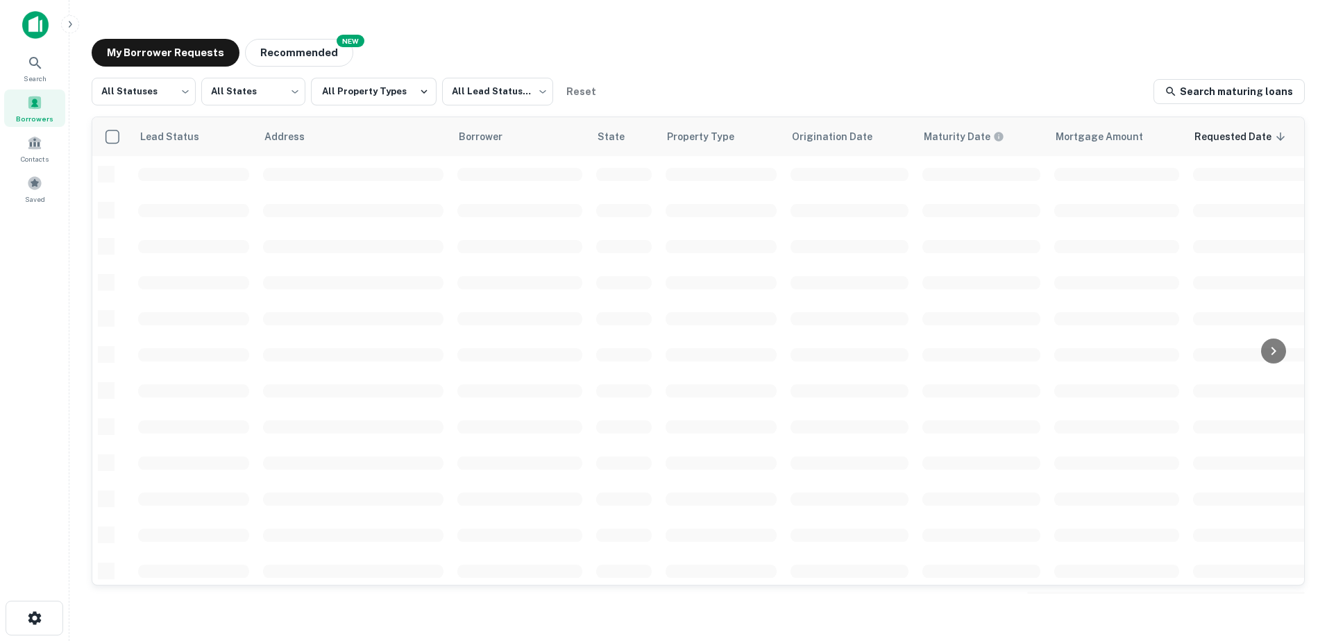
scroll to position [278, 0]
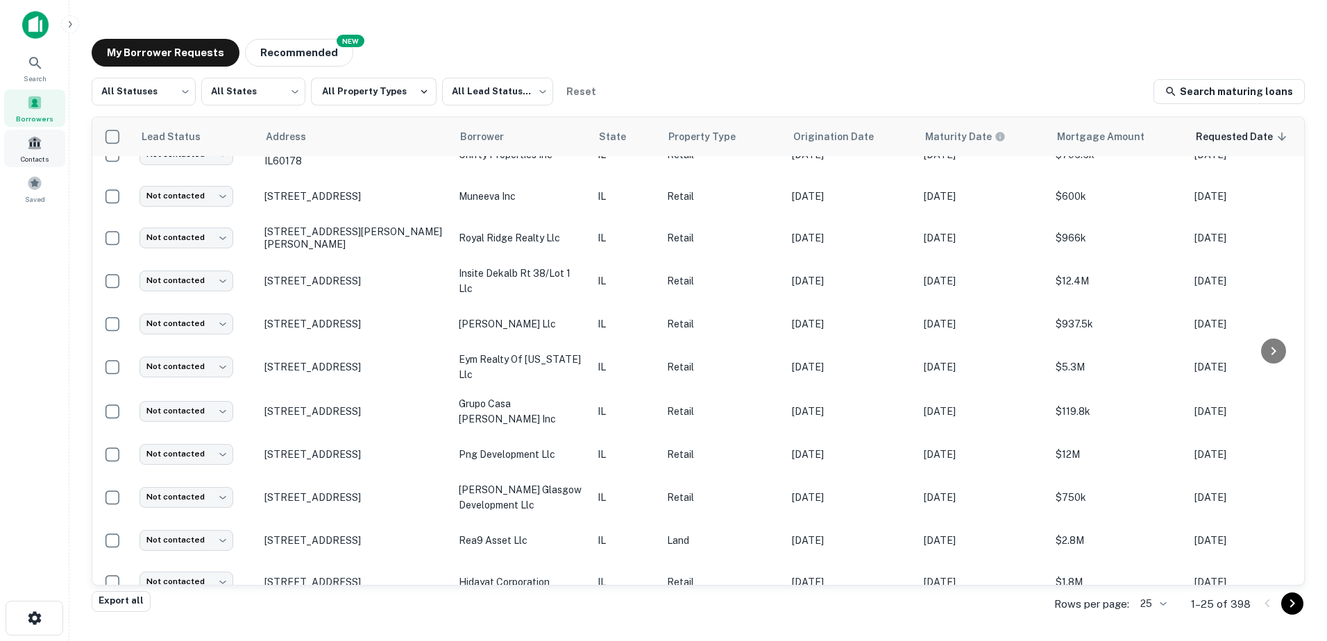
click at [47, 149] on div "Contacts" at bounding box center [34, 148] width 61 height 37
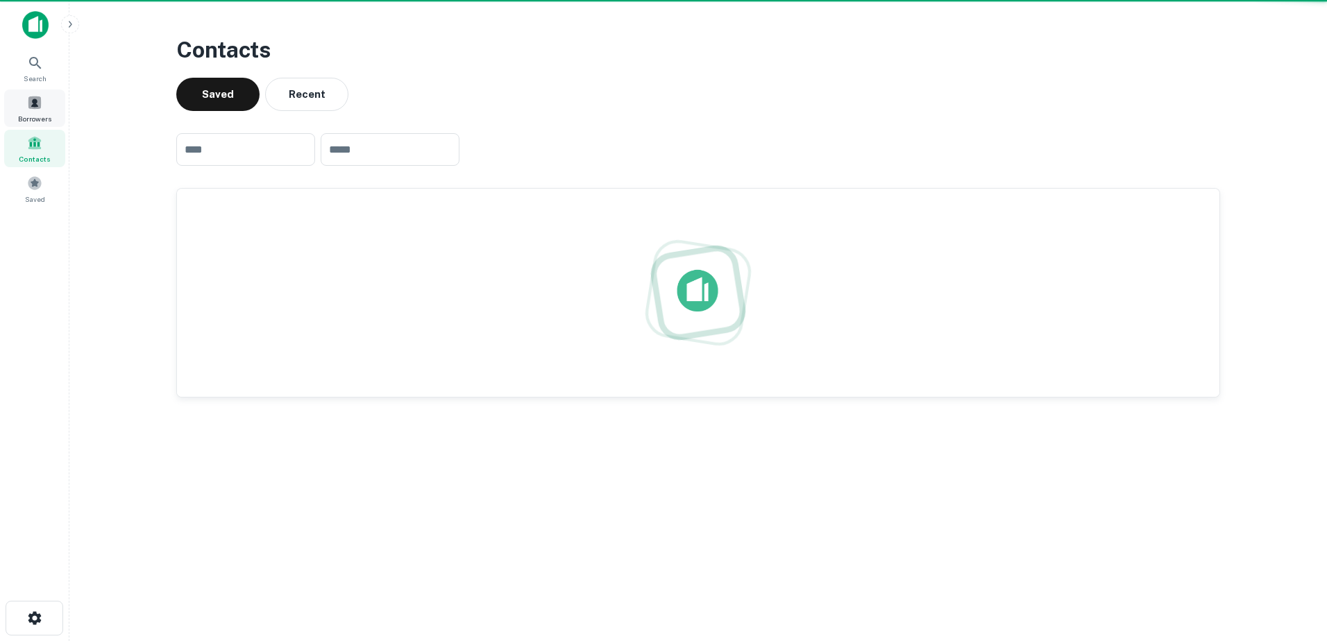
click at [46, 112] on div "Borrowers" at bounding box center [34, 107] width 61 height 37
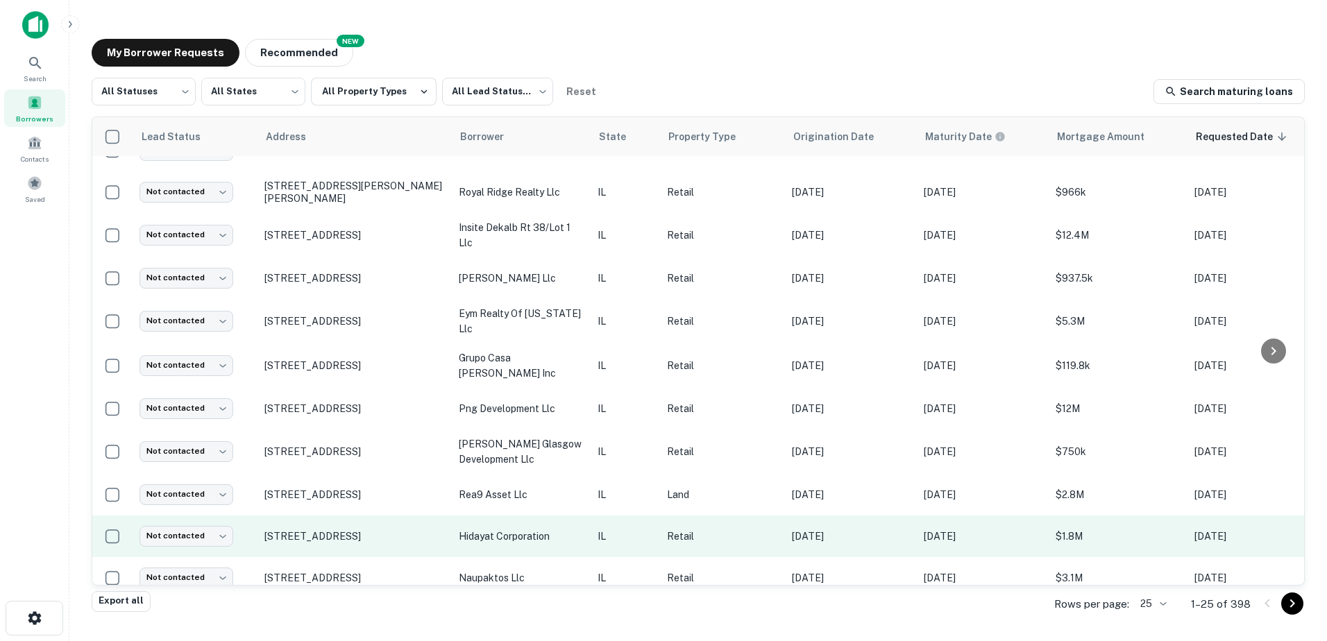
scroll to position [347, 0]
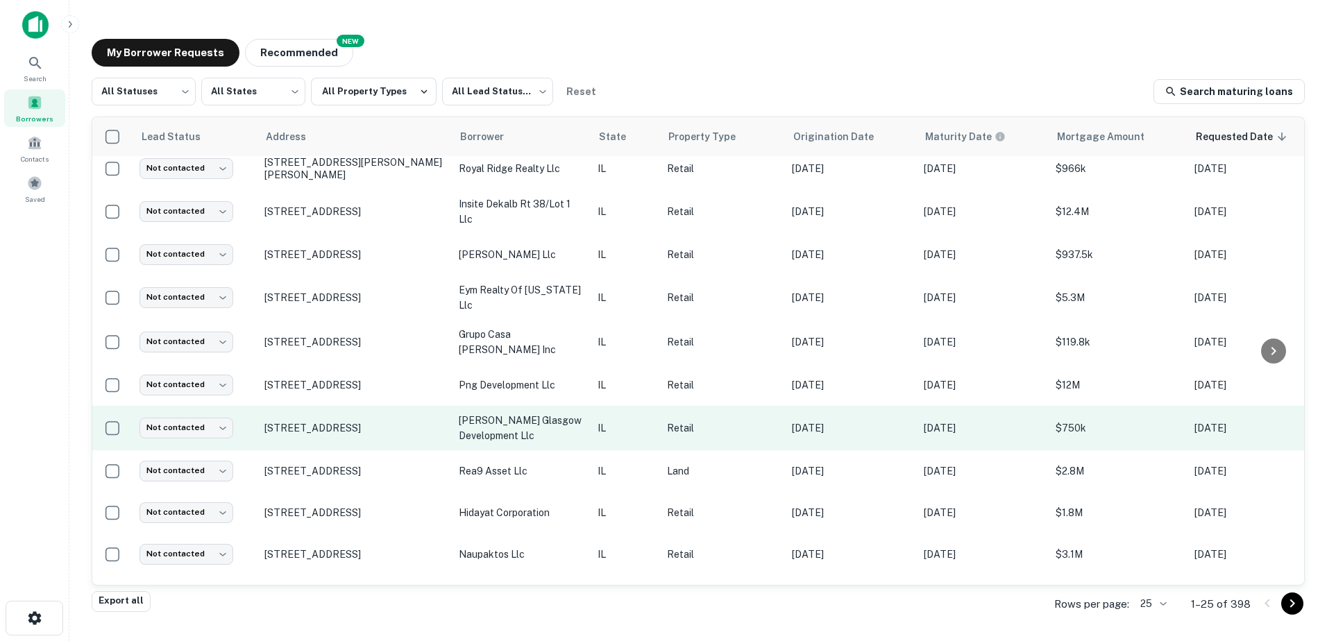
click at [731, 414] on td "Retail" at bounding box center [722, 428] width 125 height 44
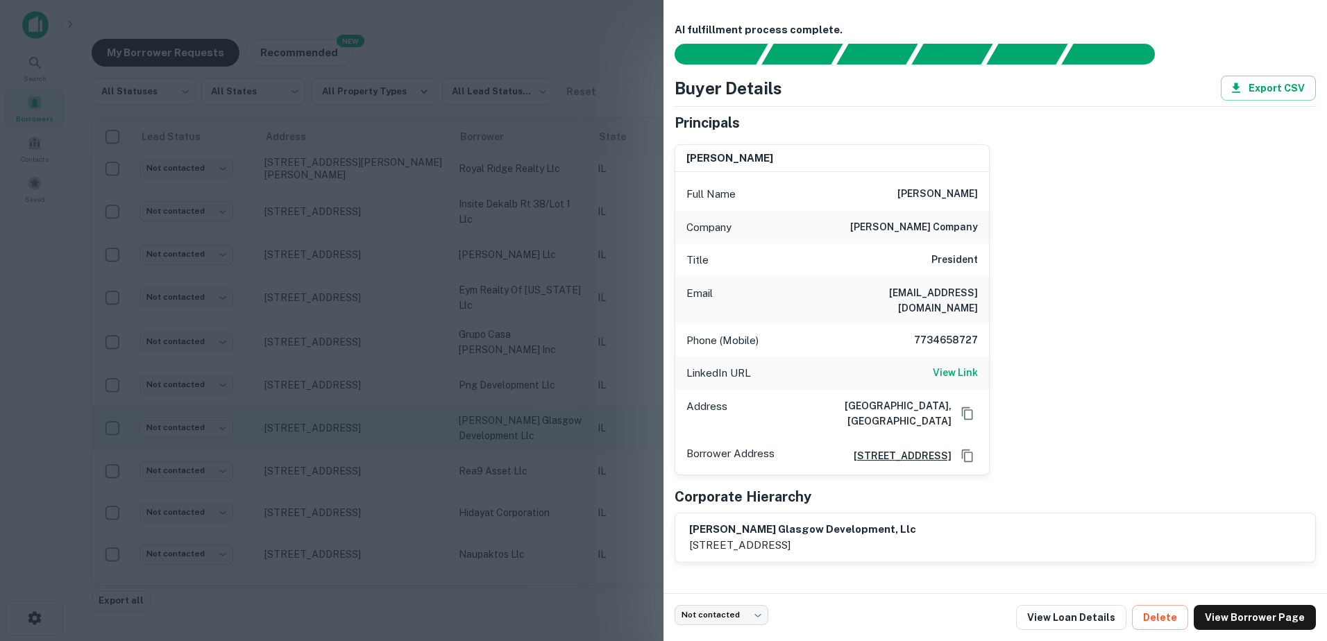
click at [623, 436] on div at bounding box center [663, 320] width 1327 height 641
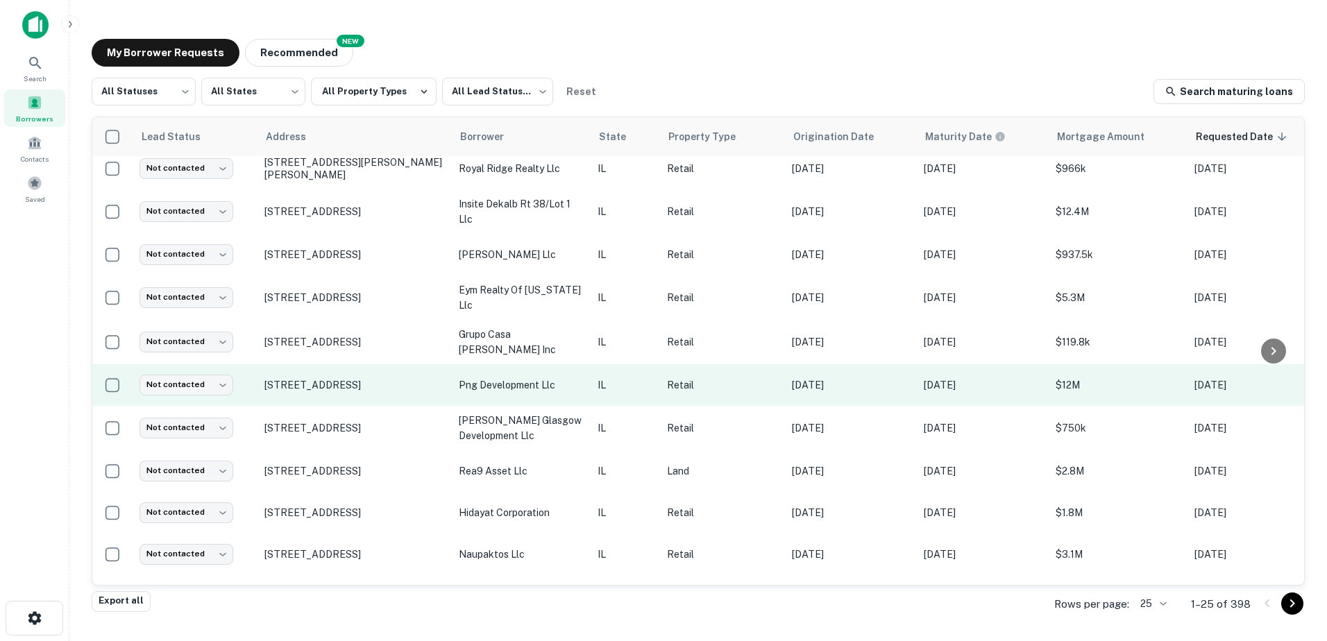
click at [630, 379] on p "IL" at bounding box center [625, 384] width 56 height 15
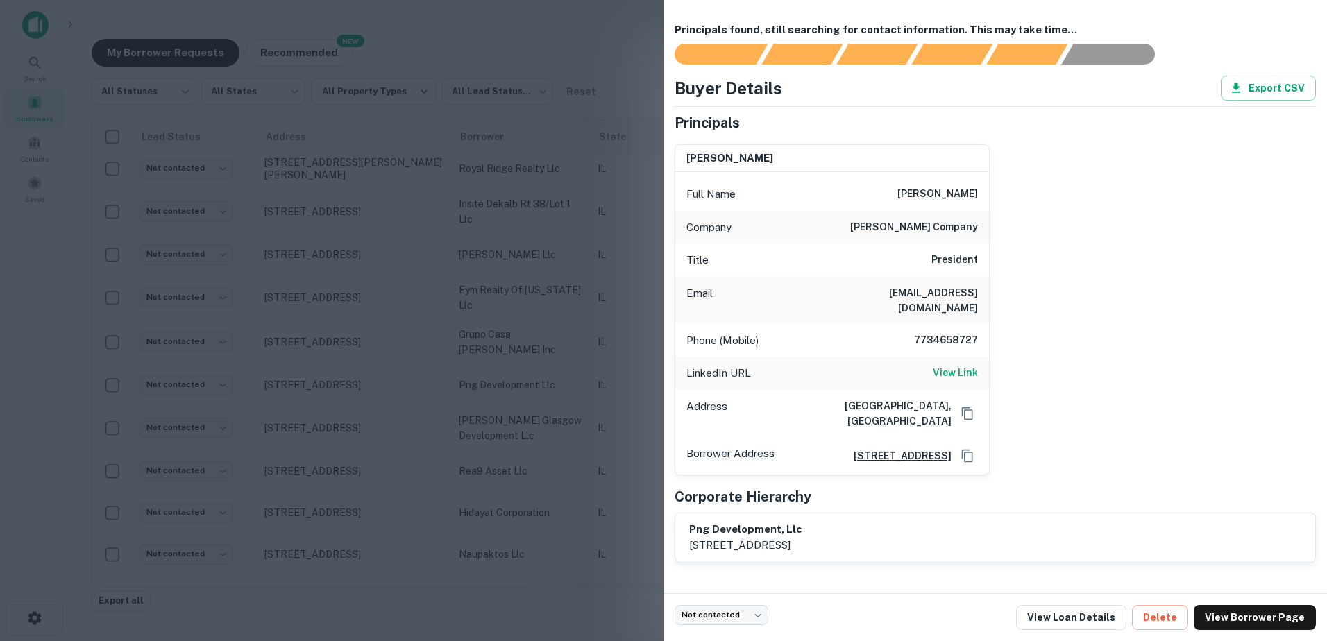
click at [641, 332] on div at bounding box center [663, 320] width 1327 height 641
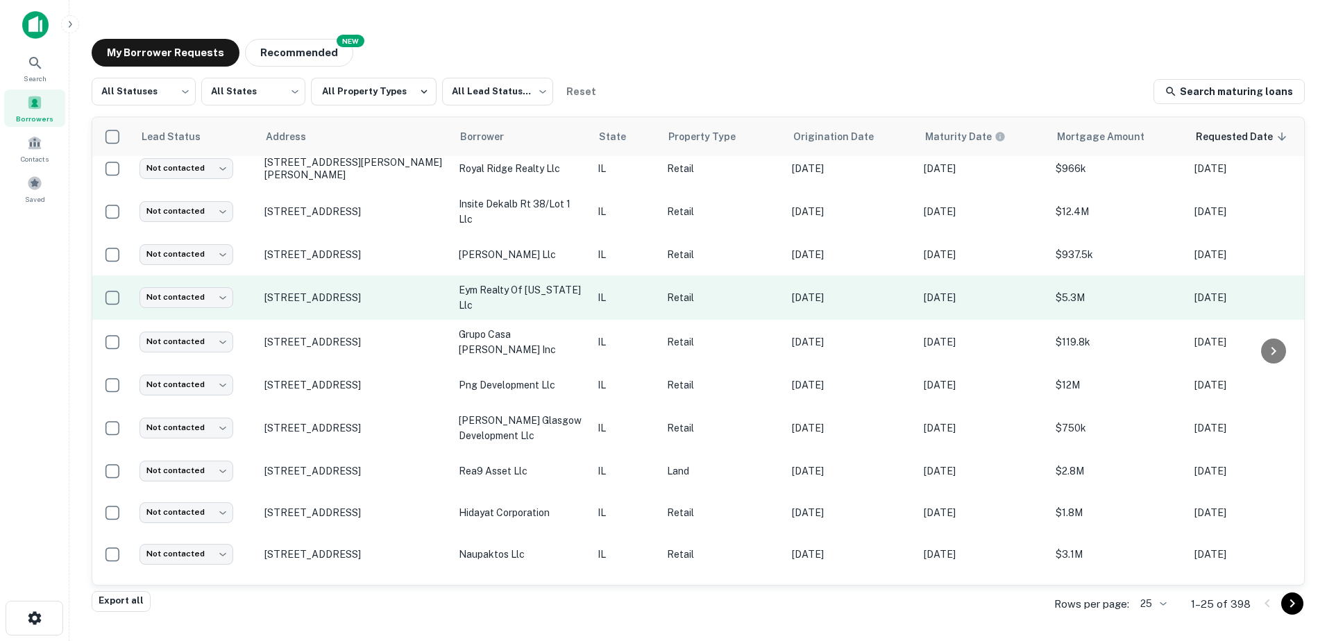
click at [642, 302] on p "IL" at bounding box center [625, 297] width 56 height 15
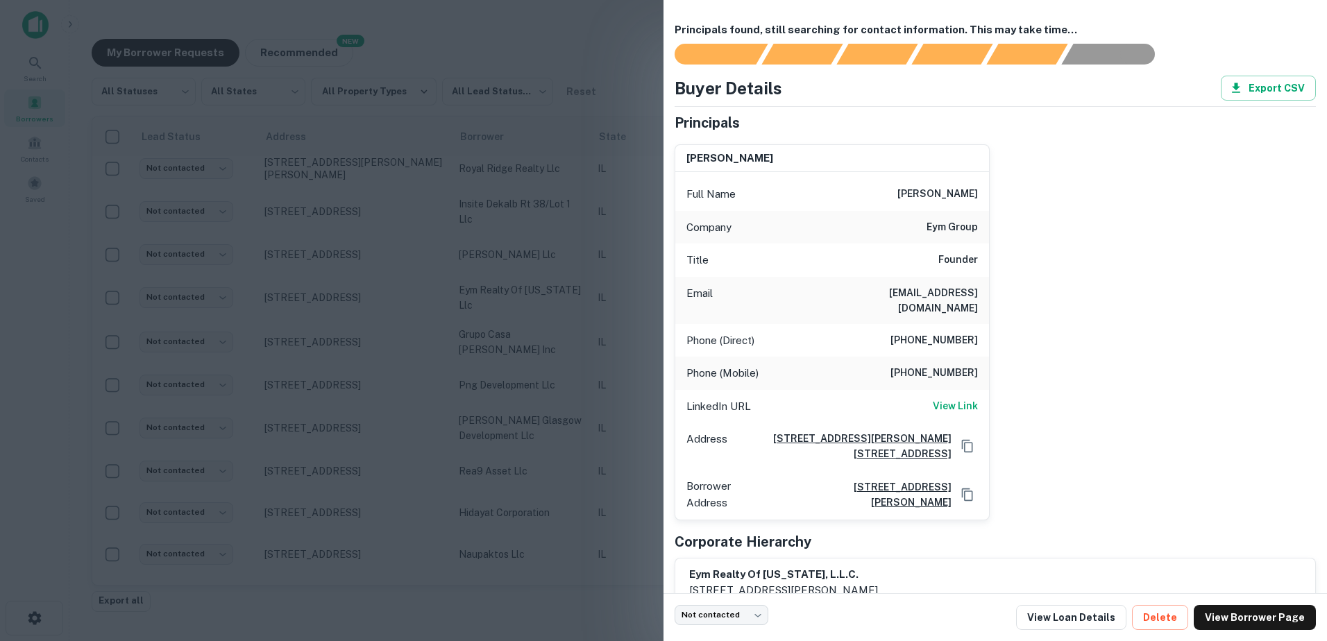
click at [630, 312] on div at bounding box center [663, 320] width 1327 height 641
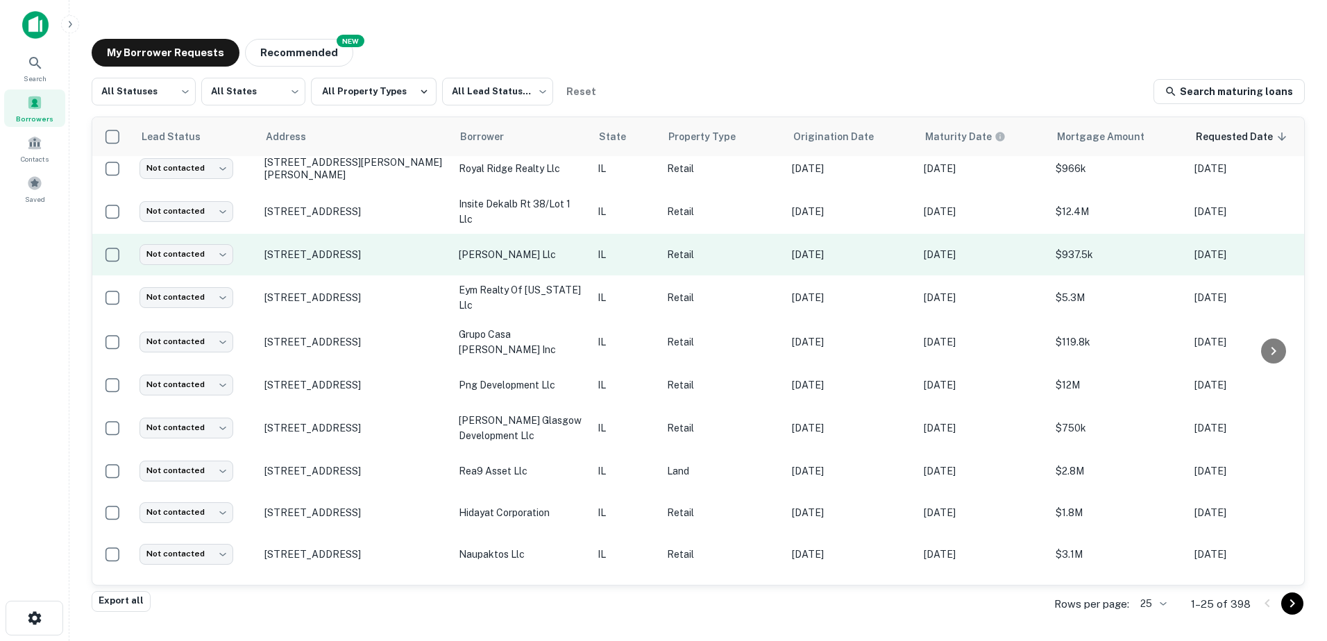
click at [636, 263] on td "IL" at bounding box center [624, 255] width 69 height 42
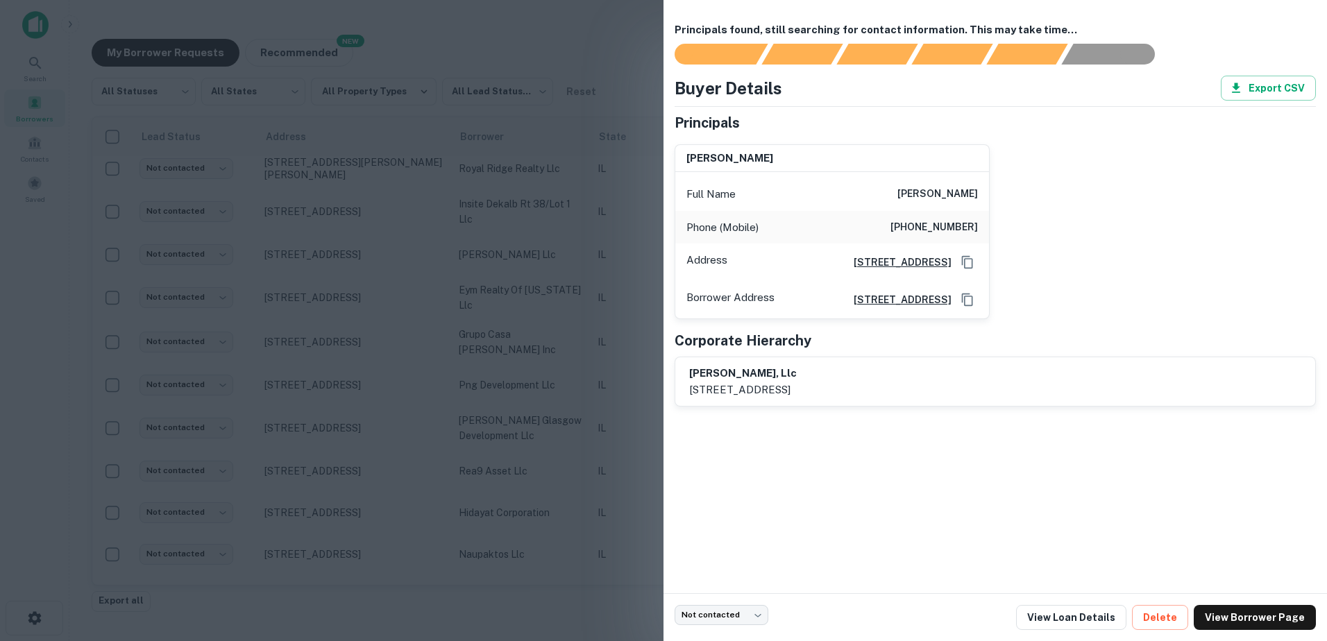
click at [638, 271] on div at bounding box center [663, 320] width 1327 height 641
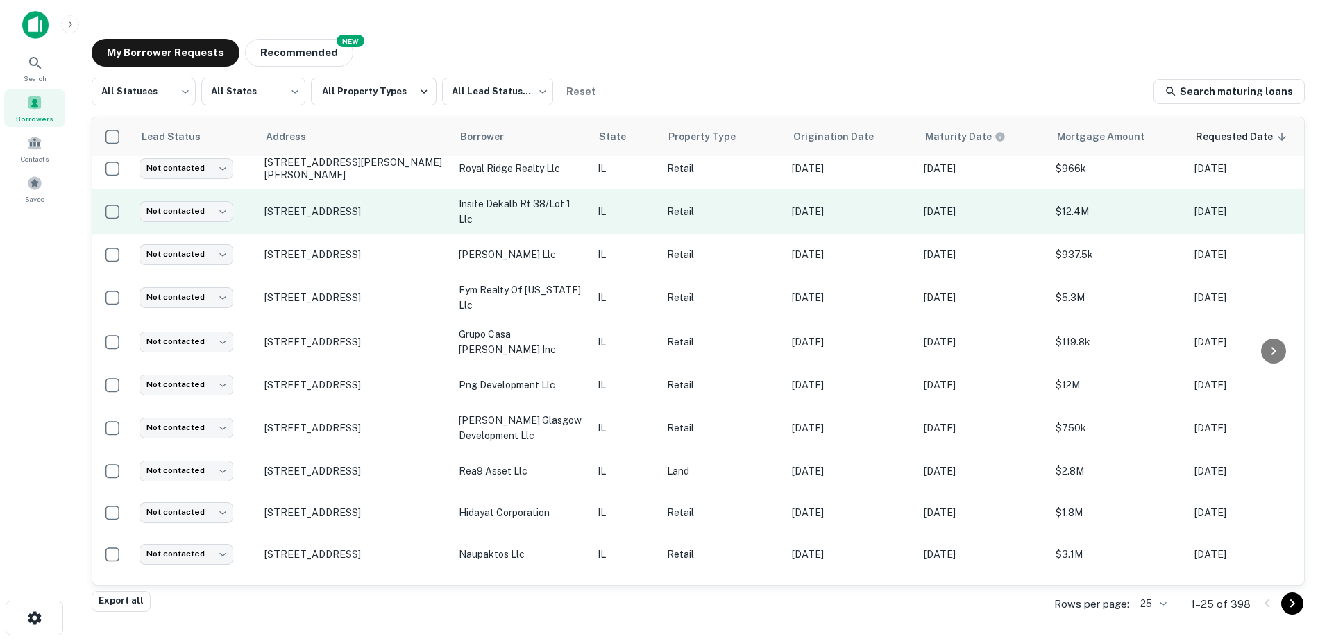
click at [647, 216] on p "IL" at bounding box center [625, 211] width 56 height 15
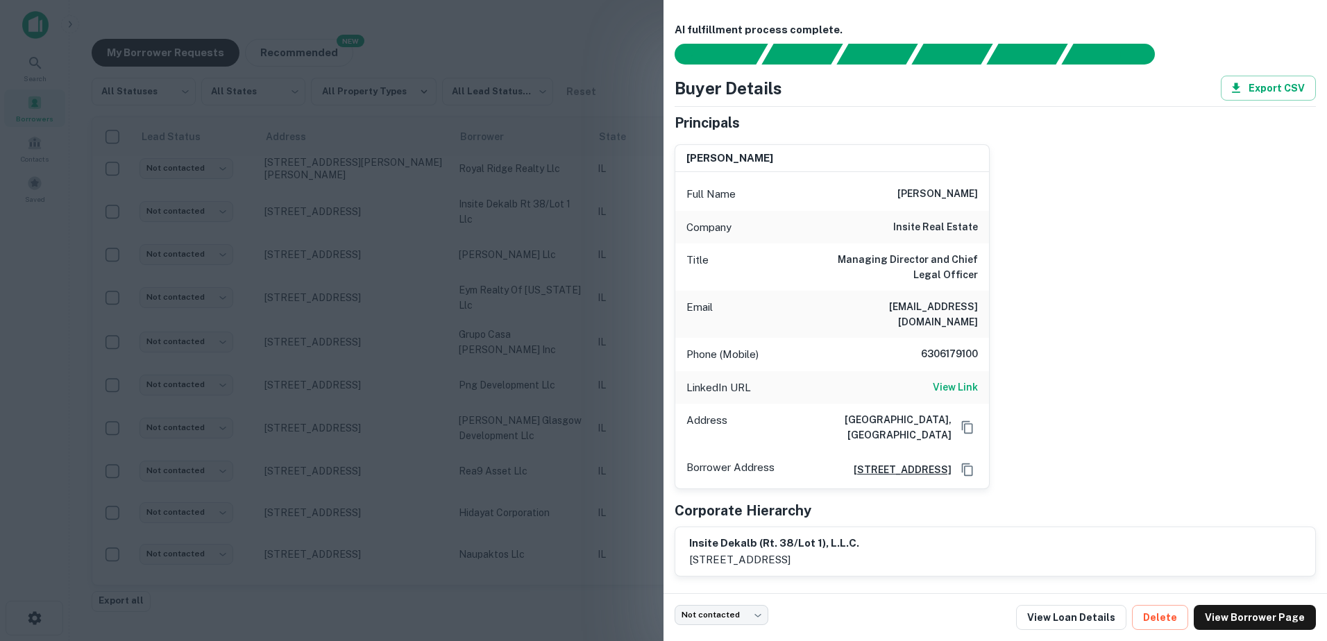
click at [634, 258] on div at bounding box center [663, 320] width 1327 height 641
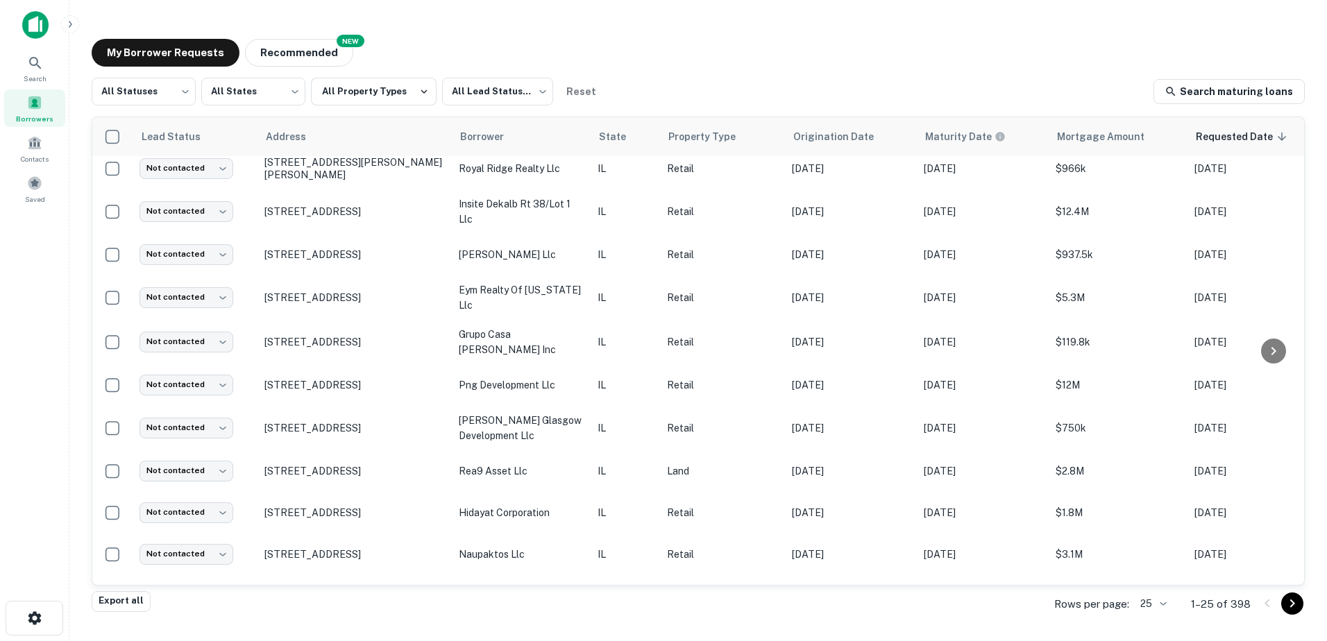
click at [1288, 602] on icon "Go to next page" at bounding box center [1292, 603] width 17 height 17
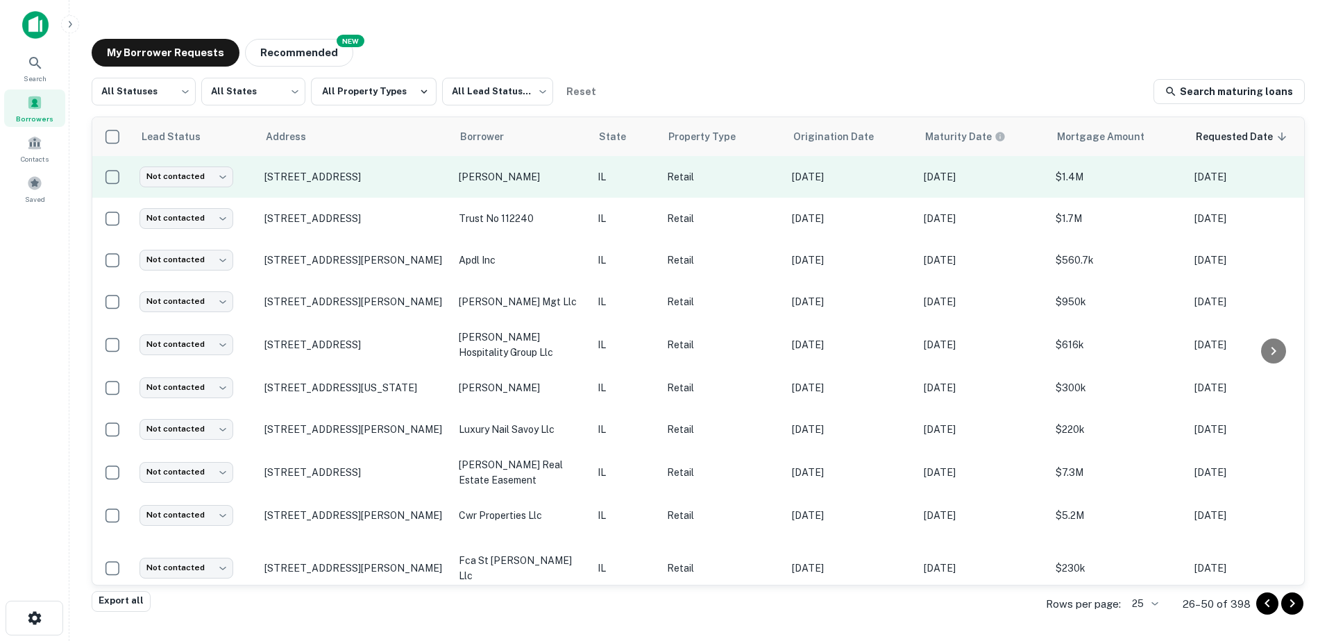
click at [557, 182] on p "[PERSON_NAME]" at bounding box center [521, 176] width 125 height 15
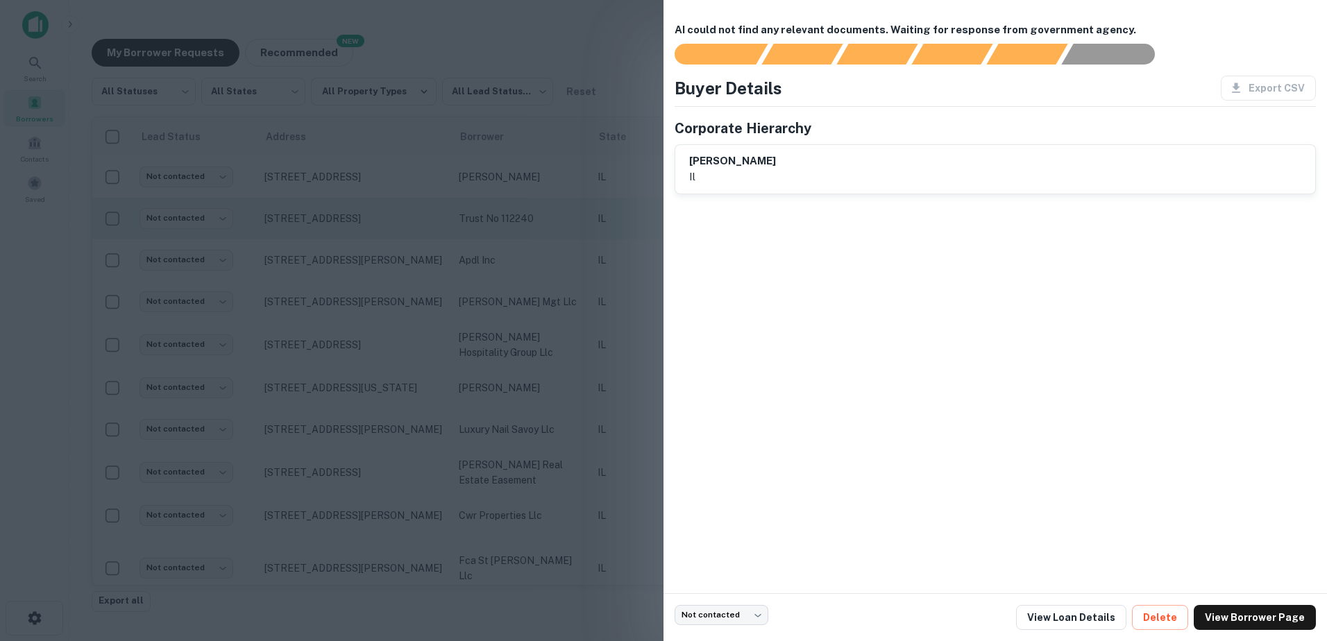
click at [549, 201] on div at bounding box center [663, 320] width 1327 height 641
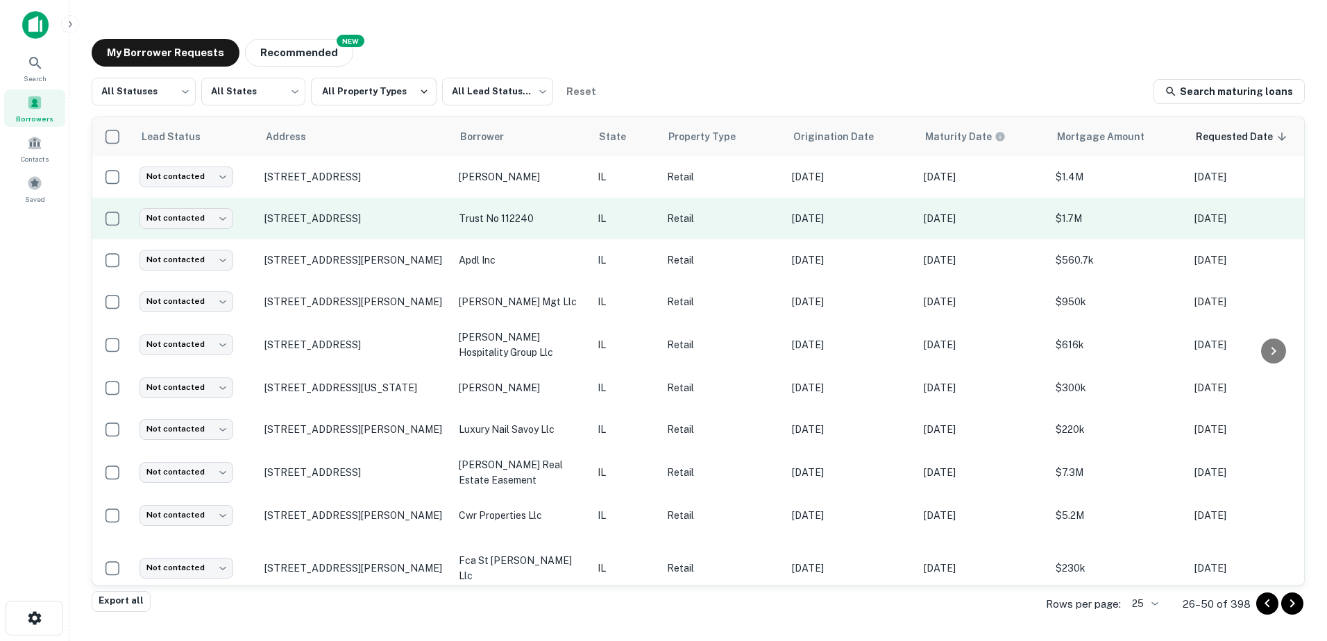
click at [547, 221] on p "trust no 112240" at bounding box center [521, 218] width 125 height 15
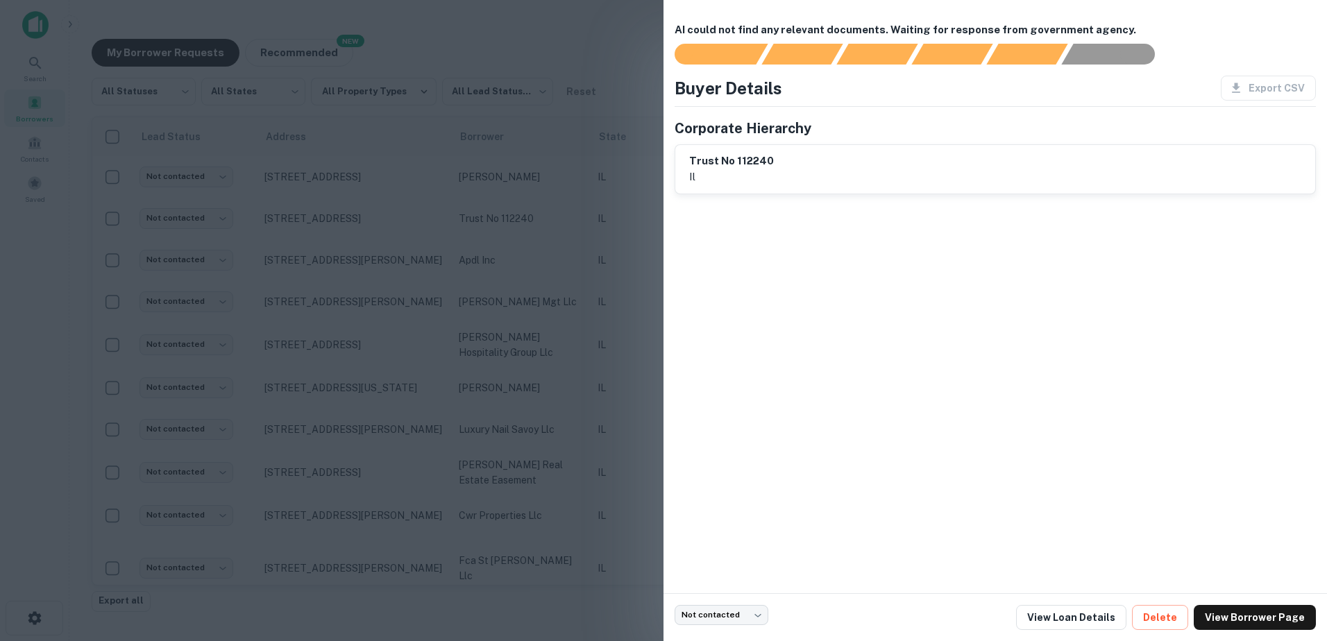
click at [561, 229] on div at bounding box center [663, 320] width 1327 height 641
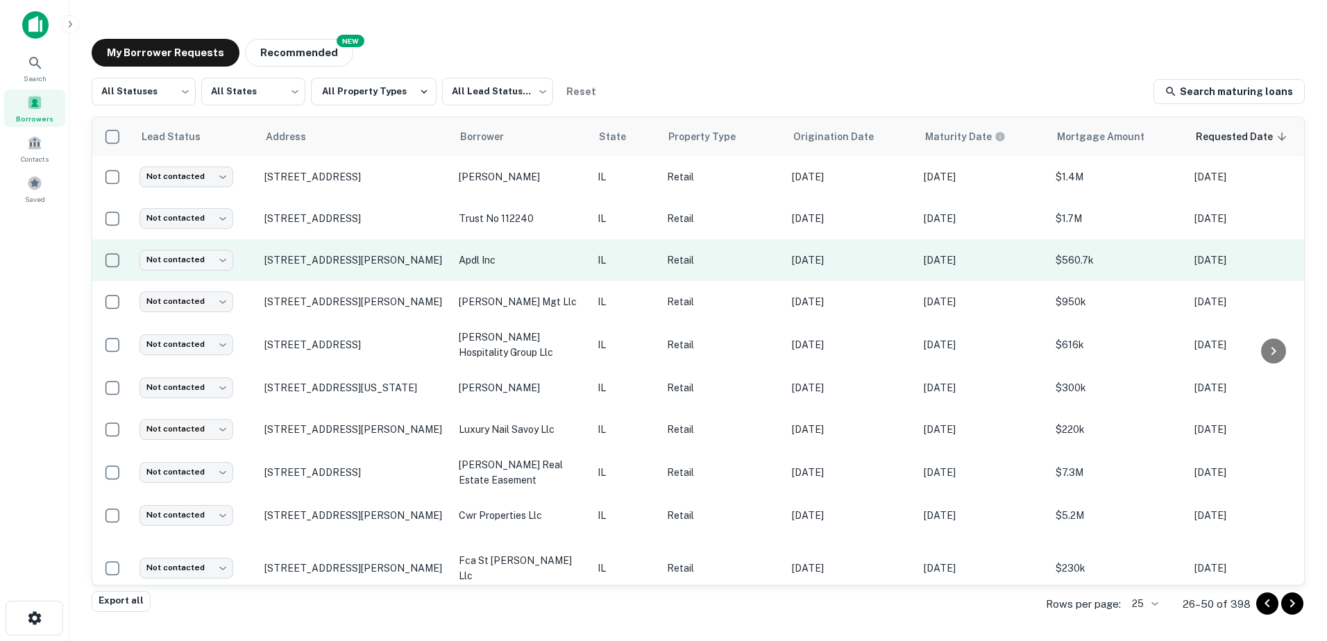
click at [569, 257] on p "apdl inc" at bounding box center [521, 260] width 125 height 15
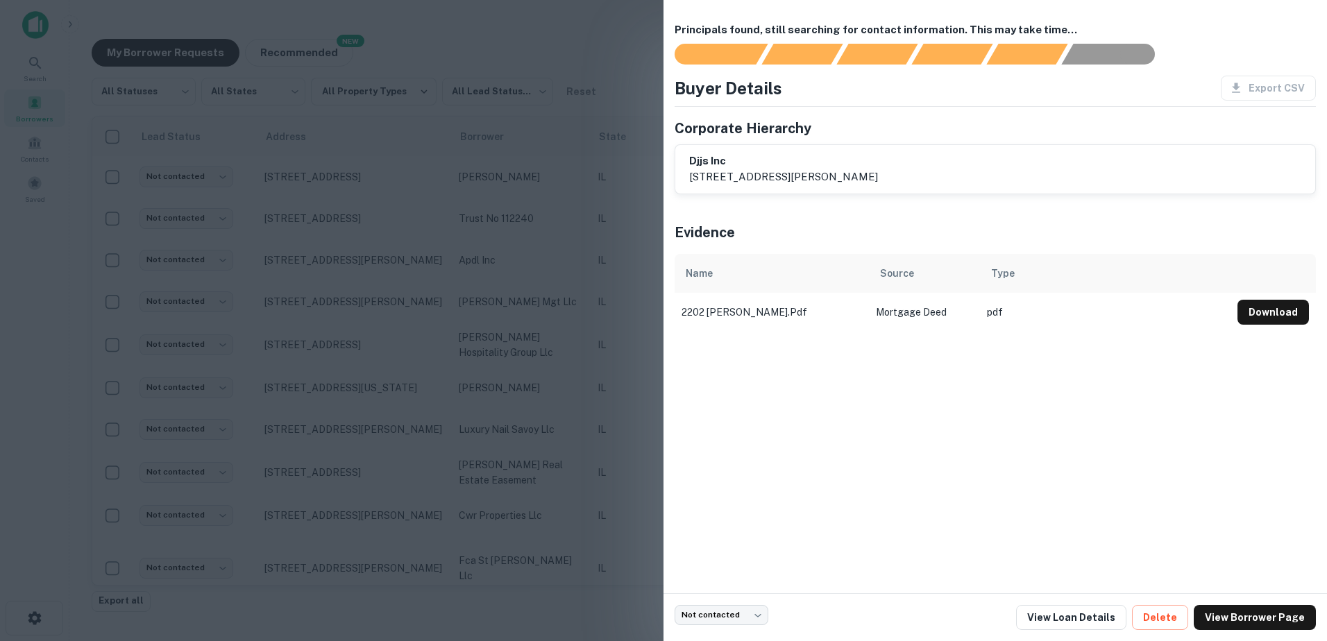
click at [562, 267] on div at bounding box center [663, 320] width 1327 height 641
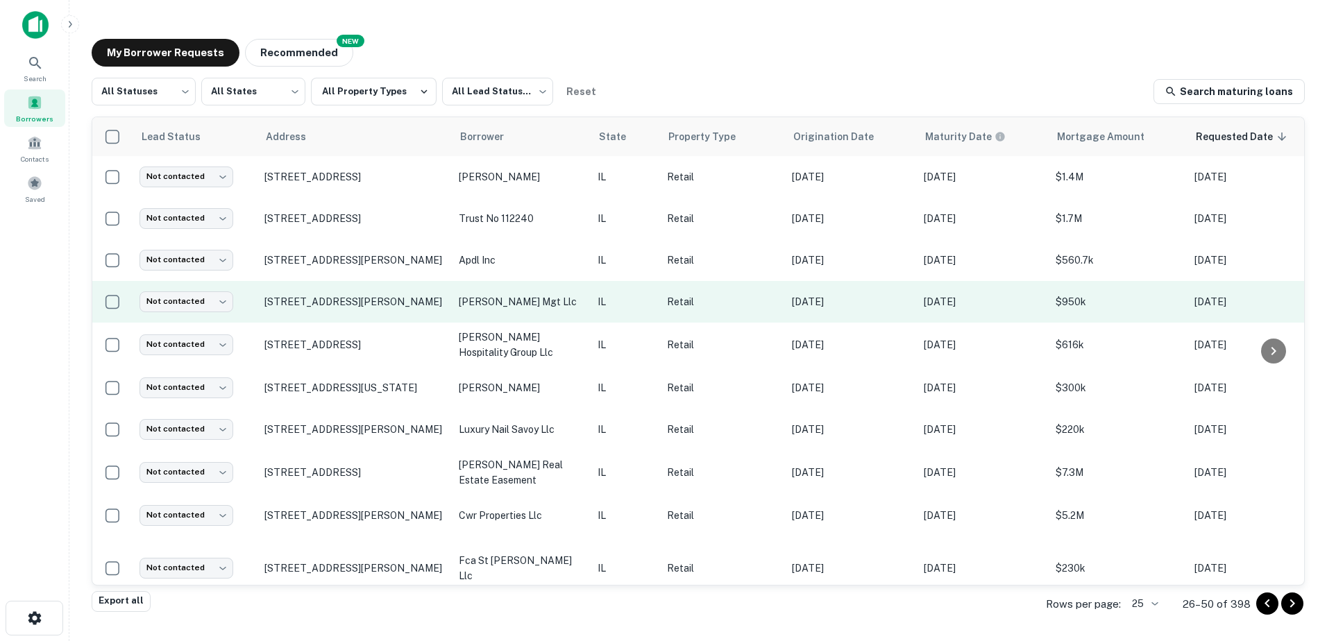
click at [562, 299] on p "[PERSON_NAME] mgt llc" at bounding box center [521, 301] width 125 height 15
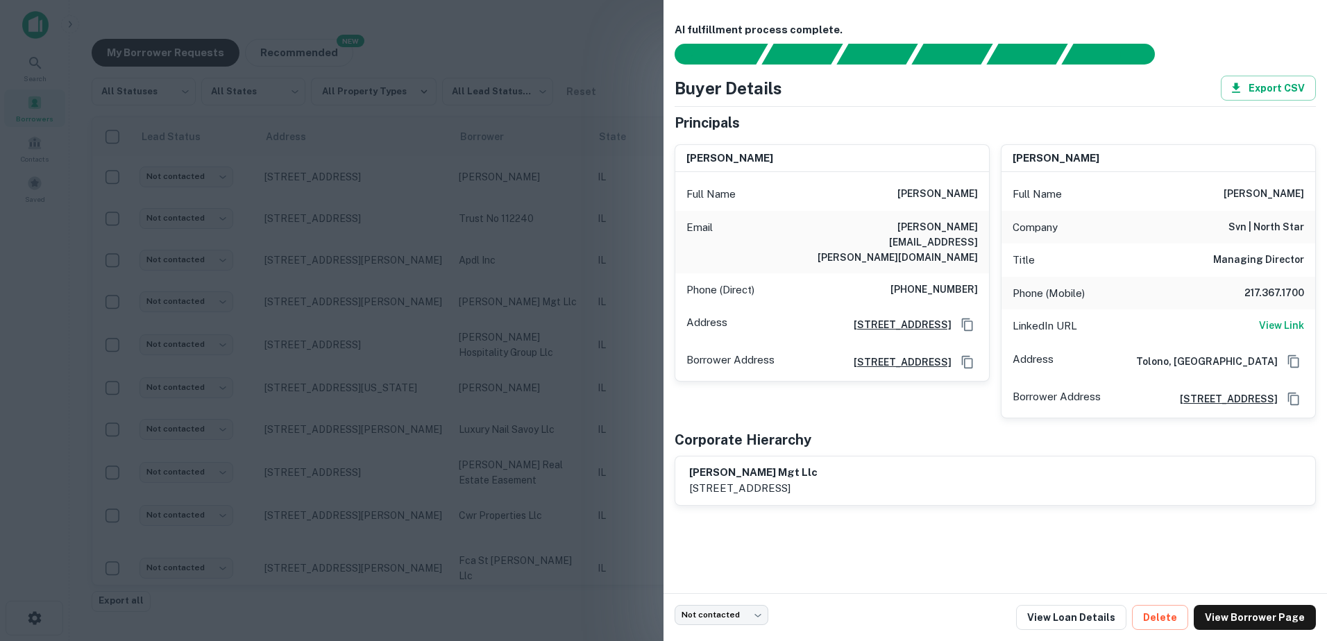
click at [560, 299] on div at bounding box center [663, 320] width 1327 height 641
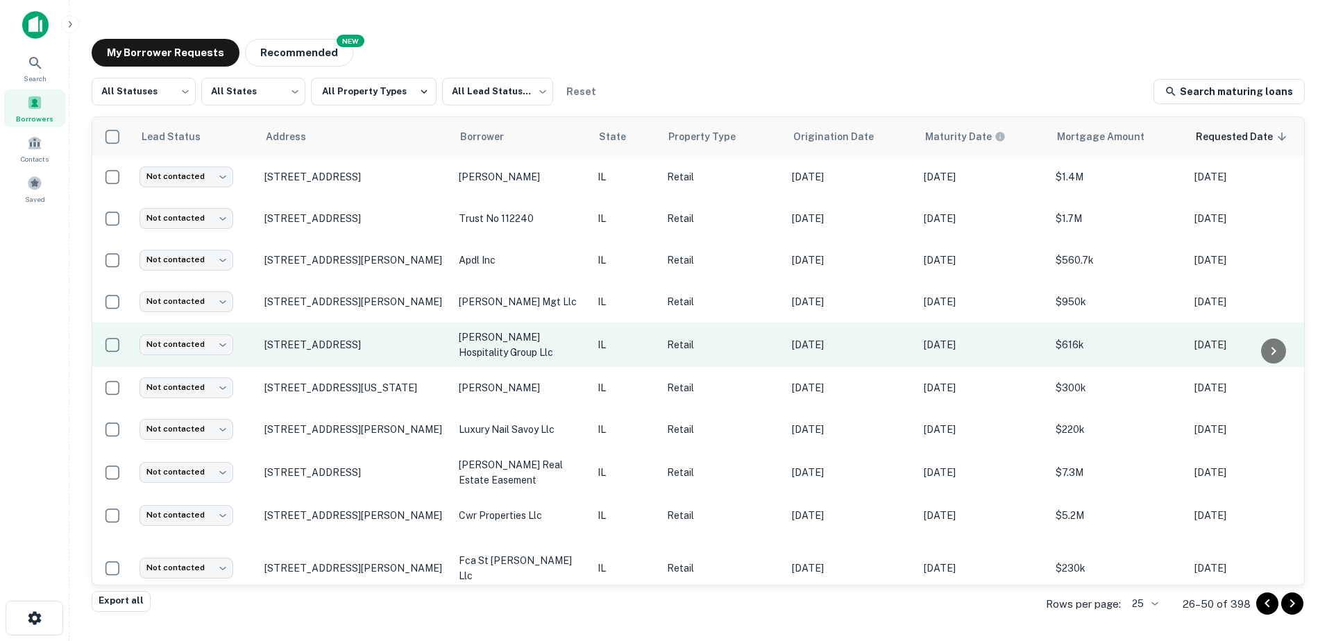
click at [567, 355] on td "[PERSON_NAME] hospitality group llc" at bounding box center [521, 345] width 139 height 44
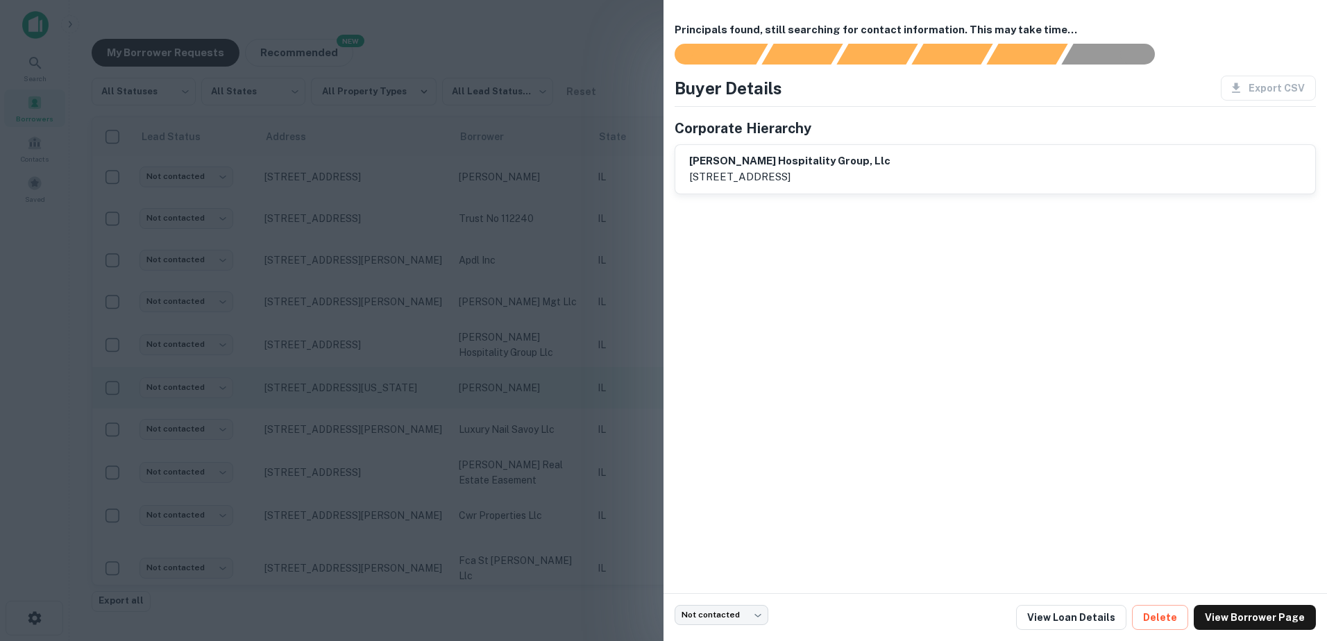
click at [553, 374] on div at bounding box center [663, 320] width 1327 height 641
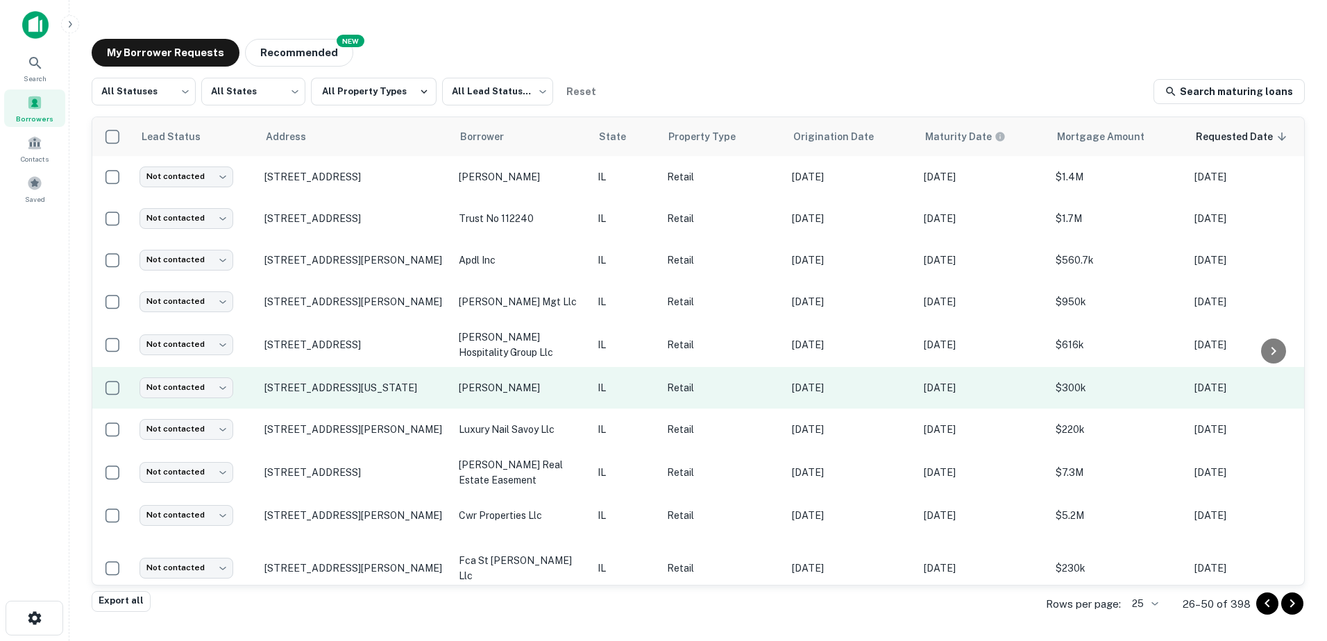
click at [552, 382] on p "[PERSON_NAME]" at bounding box center [521, 387] width 125 height 15
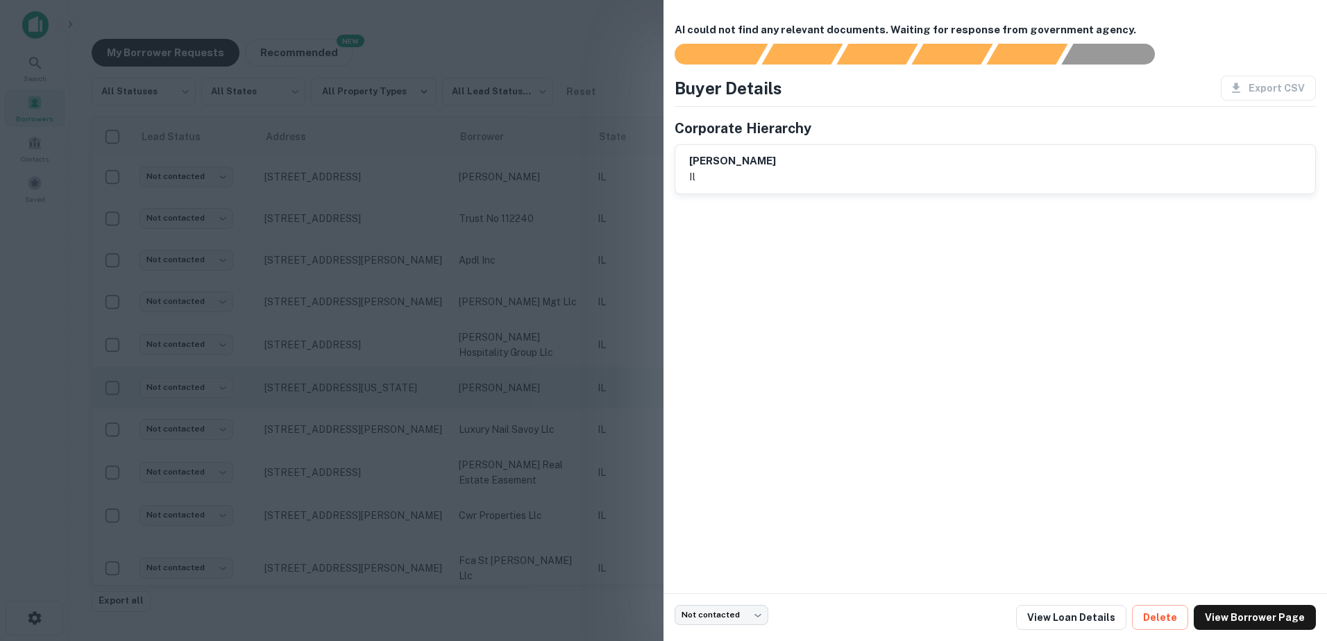
click at [552, 382] on div at bounding box center [663, 320] width 1327 height 641
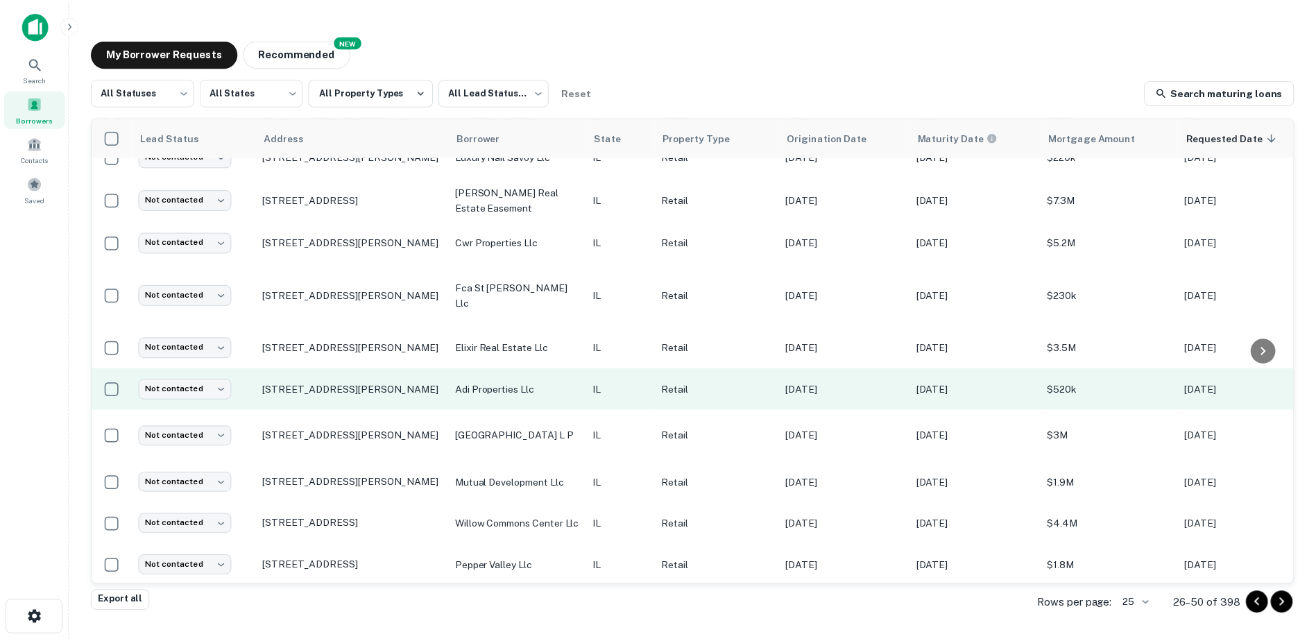
scroll to position [278, 0]
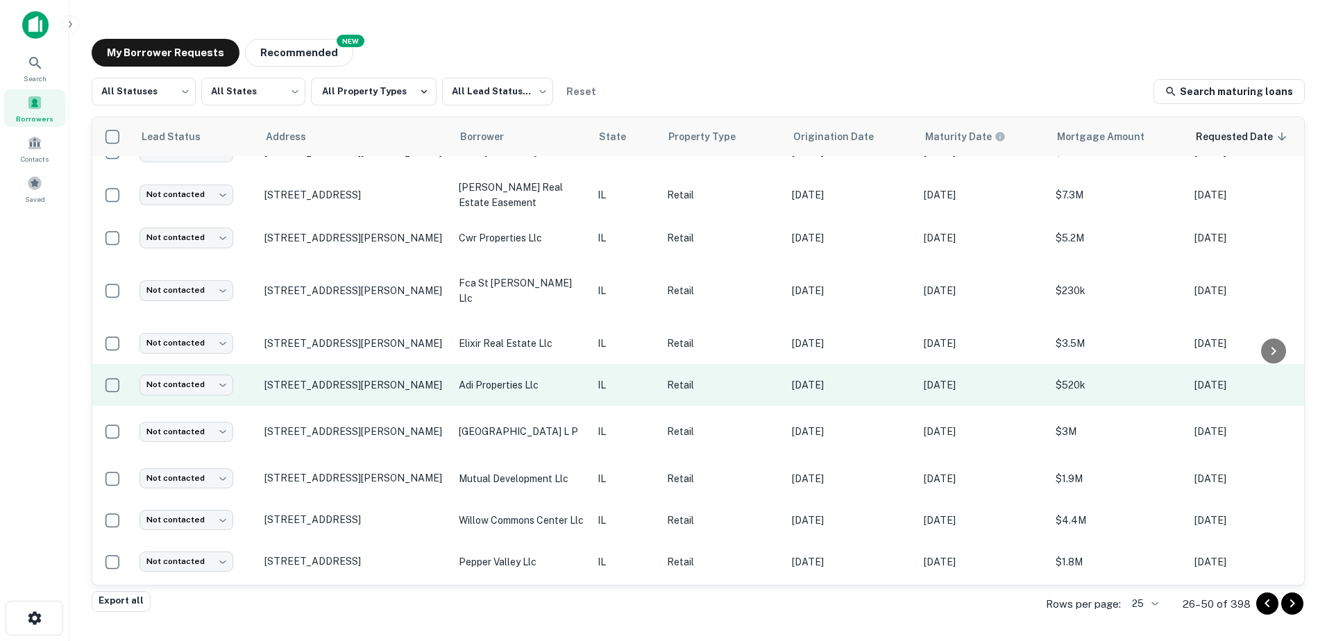
click at [553, 379] on p "adi properties llc" at bounding box center [521, 384] width 125 height 15
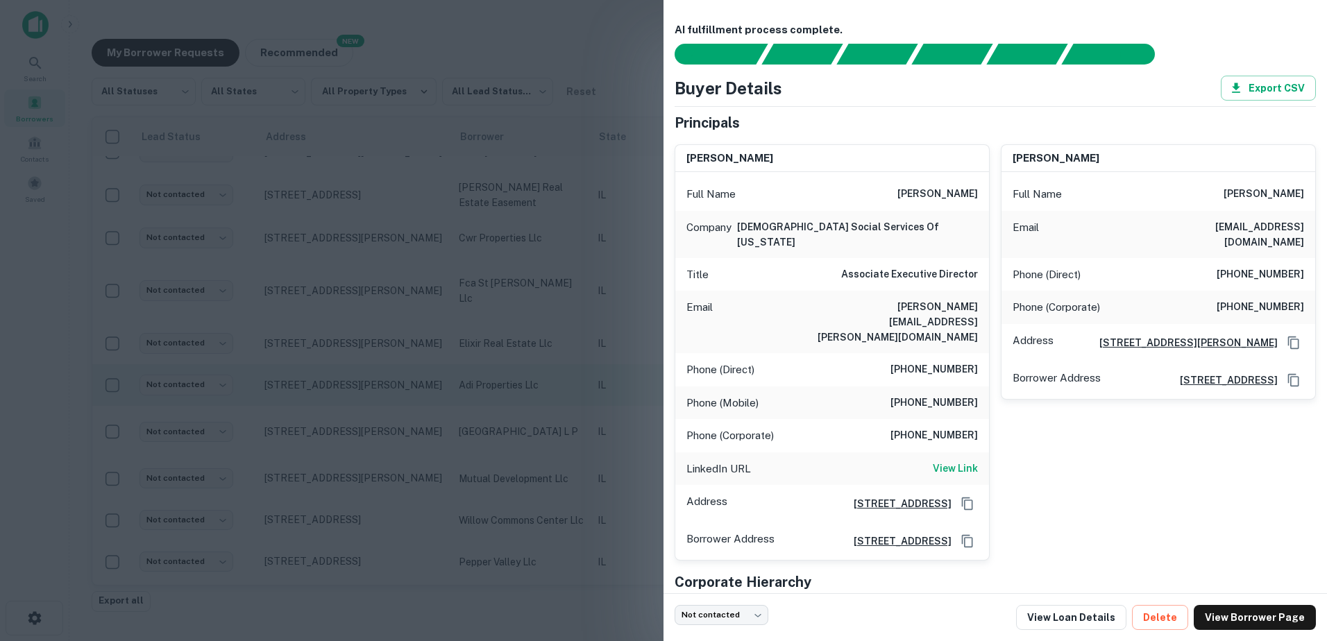
click at [553, 379] on div at bounding box center [663, 320] width 1327 height 641
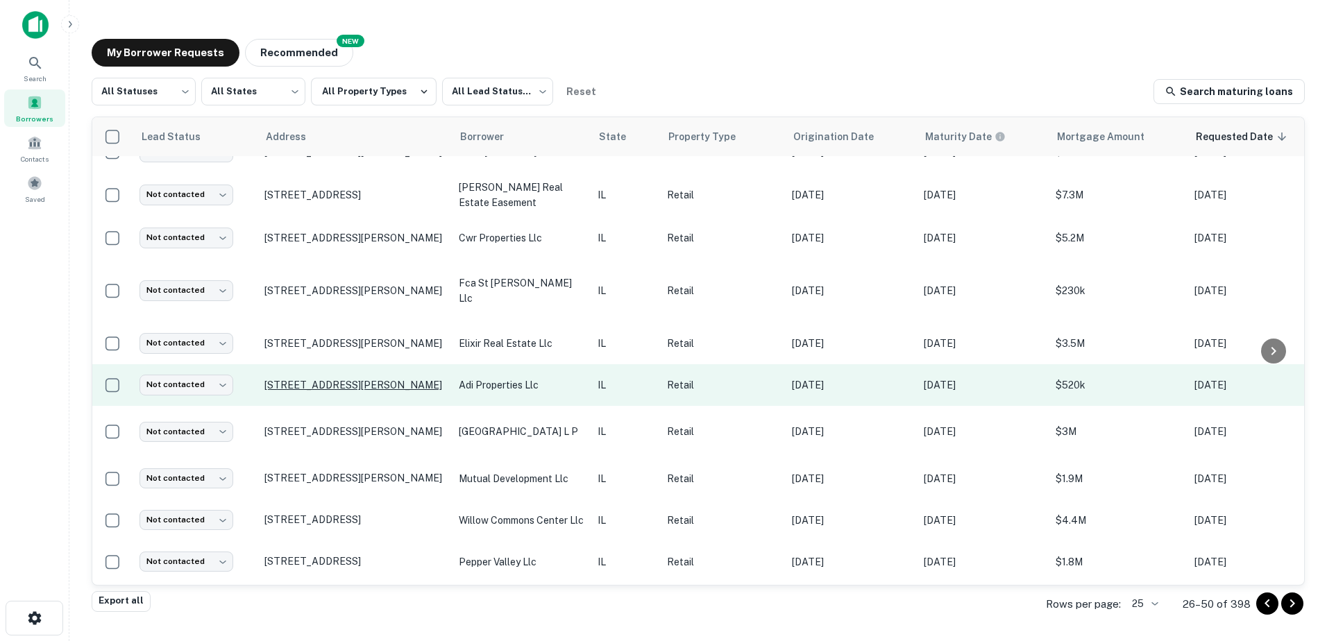
click at [324, 383] on p "[STREET_ADDRESS][PERSON_NAME]" at bounding box center [354, 385] width 180 height 12
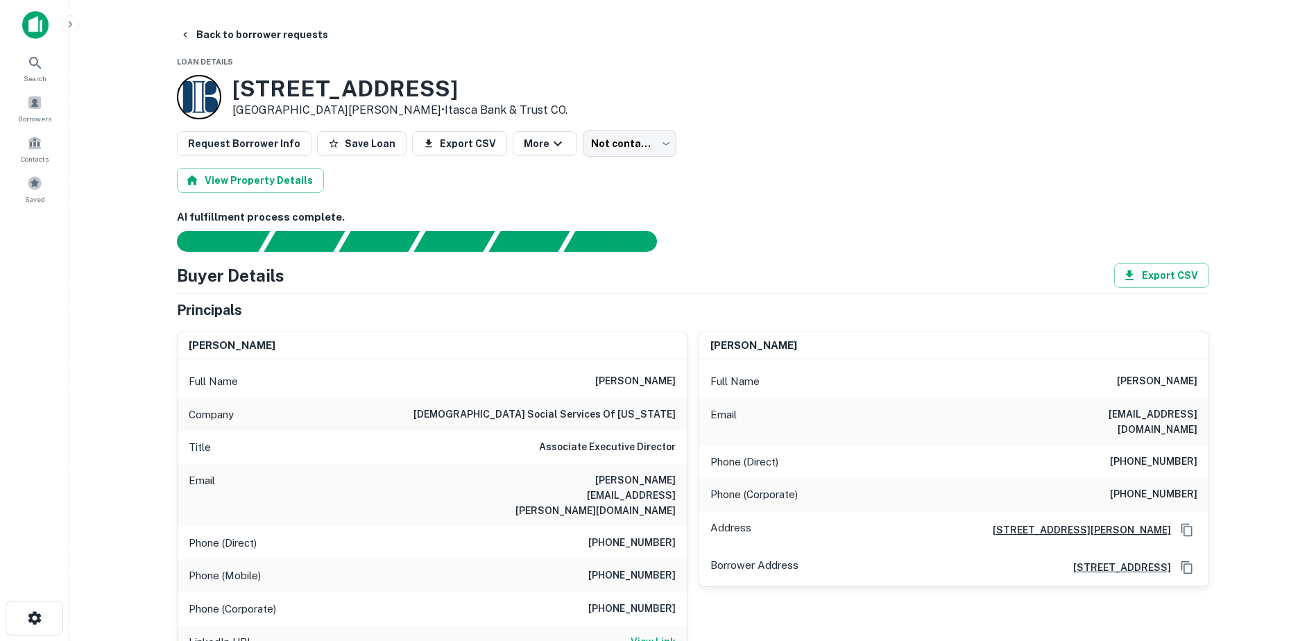
click at [1117, 383] on h6 "[PERSON_NAME]" at bounding box center [1157, 381] width 80 height 17
copy h6 "[PERSON_NAME]"
click at [601, 378] on h6 "[PERSON_NAME]" at bounding box center [635, 381] width 80 height 17
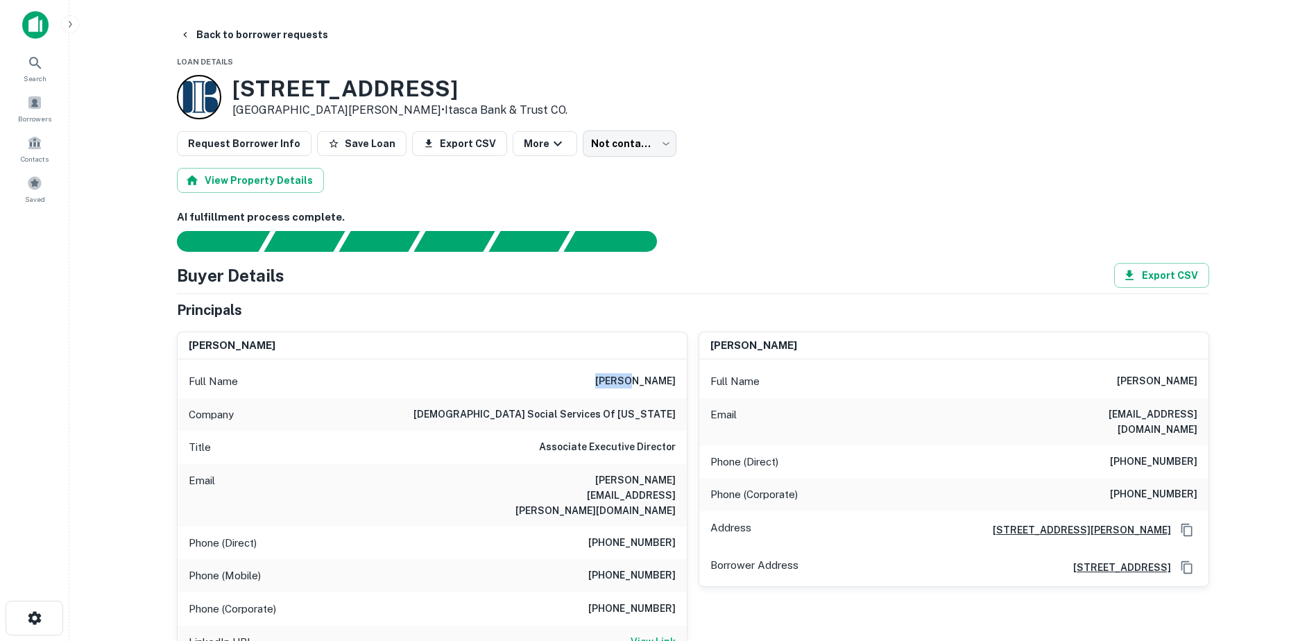
click at [602, 378] on h6 "[PERSON_NAME]" at bounding box center [635, 381] width 80 height 17
copy h6 "[PERSON_NAME]"
click at [634, 568] on h6 "[PHONE_NUMBER]" at bounding box center [631, 576] width 87 height 17
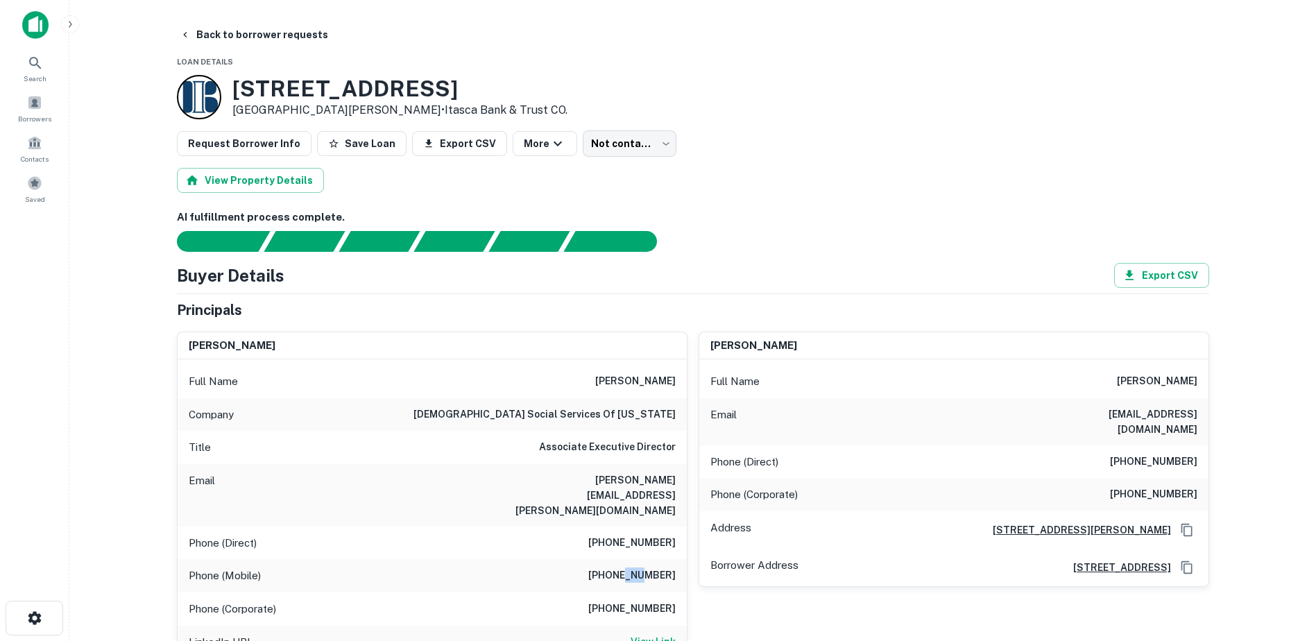
click at [634, 568] on h6 "[PHONE_NUMBER]" at bounding box center [631, 576] width 87 height 17
copy h6 "[PHONE_NUMBER]"
click at [248, 87] on h3 "[STREET_ADDRESS]" at bounding box center [399, 89] width 335 height 26
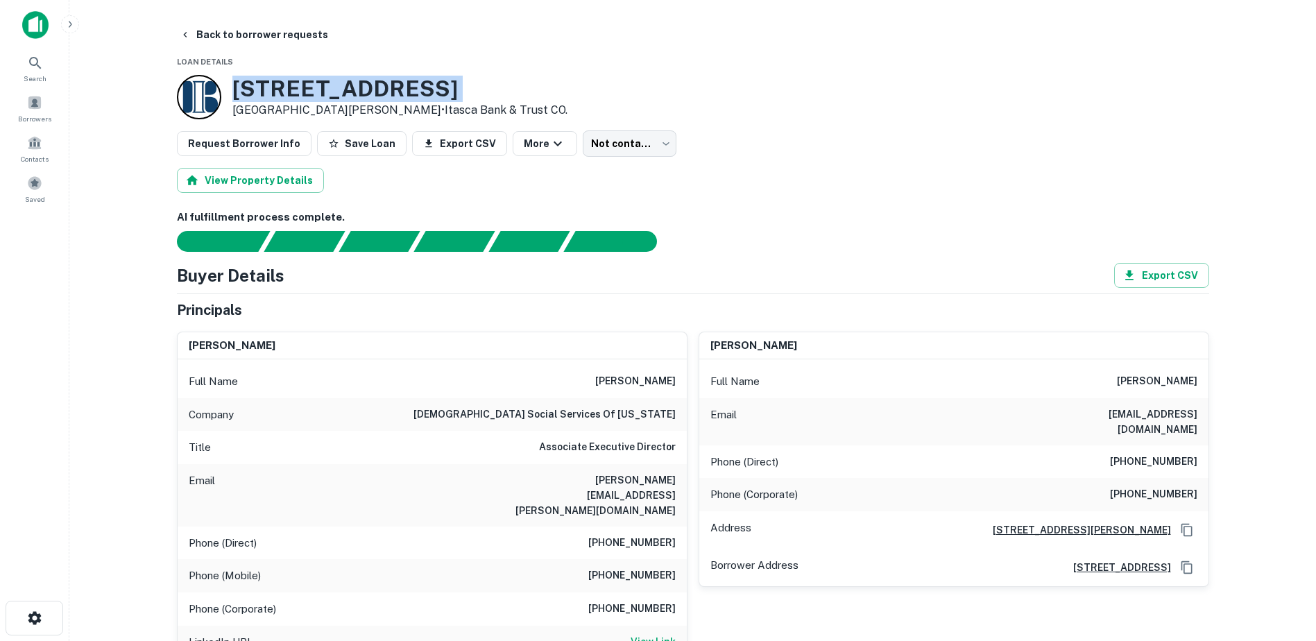
click at [247, 89] on h3 "[STREET_ADDRESS]" at bounding box center [399, 89] width 335 height 26
copy h3 "[STREET_ADDRESS]"
click at [246, 103] on p "[GEOGRAPHIC_DATA][PERSON_NAME] • Itasca Bank & Trust CO." at bounding box center [399, 110] width 335 height 17
click at [246, 104] on p "[GEOGRAPHIC_DATA][PERSON_NAME] • Itasca Bank & Trust CO." at bounding box center [399, 110] width 335 height 17
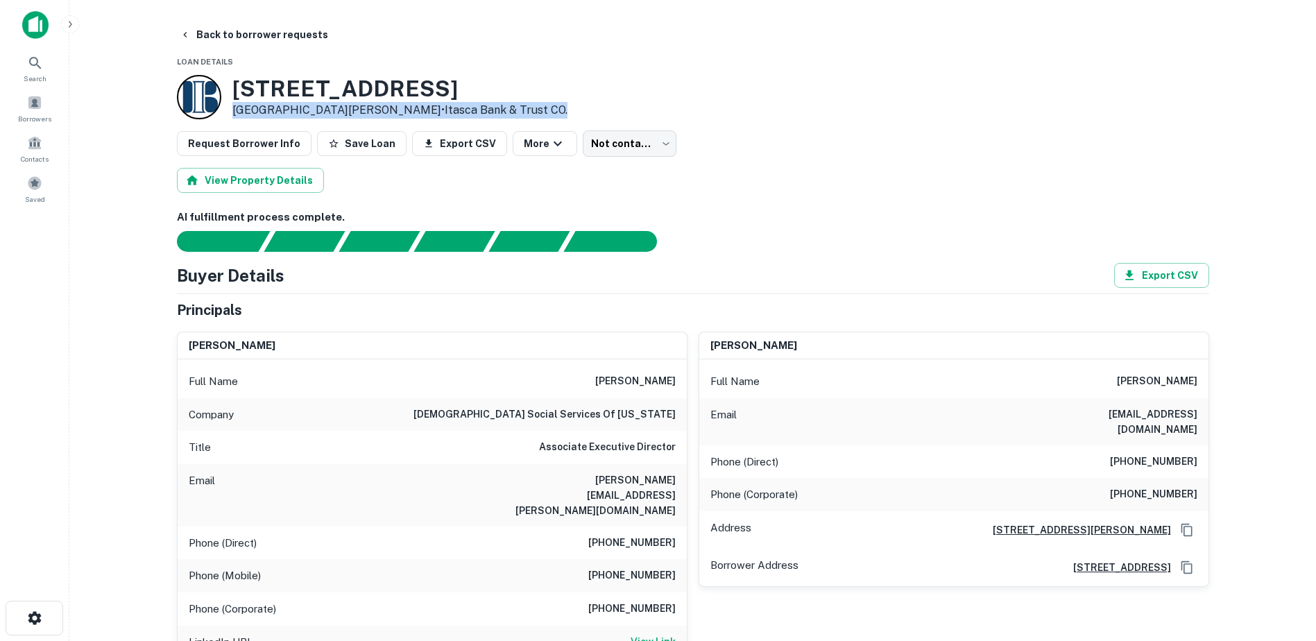
click at [246, 104] on p "[GEOGRAPHIC_DATA][PERSON_NAME] • Itasca Bank & Trust CO." at bounding box center [399, 110] width 335 height 17
drag, startPoint x: 246, startPoint y: 104, endPoint x: 241, endPoint y: 110, distance: 7.4
click at [241, 110] on p "[GEOGRAPHIC_DATA][PERSON_NAME] • Itasca Bank & Trust CO." at bounding box center [399, 110] width 335 height 17
drag, startPoint x: 228, startPoint y: 111, endPoint x: 300, endPoint y: 115, distance: 72.3
click at [300, 115] on div "[STREET_ADDRESS][PERSON_NAME] • Itasca Bank & Trust CO." at bounding box center [372, 97] width 391 height 44
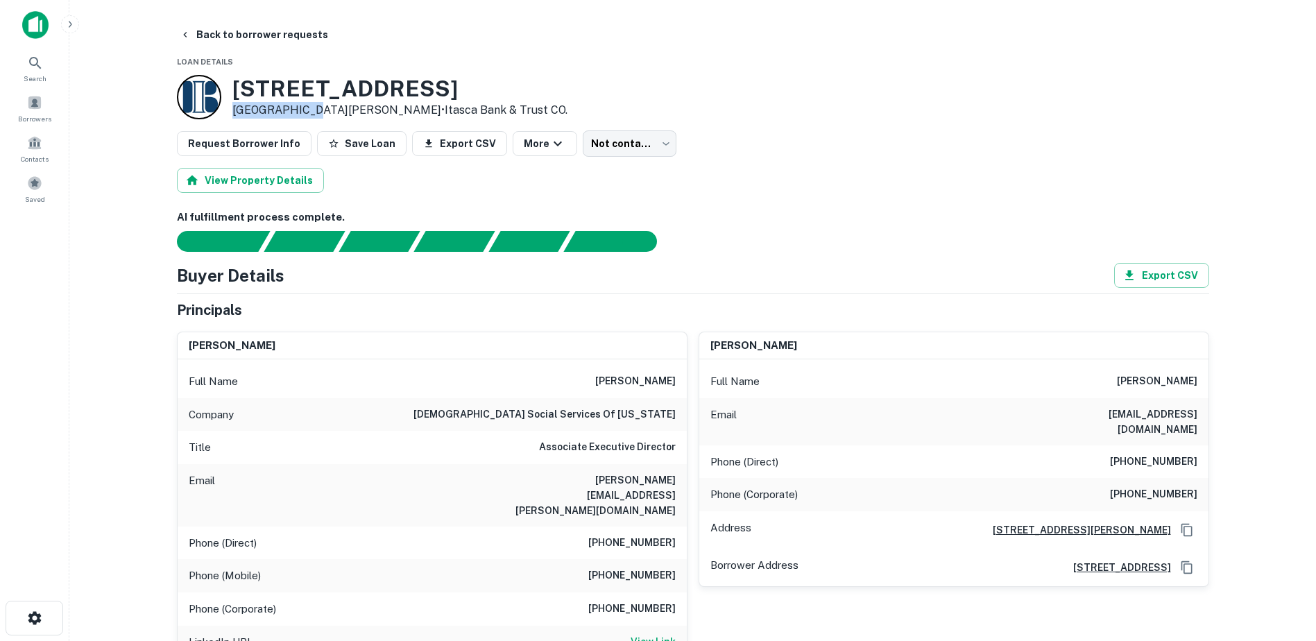
copy p "Saint [PERSON_NAME]"
click at [636, 479] on h6 "[PERSON_NAME][EMAIL_ADDRESS][PERSON_NAME][DOMAIN_NAME]" at bounding box center [592, 495] width 167 height 46
copy h6 "[PERSON_NAME][EMAIL_ADDRESS][PERSON_NAME][DOMAIN_NAME]"
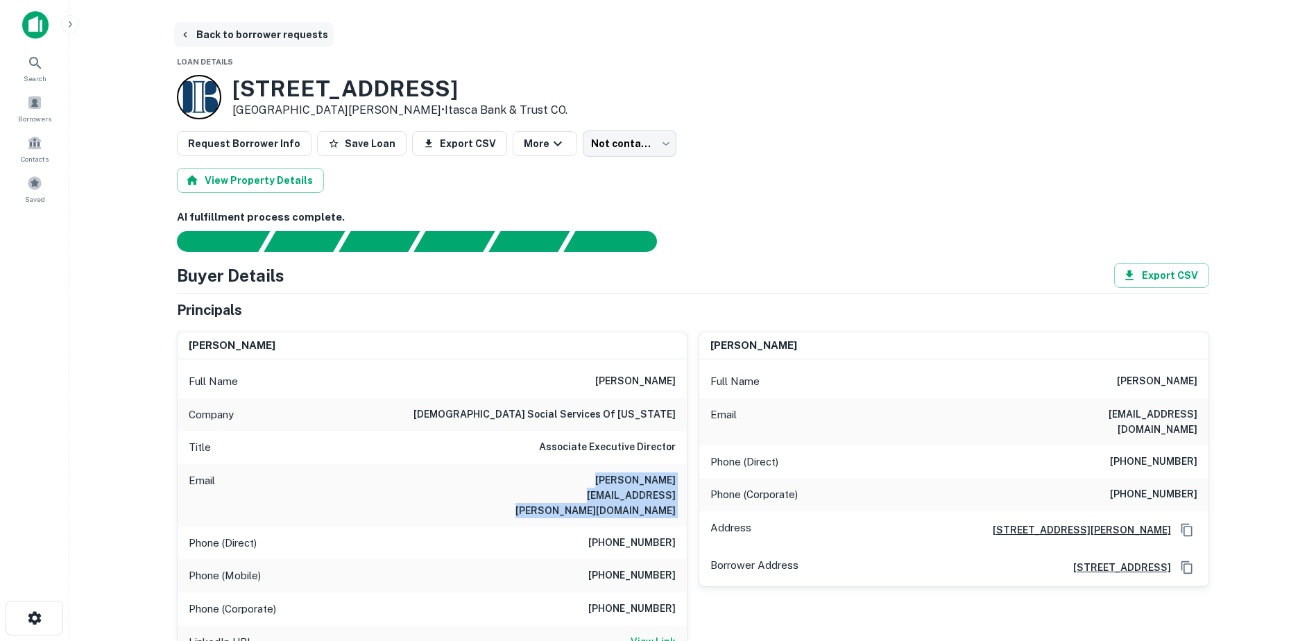
click at [209, 33] on button "Back to borrower requests" at bounding box center [254, 34] width 160 height 25
click at [248, 45] on button "Back to borrower requests" at bounding box center [254, 34] width 160 height 25
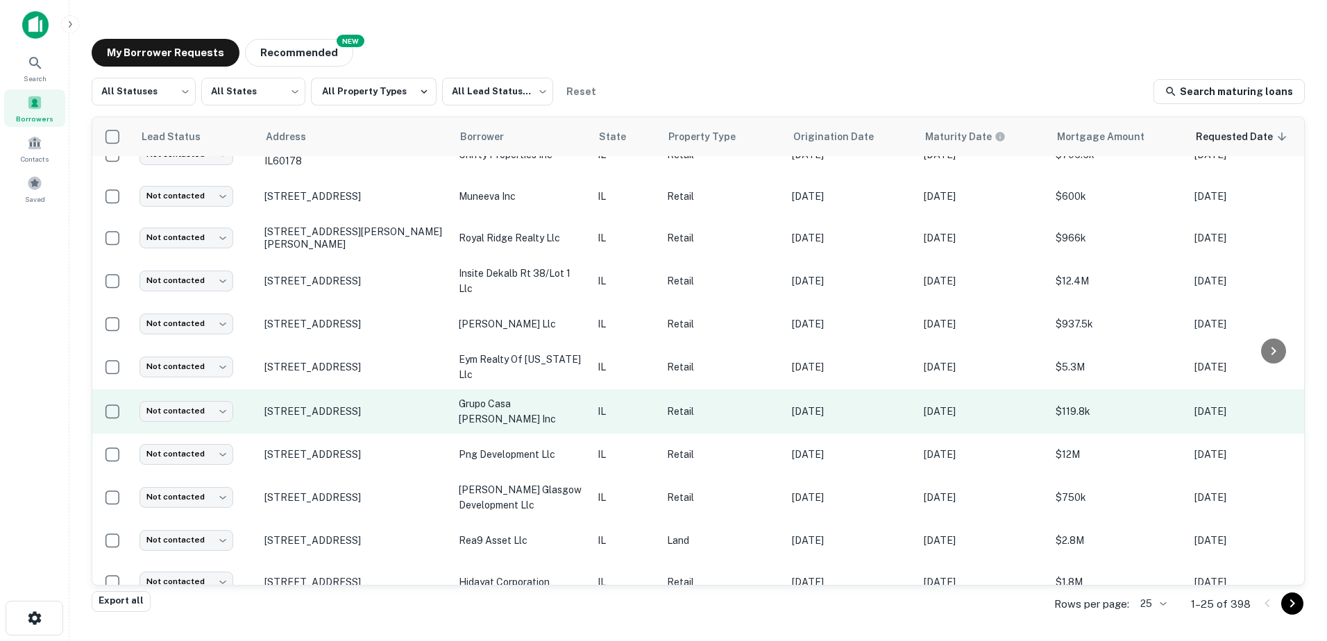
click at [599, 416] on td "IL" at bounding box center [624, 411] width 69 height 44
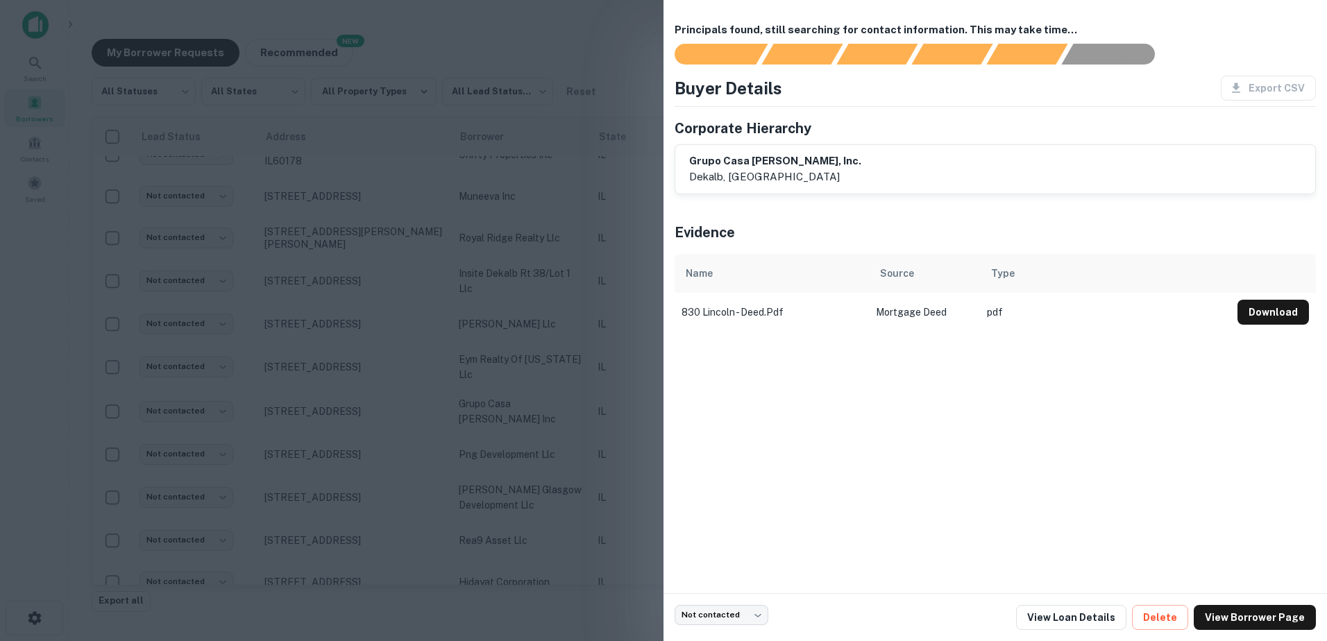
click at [559, 429] on div at bounding box center [663, 320] width 1327 height 641
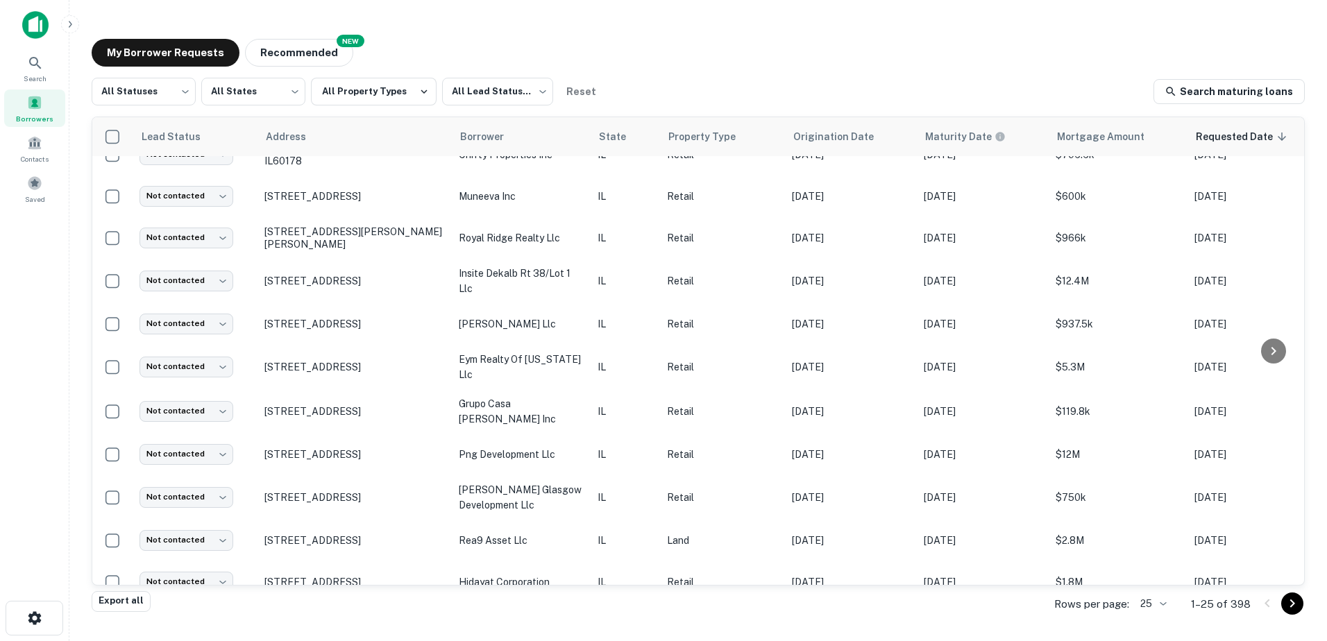
click at [1277, 602] on div at bounding box center [1279, 603] width 47 height 22
click at [1284, 602] on icon "Go to next page" at bounding box center [1292, 603] width 17 height 17
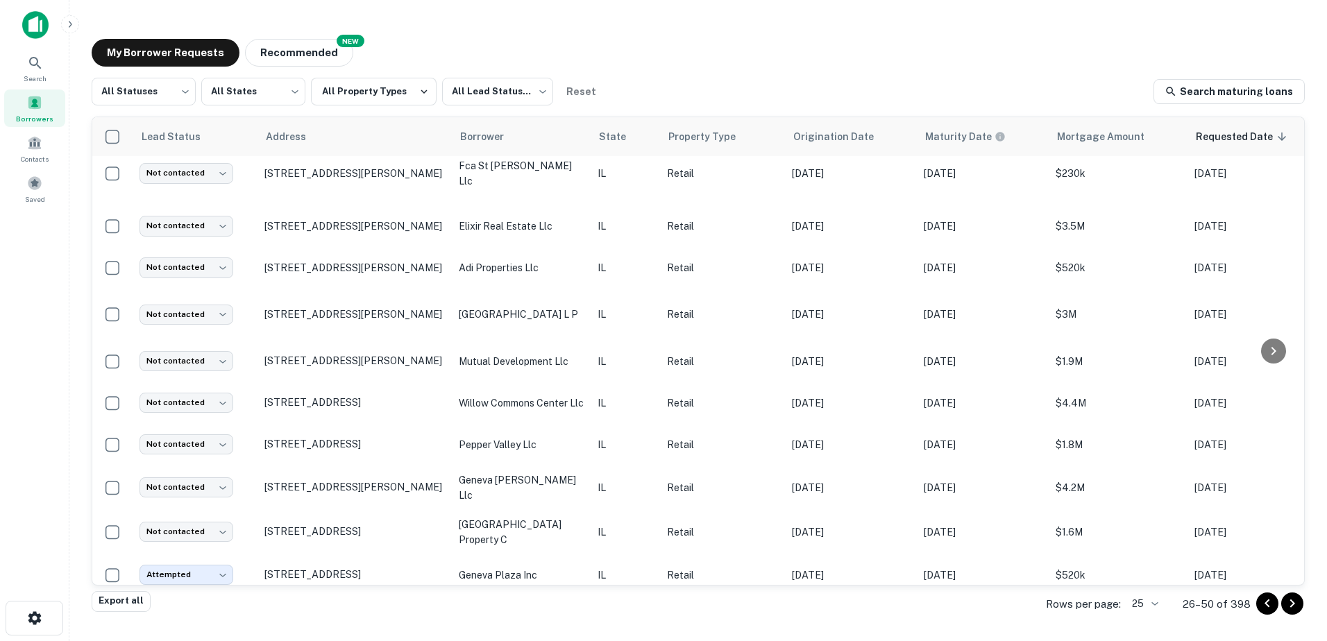
scroll to position [416, 0]
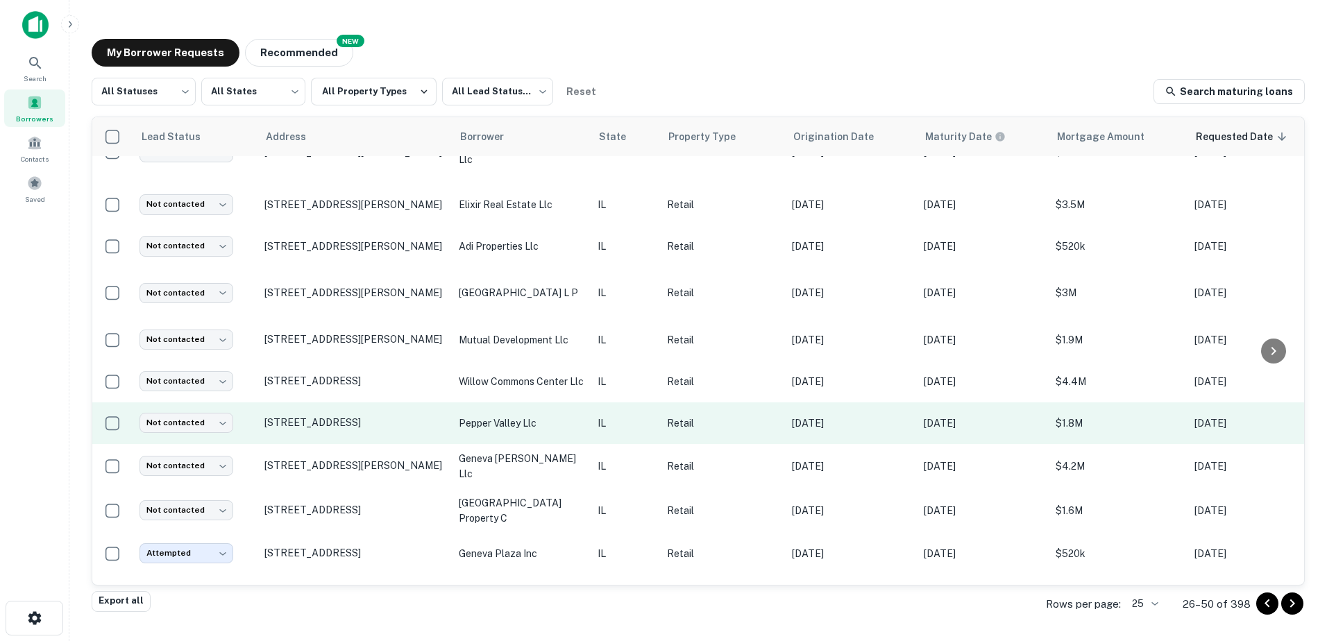
click at [538, 431] on td "pepper valley llc" at bounding box center [521, 423] width 139 height 42
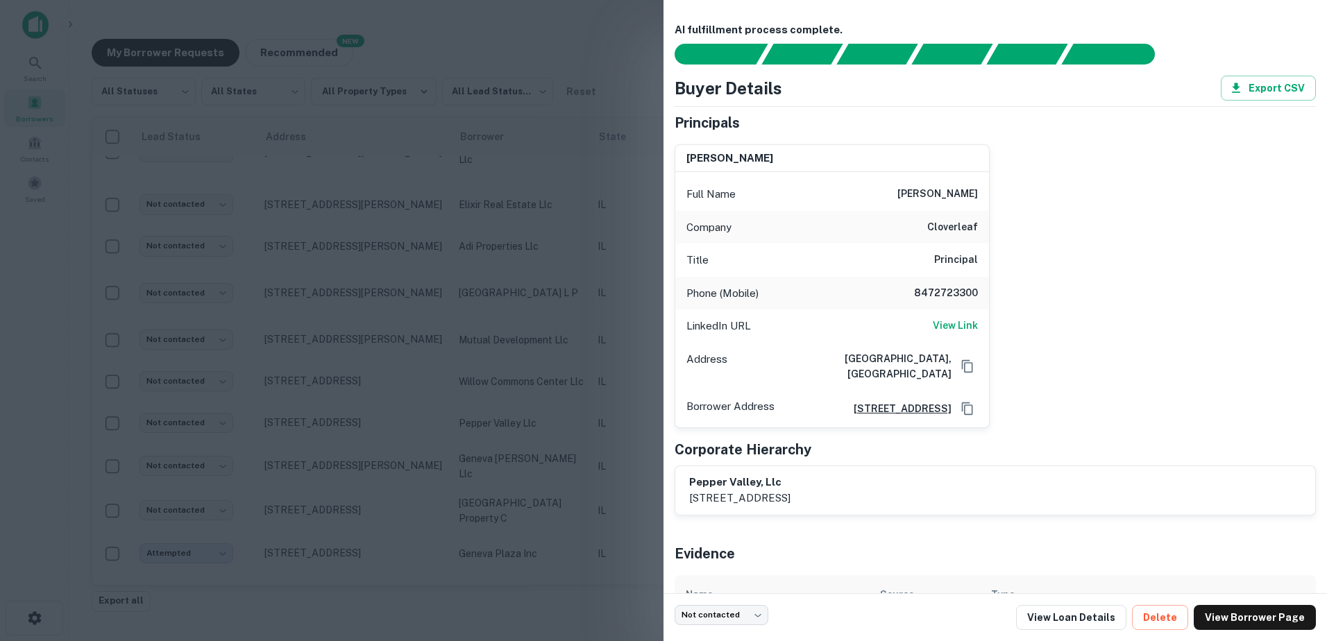
click at [532, 440] on div at bounding box center [663, 320] width 1327 height 641
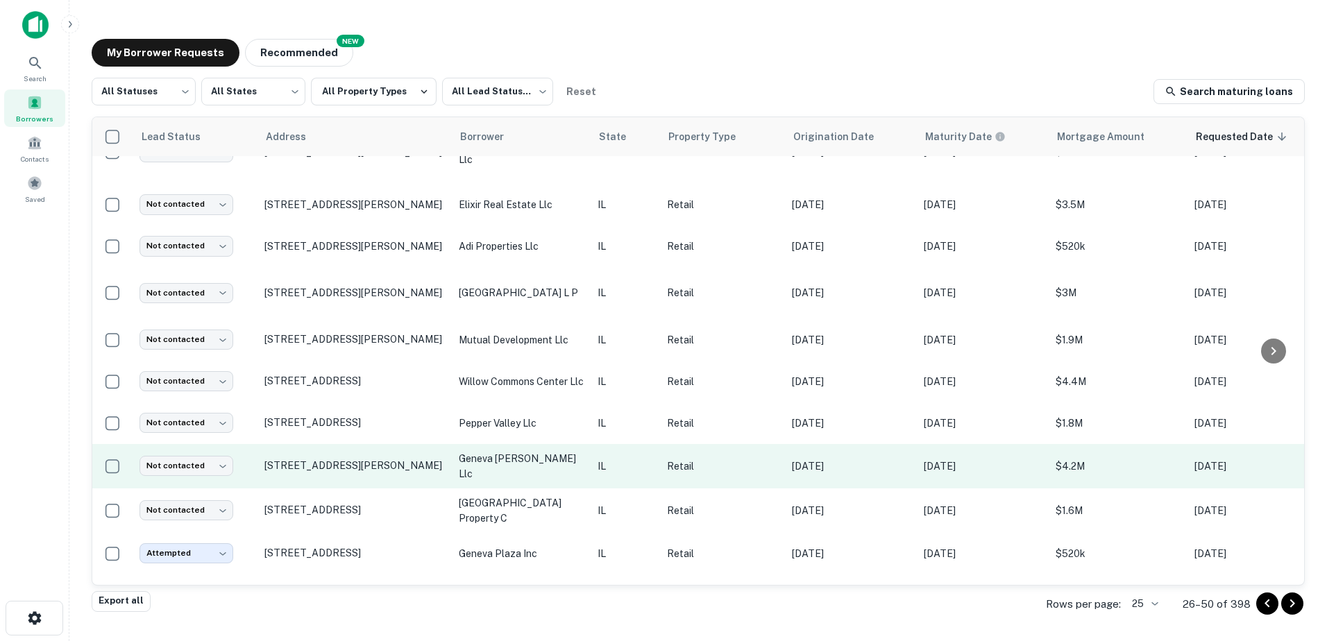
click at [536, 464] on p "geneva [PERSON_NAME] llc" at bounding box center [521, 466] width 125 height 31
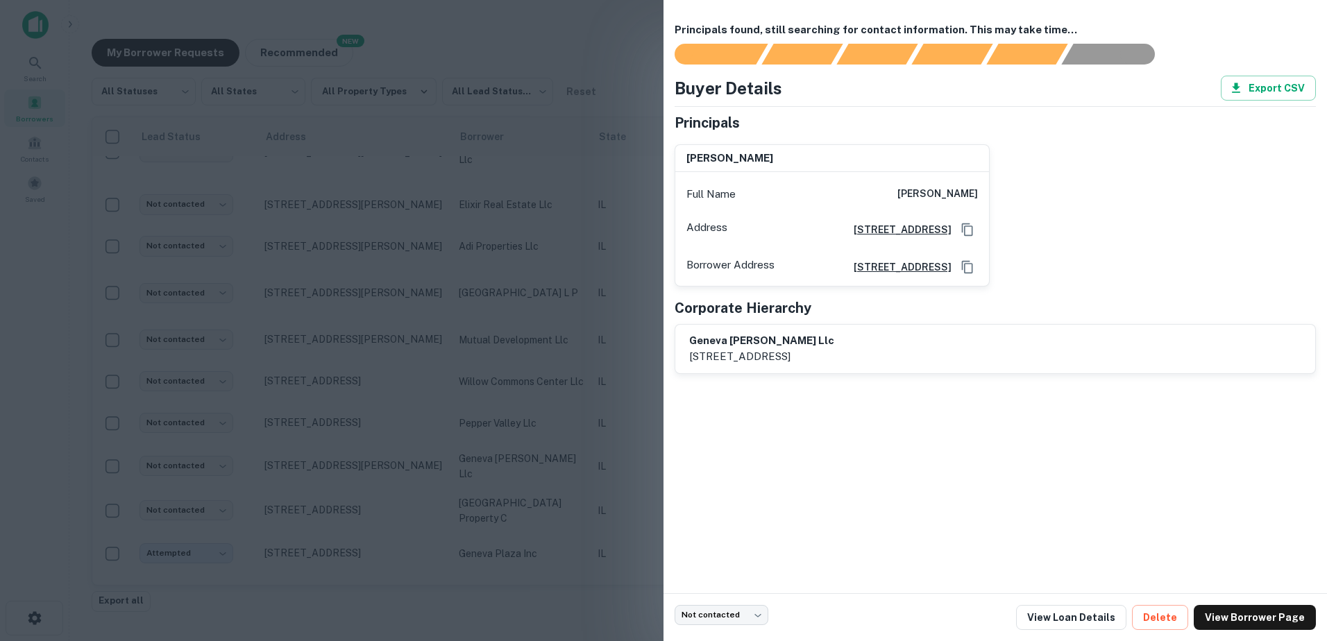
click at [544, 491] on div at bounding box center [663, 320] width 1327 height 641
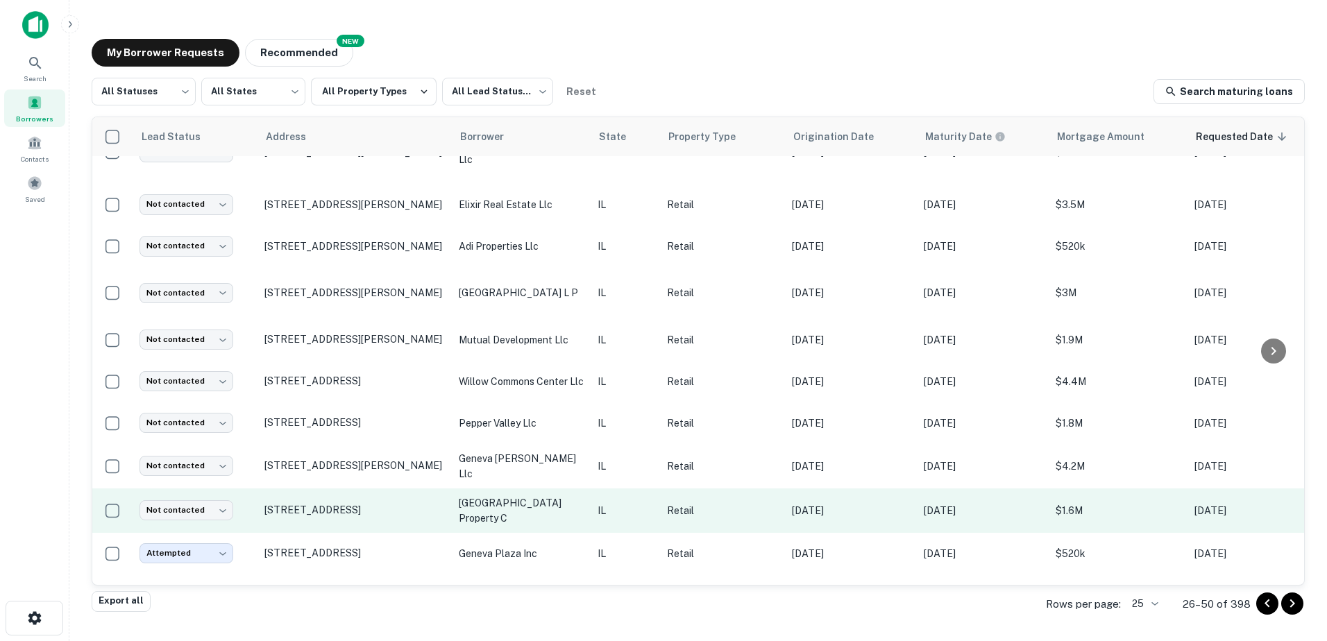
click at [545, 515] on p "[GEOGRAPHIC_DATA] property c" at bounding box center [521, 510] width 125 height 31
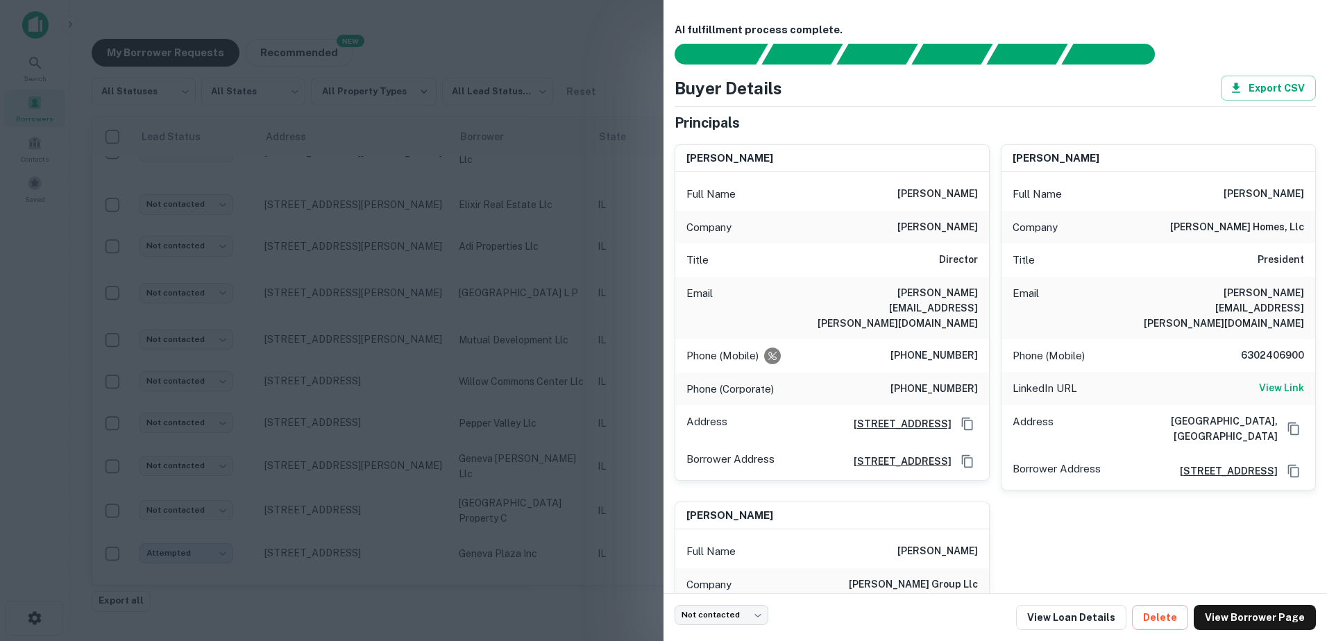
click at [545, 512] on div at bounding box center [663, 320] width 1327 height 641
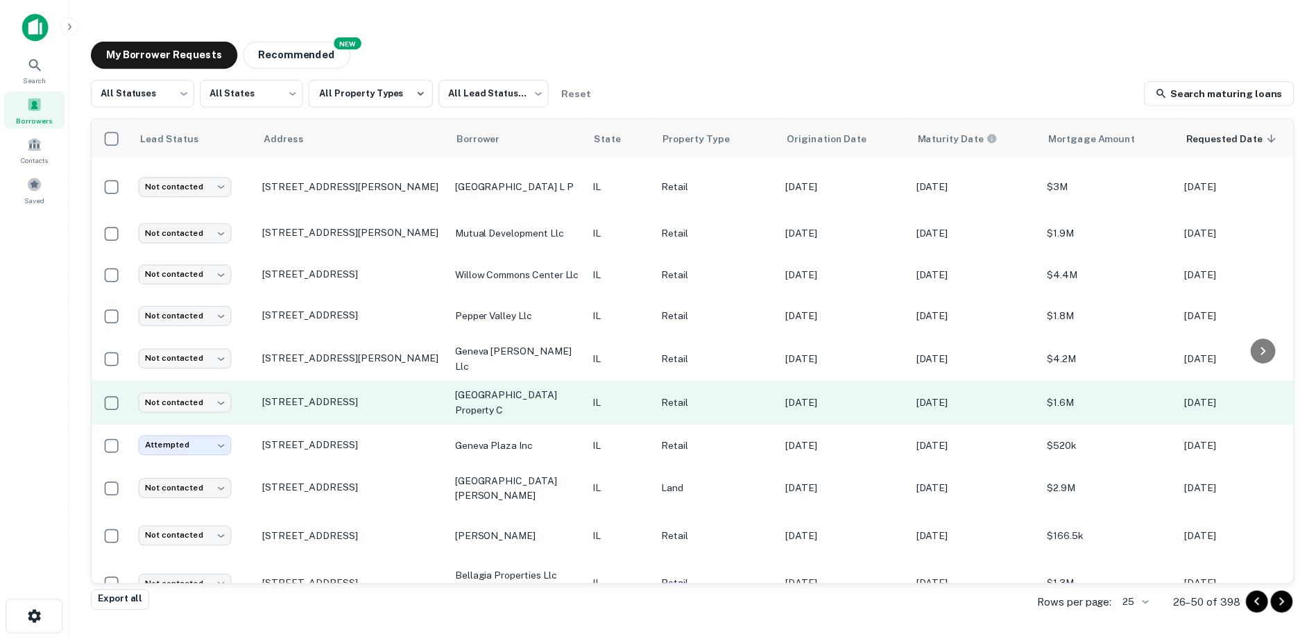
scroll to position [679, 0]
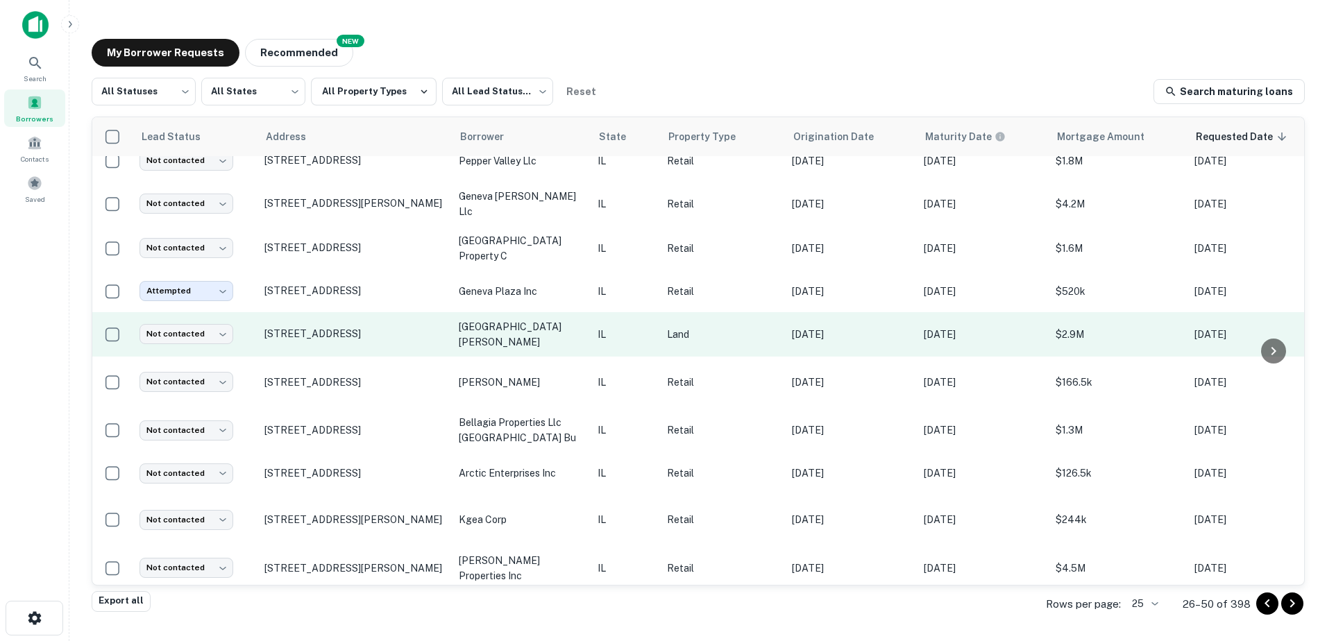
click at [547, 343] on p "[GEOGRAPHIC_DATA][PERSON_NAME]" at bounding box center [521, 334] width 125 height 31
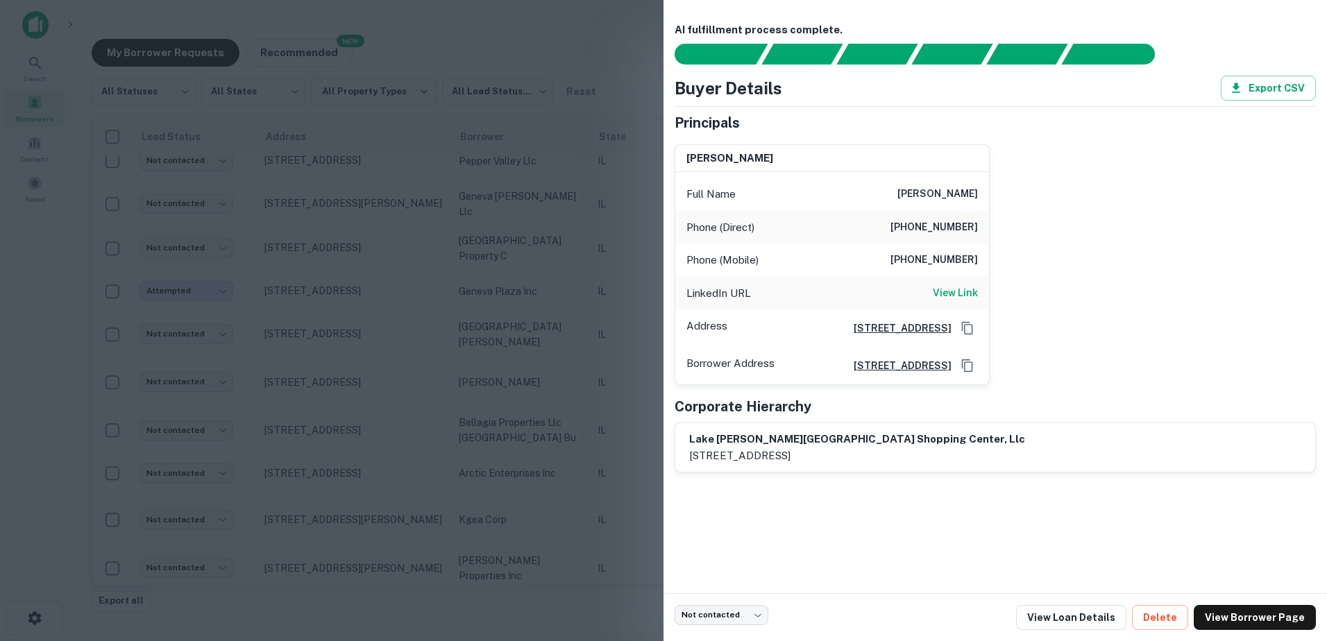
click at [548, 343] on div at bounding box center [663, 320] width 1327 height 641
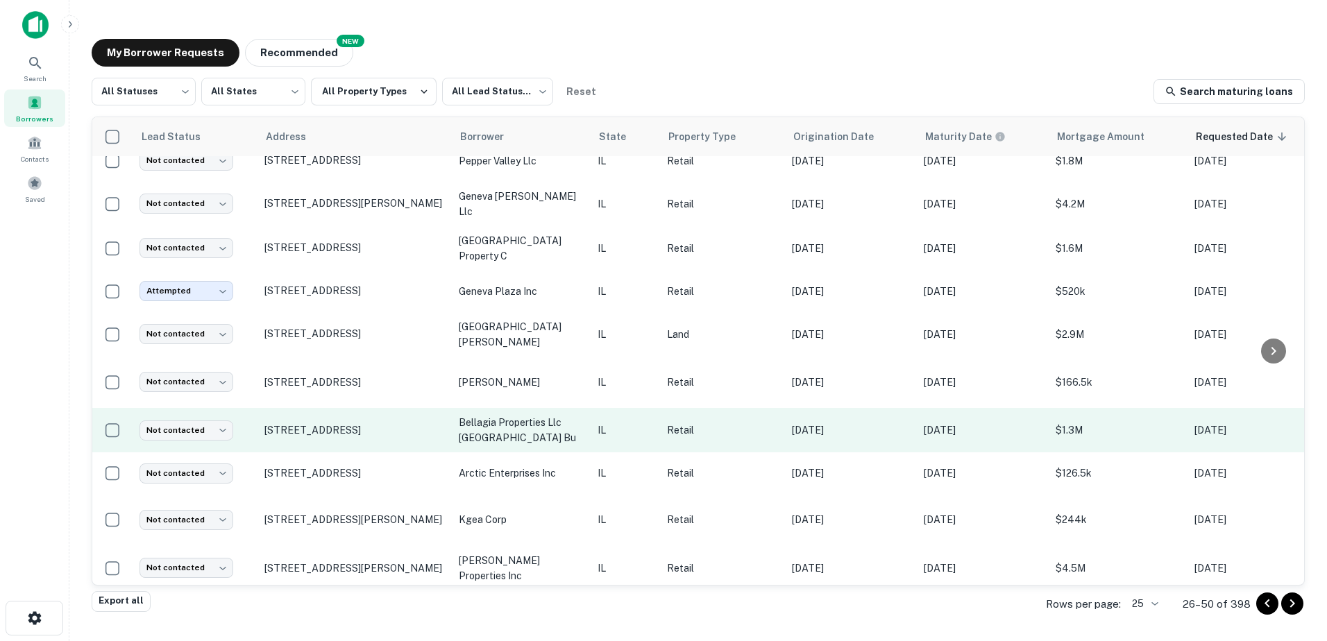
click at [556, 408] on td "bellagia properties llc [GEOGRAPHIC_DATA] bu" at bounding box center [521, 430] width 139 height 44
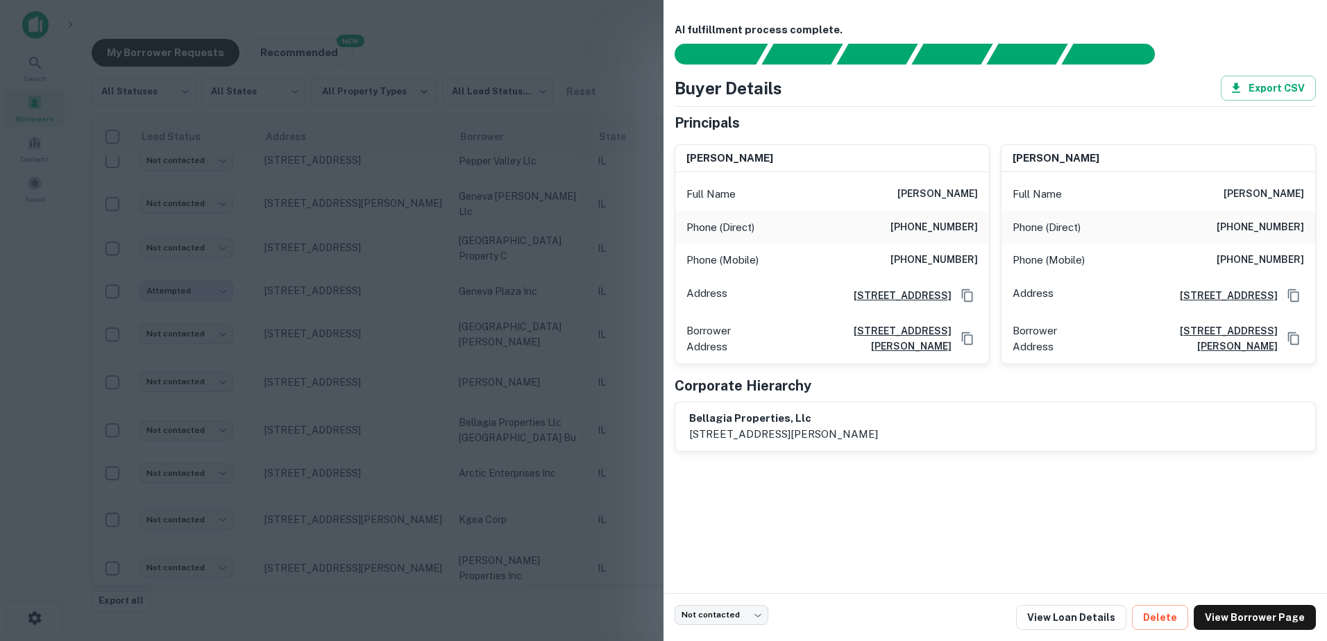
click at [557, 404] on div at bounding box center [663, 320] width 1327 height 641
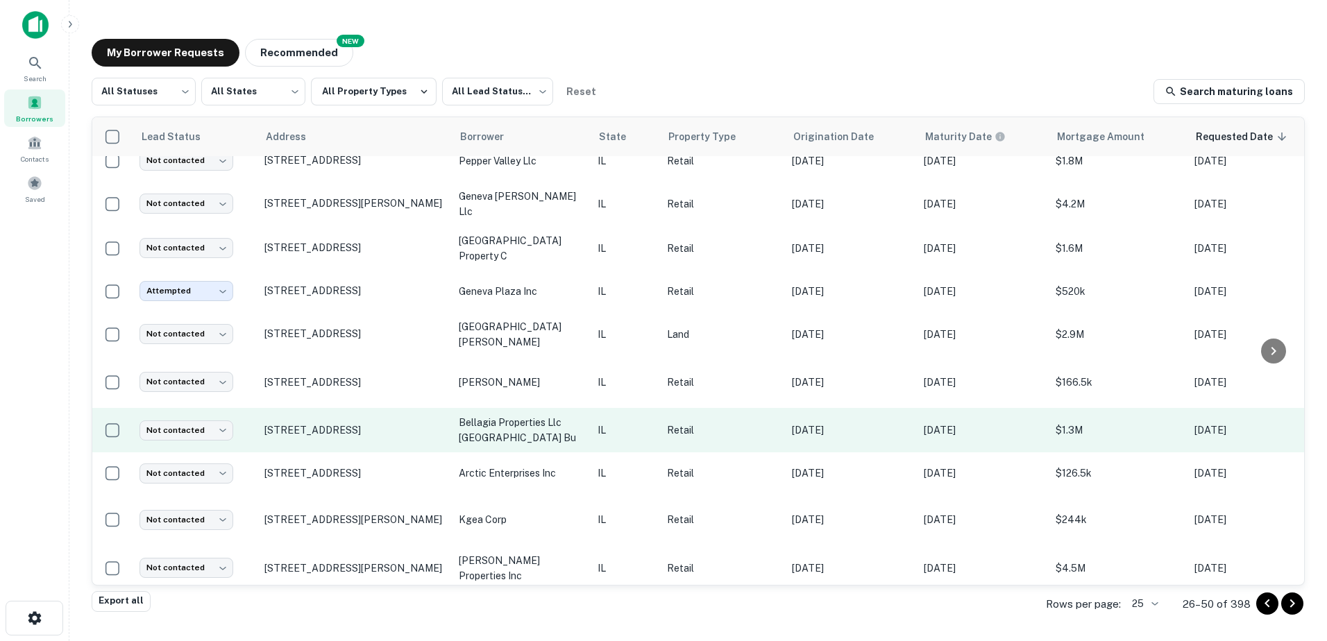
click at [449, 429] on td "[STREET_ADDRESS]" at bounding box center [354, 430] width 194 height 44
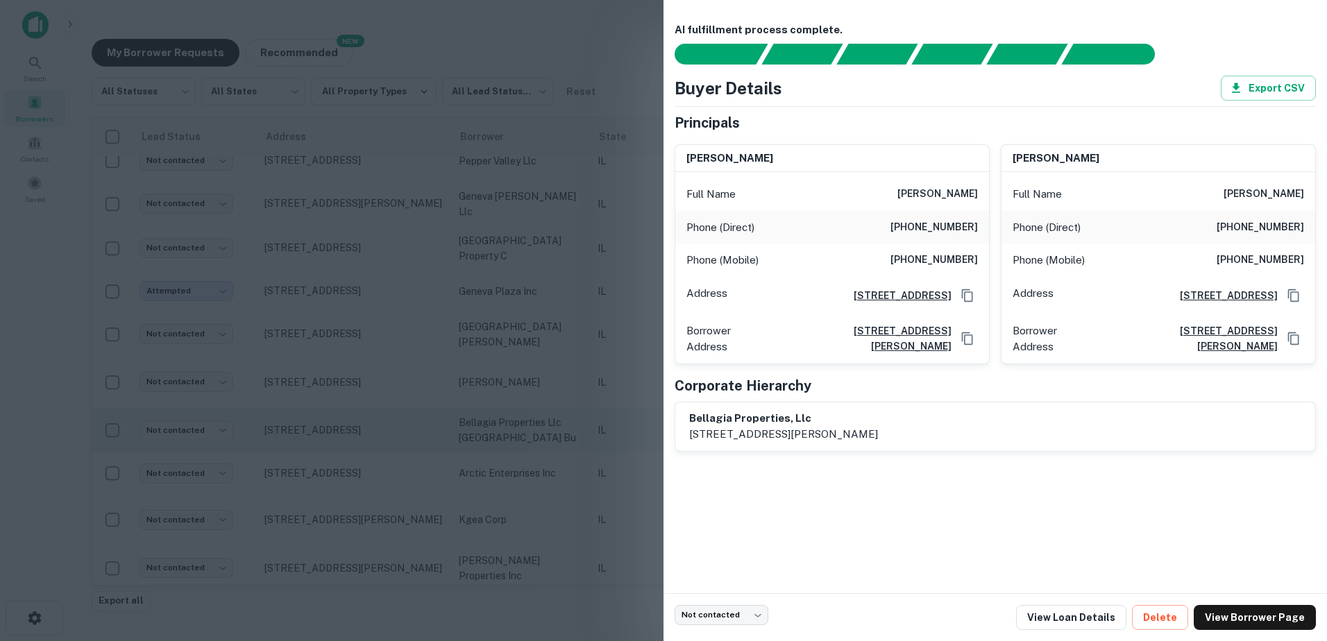
click at [449, 429] on div at bounding box center [663, 320] width 1327 height 641
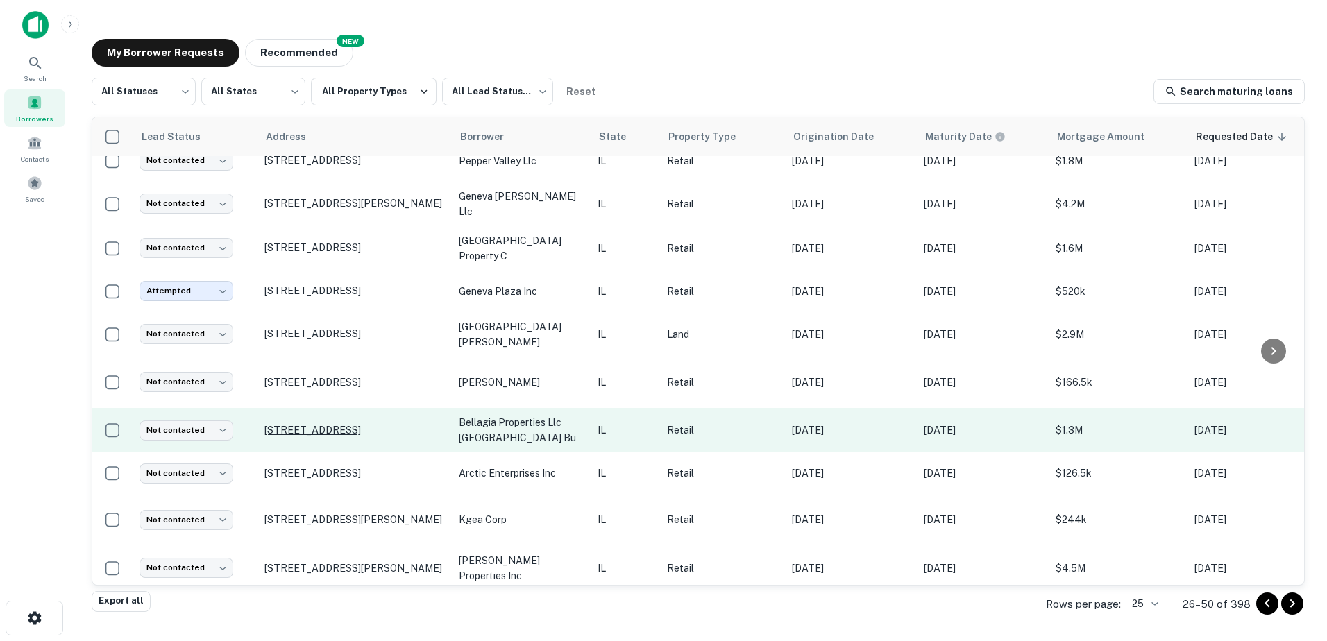
click at [423, 424] on p "[STREET_ADDRESS]" at bounding box center [354, 430] width 180 height 12
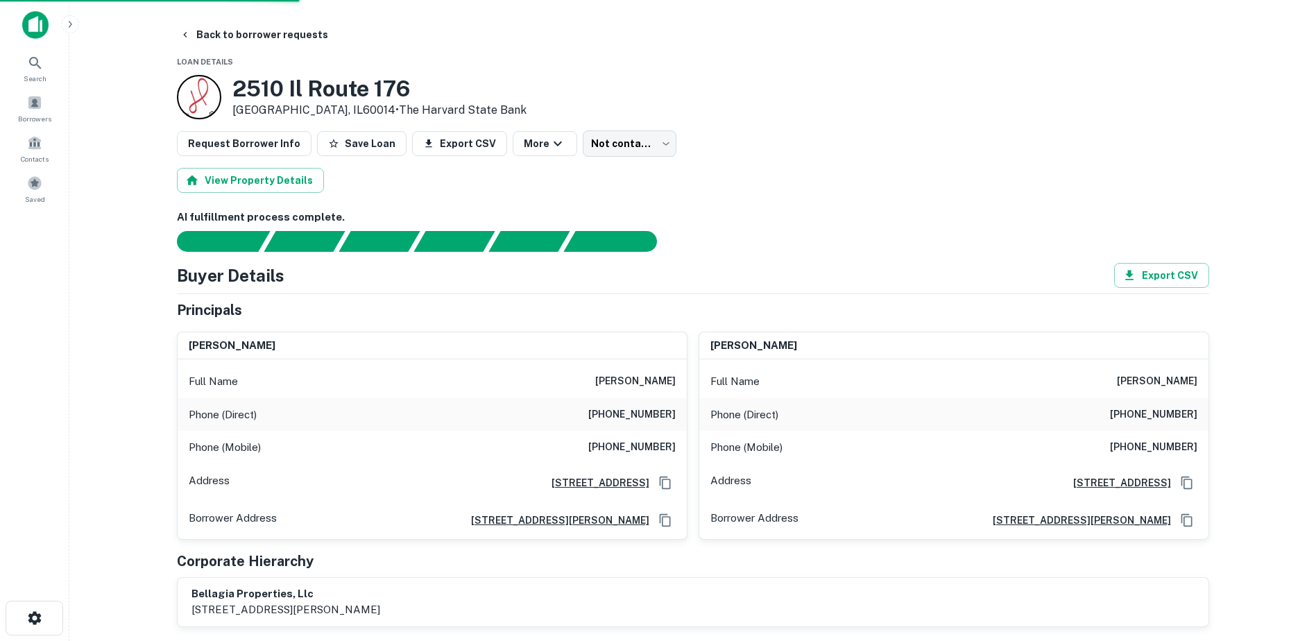
click at [250, 42] on button "Back to borrower requests" at bounding box center [254, 34] width 160 height 25
click at [230, 32] on button "Back to borrower requests" at bounding box center [254, 34] width 160 height 25
click at [234, 36] on button "Back to borrower requests" at bounding box center [254, 34] width 160 height 25
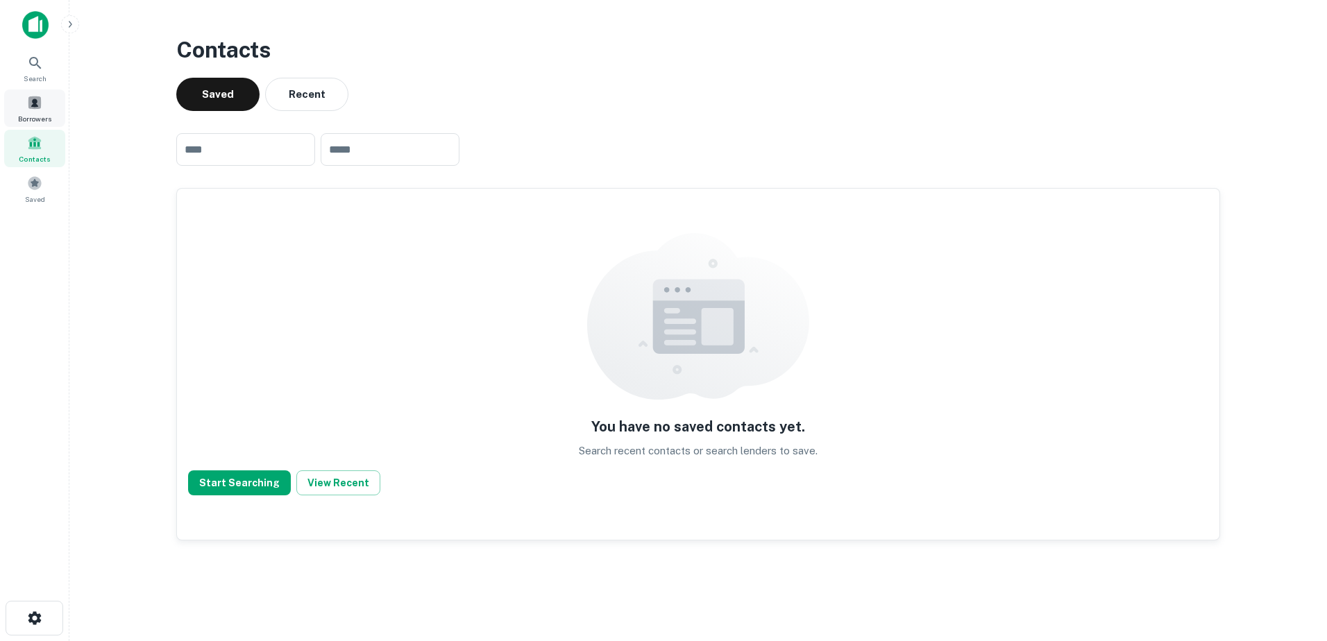
click at [42, 99] on span at bounding box center [34, 102] width 15 height 15
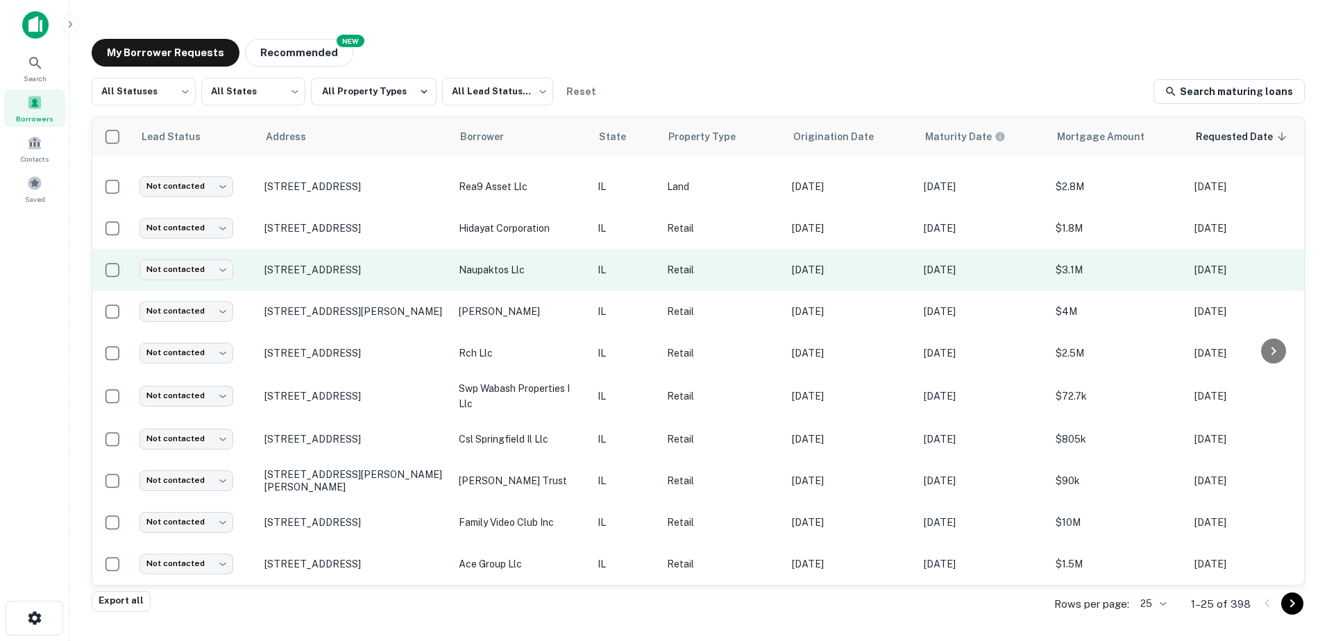
scroll to position [636, 0]
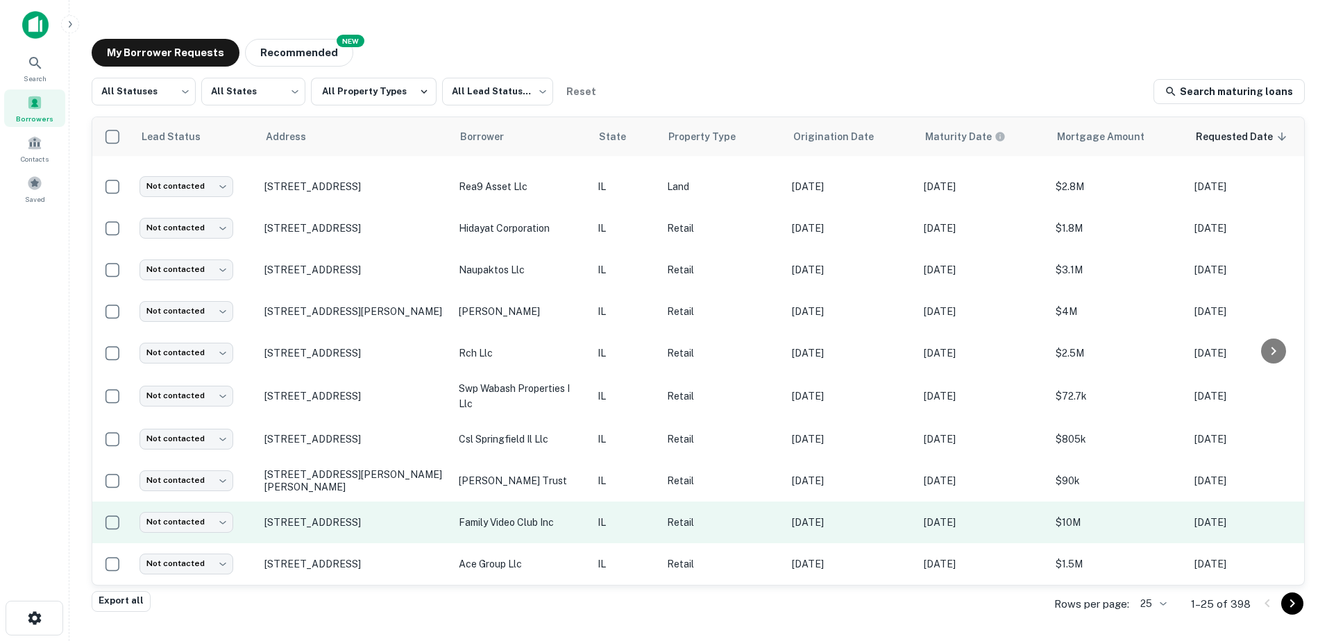
click at [626, 518] on p "IL" at bounding box center [625, 522] width 56 height 15
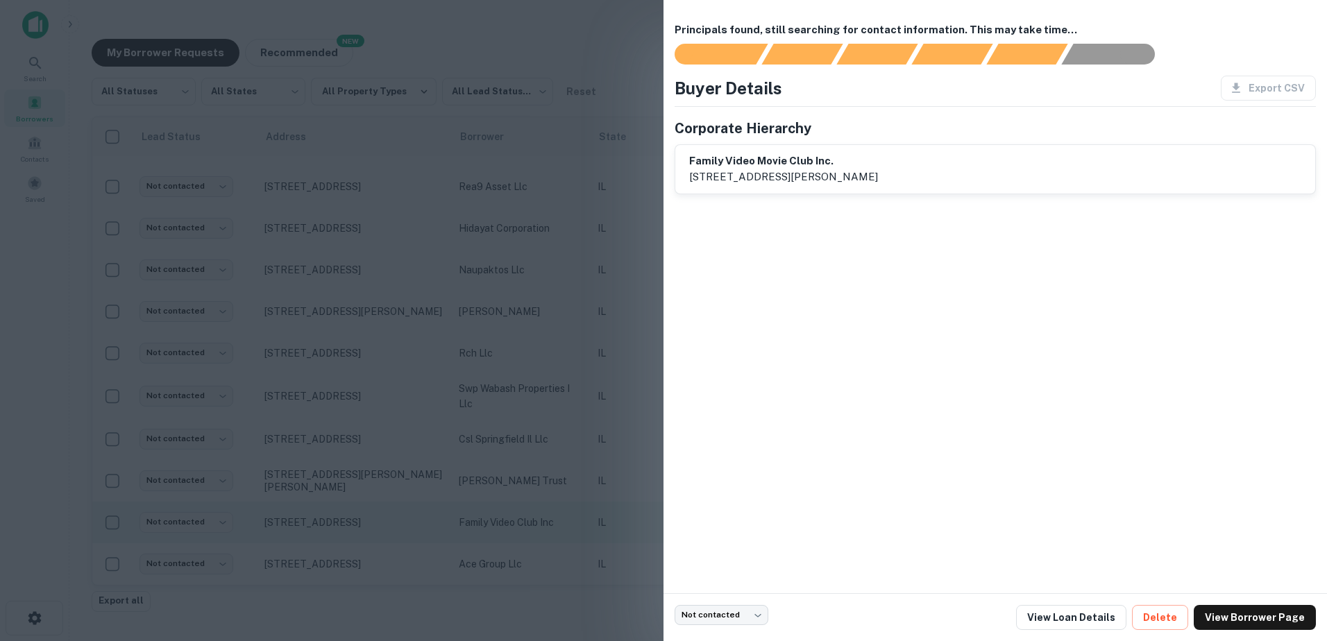
click at [626, 518] on div at bounding box center [663, 320] width 1327 height 641
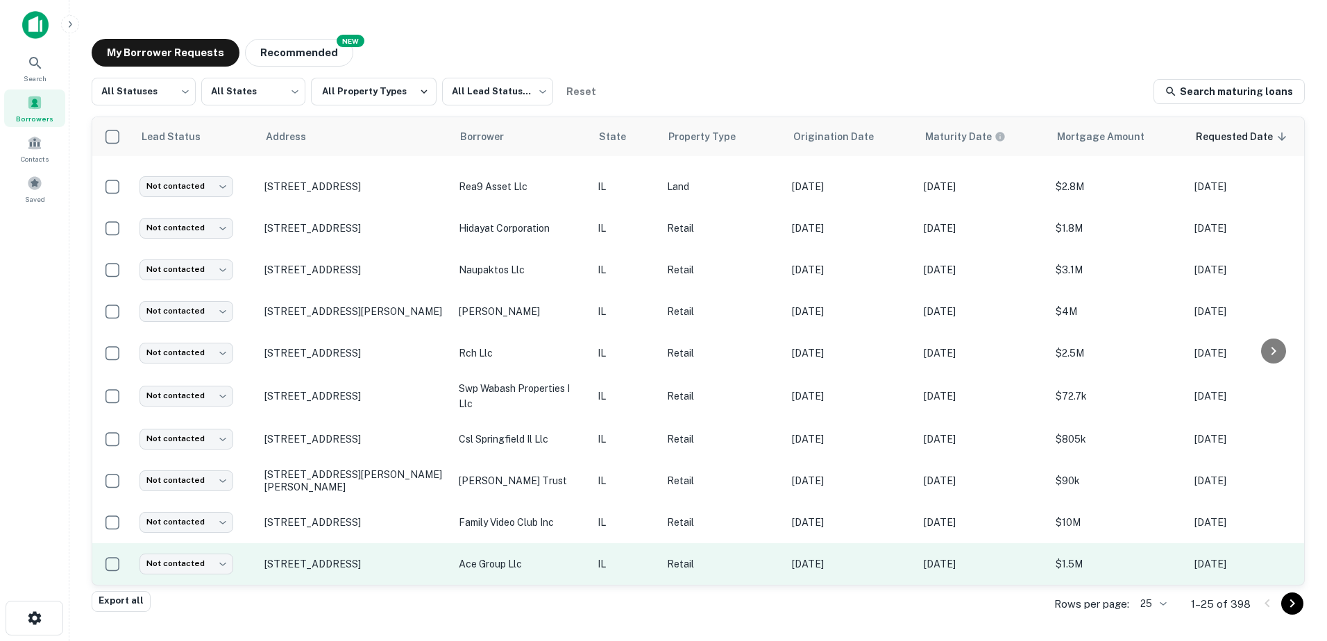
click at [615, 564] on td "IL" at bounding box center [624, 564] width 69 height 42
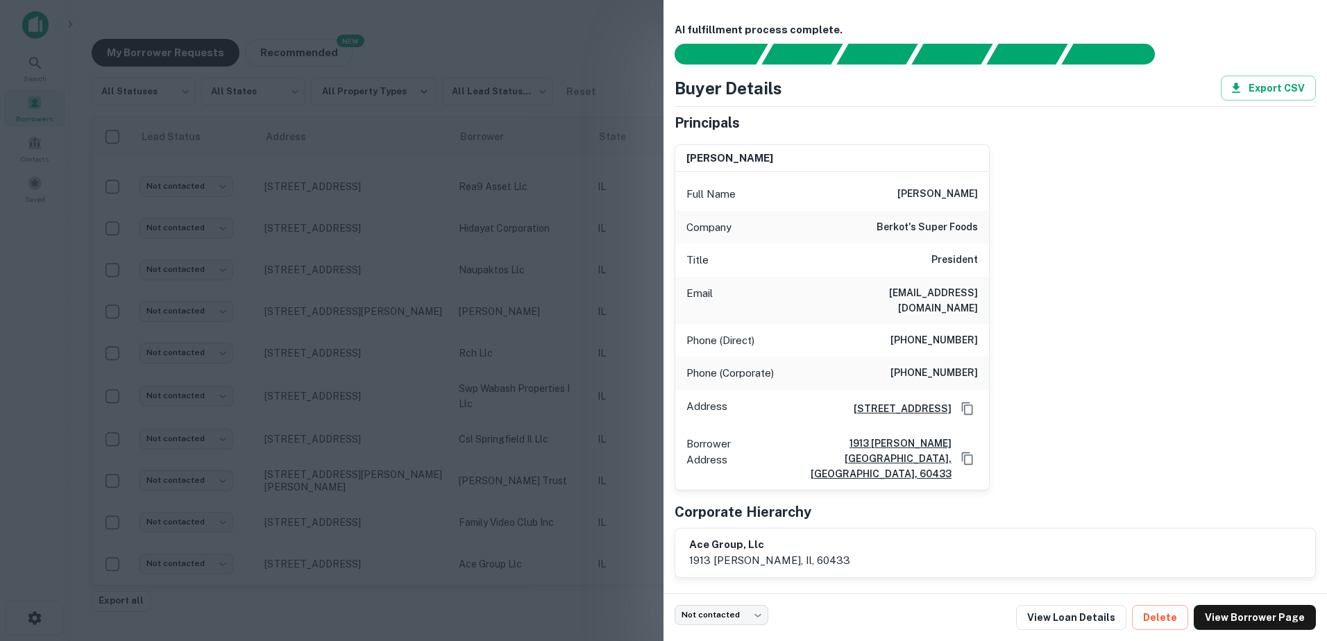
click at [617, 558] on div at bounding box center [663, 320] width 1327 height 641
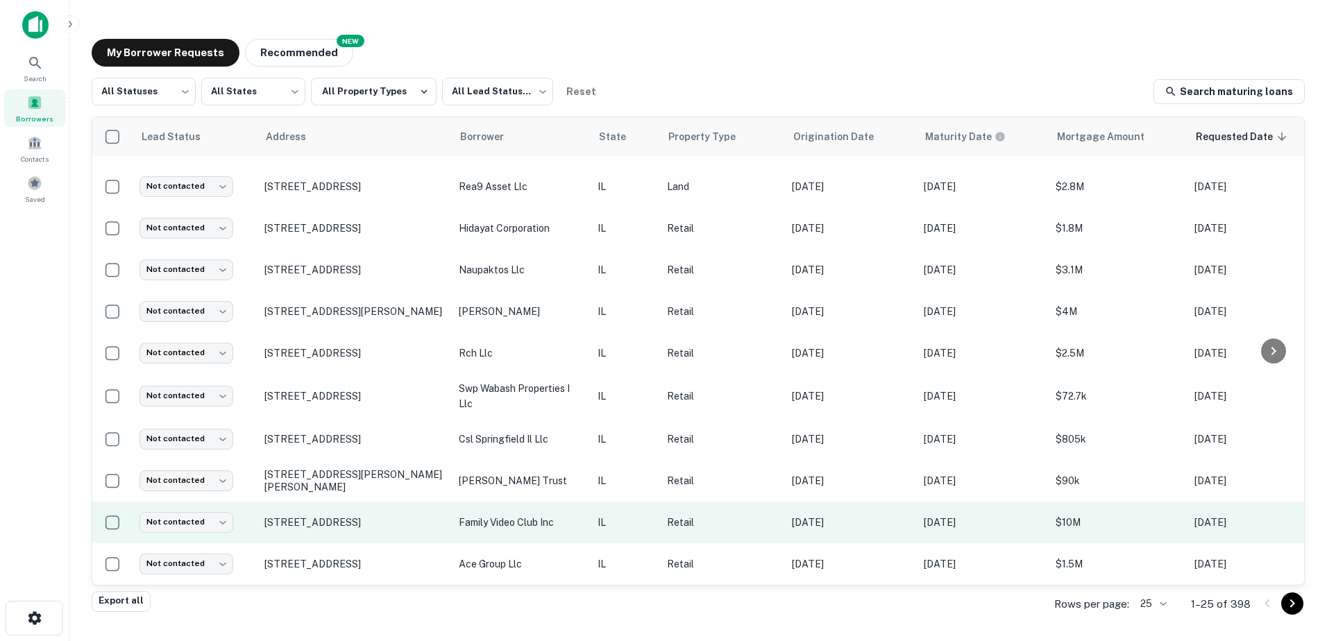
click at [472, 515] on p "family video club inc" at bounding box center [521, 522] width 125 height 15
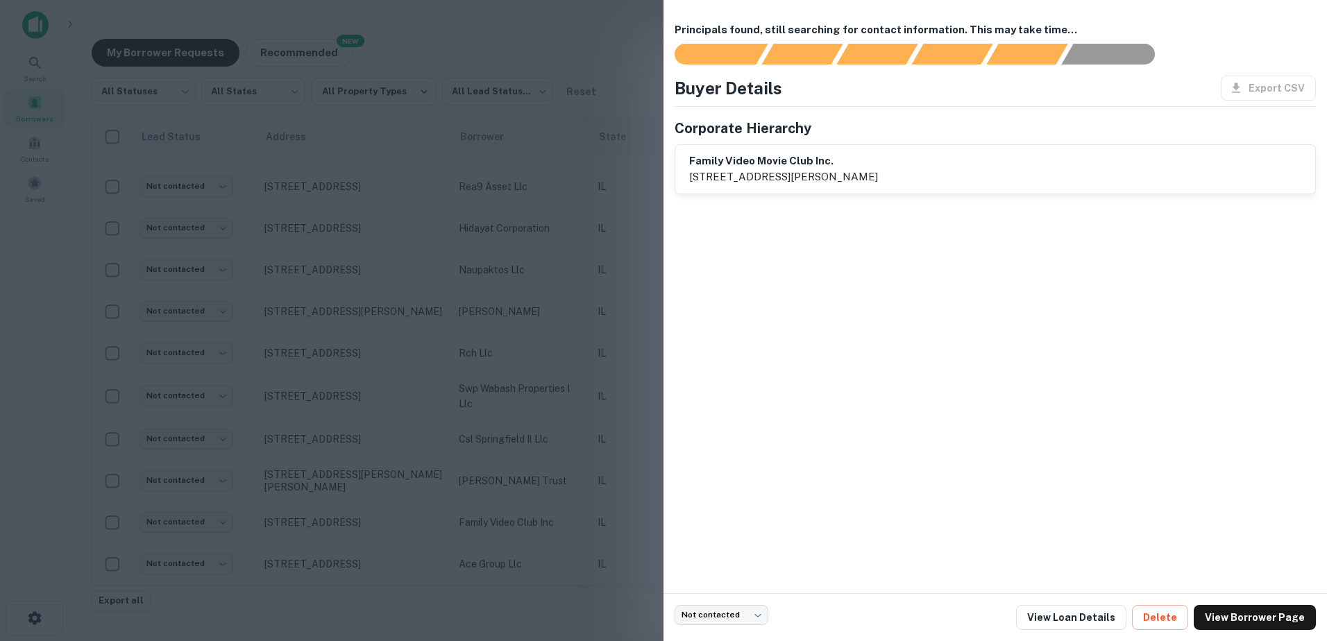
click at [470, 520] on div at bounding box center [663, 320] width 1327 height 641
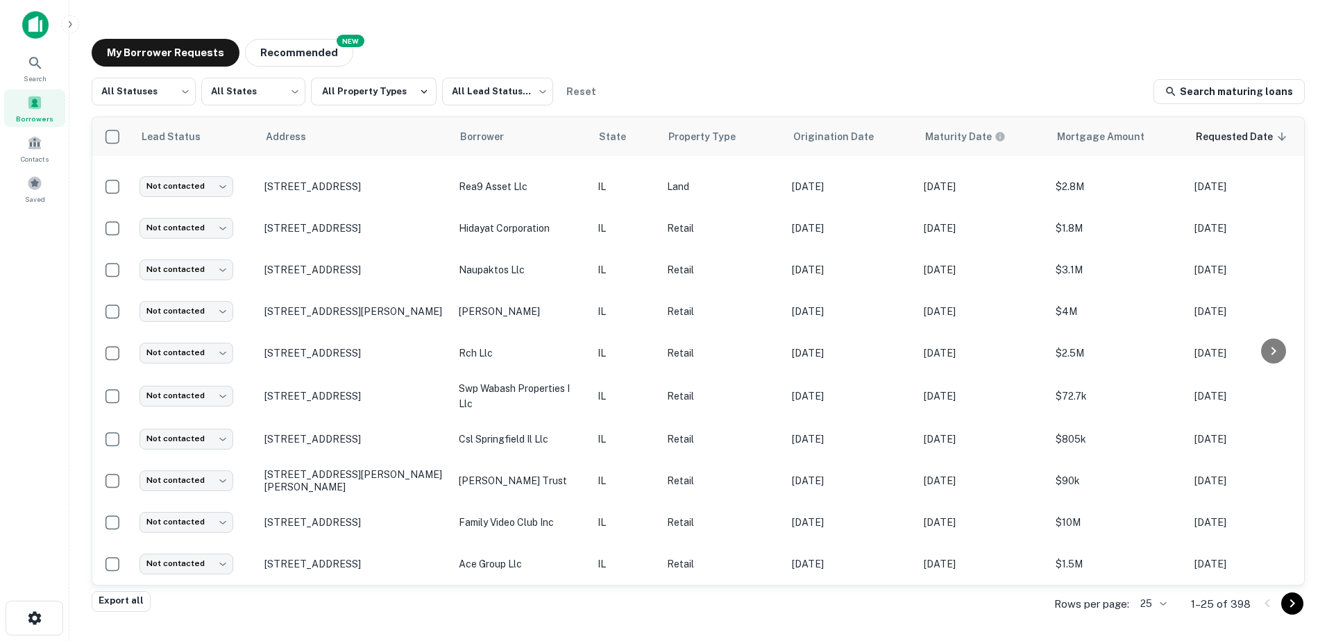
click at [1302, 600] on button "Go to next page" at bounding box center [1292, 603] width 22 height 22
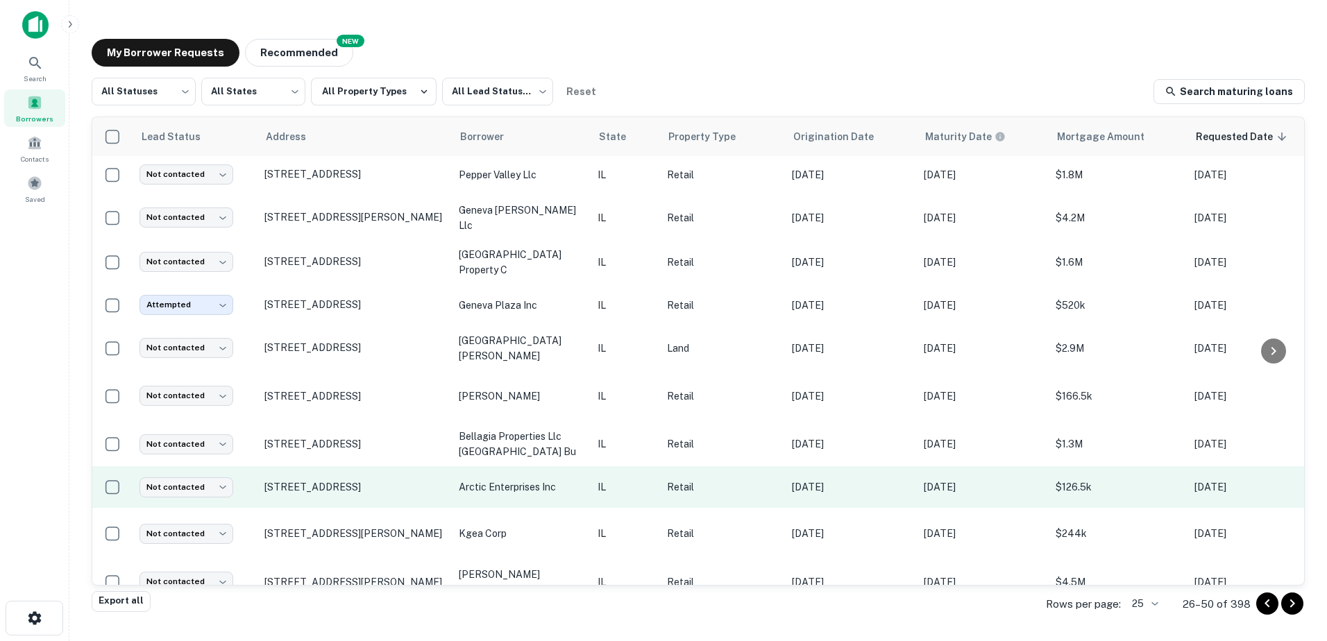
scroll to position [679, 0]
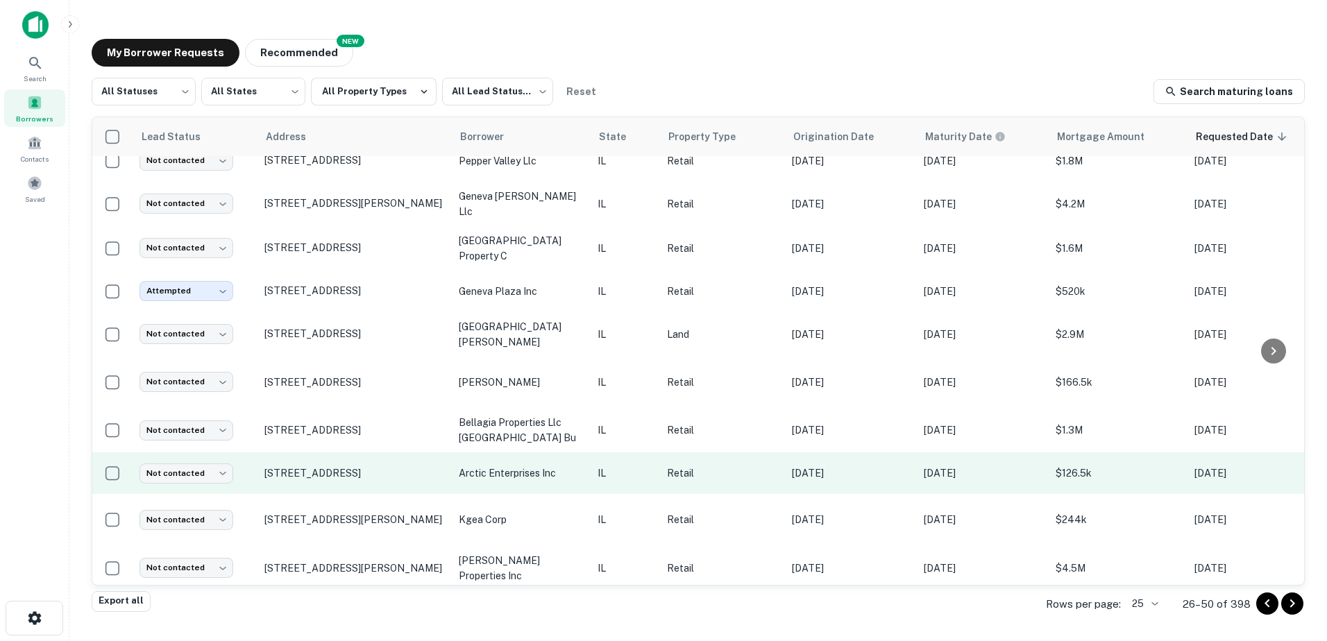
click at [660, 458] on td "Retail" at bounding box center [722, 473] width 125 height 42
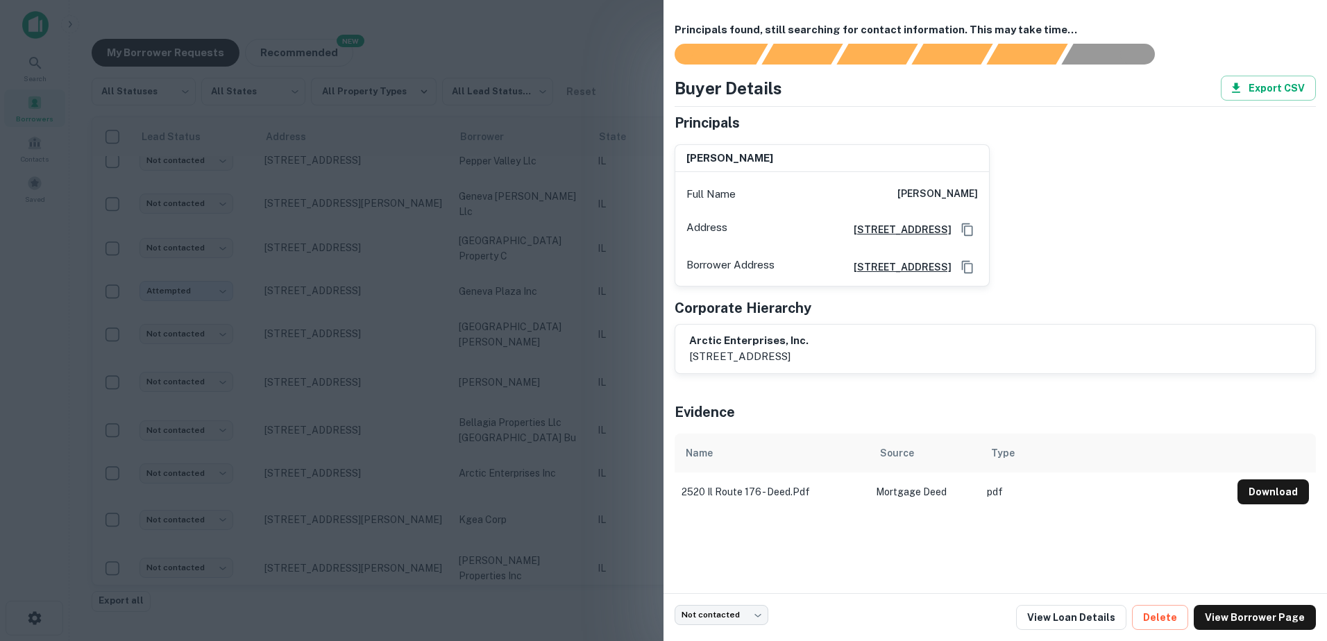
click at [647, 450] on div at bounding box center [663, 320] width 1327 height 641
